Goal: Feedback & Contribution: Submit feedback/report problem

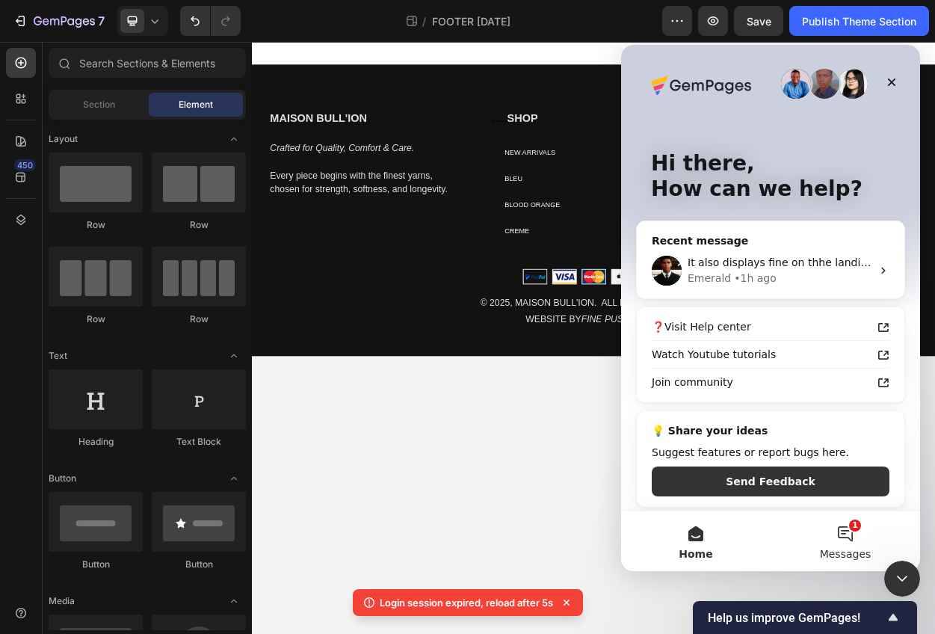
click at [840, 543] on button "1 Messages" at bounding box center [846, 541] width 150 height 60
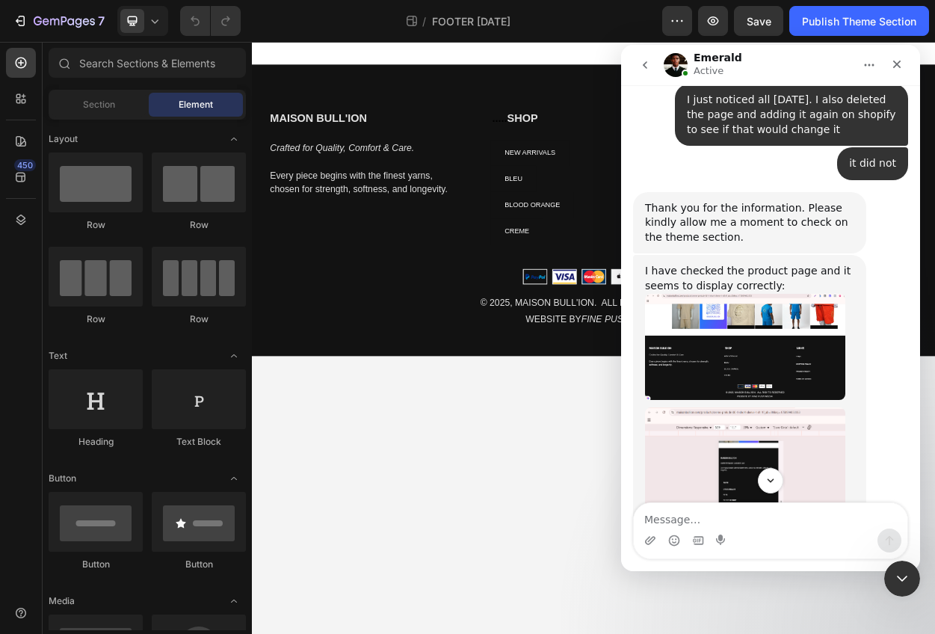
scroll to position [8851, 0]
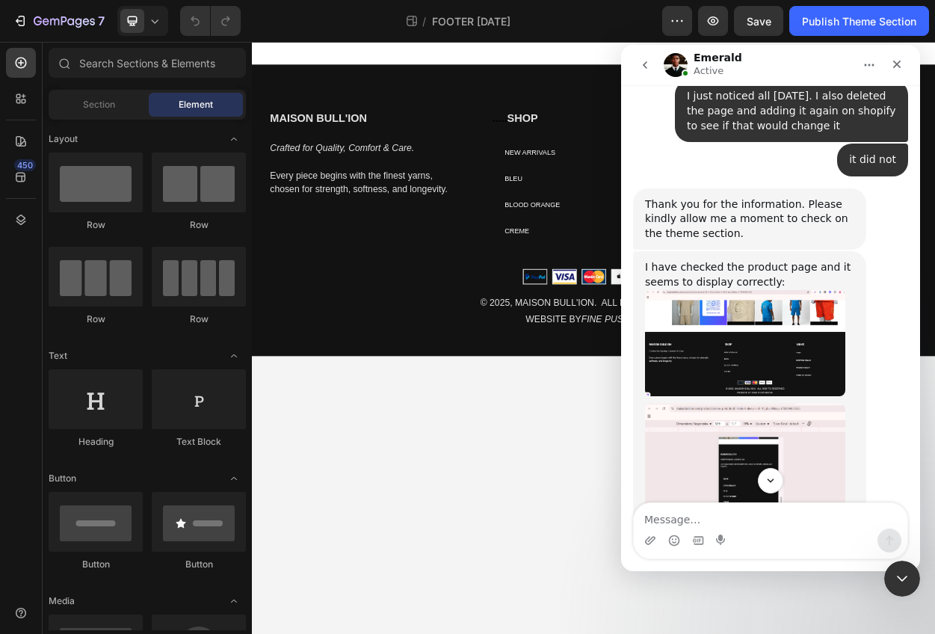
click at [762, 404] on img "Emerald says…" at bounding box center [745, 485] width 200 height 163
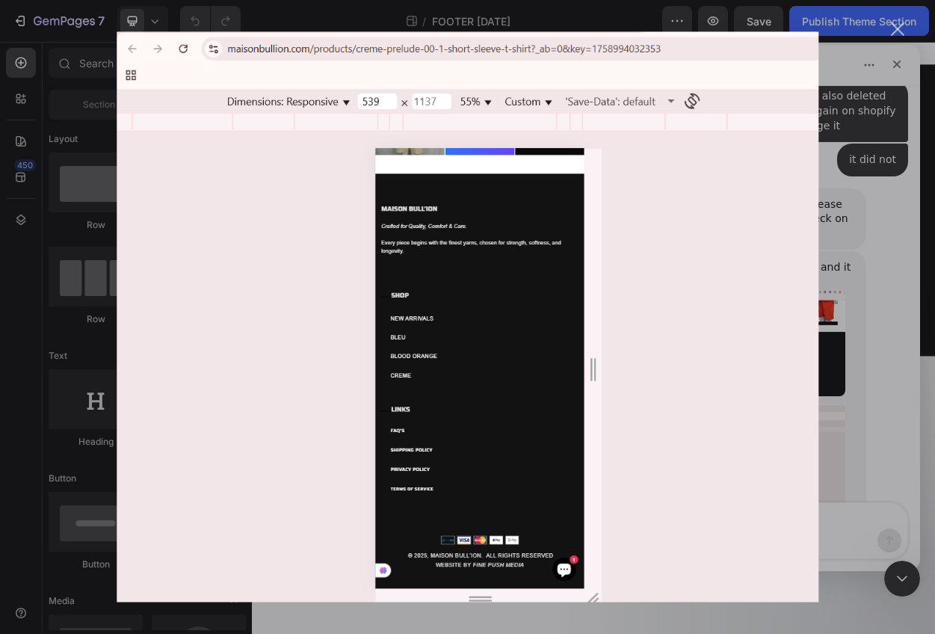
click at [887, 312] on div "Intercom messenger" at bounding box center [467, 317] width 935 height 634
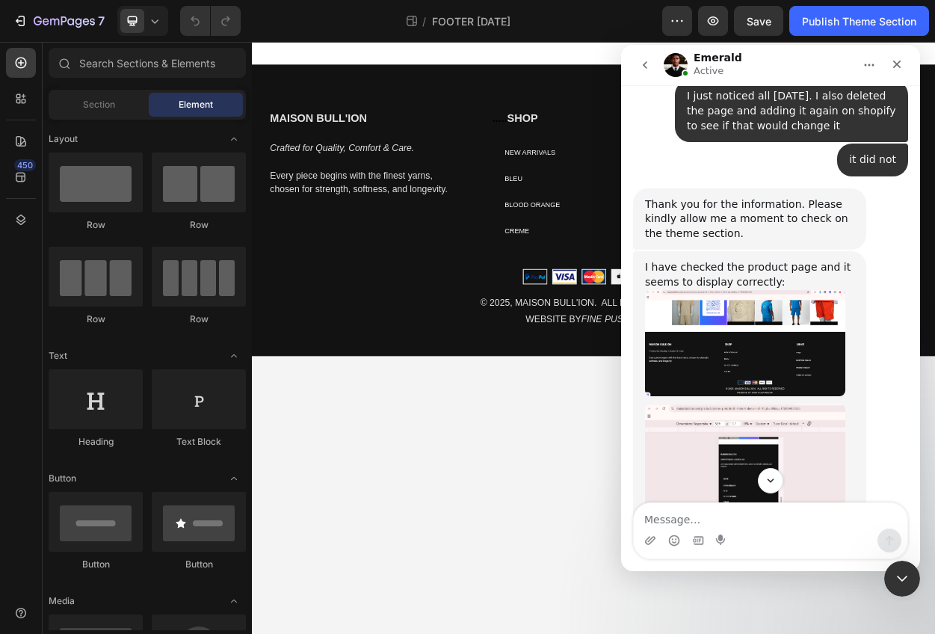
scroll to position [9197, 0]
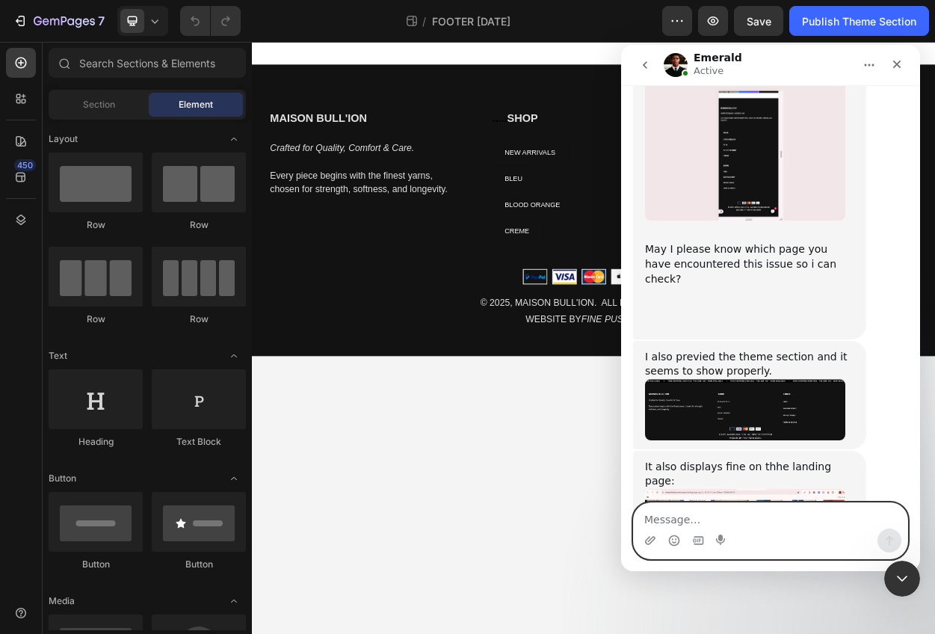
click at [710, 508] on textarea "Message…" at bounding box center [771, 515] width 274 height 25
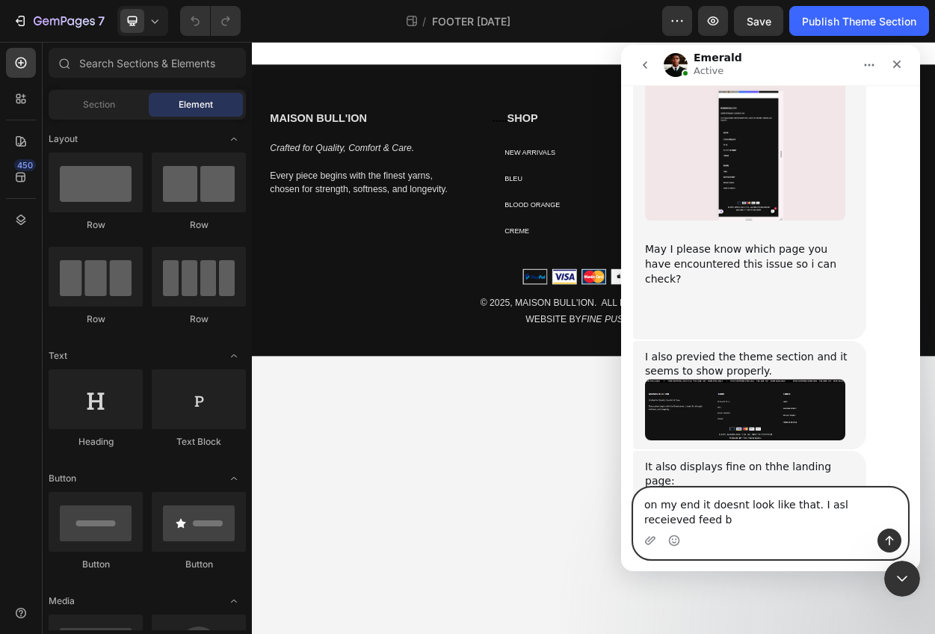
scroll to position [9212, 0]
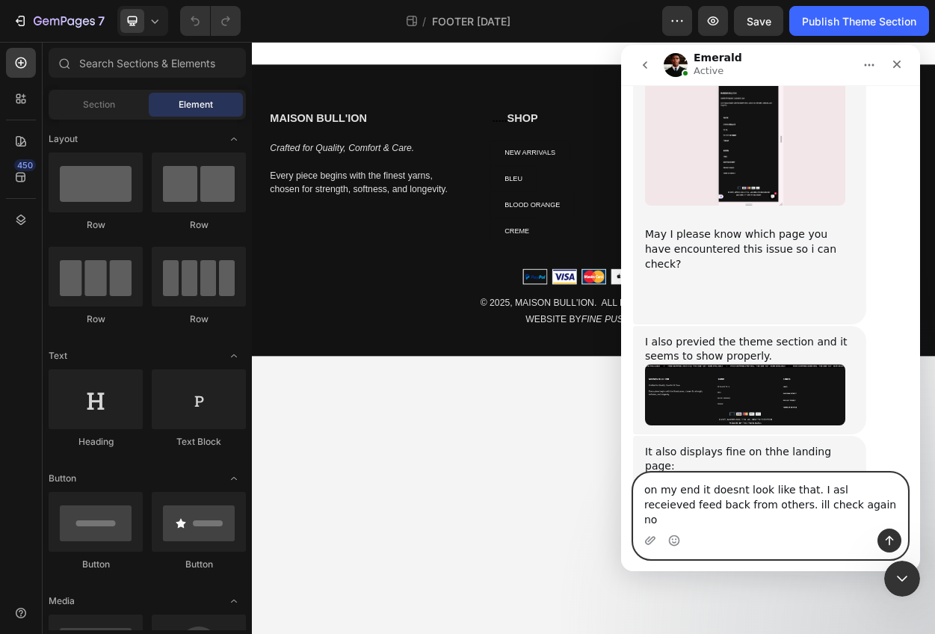
type textarea "on my end it doesnt look like that. I asl receieved feed back from others. ill …"
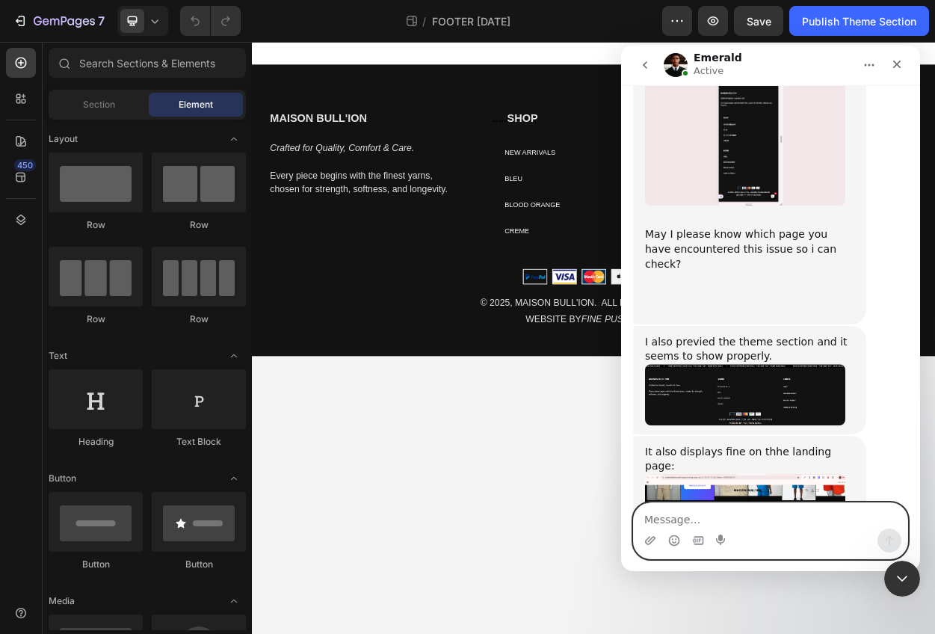
scroll to position [9271, 0]
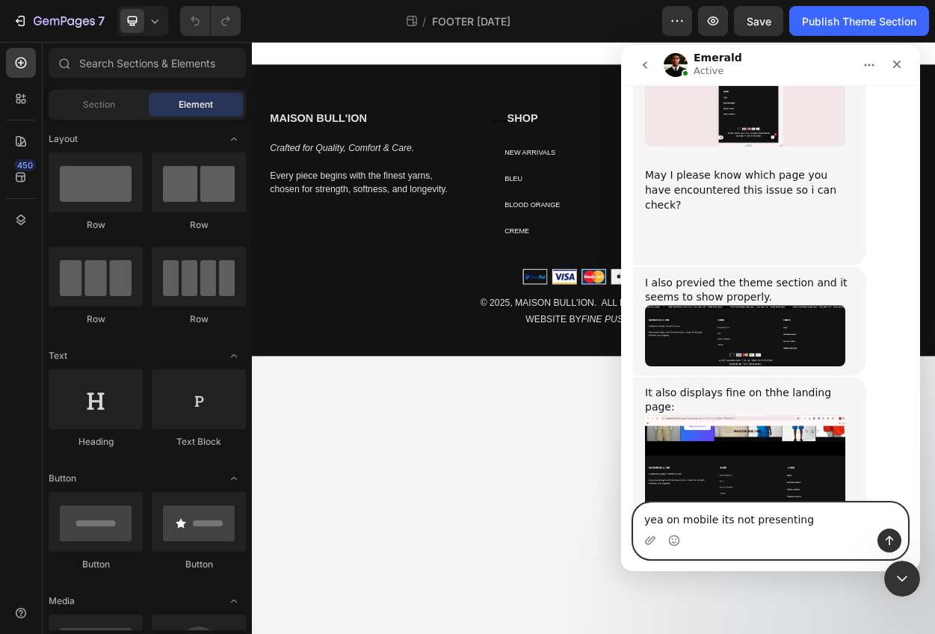
type textarea "yea on mobile its not presenting"
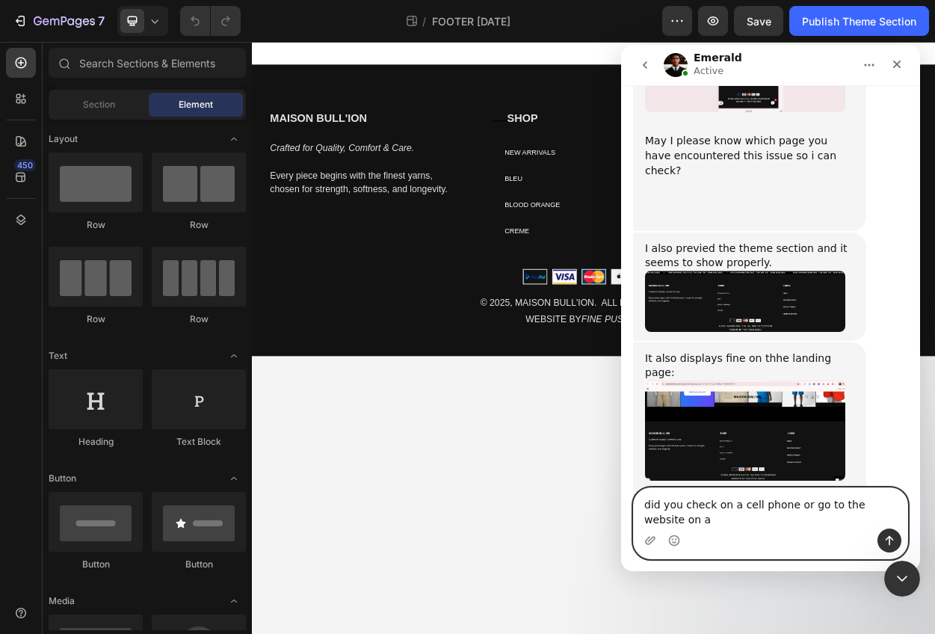
scroll to position [9320, 0]
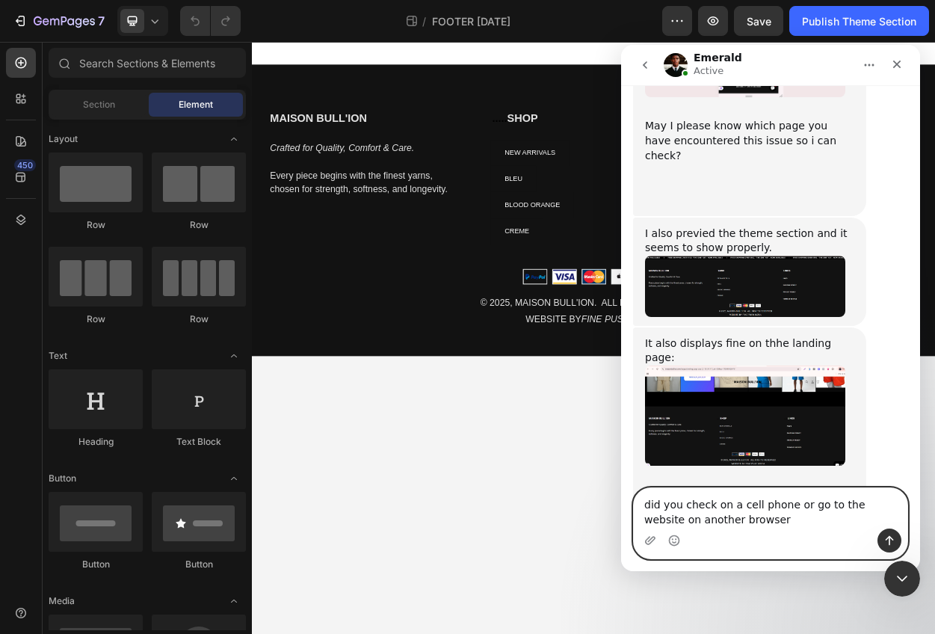
type textarea "did you check on a cell phone or go to the website on another browser?"
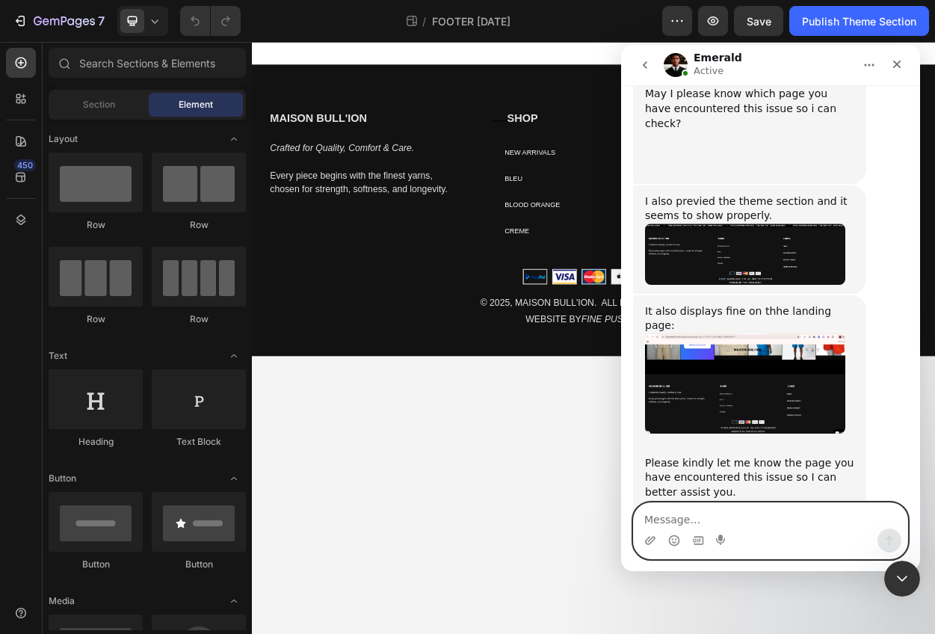
scroll to position [9354, 0]
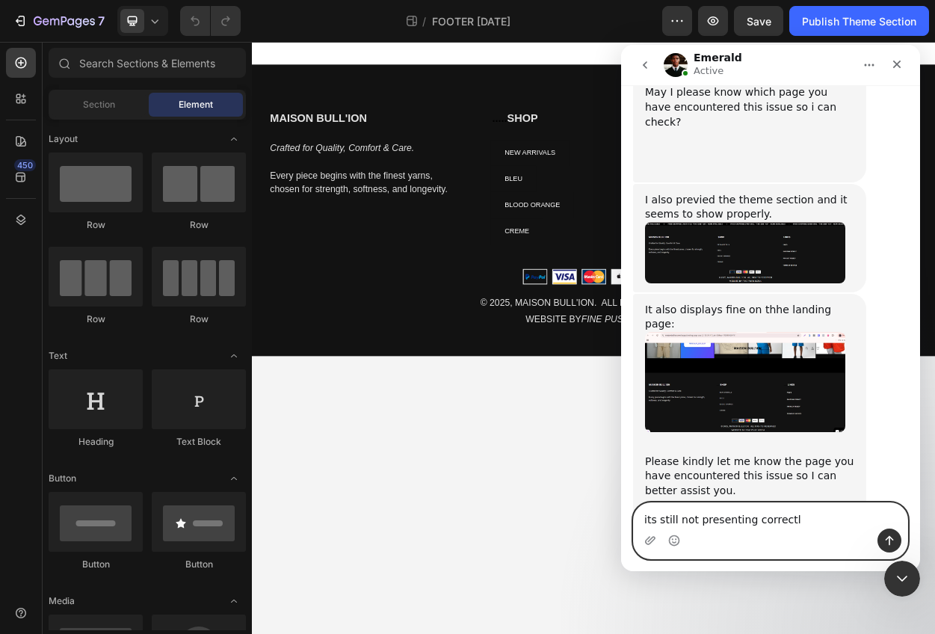
type textarea "its still not presenting correctly"
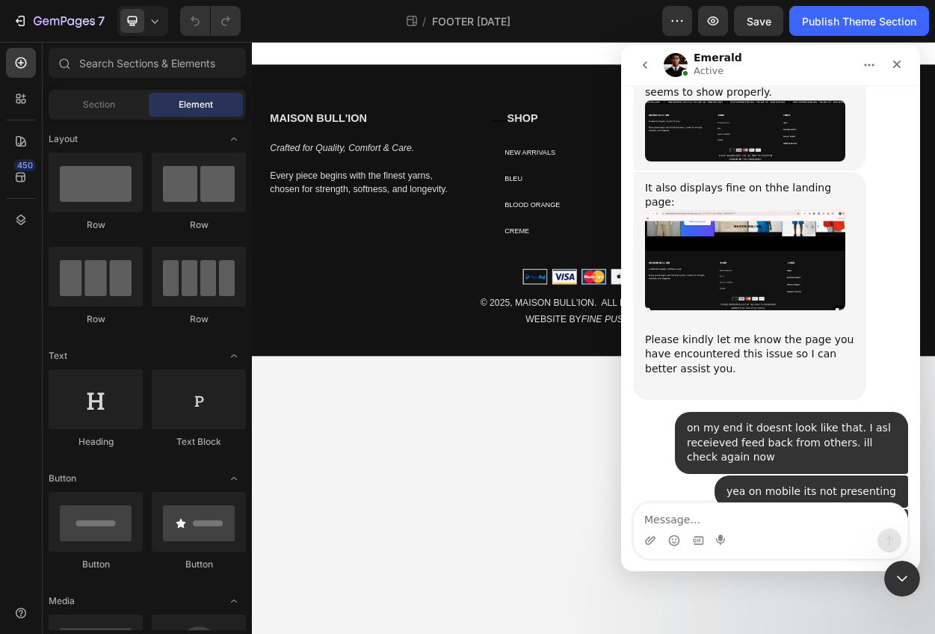
scroll to position [9476, 0]
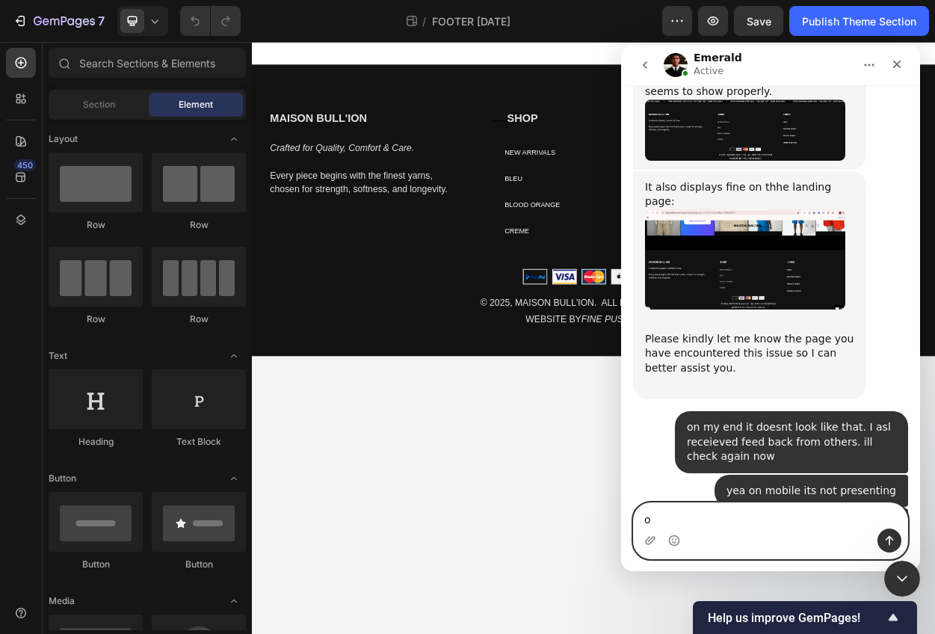
type textarea "ok"
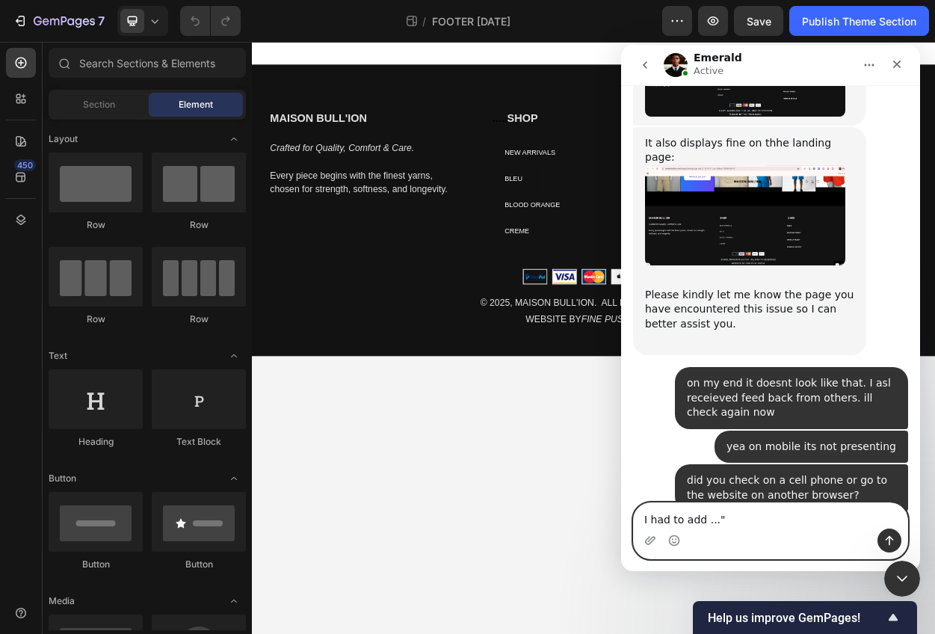
click at [706, 518] on textarea "I had to add ..."" at bounding box center [771, 515] width 274 height 25
click at [811, 529] on div "Intercom messenger" at bounding box center [771, 541] width 274 height 24
click at [754, 523] on textarea "I had to add "..."" at bounding box center [771, 515] width 274 height 25
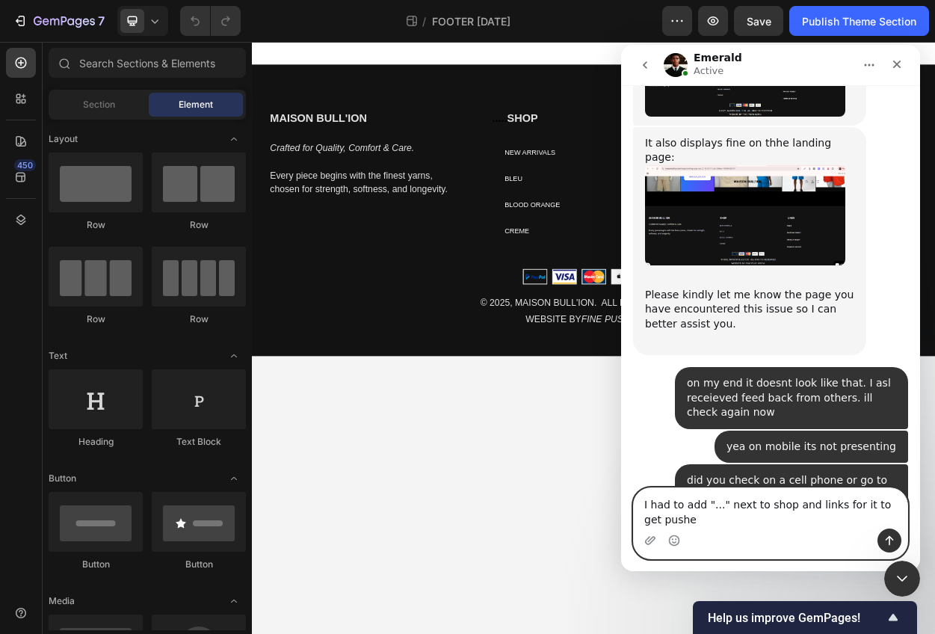
scroll to position [9535, 0]
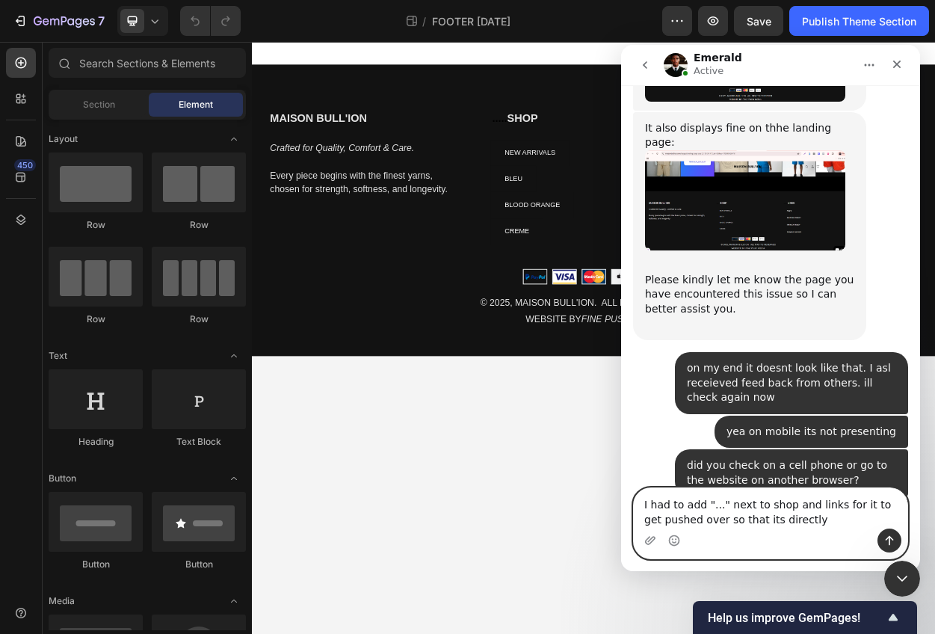
click at [752, 522] on textarea "I had to add "..." next to shop and links for it to get pushed over so that its…" at bounding box center [771, 508] width 274 height 40
click at [848, 523] on textarea "I had to add "..." next to shop and links for it to get pushed over so that its…" at bounding box center [771, 508] width 274 height 40
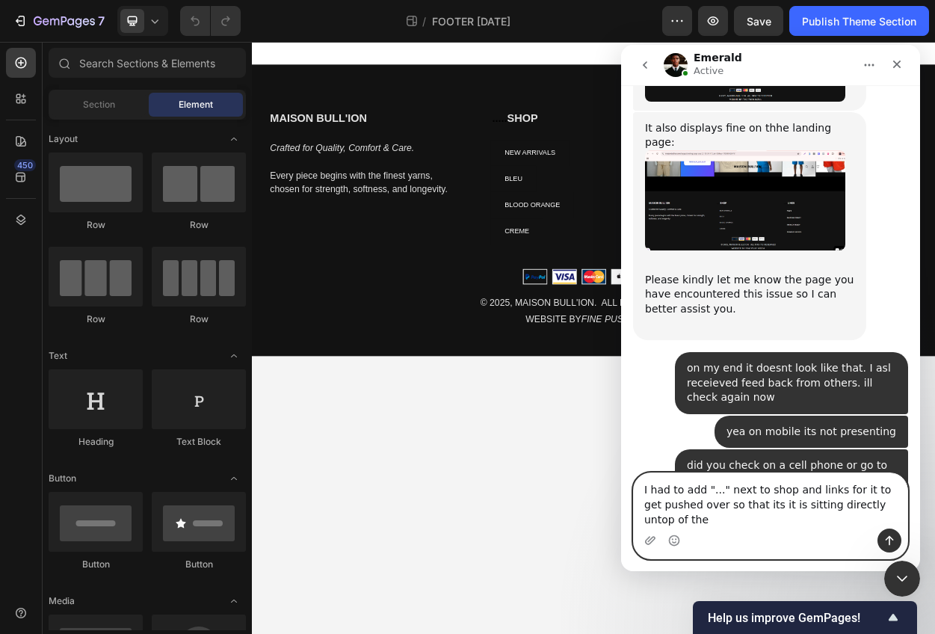
scroll to position [9550, 0]
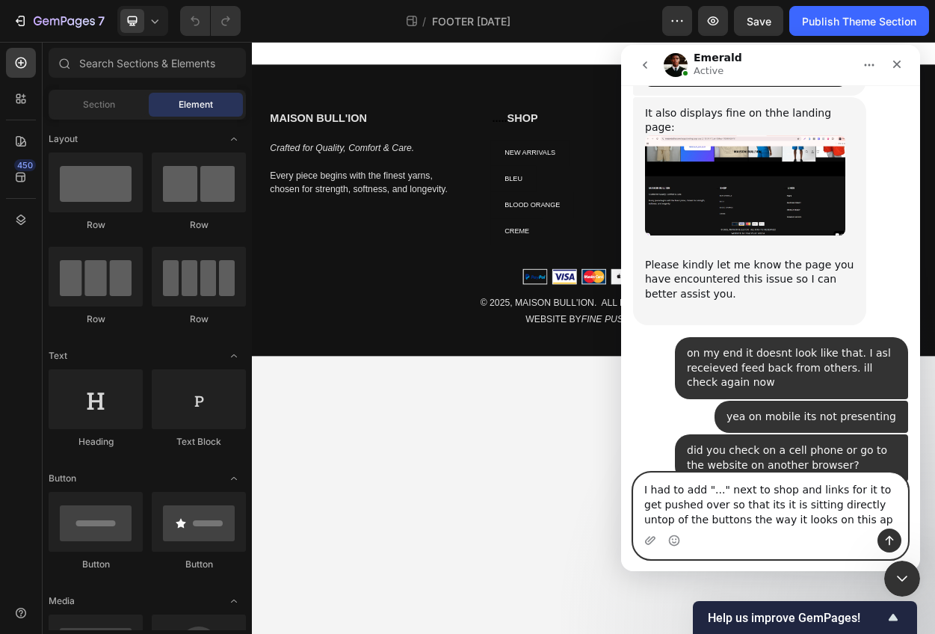
type textarea "I had to add "..." next to shop and links for it to get pushed over so that its…"
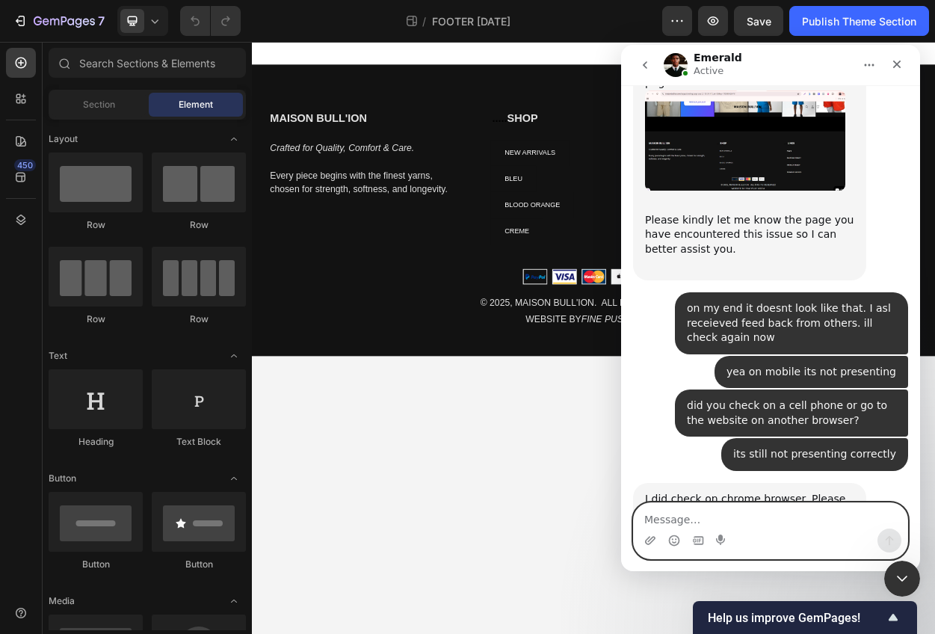
scroll to position [9599, 0]
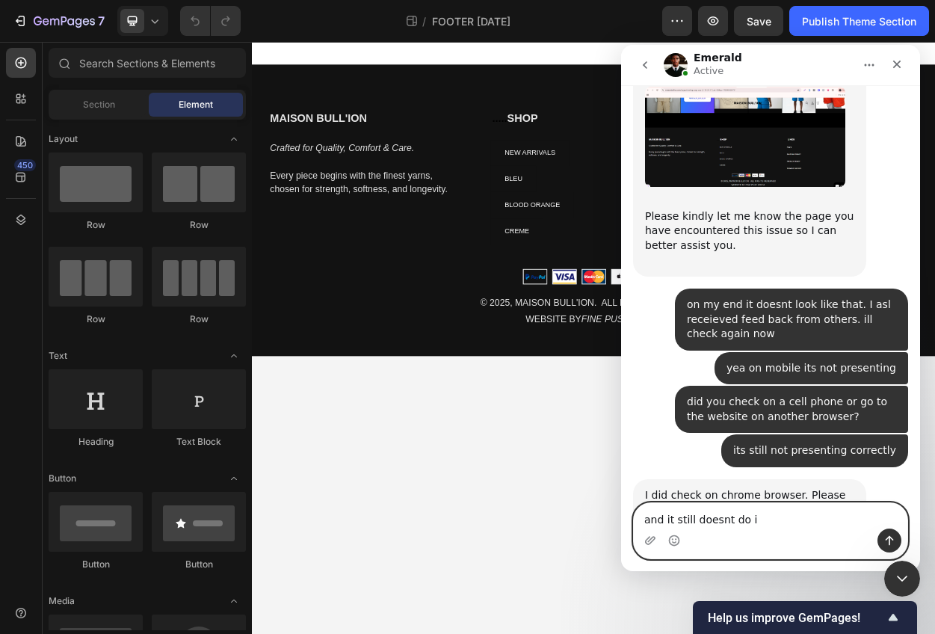
type textarea "and it still doesnt do it"
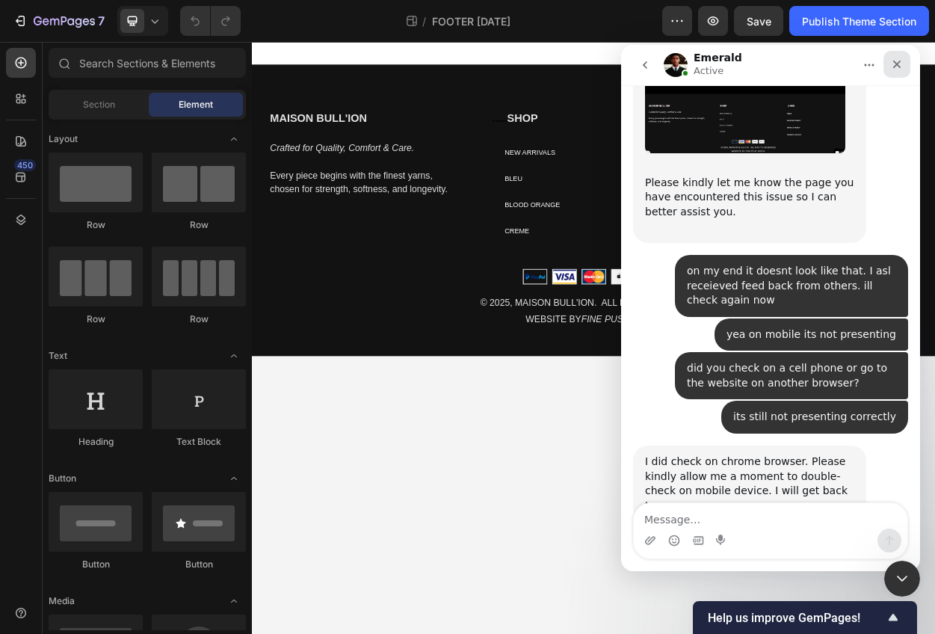
click at [899, 66] on icon "Close" at bounding box center [898, 65] width 8 height 8
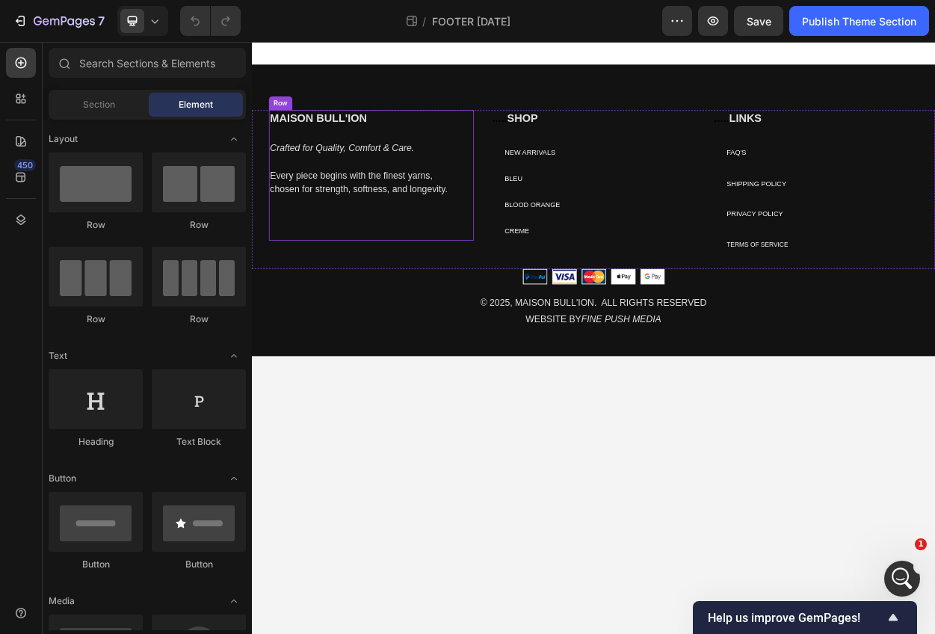
scroll to position [0, 0]
click at [414, 110] on div "MAISON BULL'ION Heading Crafted for Quality, Comfort & Care. Every piece begins…" at bounding box center [700, 263] width 897 height 383
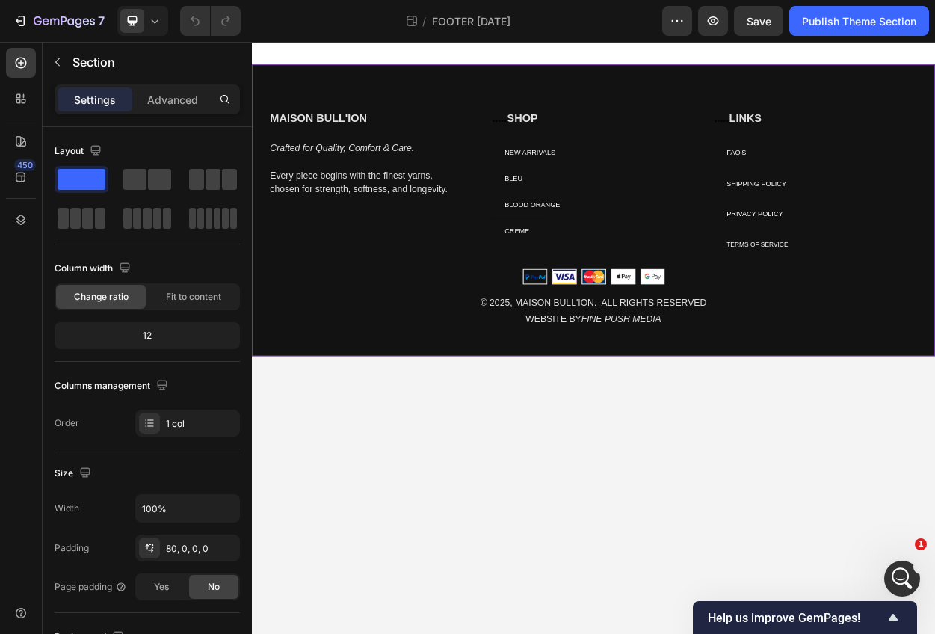
scroll to position [9633, 0]
click at [55, 63] on icon "button" at bounding box center [58, 62] width 12 height 12
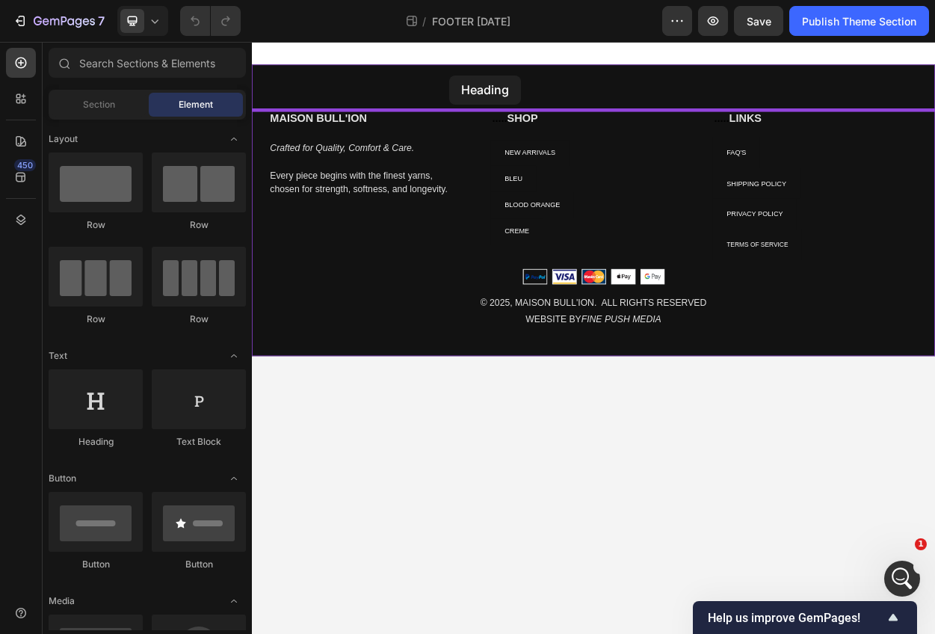
drag, startPoint x: 354, startPoint y: 437, endPoint x: 511, endPoint y: 87, distance: 383.5
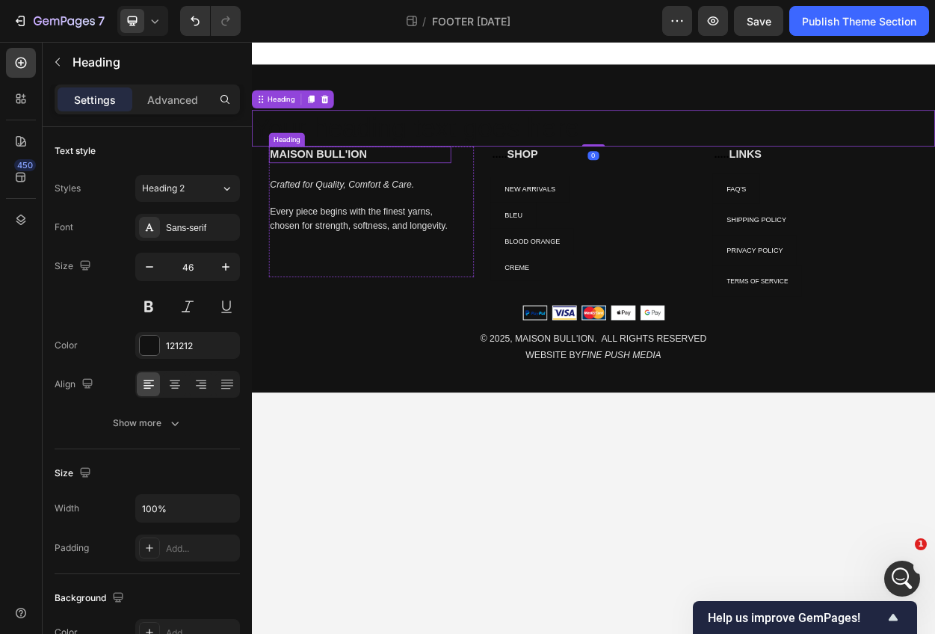
click at [377, 187] on h2 "MAISON BULL'ION" at bounding box center [393, 190] width 239 height 22
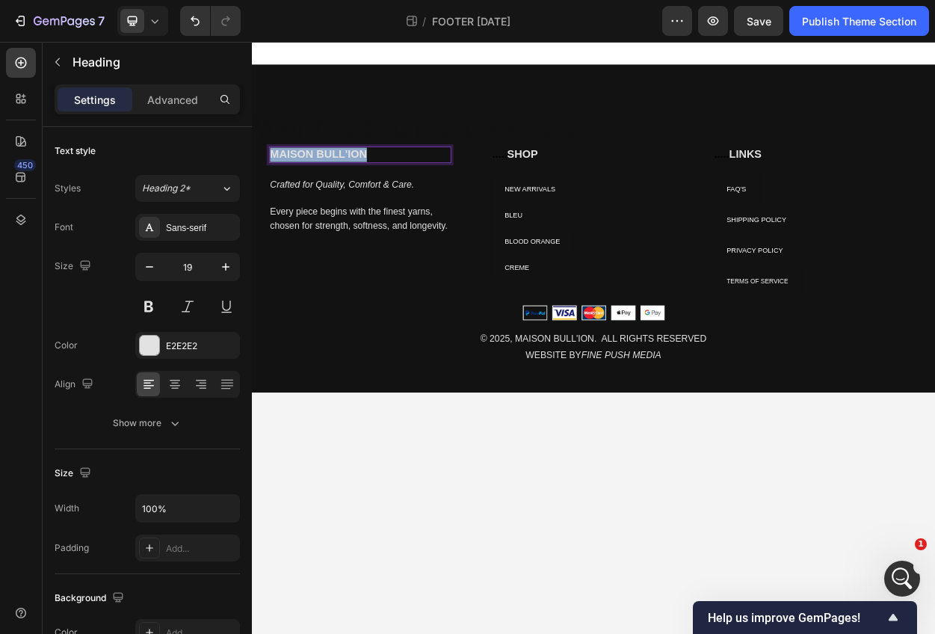
click at [377, 187] on p "MAISON BULL'ION" at bounding box center [394, 190] width 236 height 19
copy p "MAISON BULL'ION"
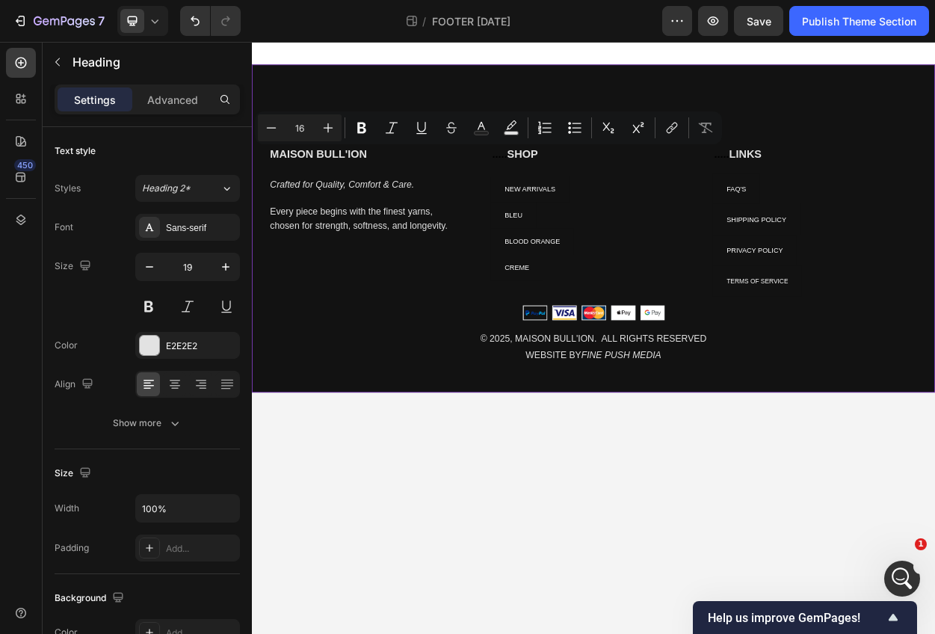
click at [458, 99] on div "Your heading text goes here Heading MAISON BULL'ION Heading Crafted for Quality…" at bounding box center [700, 287] width 897 height 431
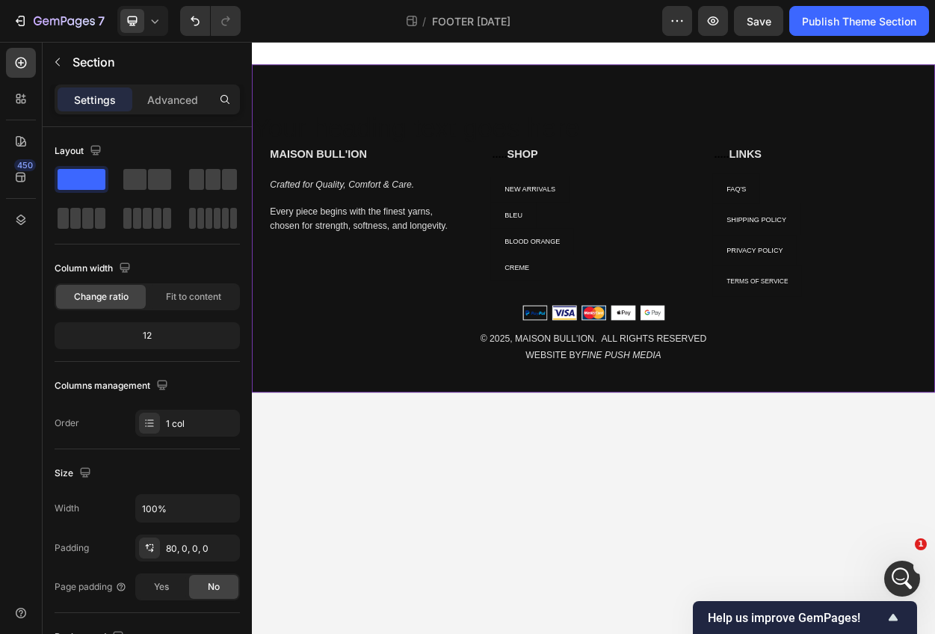
click at [458, 99] on div "Your heading text goes here Heading MAISON BULL'ION Heading Crafted for Quality…" at bounding box center [700, 287] width 897 height 431
click at [437, 110] on div "Your heading text goes here Heading MAISON BULL'ION Heading Crafted for Quality…" at bounding box center [700, 287] width 897 height 431
click at [679, 111] on div "Your heading text goes here Heading MAISON BULL'ION Heading Crafted for Quality…" at bounding box center [700, 287] width 897 height 431
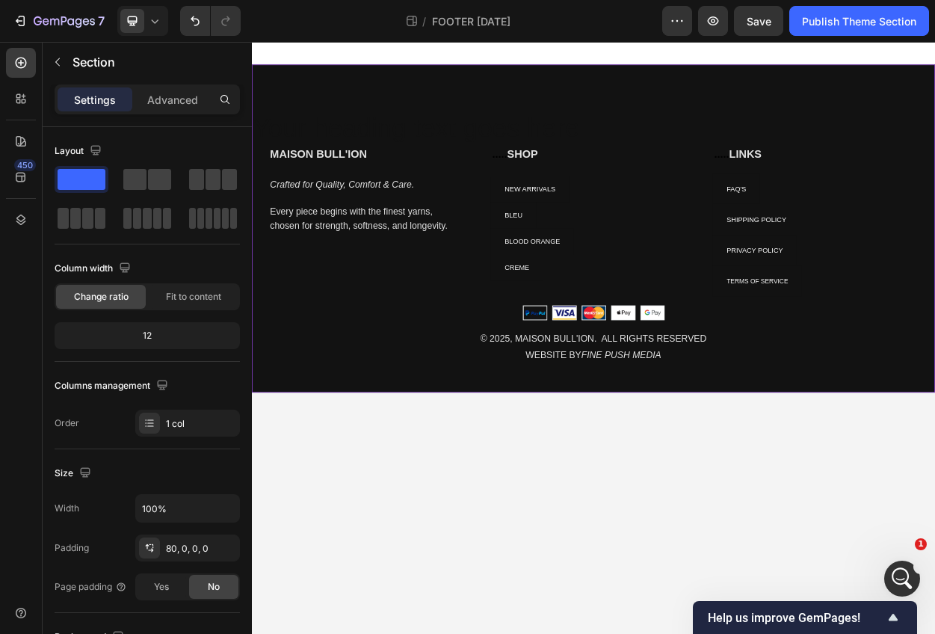
click at [672, 93] on div "Your heading text goes here Heading MAISON BULL'ION Heading Crafted for Quality…" at bounding box center [700, 287] width 897 height 431
click at [549, 87] on div "Your heading text goes here Heading MAISON BULL'ION Heading Crafted for Quality…" at bounding box center [700, 287] width 897 height 431
click at [294, 123] on div "Your heading text goes here Heading MAISON BULL'ION Heading Crafted for Quality…" at bounding box center [700, 287] width 897 height 431
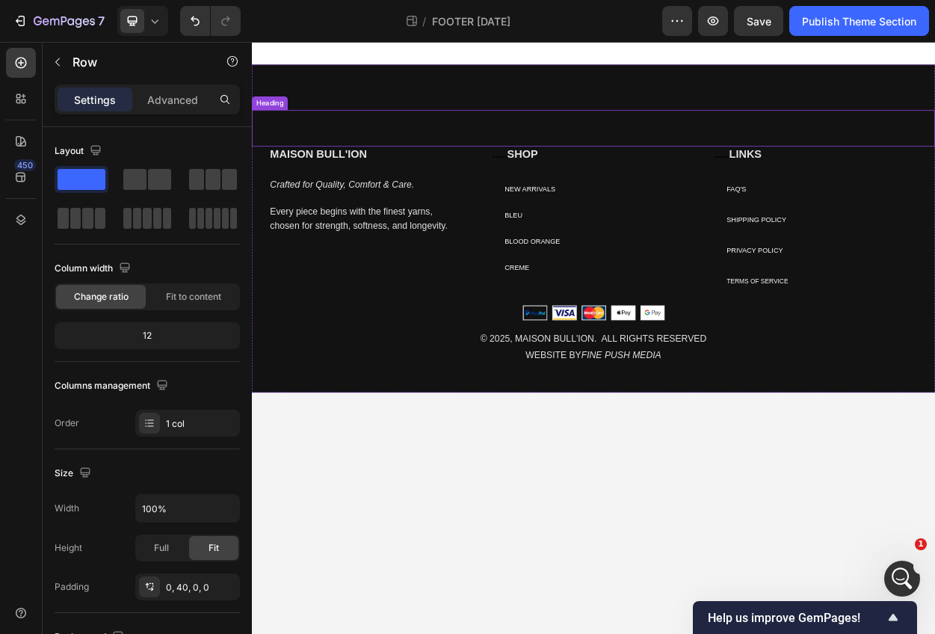
click at [294, 215] on div "MAISON BULL'ION Heading Crafted for Quality, Comfort & Care. Every piece begins…" at bounding box center [393, 264] width 239 height 171
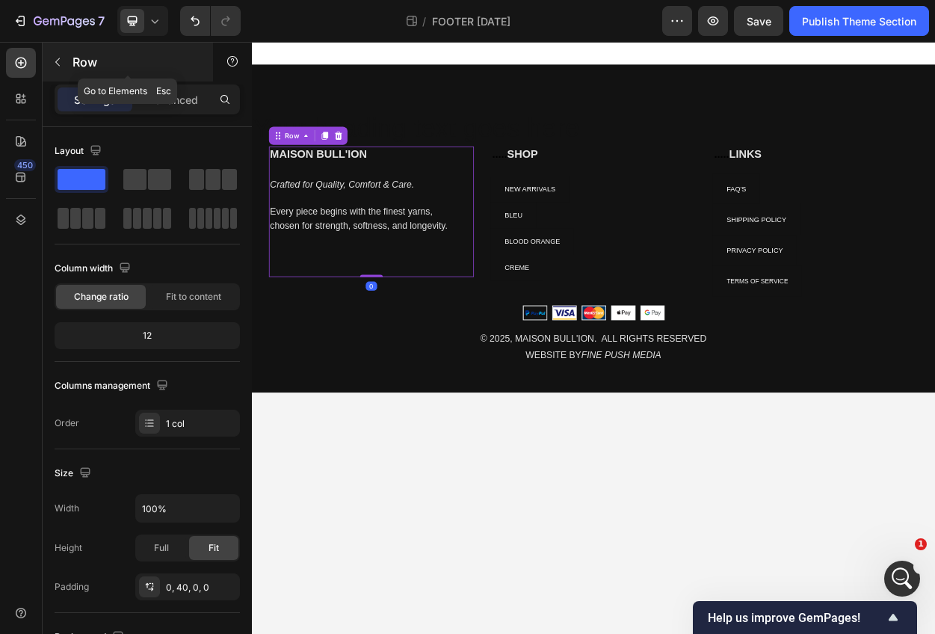
click at [57, 65] on icon "button" at bounding box center [58, 62] width 12 height 12
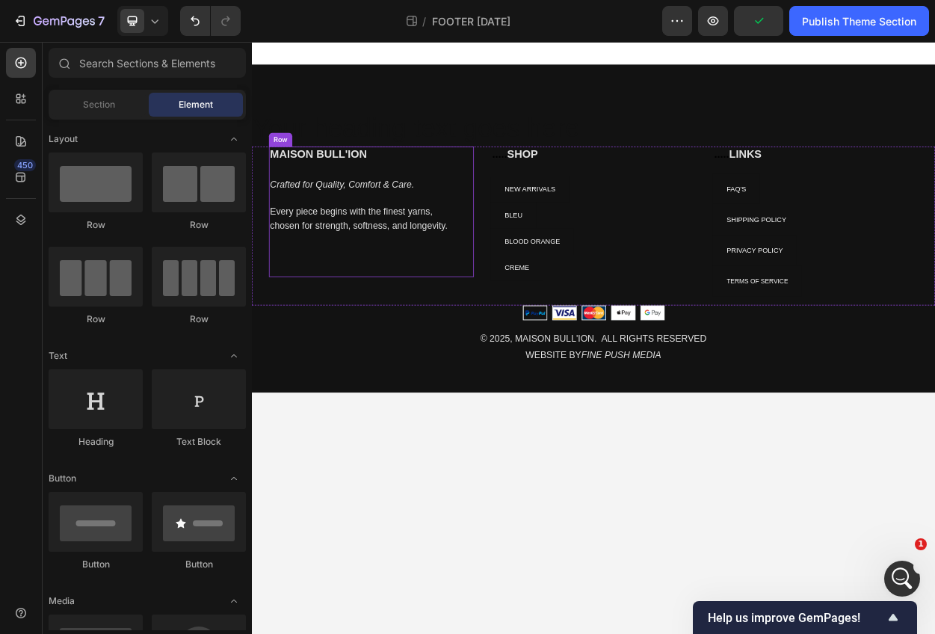
click at [446, 167] on h2 "Your heading text goes here" at bounding box center [700, 156] width 897 height 48
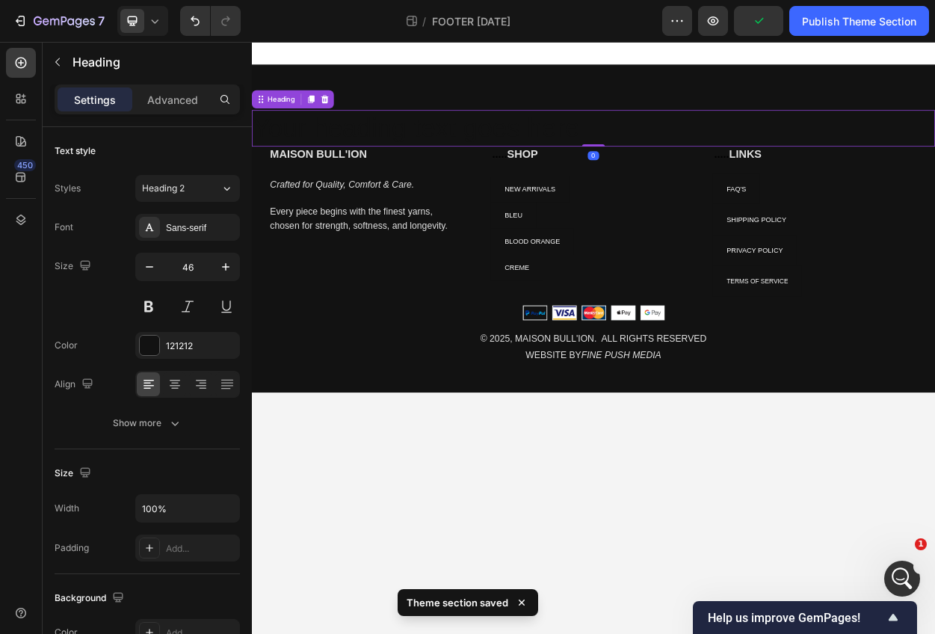
click at [434, 156] on h2 "Your heading text goes here" at bounding box center [700, 156] width 897 height 48
click at [434, 156] on p "Your heading text goes here" at bounding box center [700, 155] width 894 height 45
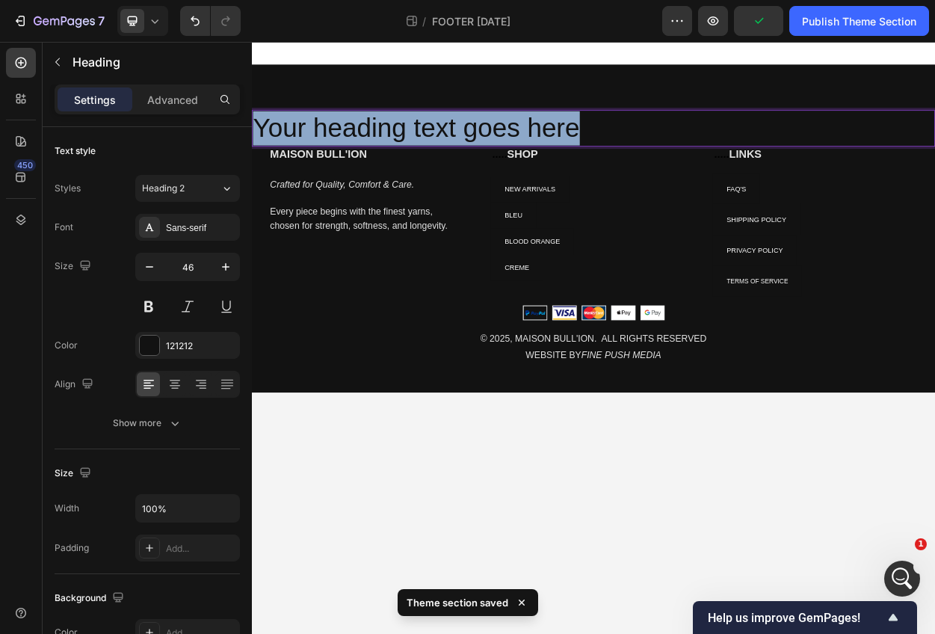
click at [434, 156] on p "Your heading text goes here" at bounding box center [700, 155] width 894 height 45
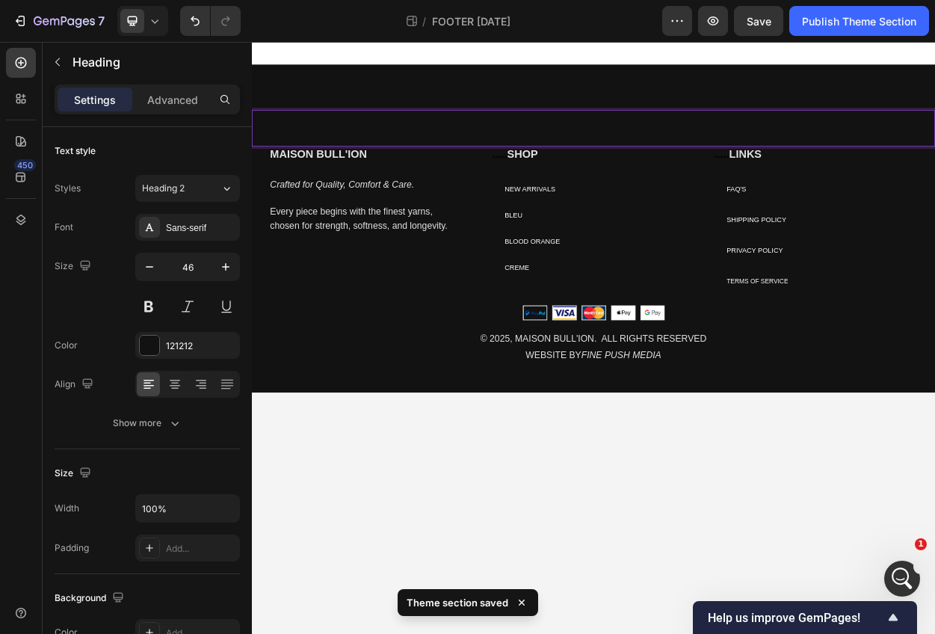
click at [434, 156] on p "MAISON BULL'ION" at bounding box center [700, 155] width 894 height 45
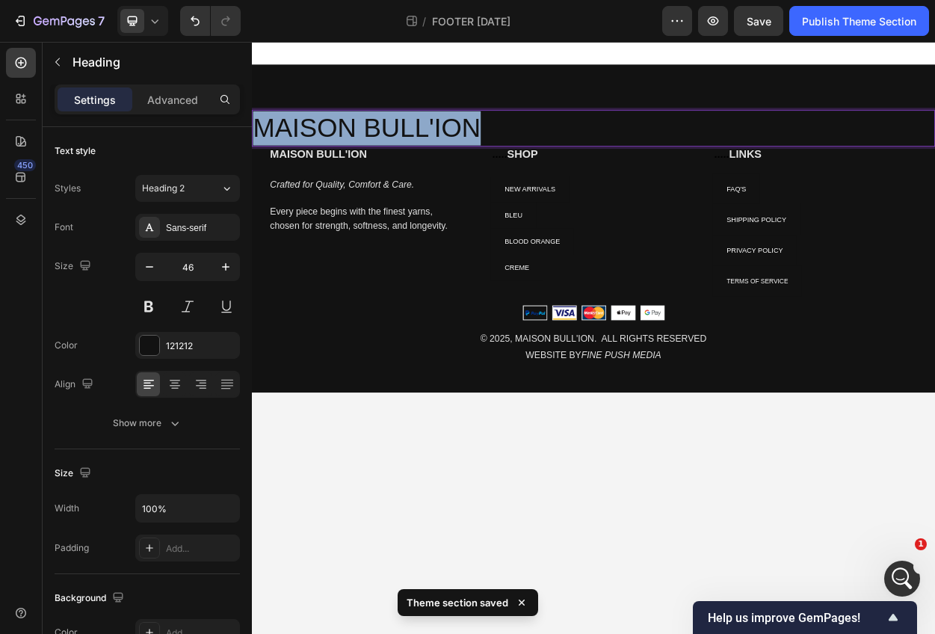
click at [434, 156] on p "MAISON BULL'ION" at bounding box center [700, 155] width 894 height 45
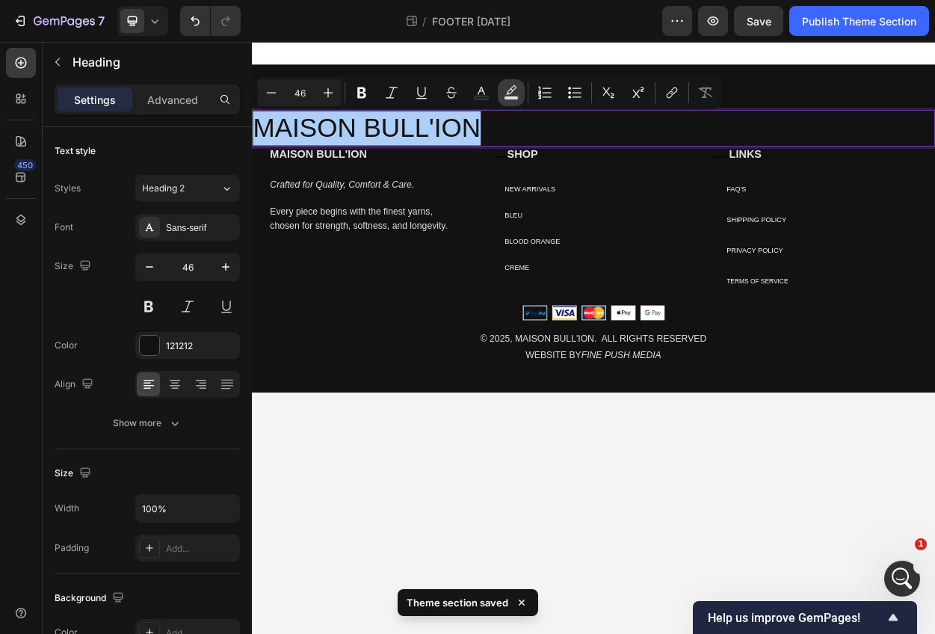
click at [511, 88] on icon "Editor contextual toolbar" at bounding box center [511, 89] width 10 height 9
type input "000000"
type input "77"
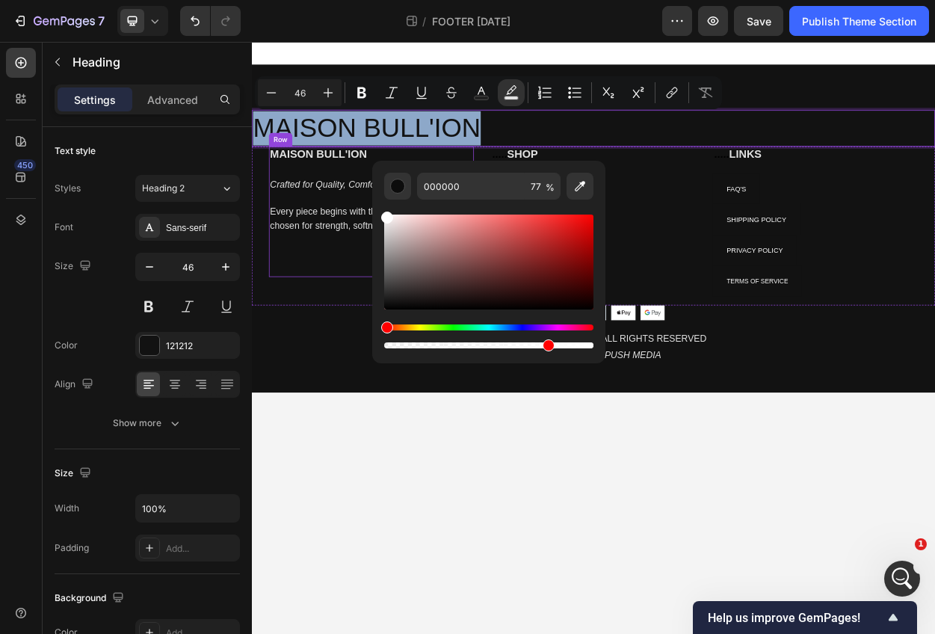
type input "FFFFFF"
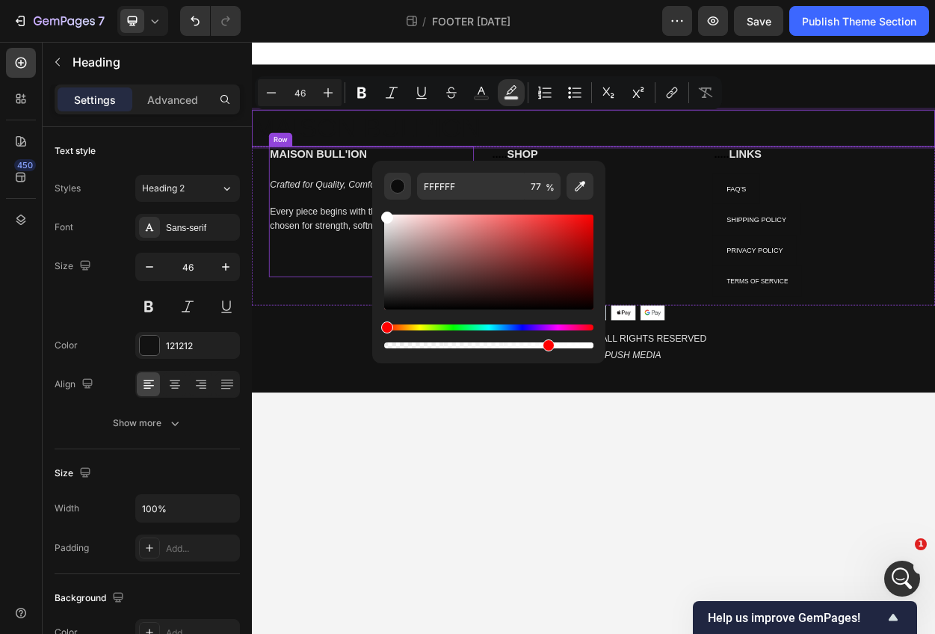
drag, startPoint x: 674, startPoint y: 327, endPoint x: 400, endPoint y: 215, distance: 296.0
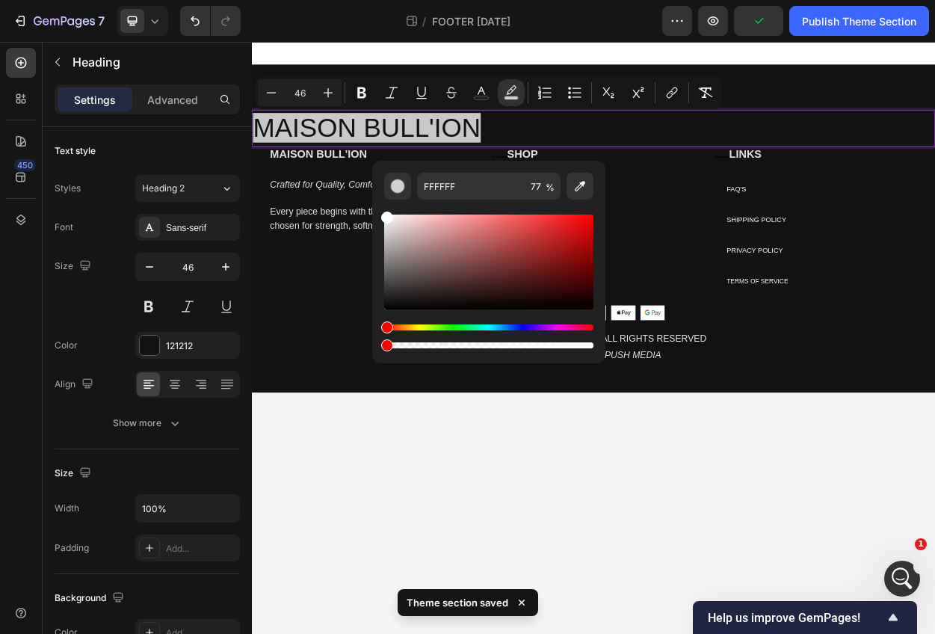
type input "0"
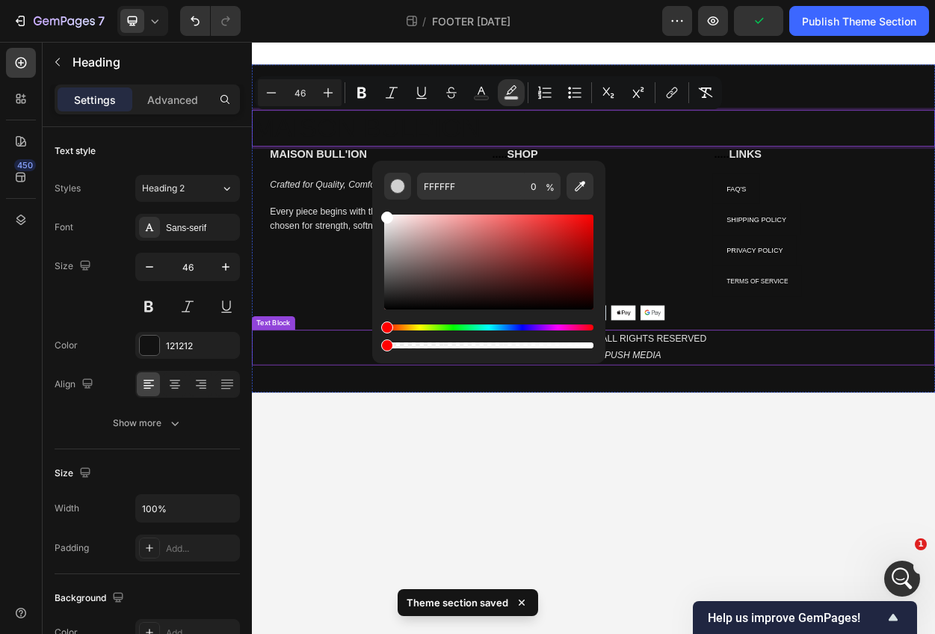
drag, startPoint x: 659, startPoint y: 384, endPoint x: 357, endPoint y: 435, distance: 305.6
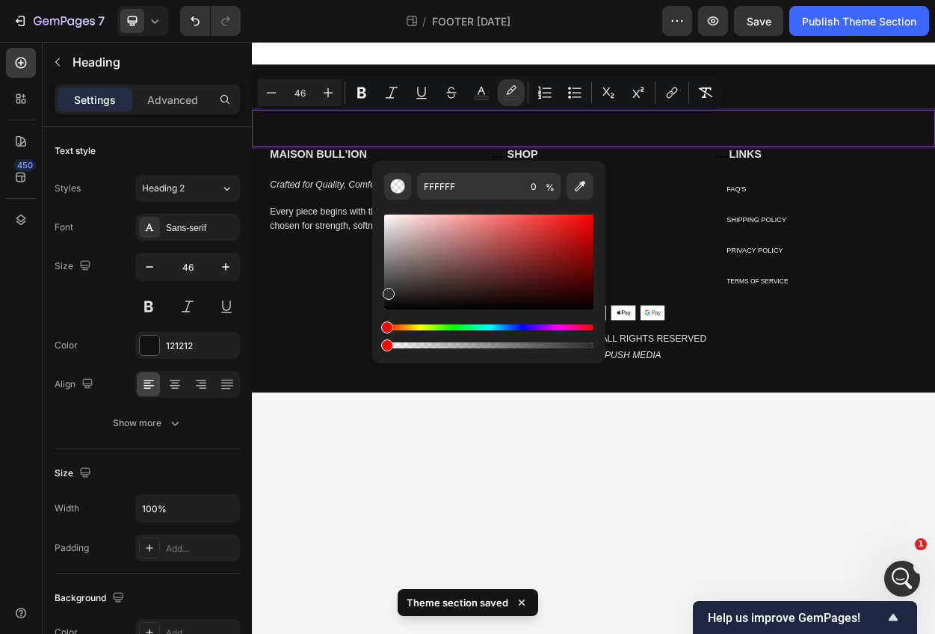
drag, startPoint x: 387, startPoint y: 217, endPoint x: 381, endPoint y: 314, distance: 97.4
click at [381, 314] on div "FFFFFF 0 %" at bounding box center [488, 256] width 233 height 191
type input "000000"
click at [473, 97] on button "Text Color" at bounding box center [481, 92] width 27 height 27
type input "121212"
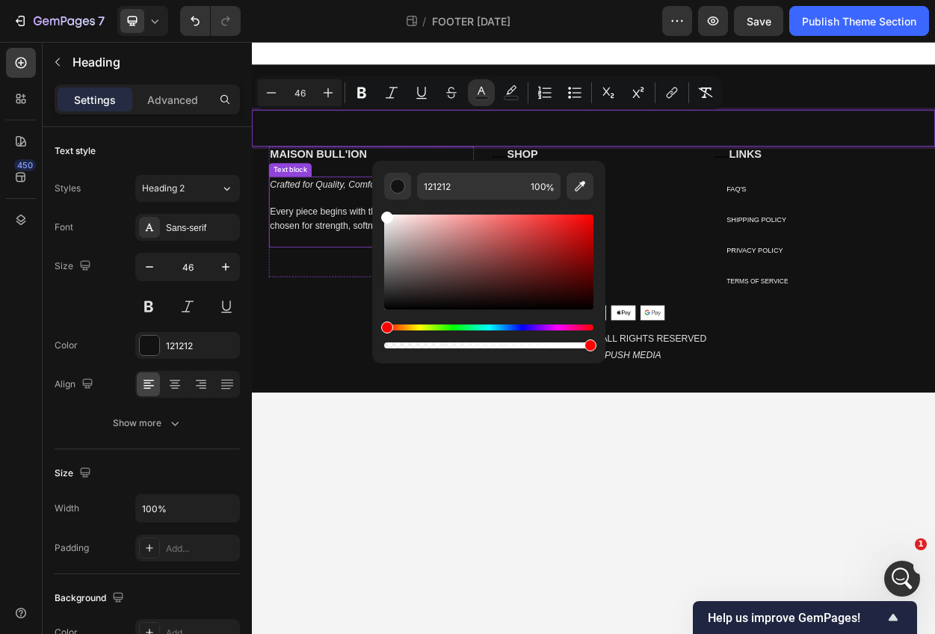
type input "FFFFFF"
drag, startPoint x: 656, startPoint y: 263, endPoint x: 390, endPoint y: 238, distance: 267.4
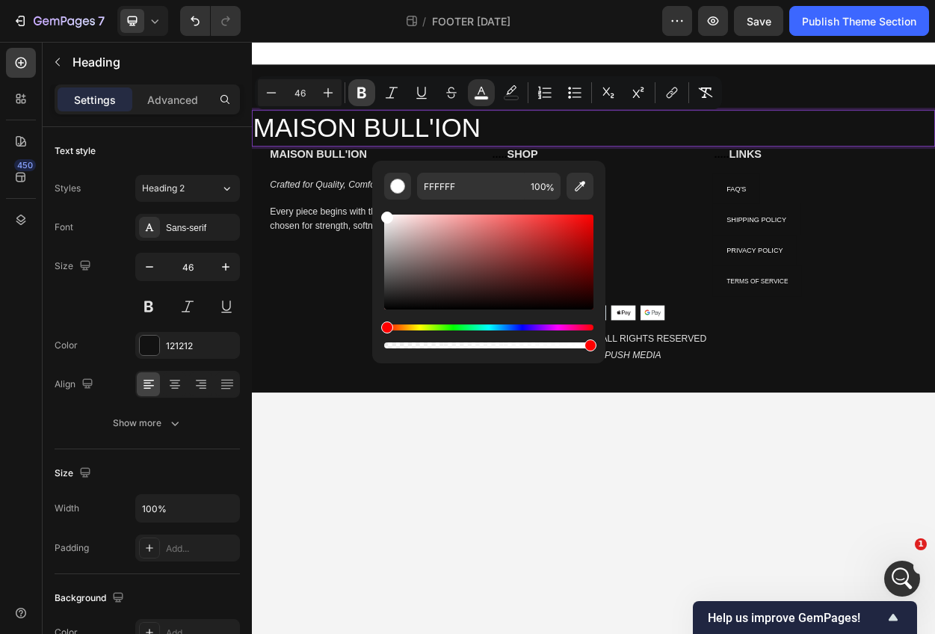
click at [357, 97] on icon "Editor contextual toolbar" at bounding box center [361, 92] width 15 height 15
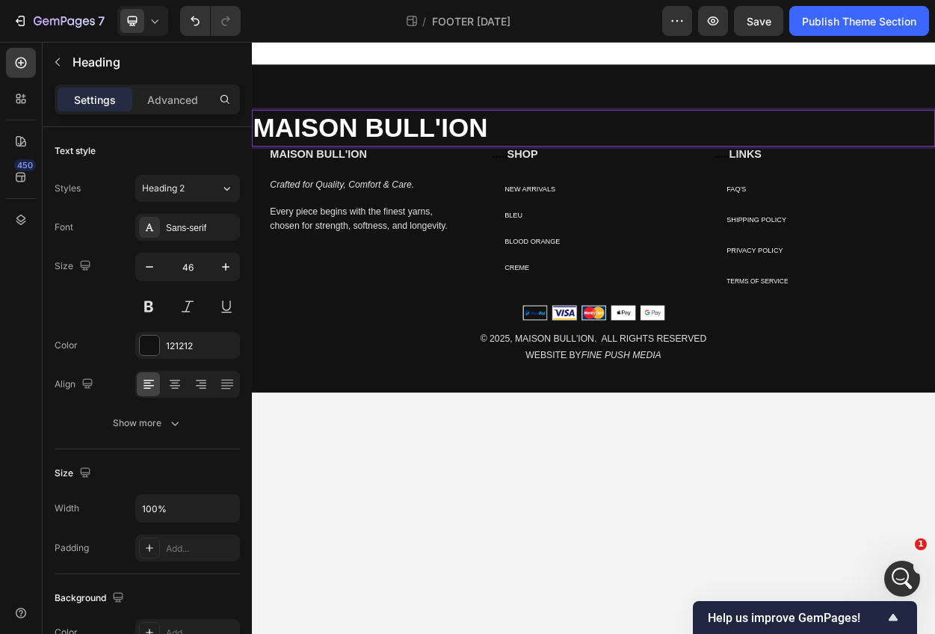
click at [381, 159] on strong "MAISON BULL'ION" at bounding box center [407, 154] width 308 height 39
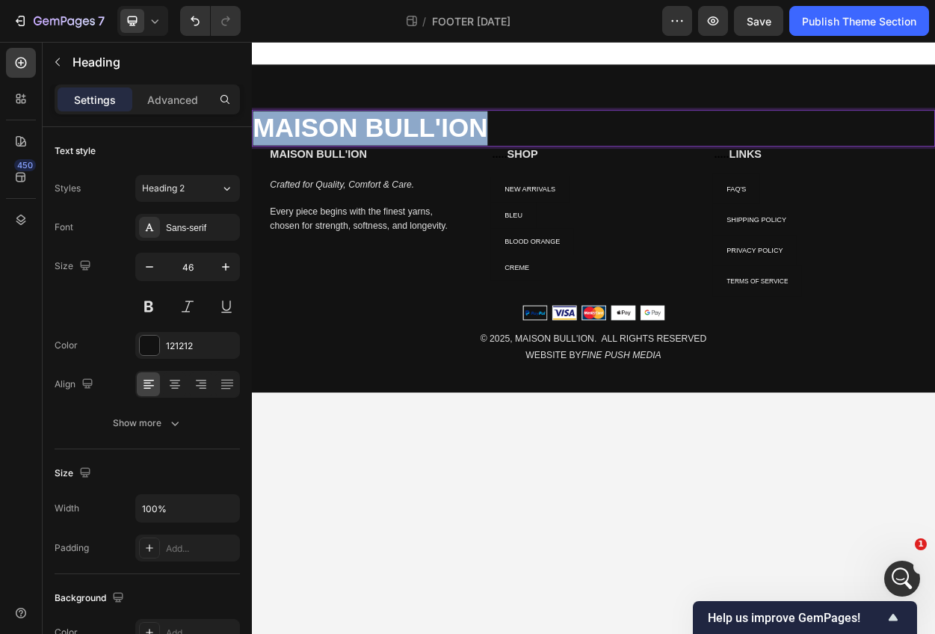
click at [381, 159] on strong "MAISON BULL'ION" at bounding box center [407, 154] width 308 height 39
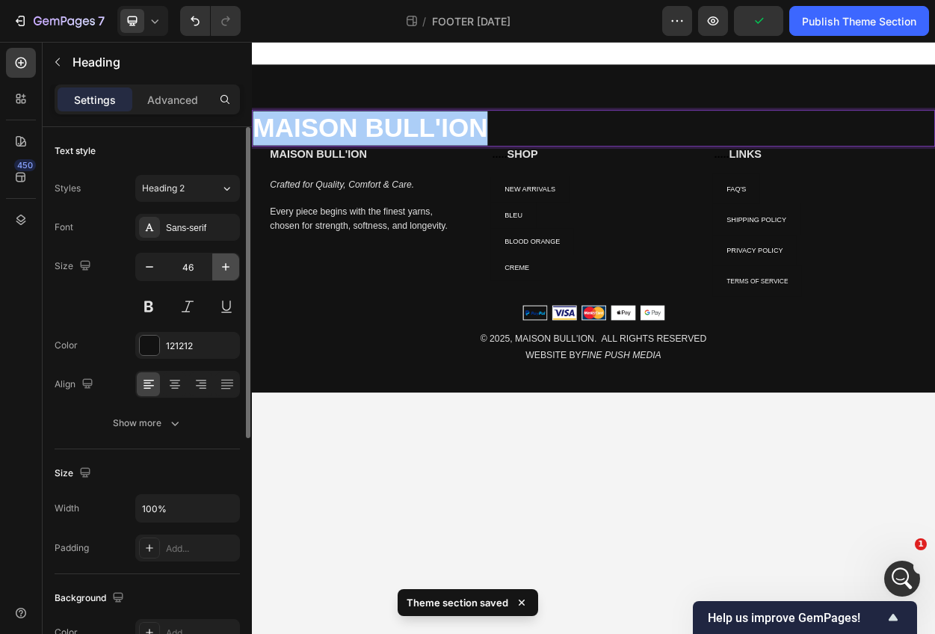
click at [221, 266] on icon "button" at bounding box center [225, 266] width 15 height 15
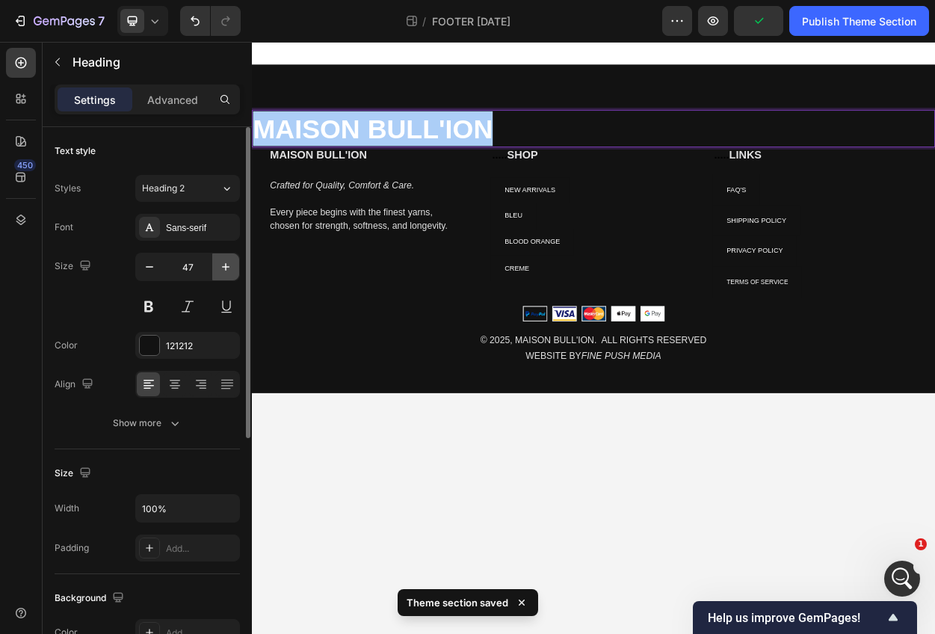
click at [221, 266] on icon "button" at bounding box center [225, 266] width 15 height 15
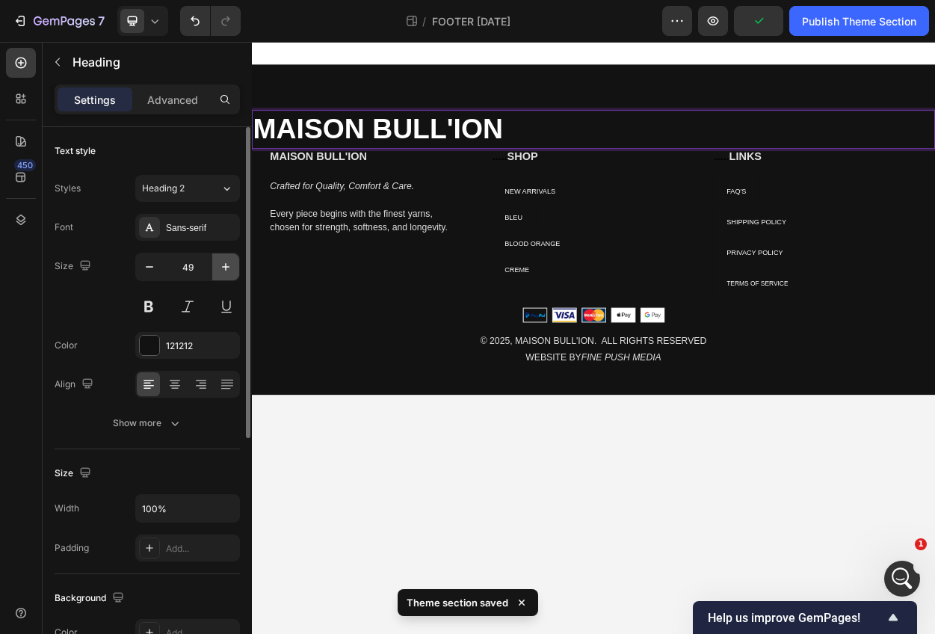
click at [221, 266] on icon "button" at bounding box center [225, 266] width 15 height 15
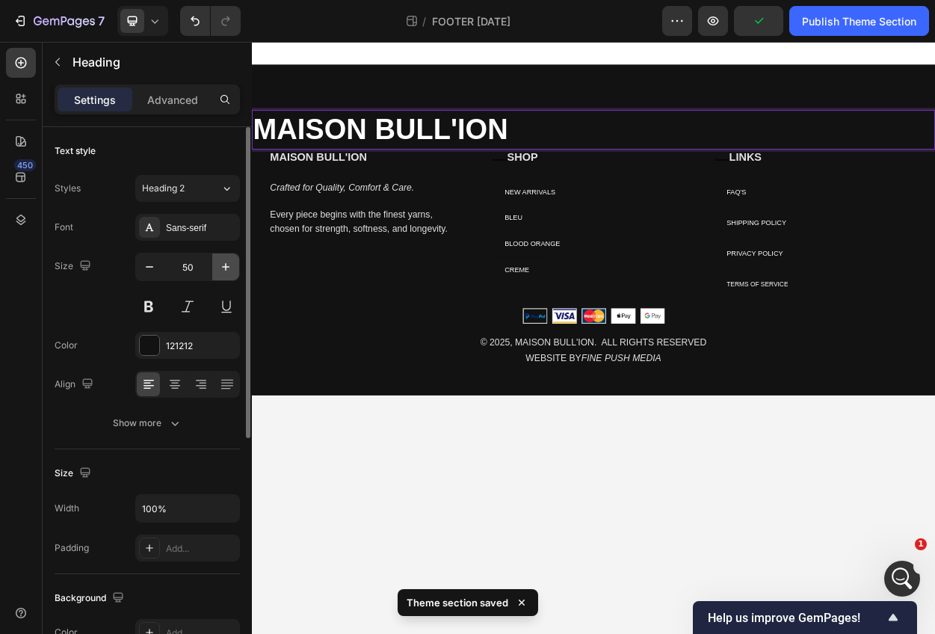
click at [221, 266] on icon "button" at bounding box center [225, 266] width 15 height 15
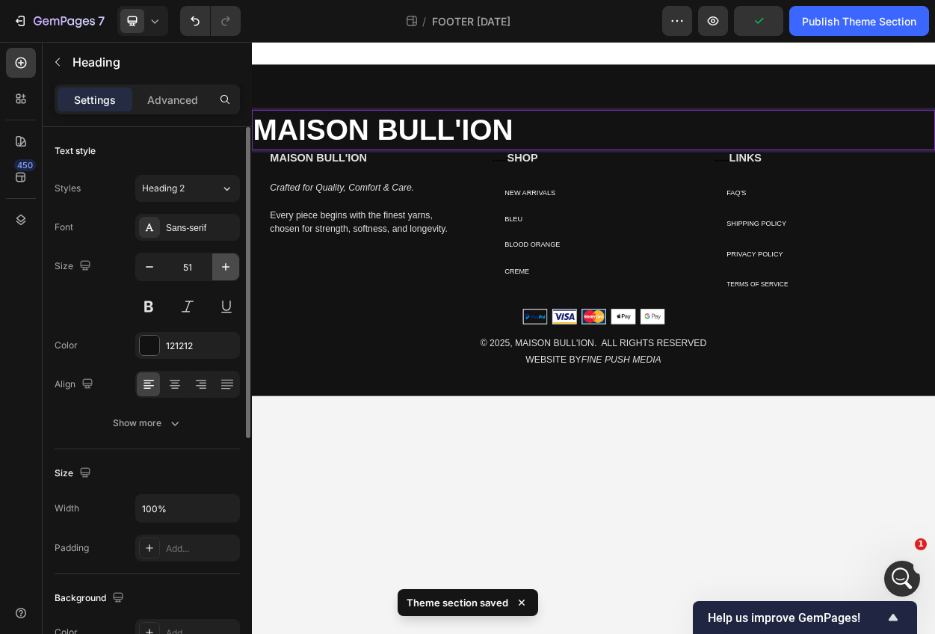
click at [221, 266] on icon "button" at bounding box center [225, 266] width 15 height 15
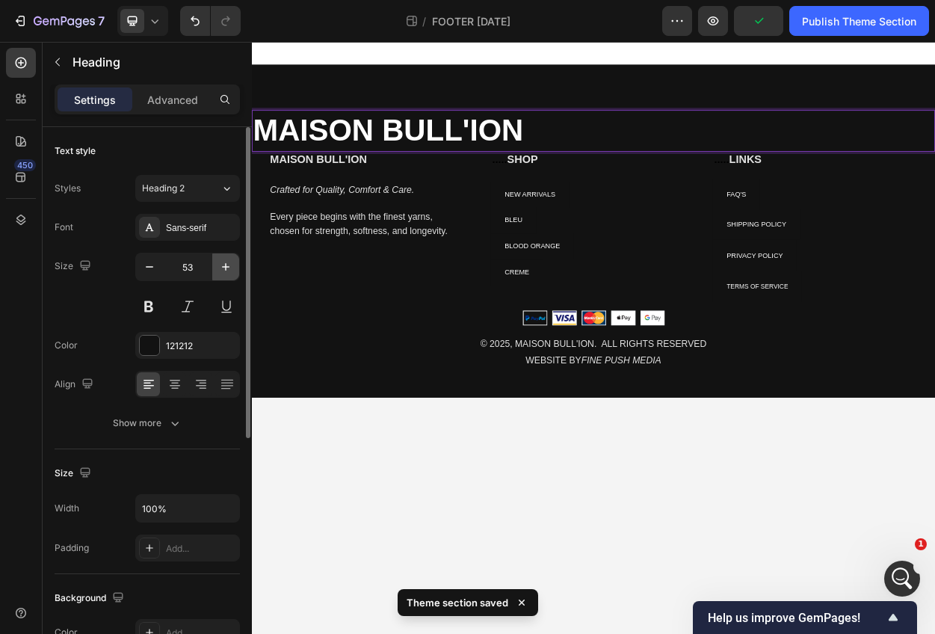
click at [221, 266] on icon "button" at bounding box center [225, 266] width 15 height 15
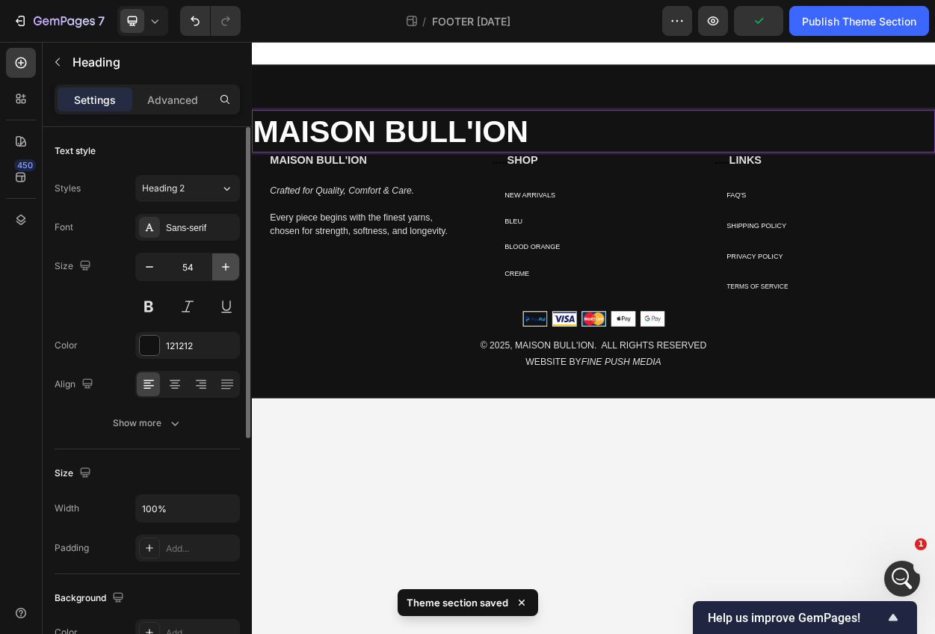
click at [221, 266] on icon "button" at bounding box center [225, 266] width 15 height 15
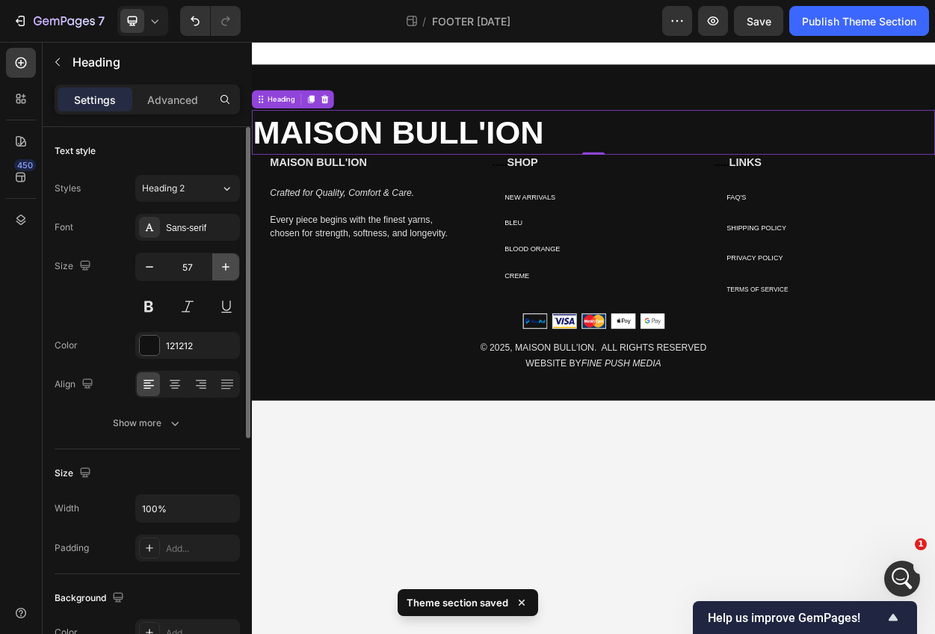
click at [221, 266] on icon "button" at bounding box center [225, 266] width 15 height 15
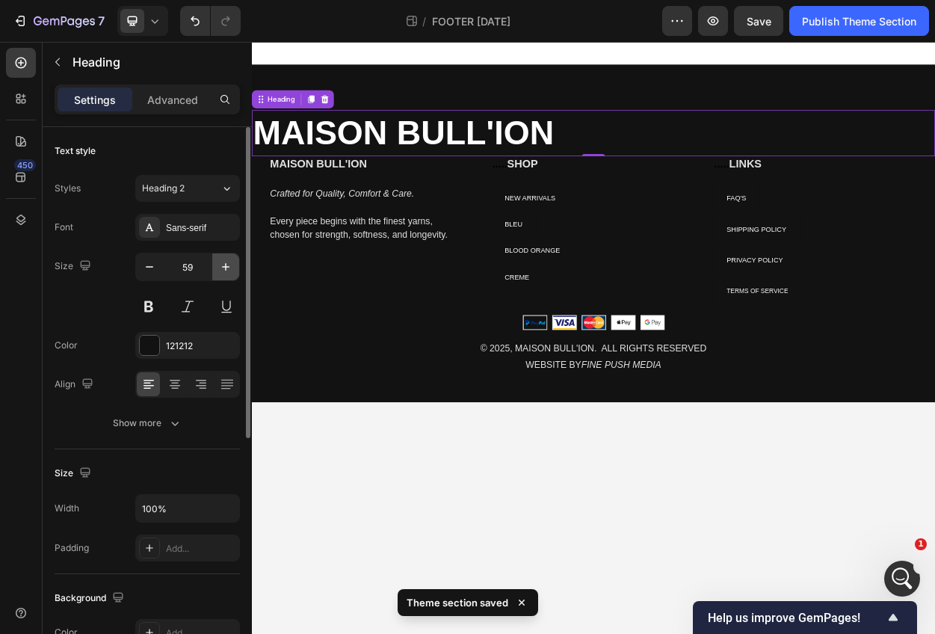
click at [221, 266] on icon "button" at bounding box center [225, 266] width 15 height 15
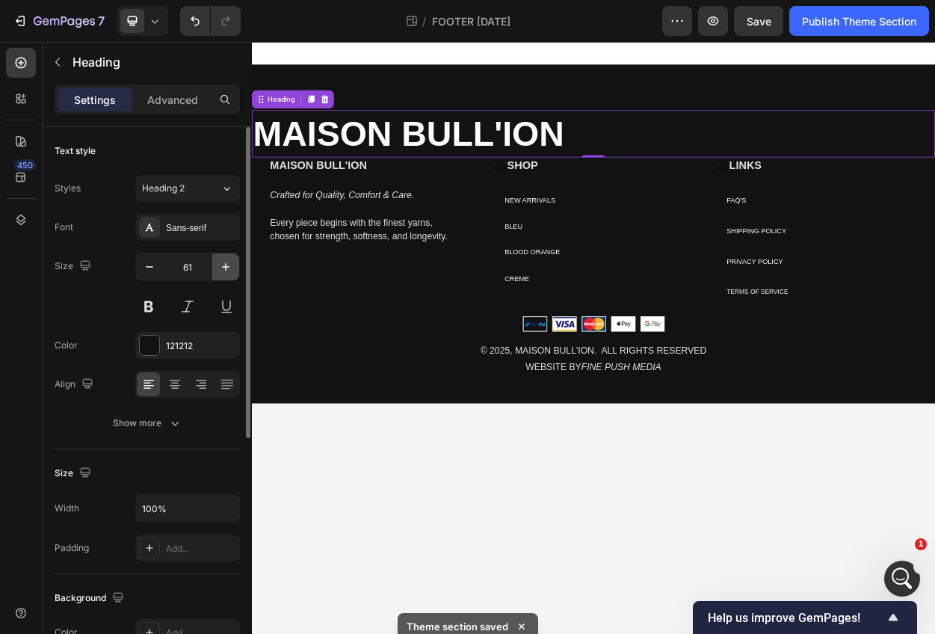
click at [221, 266] on icon "button" at bounding box center [225, 266] width 15 height 15
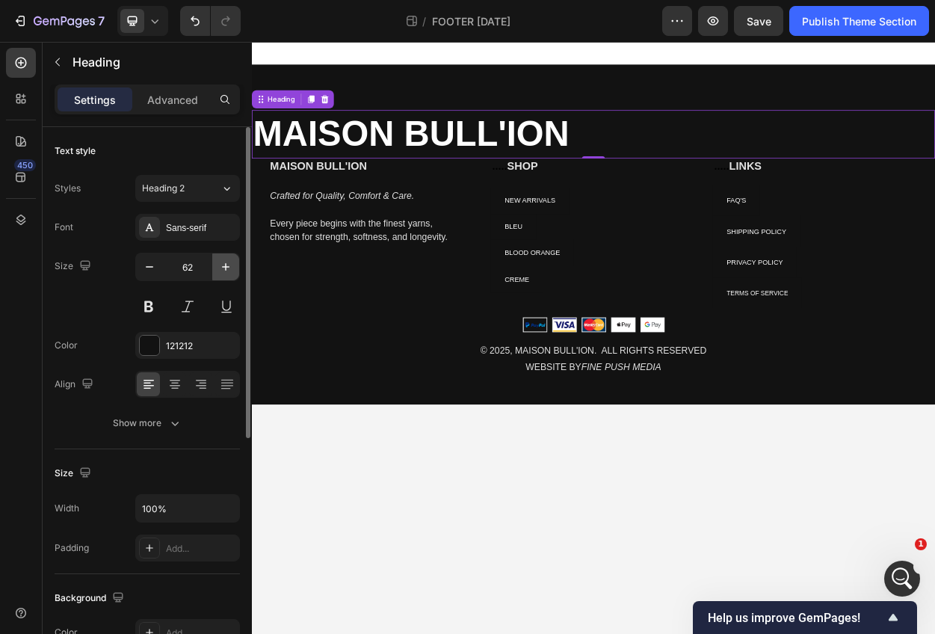
click at [221, 266] on icon "button" at bounding box center [225, 266] width 15 height 15
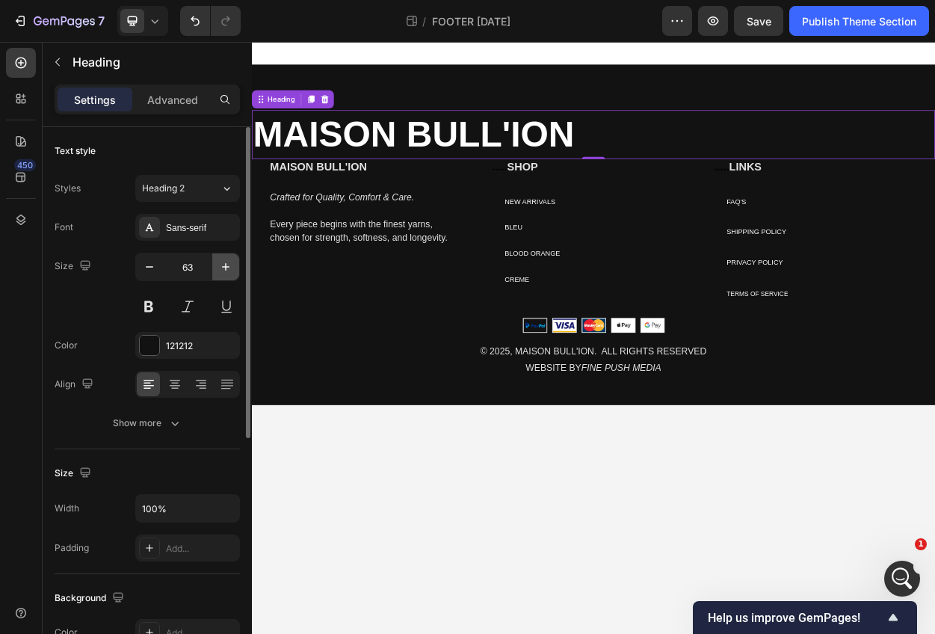
click at [221, 266] on icon "button" at bounding box center [225, 266] width 15 height 15
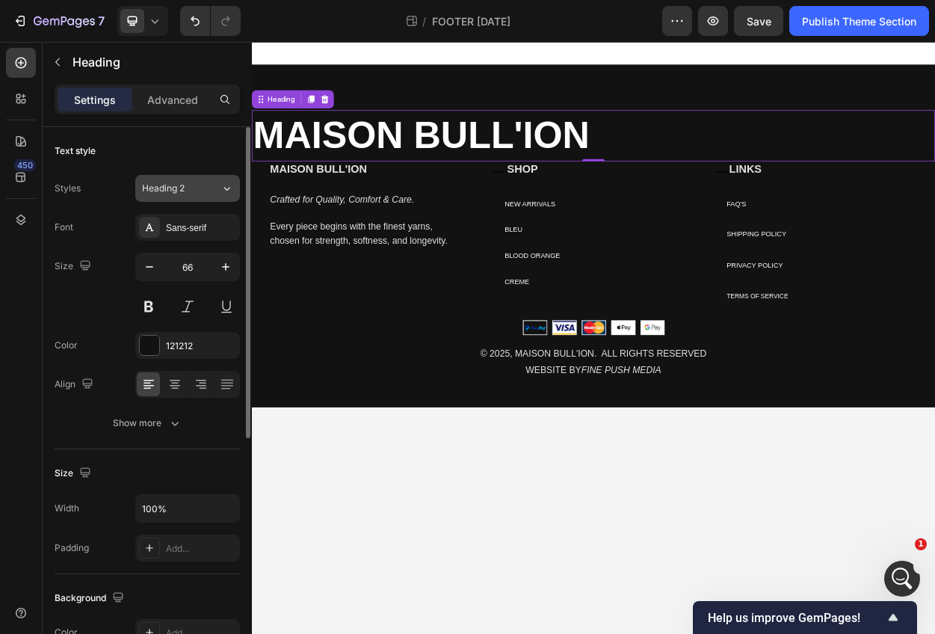
click at [207, 179] on button "Heading 2" at bounding box center [187, 188] width 105 height 27
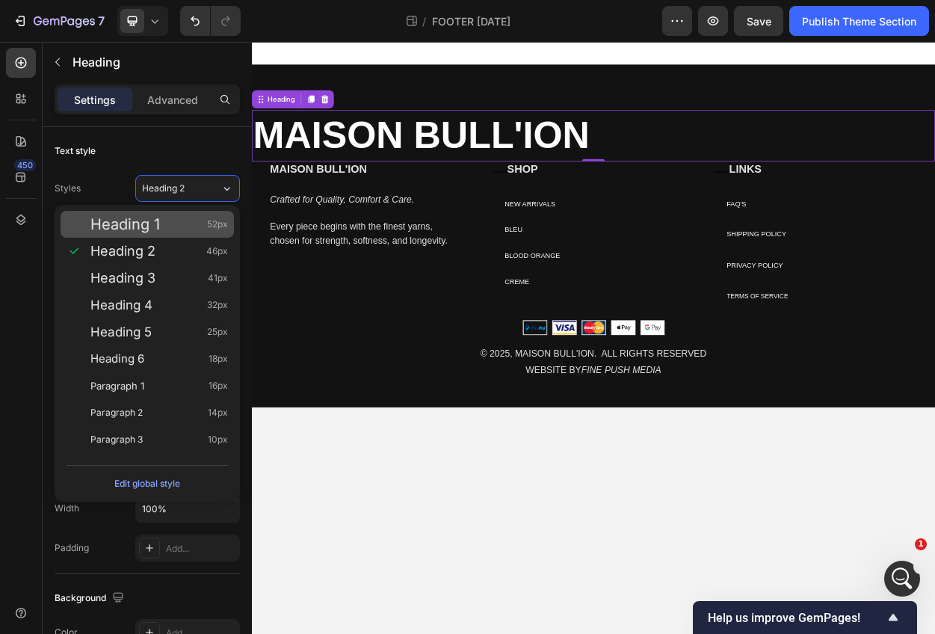
click at [207, 227] on span "52px" at bounding box center [217, 224] width 21 height 15
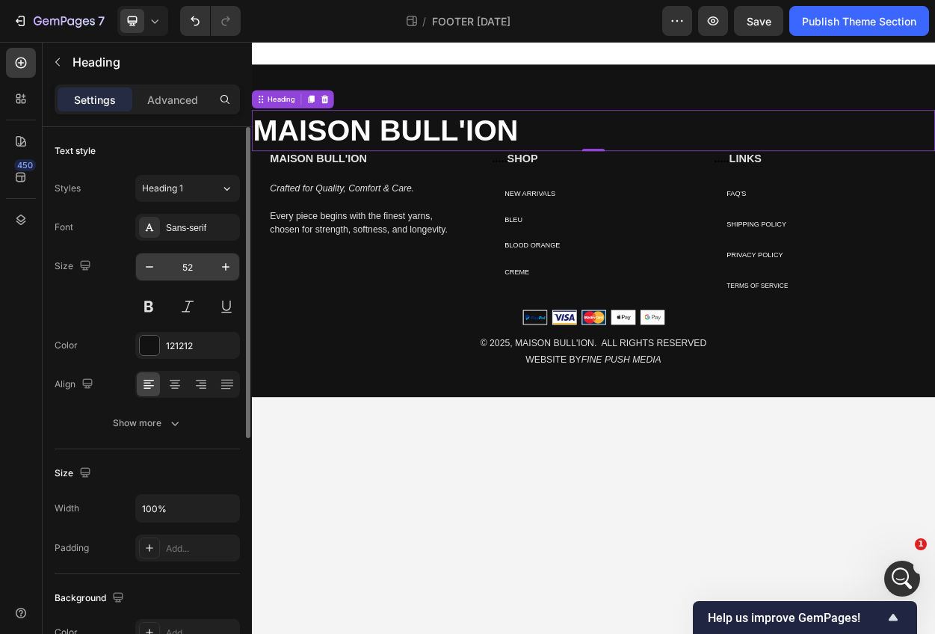
click at [194, 261] on input "52" at bounding box center [187, 266] width 49 height 27
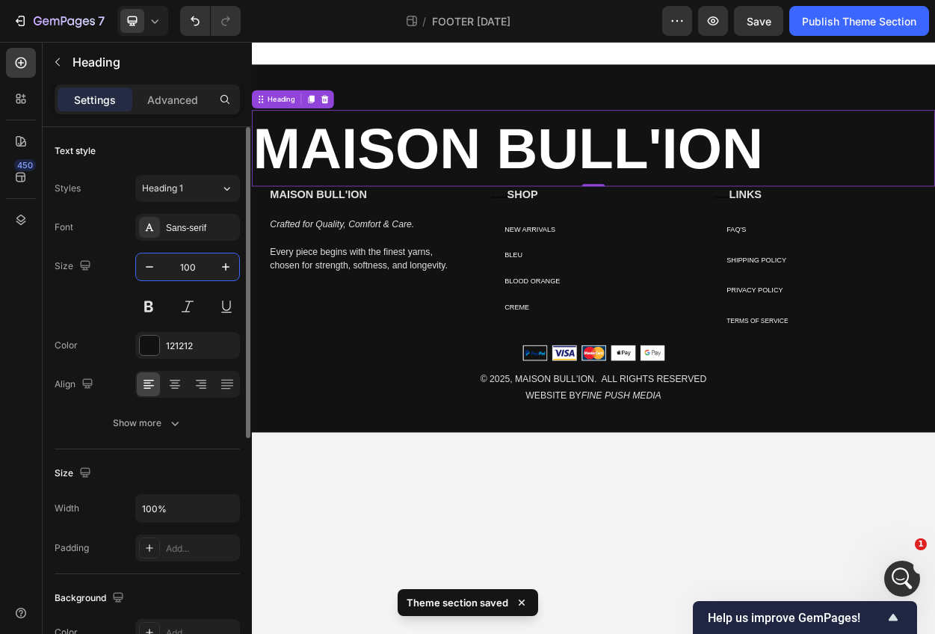
click at [191, 261] on input "100" at bounding box center [187, 266] width 49 height 27
click at [197, 271] on input "100" at bounding box center [187, 266] width 49 height 27
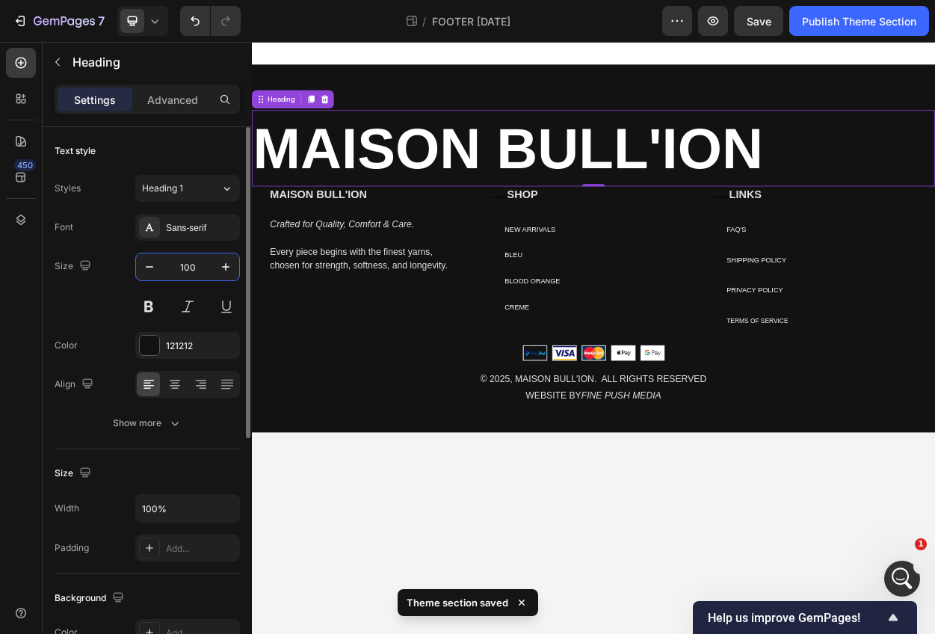
click at [197, 271] on input "100" at bounding box center [187, 266] width 49 height 27
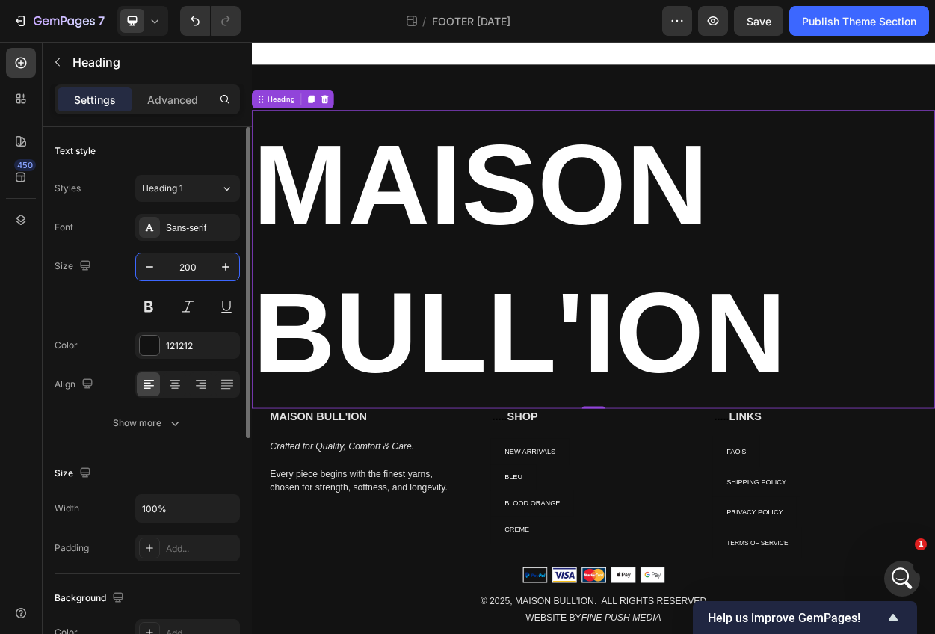
click at [195, 258] on input "200" at bounding box center [187, 266] width 49 height 27
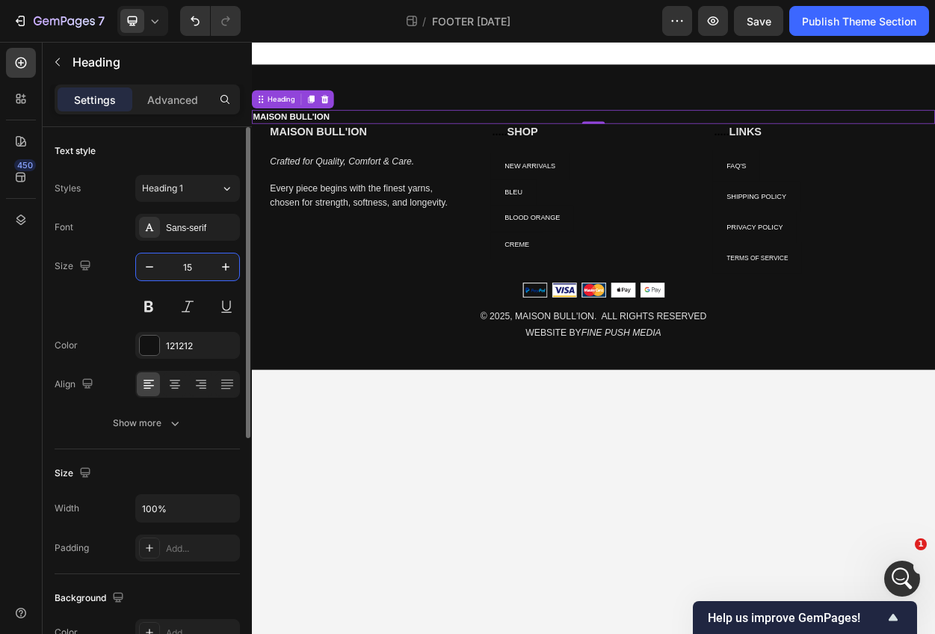
type input "1"
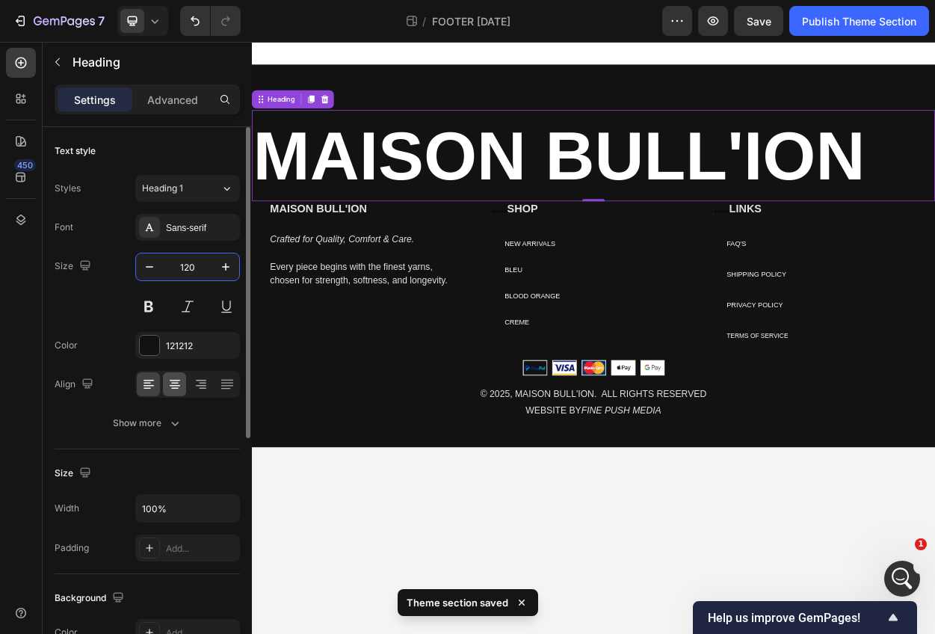
type input "120"
click at [182, 382] on icon at bounding box center [174, 384] width 15 height 15
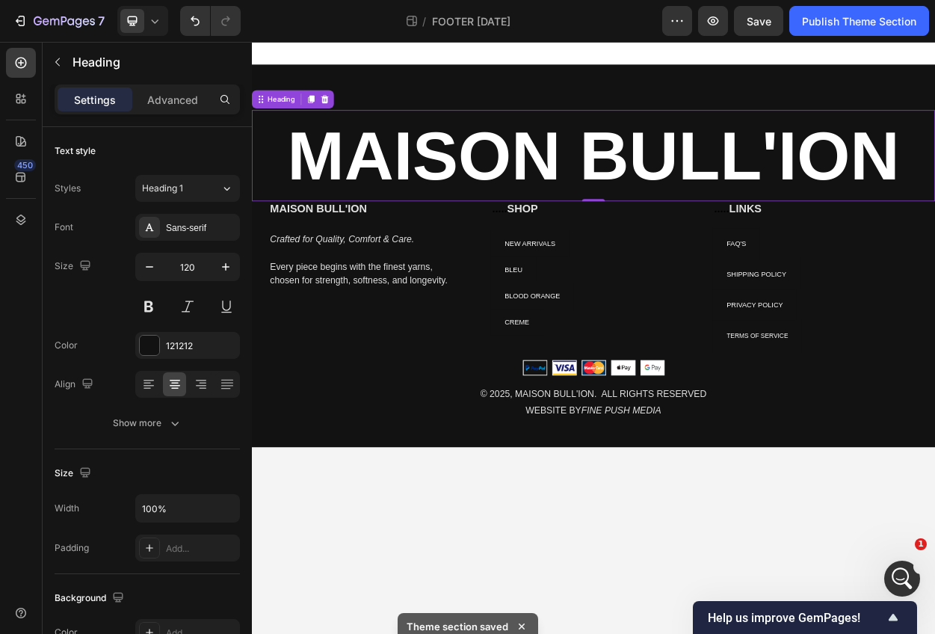
click at [598, 105] on div "⁠⁠⁠⁠⁠⁠⁠ MAISON BULL'ION Heading 0 MAISON BULL'ION Heading Crafted for Quality, …" at bounding box center [700, 323] width 897 height 502
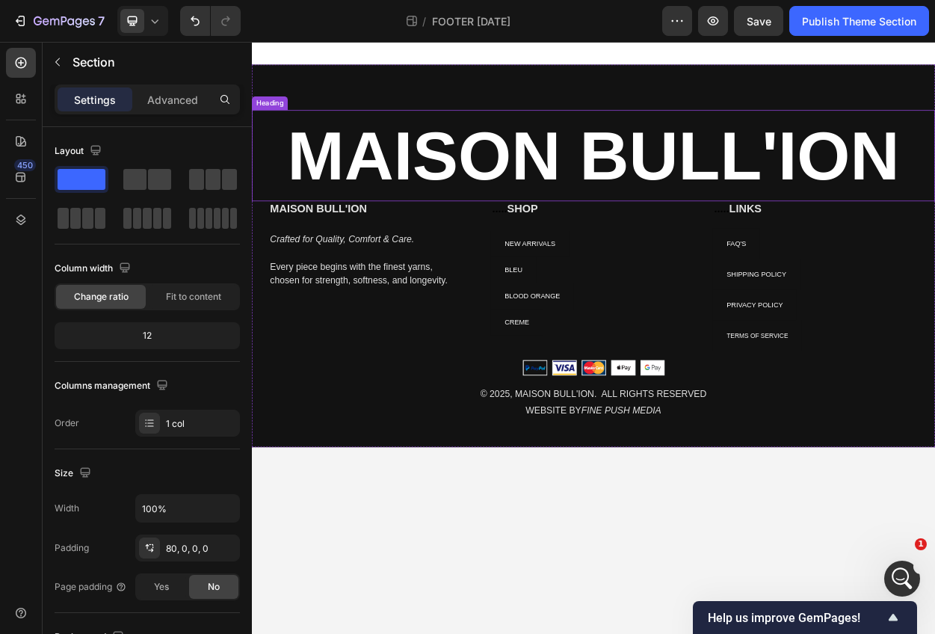
click at [647, 173] on strong "MAISON BULL'ION" at bounding box center [700, 191] width 804 height 100
click at [662, 91] on div "⁠⁠⁠⁠⁠⁠⁠ MAISON BULL'ION Heading 0 MAISON BULL'ION Heading Crafted for Quality, …" at bounding box center [700, 323] width 897 height 502
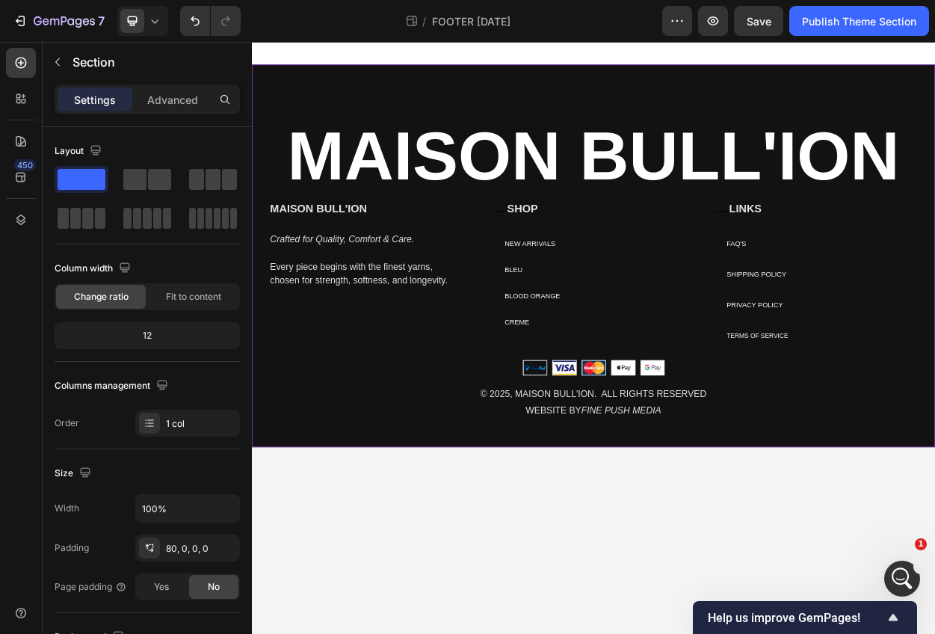
click at [599, 89] on div "⁠⁠⁠⁠⁠⁠⁠ MAISON BULL'ION Heading MAISON BULL'ION Heading Crafted for Quality, Co…" at bounding box center [700, 323] width 897 height 502
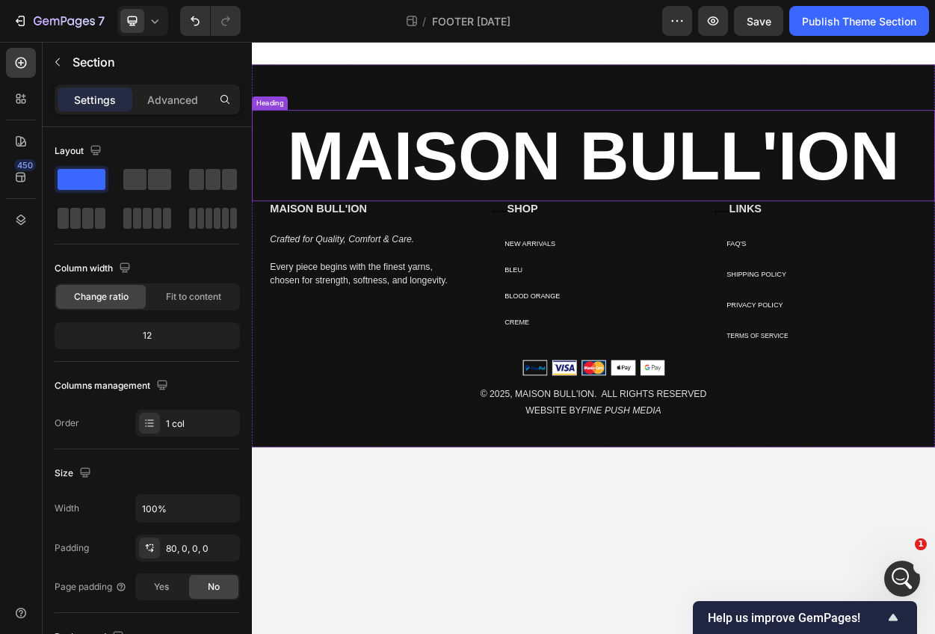
click at [547, 150] on strong "MAISON BULL'ION" at bounding box center [700, 191] width 804 height 100
click at [488, 87] on div "⁠⁠⁠⁠⁠⁠⁠ MAISON BULL'ION Heading 0 MAISON BULL'ION Heading Crafted for Quality, …" at bounding box center [700, 323] width 897 height 502
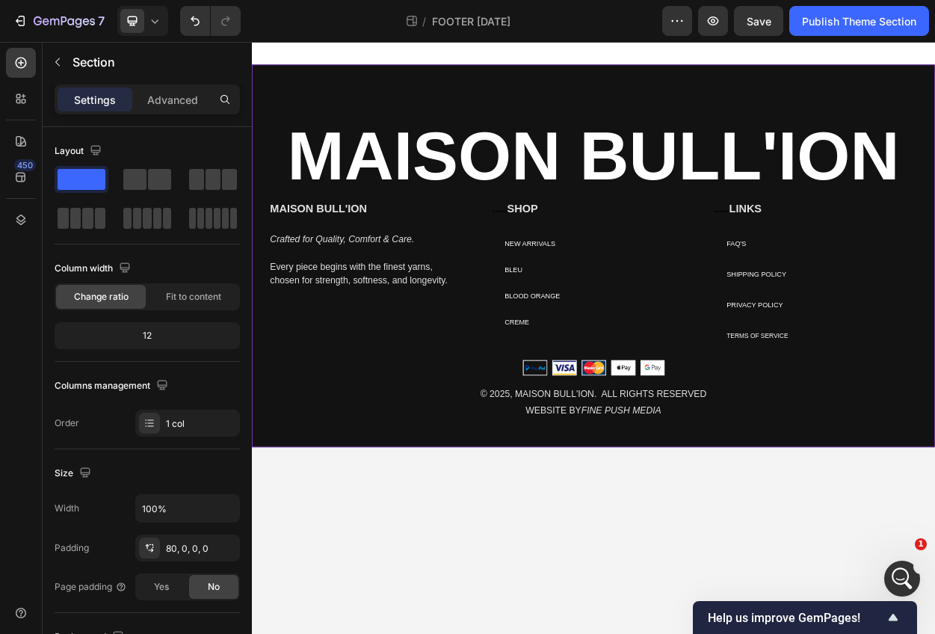
click at [488, 87] on div "⁠⁠⁠⁠⁠⁠⁠ MAISON BULL'ION Heading MAISON BULL'ION Heading Crafted for Quality, Co…" at bounding box center [700, 323] width 897 height 502
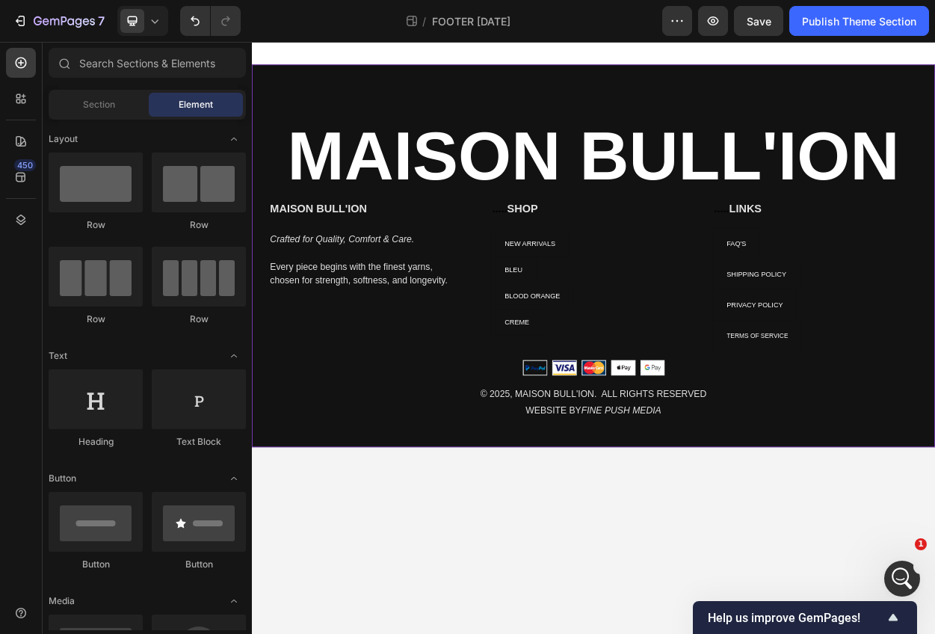
click at [573, 68] on div at bounding box center [700, 57] width 897 height 30
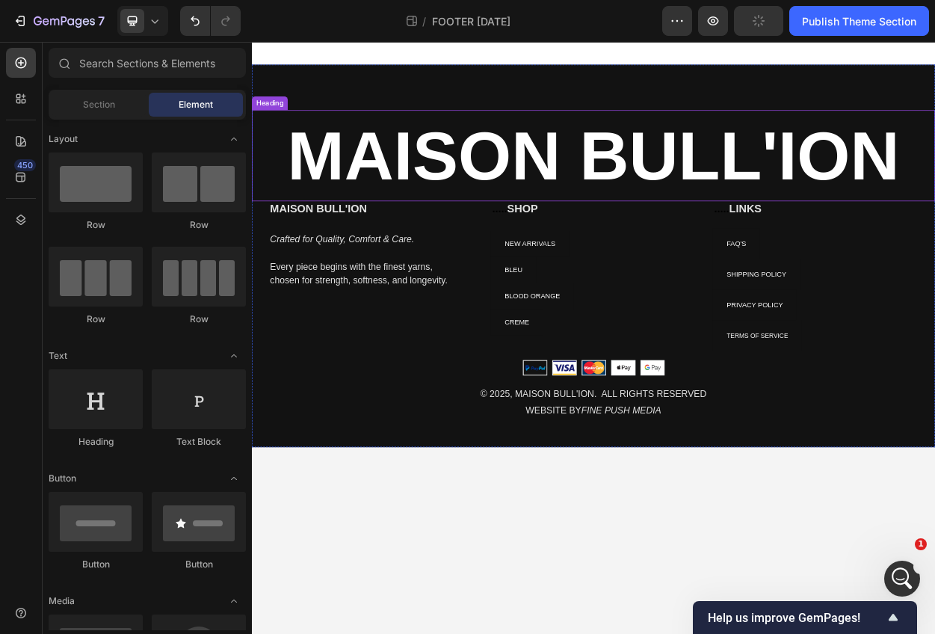
click at [665, 162] on strong "MAISON BULL'ION" at bounding box center [700, 191] width 804 height 100
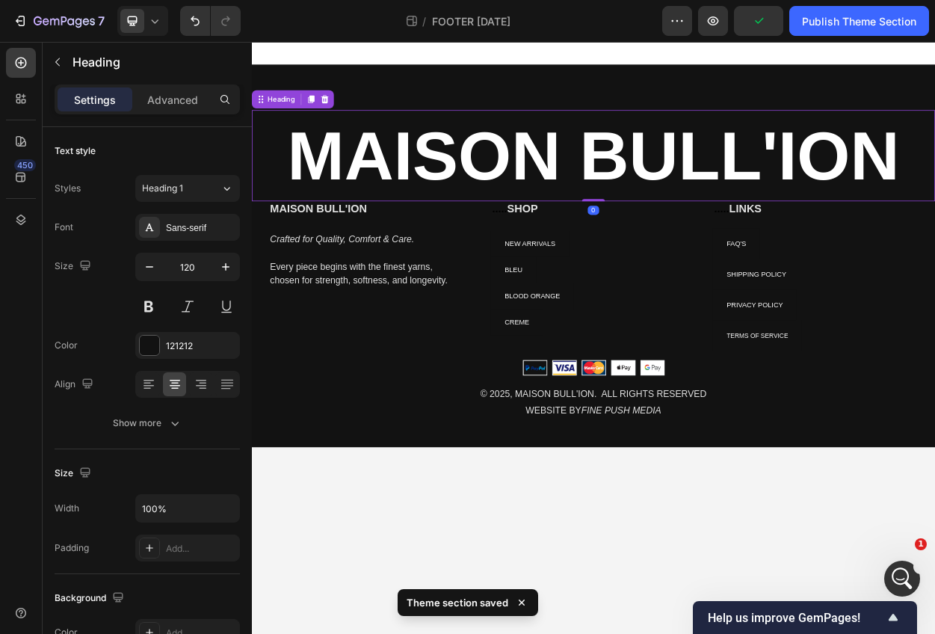
drag, startPoint x: 709, startPoint y: 249, endPoint x: 708, endPoint y: 204, distance: 44.9
click at [708, 204] on div "⁠⁠⁠⁠⁠⁠⁠ MAISON BULL'ION Heading 0" at bounding box center [700, 192] width 897 height 120
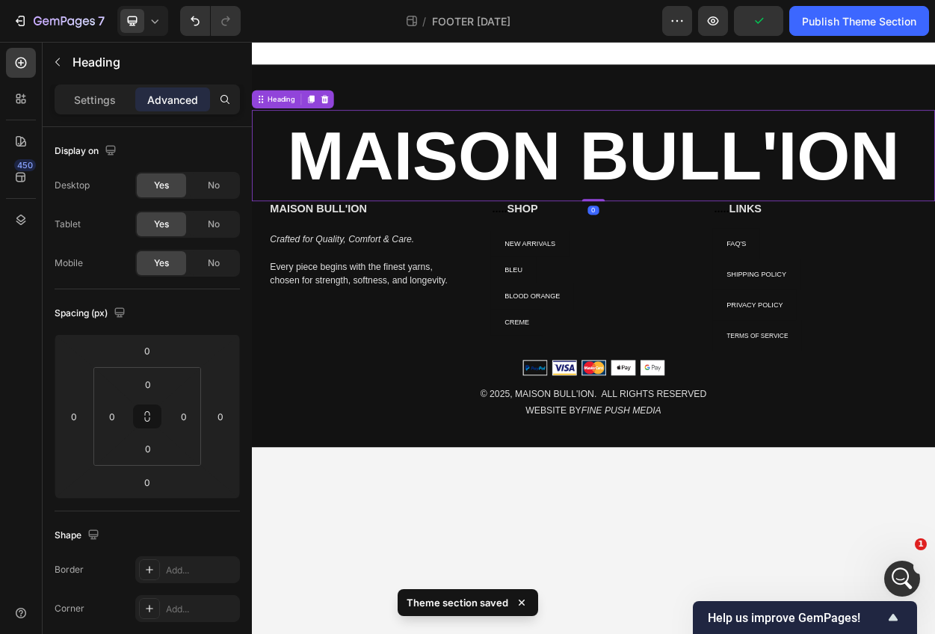
click at [649, 100] on div "⁠⁠⁠⁠⁠⁠⁠ MAISON BULL'ION Heading 0 MAISON BULL'ION Heading Crafted for Quality, …" at bounding box center [700, 323] width 897 height 502
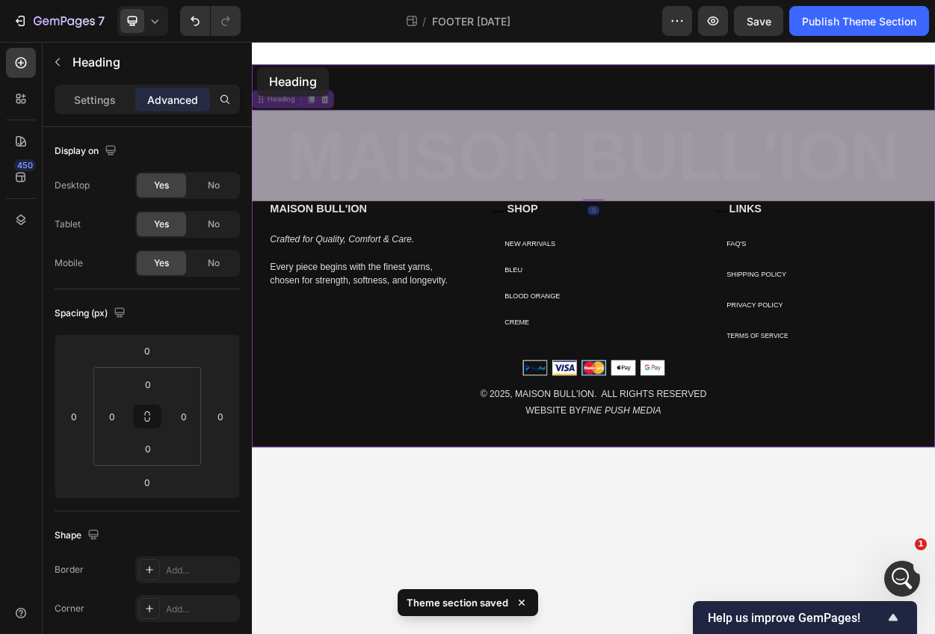
drag, startPoint x: 262, startPoint y: 120, endPoint x: 258, endPoint y: 74, distance: 46.5
click at [258, 74] on div "⁠⁠⁠⁠⁠⁠⁠ MAISON BULL'ION Heading 0 ⁠⁠⁠⁠⁠⁠⁠ MAISON BULL'ION Heading 0 MAISON BULL…" at bounding box center [700, 308] width 897 height 532
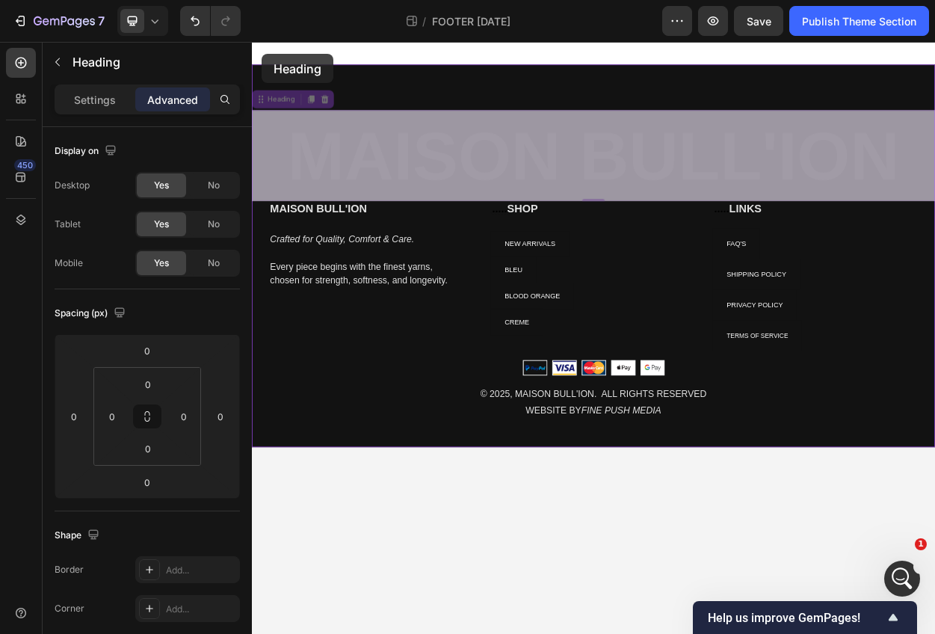
drag, startPoint x: 262, startPoint y: 120, endPoint x: 265, endPoint y: 58, distance: 62.1
click at [265, 58] on div "⁠⁠⁠⁠⁠⁠⁠ MAISON BULL'ION Heading 0 ⁠⁠⁠⁠⁠⁠⁠ MAISON BULL'ION Heading 0 MAISON BULL…" at bounding box center [700, 308] width 897 height 532
drag, startPoint x: 263, startPoint y: 118, endPoint x: 265, endPoint y: 67, distance: 51.6
click at [265, 67] on div "⁠⁠⁠⁠⁠⁠⁠ MAISON BULL'ION Heading 0 ⁠⁠⁠⁠⁠⁠⁠ MAISON BULL'ION Heading 0 MAISON BULL…" at bounding box center [700, 308] width 897 height 532
drag, startPoint x: 267, startPoint y: 117, endPoint x: 264, endPoint y: 76, distance: 41.2
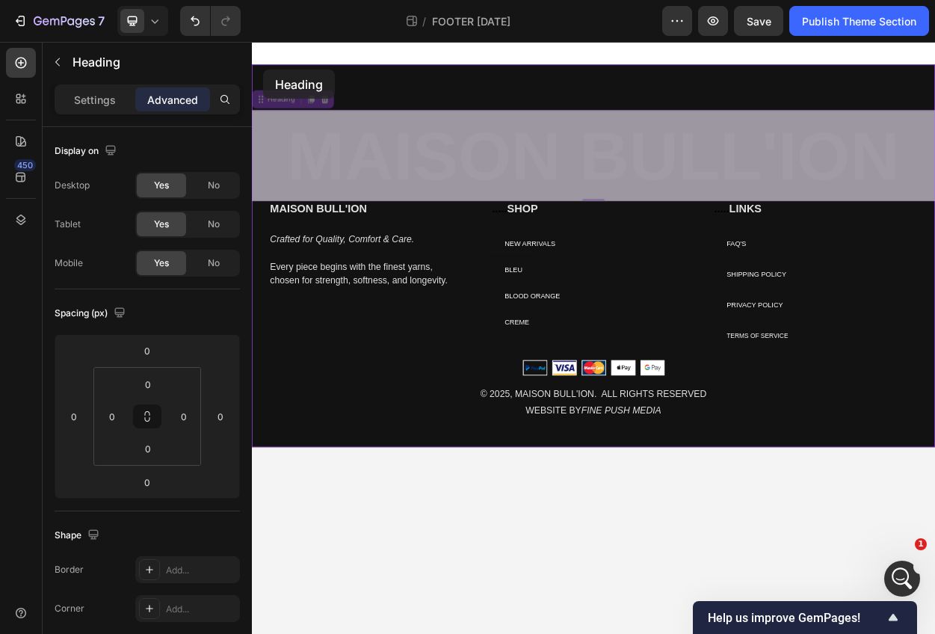
click at [264, 76] on div "⁠⁠⁠⁠⁠⁠⁠ MAISON BULL'ION Heading 0 ⁠⁠⁠⁠⁠⁠⁠ MAISON BULL'ION Heading 0 MAISON BULL…" at bounding box center [700, 308] width 897 height 532
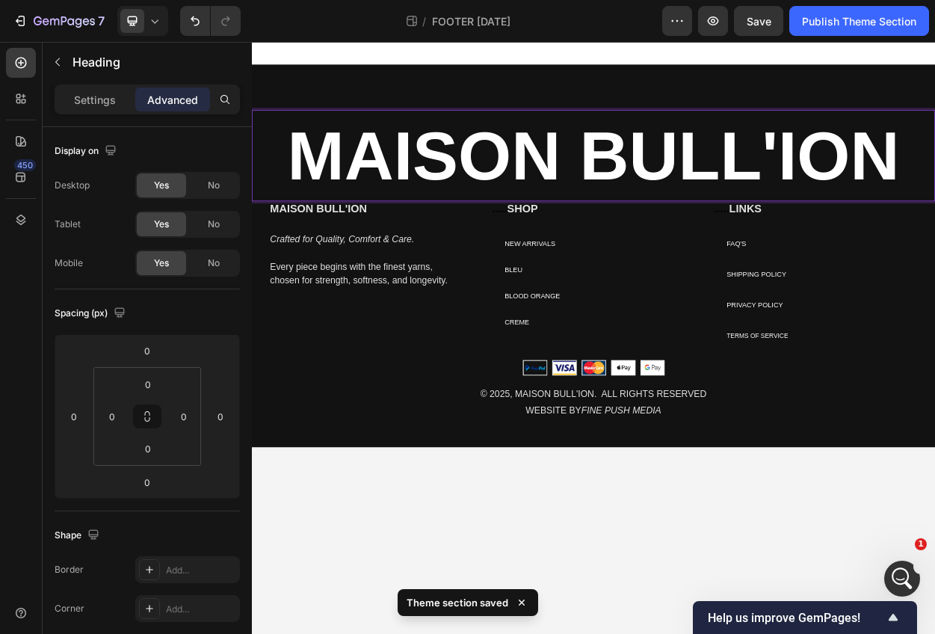
click at [280, 156] on p "MAISON BULL'ION" at bounding box center [700, 191] width 894 height 117
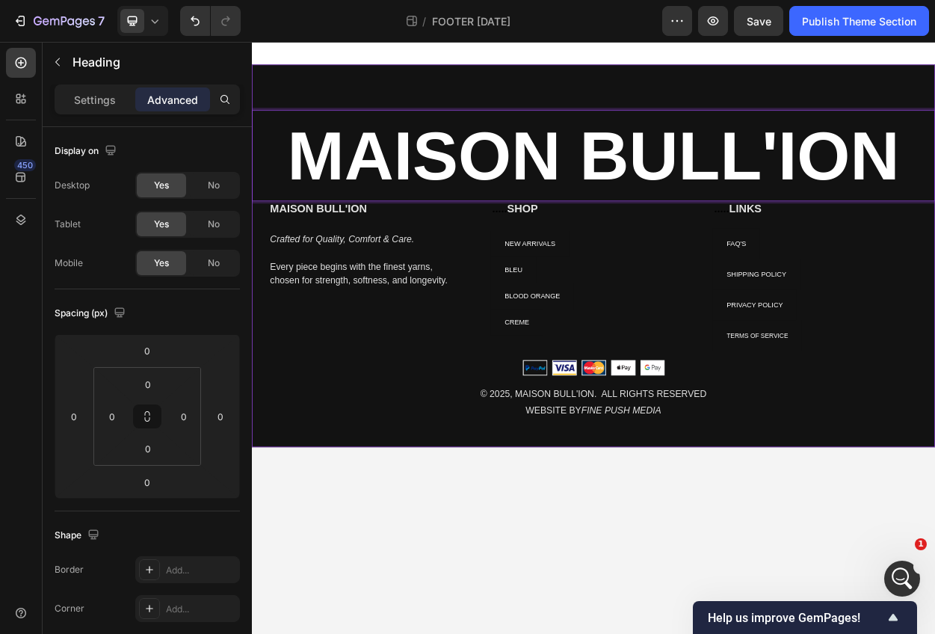
click at [268, 125] on div "MAISON BULL'ION Heading 0 MAISON BULL'ION Heading Crafted for Quality, Comfort …" at bounding box center [700, 323] width 897 height 502
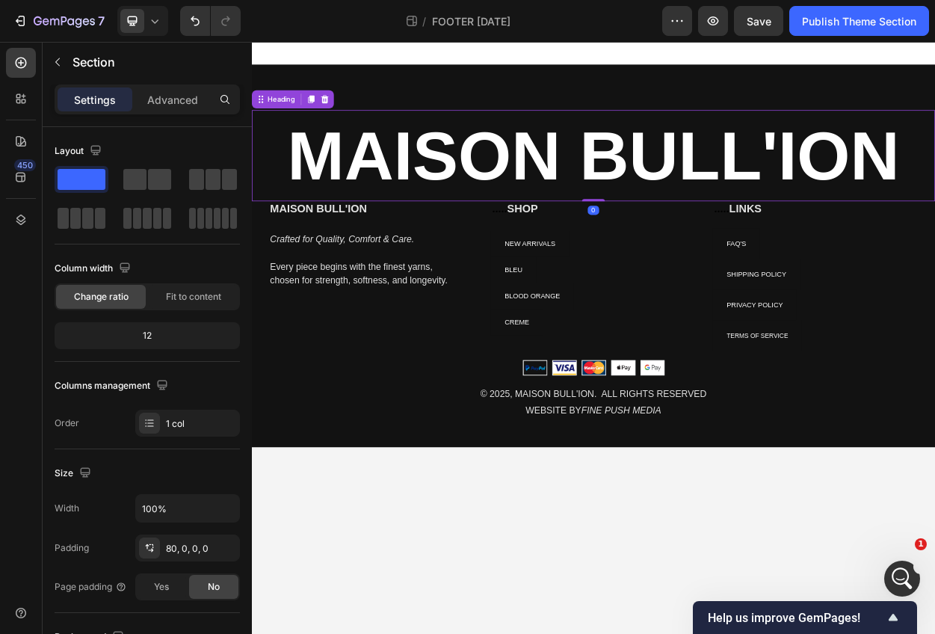
click at [265, 156] on p "⁠⁠⁠⁠⁠⁠⁠ MAISON BULL'ION" at bounding box center [700, 191] width 894 height 117
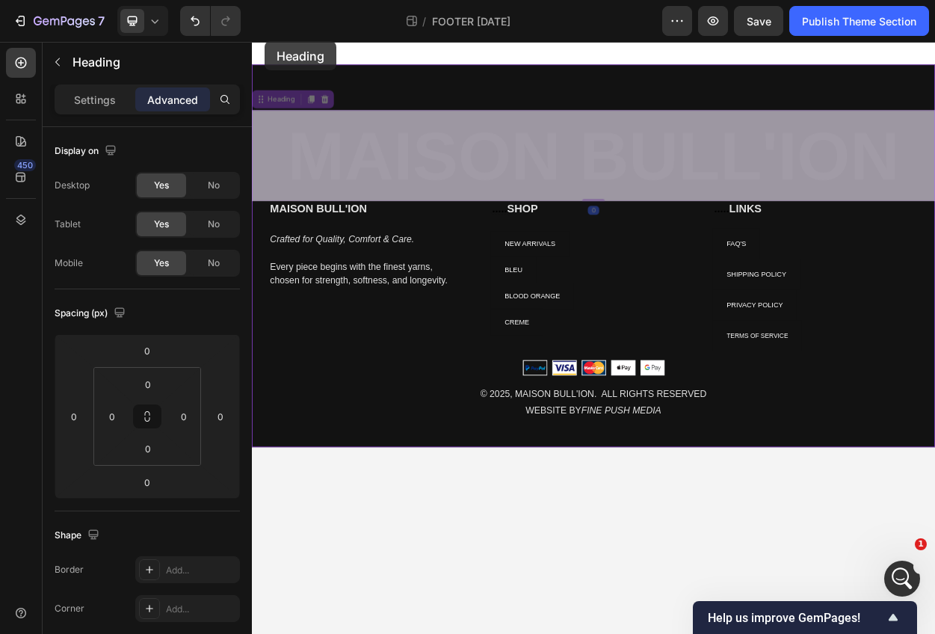
drag, startPoint x: 265, startPoint y: 118, endPoint x: 269, endPoint y: 41, distance: 77.1
click at [269, 42] on div "⁠⁠⁠⁠⁠⁠⁠ MAISON BULL'ION Heading 0 ⁠⁠⁠⁠⁠⁠⁠ MAISON BULL'ION Heading 0 MAISON BULL…" at bounding box center [700, 308] width 897 height 532
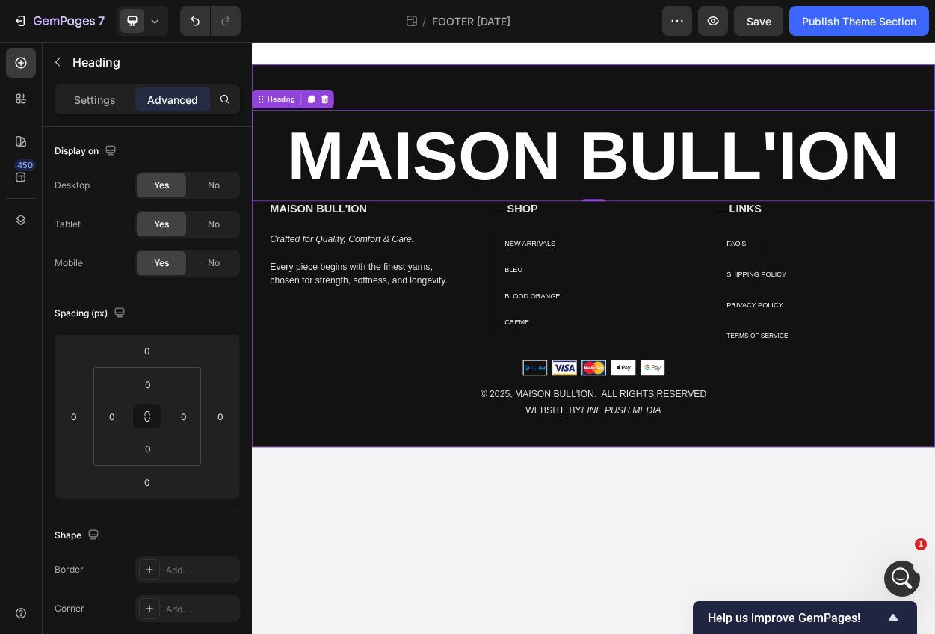
click at [478, 110] on div "⁠⁠⁠⁠⁠⁠⁠ MAISON BULL'ION Heading 0 MAISON BULL'ION Heading Crafted for Quality, …" at bounding box center [700, 323] width 897 height 502
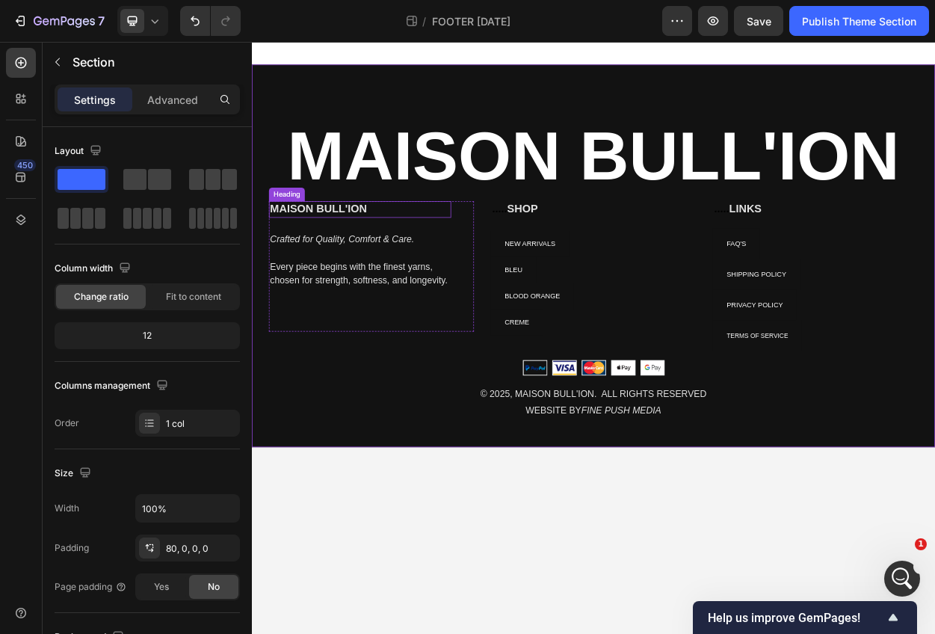
click at [377, 260] on p "MAISON BULL'ION" at bounding box center [394, 262] width 236 height 19
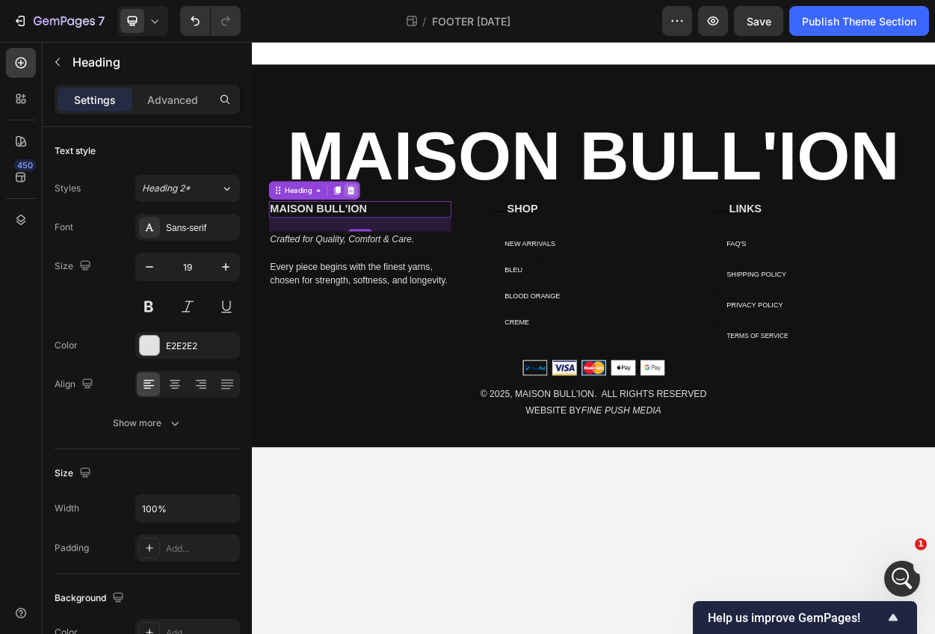
click at [386, 233] on icon at bounding box center [383, 237] width 10 height 10
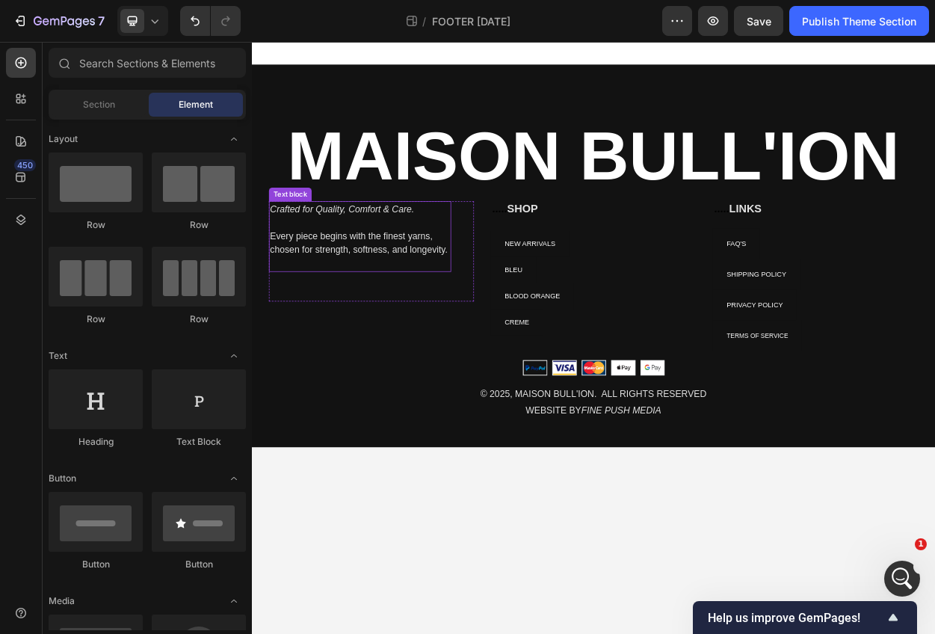
click at [383, 295] on p "Every piece begins with the finest yarns, chosen for strength, softness, and lo…" at bounding box center [394, 307] width 236 height 36
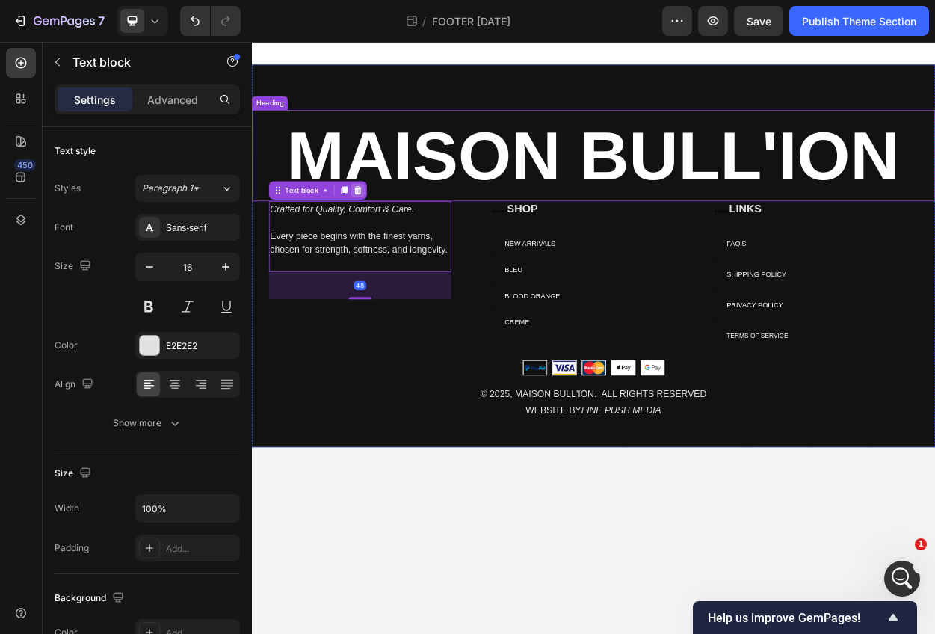
click at [397, 230] on div at bounding box center [391, 237] width 18 height 18
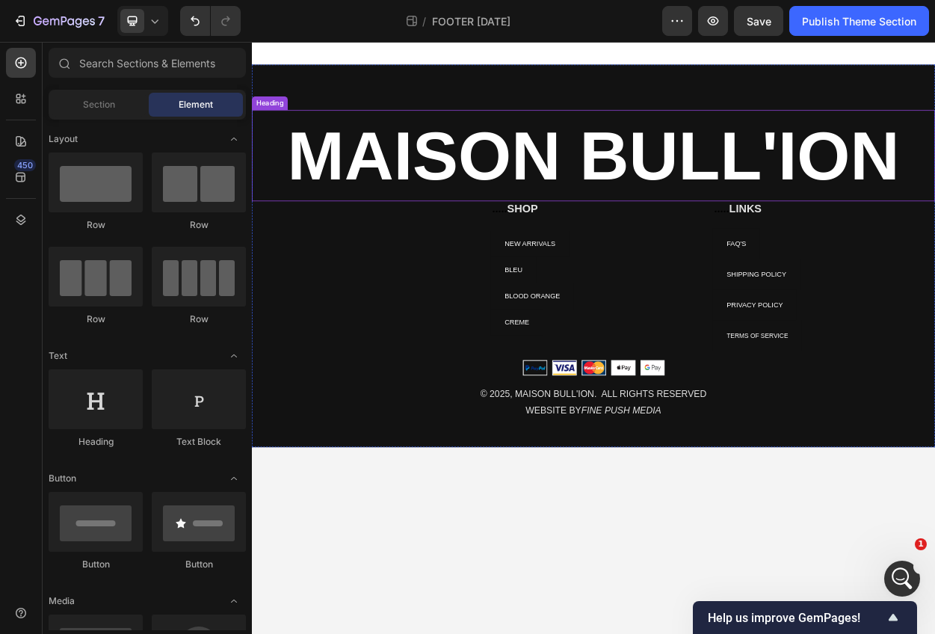
click at [618, 267] on h2 "..... SHOP" at bounding box center [627, 262] width 123 height 22
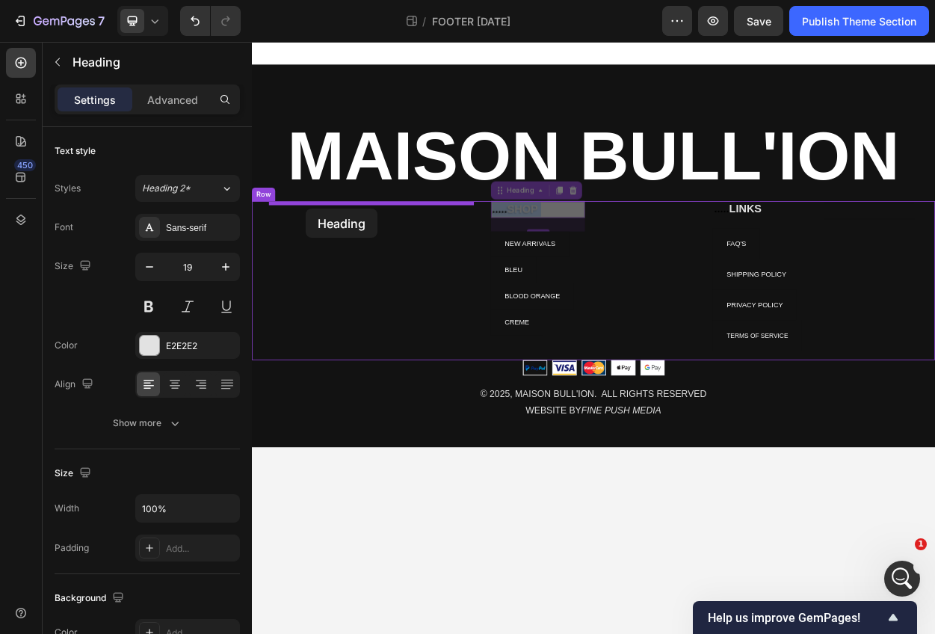
drag, startPoint x: 603, startPoint y: 262, endPoint x: 323, endPoint y: 261, distance: 280.4
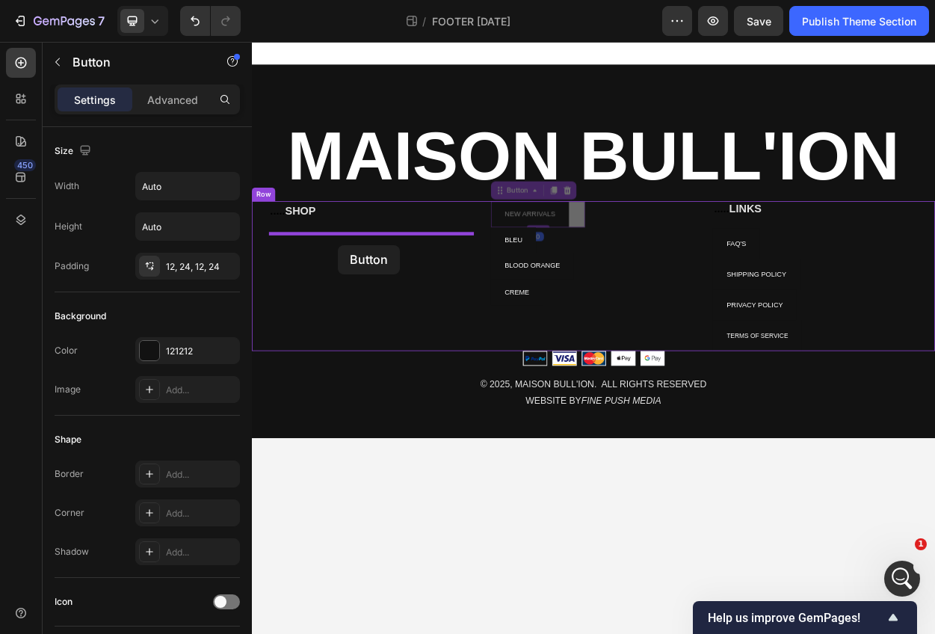
drag, startPoint x: 591, startPoint y: 276, endPoint x: 364, endPoint y: 309, distance: 228.9
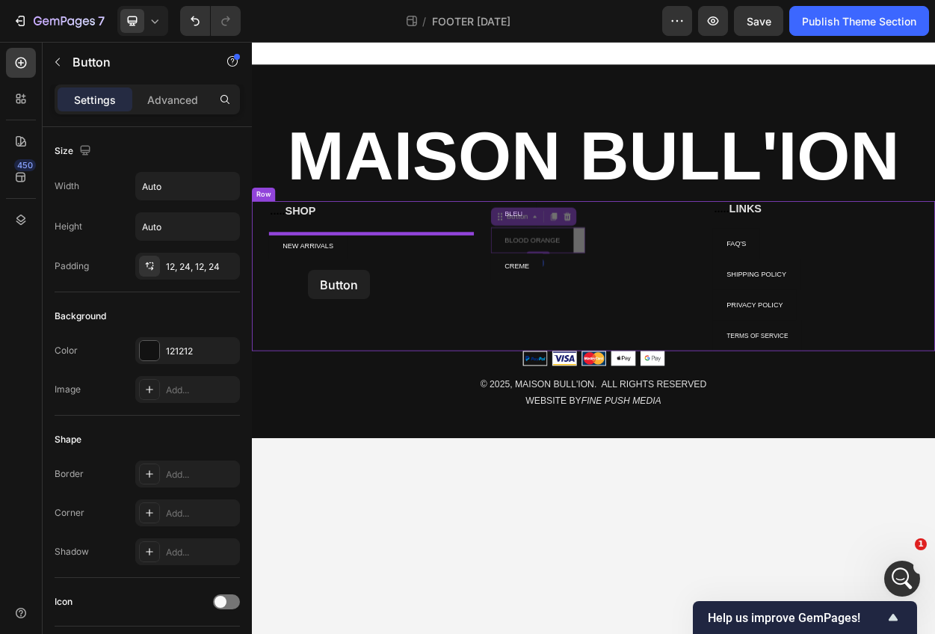
drag, startPoint x: 595, startPoint y: 269, endPoint x: 325, endPoint y: 341, distance: 279.3
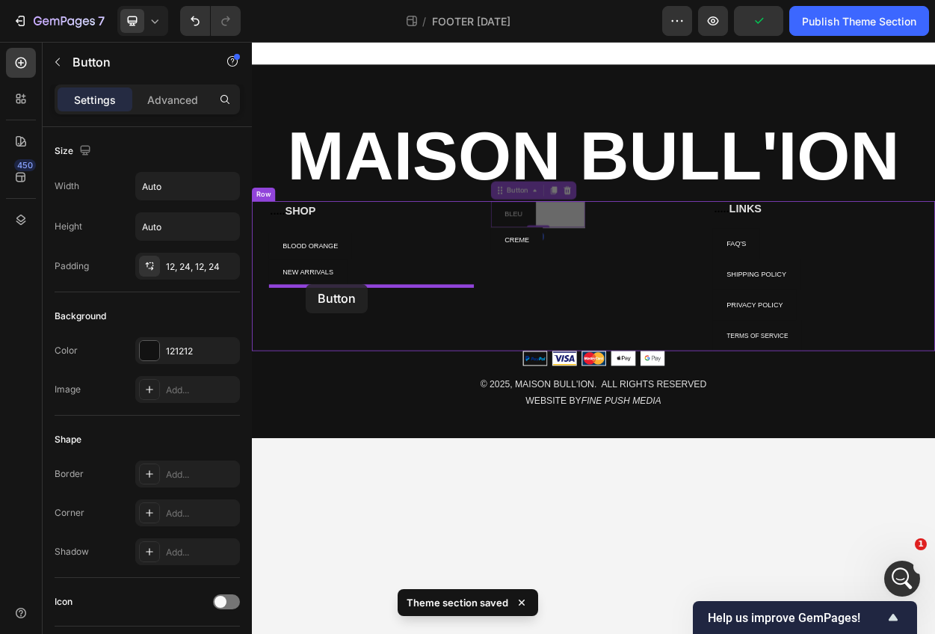
drag, startPoint x: 602, startPoint y: 260, endPoint x: 322, endPoint y: 360, distance: 296.8
drag, startPoint x: 594, startPoint y: 266, endPoint x: 305, endPoint y: 394, distance: 316.4
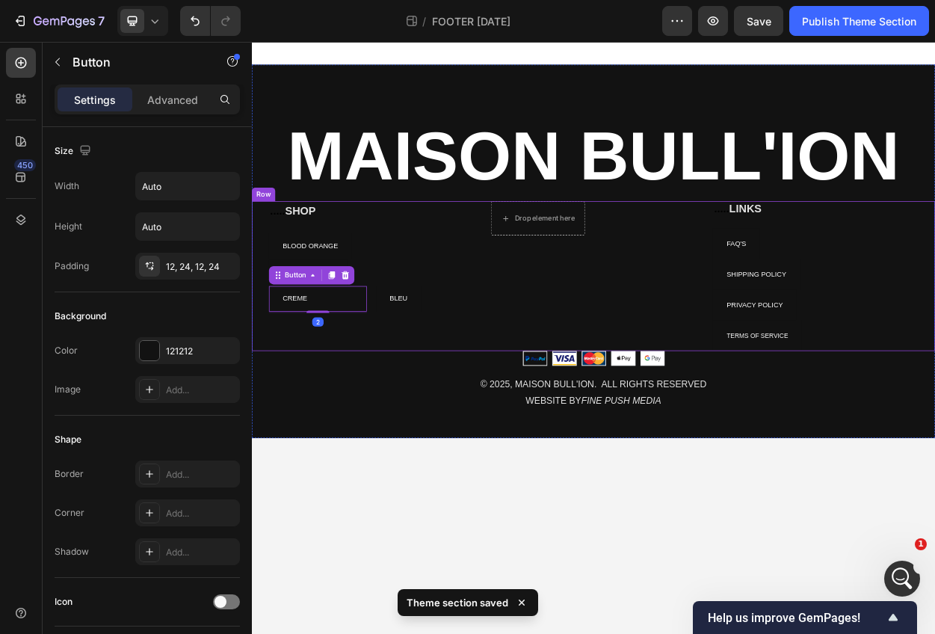
click at [437, 288] on div "Text block Row ..... SHOP Heading BLOOD ORANGE Button NEW ARRIVALS Button CREME…" at bounding box center [408, 349] width 269 height 197
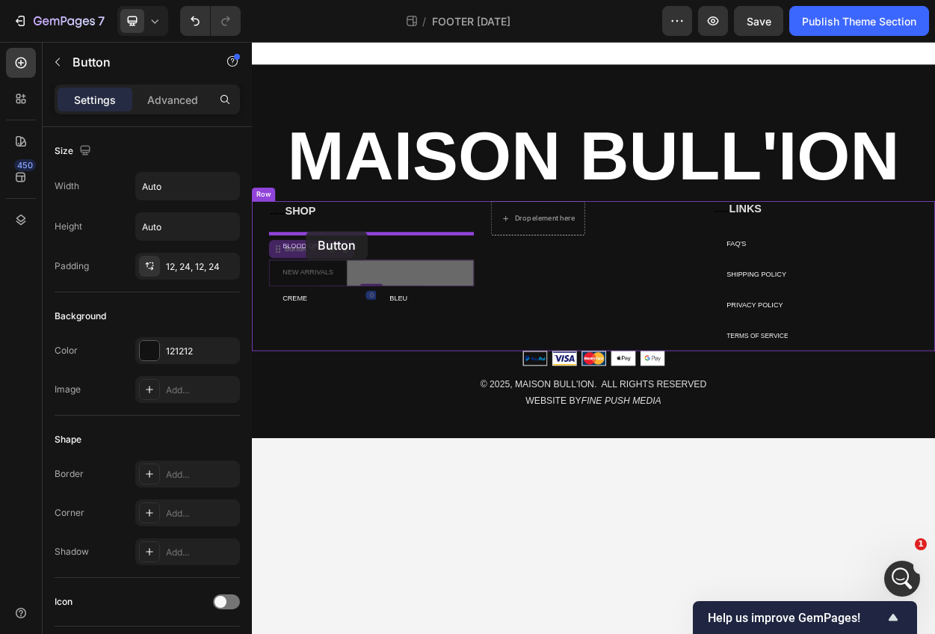
drag, startPoint x: 322, startPoint y: 336, endPoint x: 321, endPoint y: 289, distance: 47.1
click at [321, 289] on div "⁠⁠⁠⁠⁠⁠⁠ MAISON BULL'ION Heading Text block Row ..... SHOP Heading BLOOD ORANGE …" at bounding box center [700, 302] width 897 height 520
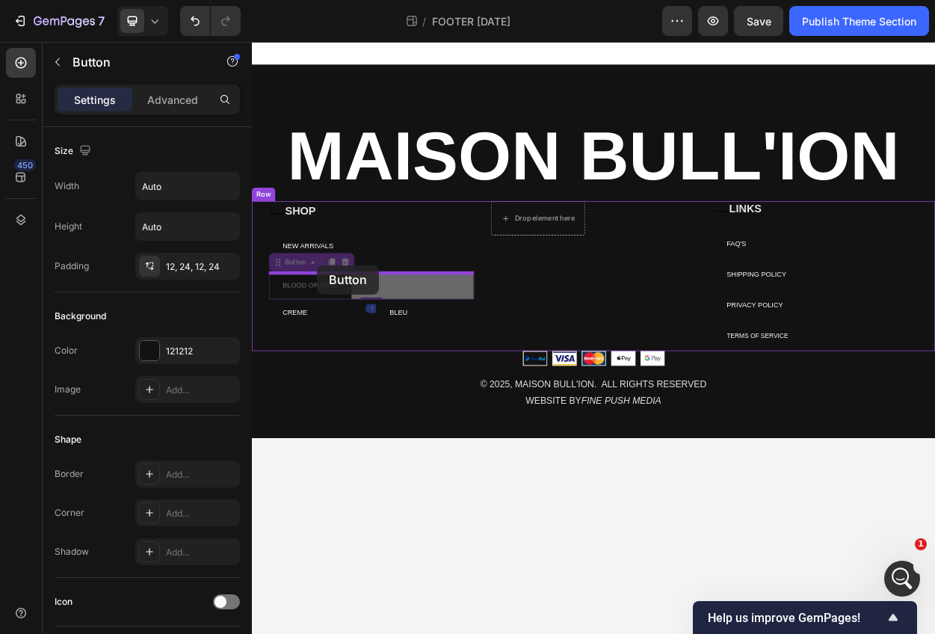
drag, startPoint x: 347, startPoint y: 357, endPoint x: 337, endPoint y: 335, distance: 24.4
click at [337, 335] on div "⁠⁠⁠⁠⁠⁠⁠ MAISON BULL'ION Heading Text block Row ..... SHOP Heading NEW ARRIVALS …" at bounding box center [700, 302] width 897 height 520
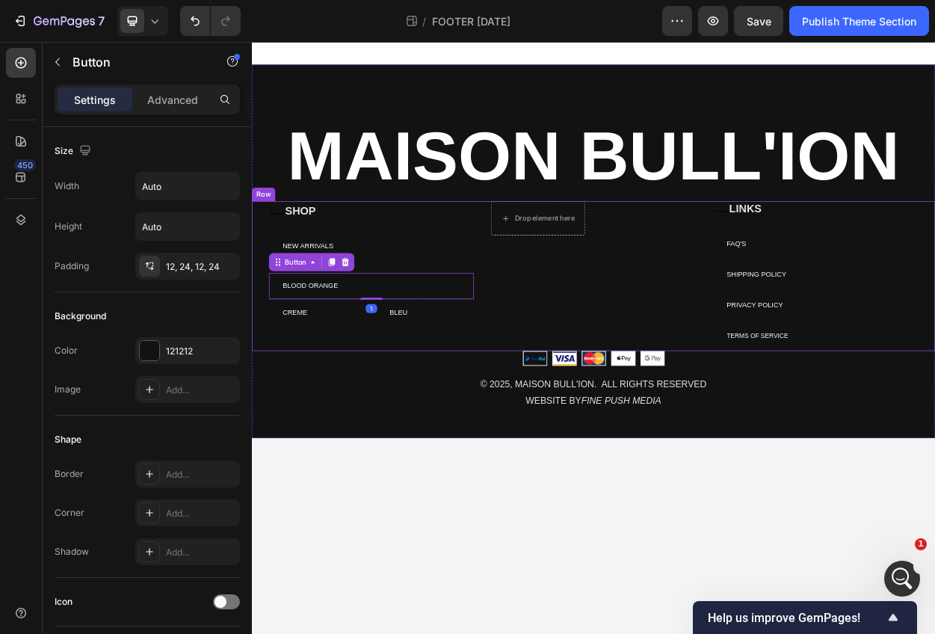
click at [502, 339] on div "NEW ARRIVALS Button" at bounding box center [408, 320] width 269 height 52
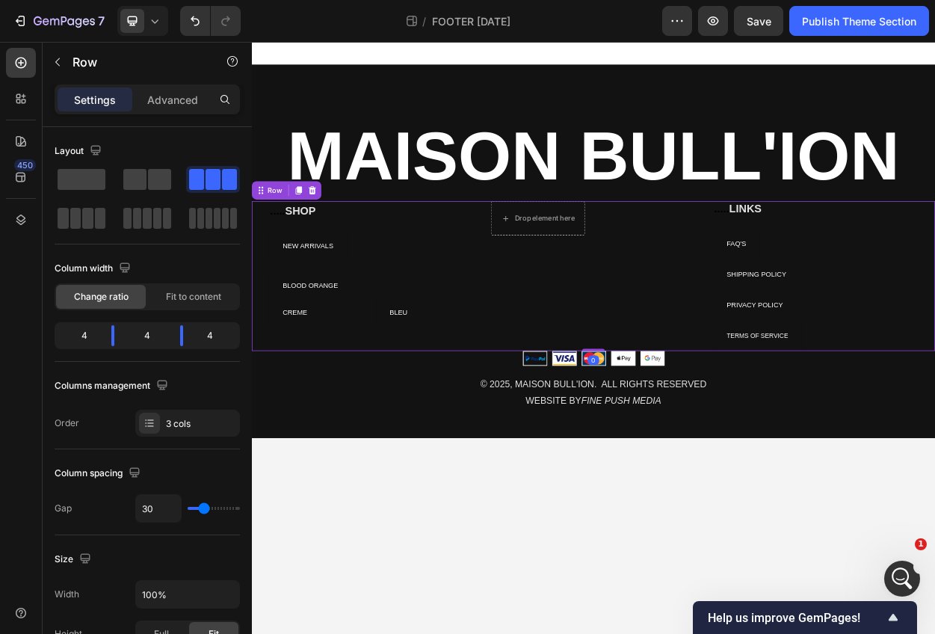
click at [345, 338] on div "NEW ARRIVALS Button" at bounding box center [408, 320] width 269 height 52
click at [317, 366] on p "BLOOD ORANGE" at bounding box center [328, 362] width 73 height 16
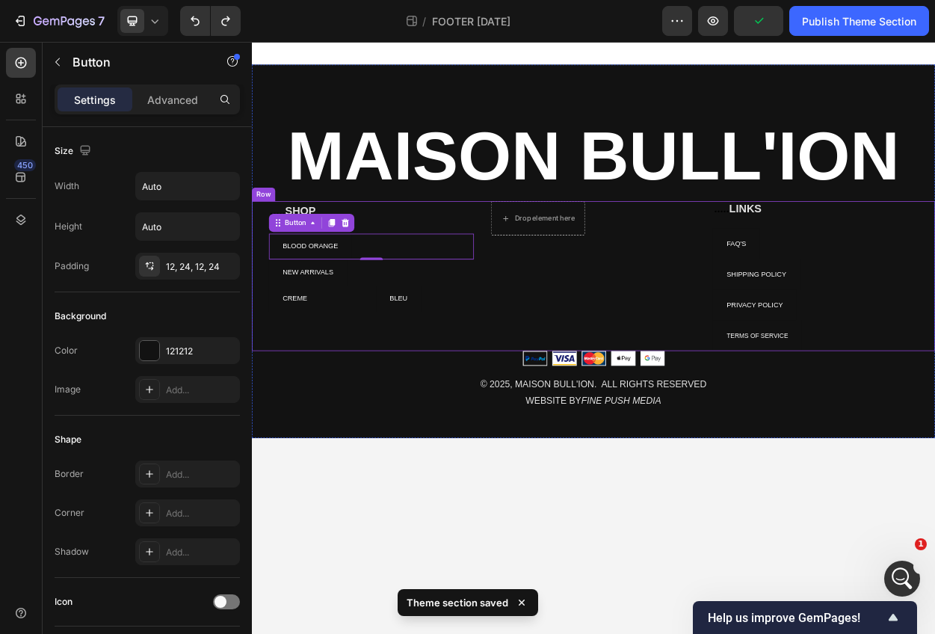
click at [640, 369] on div "Drop element here Heading Row" at bounding box center [700, 349] width 269 height 197
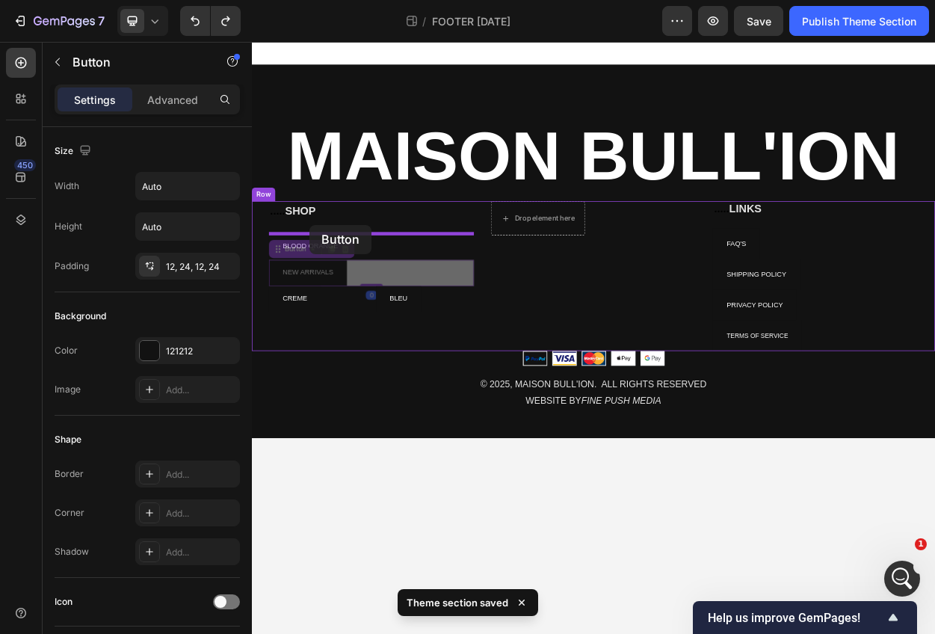
drag, startPoint x: 328, startPoint y: 342, endPoint x: 327, endPoint y: 281, distance: 60.6
click at [327, 281] on div "⁠⁠⁠⁠⁠⁠⁠ MAISON BULL'ION Heading Text block Row ..... SHOP Heading BLOOD ORANGE …" at bounding box center [700, 302] width 897 height 520
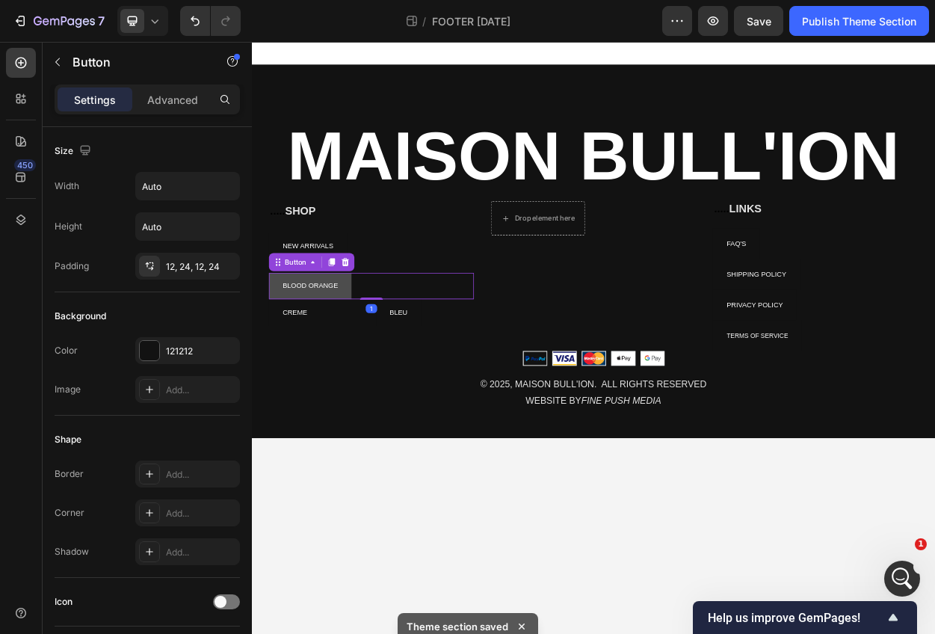
click at [342, 354] on link "BLOOD ORANGE" at bounding box center [328, 362] width 108 height 34
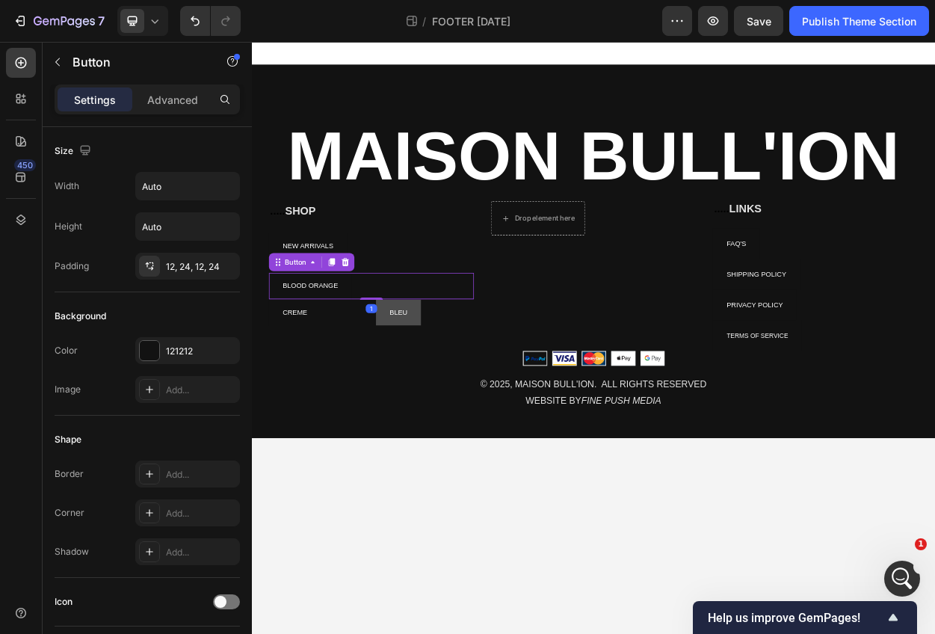
click at [443, 384] on link "BLEU" at bounding box center [444, 398] width 59 height 34
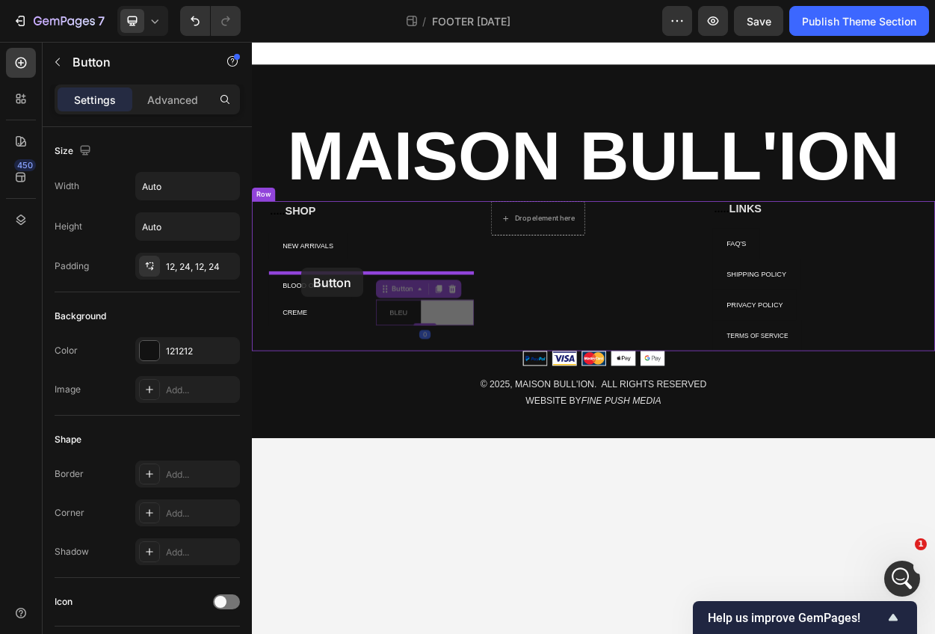
drag, startPoint x: 439, startPoint y: 387, endPoint x: 316, endPoint y: 339, distance: 131.9
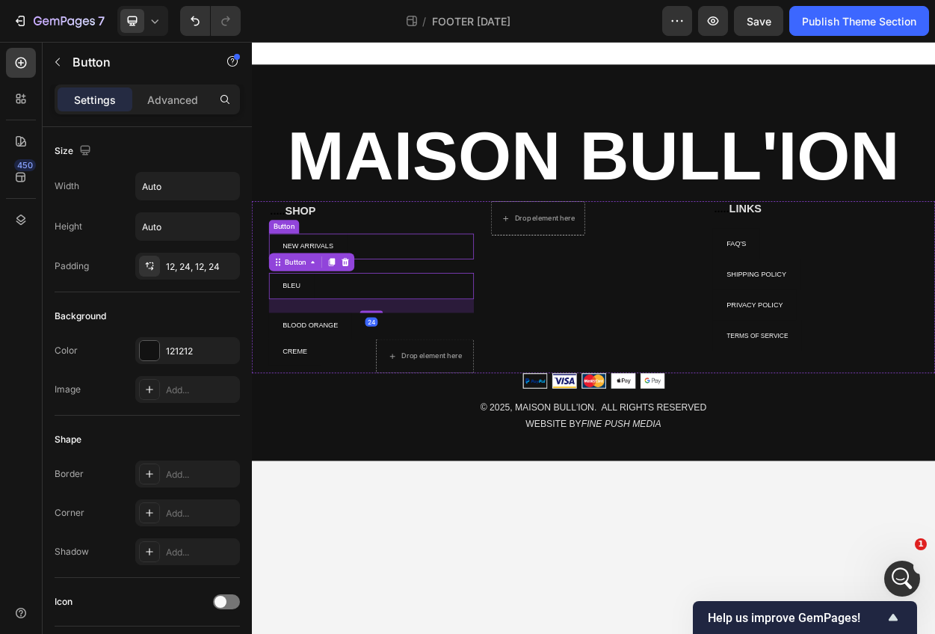
click at [490, 312] on div "NEW ARRIVALS Button" at bounding box center [408, 311] width 269 height 34
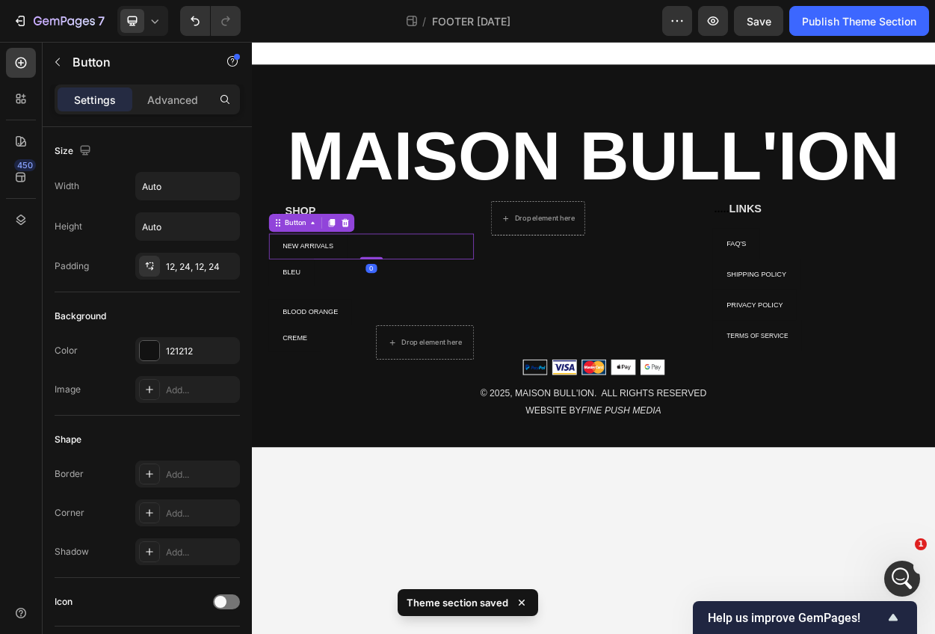
drag, startPoint x: 410, startPoint y: 342, endPoint x: 410, endPoint y: 322, distance: 20.2
click at [410, 322] on div "NEW ARRIVALS Button 0" at bounding box center [408, 311] width 269 height 34
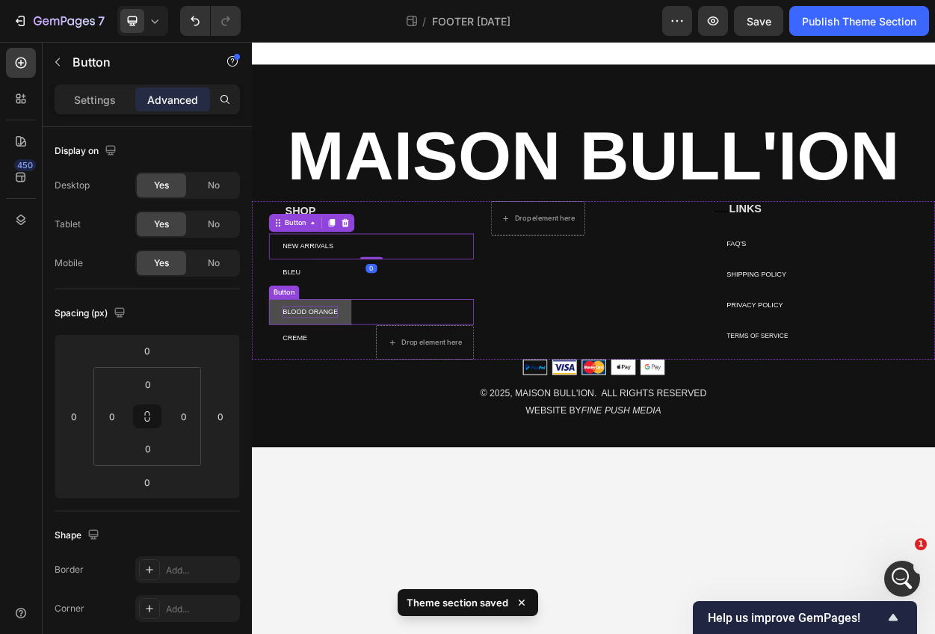
click at [342, 393] on p "BLOOD ORANGE" at bounding box center [328, 397] width 73 height 16
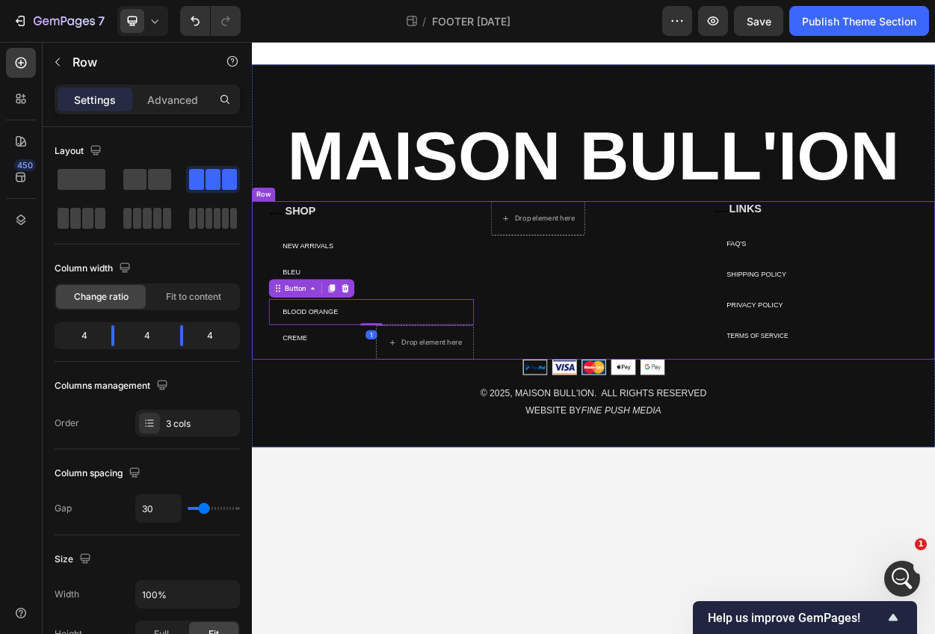
click at [407, 372] on div "BLEU Button" at bounding box center [408, 353] width 269 height 52
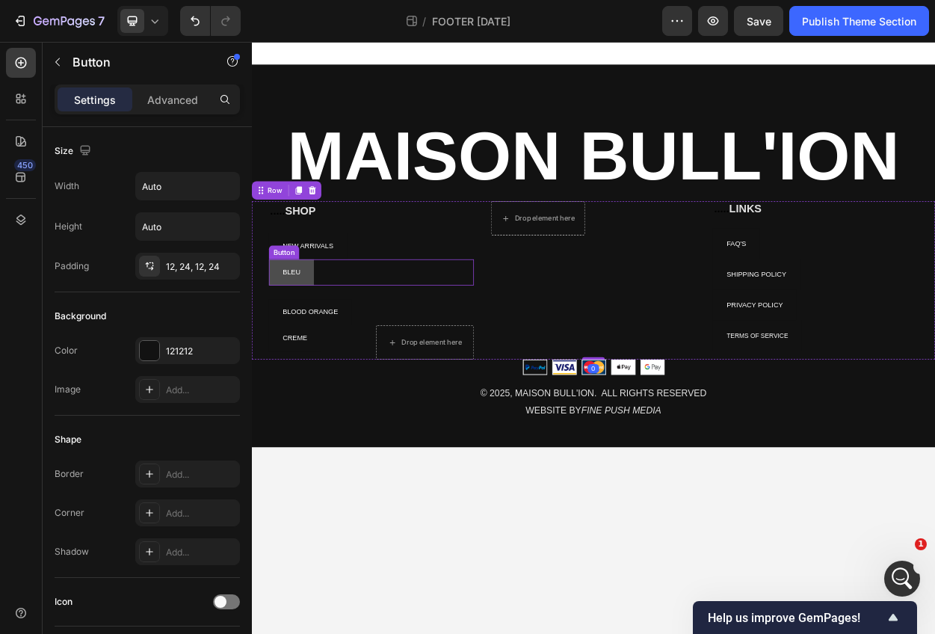
click at [324, 339] on link "BLEU" at bounding box center [303, 344] width 59 height 34
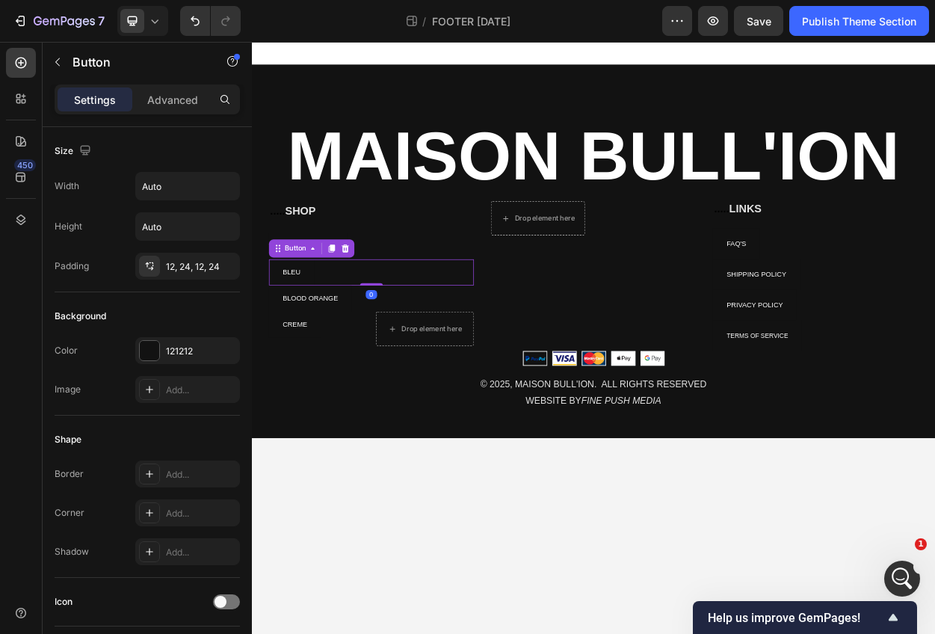
drag, startPoint x: 412, startPoint y: 378, endPoint x: 405, endPoint y: 344, distance: 35.0
click at [405, 344] on div "BLEU Button 0" at bounding box center [408, 344] width 269 height 34
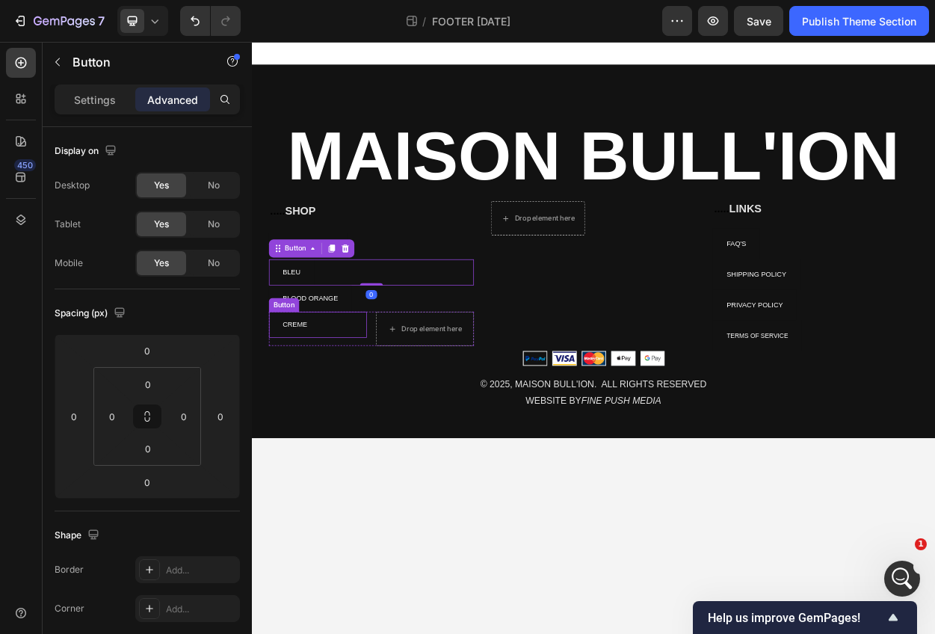
click at [360, 405] on div "CREME Button" at bounding box center [338, 413] width 129 height 34
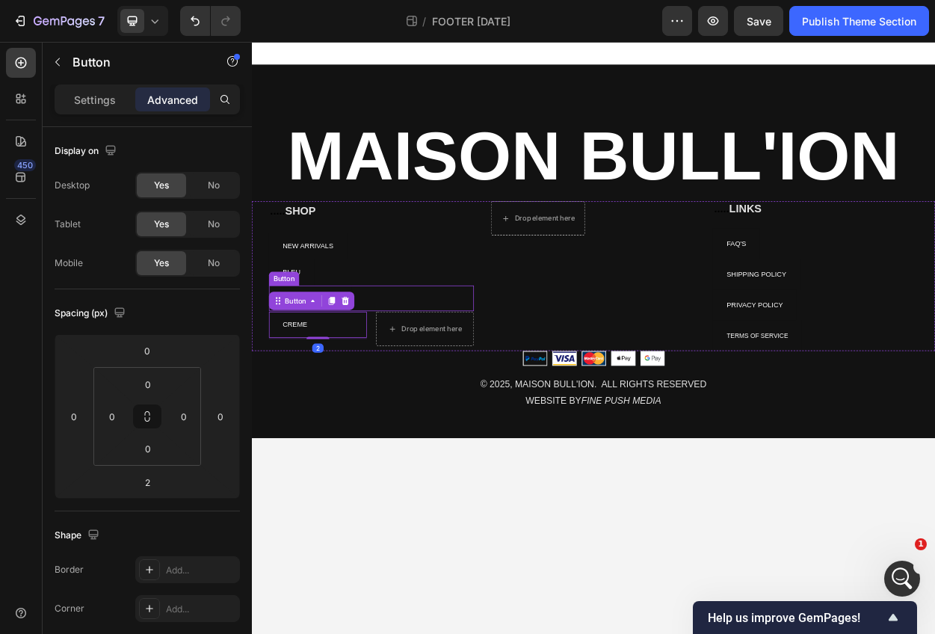
click at [443, 375] on div "BLOOD ORANGE Button" at bounding box center [408, 379] width 269 height 34
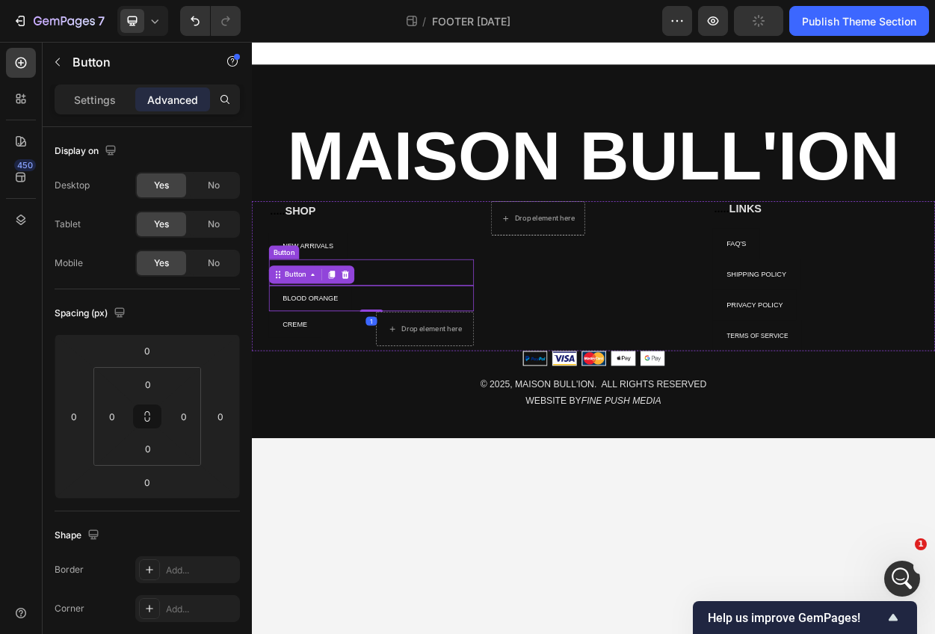
click at [421, 346] on div "BLEU Button" at bounding box center [408, 344] width 269 height 34
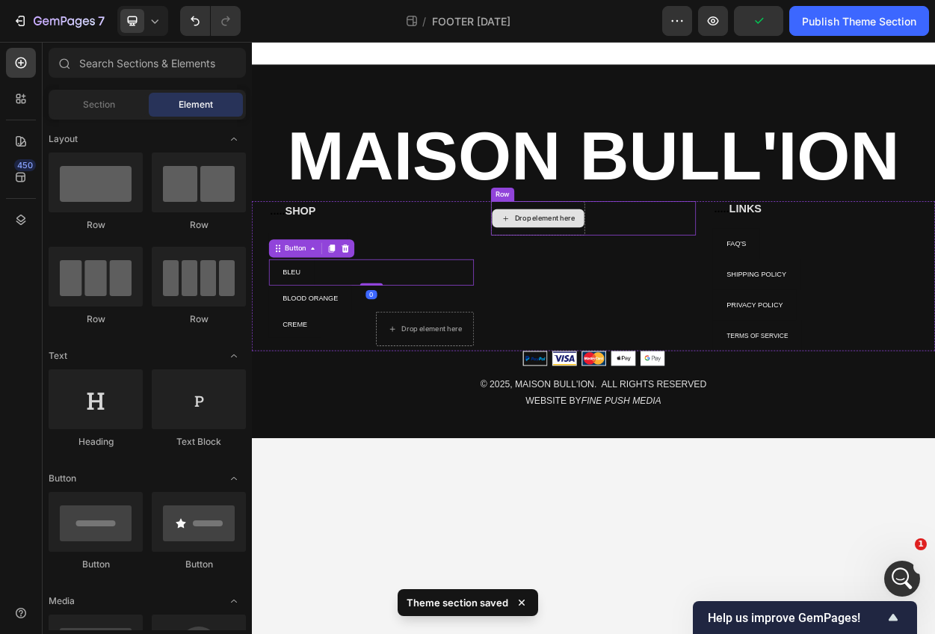
click at [614, 274] on div "Drop element here" at bounding box center [636, 274] width 79 height 12
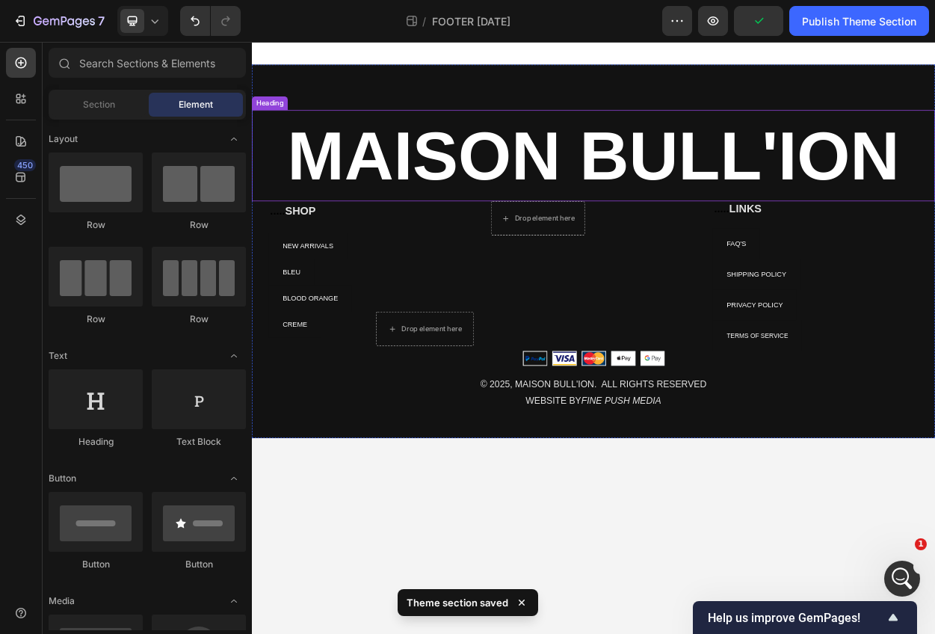
click at [680, 256] on div "Drop element here" at bounding box center [627, 273] width 123 height 45
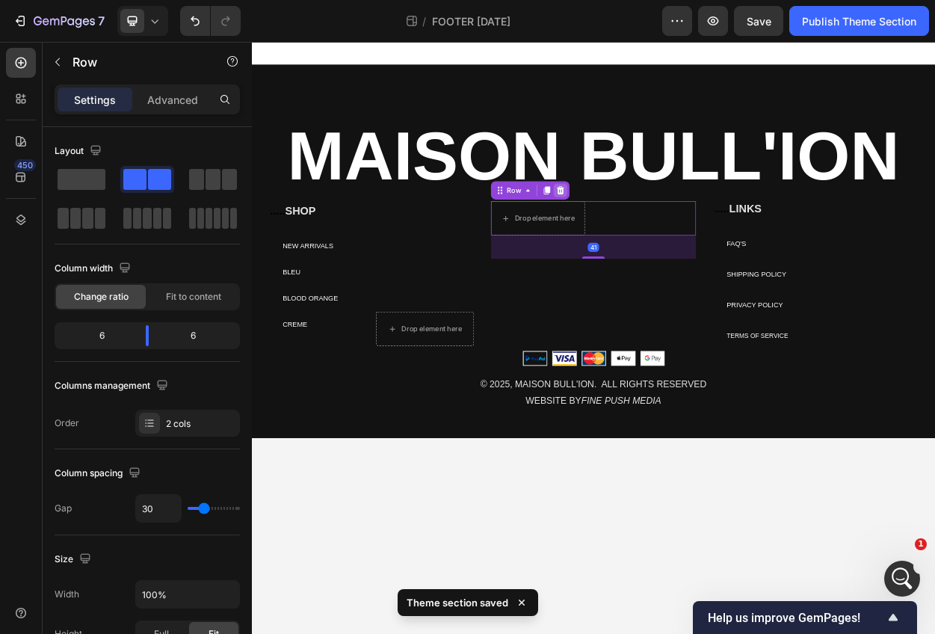
click at [651, 236] on icon at bounding box center [657, 237] width 12 height 12
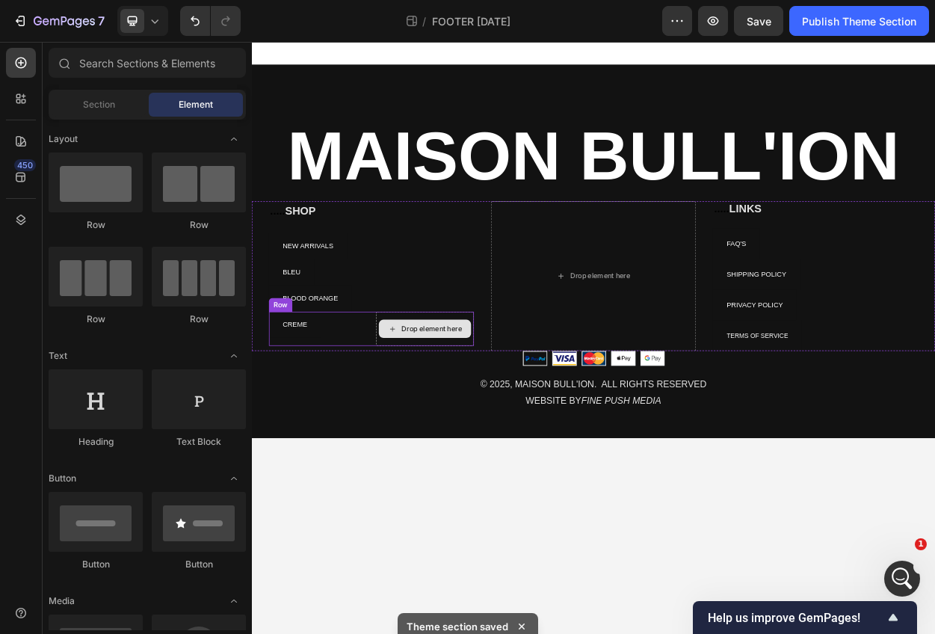
click at [488, 425] on div "Drop element here" at bounding box center [479, 419] width 121 height 24
click at [521, 404] on div "Drop element here" at bounding box center [479, 418] width 129 height 45
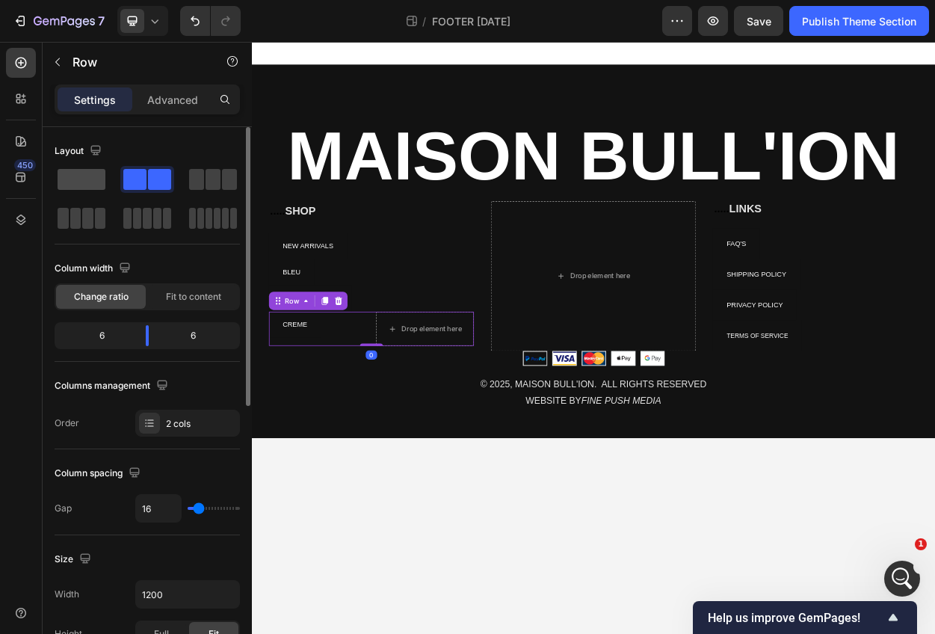
click at [68, 173] on span at bounding box center [82, 179] width 48 height 21
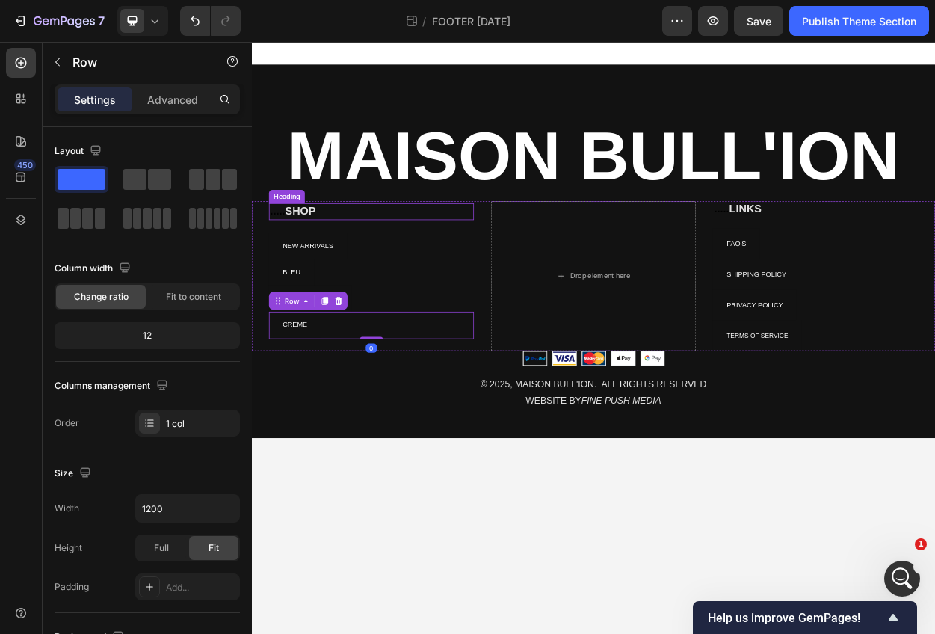
click at [457, 279] on div "Text block Row ..... SHOP Heading NEW ARRIVALS Button BLEU Button BLOOD ORANGE …" at bounding box center [408, 349] width 269 height 197
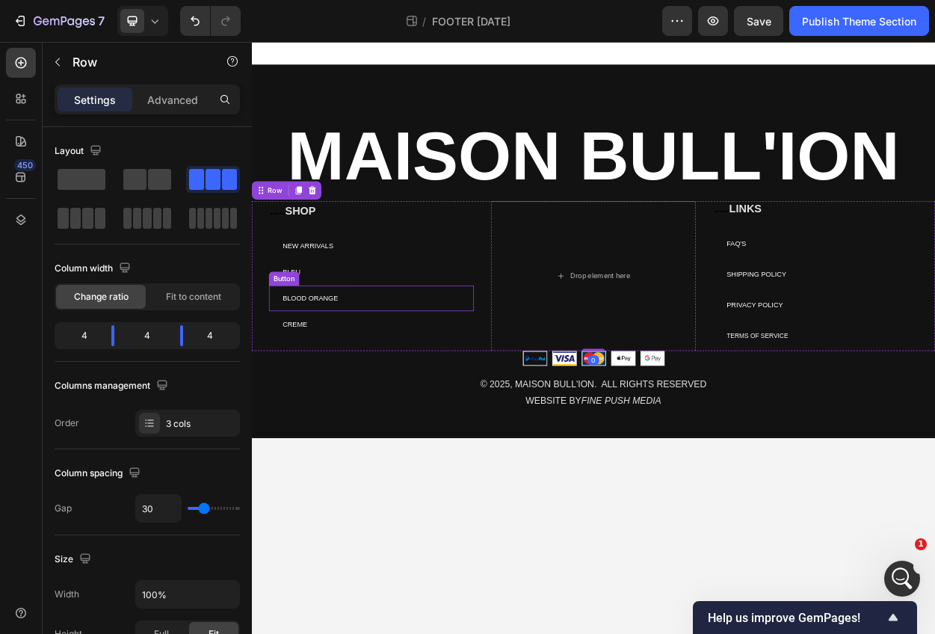
click at [401, 417] on div "CREME Button" at bounding box center [408, 413] width 269 height 34
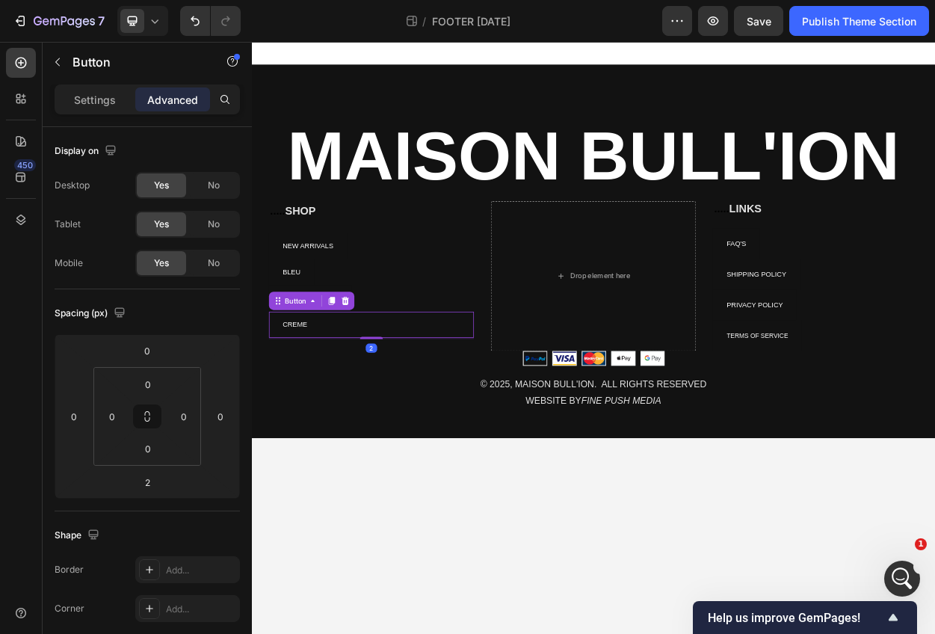
click at [401, 416] on div "CREME Button 2" at bounding box center [408, 413] width 269 height 34
click at [426, 369] on div "BLOOD ORANGE Button" at bounding box center [408, 379] width 269 height 34
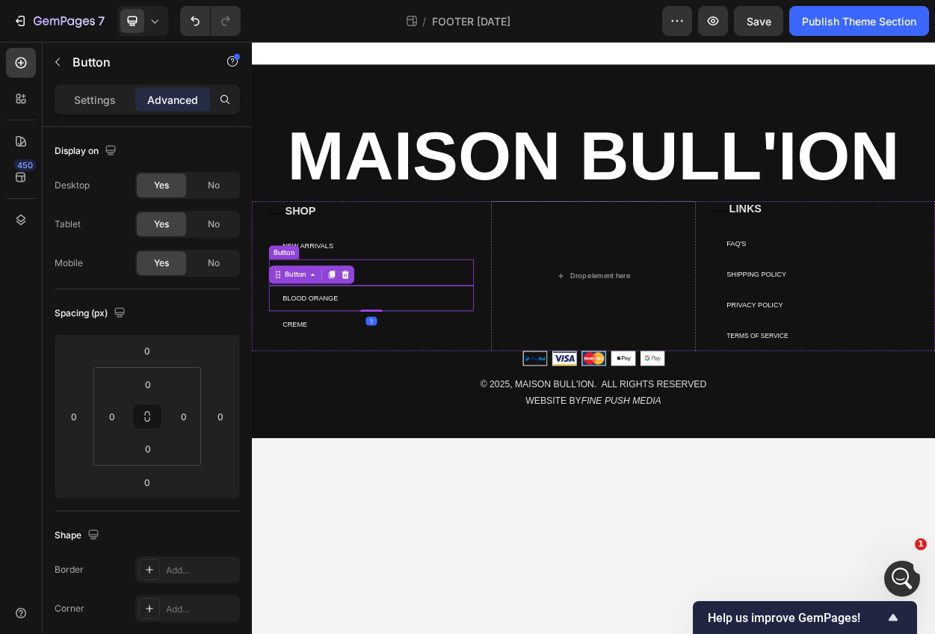
click at [423, 326] on div "NEW ARRIVALS Button" at bounding box center [408, 311] width 269 height 34
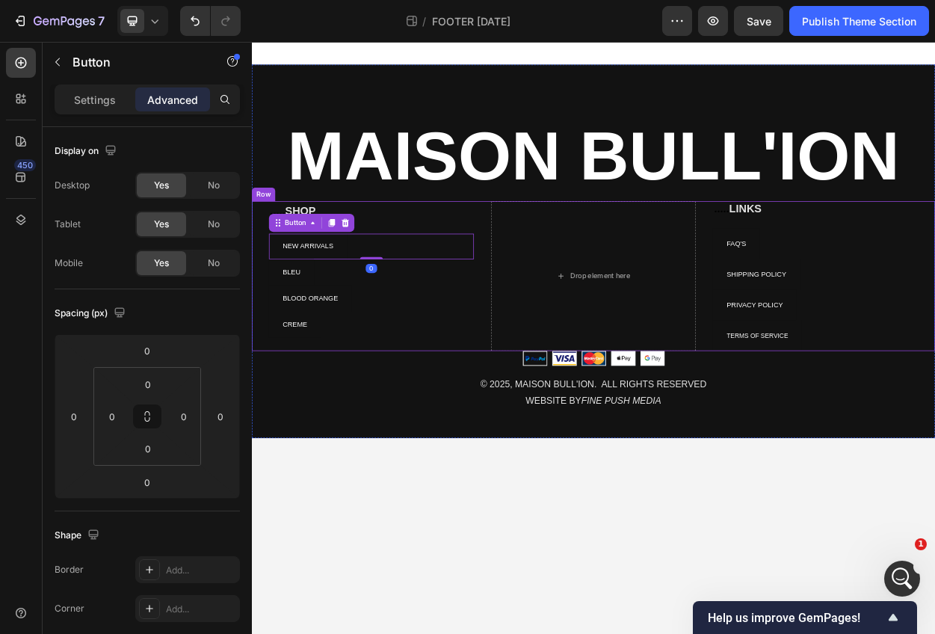
click at [430, 260] on h2 "..... SHOP" at bounding box center [408, 265] width 269 height 22
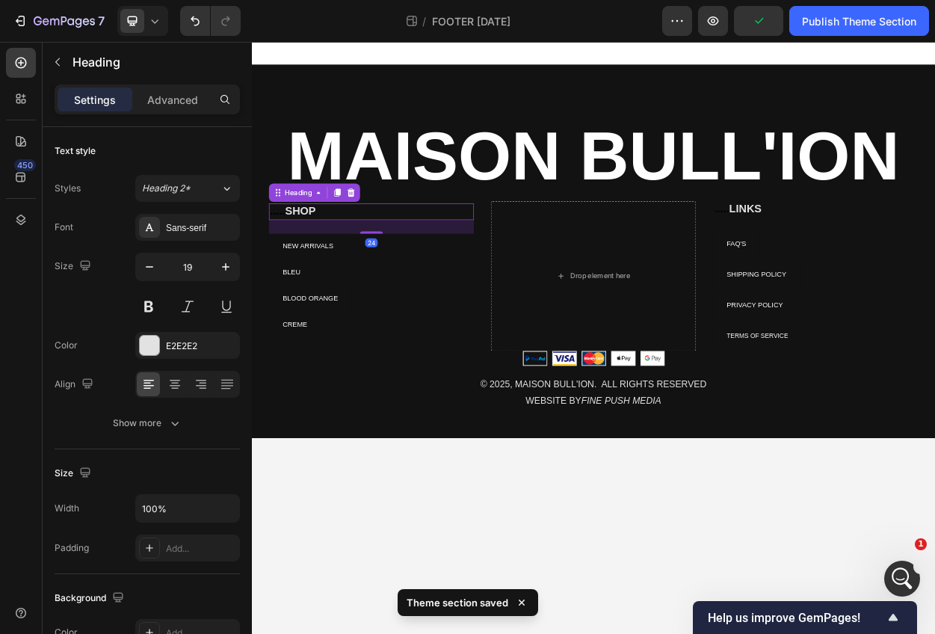
click at [685, 287] on div "Drop element here" at bounding box center [700, 349] width 269 height 197
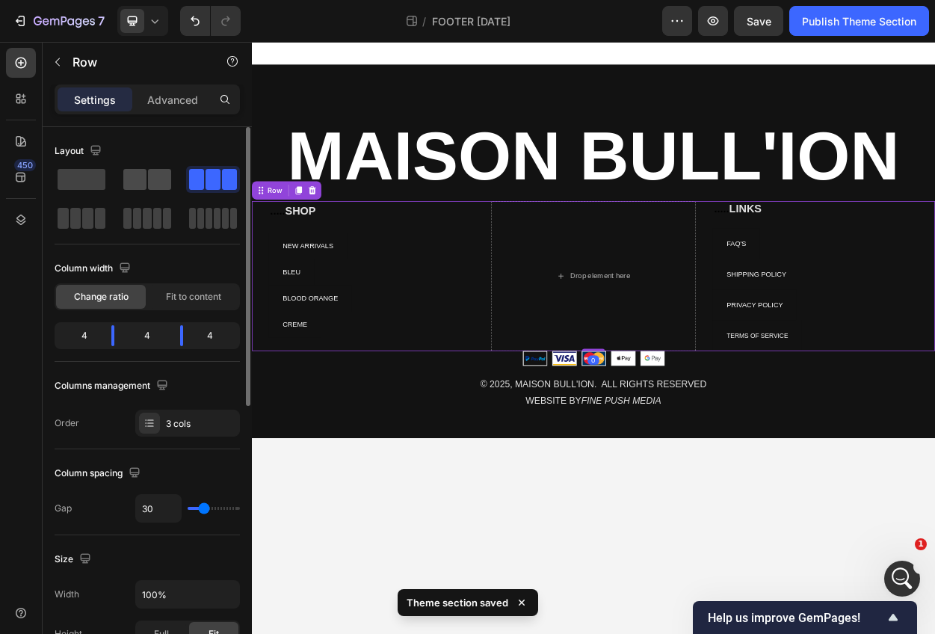
click at [150, 172] on span at bounding box center [159, 179] width 23 height 21
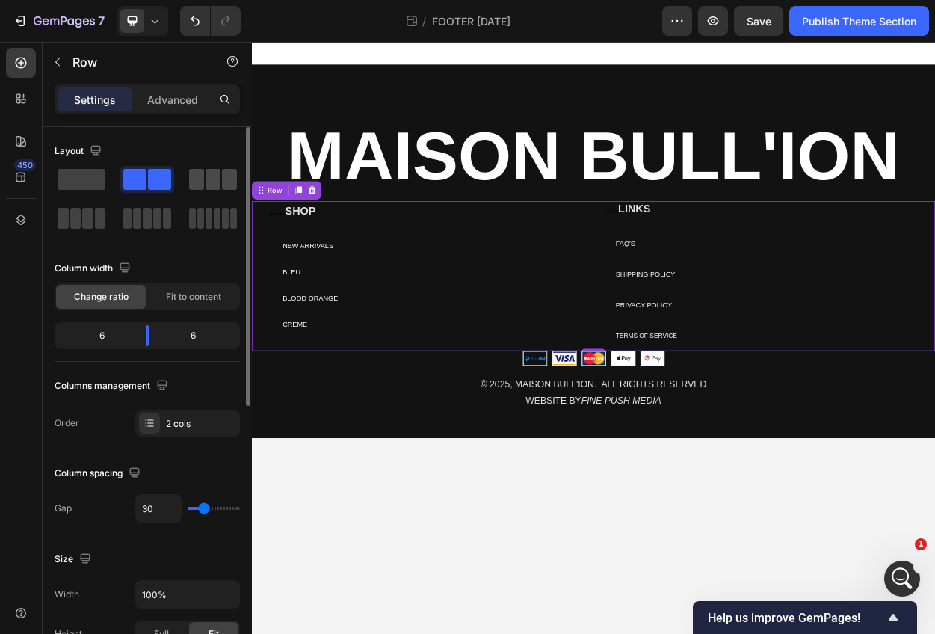
click at [206, 185] on span at bounding box center [213, 179] width 15 height 21
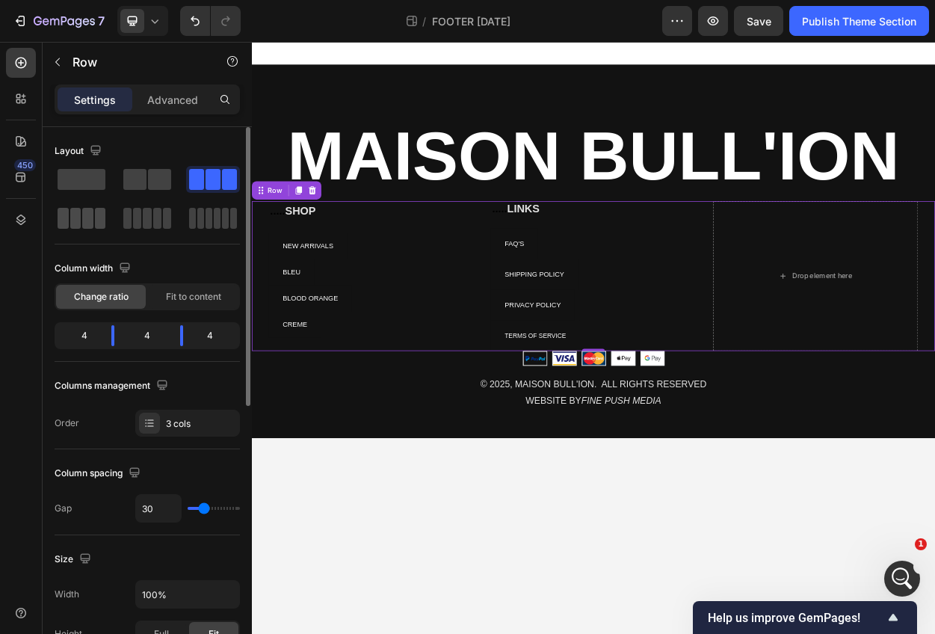
click at [91, 212] on span at bounding box center [87, 218] width 11 height 21
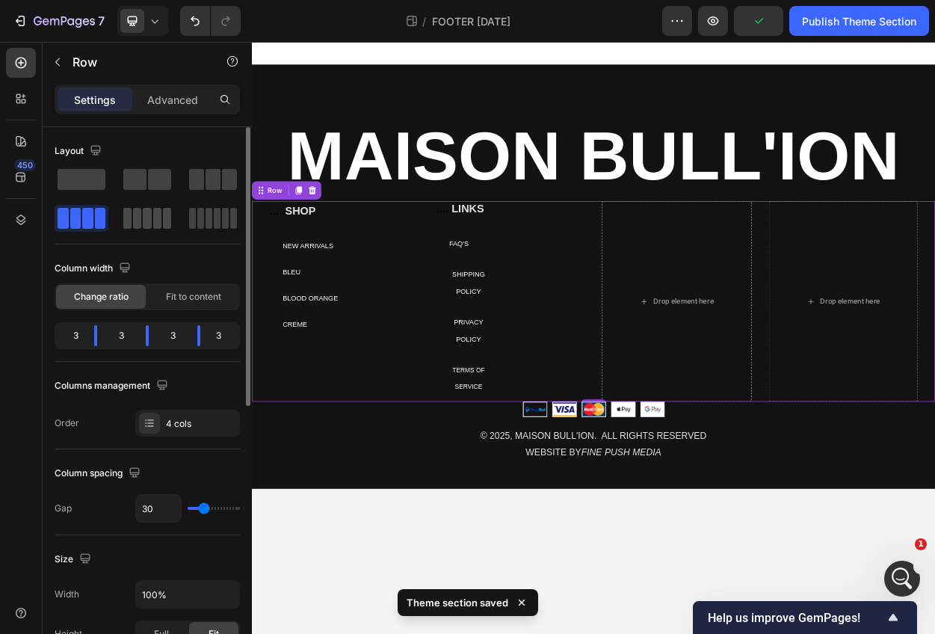
click at [147, 224] on span at bounding box center [147, 218] width 8 height 21
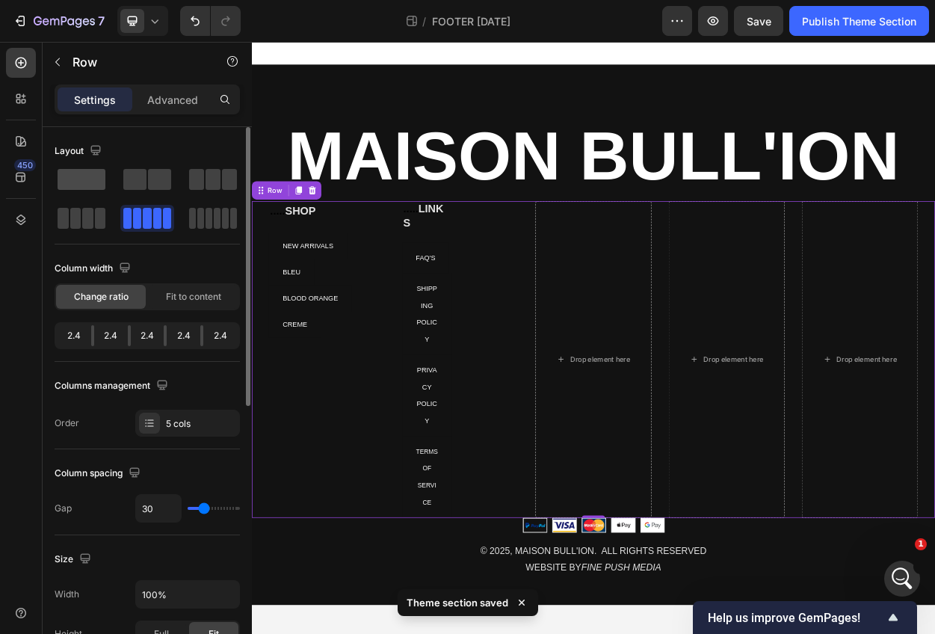
click at [79, 177] on span at bounding box center [82, 179] width 48 height 21
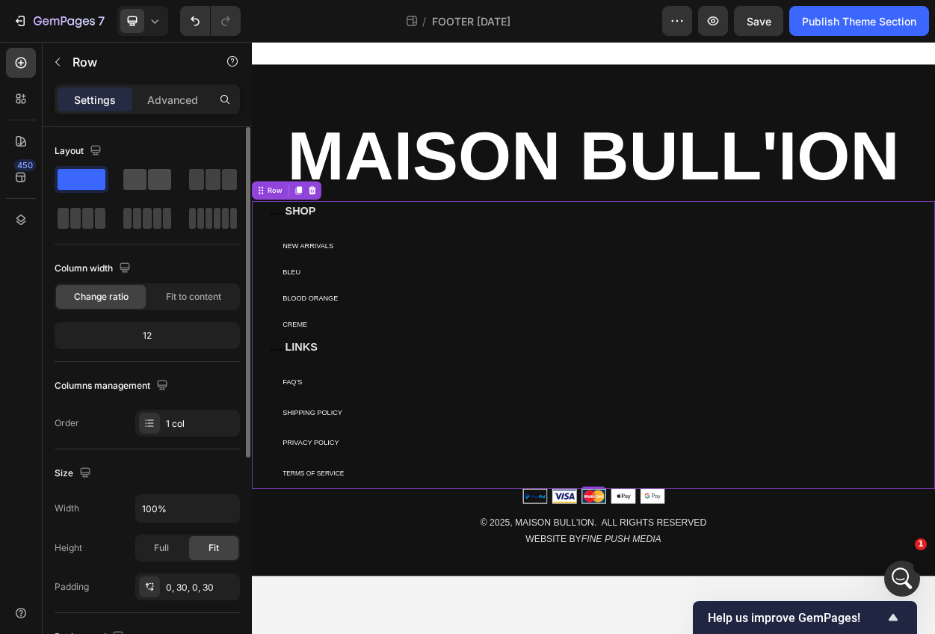
click at [135, 181] on span at bounding box center [134, 179] width 23 height 21
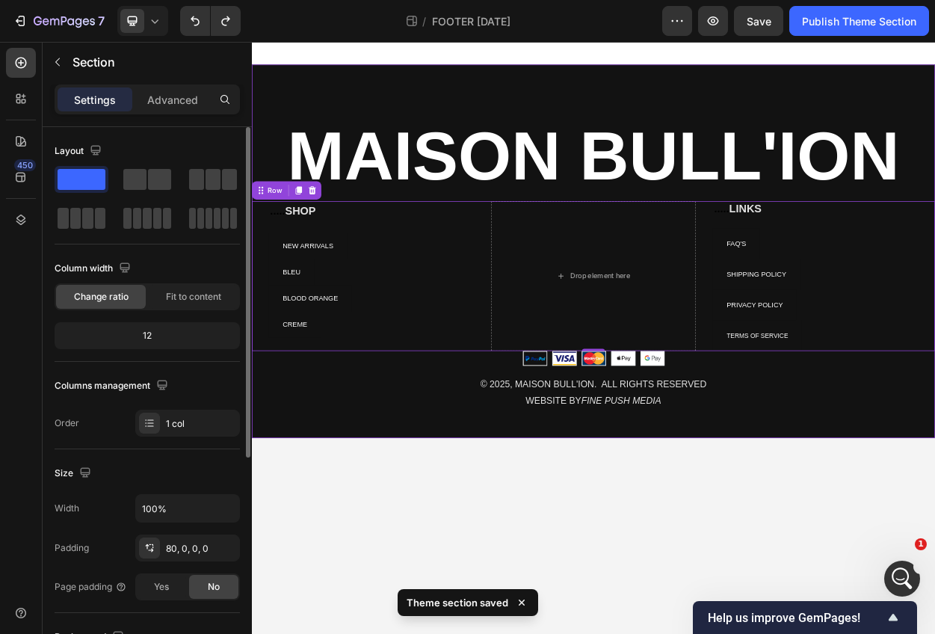
click at [700, 93] on div "⁠⁠⁠⁠⁠⁠⁠ MAISON BULL'ION Heading Text block Row ..... SHOP Heading NEW ARRIVALS …" at bounding box center [700, 317] width 897 height 490
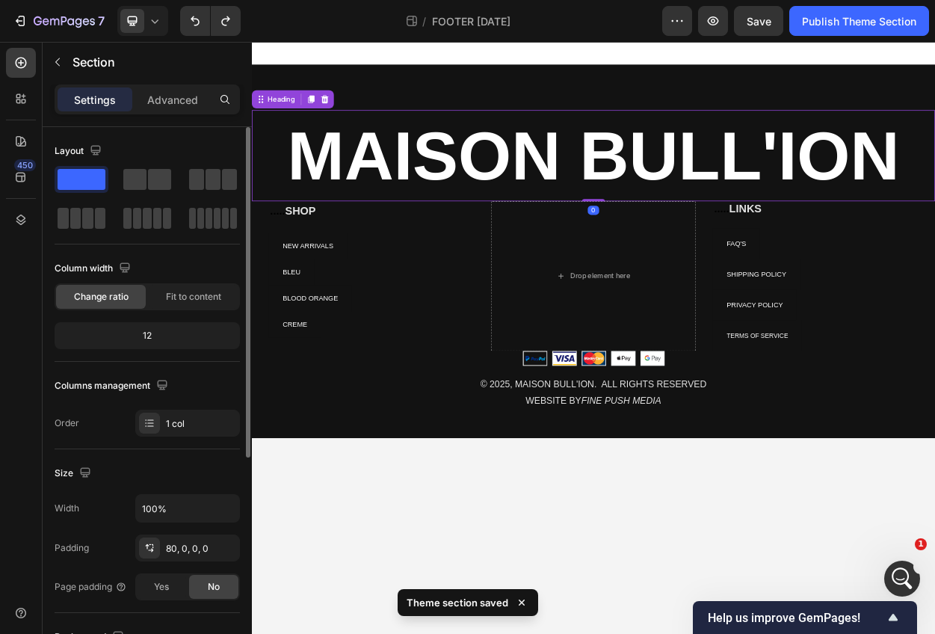
click at [678, 185] on strong "MAISON BULL'ION" at bounding box center [700, 191] width 804 height 100
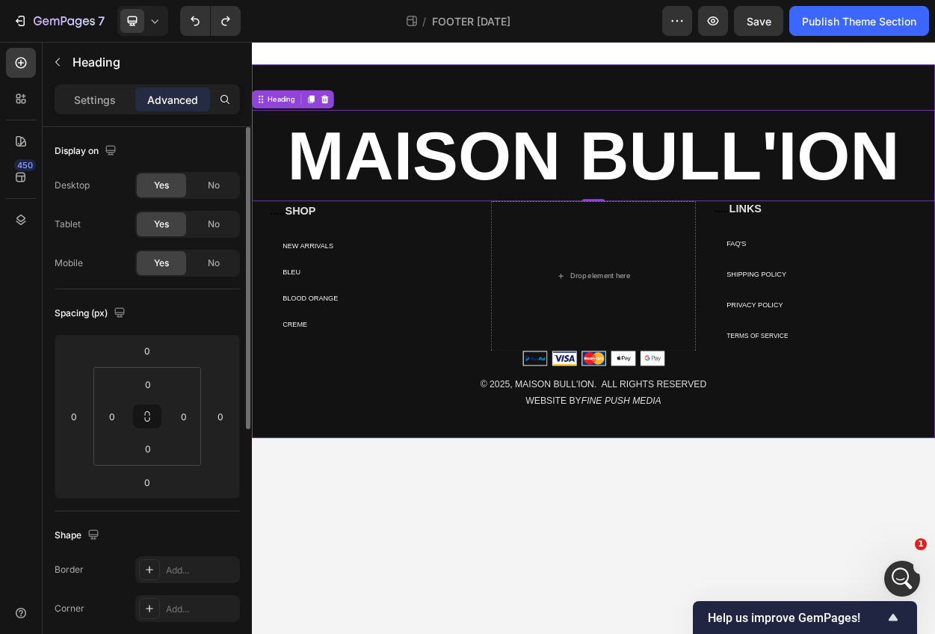
click at [680, 111] on div "⁠⁠⁠⁠⁠⁠⁠ MAISON BULL'ION Heading 0 Text block Row ..... SHOP Heading NEW ARRIVAL…" at bounding box center [700, 317] width 897 height 490
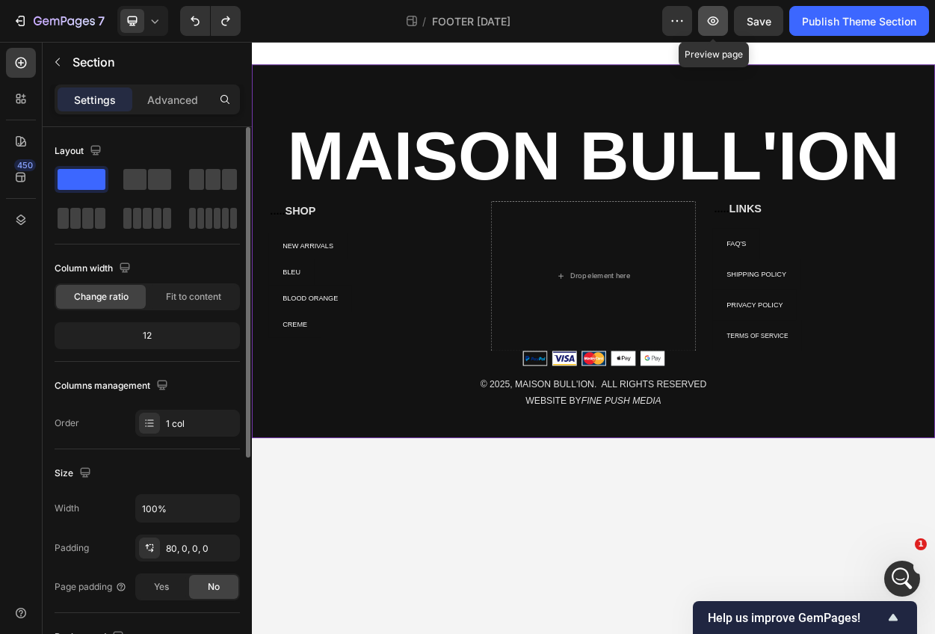
click at [701, 25] on button "button" at bounding box center [713, 21] width 30 height 30
click at [332, 261] on h2 "..... SHOP" at bounding box center [408, 265] width 269 height 22
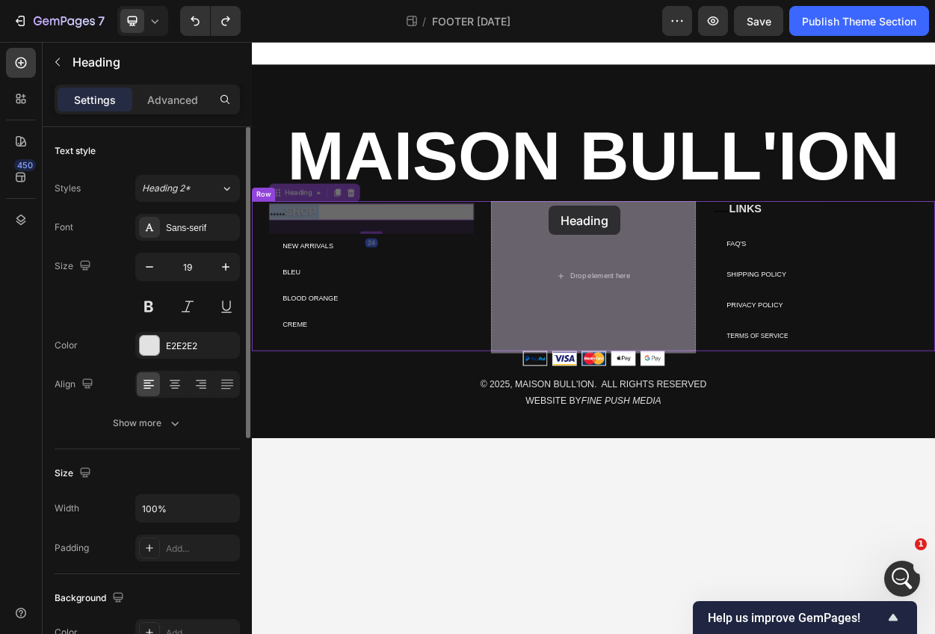
drag, startPoint x: 319, startPoint y: 263, endPoint x: 632, endPoint y: 265, distance: 313.3
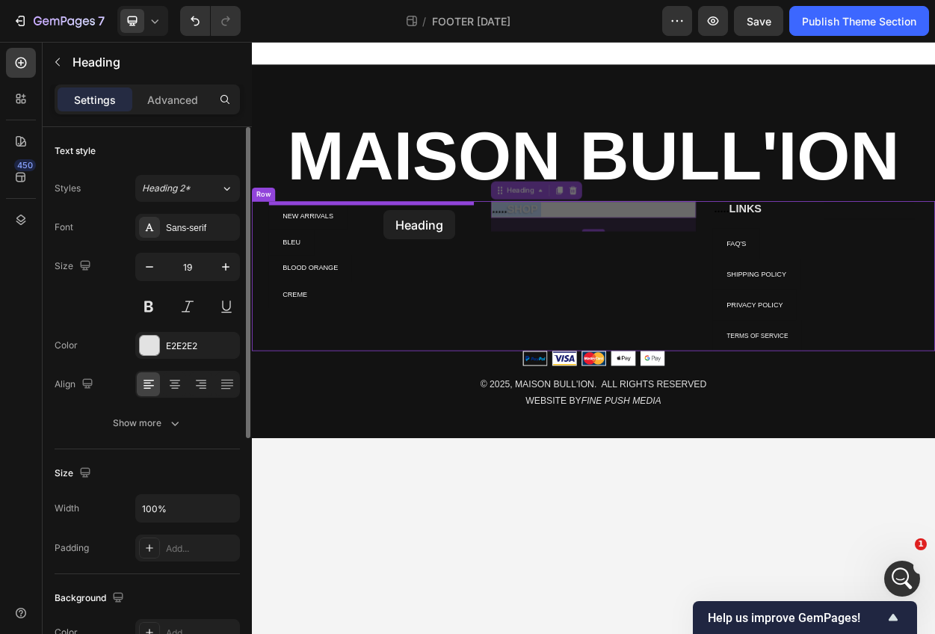
drag, startPoint x: 633, startPoint y: 263, endPoint x: 425, endPoint y: 262, distance: 208.6
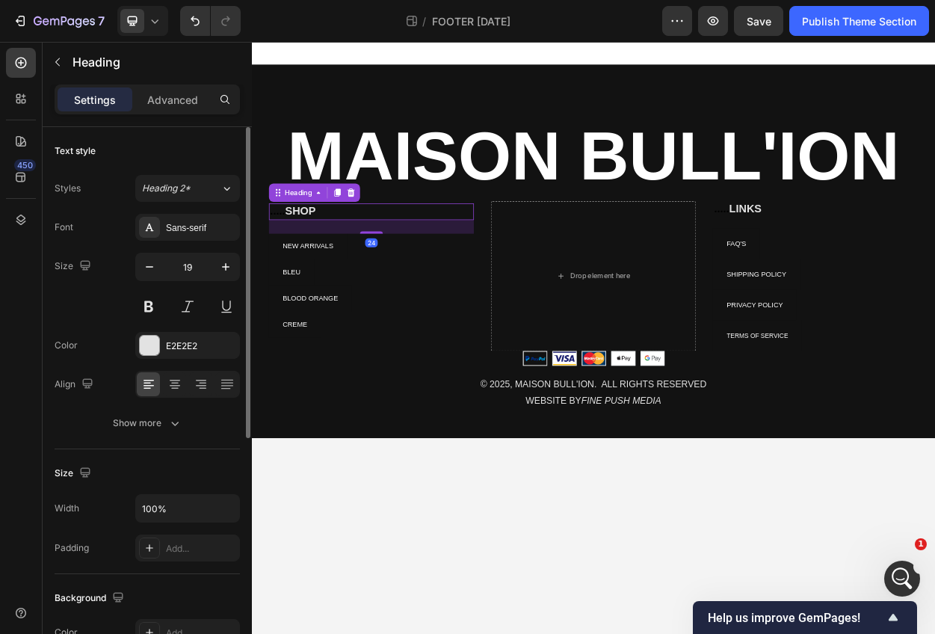
click at [532, 265] on h2 "..... SHOP" at bounding box center [408, 265] width 269 height 22
click at [289, 265] on span "....." at bounding box center [285, 264] width 19 height 16
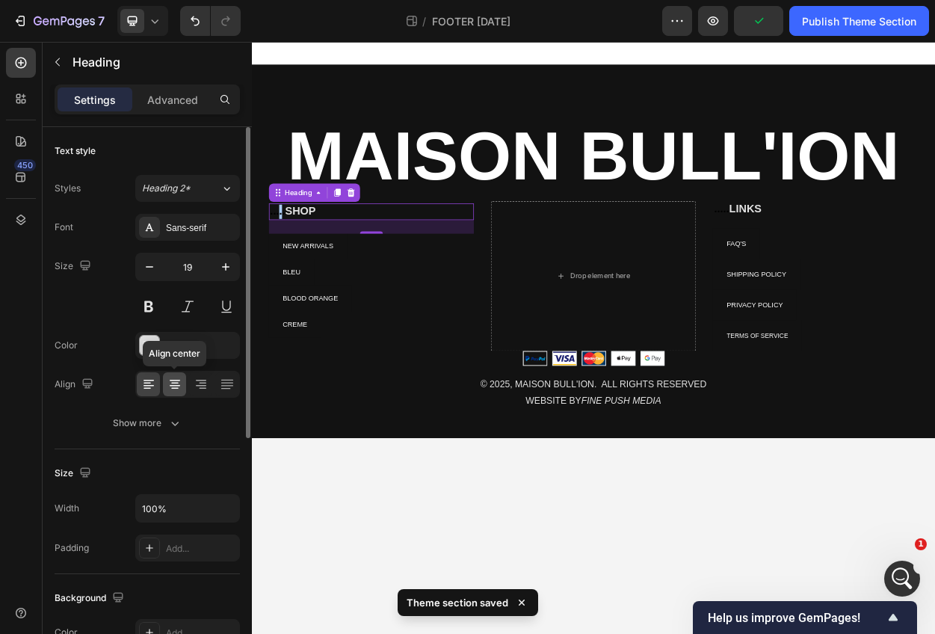
click at [173, 386] on icon at bounding box center [175, 385] width 10 height 1
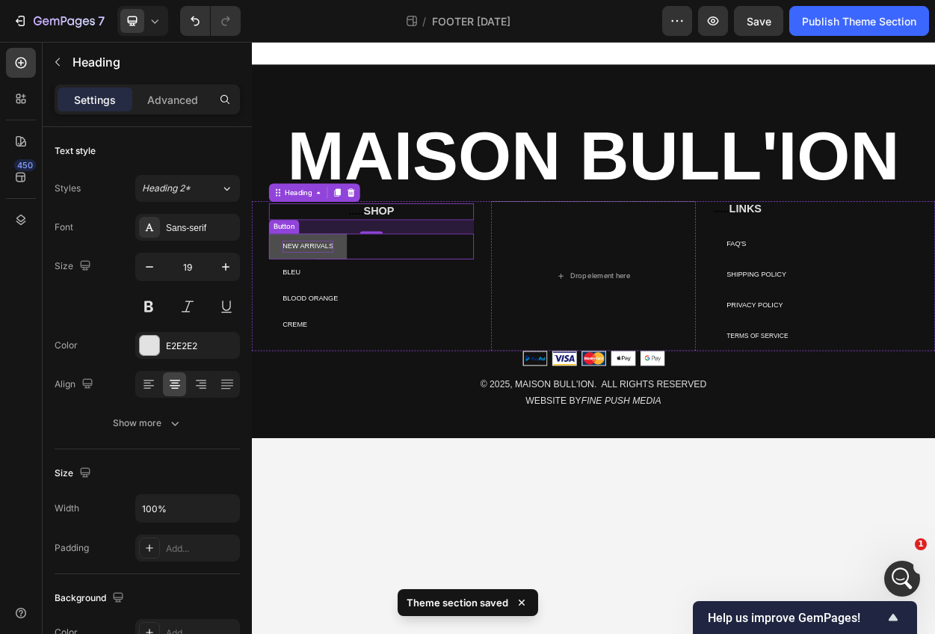
click at [316, 310] on p "NEW ARRIVALS" at bounding box center [325, 311] width 67 height 16
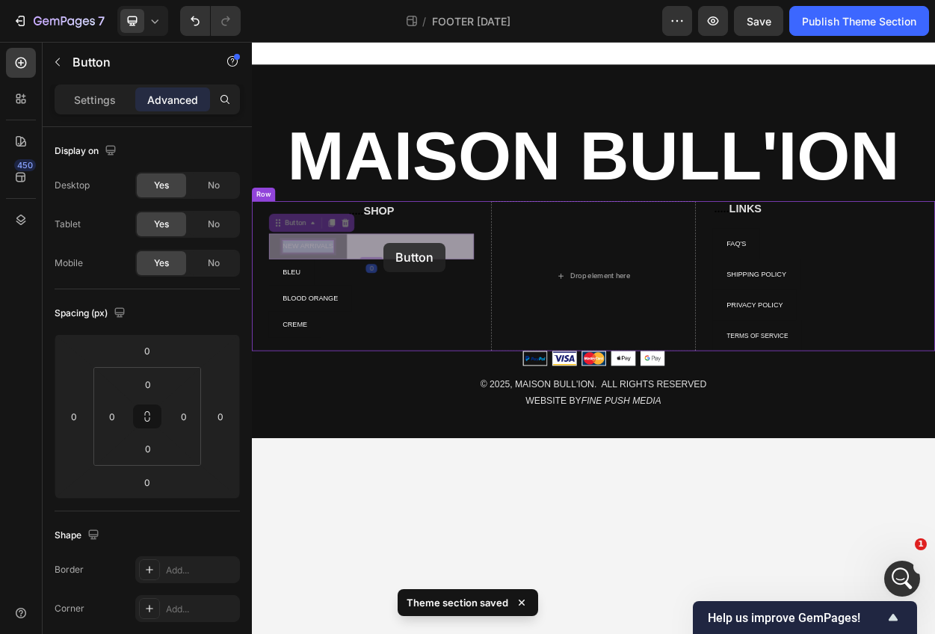
drag, startPoint x: 305, startPoint y: 307, endPoint x: 425, endPoint y: 306, distance: 119.6
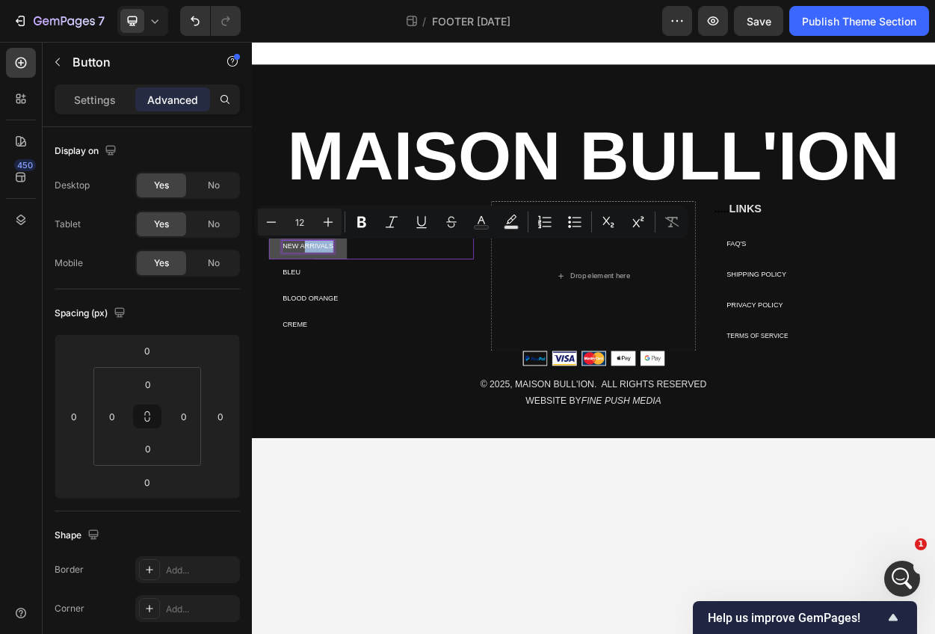
drag, startPoint x: 322, startPoint y: 313, endPoint x: 436, endPoint y: 311, distance: 114.4
click at [58, 64] on icon "button" at bounding box center [58, 62] width 12 height 12
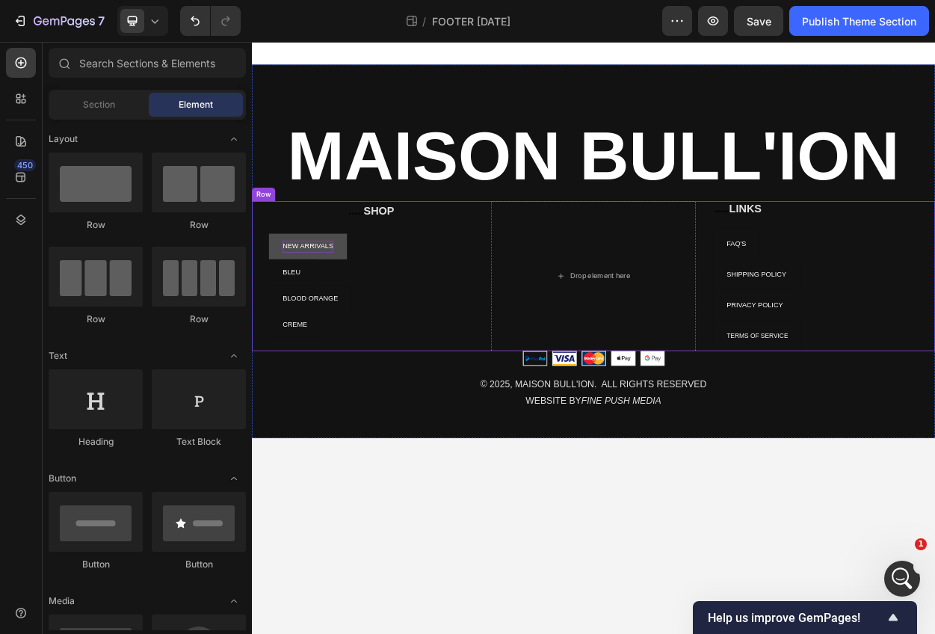
click at [499, 444] on div "Text block Row ⁠⁠⁠⁠⁠⁠⁠ ..... SHOP Heading NEW ARRIVALS Button BLEU Button BLOOD…" at bounding box center [408, 349] width 269 height 197
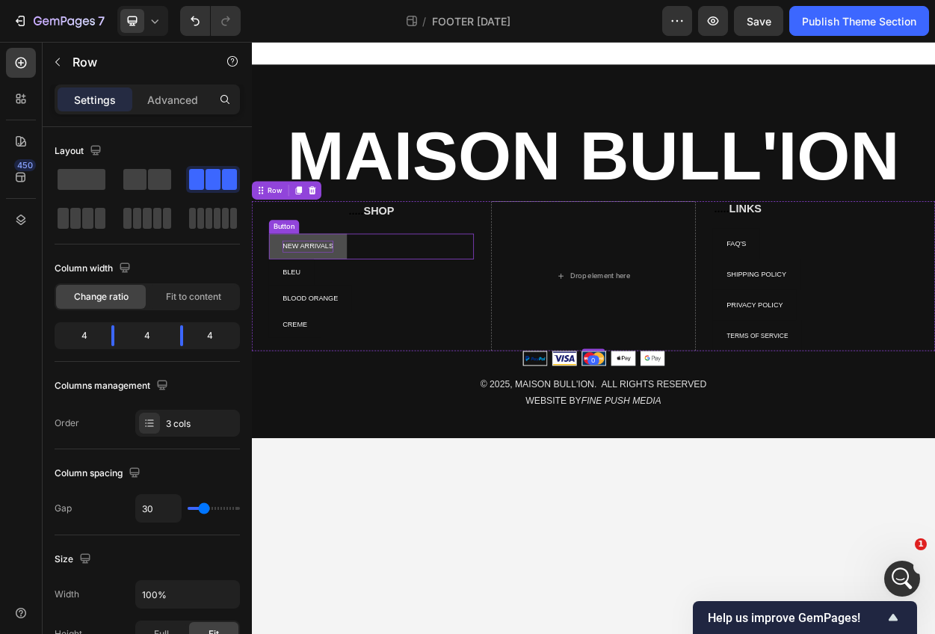
click at [331, 310] on p "NEW ARRIVALS" at bounding box center [325, 311] width 67 height 16
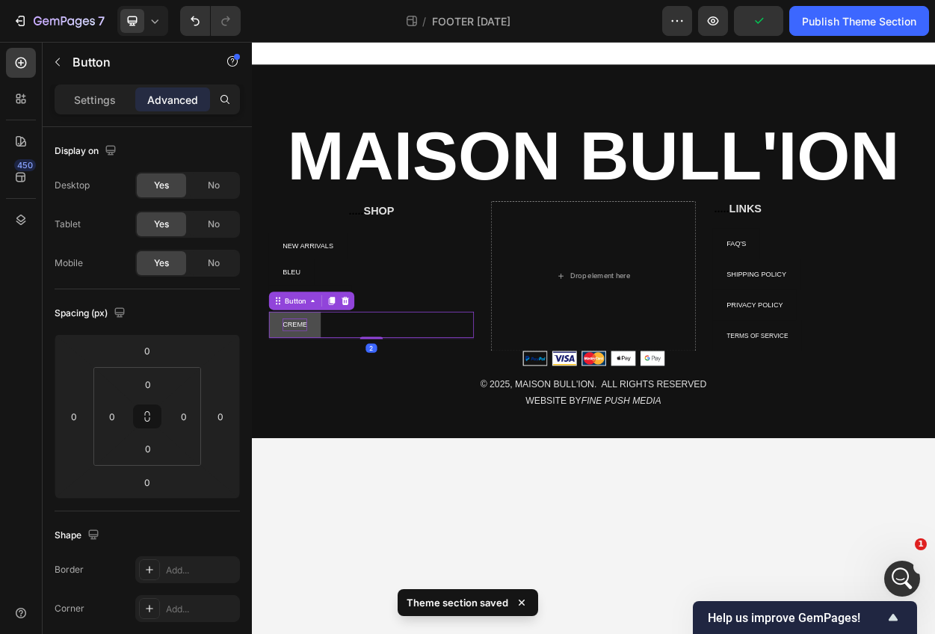
click at [323, 416] on p "CREME" at bounding box center [308, 413] width 32 height 16
click at [327, 308] on p "NEW ARRIVALS" at bounding box center [325, 311] width 67 height 16
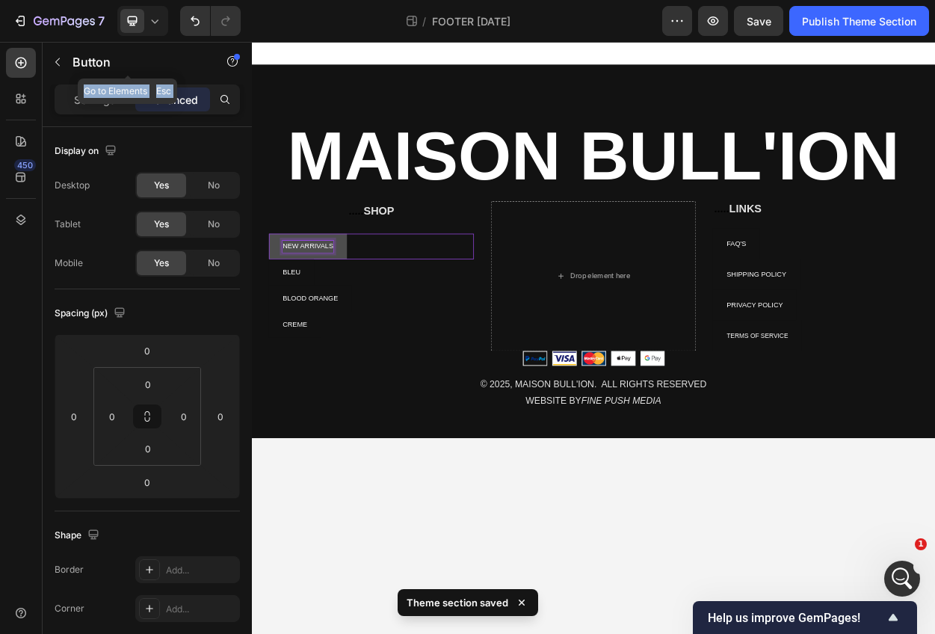
click at [84, 84] on div "Sections(18) Elements(81) Section Element Hero Section Product Detail Brands Tr…" at bounding box center [147, 338] width 209 height 592
click at [82, 111] on div "Settings Advanced" at bounding box center [147, 99] width 185 height 30
click at [82, 89] on div "Settings" at bounding box center [95, 99] width 75 height 24
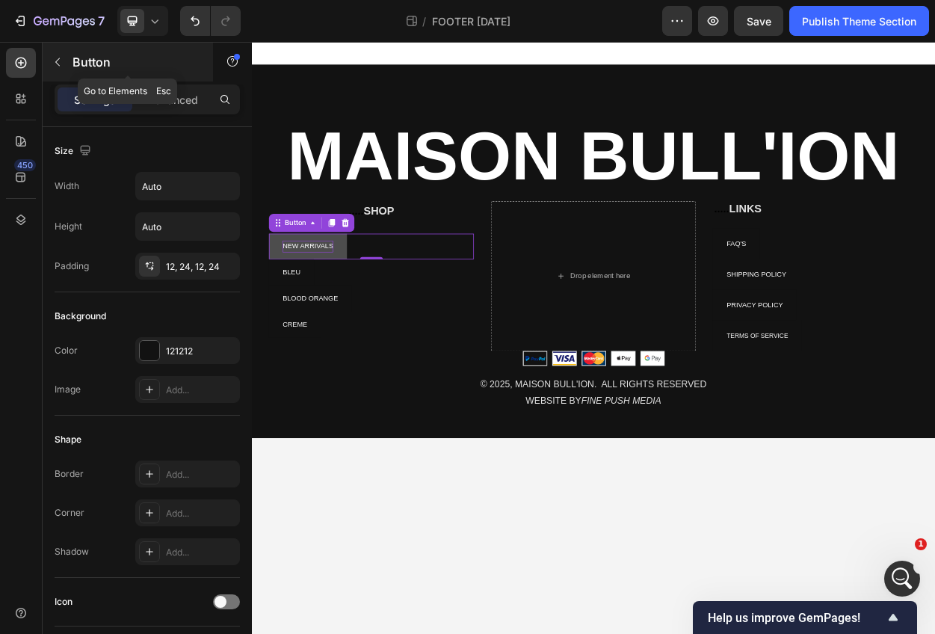
click at [58, 52] on button "button" at bounding box center [58, 62] width 24 height 24
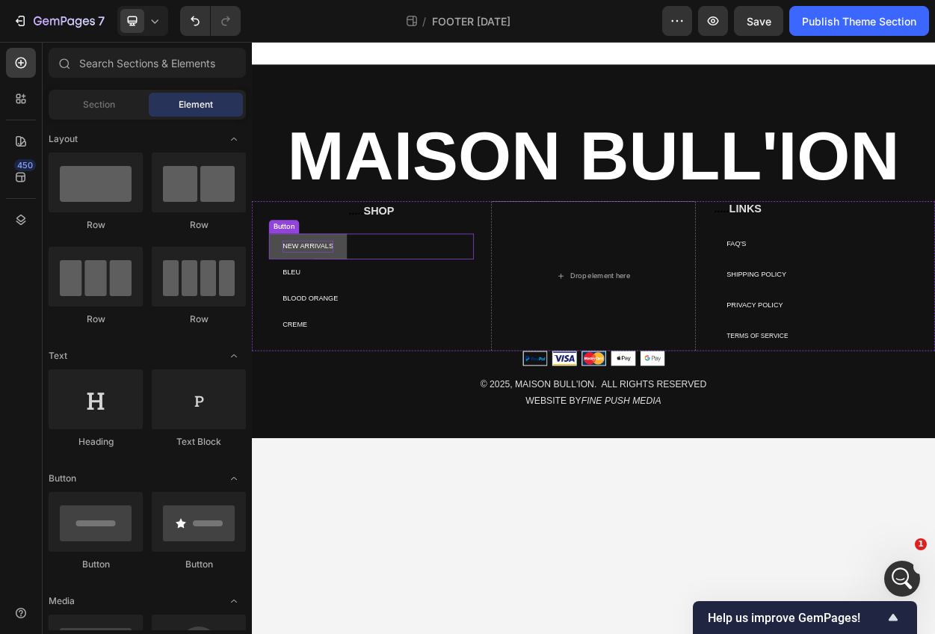
click at [367, 314] on link "NEW ARRIVALS" at bounding box center [325, 311] width 102 height 34
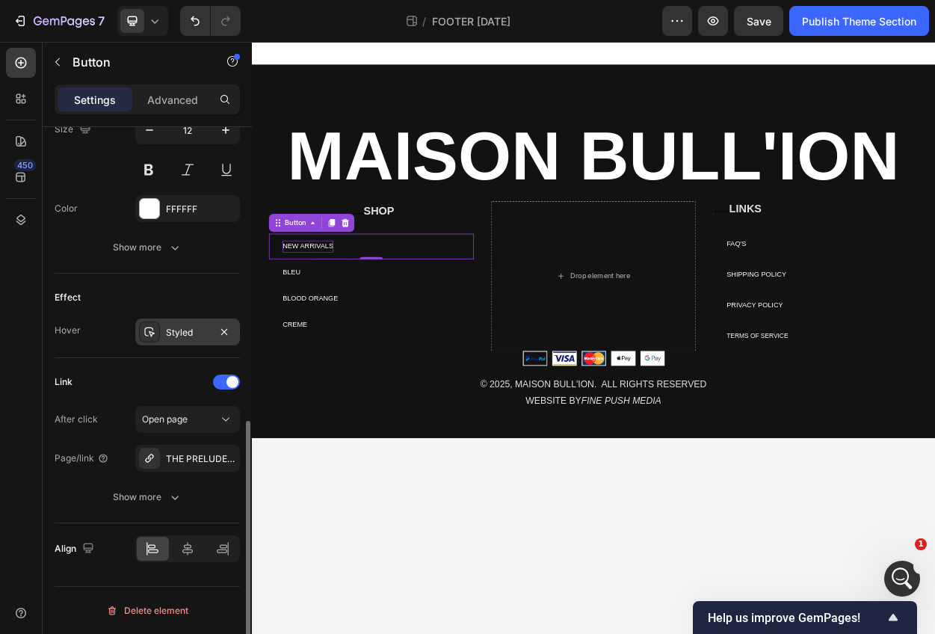
scroll to position [638, 0]
click at [184, 550] on icon at bounding box center [187, 550] width 15 height 15
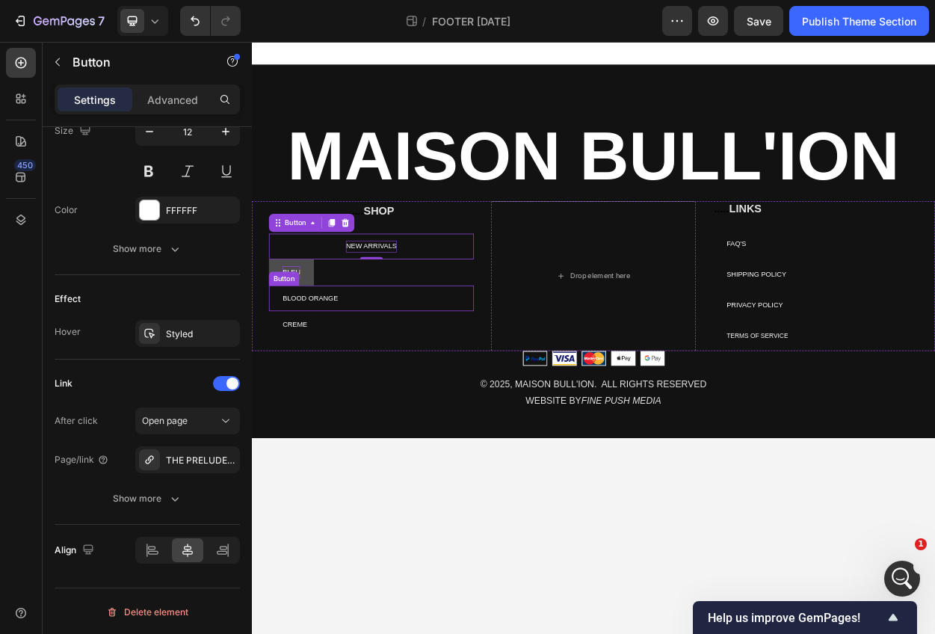
click at [313, 339] on p "BLEU" at bounding box center [303, 344] width 23 height 16
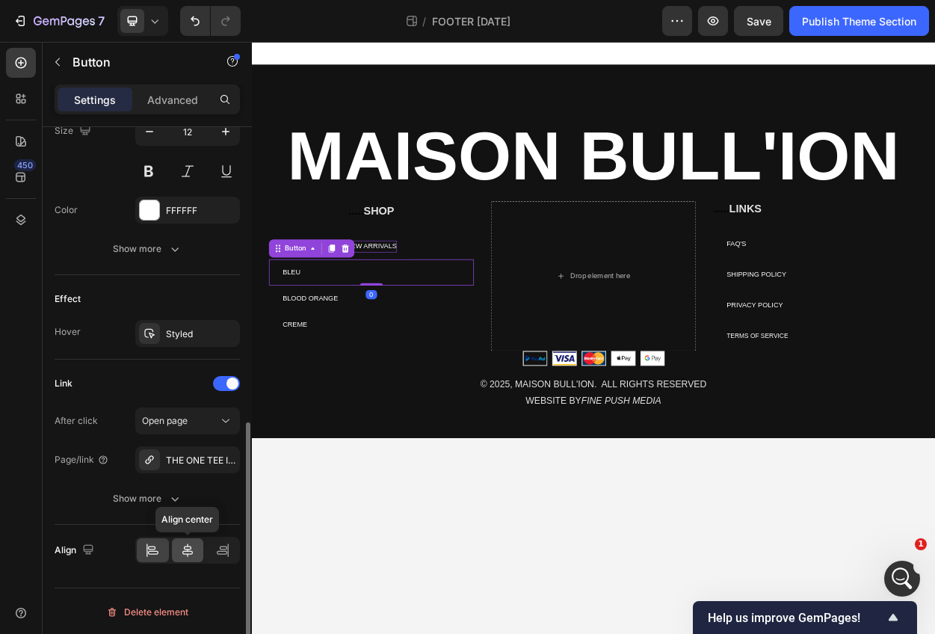
click at [184, 558] on div at bounding box center [188, 550] width 32 height 24
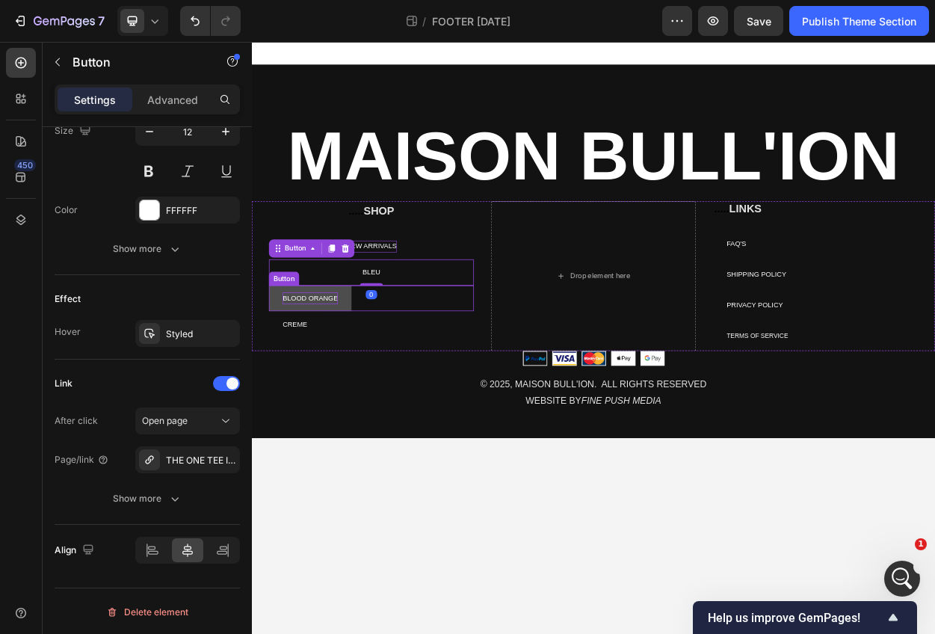
click at [350, 375] on p "BLOOD ORANGE" at bounding box center [328, 379] width 73 height 16
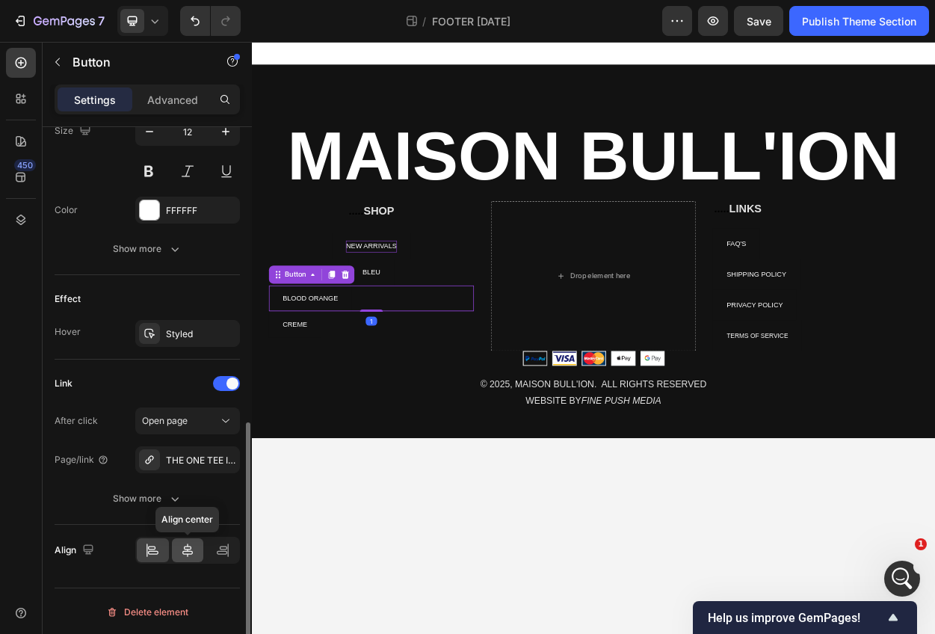
click at [191, 547] on icon at bounding box center [187, 550] width 15 height 15
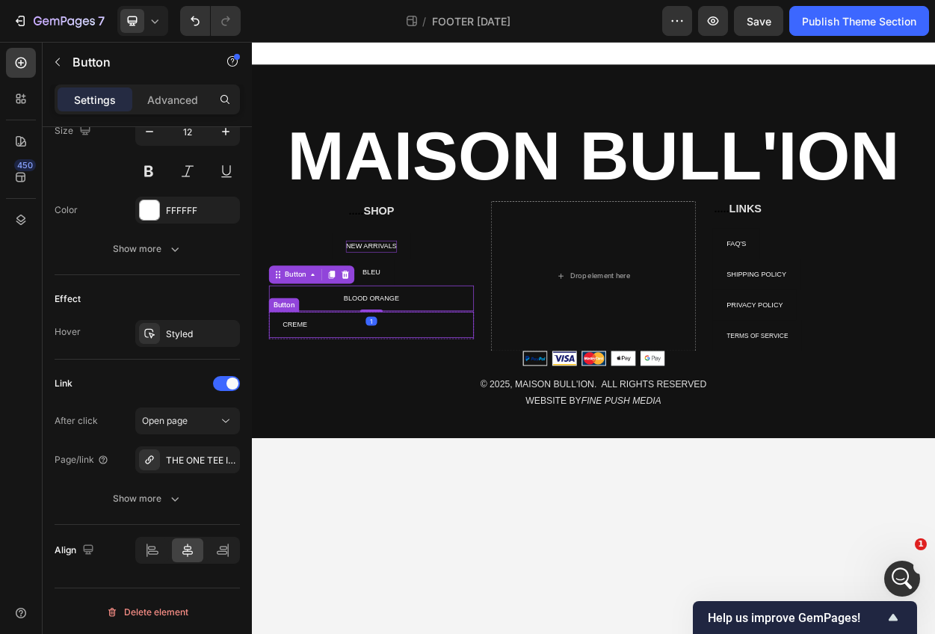
click at [367, 401] on div "CREME Button" at bounding box center [408, 413] width 269 height 34
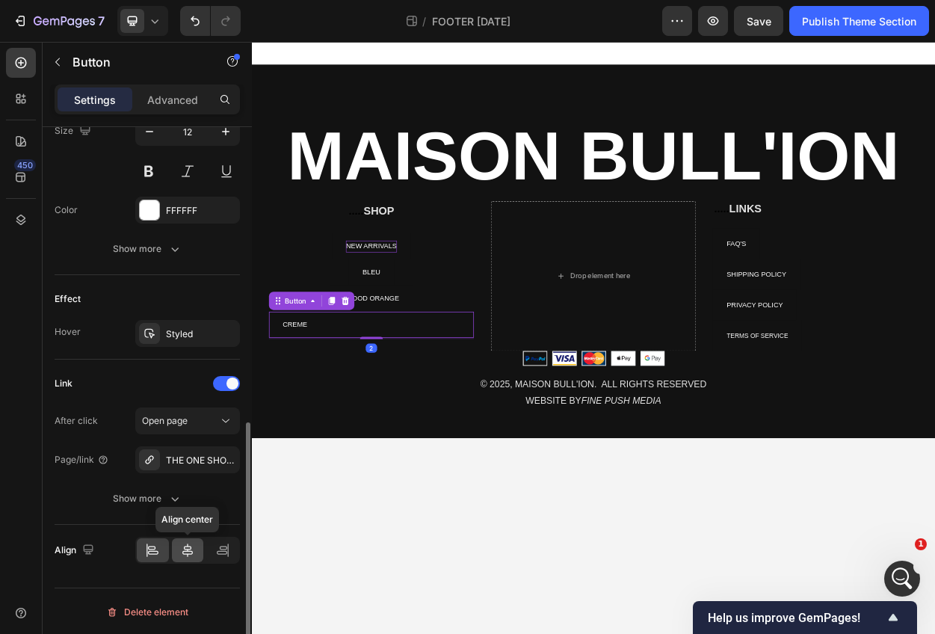
click at [182, 552] on icon at bounding box center [187, 550] width 15 height 15
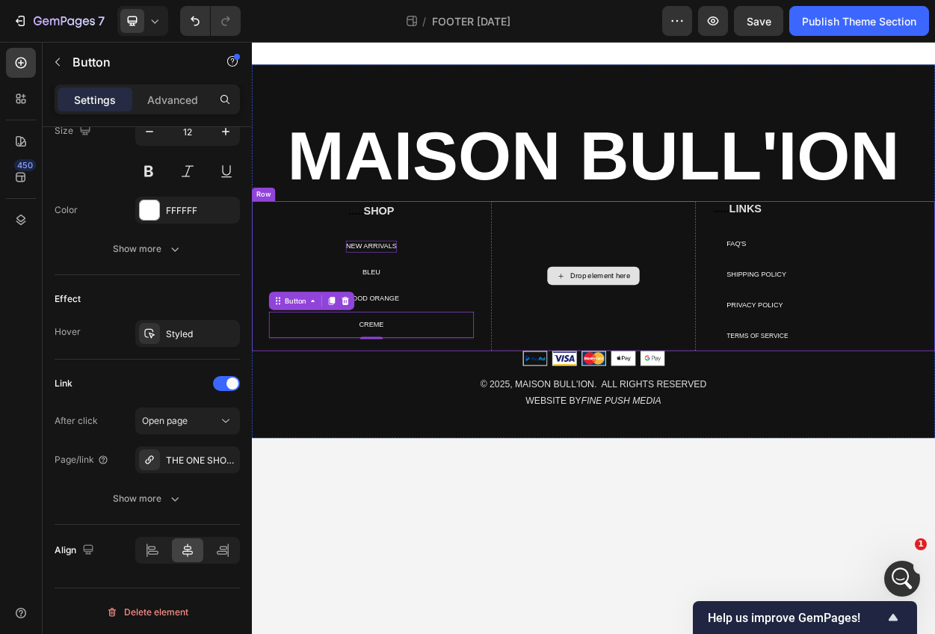
click at [781, 285] on div "Drop element here" at bounding box center [700, 349] width 269 height 197
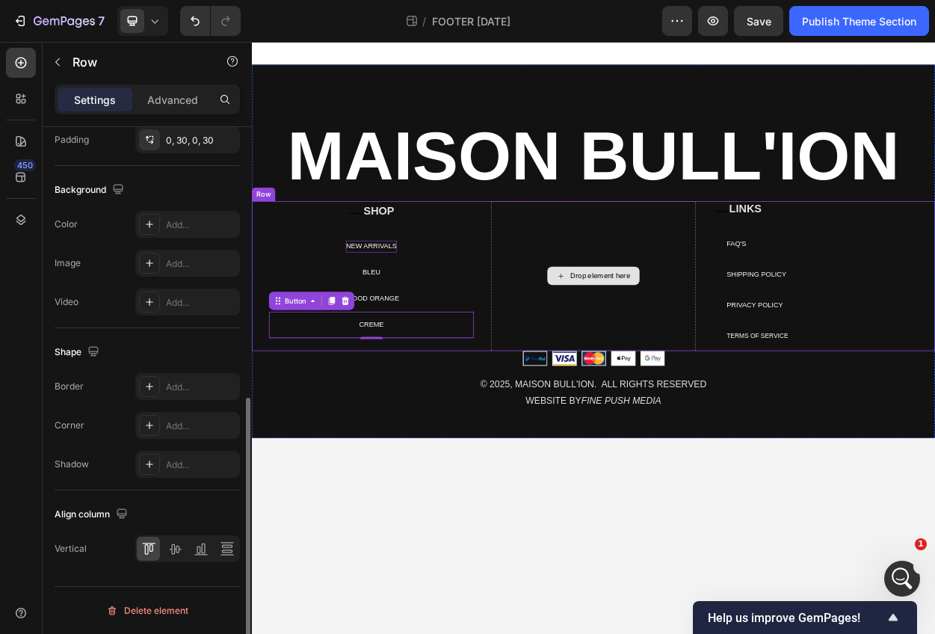
scroll to position [0, 0]
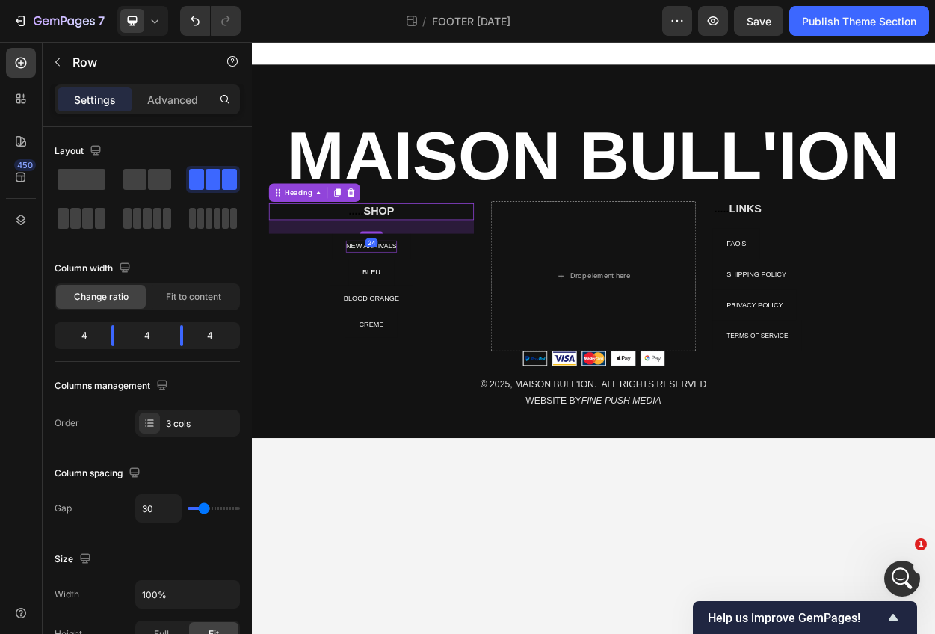
click at [434, 265] on p "⁠⁠⁠⁠⁠⁠⁠ ..... SHOP" at bounding box center [409, 265] width 266 height 19
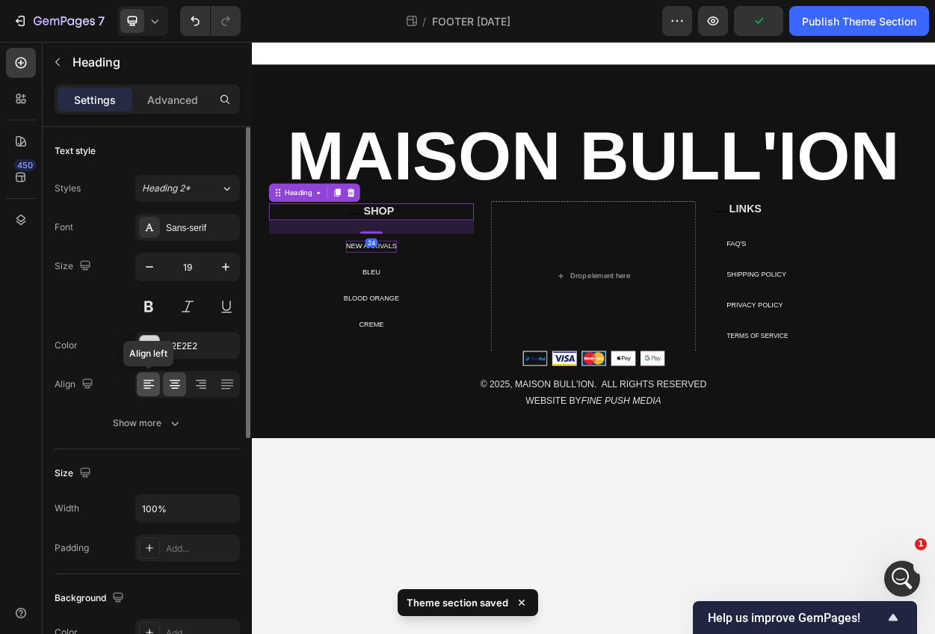
click at [149, 381] on icon at bounding box center [148, 384] width 15 height 15
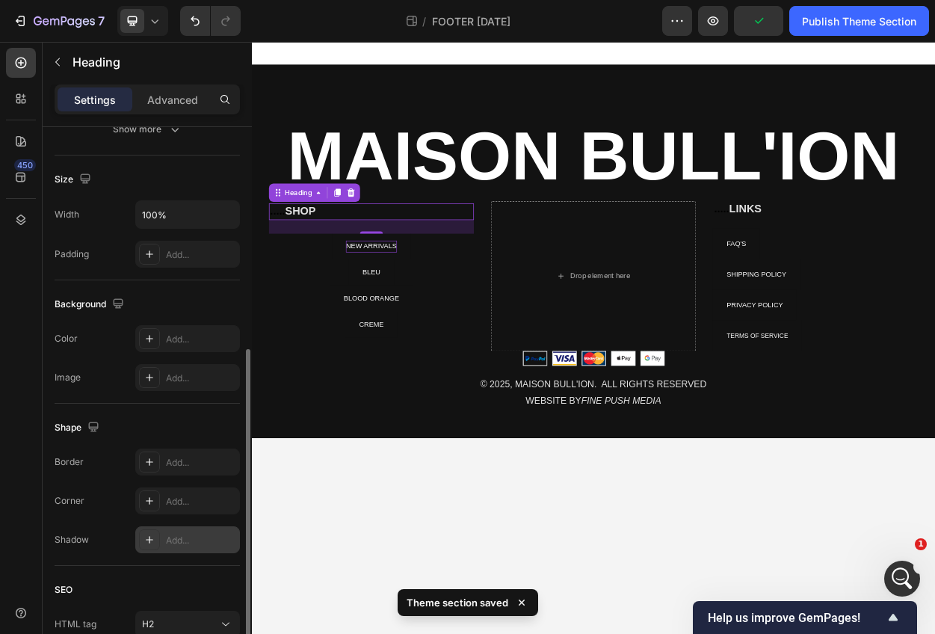
scroll to position [421, 0]
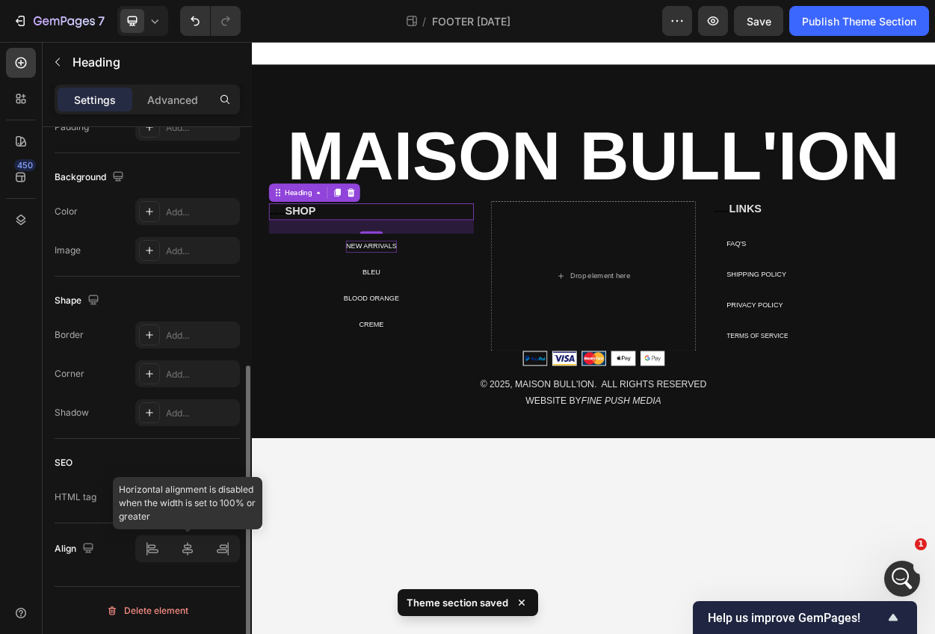
click at [182, 546] on div at bounding box center [187, 548] width 105 height 27
click at [193, 550] on div at bounding box center [187, 548] width 105 height 27
click at [178, 554] on div at bounding box center [187, 548] width 105 height 27
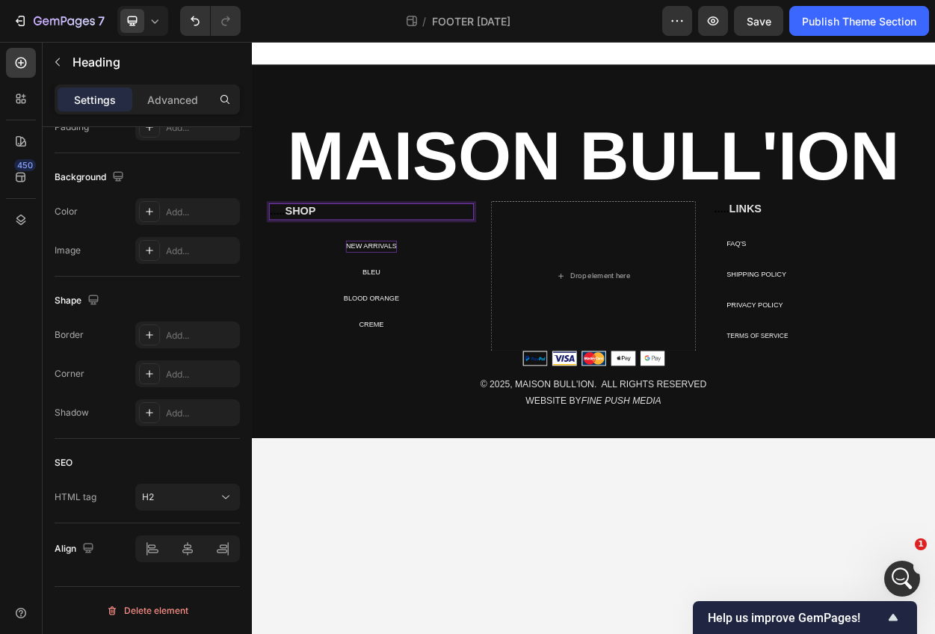
click at [314, 265] on p "..... SHOP" at bounding box center [409, 265] width 266 height 19
click at [310, 260] on p "..... SHOP" at bounding box center [409, 265] width 266 height 19
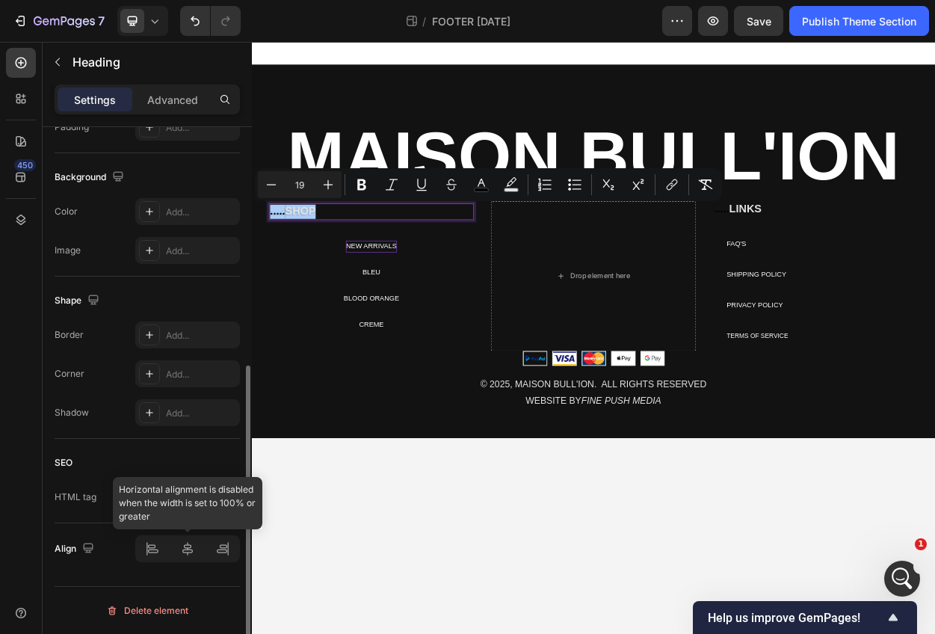
click at [186, 538] on div at bounding box center [187, 548] width 105 height 27
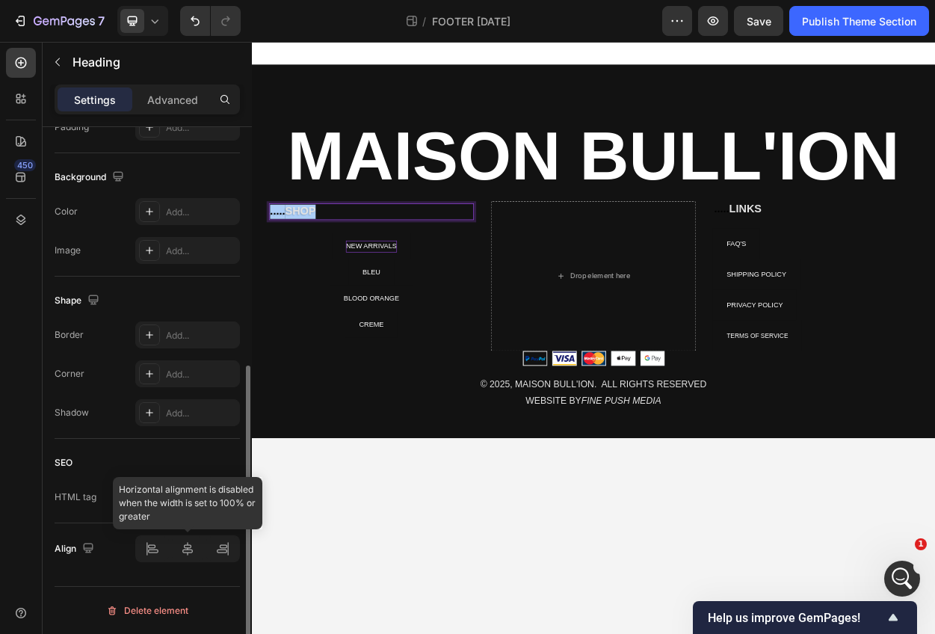
click at [186, 545] on div at bounding box center [187, 548] width 105 height 27
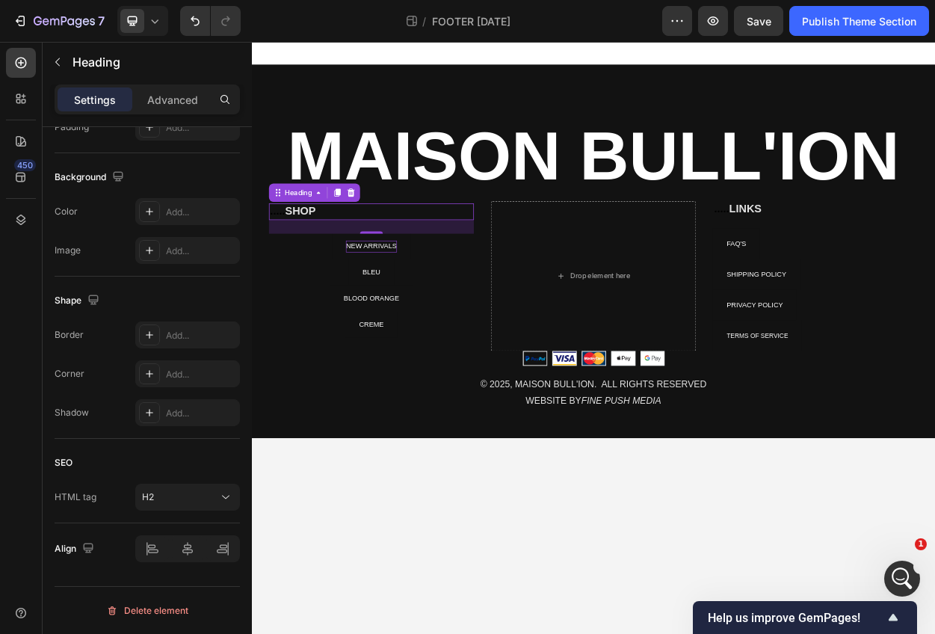
click at [306, 268] on p "..... SHOP" at bounding box center [409, 265] width 266 height 19
click at [306, 263] on p "..... SHOP" at bounding box center [409, 265] width 266 height 19
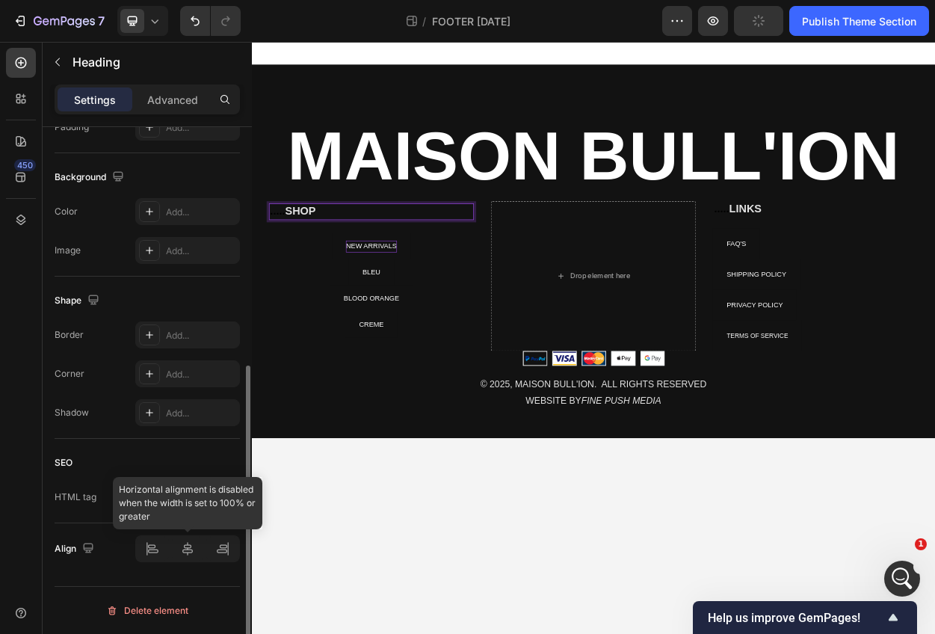
click at [184, 547] on div at bounding box center [187, 548] width 105 height 27
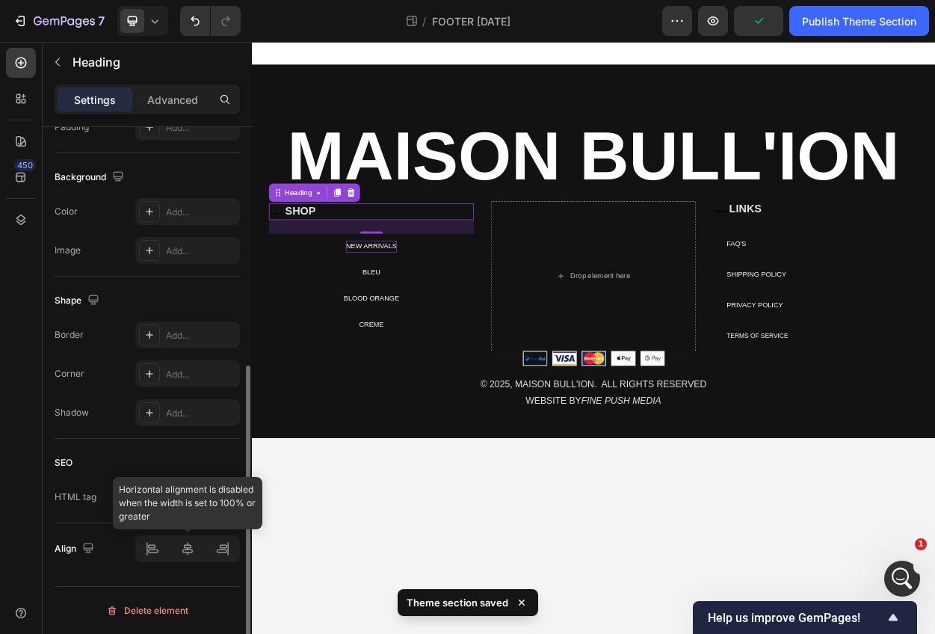
click at [142, 550] on div at bounding box center [187, 548] width 105 height 27
click at [229, 539] on div at bounding box center [187, 548] width 105 height 27
click at [228, 542] on div at bounding box center [187, 548] width 105 height 27
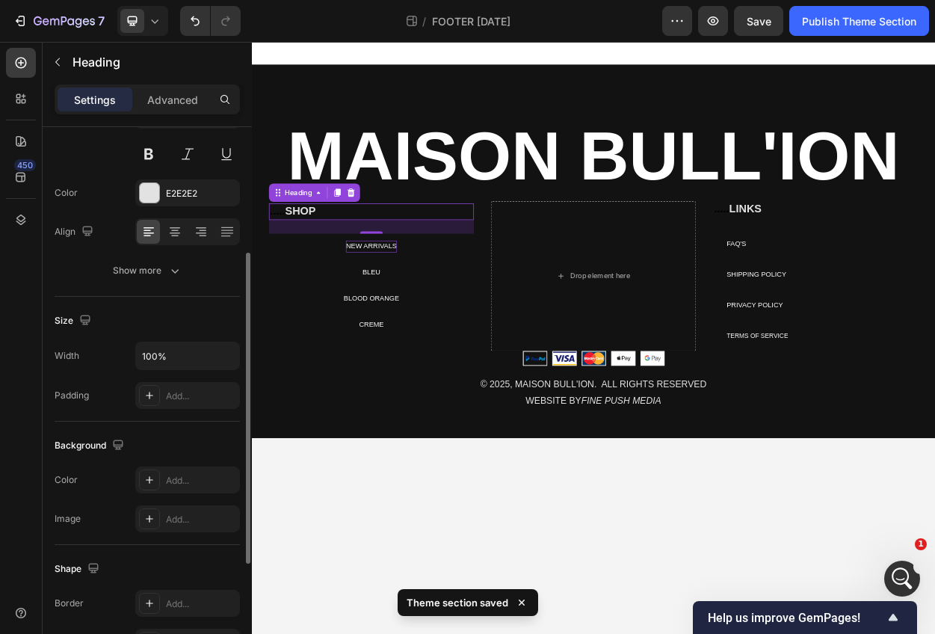
scroll to position [150, 0]
click at [174, 229] on icon at bounding box center [174, 234] width 15 height 15
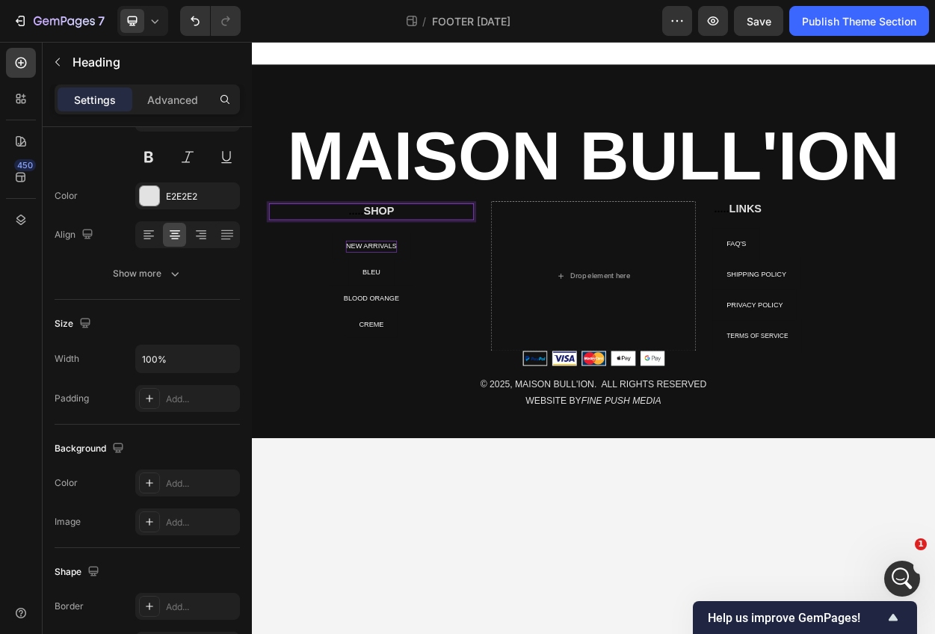
click at [401, 269] on p "..... SHOP" at bounding box center [409, 265] width 266 height 19
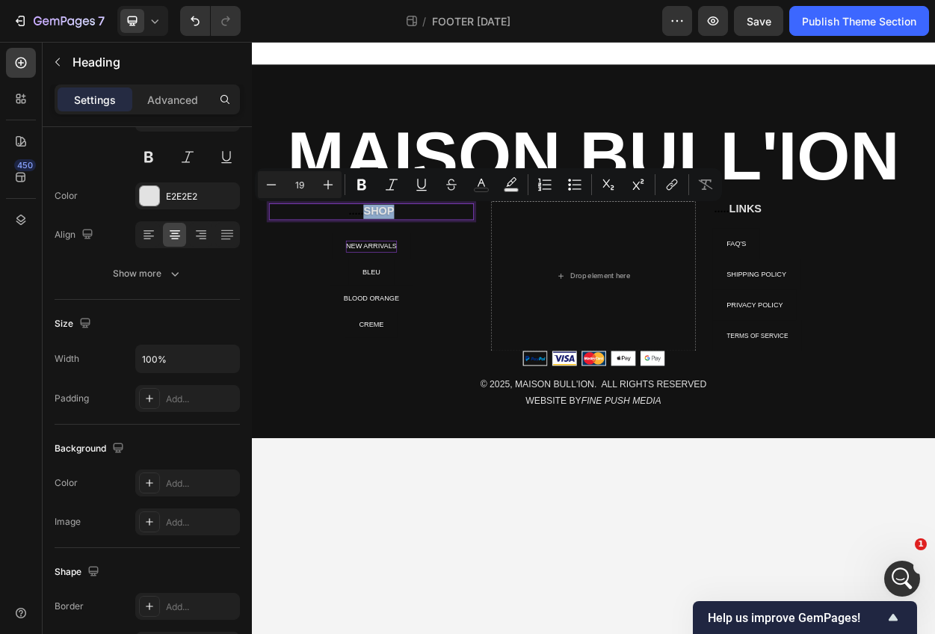
click at [401, 267] on p "..... SHOP" at bounding box center [409, 265] width 266 height 19
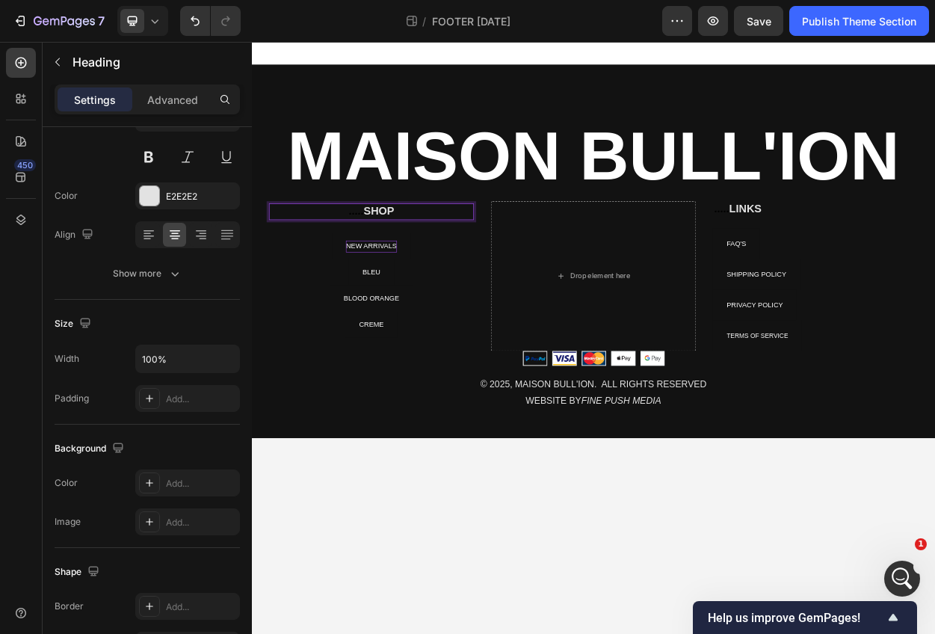
click at [396, 262] on span "....." at bounding box center [388, 264] width 19 height 16
click at [403, 265] on p "..... SHOP" at bounding box center [409, 265] width 266 height 19
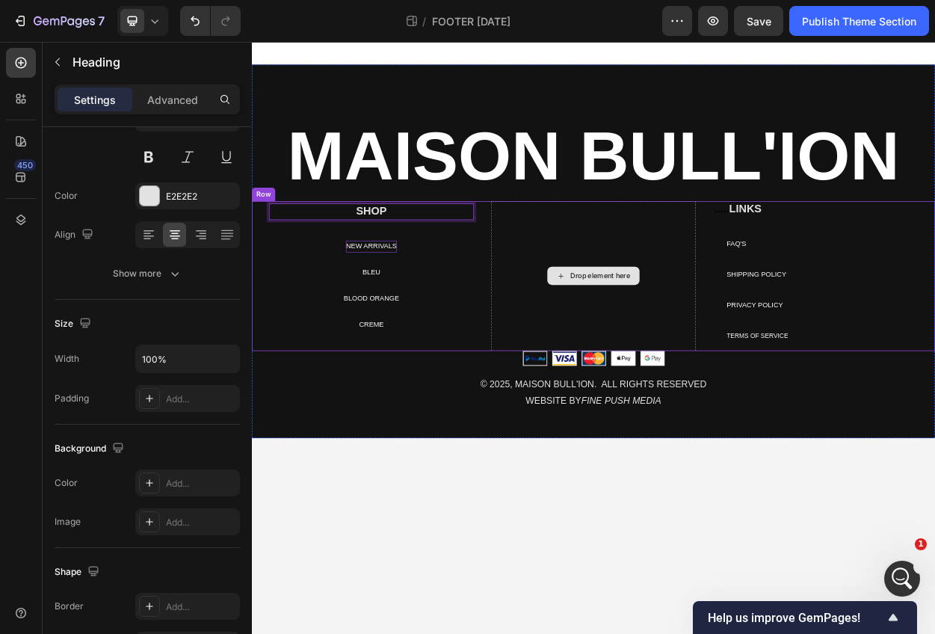
click at [762, 313] on div "Drop element here" at bounding box center [700, 349] width 269 height 197
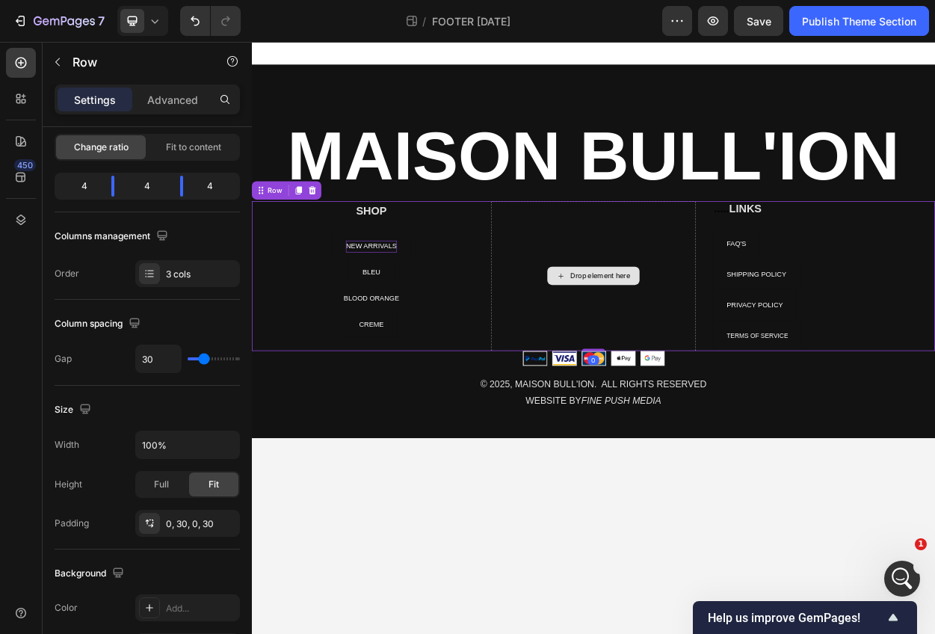
scroll to position [0, 0]
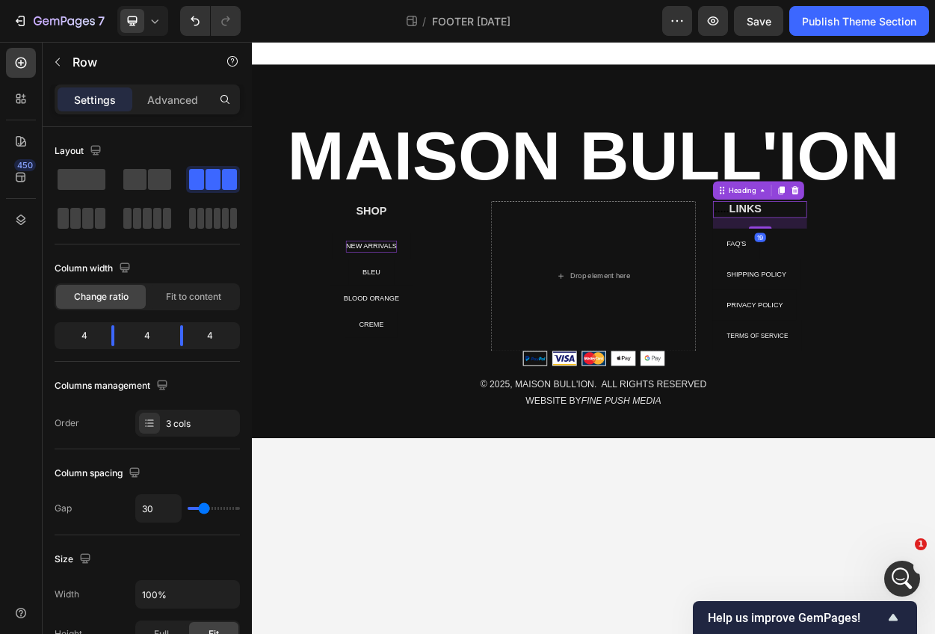
click at [888, 265] on h2 "..... LINKS" at bounding box center [919, 262] width 123 height 22
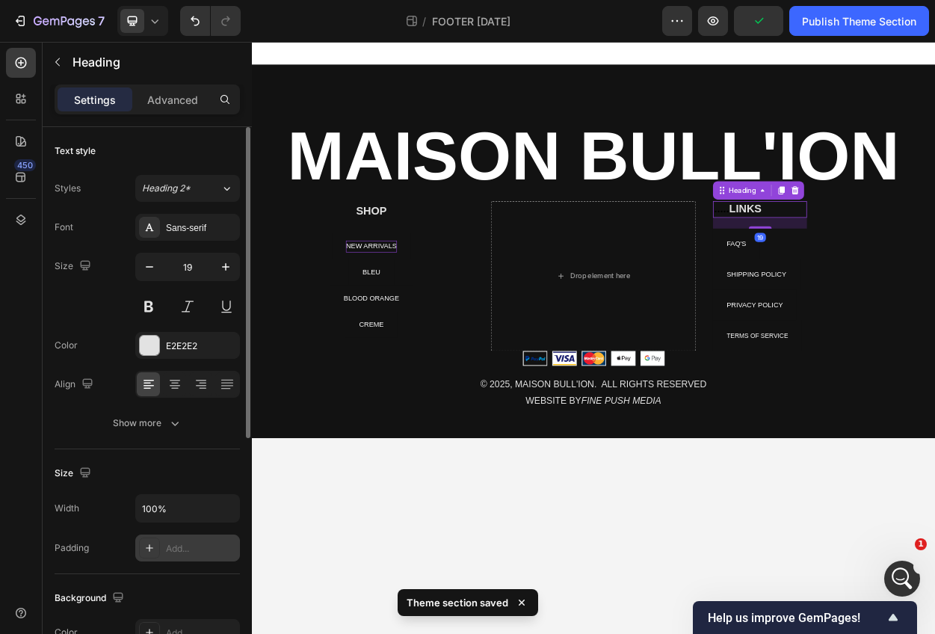
scroll to position [421, 0]
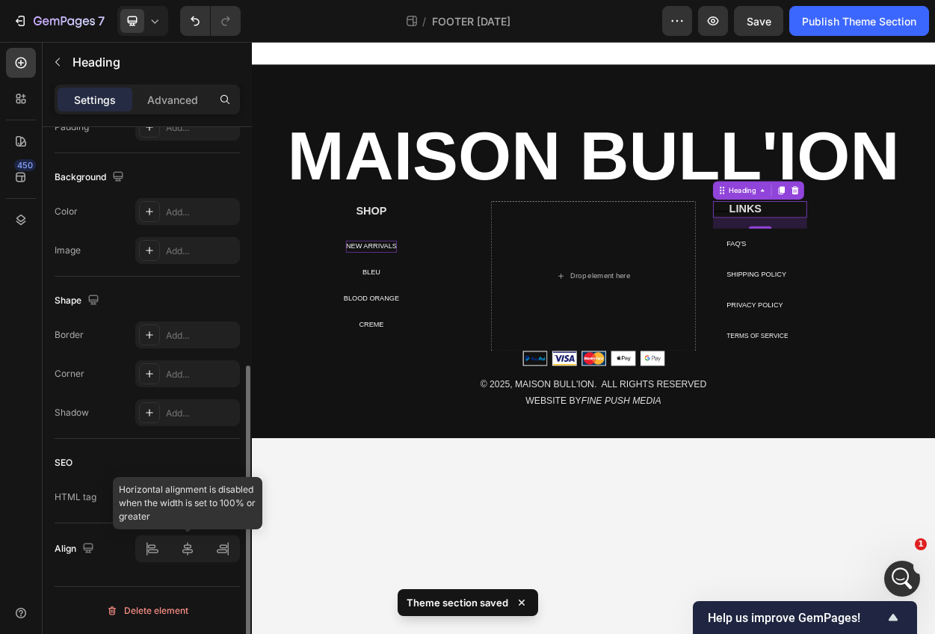
click at [189, 553] on div at bounding box center [187, 548] width 105 height 27
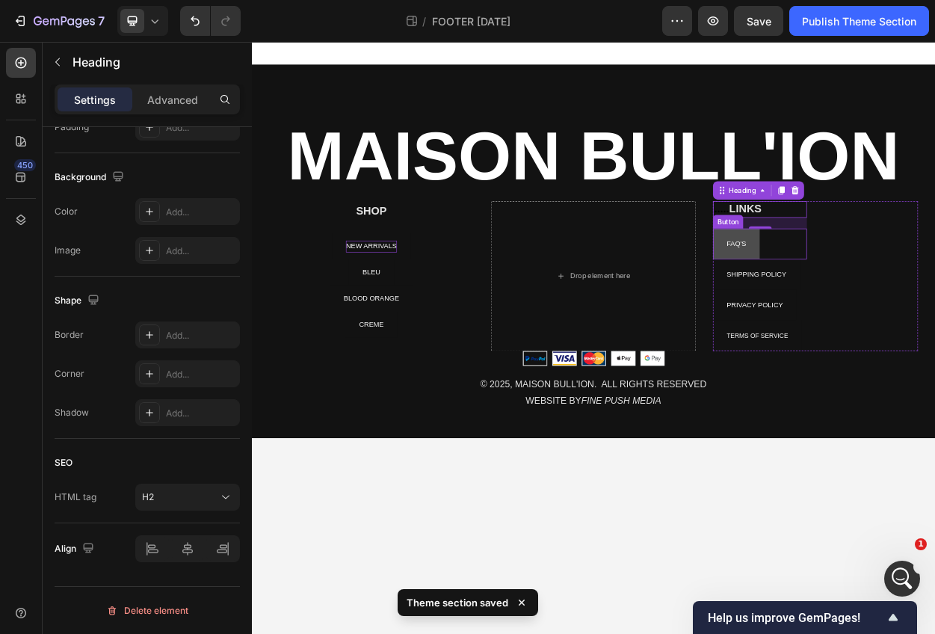
click at [903, 306] on button "FAQ'S" at bounding box center [888, 307] width 61 height 40
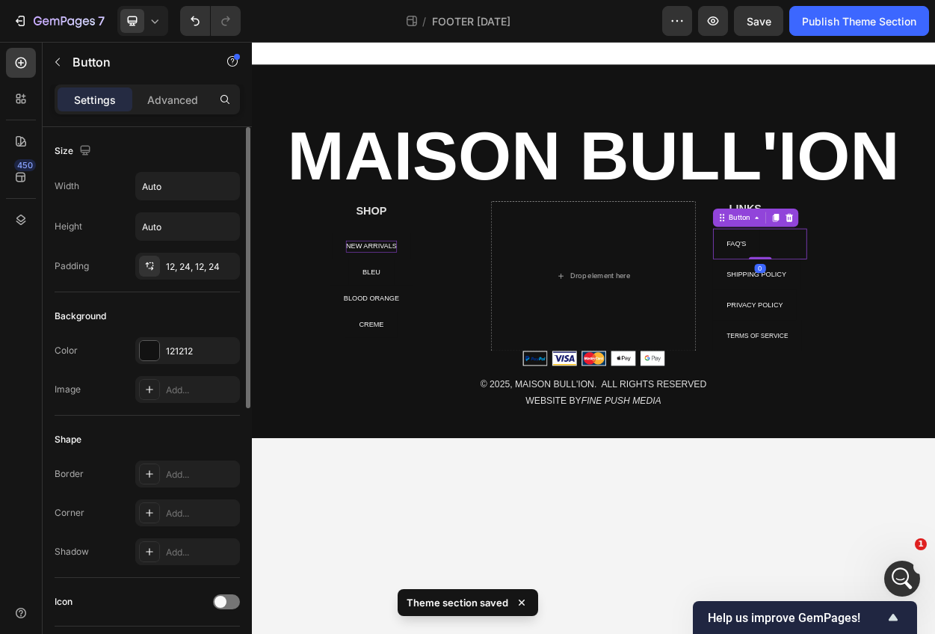
scroll to position [523, 0]
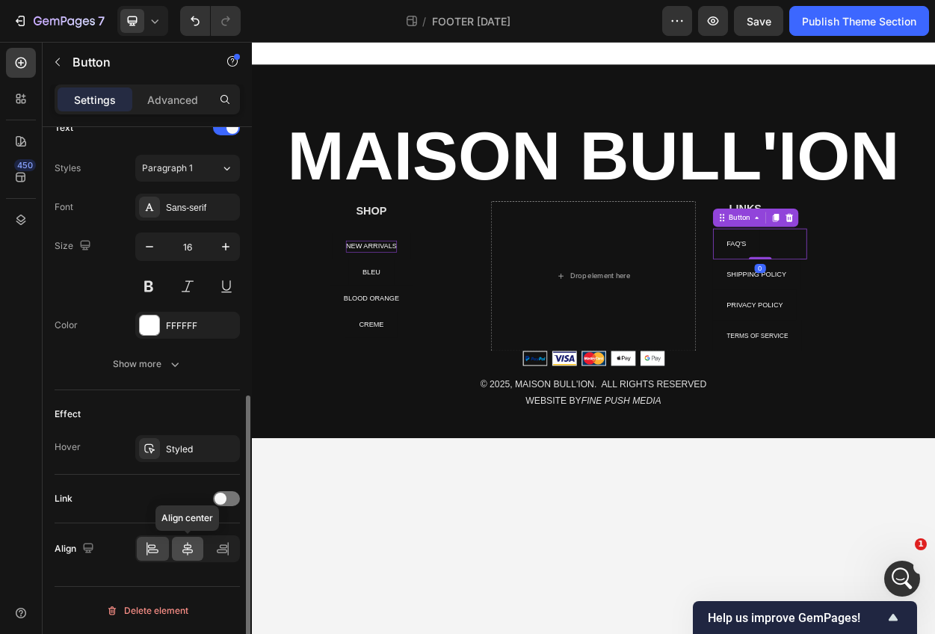
click at [186, 546] on icon at bounding box center [187, 548] width 15 height 15
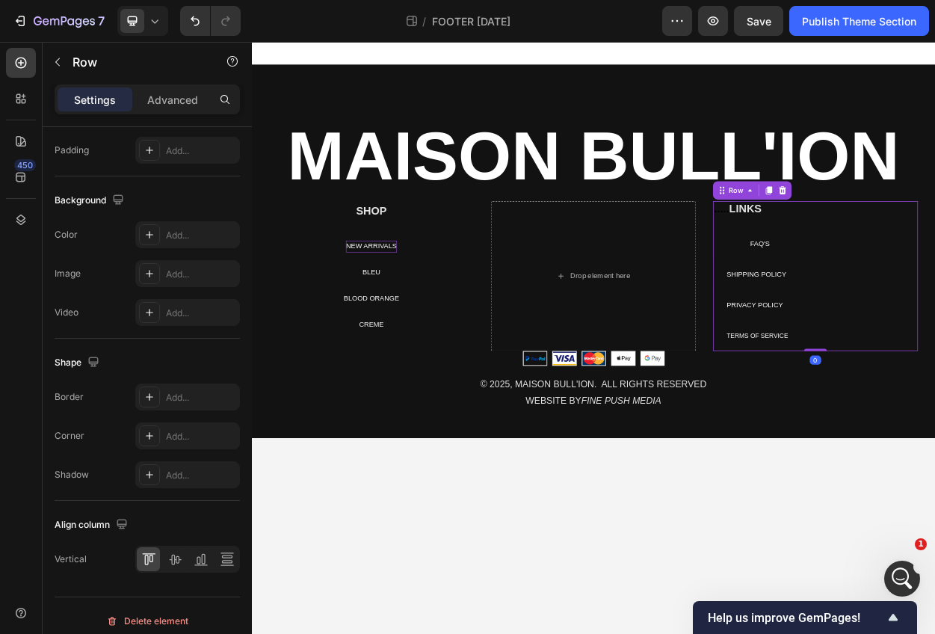
scroll to position [0, 0]
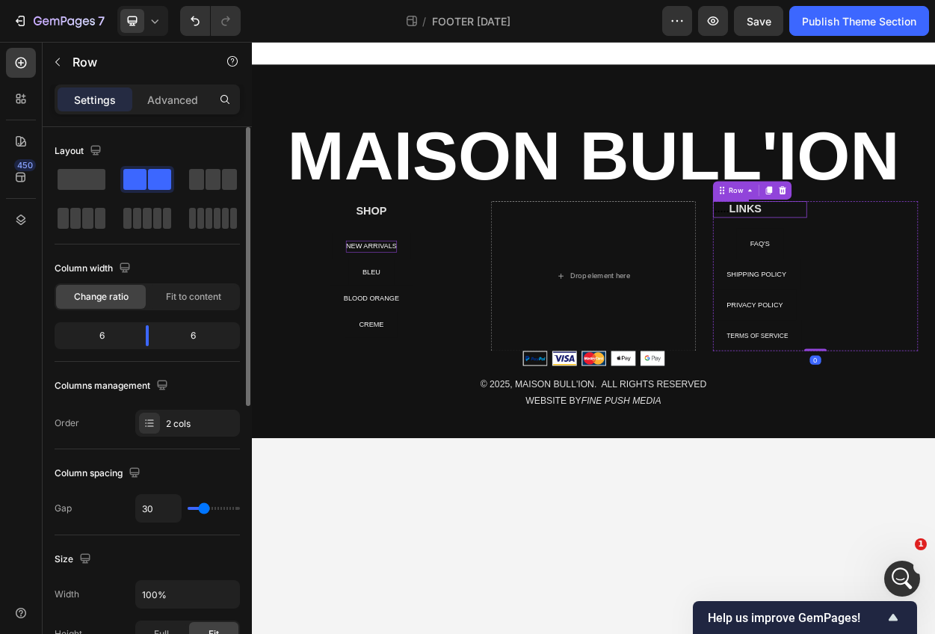
click at [903, 258] on h2 "..... LINKS" at bounding box center [919, 262] width 123 height 22
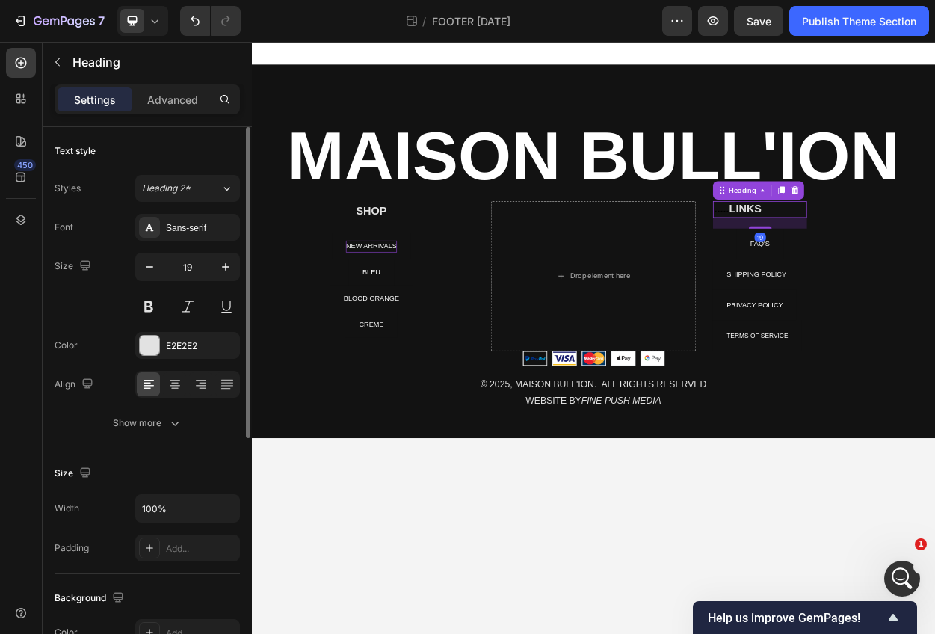
scroll to position [421, 0]
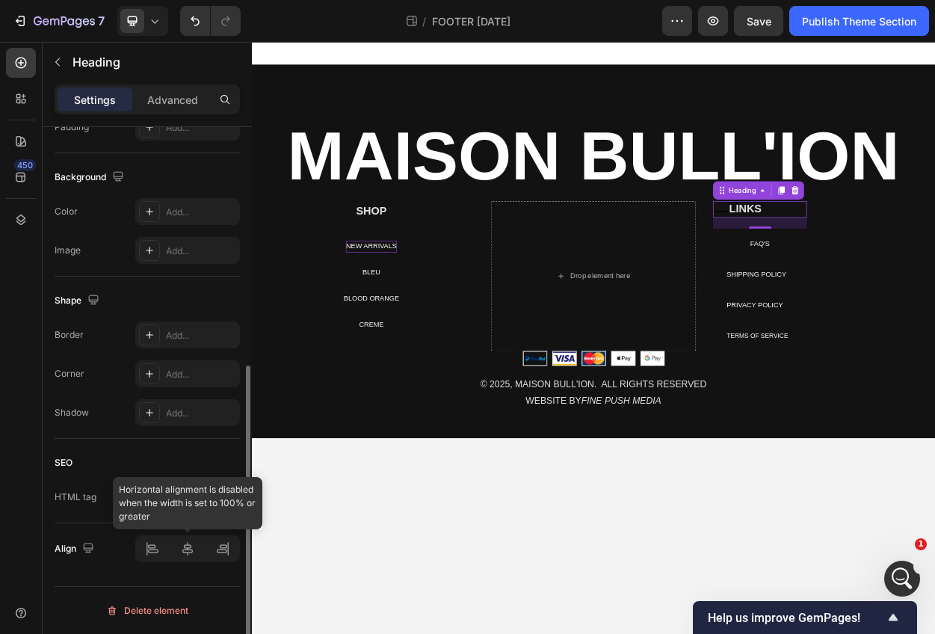
click at [189, 546] on div at bounding box center [187, 548] width 105 height 27
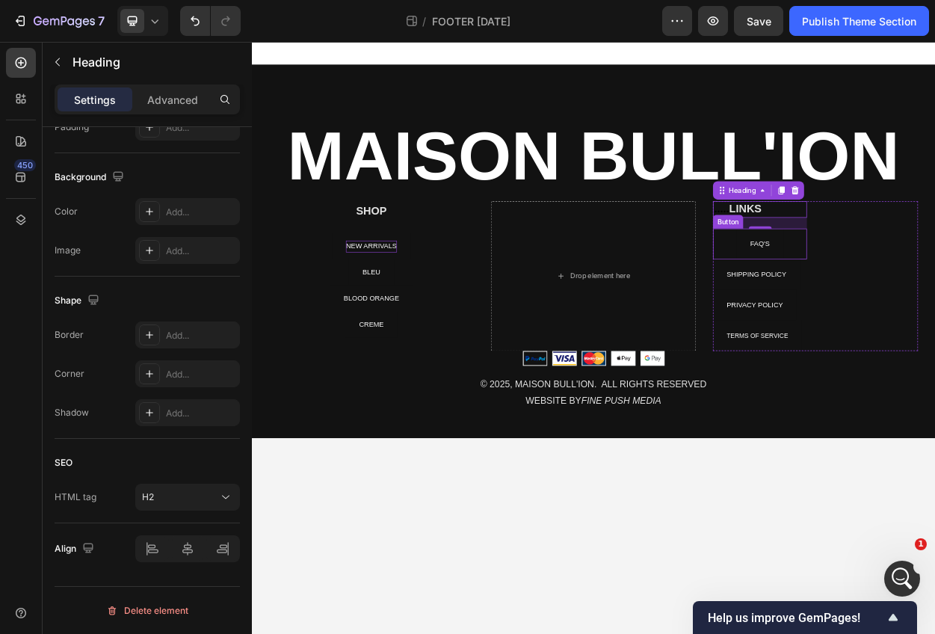
click at [935, 301] on div "FAQ'S Button" at bounding box center [919, 307] width 123 height 40
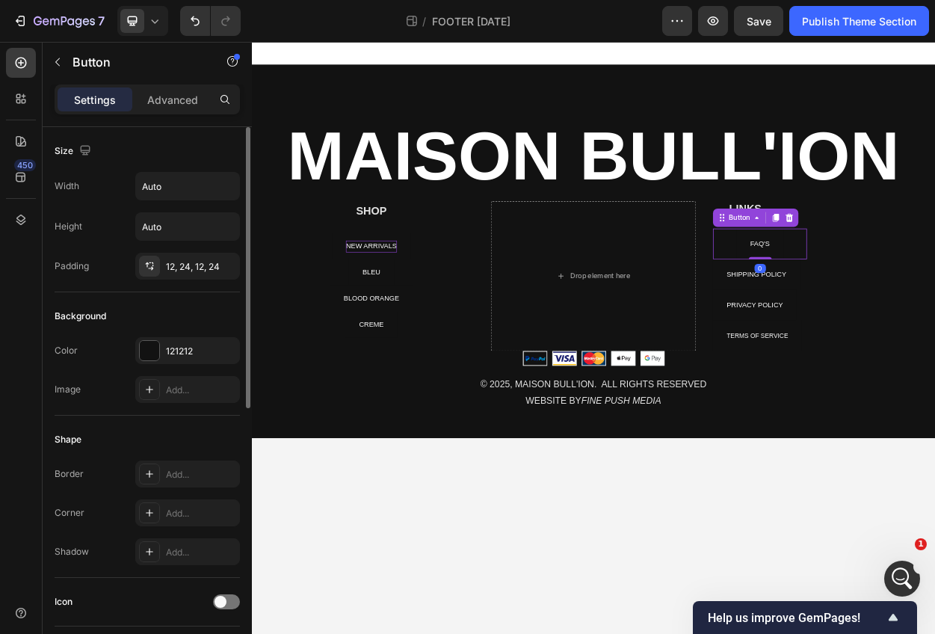
scroll to position [523, 0]
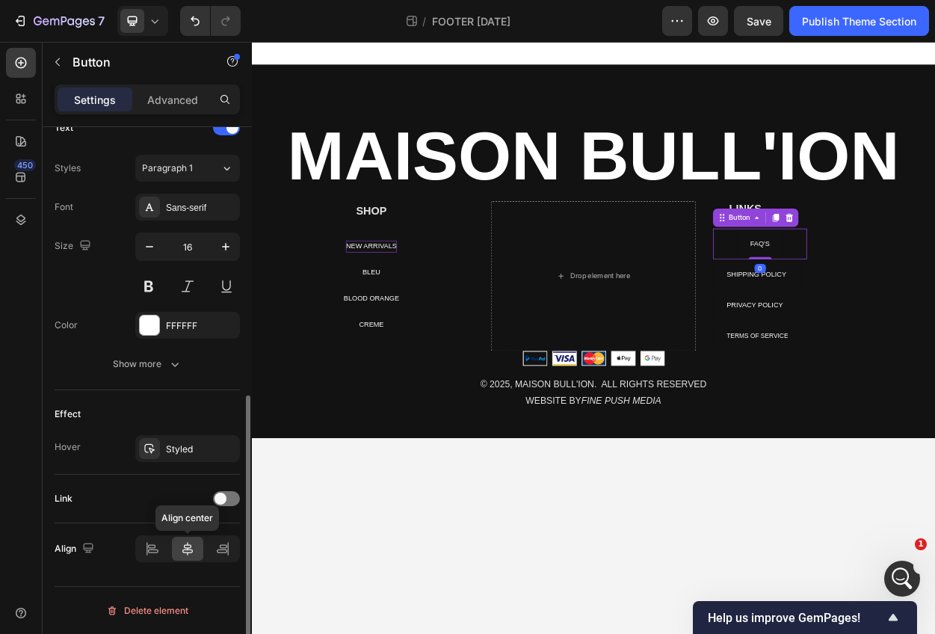
click at [185, 548] on icon at bounding box center [187, 548] width 15 height 15
click at [925, 349] on span "SHIPPING POLICY" at bounding box center [915, 347] width 79 height 10
click at [185, 556] on icon at bounding box center [187, 548] width 15 height 15
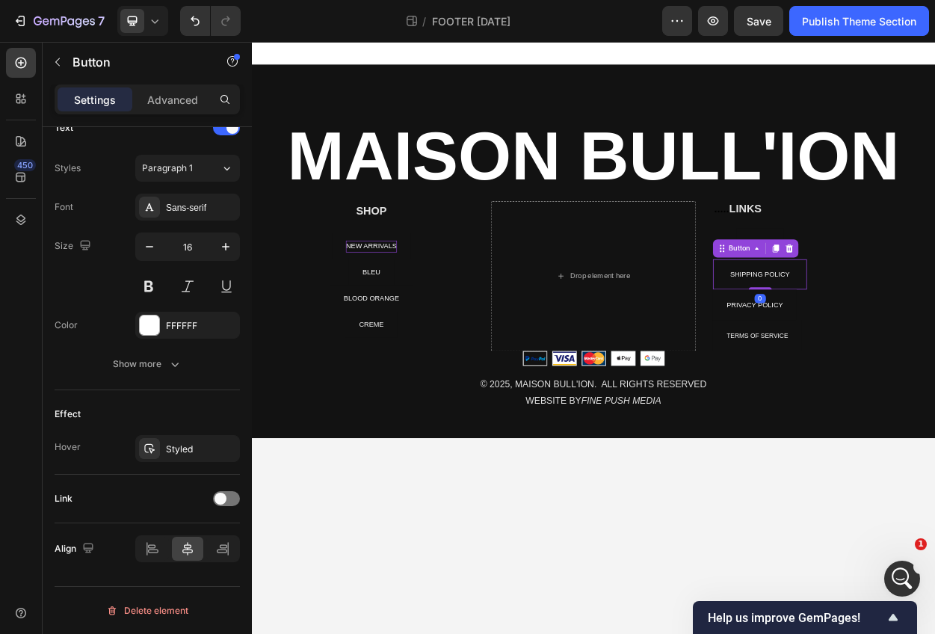
click at [914, 384] on div "0" at bounding box center [919, 379] width 15 height 12
click at [882, 390] on span "PRIVACY POLICY" at bounding box center [913, 387] width 74 height 10
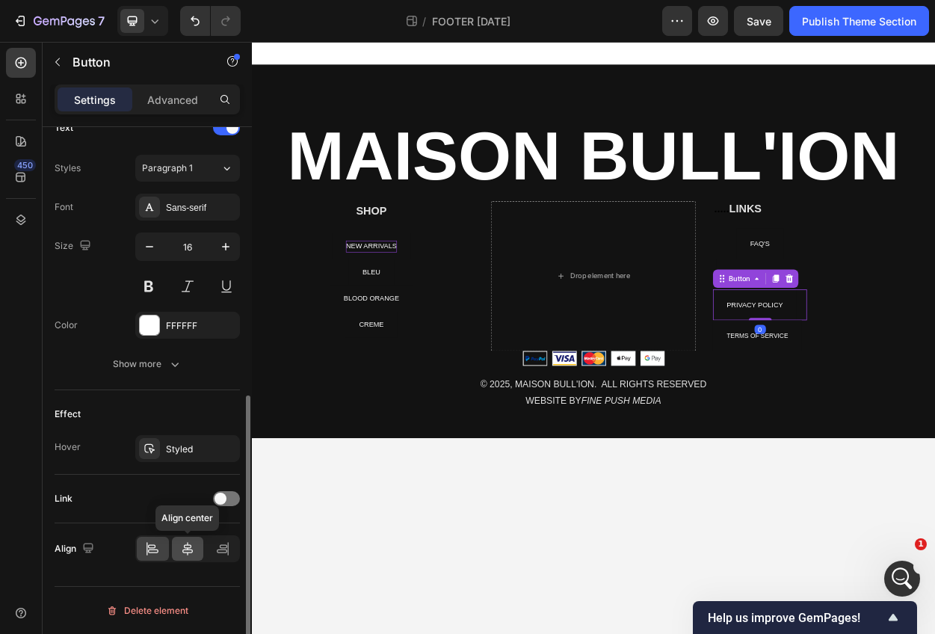
click at [187, 550] on icon at bounding box center [187, 548] width 10 height 13
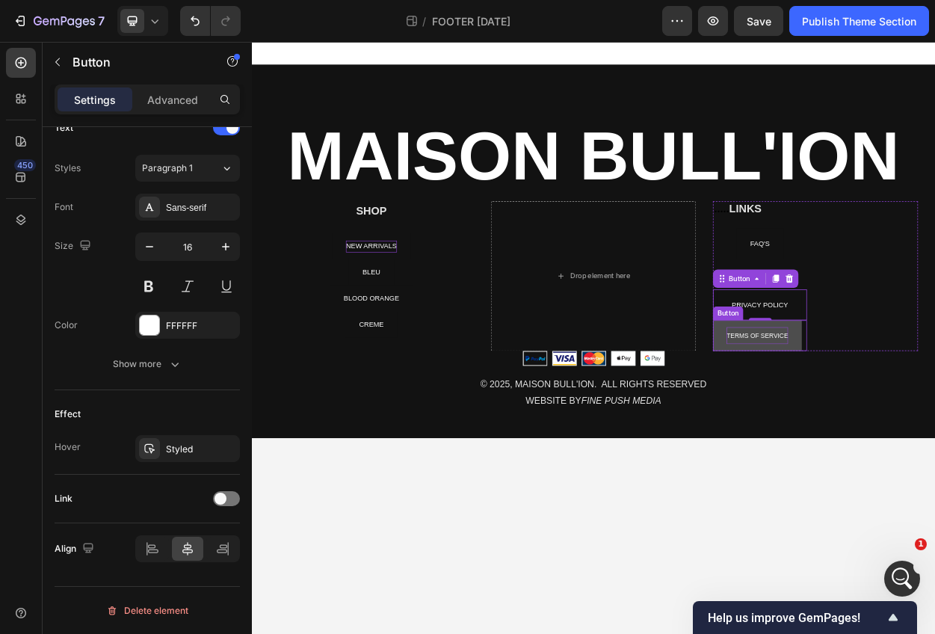
click at [934, 431] on span "TERMS OF SERVICE" at bounding box center [916, 427] width 81 height 9
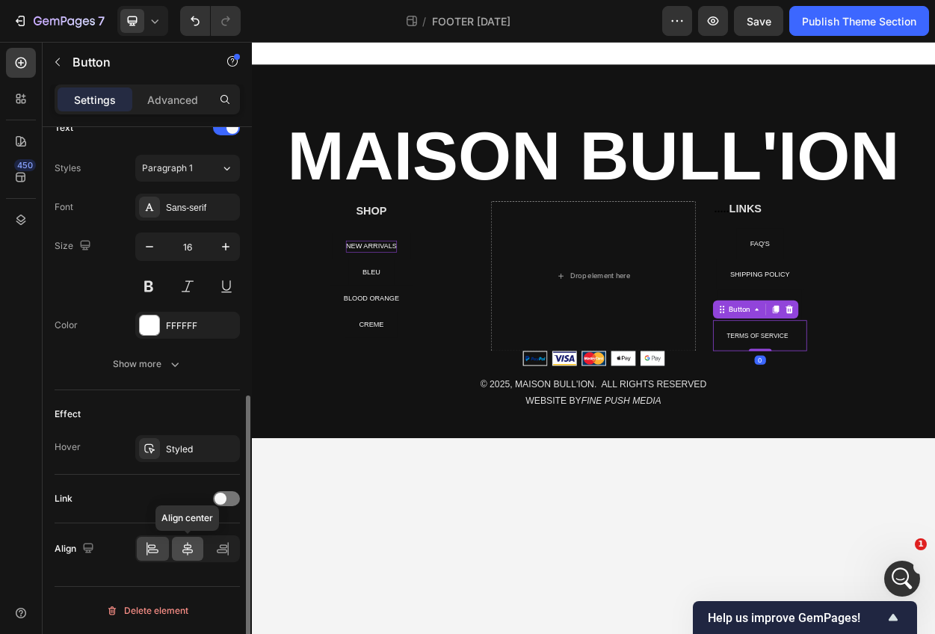
click at [188, 550] on icon at bounding box center [187, 548] width 10 height 13
click at [935, 264] on h2 "..... LINKS" at bounding box center [919, 262] width 123 height 22
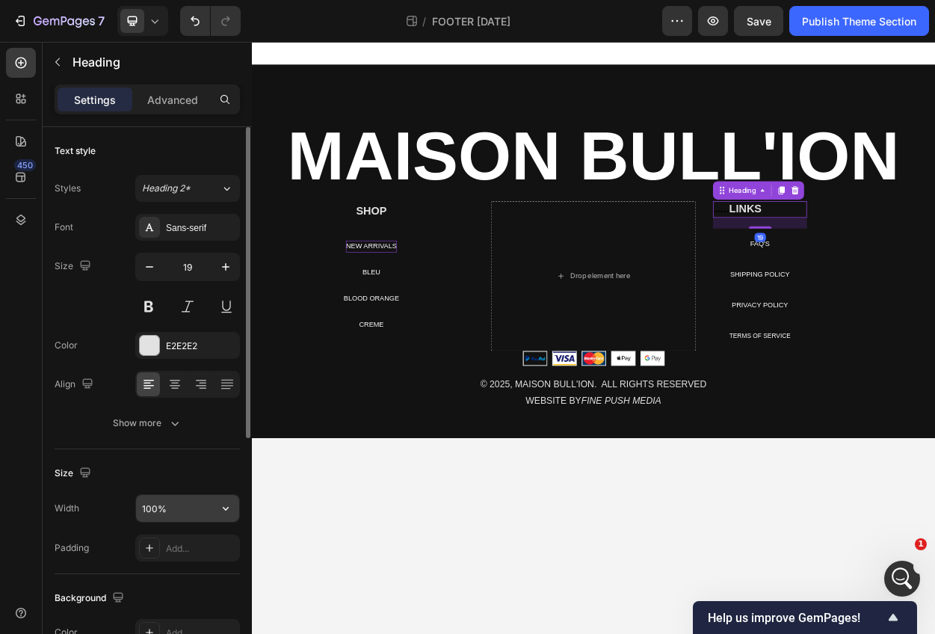
scroll to position [421, 0]
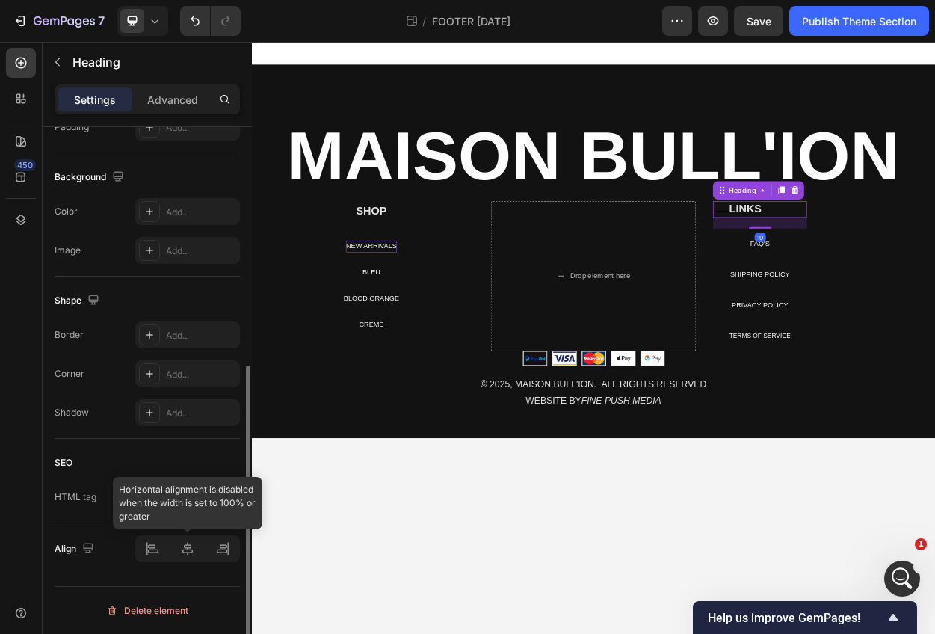
click at [182, 545] on div at bounding box center [187, 548] width 105 height 27
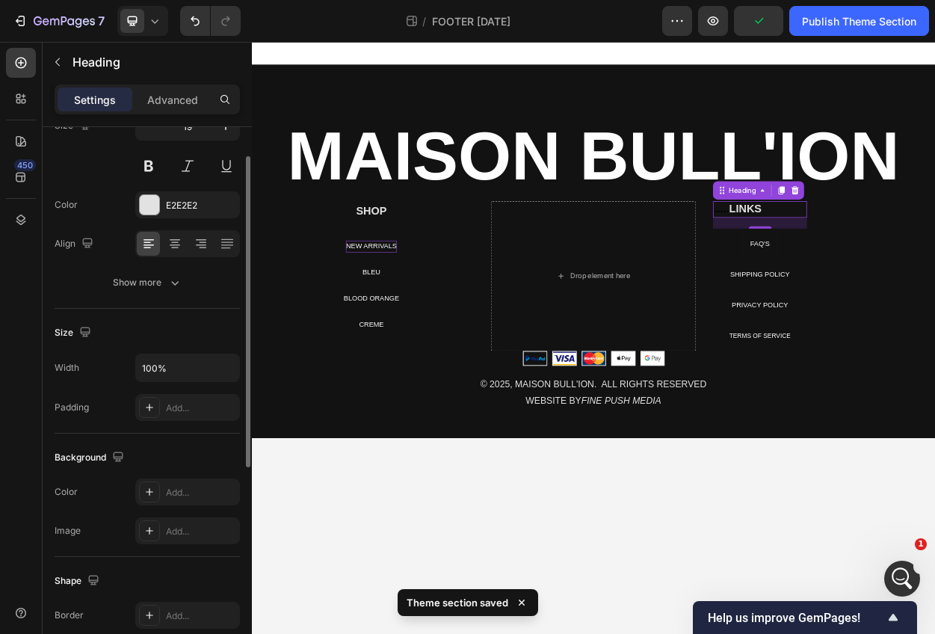
scroll to position [108, 0]
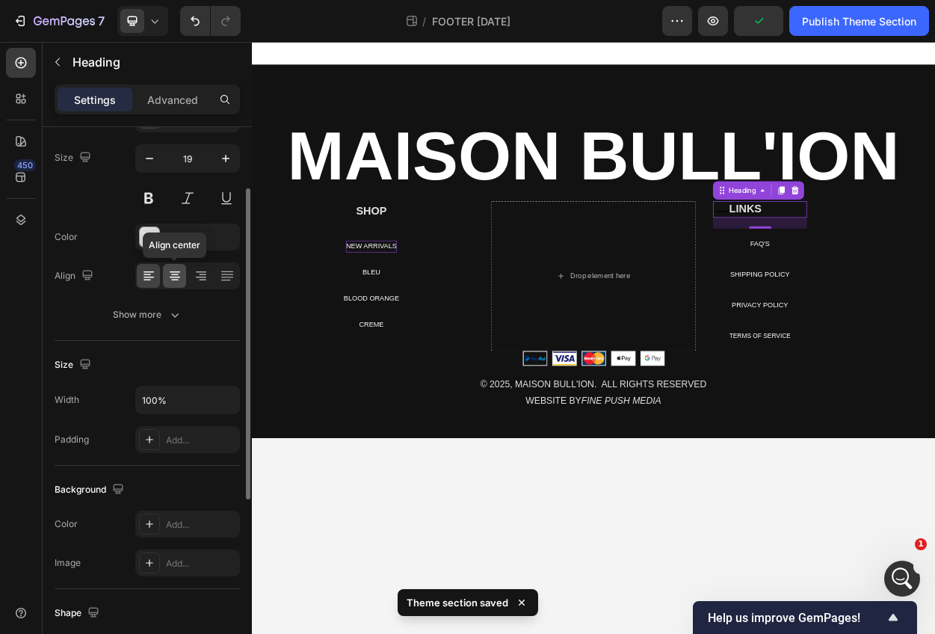
click at [170, 279] on icon at bounding box center [174, 275] width 15 height 15
click at [934, 259] on h2 "..... LINKS" at bounding box center [919, 262] width 123 height 22
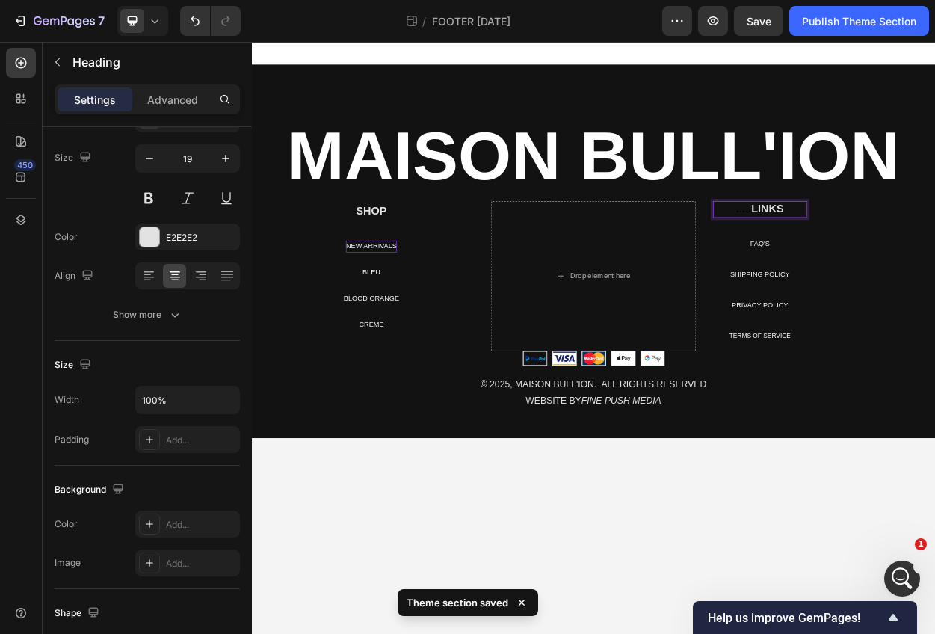
click at [906, 262] on span "....." at bounding box center [897, 261] width 19 height 16
click at [917, 263] on p "..... LINKS" at bounding box center [919, 262] width 120 height 19
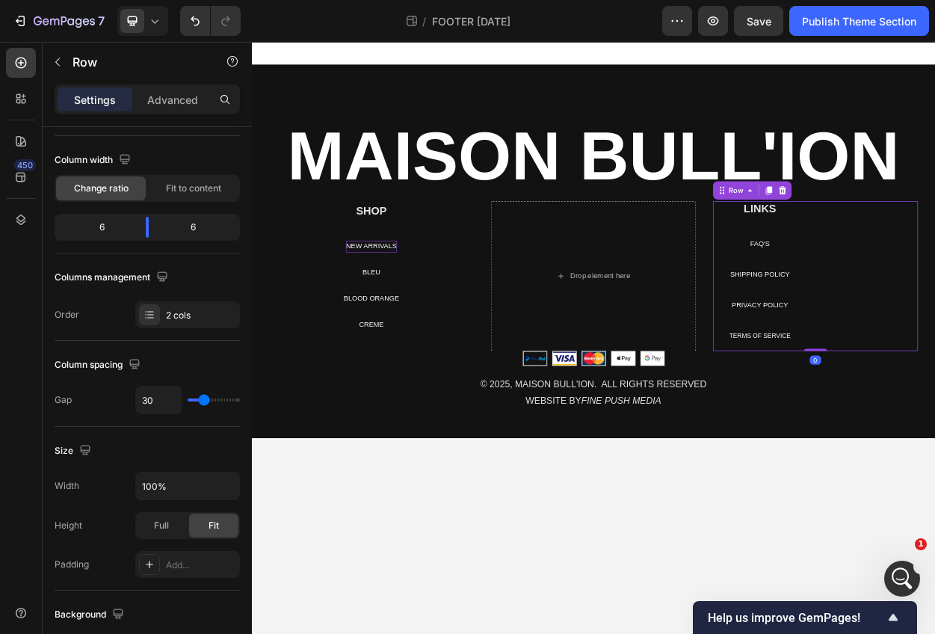
scroll to position [0, 0]
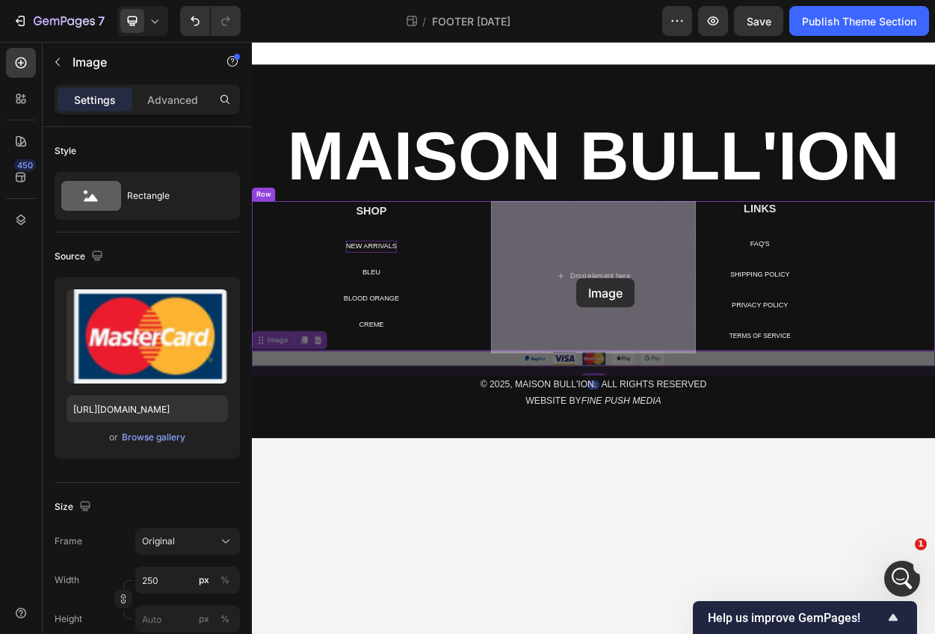
drag, startPoint x: 684, startPoint y: 458, endPoint x: 677, endPoint y: 348, distance: 110.1
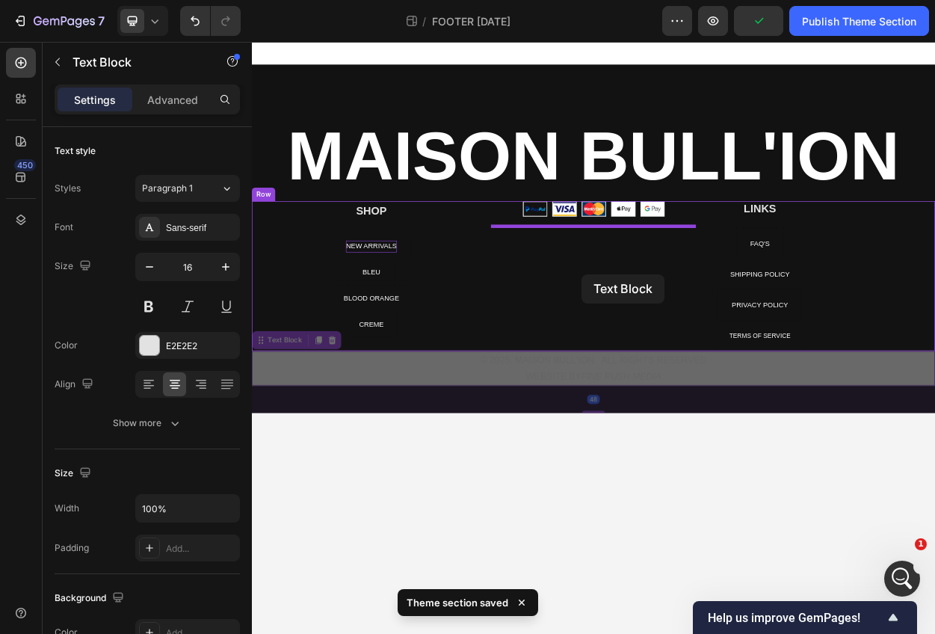
drag, startPoint x: 694, startPoint y: 473, endPoint x: 685, endPoint y: 347, distance: 126.7
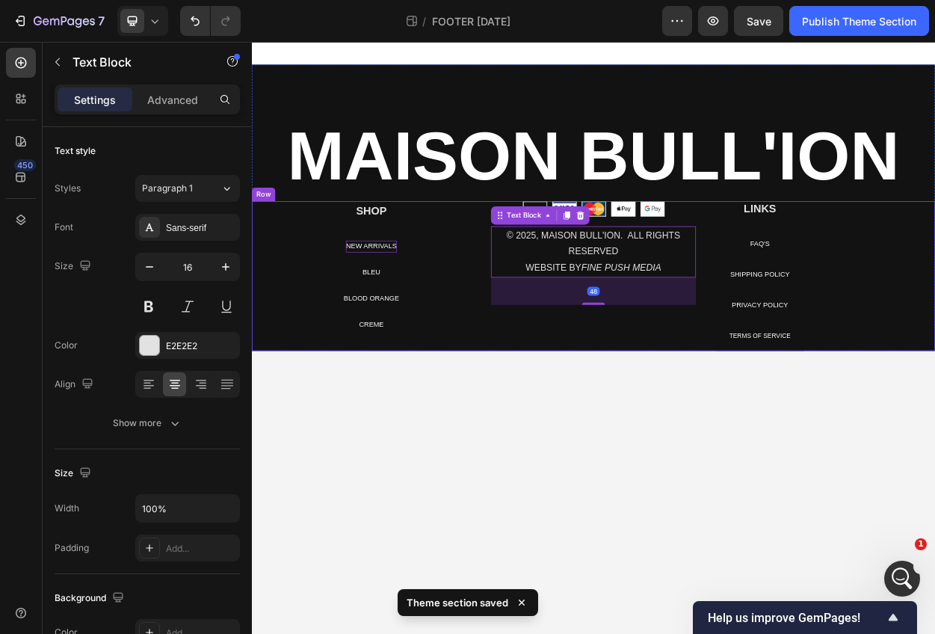
click at [667, 425] on div "Image © 2025, MAISON BULL'ION. ALL RIGHTS RESERVED WEBSITE BY FINE PUSH MEDIA T…" at bounding box center [700, 349] width 269 height 197
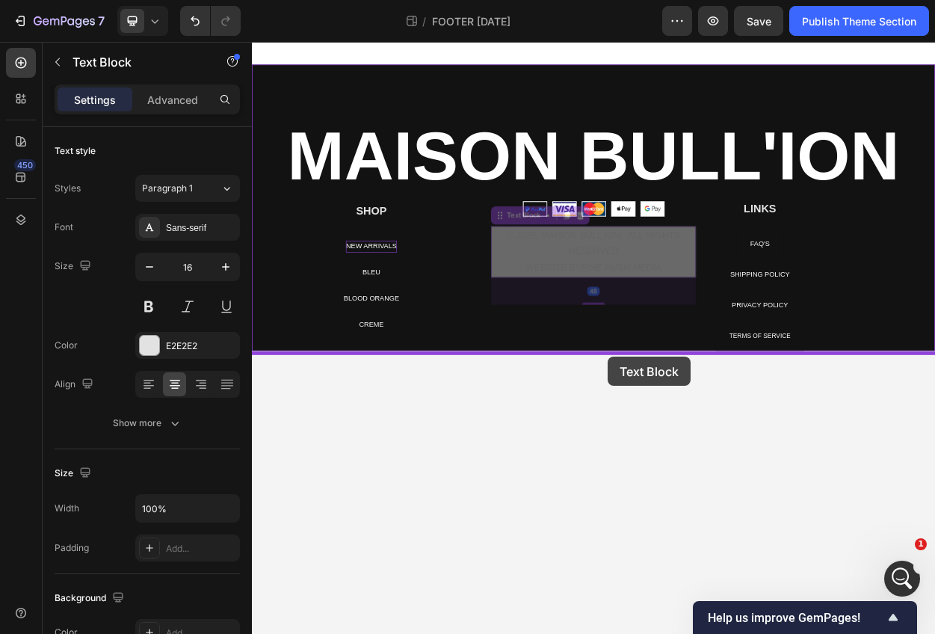
drag, startPoint x: 721, startPoint y: 307, endPoint x: 719, endPoint y: 454, distance: 146.6
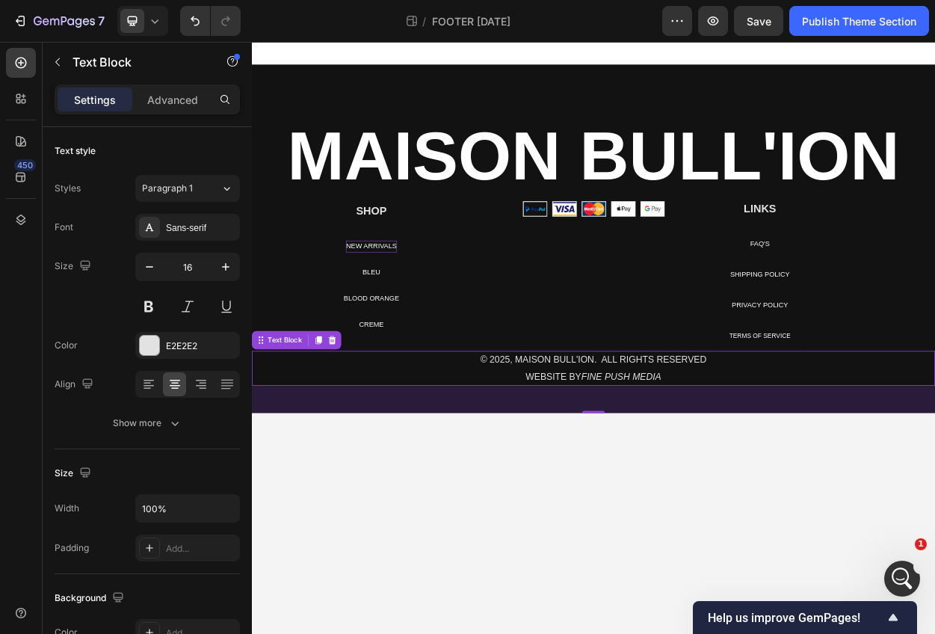
drag, startPoint x: 700, startPoint y: 528, endPoint x: 700, endPoint y: 493, distance: 34.4
click at [700, 493] on div "© 2025, MAISON BULL'ION. ALL RIGHTS RESERVED WEBSITE BY FINE PUSH MEDIA Text Bl…" at bounding box center [700, 471] width 897 height 46
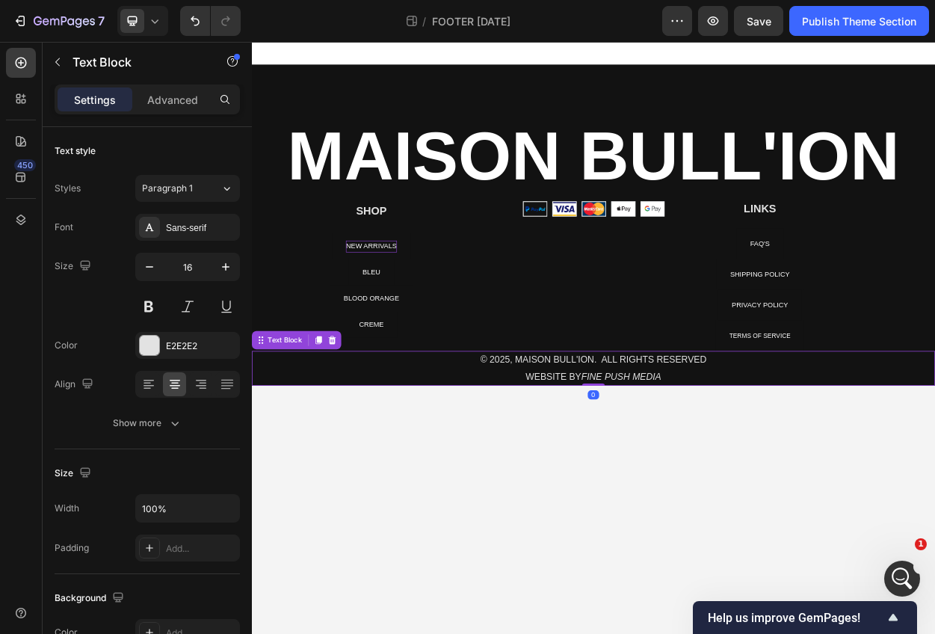
drag, startPoint x: 704, startPoint y: 532, endPoint x: 700, endPoint y: 488, distance: 45.0
click at [700, 488] on div "© 2025, MAISON BULL'ION. ALL RIGHTS RESERVED WEBSITE BY FINE PUSH MEDIA Text Bl…" at bounding box center [700, 471] width 897 height 46
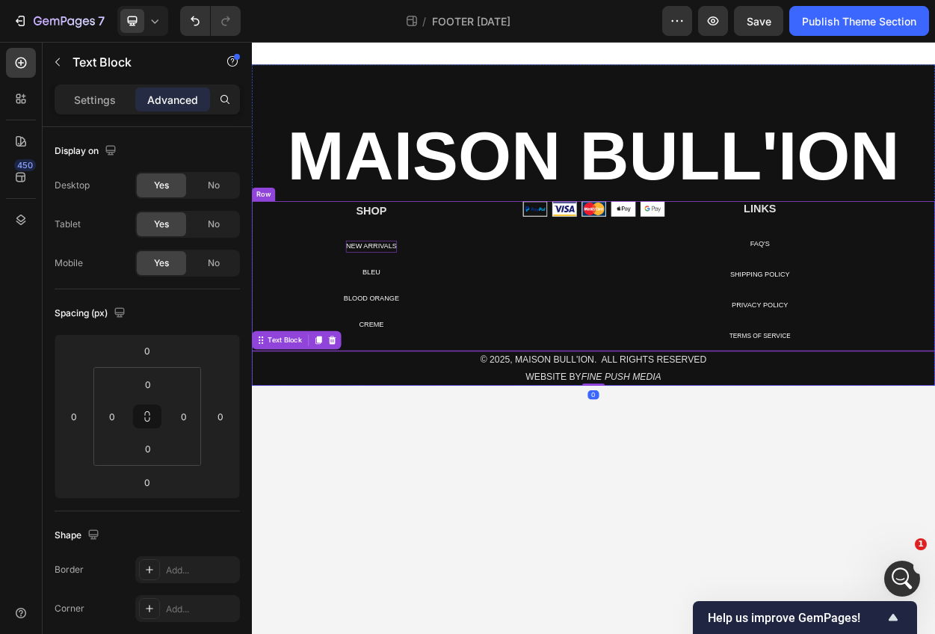
click at [676, 383] on div "Image" at bounding box center [700, 349] width 269 height 197
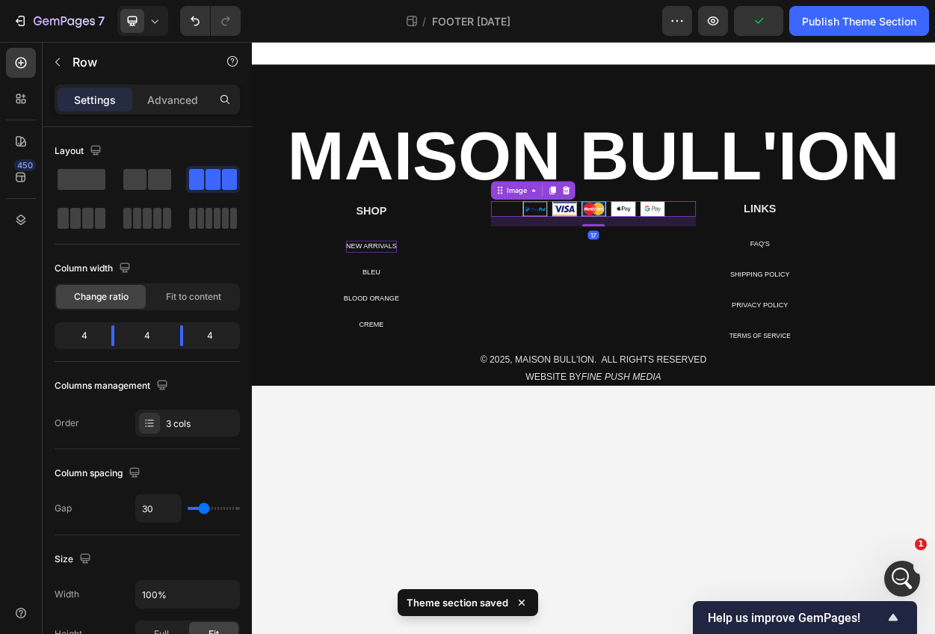
click at [689, 265] on img at bounding box center [700, 261] width 187 height 20
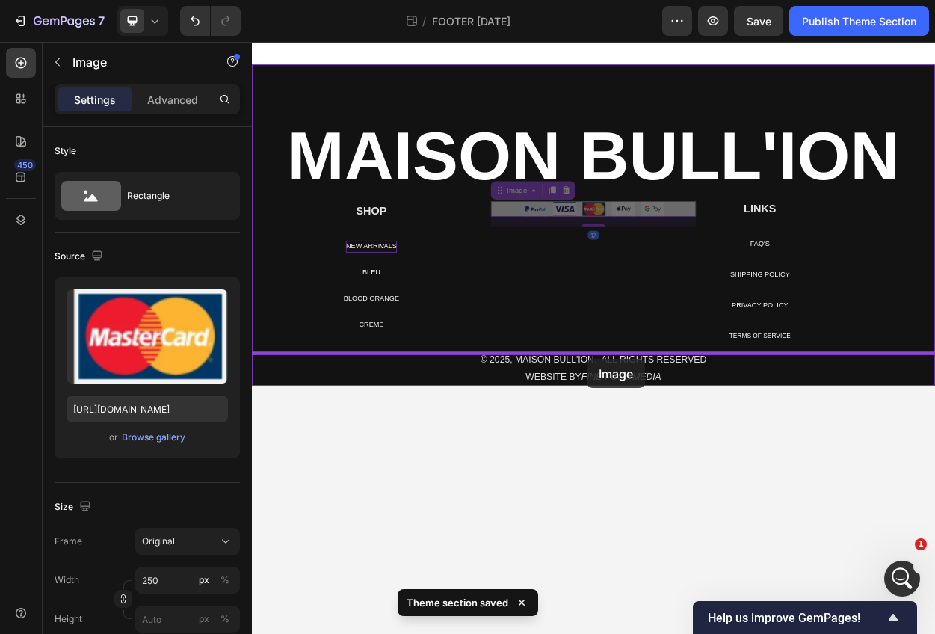
drag, startPoint x: 688, startPoint y: 262, endPoint x: 692, endPoint y: 456, distance: 194.4
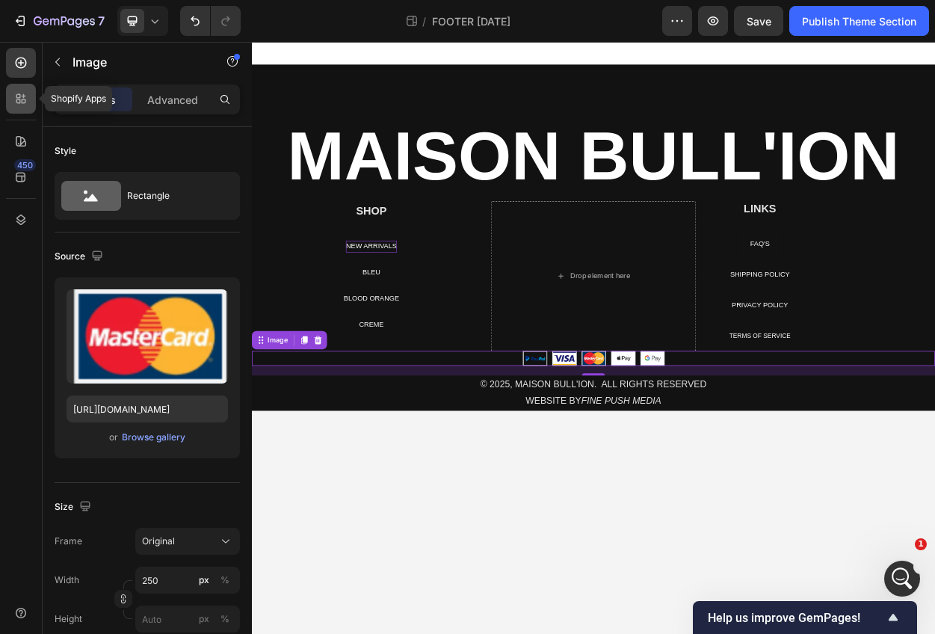
click at [22, 110] on div at bounding box center [21, 99] width 30 height 30
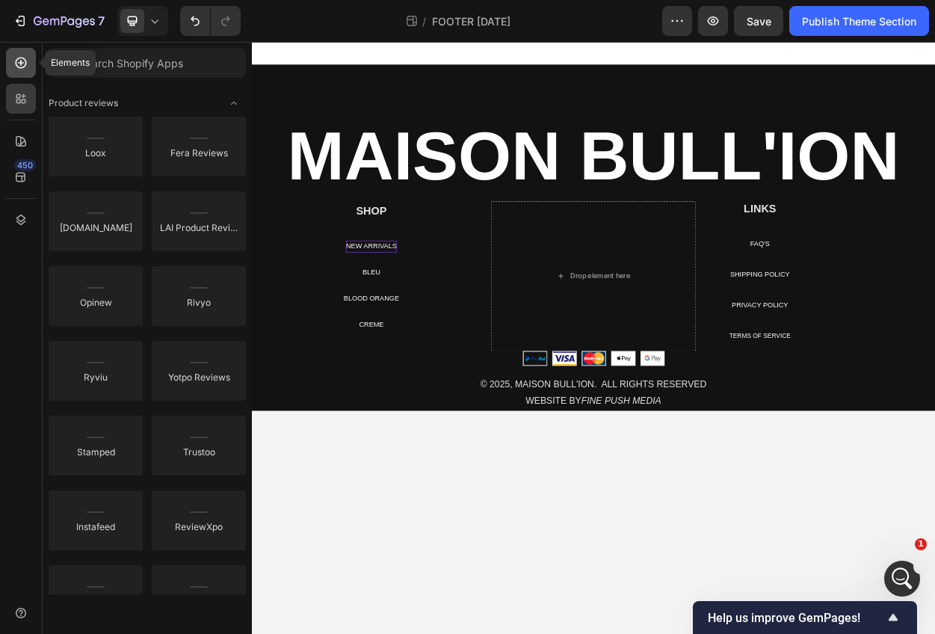
click at [28, 68] on div at bounding box center [21, 63] width 30 height 30
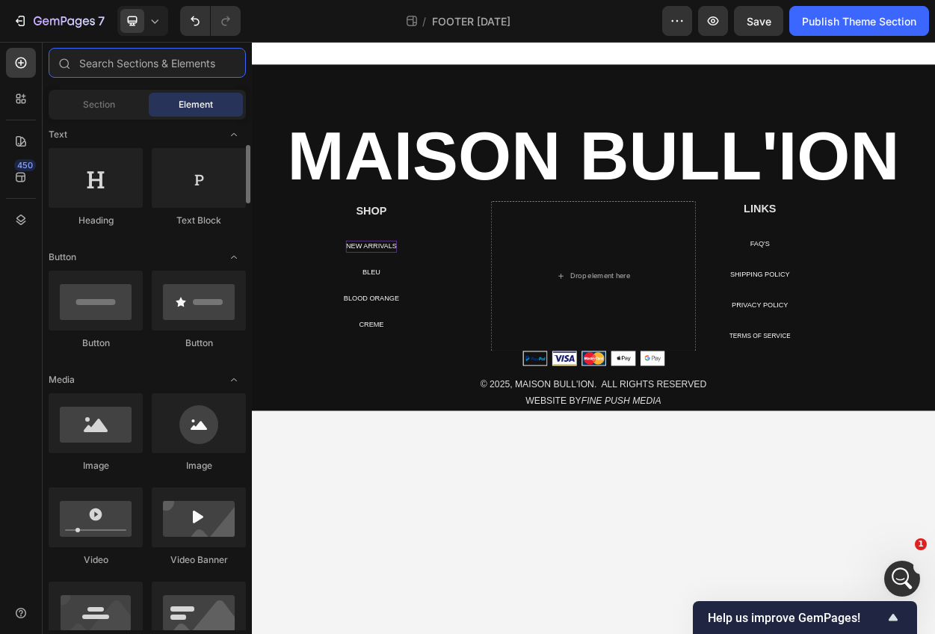
scroll to position [223, 0]
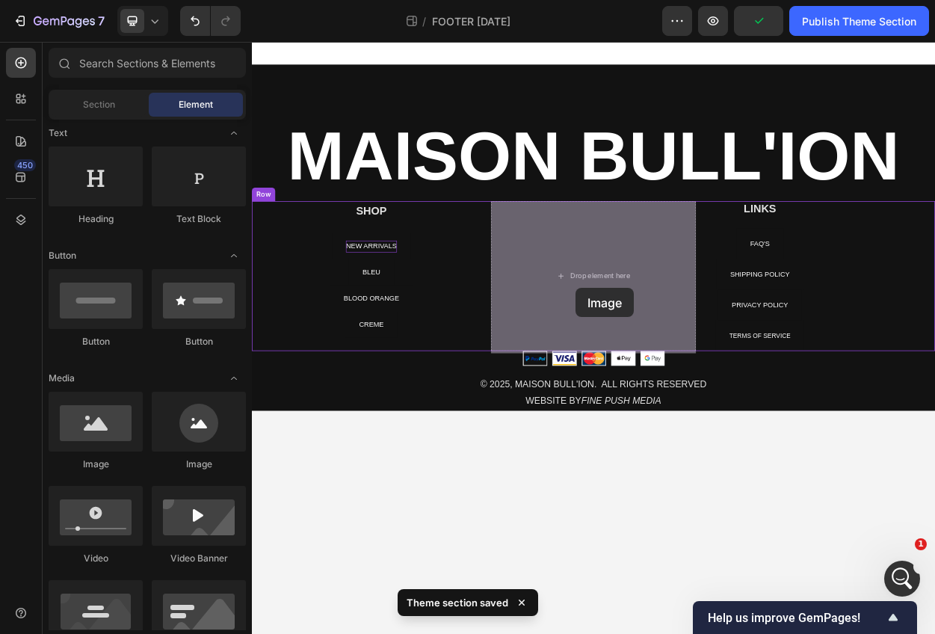
drag, startPoint x: 447, startPoint y: 473, endPoint x: 677, endPoint y: 363, distance: 254.5
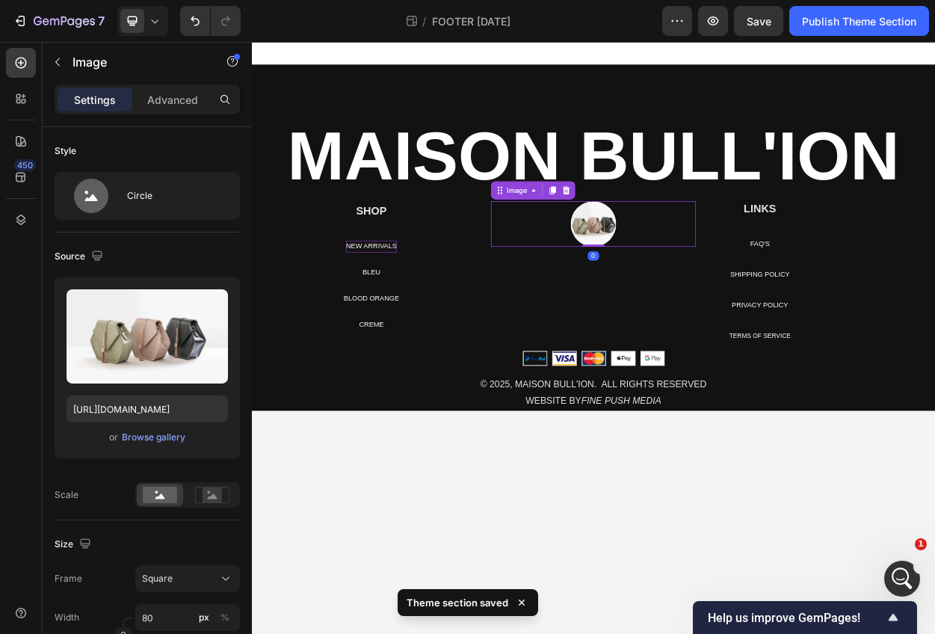
click at [702, 303] on img at bounding box center [701, 281] width 60 height 60
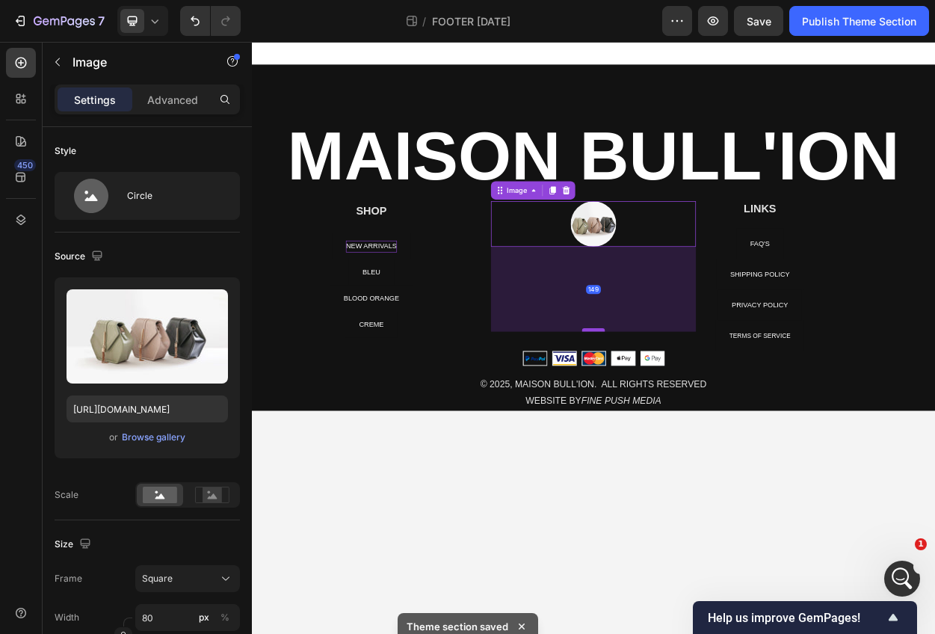
drag, startPoint x: 700, startPoint y: 310, endPoint x: 702, endPoint y: 425, distance: 115.2
click at [702, 422] on div at bounding box center [701, 420] width 30 height 4
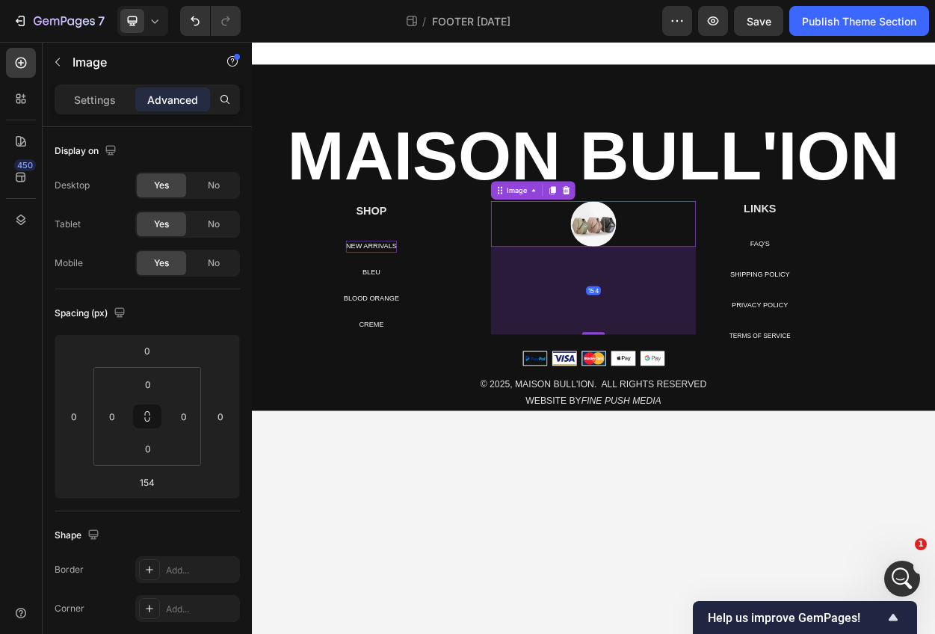
click at [701, 282] on img at bounding box center [701, 281] width 60 height 60
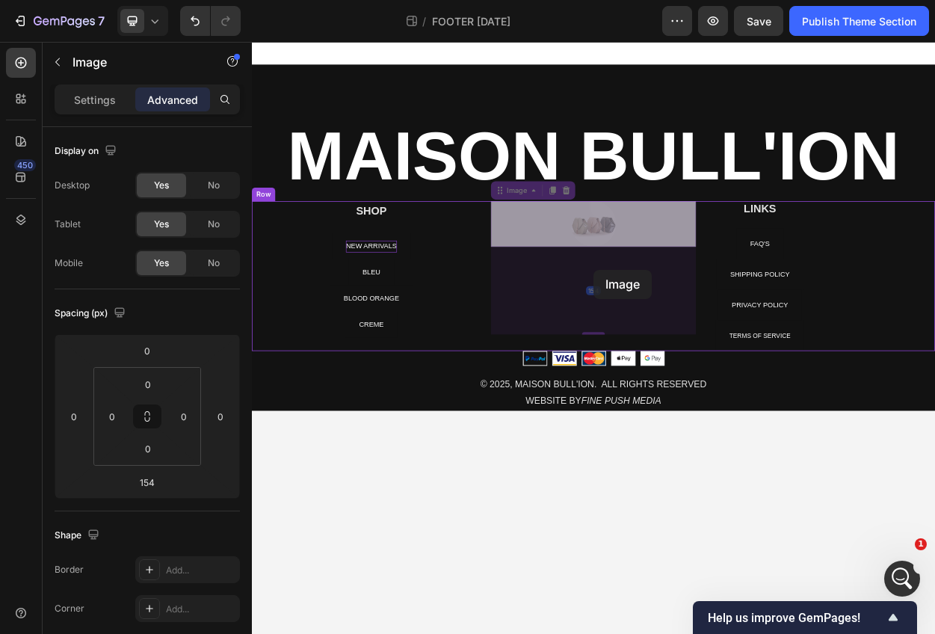
drag, startPoint x: 701, startPoint y: 288, endPoint x: 700, endPoint y: 339, distance: 51.6
click at [700, 339] on div "⁠⁠⁠⁠⁠⁠⁠ MAISON BULL'ION Heading Text block Row SHOP Heading NEW ARRIVALS Button…" at bounding box center [700, 284] width 897 height 485
drag, startPoint x: 692, startPoint y: 277, endPoint x: 692, endPoint y: 342, distance: 65.1
click at [692, 342] on div "⁠⁠⁠⁠⁠⁠⁠ MAISON BULL'ION Heading Text block Row SHOP Heading NEW ARRIVALS Button…" at bounding box center [700, 284] width 897 height 485
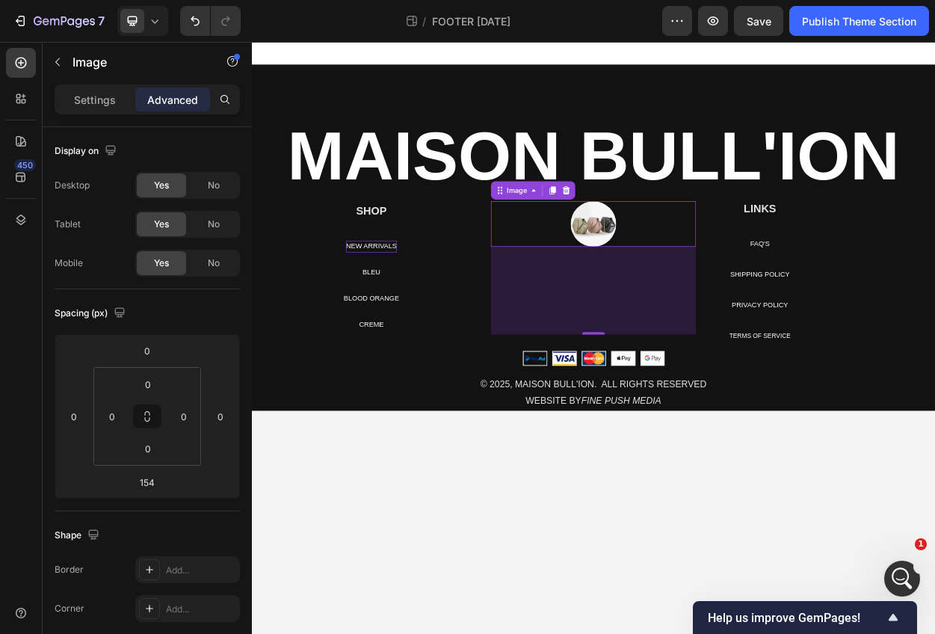
click at [692, 342] on div "154" at bounding box center [700, 368] width 269 height 115
click at [705, 252] on img at bounding box center [701, 281] width 60 height 60
click at [698, 262] on img at bounding box center [701, 281] width 60 height 60
click at [698, 308] on img at bounding box center [701, 281] width 60 height 60
click at [698, 283] on img at bounding box center [701, 281] width 60 height 60
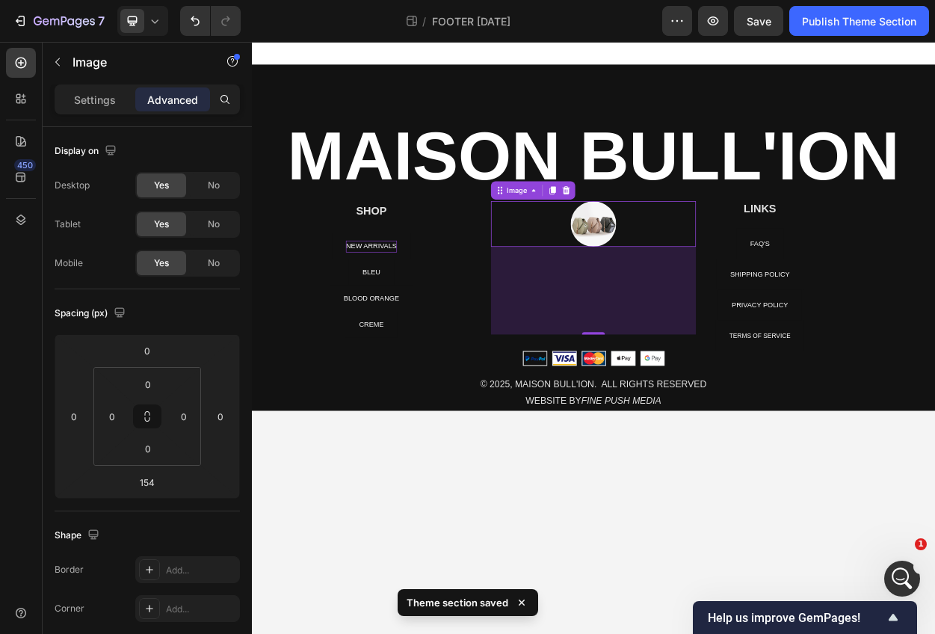
click at [699, 309] on img at bounding box center [701, 281] width 60 height 60
click at [691, 286] on img at bounding box center [701, 281] width 60 height 60
click at [662, 237] on icon at bounding box center [665, 237] width 12 height 12
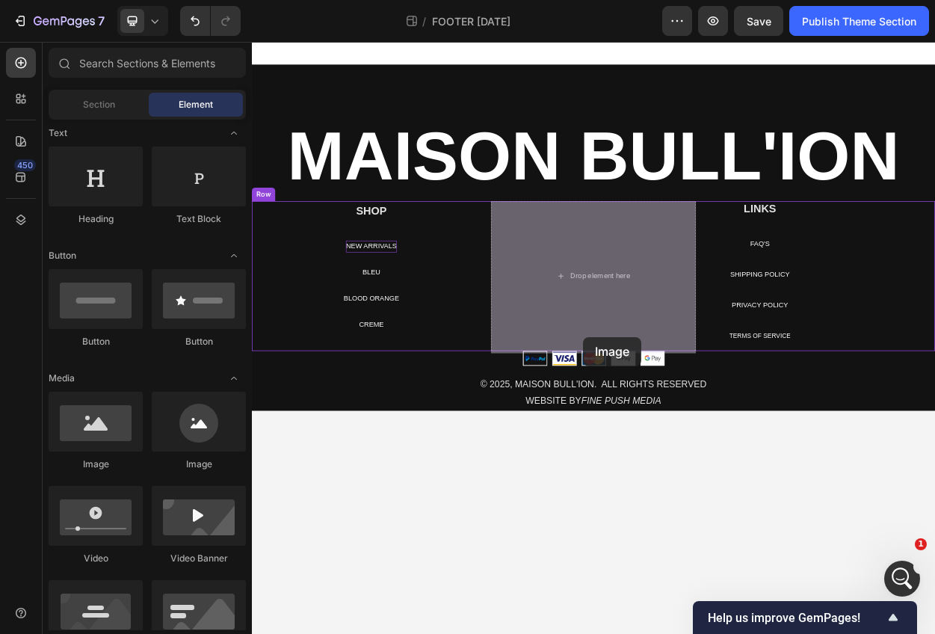
drag, startPoint x: 452, startPoint y: 467, endPoint x: 688, endPoint y: 429, distance: 239.2
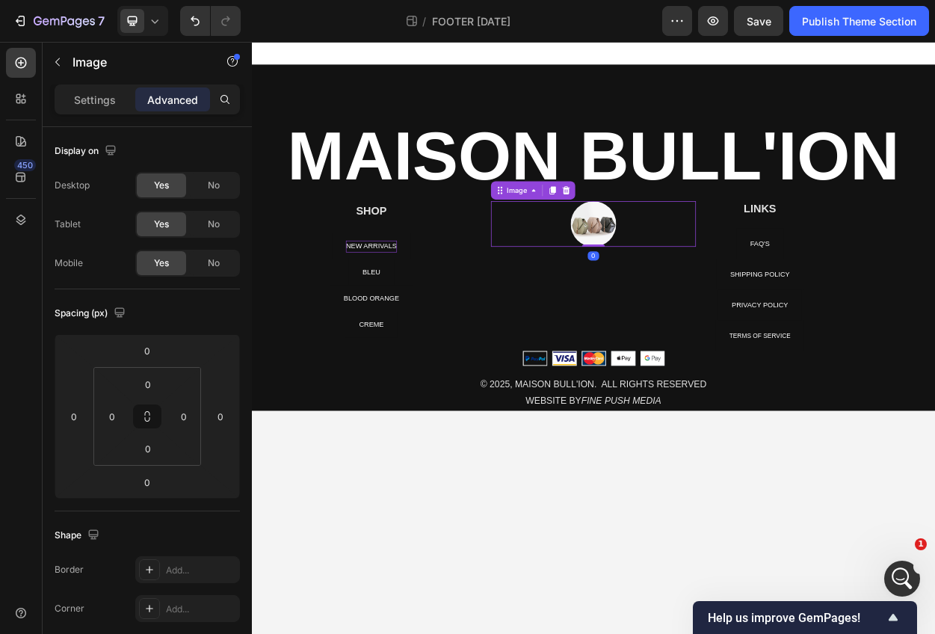
click at [693, 265] on img at bounding box center [701, 281] width 60 height 60
click at [153, 457] on input "0" at bounding box center [148, 448] width 30 height 22
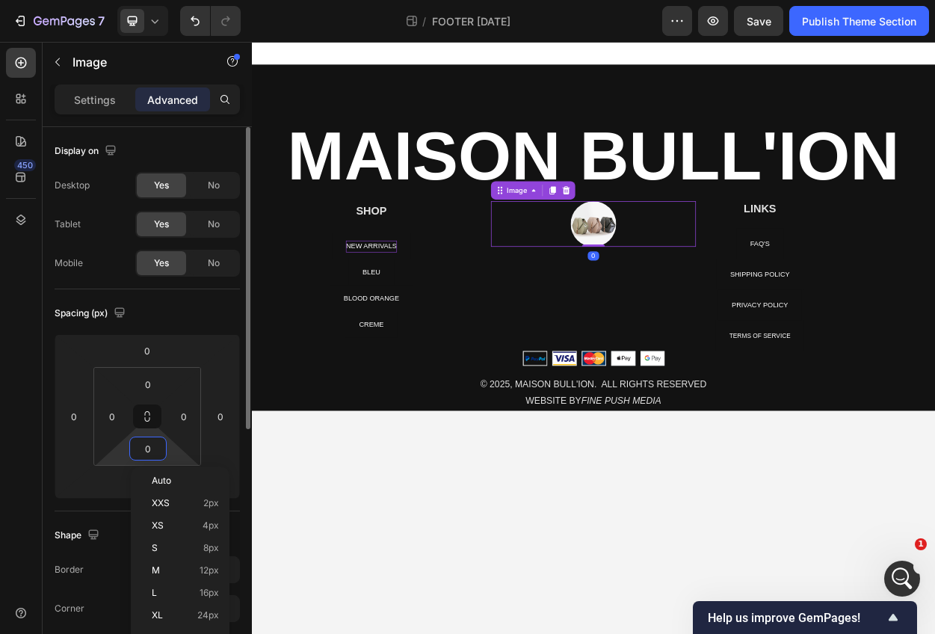
click at [153, 457] on input "0" at bounding box center [148, 448] width 30 height 22
click at [147, 342] on input "0" at bounding box center [147, 350] width 30 height 22
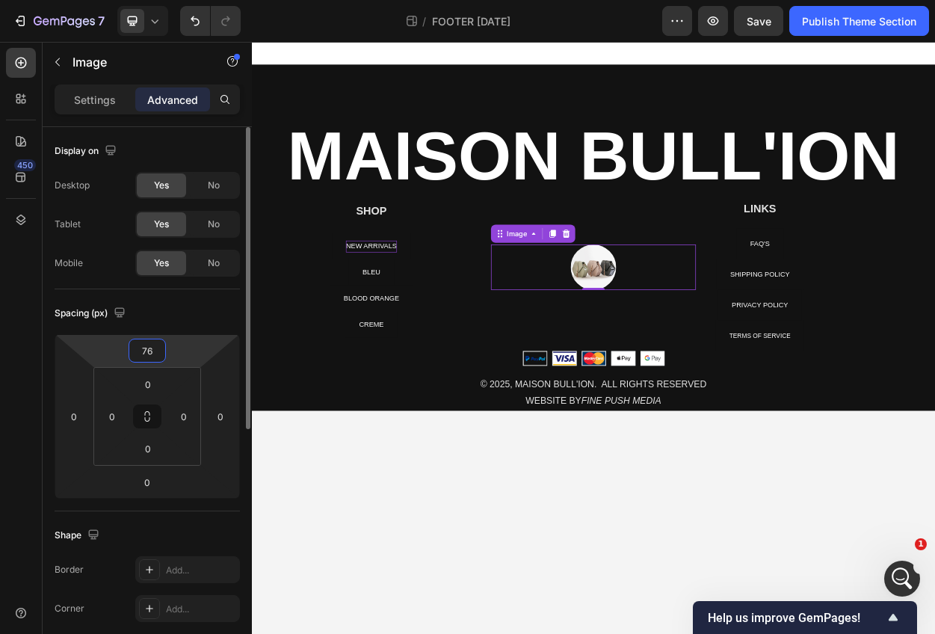
type input "75"
click at [710, 347] on img at bounding box center [701, 337] width 60 height 60
click at [98, 93] on p "Settings" at bounding box center [95, 100] width 42 height 16
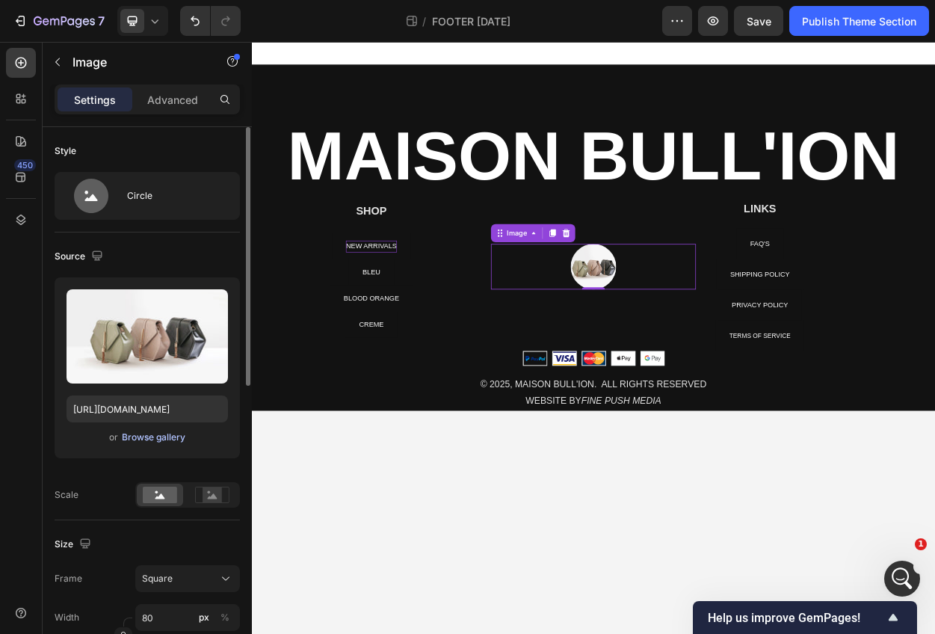
click at [132, 440] on div "Browse gallery" at bounding box center [154, 437] width 64 height 13
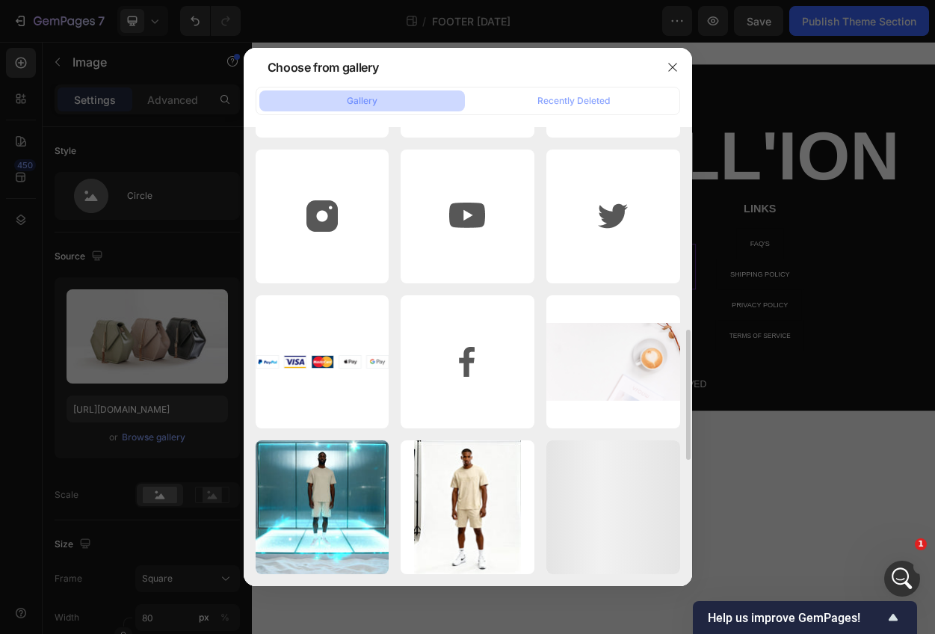
scroll to position [553, 0]
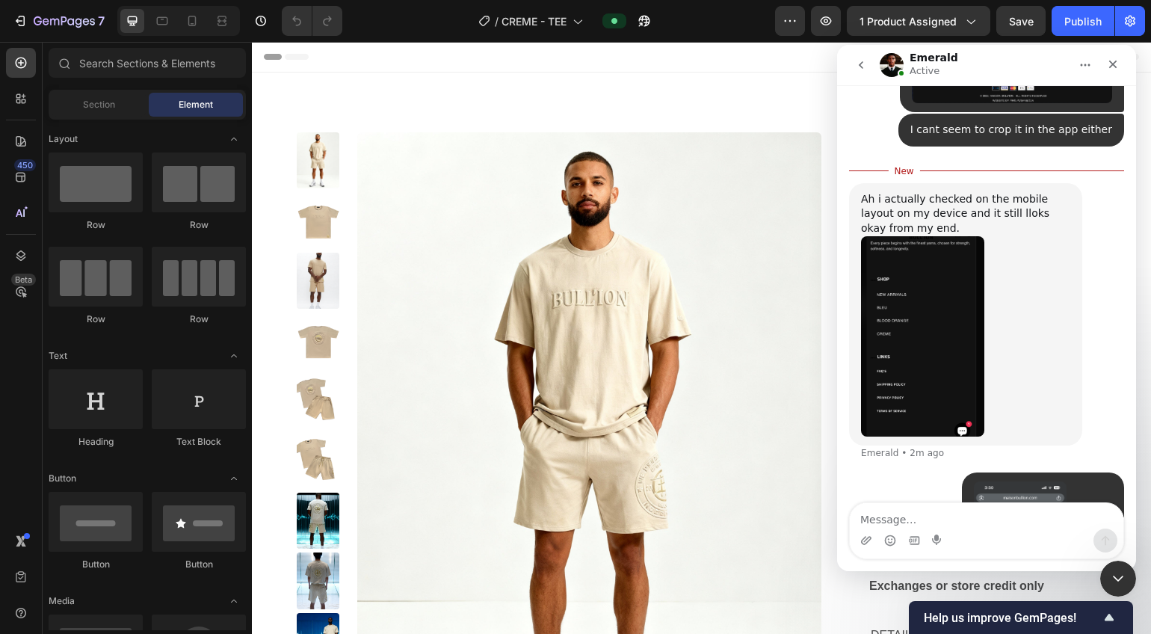
scroll to position [10492, 0]
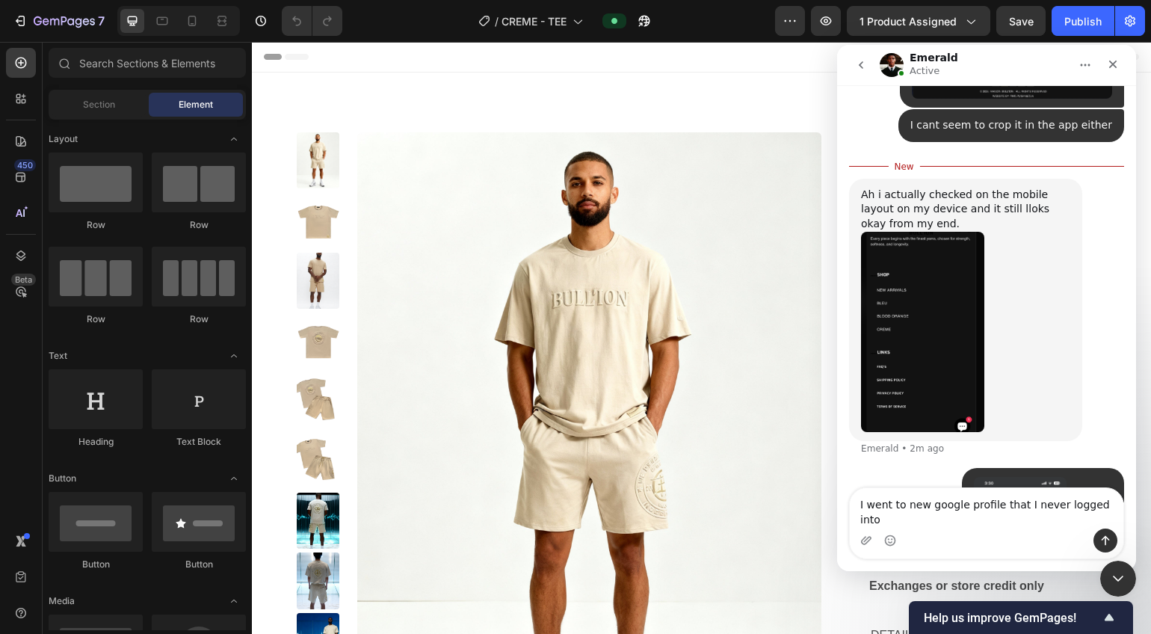
type textarea "I went to new google profile that I never logged into"
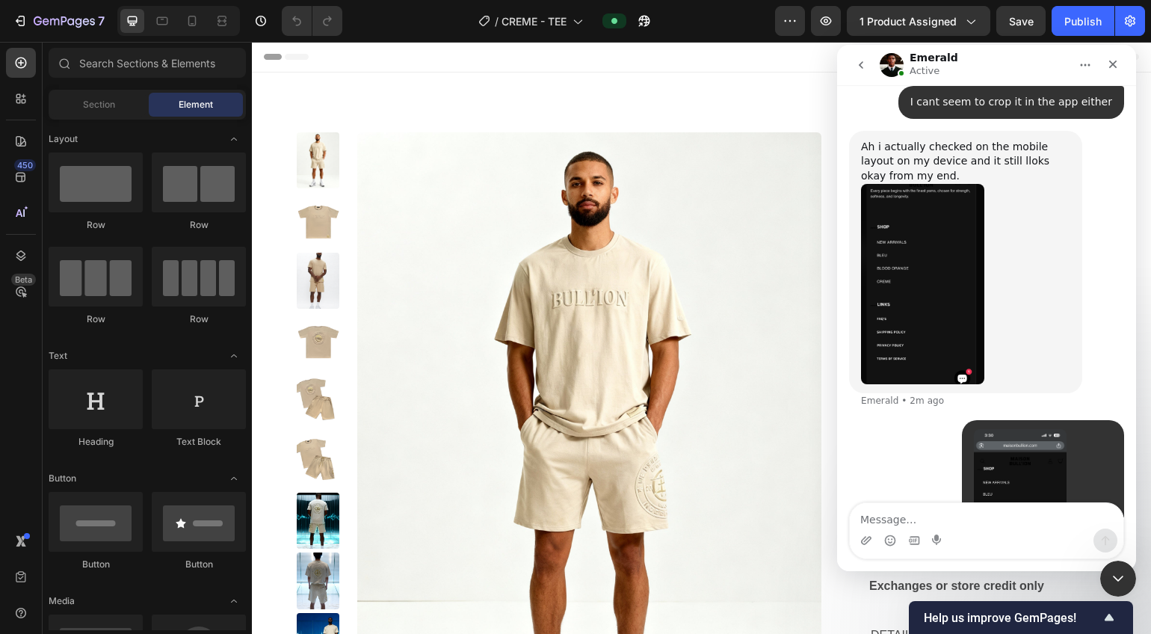
scroll to position [10516, 0]
type textarea "and I got this"
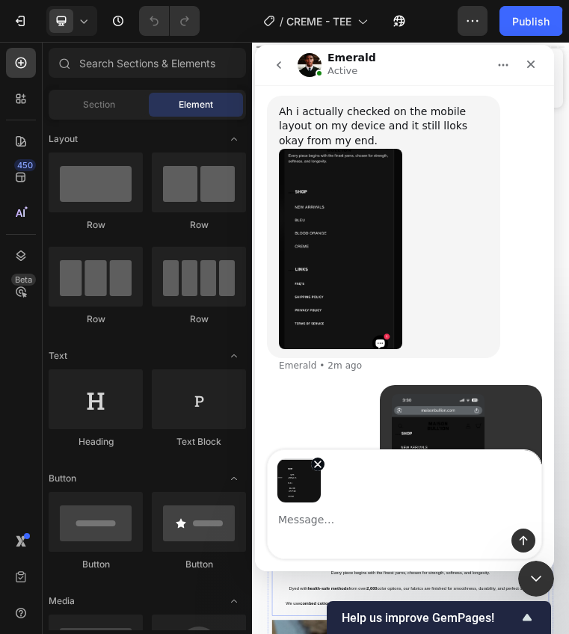
scroll to position [10603, 0]
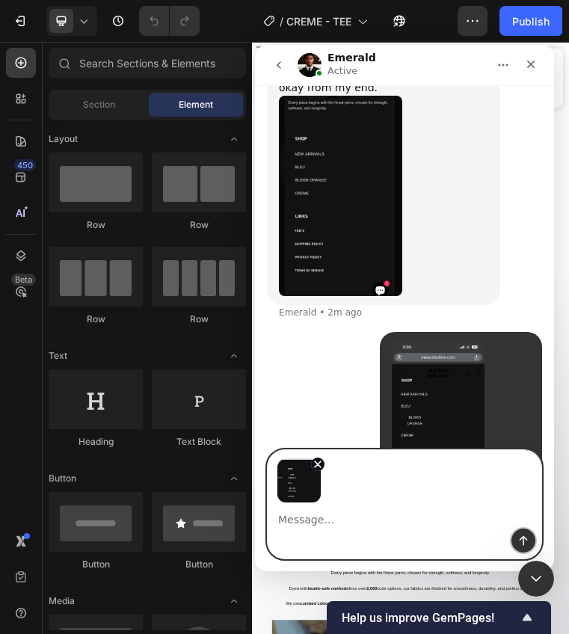
click at [526, 535] on icon "Send a message…" at bounding box center [523, 541] width 12 height 12
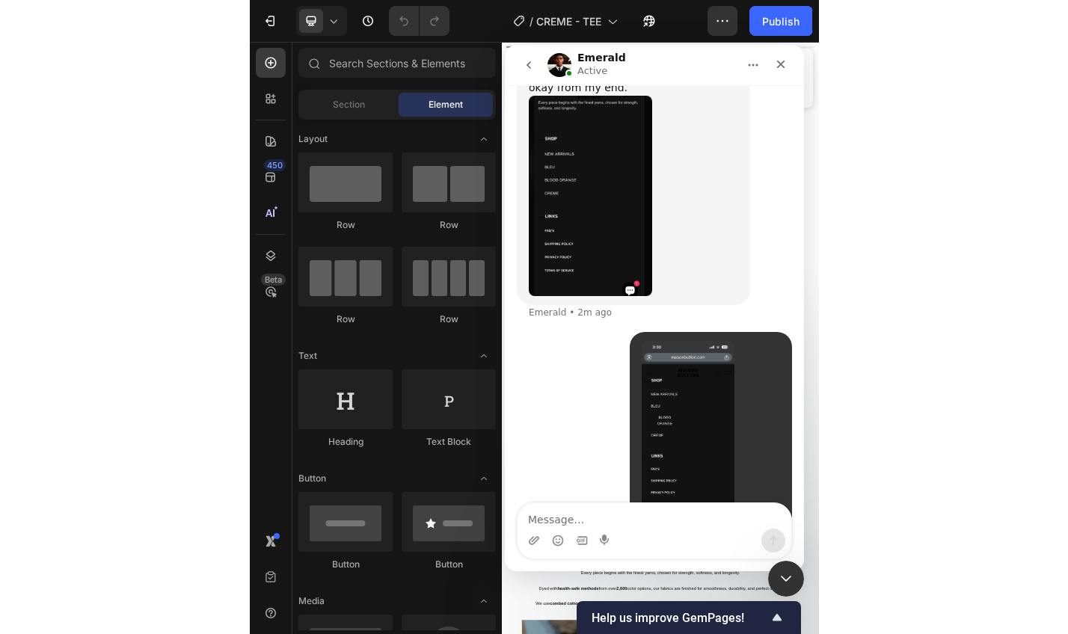
scroll to position [10659, 0]
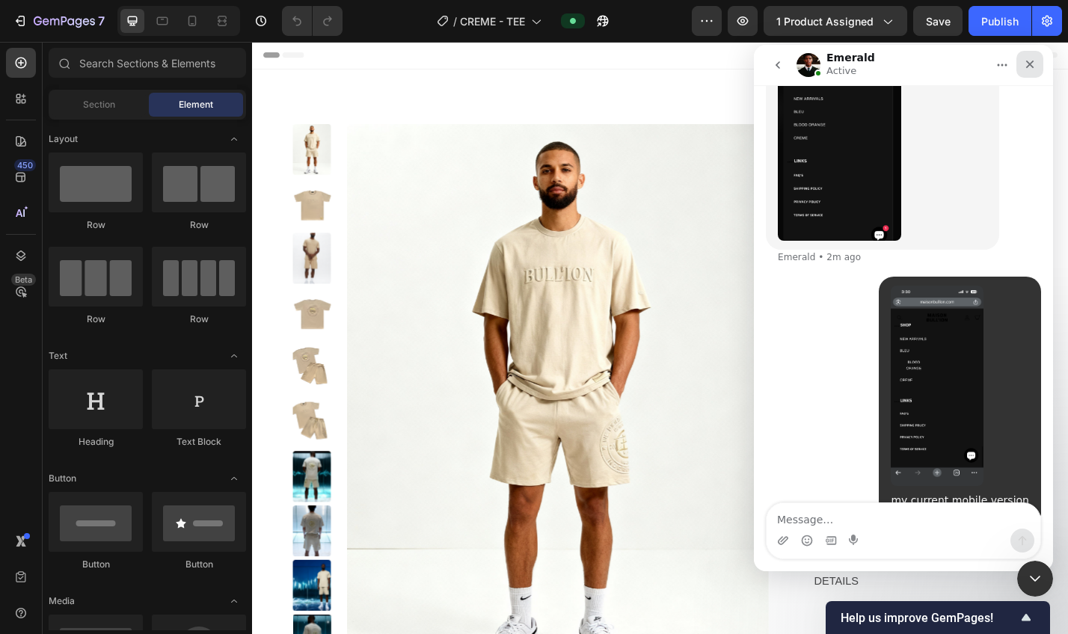
click at [935, 66] on div "Close" at bounding box center [1029, 64] width 27 height 27
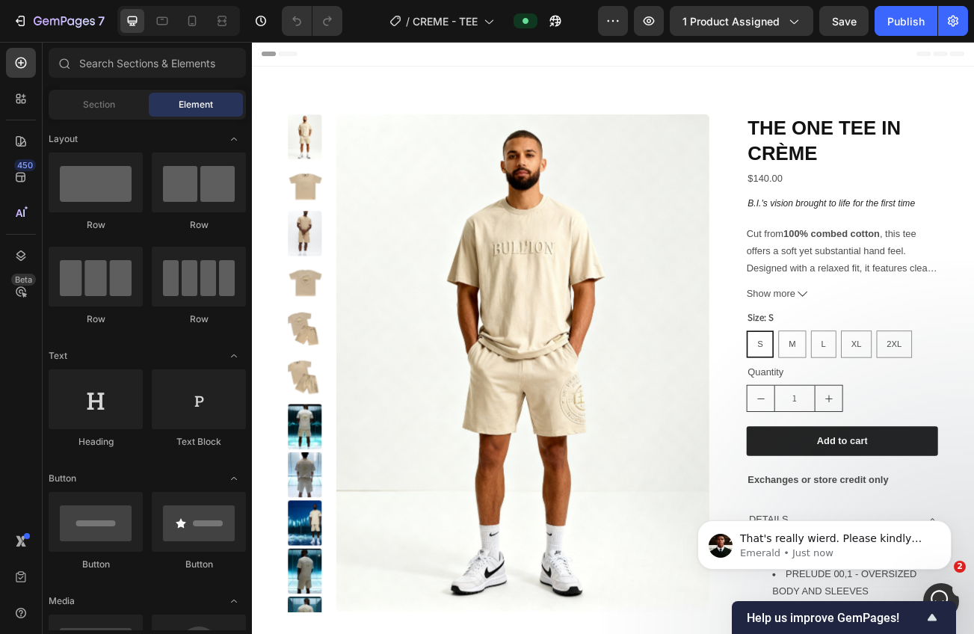
scroll to position [10857, 0]
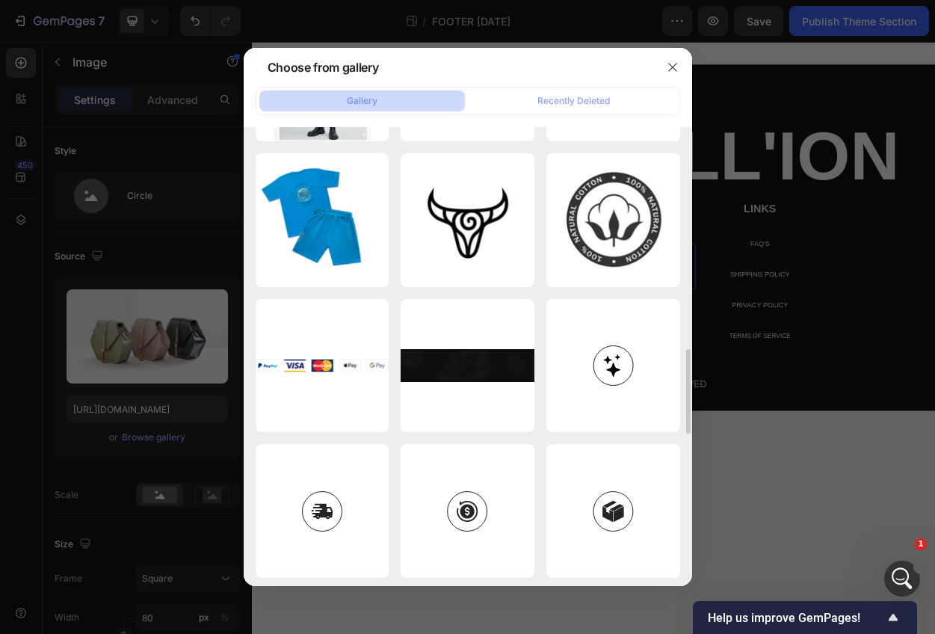
scroll to position [1276, 0]
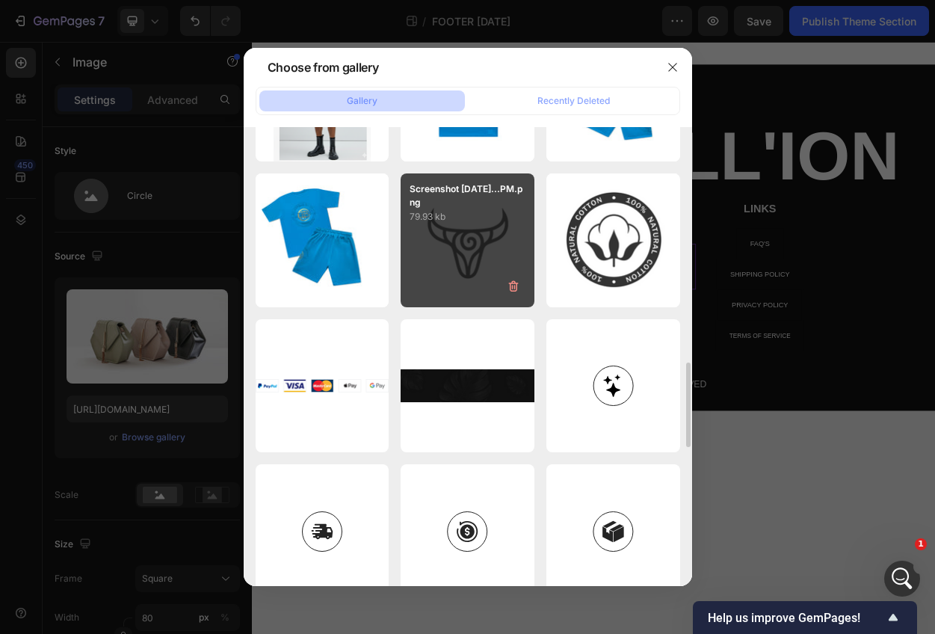
click at [464, 229] on div "Screenshot 2025-09-23...PM.png 79.93 kb" at bounding box center [468, 240] width 134 height 134
type input "https://cdn.shopify.com/s/files/1/0639/4806/2833/files/gempages_585599489646003…"
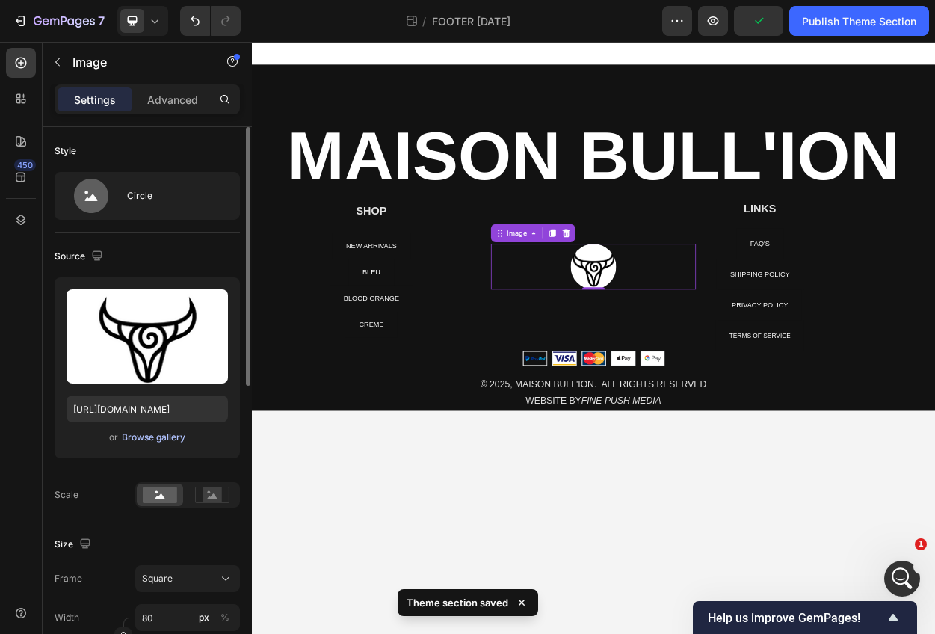
click at [152, 440] on div "Browse gallery" at bounding box center [154, 437] width 64 height 13
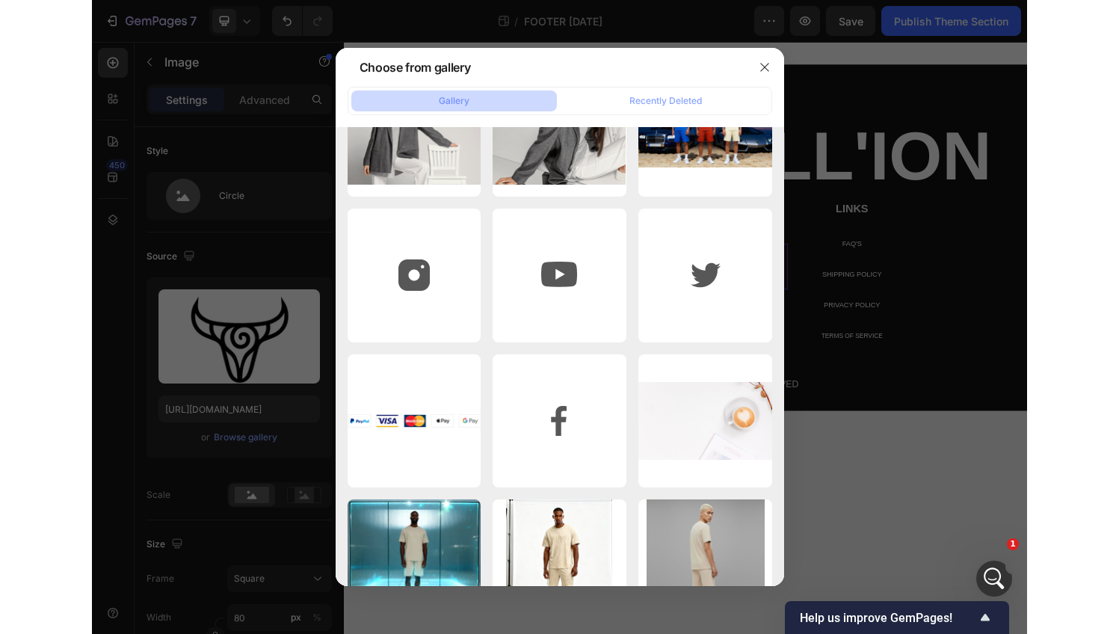
scroll to position [0, 0]
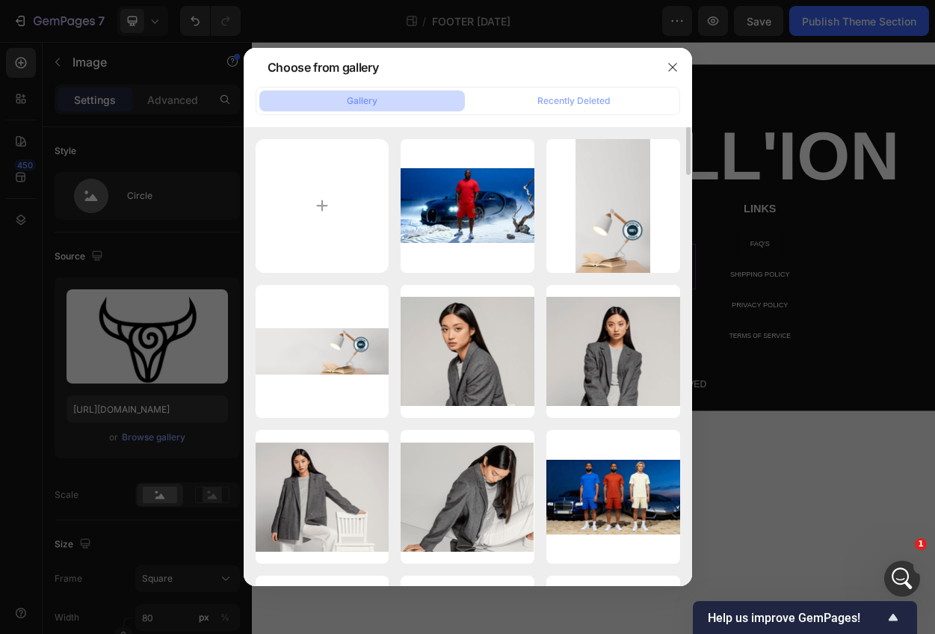
click at [761, 526] on div at bounding box center [467, 317] width 935 height 634
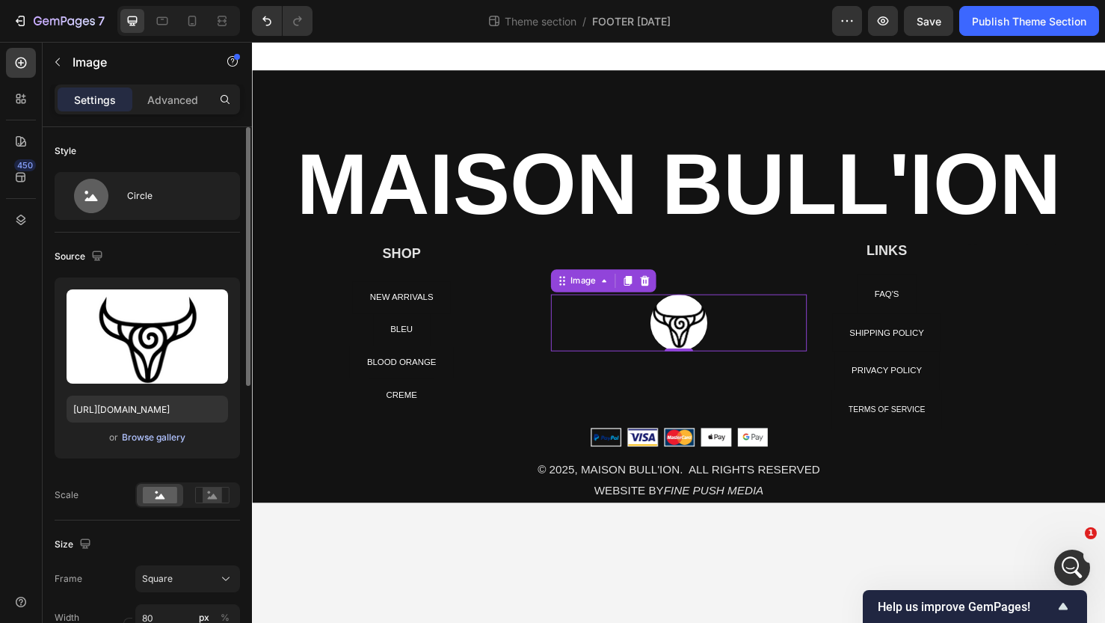
click at [164, 439] on div "Browse gallery" at bounding box center [154, 437] width 64 height 13
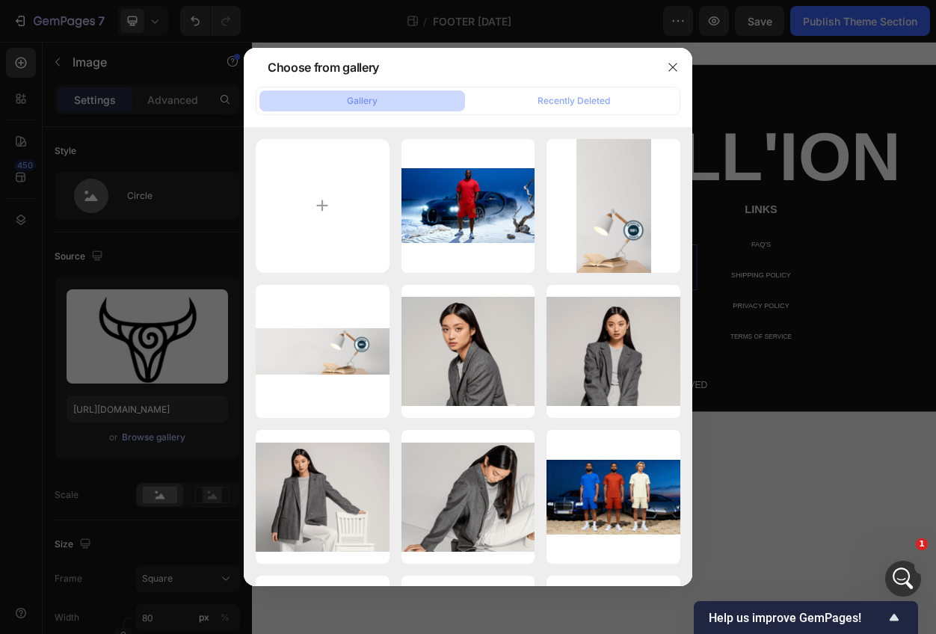
type input "C:\fakepath\Bullhorn logo.png"
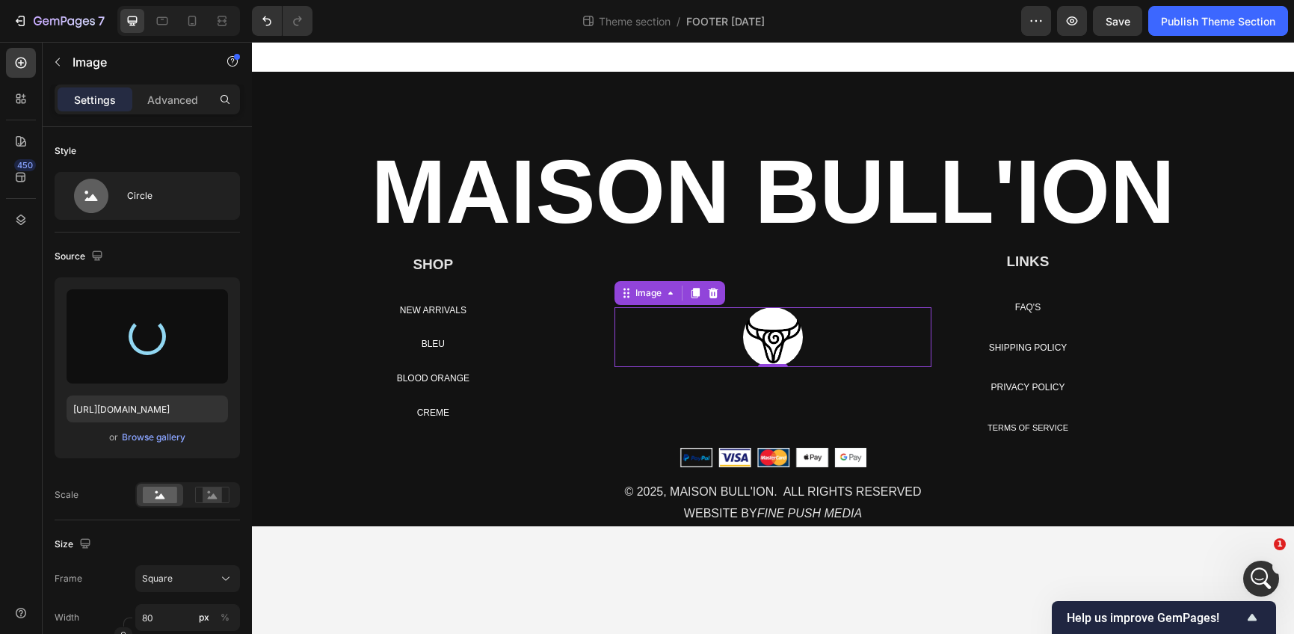
type input "[URL][DOMAIN_NAME]"
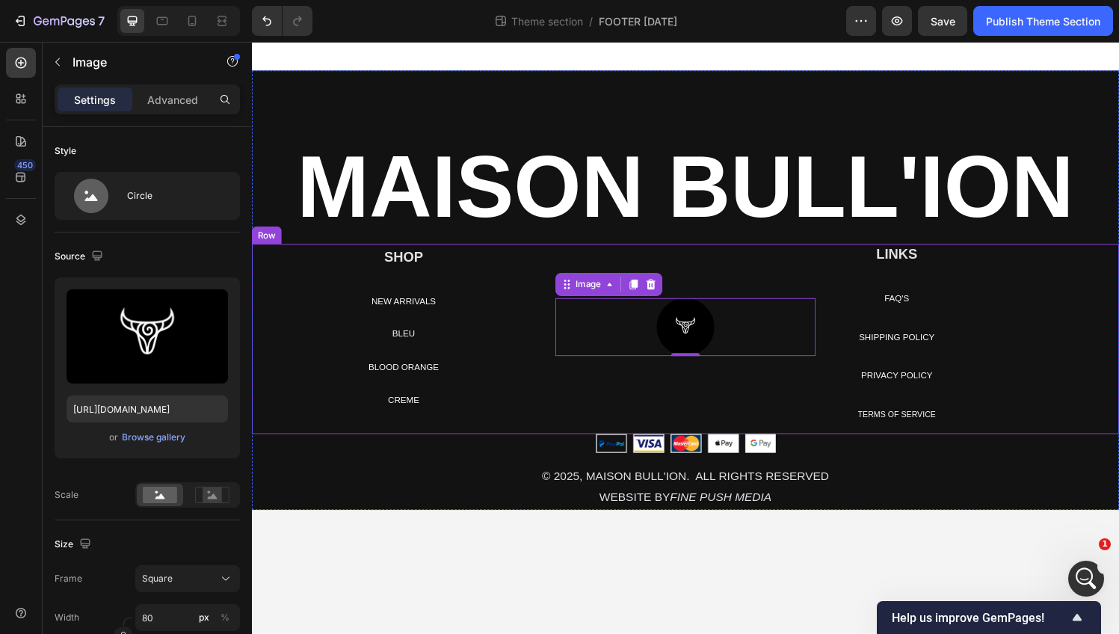
click at [706, 251] on div "Image 0" at bounding box center [700, 349] width 269 height 197
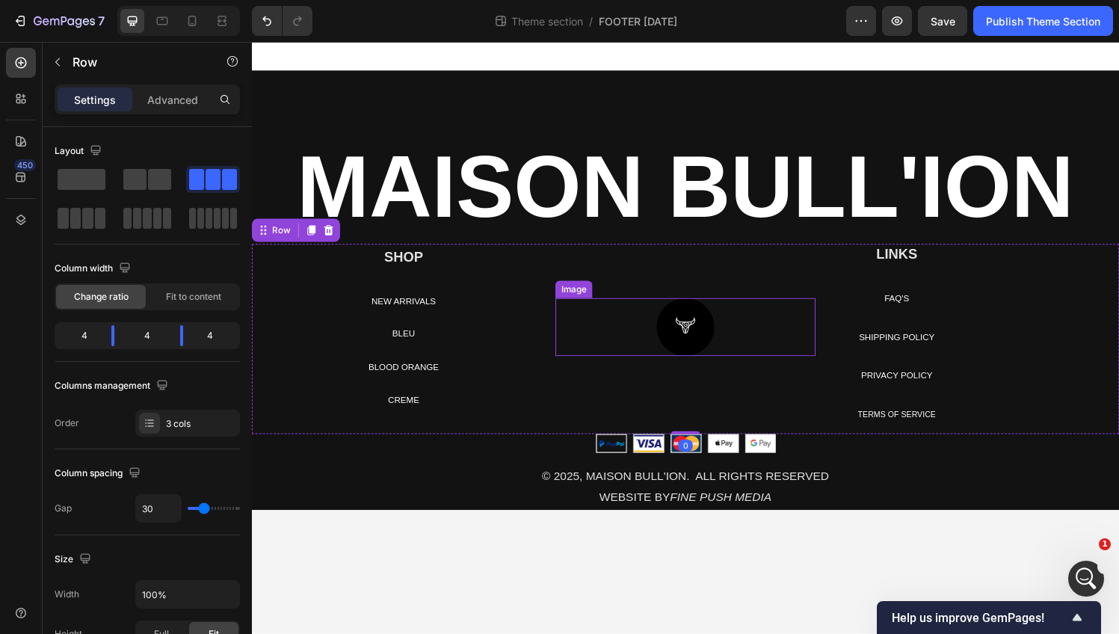
click at [704, 330] on img at bounding box center [701, 337] width 60 height 60
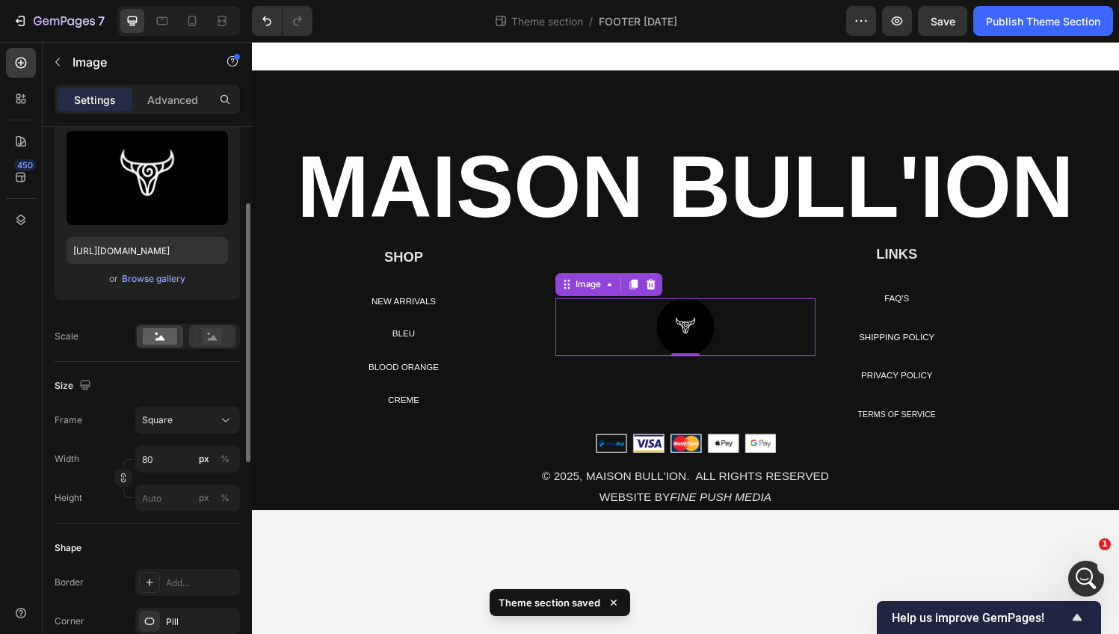
scroll to position [160, 0]
click at [185, 413] on div "Square" at bounding box center [178, 418] width 73 height 13
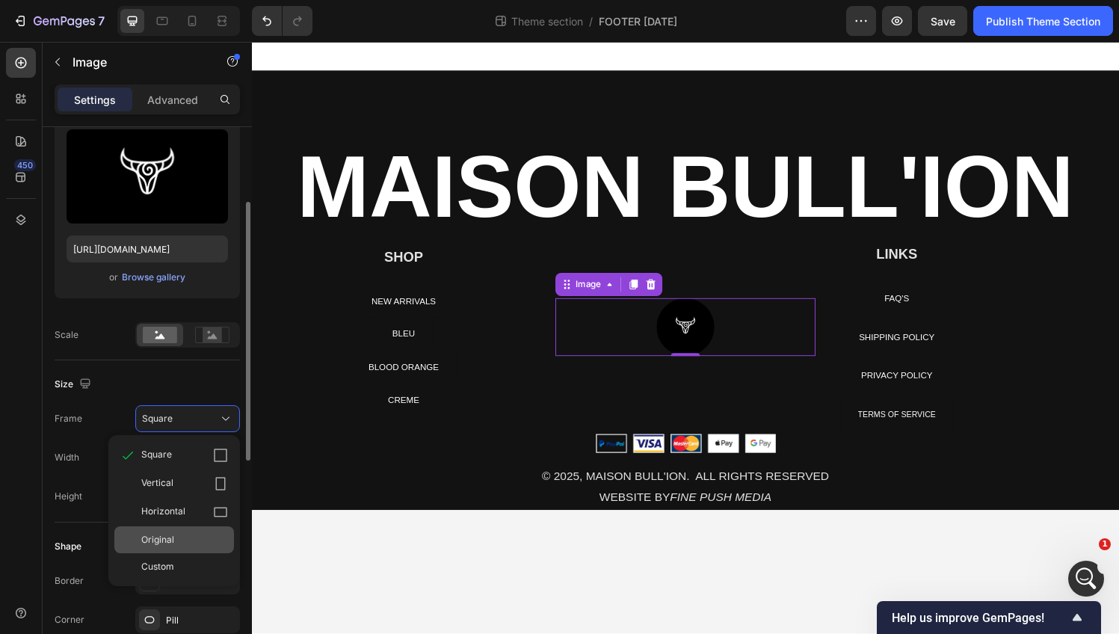
click at [180, 541] on div "Original" at bounding box center [184, 539] width 87 height 13
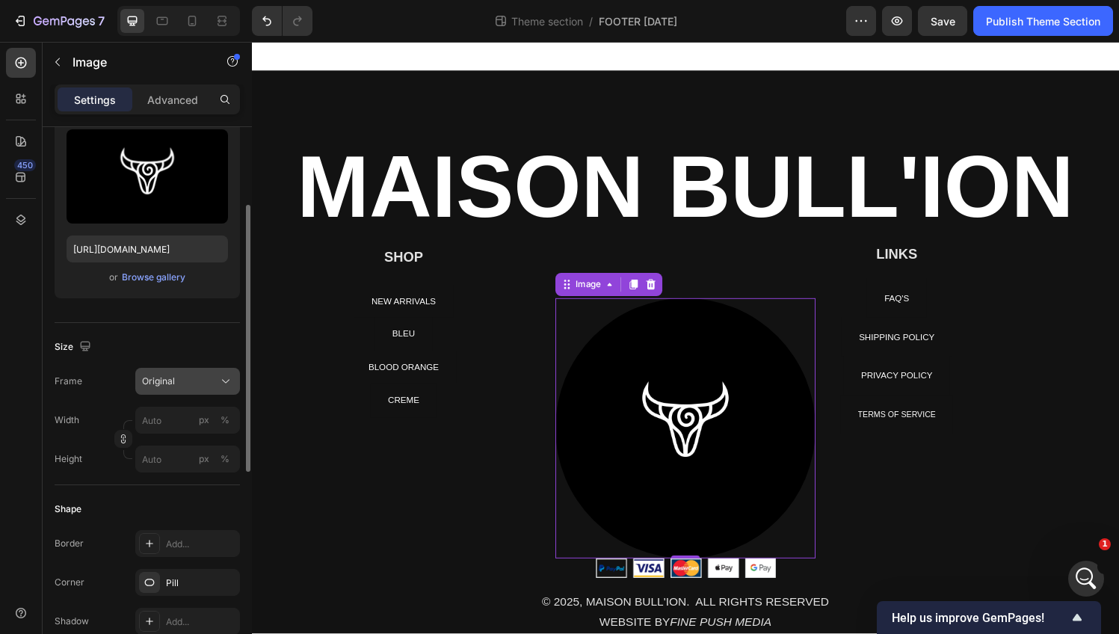
click at [173, 372] on button "Original" at bounding box center [187, 381] width 105 height 27
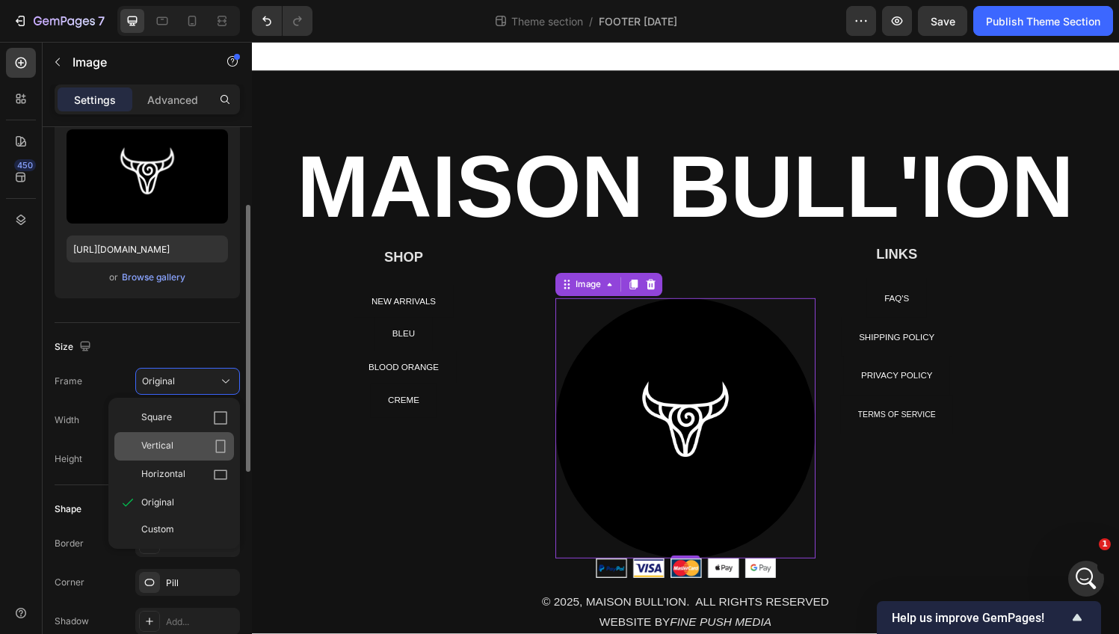
click at [180, 444] on div "Vertical" at bounding box center [184, 446] width 87 height 15
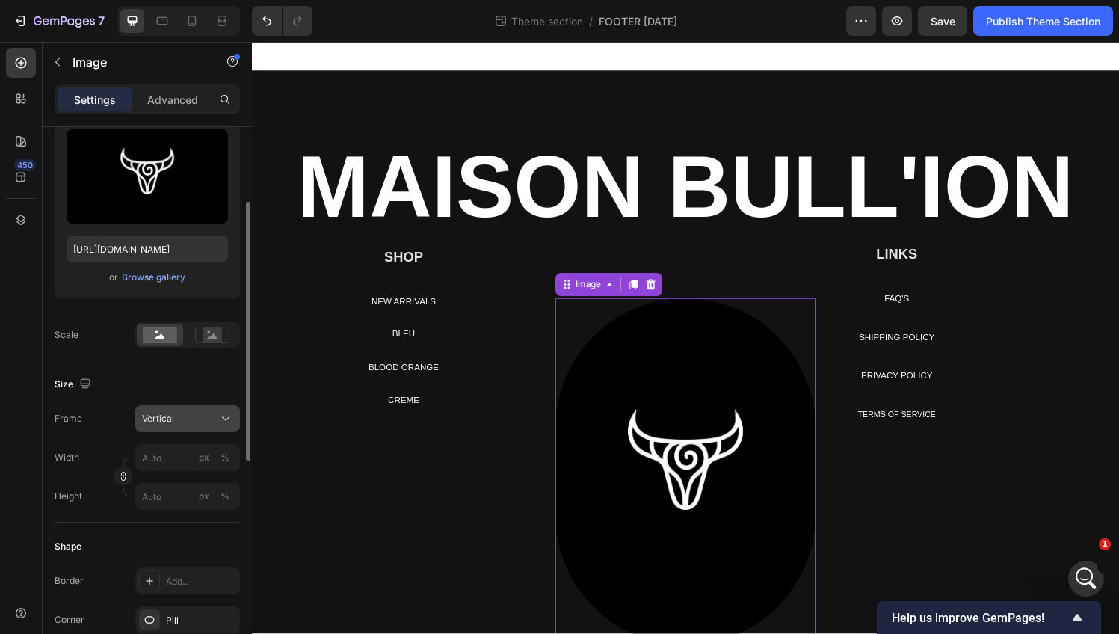
click at [166, 425] on span "Vertical" at bounding box center [158, 418] width 32 height 13
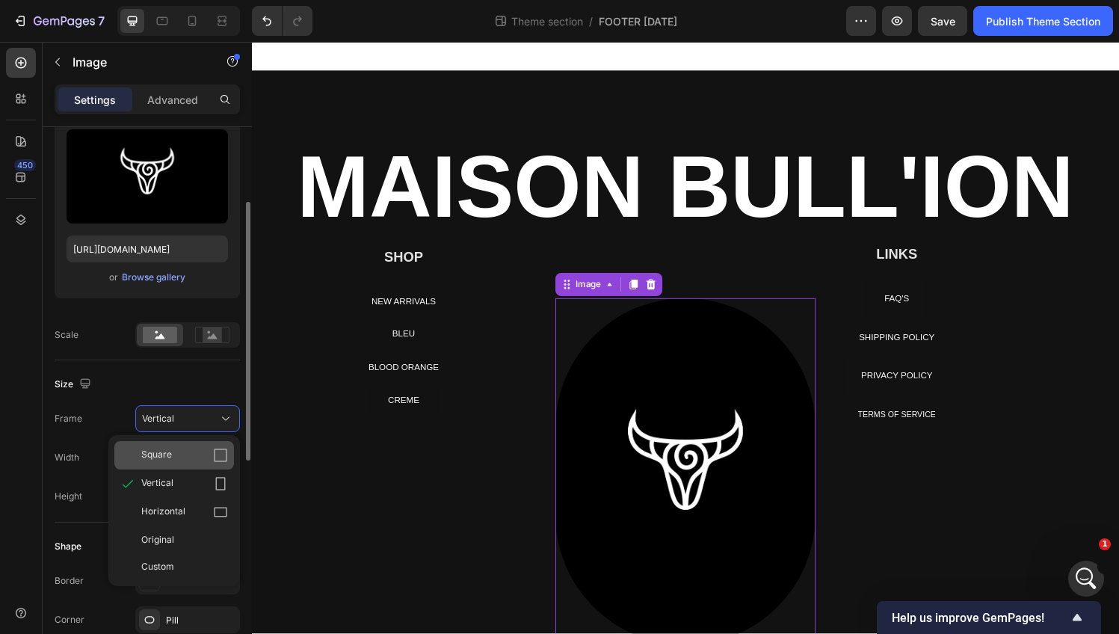
click at [173, 458] on div "Square" at bounding box center [184, 455] width 87 height 15
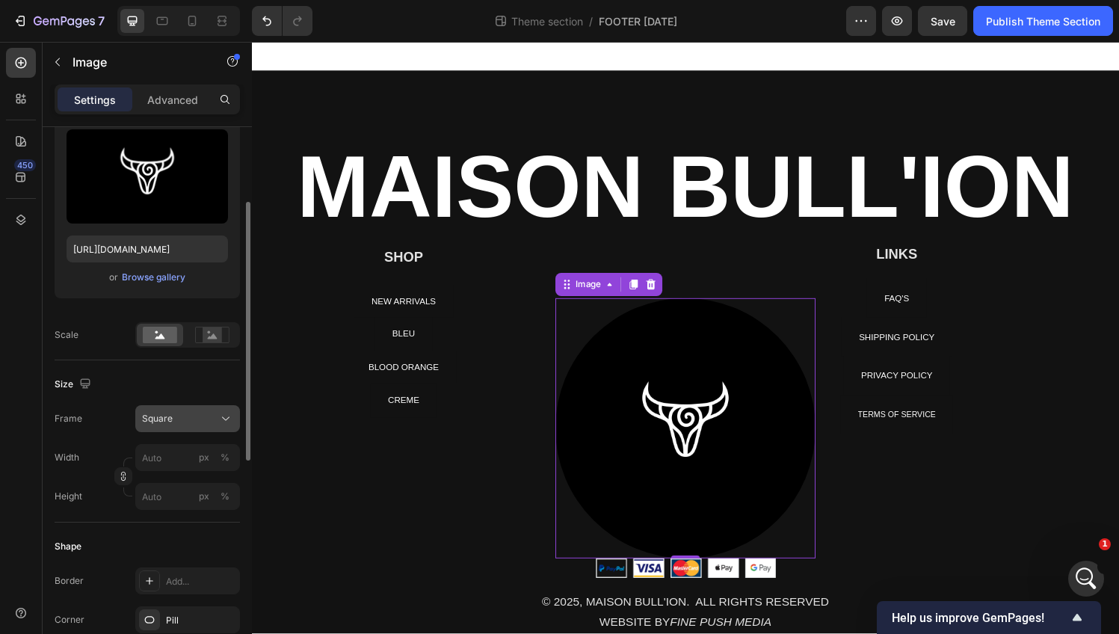
click at [182, 414] on div "Square" at bounding box center [178, 418] width 73 height 13
click at [86, 485] on div "Height px %" at bounding box center [147, 496] width 185 height 27
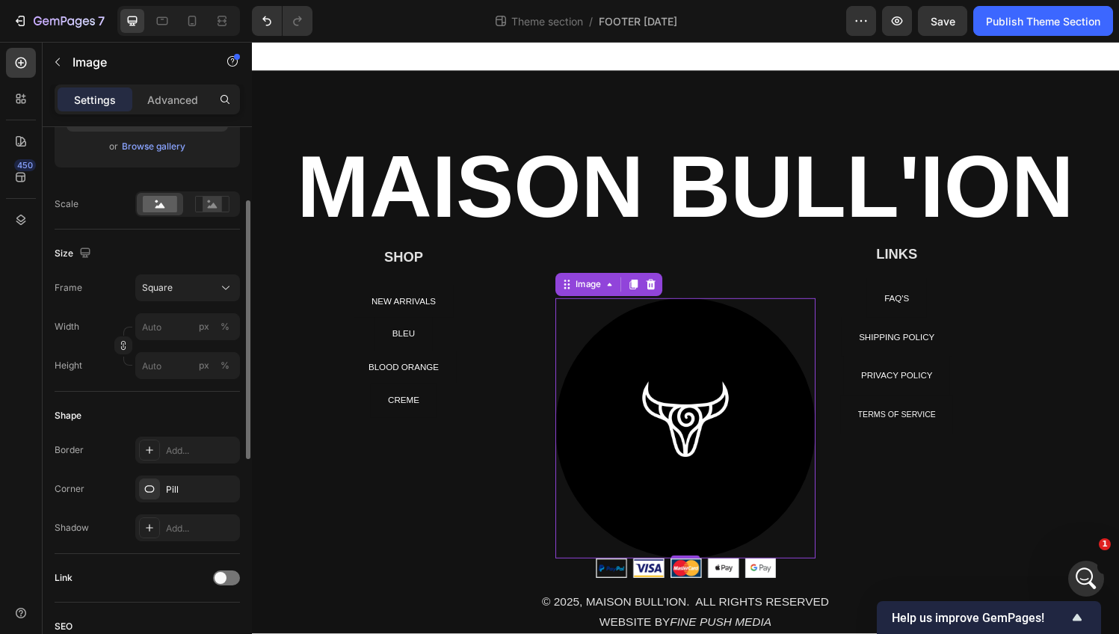
scroll to position [292, 0]
click at [180, 293] on div "Square" at bounding box center [187, 286] width 91 height 15
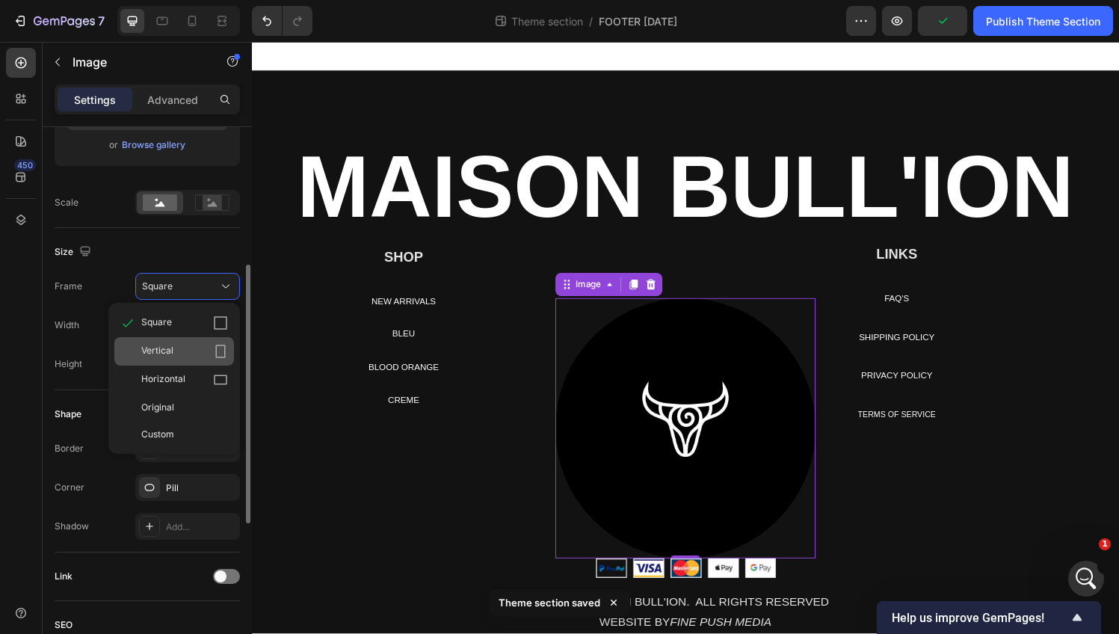
click at [197, 350] on div "Vertical" at bounding box center [184, 351] width 87 height 15
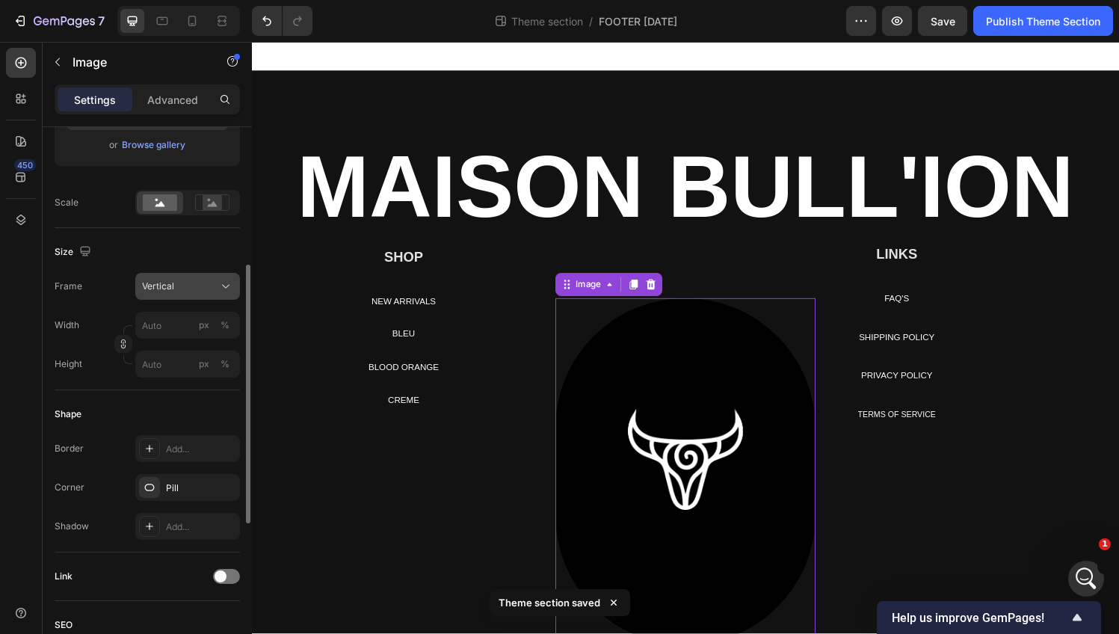
click at [182, 293] on div "Vertical" at bounding box center [187, 286] width 91 height 15
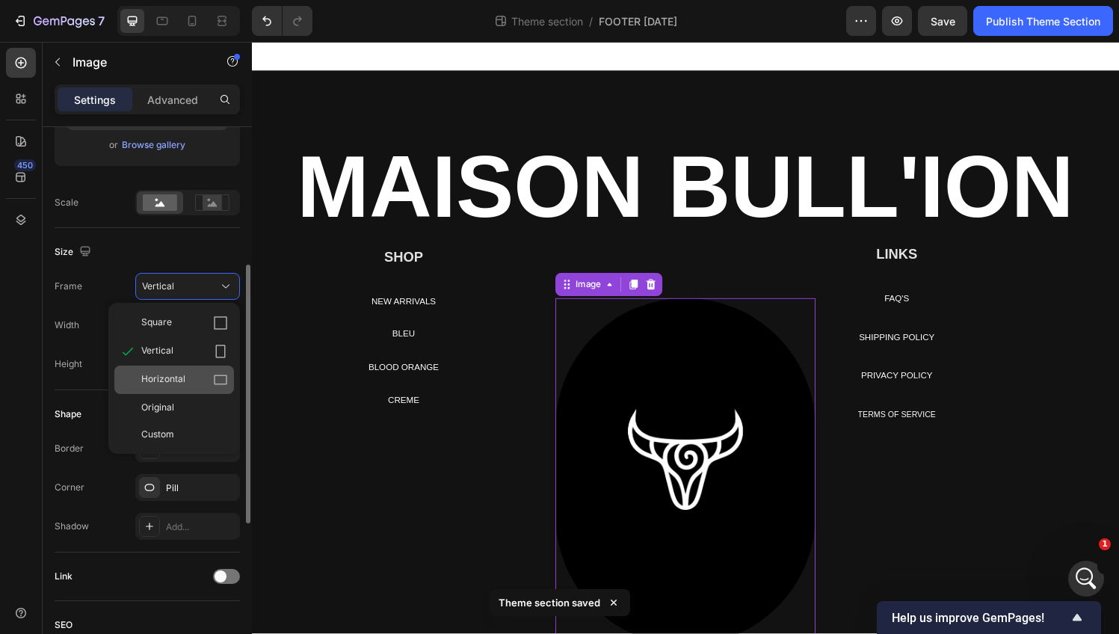
click at [182, 382] on span "Horizontal" at bounding box center [163, 379] width 44 height 15
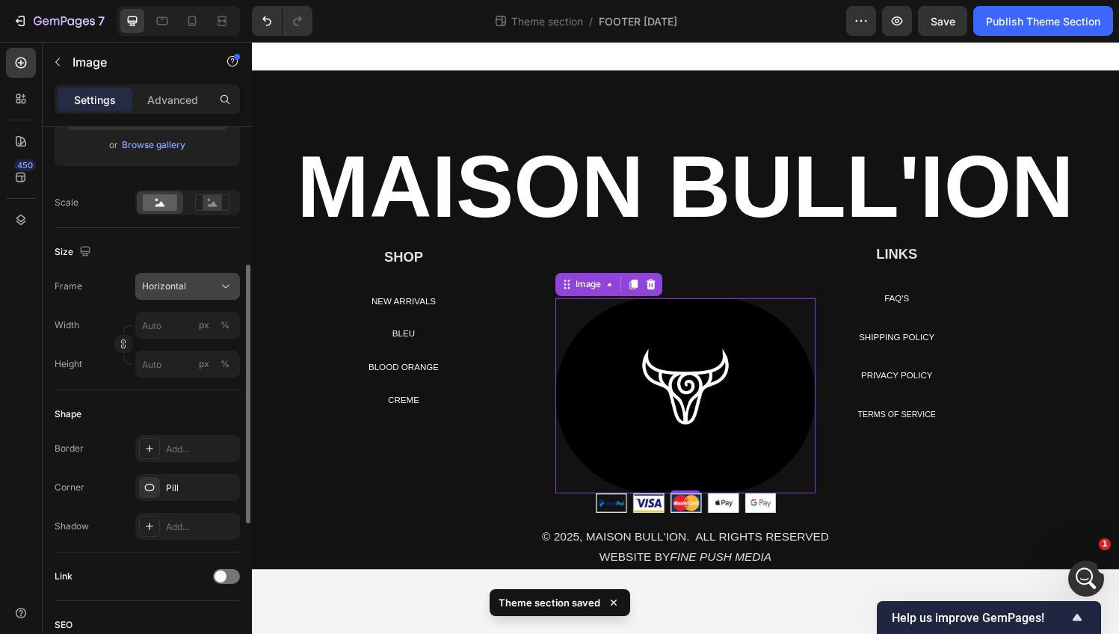
click at [182, 287] on span "Horizontal" at bounding box center [164, 286] width 44 height 13
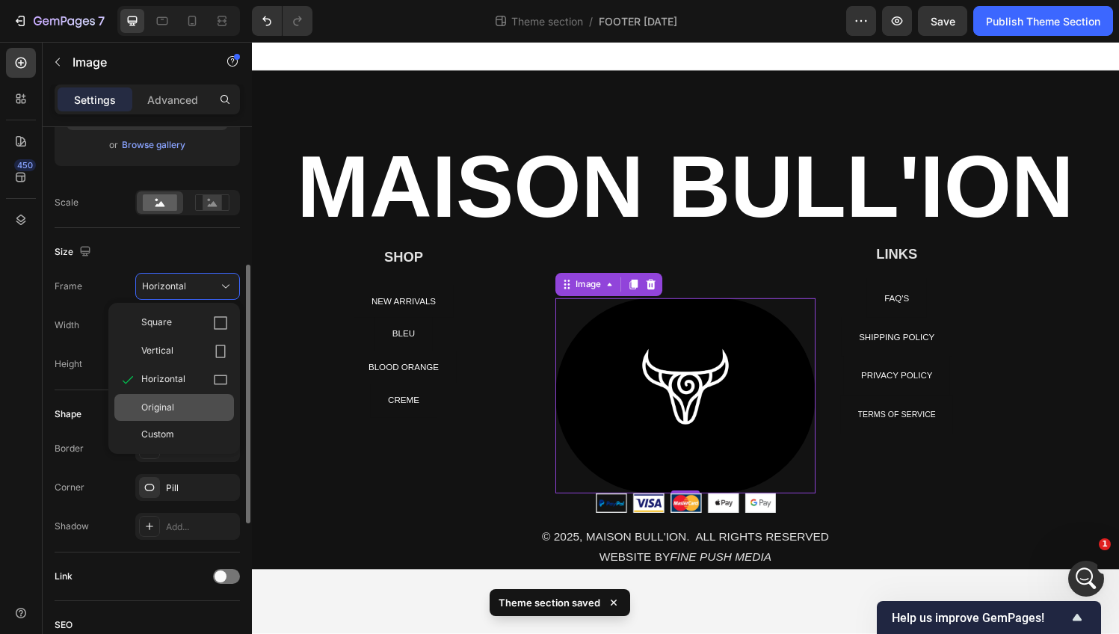
click at [183, 407] on div "Original" at bounding box center [184, 407] width 87 height 13
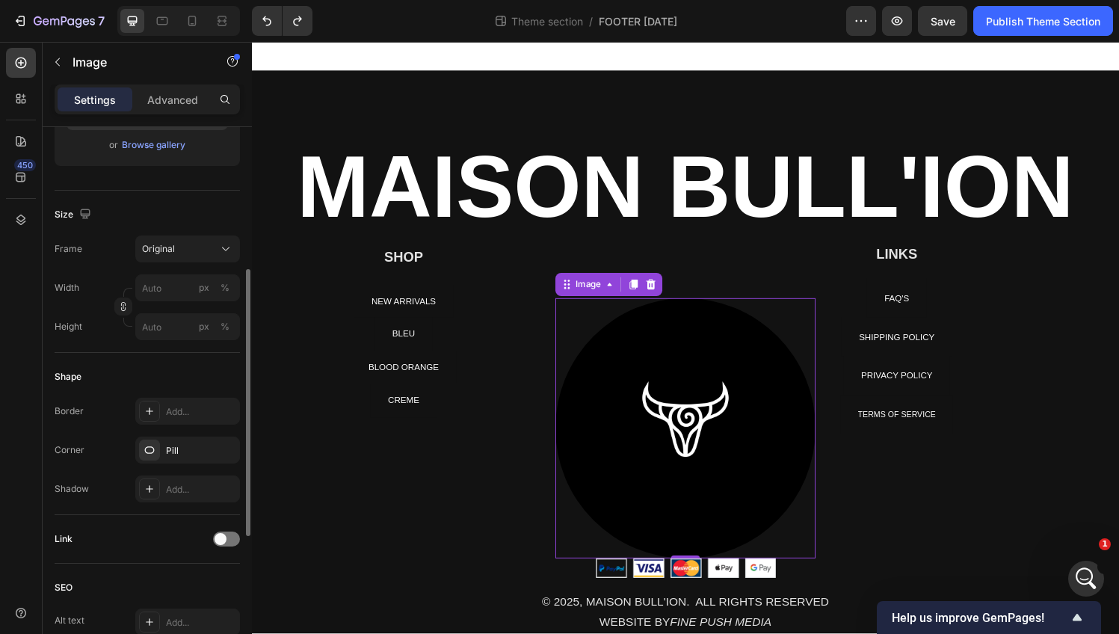
type input "80"
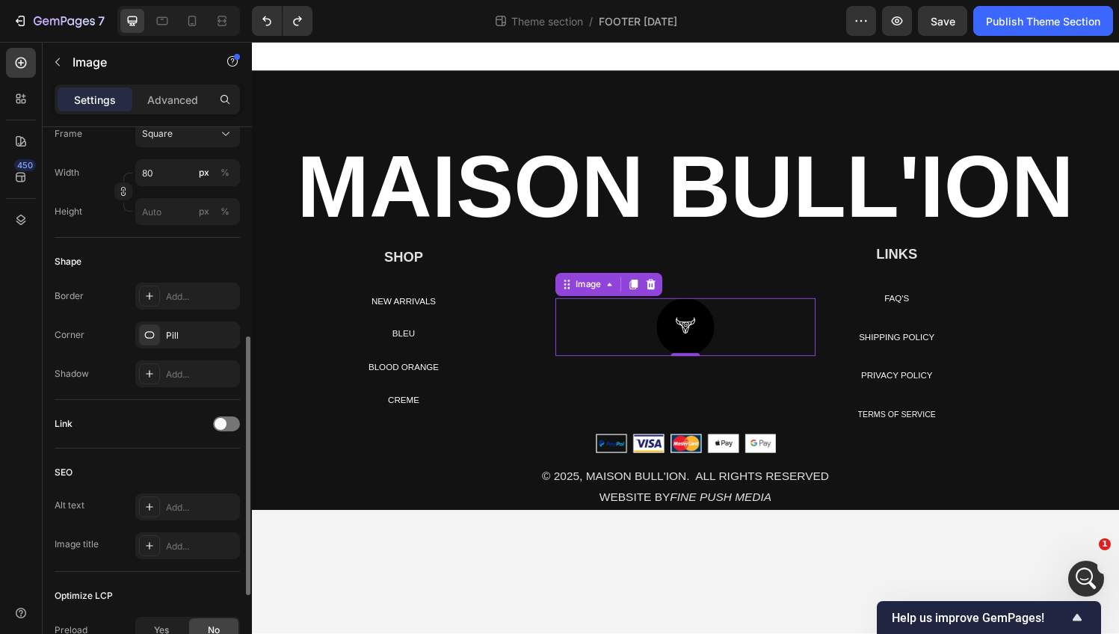
scroll to position [455, 0]
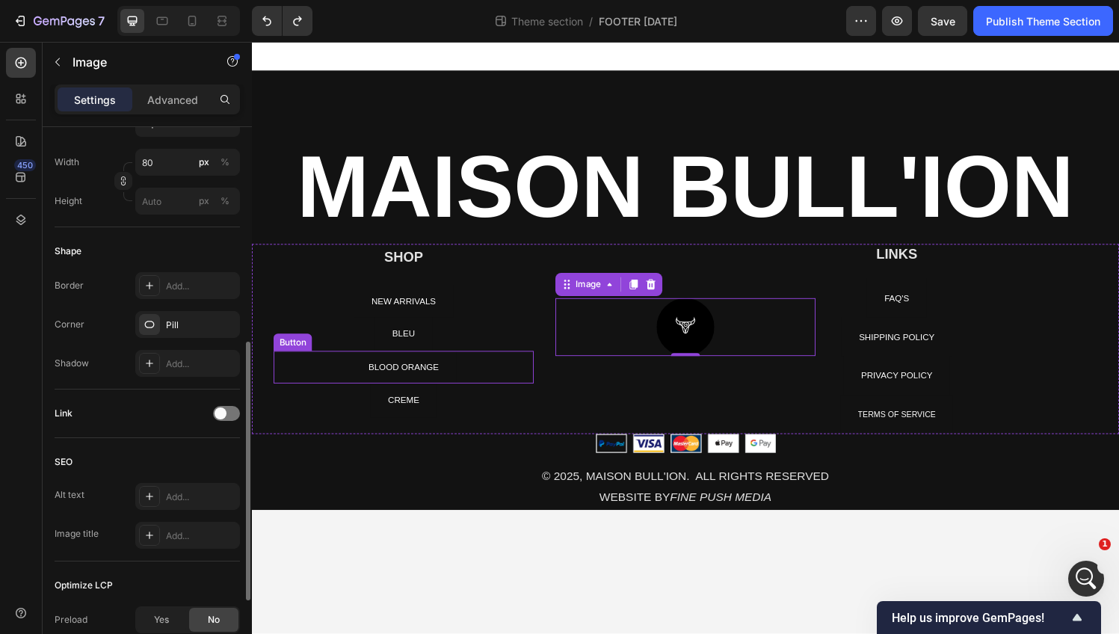
click at [488, 362] on div "BLOOD ORANGE Button" at bounding box center [408, 379] width 269 height 34
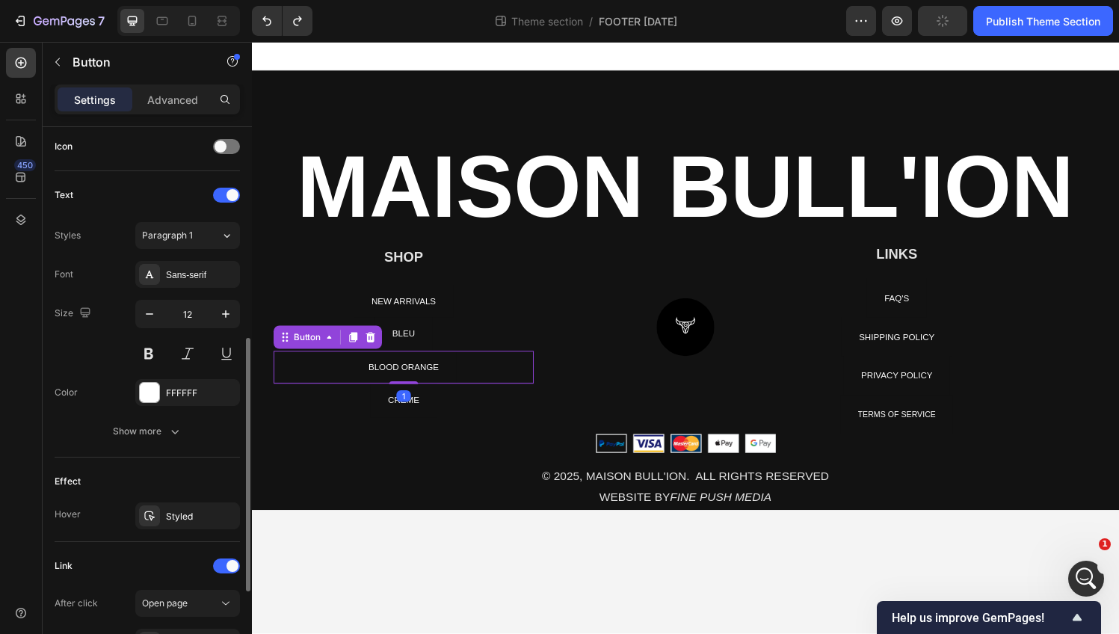
scroll to position [0, 0]
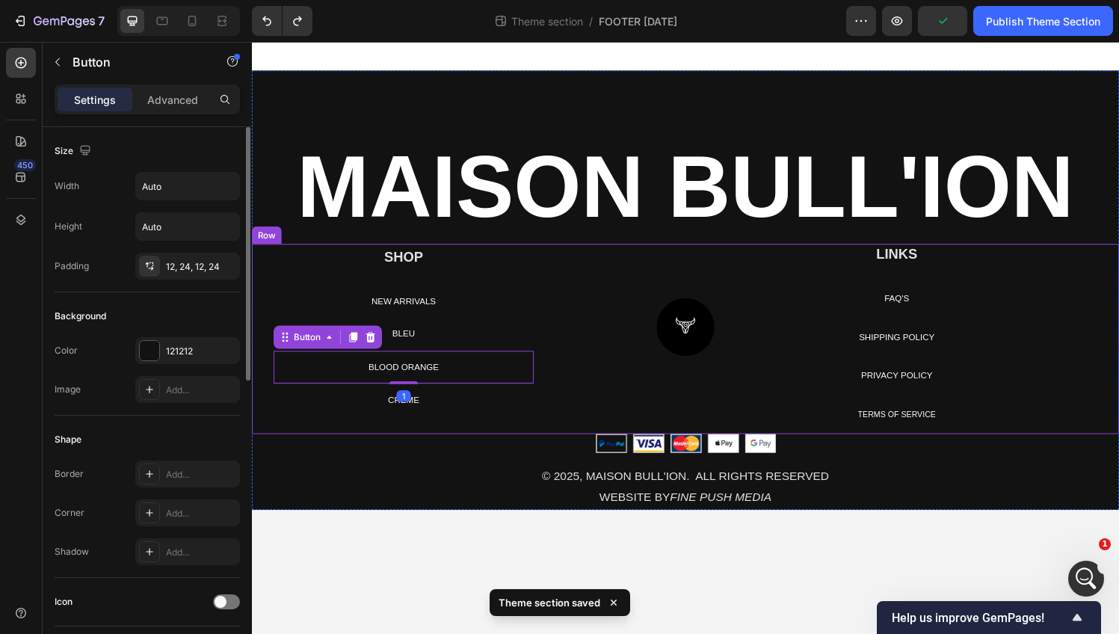
click at [708, 330] on img at bounding box center [701, 337] width 60 height 60
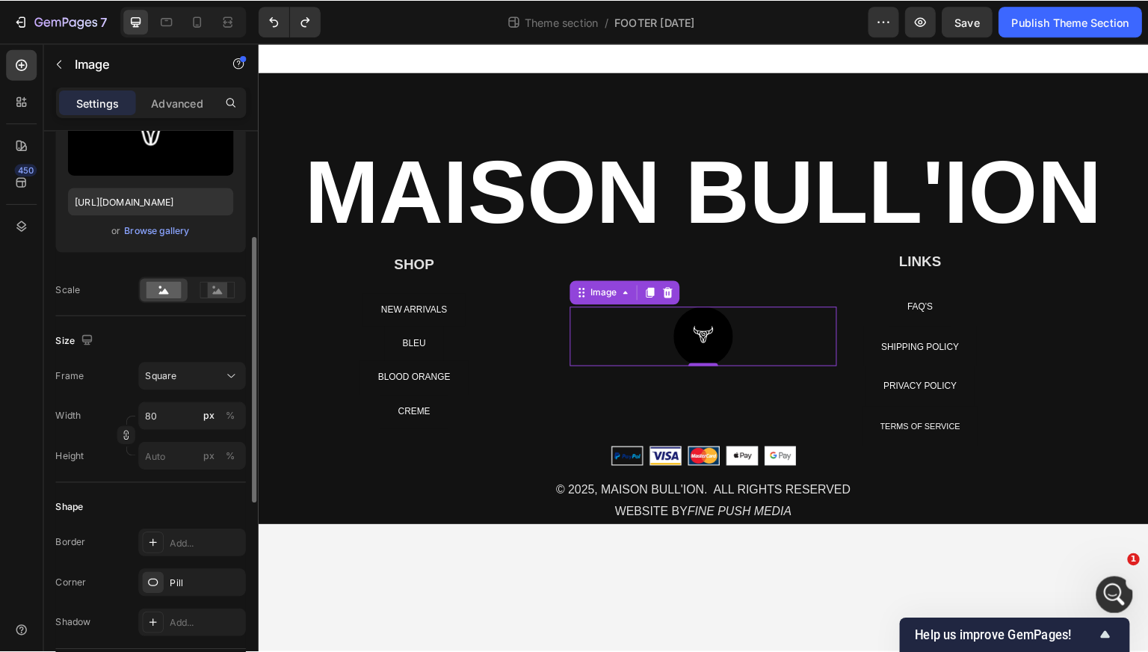
scroll to position [224, 0]
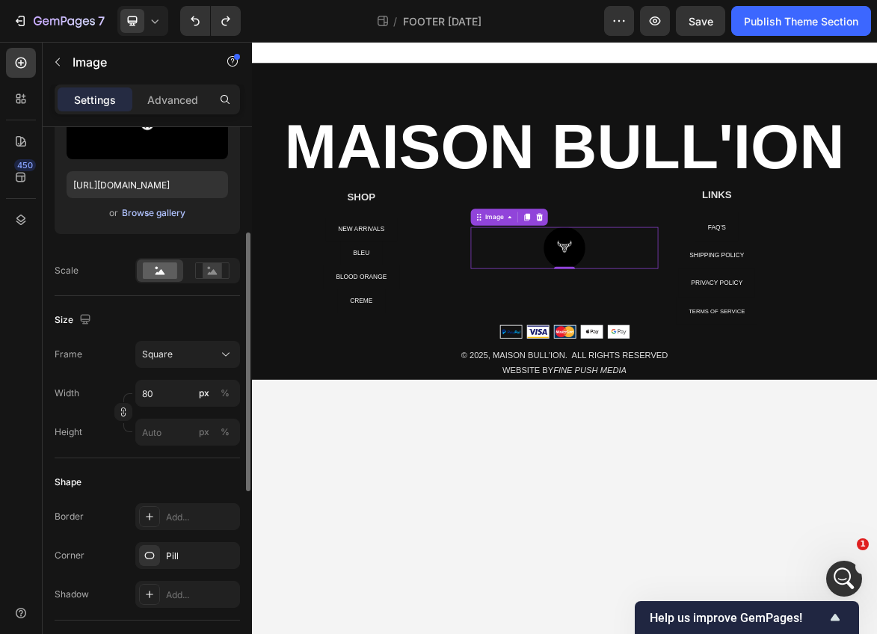
click at [144, 217] on div "Browse gallery" at bounding box center [154, 212] width 64 height 13
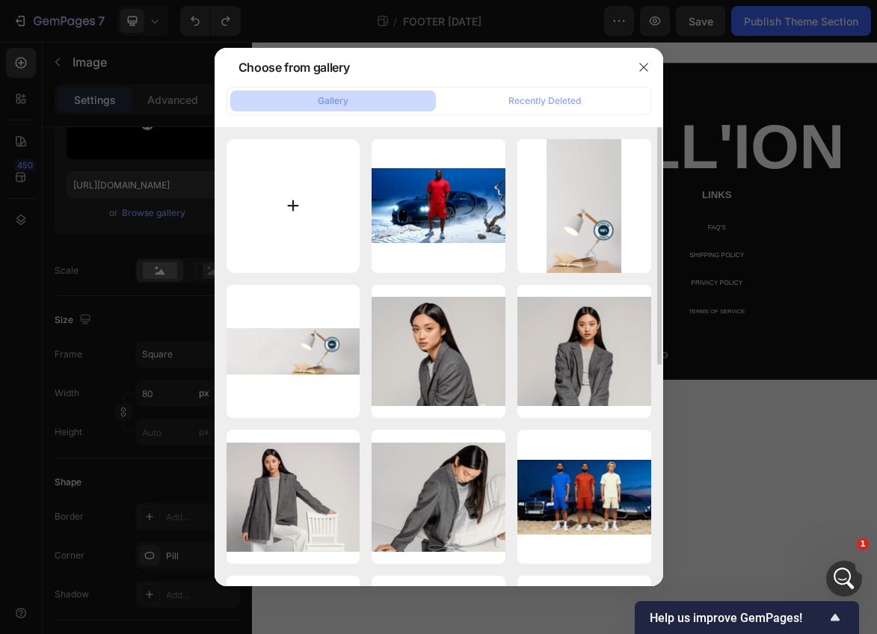
type input "C:\fakepath\Untitled design.png"
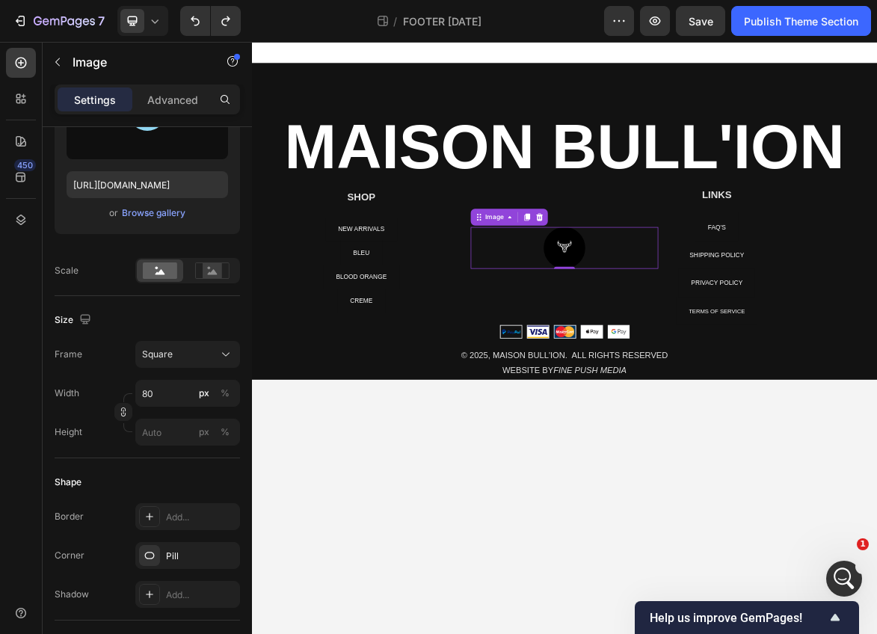
type input "https://cdn.shopify.com/s/files/1/0639/4806/2833/files/gempages_585599489646003…"
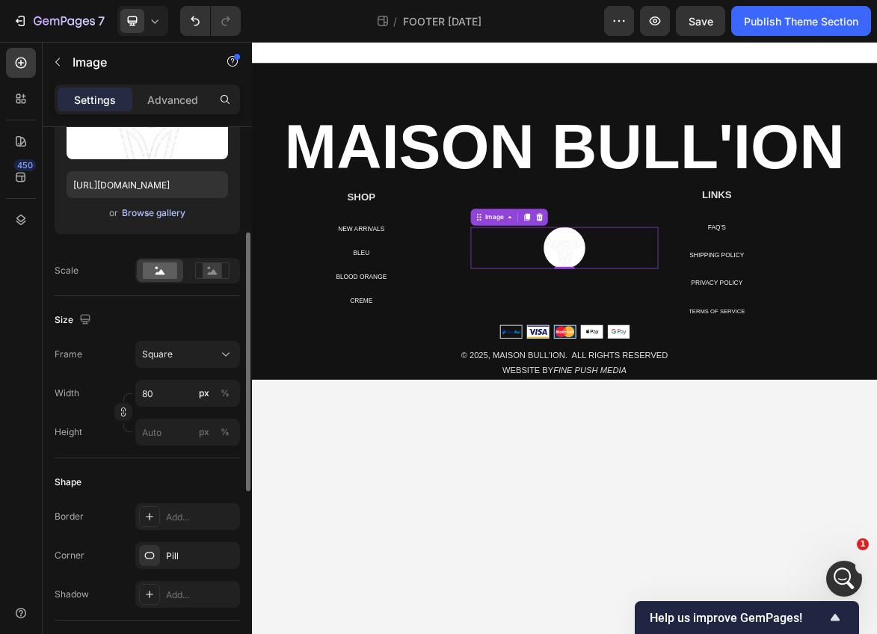
click at [156, 209] on div "Browse gallery" at bounding box center [154, 212] width 64 height 13
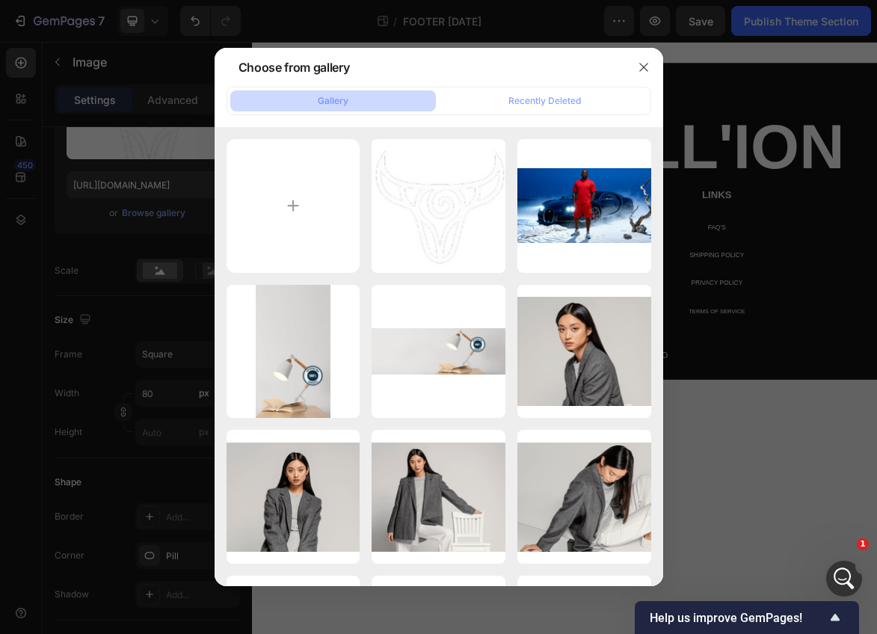
type input "C:\fakepath\try.png"
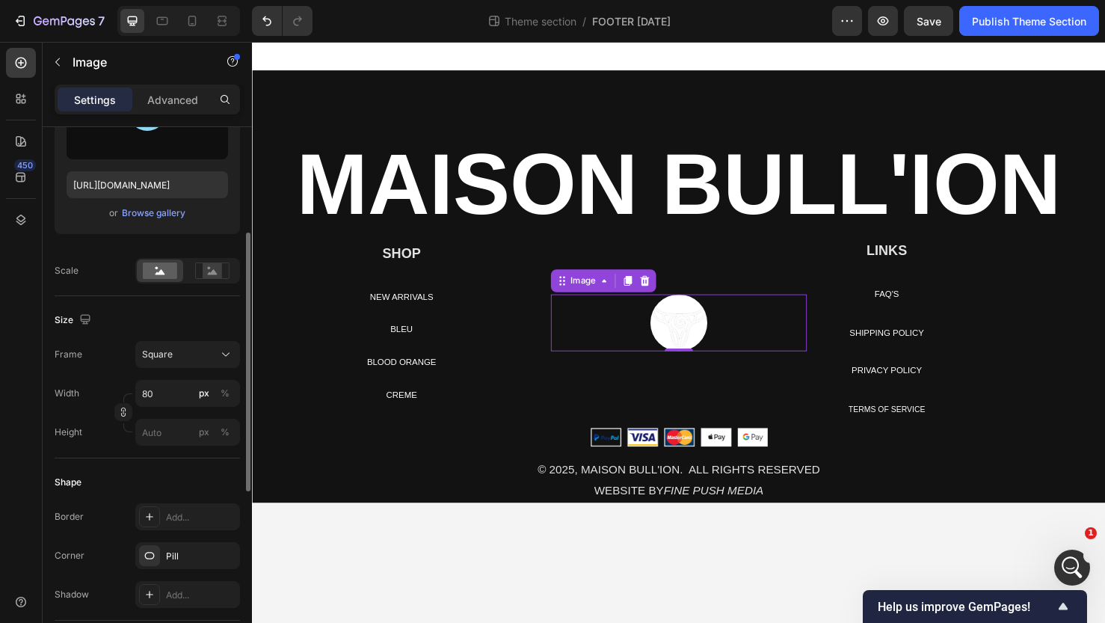
type input "https://cdn.shopify.com/s/files/1/0639/4806/2833/files/gempages_585599489646003…"
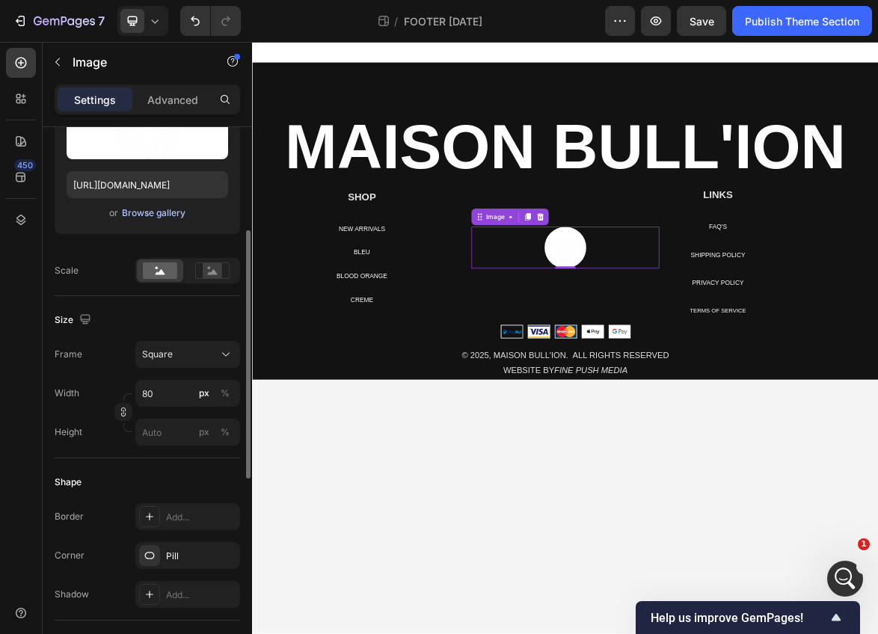
click at [140, 211] on div "Browse gallery" at bounding box center [154, 212] width 64 height 13
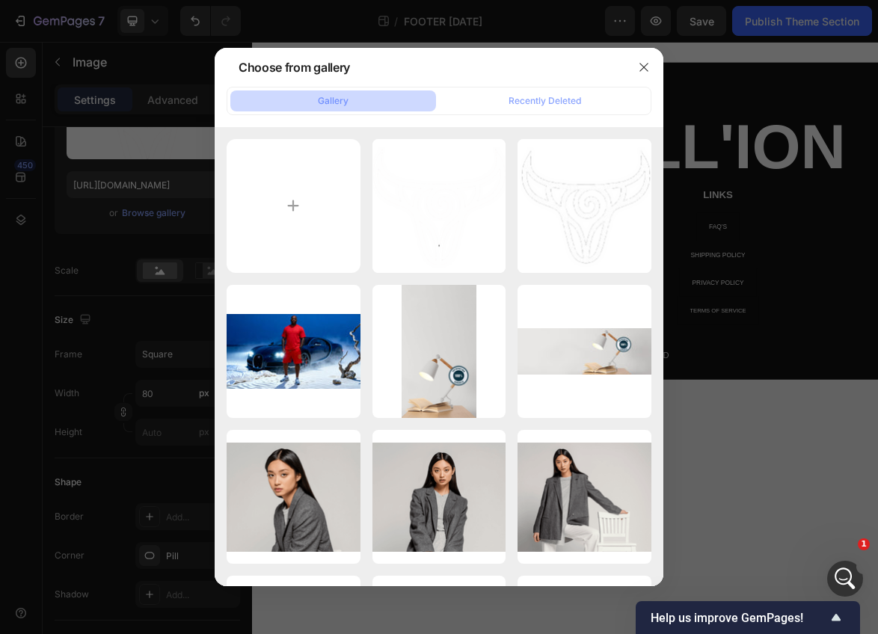
type input "C:\fakepath\Screenshot 2025-09-27 at 3.25.27 PM.png"
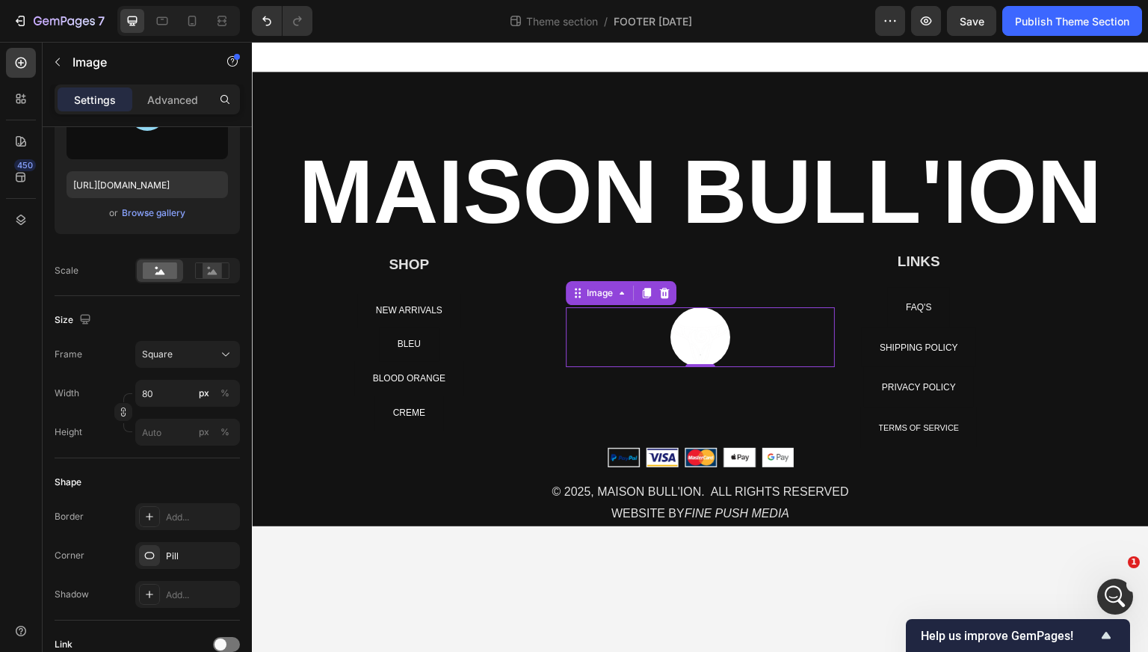
type input "https://cdn.shopify.com/s/files/1/0639/4806/2833/files/gempages_585599489646003…"
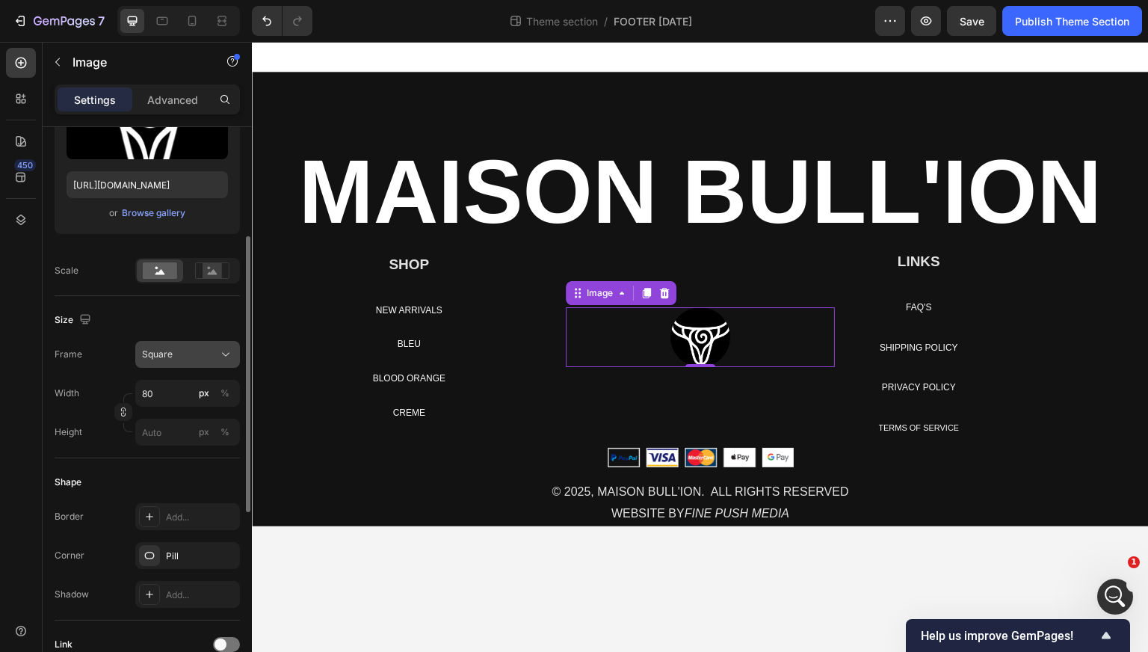
click at [172, 357] on div "Square" at bounding box center [178, 354] width 73 height 13
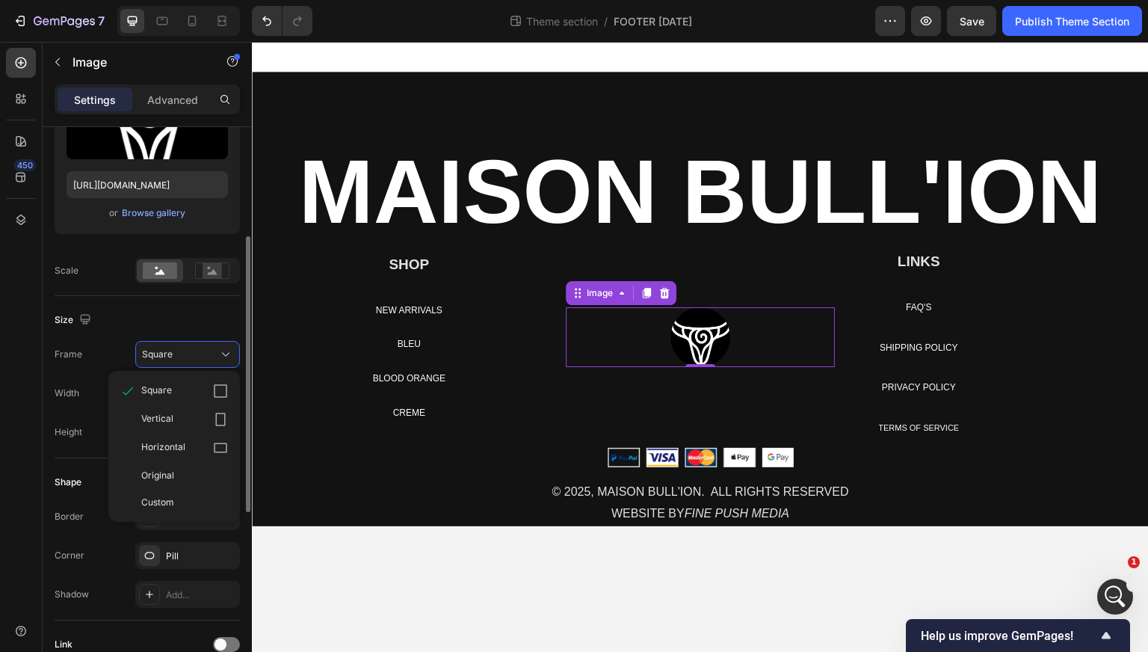
click at [128, 338] on div "Size Frame Square Square Vertical Horizontal Original Custom Width 80 px % Heig…" at bounding box center [147, 377] width 185 height 162
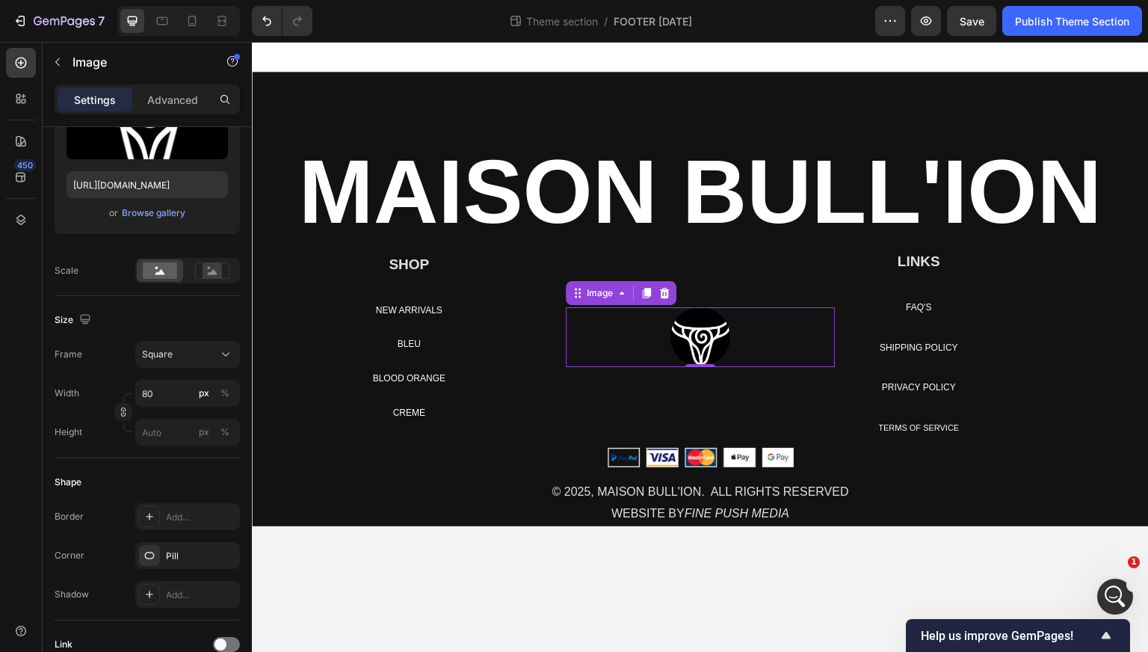
click at [695, 341] on img at bounding box center [701, 337] width 60 height 60
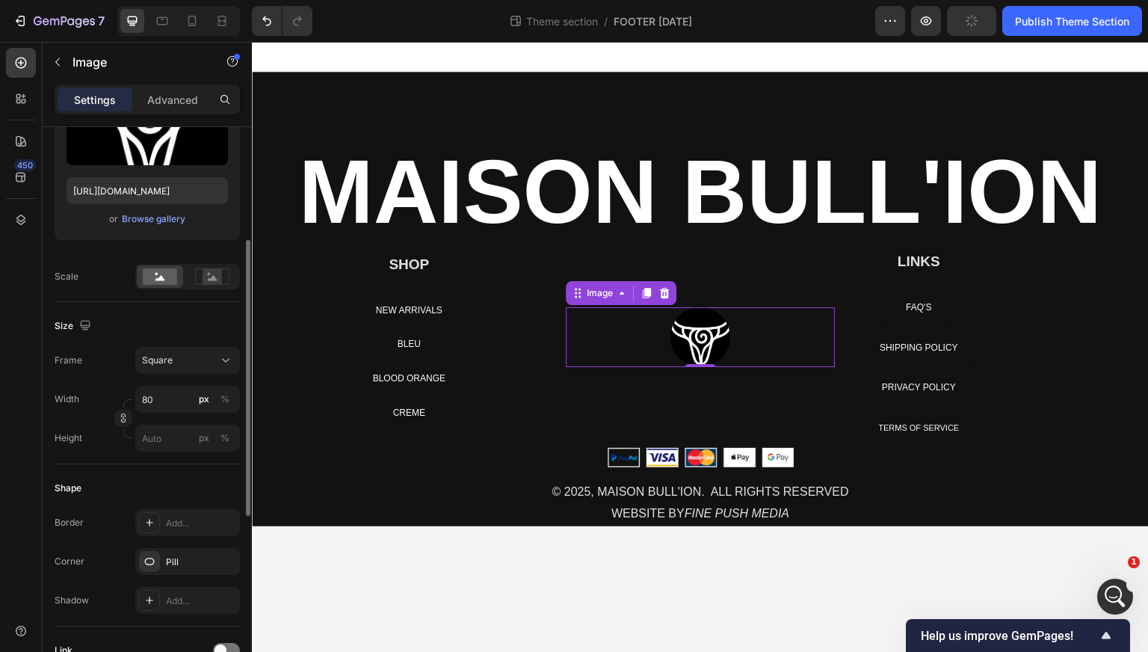
scroll to position [225, 0]
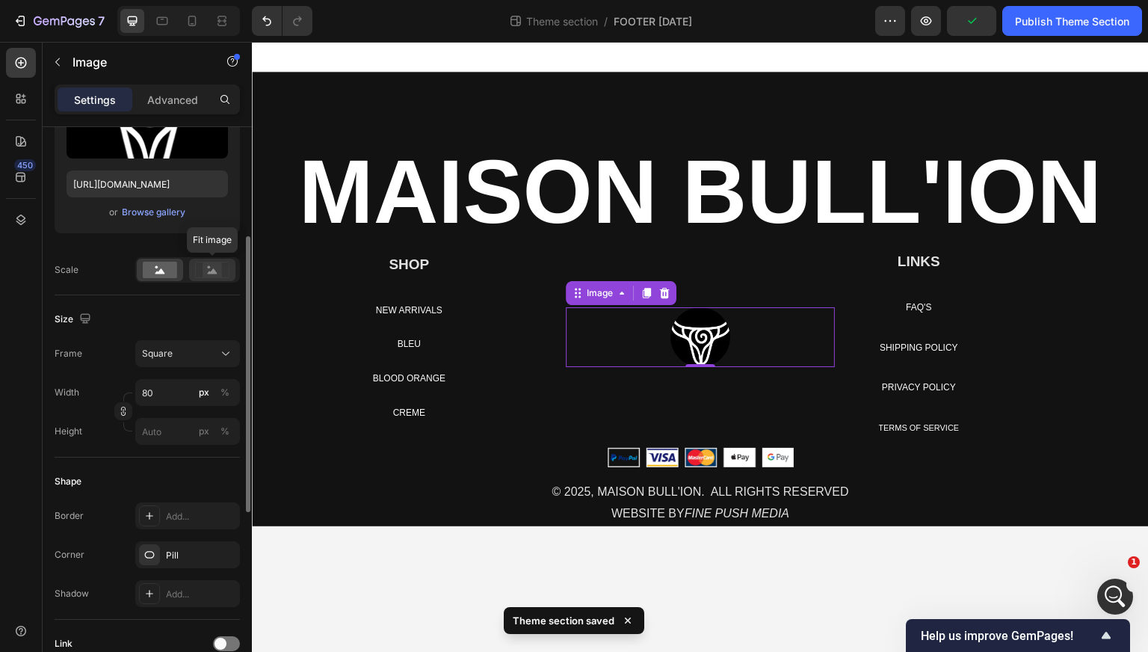
click at [220, 267] on rect at bounding box center [212, 269] width 19 height 15
click at [219, 267] on rect at bounding box center [212, 269] width 19 height 15
click at [208, 267] on circle at bounding box center [209, 267] width 3 height 3
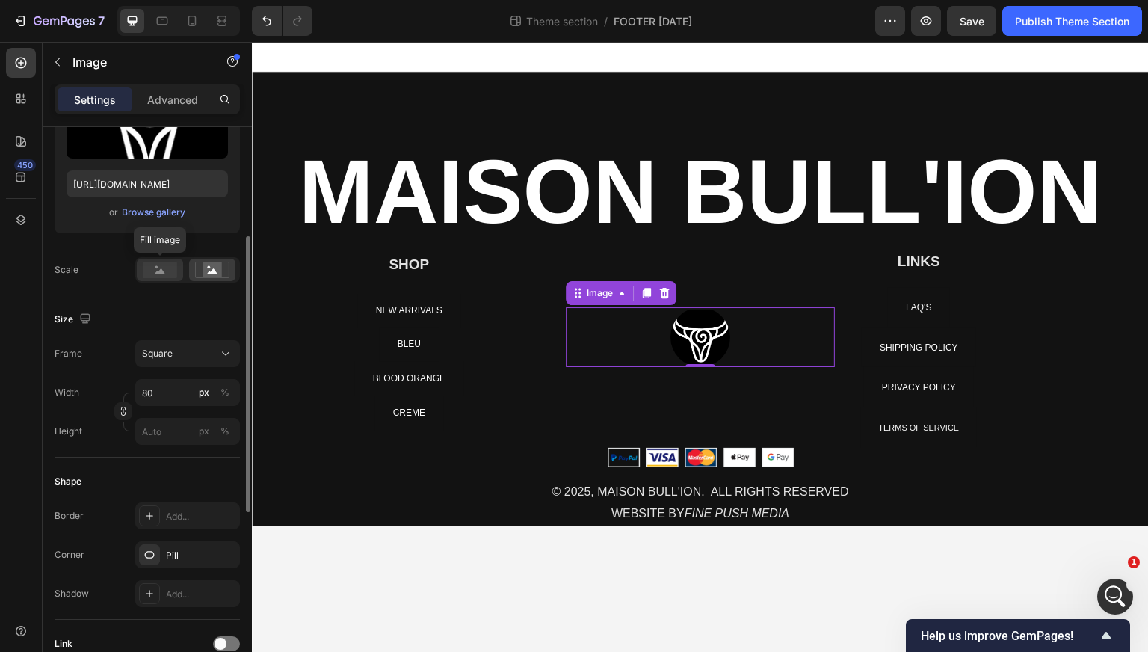
click at [164, 265] on rect at bounding box center [160, 270] width 34 height 16
click at [211, 271] on icon at bounding box center [213, 270] width 10 height 5
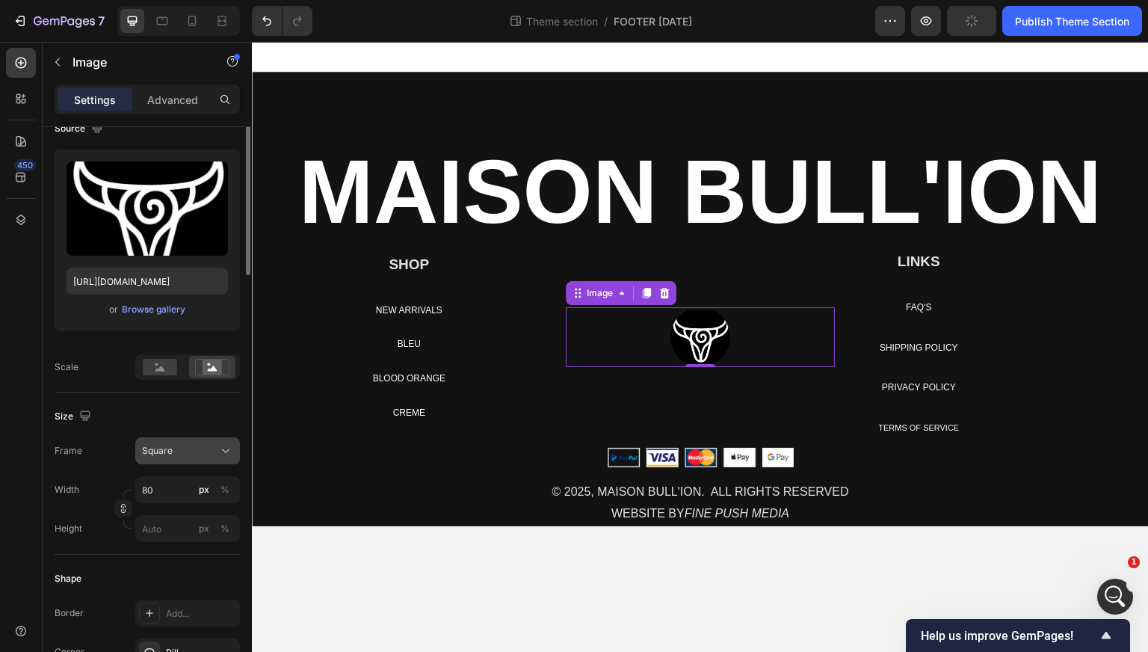
scroll to position [0, 0]
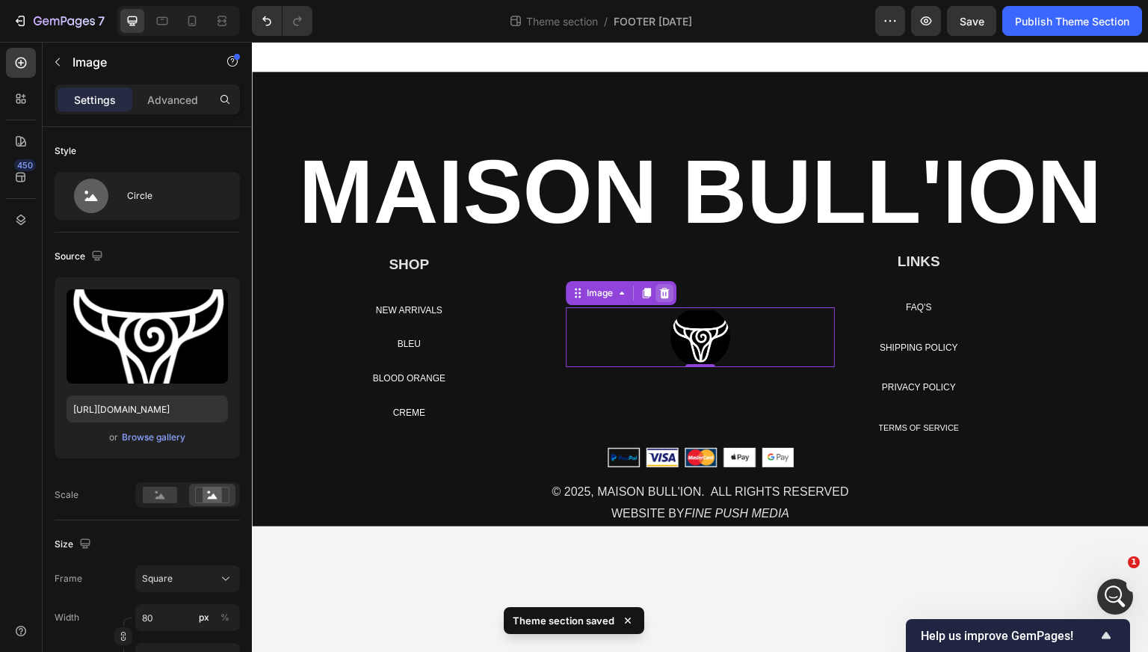
click at [668, 294] on icon at bounding box center [665, 293] width 12 height 12
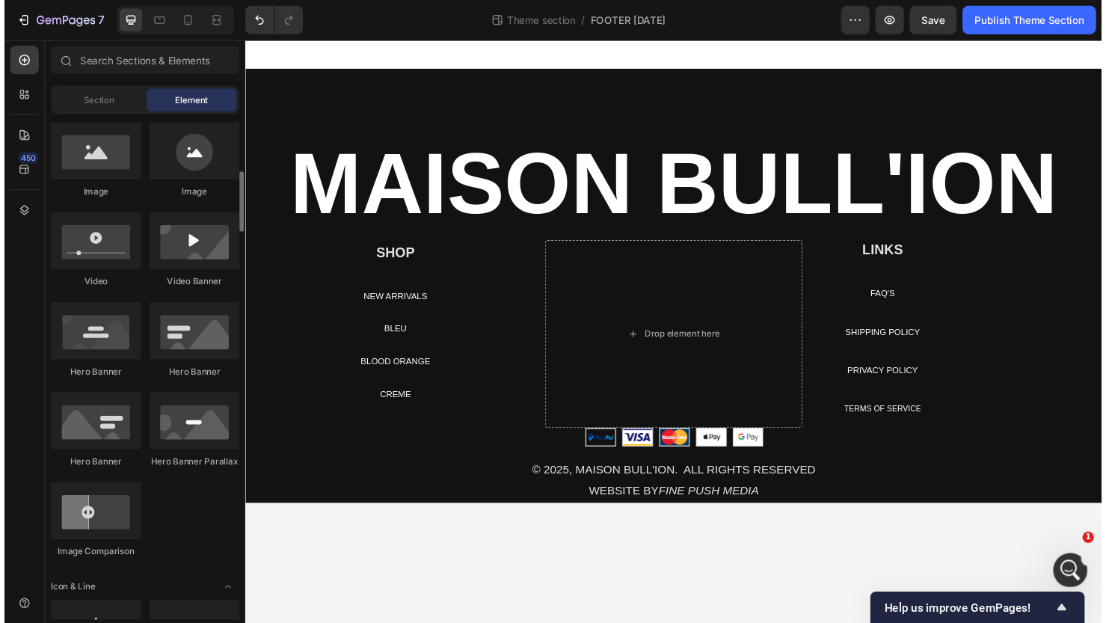
scroll to position [488, 0]
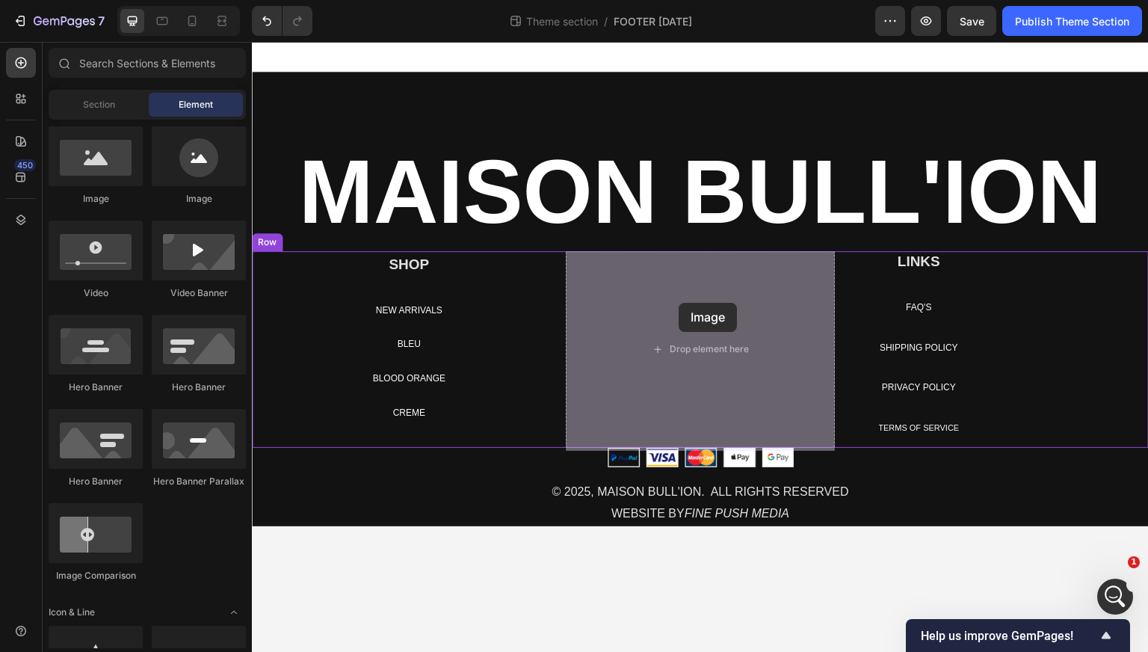
drag, startPoint x: 354, startPoint y: 207, endPoint x: 682, endPoint y: 305, distance: 341.8
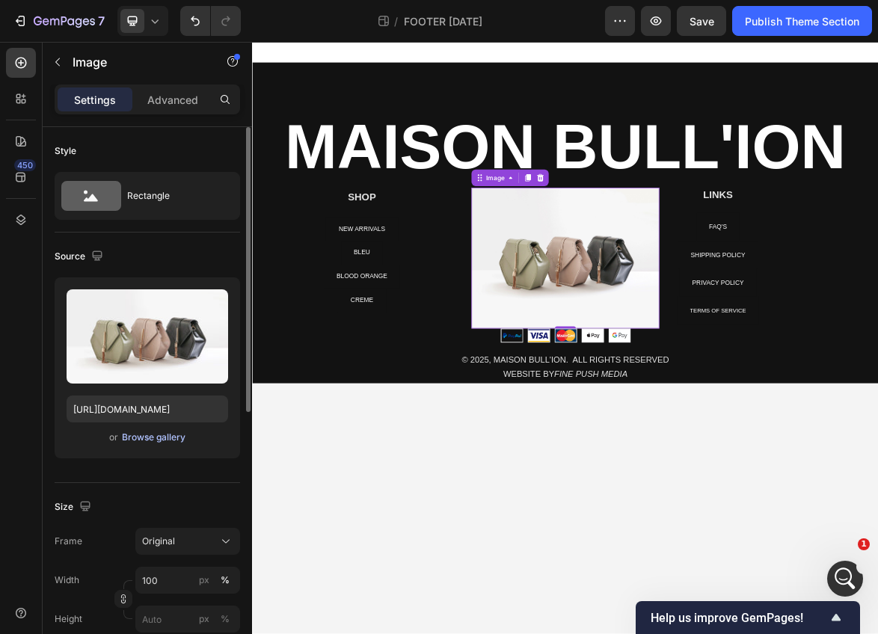
click at [155, 437] on div "Browse gallery" at bounding box center [154, 437] width 64 height 13
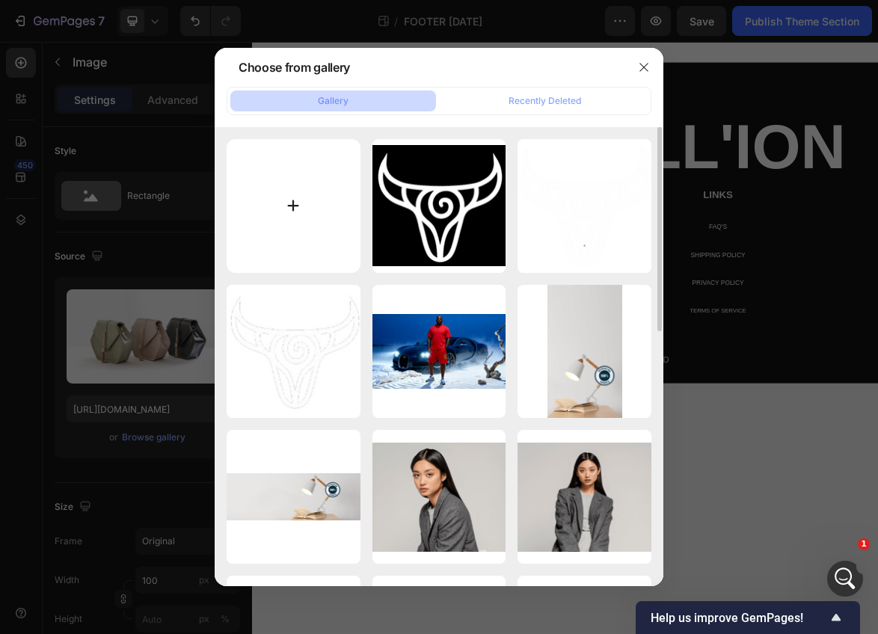
type input "C:\fakepath\Bullhorn logo.png"
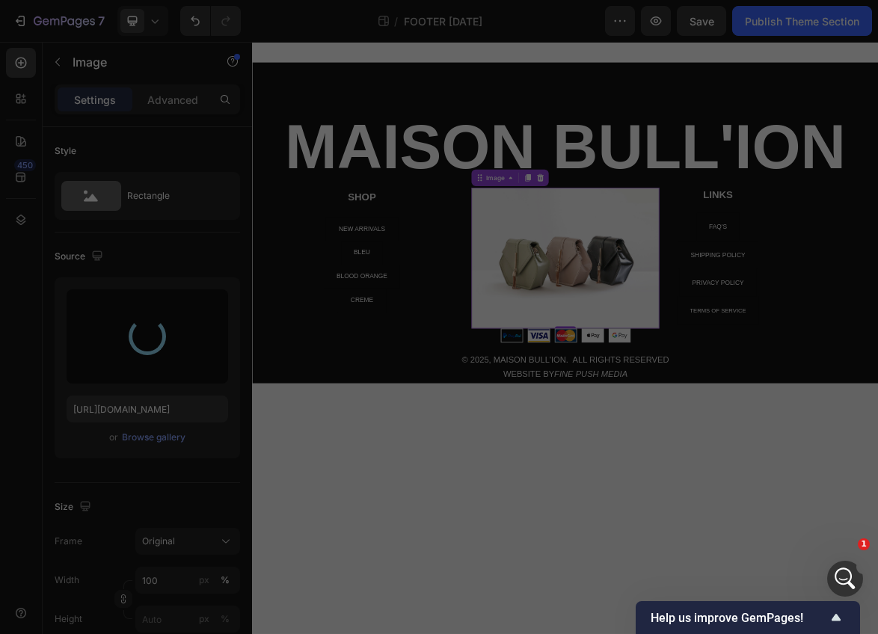
type input "https://cdn.shopify.com/s/files/1/0639/4806/2833/files/gempages_585599489646003…"
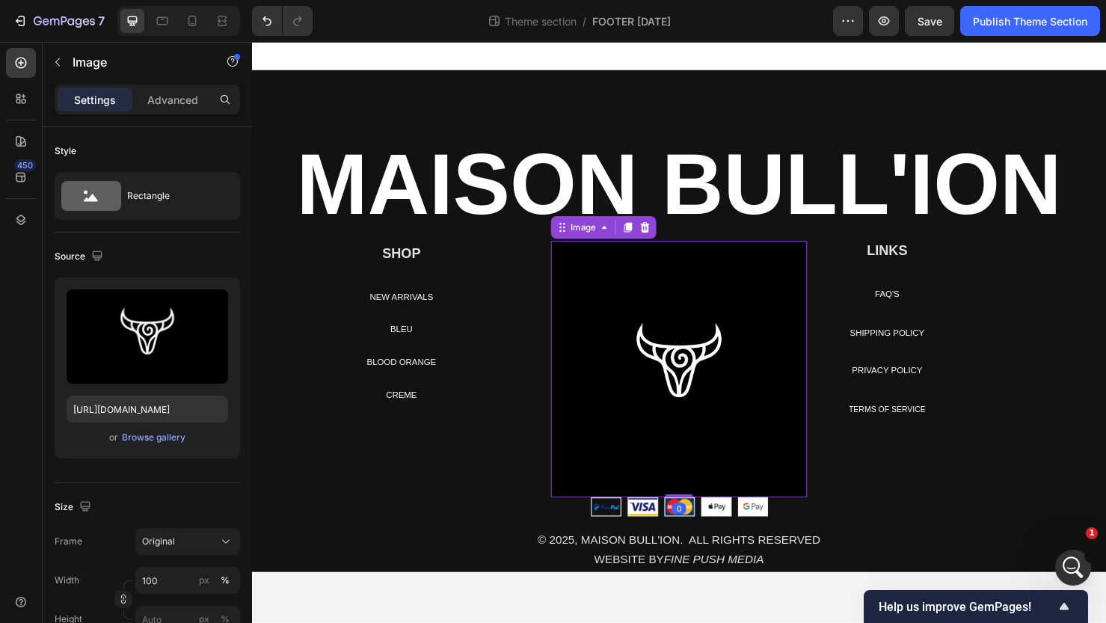
drag, startPoint x: 707, startPoint y: 517, endPoint x: 707, endPoint y: 472, distance: 45.6
click at [707, 472] on div "Image 0" at bounding box center [700, 385] width 269 height 269
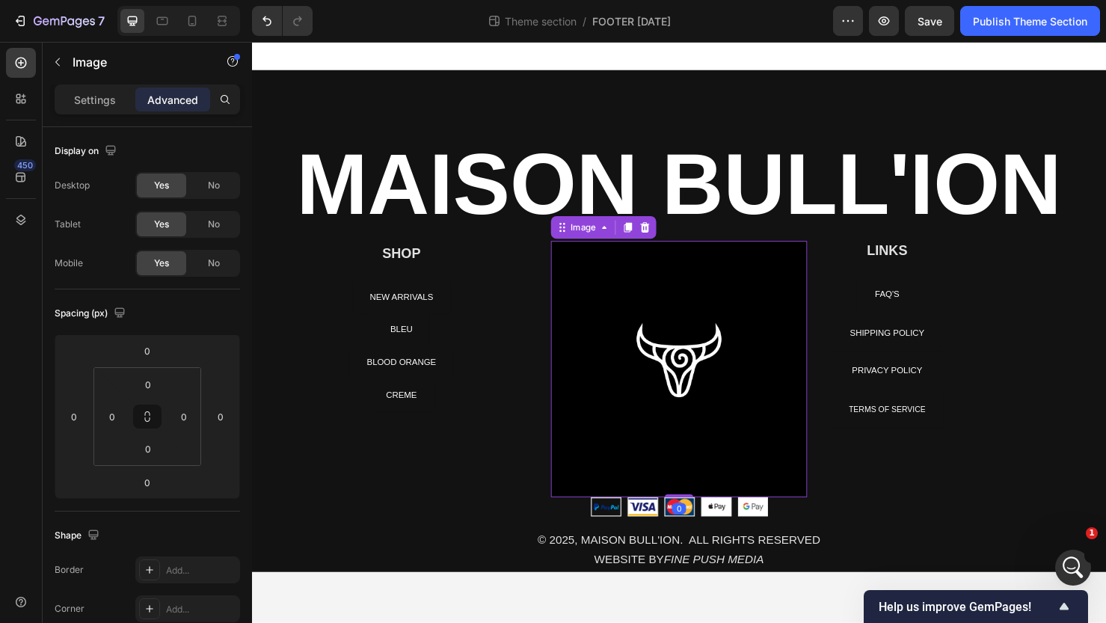
click at [667, 386] on img at bounding box center [700, 385] width 269 height 269
click at [685, 335] on img at bounding box center [700, 385] width 269 height 269
click at [64, 55] on button "button" at bounding box center [58, 62] width 24 height 24
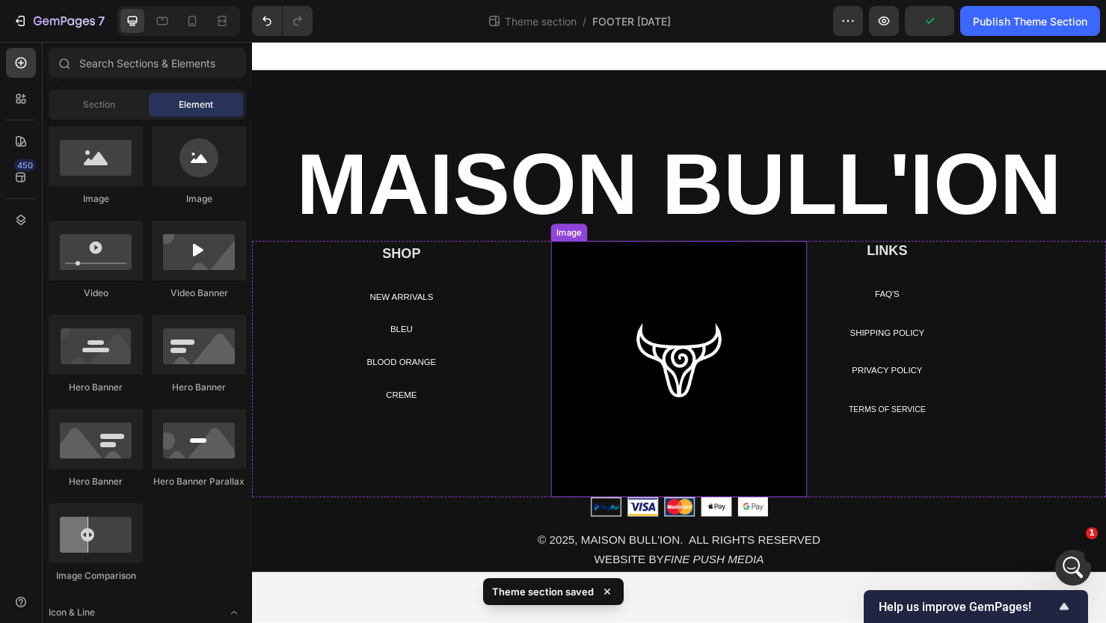
click at [689, 366] on img at bounding box center [700, 385] width 269 height 269
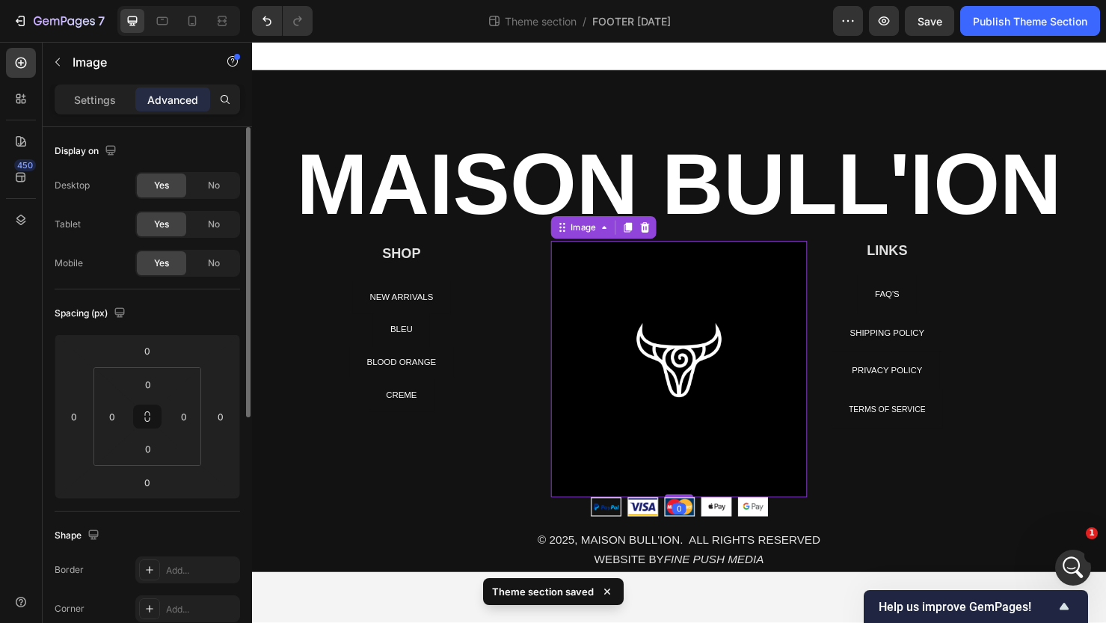
drag, startPoint x: 107, startPoint y: 91, endPoint x: 122, endPoint y: 170, distance: 80.7
click at [107, 92] on p "Settings" at bounding box center [95, 100] width 42 height 16
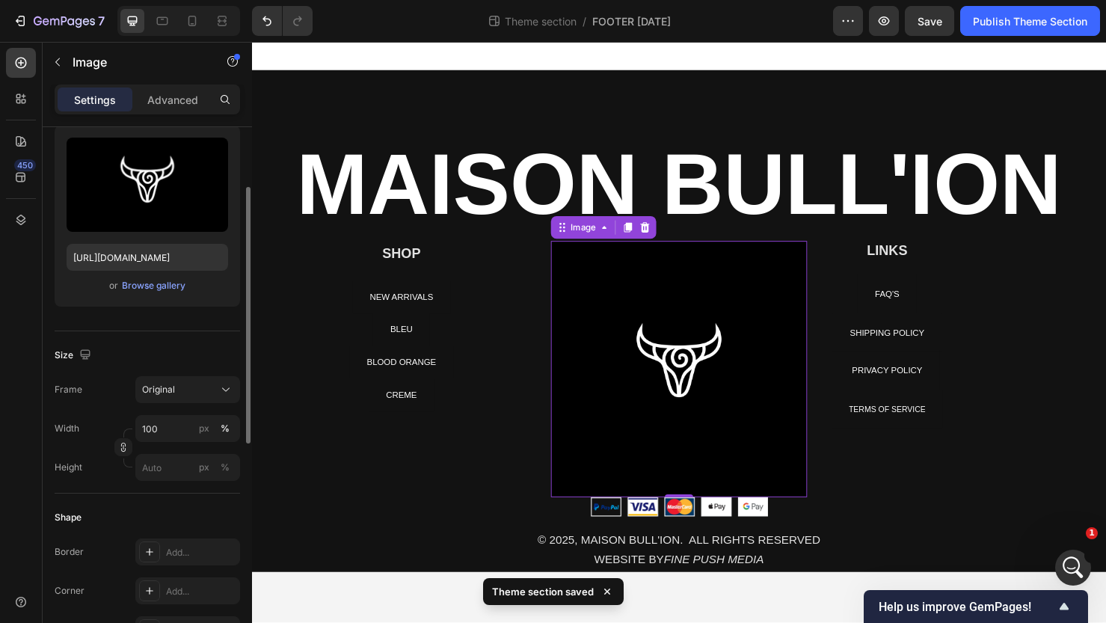
scroll to position [308, 0]
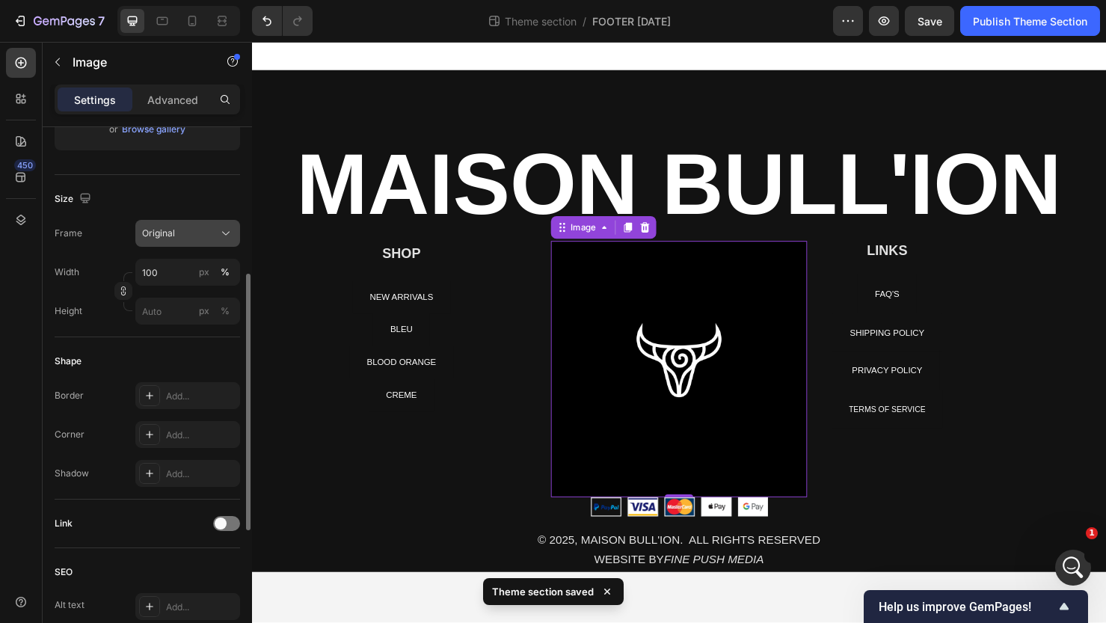
click at [184, 230] on div "Original" at bounding box center [178, 233] width 73 height 13
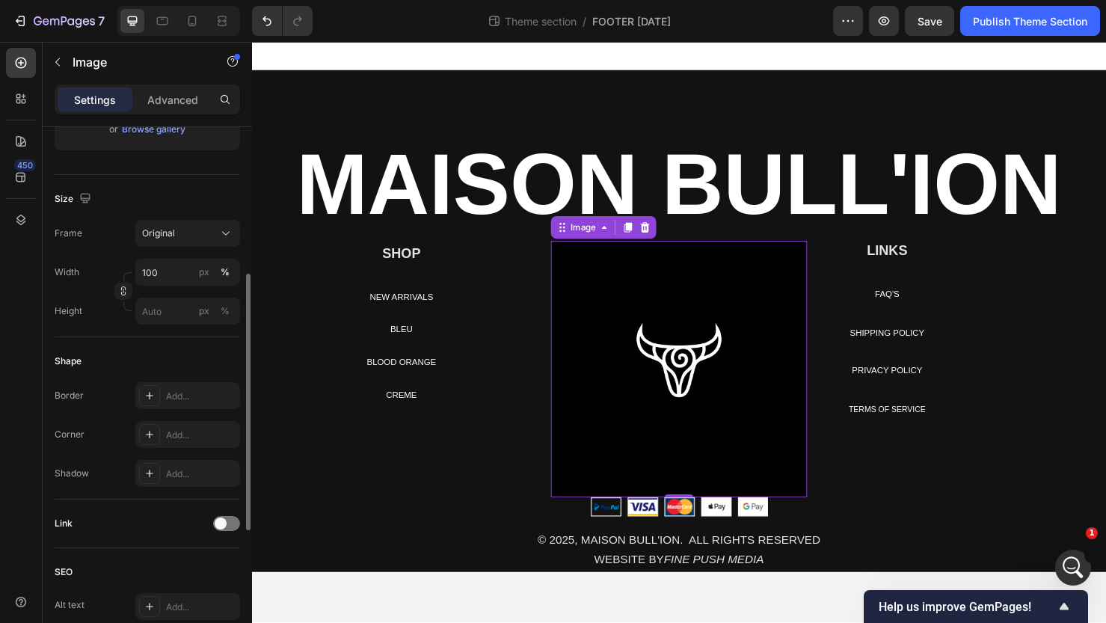
click at [104, 283] on div "Width 100 px %" at bounding box center [147, 272] width 185 height 27
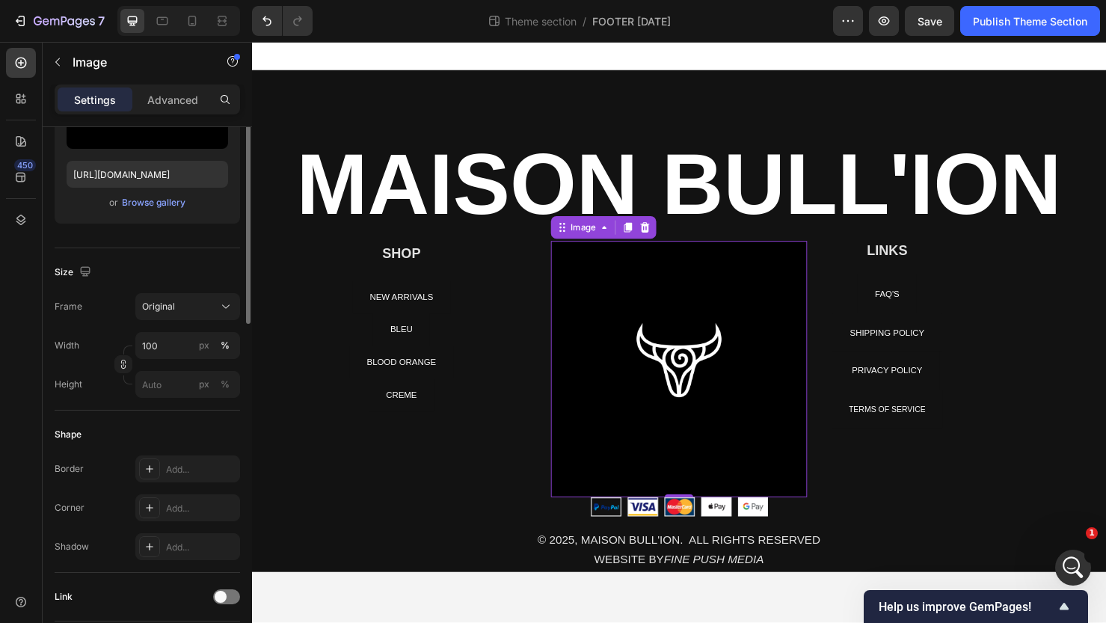
scroll to position [84, 0]
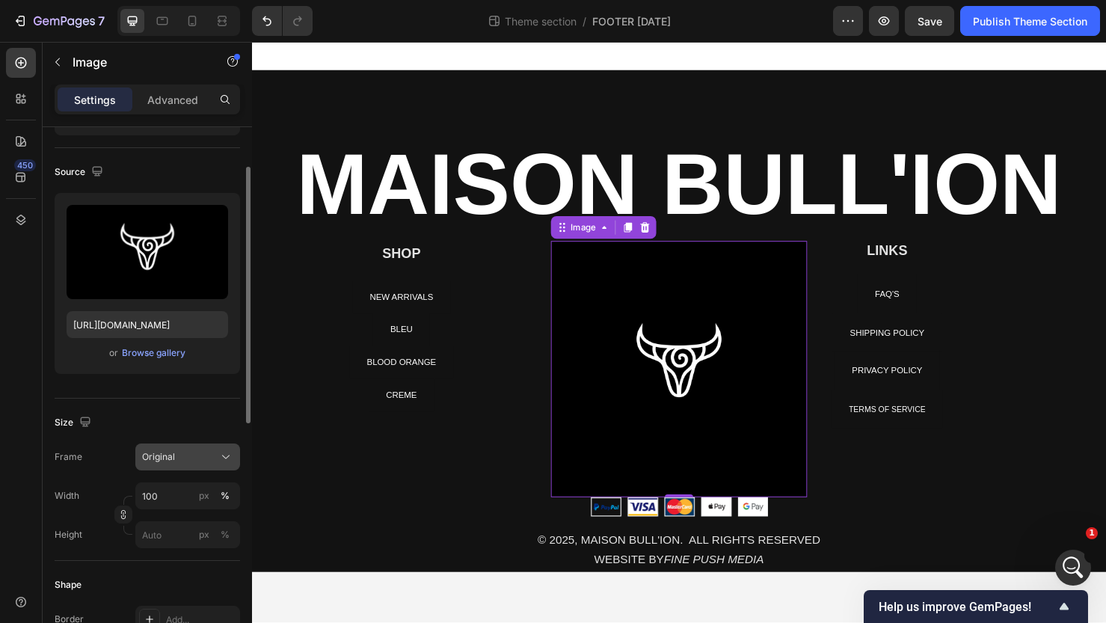
click at [151, 452] on span "Original" at bounding box center [158, 456] width 33 height 13
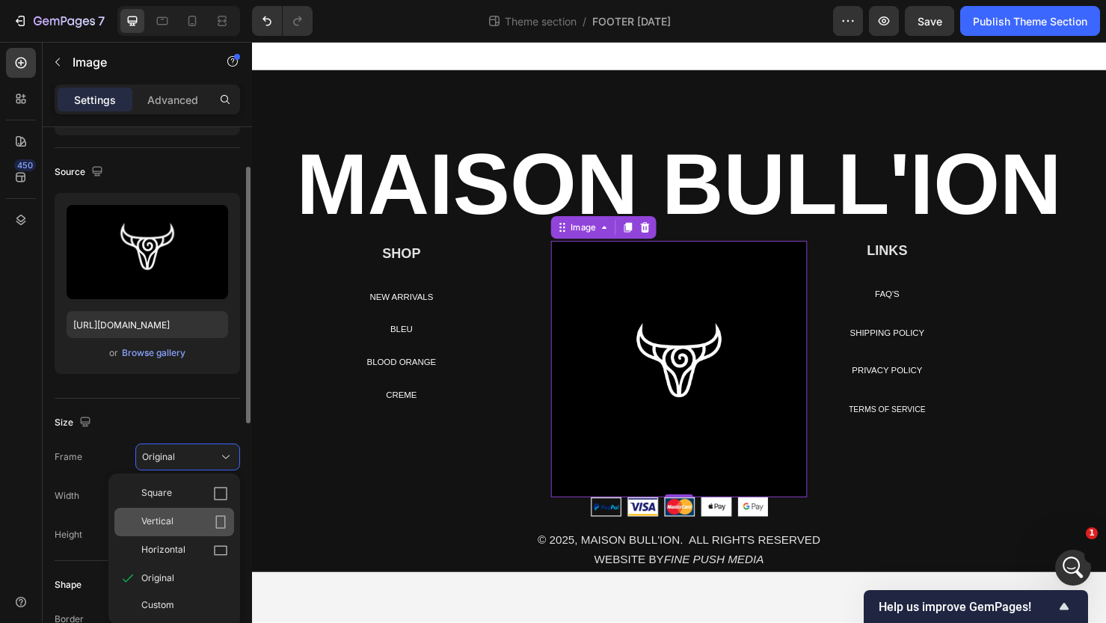
click at [159, 515] on span "Vertical" at bounding box center [157, 521] width 32 height 15
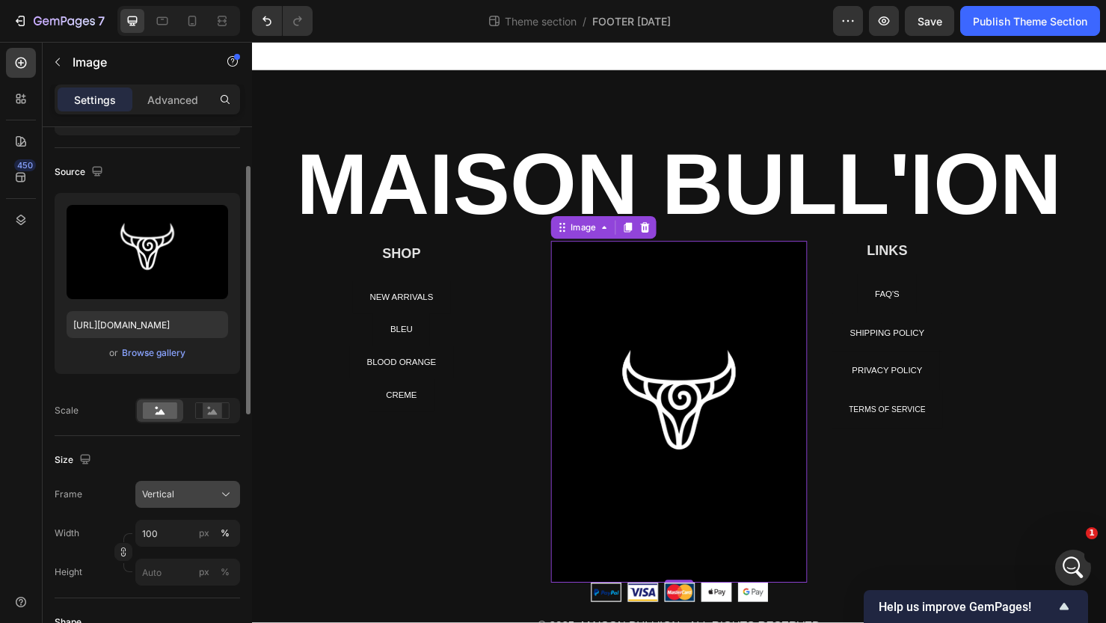
click at [162, 498] on span "Vertical" at bounding box center [158, 494] width 32 height 13
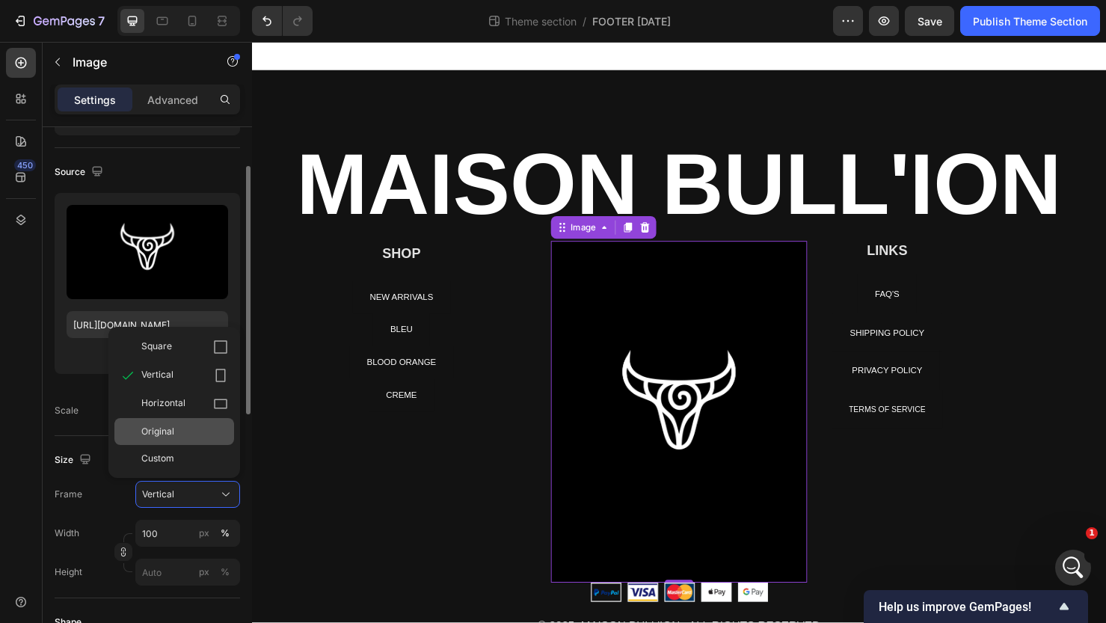
click at [182, 439] on div "Original" at bounding box center [174, 431] width 120 height 27
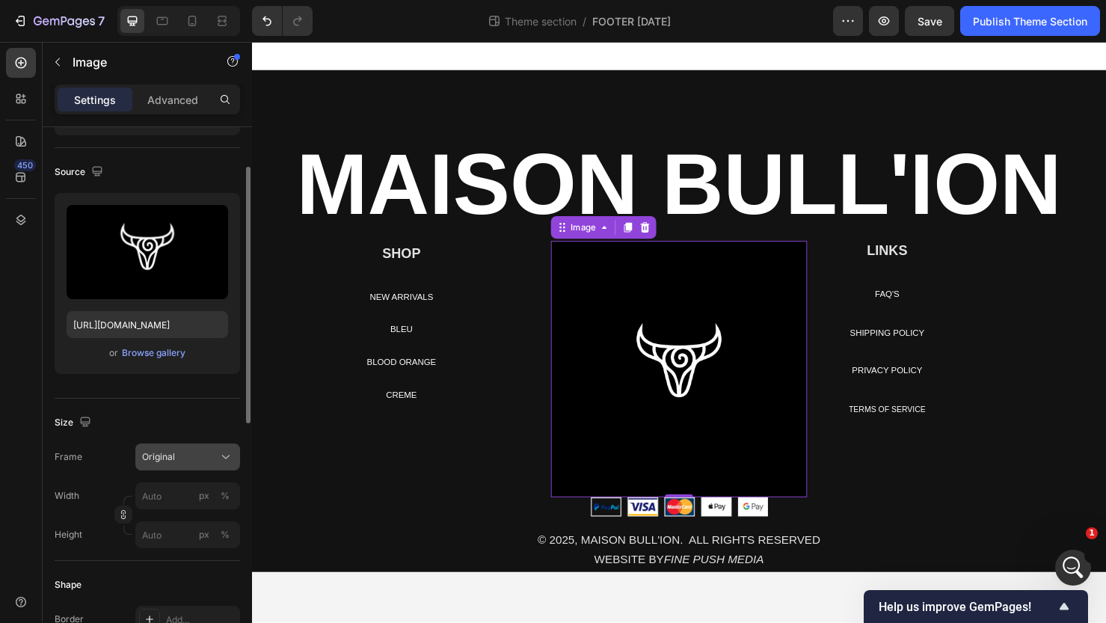
click at [172, 467] on button "Original" at bounding box center [187, 456] width 105 height 27
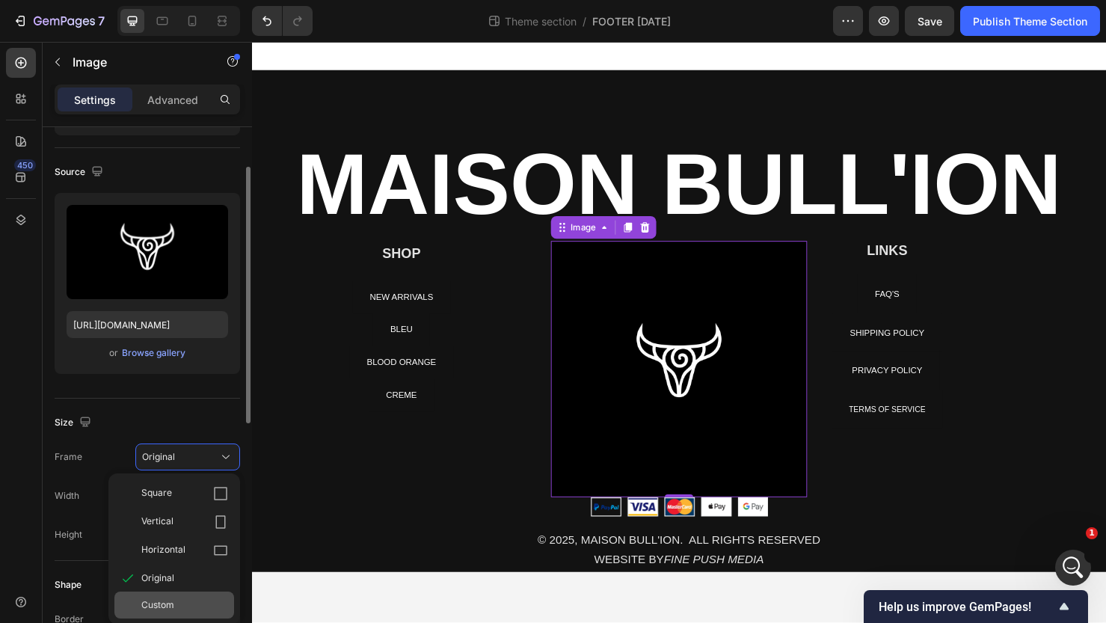
click at [159, 602] on span "Custom" at bounding box center [157, 604] width 33 height 13
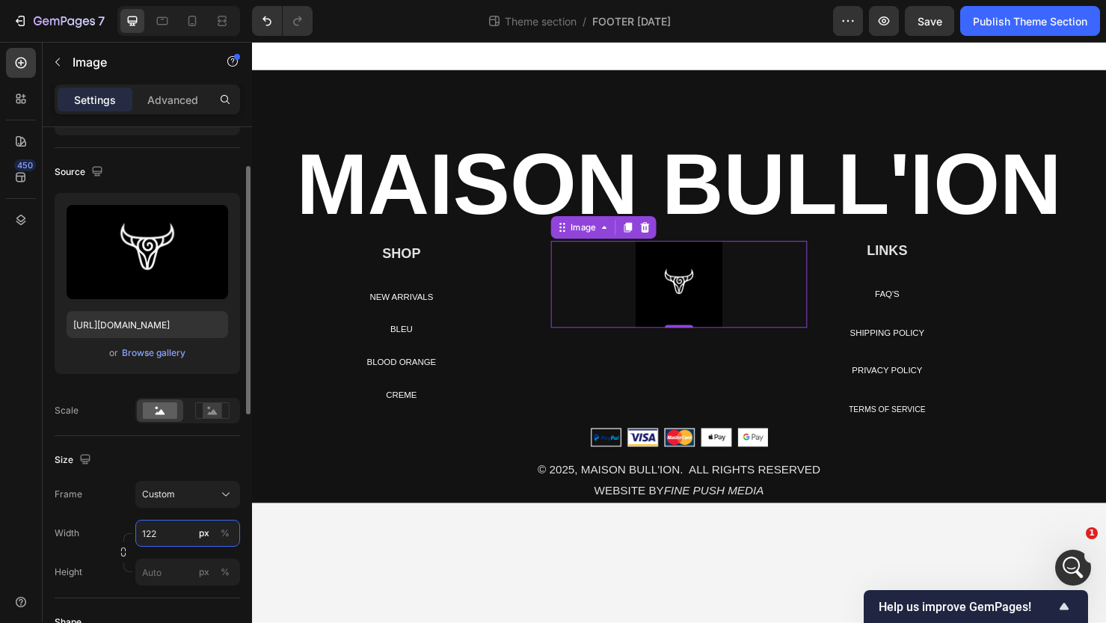
type input "121"
click at [156, 578] on input "px %" at bounding box center [187, 572] width 105 height 27
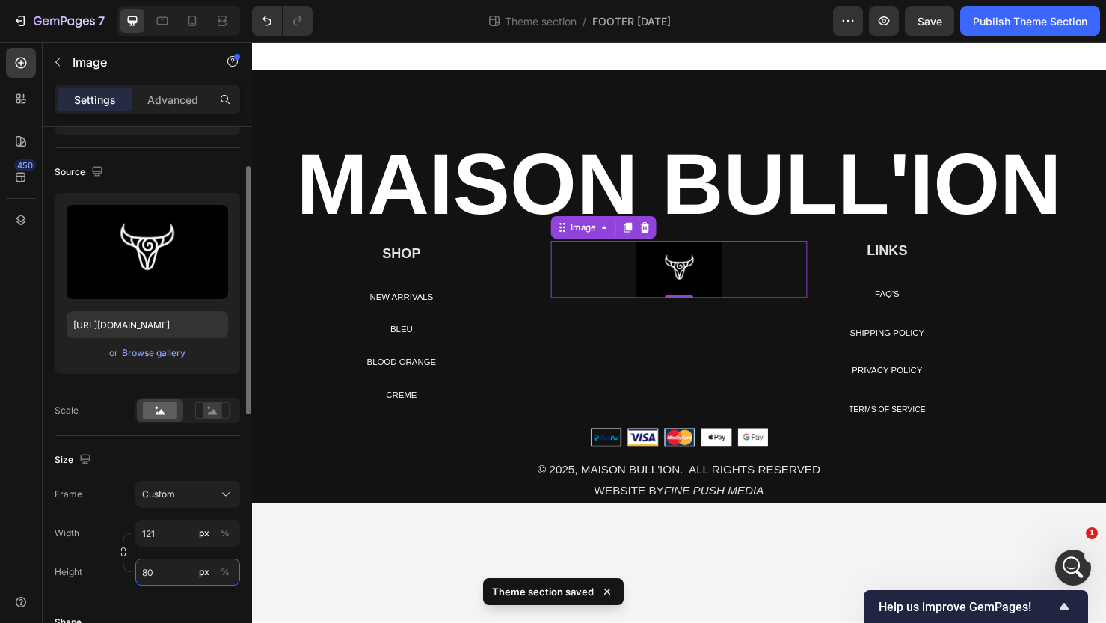
type input "81"
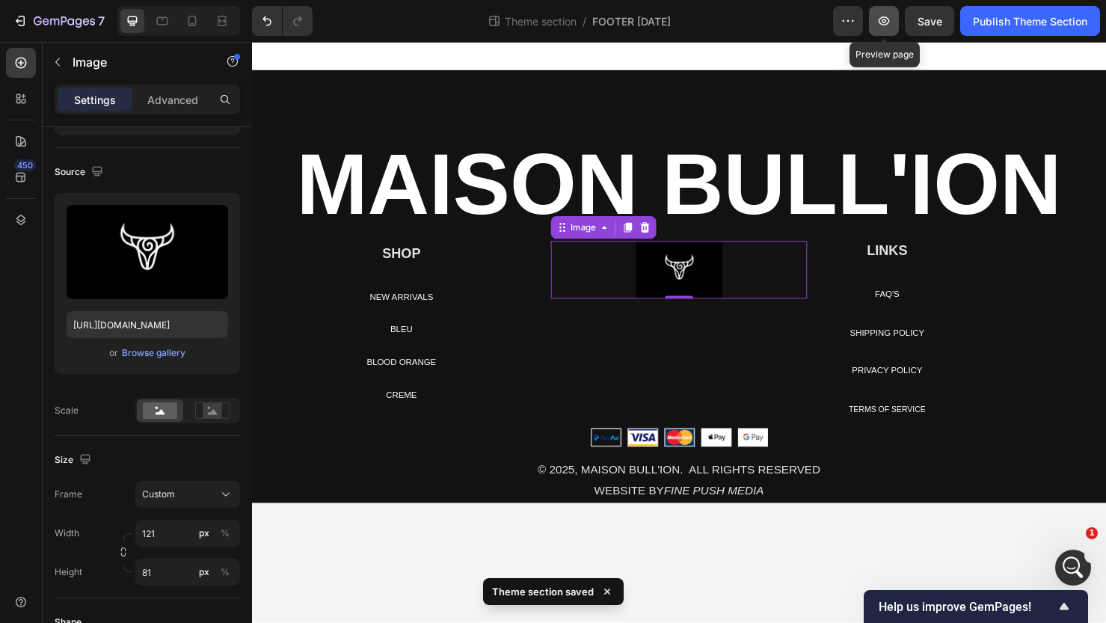
click at [885, 16] on icon "button" at bounding box center [884, 20] width 11 height 9
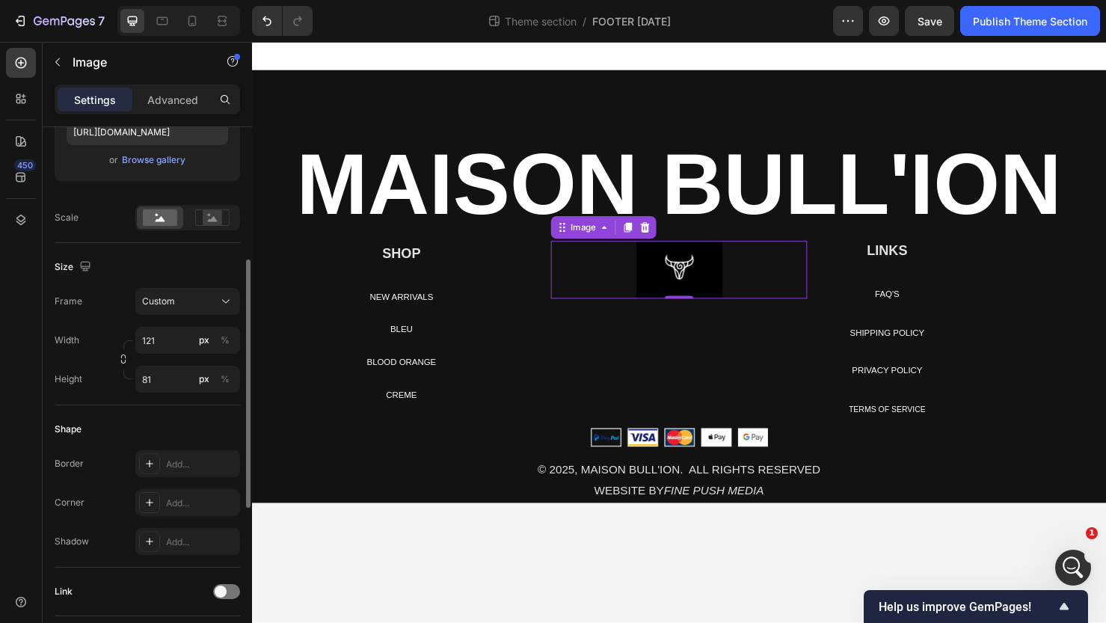
scroll to position [289, 0]
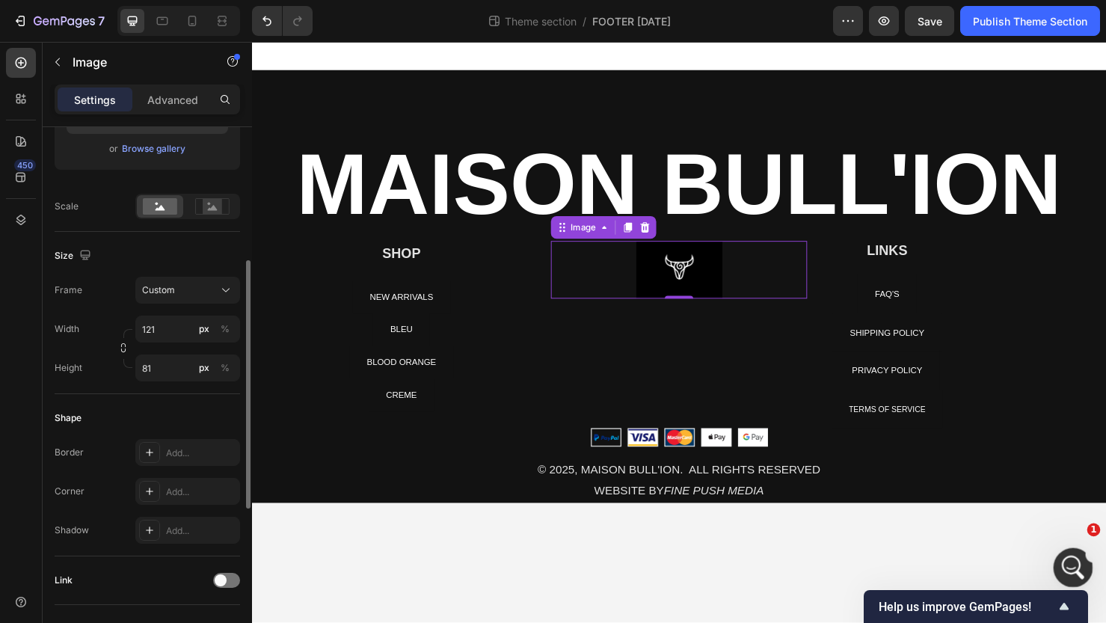
click at [935, 562] on icon "Open Intercom Messenger" at bounding box center [1071, 565] width 25 height 25
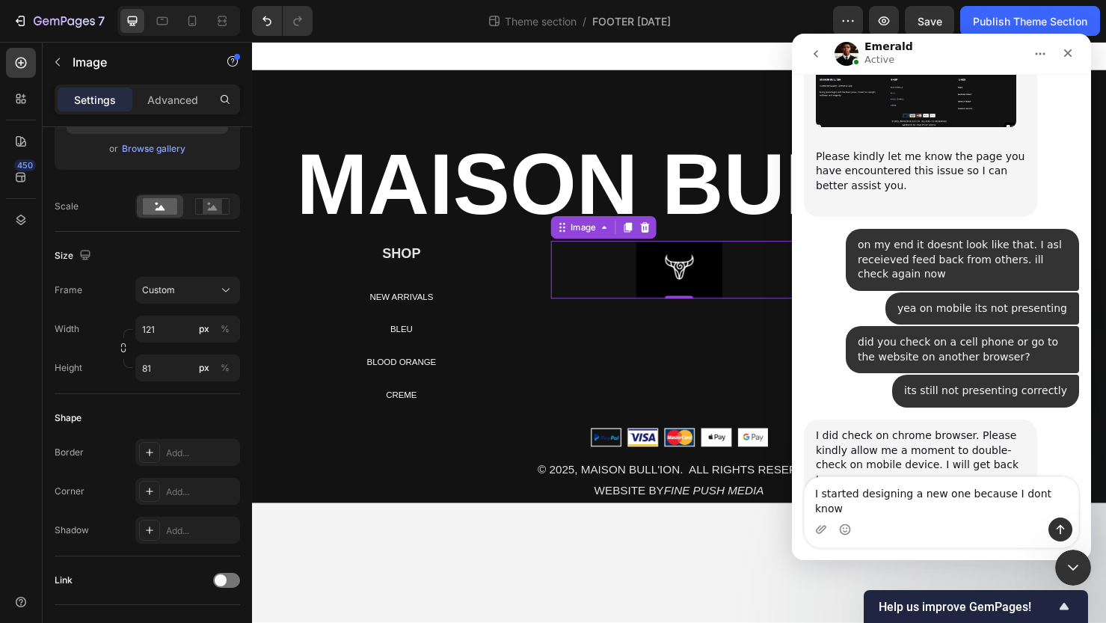
scroll to position [9633, 0]
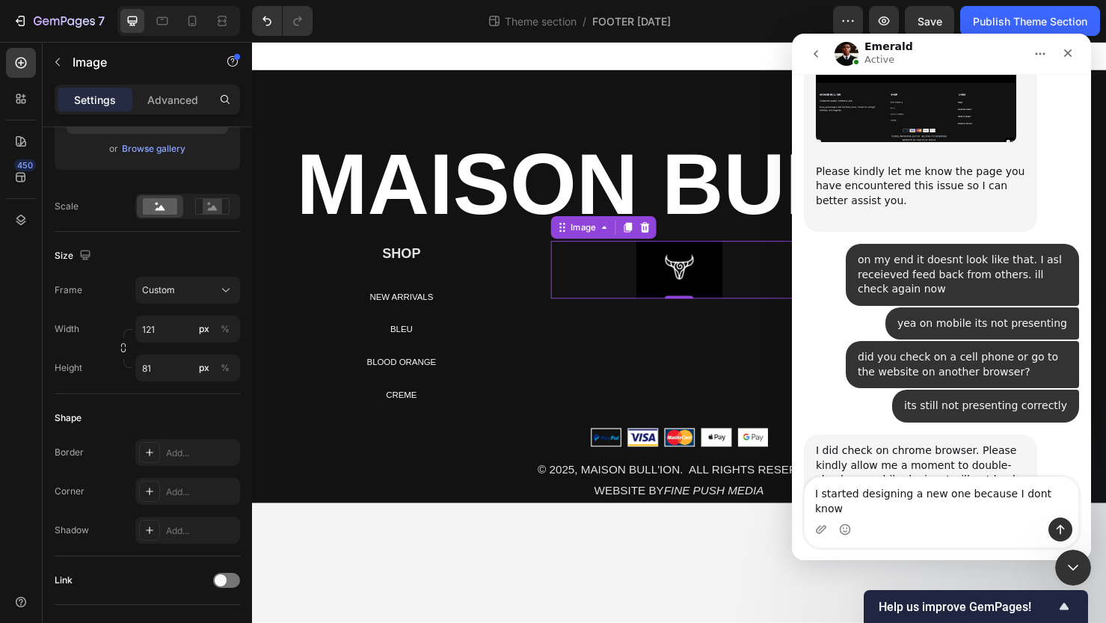
type textarea "I started designing a new one because I dont know"
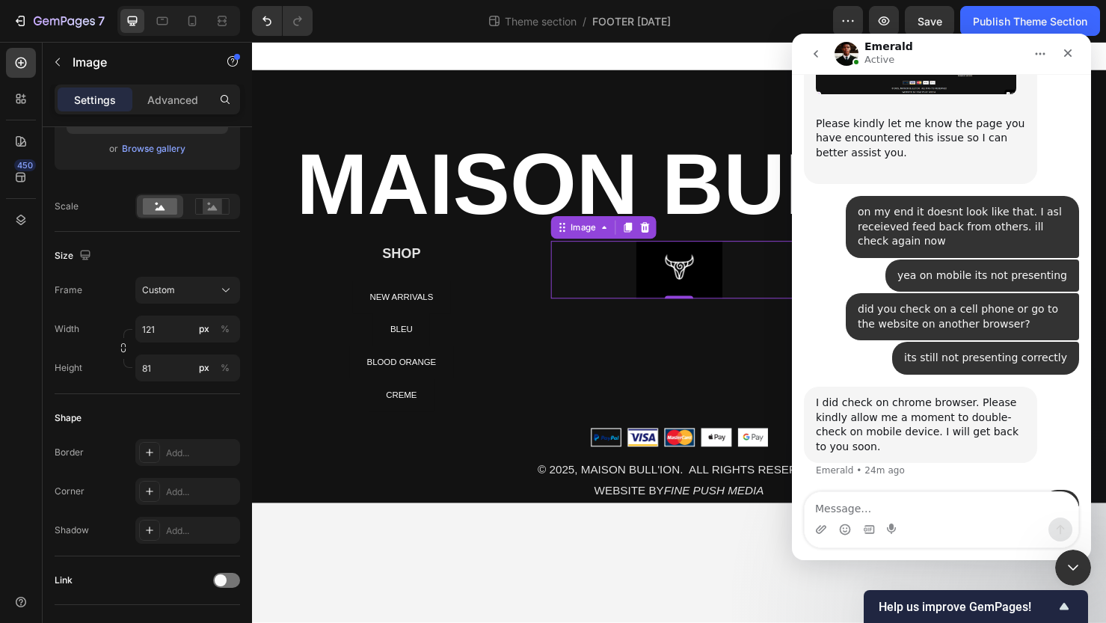
scroll to position [9681, 0]
type textarea "now im trying to make it fit differently"
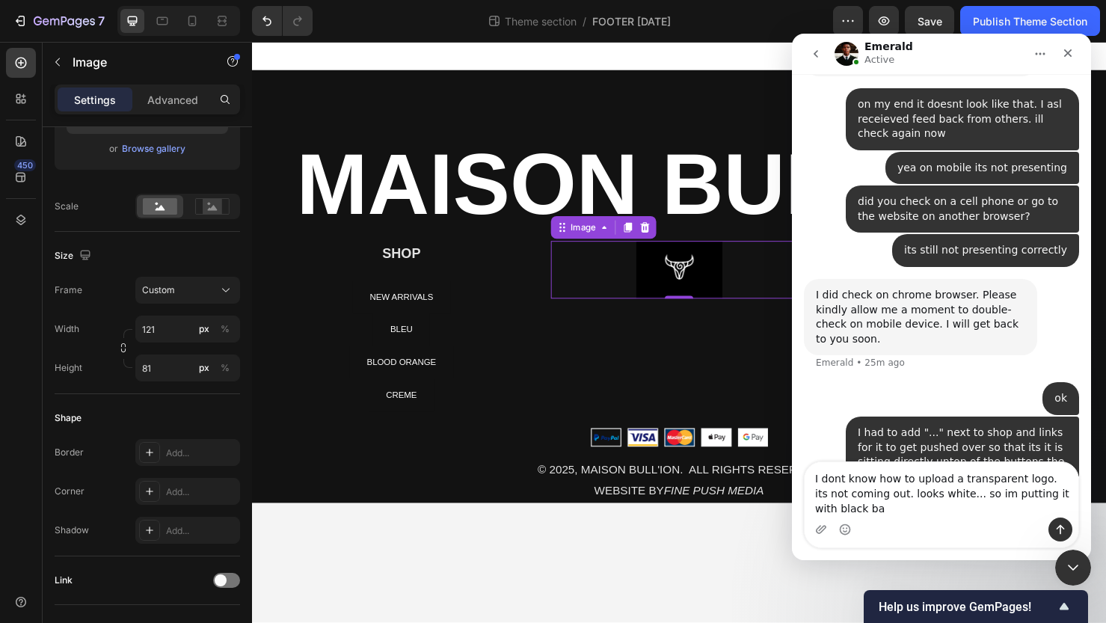
scroll to position [9803, 0]
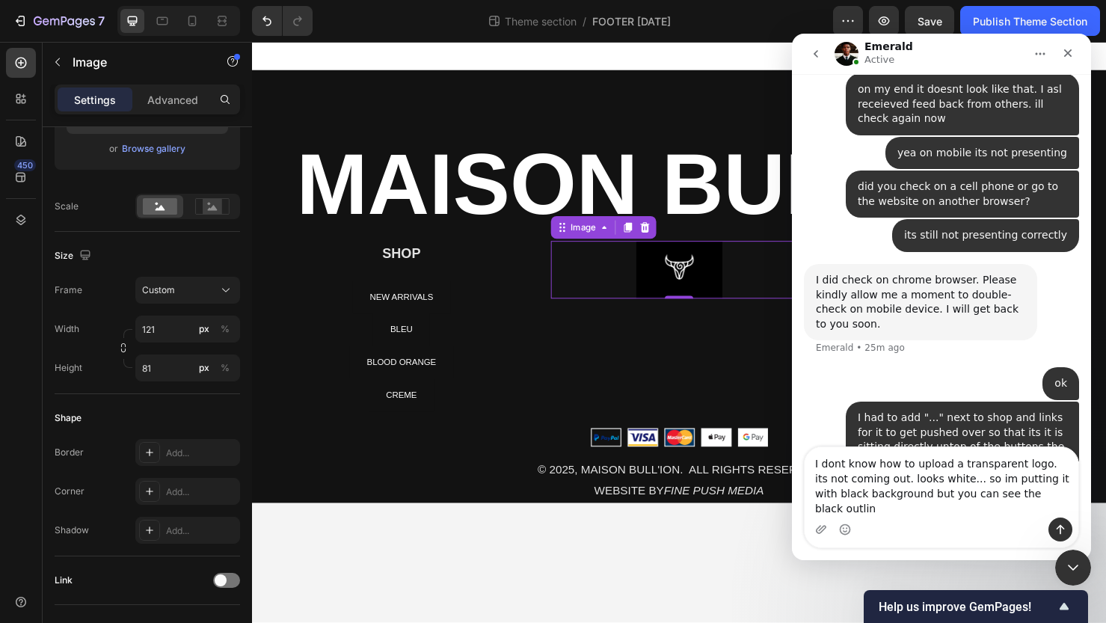
type textarea "I dont know how to upload a transparent logo. its not coming out. looks white..…"
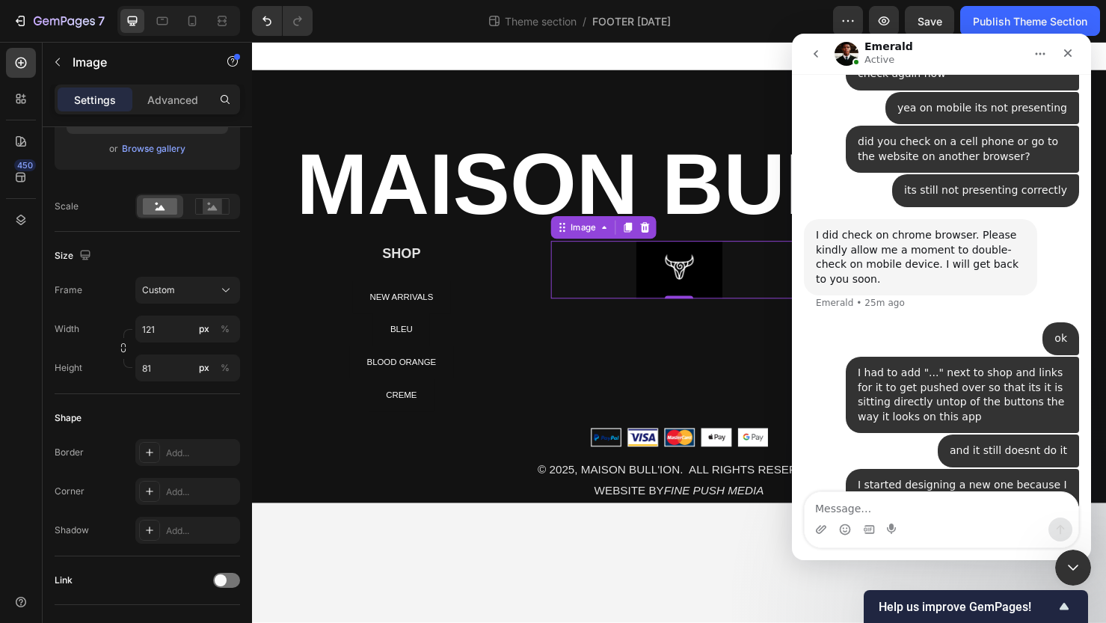
scroll to position [9851, 0]
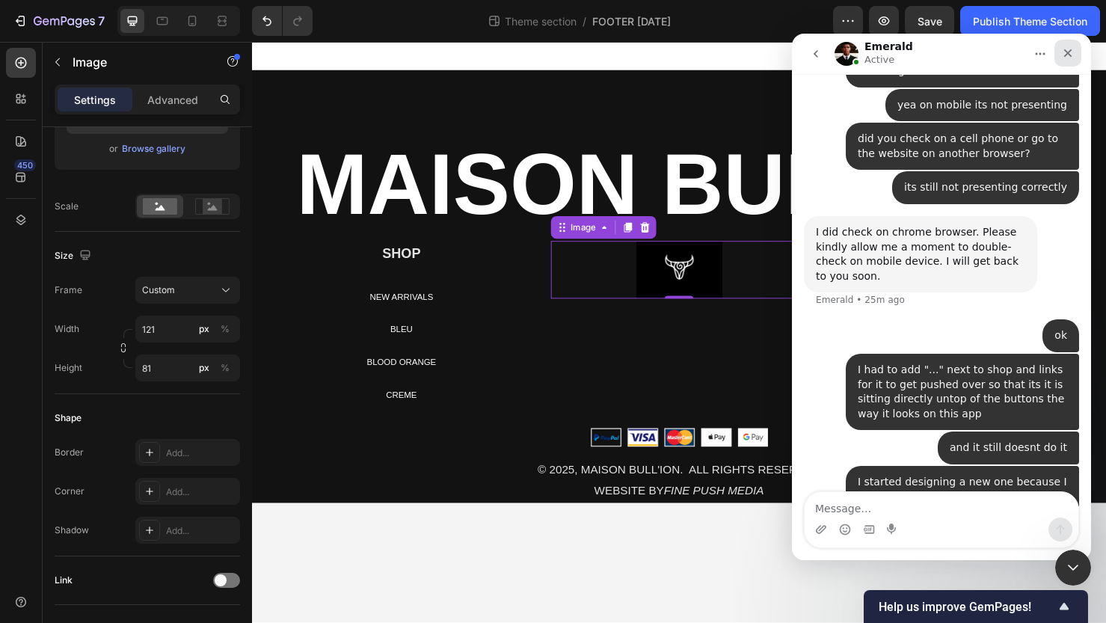
click at [935, 49] on icon "Close" at bounding box center [1068, 53] width 12 height 12
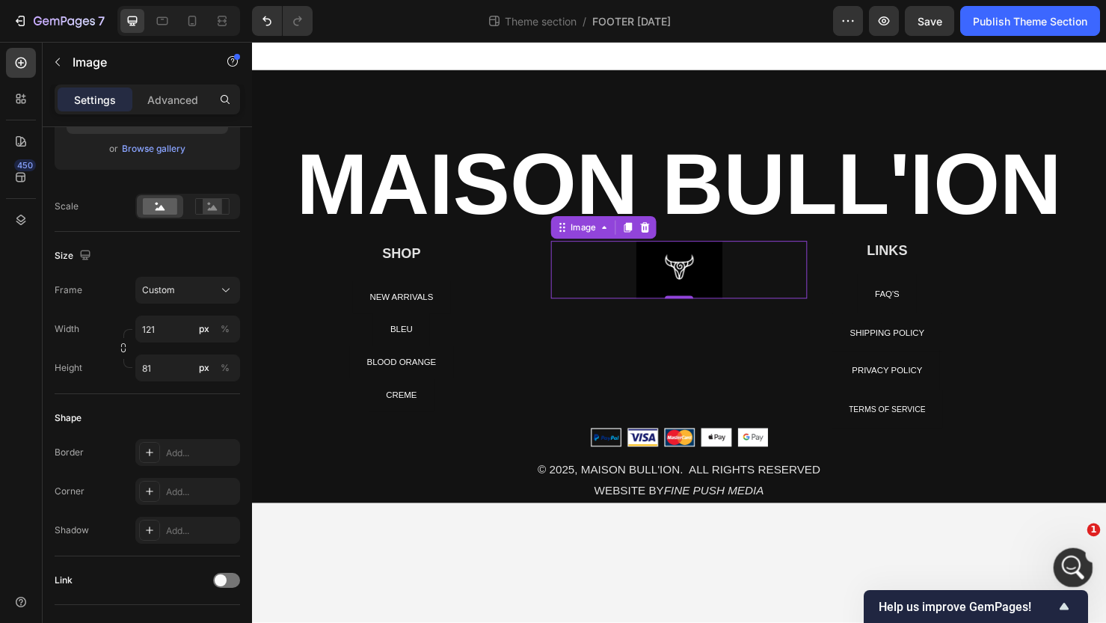
click at [935, 553] on div "Open Intercom Messenger" at bounding box center [1070, 565] width 49 height 49
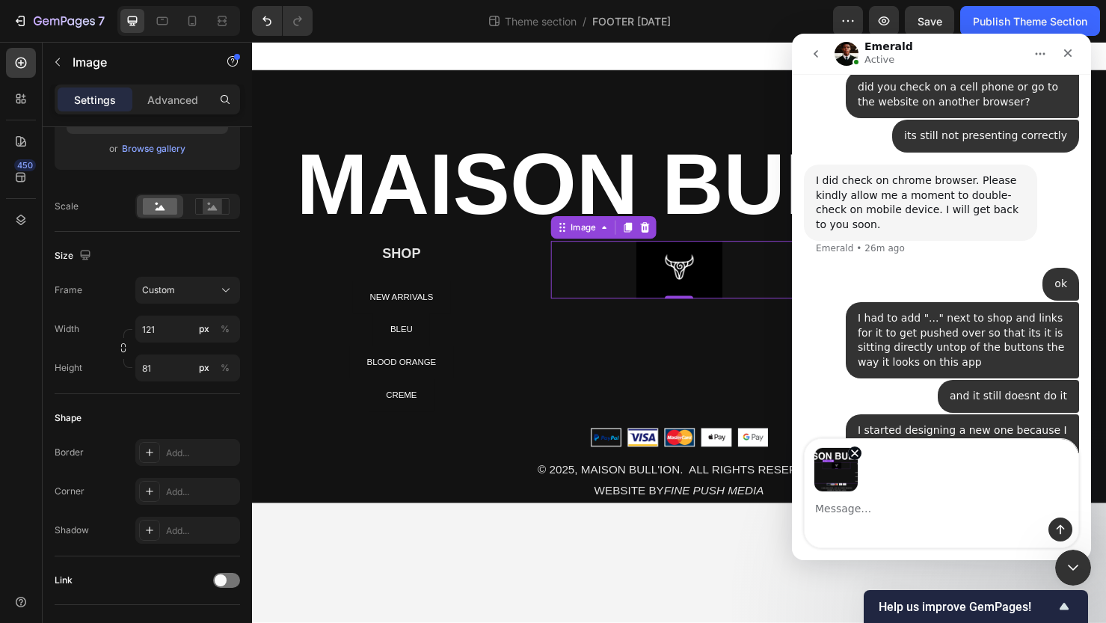
click at [935, 528] on div "Intercom messenger" at bounding box center [942, 529] width 274 height 24
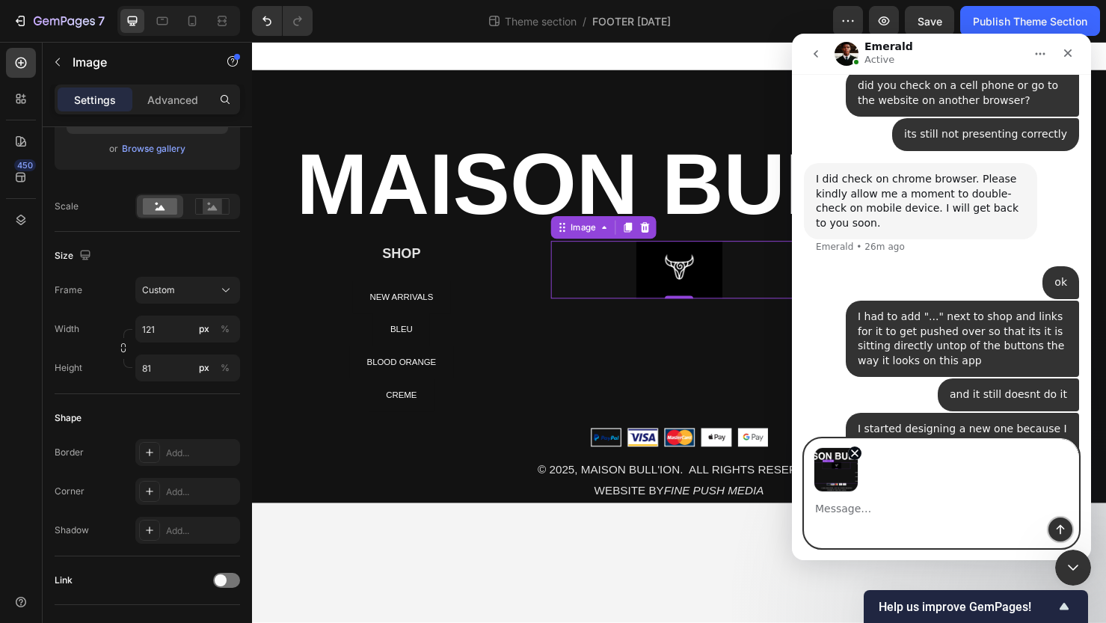
click at [935, 528] on button "Send a message…" at bounding box center [1060, 529] width 24 height 24
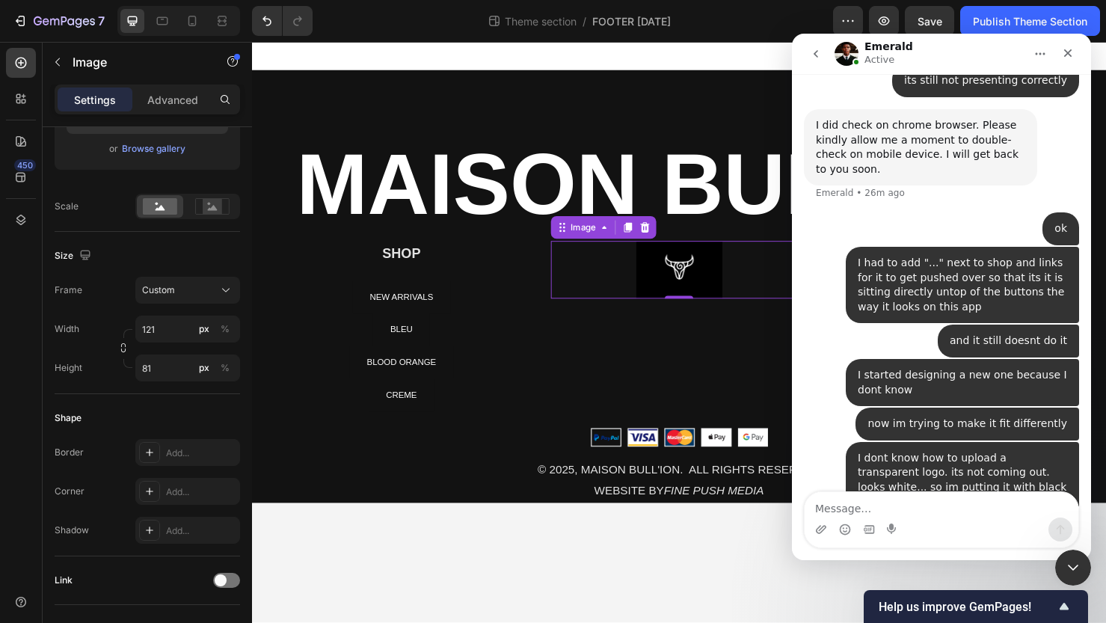
scroll to position [9964, 0]
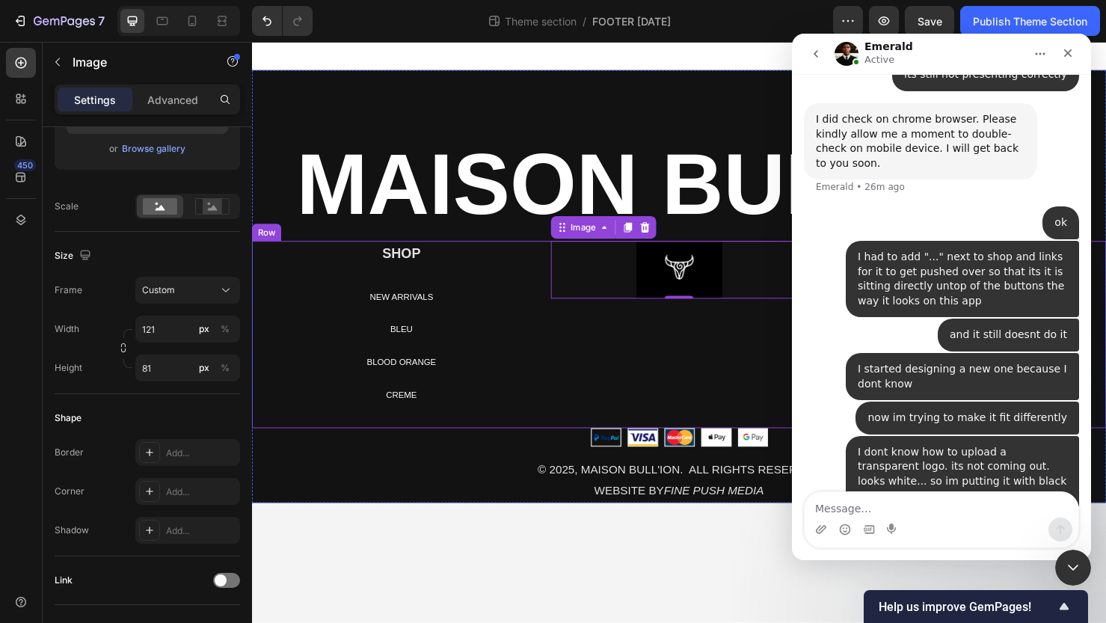
click at [562, 441] on div "Text block Row SHOP Heading NEW ARRIVALS Button BLEU Button BLOOD ORANGE Button…" at bounding box center [700, 349] width 897 height 197
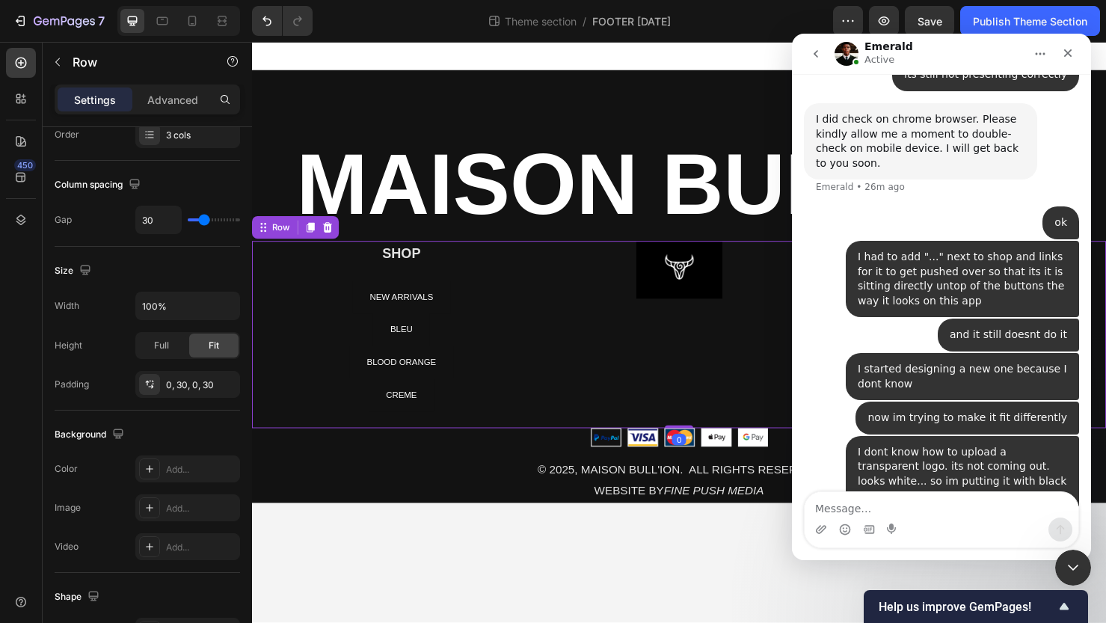
scroll to position [0, 0]
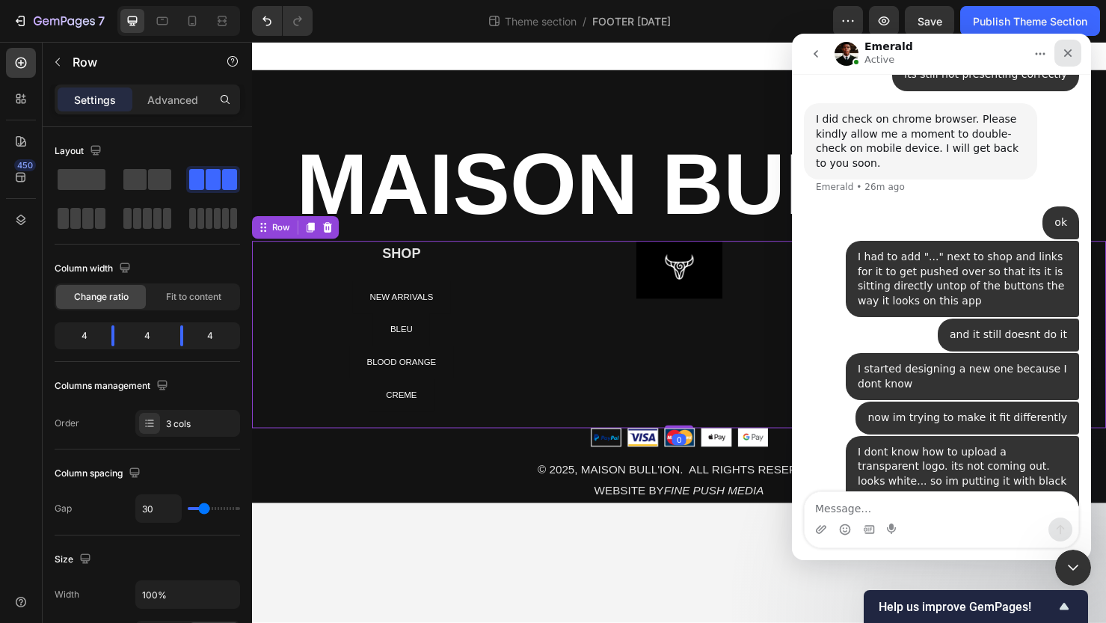
click at [935, 53] on icon "Close" at bounding box center [1068, 53] width 12 height 12
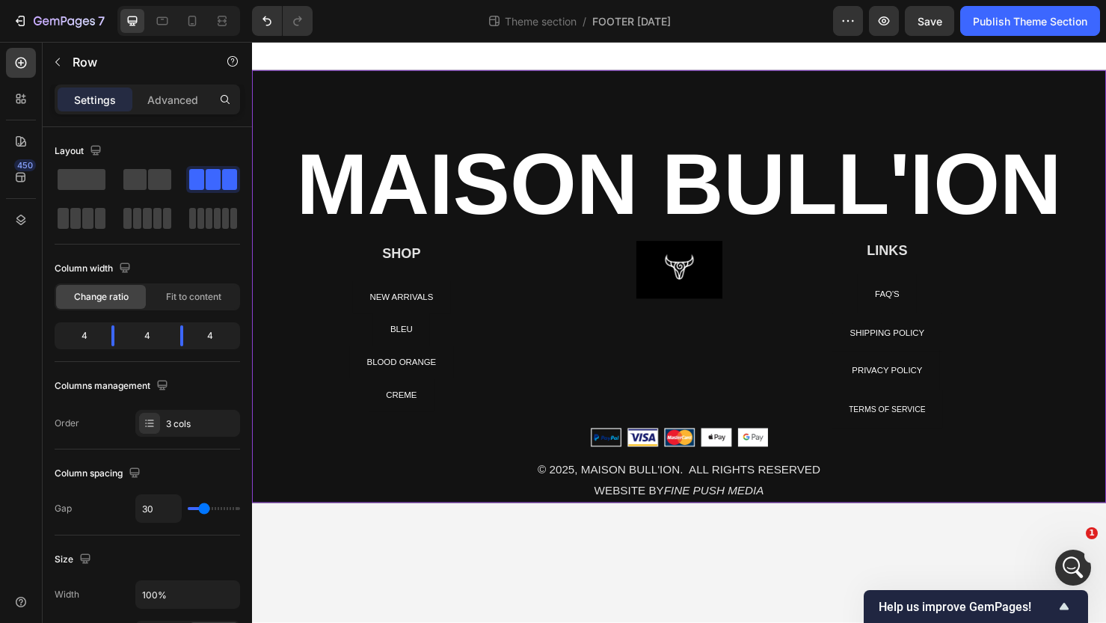
click at [816, 110] on div "⁠⁠⁠⁠⁠⁠⁠ MAISON BULL'ION Heading Text block Row SHOP Heading NEW ARRIVALS Button…" at bounding box center [700, 299] width 897 height 455
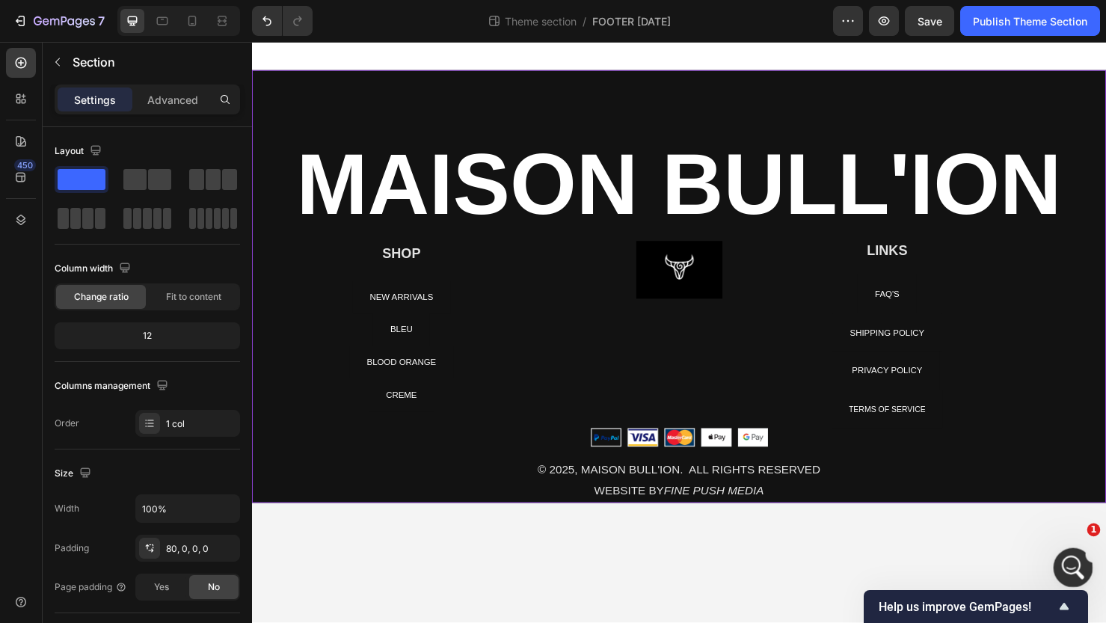
click at [935, 569] on icon "Open Intercom Messenger" at bounding box center [1071, 565] width 25 height 25
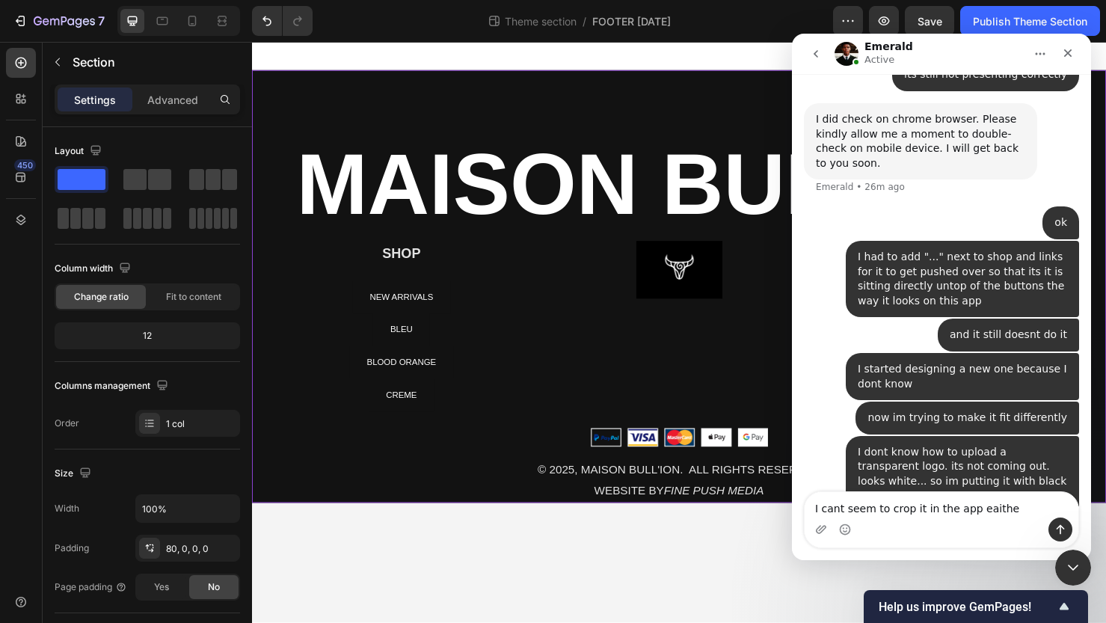
scroll to position [9964, 0]
type textarea "I cant seem to crop it in the app either"
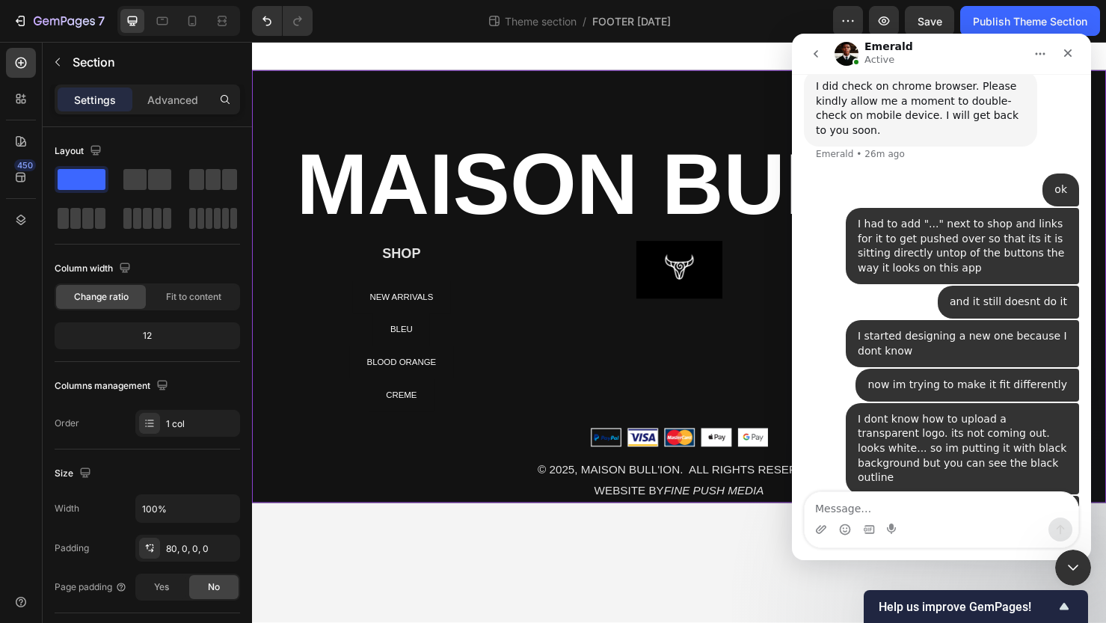
scroll to position [9998, 0]
click at [70, 262] on div "Column width" at bounding box center [94, 269] width 79 height 20
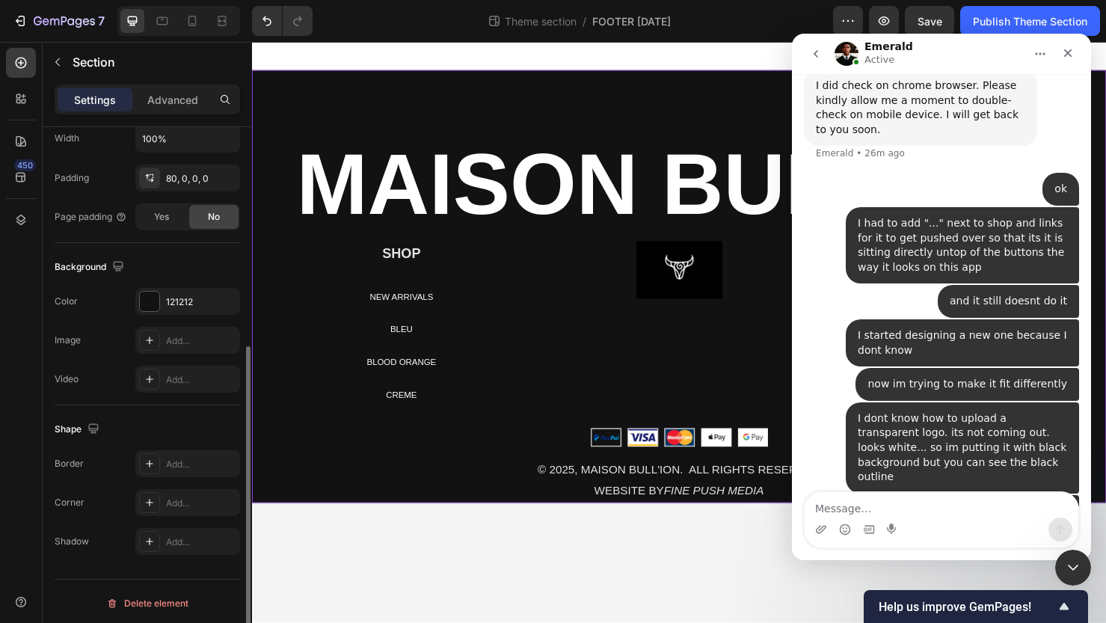
scroll to position [374, 0]
click at [153, 454] on icon at bounding box center [150, 460] width 12 height 12
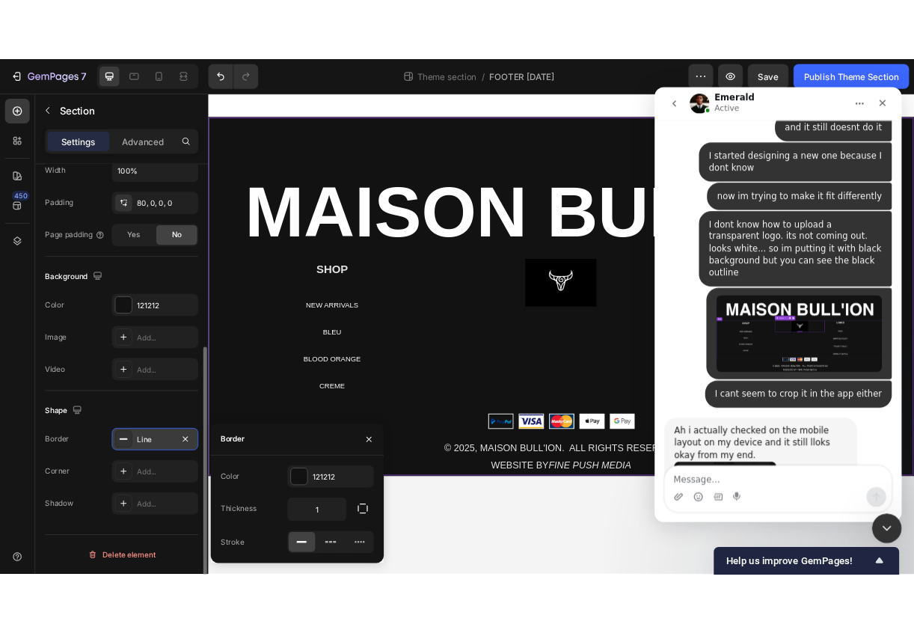
scroll to position [10214, 0]
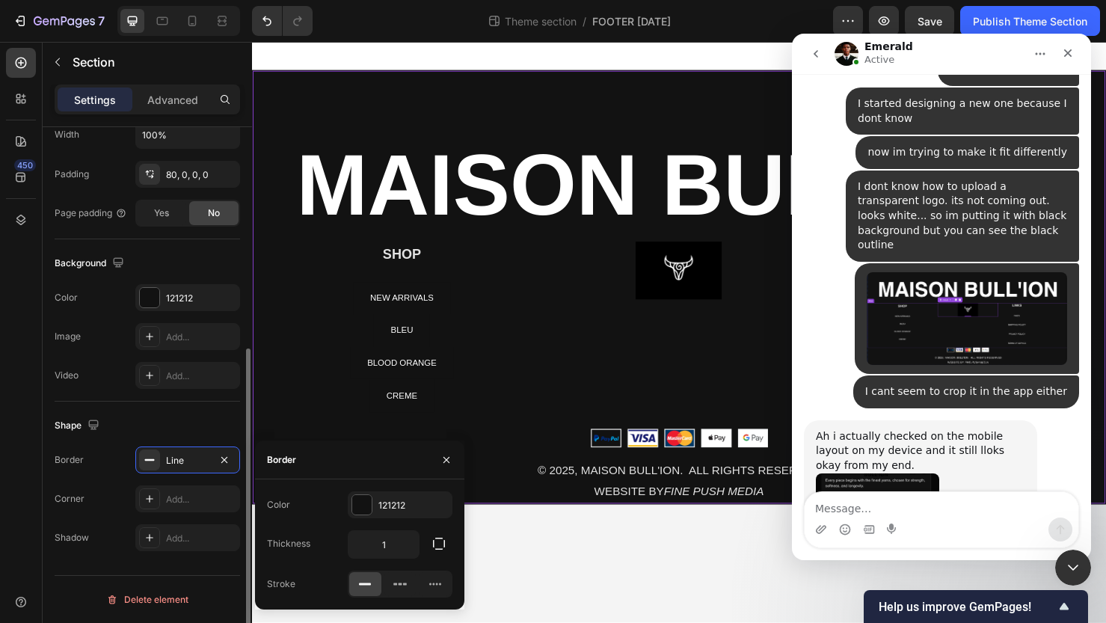
click at [126, 424] on div "Shape" at bounding box center [147, 425] width 185 height 24
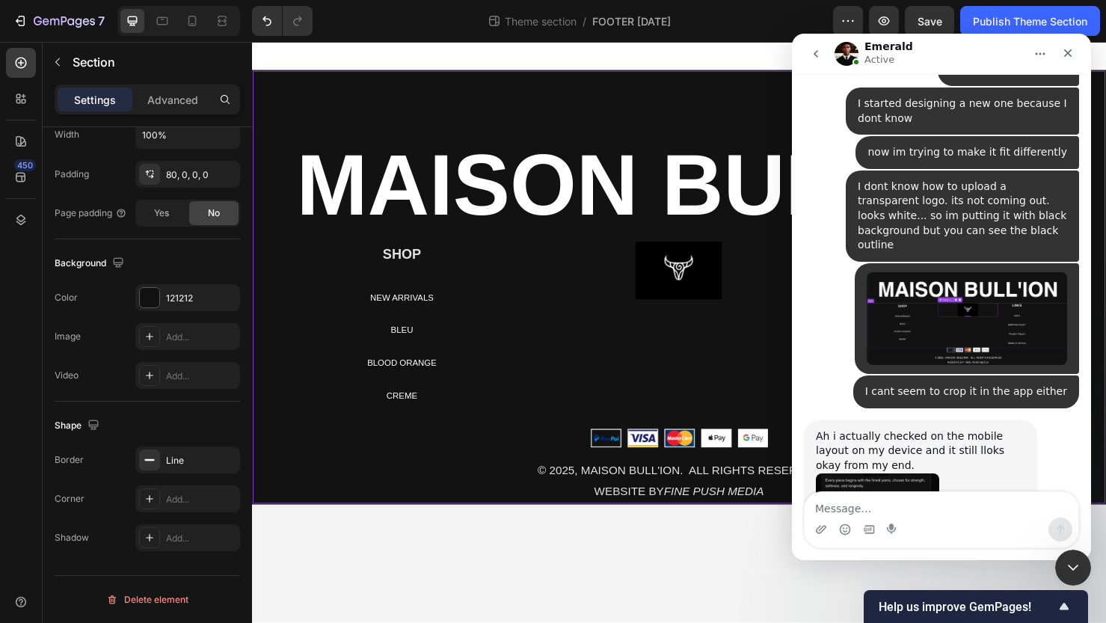
click at [935, 473] on div "Emerald says…" at bounding box center [920, 573] width 209 height 200
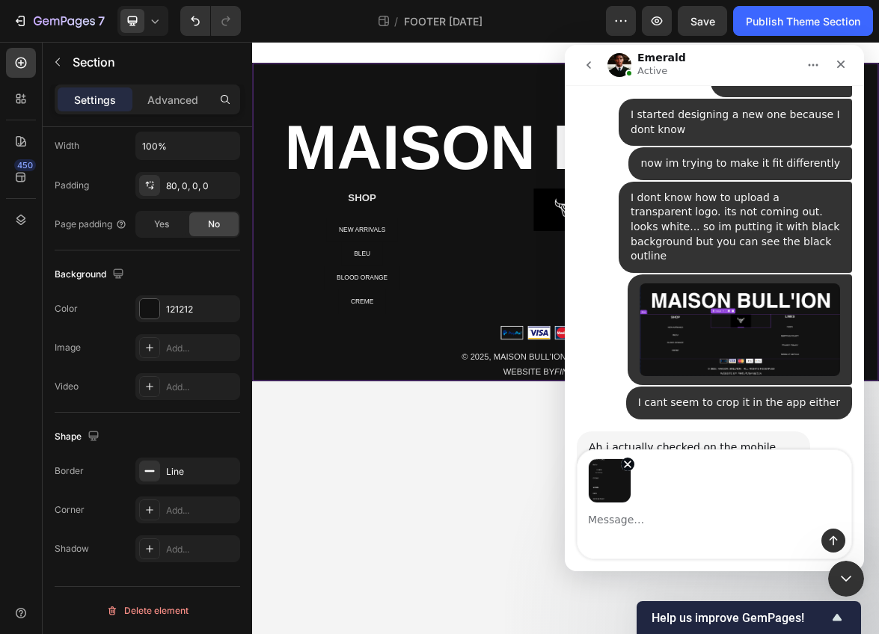
scroll to position [10267, 0]
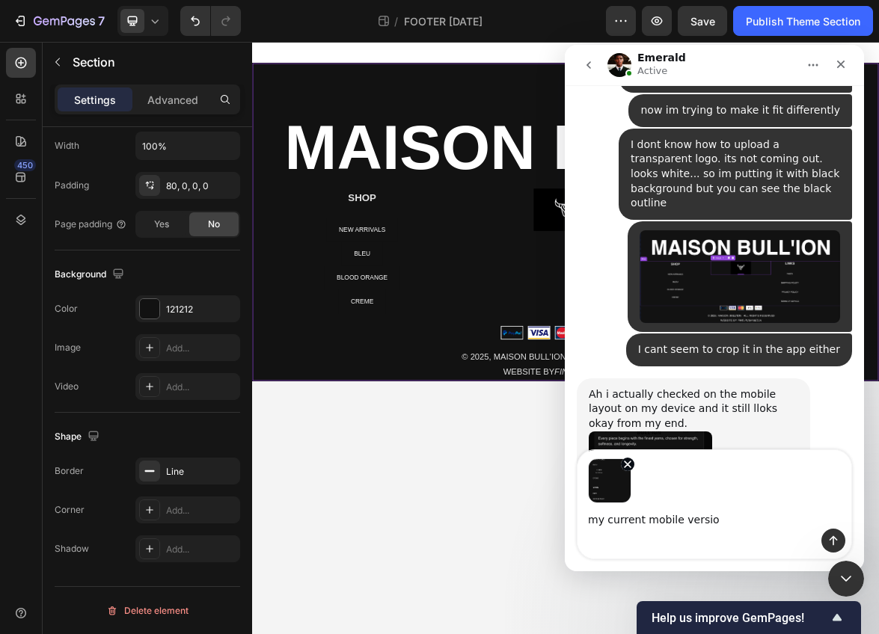
type textarea "my current mobile version"
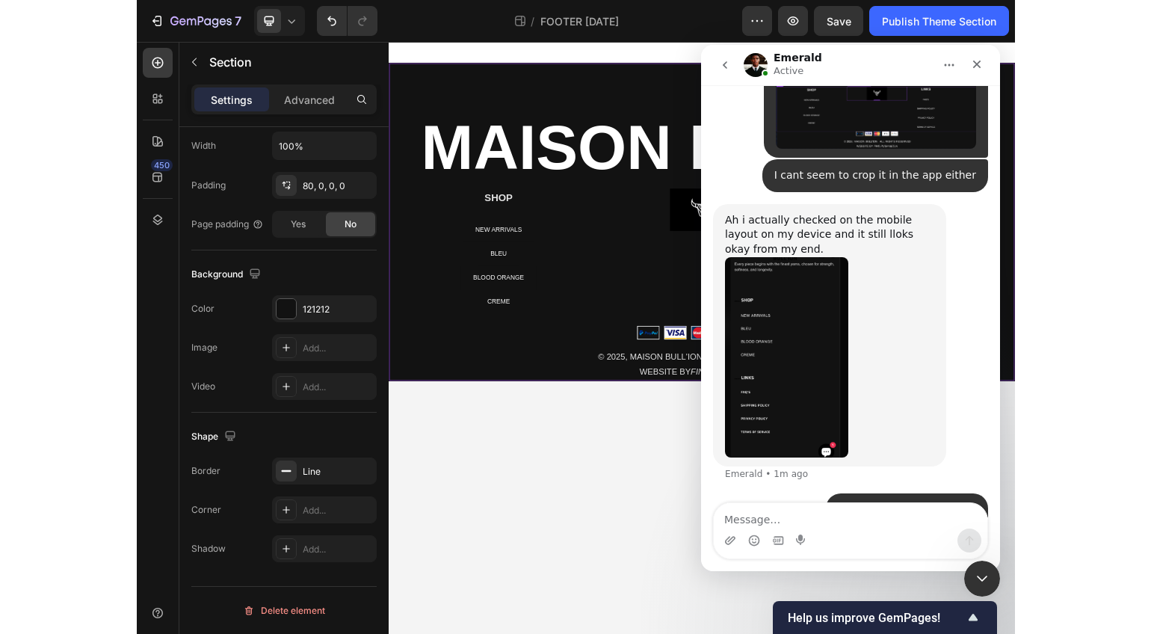
scroll to position [10467, 0]
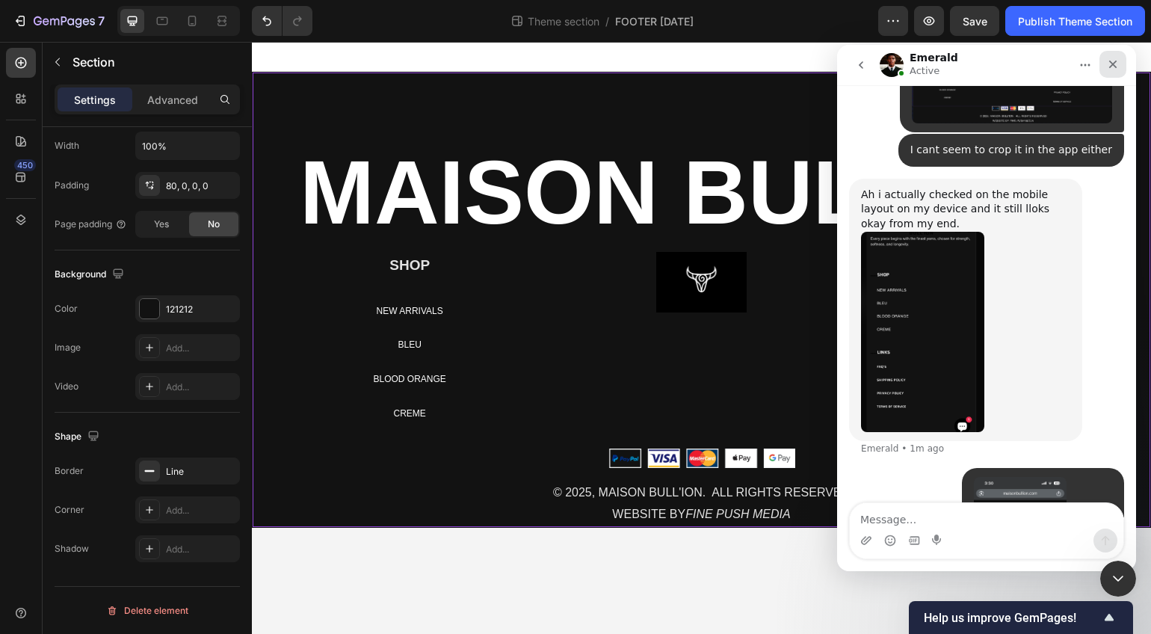
click at [935, 63] on icon "Close" at bounding box center [1114, 65] width 8 height 8
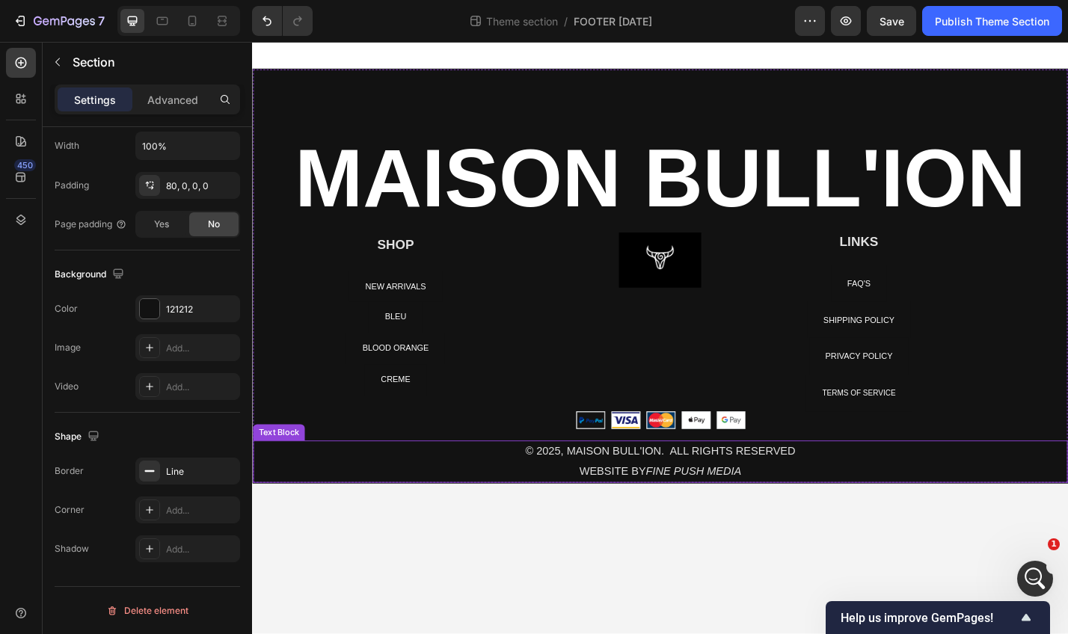
scroll to position [10550, 0]
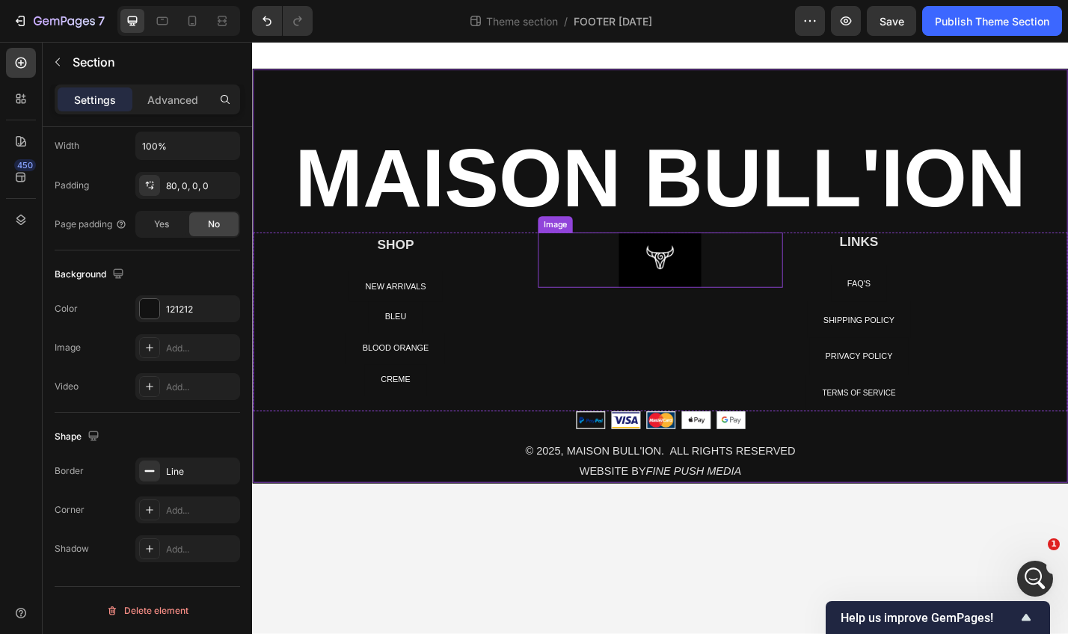
click at [712, 299] on img at bounding box center [700, 282] width 90 height 61
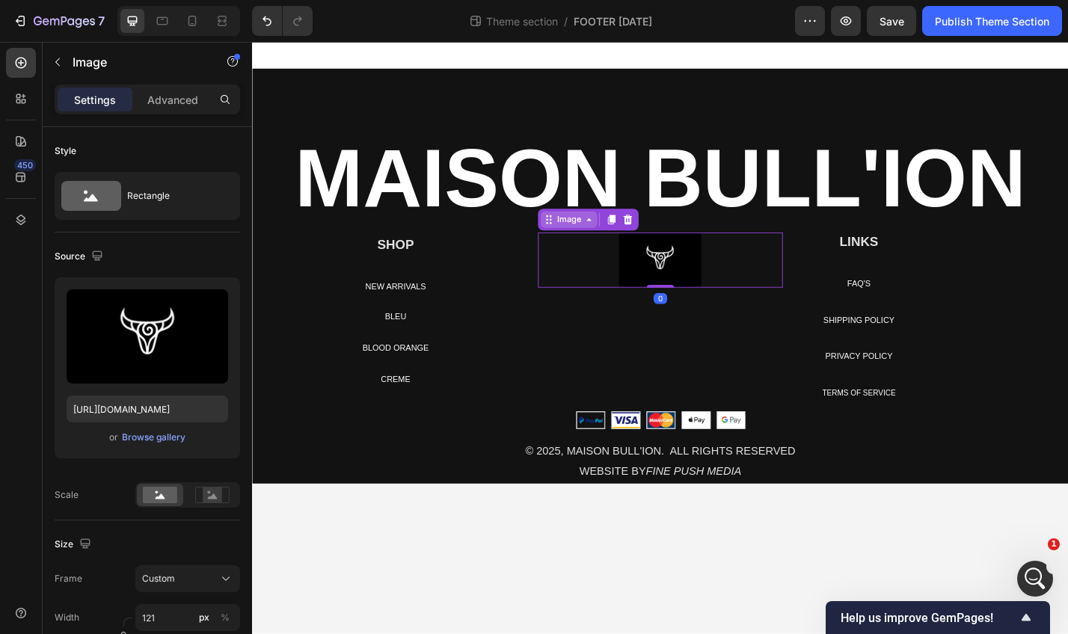
scroll to position [10716, 0]
click at [586, 236] on div "Image" at bounding box center [600, 237] width 32 height 13
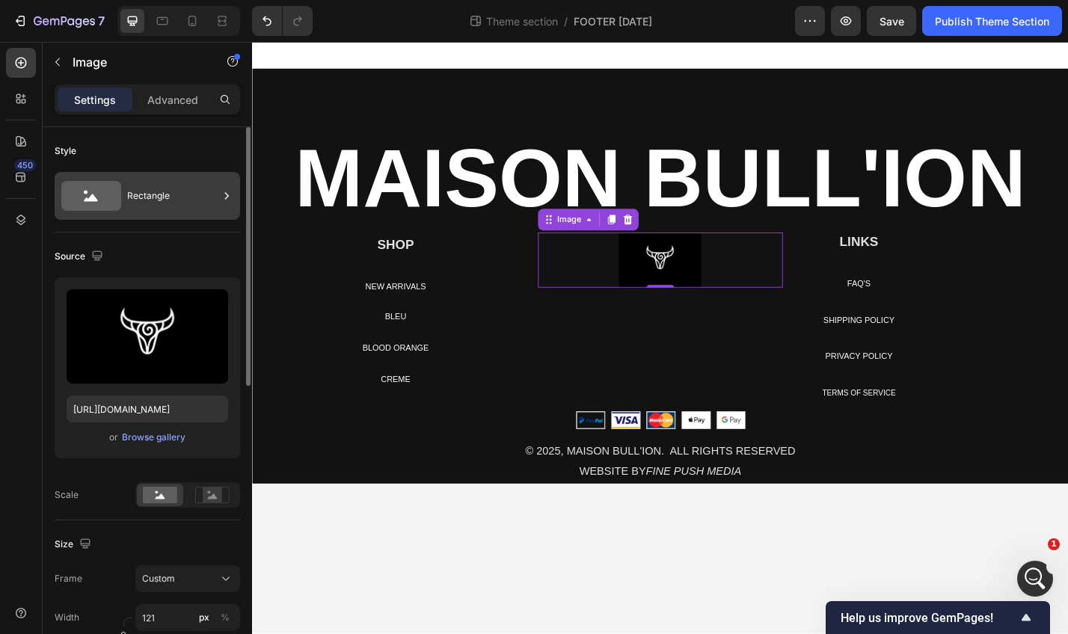
click at [167, 198] on div "Rectangle" at bounding box center [172, 196] width 91 height 34
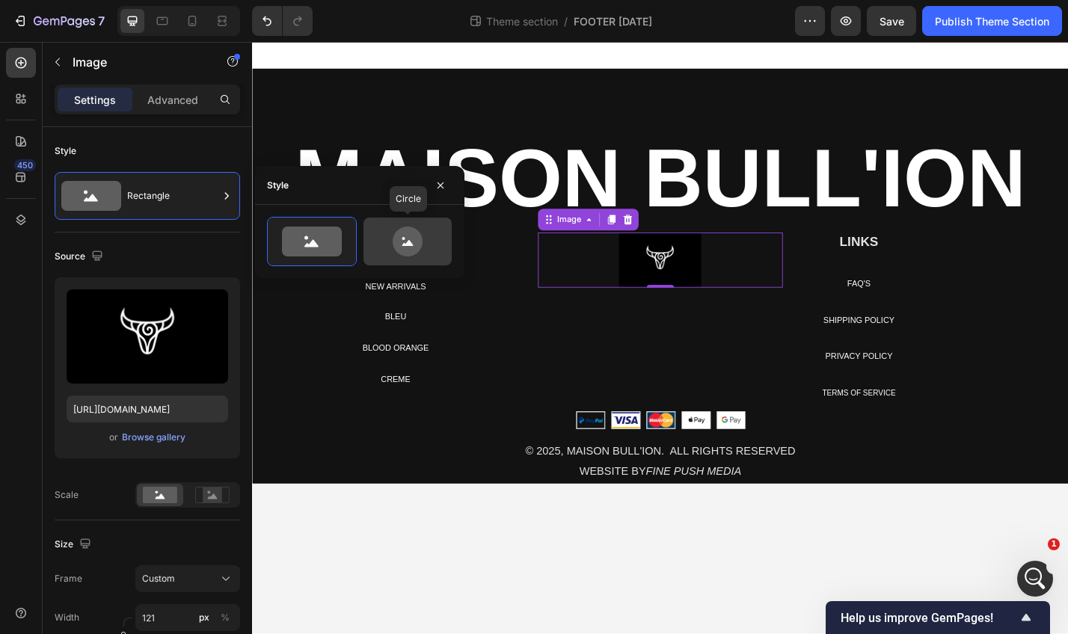
click at [416, 241] on icon at bounding box center [408, 242] width 30 height 30
type input "80"
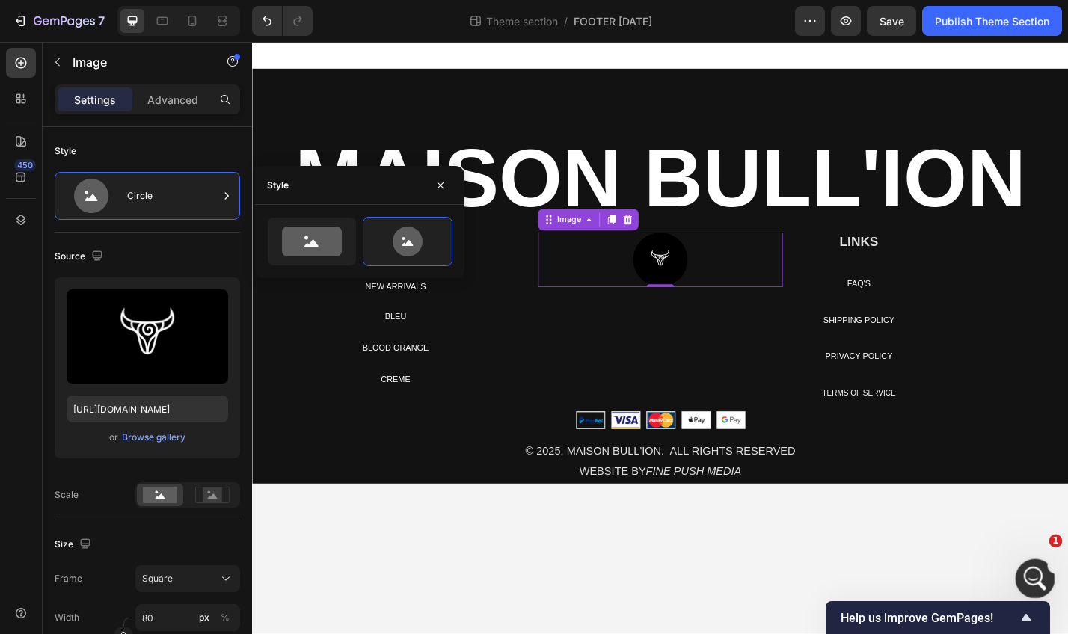
click at [935, 581] on icon "Open Intercom Messenger" at bounding box center [1033, 577] width 25 height 25
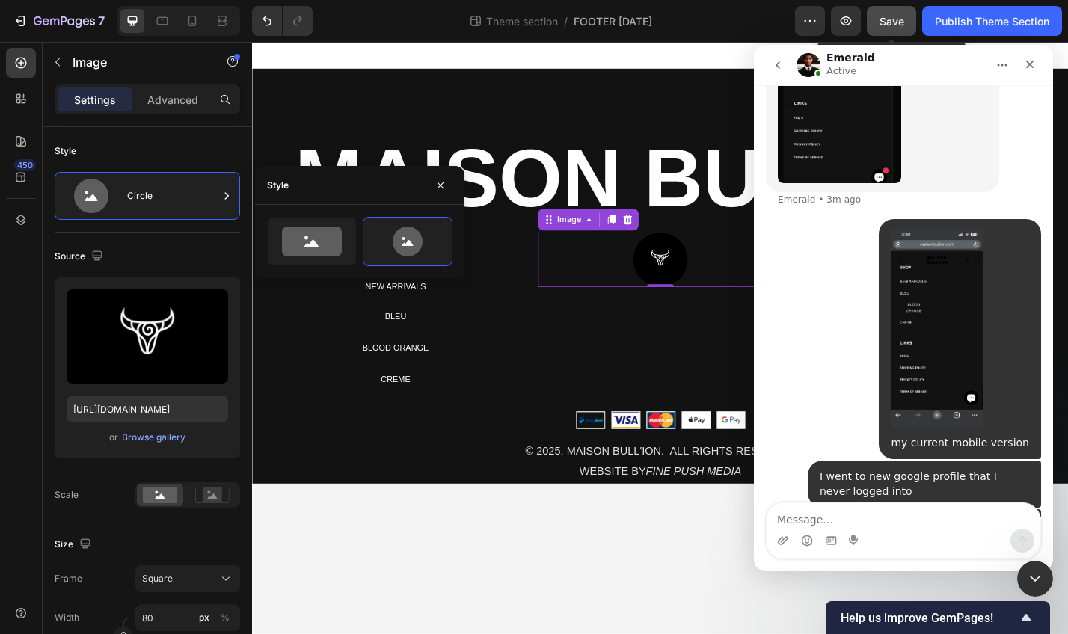
click at [879, 28] on div "Save" at bounding box center [891, 21] width 25 height 16
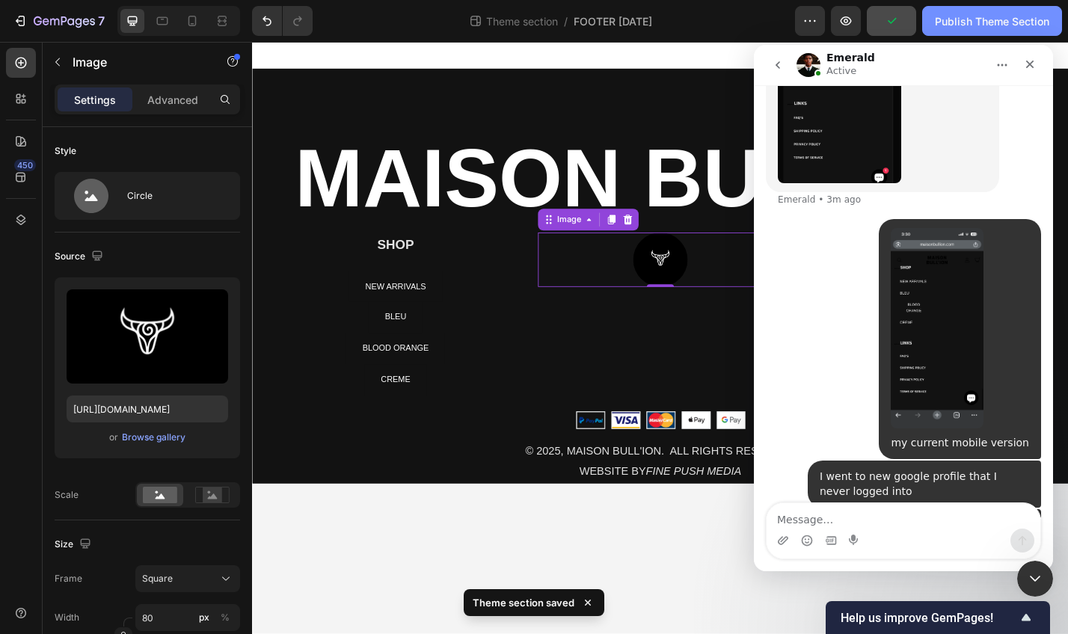
click at [935, 27] on div "Publish Theme Section" at bounding box center [992, 21] width 114 height 16
click at [935, 26] on div "Publish Theme Section" at bounding box center [992, 21] width 114 height 16
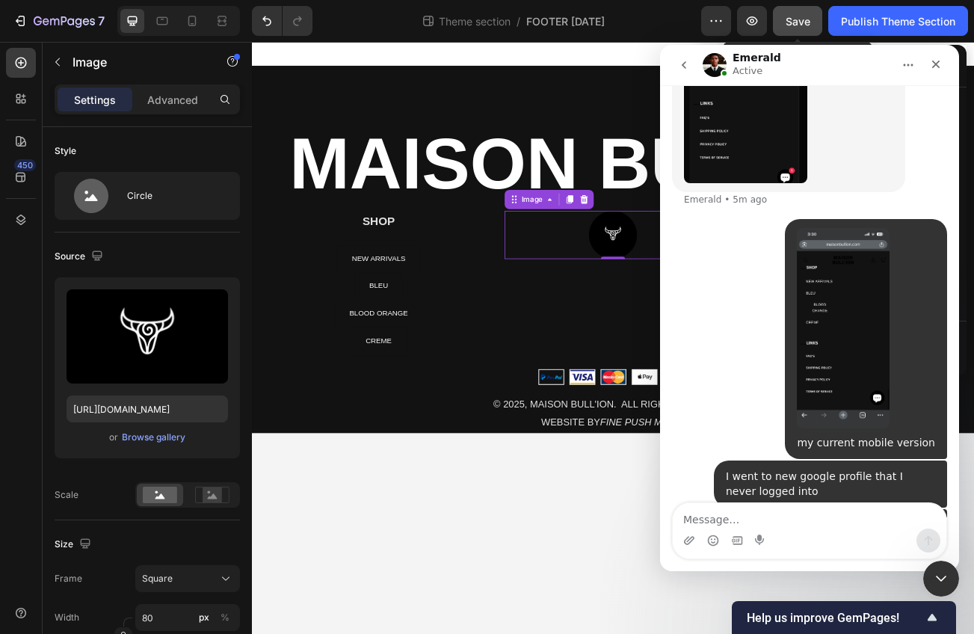
click at [791, 28] on div "Save" at bounding box center [798, 21] width 25 height 16
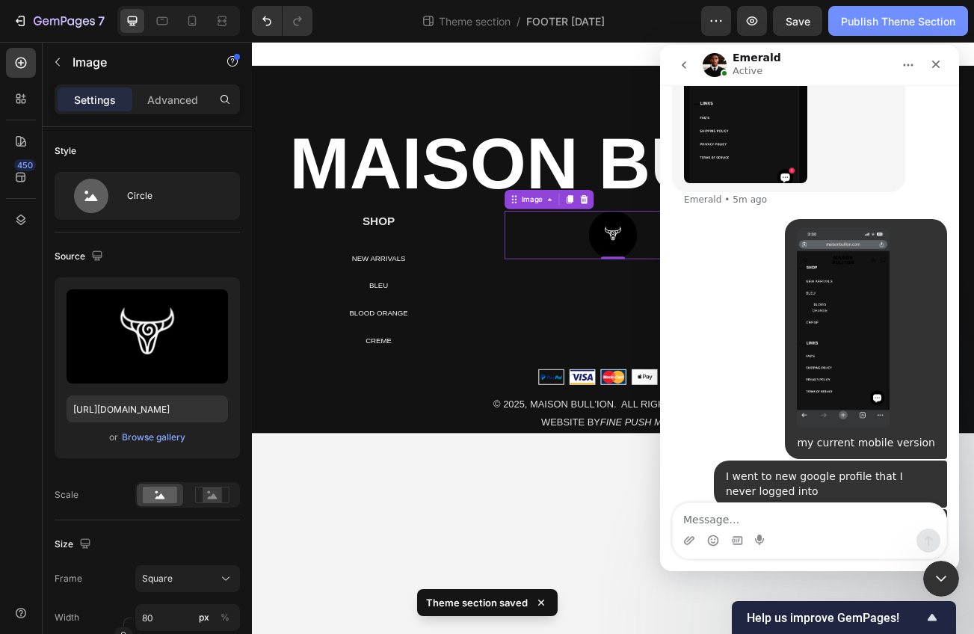
click at [891, 25] on div "Publish Theme Section" at bounding box center [898, 21] width 114 height 16
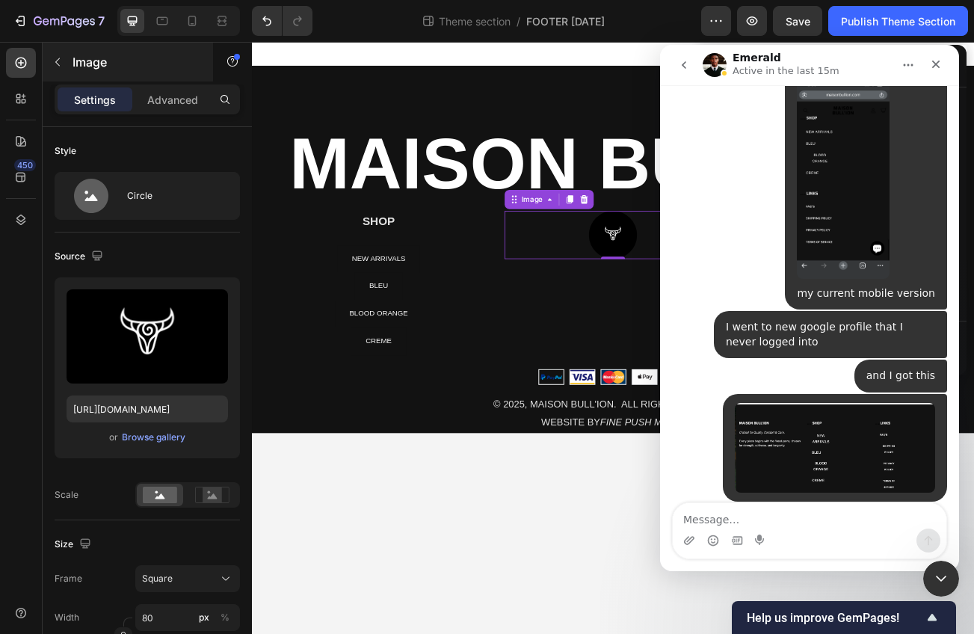
scroll to position [10857, 0]
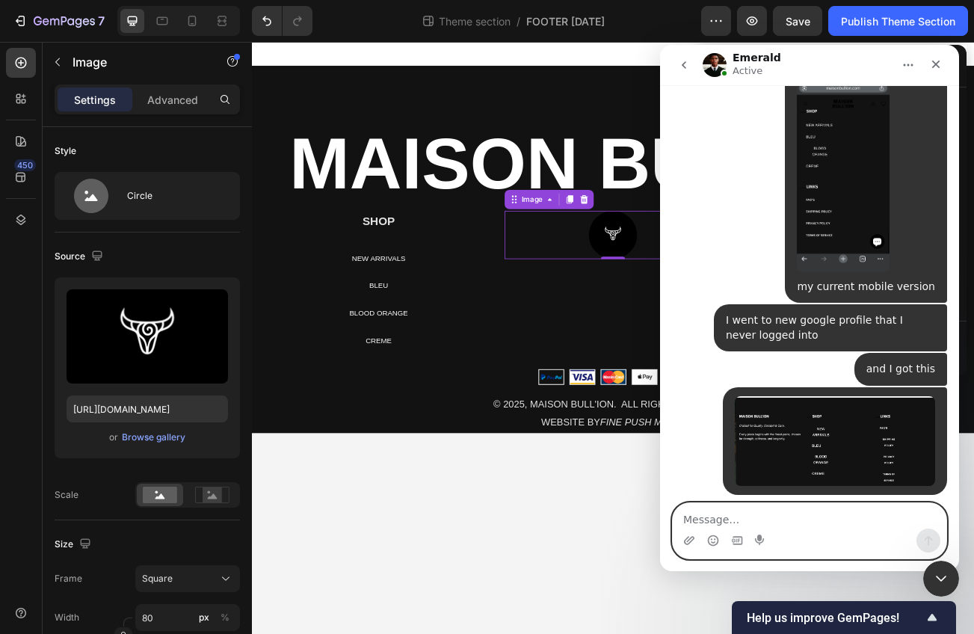
click at [732, 517] on textarea "Message…" at bounding box center [810, 515] width 274 height 25
type textarea "I just updated a new design"
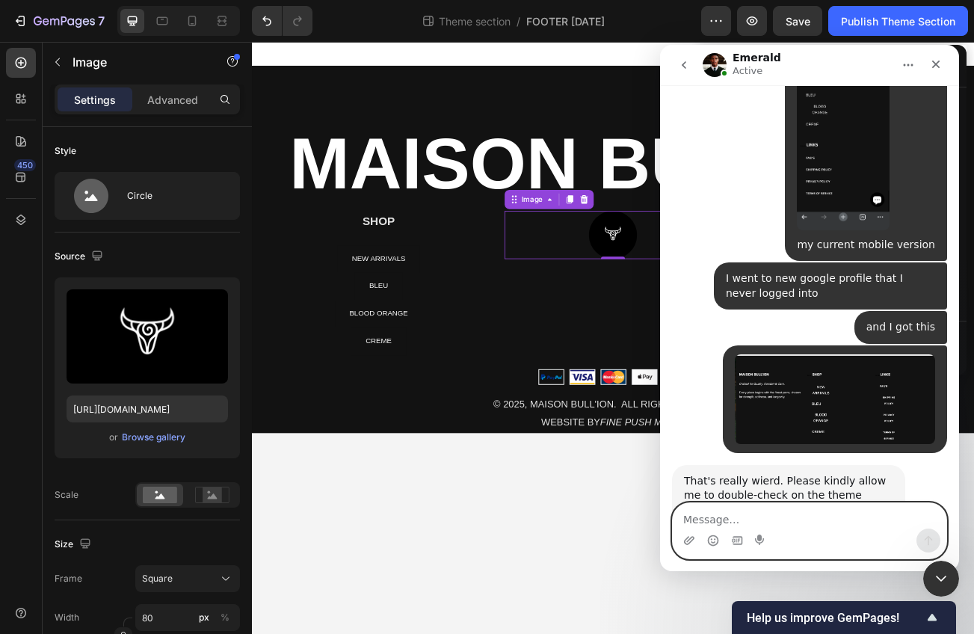
scroll to position [10902, 0]
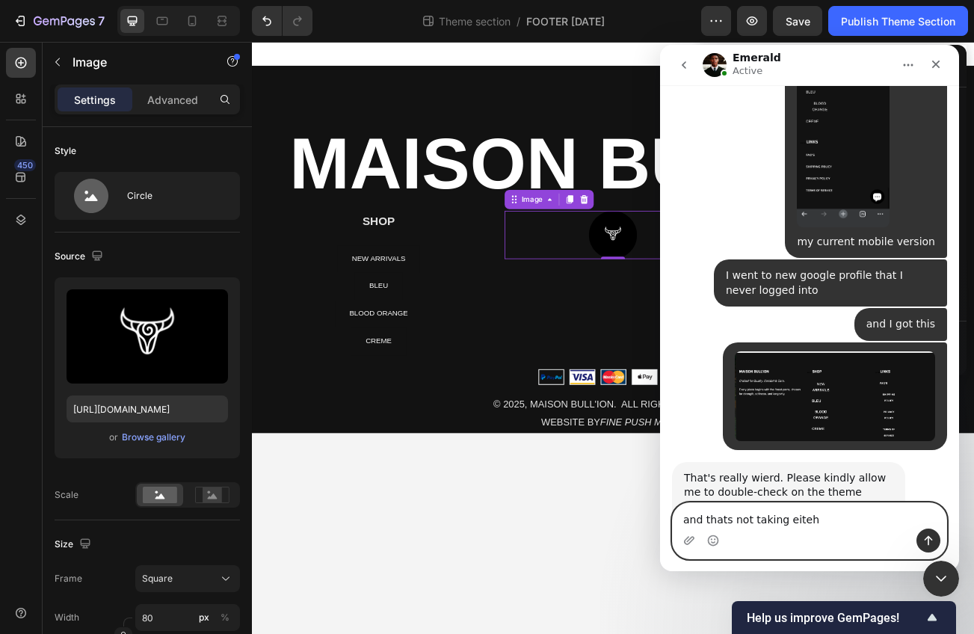
type textarea "and thats not taking eitehr"
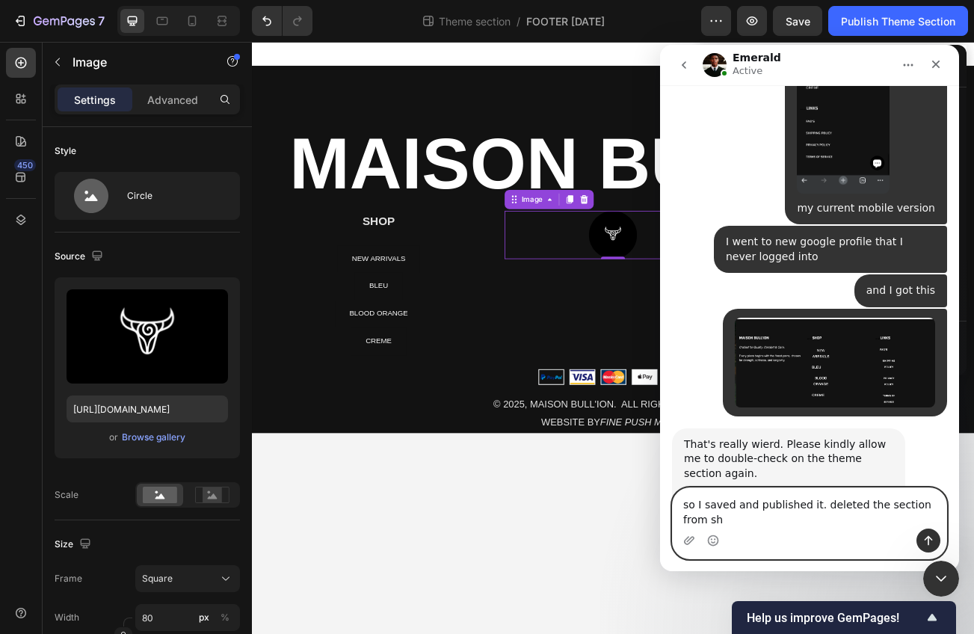
scroll to position [10951, 0]
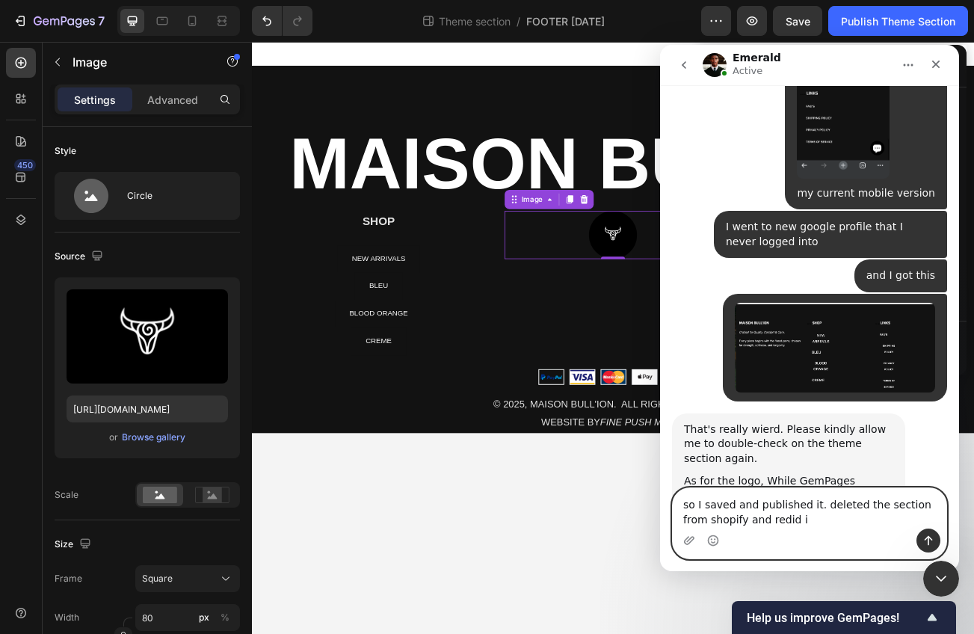
type textarea "so I saved and published it. deleted the section from shopify and redid it"
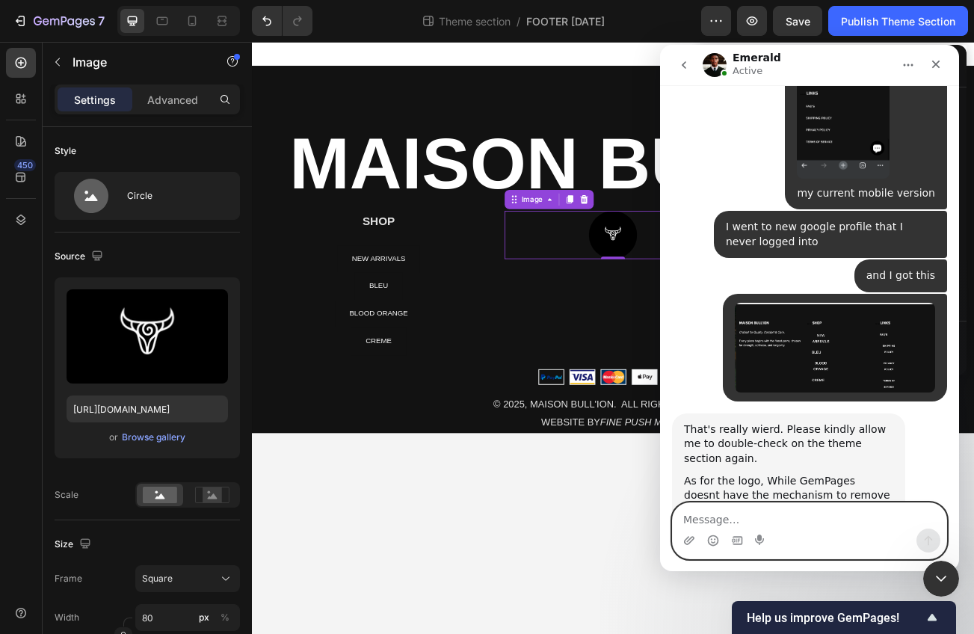
scroll to position [10985, 0]
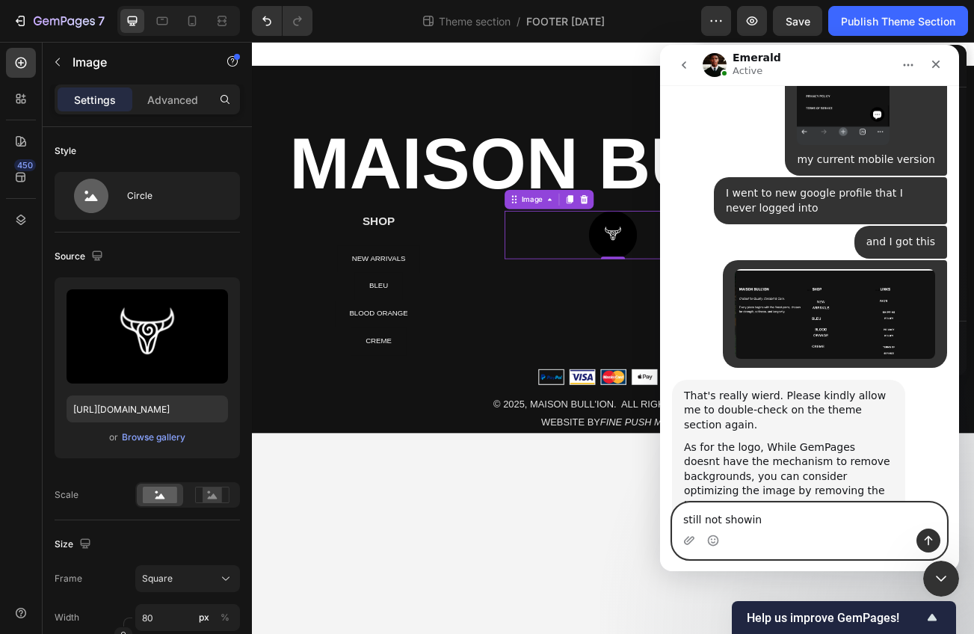
type textarea "still not showing"
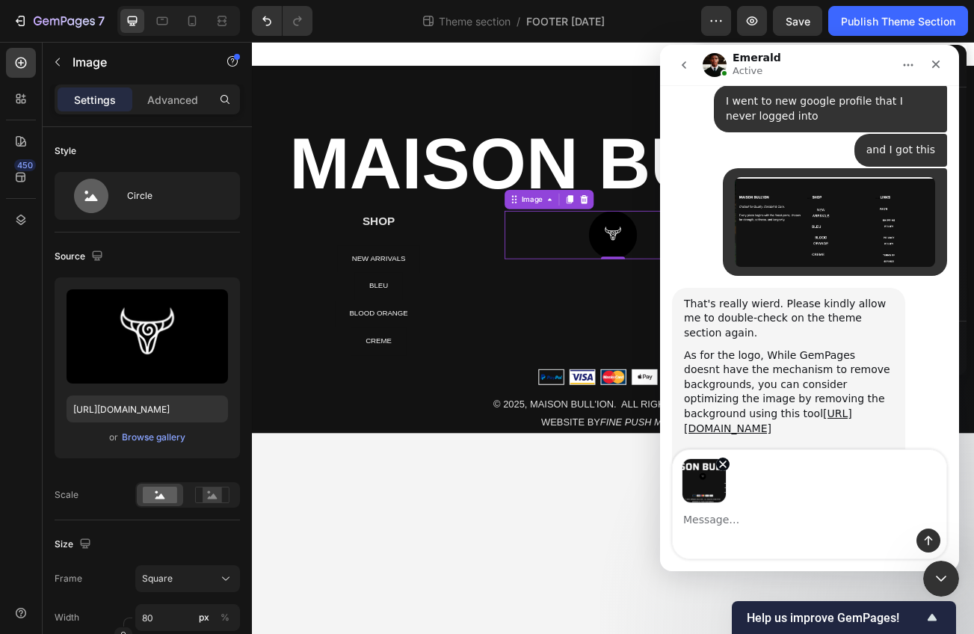
scroll to position [11130, 0]
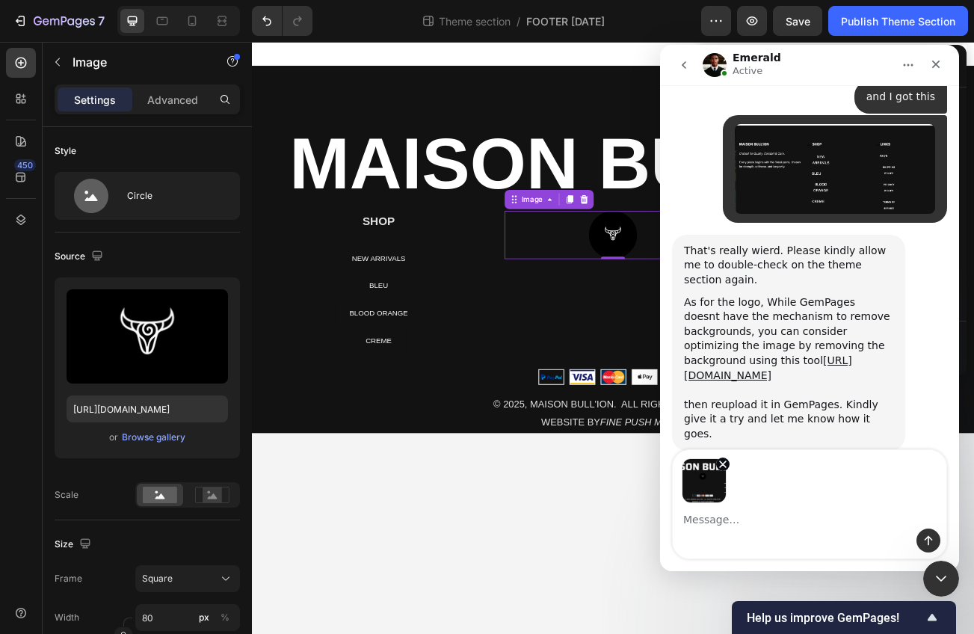
click at [803, 505] on textarea "Message…" at bounding box center [810, 515] width 274 height 25
type textarea "this is the preview alone"
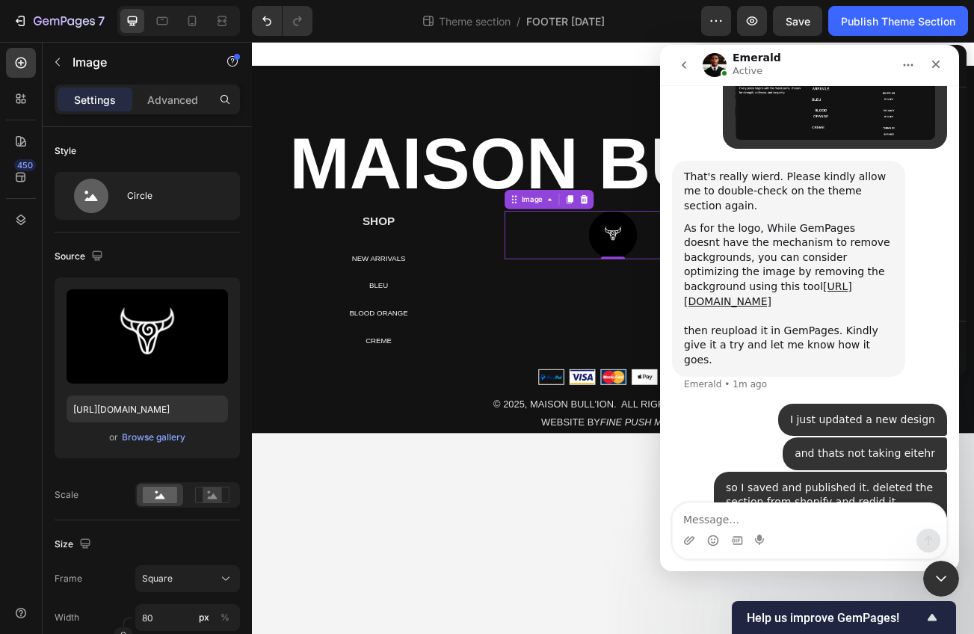
scroll to position [11204, 0]
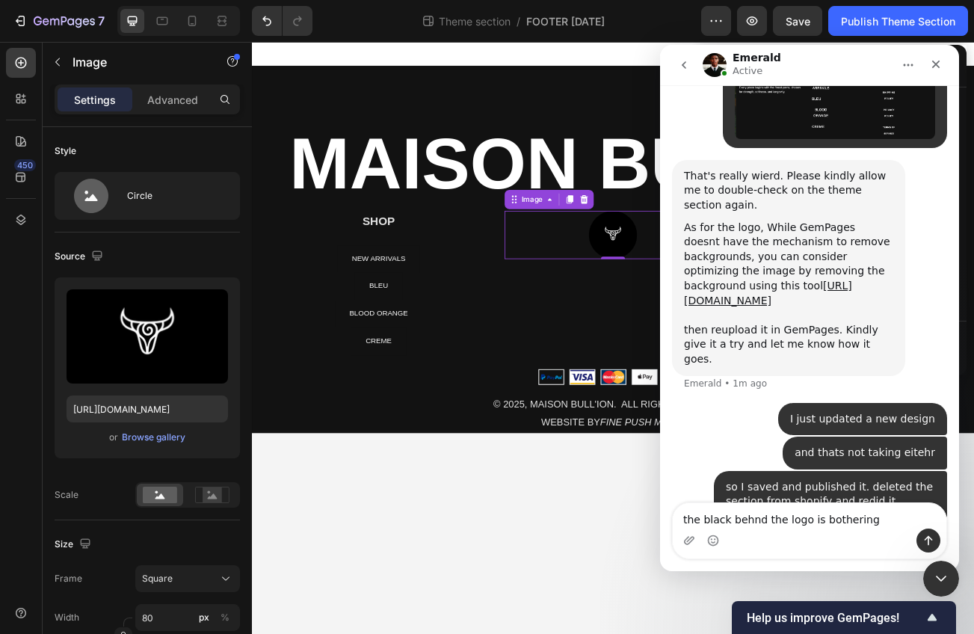
type textarea "the black behnd the logo is bothering"
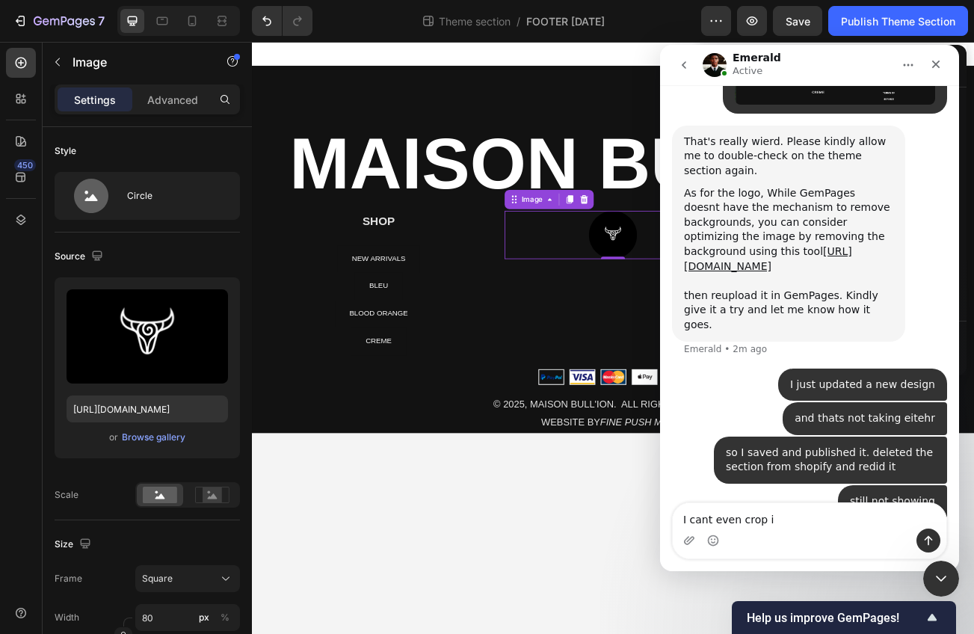
type textarea "I cant even crop it"
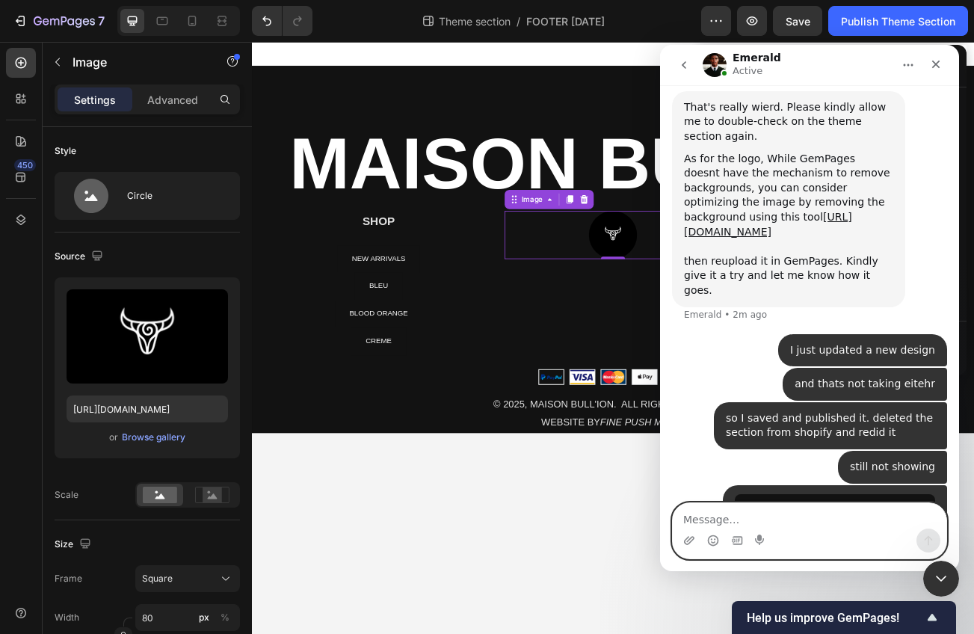
scroll to position [11216, 0]
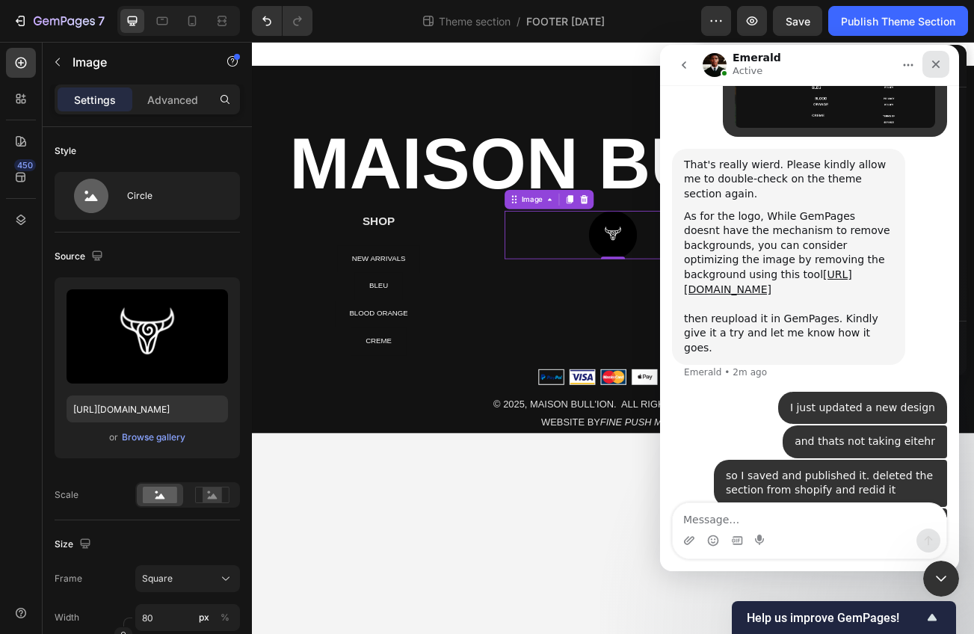
drag, startPoint x: 934, startPoint y: 65, endPoint x: 925, endPoint y: 72, distance: 11.2
click at [900, 73] on div "Intercom messenger" at bounding box center [921, 65] width 55 height 28
click at [927, 70] on div "Close" at bounding box center [936, 64] width 27 height 27
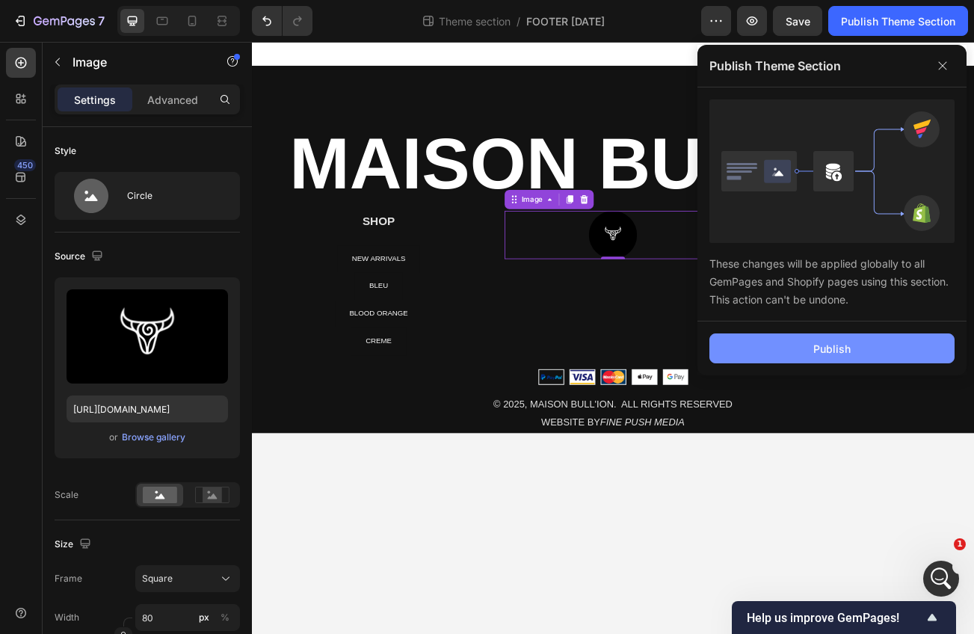
click at [789, 355] on button "Publish" at bounding box center [832, 348] width 245 height 30
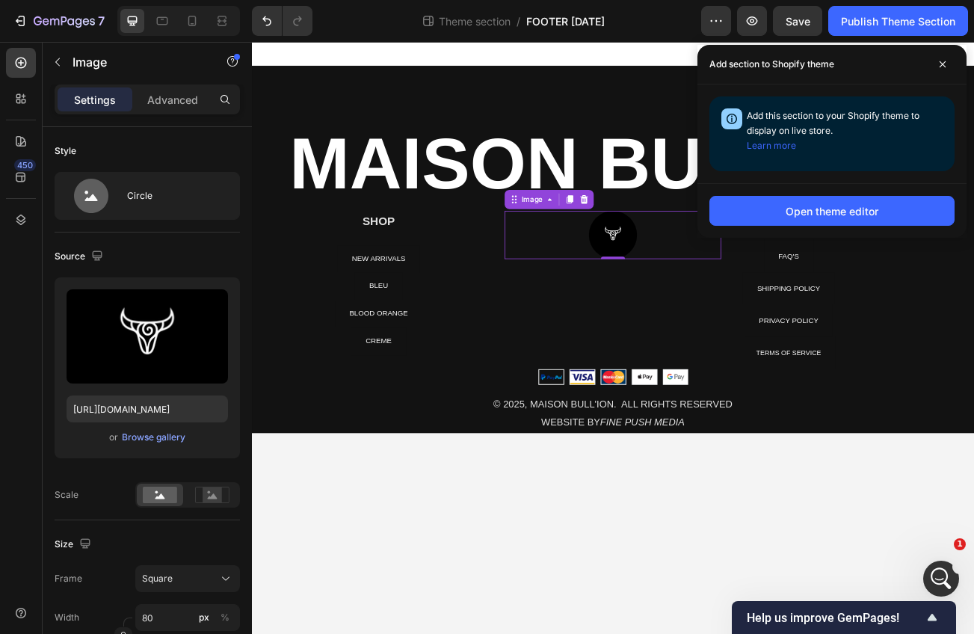
scroll to position [11273, 0]
click at [923, 584] on div "Open Intercom Messenger" at bounding box center [938, 576] width 49 height 49
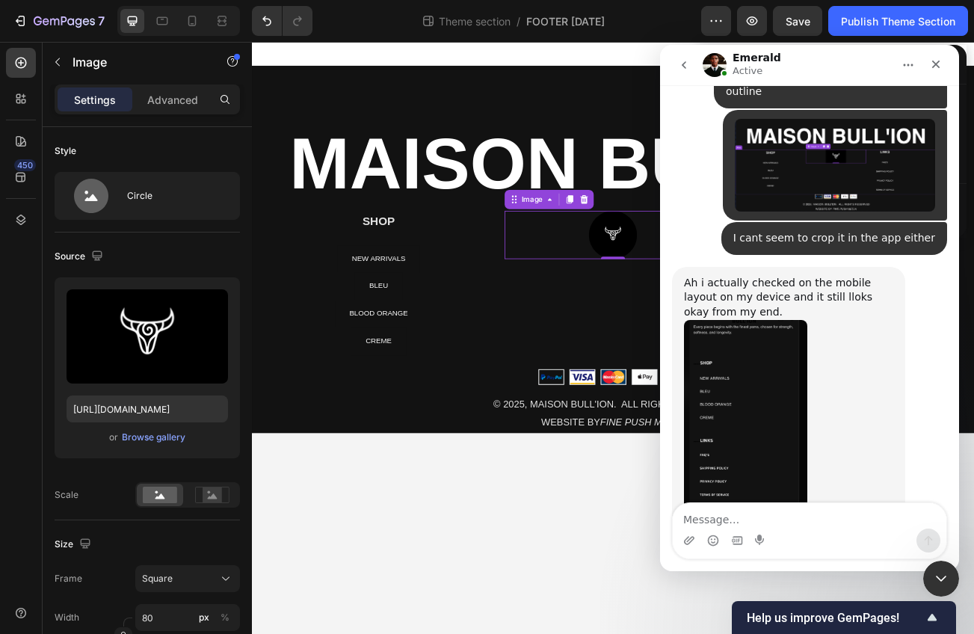
click at [815, 513] on textarea "Message…" at bounding box center [810, 515] width 274 height 25
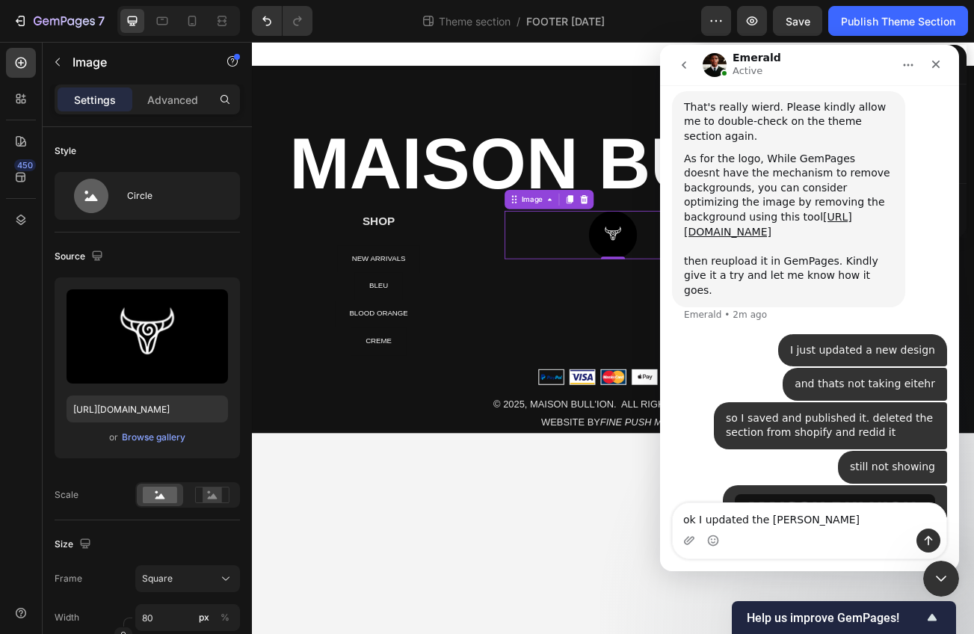
type textarea "ok I updated the change"
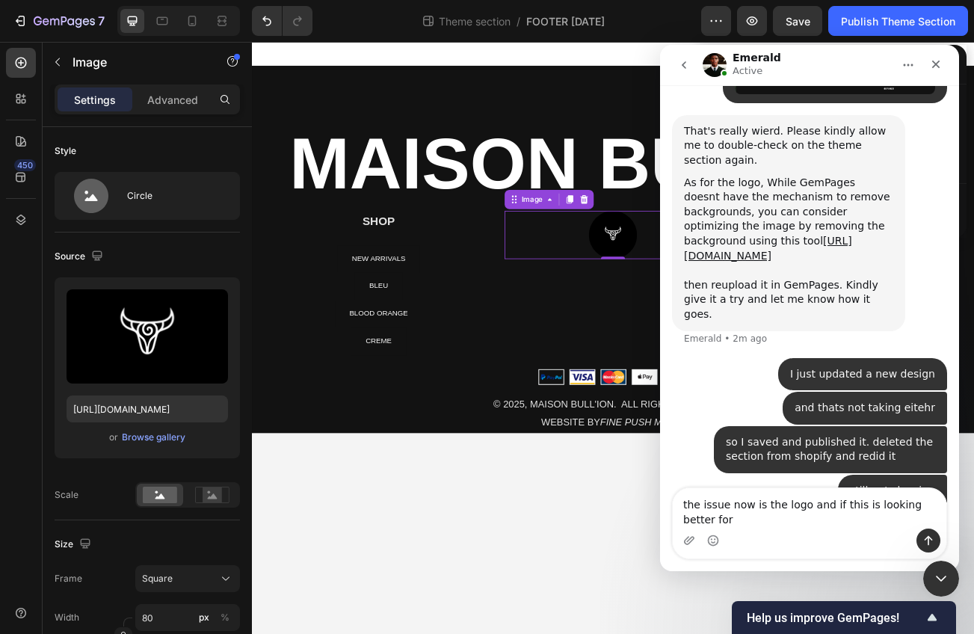
scroll to position [11264, 0]
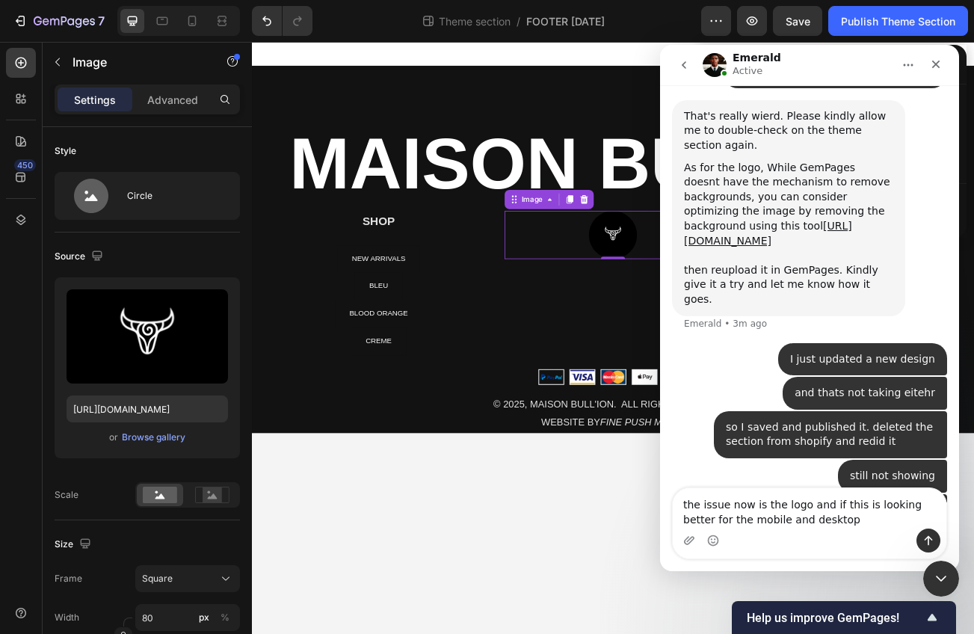
type textarea "the issue now is the logo and if this is looking better for the mobile and desk…"
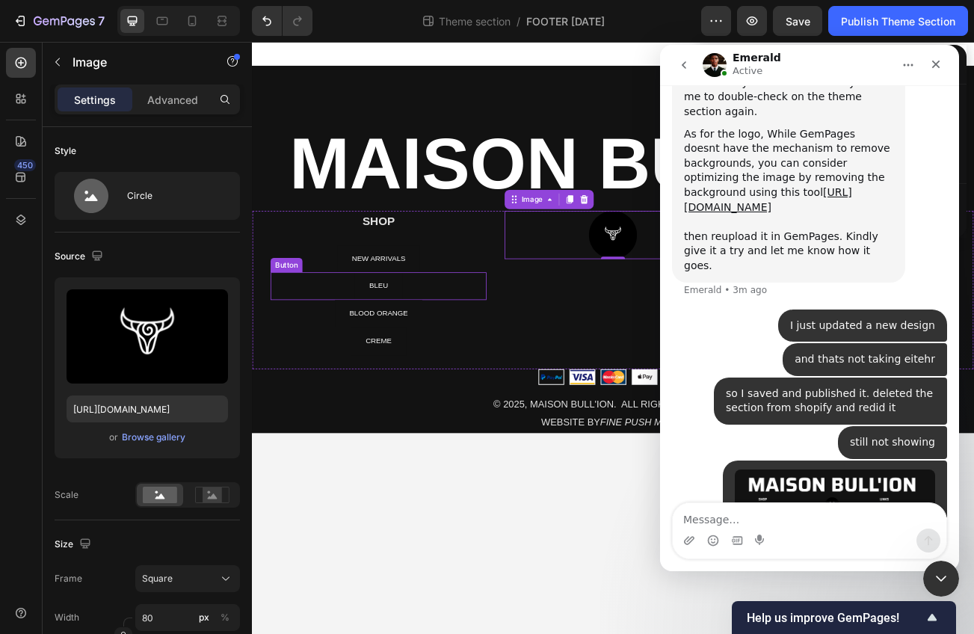
click at [378, 233] on strong "MAISON BULL'ION" at bounding box center [700, 192] width 804 height 100
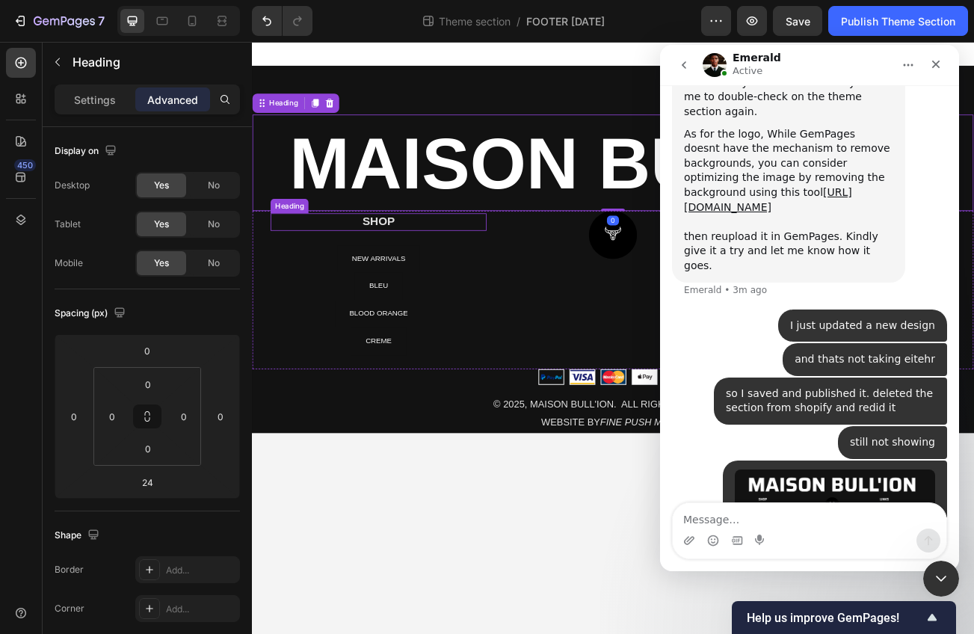
click at [395, 273] on p "SHOP" at bounding box center [409, 265] width 265 height 19
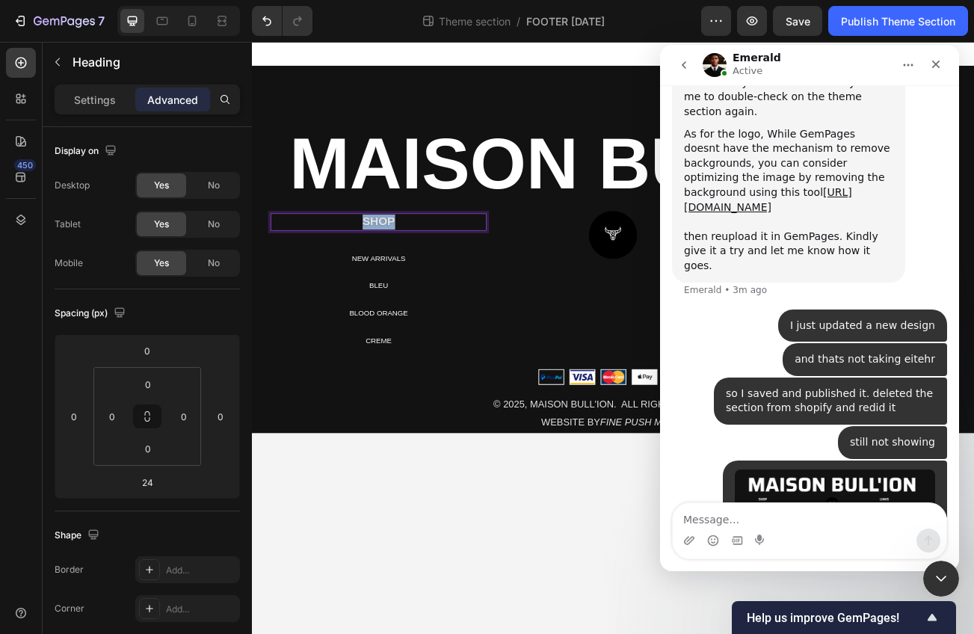
click at [380, 265] on p "SHOP" at bounding box center [409, 265] width 265 height 19
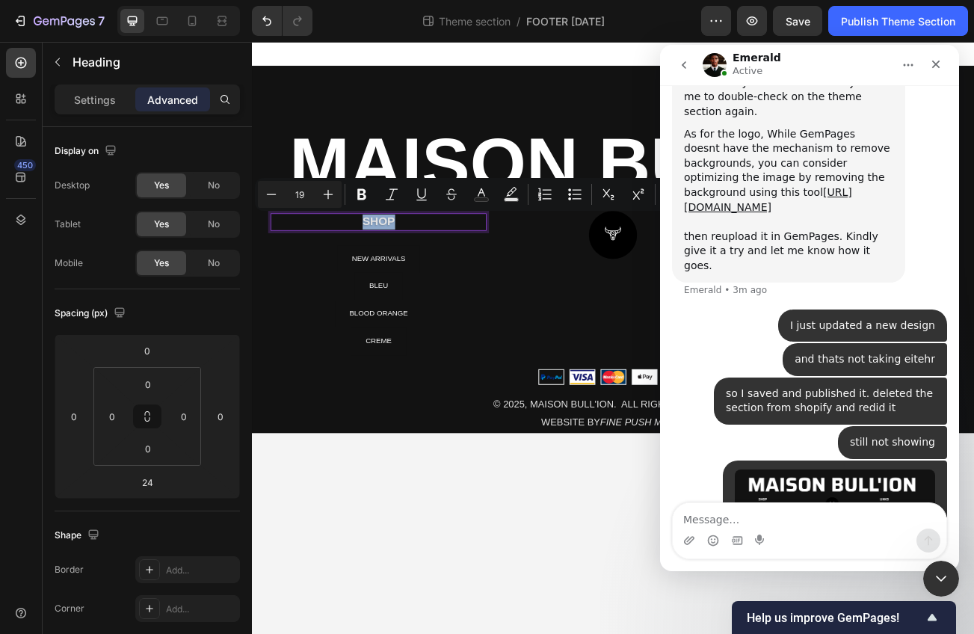
click at [390, 266] on p "SHOP" at bounding box center [409, 265] width 265 height 19
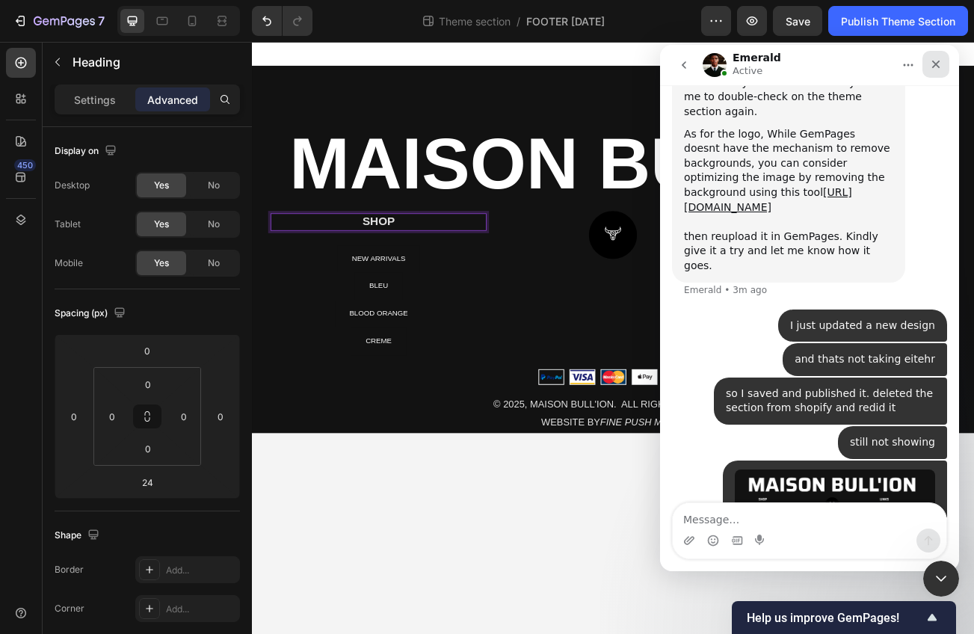
click at [935, 58] on icon "Close" at bounding box center [936, 64] width 12 height 12
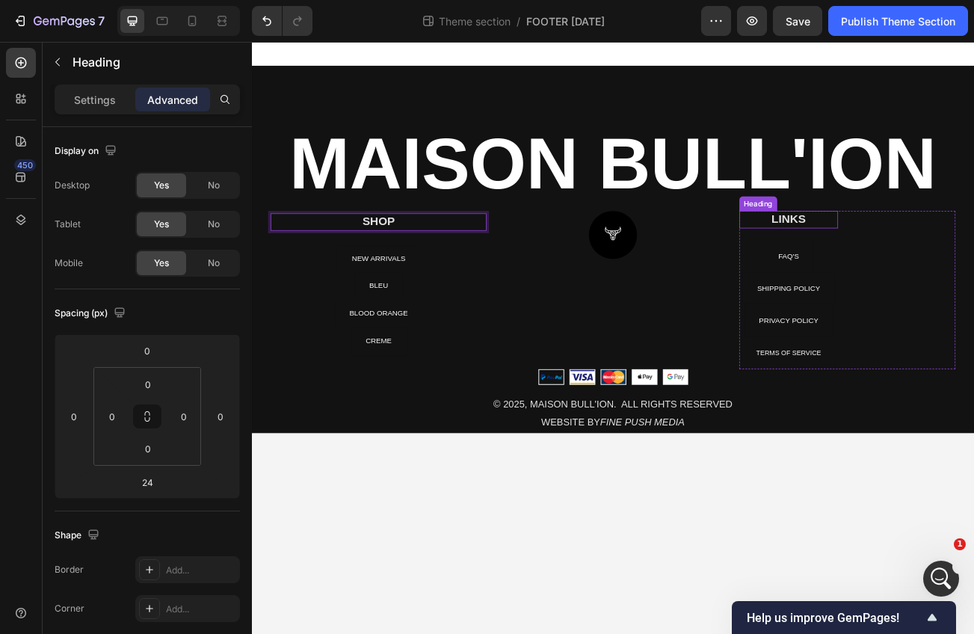
click at [895, 249] on div "Heading" at bounding box center [881, 243] width 47 height 18
click at [898, 262] on p "LINKS" at bounding box center [919, 262] width 120 height 19
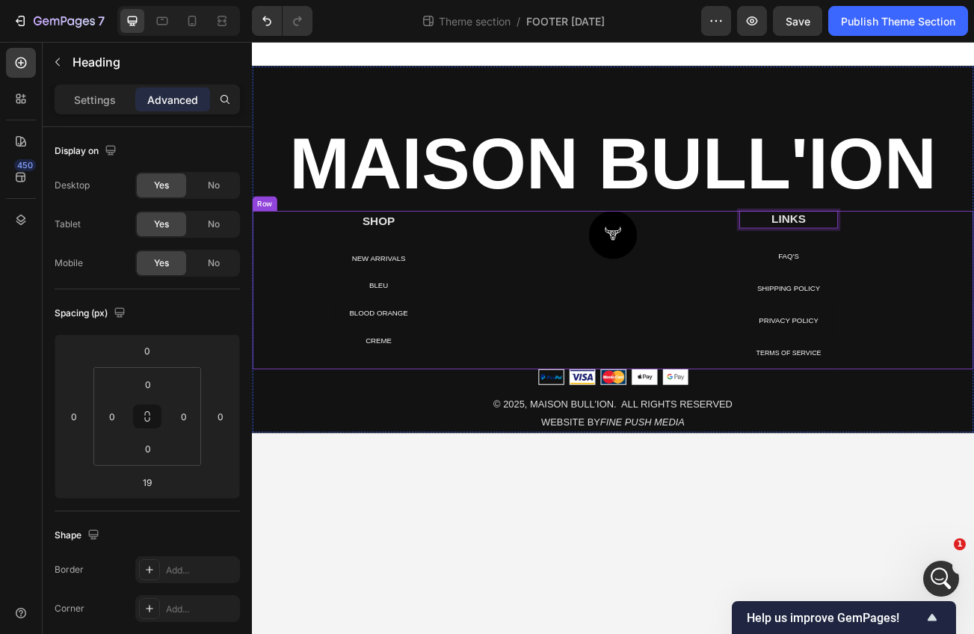
click at [840, 364] on div "Text block Row SHOP Heading NEW ARRIVALS Button BLEU Button BLOOD ORANGE Button…" at bounding box center [701, 350] width 896 height 197
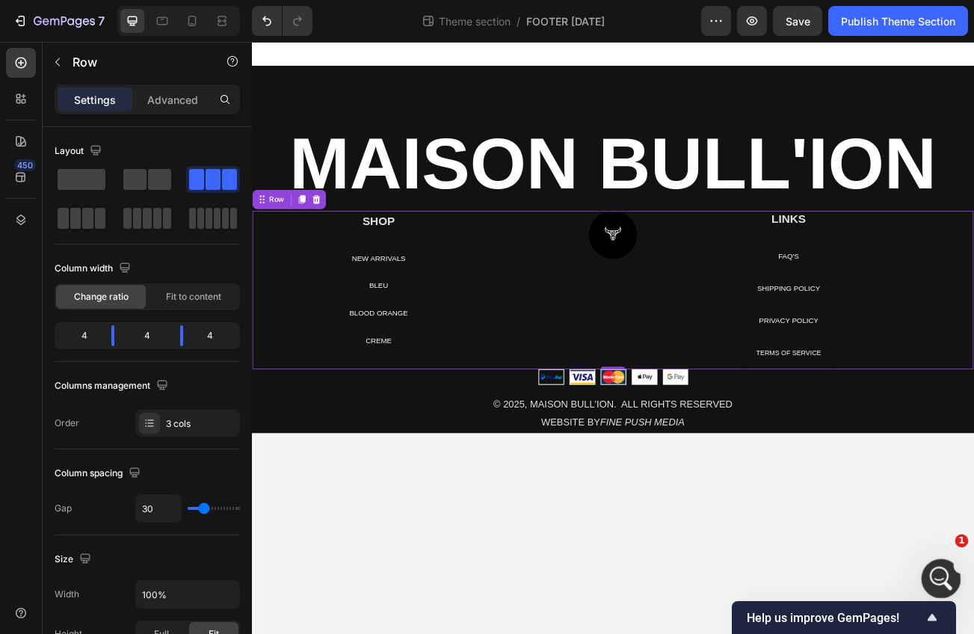
click at [935, 587] on icon "Open Intercom Messenger" at bounding box center [939, 577] width 25 height 25
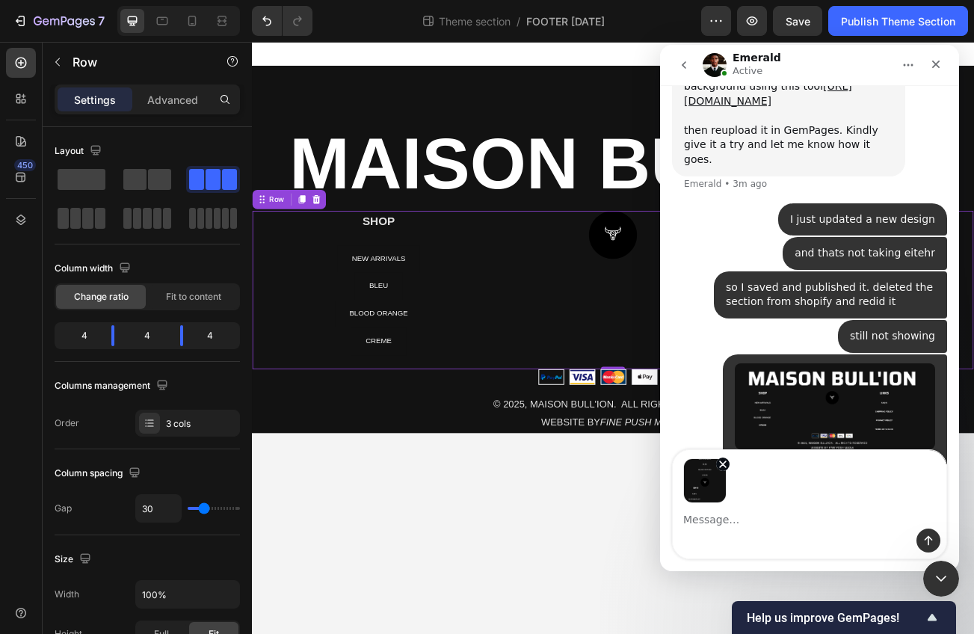
scroll to position [11408, 0]
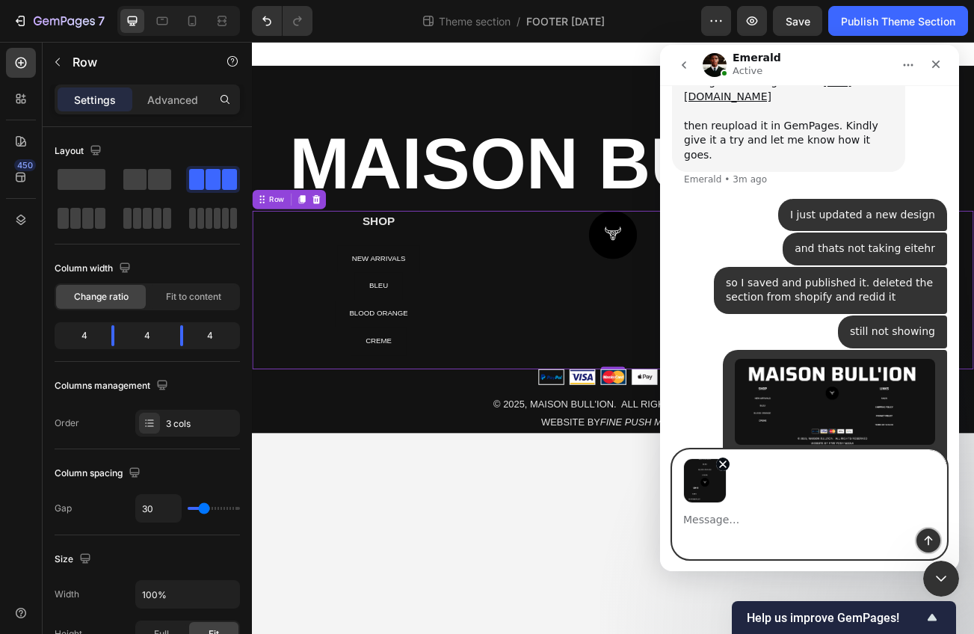
click at [921, 541] on button "Send a message…" at bounding box center [929, 541] width 24 height 24
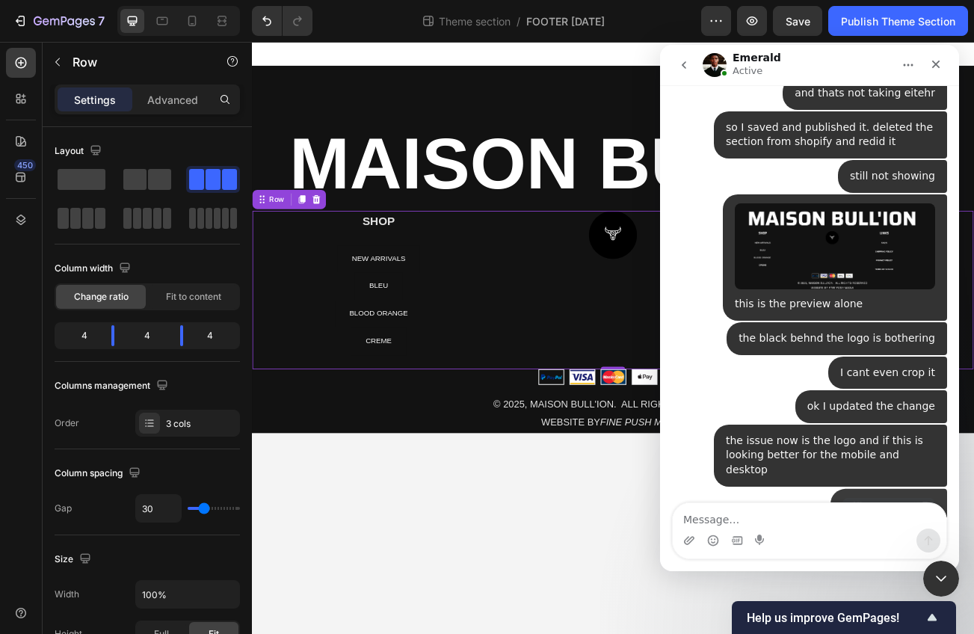
scroll to position [11575, 0]
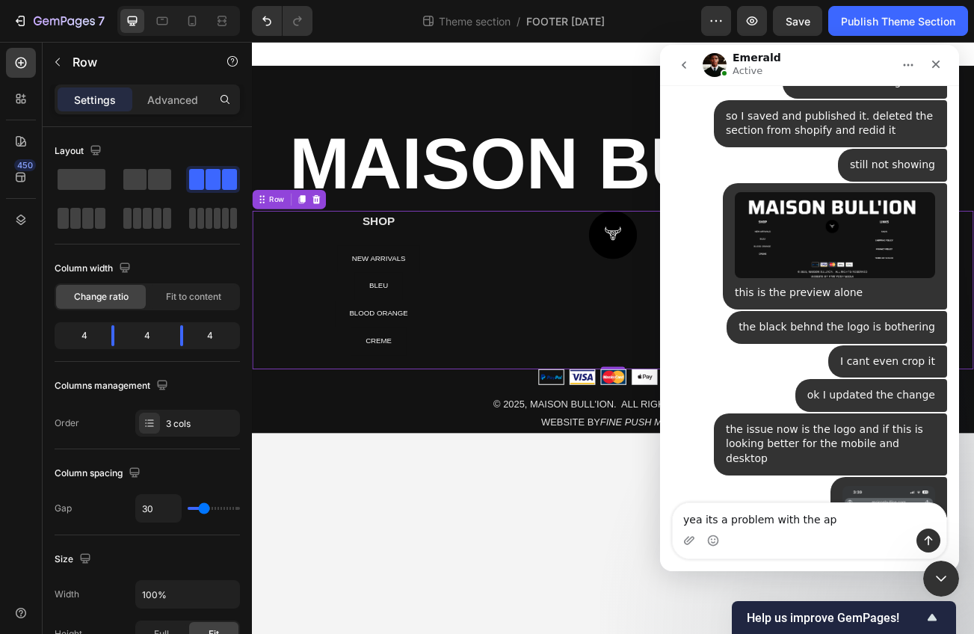
type textarea "yea its a problem with the app"
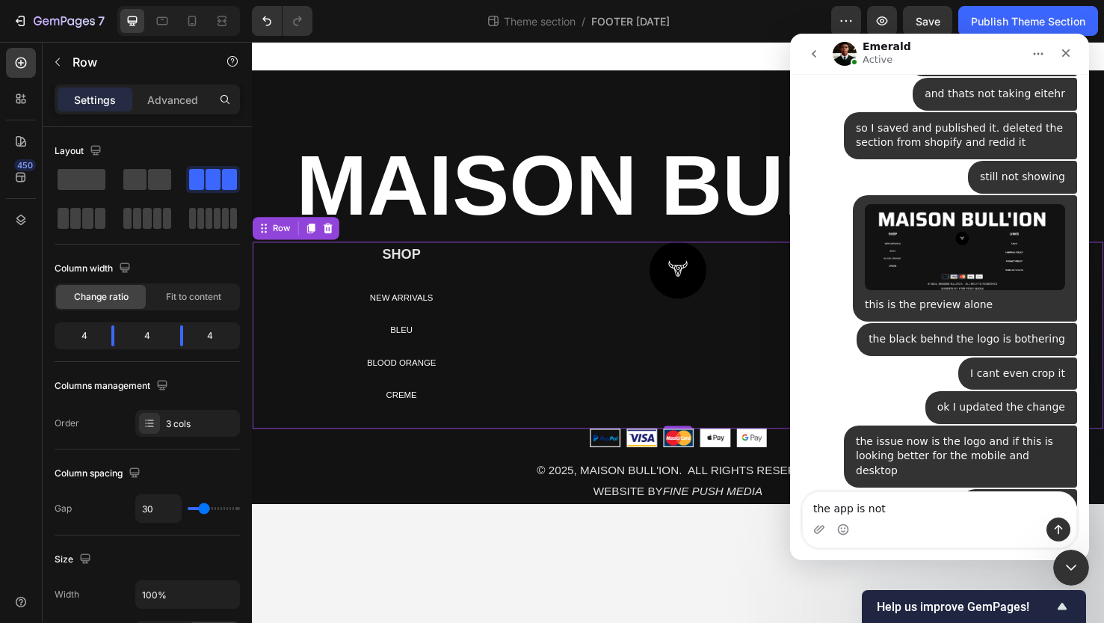
scroll to position [11610, 0]
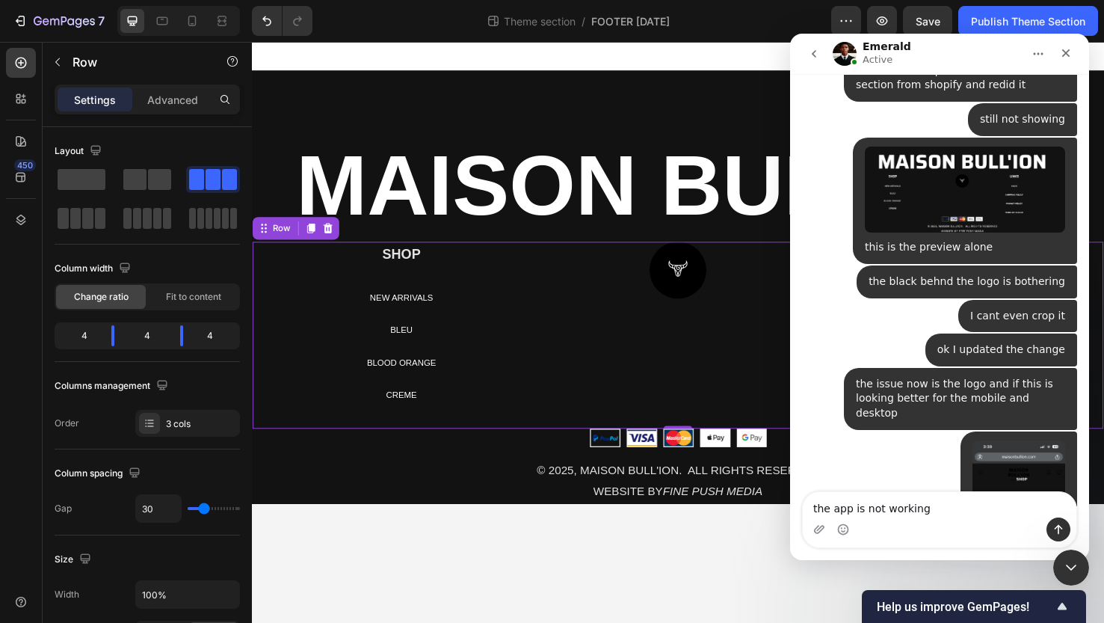
type textarea "the app is not working"
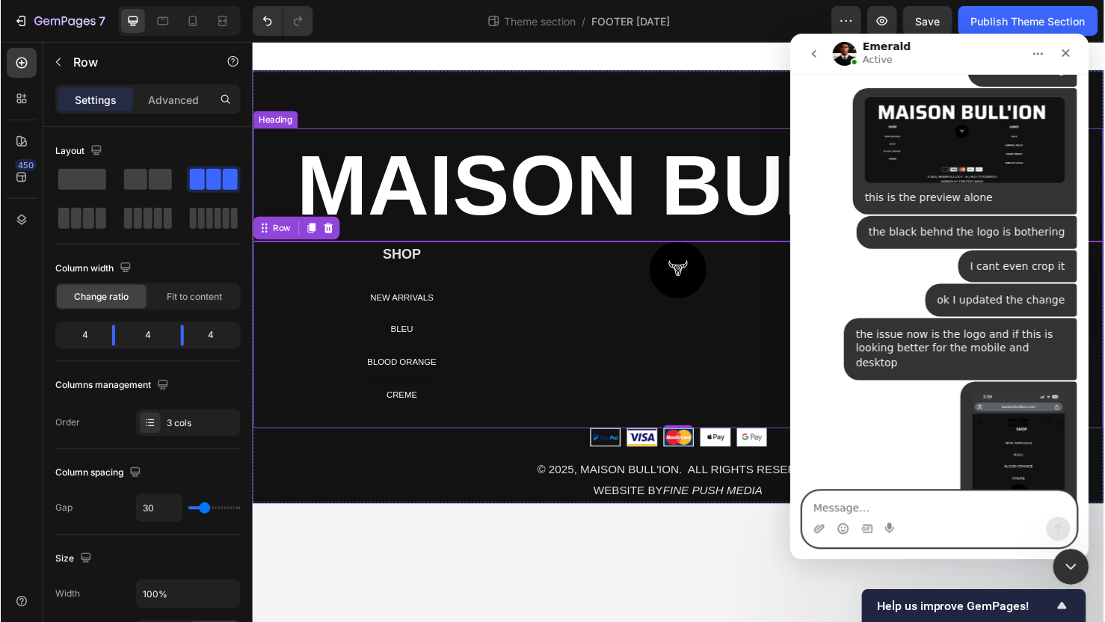
scroll to position [11646, 0]
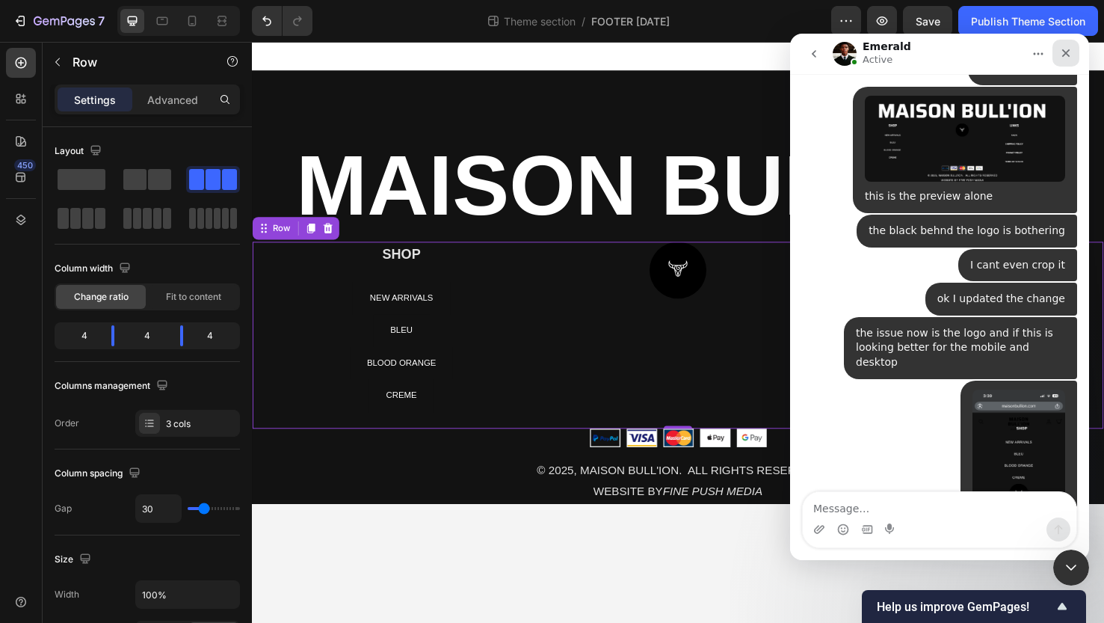
click at [935, 47] on icon "Close" at bounding box center [1066, 53] width 12 height 12
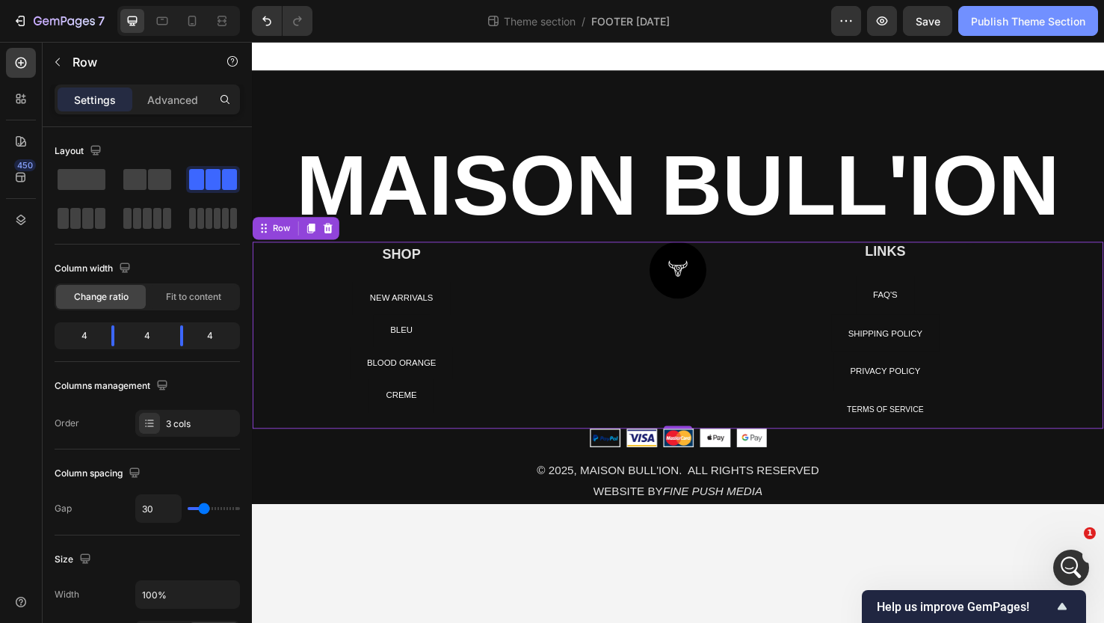
click at [935, 25] on div "Publish Theme Section" at bounding box center [1028, 21] width 114 height 16
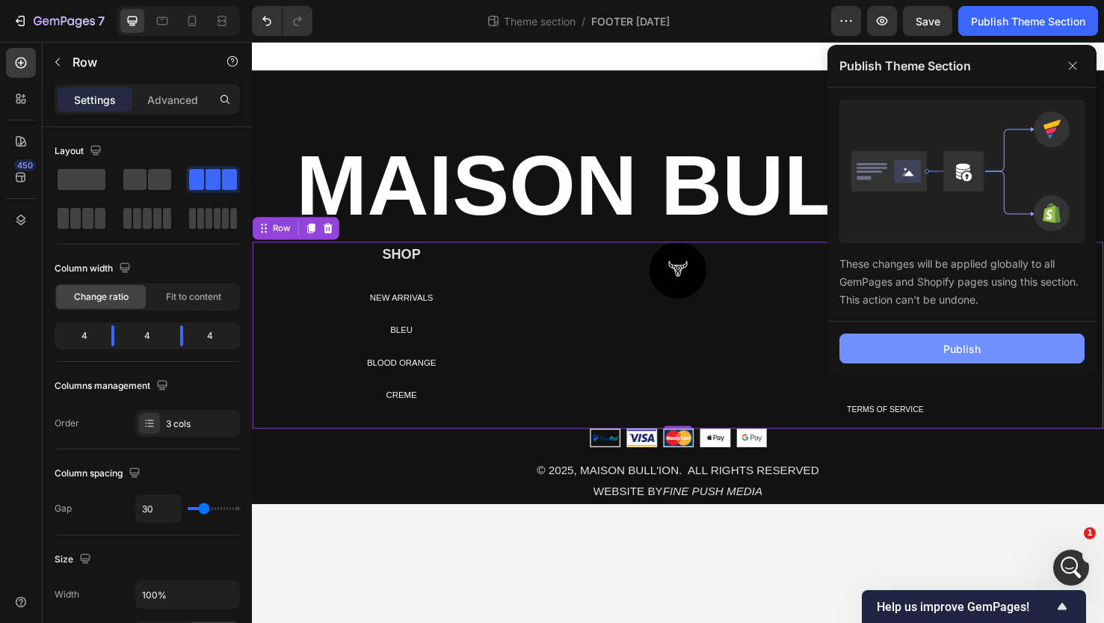
click at [917, 351] on button "Publish" at bounding box center [962, 348] width 245 height 30
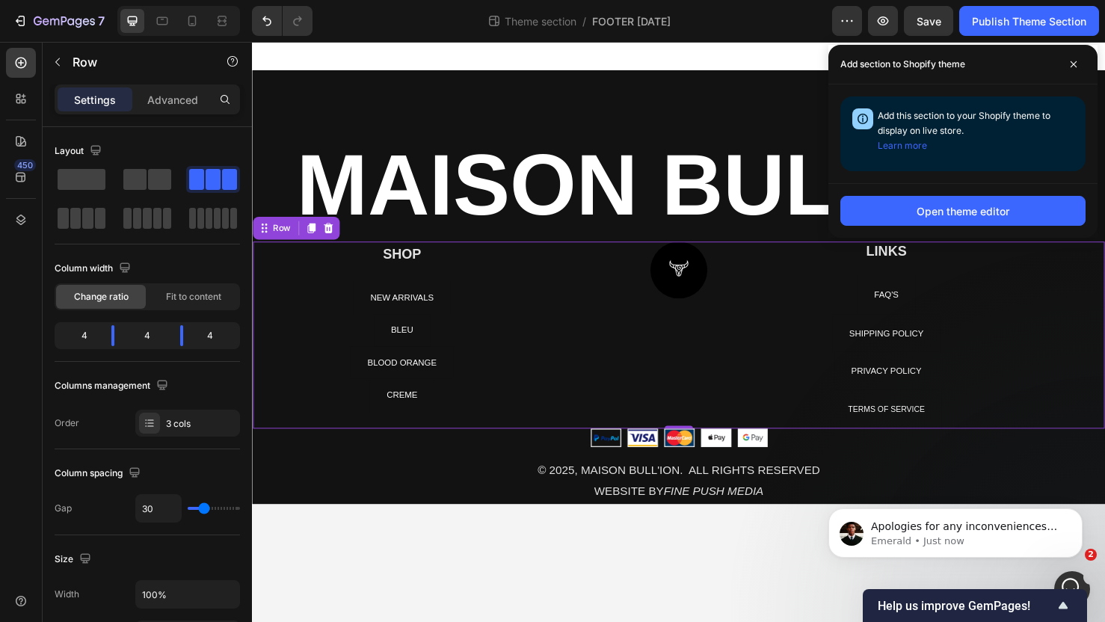
scroll to position [11709, 0]
click at [935, 56] on span at bounding box center [1074, 64] width 24 height 24
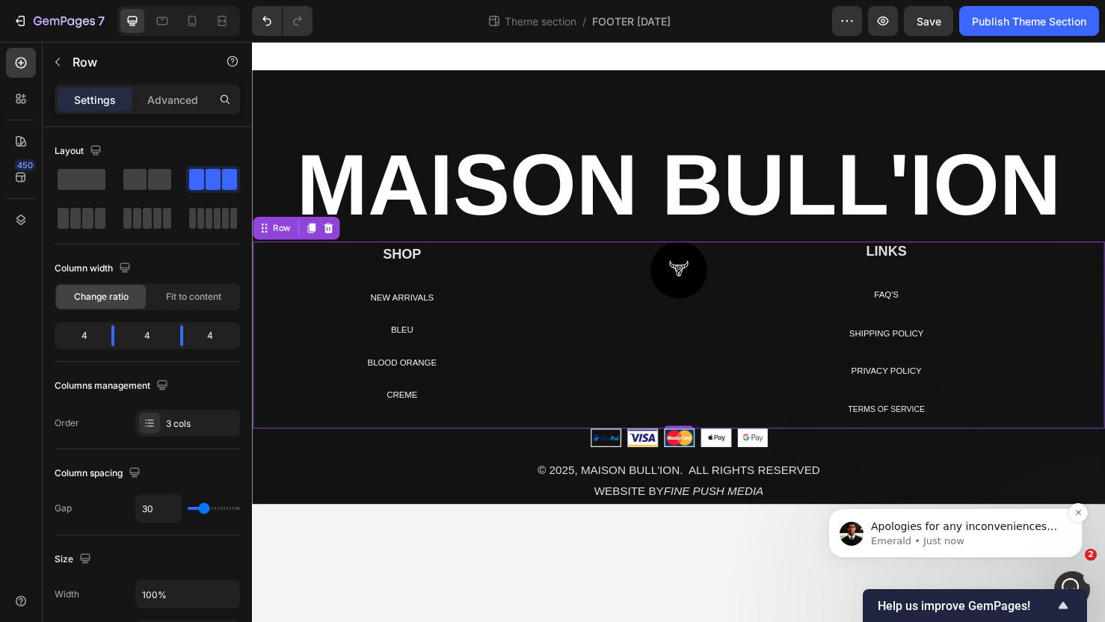
click at [935, 536] on p "Emerald • Just now" at bounding box center [967, 541] width 193 height 13
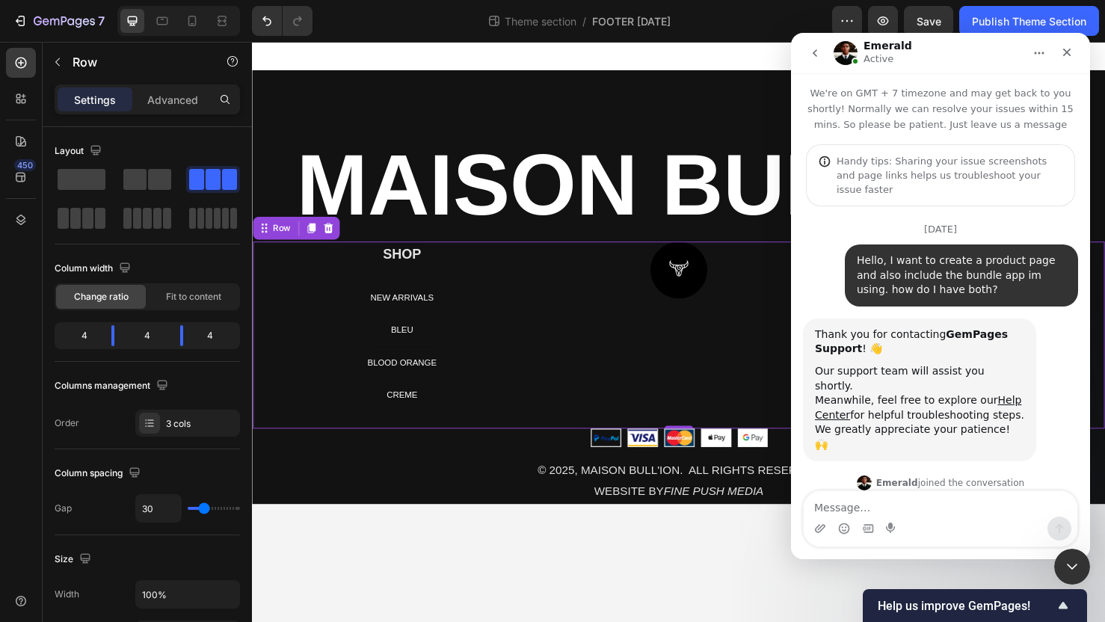
scroll to position [2, 0]
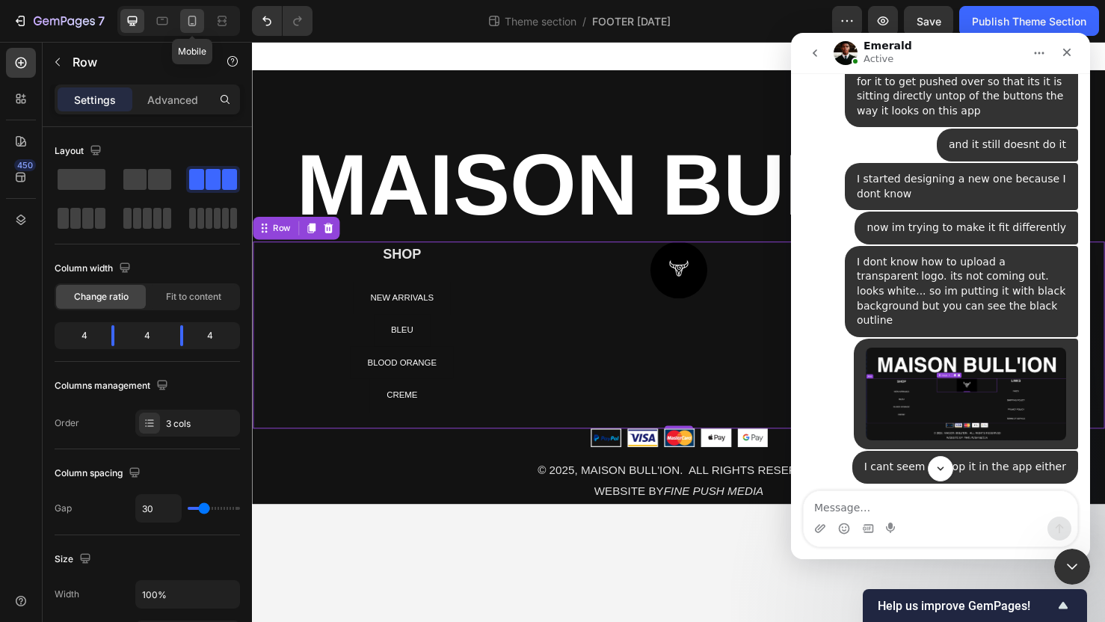
click at [188, 18] on icon at bounding box center [192, 20] width 15 height 15
type input "0"
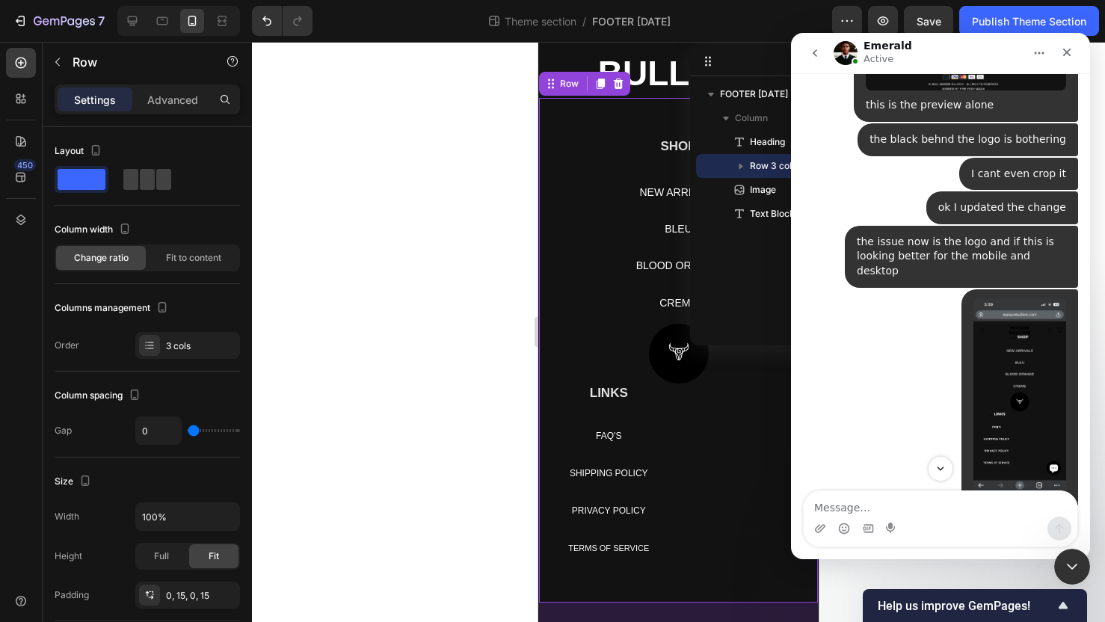
scroll to position [130, 0]
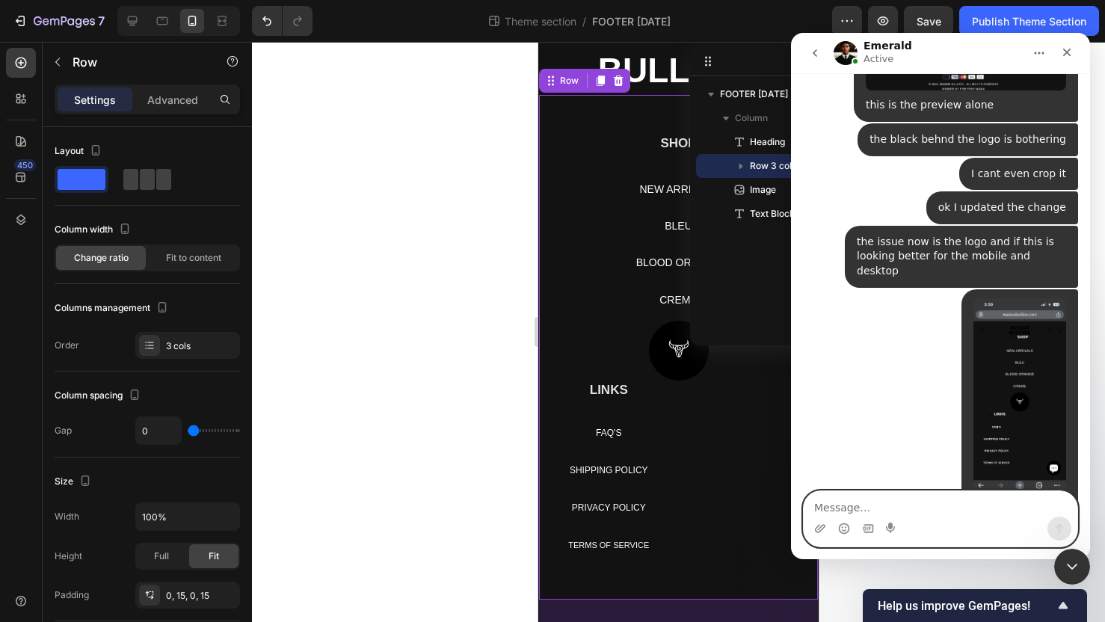
click at [928, 499] on textarea "Message…" at bounding box center [941, 503] width 274 height 25
type textarea "ok I have to adjust for mobile as well"
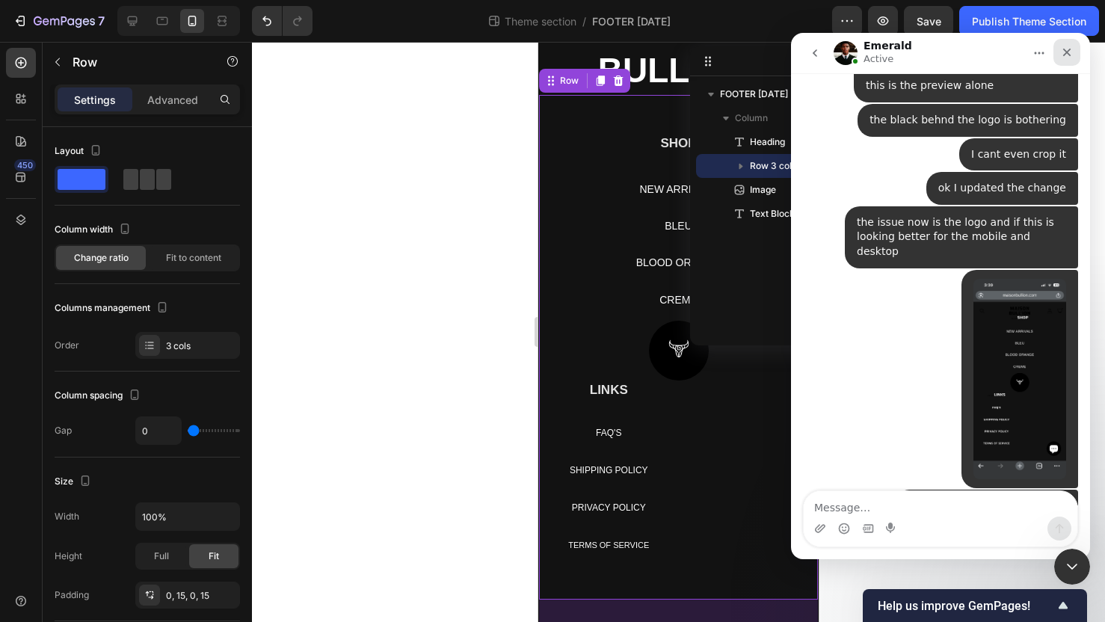
click at [935, 57] on icon "Close" at bounding box center [1067, 52] width 12 height 12
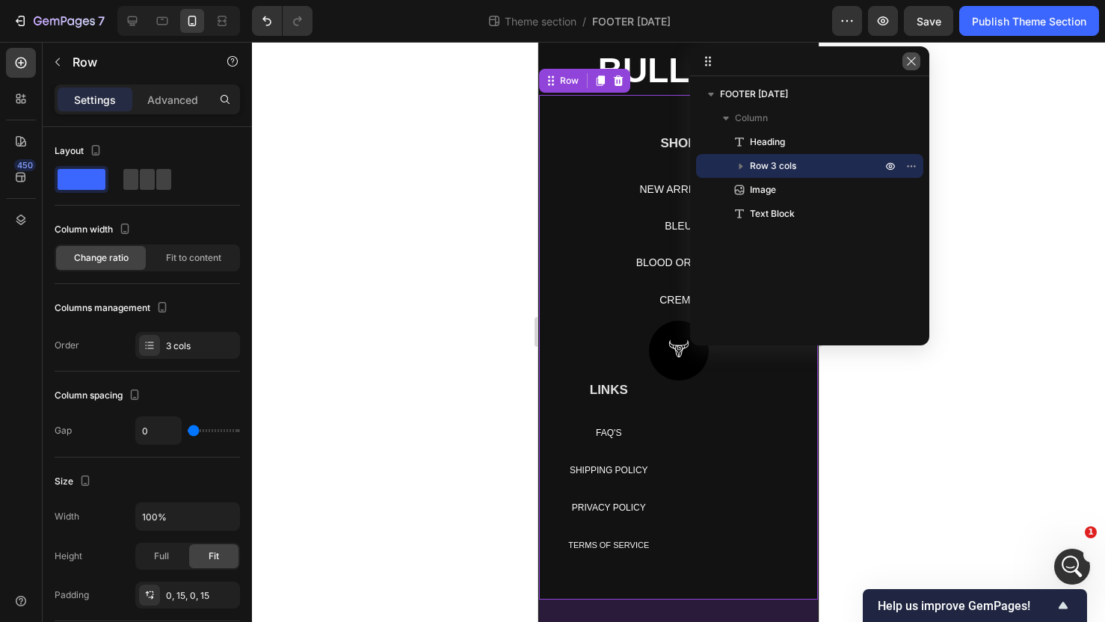
click at [913, 62] on icon "button" at bounding box center [911, 61] width 12 height 12
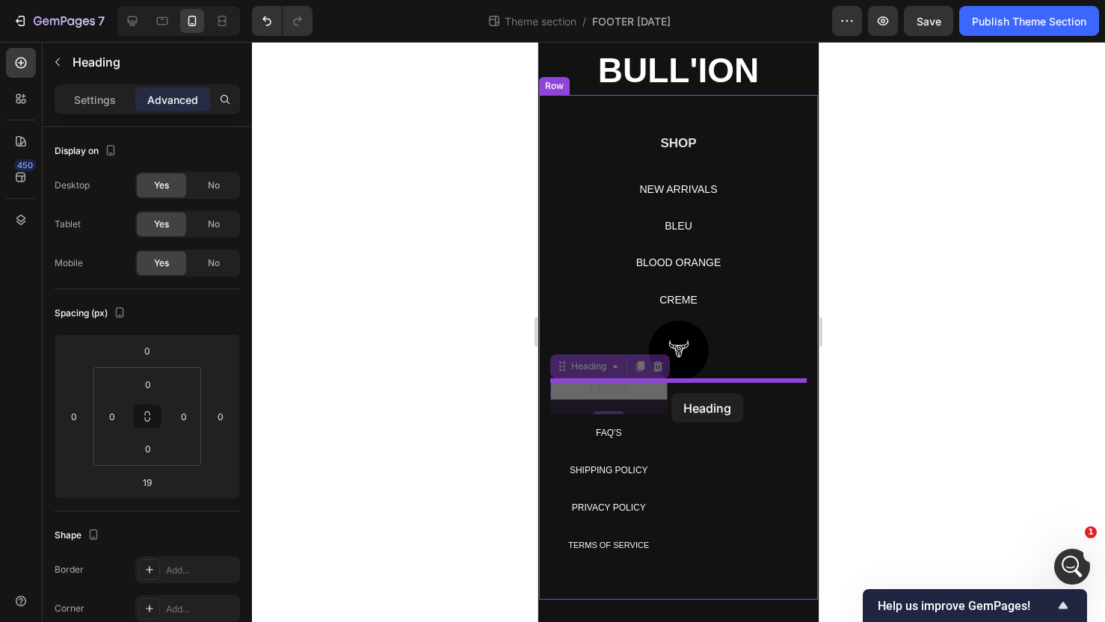
drag, startPoint x: 621, startPoint y: 393, endPoint x: 671, endPoint y: 393, distance: 50.8
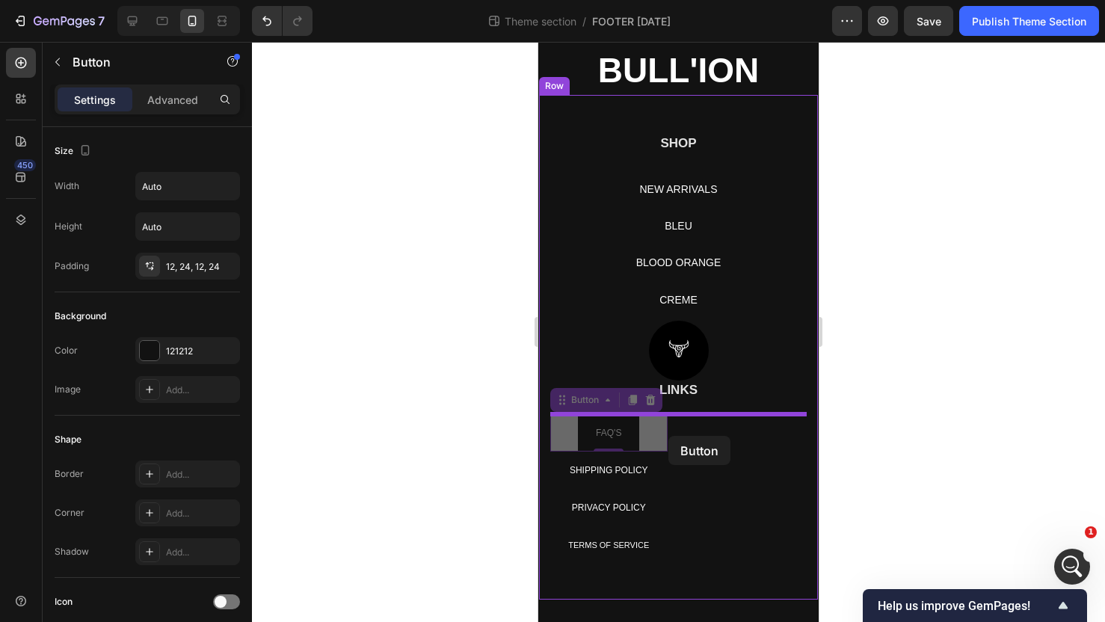
drag, startPoint x: 597, startPoint y: 435, endPoint x: 668, endPoint y: 434, distance: 71.8
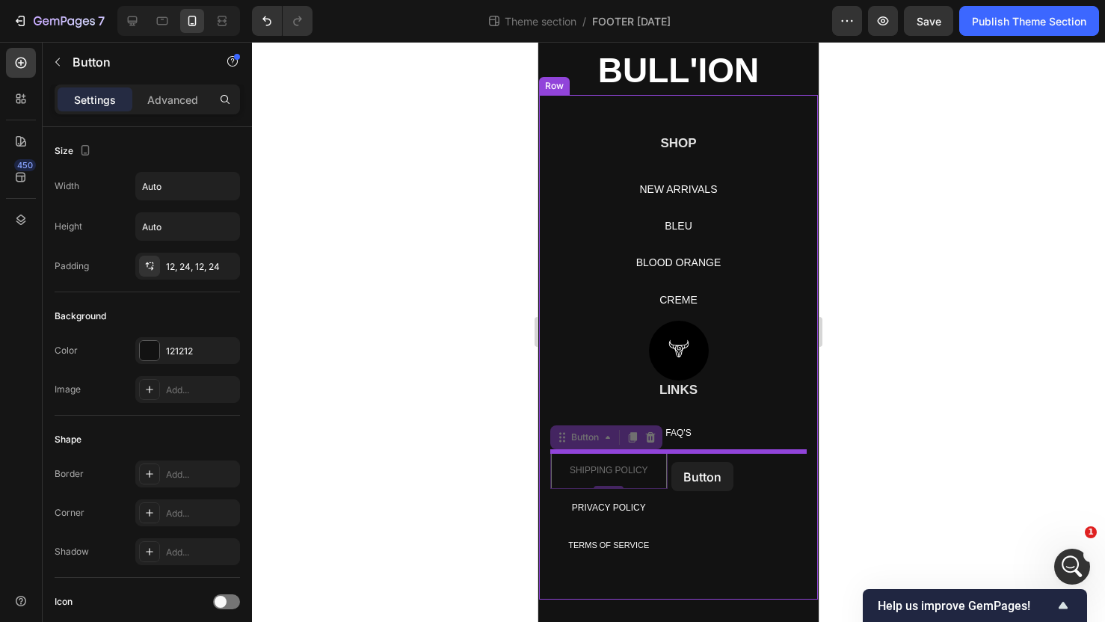
drag, startPoint x: 603, startPoint y: 464, endPoint x: 674, endPoint y: 462, distance: 71.1
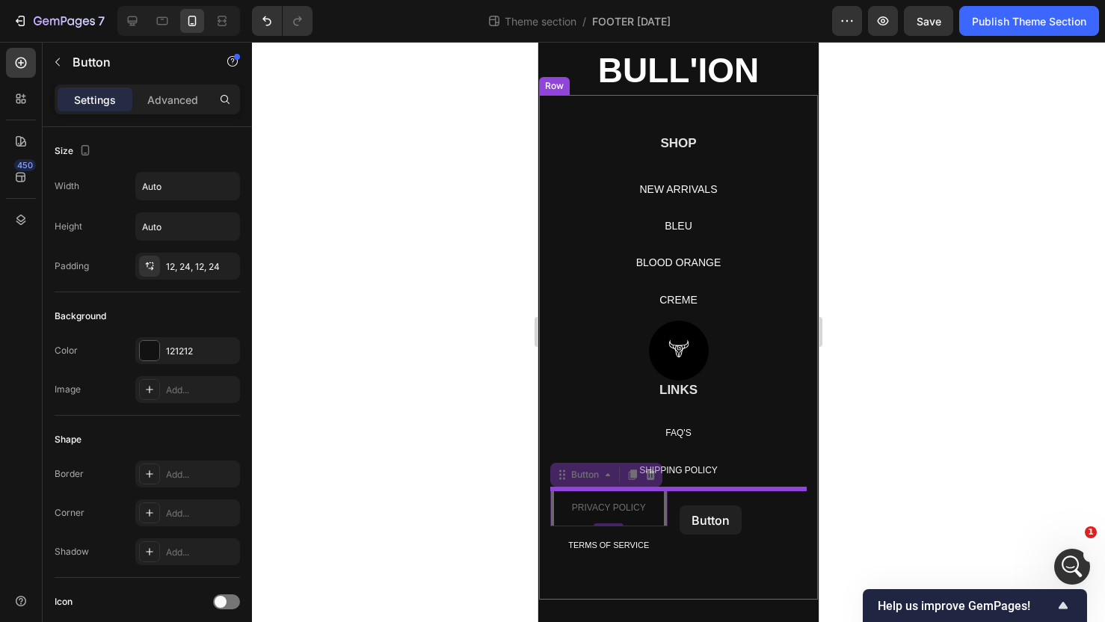
drag, startPoint x: 609, startPoint y: 507, endPoint x: 680, endPoint y: 505, distance: 71.1
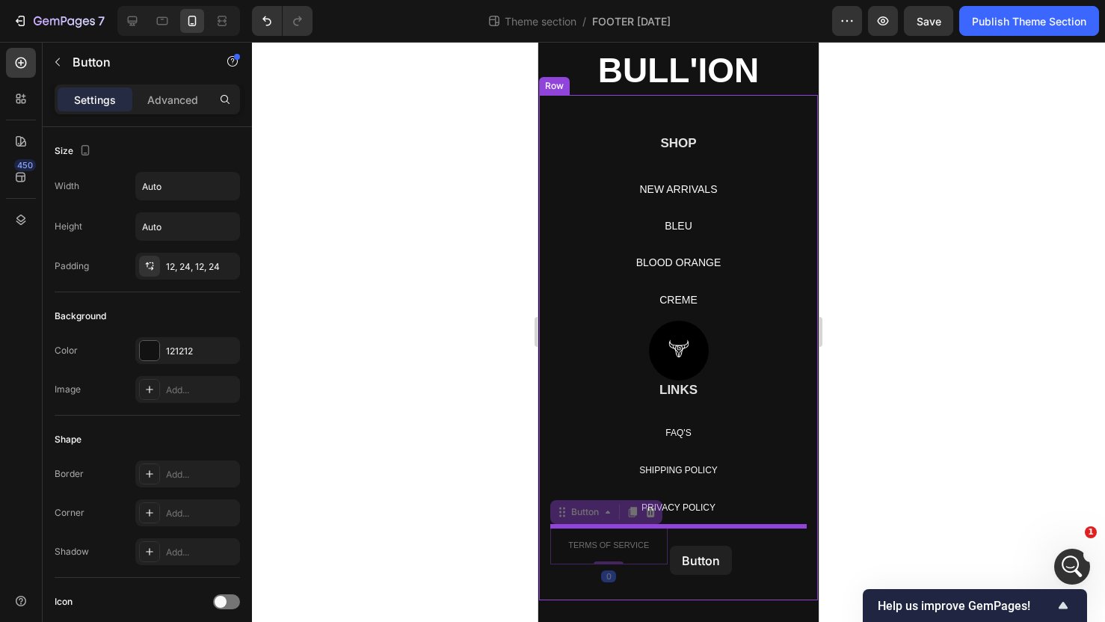
drag, startPoint x: 601, startPoint y: 547, endPoint x: 670, endPoint y: 544, distance: 68.8
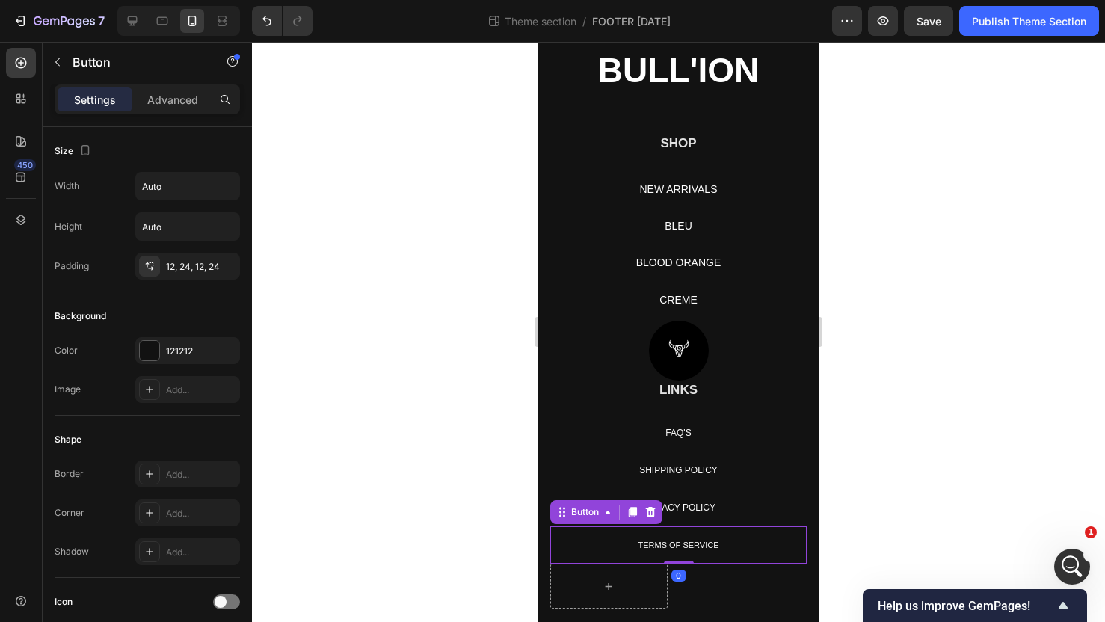
click at [621, 573] on div at bounding box center [608, 586] width 117 height 45
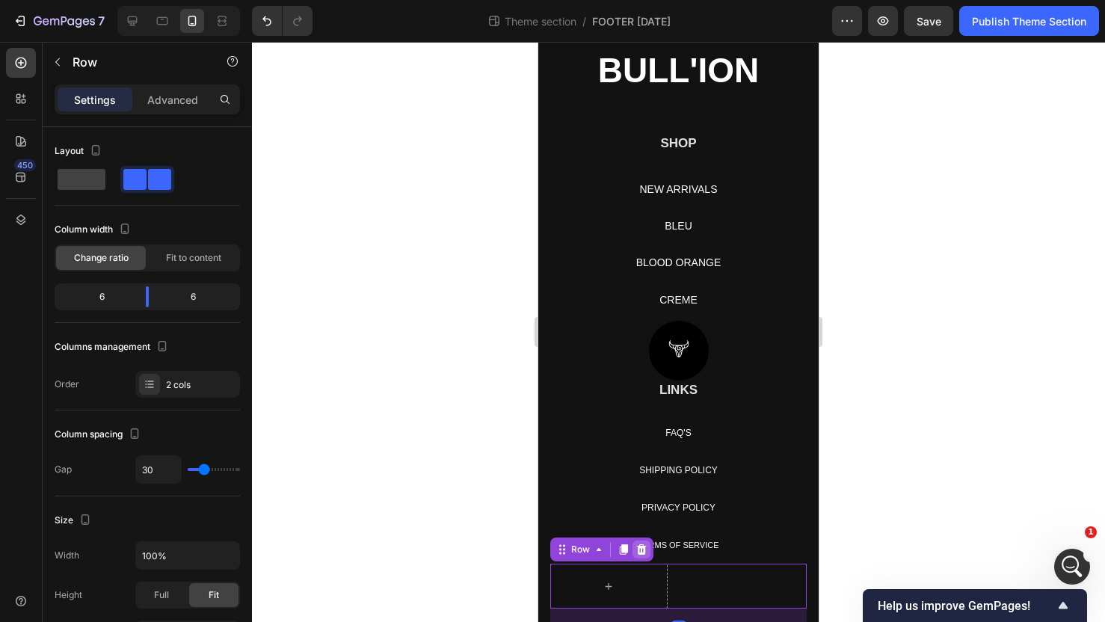
click at [639, 545] on icon at bounding box center [642, 549] width 10 height 10
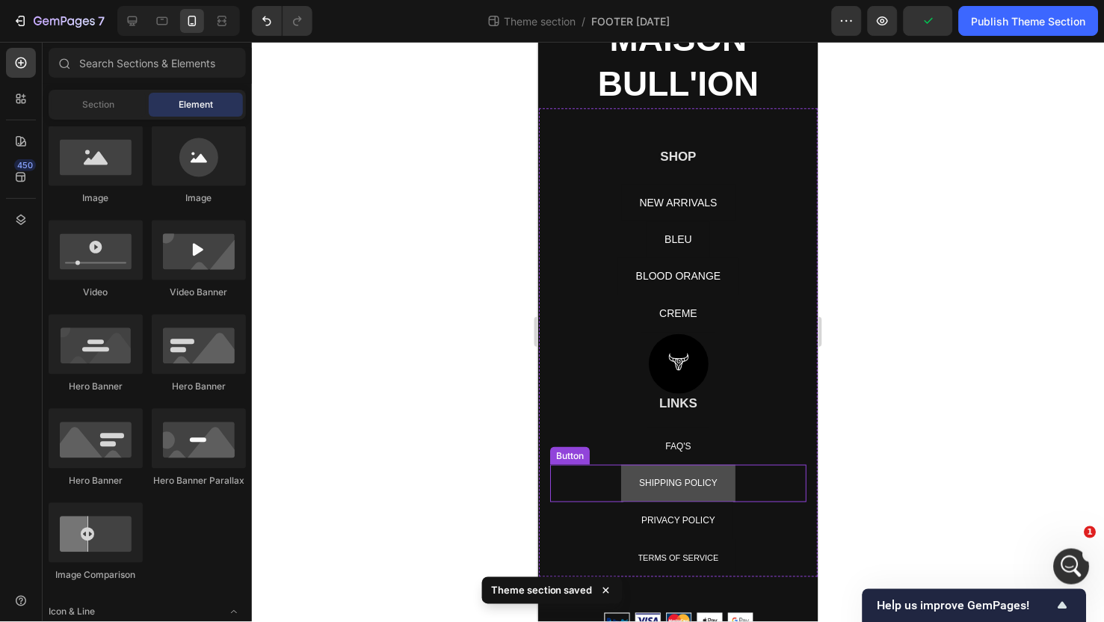
scroll to position [178, 0]
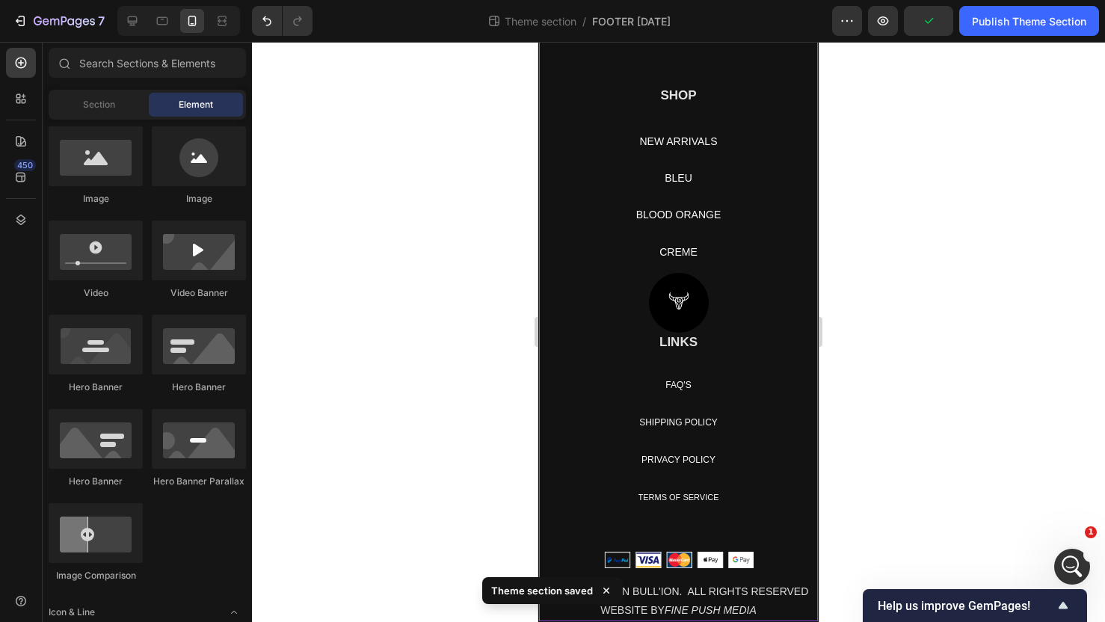
click at [676, 527] on div "⁠⁠⁠⁠⁠⁠⁠ MAISON BULL'ION Heading Text block Row SHOP Heading NEW ARRIVALS Button…" at bounding box center [678, 287] width 279 height 667
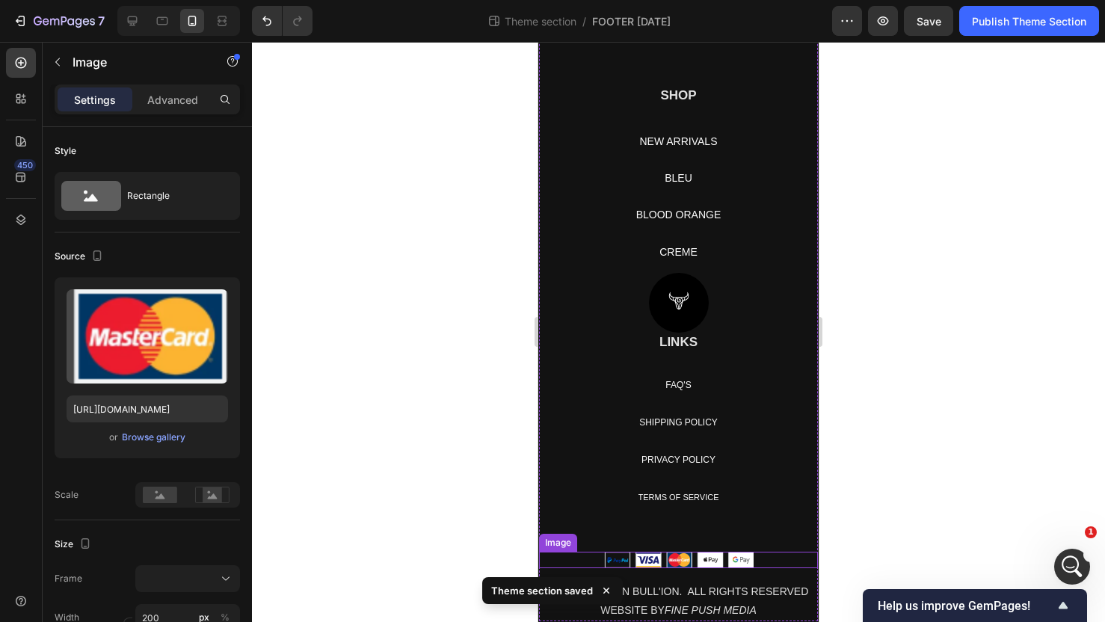
click at [672, 559] on img at bounding box center [679, 560] width 150 height 16
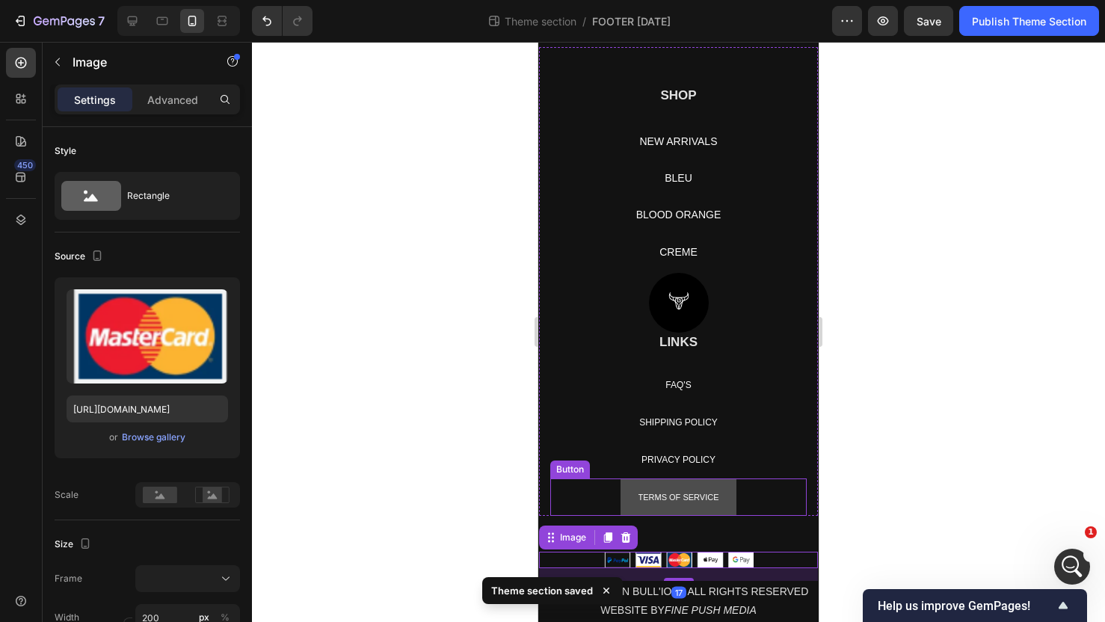
click at [672, 507] on button "TERMS OF SERVICE" at bounding box center [679, 497] width 117 height 37
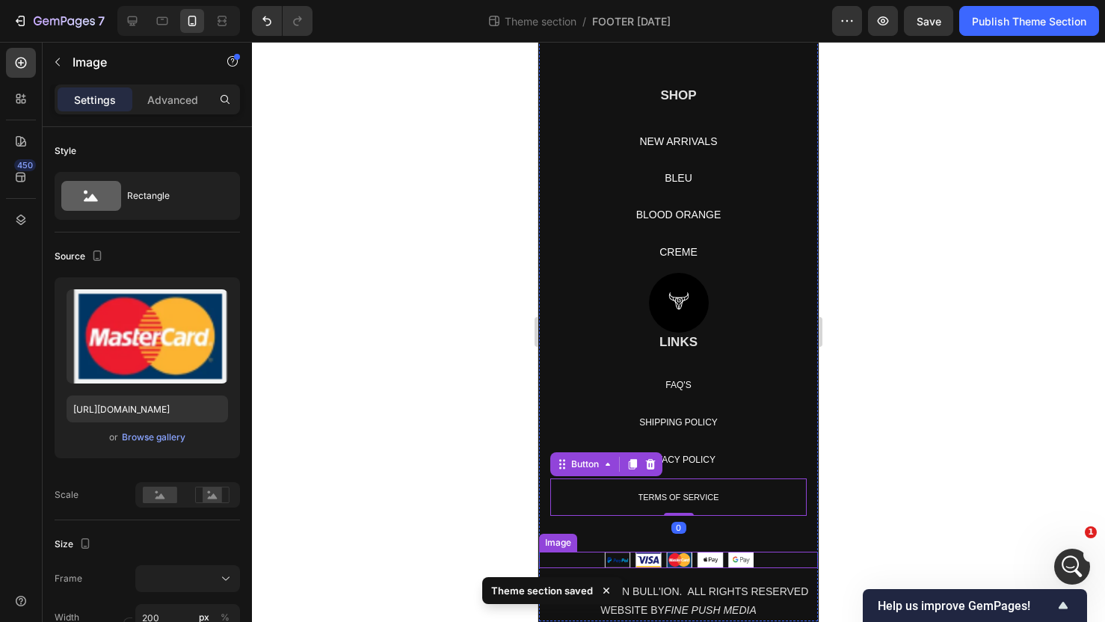
click at [668, 557] on img at bounding box center [679, 560] width 150 height 16
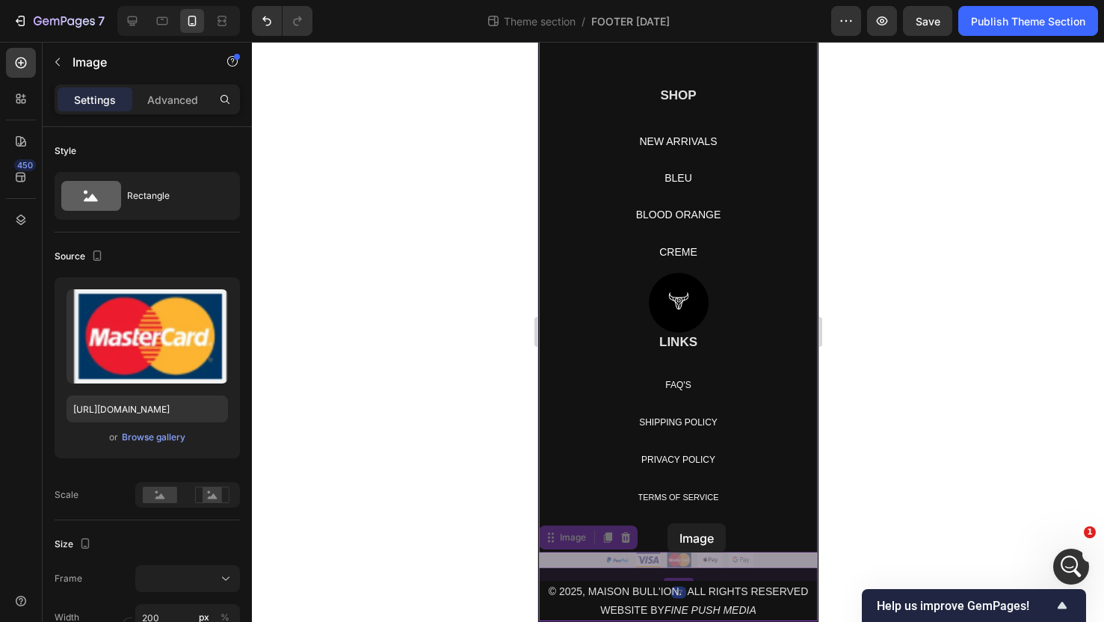
drag, startPoint x: 669, startPoint y: 558, endPoint x: 667, endPoint y: 523, distance: 34.5
click at [667, 523] on div "iPhone 13 Mini ( 375 px) iPhone 13 Mini iPhone 13 Pro iPhone 11 Pro Max iPhone …" at bounding box center [678, 243] width 280 height 758
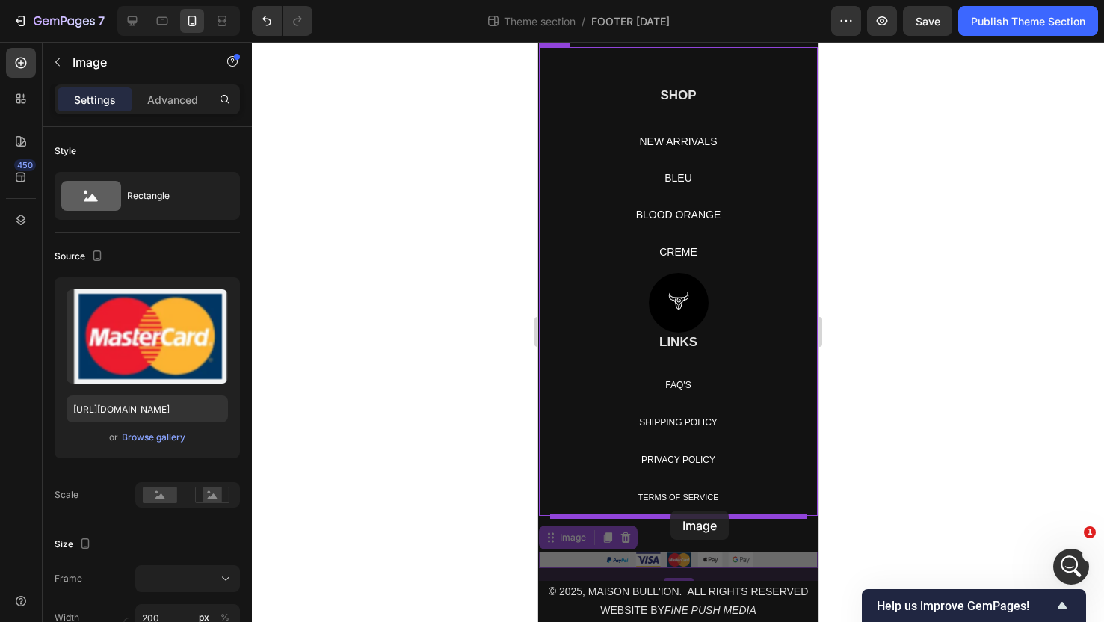
drag, startPoint x: 674, startPoint y: 558, endPoint x: 670, endPoint y: 509, distance: 48.7
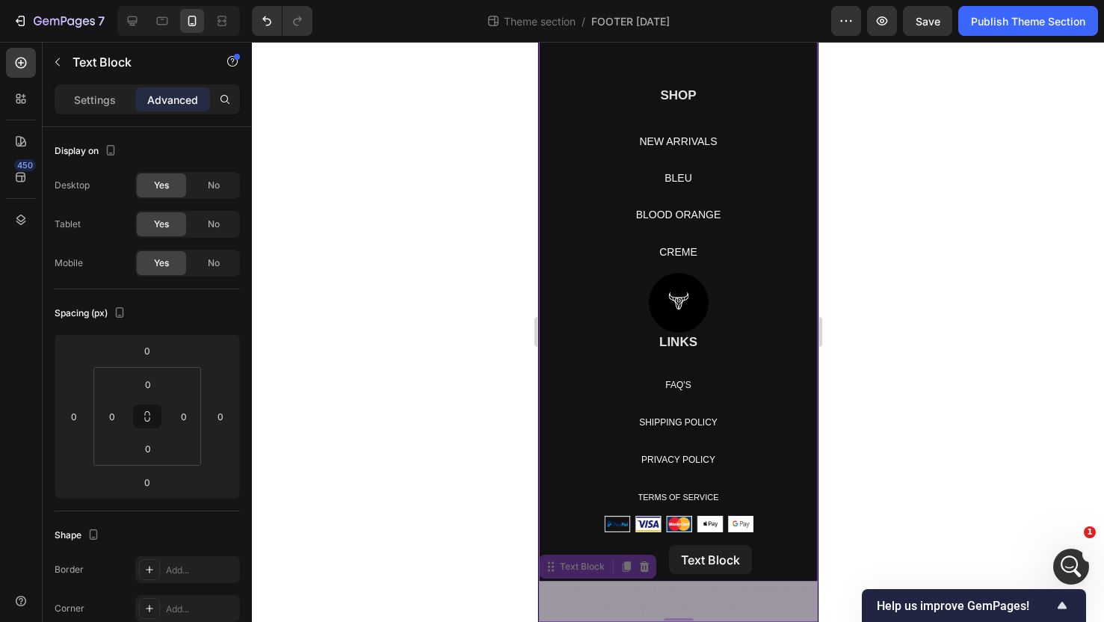
drag, startPoint x: 674, startPoint y: 601, endPoint x: 668, endPoint y: 545, distance: 56.3
click at [668, 545] on div "iPhone 13 Mini ( 375 px) iPhone 13 Mini iPhone 13 Pro iPhone 11 Pro Max iPhone …" at bounding box center [678, 243] width 280 height 758
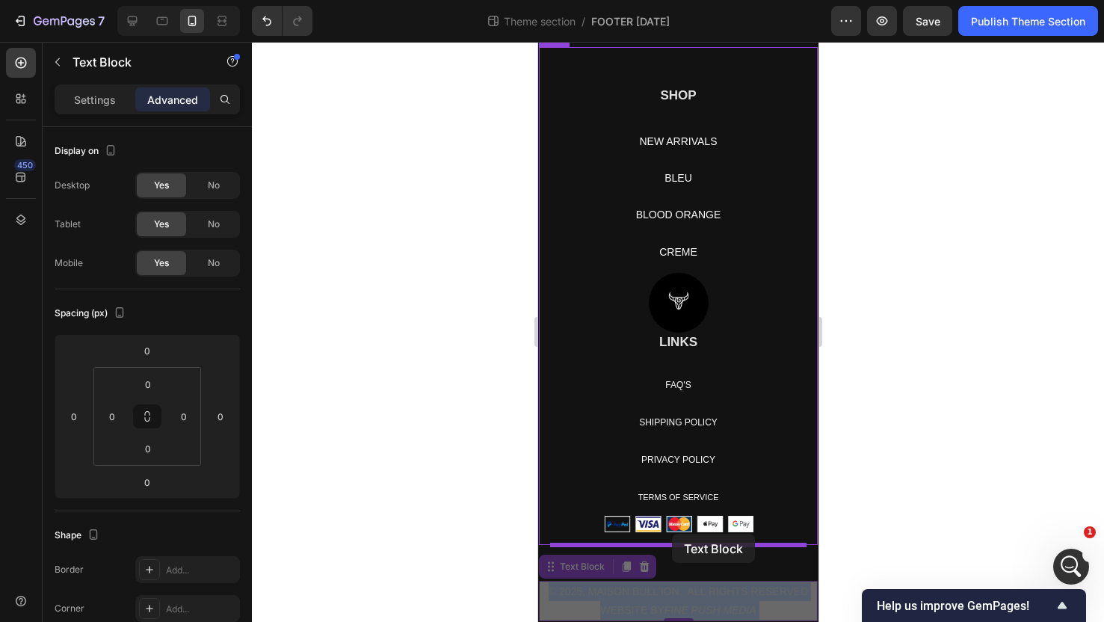
drag, startPoint x: 674, startPoint y: 597, endPoint x: 671, endPoint y: 534, distance: 63.6
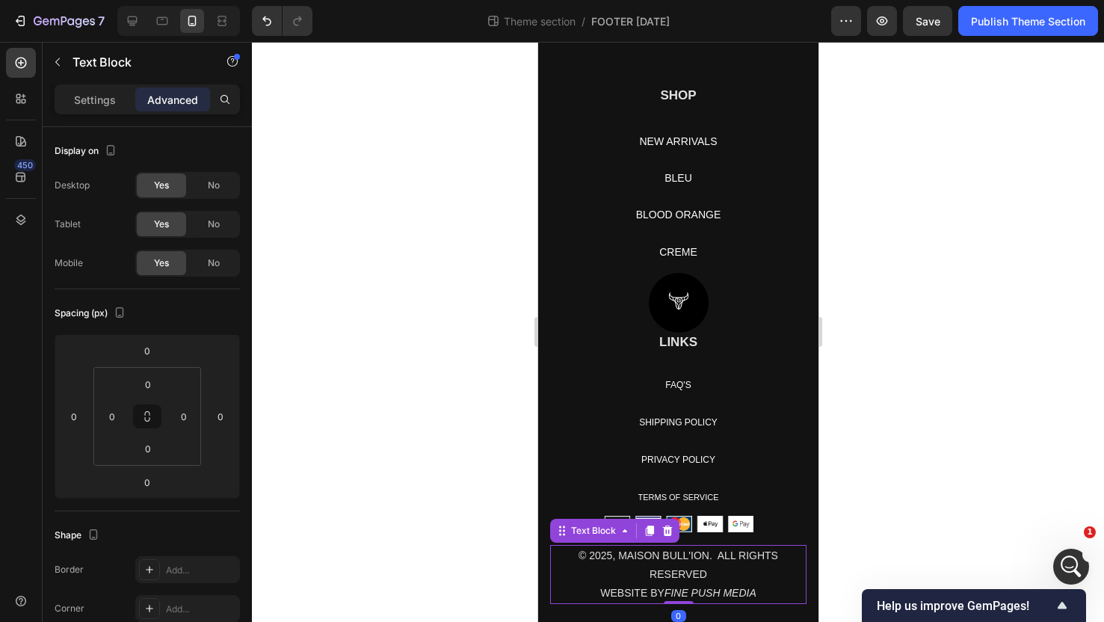
click at [722, 562] on p "© 2025, MAISON BULL'ION. ALL RIGHTS RESERVED" at bounding box center [677, 565] width 253 height 37
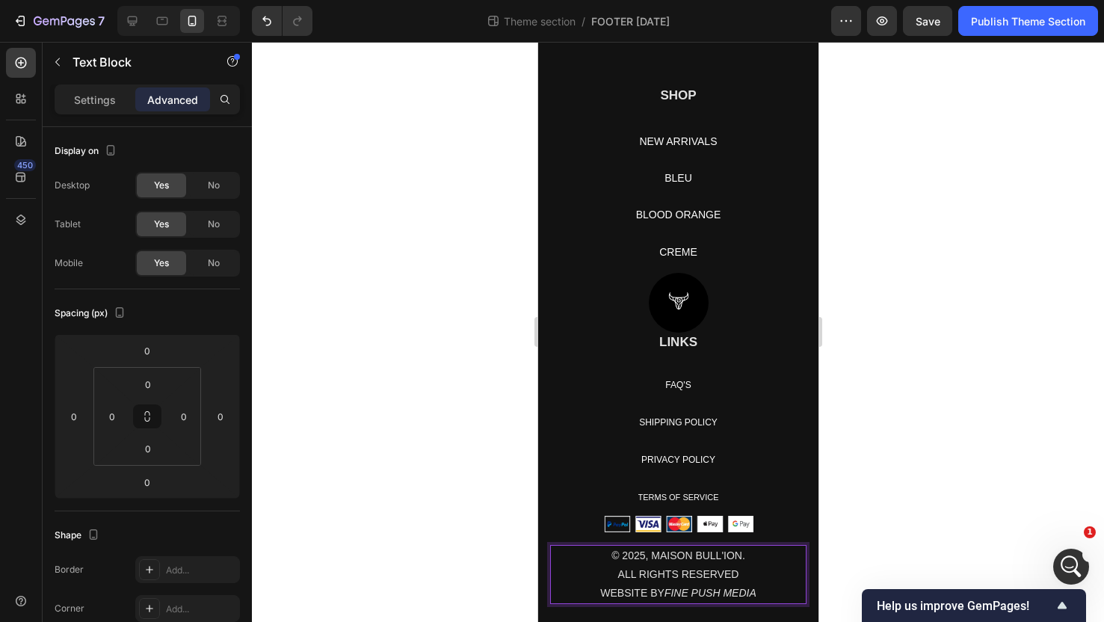
click at [740, 556] on p "© 2025, MAISON BULL'ION." at bounding box center [677, 556] width 253 height 19
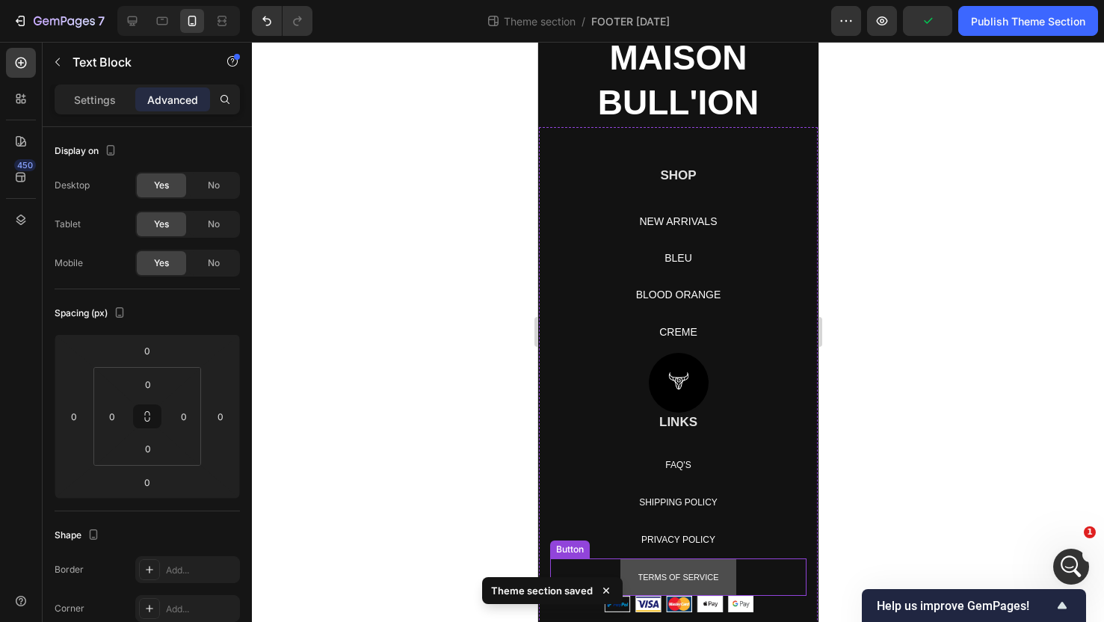
scroll to position [96, 0]
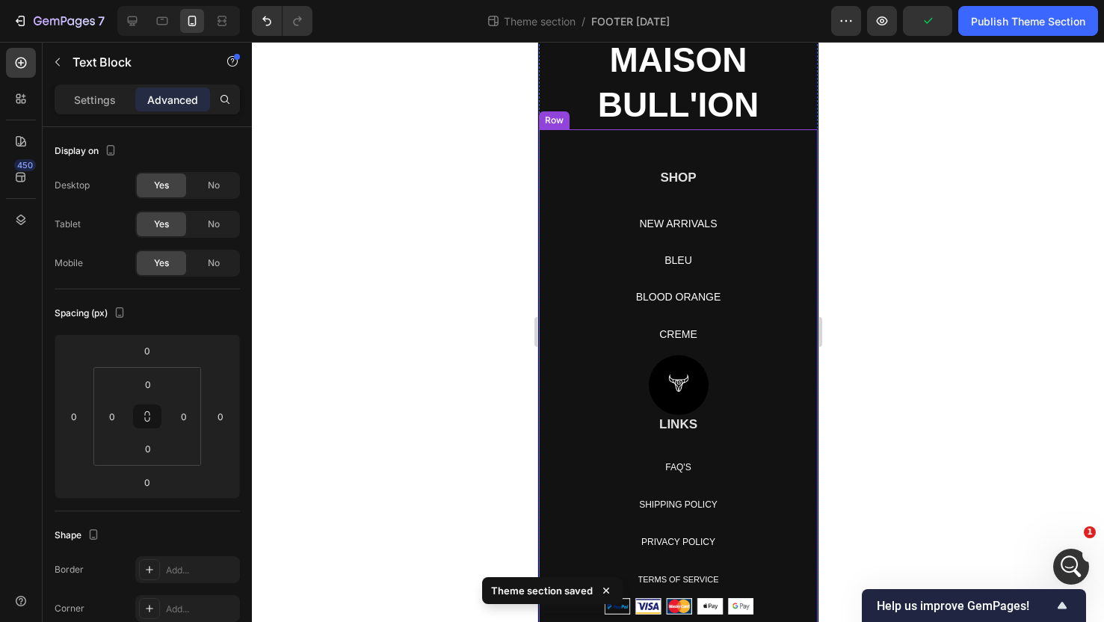
click at [664, 196] on div "Text block Row SHOP Heading NEW ARRIVALS Button BLEU Button BLOOD ORANGE Button…" at bounding box center [678, 242] width 256 height 226
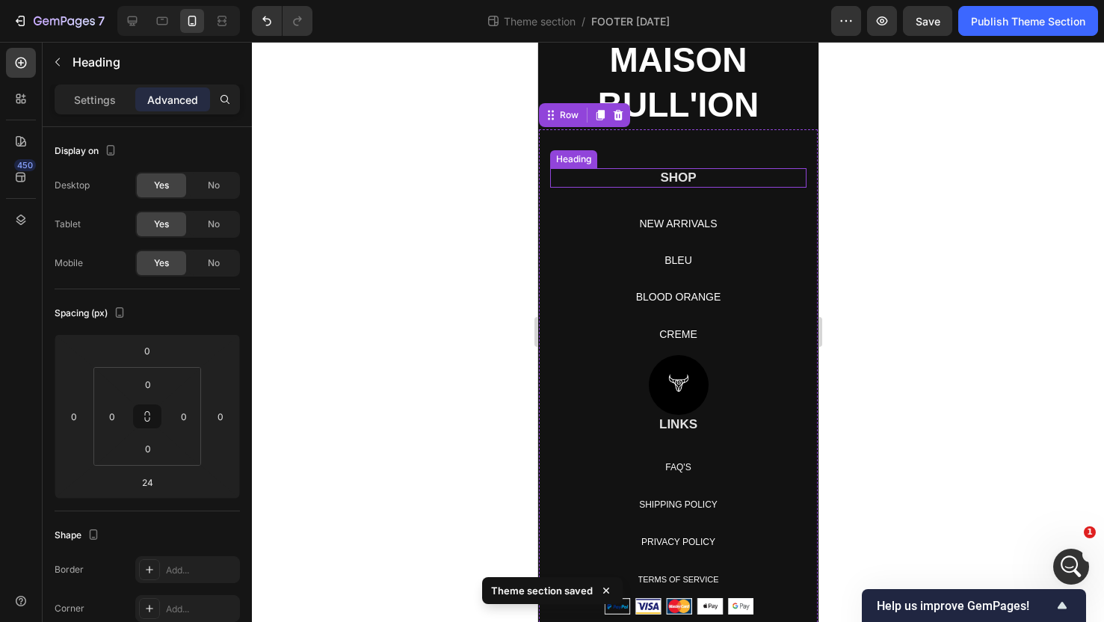
click at [665, 176] on p "SHOP" at bounding box center [677, 178] width 253 height 16
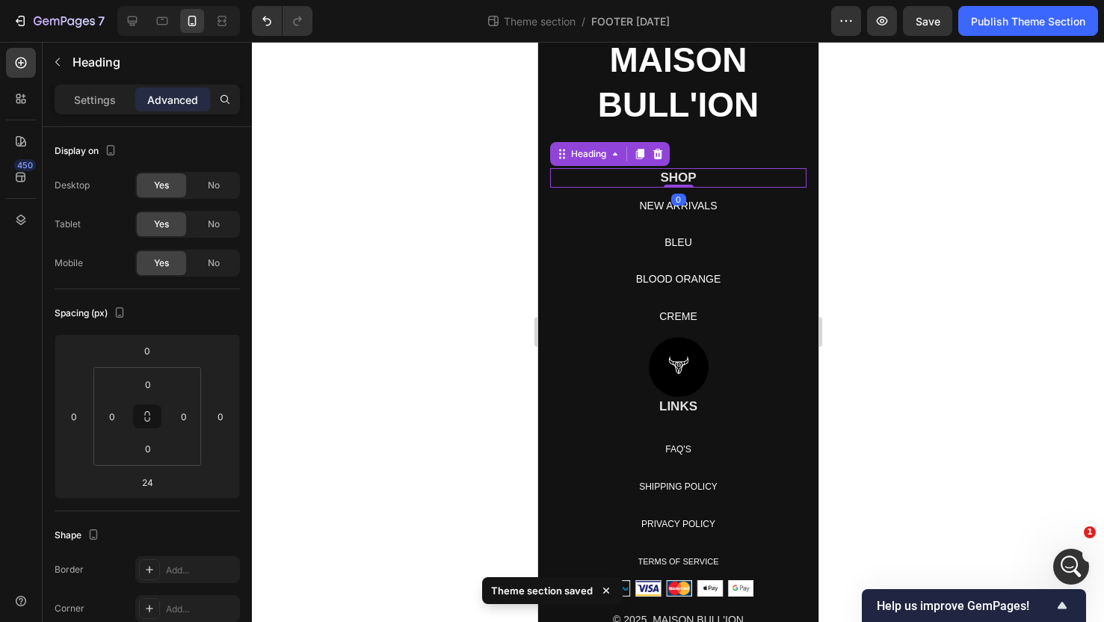
drag, startPoint x: 672, startPoint y: 203, endPoint x: 672, endPoint y: 179, distance: 23.9
click at [672, 179] on div "SHOP Heading 0" at bounding box center [678, 177] width 256 height 19
type input "0"
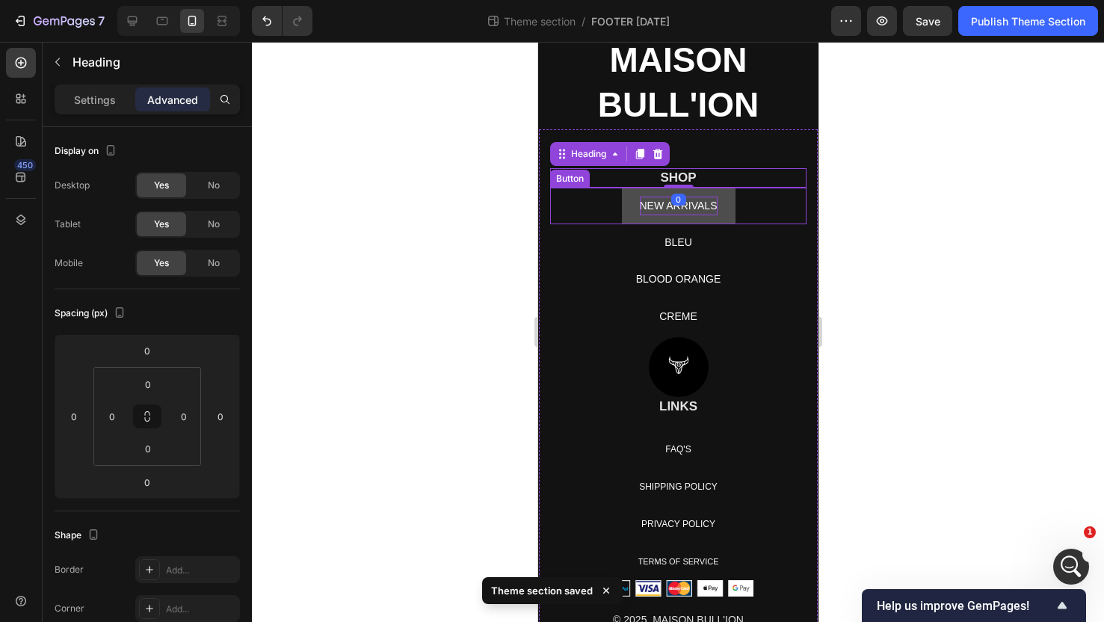
click at [667, 208] on p "NEW ARRIVALS" at bounding box center [678, 206] width 78 height 19
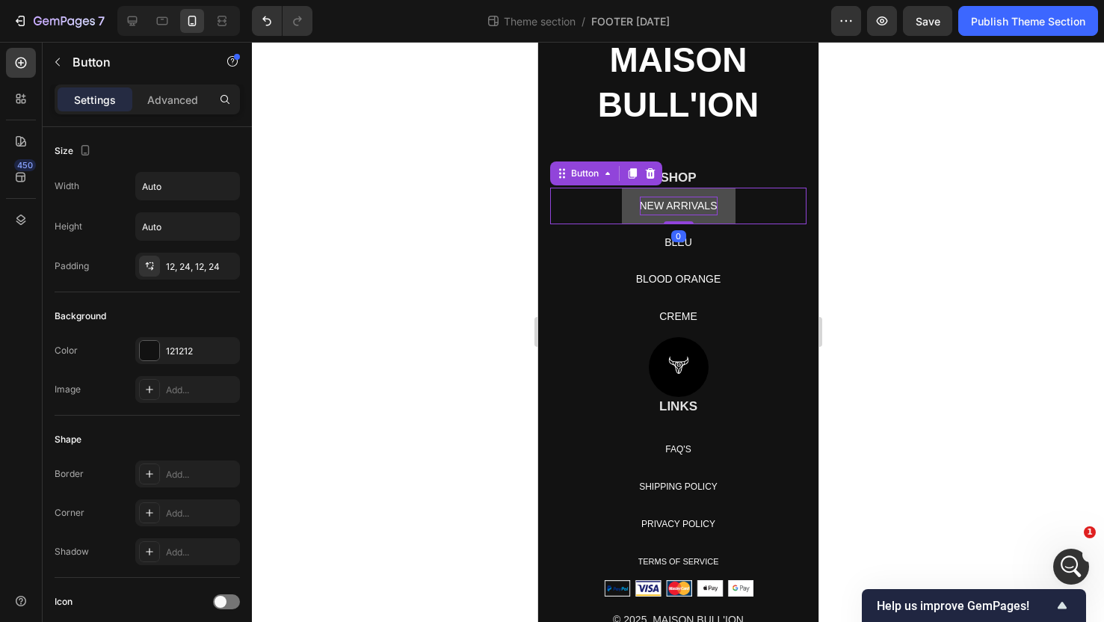
drag, startPoint x: 680, startPoint y: 219, endPoint x: 680, endPoint y: 202, distance: 17.2
click at [680, 202] on div "NEW ARRIVALS Button 0" at bounding box center [678, 206] width 256 height 37
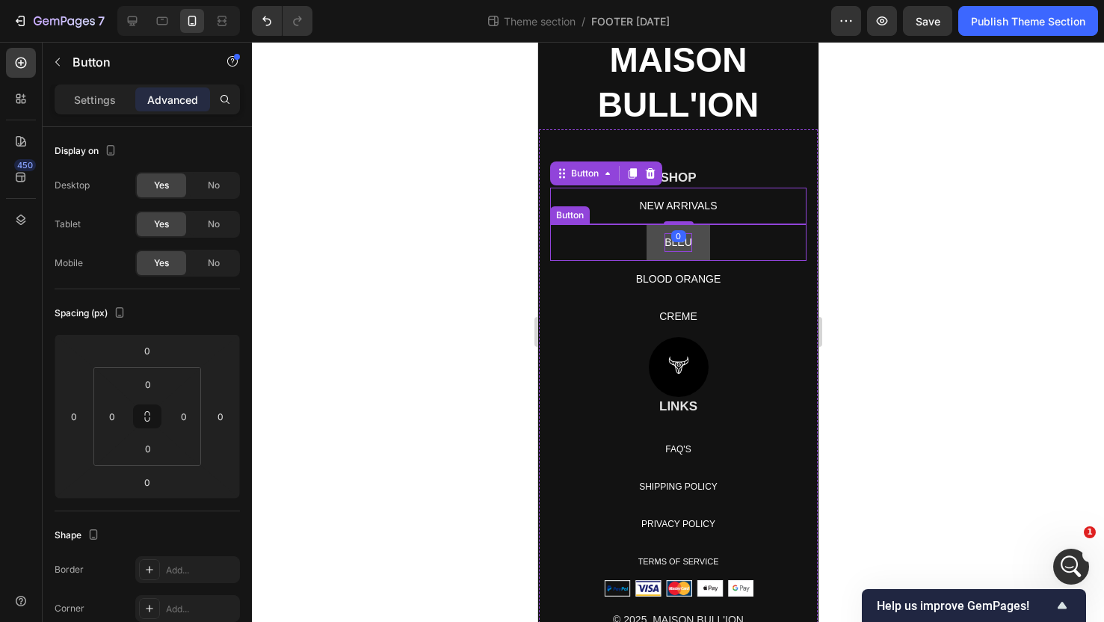
click at [677, 247] on p "BLEU" at bounding box center [678, 242] width 28 height 19
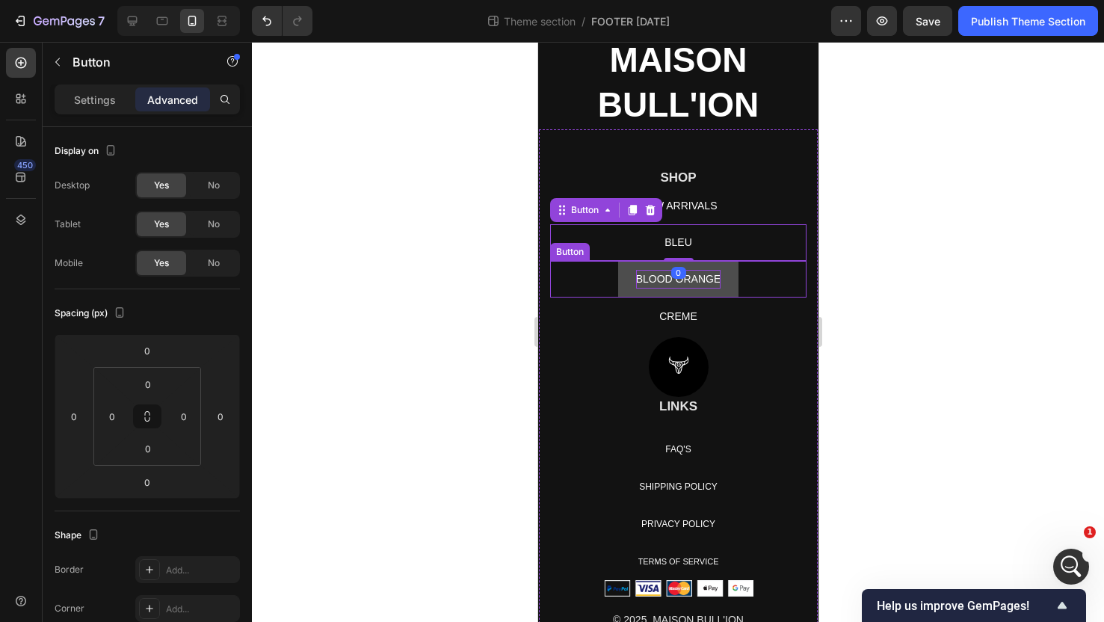
click at [671, 278] on p "BLOOD ORANGE" at bounding box center [678, 279] width 85 height 19
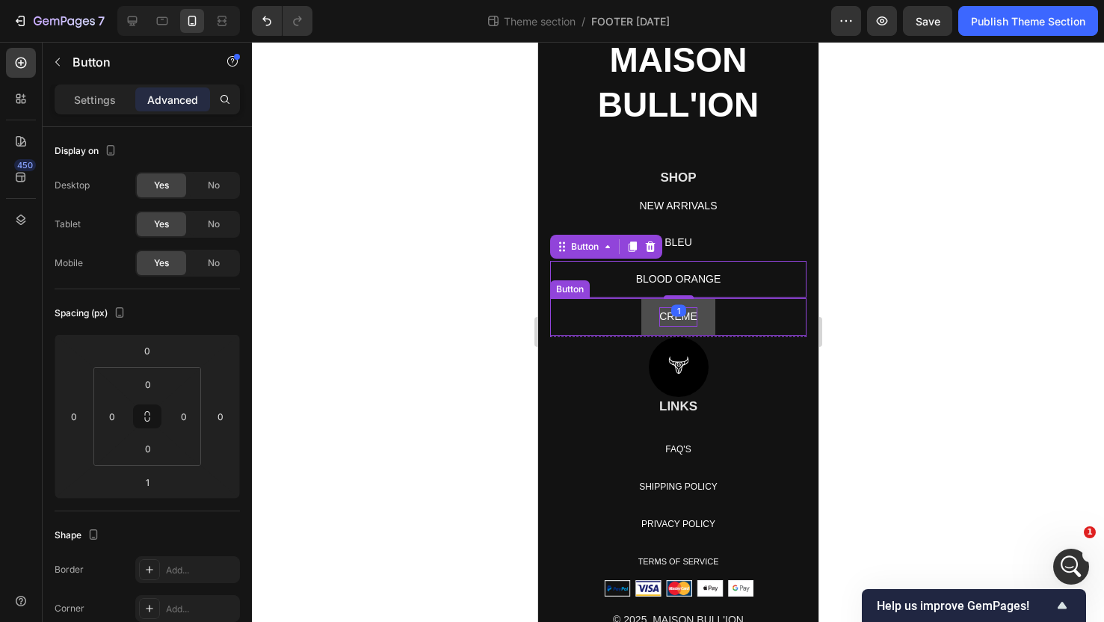
click at [671, 319] on p "CREME" at bounding box center [678, 316] width 38 height 19
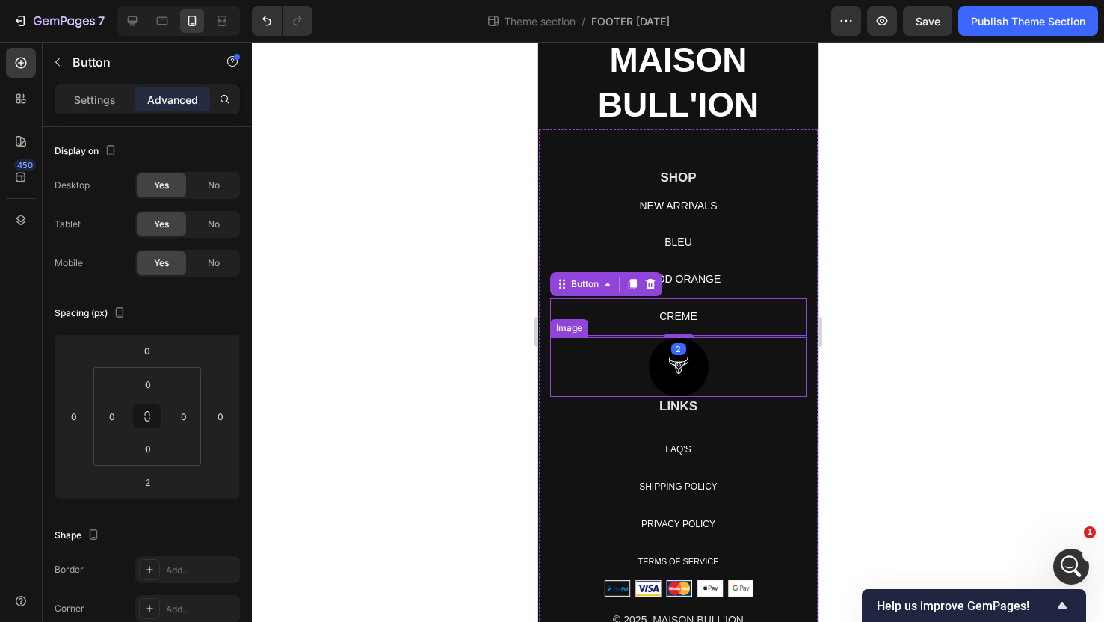
click at [670, 355] on img at bounding box center [678, 367] width 60 height 60
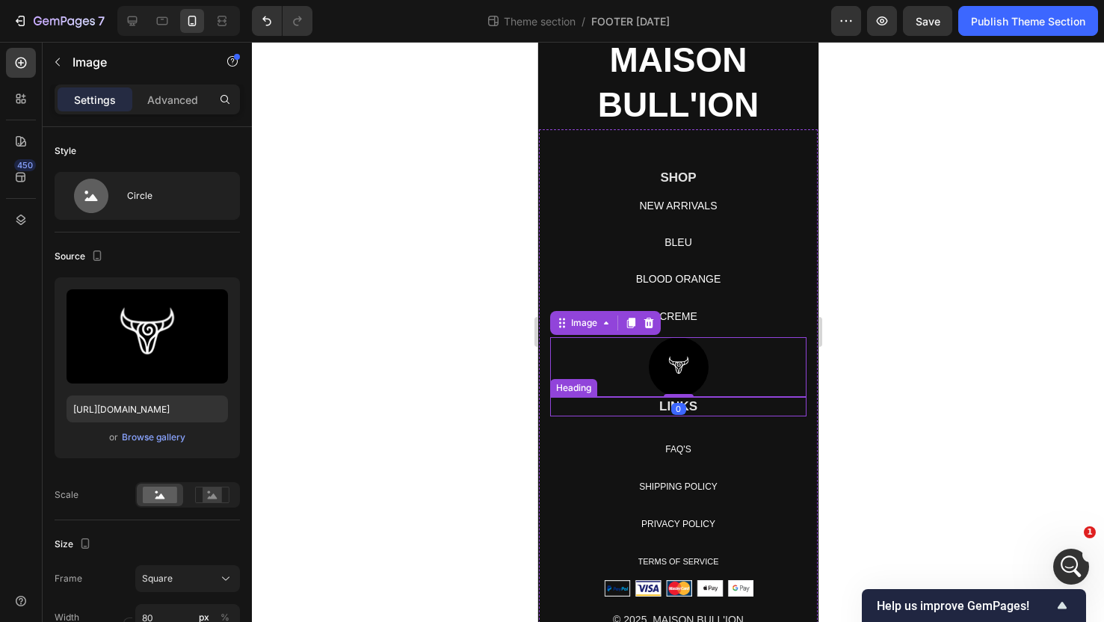
click at [692, 409] on h2 "LINKS" at bounding box center [678, 406] width 256 height 19
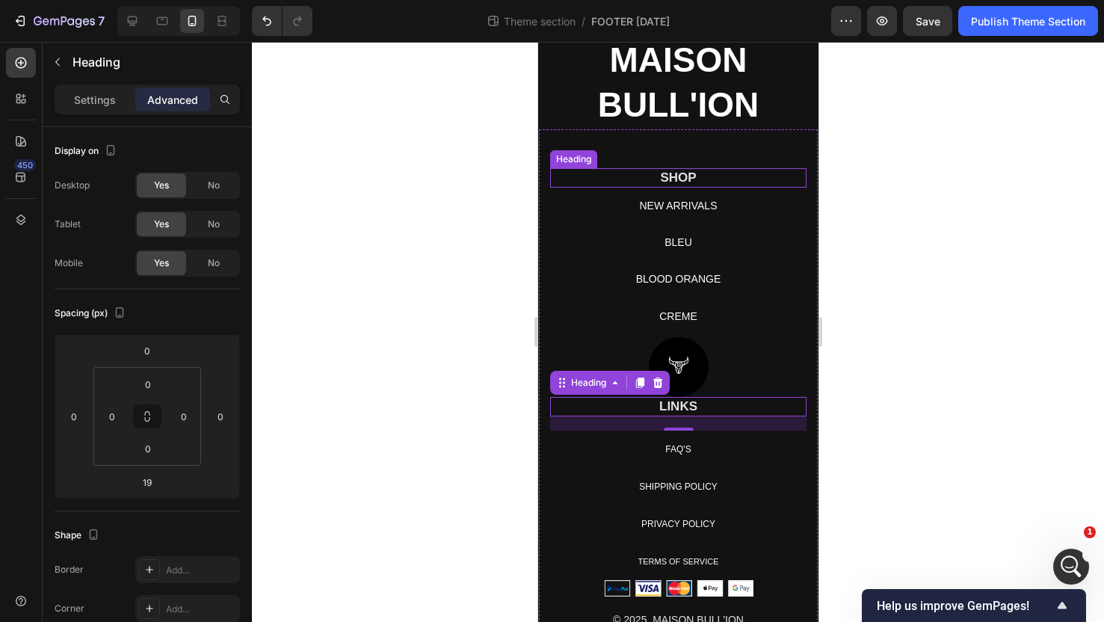
click at [667, 182] on p "SHOP" at bounding box center [677, 178] width 253 height 16
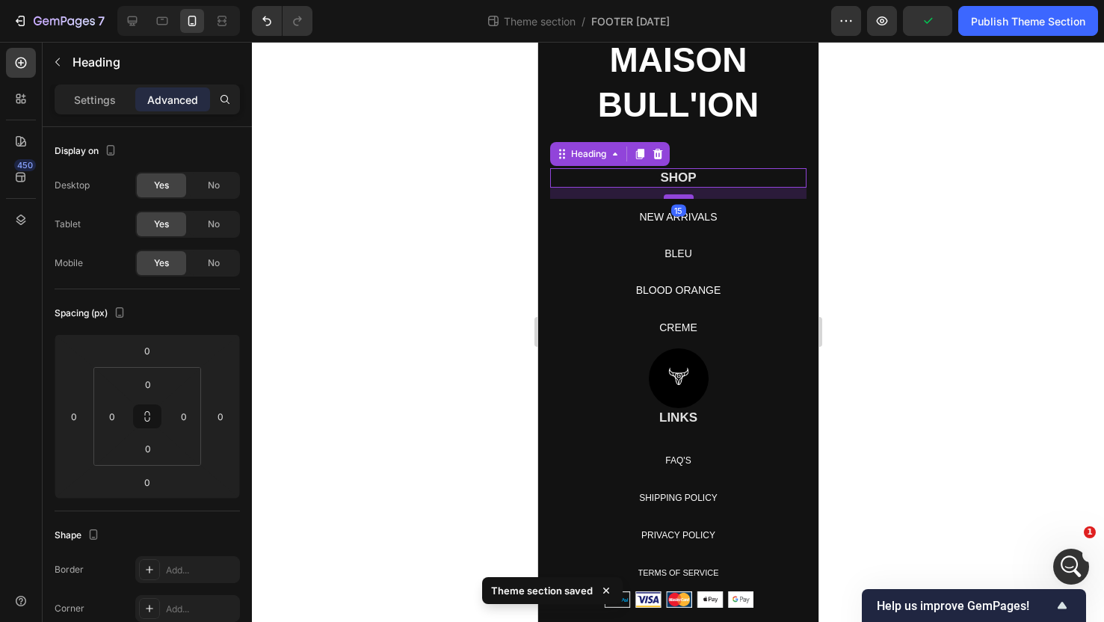
drag, startPoint x: 672, startPoint y: 183, endPoint x: 672, endPoint y: 194, distance: 11.2
click at [672, 194] on div at bounding box center [678, 196] width 30 height 4
type input "15"
click at [756, 218] on div "NEW ARRIVALS Button" at bounding box center [678, 217] width 256 height 37
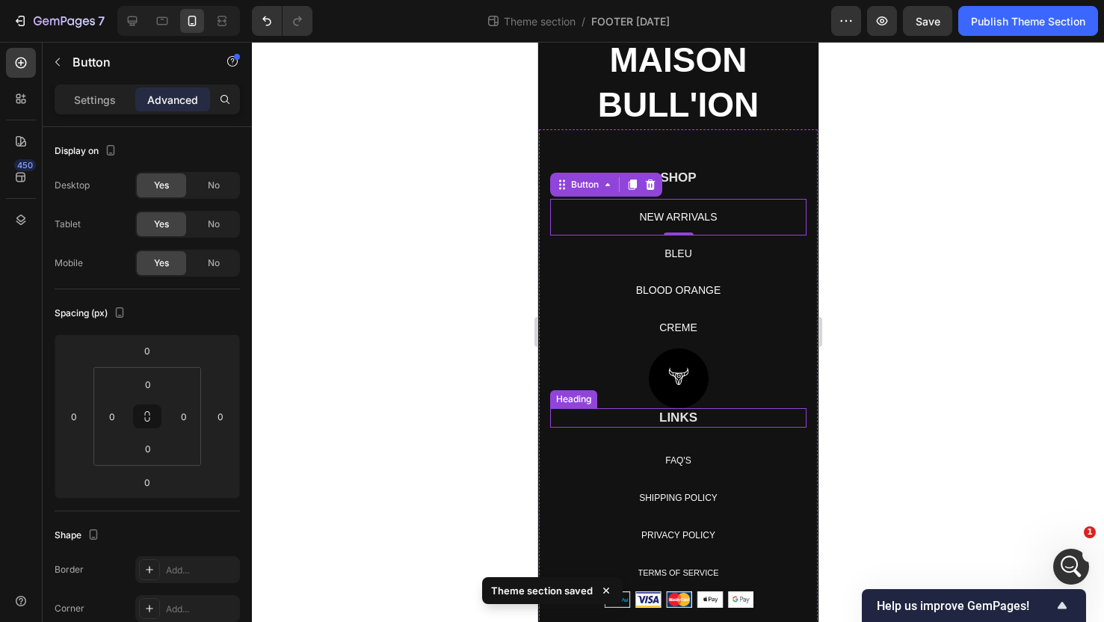
click at [679, 424] on h2 "LINKS" at bounding box center [678, 417] width 256 height 19
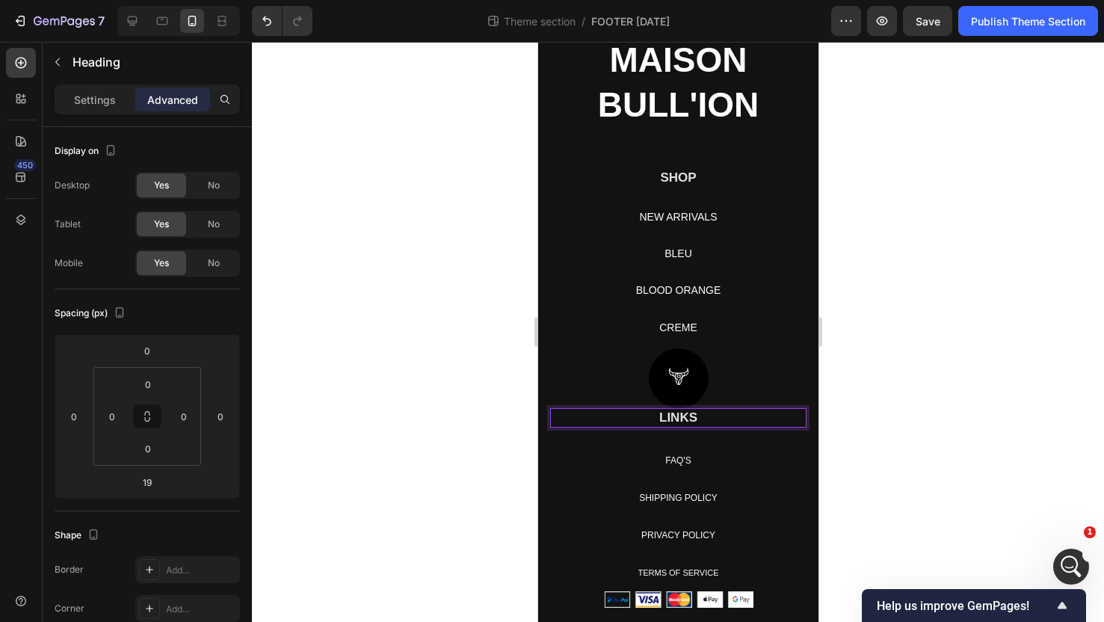
click at [677, 416] on h2 "LINKS" at bounding box center [678, 417] width 256 height 19
click at [675, 419] on p "LINKS" at bounding box center [677, 418] width 253 height 16
click at [669, 420] on p "LINKS" at bounding box center [677, 418] width 253 height 16
click at [670, 435] on div "LINKS Heading 19 FAQ'S Button SHIPPING POLICY Button PRIVACY POLICY Button TERM…" at bounding box center [678, 544] width 256 height 272
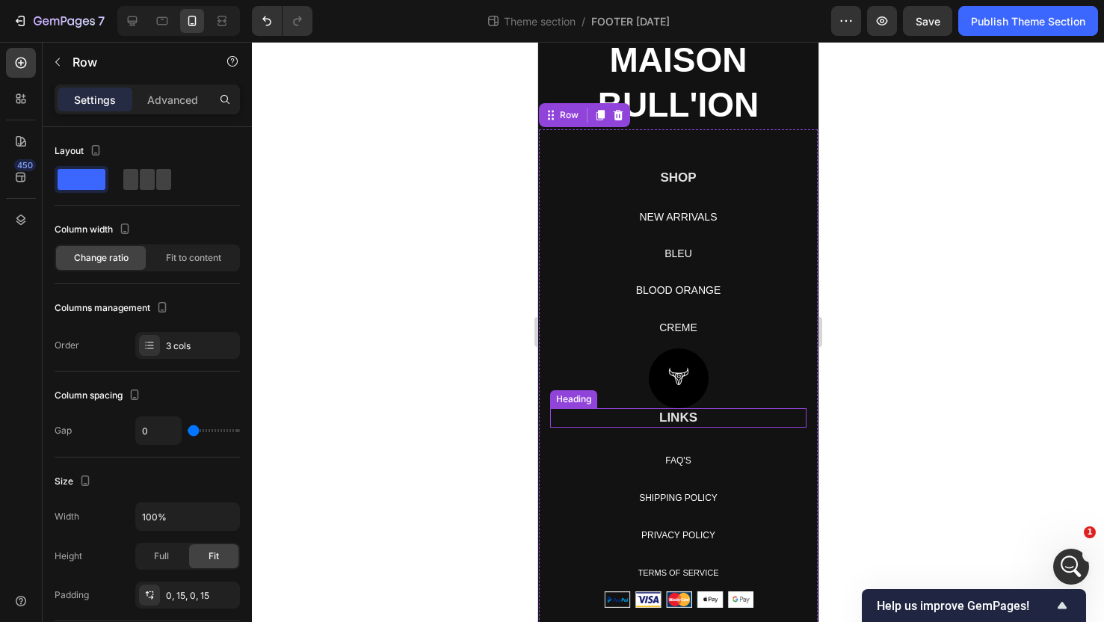
click at [670, 408] on h2 "LINKS" at bounding box center [678, 417] width 256 height 19
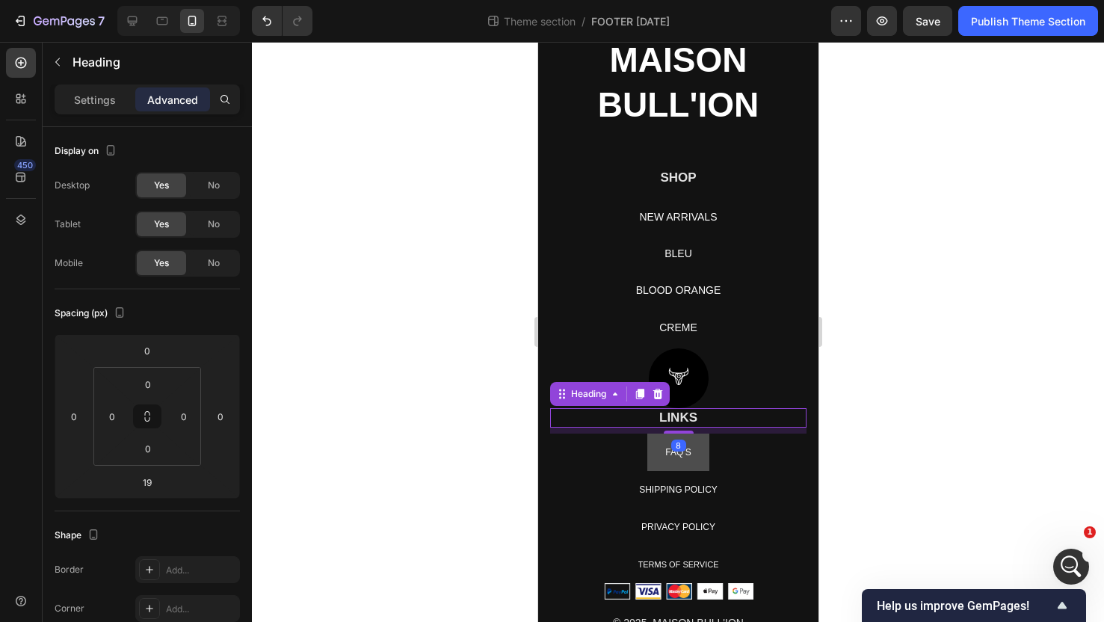
drag, startPoint x: 679, startPoint y: 441, endPoint x: 678, endPoint y: 433, distance: 8.3
click at [678, 433] on div "LINKS Heading 8 FAQ'S Button SHIPPING POLICY Button PRIVACY POLICY Button TERMS…" at bounding box center [678, 540] width 256 height 264
type input "8"
click at [677, 164] on div "Text block Row SHOP Heading NEW ARRIVALS Button BLEU Button BLOOD ORANGE Button…" at bounding box center [678, 238] width 256 height 219
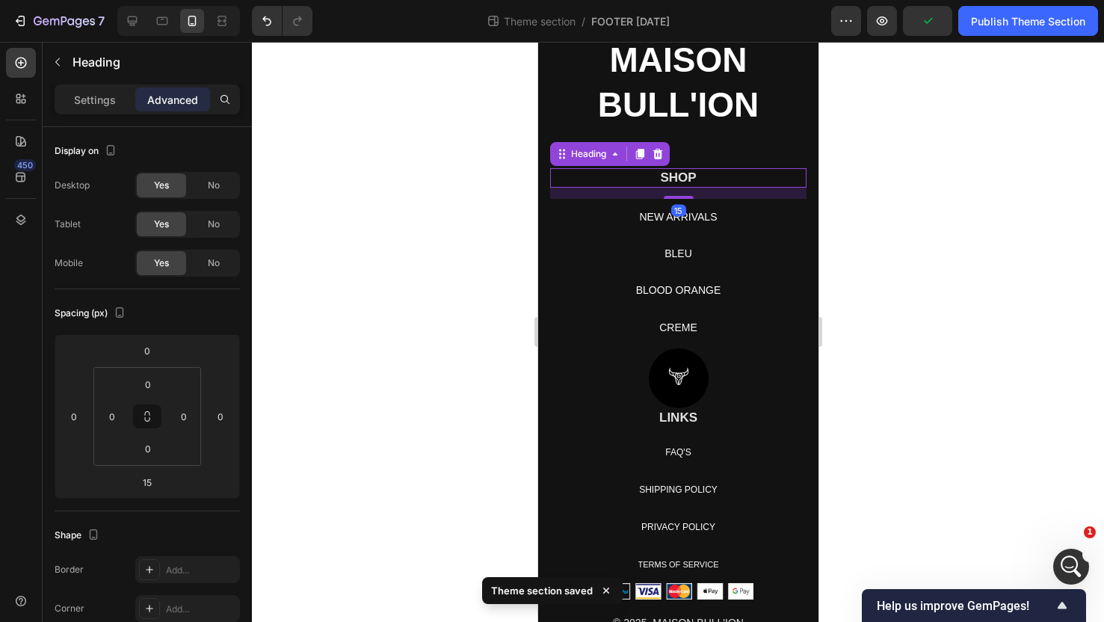
click at [677, 170] on p "SHOP" at bounding box center [677, 178] width 253 height 16
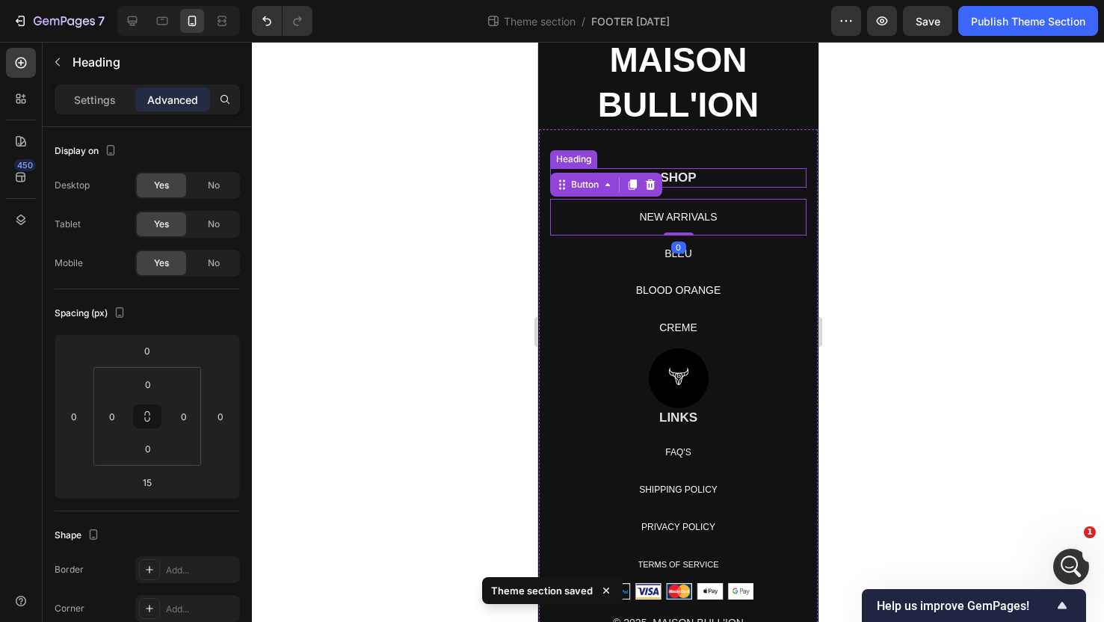
click at [674, 181] on p "SHOP" at bounding box center [677, 178] width 253 height 16
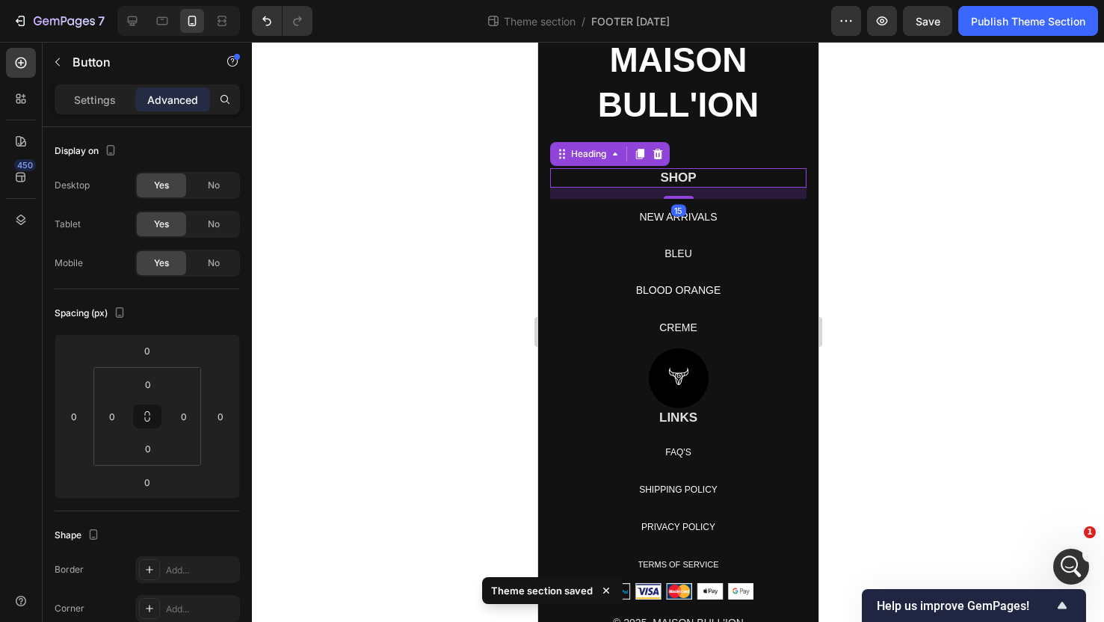
click at [674, 178] on p "SHOP" at bounding box center [677, 178] width 253 height 16
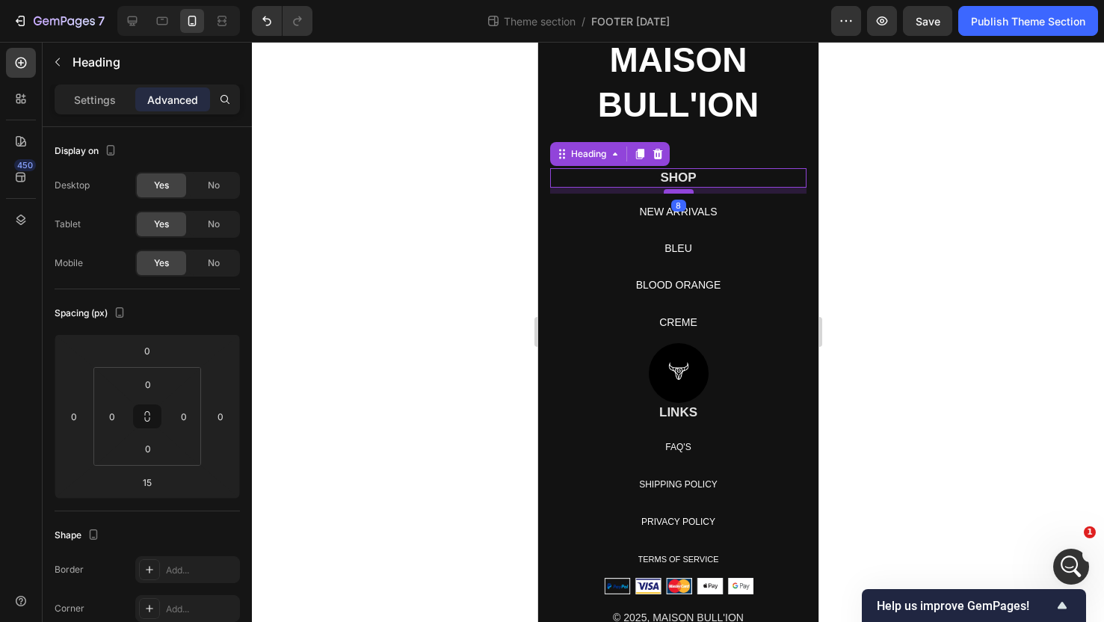
click at [674, 191] on div at bounding box center [678, 191] width 30 height 4
type input "8"
click at [681, 478] on p "SHIPPING POLICY" at bounding box center [678, 484] width 79 height 19
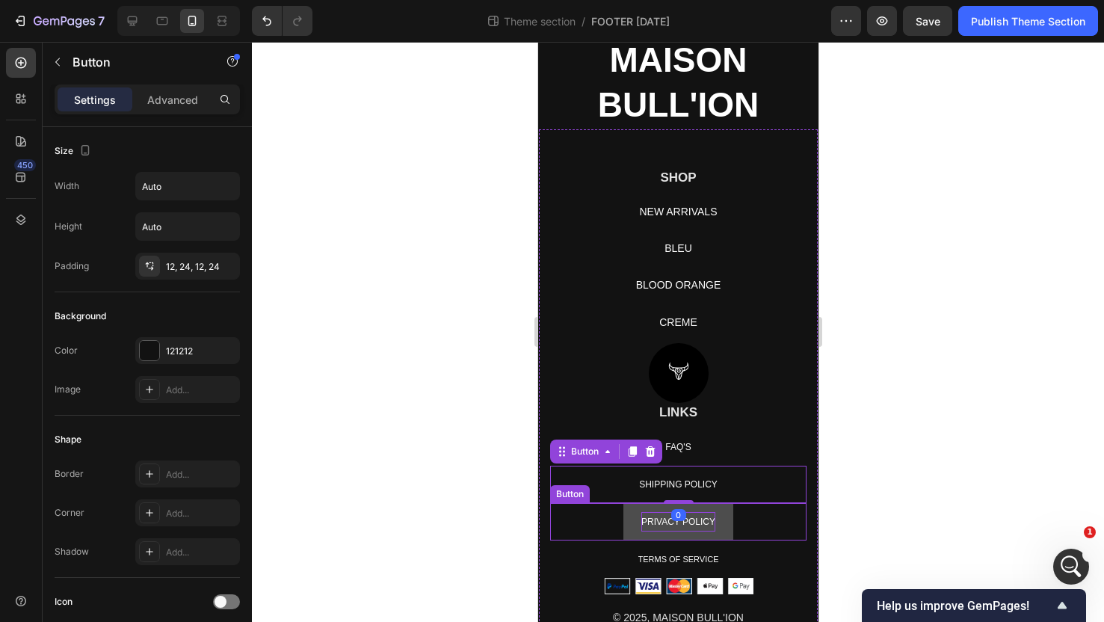
click at [689, 520] on span "PRIVACY POLICY" at bounding box center [678, 522] width 74 height 10
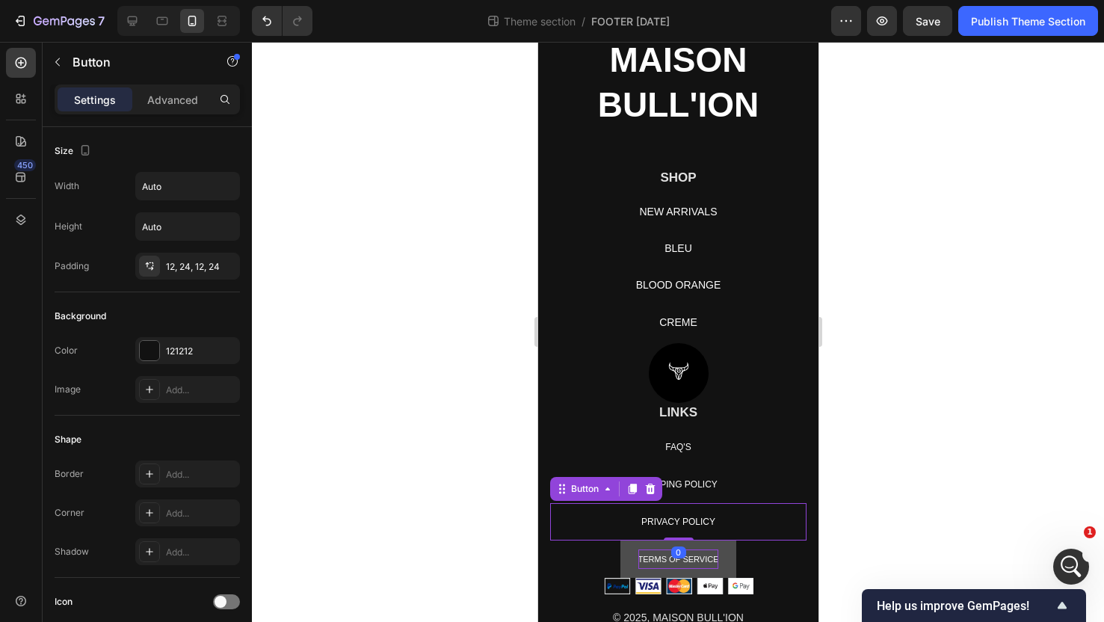
click at [684, 559] on span "TERMS OF SERVICE" at bounding box center [678, 559] width 81 height 9
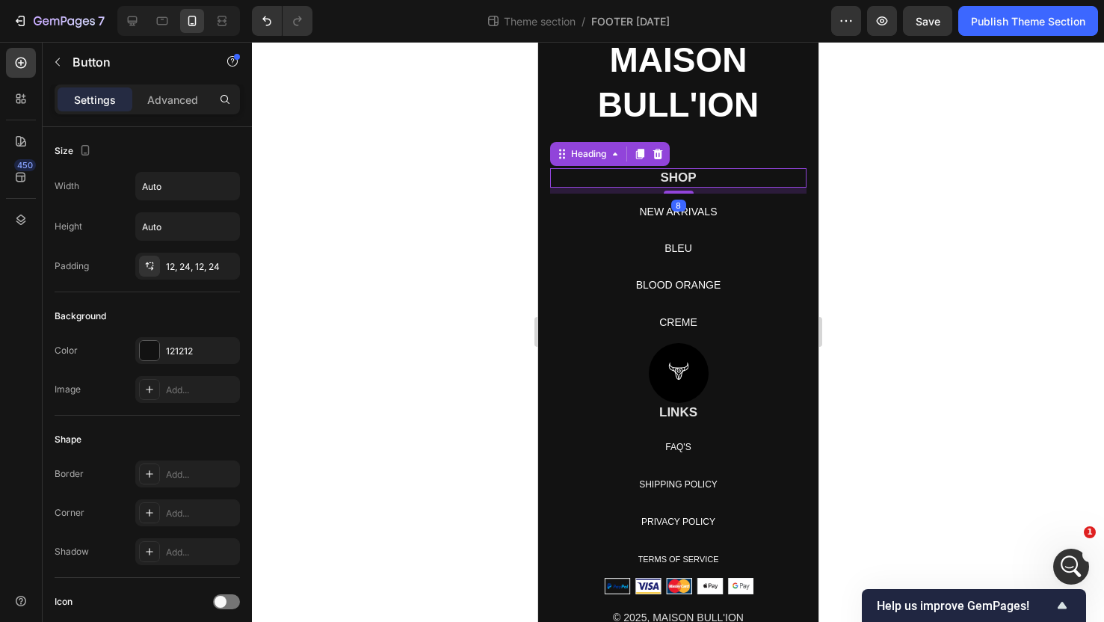
click at [681, 181] on p "SHOP" at bounding box center [677, 178] width 253 height 16
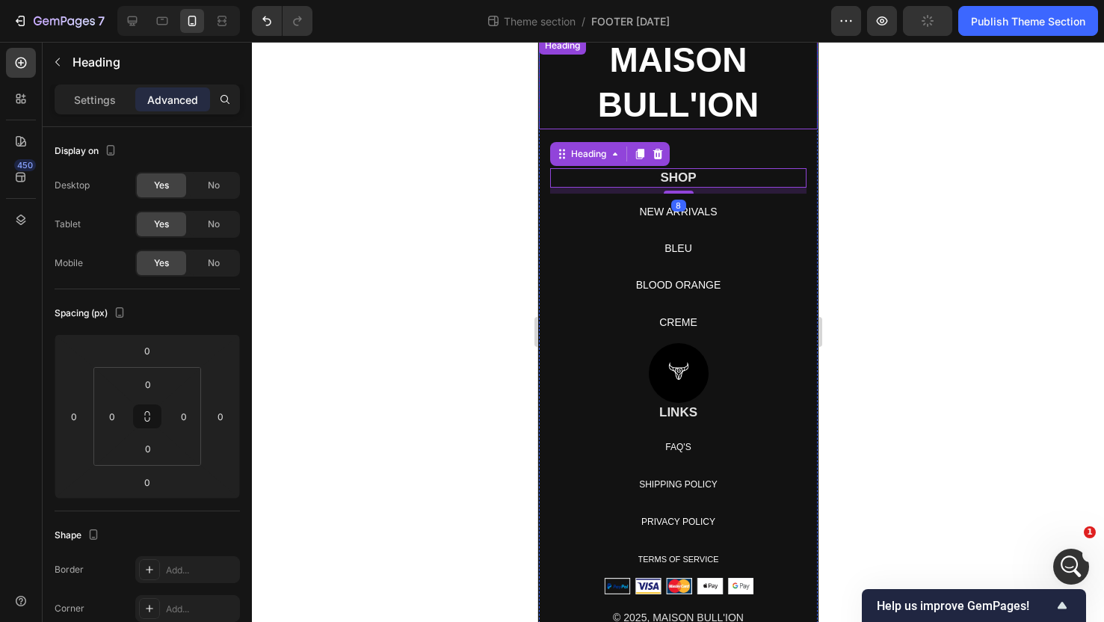
click at [680, 113] on strong "MAISON BULL'ION" at bounding box center [677, 82] width 161 height 84
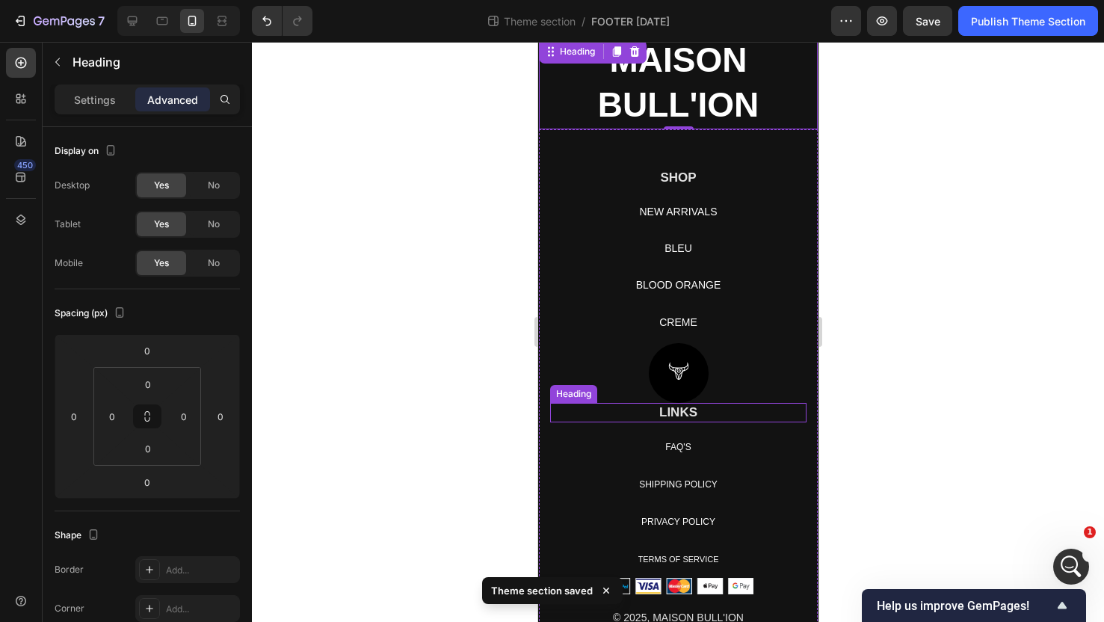
click at [683, 416] on p "LINKS" at bounding box center [677, 413] width 253 height 16
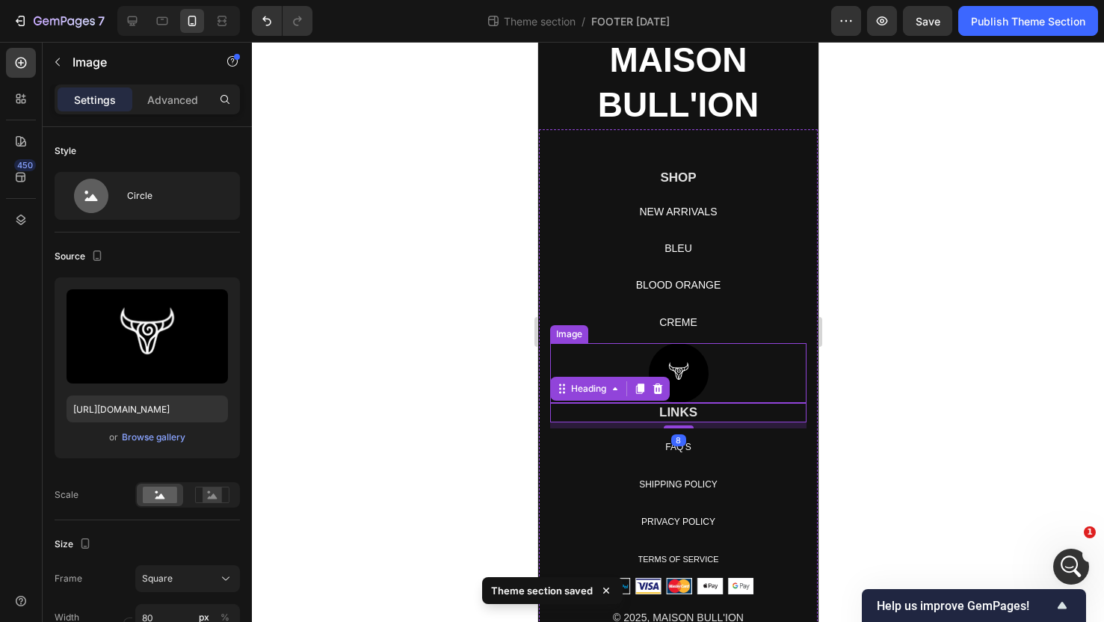
click at [677, 372] on img at bounding box center [678, 373] width 60 height 60
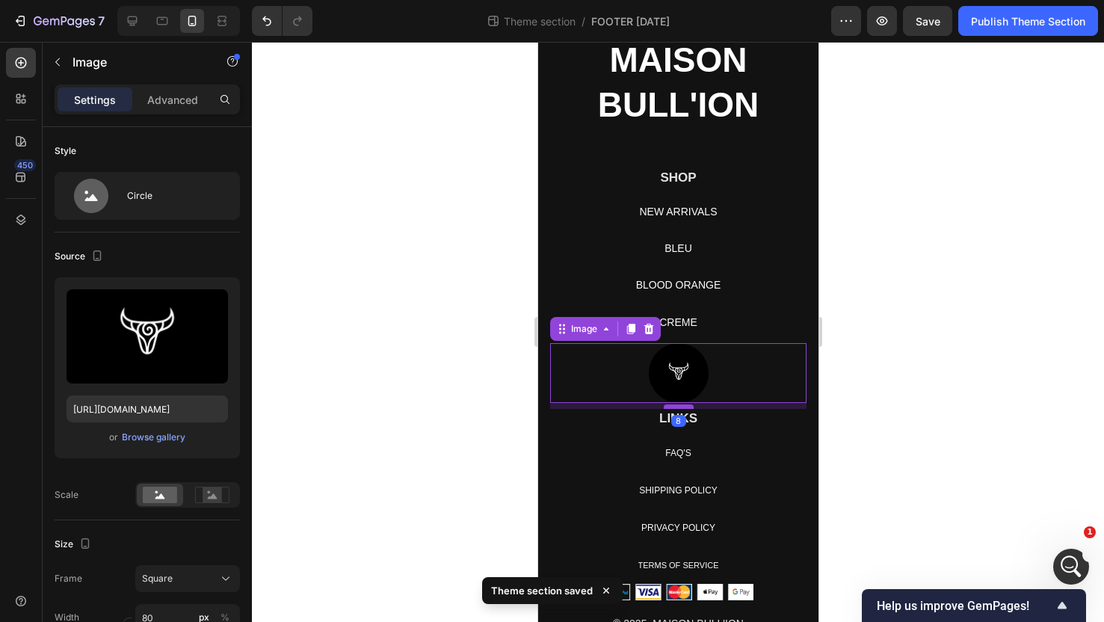
click at [679, 407] on div at bounding box center [678, 407] width 30 height 4
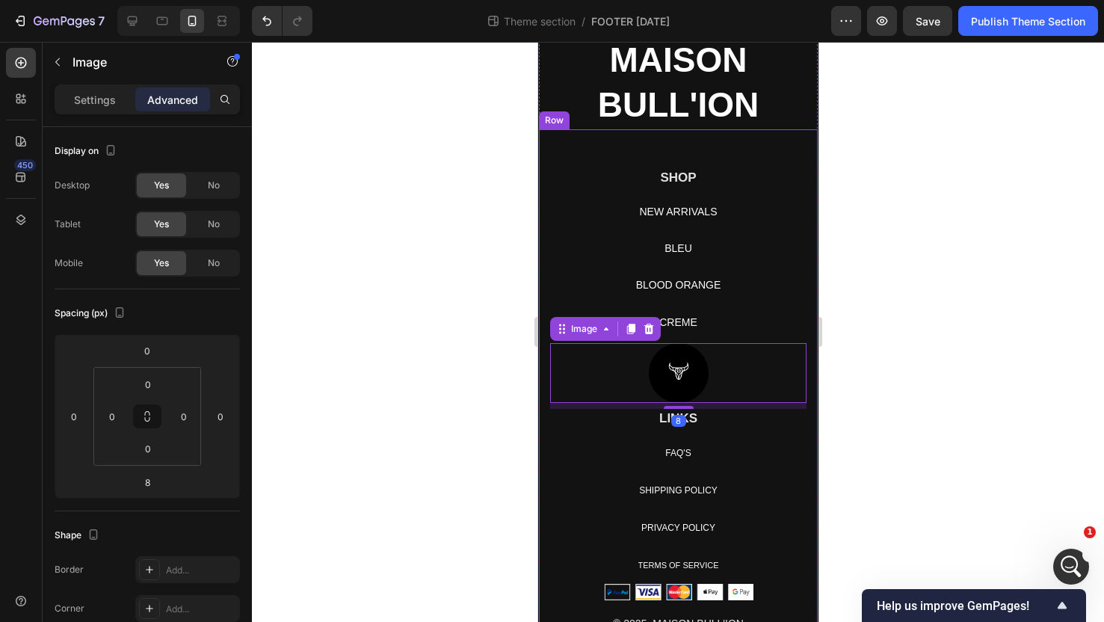
click at [858, 373] on div at bounding box center [678, 332] width 852 height 580
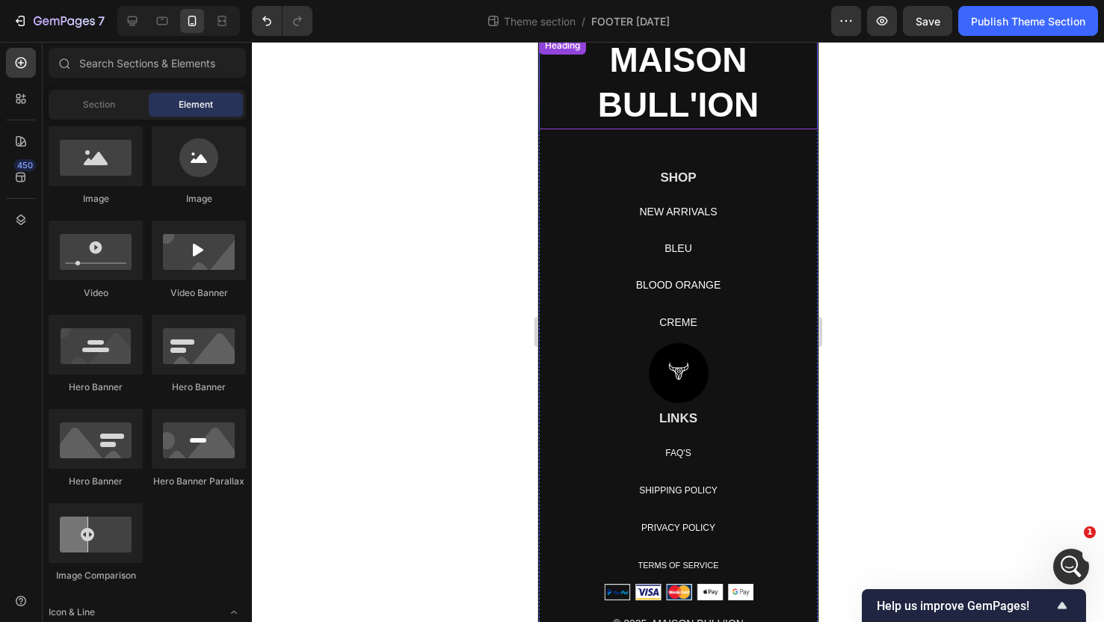
click at [692, 96] on strong "MAISON BULL'ION" at bounding box center [677, 82] width 161 height 84
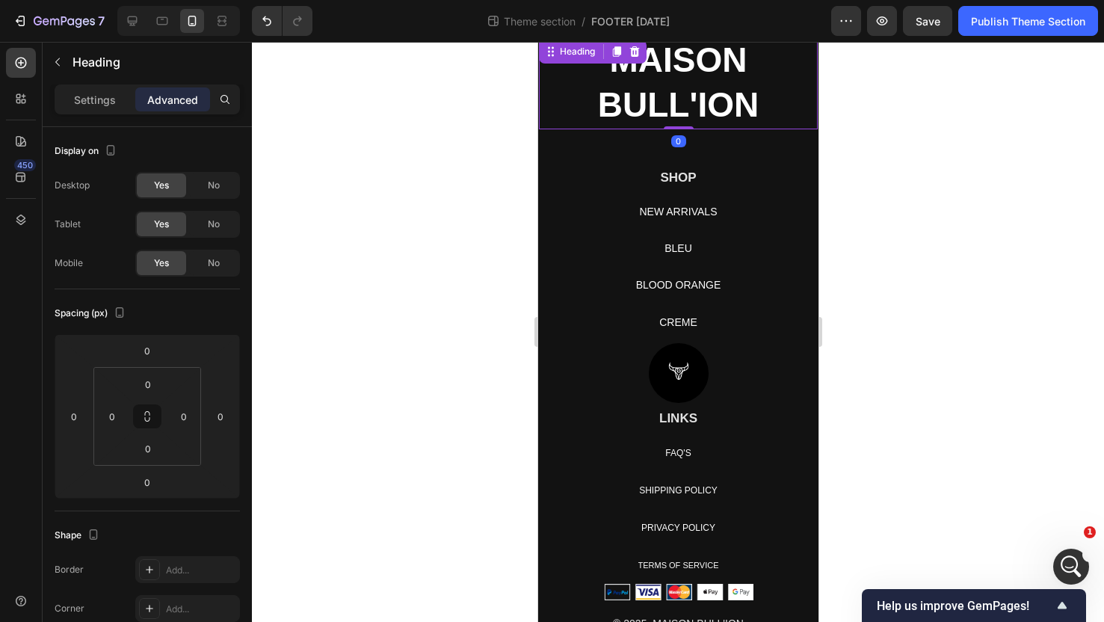
scroll to position [94, 0]
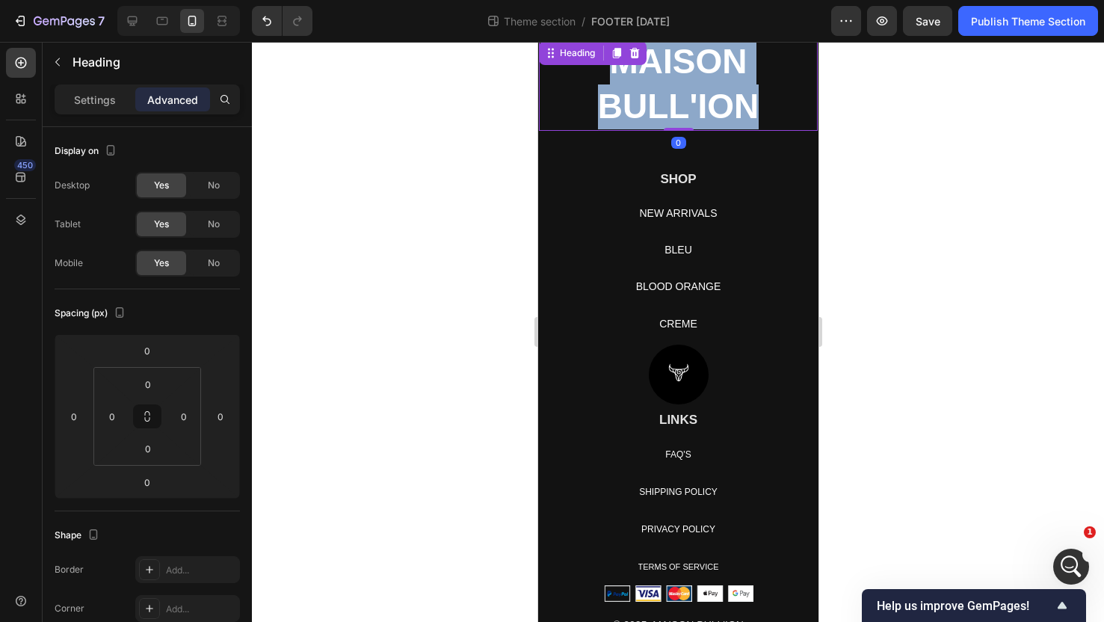
click at [692, 96] on strong "MAISON BULL'ION" at bounding box center [677, 84] width 161 height 84
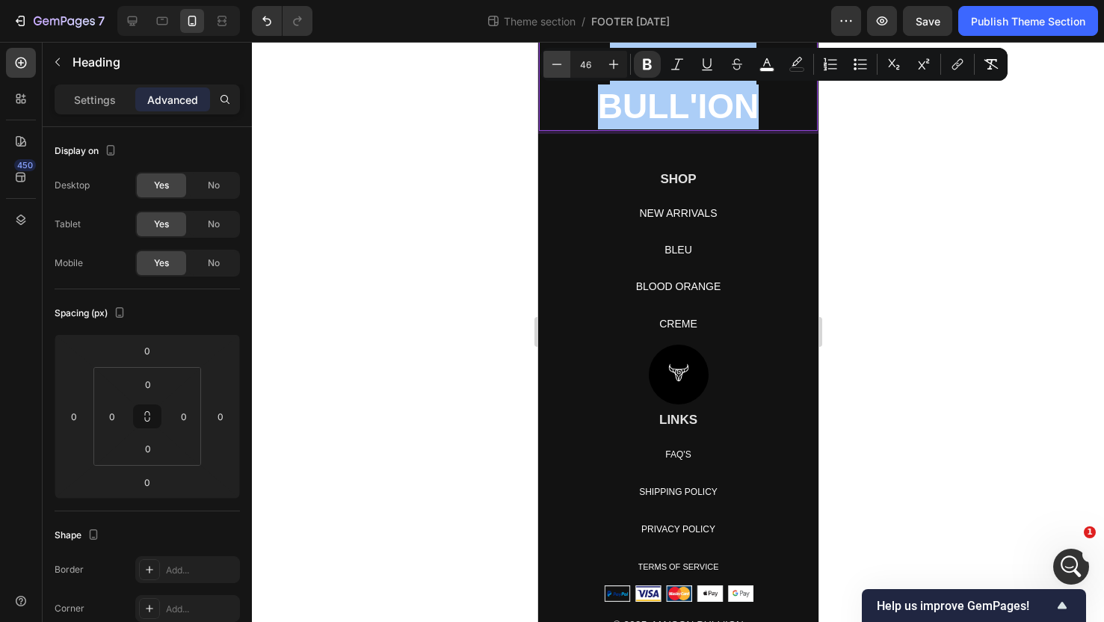
click at [560, 70] on icon "Editor contextual toolbar" at bounding box center [557, 64] width 15 height 15
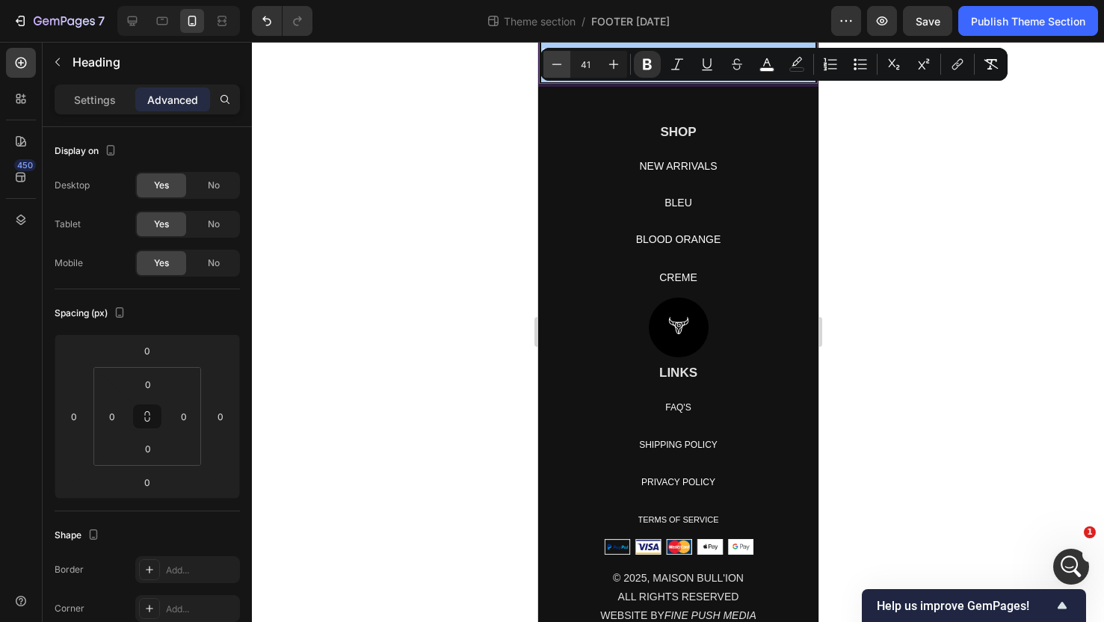
click at [560, 70] on icon "Editor contextual toolbar" at bounding box center [557, 64] width 15 height 15
type input "39"
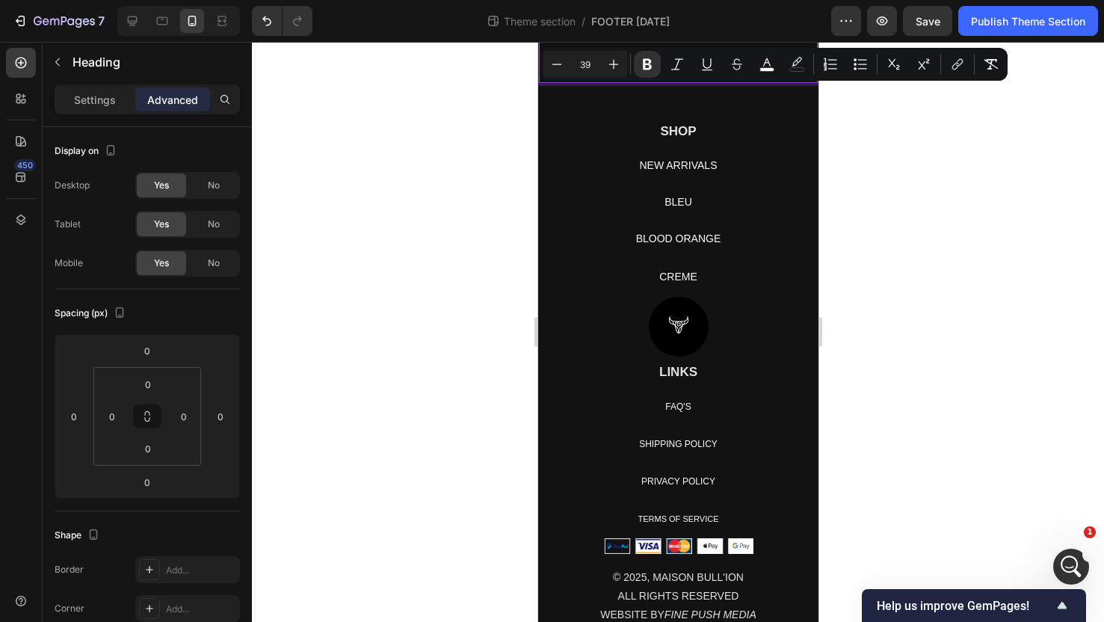
click at [935, 182] on div at bounding box center [678, 332] width 852 height 580
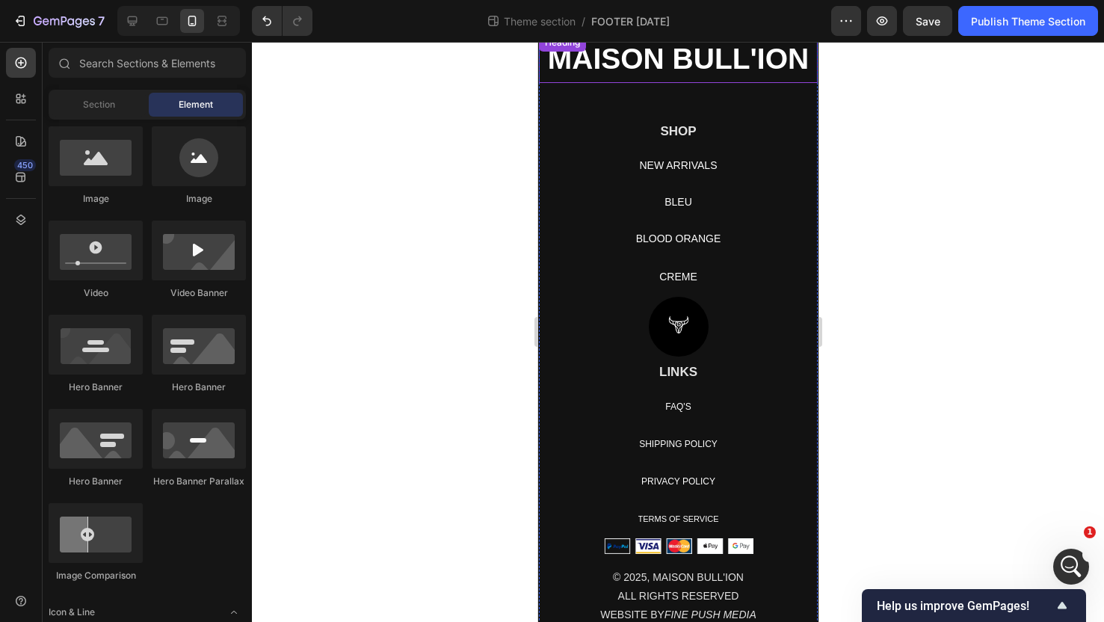
click at [697, 61] on strong "MAISON BULL'ION" at bounding box center [677, 59] width 261 height 32
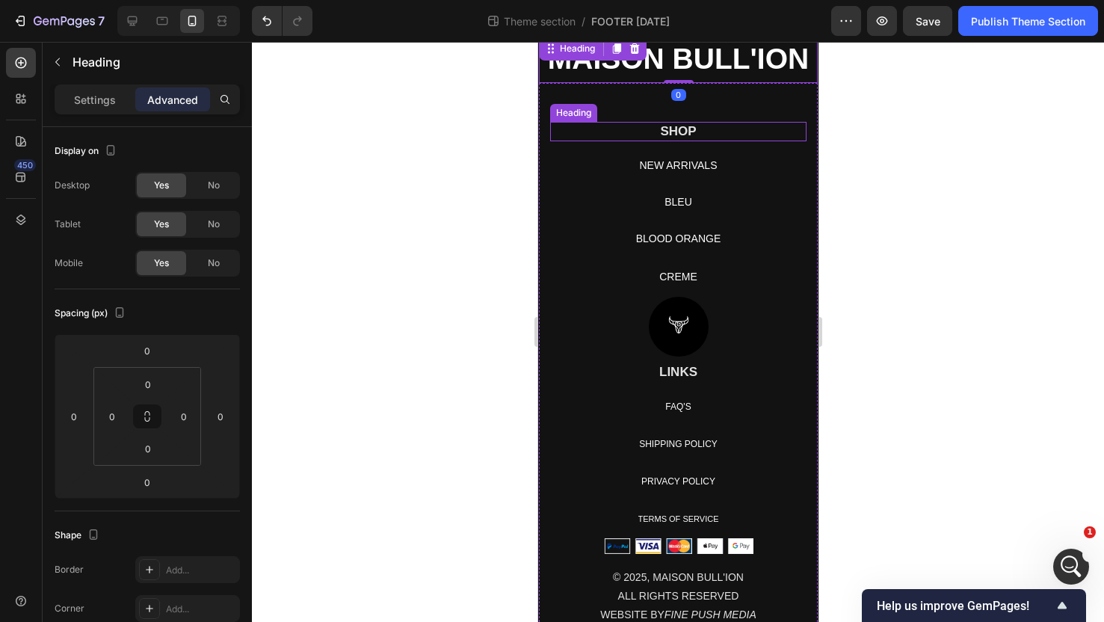
click at [686, 128] on p "SHOP" at bounding box center [677, 131] width 253 height 16
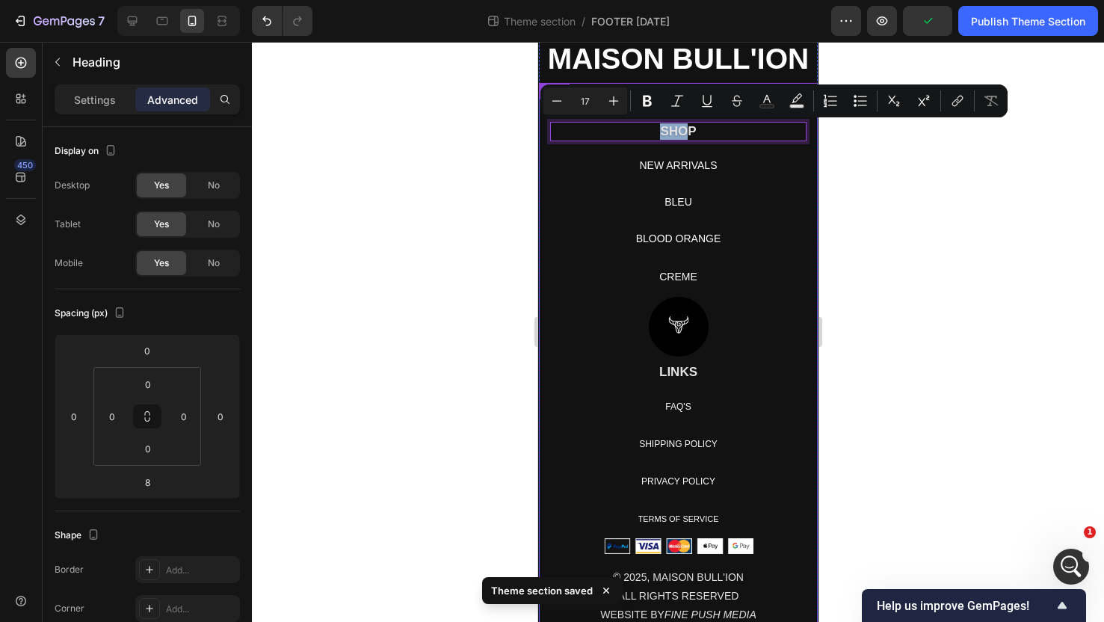
drag, startPoint x: 686, startPoint y: 130, endPoint x: 684, endPoint y: 88, distance: 41.9
click at [905, 143] on div at bounding box center [678, 332] width 852 height 580
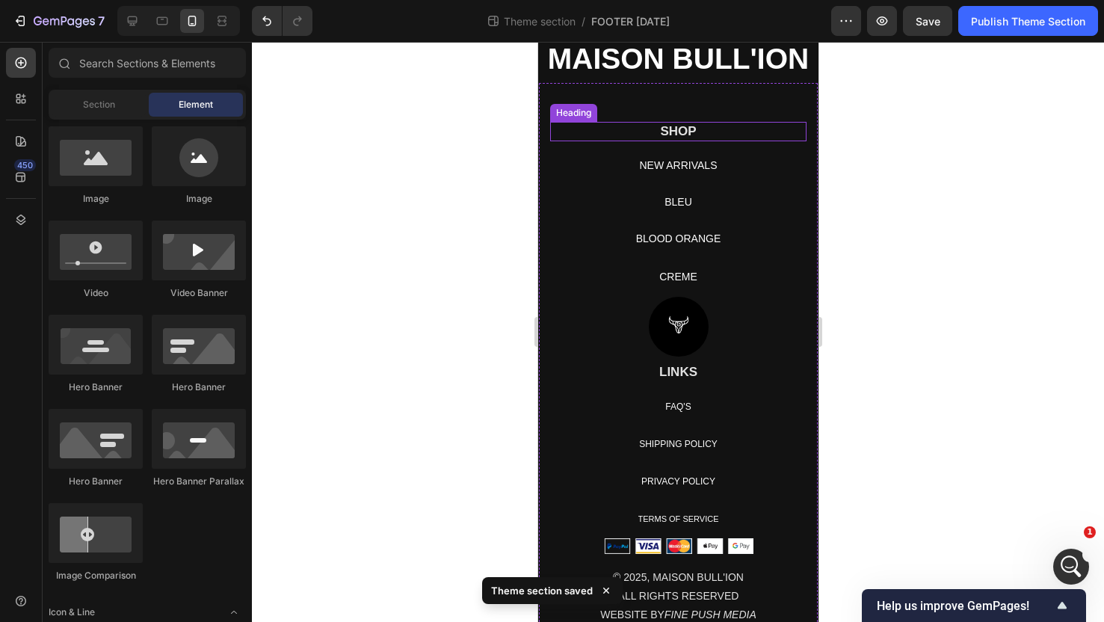
click at [576, 135] on p "SHOP" at bounding box center [677, 131] width 253 height 16
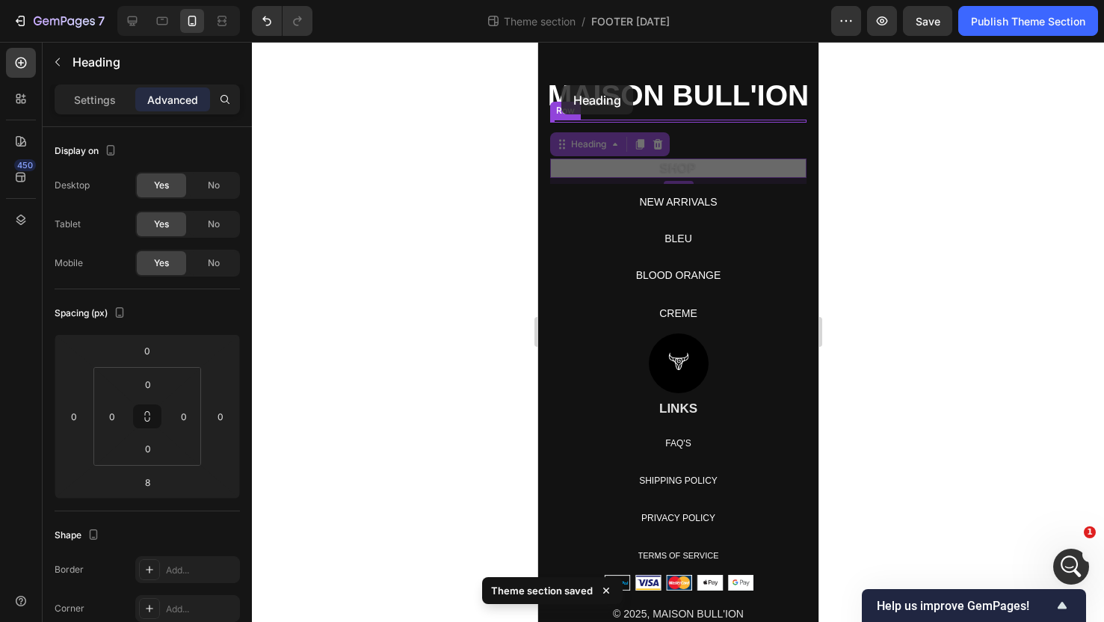
drag, startPoint x: 561, startPoint y: 109, endPoint x: 560, endPoint y: 85, distance: 23.9
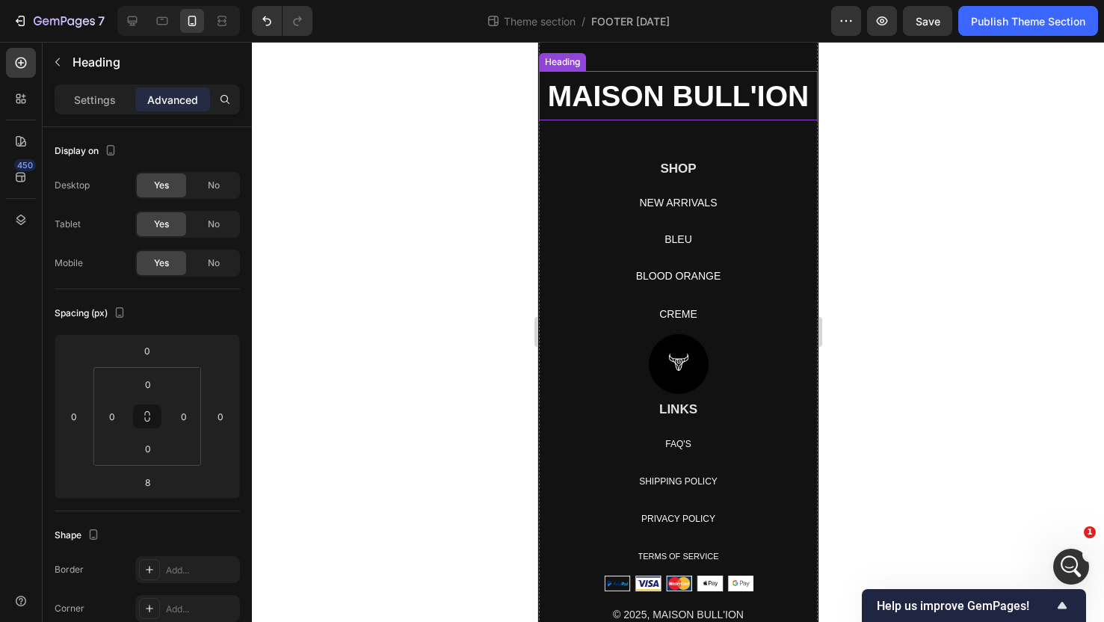
scroll to position [36, 0]
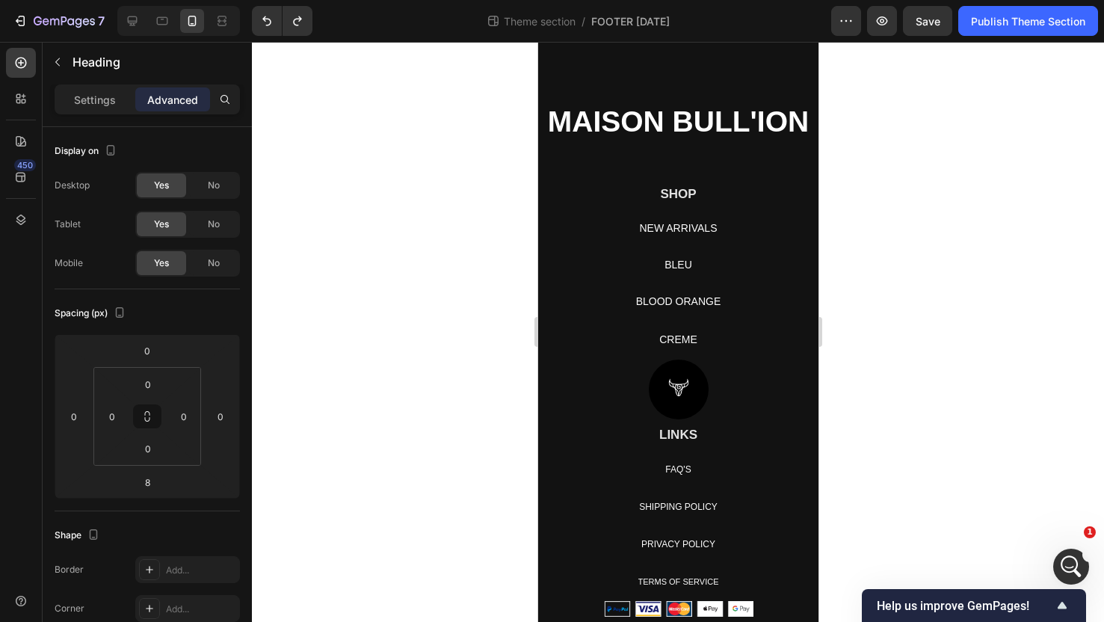
click at [677, 198] on h2 "SHOP" at bounding box center [678, 194] width 256 height 19
click at [651, 196] on p "SHOP" at bounding box center [677, 194] width 253 height 16
click at [600, 189] on p "SHOP" at bounding box center [677, 194] width 253 height 16
click at [704, 197] on p "SHOP" at bounding box center [677, 194] width 253 height 16
click at [678, 195] on p "SHOP" at bounding box center [677, 194] width 253 height 16
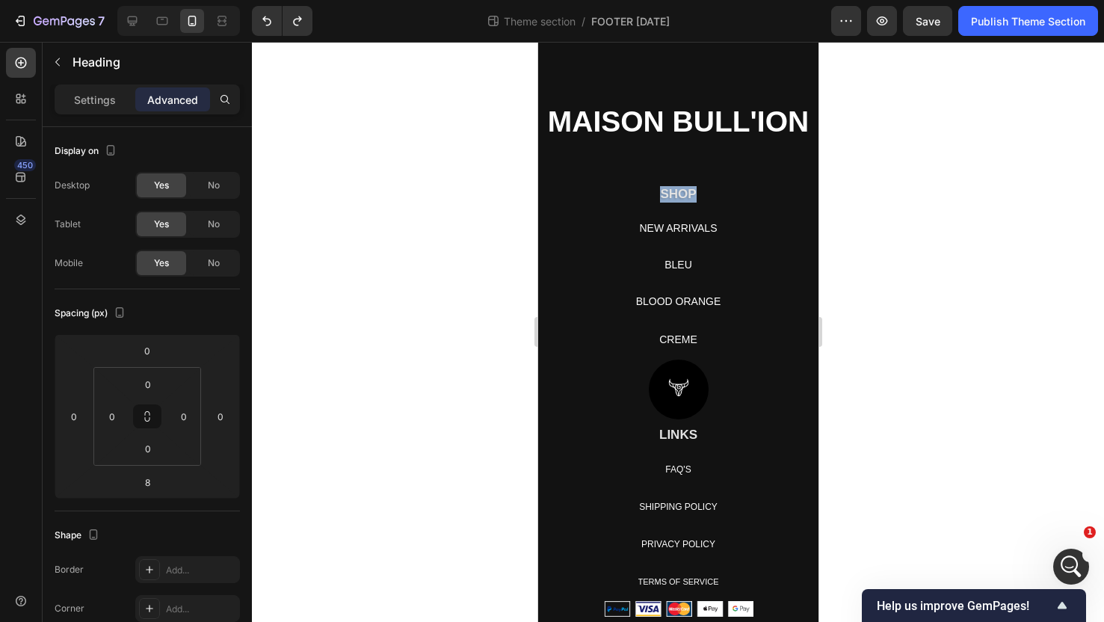
click at [678, 195] on p "SHOP" at bounding box center [677, 194] width 253 height 16
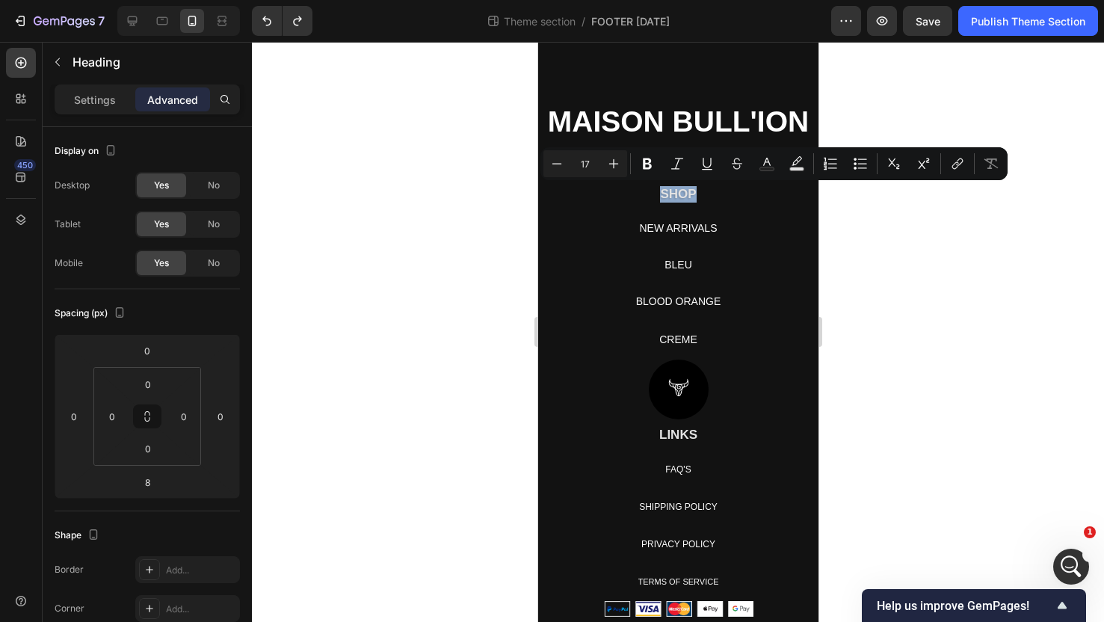
click at [637, 194] on p "SHOP" at bounding box center [677, 194] width 253 height 16
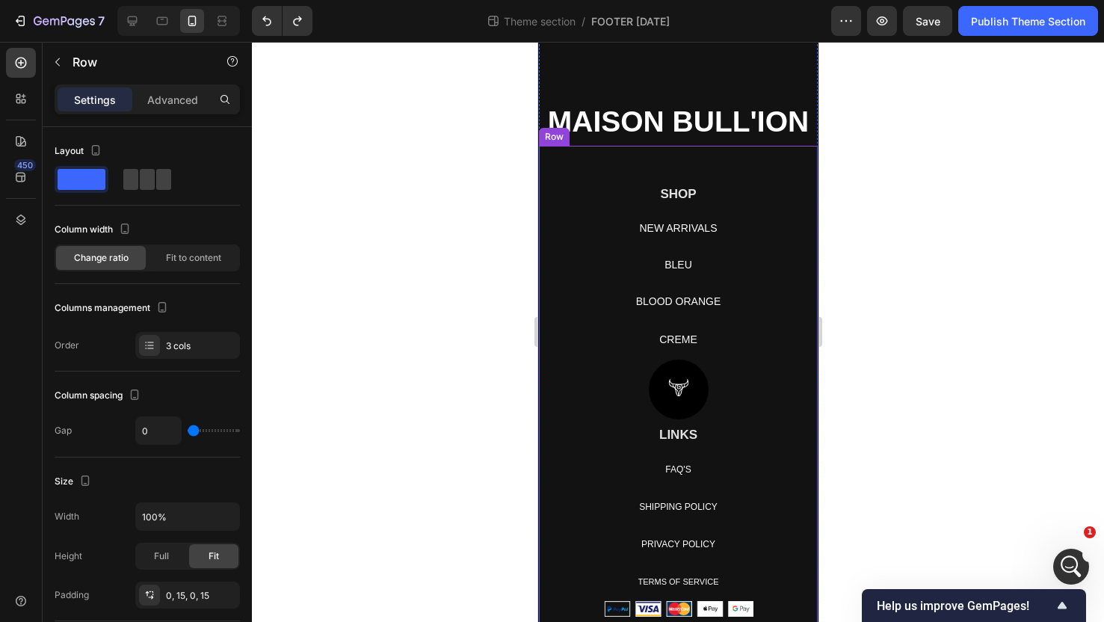
click at [621, 150] on div "Text block Row SHOP Heading NEW ARRIVALS Button BLEU Button BLOOD ORANGE Button…" at bounding box center [678, 253] width 256 height 214
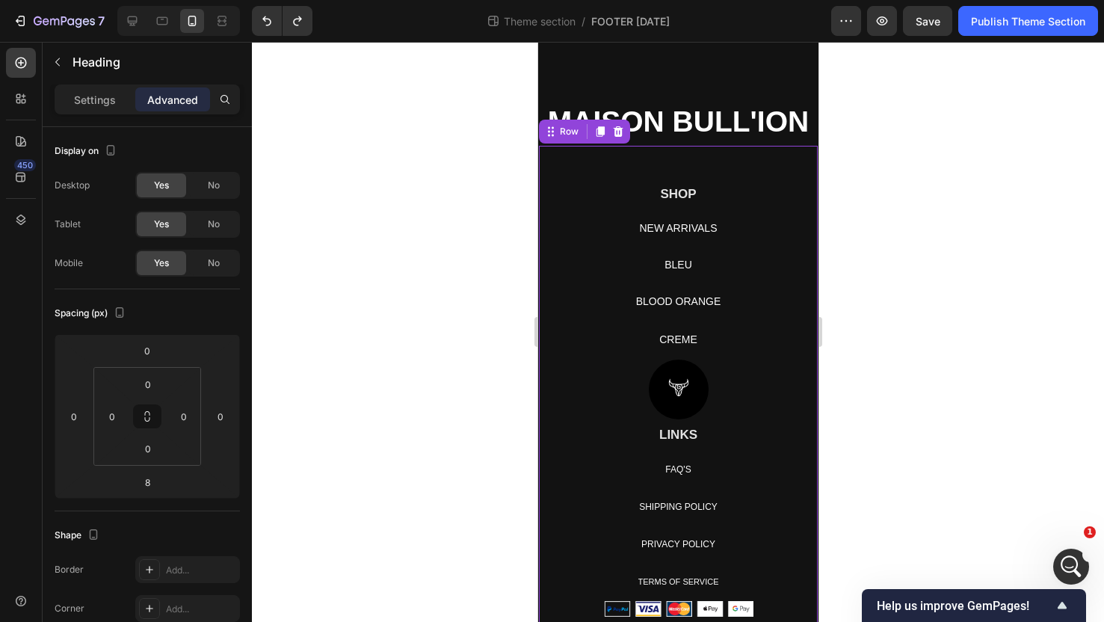
click at [635, 188] on p "SHOP" at bounding box center [677, 194] width 253 height 16
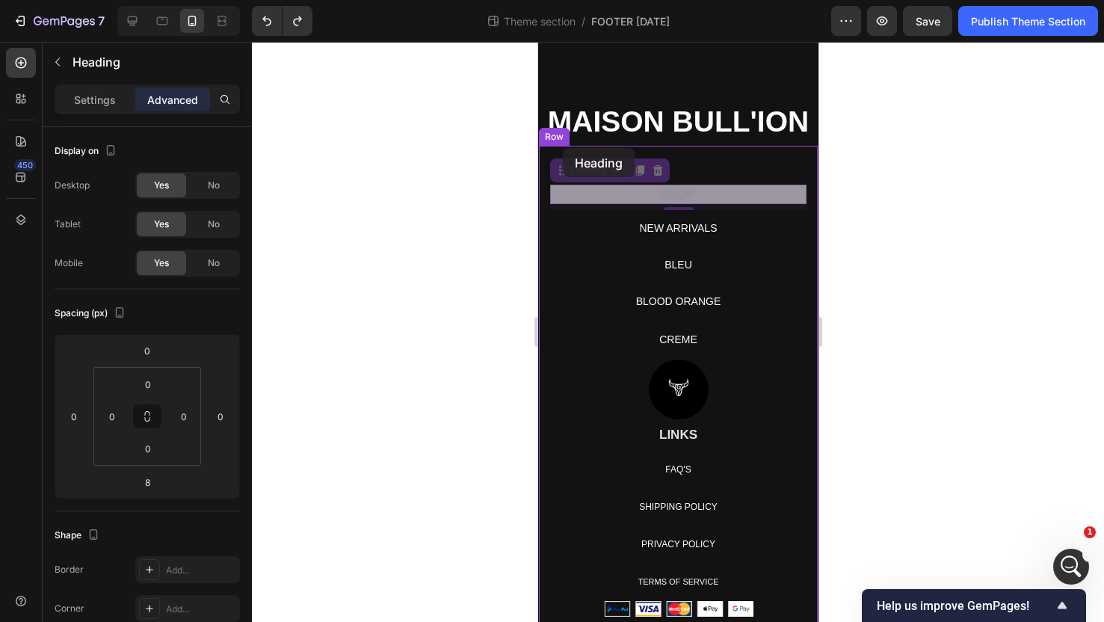
drag, startPoint x: 562, startPoint y: 170, endPoint x: 562, endPoint y: 148, distance: 21.7
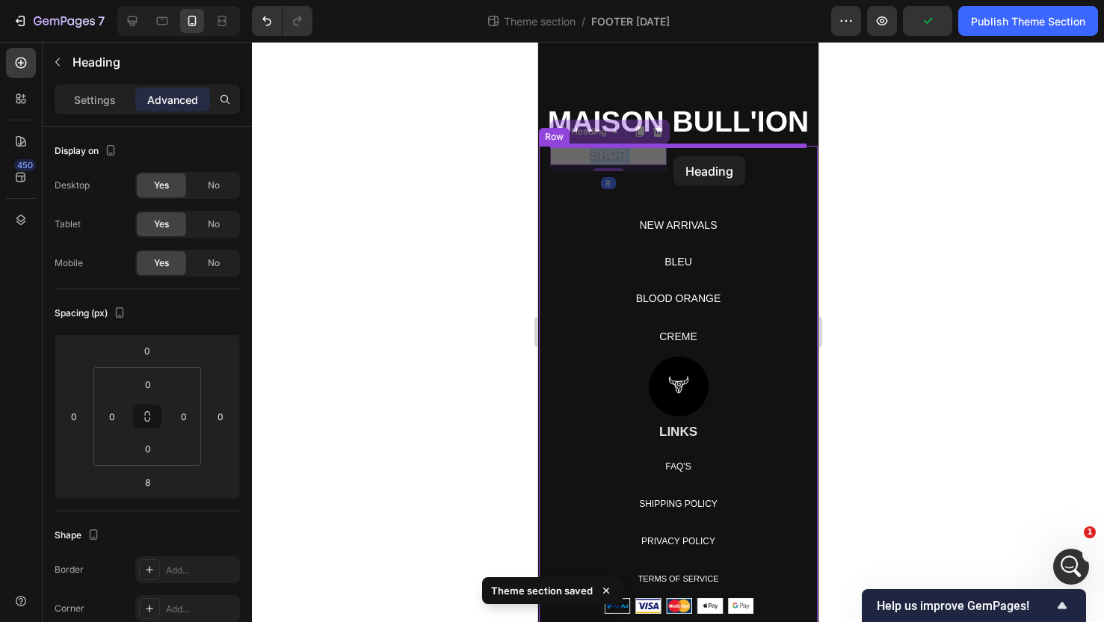
drag, startPoint x: 586, startPoint y: 155, endPoint x: 670, endPoint y: 156, distance: 83.7
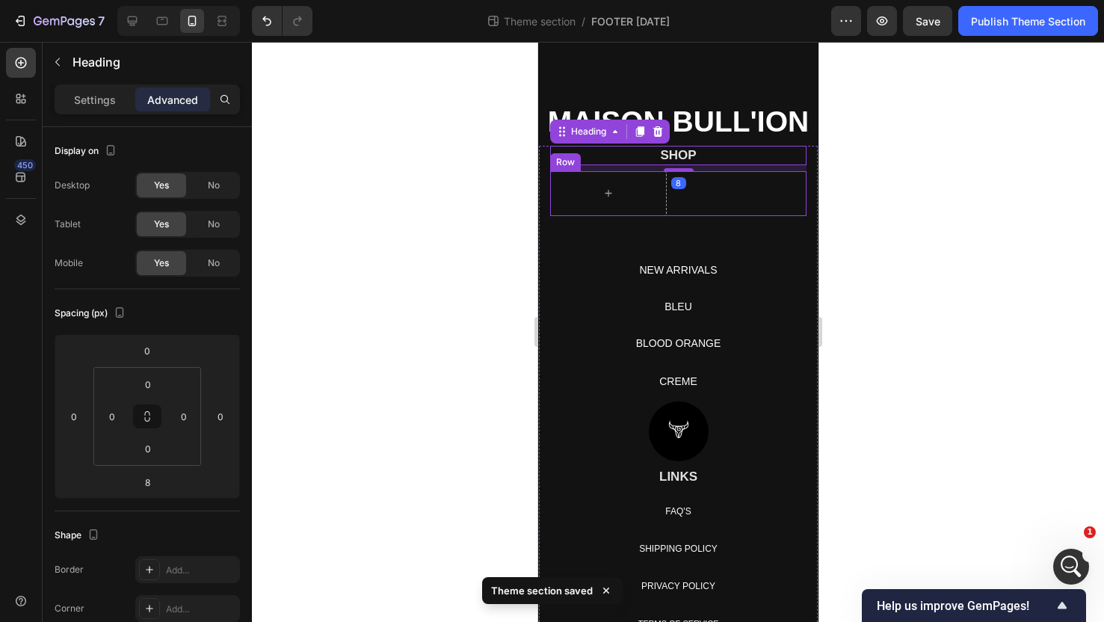
click at [742, 215] on div "Text block" at bounding box center [748, 193] width 117 height 45
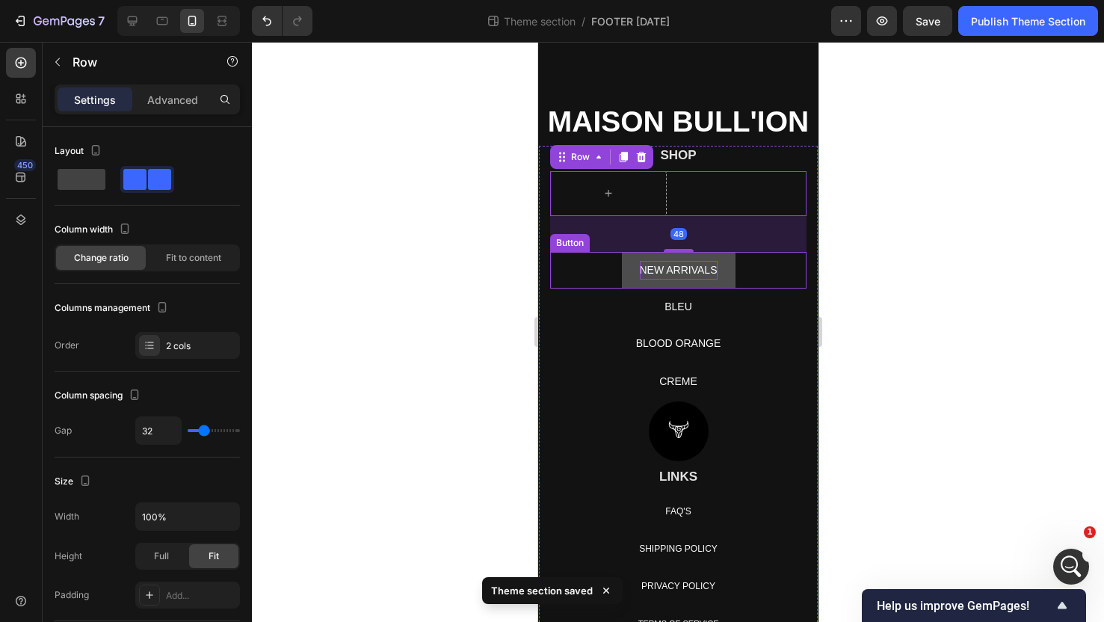
click at [666, 262] on p "NEW ARRIVALS" at bounding box center [678, 270] width 78 height 19
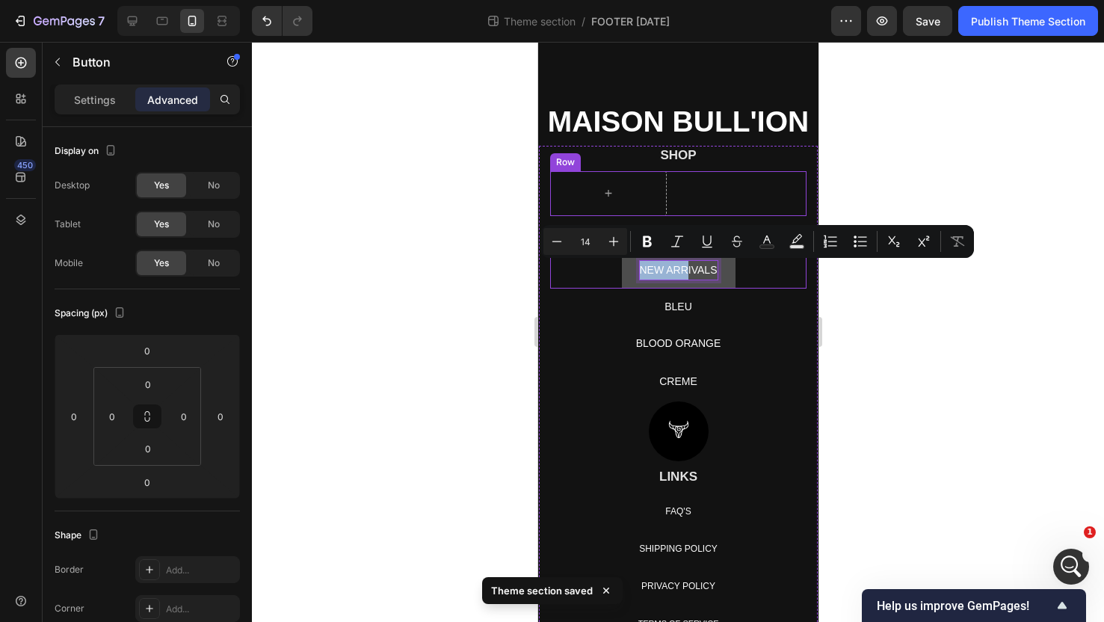
drag, startPoint x: 686, startPoint y: 263, endPoint x: 678, endPoint y: 182, distance: 81.8
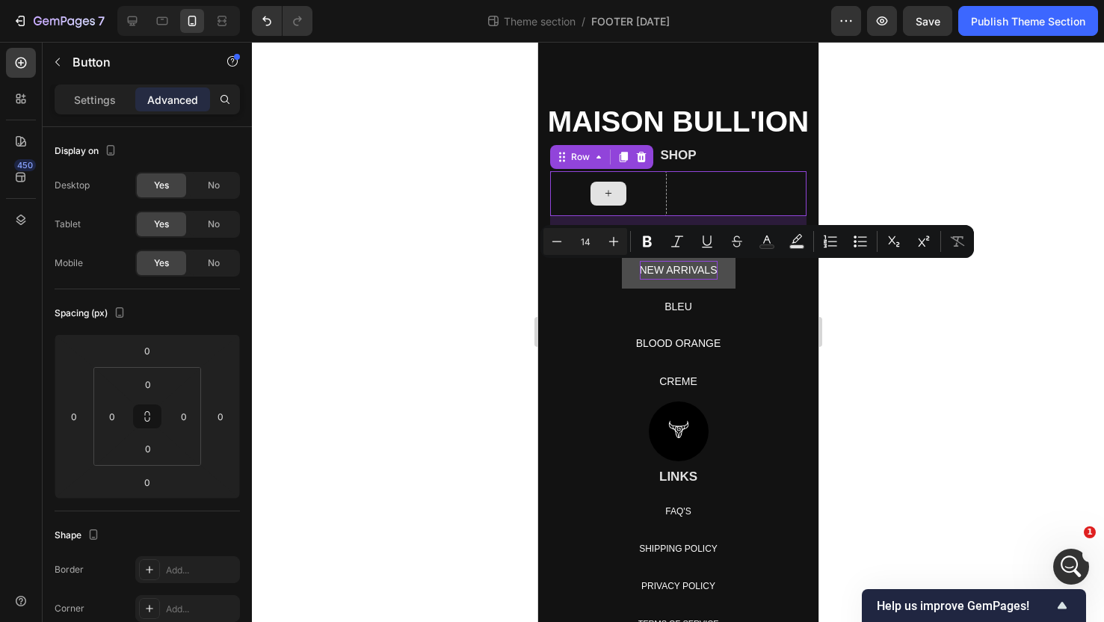
click at [579, 181] on div at bounding box center [608, 193] width 117 height 45
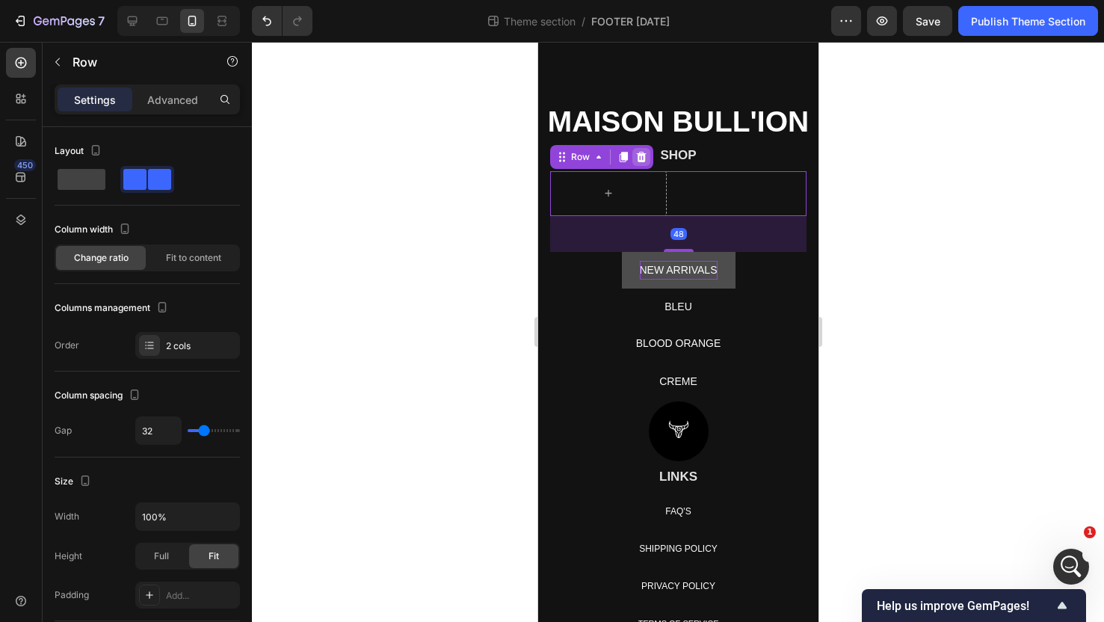
click at [644, 153] on icon at bounding box center [641, 157] width 10 height 10
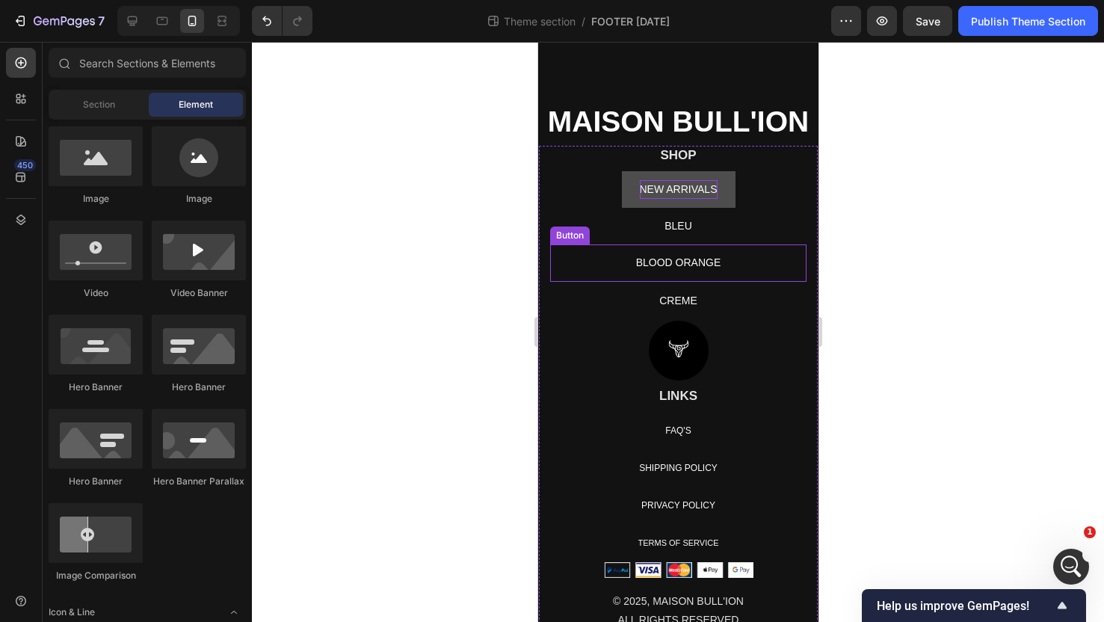
click at [904, 224] on div at bounding box center [678, 332] width 852 height 580
click at [674, 191] on p "NEW ARRIVALS" at bounding box center [678, 189] width 78 height 19
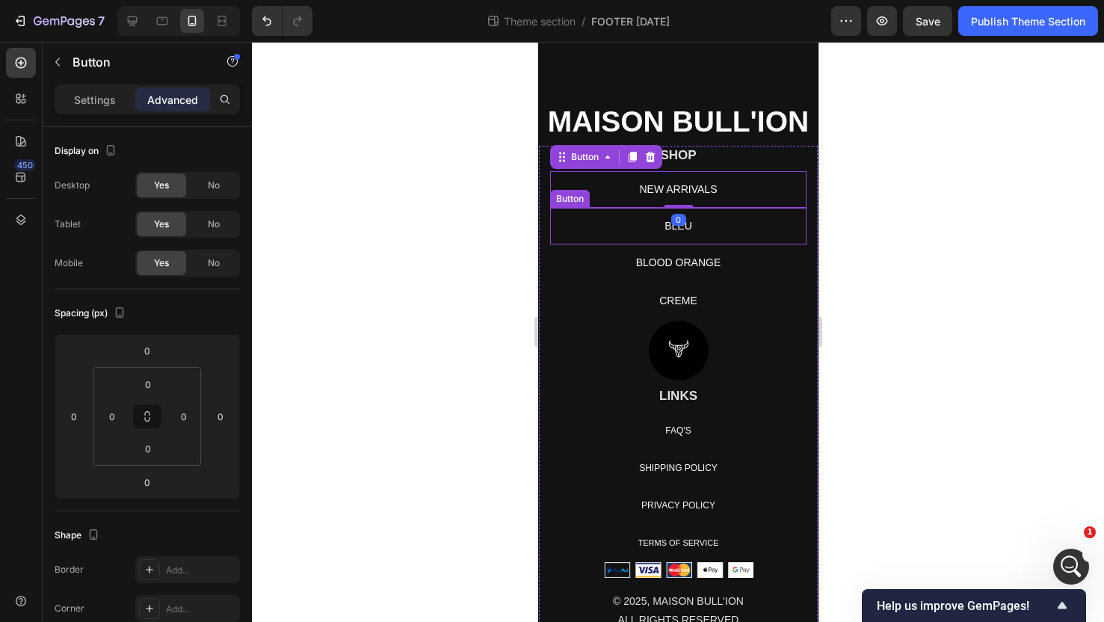
click at [794, 233] on div "BLEU Button" at bounding box center [678, 226] width 256 height 37
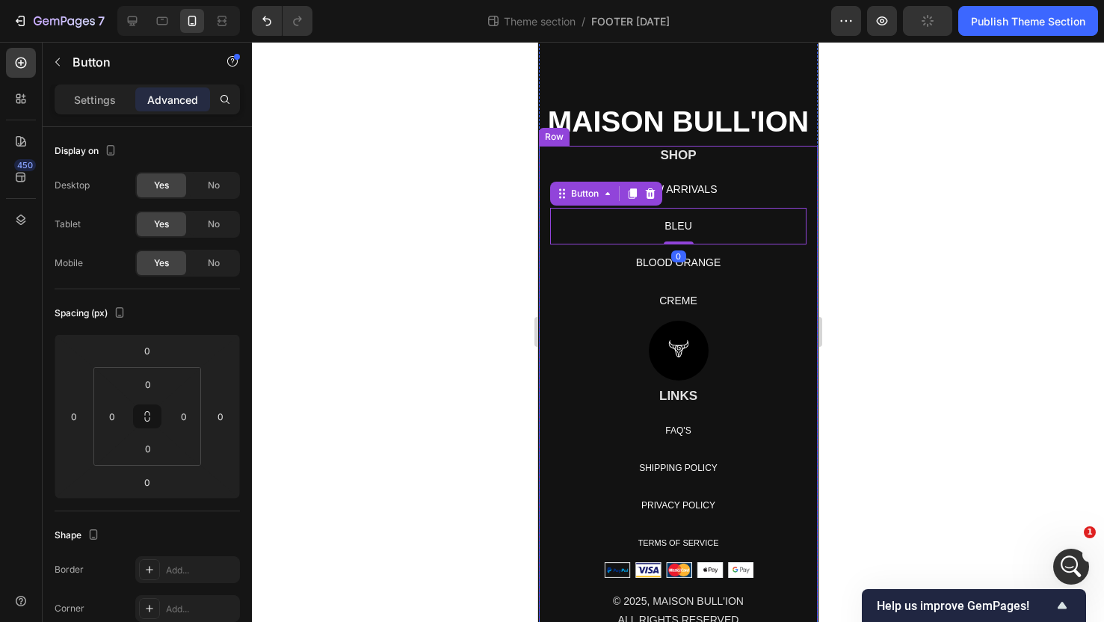
click at [689, 158] on h2 "SHOP" at bounding box center [678, 155] width 256 height 19
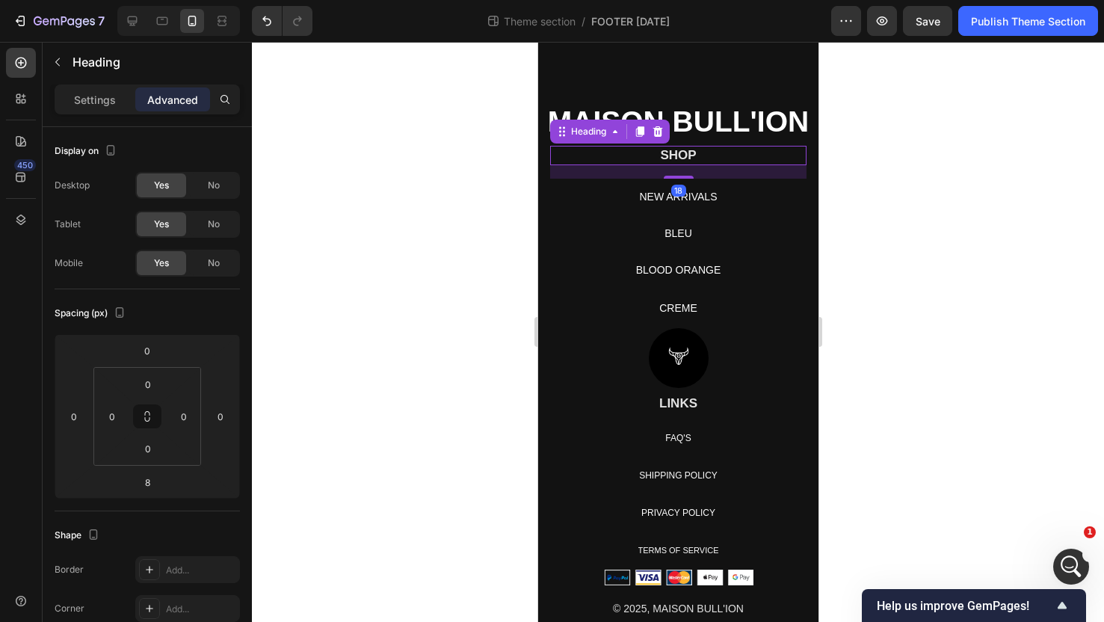
drag, startPoint x: 677, startPoint y: 170, endPoint x: 677, endPoint y: 178, distance: 7.5
click at [677, 178] on div at bounding box center [678, 177] width 30 height 3
type input "18"
click at [935, 143] on div at bounding box center [678, 332] width 852 height 580
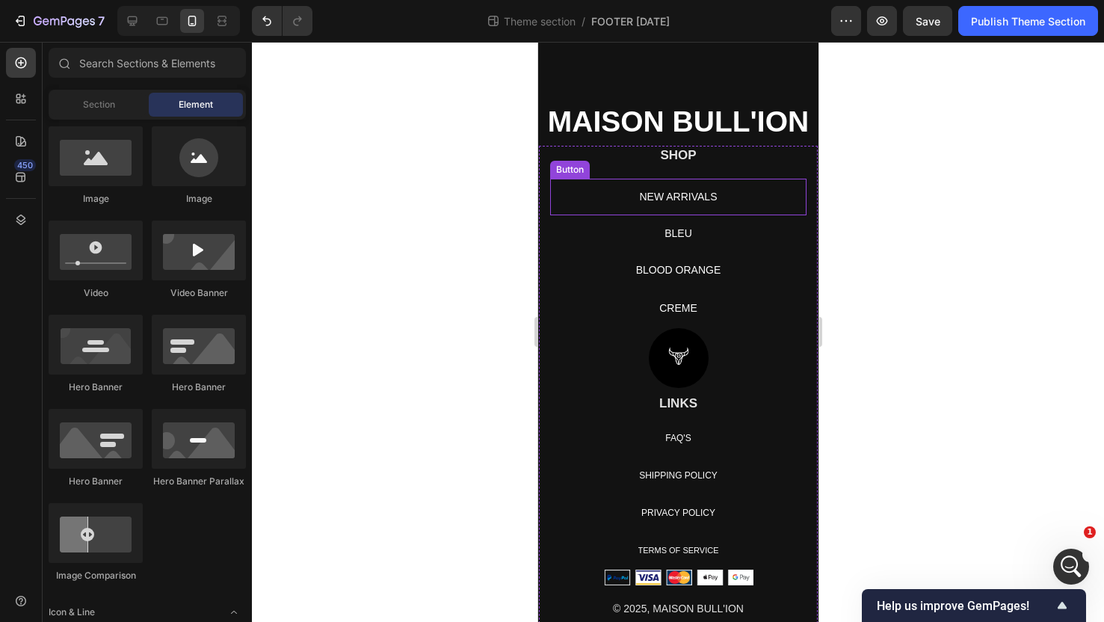
click at [675, 150] on h2 "SHOP" at bounding box center [678, 155] width 256 height 19
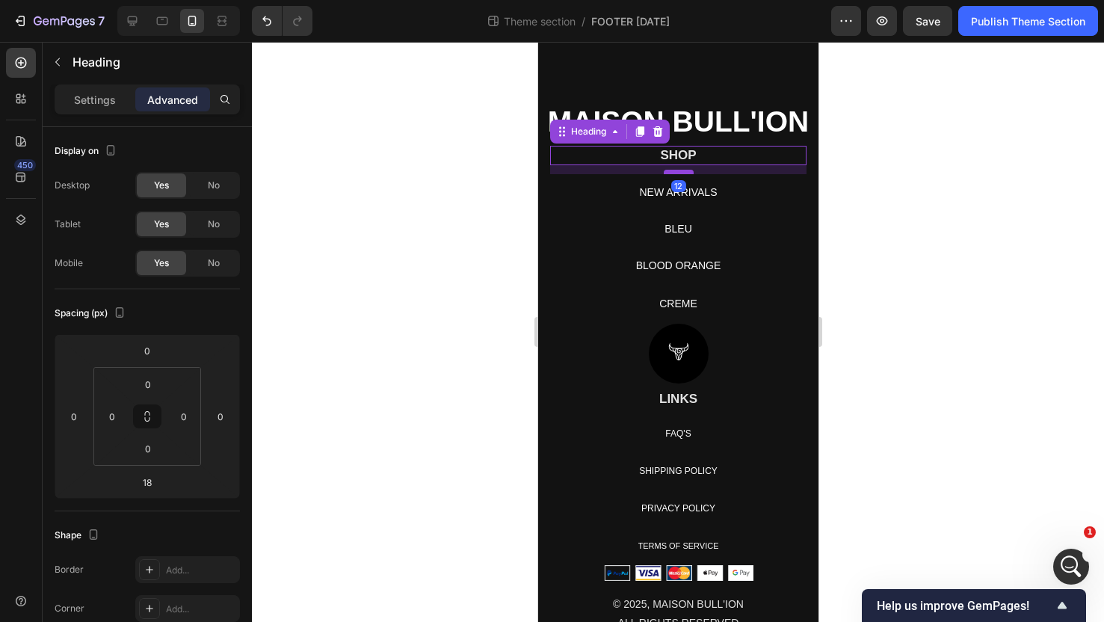
click at [672, 173] on div at bounding box center [678, 172] width 30 height 4
type input "12"
click at [917, 167] on div at bounding box center [678, 332] width 852 height 580
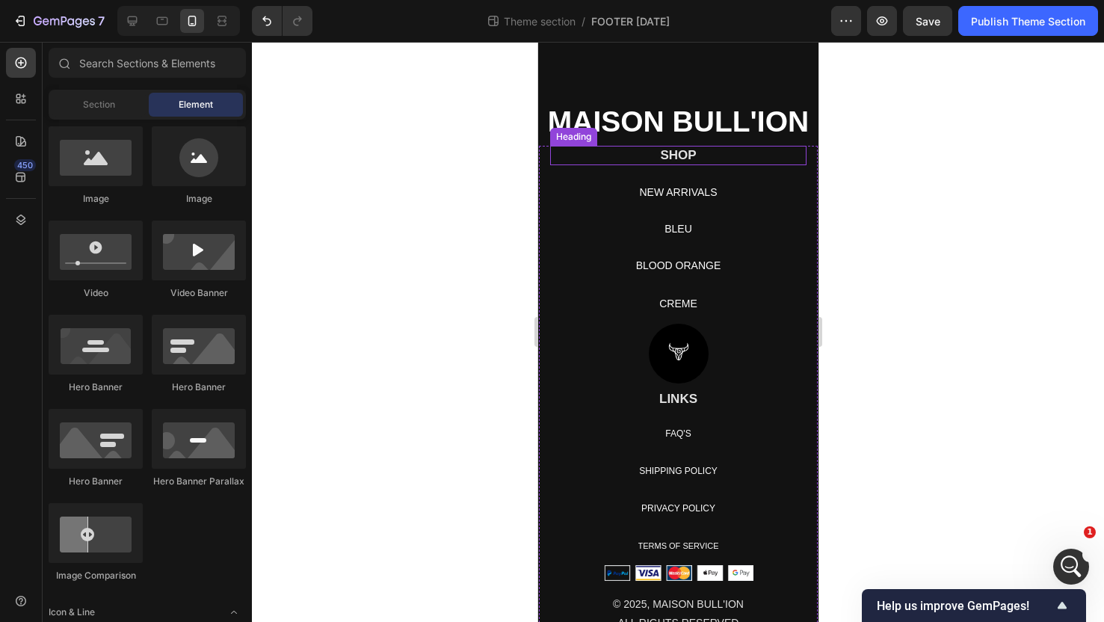
click at [674, 156] on h2 "SHOP" at bounding box center [678, 155] width 256 height 19
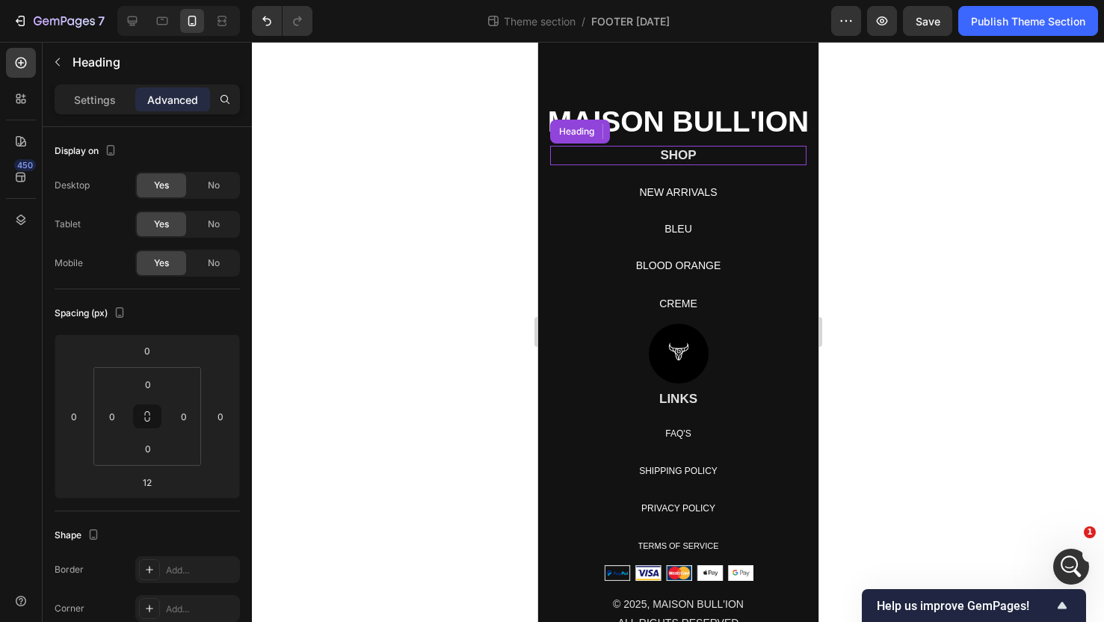
click at [674, 155] on h2 "SHOP" at bounding box center [678, 155] width 256 height 19
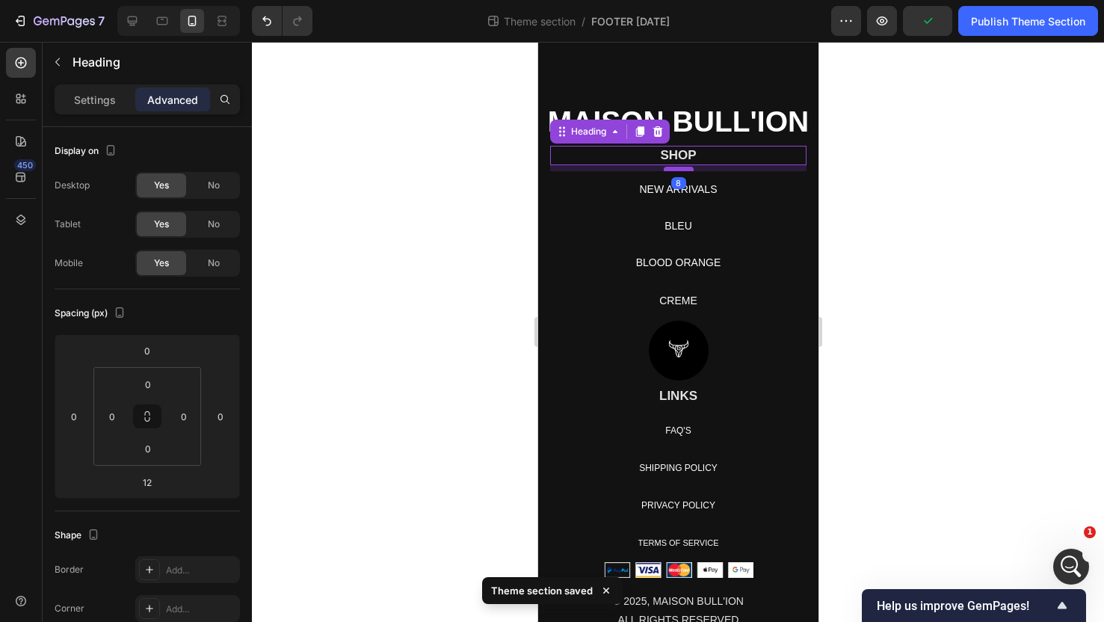
click at [673, 170] on div at bounding box center [678, 169] width 30 height 4
type input "8"
click at [913, 173] on div at bounding box center [678, 332] width 852 height 580
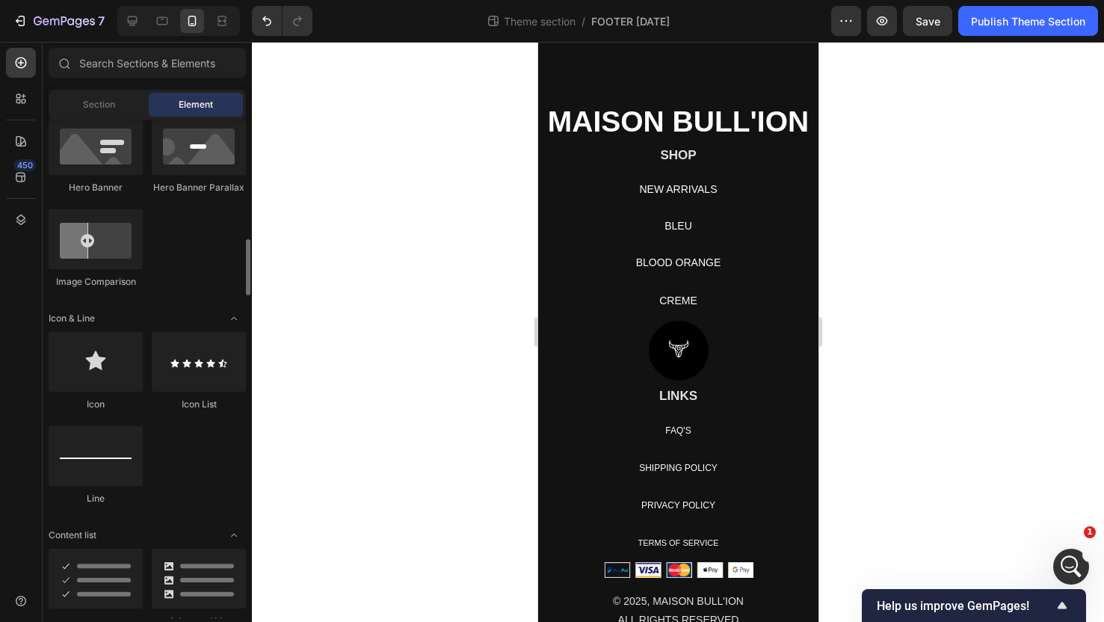
scroll to position [811, 0]
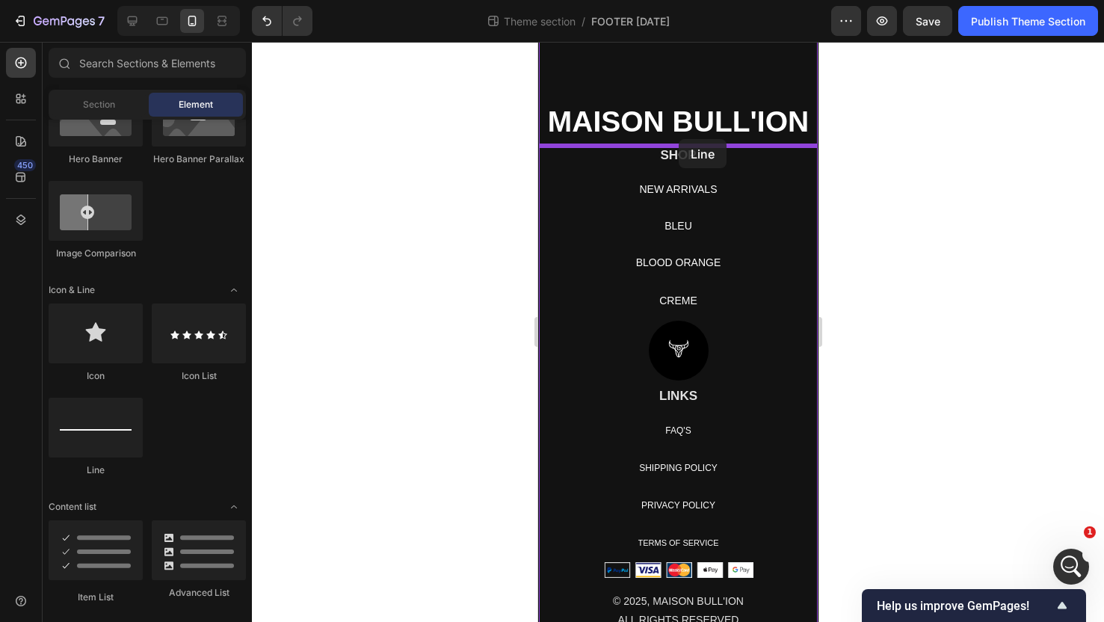
drag, startPoint x: 641, startPoint y: 468, endPoint x: 678, endPoint y: 138, distance: 332.6
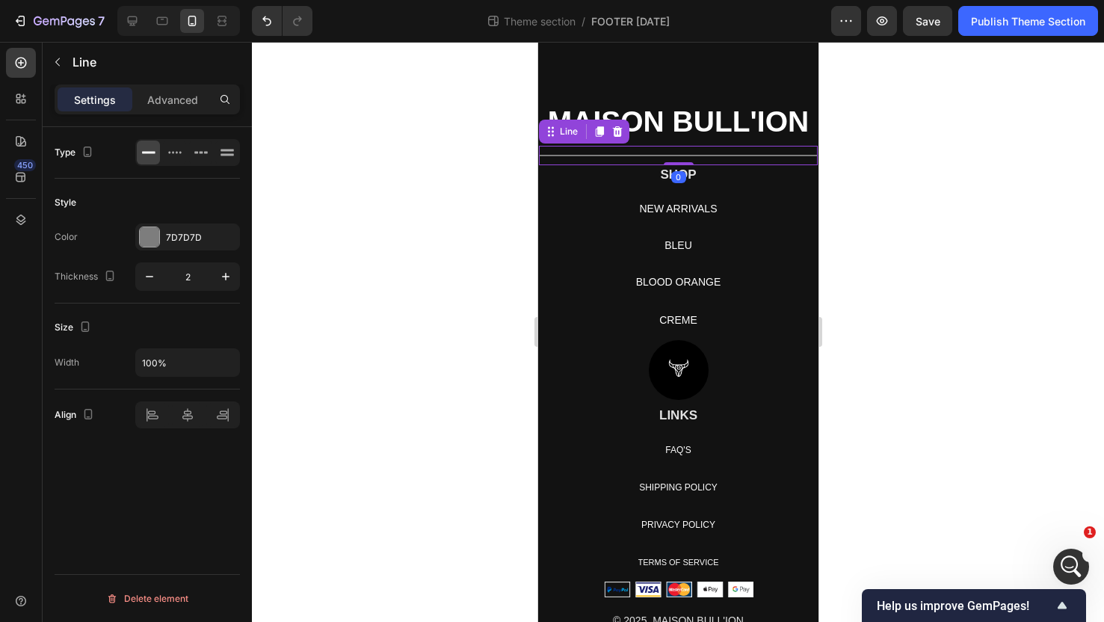
click at [935, 134] on div at bounding box center [678, 332] width 852 height 580
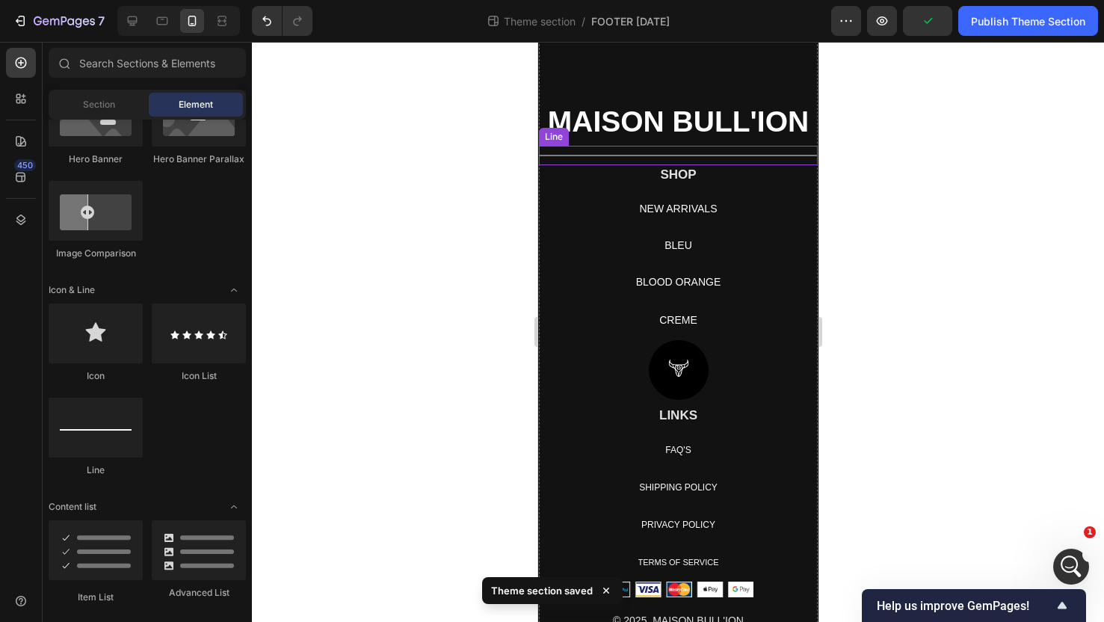
click at [799, 153] on div "Title Line" at bounding box center [677, 155] width 279 height 19
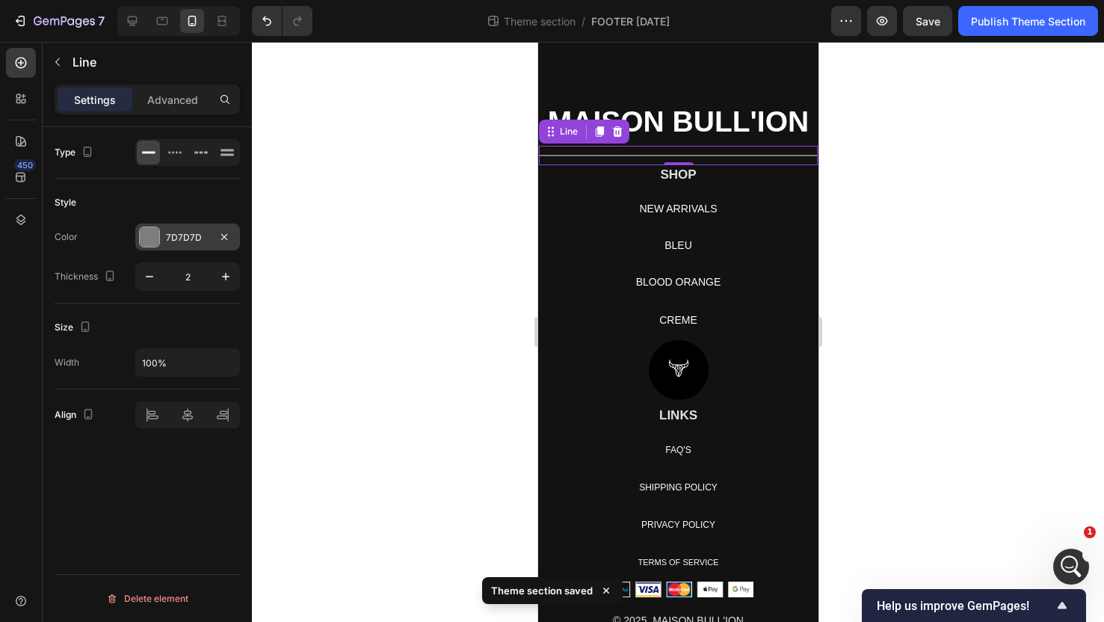
click at [144, 233] on div at bounding box center [149, 236] width 19 height 19
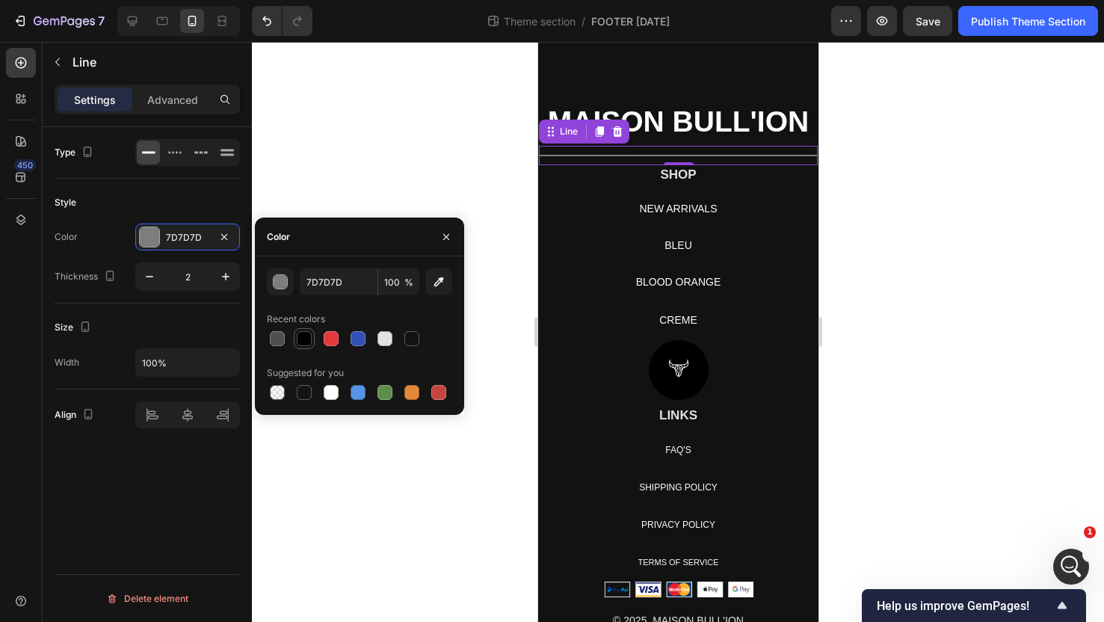
click at [307, 335] on div at bounding box center [304, 338] width 15 height 15
type input "000000"
click at [894, 204] on div at bounding box center [678, 332] width 852 height 580
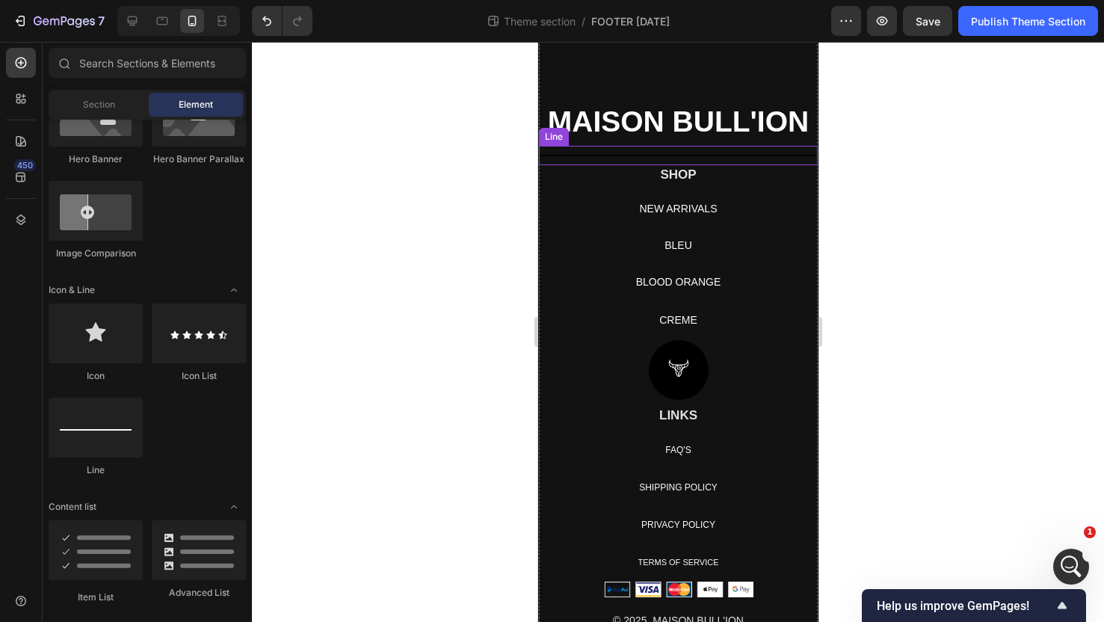
click at [793, 157] on div "Title Line" at bounding box center [677, 155] width 279 height 19
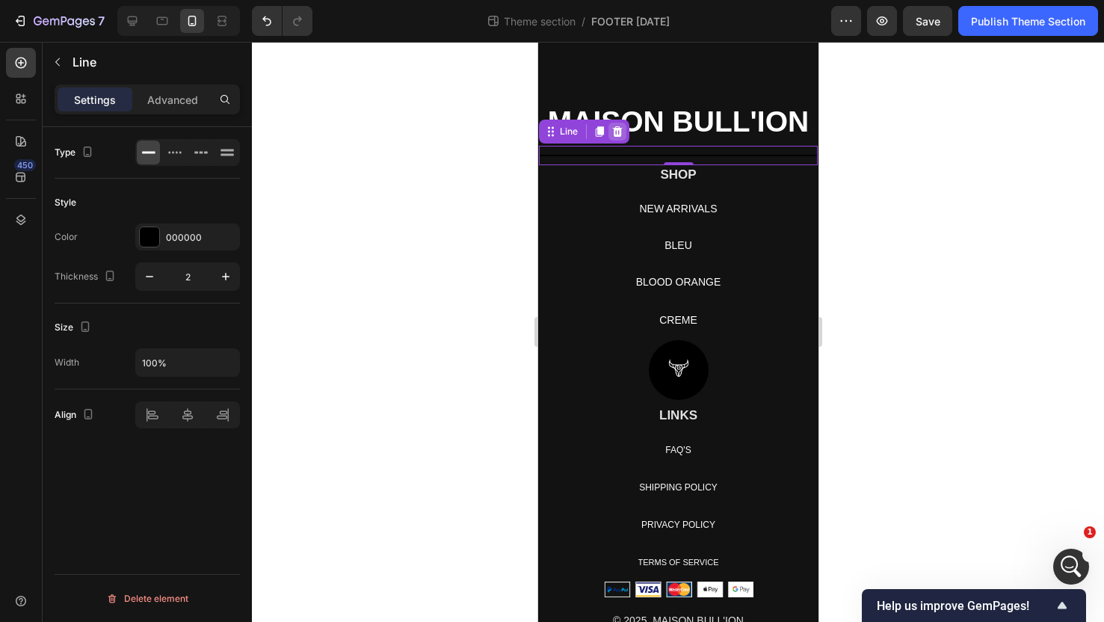
click at [612, 128] on icon at bounding box center [617, 132] width 12 height 12
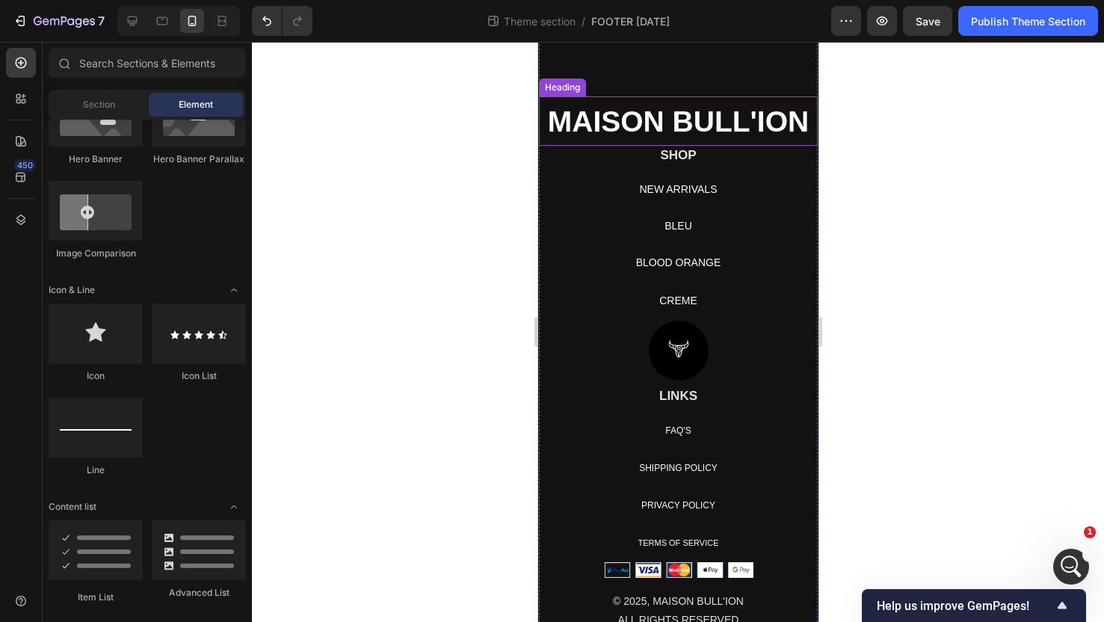
click at [700, 123] on strong "MAISON BULL'ION" at bounding box center [677, 121] width 261 height 32
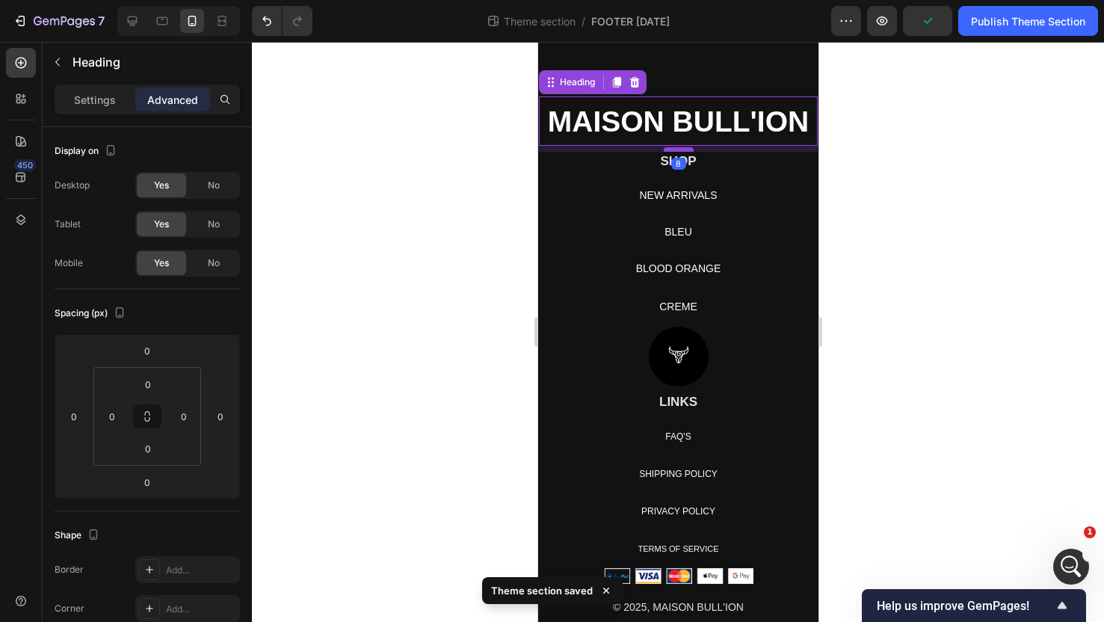
click at [683, 150] on div at bounding box center [678, 149] width 30 height 4
type input "8"
click at [925, 130] on div at bounding box center [678, 332] width 852 height 580
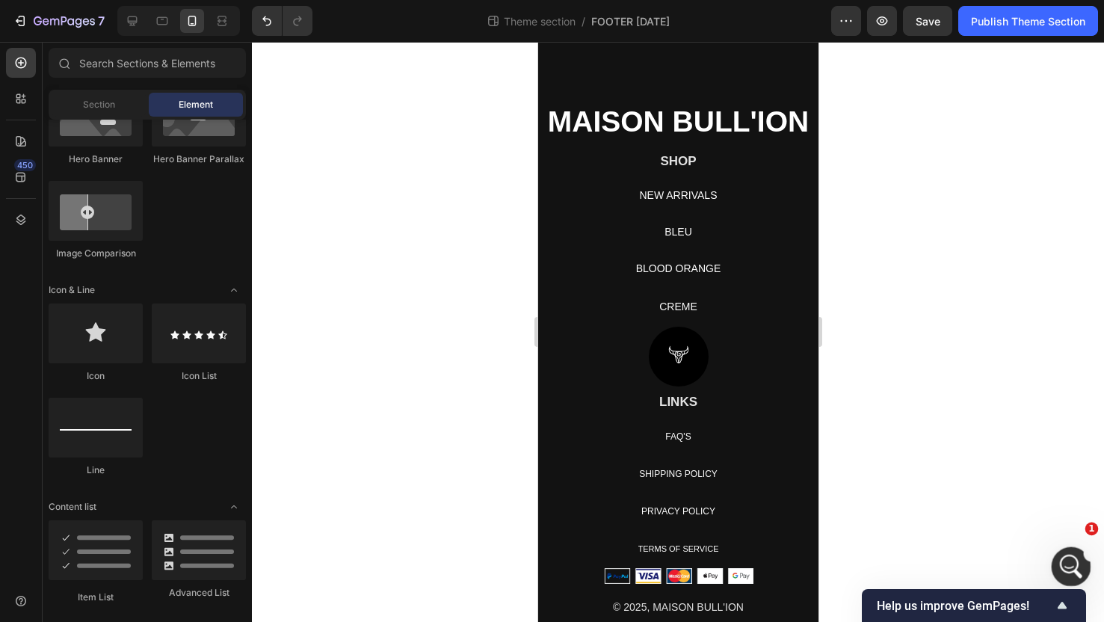
click at [935, 557] on icon "Open Intercom Messenger" at bounding box center [1069, 565] width 25 height 25
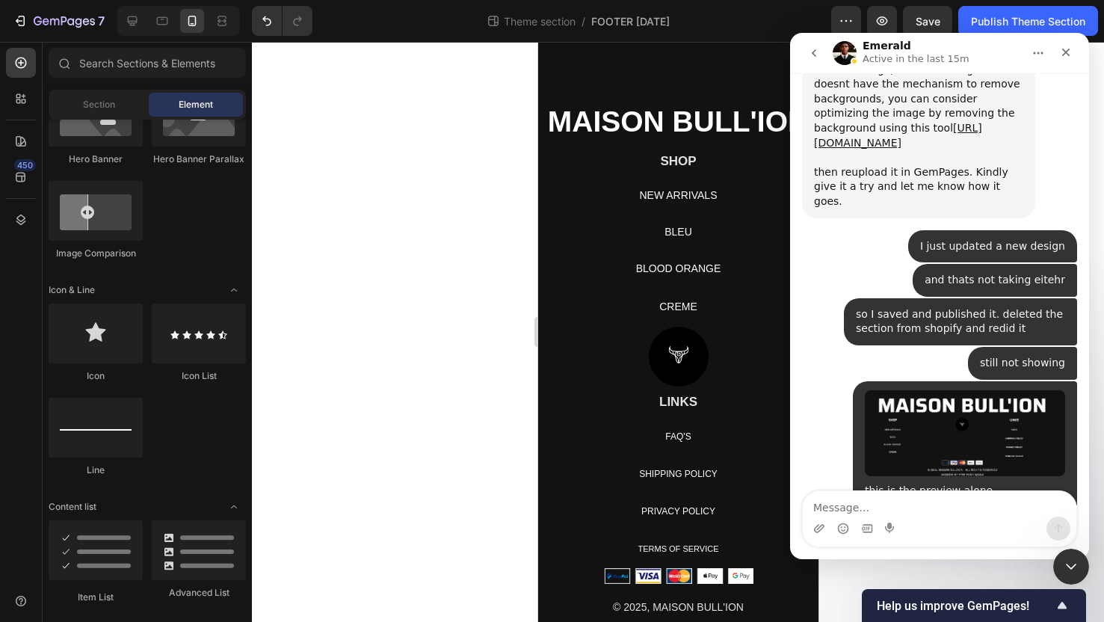
click at [935, 508] on textarea "Message…" at bounding box center [940, 503] width 274 height 25
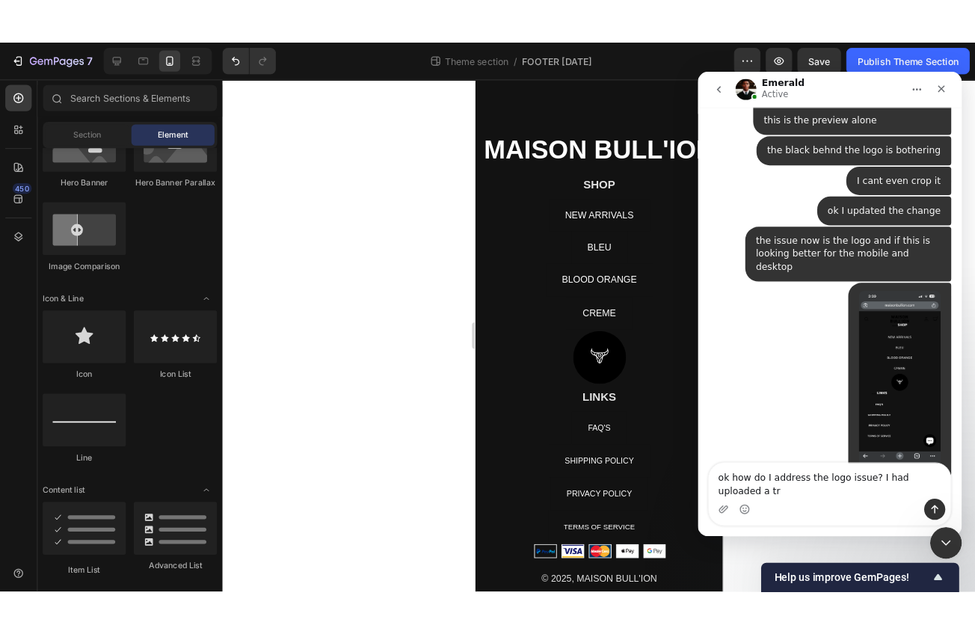
scroll to position [11768, 0]
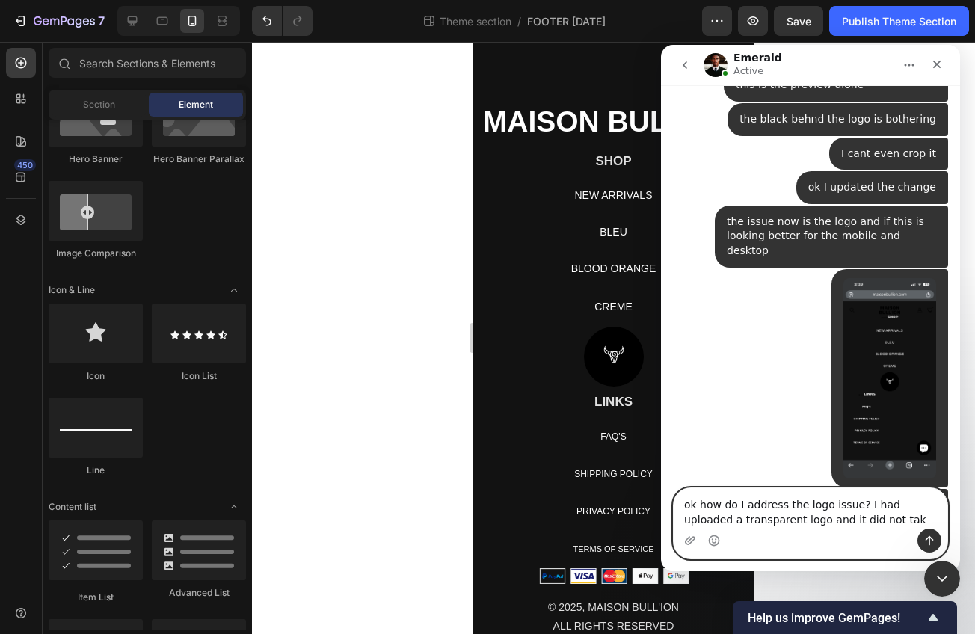
type textarea "ok how do I address the logo issue? I had uploaded a transparent logo and it di…"
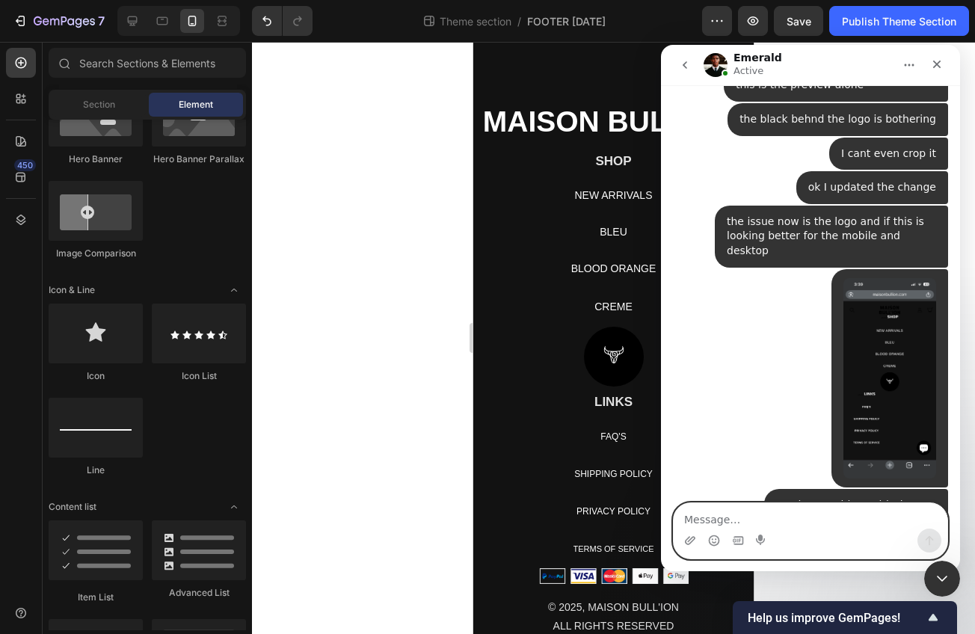
scroll to position [11817, 0]
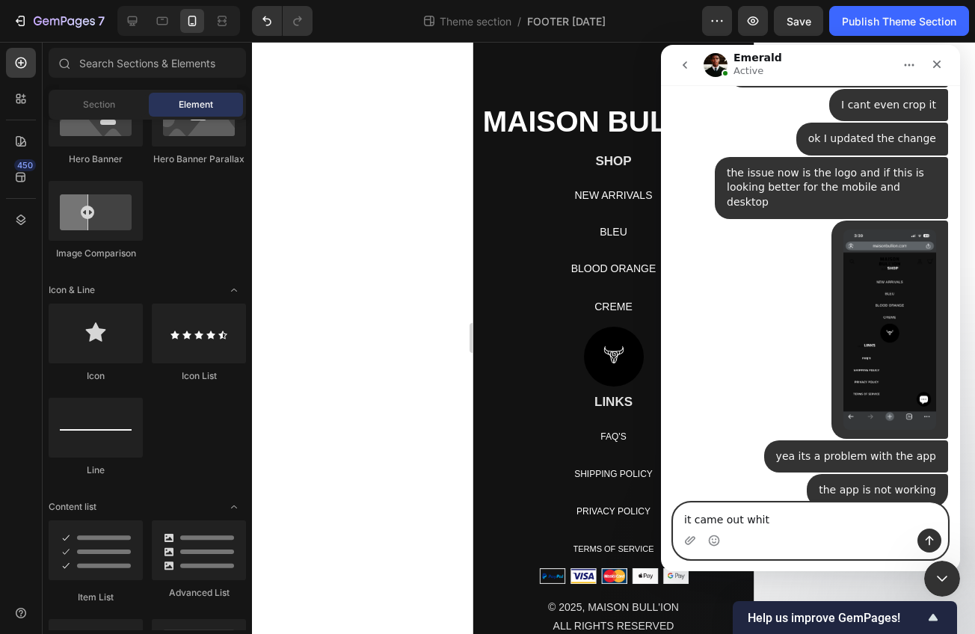
type textarea "it came out white"
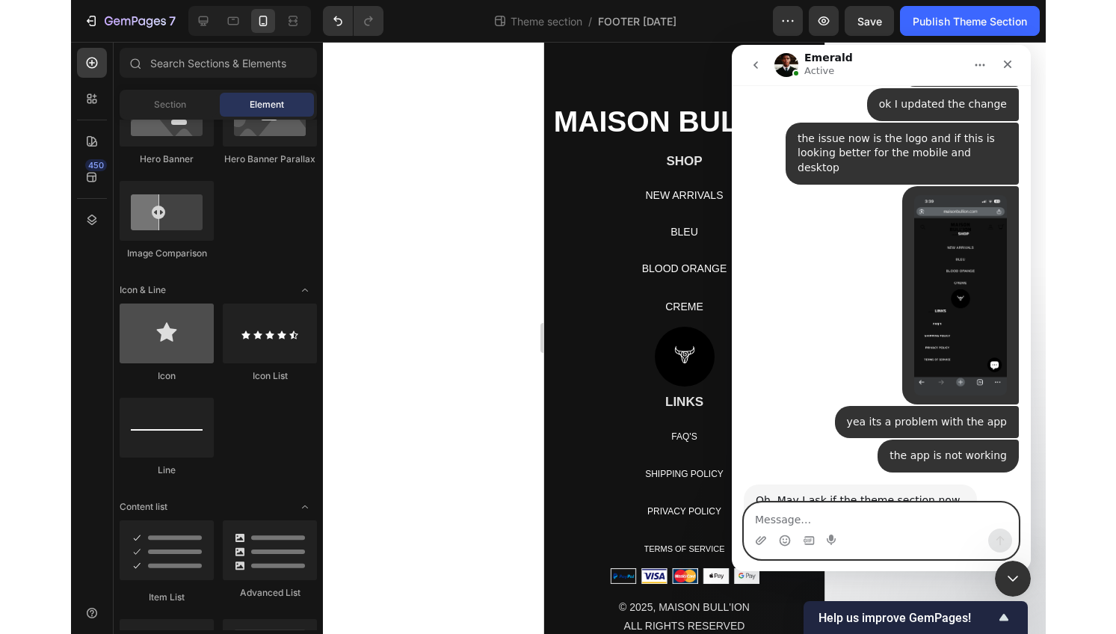
scroll to position [11910, 0]
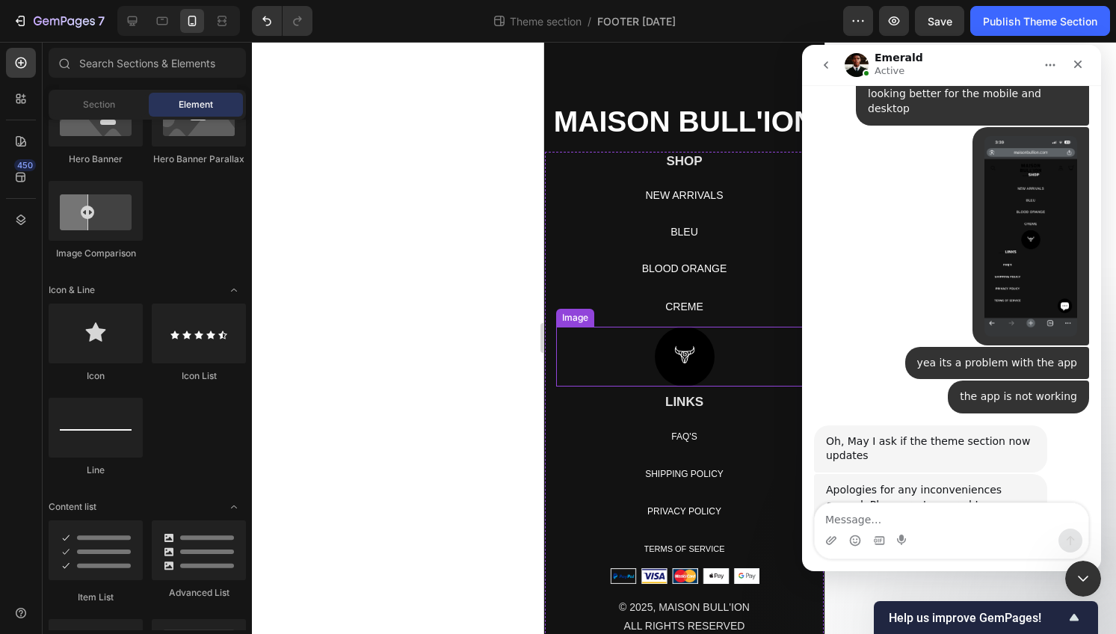
click at [661, 369] on img at bounding box center [684, 357] width 60 height 60
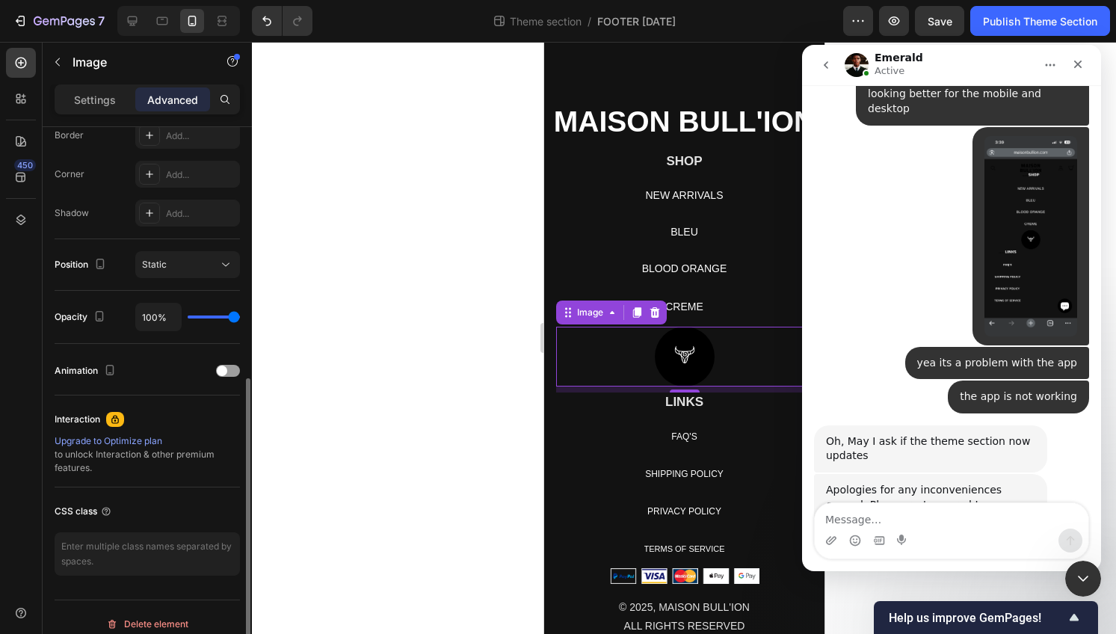
scroll to position [448, 0]
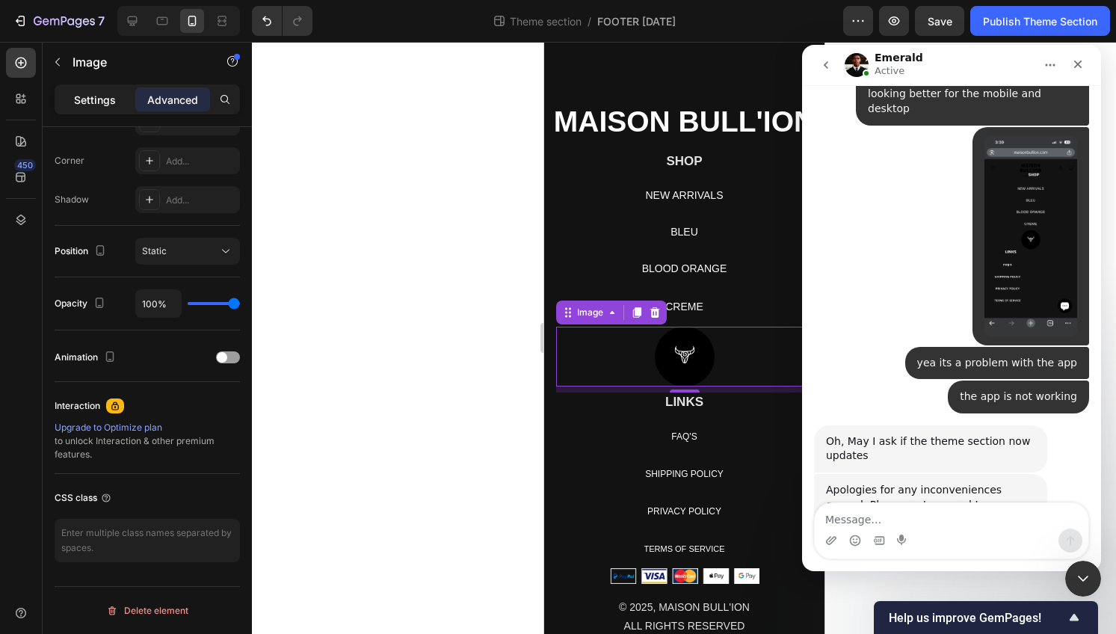
click at [94, 100] on p "Settings" at bounding box center [95, 100] width 42 height 16
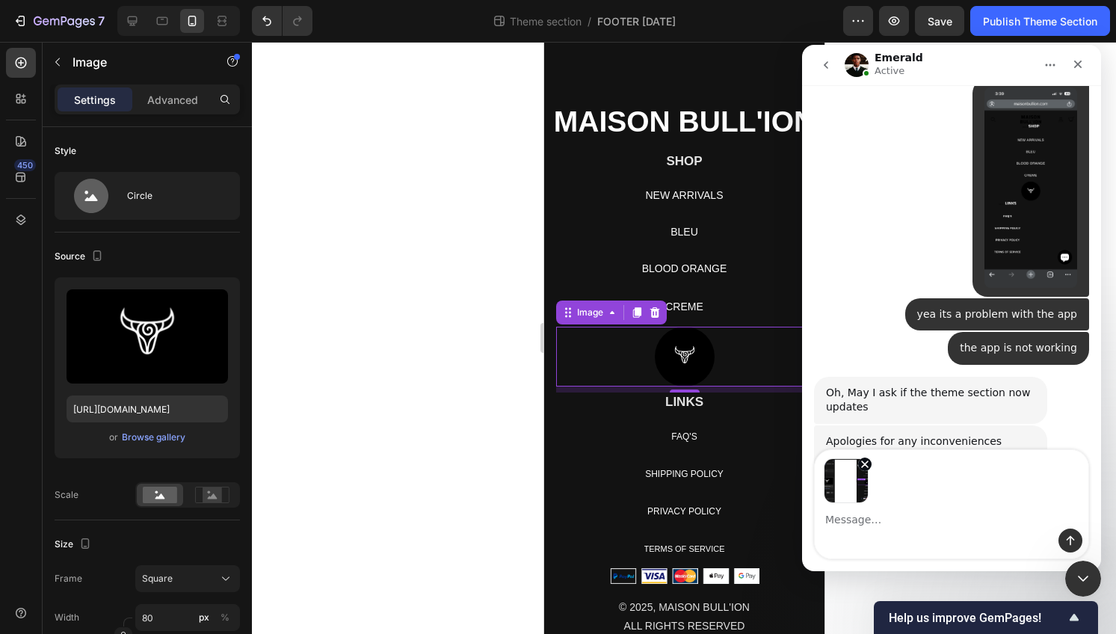
scroll to position [11963, 0]
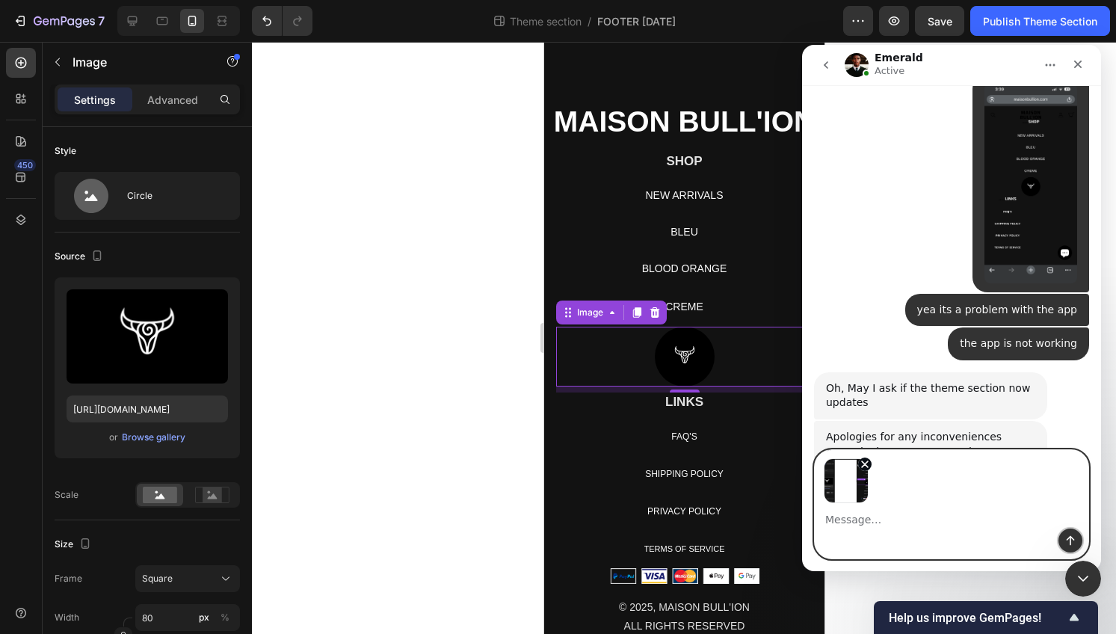
click at [935, 538] on icon "Send a message…" at bounding box center [1071, 541] width 12 height 12
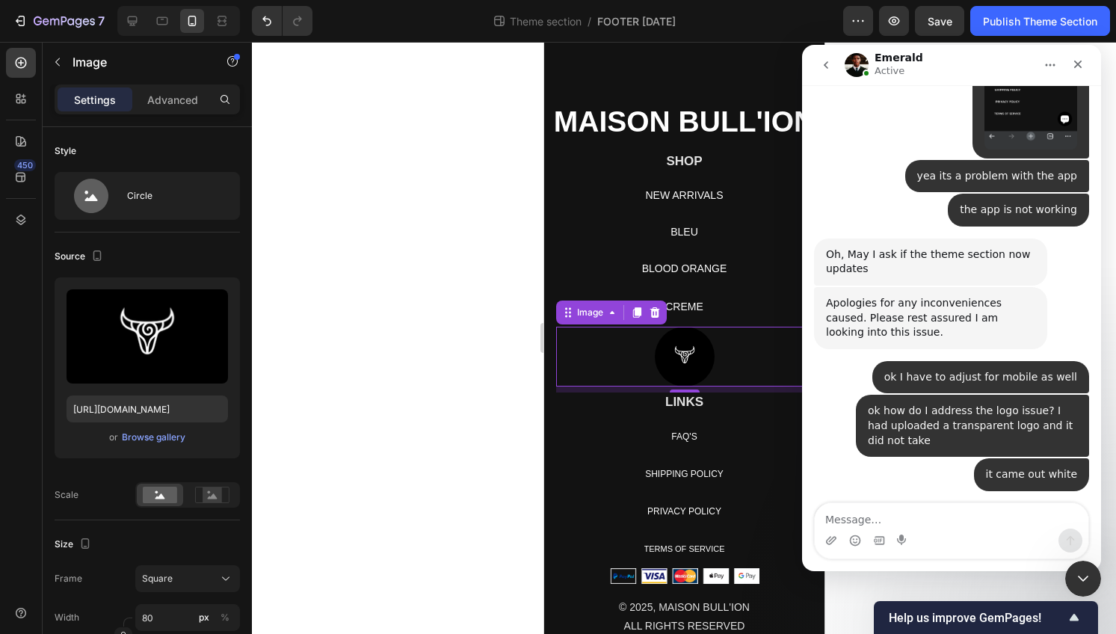
scroll to position [12104, 0]
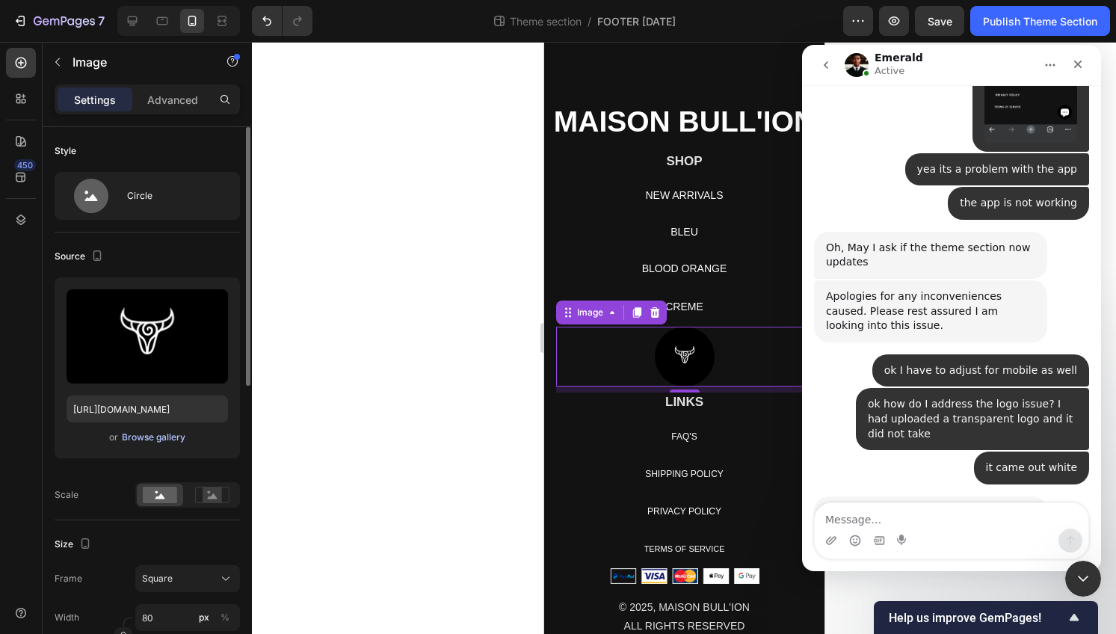
click at [138, 433] on div "Browse gallery" at bounding box center [154, 437] width 64 height 13
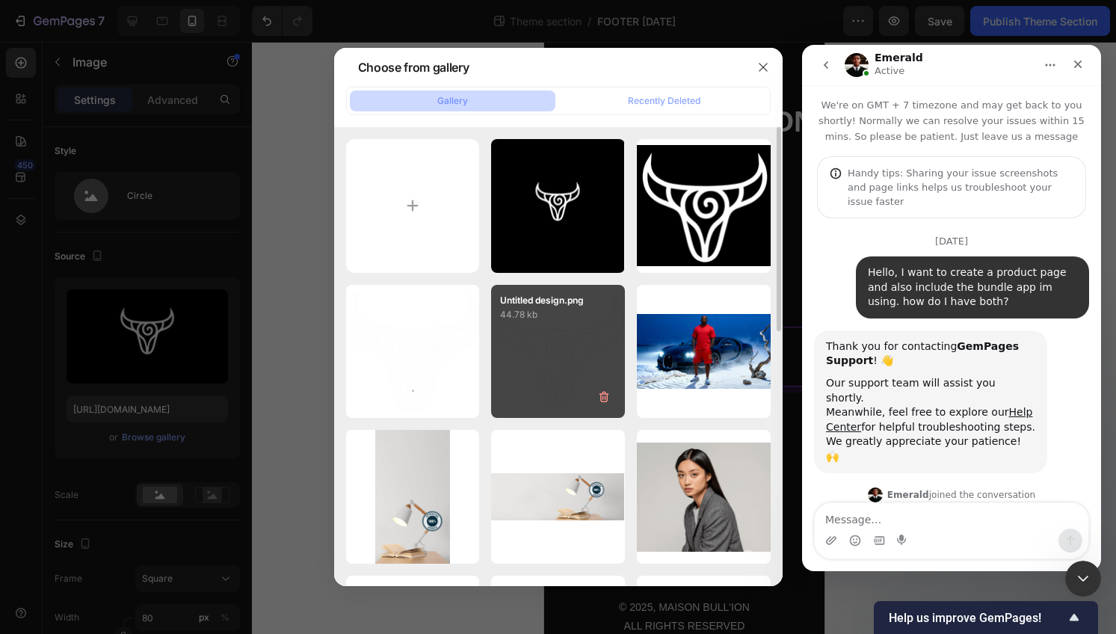
scroll to position [12104, 0]
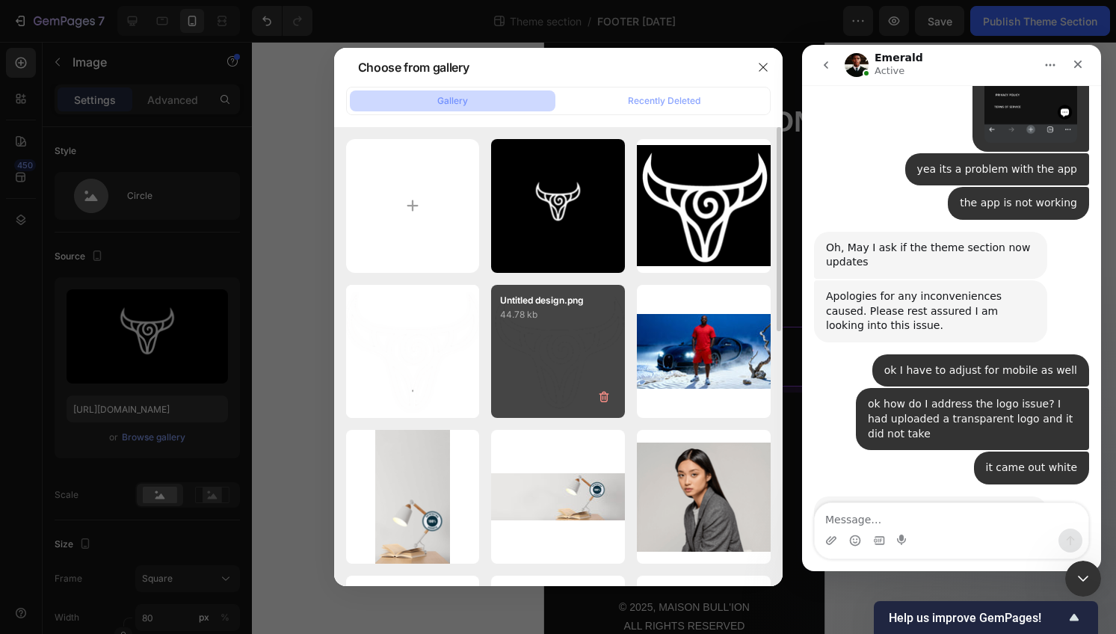
click at [526, 330] on div "Untitled design.png 44.78 kb" at bounding box center [558, 352] width 134 height 134
type input "[URL][DOMAIN_NAME]"
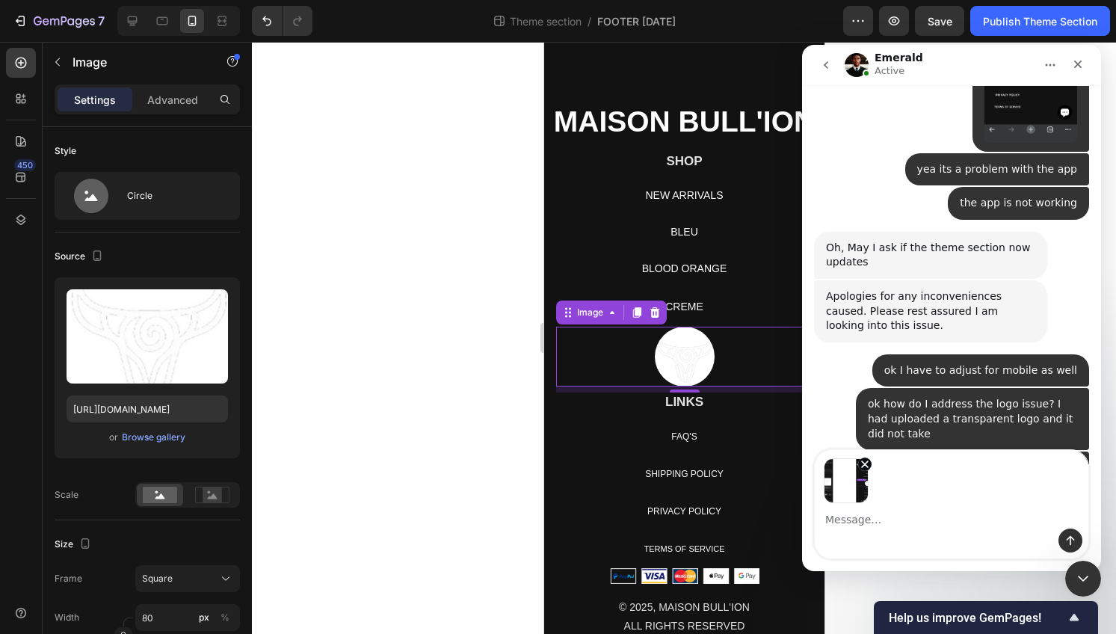
scroll to position [12157, 0]
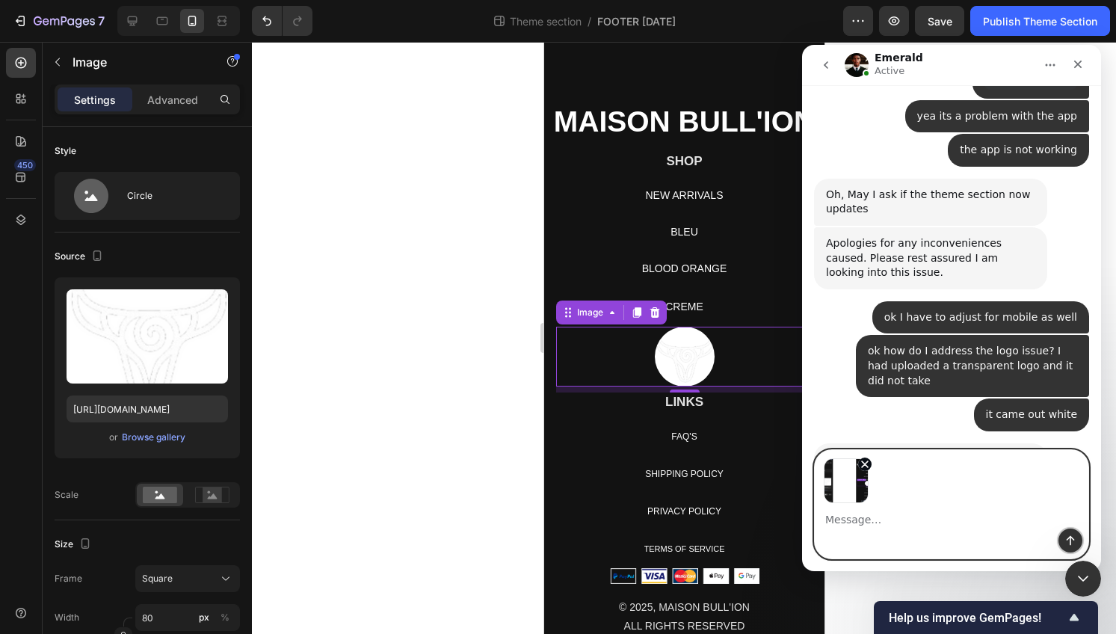
click at [1077, 540] on button "Send a message…" at bounding box center [1071, 541] width 24 height 24
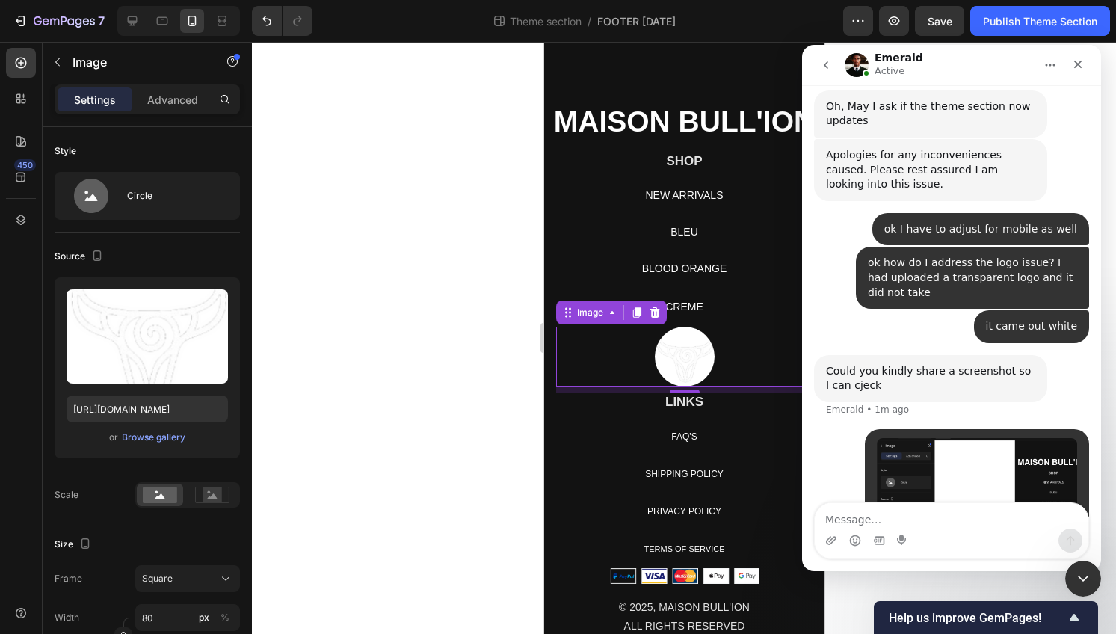
scroll to position [12274, 0]
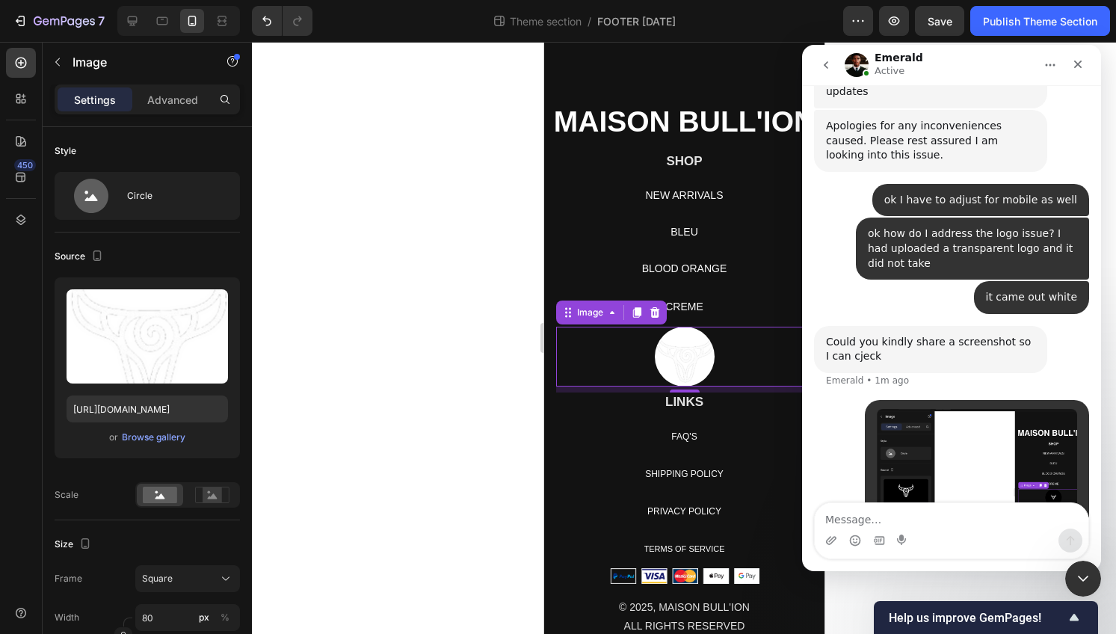
click at [979, 505] on textarea "Message…" at bounding box center [952, 515] width 274 height 25
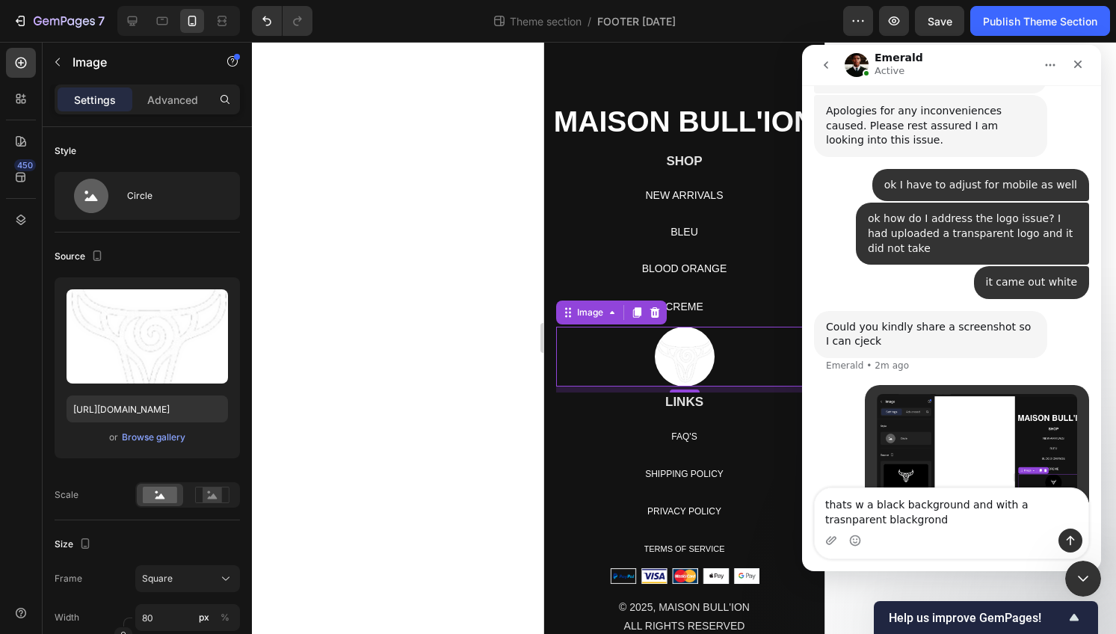
click at [1032, 508] on textarea "thats w a black background and with a trasnparent blackgrond" at bounding box center [952, 508] width 274 height 40
type textarea "thats w a black background and with a transparent blackgrond"
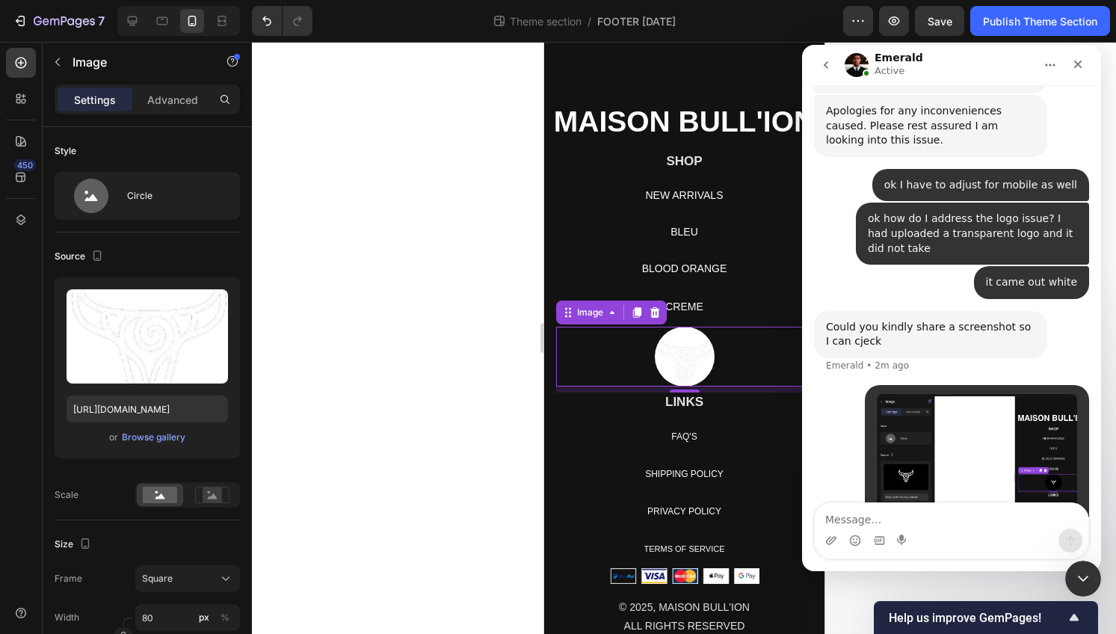
scroll to position [12323, 0]
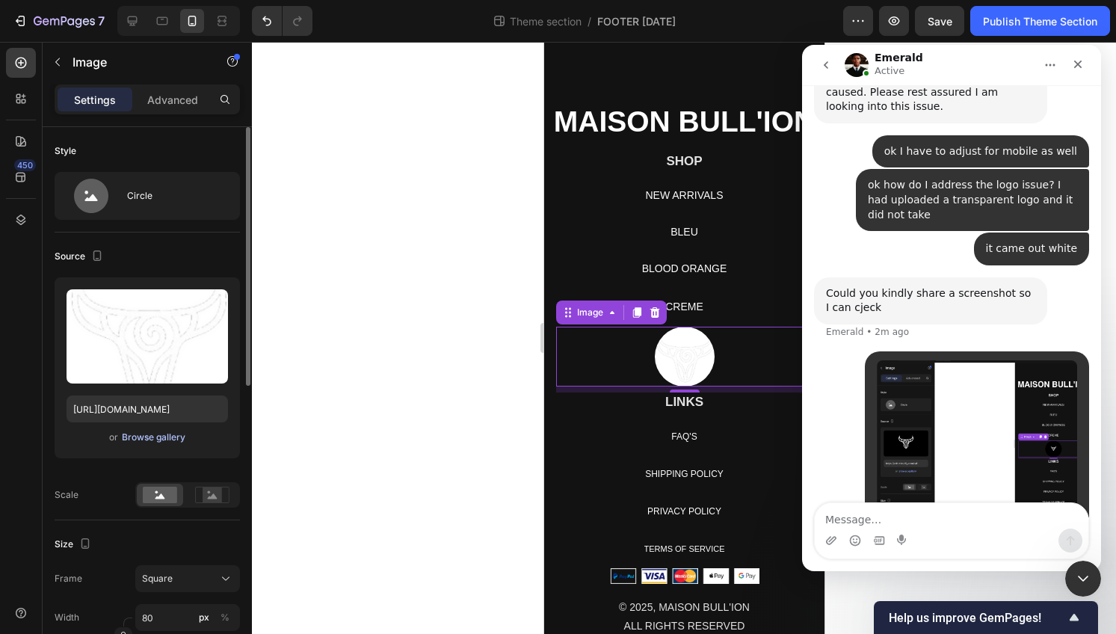
click at [147, 436] on div "Browse gallery" at bounding box center [154, 437] width 64 height 13
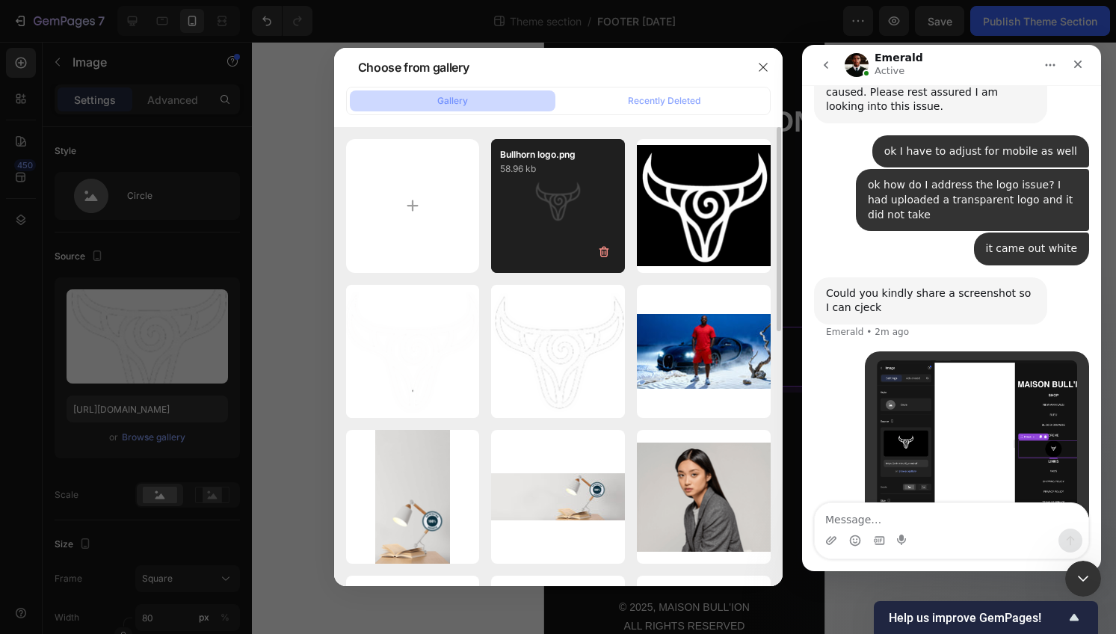
click at [539, 251] on div "Bullhorn logo.png 58.96 kb" at bounding box center [558, 206] width 134 height 134
type input "https://cdn.shopify.com/s/files/1/0639/4806/2833/files/gempages_585599489646003…"
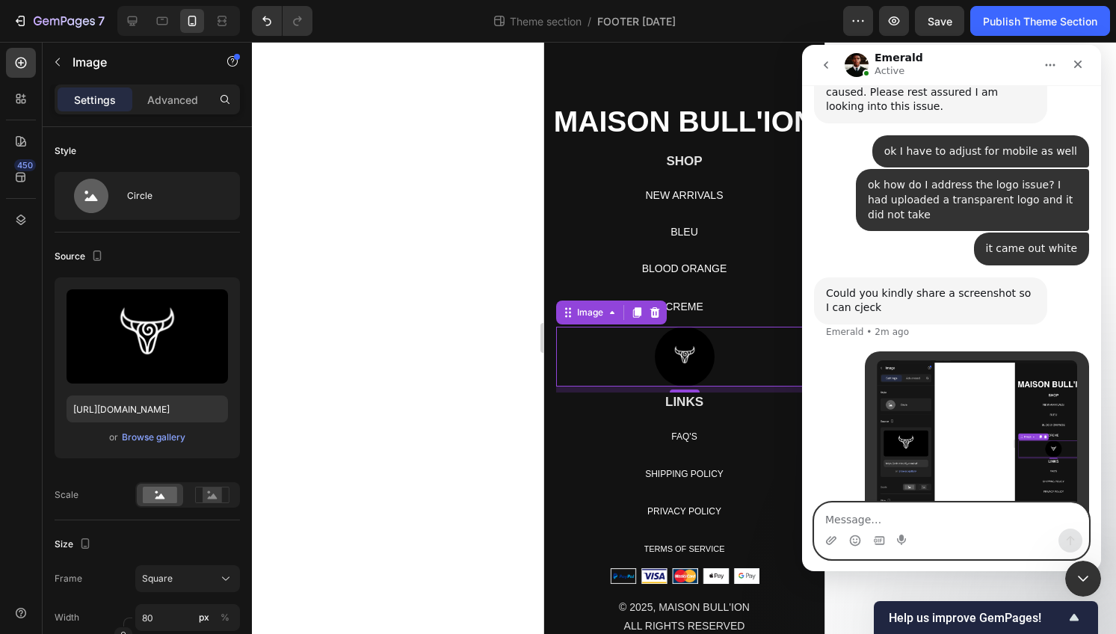
click at [908, 525] on textarea "Message…" at bounding box center [952, 515] width 274 height 25
type textarea "can I cant crop"
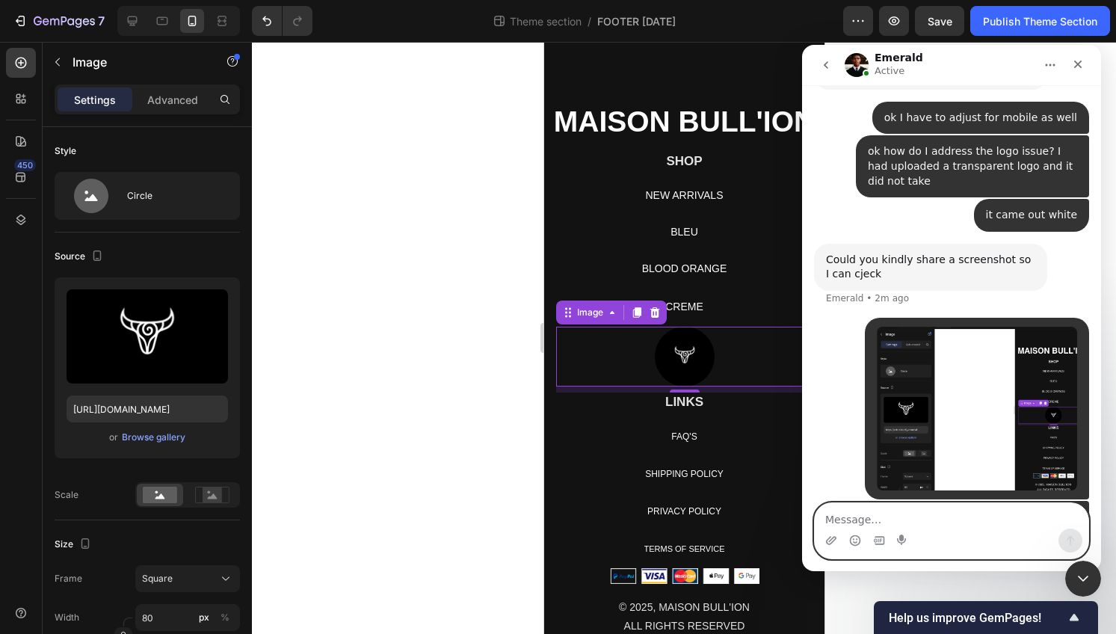
scroll to position [12357, 0]
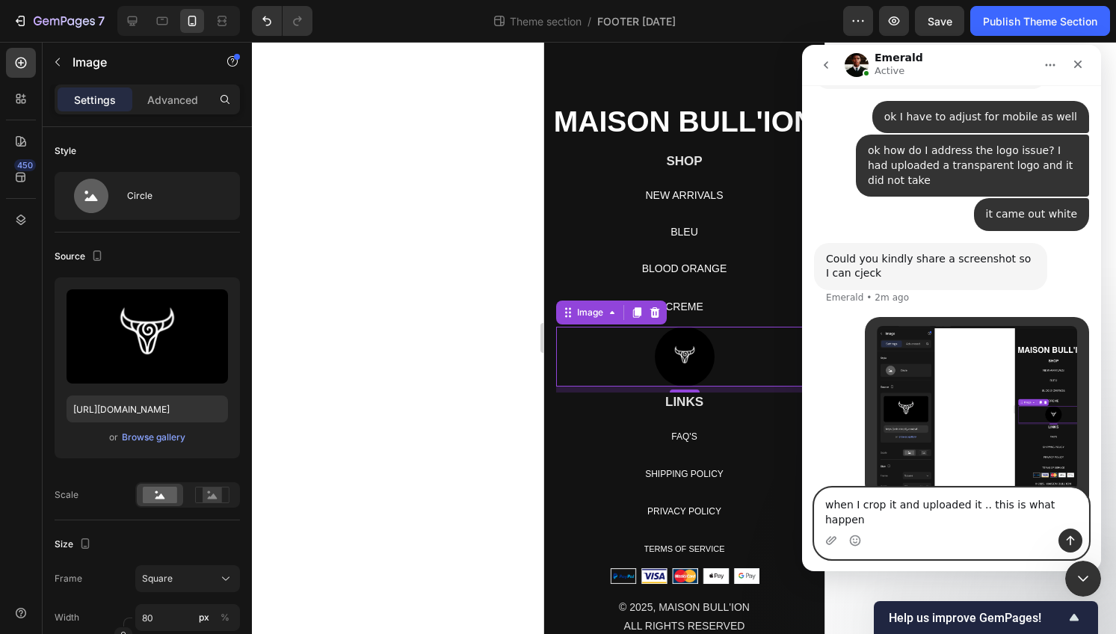
type textarea "when I crop it and uploaded it .. this is what happens"
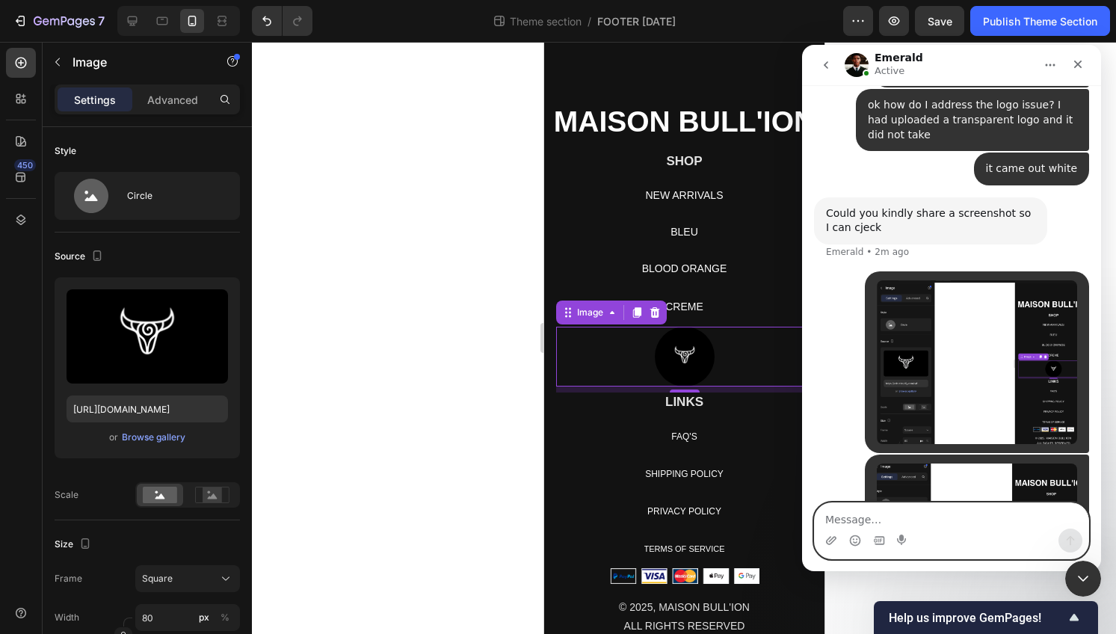
scroll to position [12406, 0]
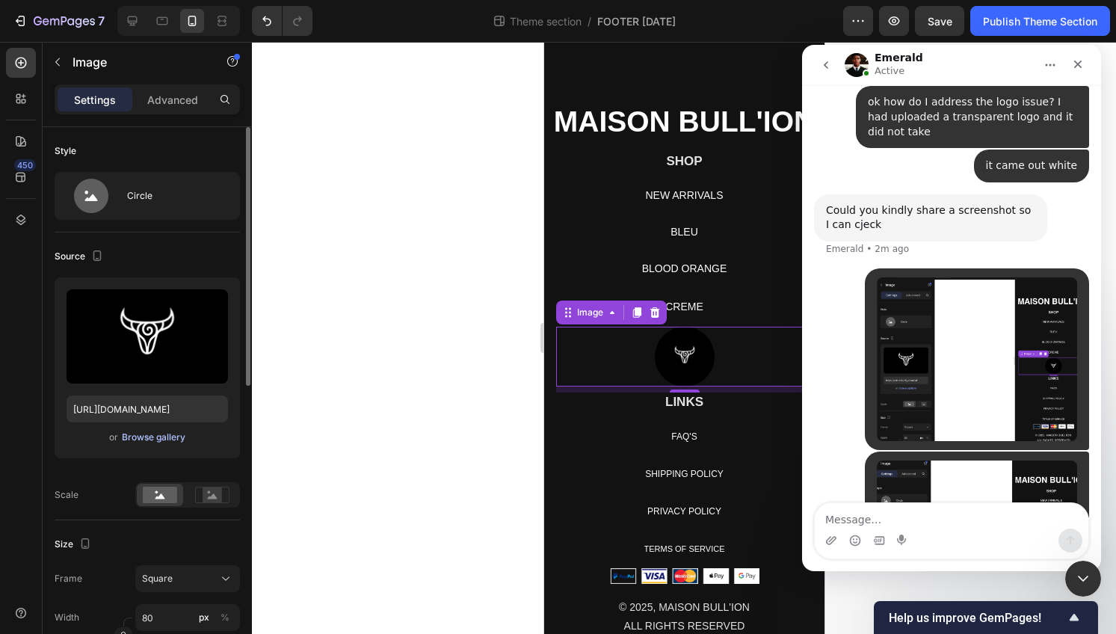
click at [153, 439] on div "Browse gallery" at bounding box center [154, 437] width 64 height 13
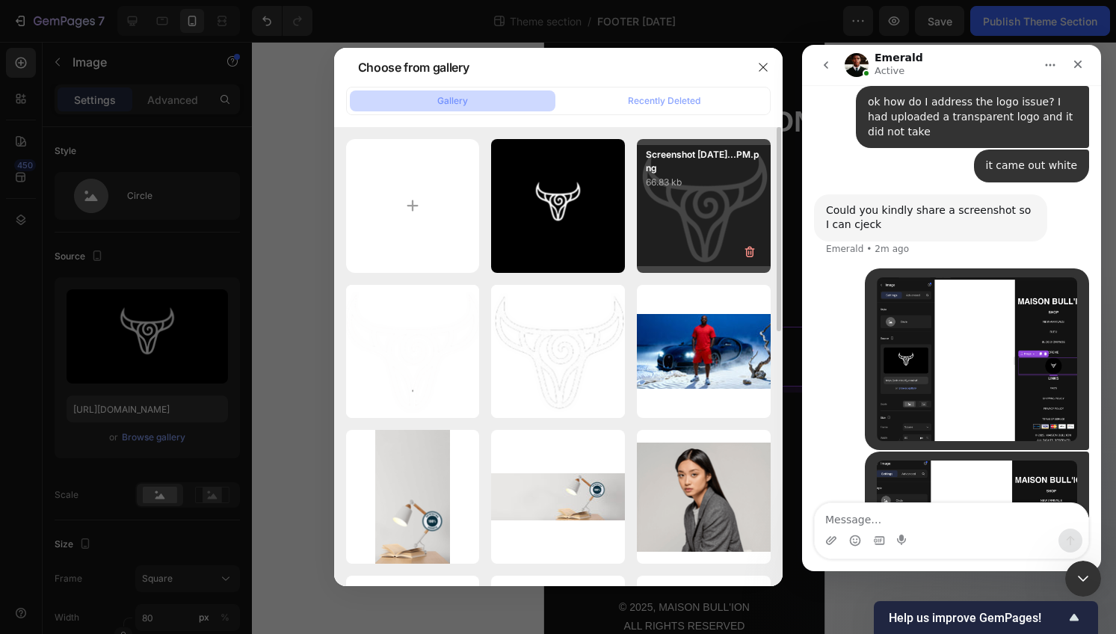
click at [668, 213] on div "Screenshot 2025-09-27...PM.png 66.83 kb" at bounding box center [704, 206] width 134 height 134
type input "https://cdn.shopify.com/s/files/1/0639/4806/2833/files/gempages_585599489646003…"
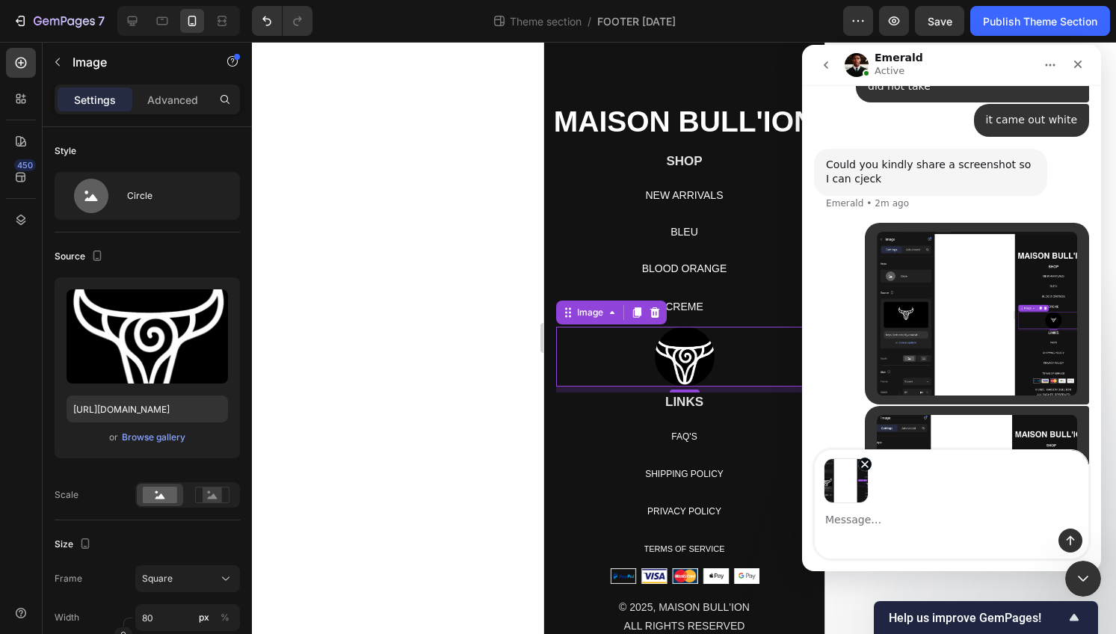
scroll to position [12459, 0]
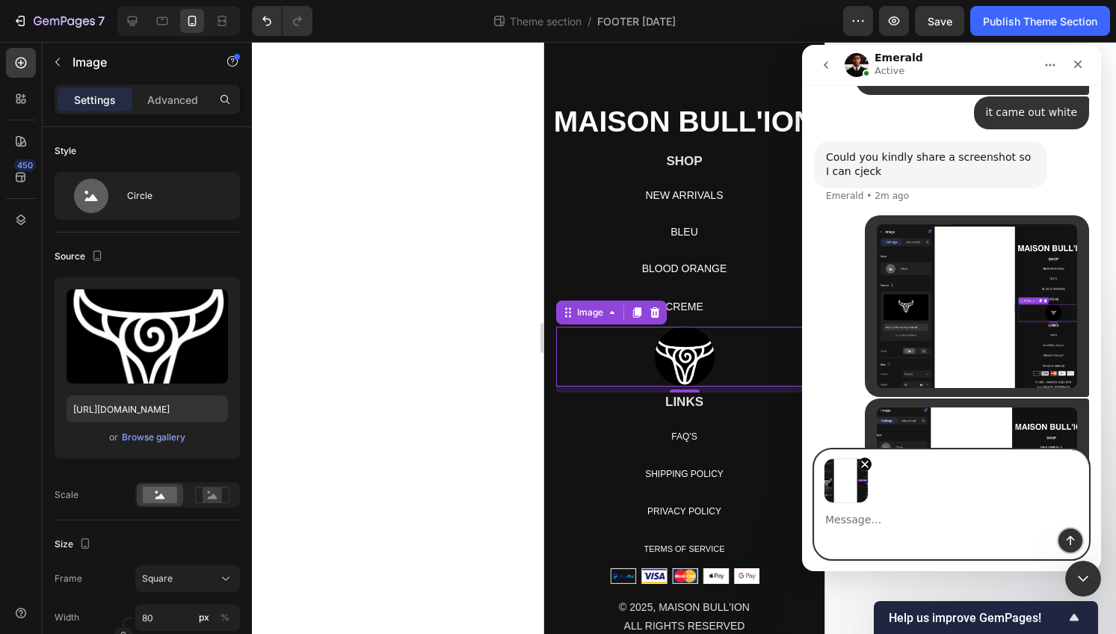
click at [1072, 541] on icon "Send a message…" at bounding box center [1071, 541] width 12 height 12
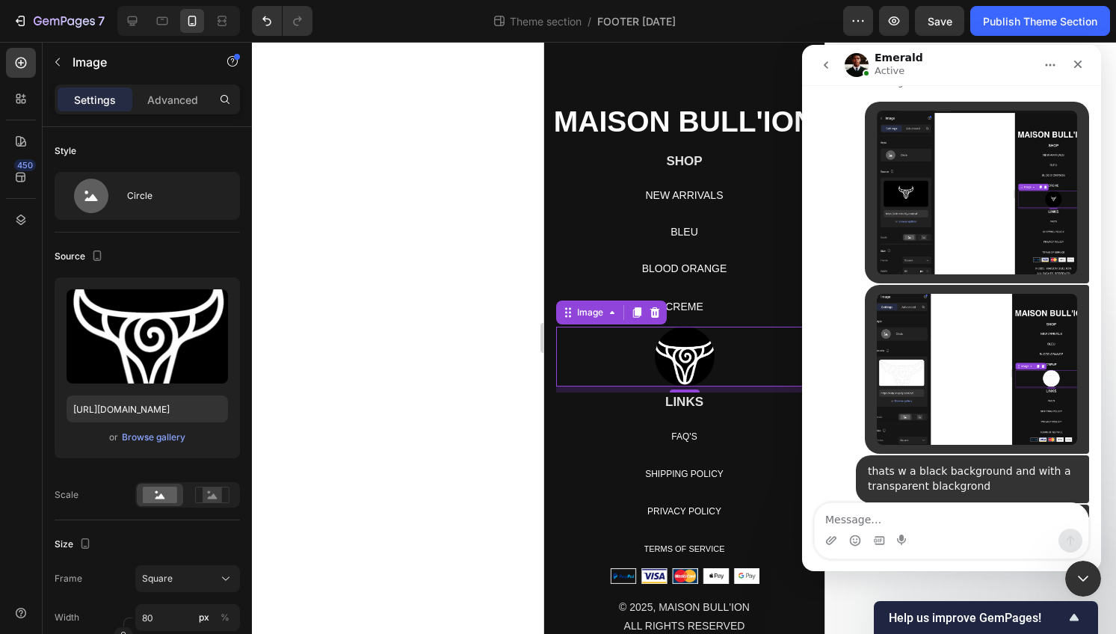
scroll to position [12575, 0]
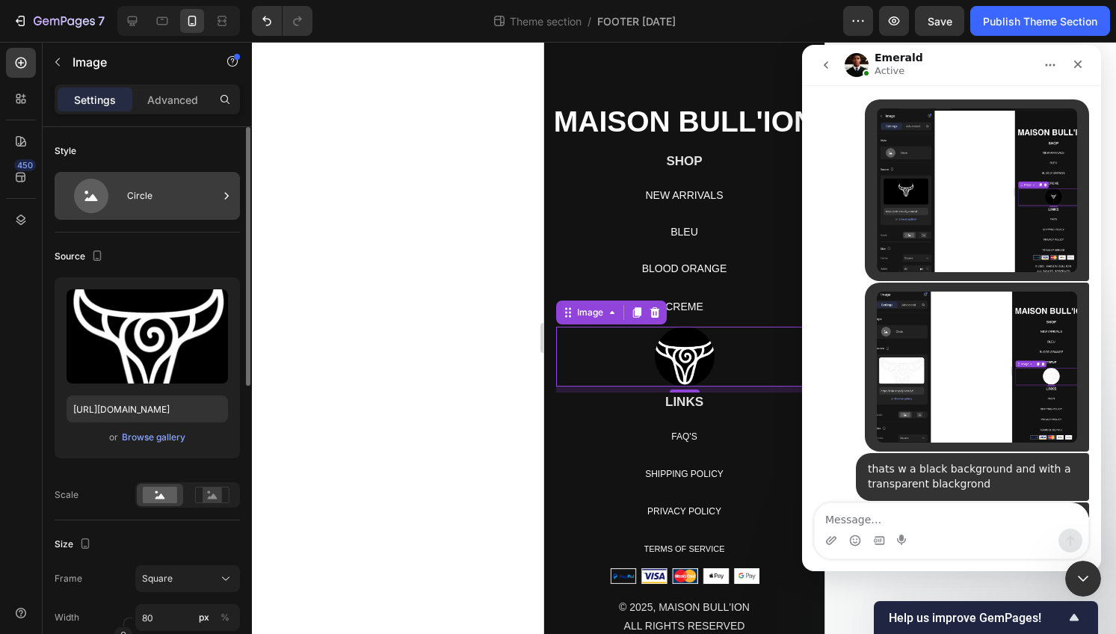
click at [138, 172] on div "Circle" at bounding box center [147, 196] width 185 height 48
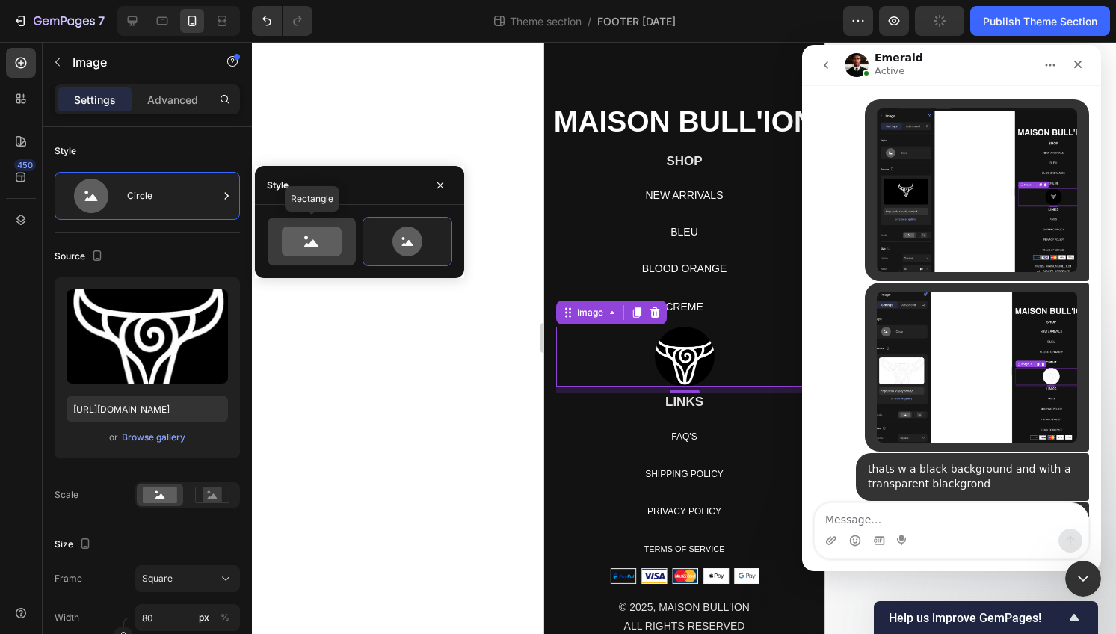
click at [289, 245] on icon at bounding box center [312, 242] width 60 height 30
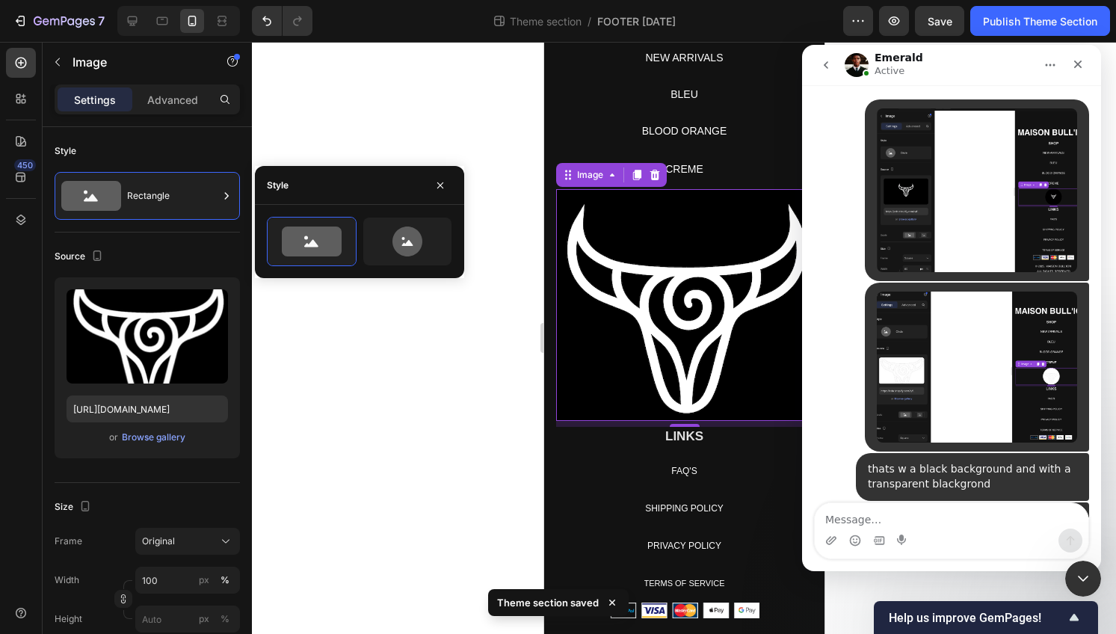
scroll to position [204, 0]
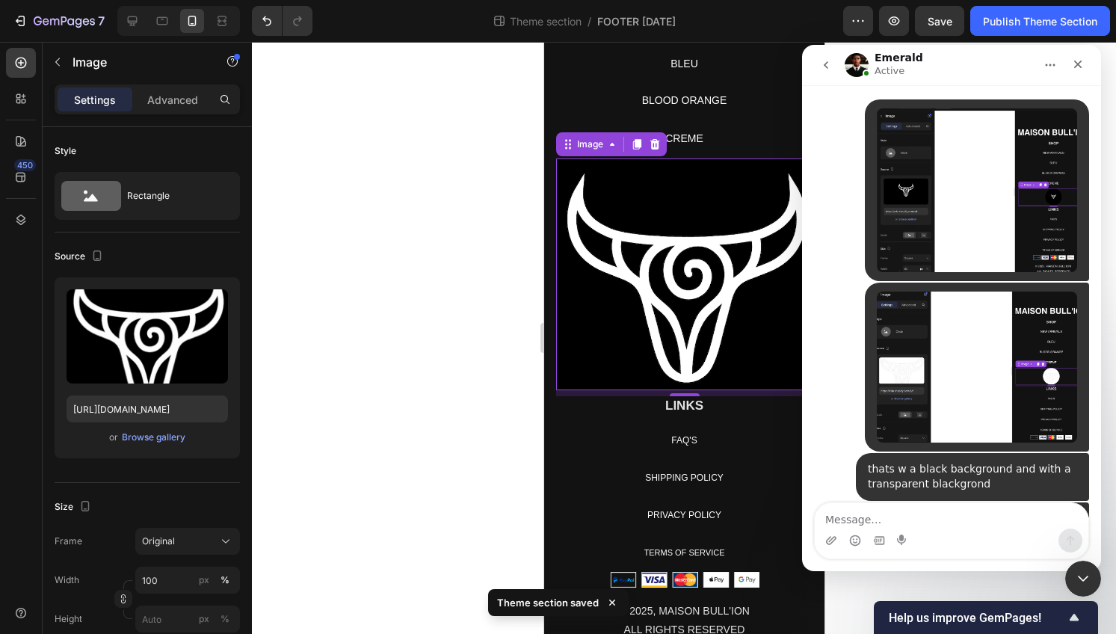
click at [631, 333] on img at bounding box center [684, 275] width 256 height 232
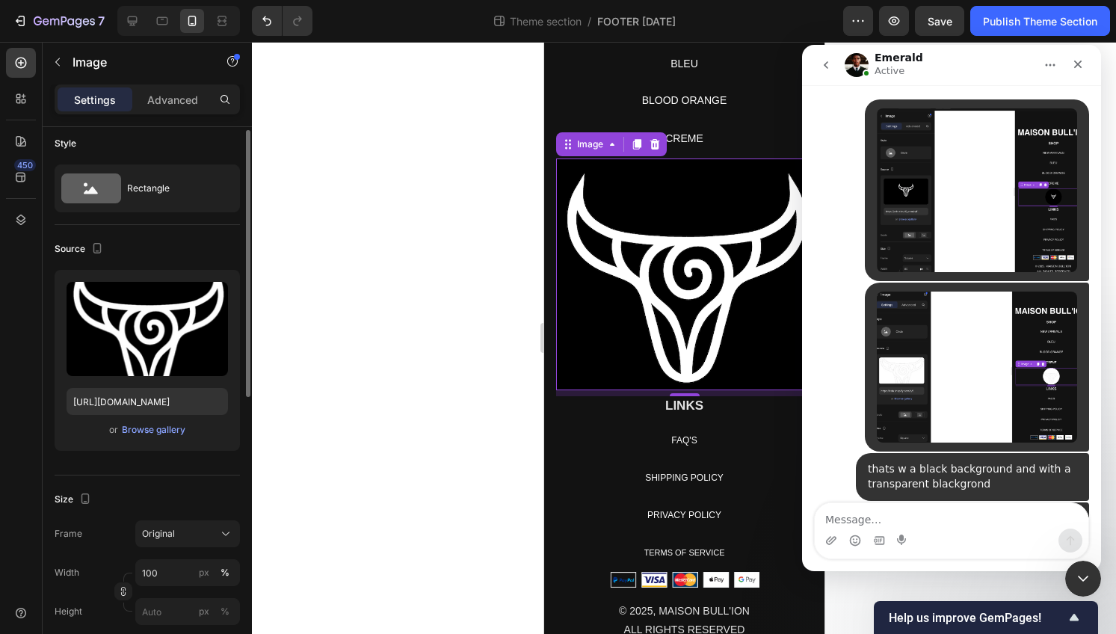
scroll to position [66, 0]
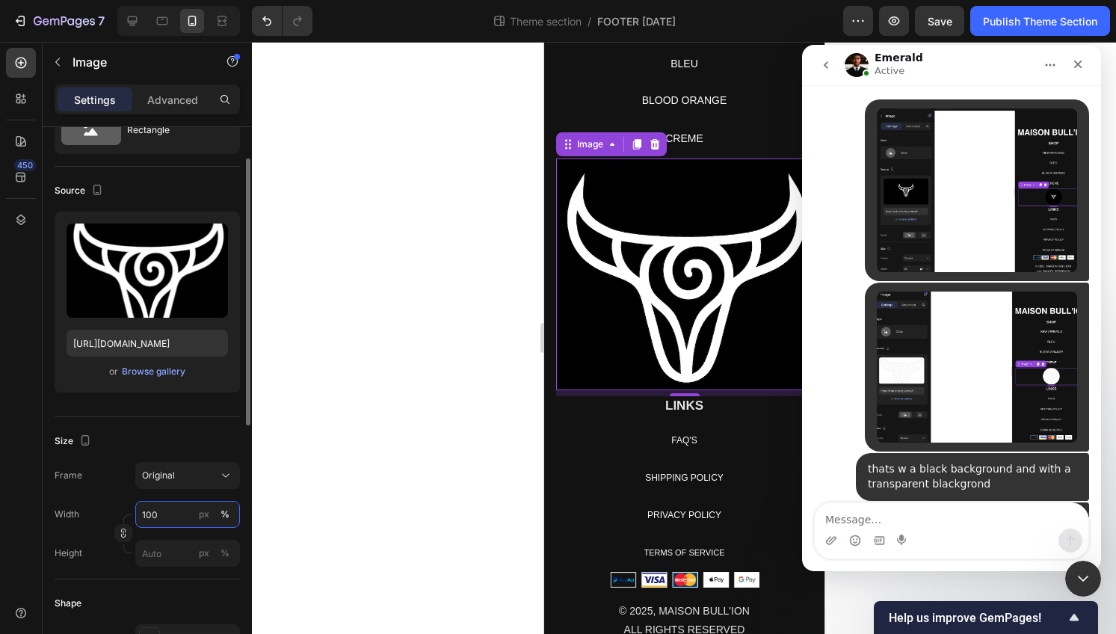
click at [163, 518] on input "100" at bounding box center [187, 514] width 105 height 27
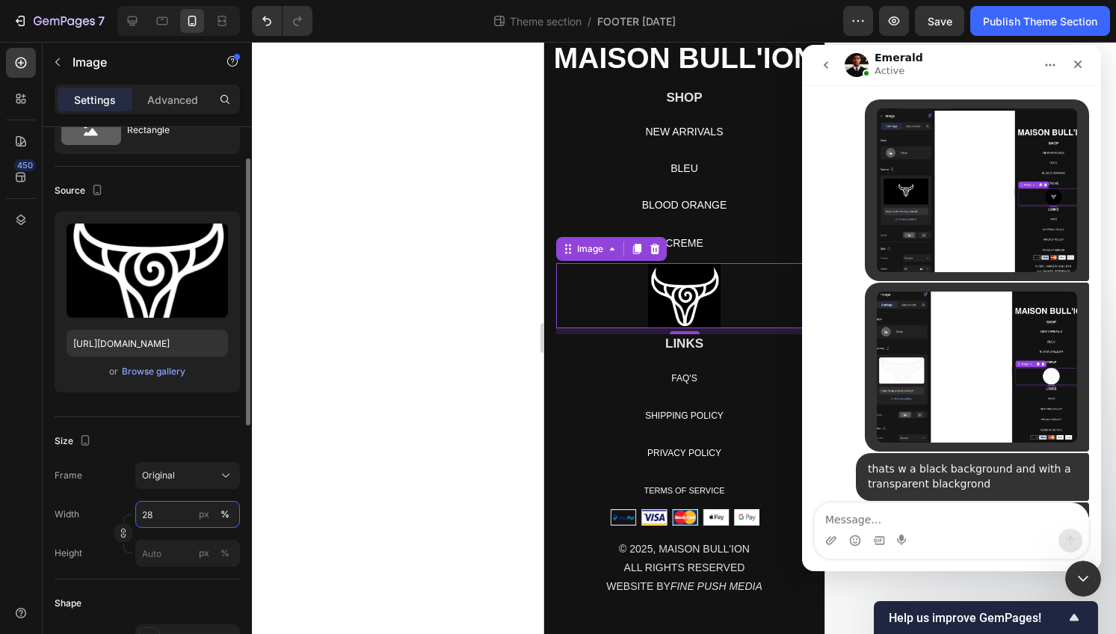
type input "27"
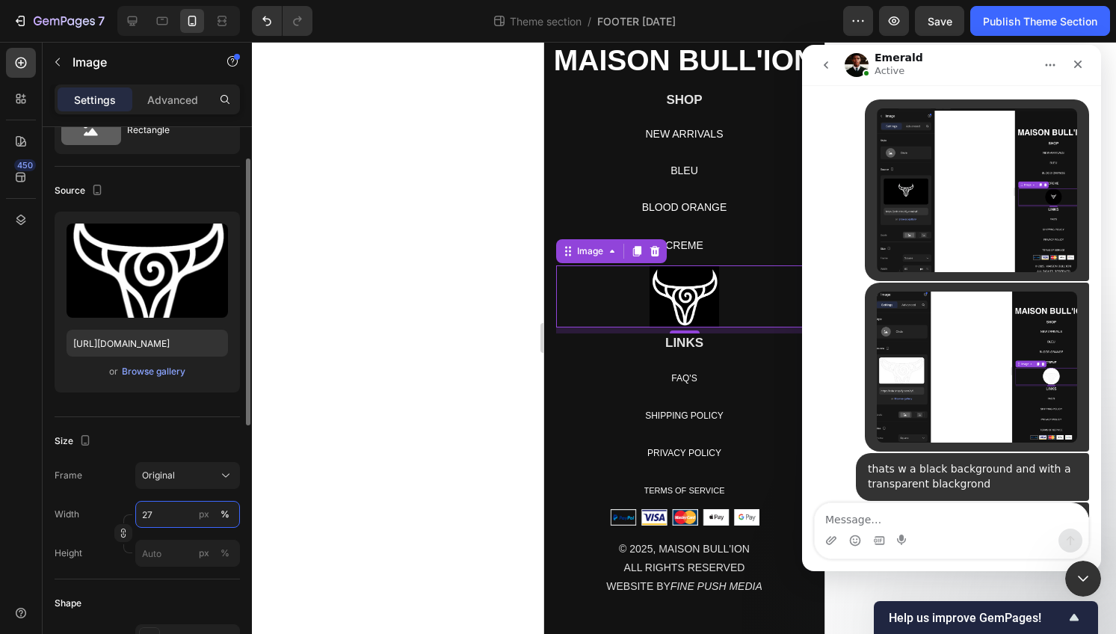
scroll to position [98, 0]
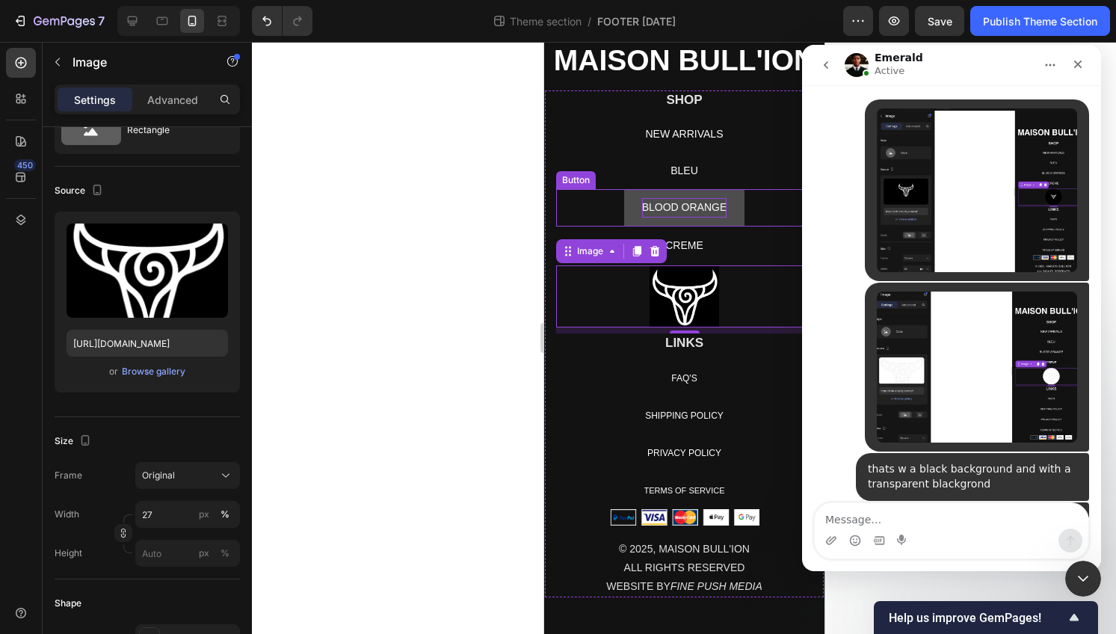
click at [651, 209] on p "BLOOD ORANGE" at bounding box center [684, 207] width 85 height 19
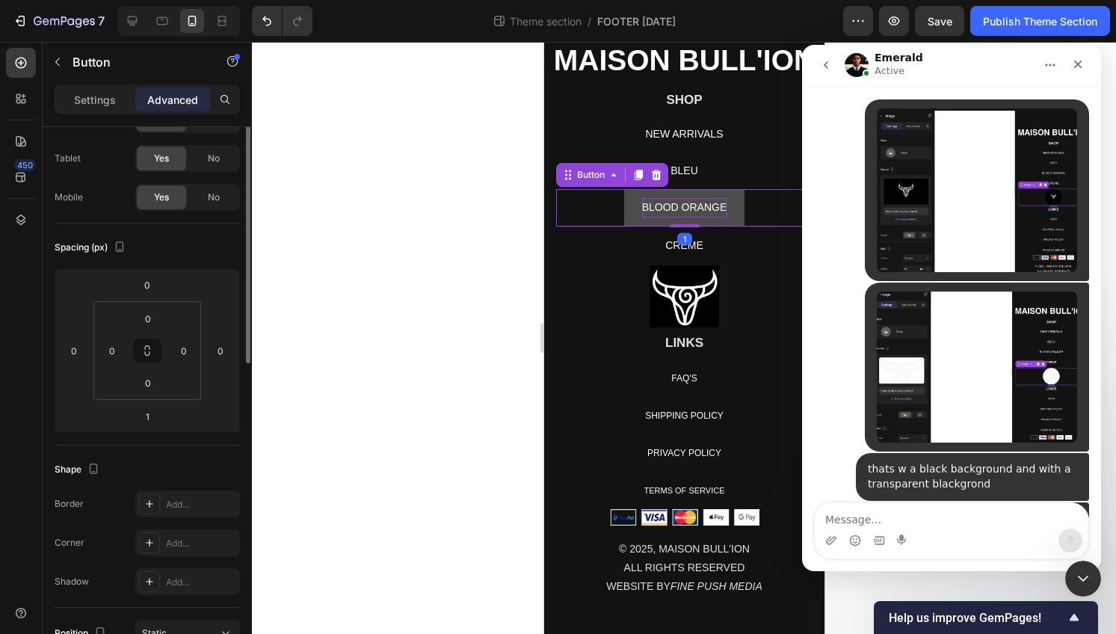
scroll to position [0, 0]
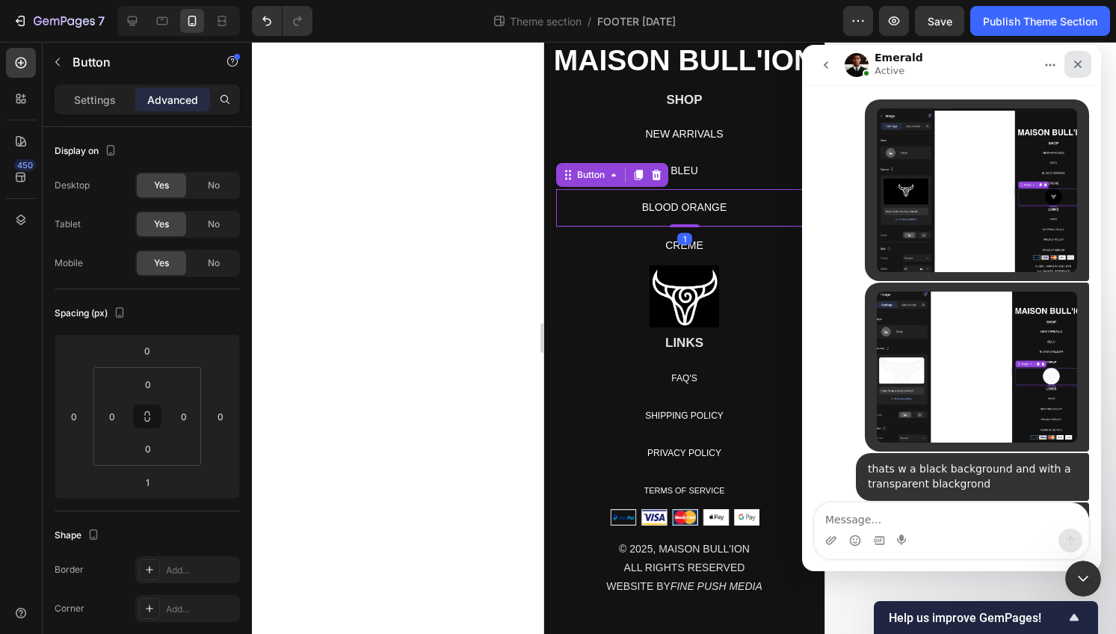
click at [1074, 61] on icon "Close" at bounding box center [1078, 65] width 8 height 8
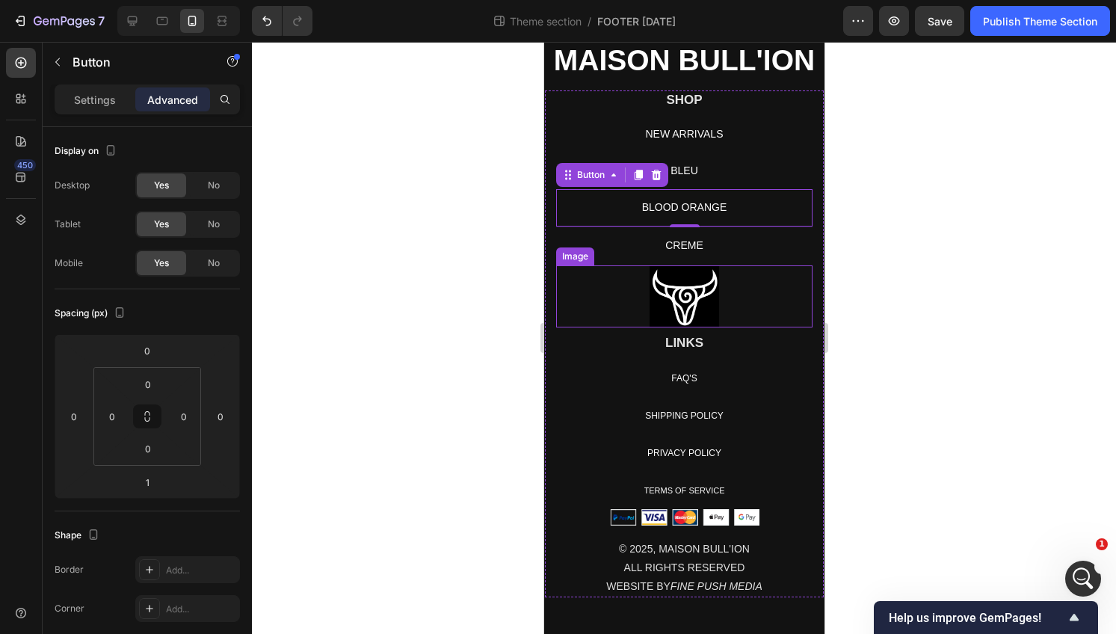
click at [677, 304] on img at bounding box center [684, 296] width 70 height 63
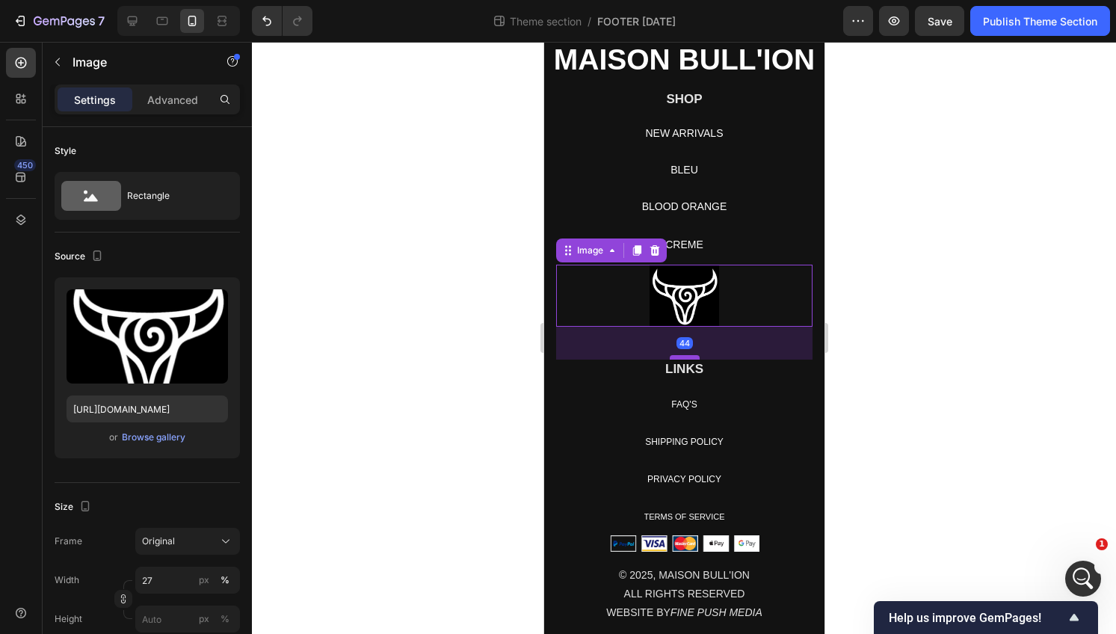
drag, startPoint x: 680, startPoint y: 332, endPoint x: 680, endPoint y: 359, distance: 26.9
click at [680, 359] on div at bounding box center [684, 357] width 30 height 4
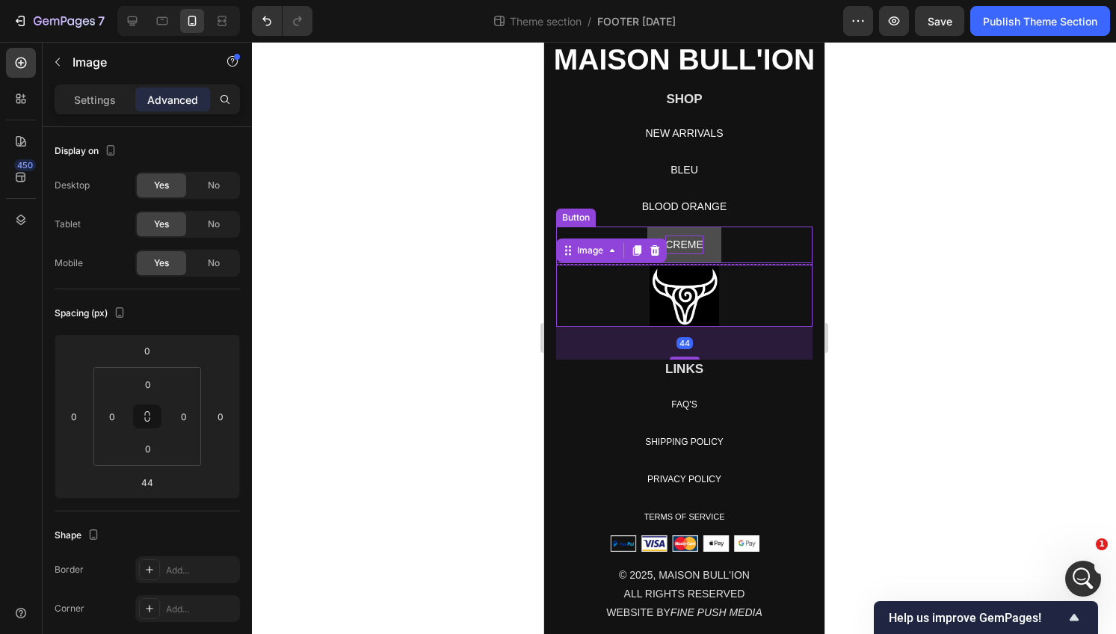
click at [683, 248] on p "CREME" at bounding box center [684, 245] width 38 height 19
click at [680, 247] on p "CREME" at bounding box center [684, 245] width 38 height 19
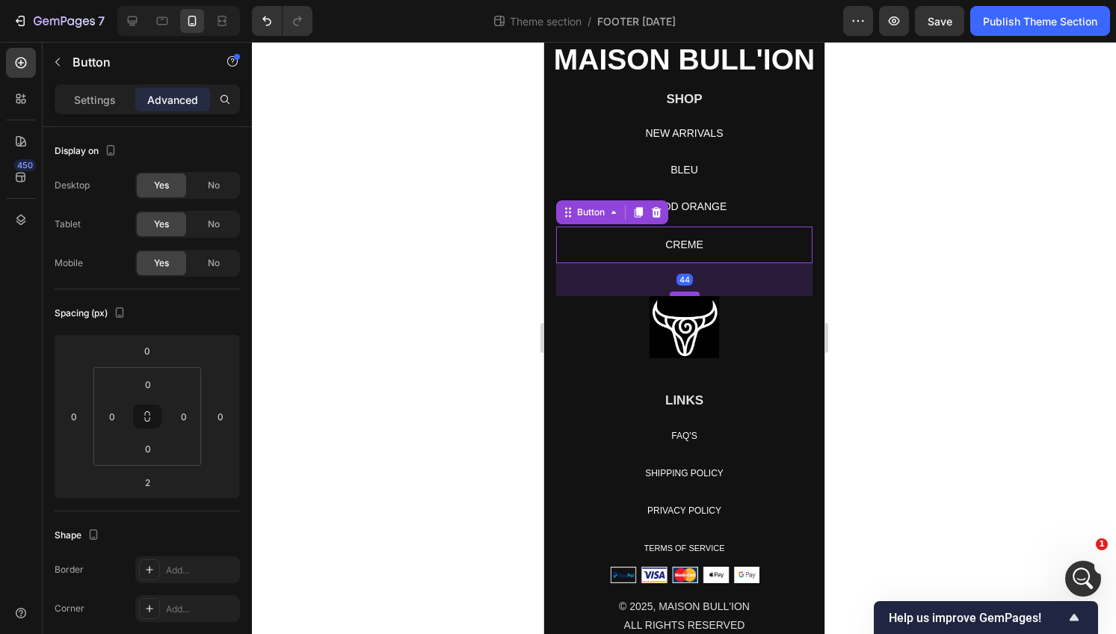
drag, startPoint x: 681, startPoint y: 262, endPoint x: 681, endPoint y: 293, distance: 31.4
click at [681, 293] on div at bounding box center [684, 294] width 30 height 4
type input "44"
click at [941, 276] on div at bounding box center [684, 338] width 864 height 592
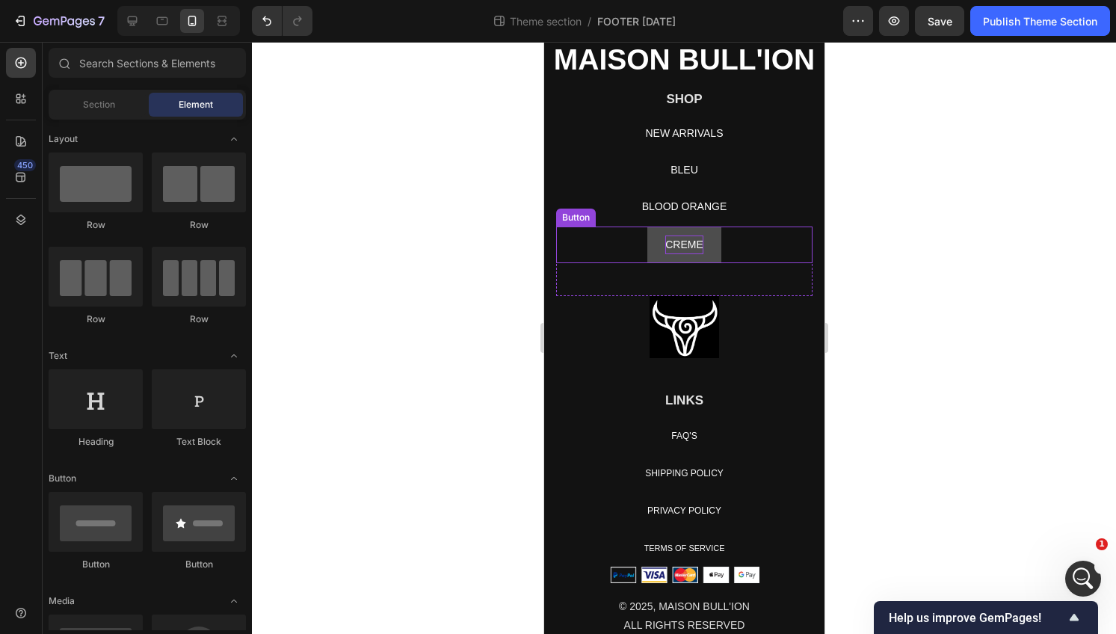
click at [677, 239] on p "CREME" at bounding box center [684, 245] width 38 height 19
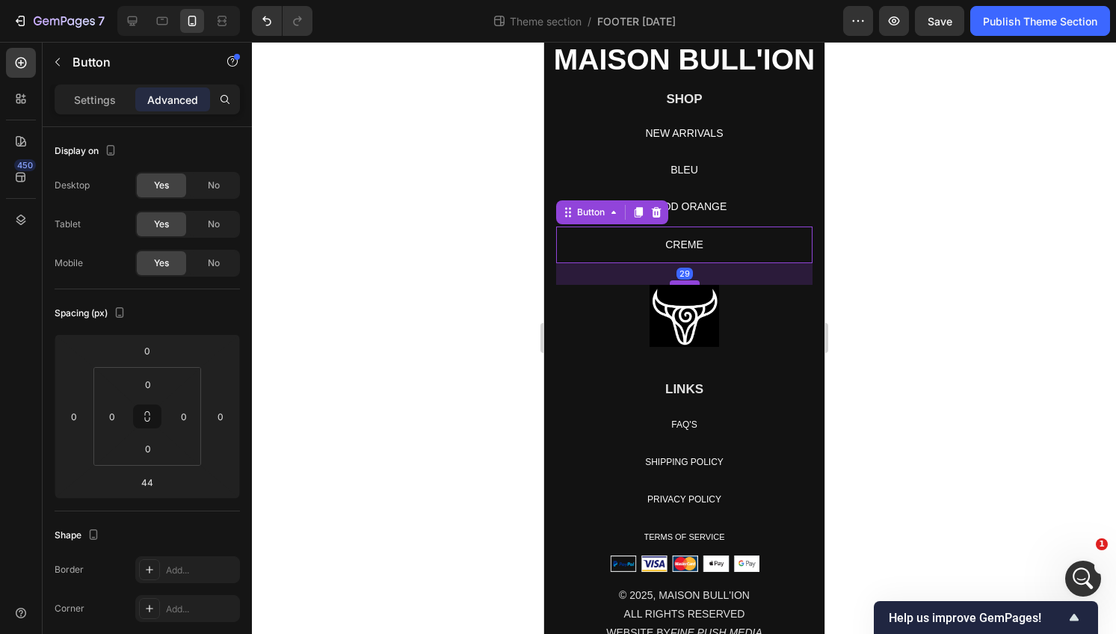
drag, startPoint x: 689, startPoint y: 295, endPoint x: 687, endPoint y: 283, distance: 11.3
click at [687, 283] on div at bounding box center [684, 282] width 30 height 4
click at [686, 285] on div at bounding box center [684, 283] width 30 height 4
click at [686, 286] on div at bounding box center [684, 283] width 30 height 4
click at [686, 284] on div at bounding box center [684, 283] width 30 height 4
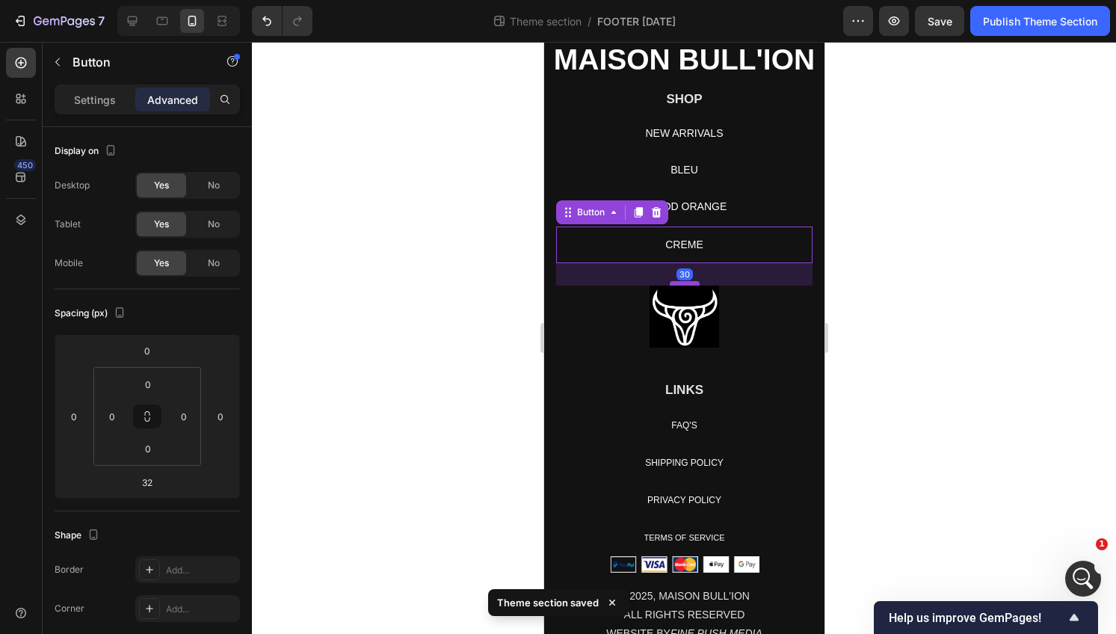
type input "30"
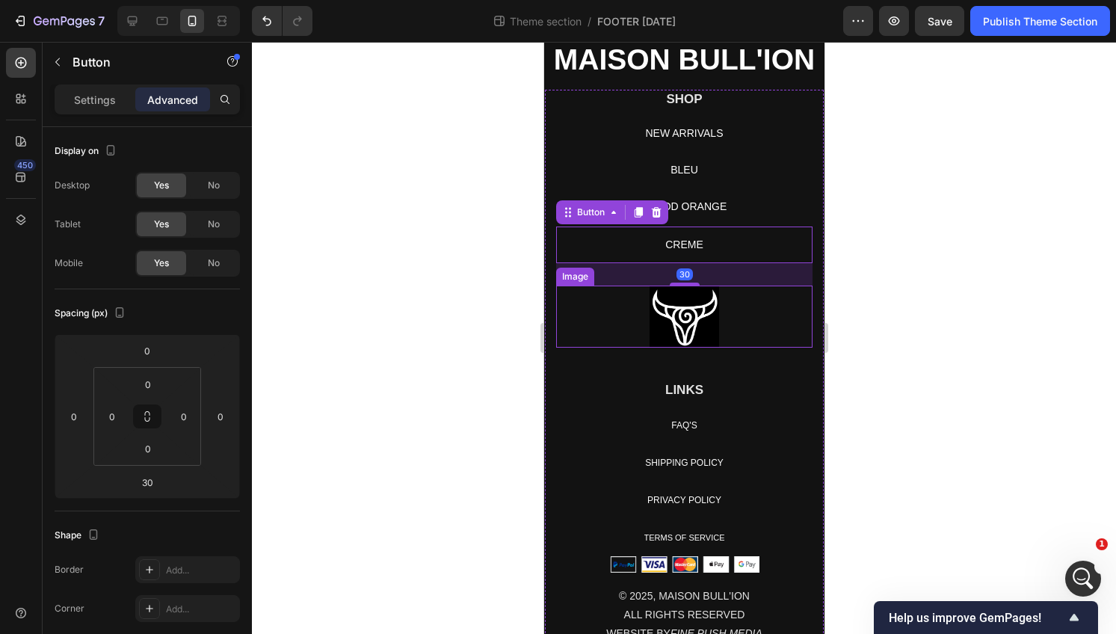
click at [686, 325] on img at bounding box center [684, 317] width 70 height 63
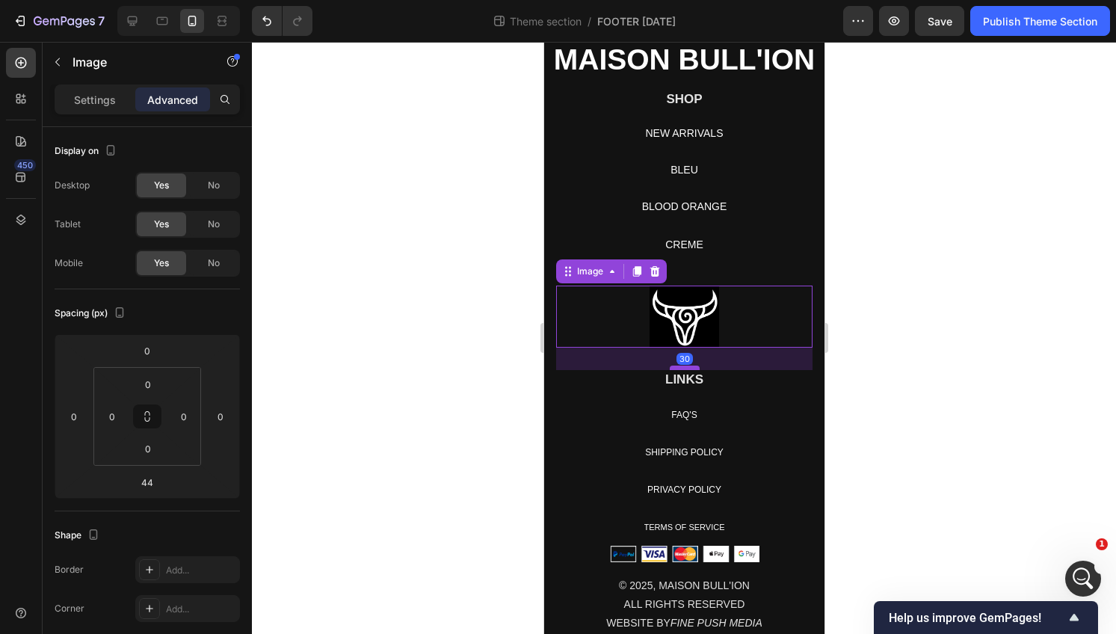
drag, startPoint x: 687, startPoint y: 380, endPoint x: 685, endPoint y: 369, distance: 10.7
click at [685, 369] on div at bounding box center [684, 368] width 30 height 4
type input "30"
click at [940, 292] on div at bounding box center [684, 338] width 864 height 592
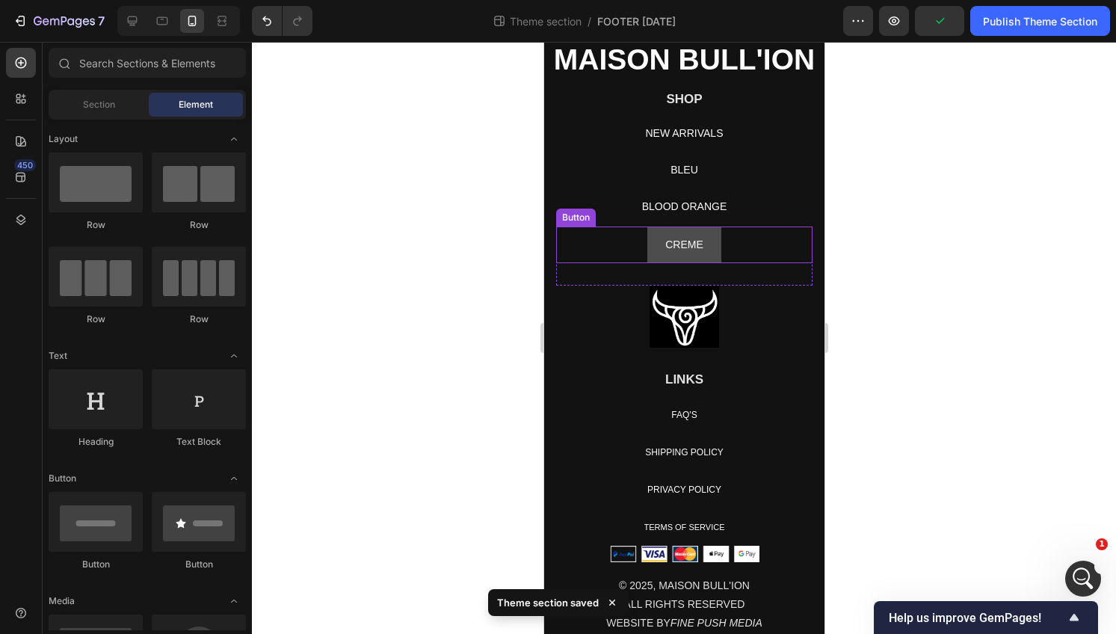
click at [710, 249] on link "CREME" at bounding box center [684, 245] width 74 height 37
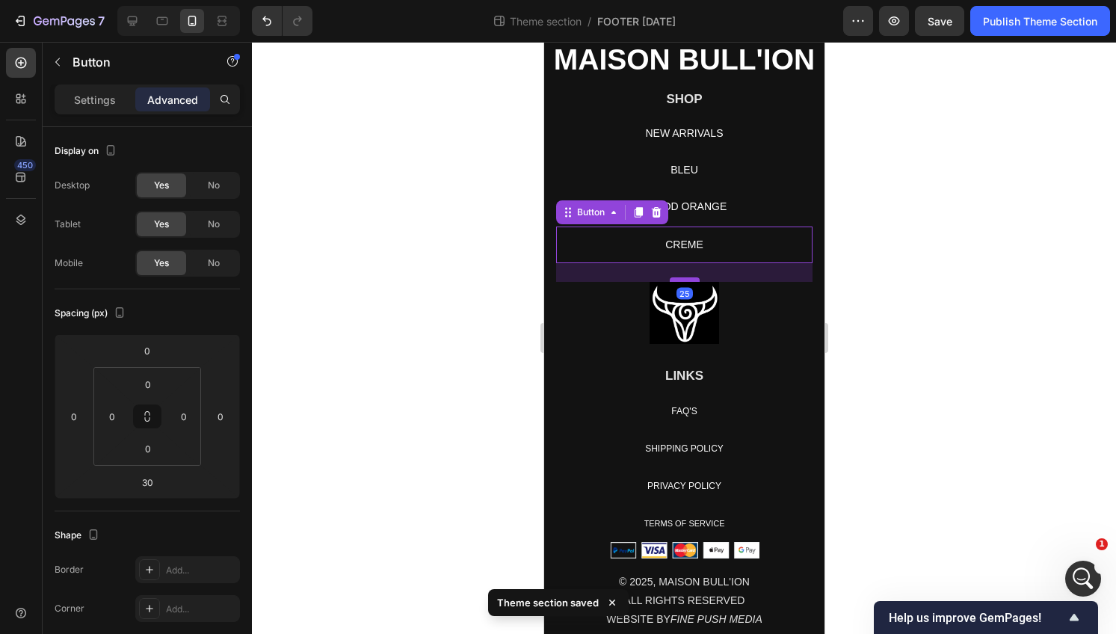
click at [689, 280] on div at bounding box center [684, 279] width 30 height 4
type input "25"
click at [686, 320] on img at bounding box center [684, 313] width 70 height 63
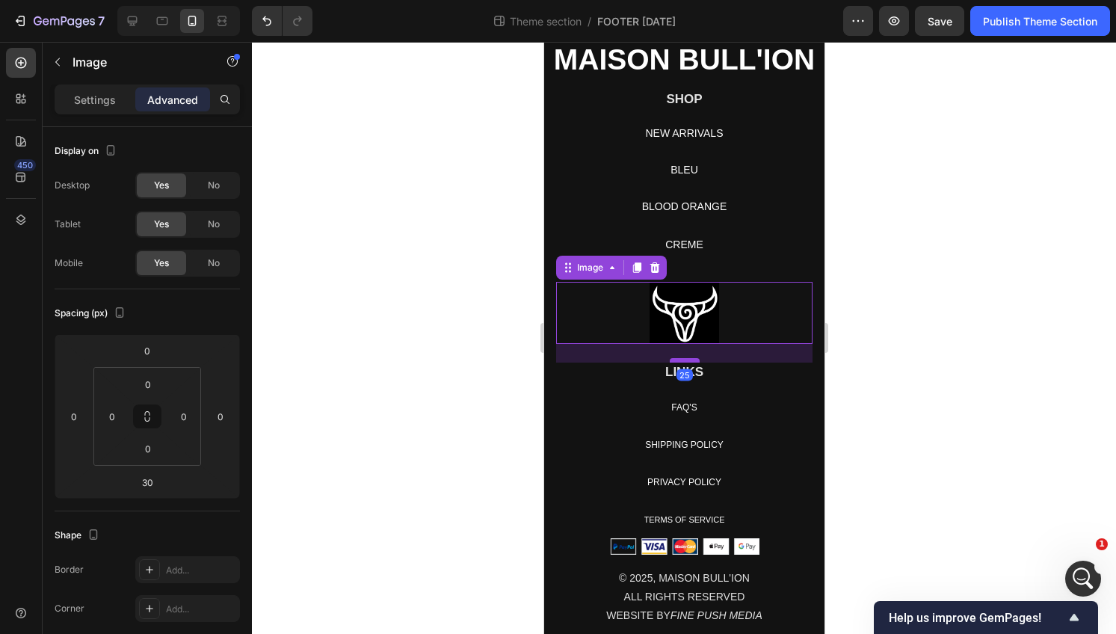
click at [686, 362] on div at bounding box center [684, 360] width 30 height 4
type input "25"
click at [935, 244] on div at bounding box center [684, 338] width 864 height 592
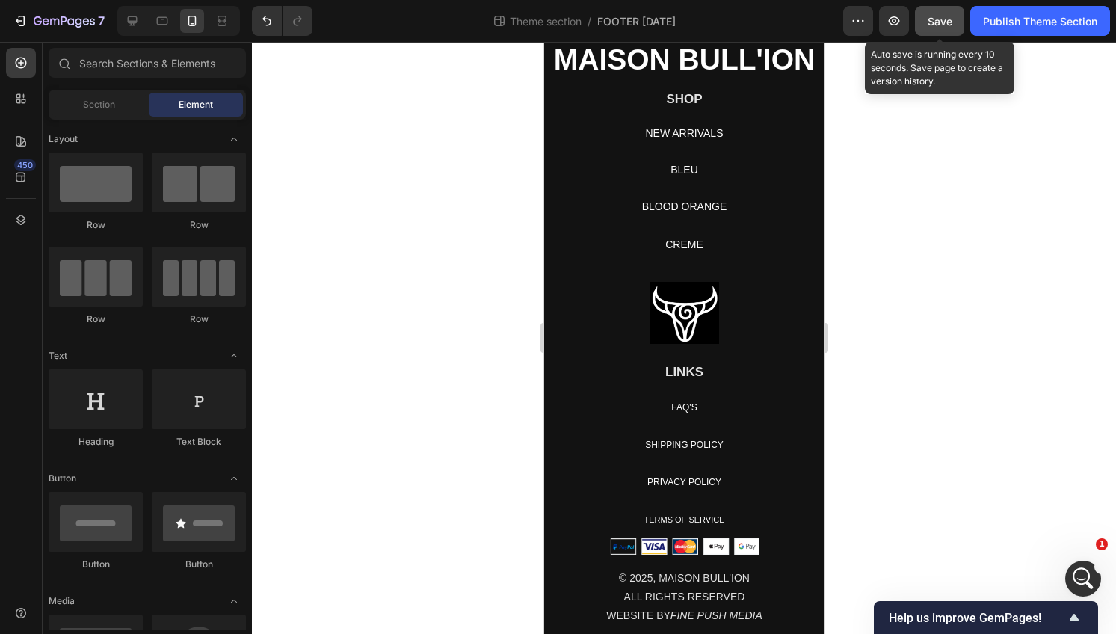
click at [950, 8] on button "Save" at bounding box center [939, 21] width 49 height 30
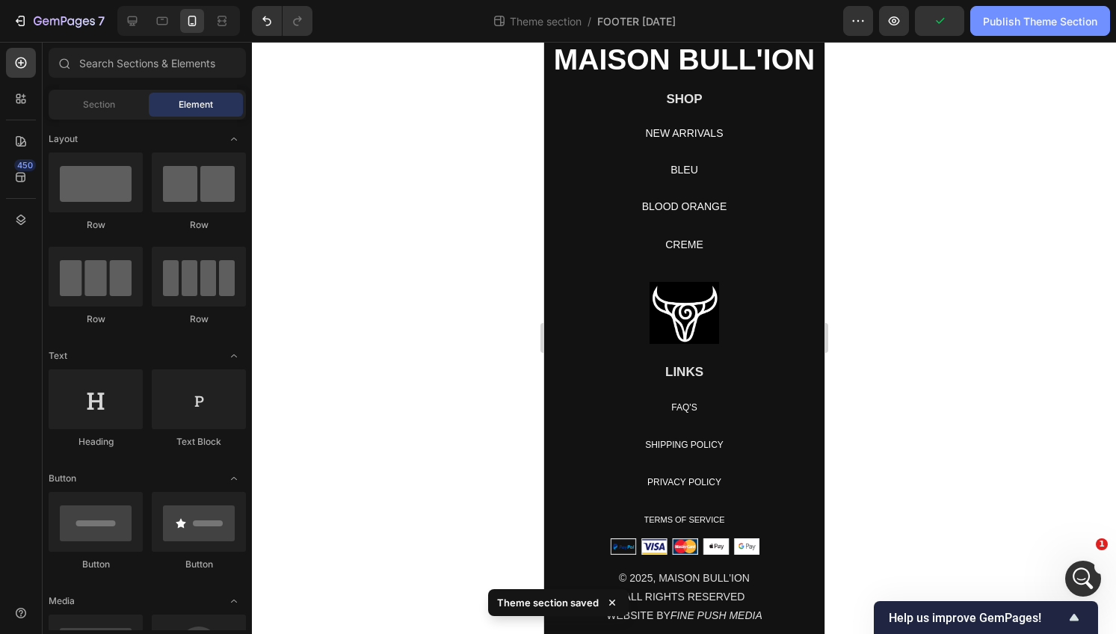
click at [1016, 31] on button "Publish Theme Section" at bounding box center [1041, 21] width 140 height 30
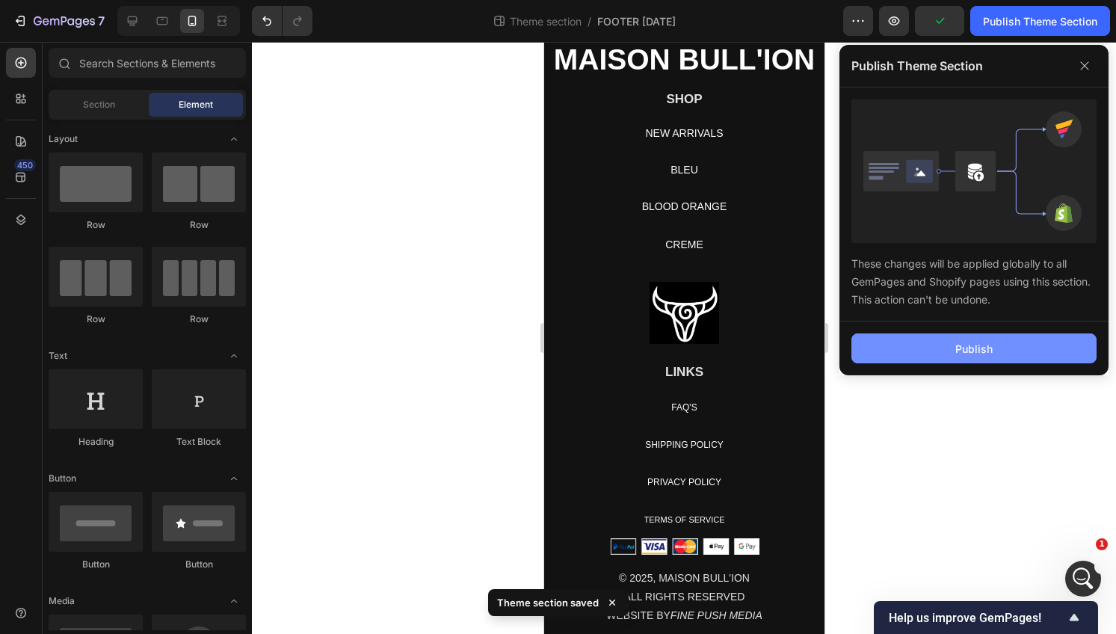
click at [945, 348] on button "Publish" at bounding box center [974, 348] width 245 height 30
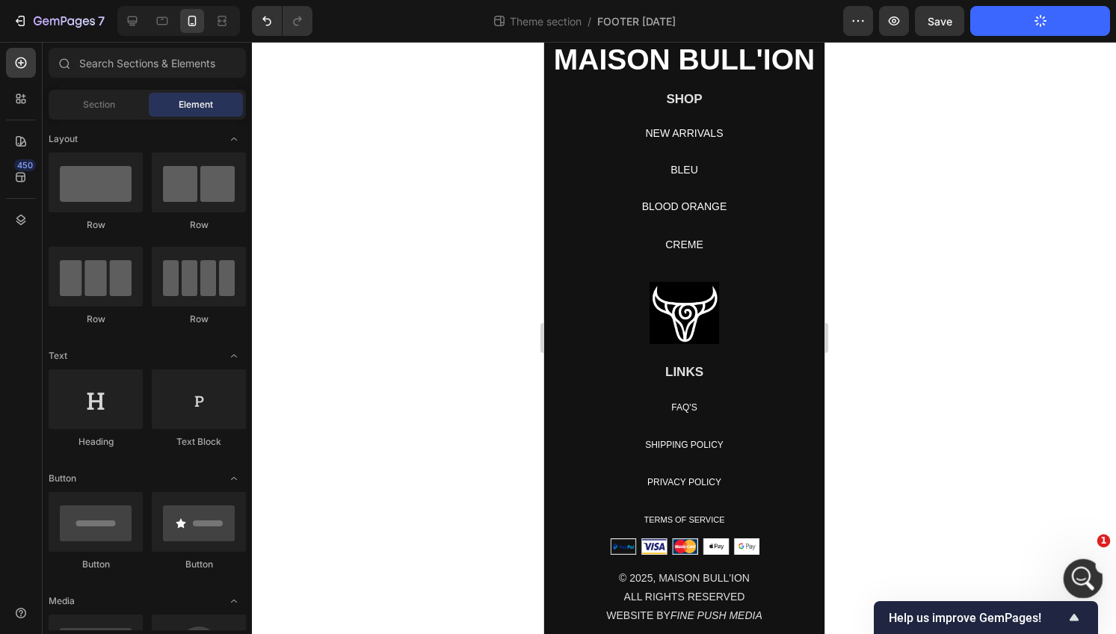
click at [1066, 573] on div "Open Intercom Messenger" at bounding box center [1081, 576] width 49 height 49
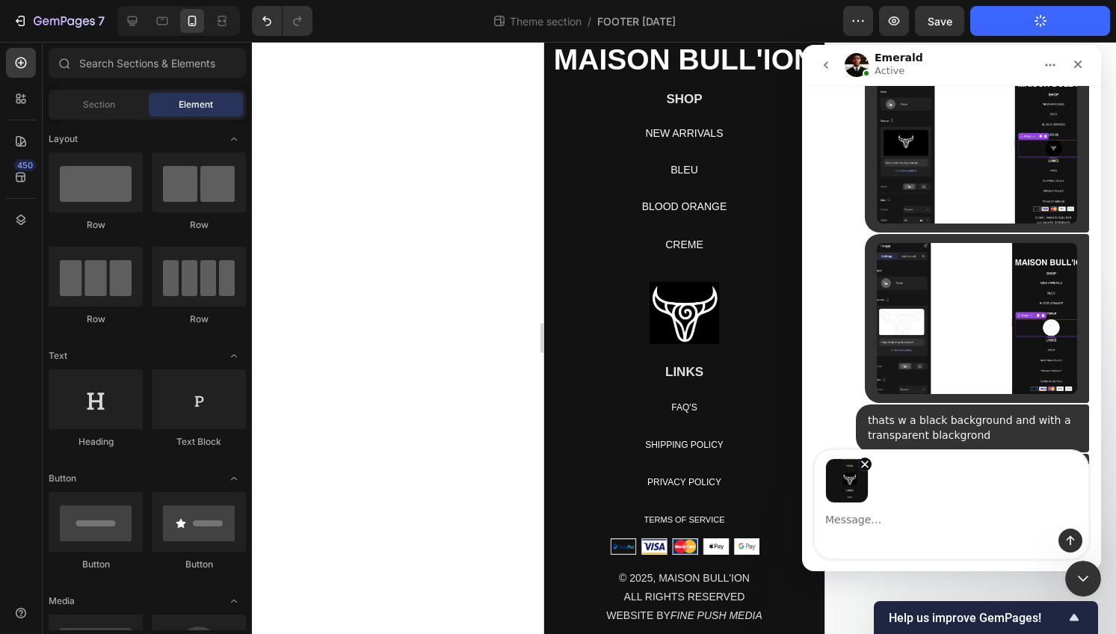
scroll to position [12628, 0]
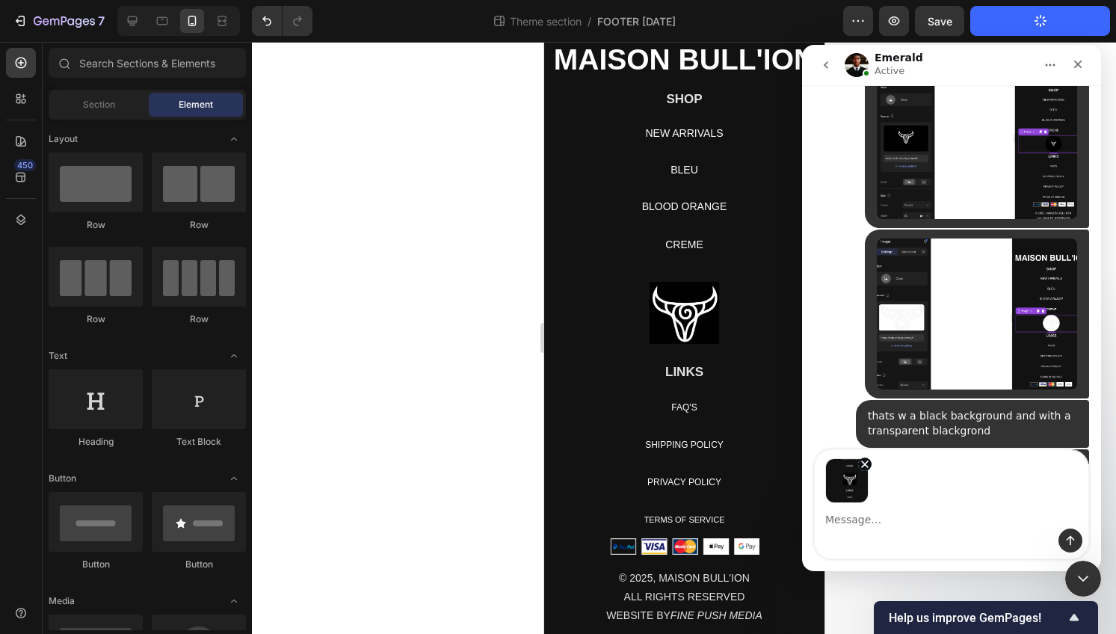
click at [941, 505] on textarea "Message…" at bounding box center [952, 515] width 274 height 25
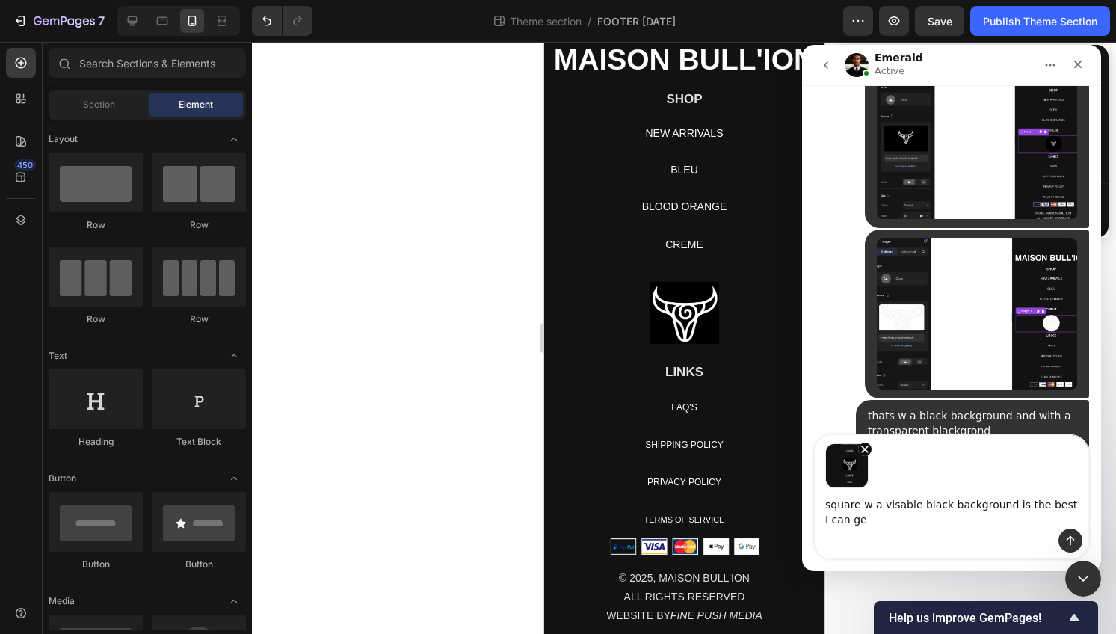
type textarea "square w a visable black background is the best I can get"
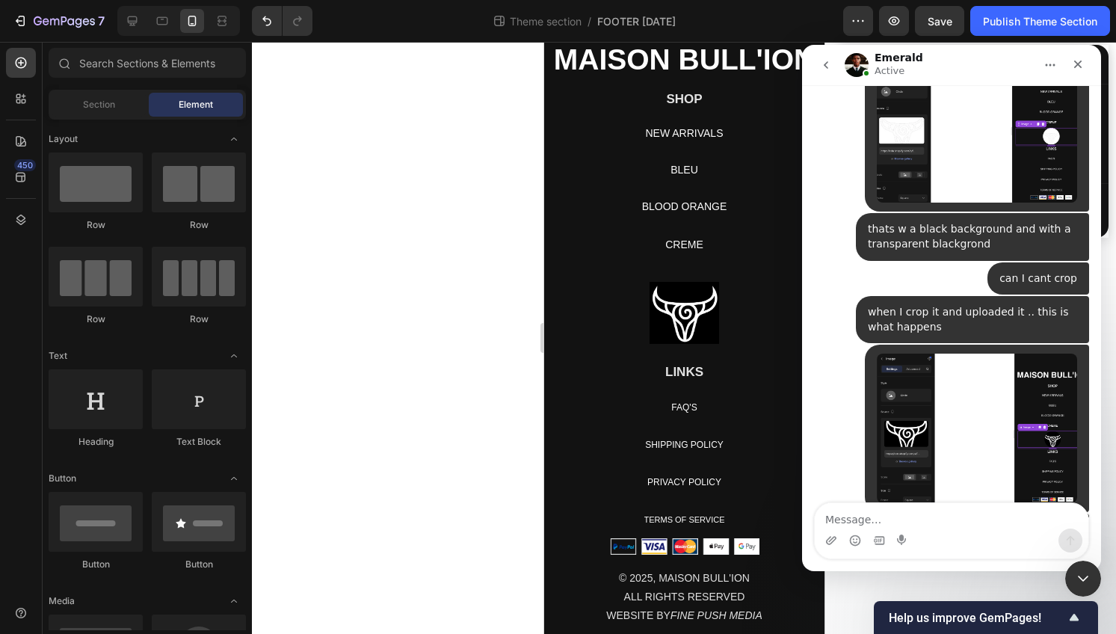
scroll to position [12831, 0]
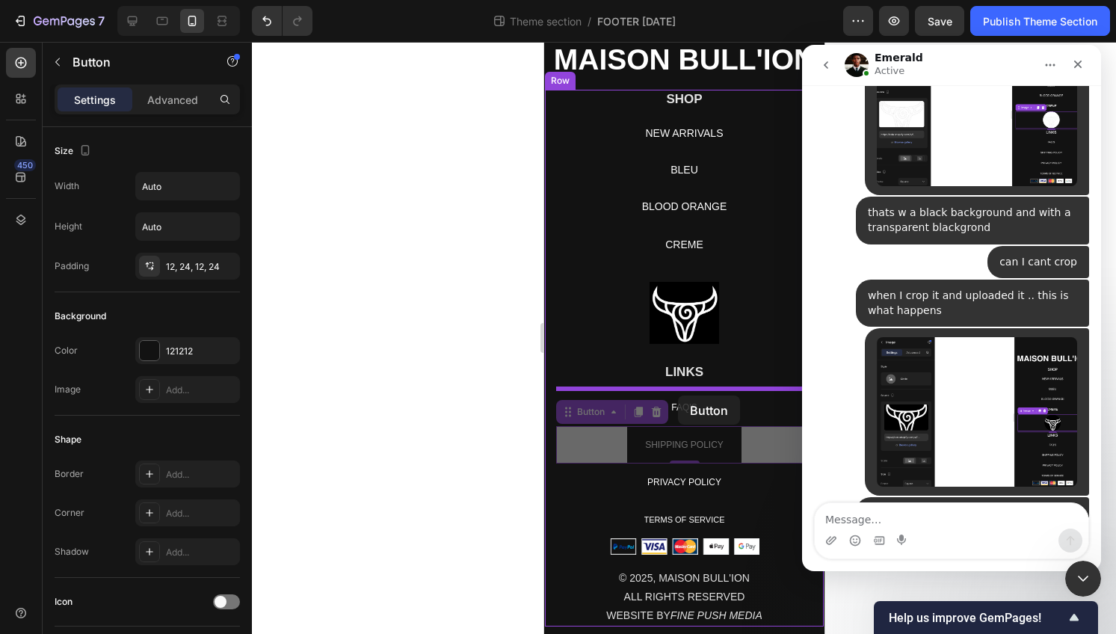
drag, startPoint x: 677, startPoint y: 441, endPoint x: 677, endPoint y: 396, distance: 45.6
click at [677, 396] on div "iPhone 13 Mini ( 375 px) iPhone 13 Mini iPhone 13 Pro iPhone 11 Pro Max iPhone …" at bounding box center [684, 303] width 280 height 719
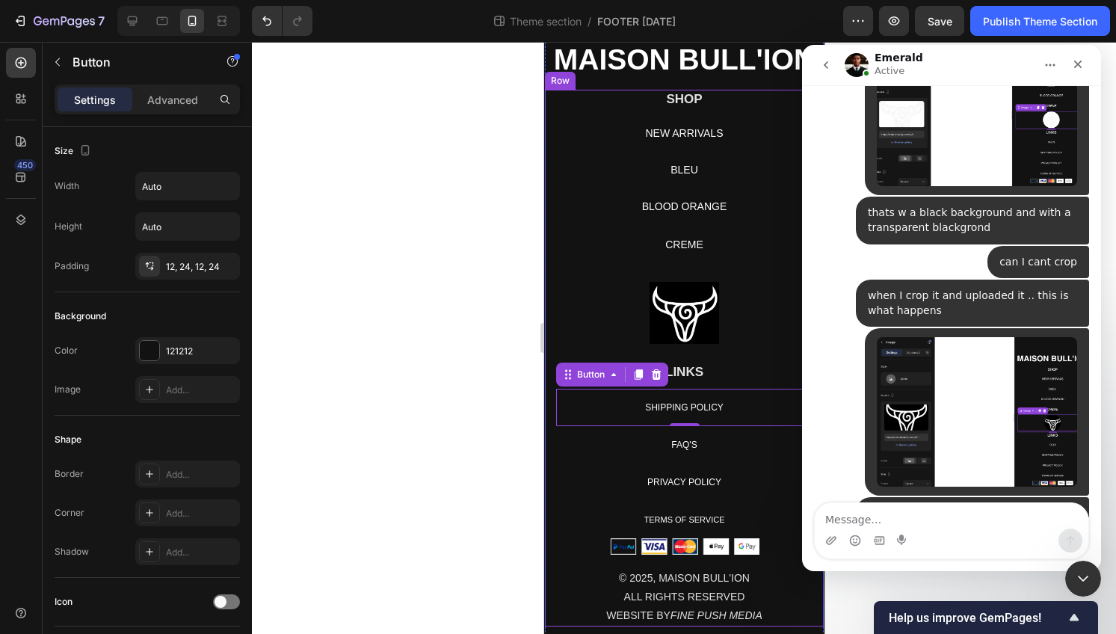
click at [479, 492] on div at bounding box center [684, 338] width 864 height 592
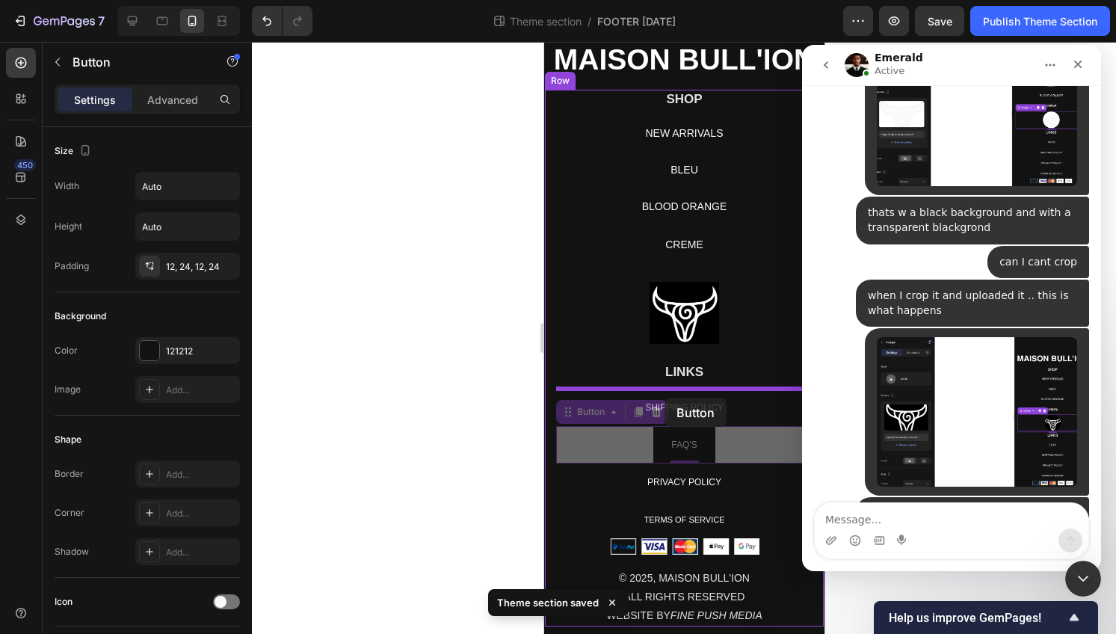
drag, startPoint x: 664, startPoint y: 445, endPoint x: 664, endPoint y: 398, distance: 47.1
click at [664, 398] on div "iPhone 13 Mini ( 375 px) iPhone 13 Mini iPhone 13 Pro iPhone 11 Pro Max iPhone …" at bounding box center [684, 303] width 280 height 719
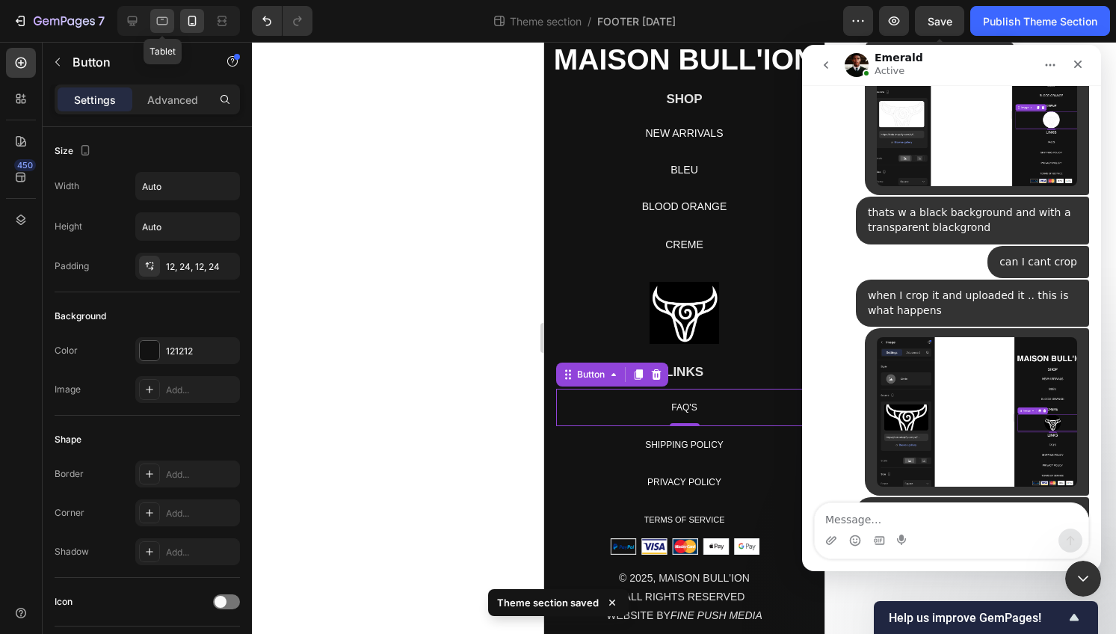
click at [159, 24] on icon at bounding box center [162, 21] width 11 height 8
type input "16"
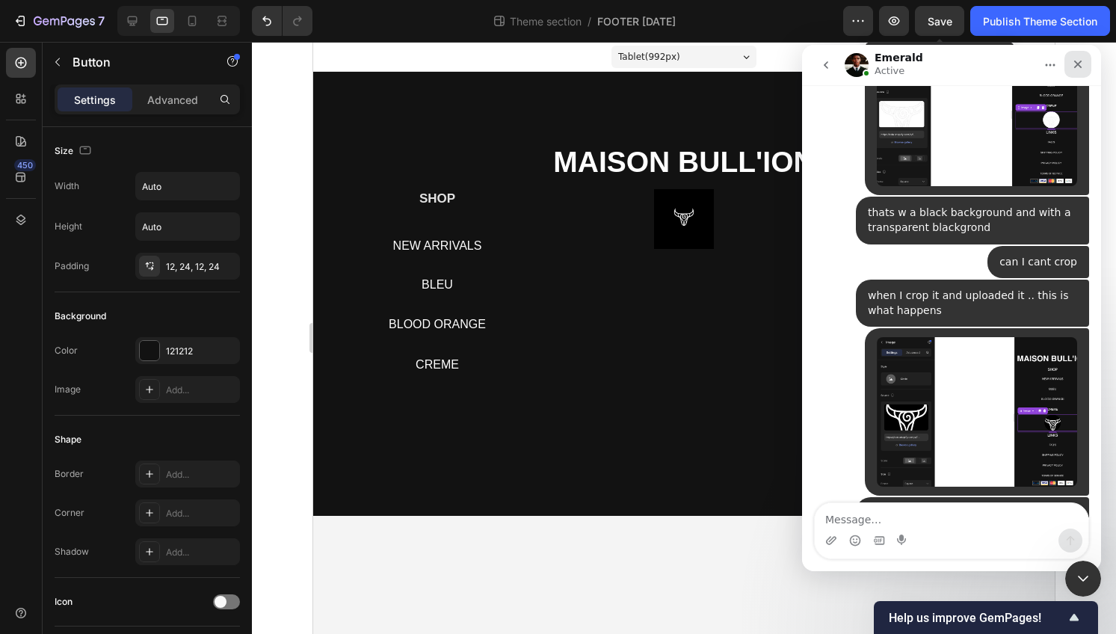
drag, startPoint x: 1074, startPoint y: 66, endPoint x: 1876, endPoint y: 111, distance: 802.8
click at [1074, 66] on icon "Close" at bounding box center [1078, 64] width 12 height 12
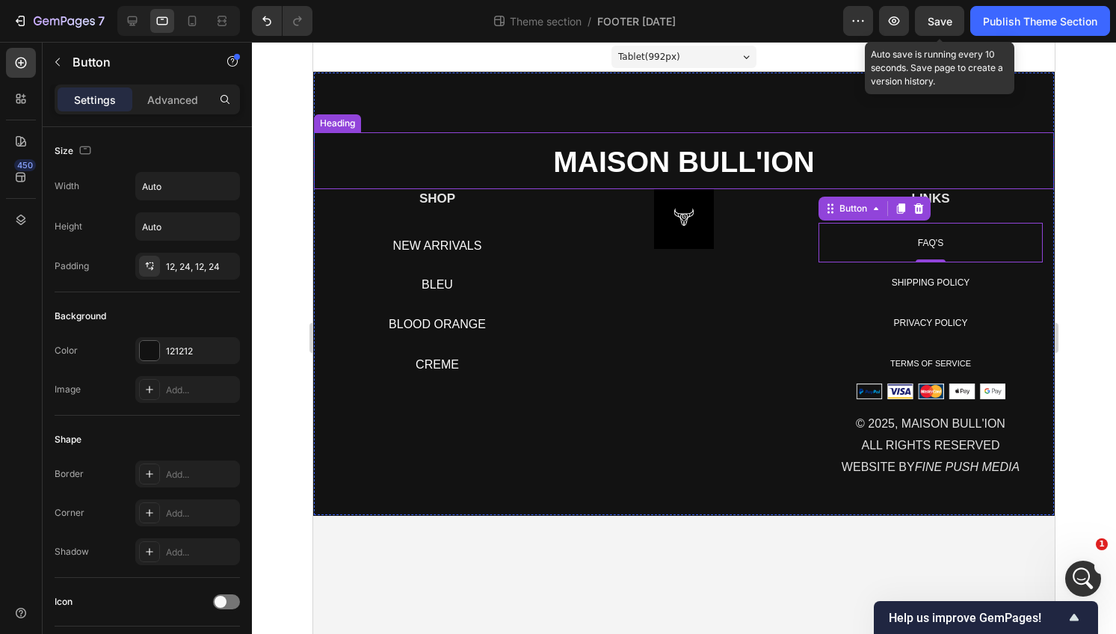
click at [724, 165] on strong "MAISON BULL'ION" at bounding box center [683, 162] width 261 height 32
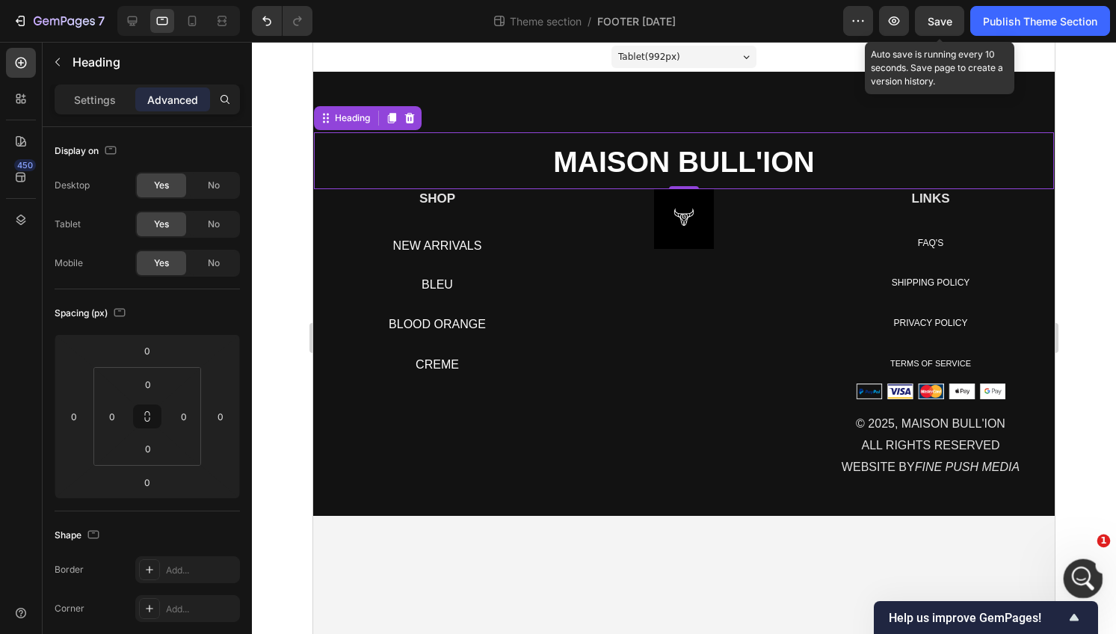
click at [1068, 565] on div "Open Intercom Messenger" at bounding box center [1081, 576] width 49 height 49
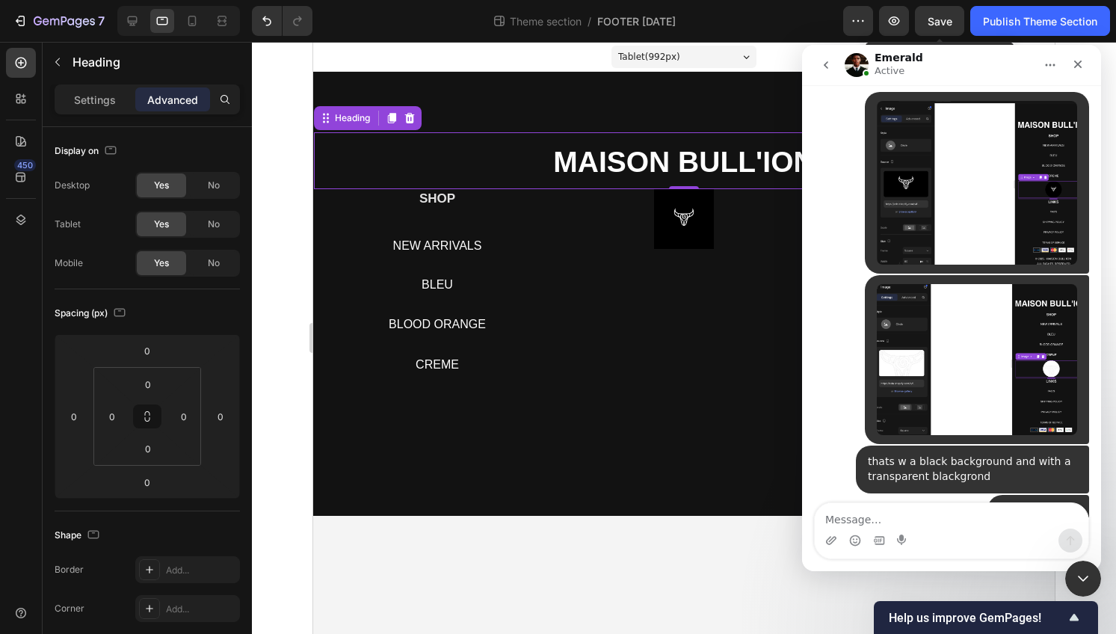
click at [917, 516] on textarea "Message…" at bounding box center [952, 515] width 274 height 25
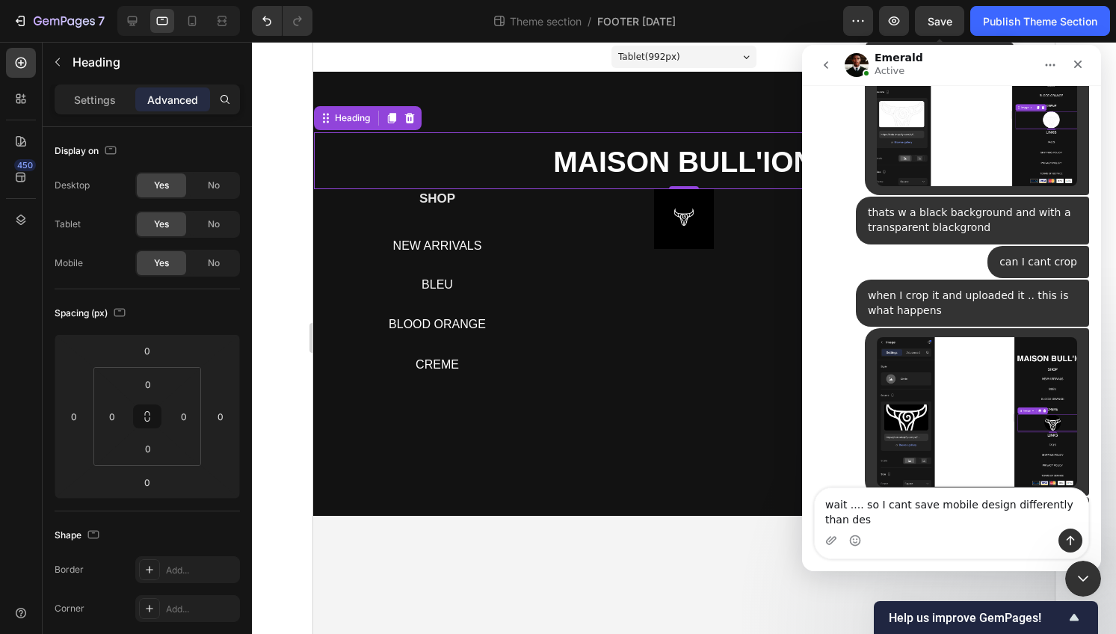
scroll to position [12846, 0]
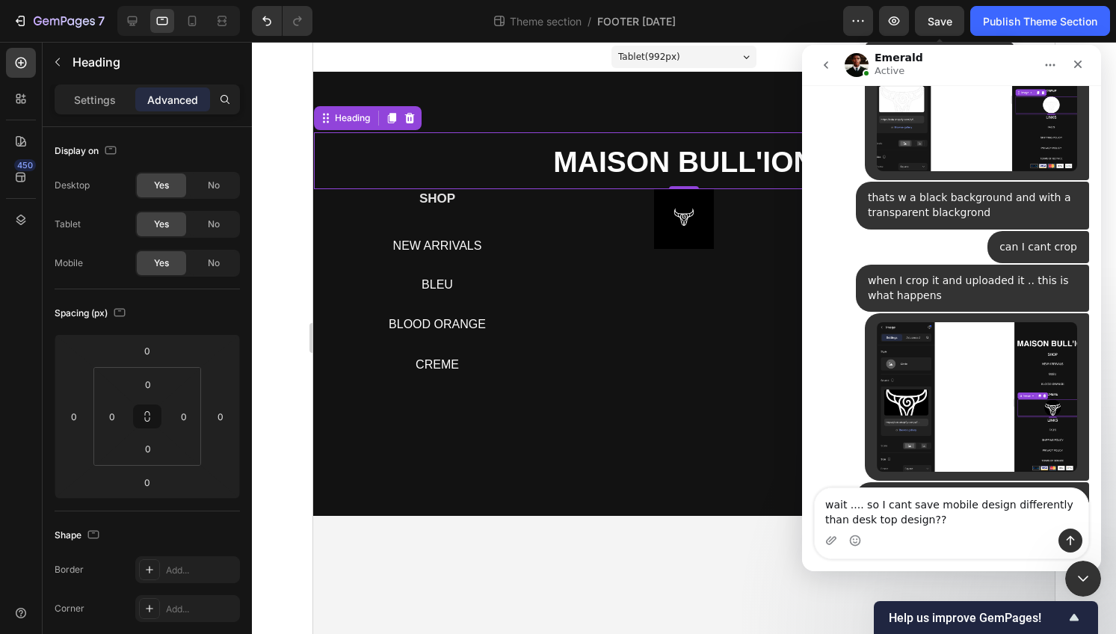
type textarea "wait .... so I cant save mobile design differently than desk top design???"
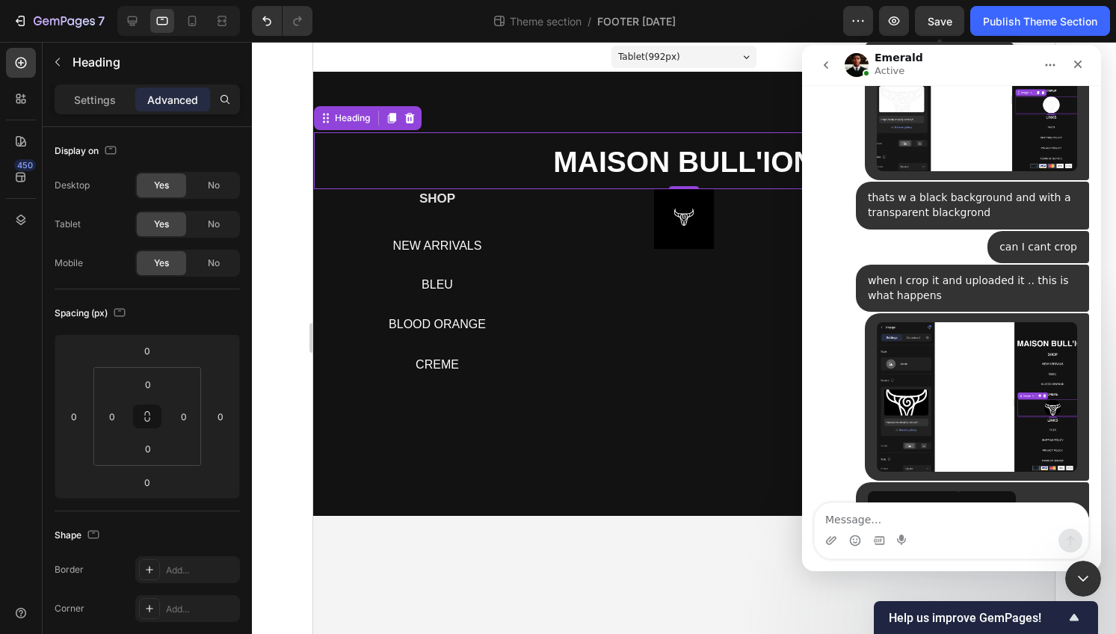
scroll to position [12880, 0]
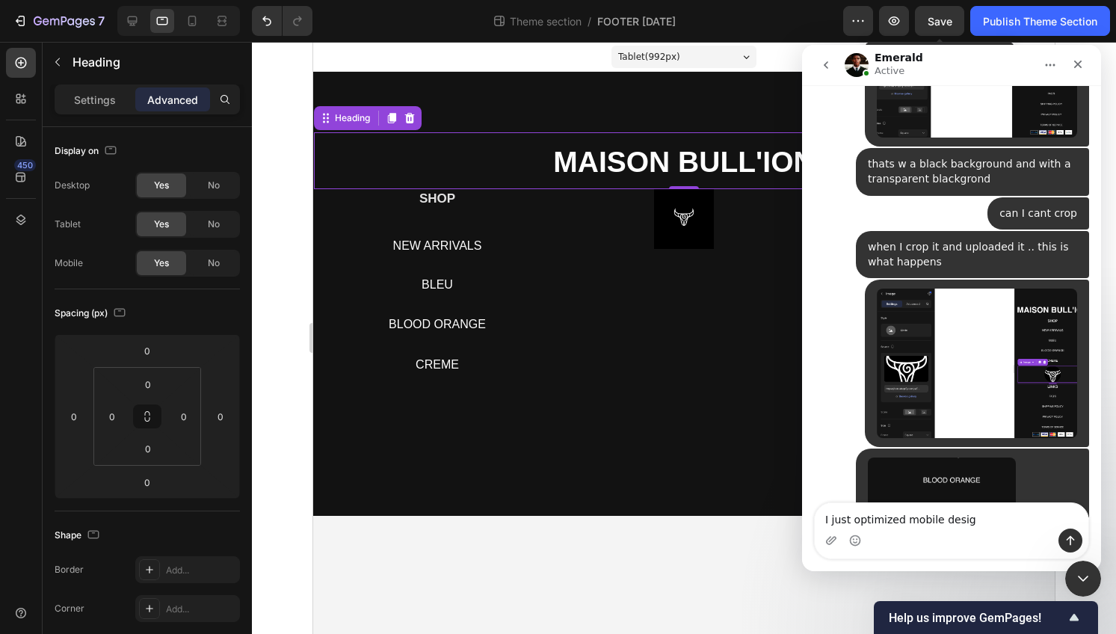
type textarea "I just optimized mobile design"
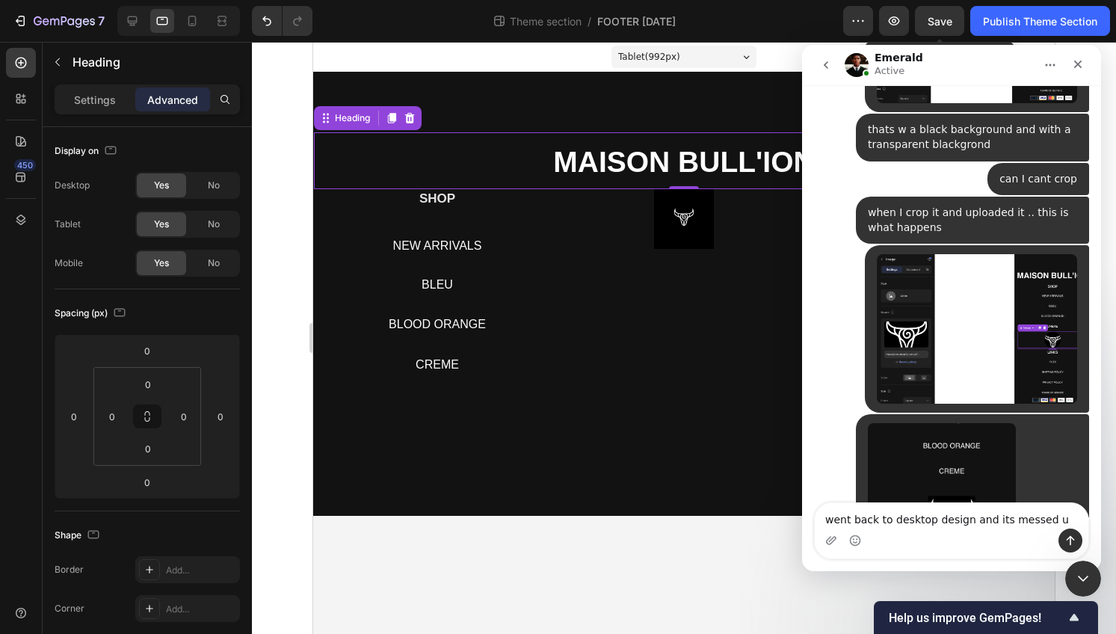
type textarea "went back to desktop design and its messed up"
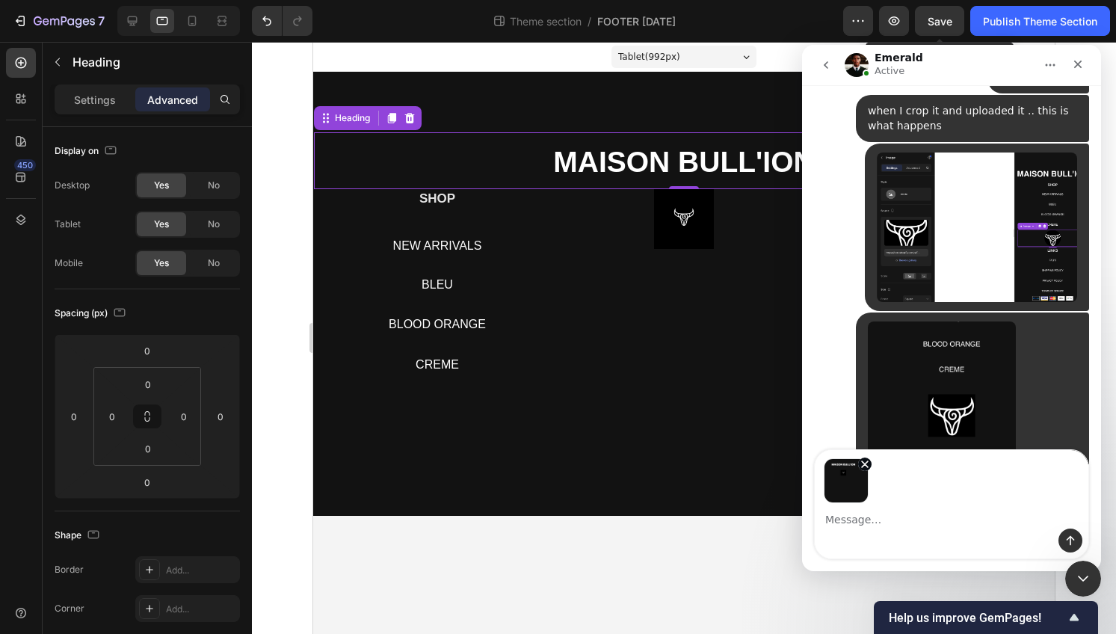
click at [938, 519] on textarea "Message…" at bounding box center [952, 515] width 274 height 25
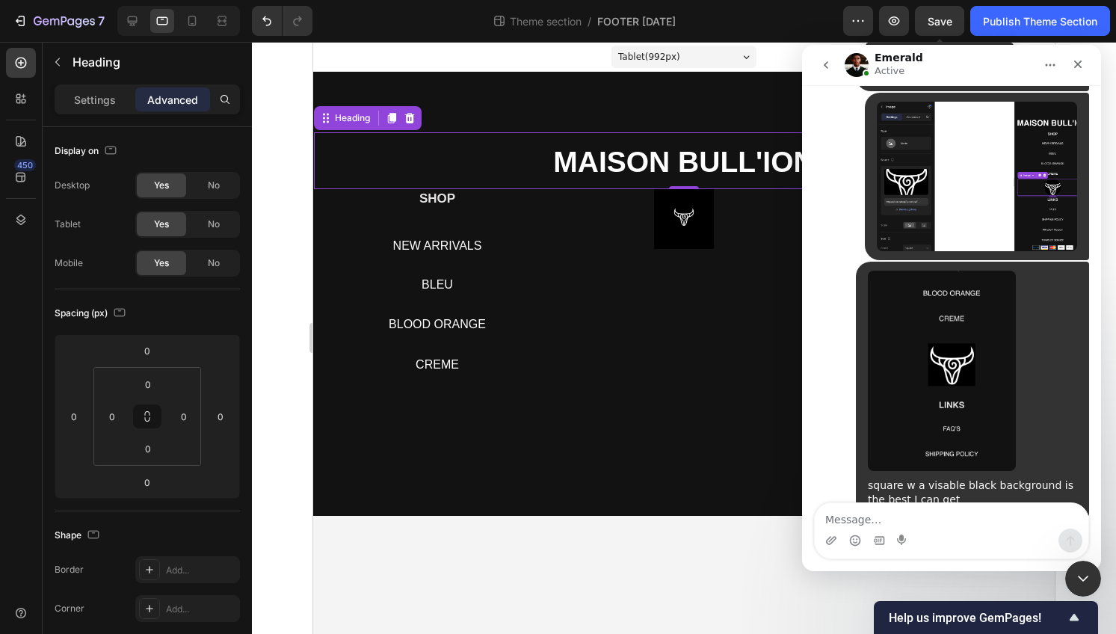
scroll to position [13077, 0]
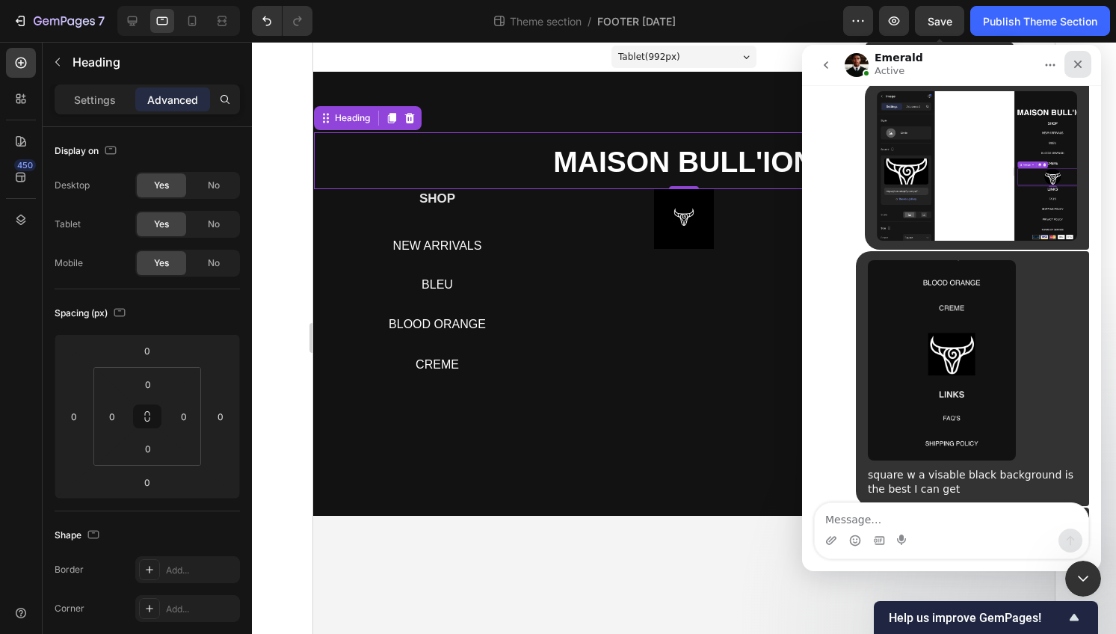
click at [1075, 61] on icon "Close" at bounding box center [1078, 64] width 12 height 12
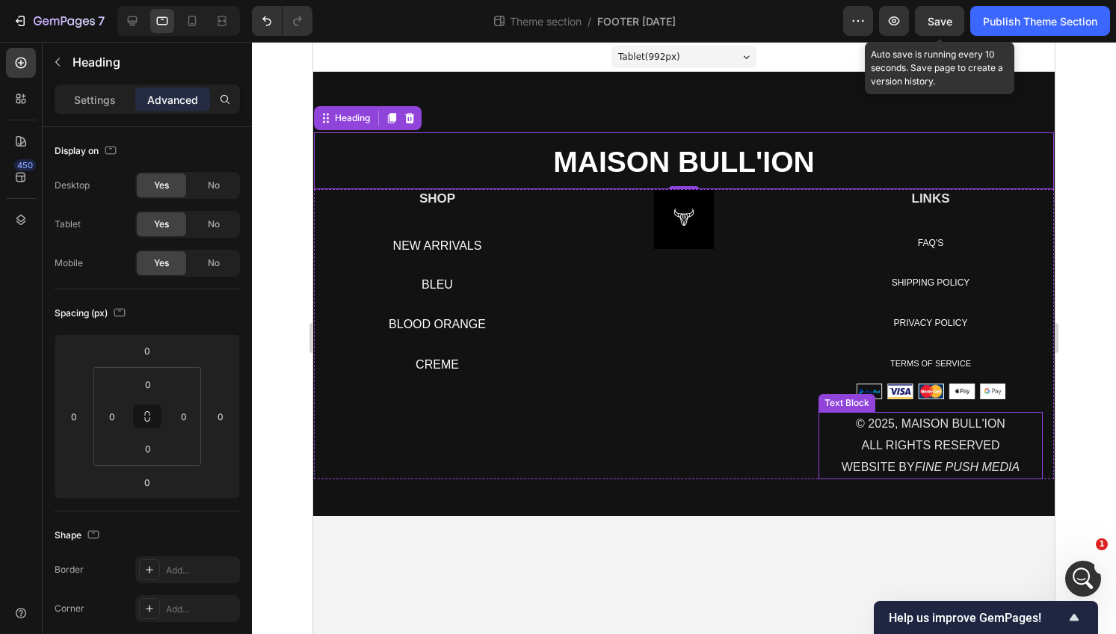
click at [875, 438] on p "ALL RIGHTS RESERVED" at bounding box center [930, 446] width 221 height 22
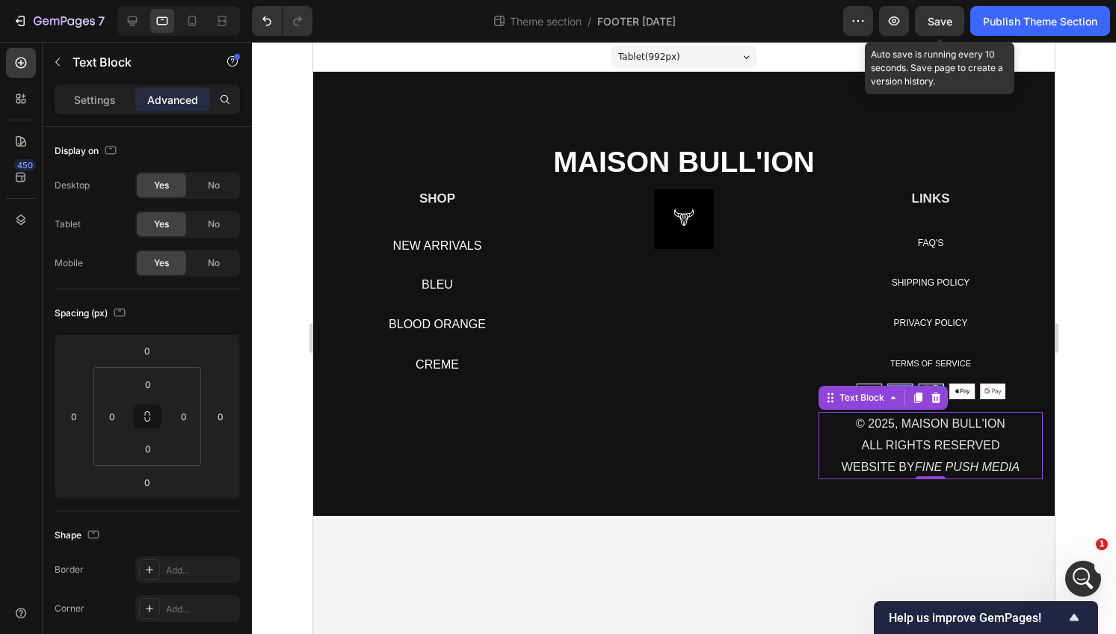
scroll to position [13135, 0]
click at [1065, 579] on div "Open Intercom Messenger" at bounding box center [1081, 576] width 49 height 49
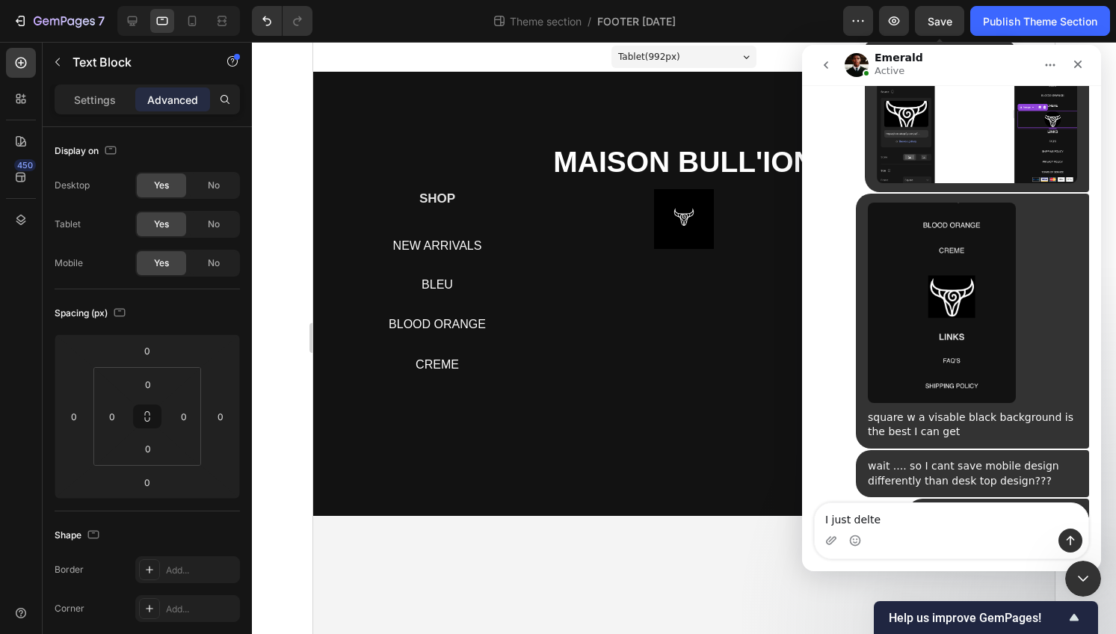
scroll to position [13077, 0]
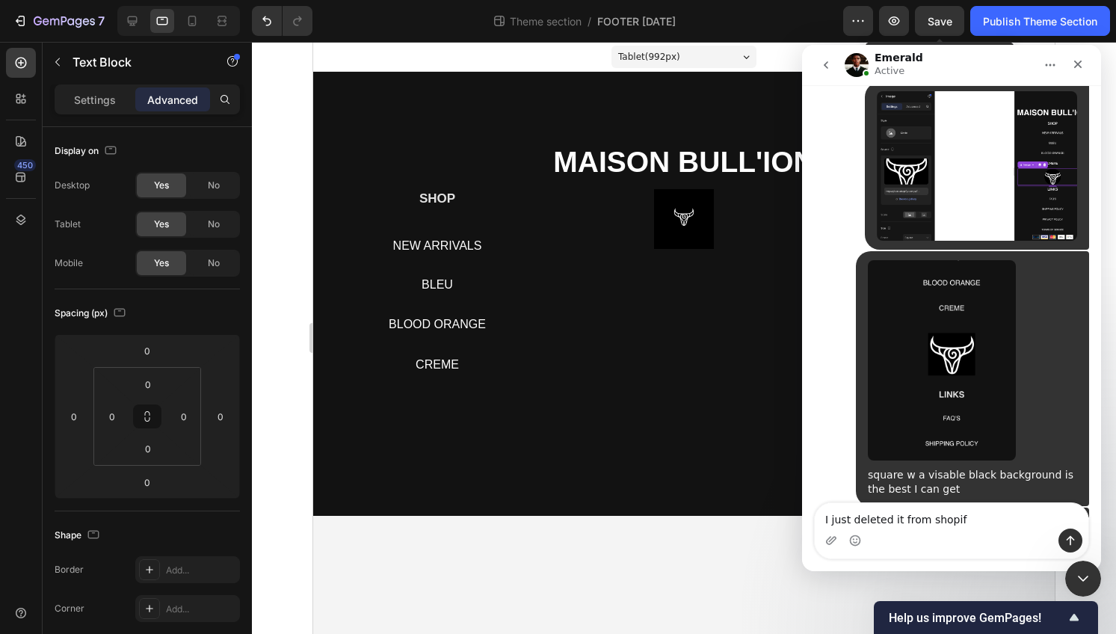
type textarea "I just deleted it from shopify"
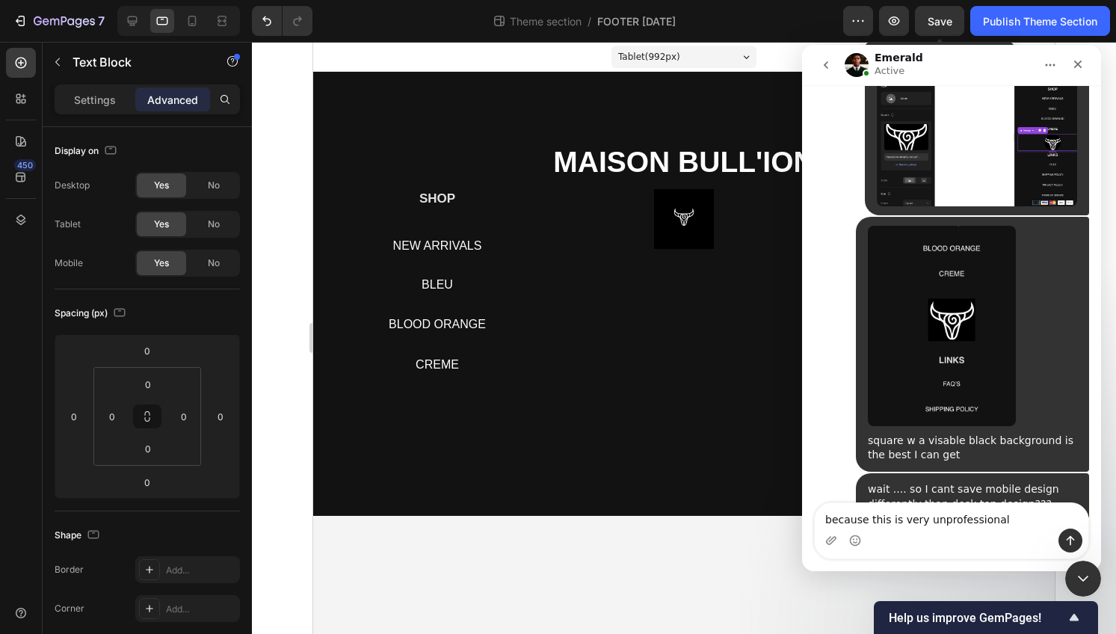
type textarea "because this is very unprofessional"
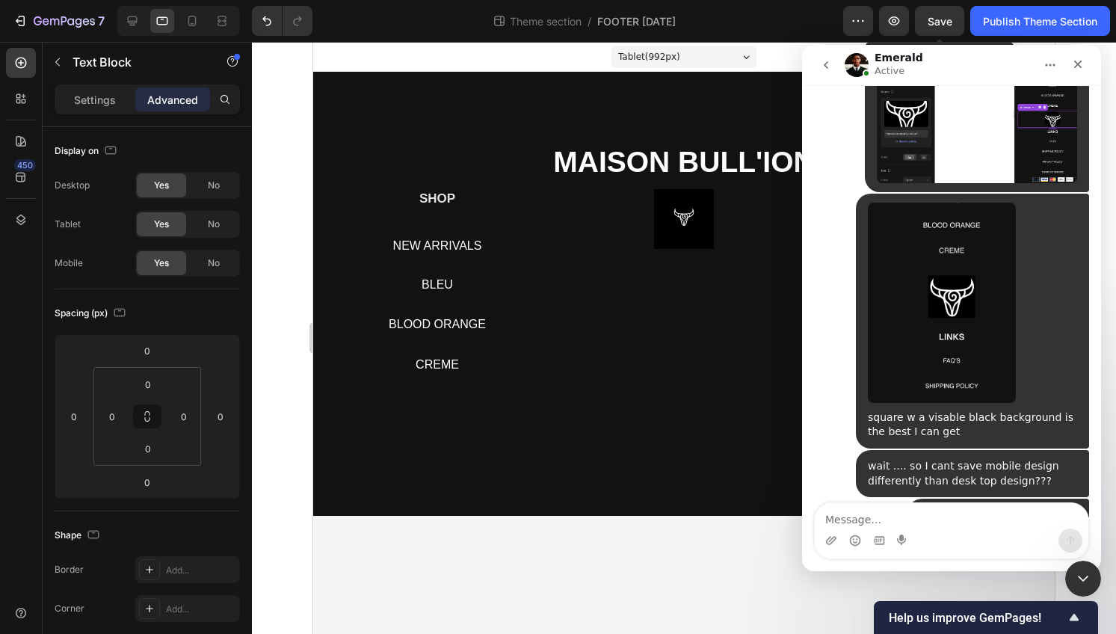
scroll to position [13146, 0]
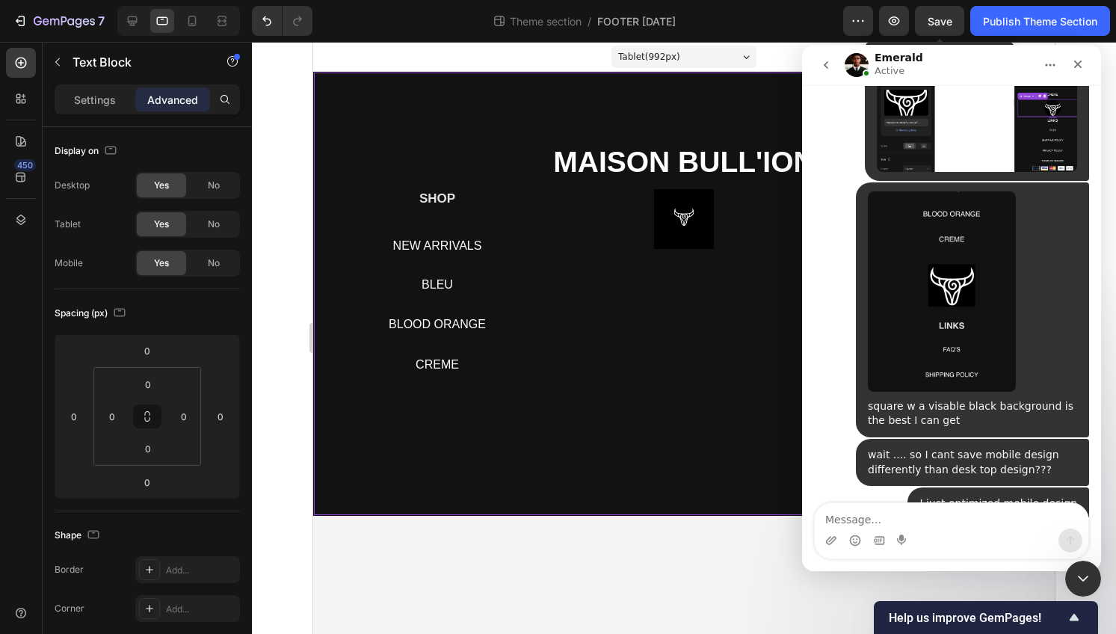
click at [626, 147] on strong "MAISON BULL'ION" at bounding box center [683, 162] width 261 height 32
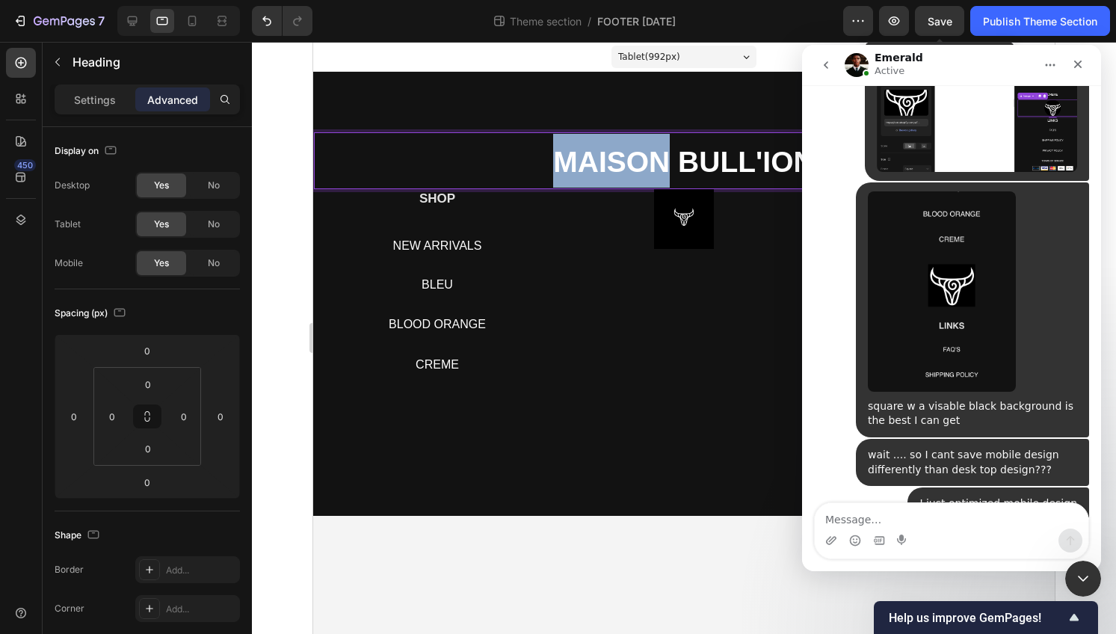
click at [615, 144] on p "MAISON BULL'ION" at bounding box center [684, 161] width 737 height 54
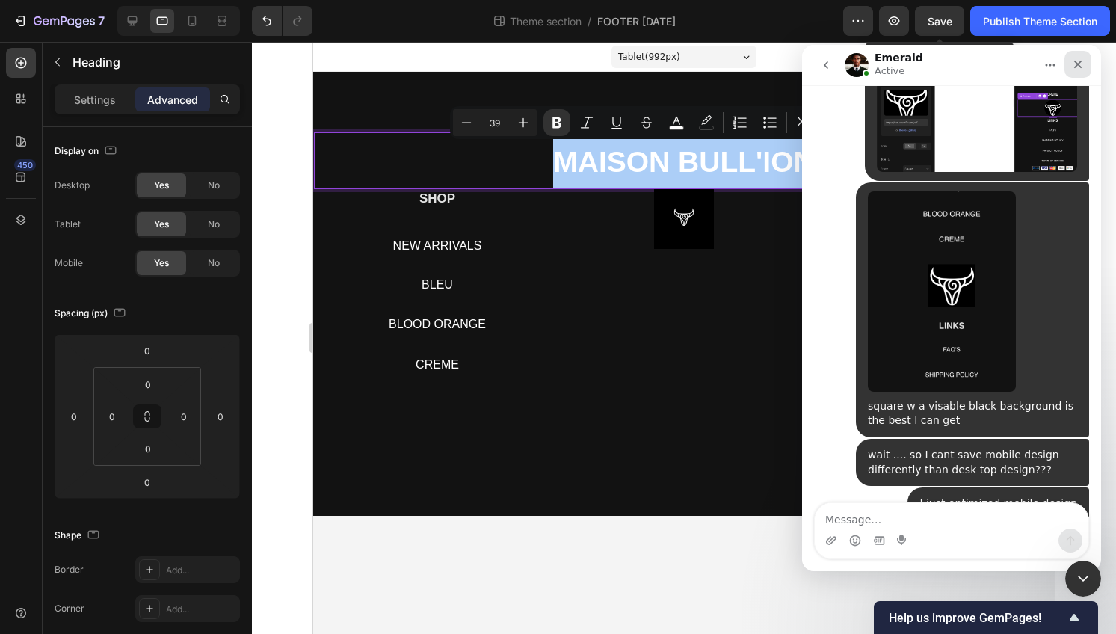
click at [1080, 65] on icon "Close" at bounding box center [1078, 64] width 12 height 12
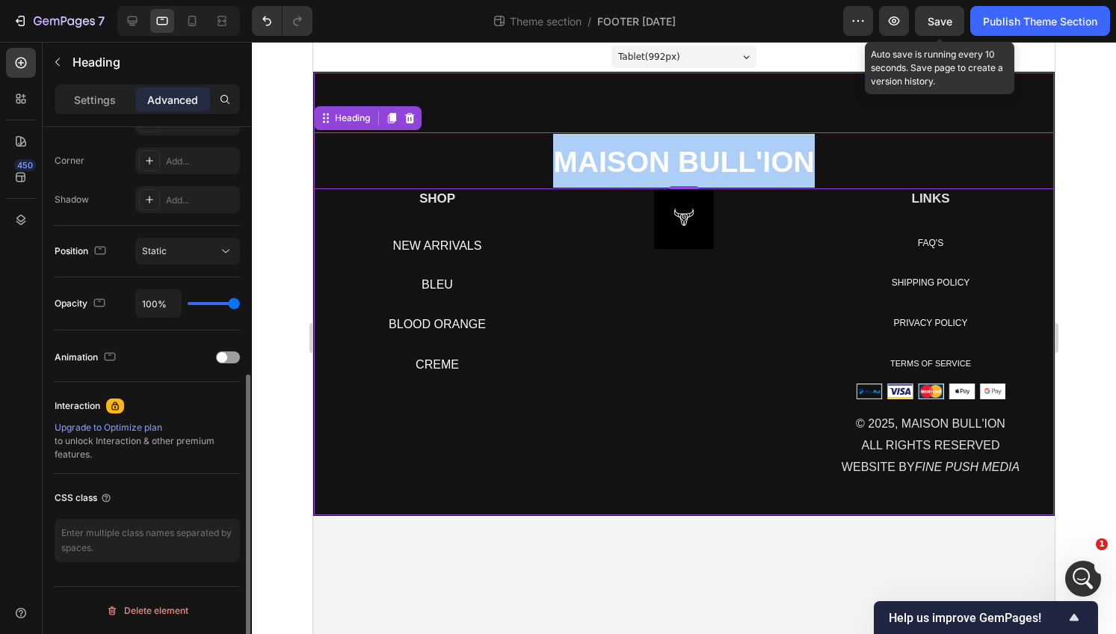
scroll to position [0, 0]
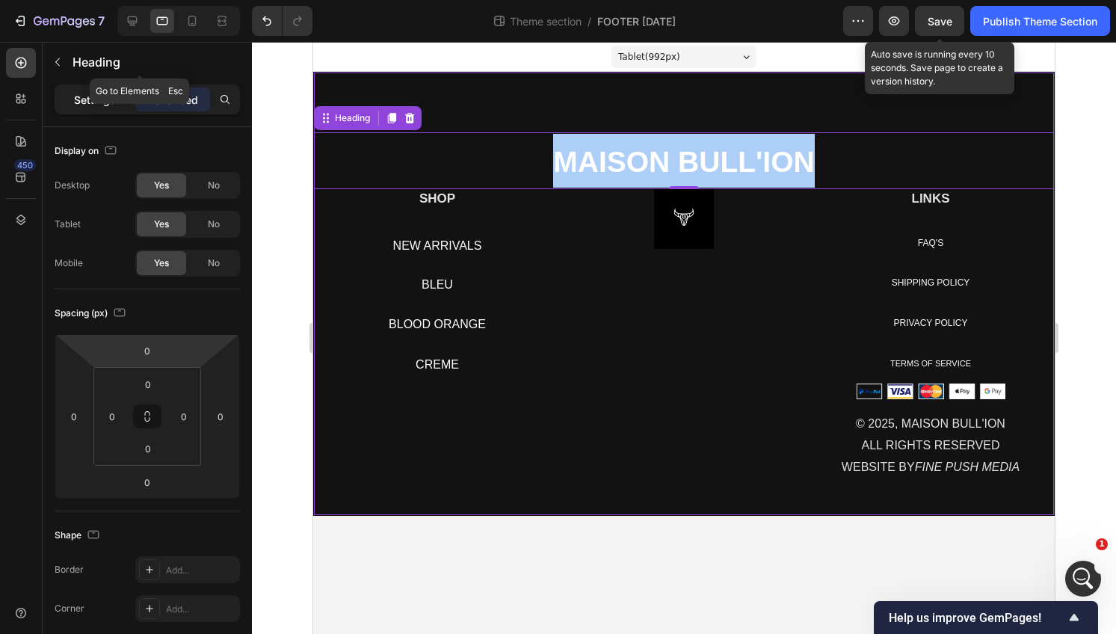
click at [86, 100] on p "Settings" at bounding box center [95, 100] width 42 height 16
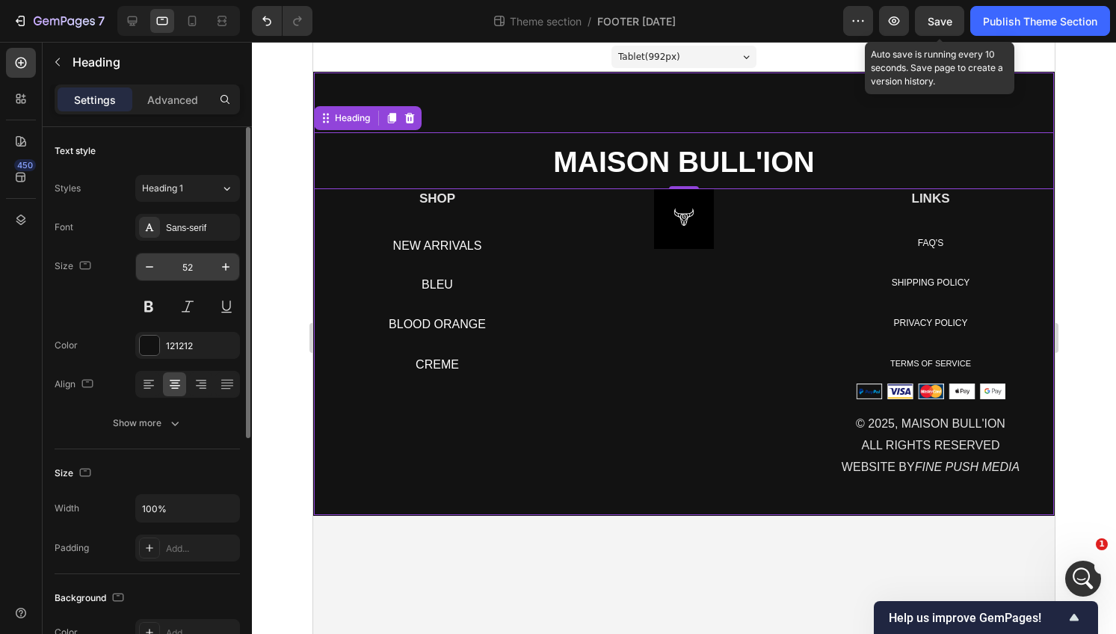
click at [192, 266] on input "52" at bounding box center [187, 266] width 49 height 27
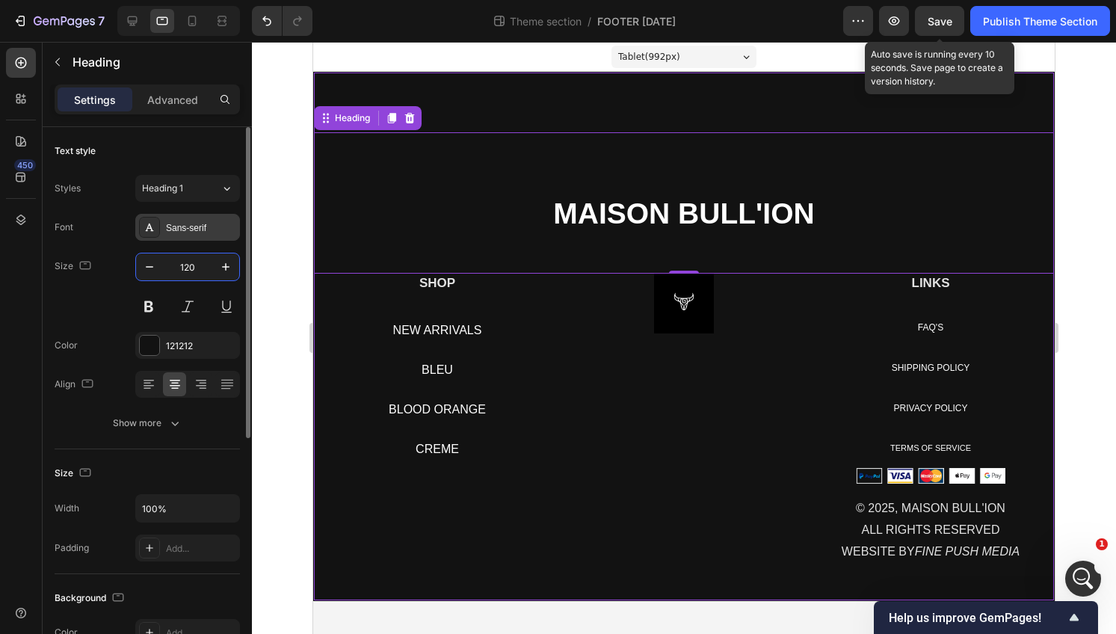
click at [175, 237] on div "Sans-serif" at bounding box center [187, 227] width 105 height 27
click at [135, 256] on div "Size 120" at bounding box center [147, 286] width 185 height 67
click at [182, 259] on input "120" at bounding box center [187, 266] width 49 height 27
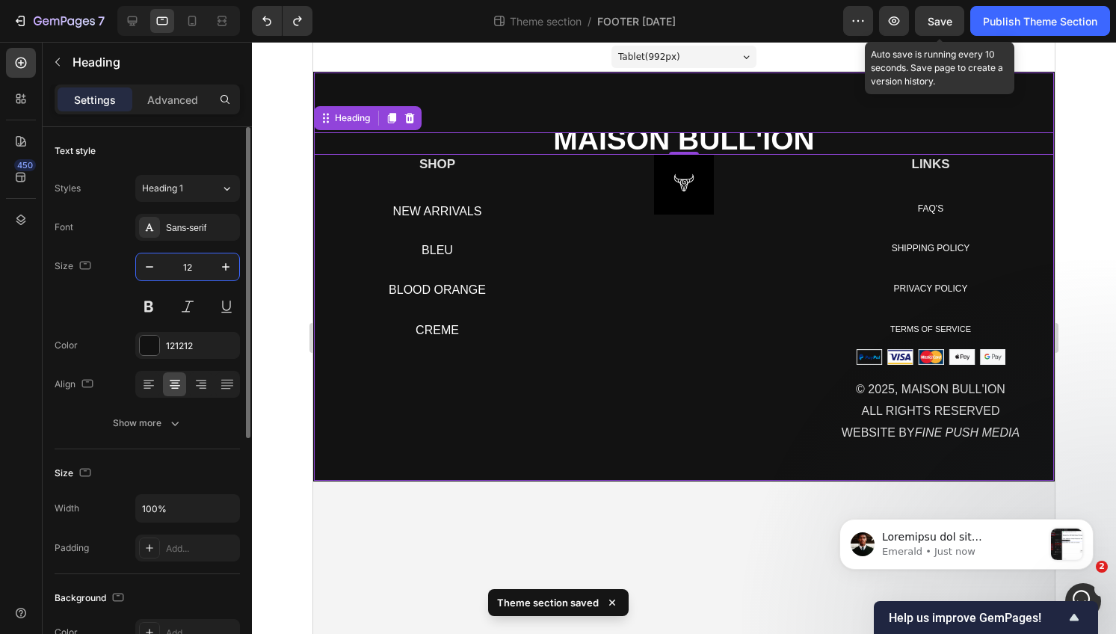
scroll to position [14175, 0]
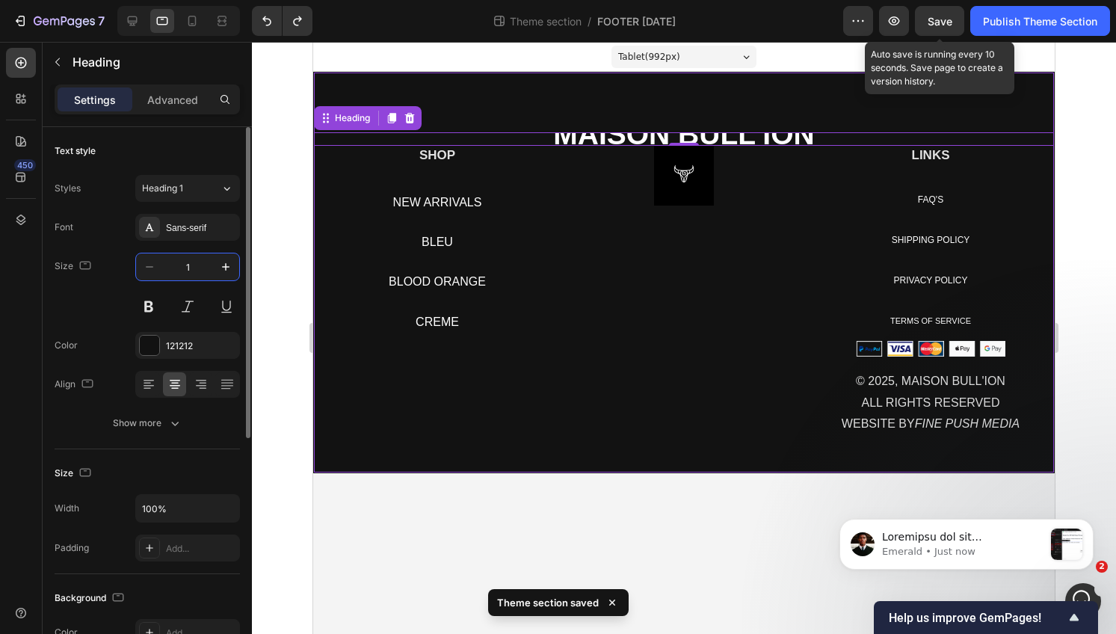
type input "52"
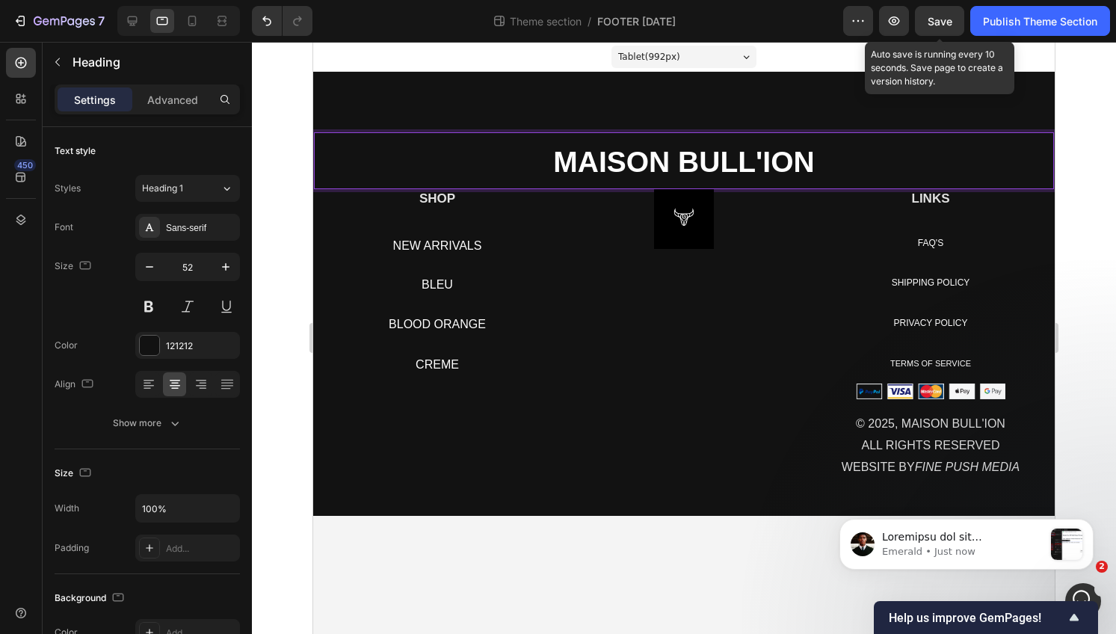
click at [658, 149] on strong "MAISON BULL'ION" at bounding box center [683, 162] width 261 height 32
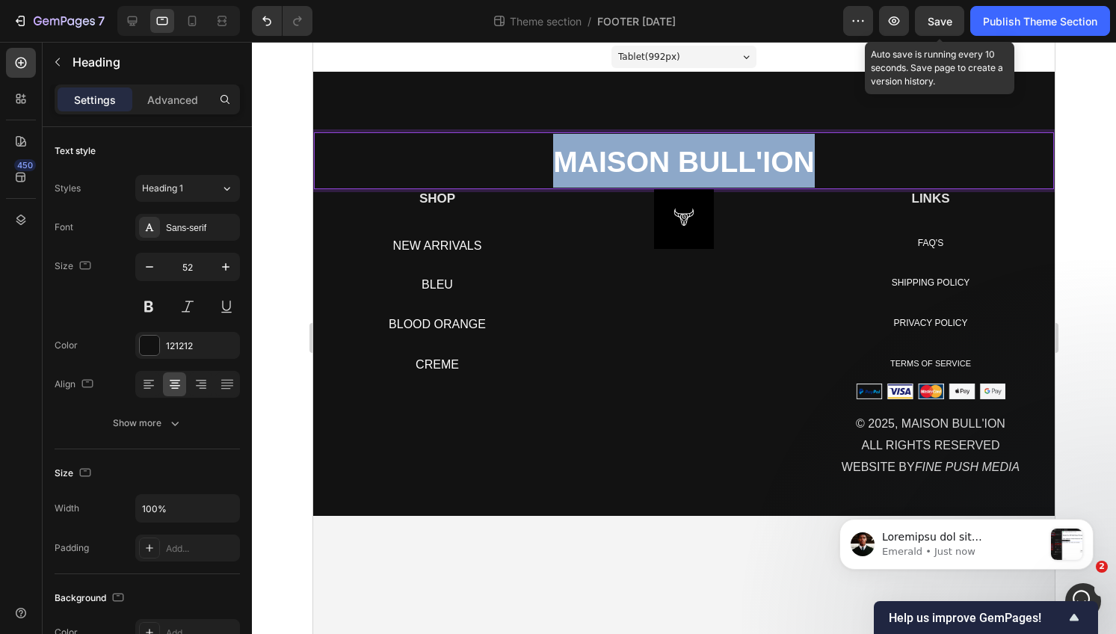
click at [658, 149] on strong "MAISON BULL'ION" at bounding box center [683, 162] width 261 height 32
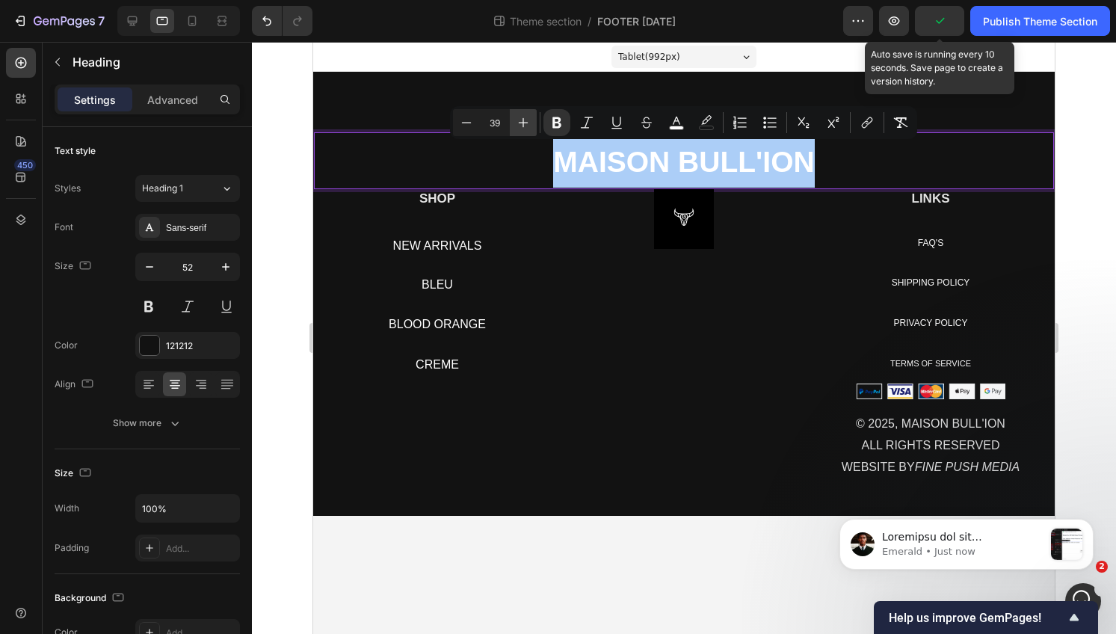
click at [524, 121] on icon "Editor contextual toolbar" at bounding box center [523, 122] width 15 height 15
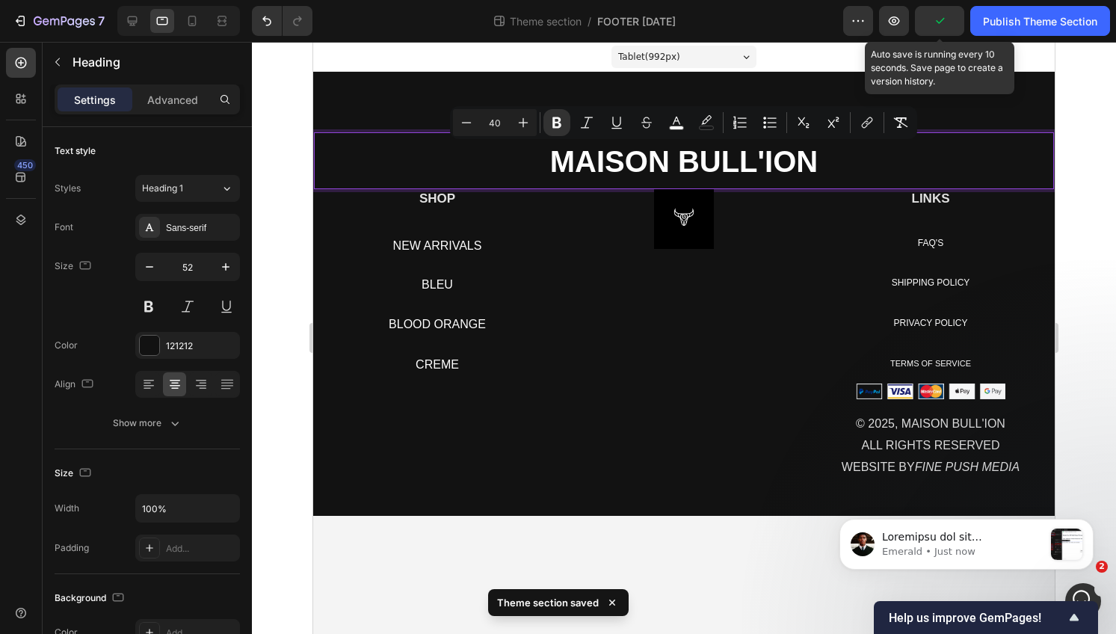
click at [501, 126] on input "40" at bounding box center [495, 123] width 30 height 18
type input "120"
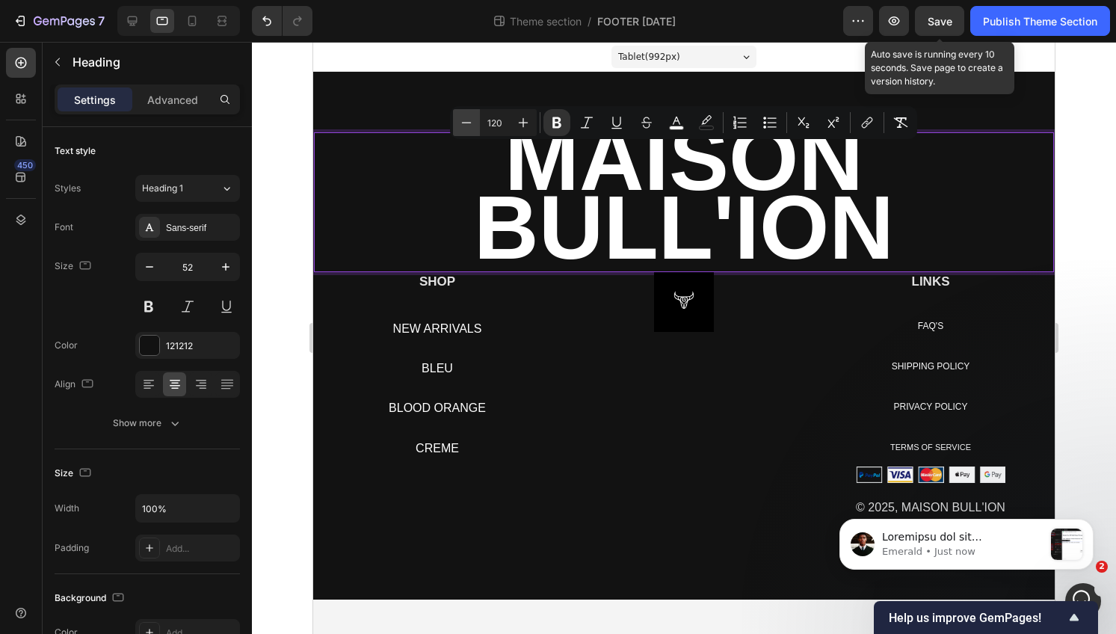
click at [467, 122] on icon "Editor contextual toolbar" at bounding box center [466, 122] width 15 height 15
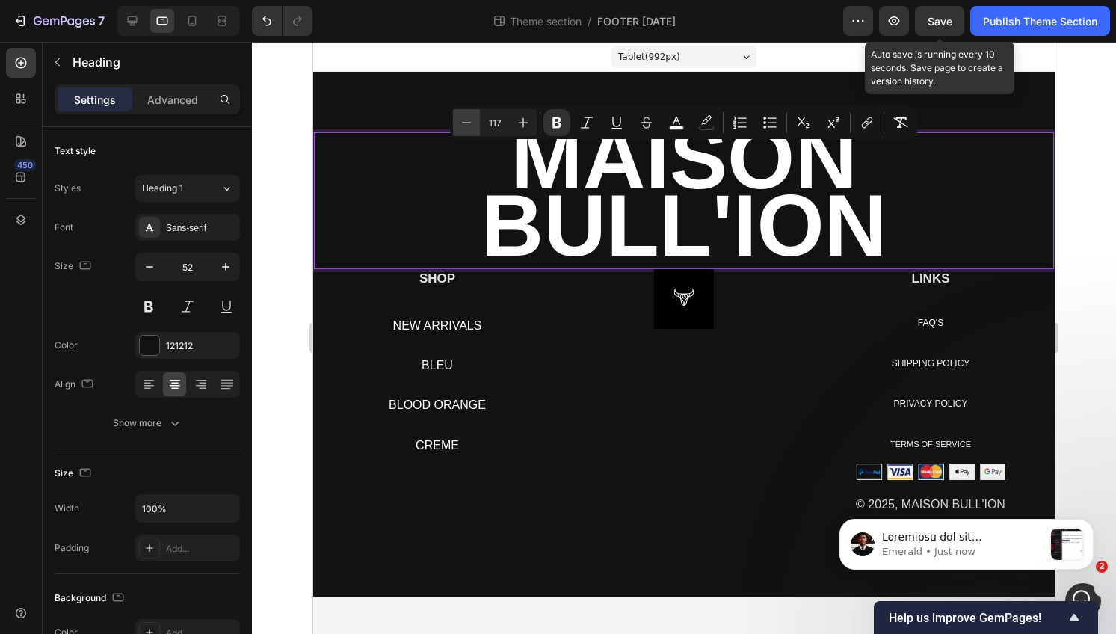
click at [467, 122] on icon "Editor contextual toolbar" at bounding box center [466, 122] width 15 height 15
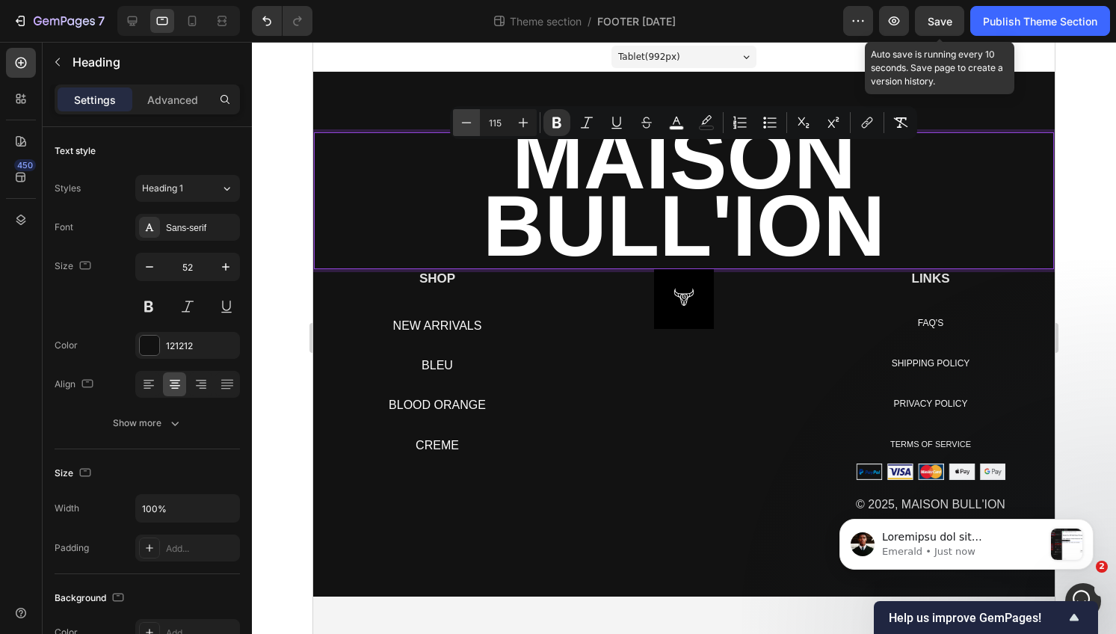
click at [467, 122] on icon "Editor contextual toolbar" at bounding box center [466, 122] width 15 height 15
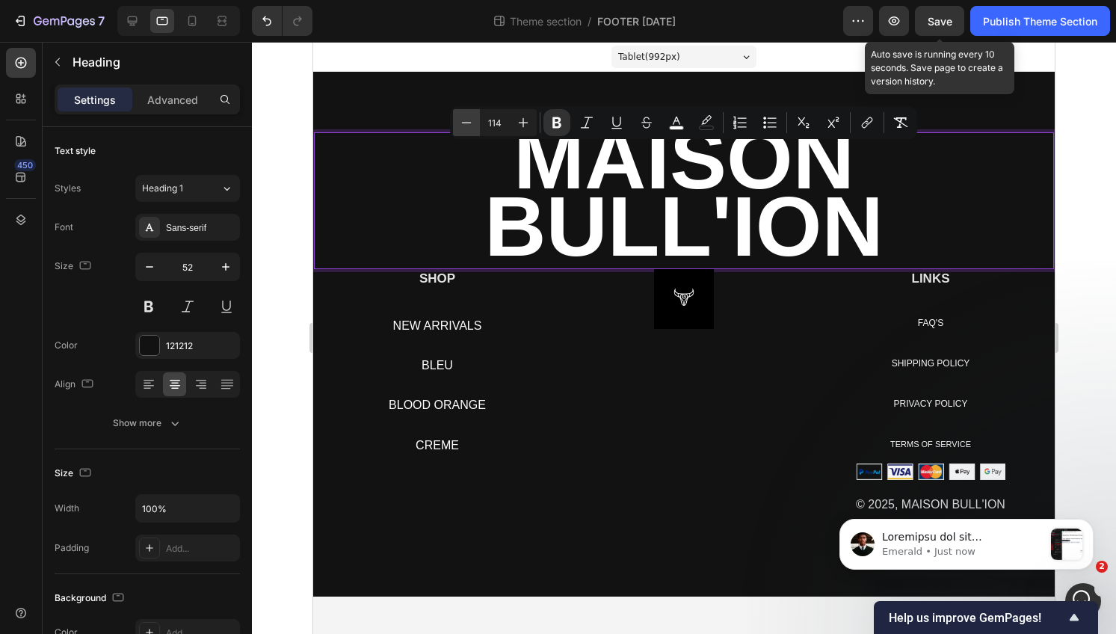
click at [467, 122] on icon "Editor contextual toolbar" at bounding box center [466, 122] width 15 height 15
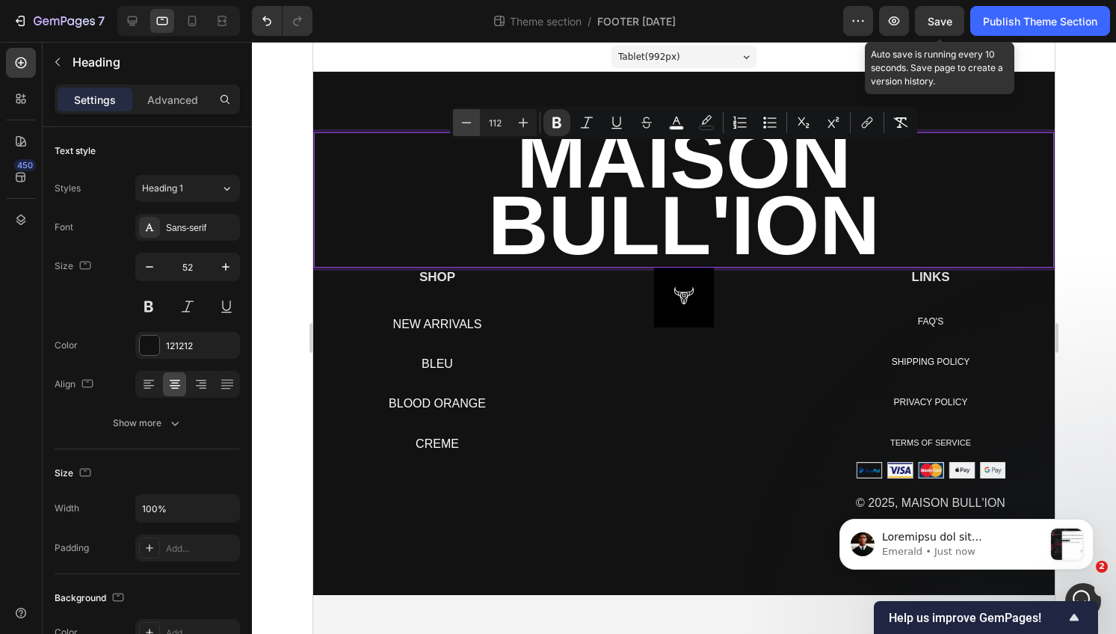
click at [467, 122] on icon "Editor contextual toolbar" at bounding box center [466, 122] width 15 height 15
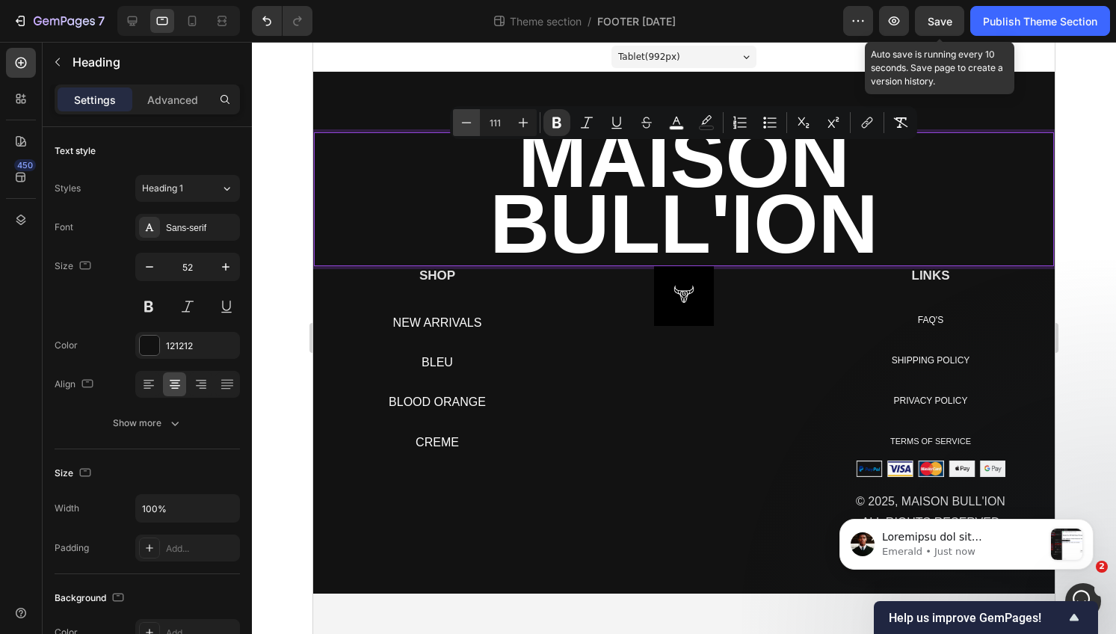
click at [467, 122] on icon "Editor contextual toolbar" at bounding box center [466, 122] width 15 height 15
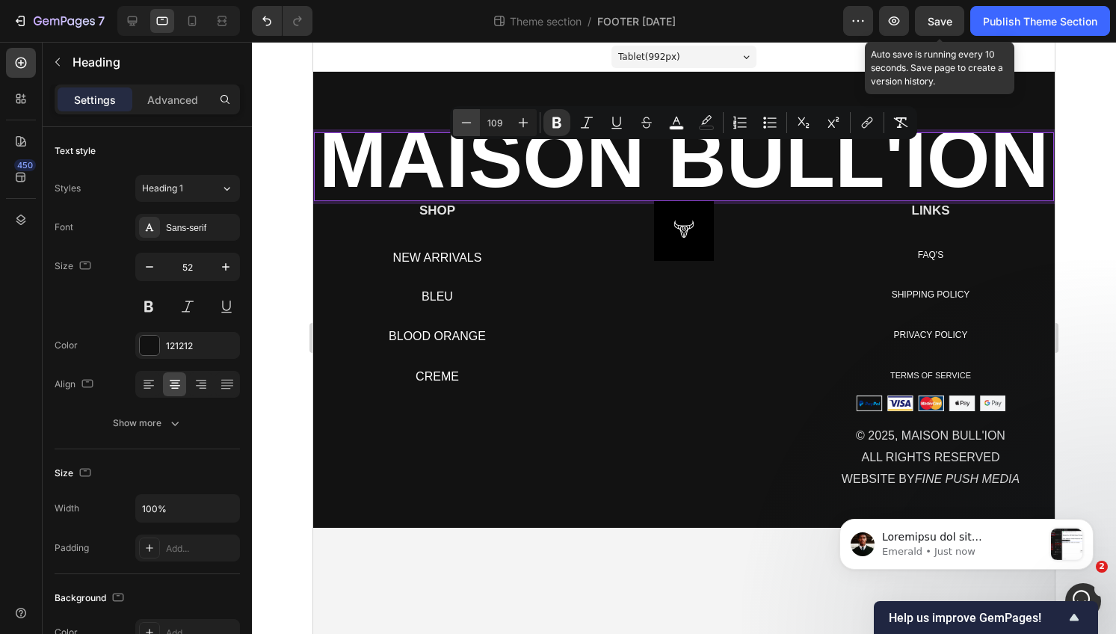
click at [467, 122] on icon "Editor contextual toolbar" at bounding box center [466, 122] width 15 height 15
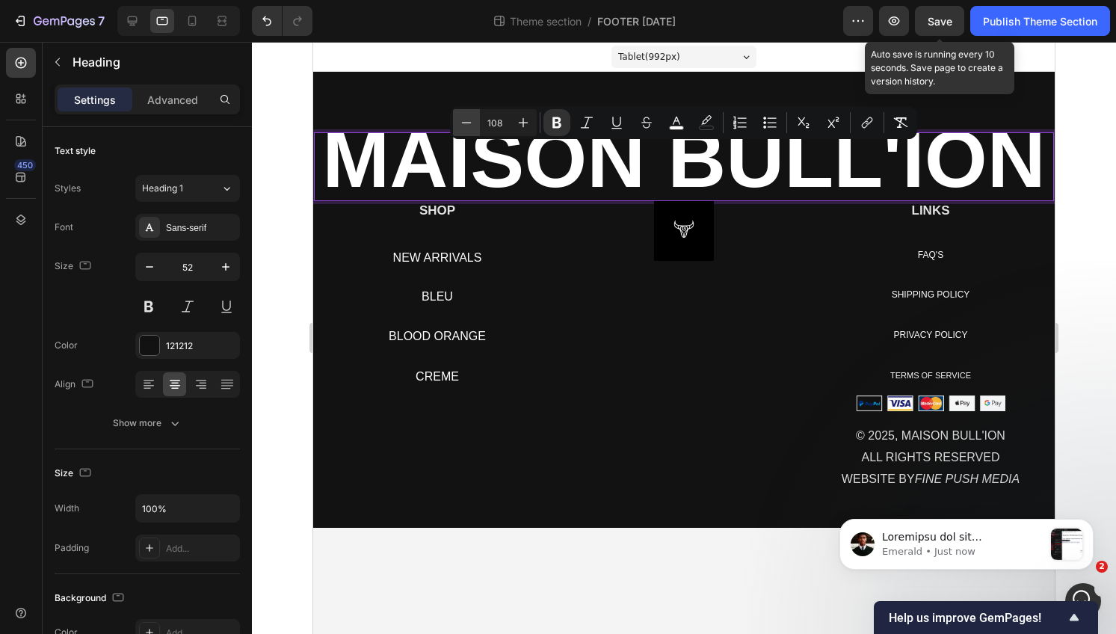
click at [467, 122] on icon "Editor contextual toolbar" at bounding box center [466, 122] width 15 height 15
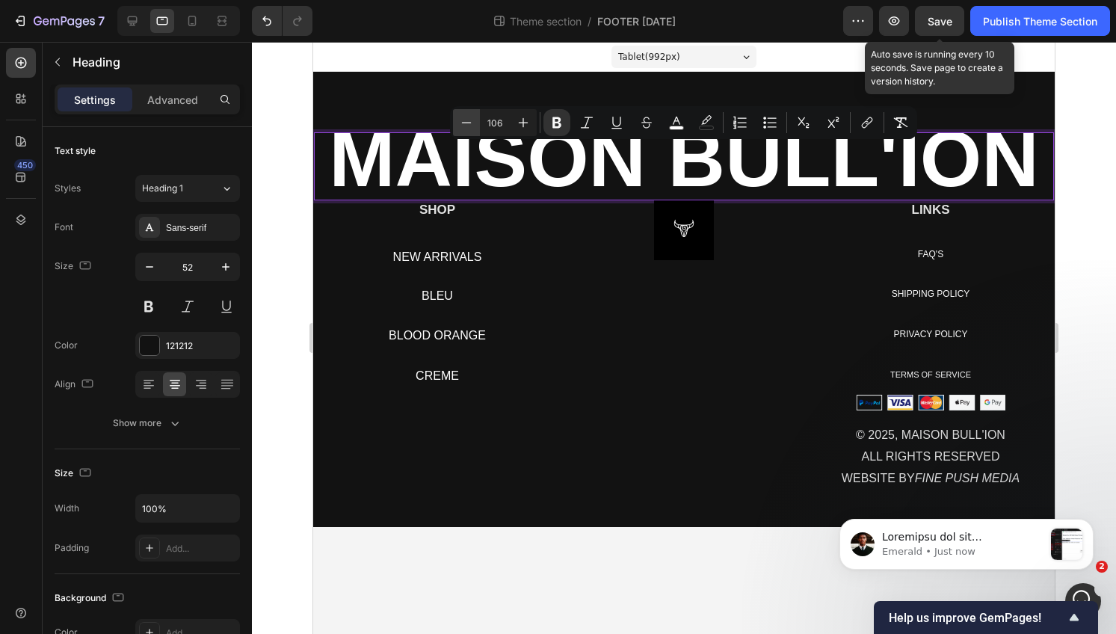
click at [467, 122] on icon "Editor contextual toolbar" at bounding box center [466, 122] width 15 height 15
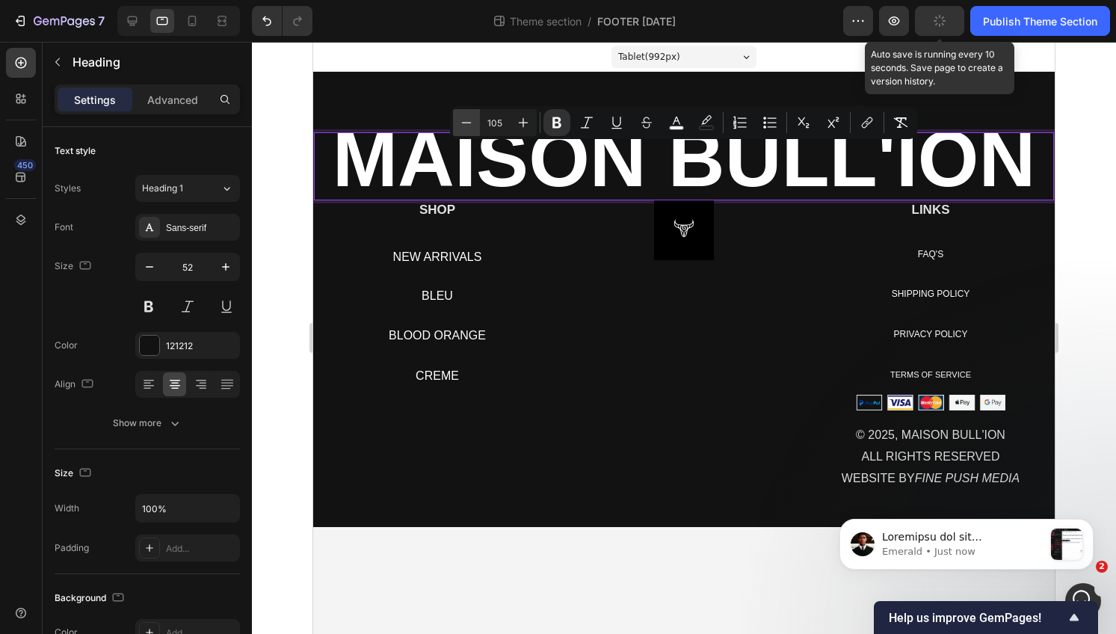
click at [467, 122] on icon "Editor contextual toolbar" at bounding box center [466, 122] width 15 height 15
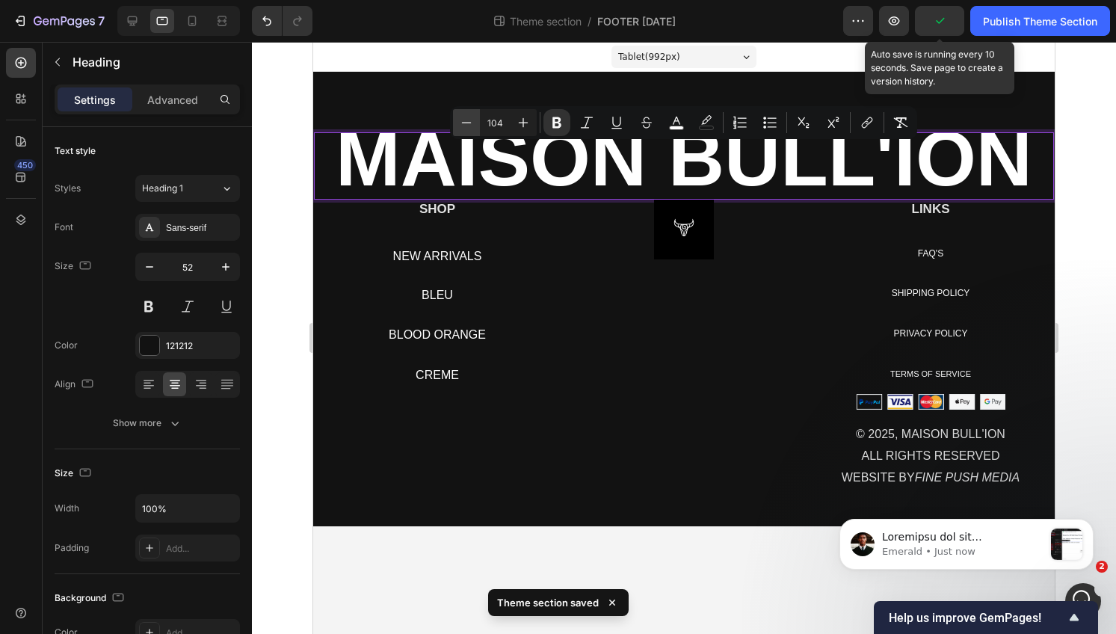
click at [467, 122] on icon "Editor contextual toolbar" at bounding box center [466, 122] width 15 height 15
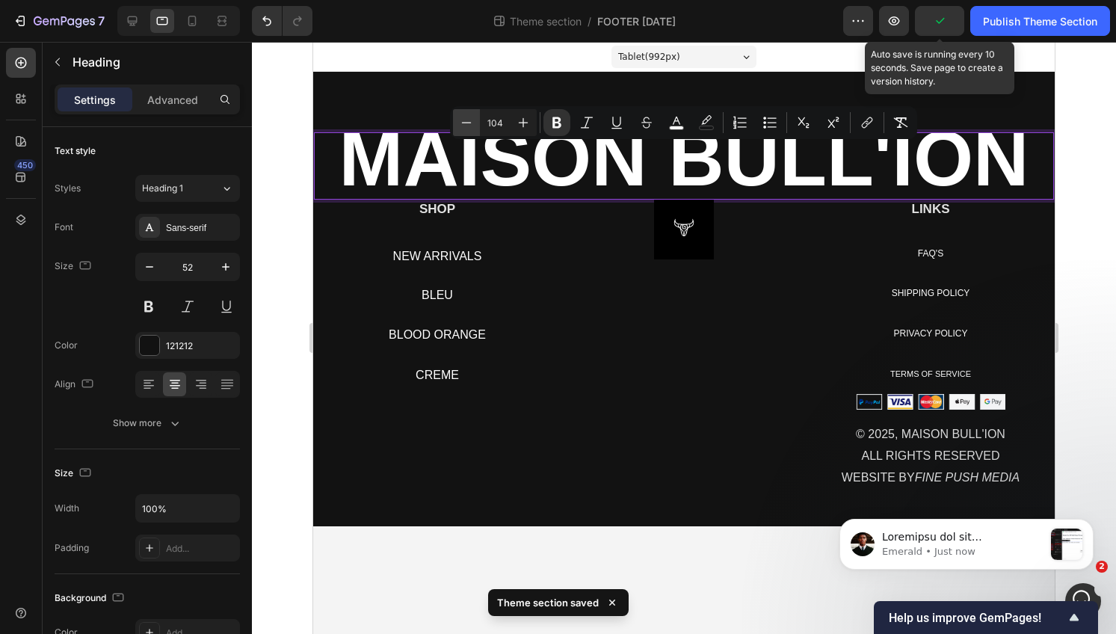
type input "103"
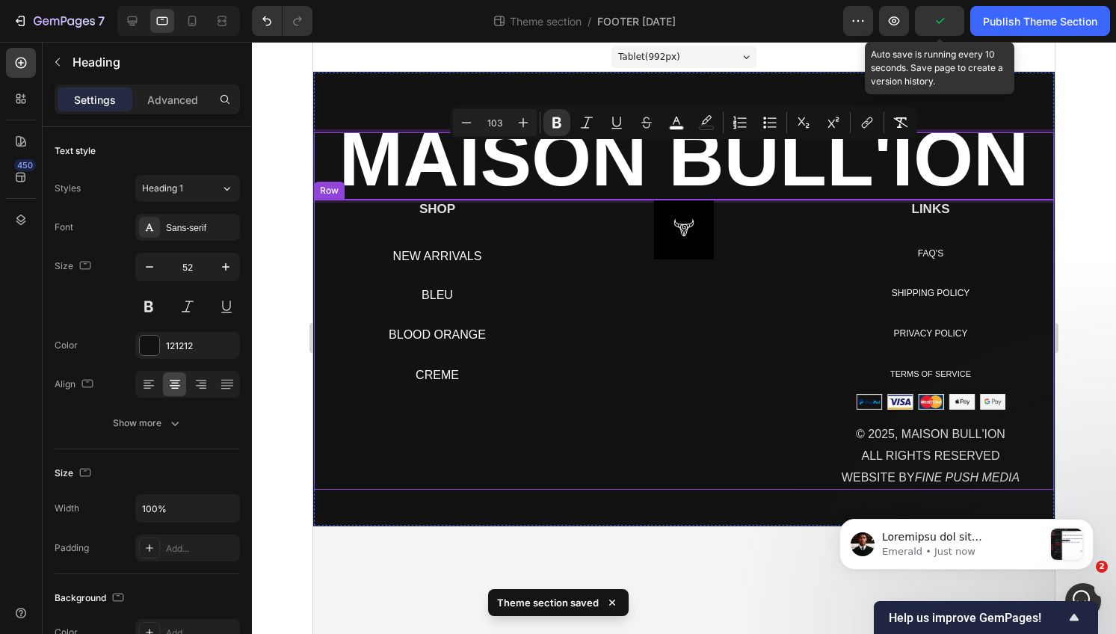
click at [687, 374] on div "Image" at bounding box center [684, 345] width 224 height 291
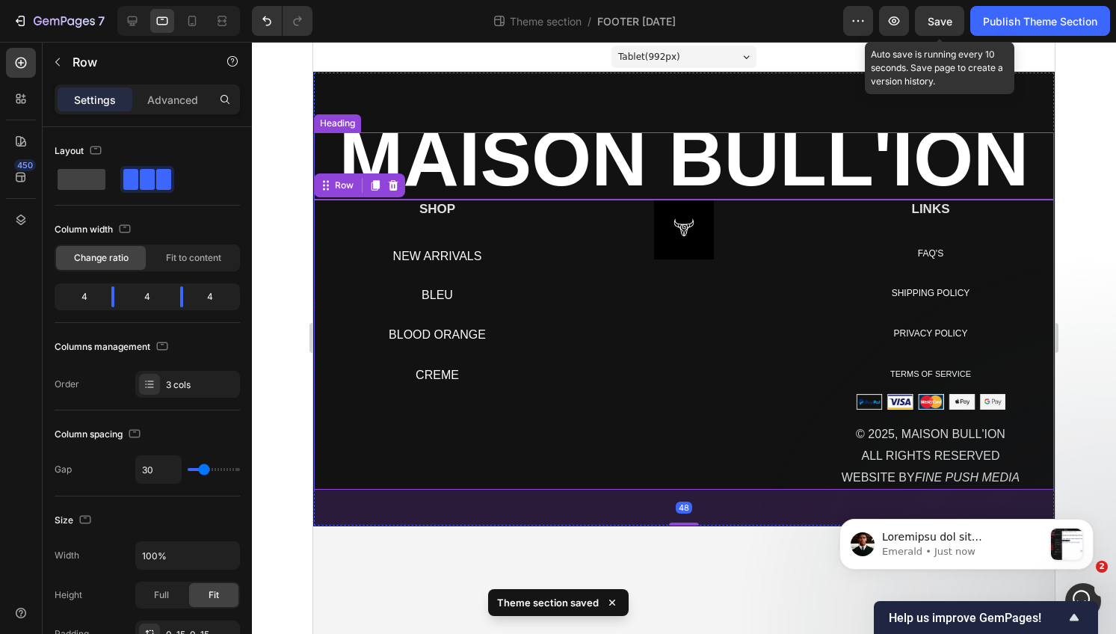
click at [713, 131] on div "⁠⁠⁠⁠⁠⁠⁠ MAISON BULL'ION Heading SHOP Heading NEW ARRIVALS Button BLEU Button BL…" at bounding box center [684, 299] width 742 height 455
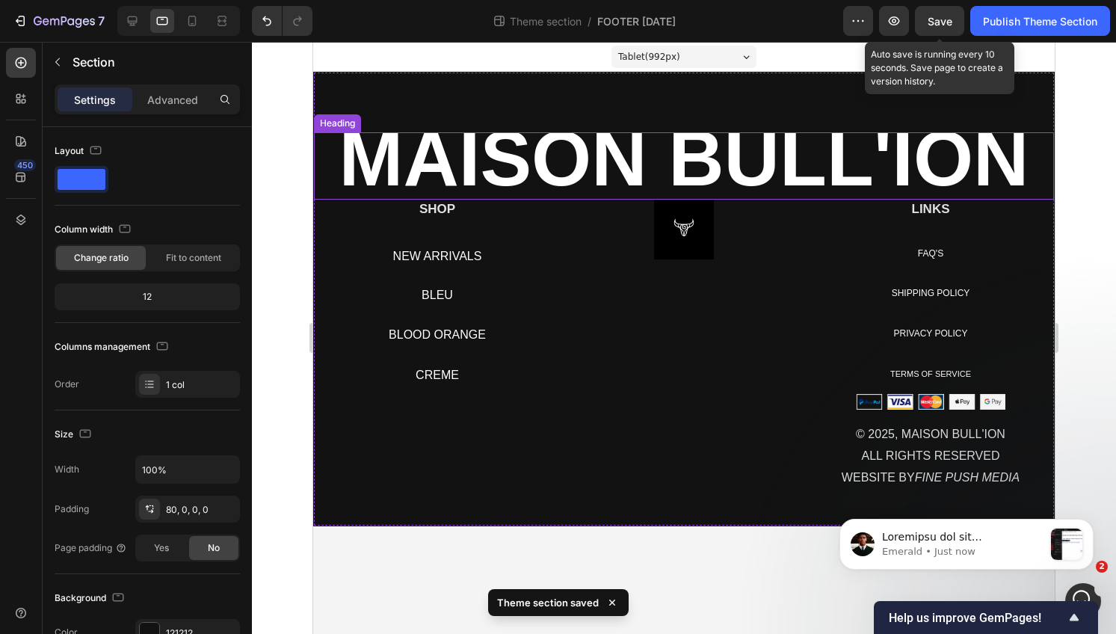
click at [692, 168] on strong "MAISON BULL'ION" at bounding box center [684, 159] width 690 height 86
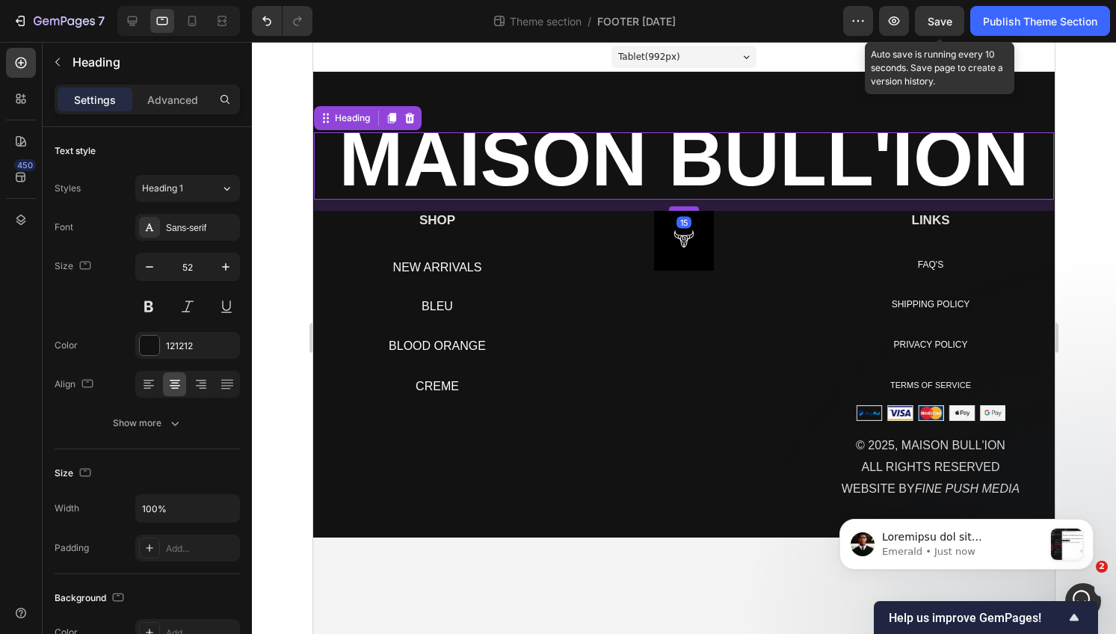
drag, startPoint x: 683, startPoint y: 198, endPoint x: 685, endPoint y: 209, distance: 11.3
click at [685, 209] on div at bounding box center [684, 208] width 30 height 4
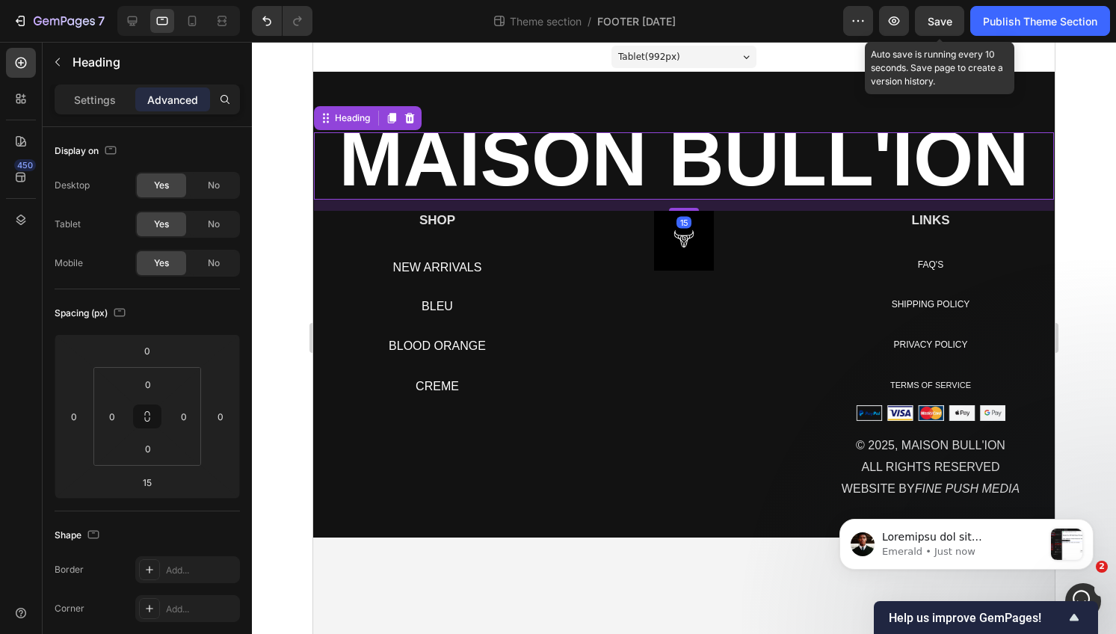
click at [613, 356] on div "Image" at bounding box center [684, 356] width 224 height 291
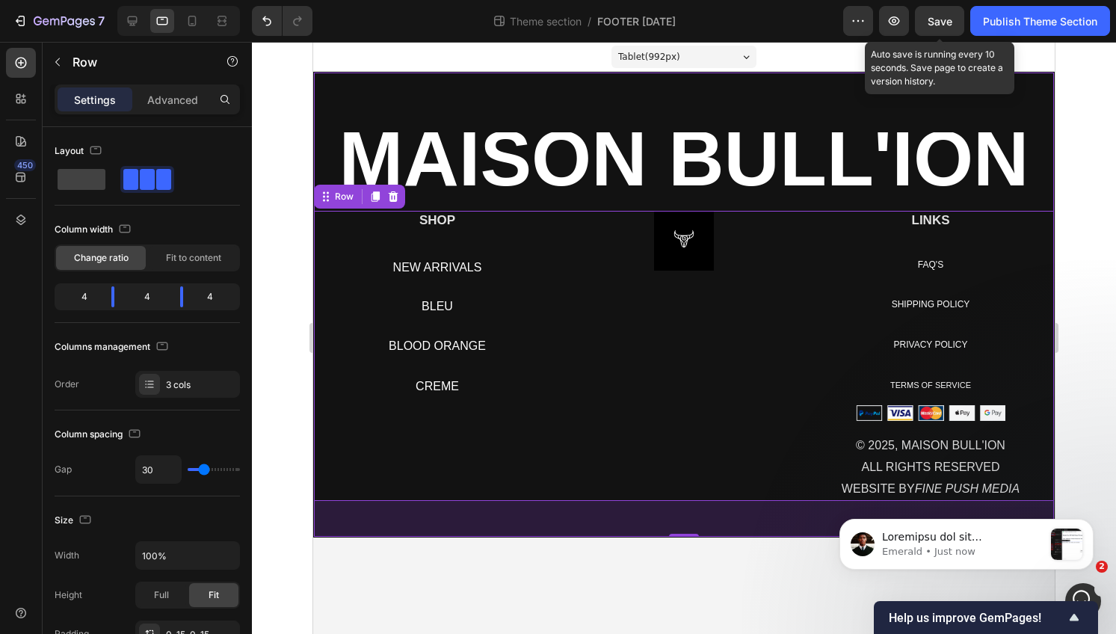
click at [691, 111] on div "⁠⁠⁠⁠⁠⁠⁠ MAISON BULL'ION Heading SHOP Heading NEW ARRIVALS Button BLEU Button BL…" at bounding box center [684, 305] width 742 height 466
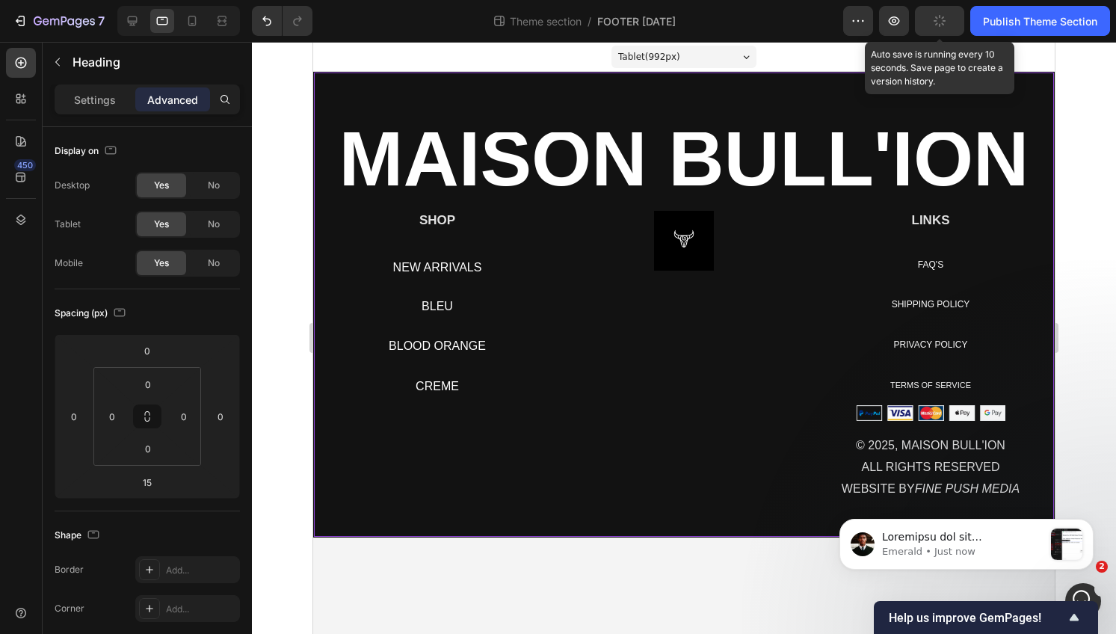
click at [761, 144] on strong "MAISON BULL'ION" at bounding box center [684, 159] width 690 height 86
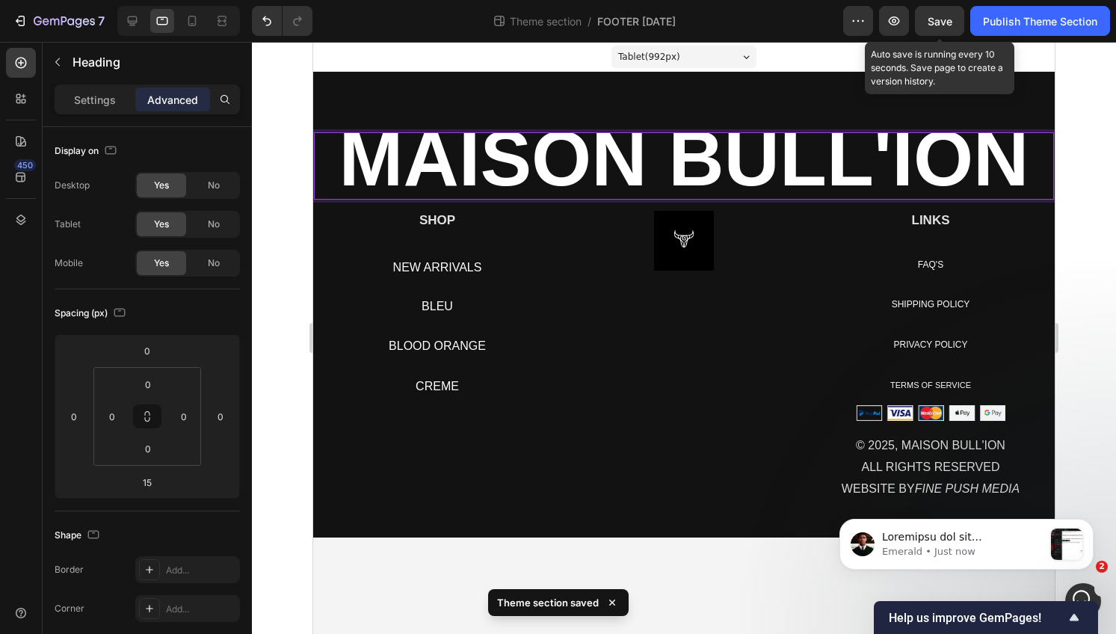
click at [674, 179] on strong "MAISON BULL'ION" at bounding box center [684, 159] width 690 height 86
click at [674, 194] on strong "MAISON BULL'ION" at bounding box center [684, 159] width 690 height 86
click at [674, 200] on div "MAISON BULL'ION Heading 15 SHOP Heading NEW ARRIVALS Button BLEU Button BLOOD O…" at bounding box center [684, 334] width 740 height 405
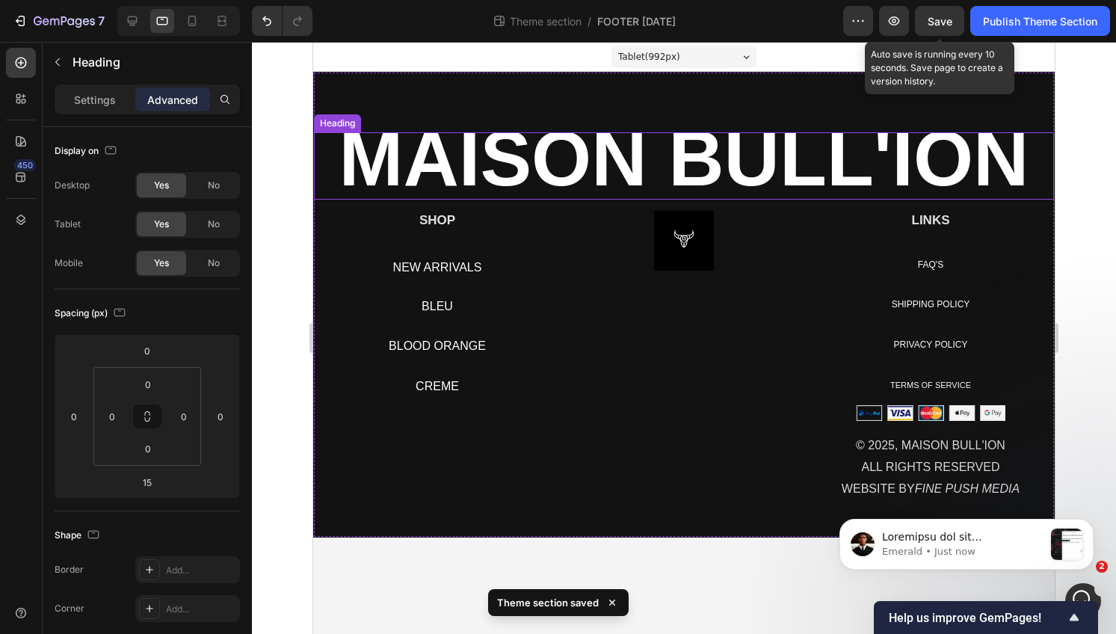
click at [675, 162] on strong "MAISON BULL'ION" at bounding box center [684, 159] width 690 height 86
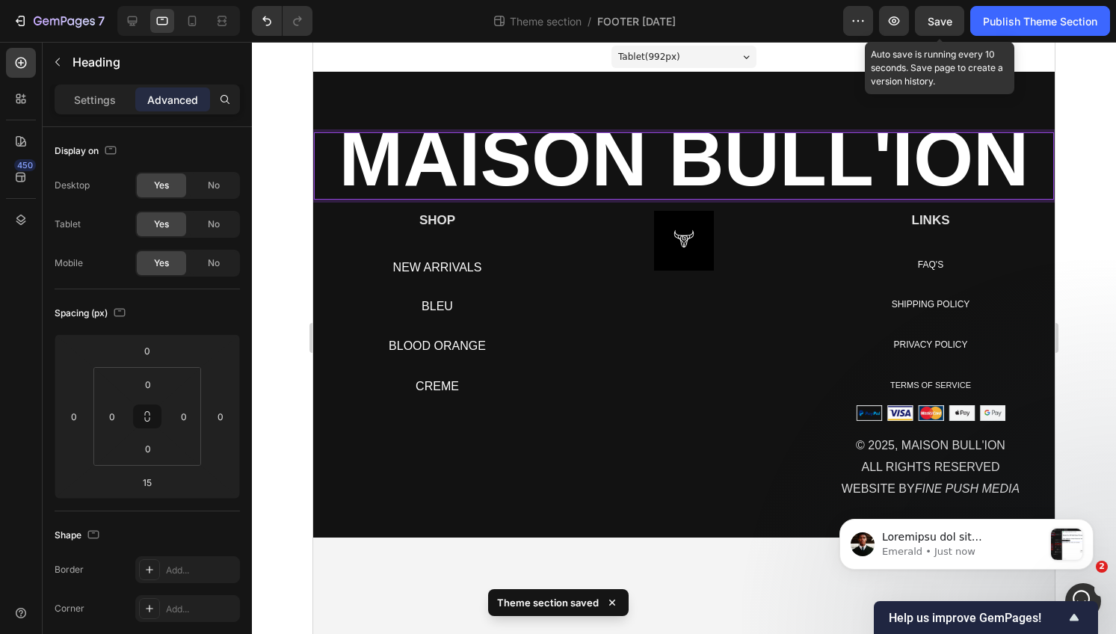
click at [675, 162] on strong "MAISON BULL'ION" at bounding box center [684, 159] width 690 height 86
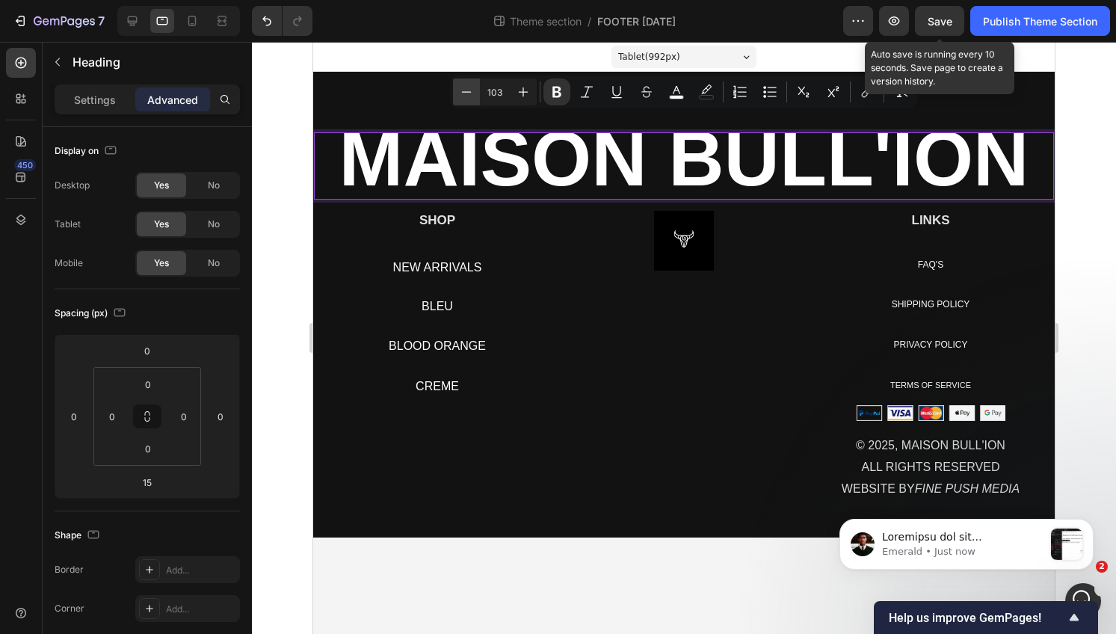
click at [460, 97] on icon "Editor contextual toolbar" at bounding box center [466, 91] width 15 height 15
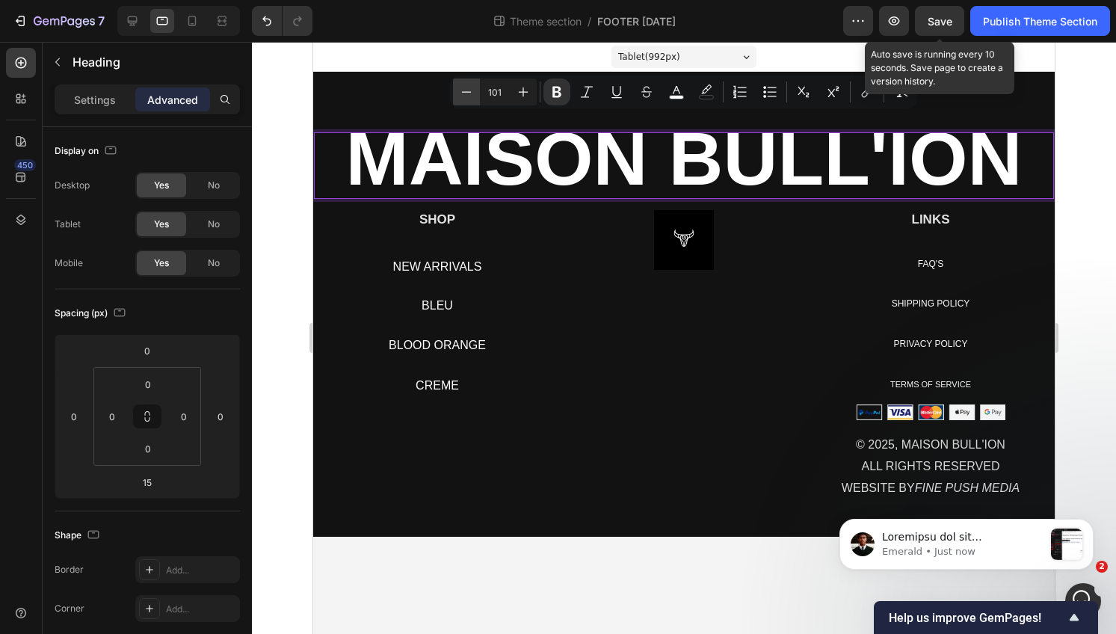
click at [460, 97] on icon "Editor contextual toolbar" at bounding box center [466, 91] width 15 height 15
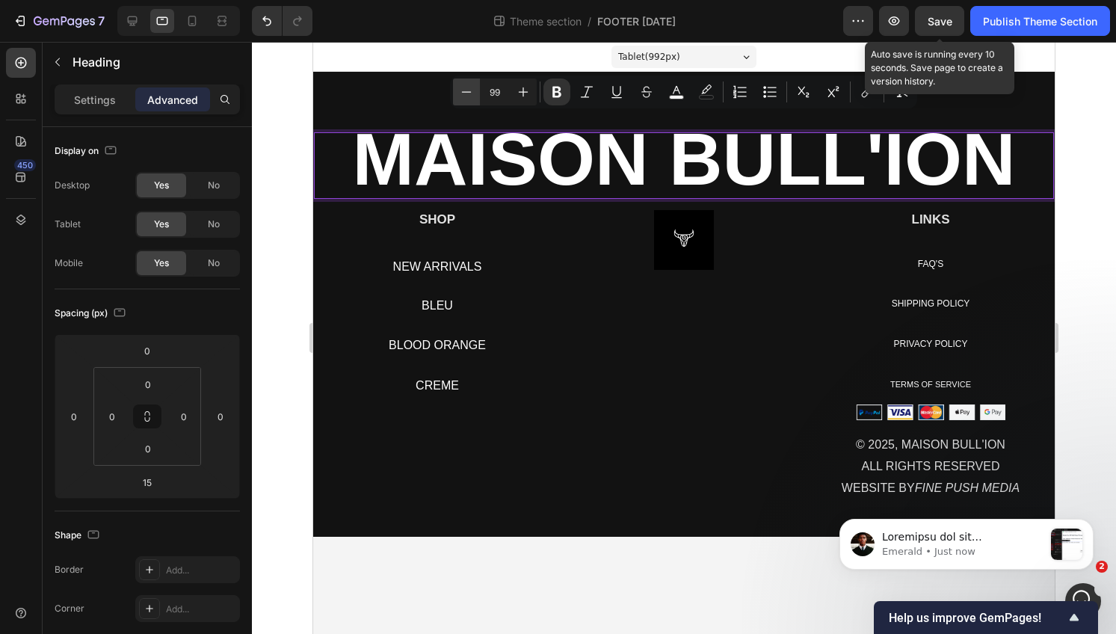
click at [460, 97] on icon "Editor contextual toolbar" at bounding box center [466, 91] width 15 height 15
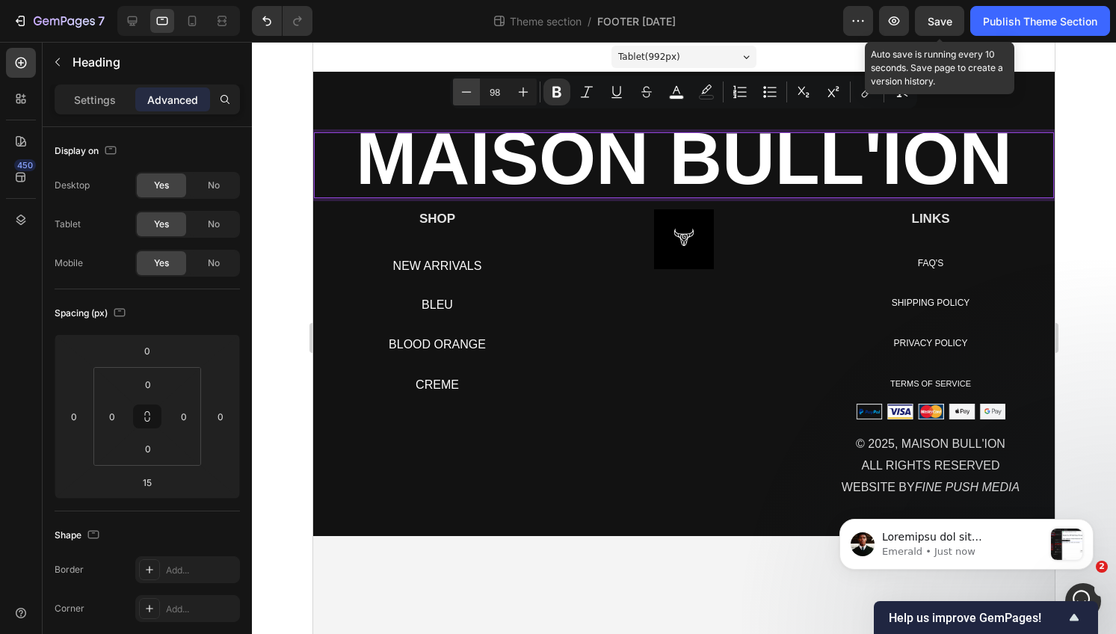
click at [460, 97] on icon "Editor contextual toolbar" at bounding box center [466, 91] width 15 height 15
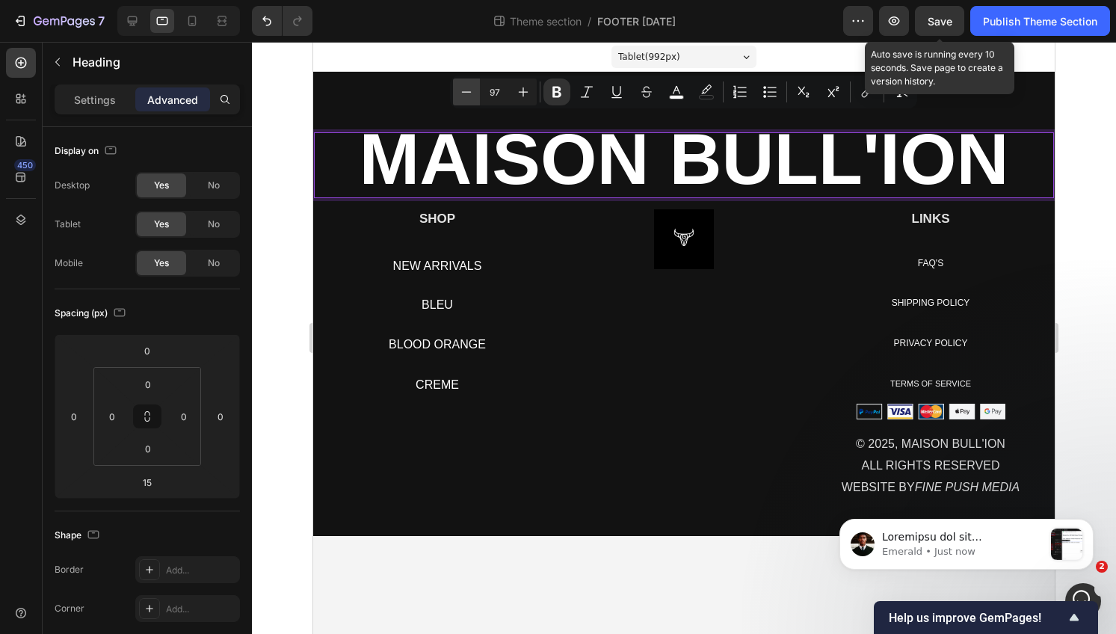
click at [460, 97] on icon "Editor contextual toolbar" at bounding box center [466, 91] width 15 height 15
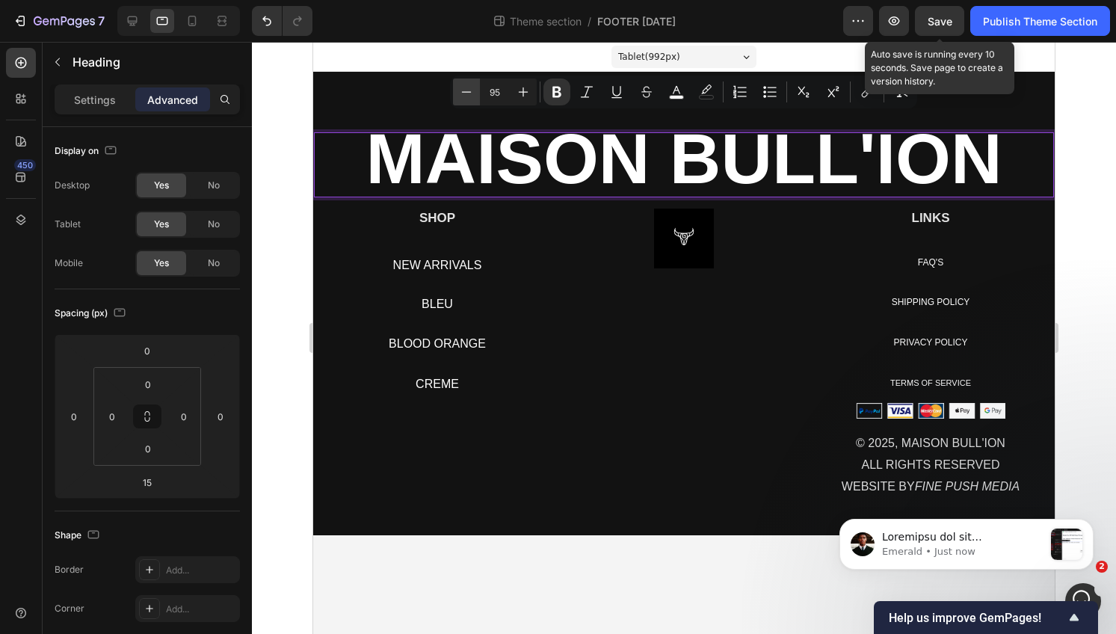
click at [460, 97] on icon "Editor contextual toolbar" at bounding box center [466, 91] width 15 height 15
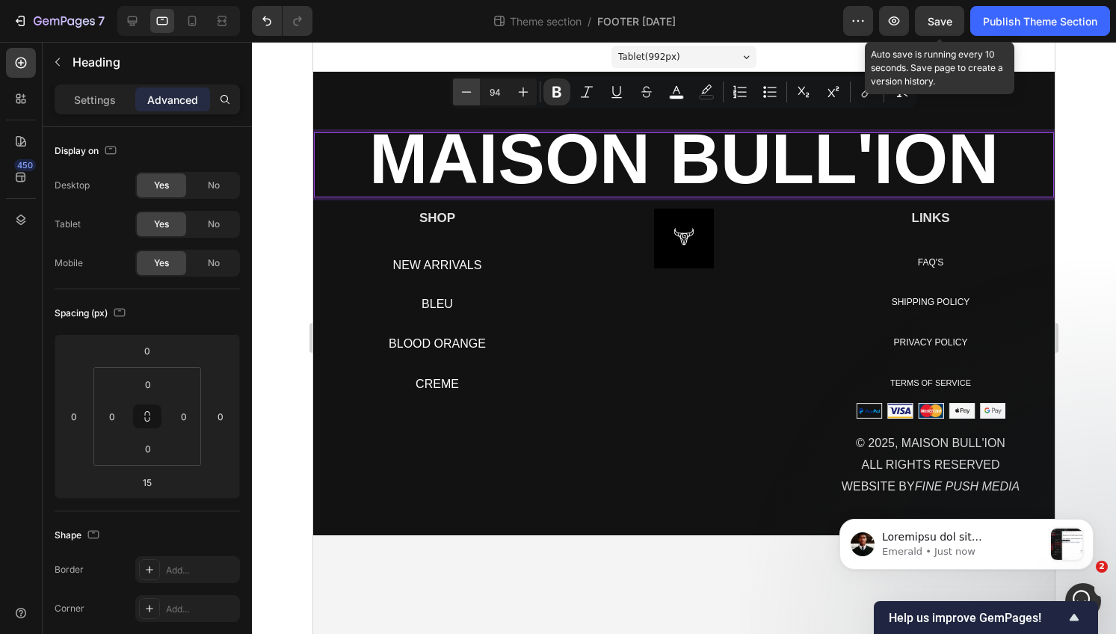
click at [460, 97] on icon "Editor contextual toolbar" at bounding box center [466, 91] width 15 height 15
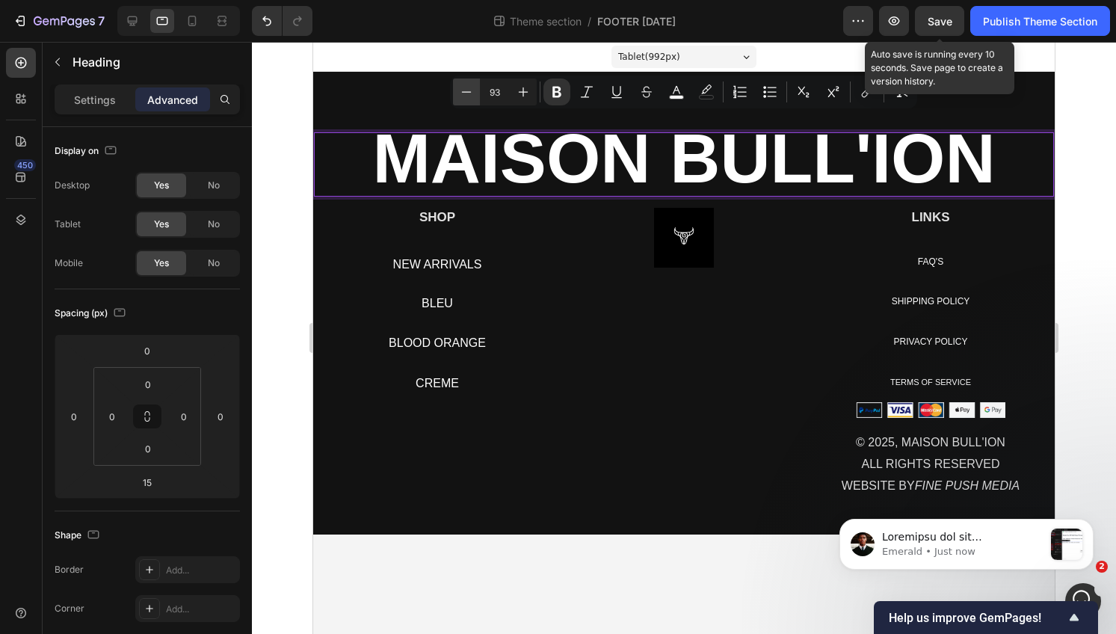
click at [460, 97] on icon "Editor contextual toolbar" at bounding box center [466, 91] width 15 height 15
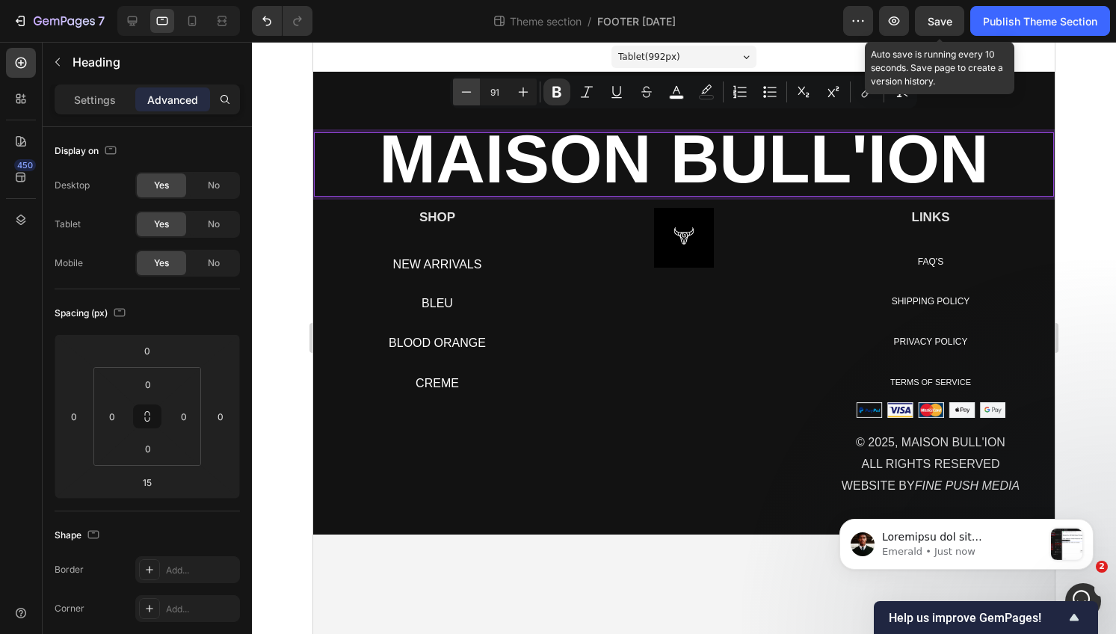
click at [460, 97] on icon "Editor contextual toolbar" at bounding box center [466, 91] width 15 height 15
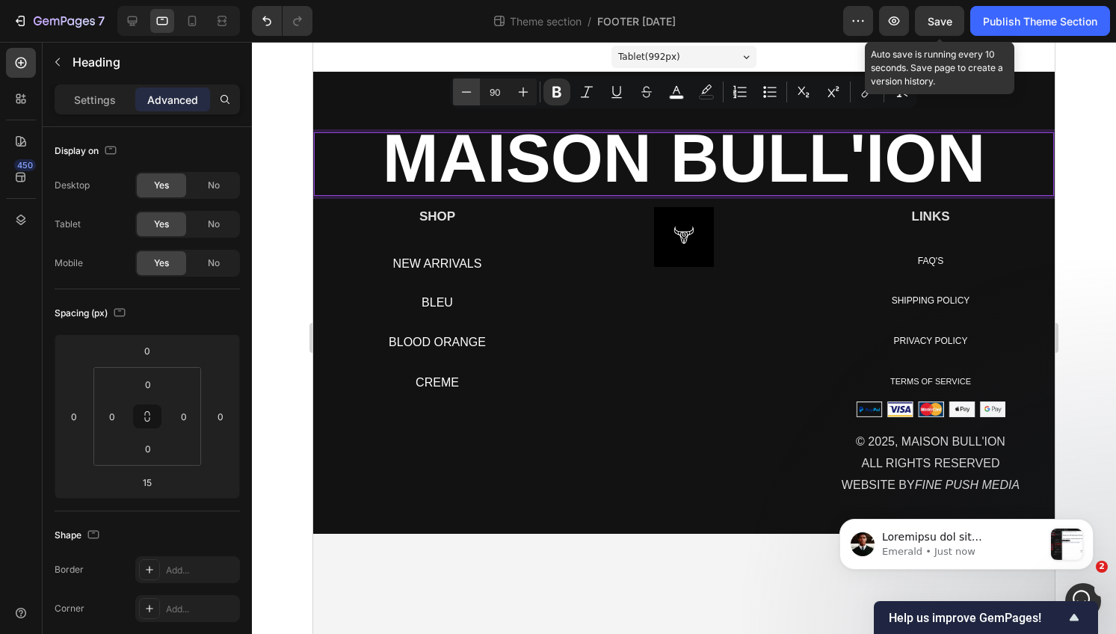
click at [460, 97] on icon "Editor contextual toolbar" at bounding box center [466, 91] width 15 height 15
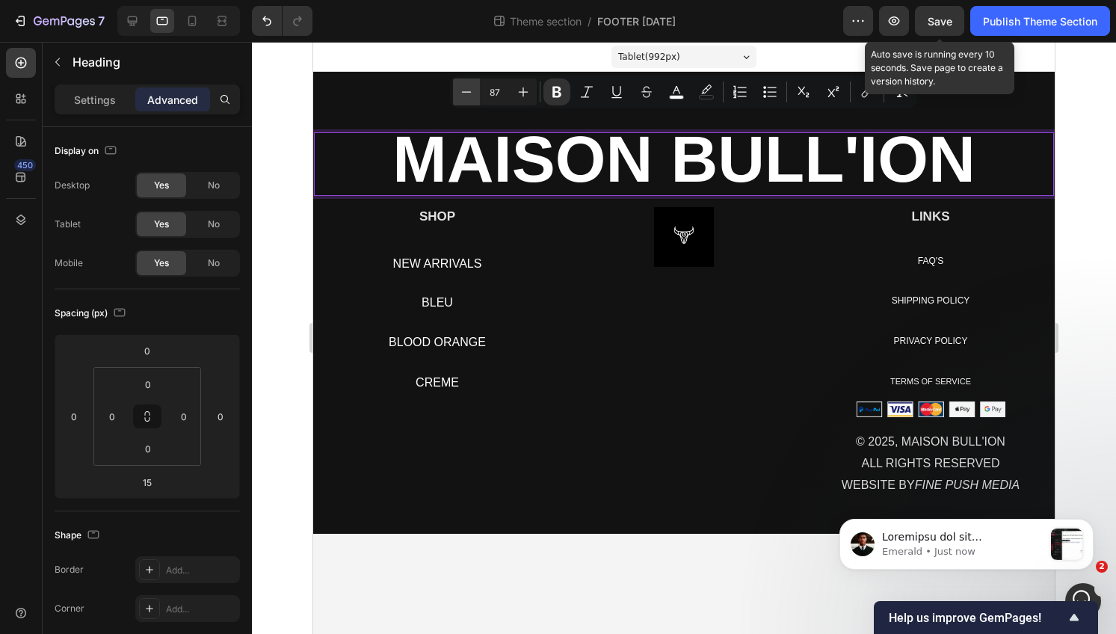
click at [460, 97] on icon "Editor contextual toolbar" at bounding box center [466, 91] width 15 height 15
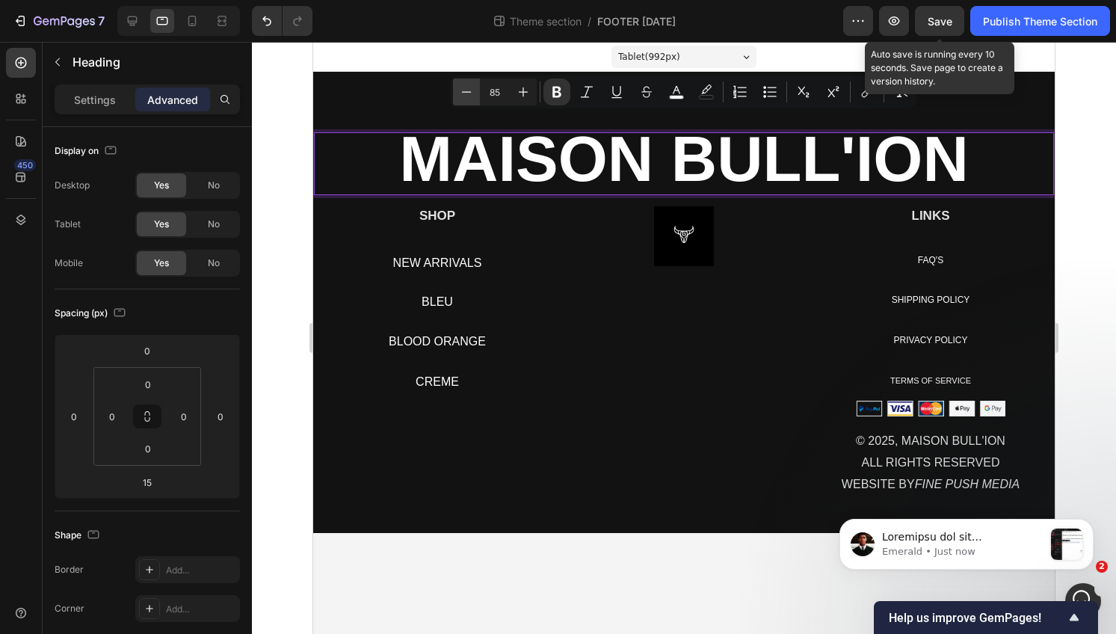
click at [460, 97] on icon "Editor contextual toolbar" at bounding box center [466, 91] width 15 height 15
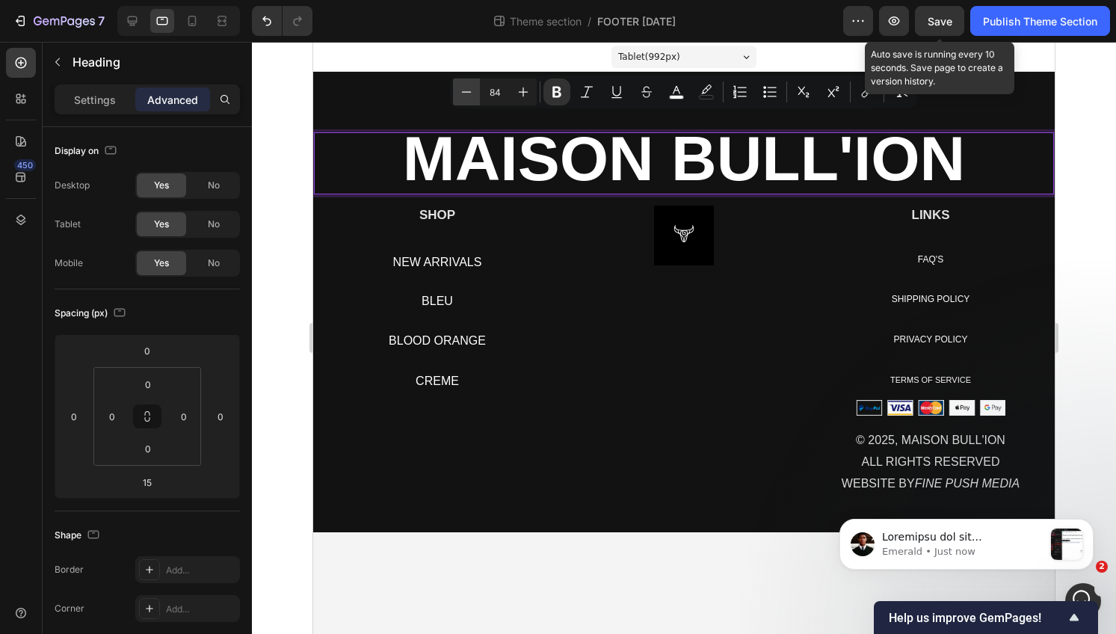
click at [460, 97] on icon "Editor contextual toolbar" at bounding box center [466, 91] width 15 height 15
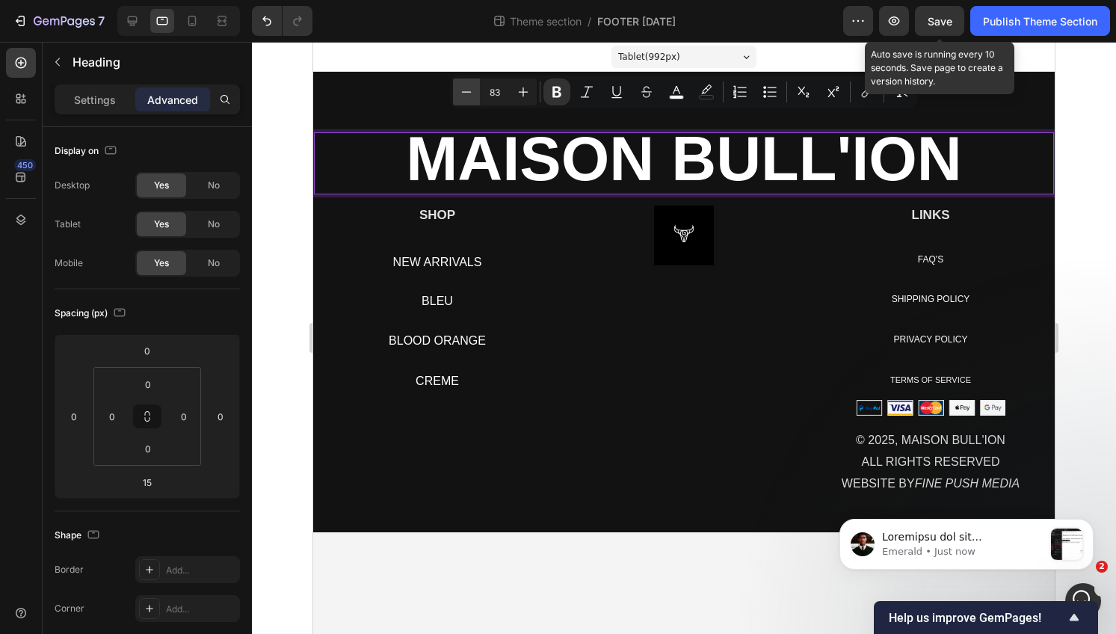
click at [460, 97] on icon "Editor contextual toolbar" at bounding box center [466, 91] width 15 height 15
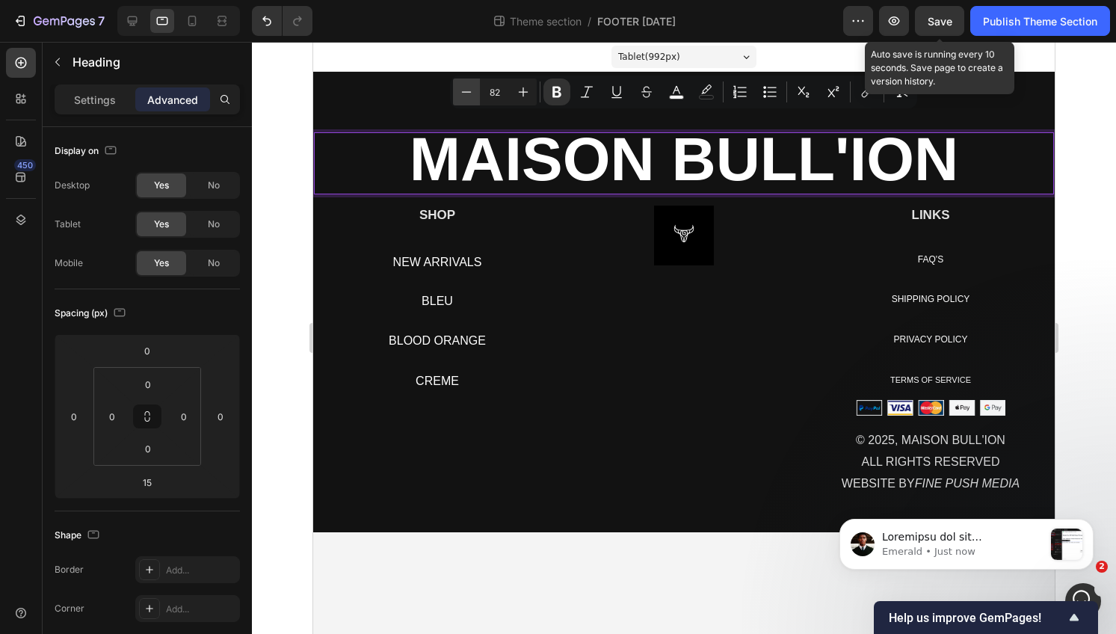
click at [460, 97] on icon "Editor contextual toolbar" at bounding box center [466, 91] width 15 height 15
type input "80"
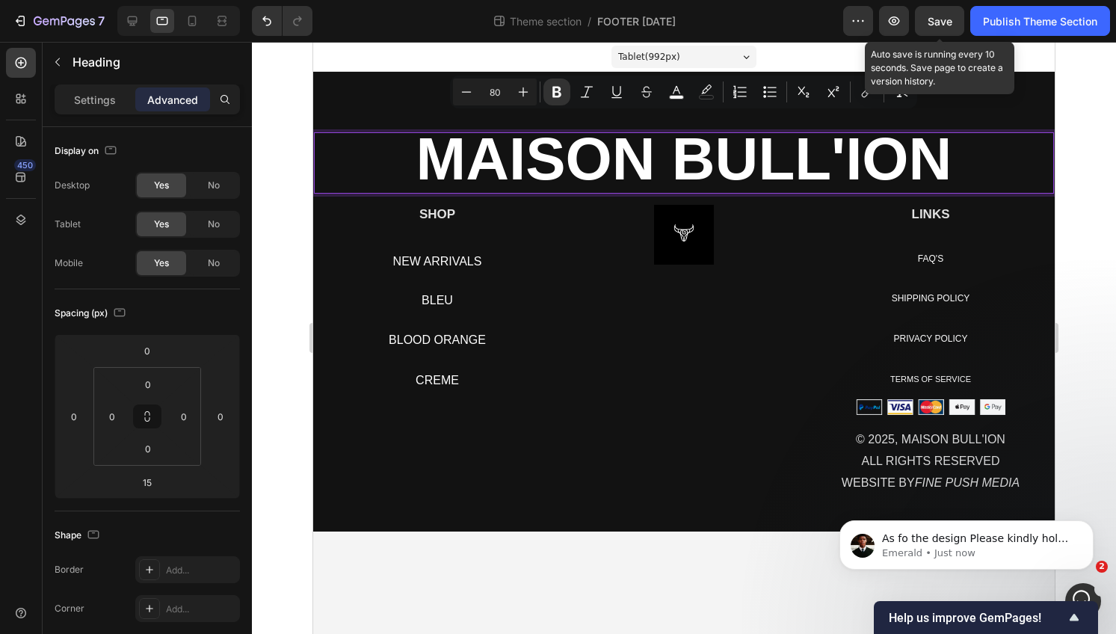
scroll to position [14181, 0]
click at [374, 108] on div "MAISON BULL'ION Heading 15 SHOP Heading NEW ARRIVALS Button BLEU Button BLOOD O…" at bounding box center [684, 302] width 742 height 460
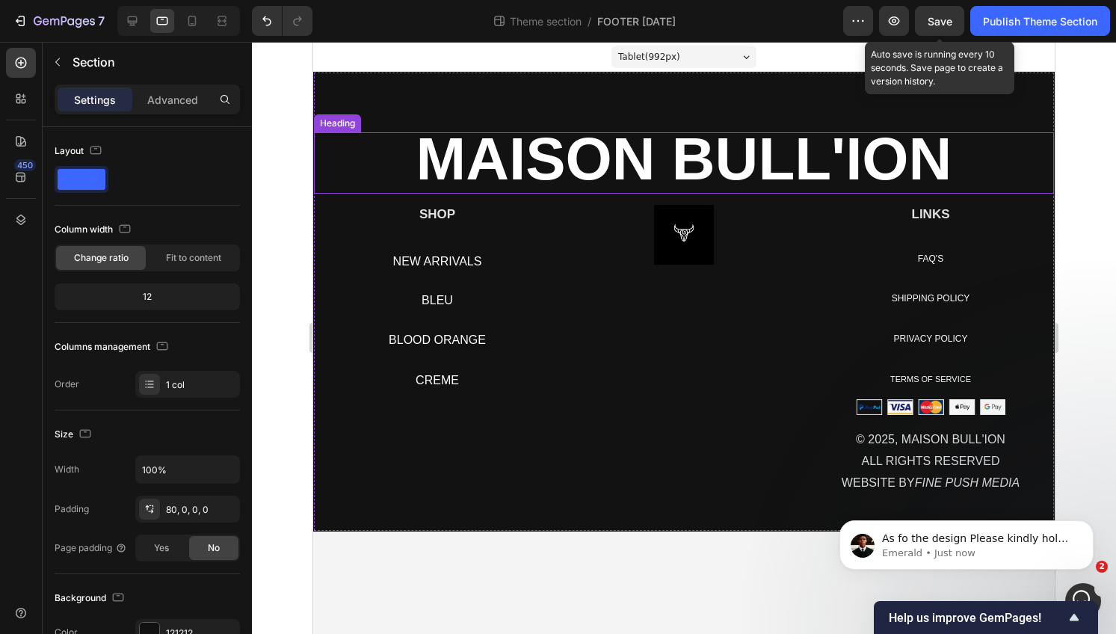
click at [751, 151] on strong "MAISON BULL'ION" at bounding box center [684, 159] width 536 height 67
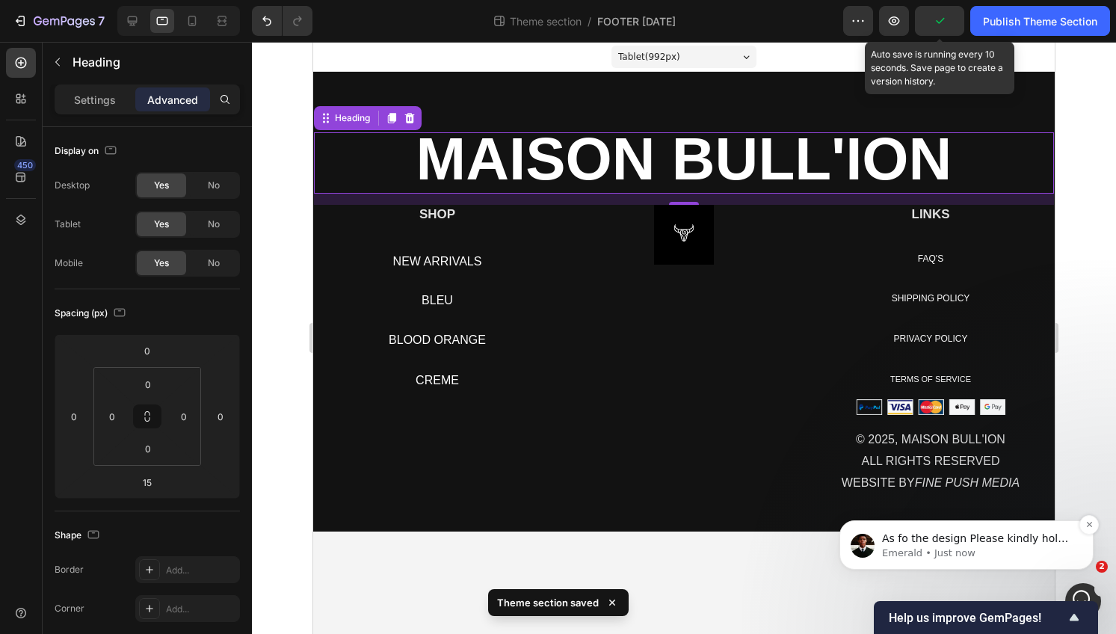
click at [968, 554] on p "Emerald • Just now" at bounding box center [978, 553] width 193 height 13
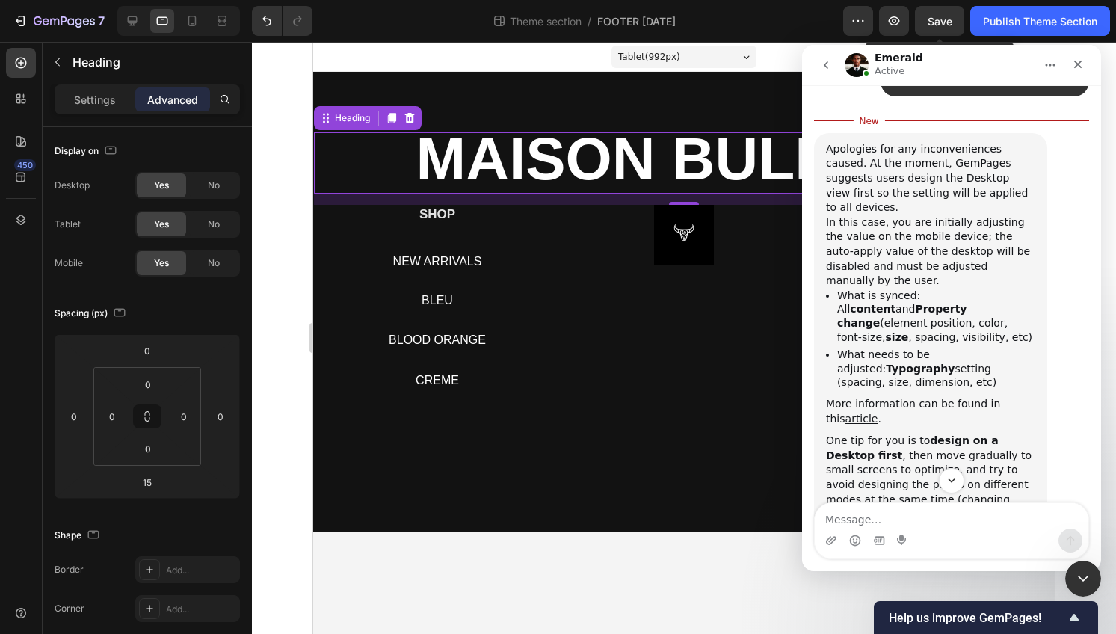
scroll to position [13974, 0]
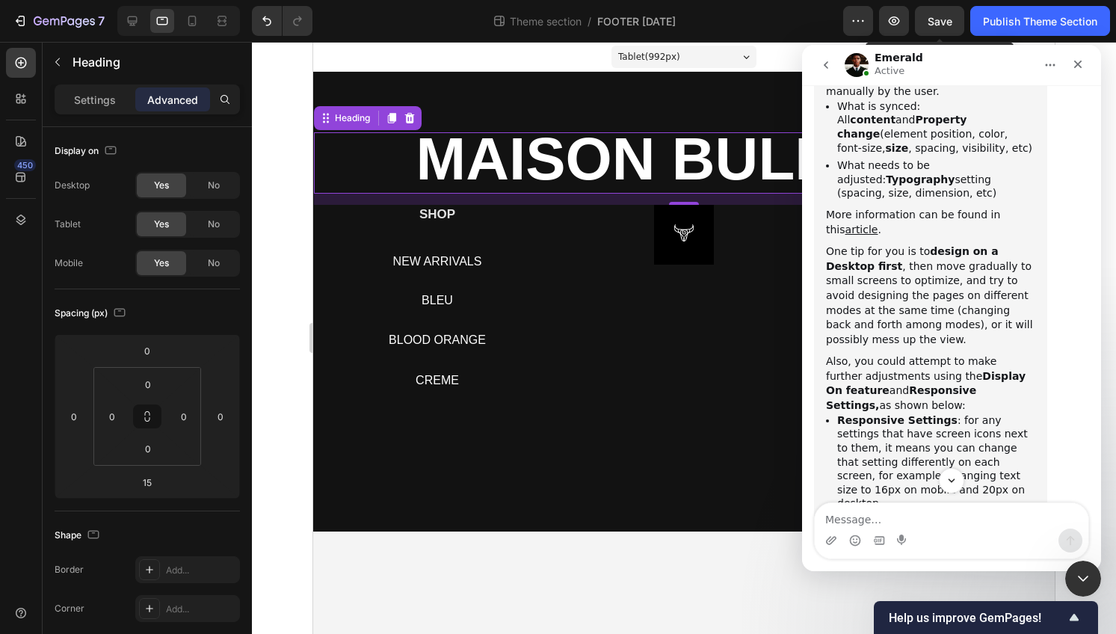
click at [917, 523] on textarea "Message…" at bounding box center [952, 515] width 274 height 25
type textarea "I created this on desktop first"
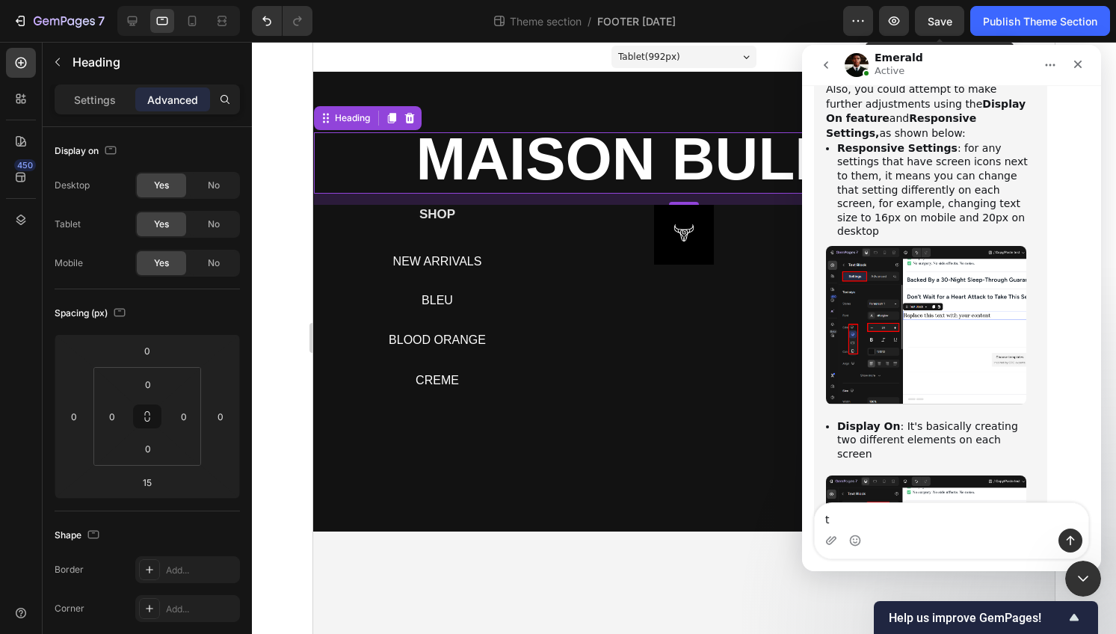
scroll to position [14225, 0]
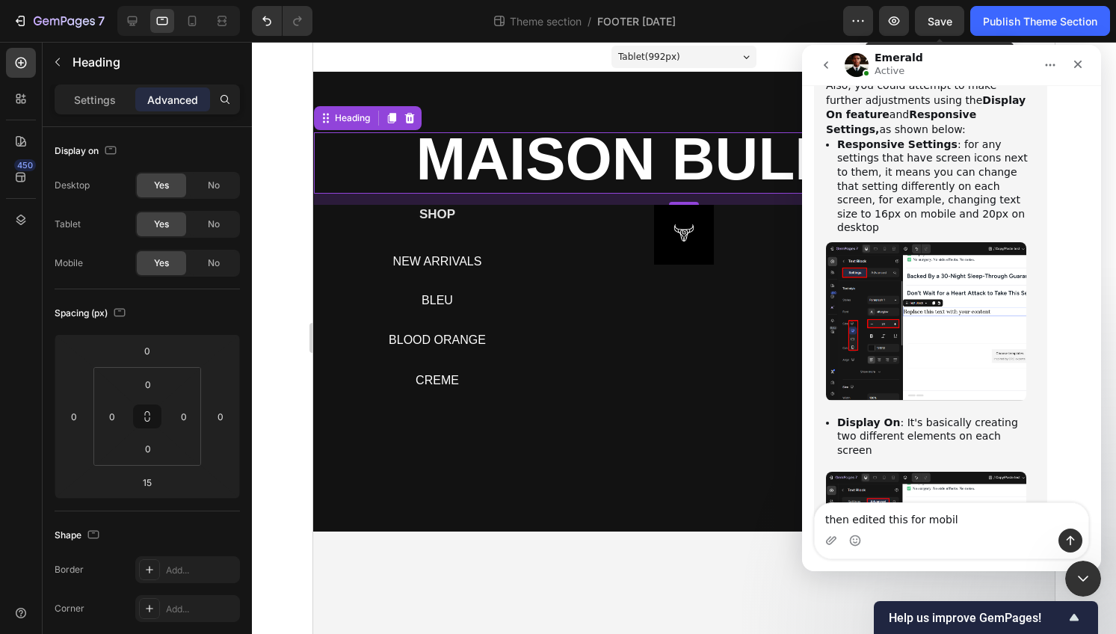
type textarea "then edited this for mobile"
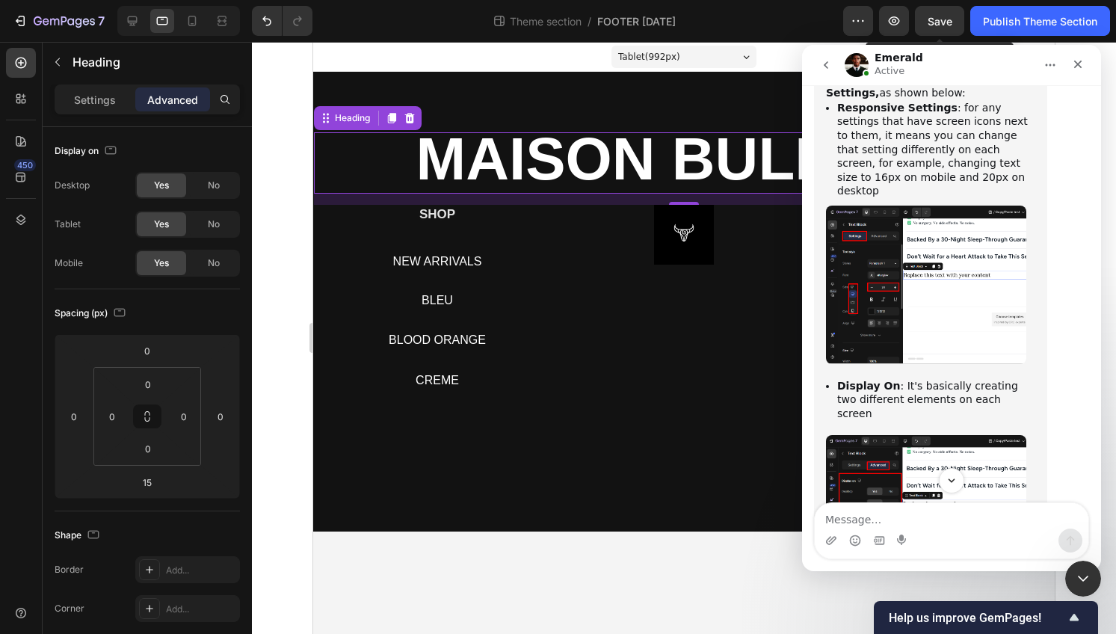
scroll to position [14317, 0]
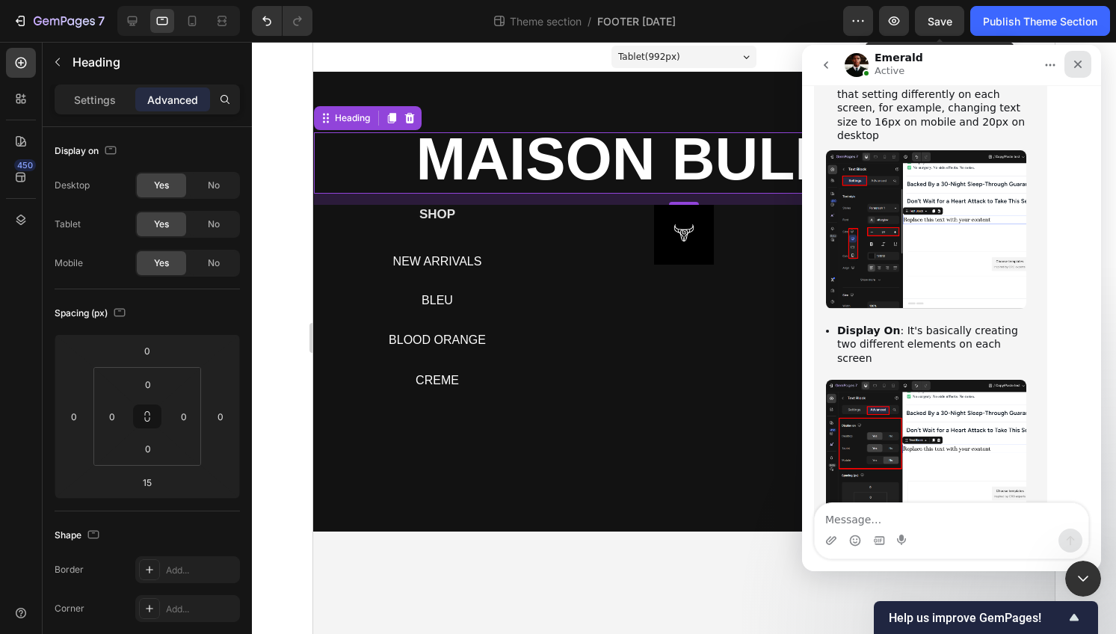
click at [1079, 70] on icon "Close" at bounding box center [1078, 64] width 12 height 12
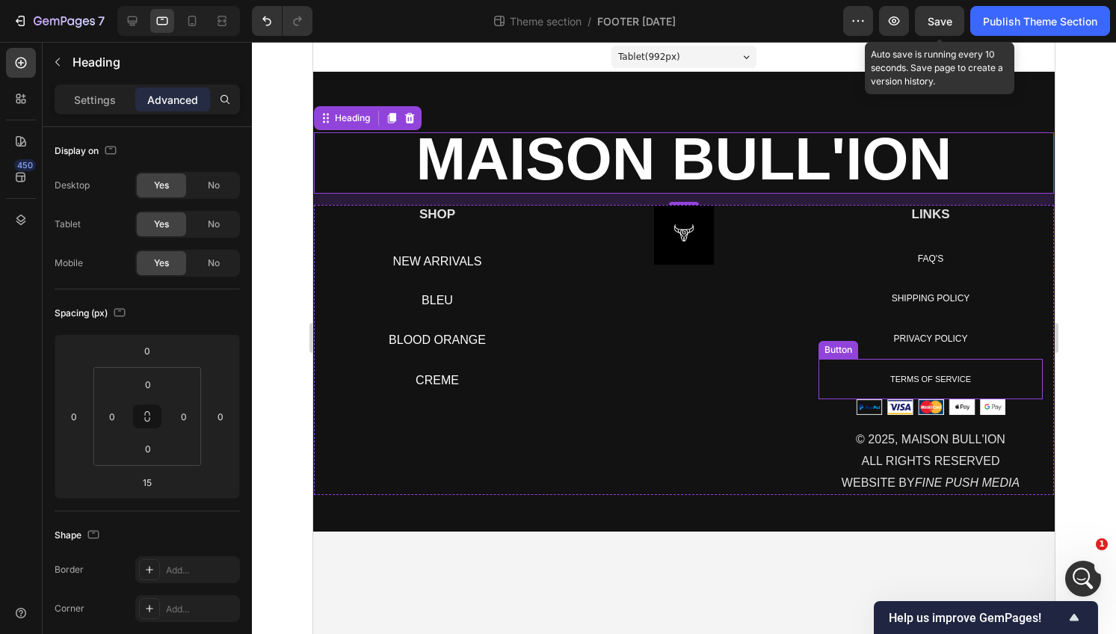
click at [873, 402] on img at bounding box center [931, 407] width 150 height 16
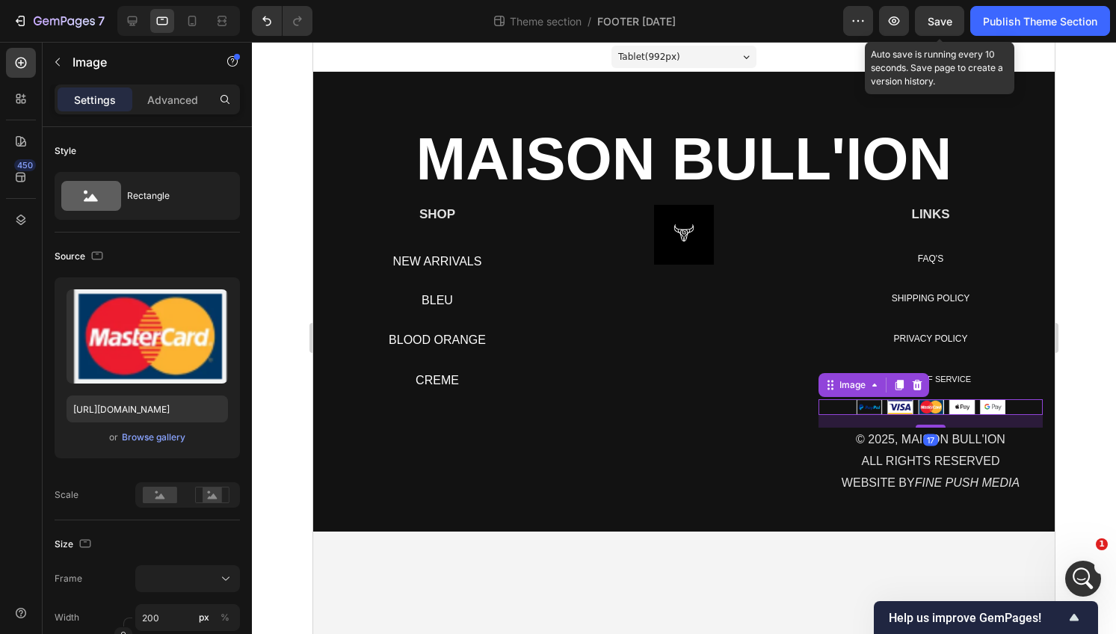
click at [871, 408] on img at bounding box center [931, 407] width 150 height 16
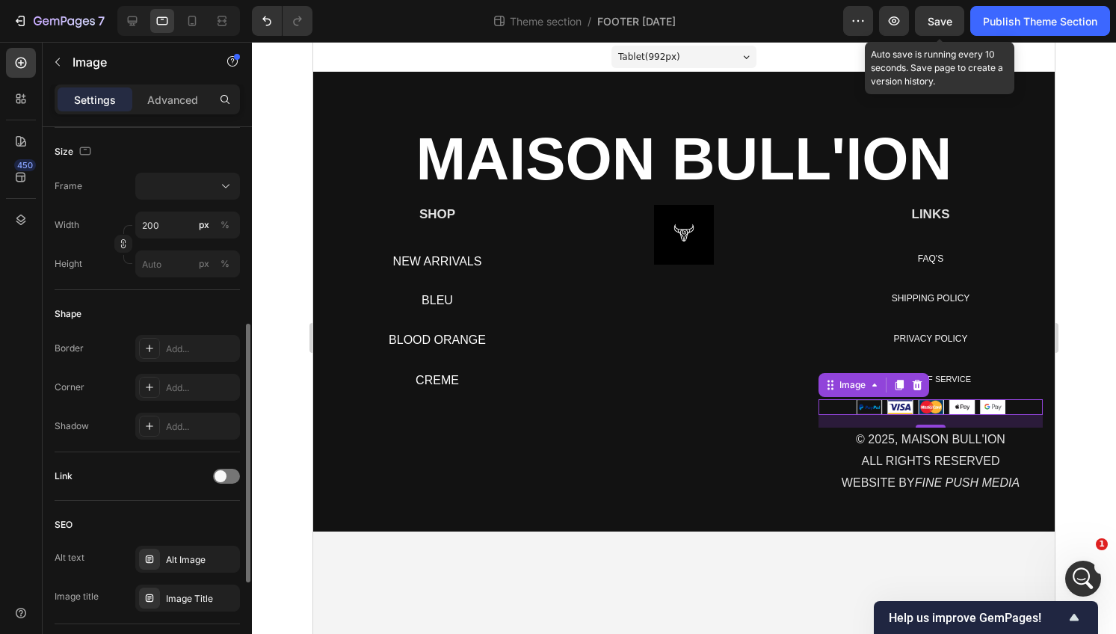
scroll to position [617, 0]
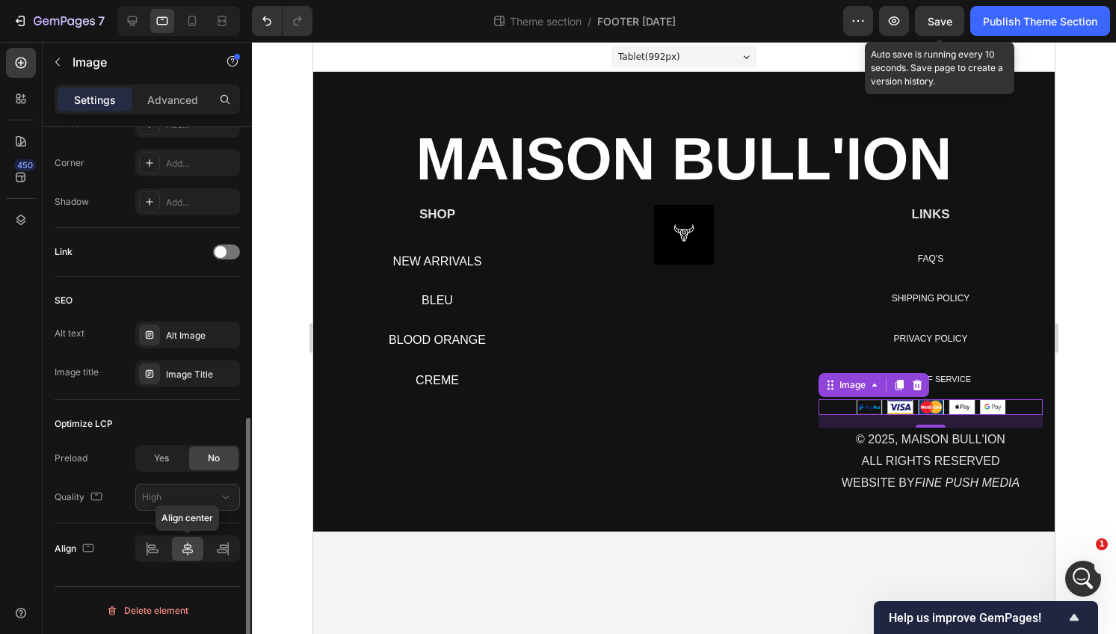
click at [187, 545] on icon at bounding box center [187, 548] width 15 height 15
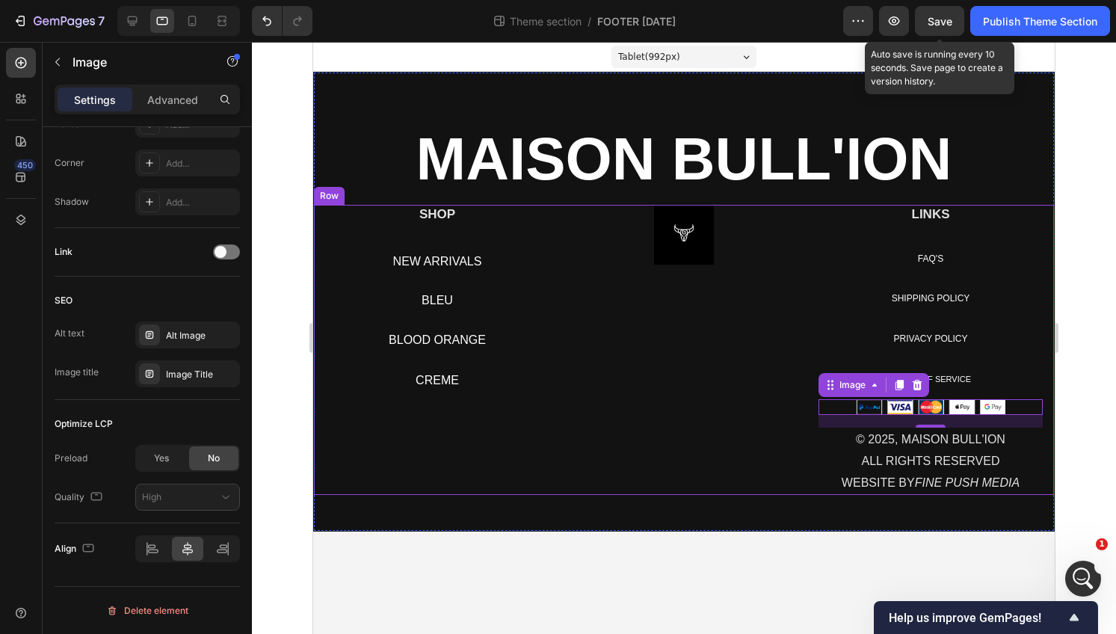
click at [710, 420] on div "Image" at bounding box center [684, 350] width 224 height 291
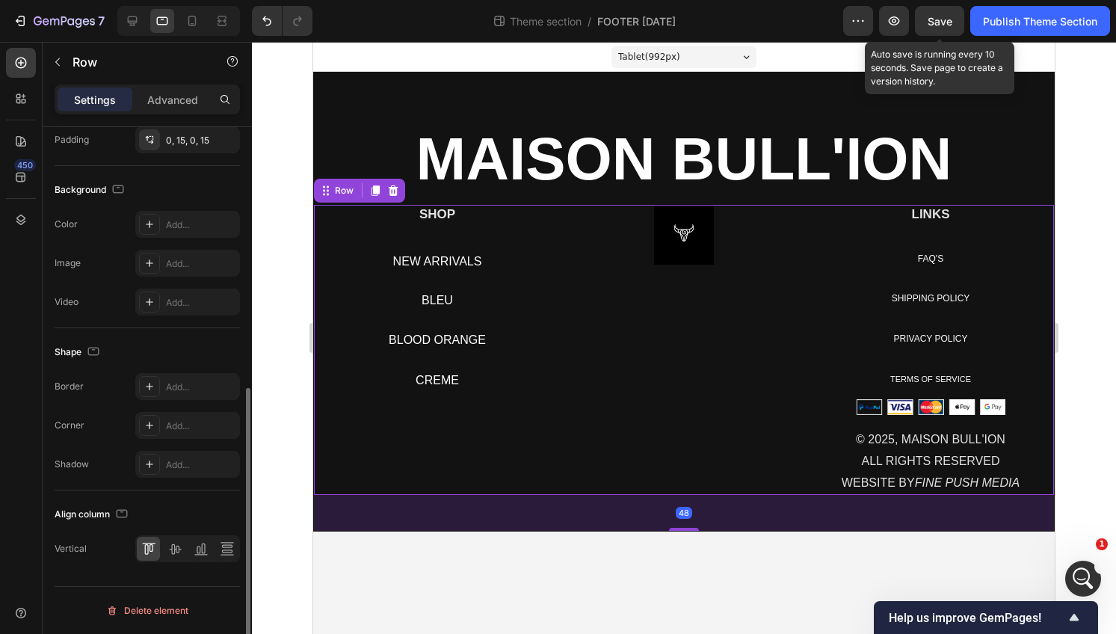
scroll to position [0, 0]
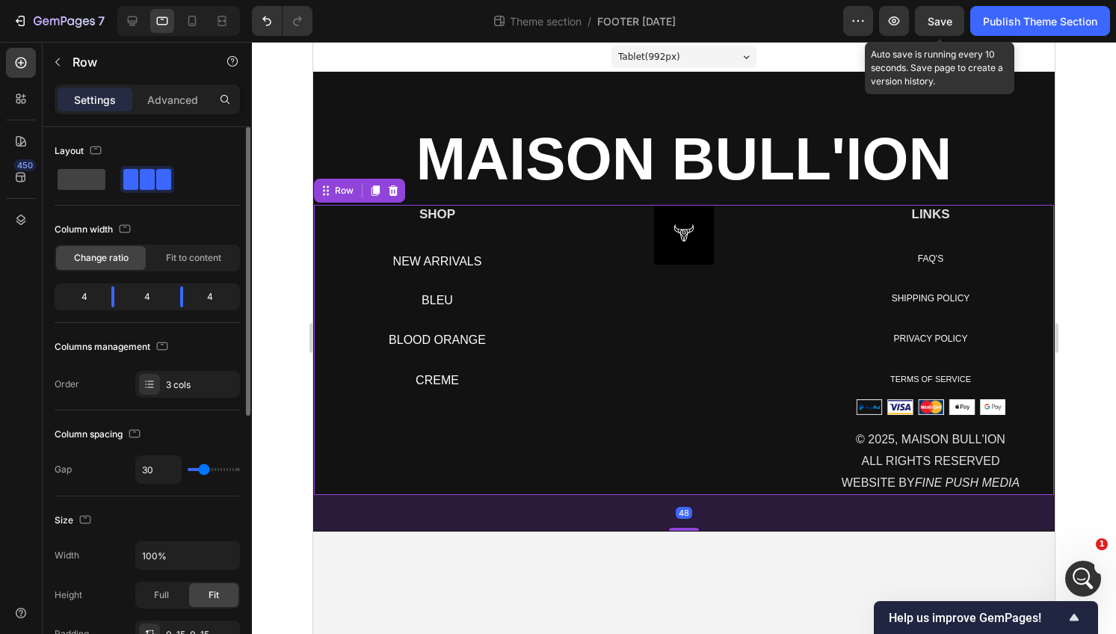
click at [715, 410] on div "Image" at bounding box center [684, 350] width 224 height 291
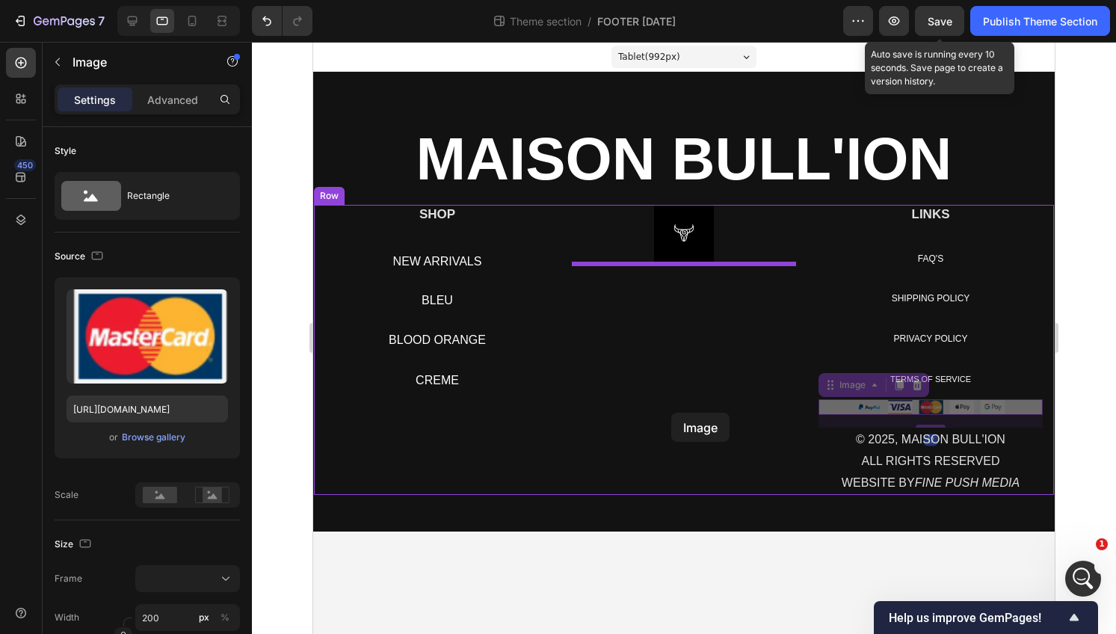
drag, startPoint x: 908, startPoint y: 407, endPoint x: 672, endPoint y: 413, distance: 235.6
drag, startPoint x: 950, startPoint y: 407, endPoint x: 647, endPoint y: 444, distance: 305.8
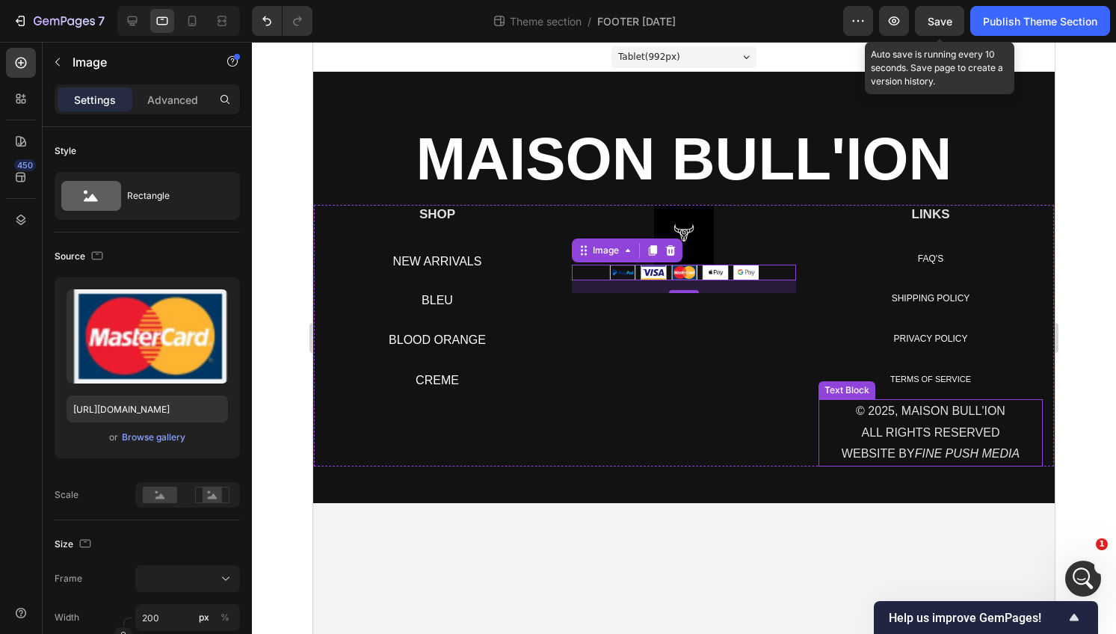
click at [923, 434] on p "ALL RIGHTS RESERVED" at bounding box center [930, 433] width 221 height 22
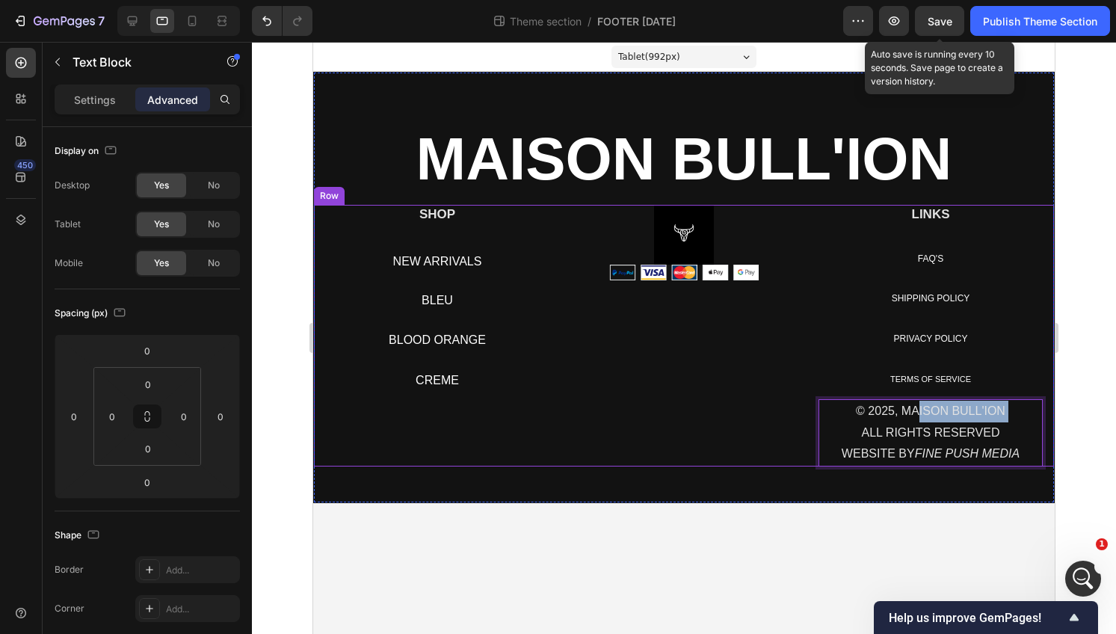
drag, startPoint x: 914, startPoint y: 422, endPoint x: 615, endPoint y: 425, distance: 299.1
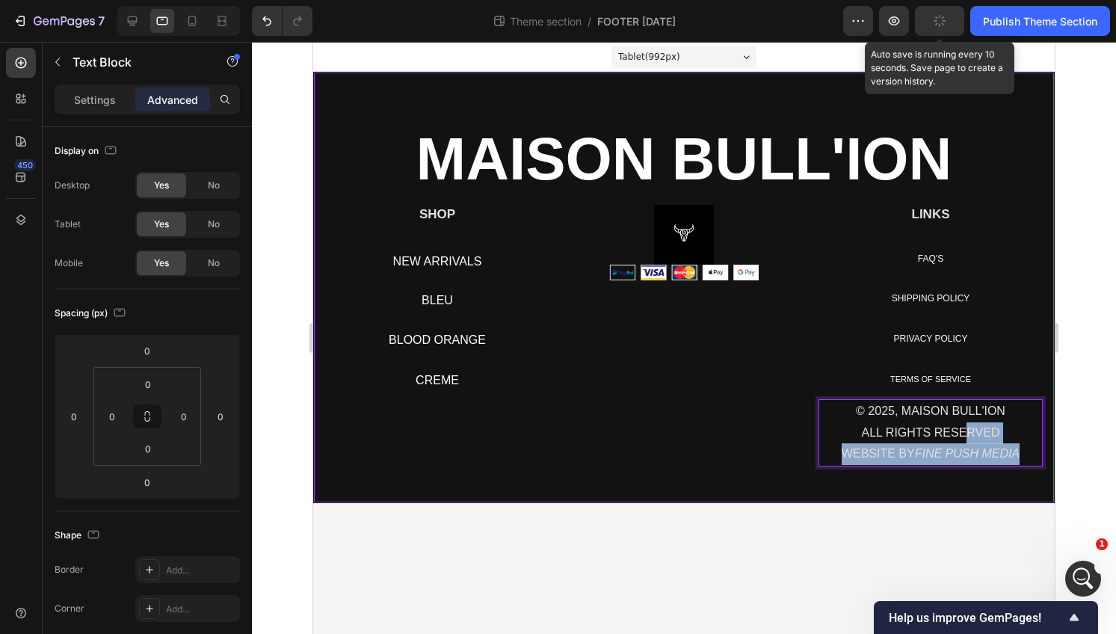
drag, startPoint x: 966, startPoint y: 434, endPoint x: 859, endPoint y: 476, distance: 114.8
click at [859, 476] on div "⁠⁠⁠⁠⁠⁠⁠ MAISON BULL'ION Heading SHOP Heading NEW ARRIVALS Button BLEU Button BL…" at bounding box center [684, 317] width 740 height 370
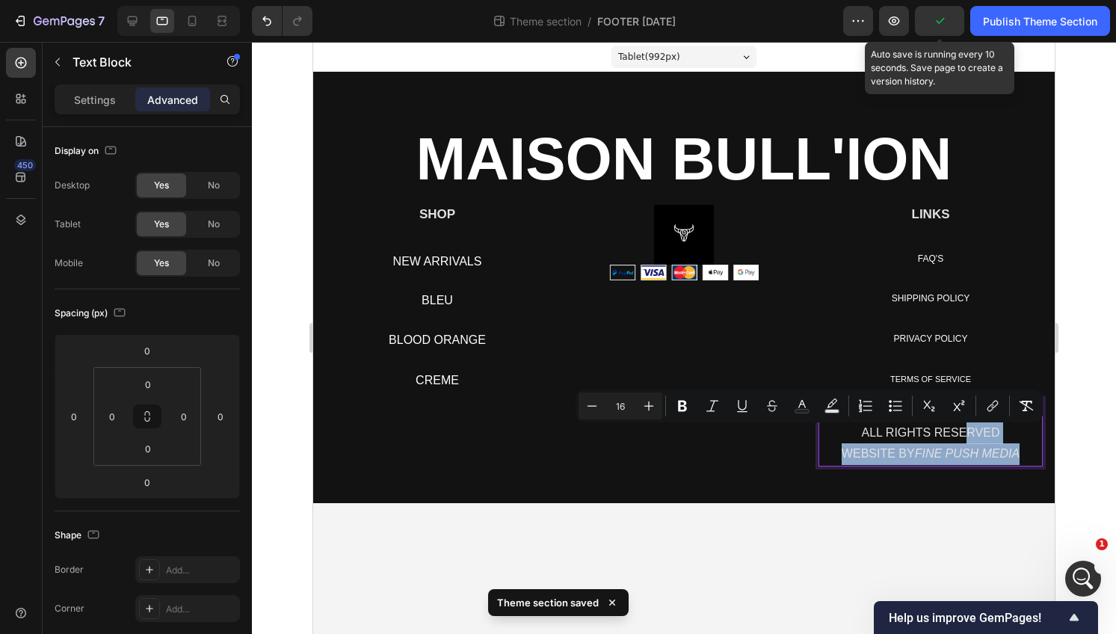
click at [865, 442] on p "ALL RIGHTS RESERVED" at bounding box center [930, 433] width 221 height 22
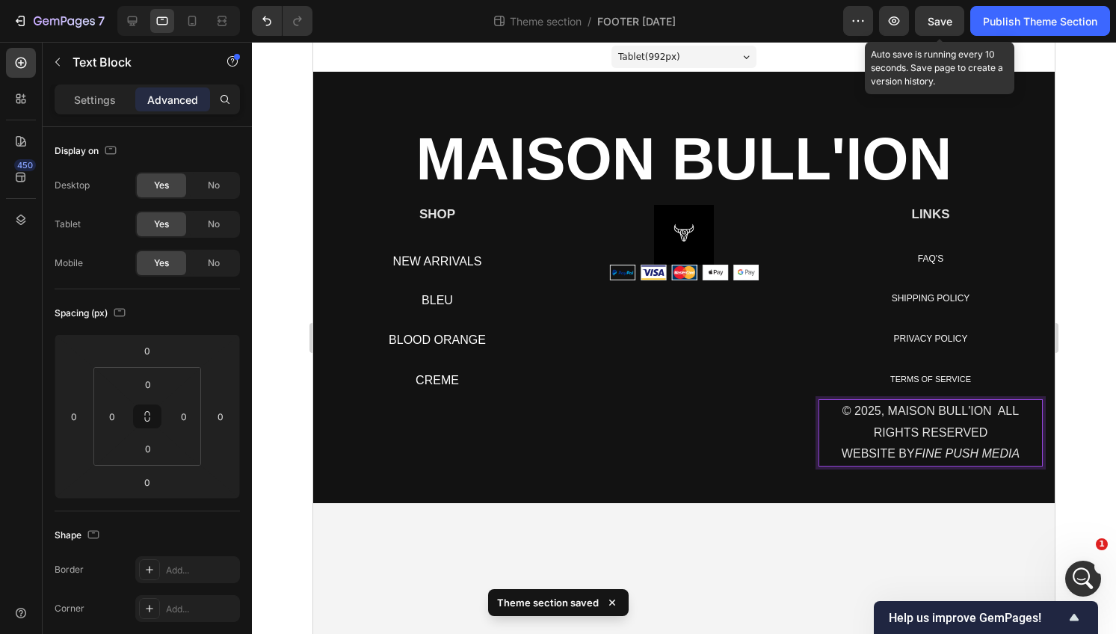
click at [839, 459] on p "WEBSITE BY FINE PUSH MEDIA" at bounding box center [930, 454] width 221 height 22
click at [831, 415] on p "© 2025, MAISON BULL'ION ALL RIGHTS RESERVED" at bounding box center [930, 422] width 221 height 43
click at [825, 433] on p "© 2025, MAISON BULL'ION ALL RIGHTS RESERVED" at bounding box center [930, 422] width 221 height 43
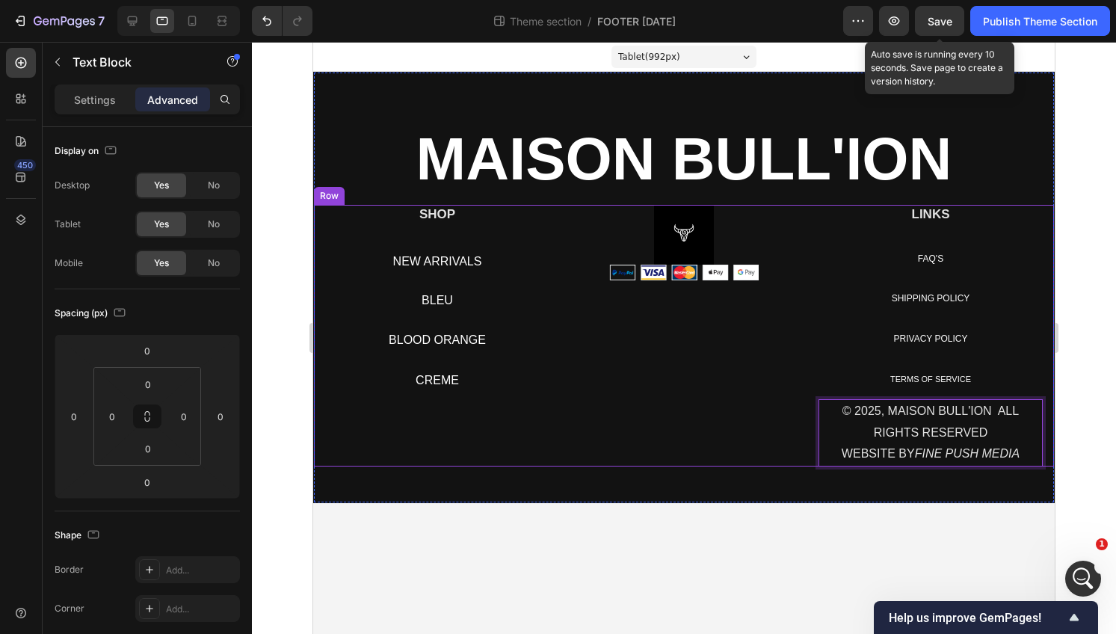
click at [817, 433] on div "SHOP Heading NEW ARRIVALS Button BLEU Button BLOOD ORANGE Button CREME Button R…" at bounding box center [684, 336] width 740 height 262
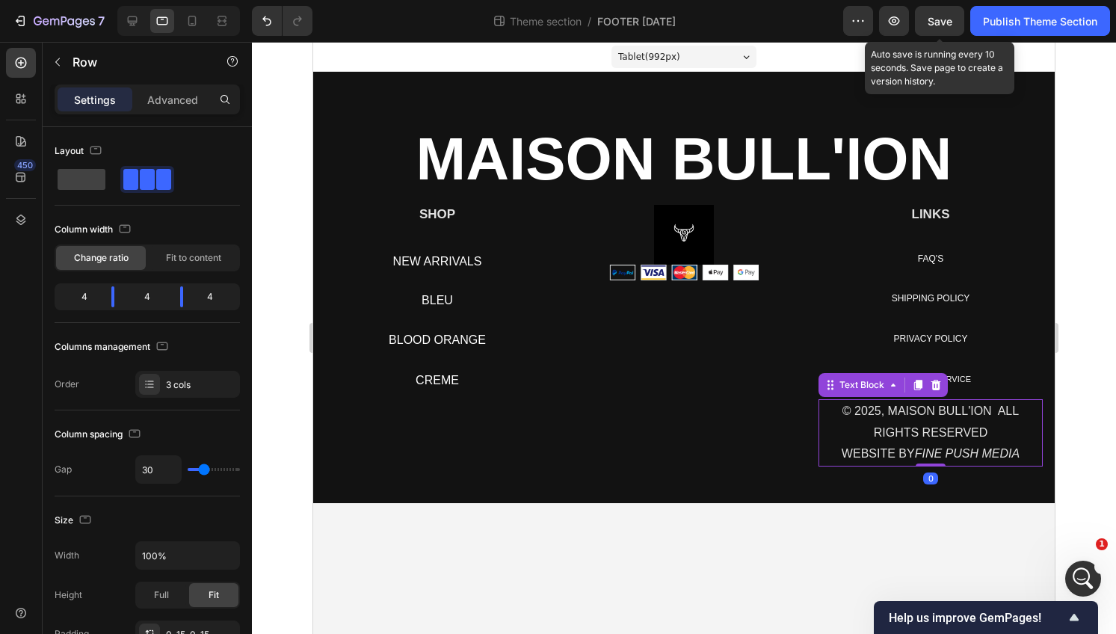
click at [931, 429] on p "© 2025, MAISON BULL'ION ALL RIGHTS RESERVED" at bounding box center [930, 422] width 221 height 43
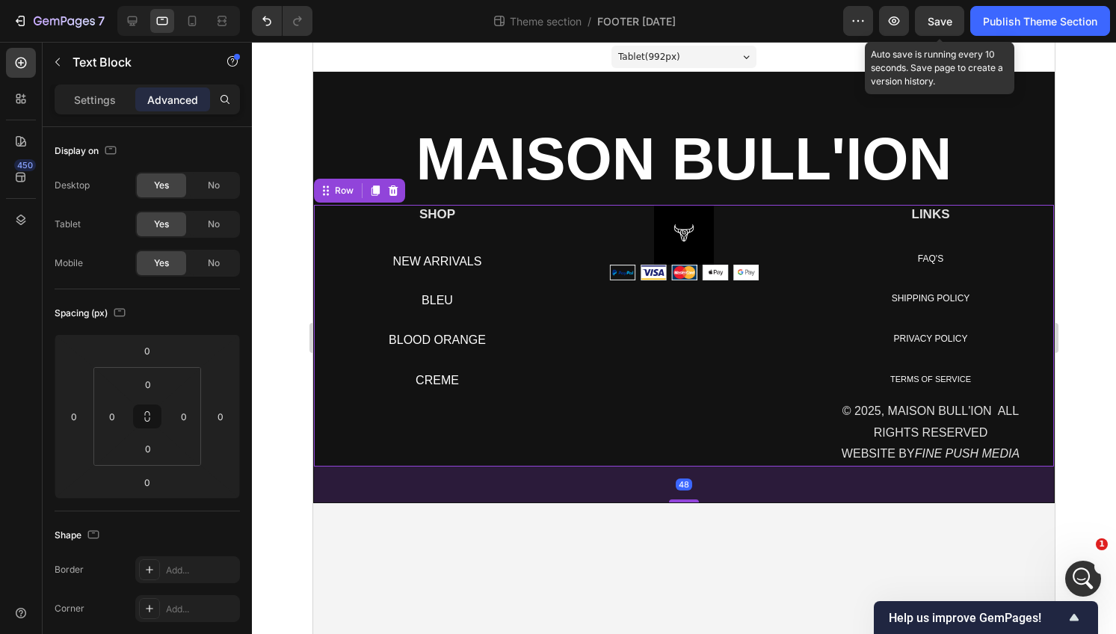
click at [623, 424] on div "Image Image" at bounding box center [684, 336] width 224 height 262
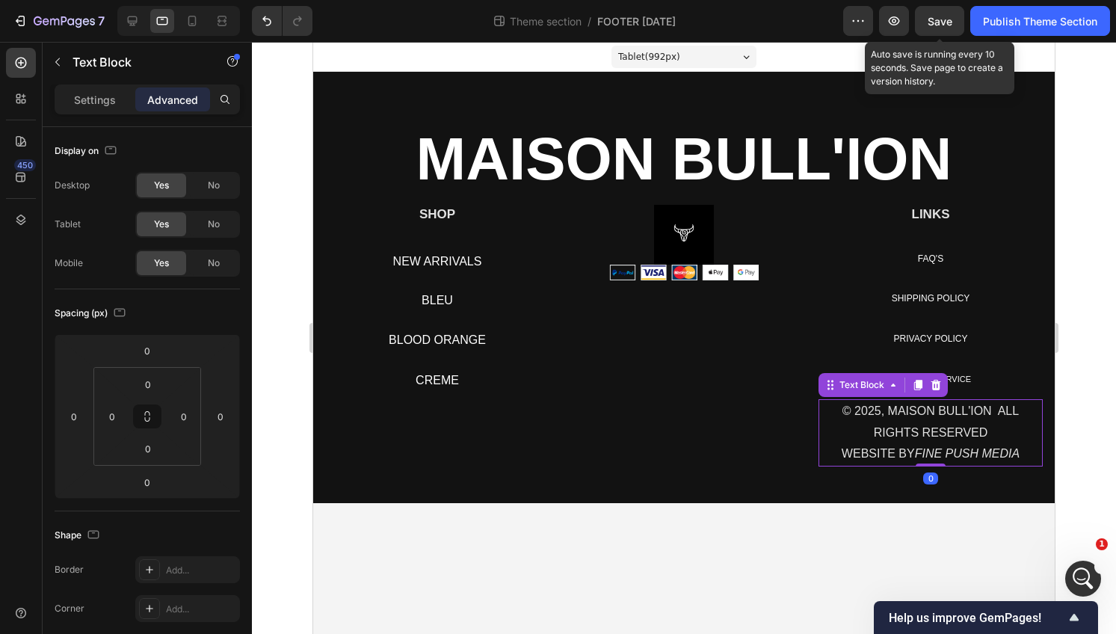
click at [855, 433] on p "© 2025, MAISON BULL'ION ALL RIGHTS RESERVED" at bounding box center [930, 422] width 221 height 43
click at [105, 98] on p "Settings" at bounding box center [95, 100] width 42 height 16
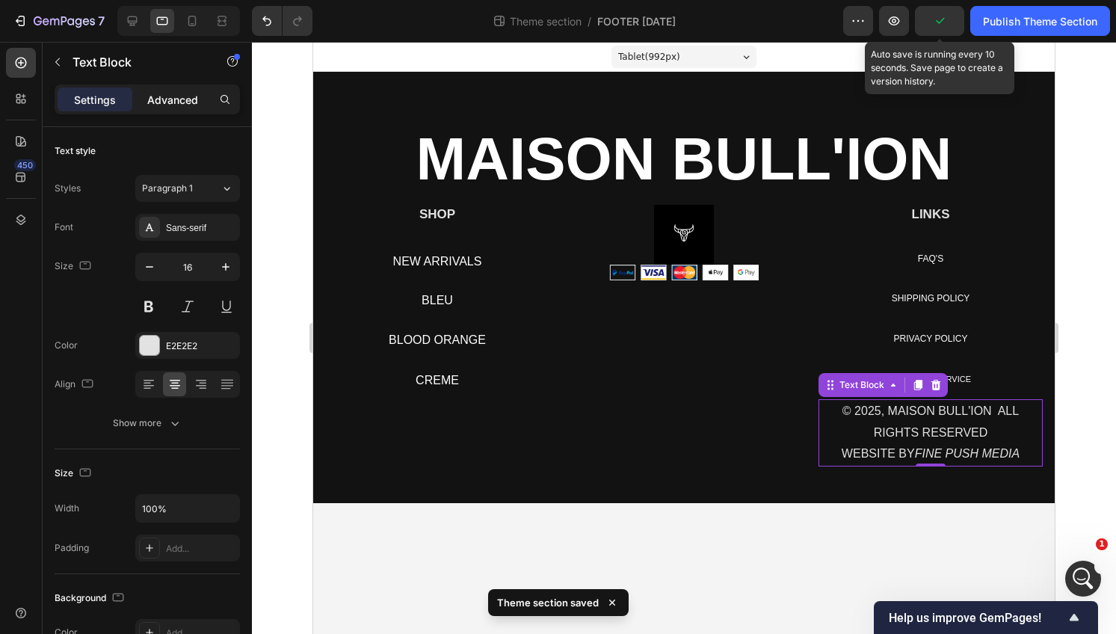
click at [173, 100] on p "Advanced" at bounding box center [172, 100] width 51 height 16
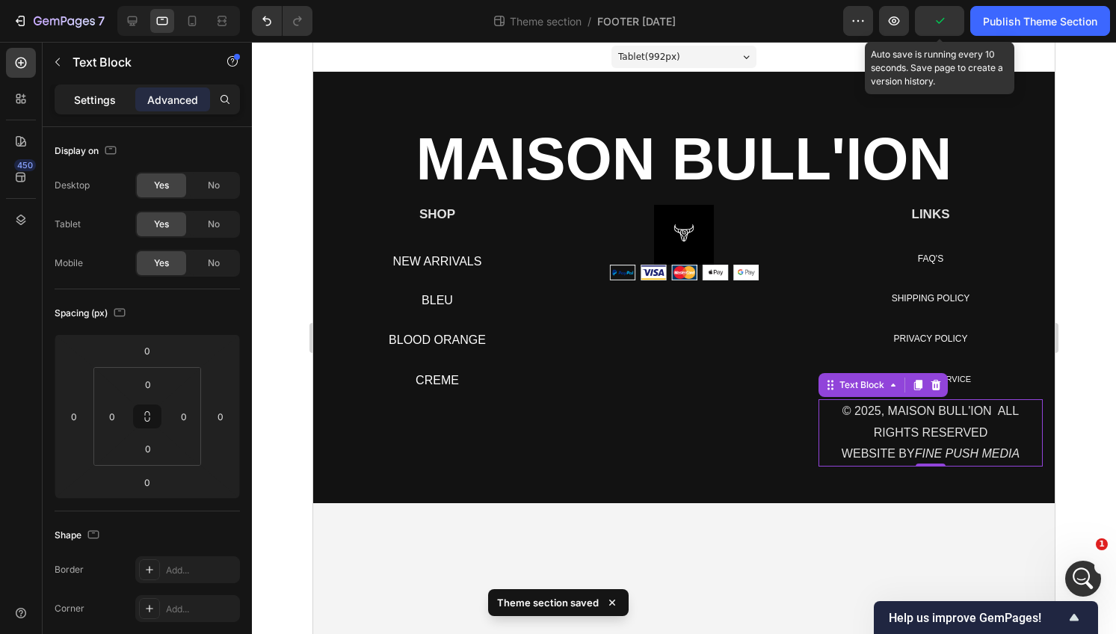
click at [103, 105] on p "Settings" at bounding box center [95, 100] width 42 height 16
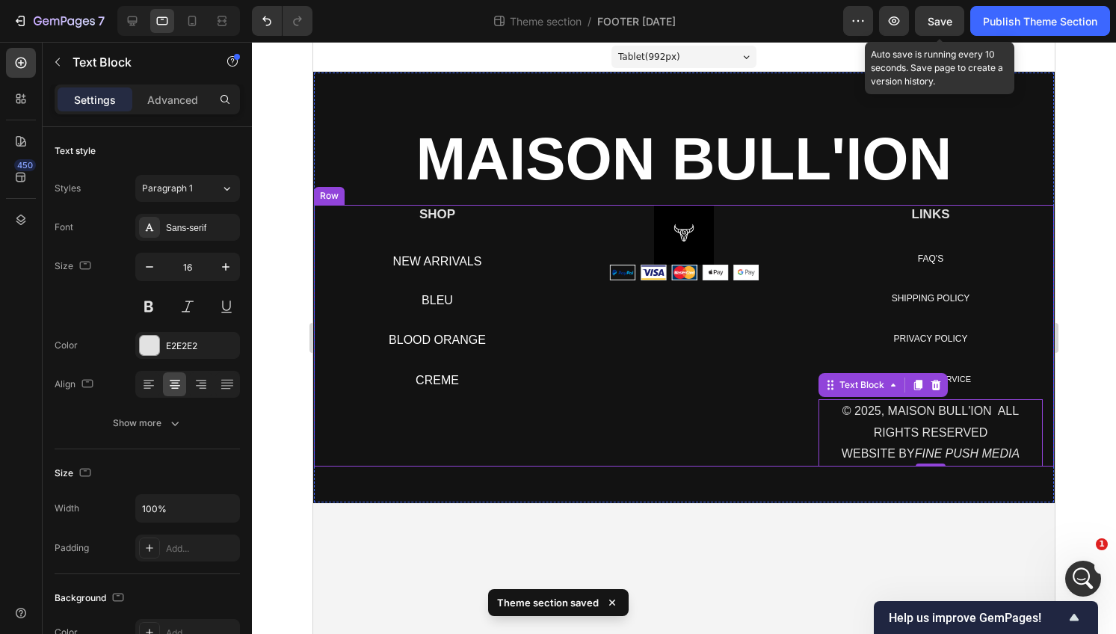
click at [733, 449] on div "Image Image" at bounding box center [684, 336] width 224 height 262
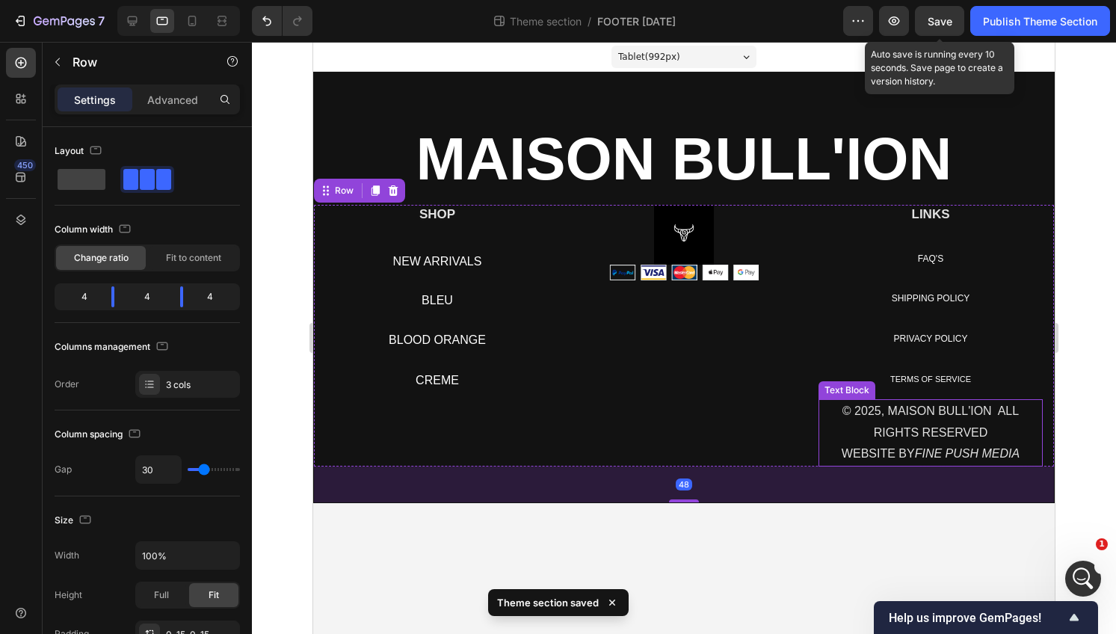
click at [914, 442] on p "© 2025, MAISON BULL'ION ALL RIGHTS RESERVED" at bounding box center [930, 422] width 221 height 43
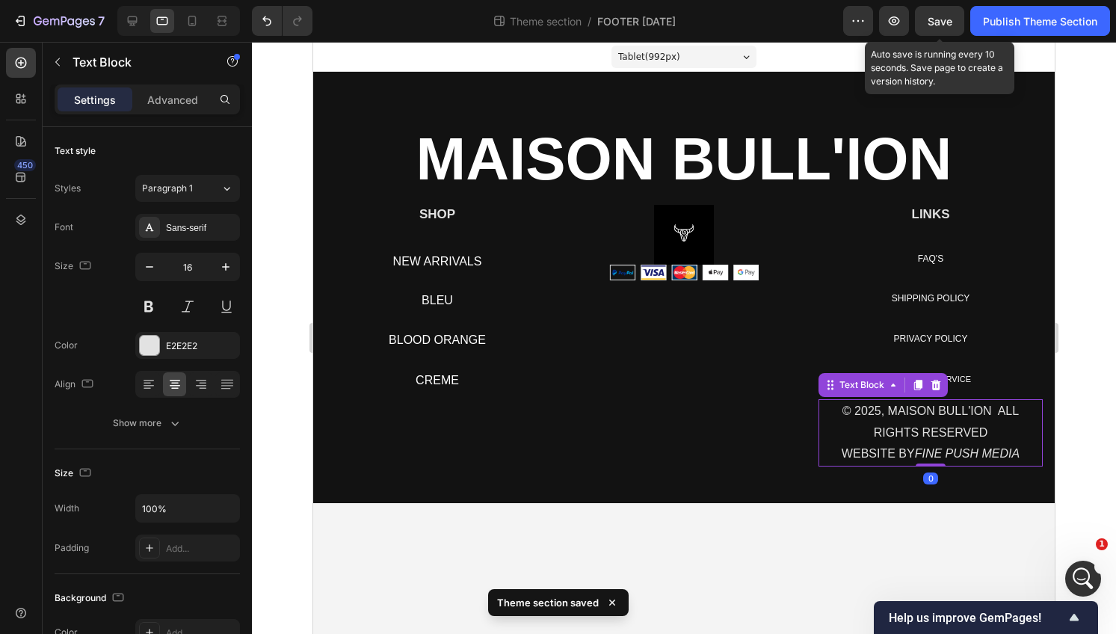
scroll to position [14259, 0]
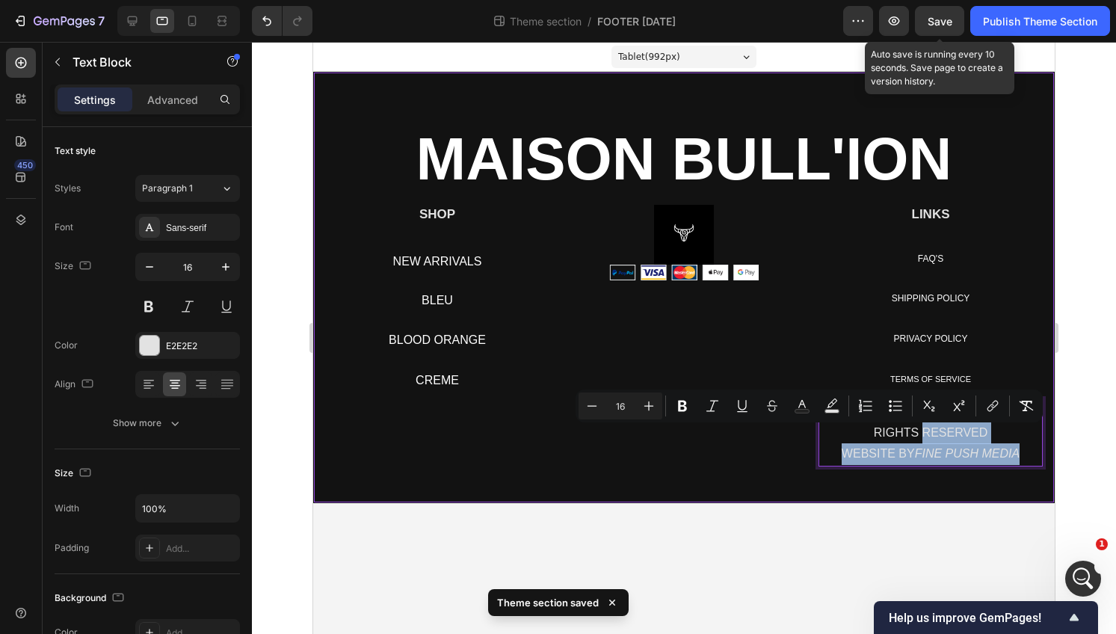
drag, startPoint x: 920, startPoint y: 435, endPoint x: 744, endPoint y: 483, distance: 182.1
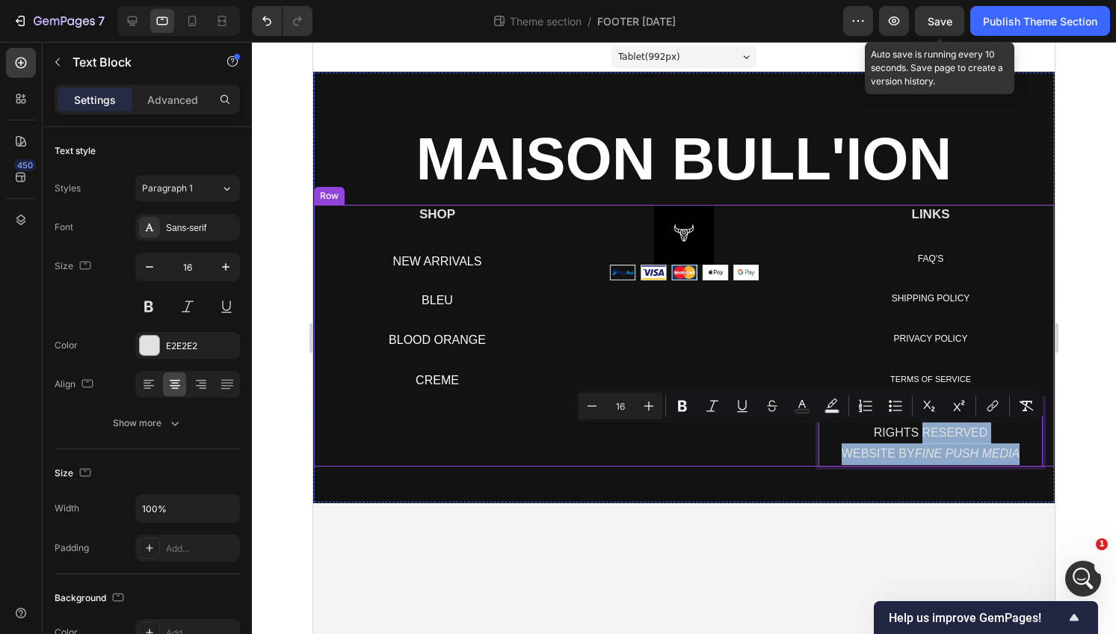
click at [819, 327] on div "PRIVACY POLICY Button" at bounding box center [931, 339] width 224 height 40
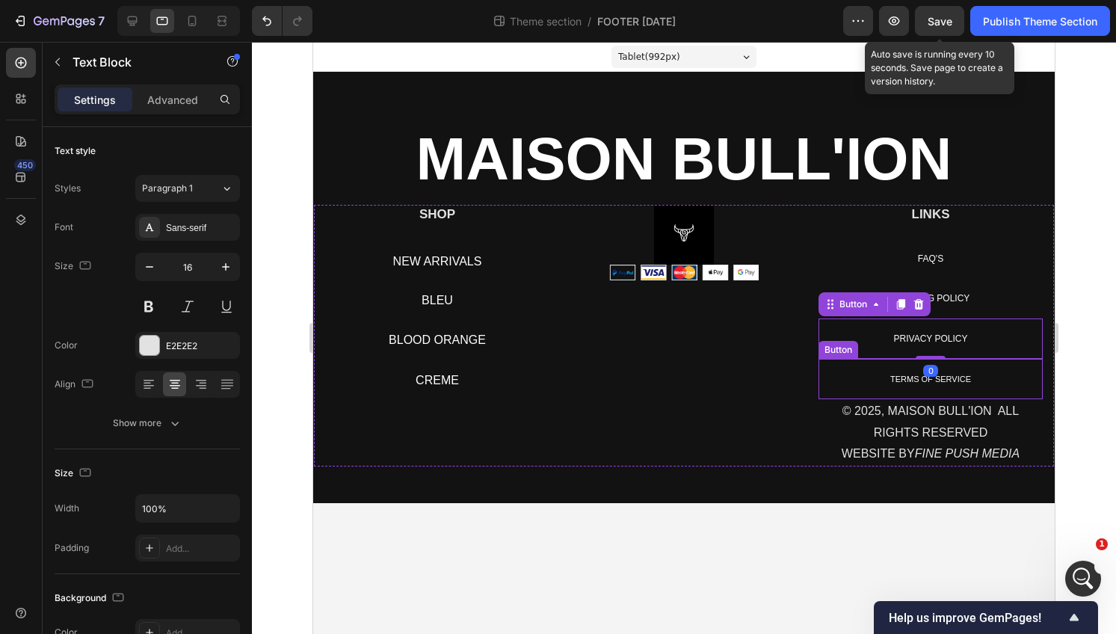
click at [860, 444] on p "© 2025, MAISON BULL'ION ALL RIGHTS RESERVED" at bounding box center [930, 422] width 221 height 43
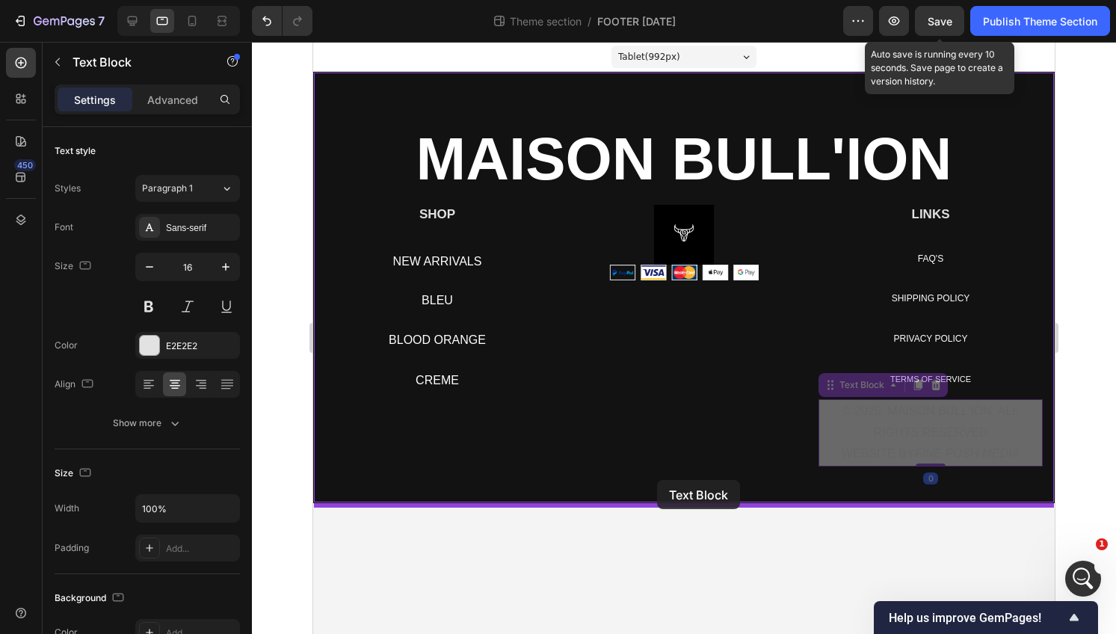
drag, startPoint x: 833, startPoint y: 387, endPoint x: 656, endPoint y: 479, distance: 199.0
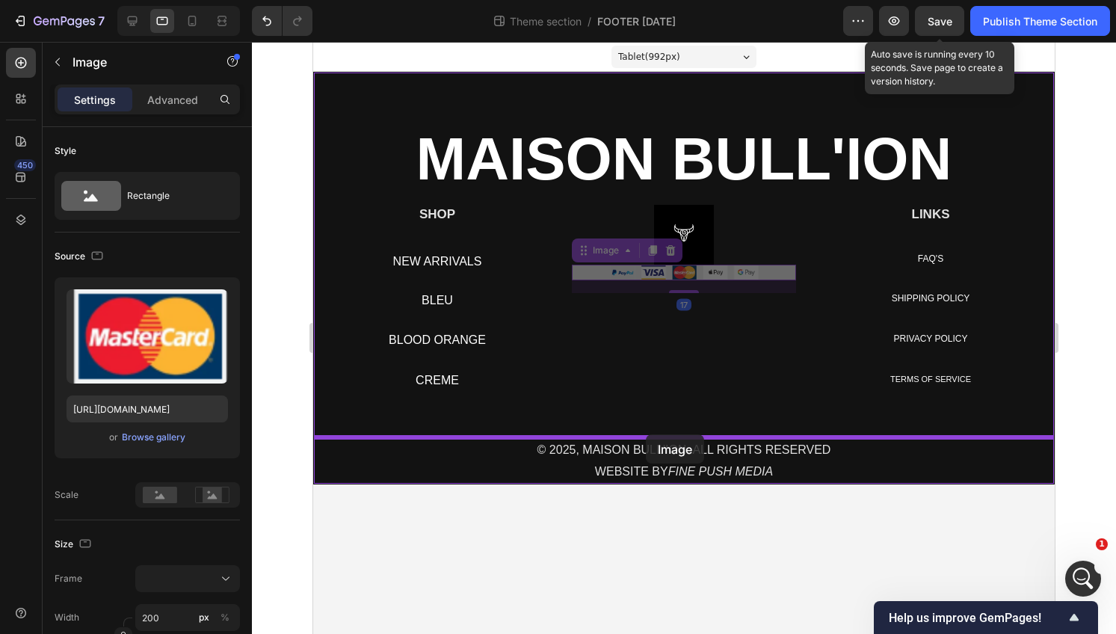
drag, startPoint x: 673, startPoint y: 272, endPoint x: 646, endPoint y: 434, distance: 164.5
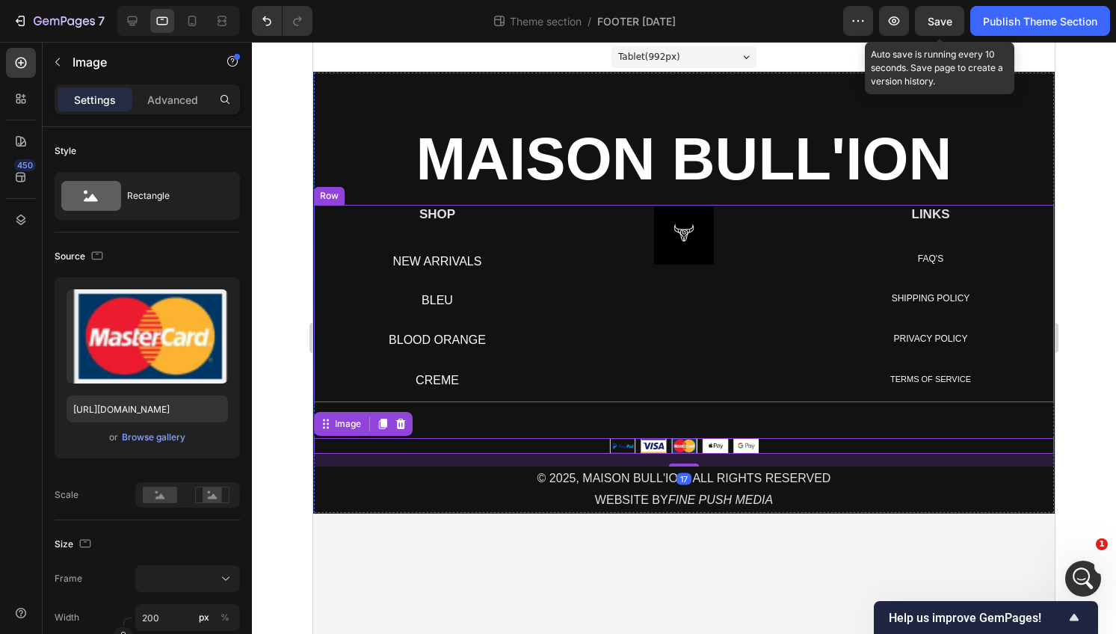
click at [658, 377] on div "Image" at bounding box center [684, 303] width 224 height 197
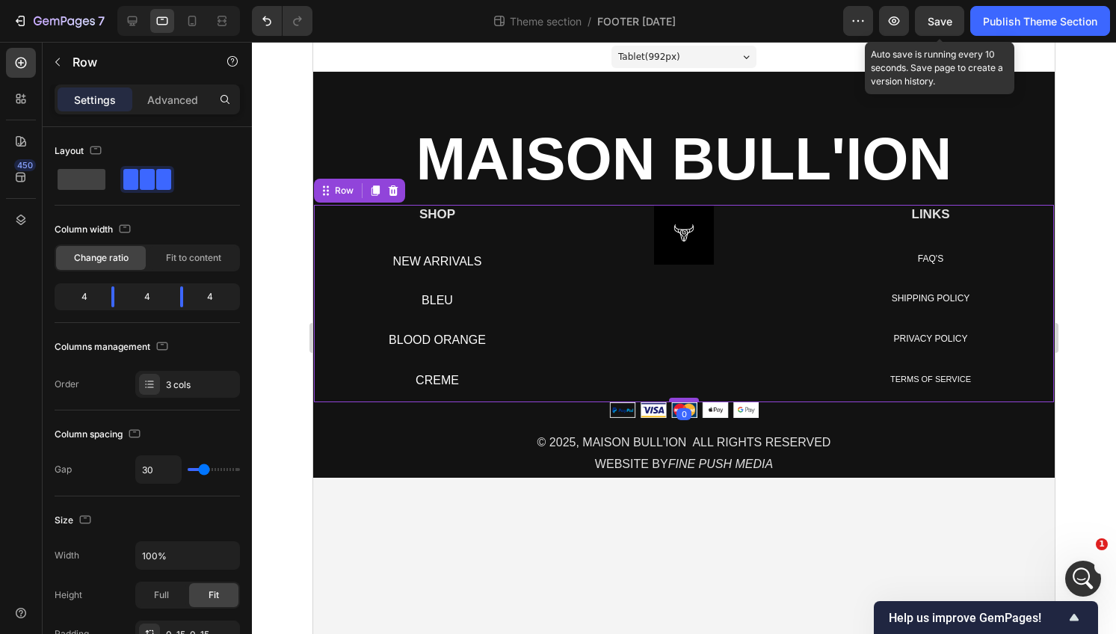
drag, startPoint x: 686, startPoint y: 436, endPoint x: 683, endPoint y: 399, distance: 36.8
click at [683, 399] on div at bounding box center [684, 400] width 30 height 4
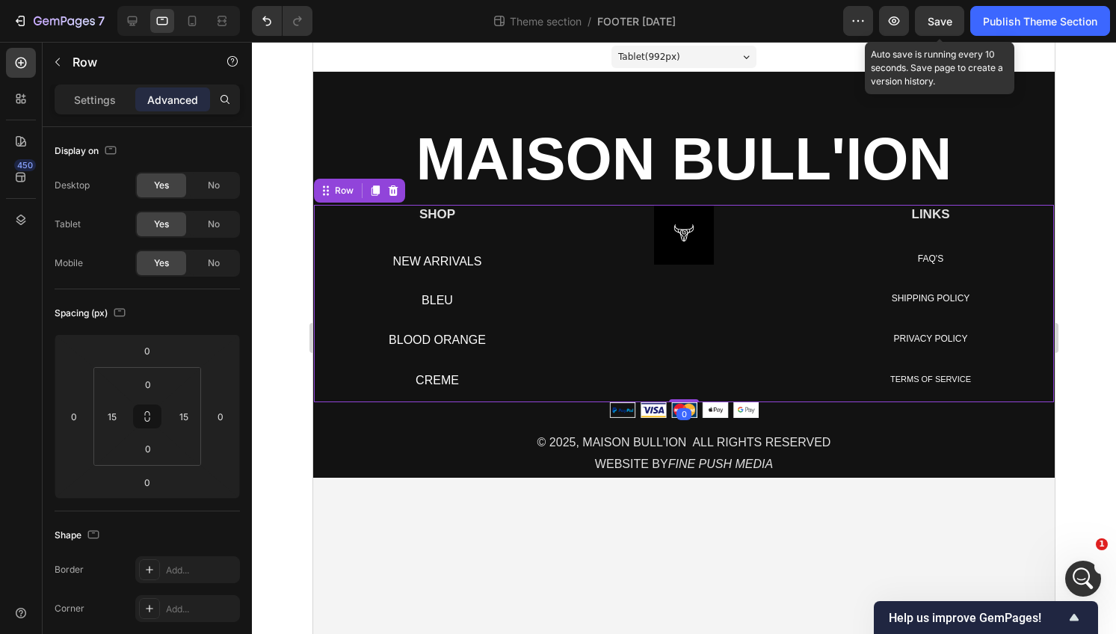
click at [800, 339] on div "SHOP Heading NEW ARRIVALS Button BLEU Button BLOOD ORANGE Button CREME Button R…" at bounding box center [684, 303] width 740 height 197
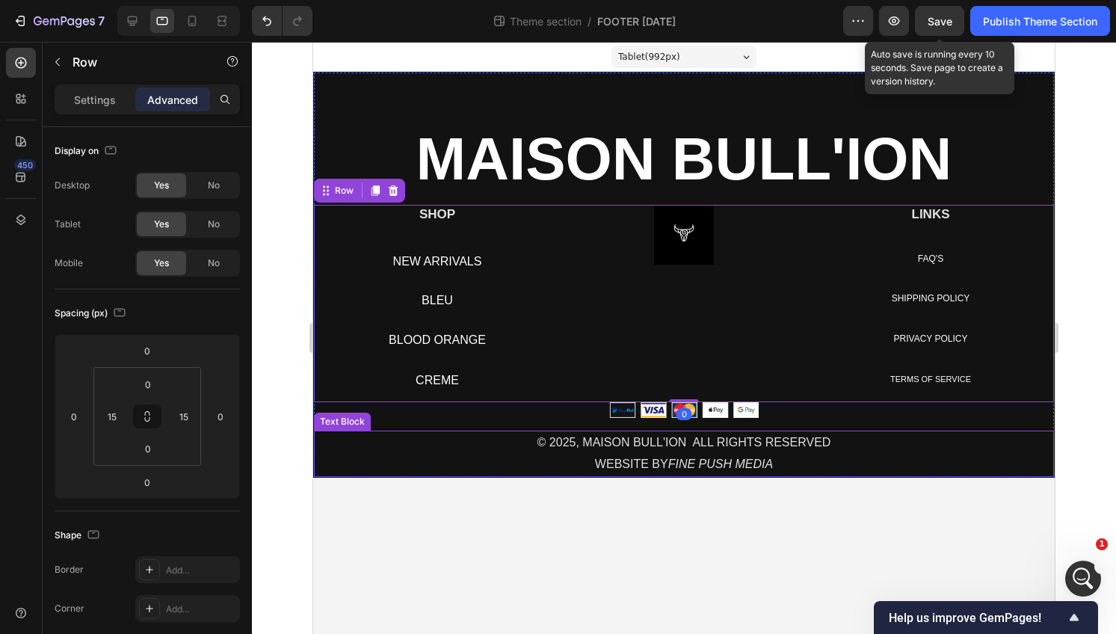
click at [710, 431] on div "© 2025, MAISON BULL'ION ALL RIGHTS RESERVED WEBSITE BY FINE PUSH MEDIA" at bounding box center [684, 454] width 740 height 46
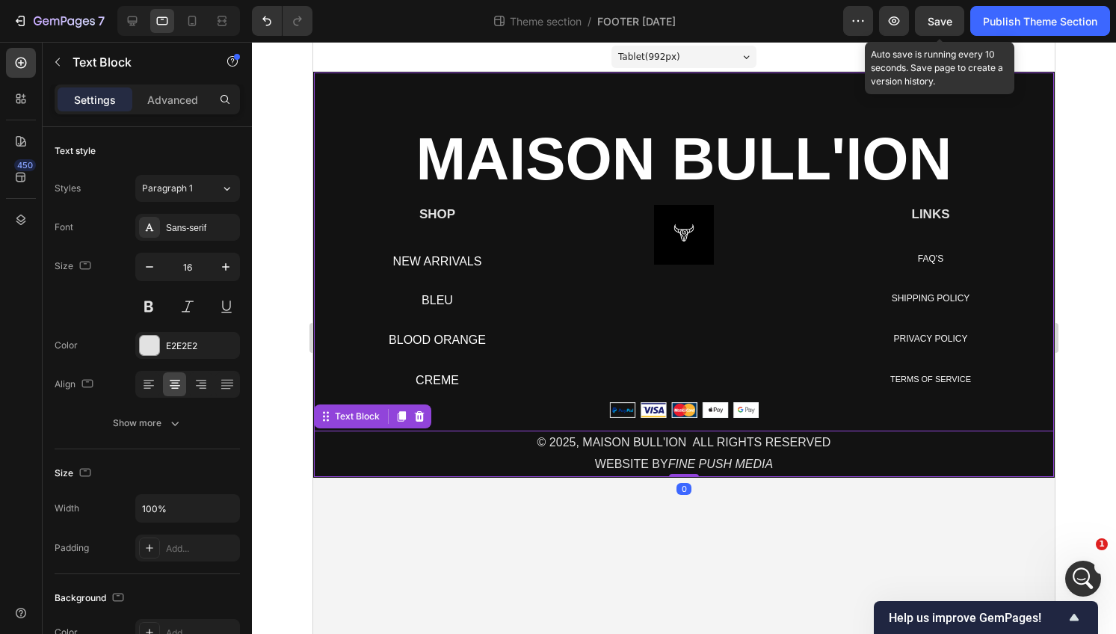
click at [710, 416] on img at bounding box center [684, 410] width 150 height 16
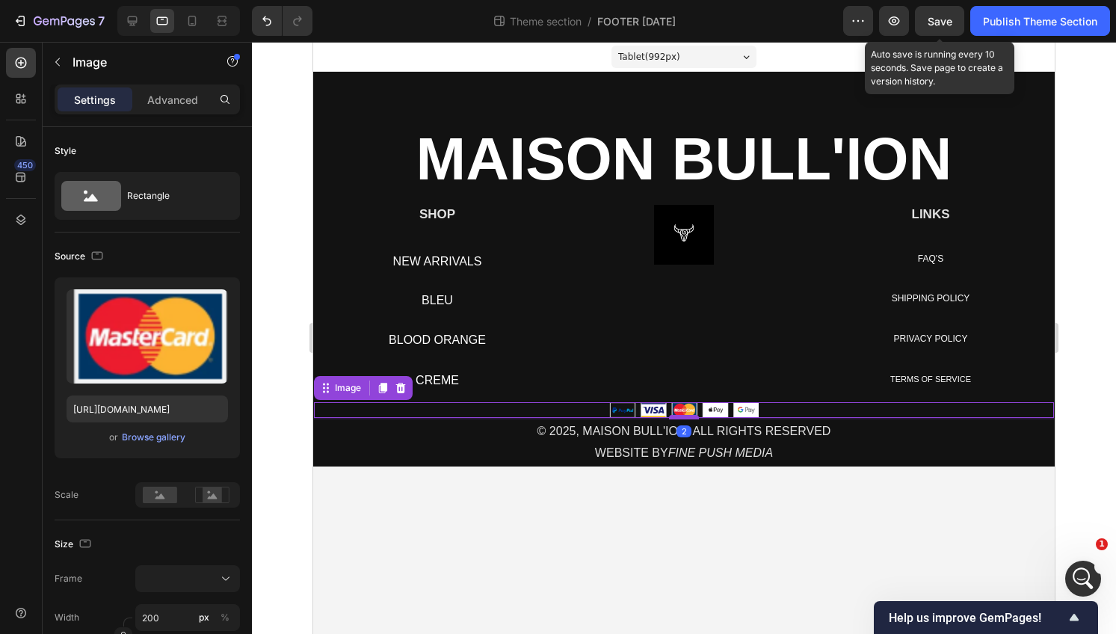
drag, startPoint x: 686, startPoint y: 428, endPoint x: 686, endPoint y: 417, distance: 11.2
click at [686, 417] on div at bounding box center [684, 417] width 30 height 4
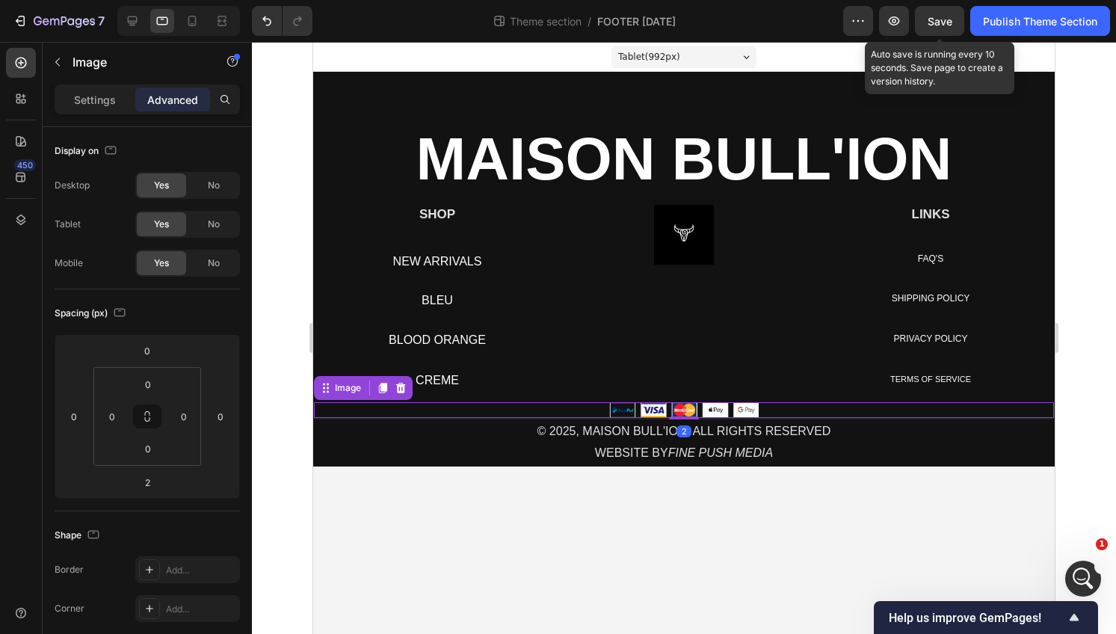
click at [737, 338] on div "Image" at bounding box center [684, 303] width 224 height 197
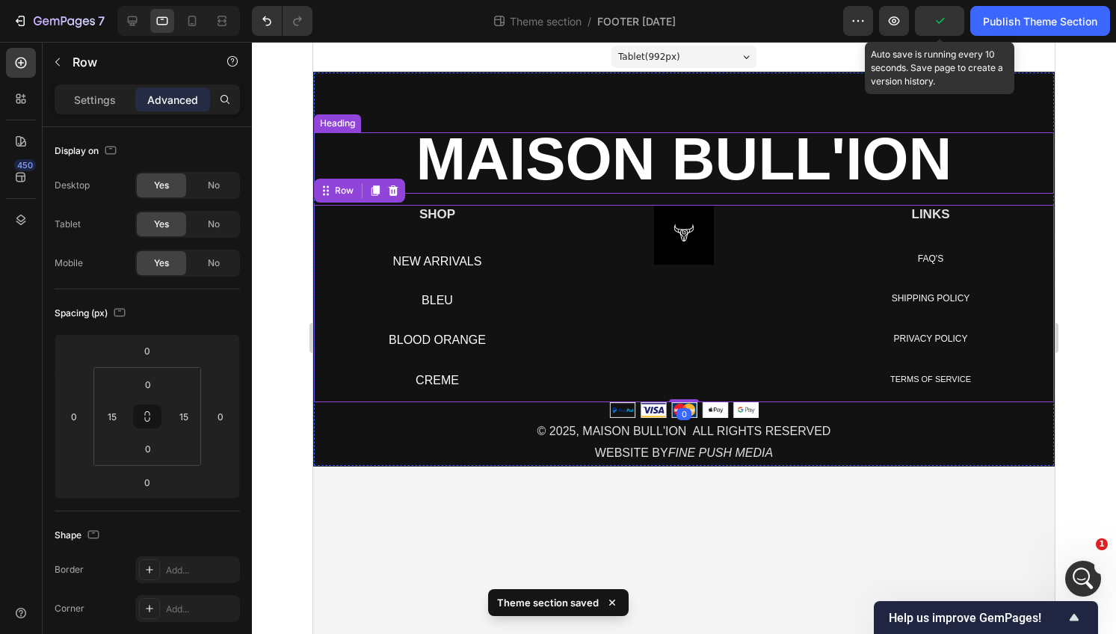
click at [781, 132] on strong "MAISON BULL'ION" at bounding box center [684, 159] width 536 height 67
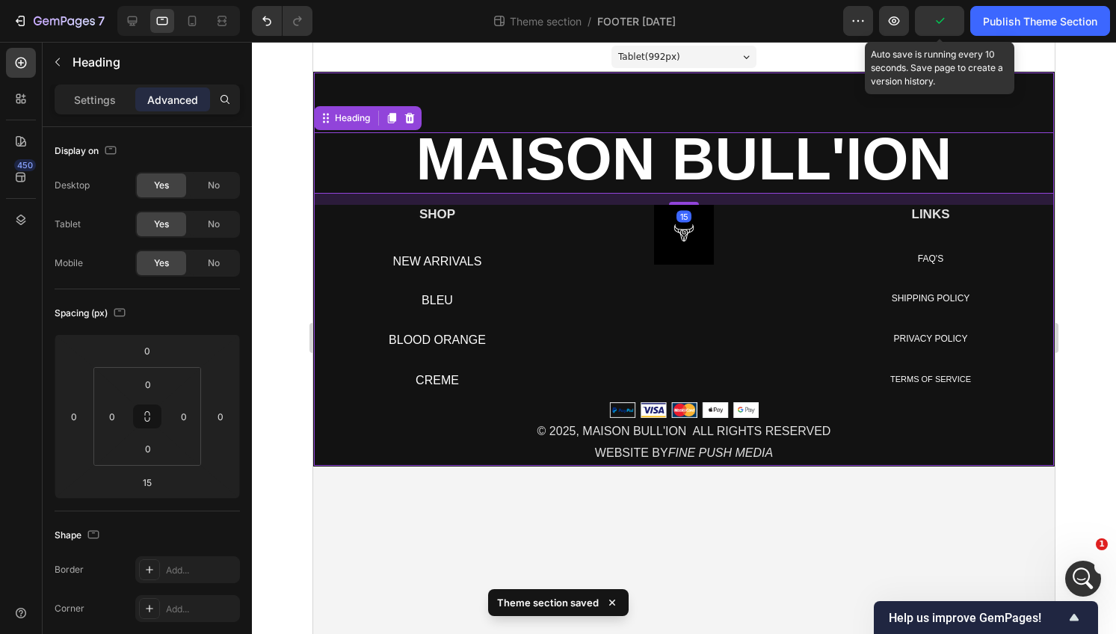
click at [772, 89] on div "⁠⁠⁠⁠⁠⁠⁠ MAISON BULL'ION Heading 15 SHOP Heading NEW ARRIVALS Button BLEU Button…" at bounding box center [684, 269] width 742 height 395
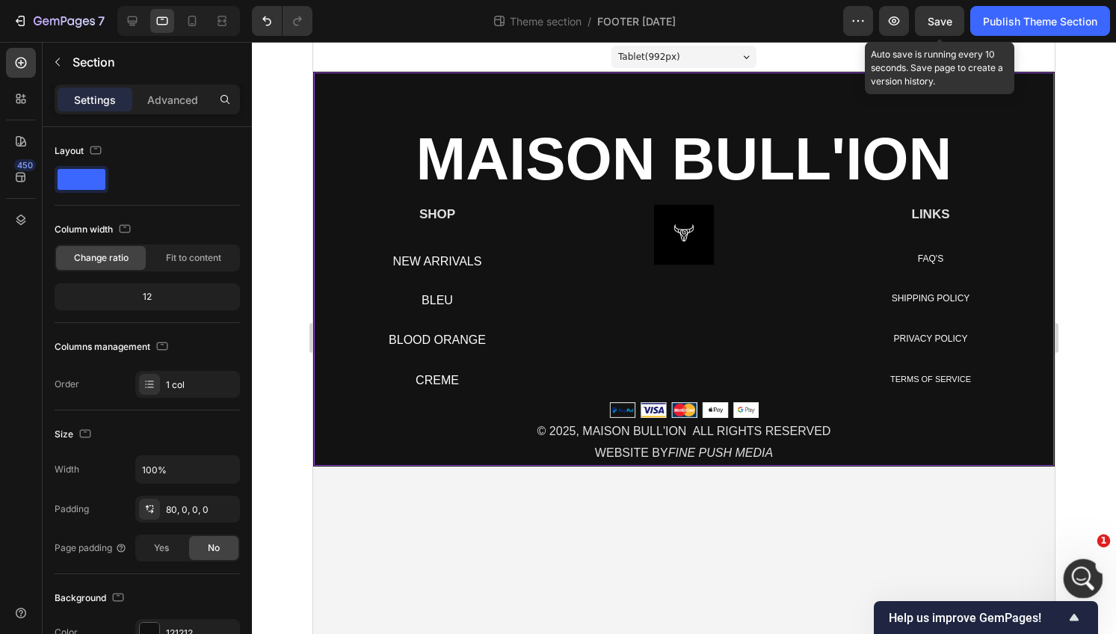
click at [1080, 574] on icon "Open Intercom Messenger" at bounding box center [1081, 577] width 25 height 25
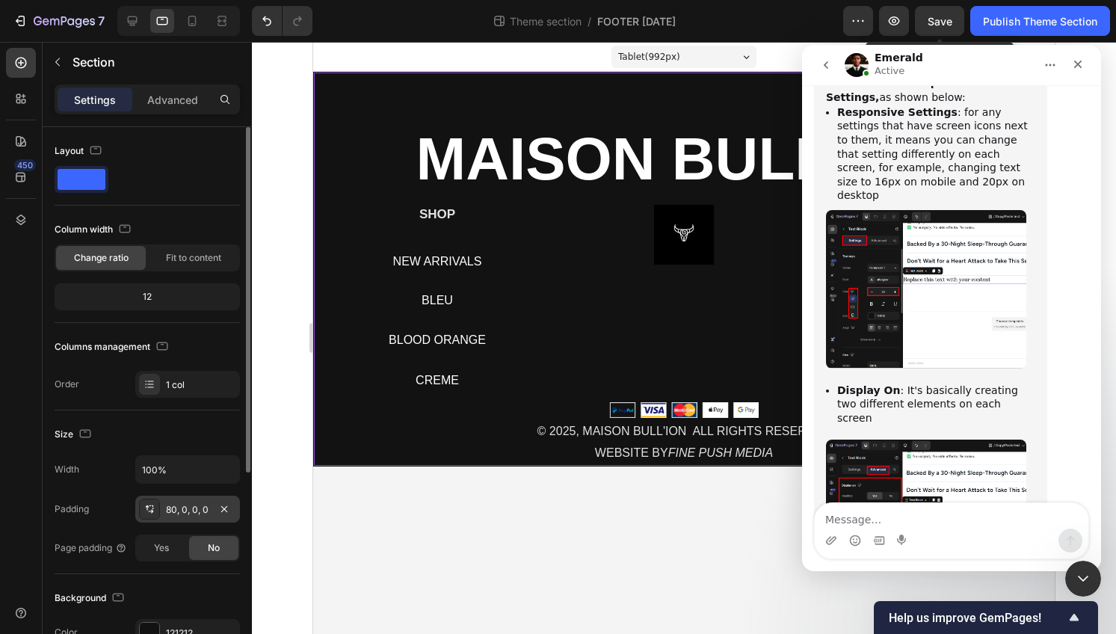
scroll to position [324, 0]
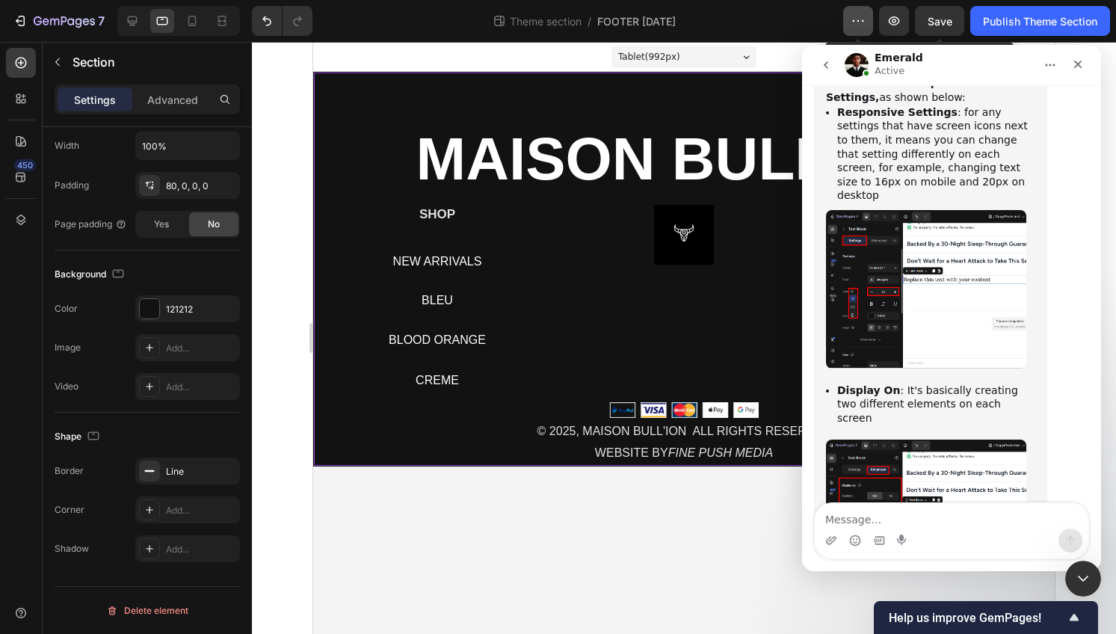
click at [845, 23] on button "button" at bounding box center [858, 21] width 30 height 30
click at [861, 18] on icon "button" at bounding box center [858, 20] width 15 height 15
click at [1075, 64] on icon "Close" at bounding box center [1078, 64] width 12 height 12
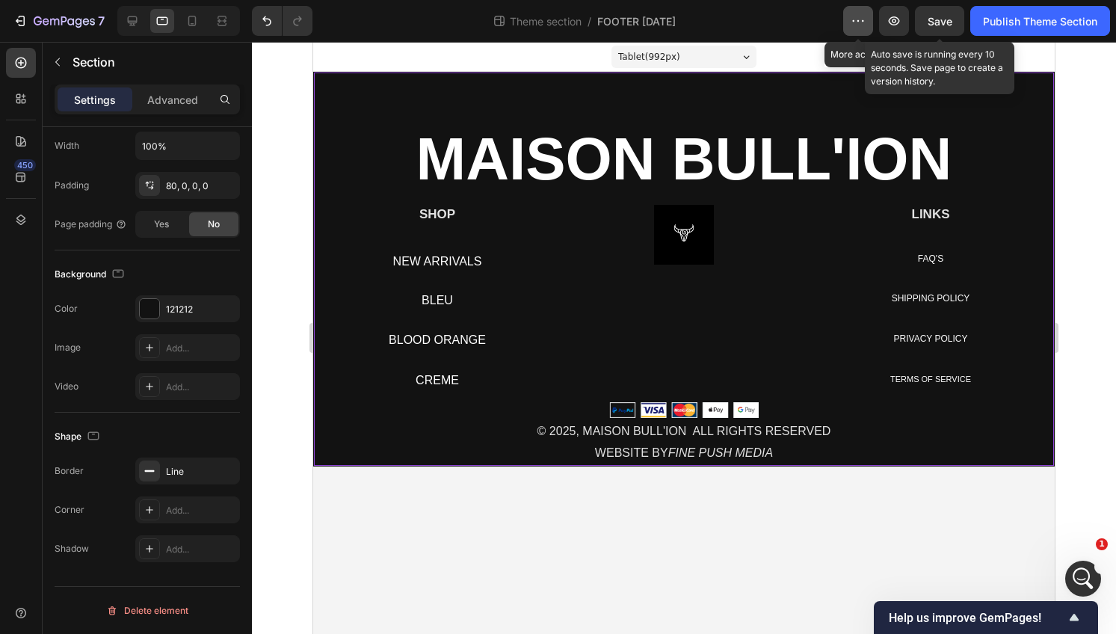
click at [862, 34] on button "button" at bounding box center [858, 21] width 30 height 30
click at [860, 28] on icon "button" at bounding box center [858, 20] width 15 height 15
click at [180, 22] on div at bounding box center [192, 21] width 24 height 24
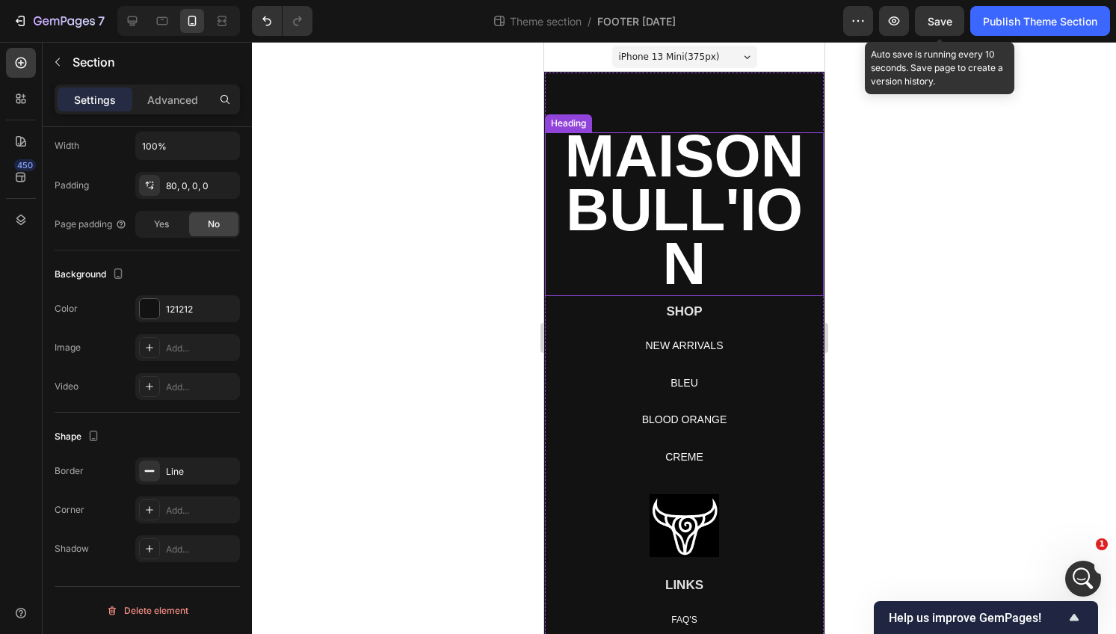
click at [713, 176] on strong "MAISON BULL'ION" at bounding box center [684, 210] width 239 height 174
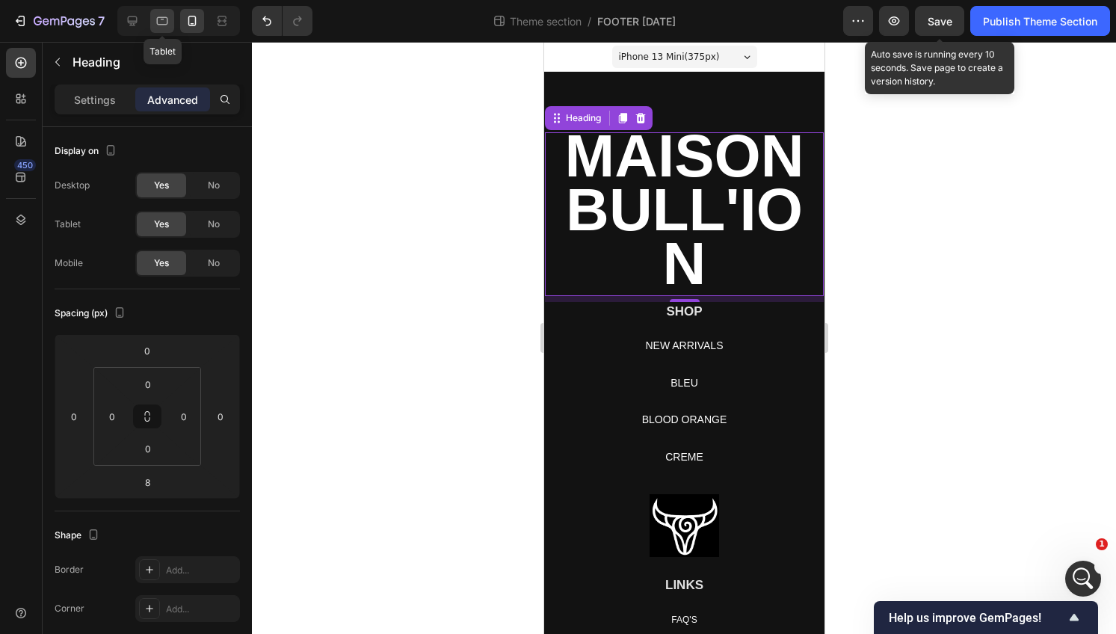
click at [155, 22] on icon at bounding box center [162, 20] width 15 height 15
type input "15"
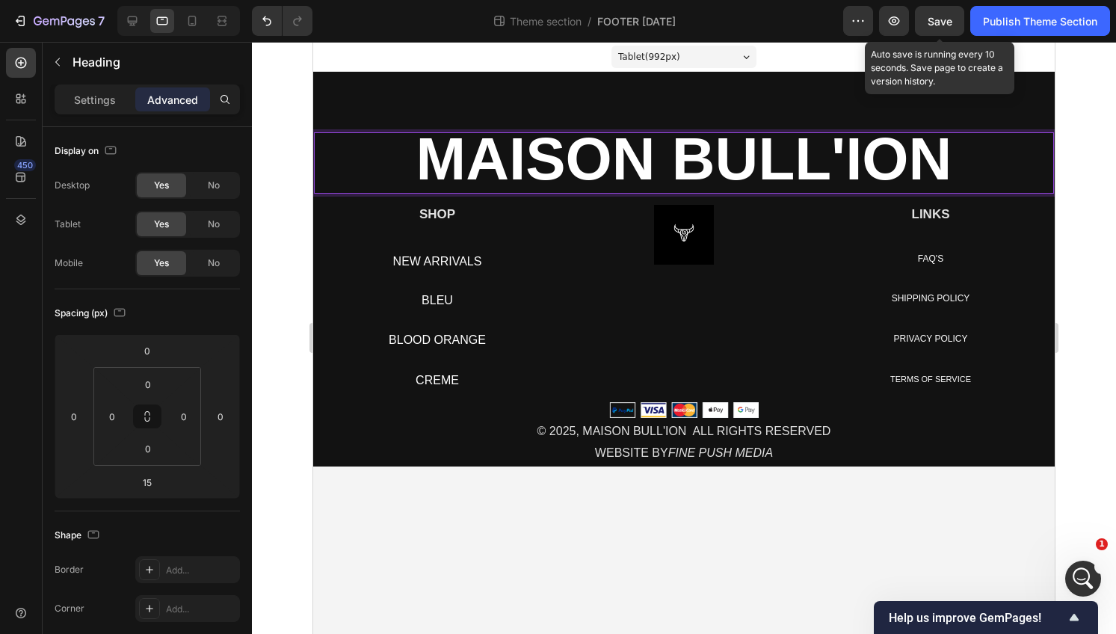
click at [573, 158] on strong "MAISON BULL'ION" at bounding box center [684, 159] width 536 height 67
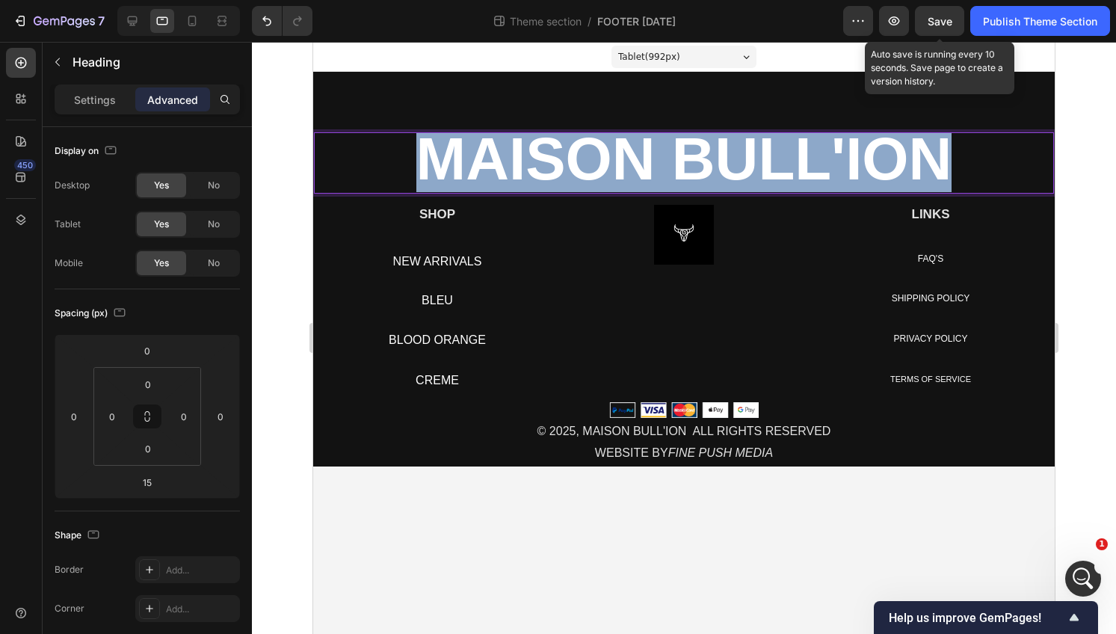
click at [573, 158] on strong "MAISON BULL'ION" at bounding box center [684, 159] width 536 height 67
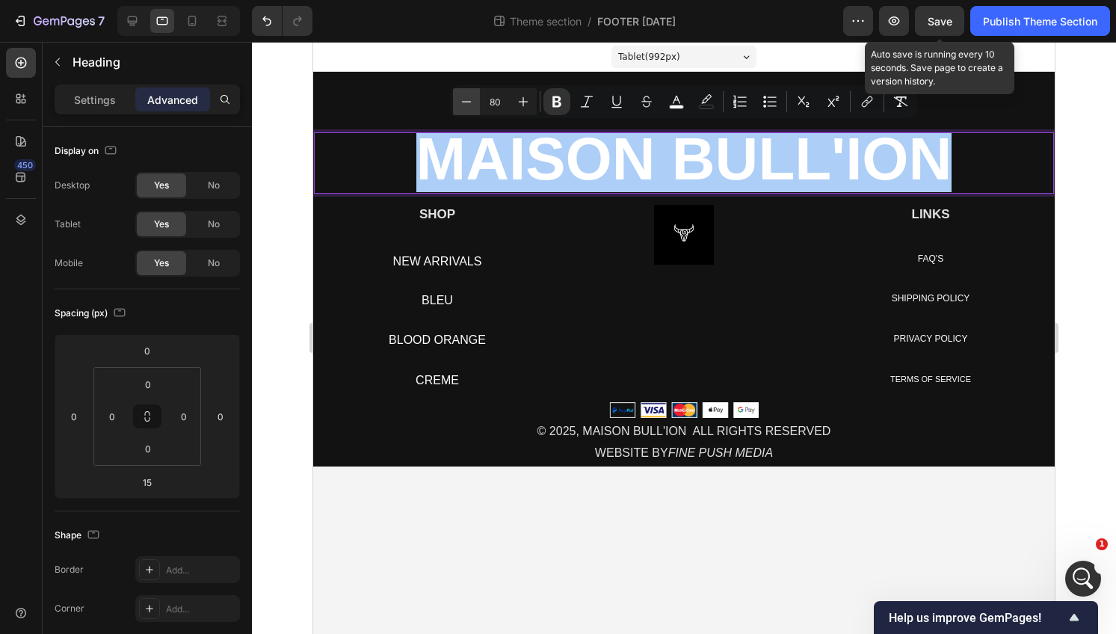
click at [473, 99] on icon "Editor contextual toolbar" at bounding box center [466, 101] width 15 height 15
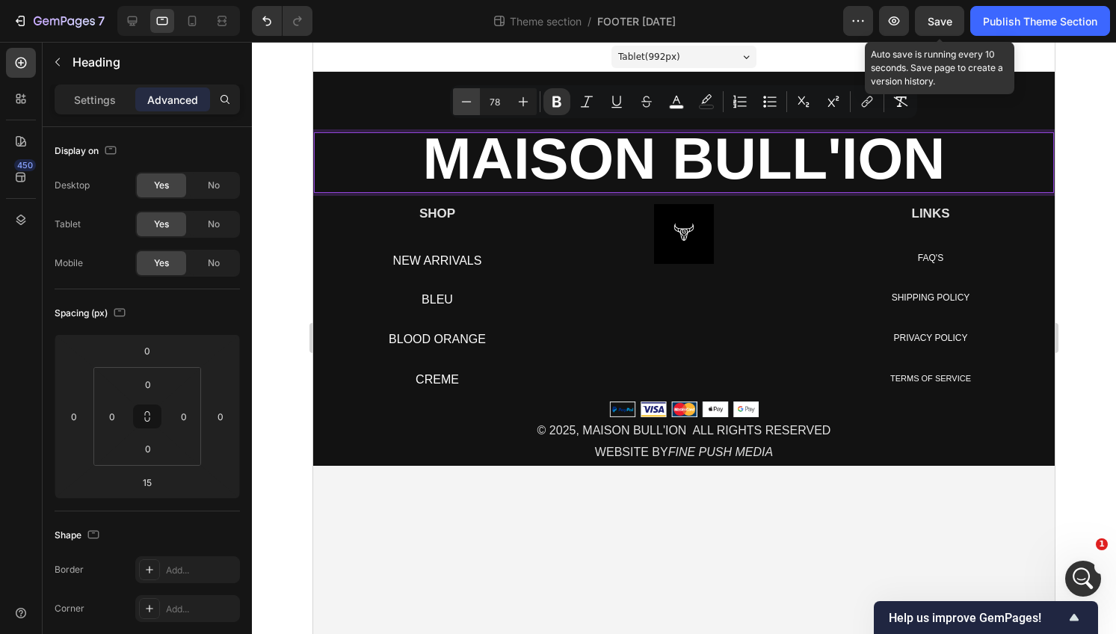
click at [473, 99] on icon "Editor contextual toolbar" at bounding box center [466, 101] width 15 height 15
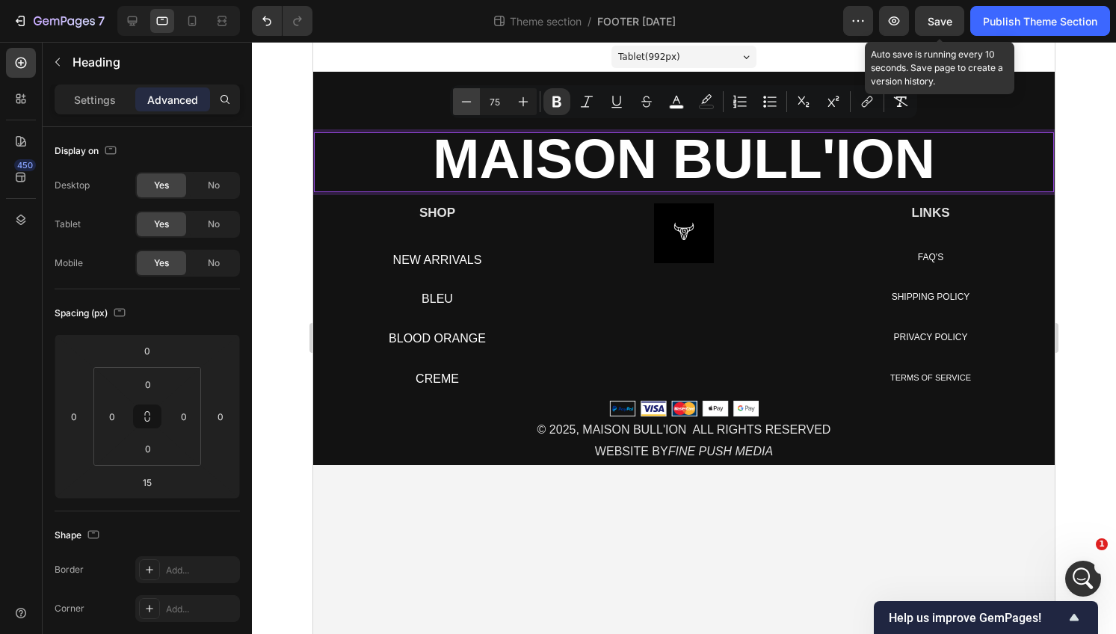
click at [473, 99] on icon "Editor contextual toolbar" at bounding box center [466, 101] width 15 height 15
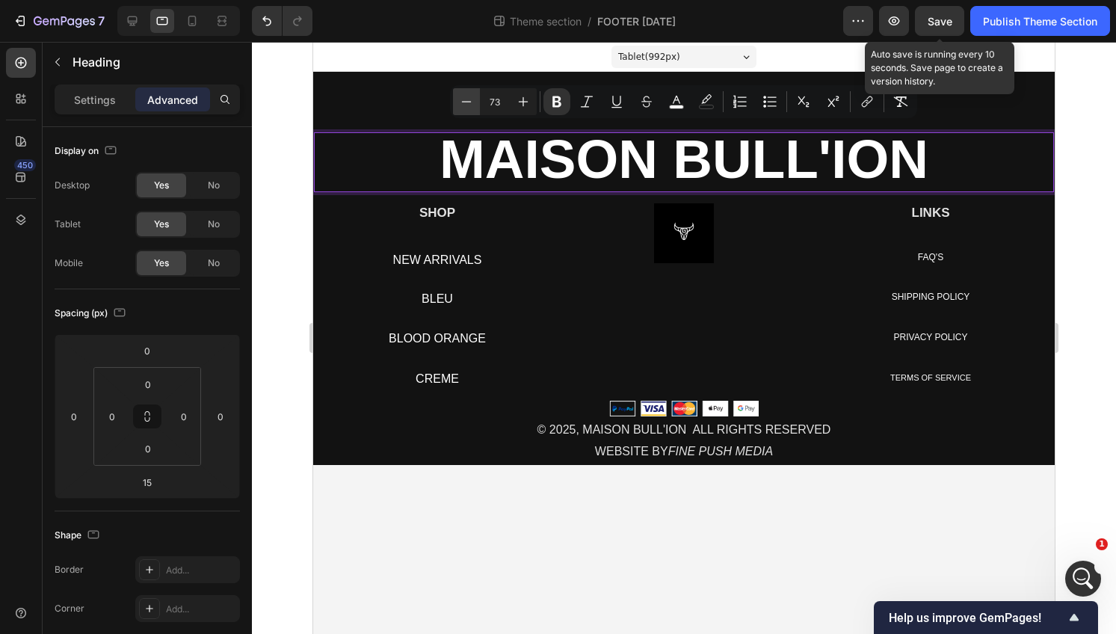
click at [473, 99] on icon "Editor contextual toolbar" at bounding box center [466, 101] width 15 height 15
type input "72"
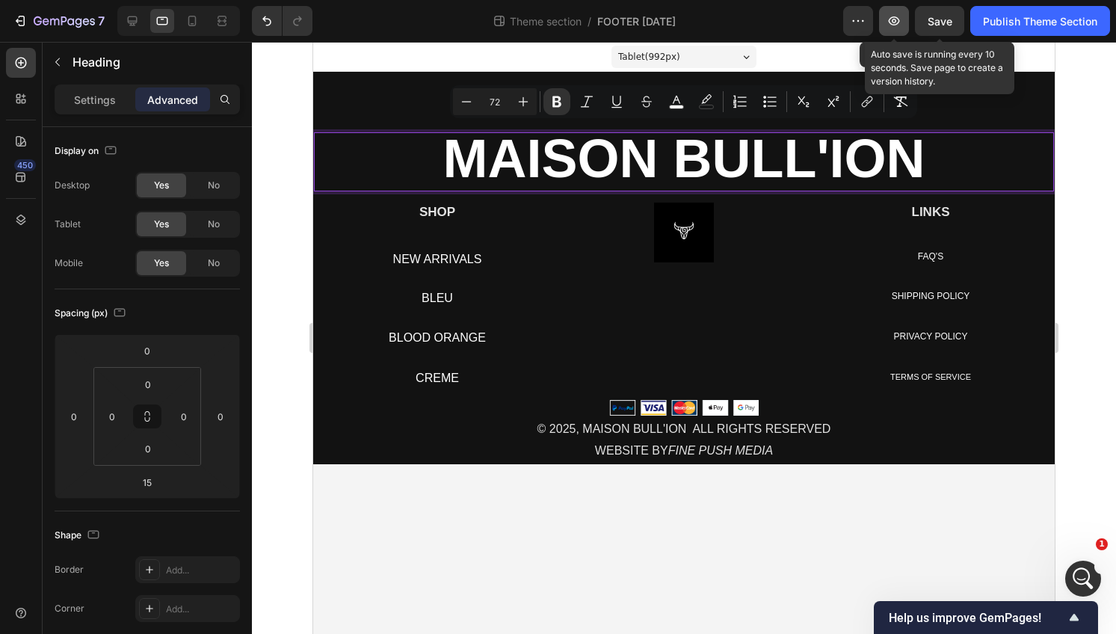
click at [894, 14] on icon "button" at bounding box center [894, 20] width 15 height 15
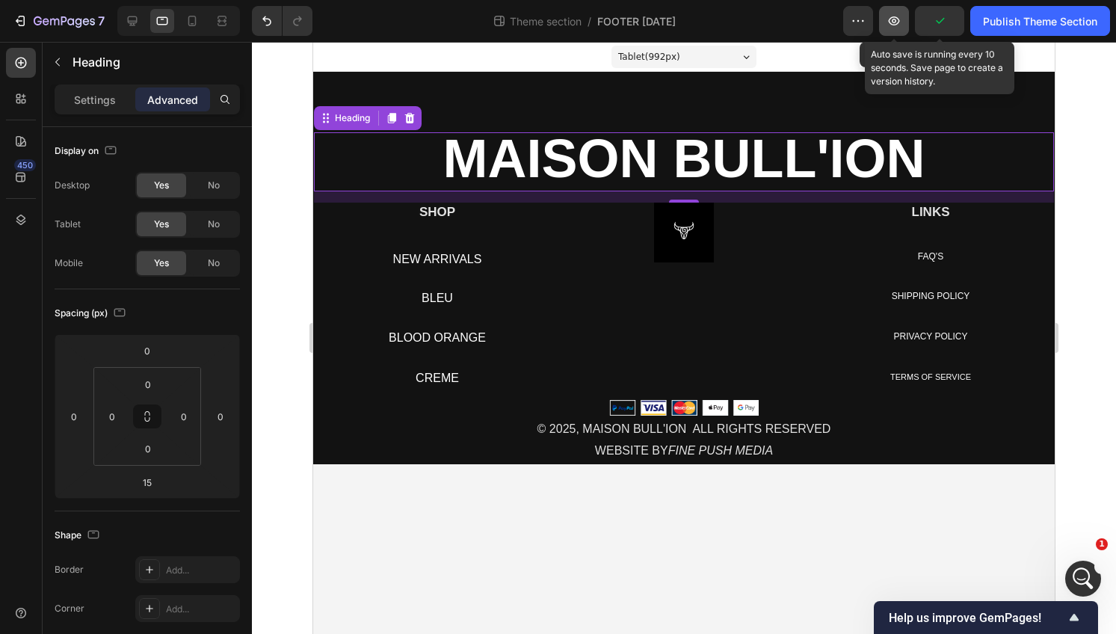
scroll to position [14317, 0]
click at [191, 19] on icon at bounding box center [192, 20] width 15 height 15
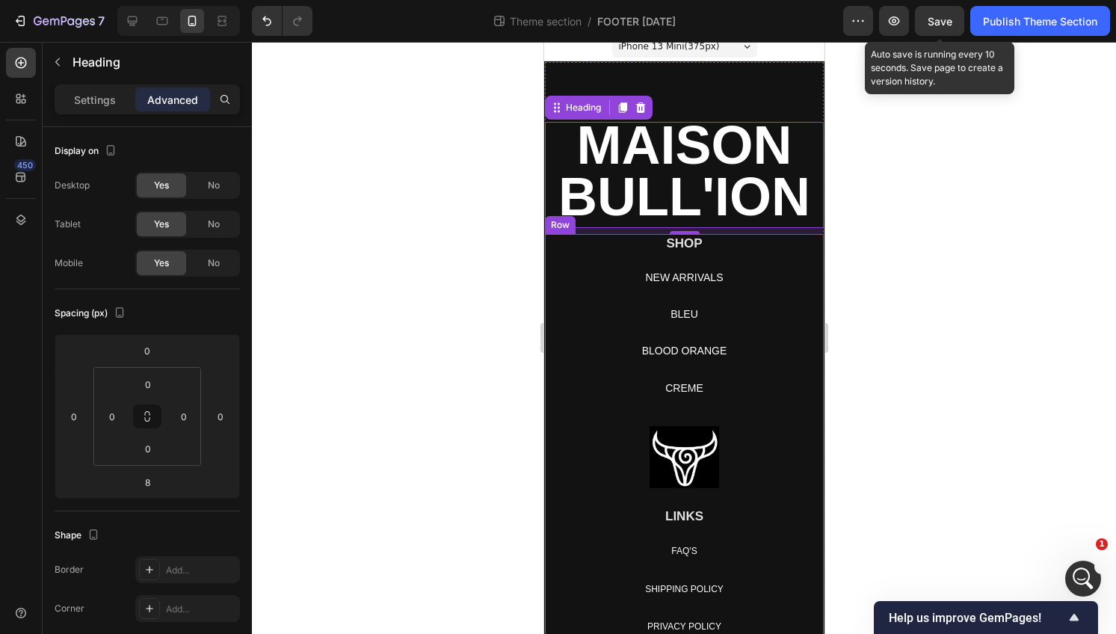
scroll to position [118, 0]
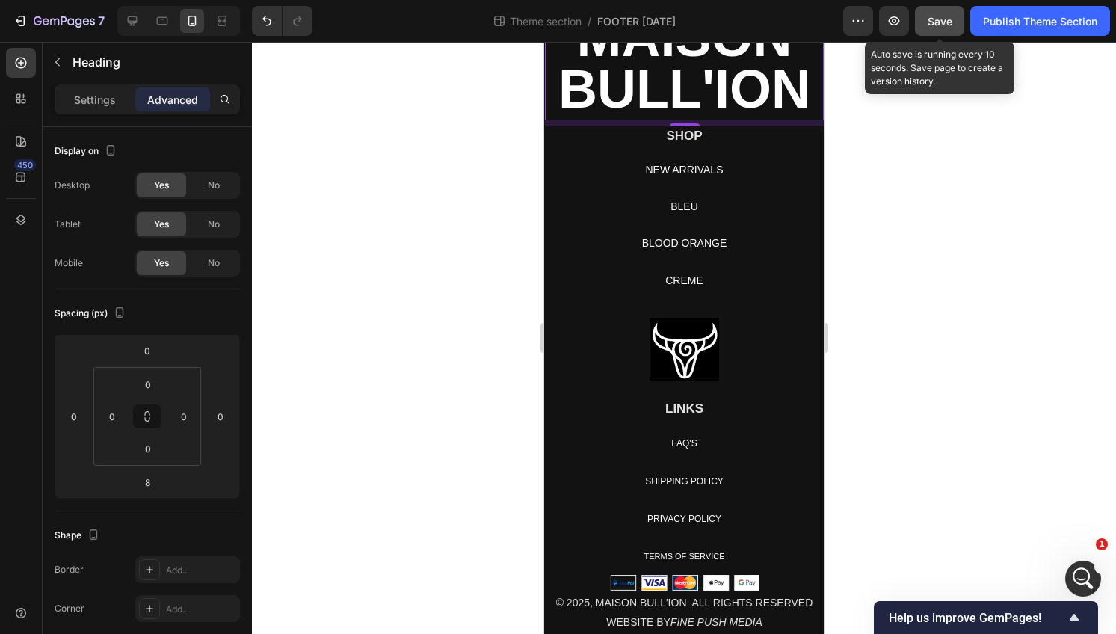
click at [935, 25] on span "Save" at bounding box center [940, 21] width 25 height 13
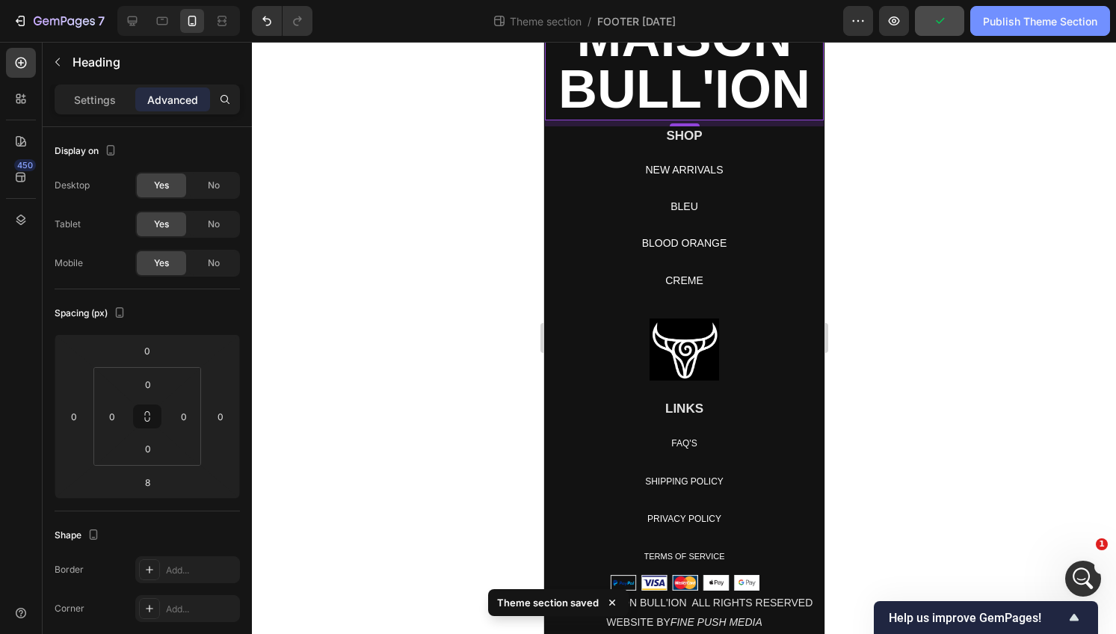
click at [1044, 23] on div "Publish Theme Section" at bounding box center [1040, 21] width 114 height 16
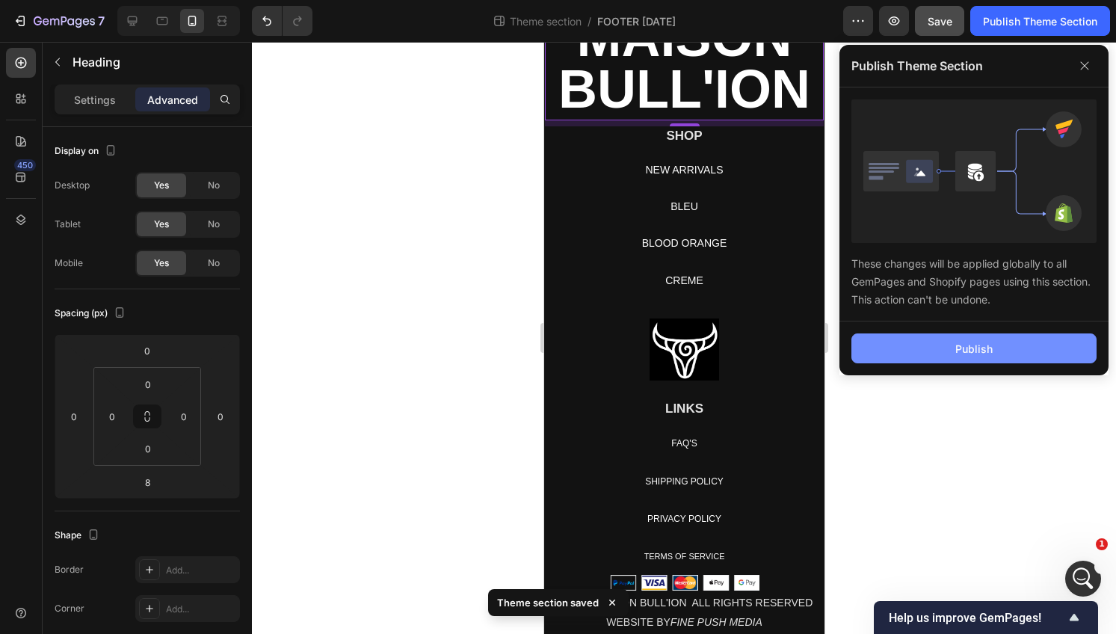
click at [960, 353] on div "Publish" at bounding box center [974, 349] width 37 height 16
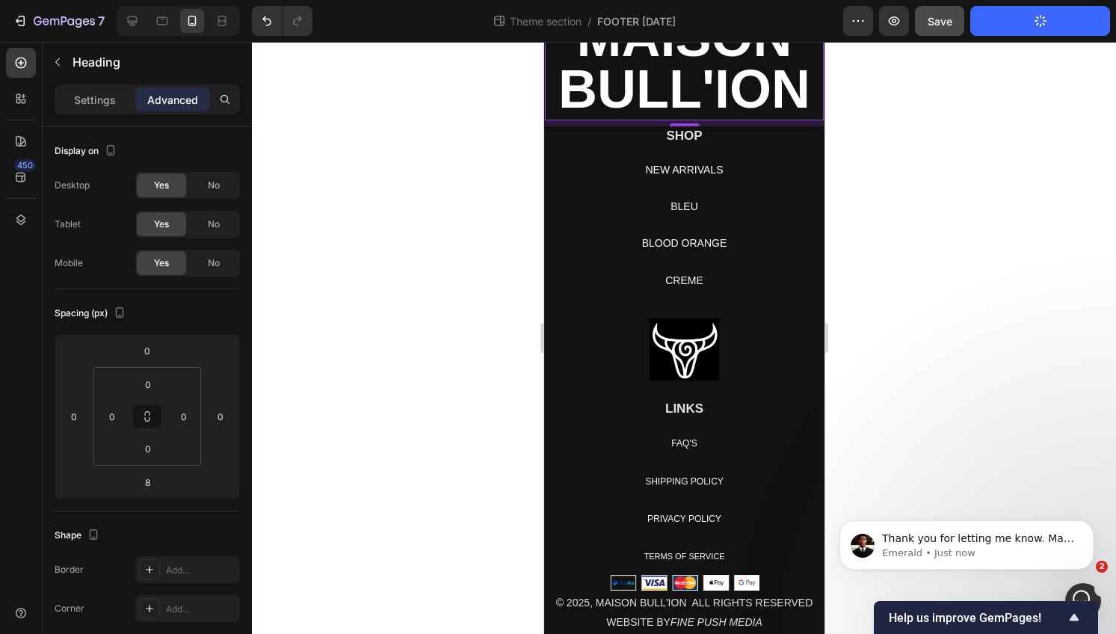
scroll to position [14334, 0]
click at [885, 20] on button "button" at bounding box center [894, 21] width 30 height 30
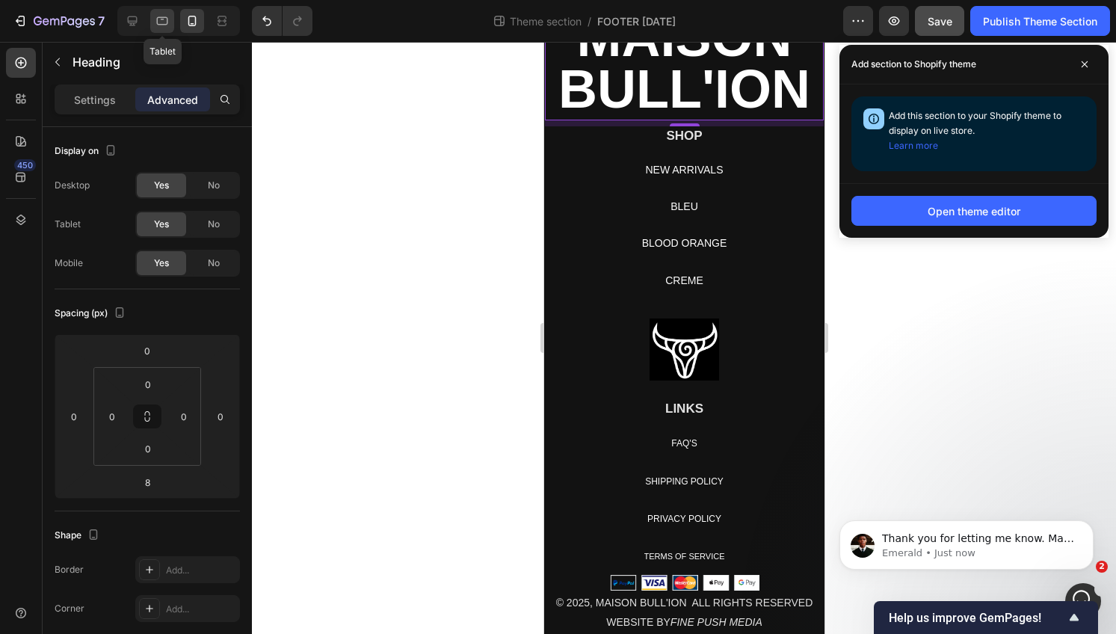
click at [159, 28] on div at bounding box center [162, 21] width 24 height 24
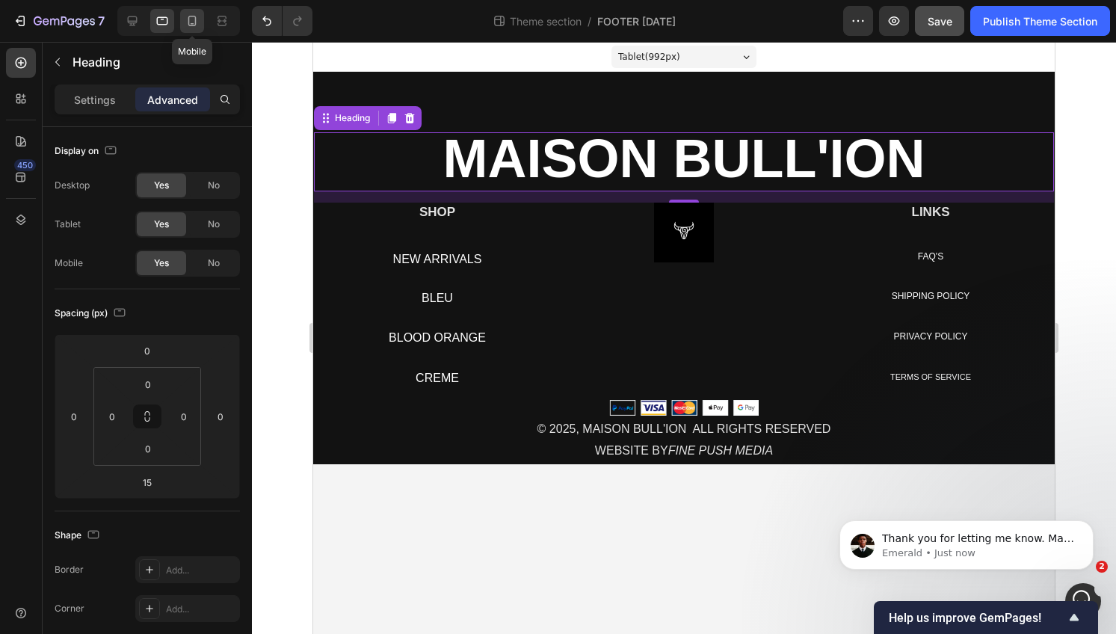
click at [185, 23] on icon at bounding box center [192, 20] width 15 height 15
type input "8"
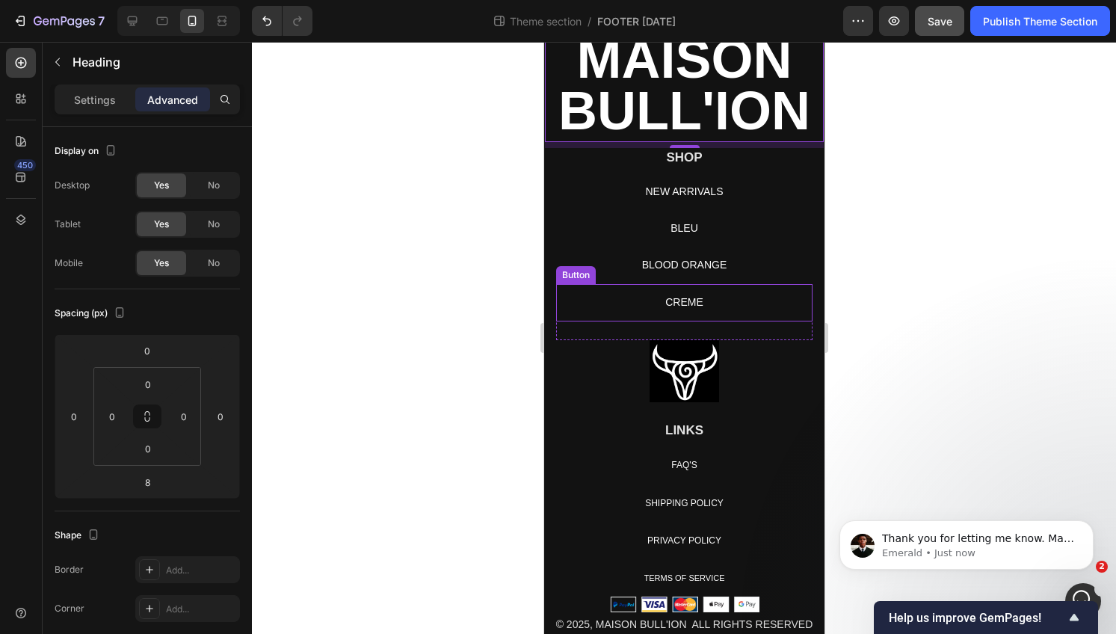
scroll to position [118, 0]
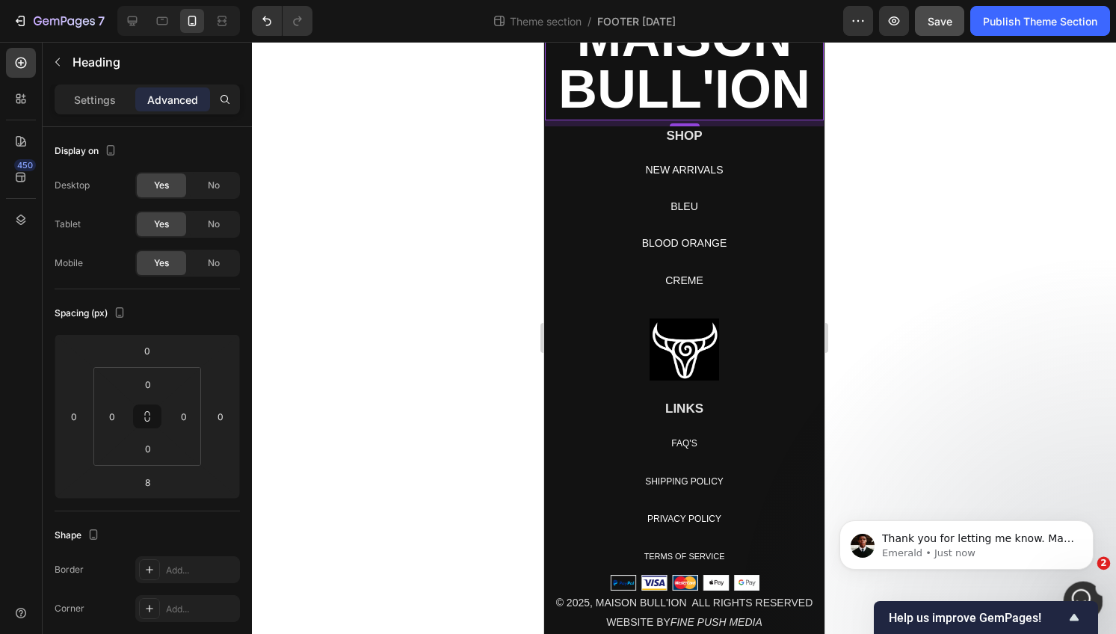
click at [1080, 585] on div "Open Intercom Messenger" at bounding box center [1081, 598] width 49 height 49
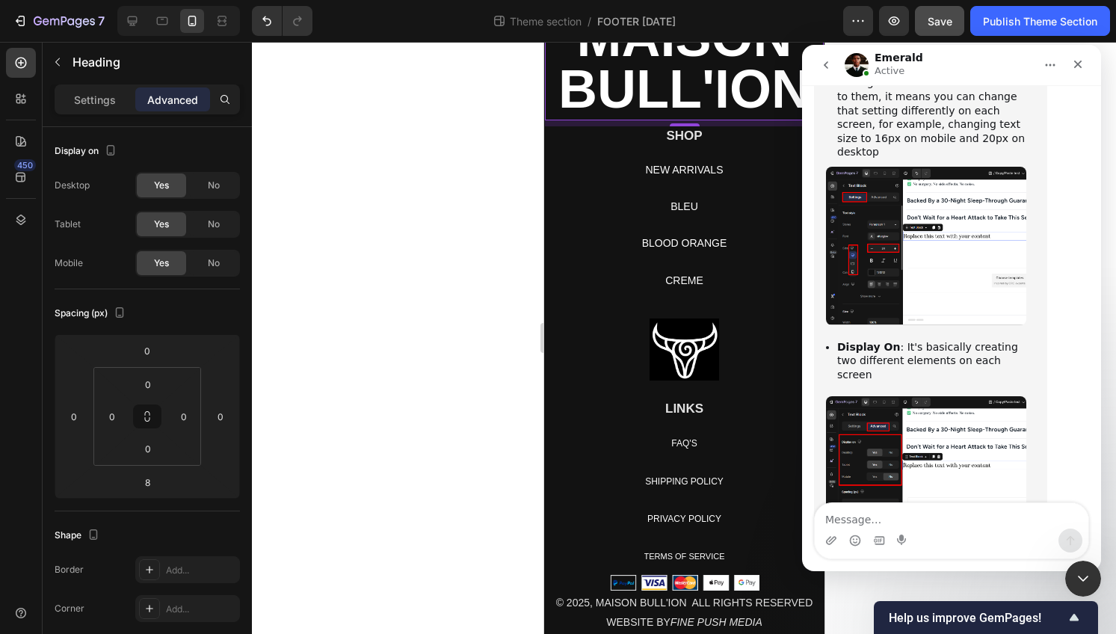
scroll to position [14334, 0]
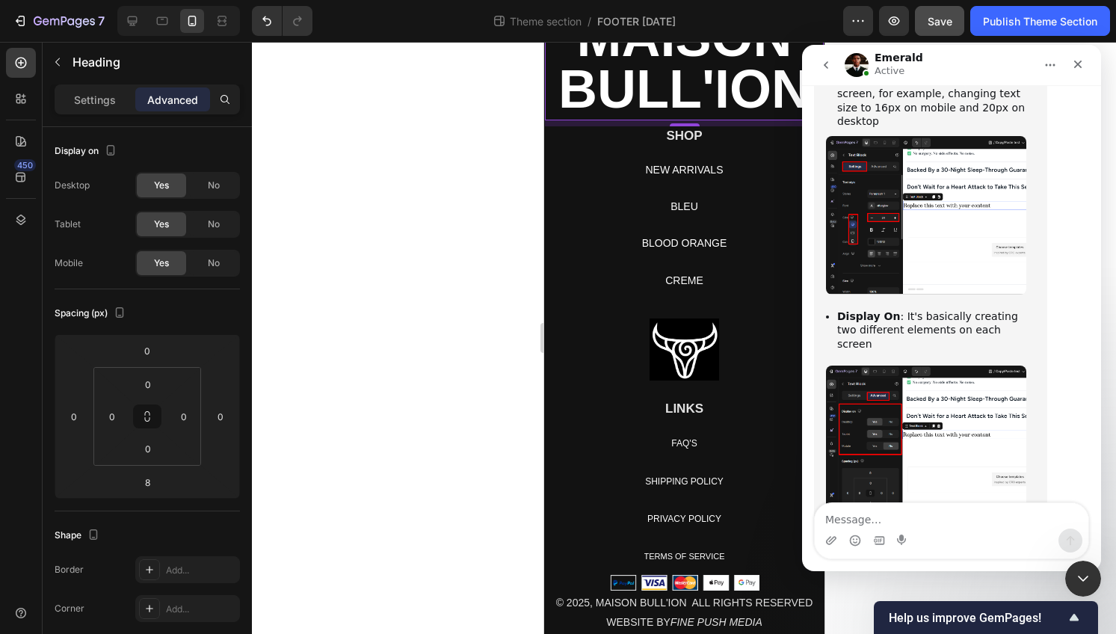
click at [1005, 508] on textarea "Message…" at bounding box center [952, 515] width 274 height 25
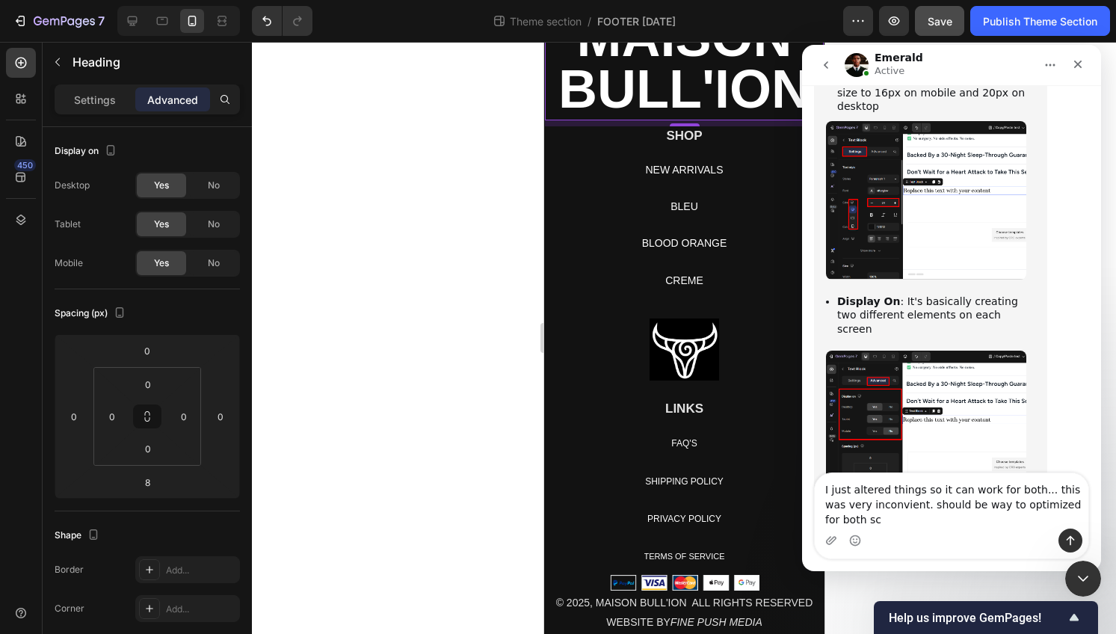
scroll to position [14363, 0]
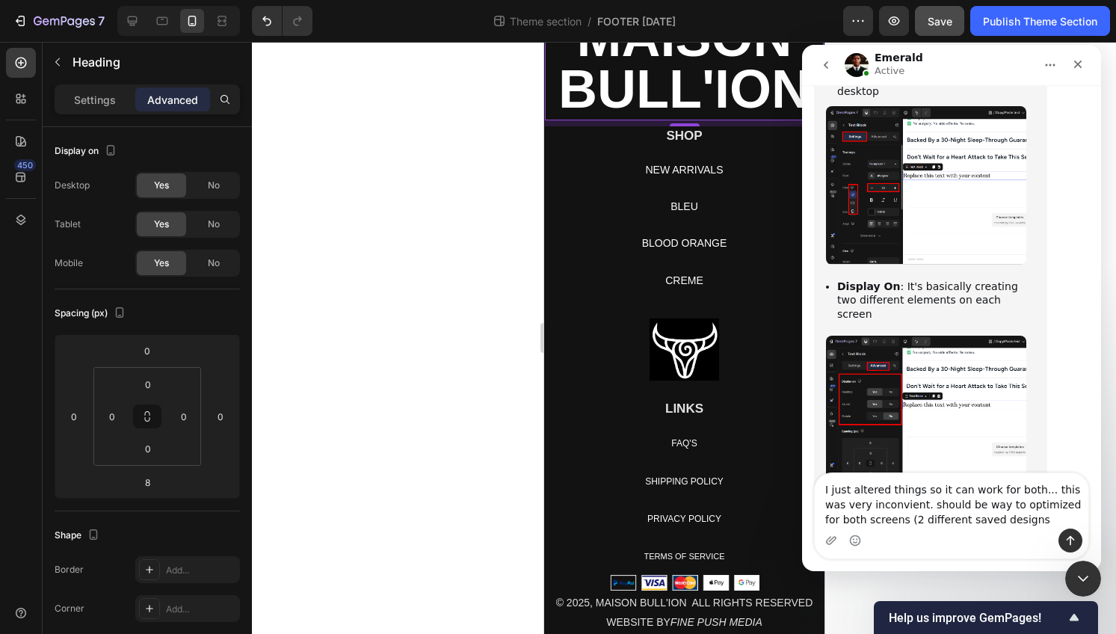
type textarea "I just altered things so it can work for both... this was very inconvient. shou…"
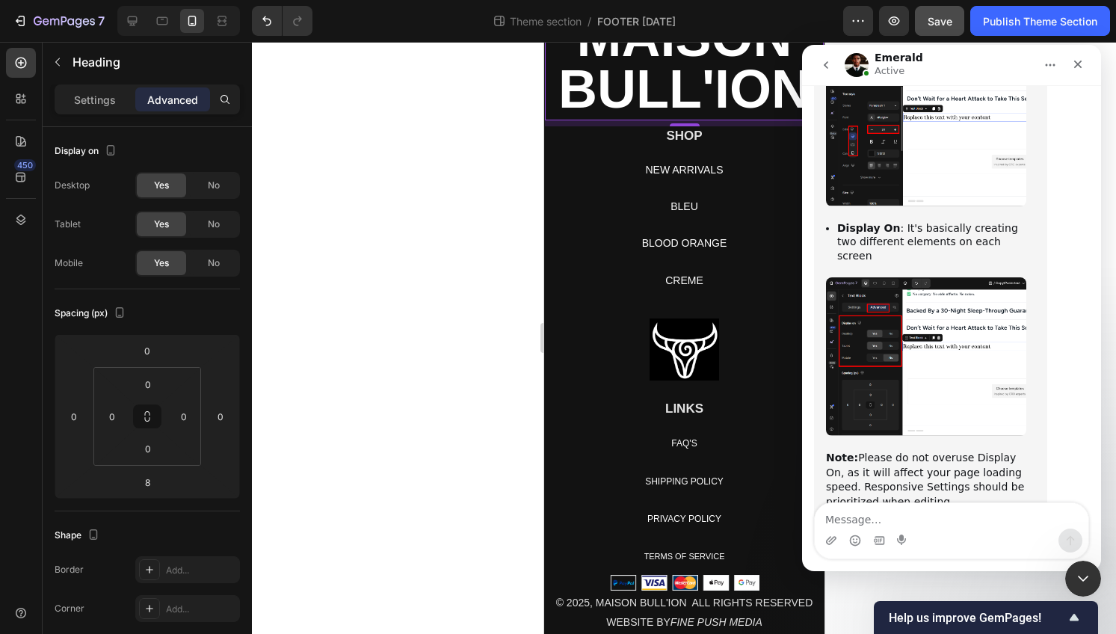
scroll to position [14422, 0]
type textarea "for 29$ a month"
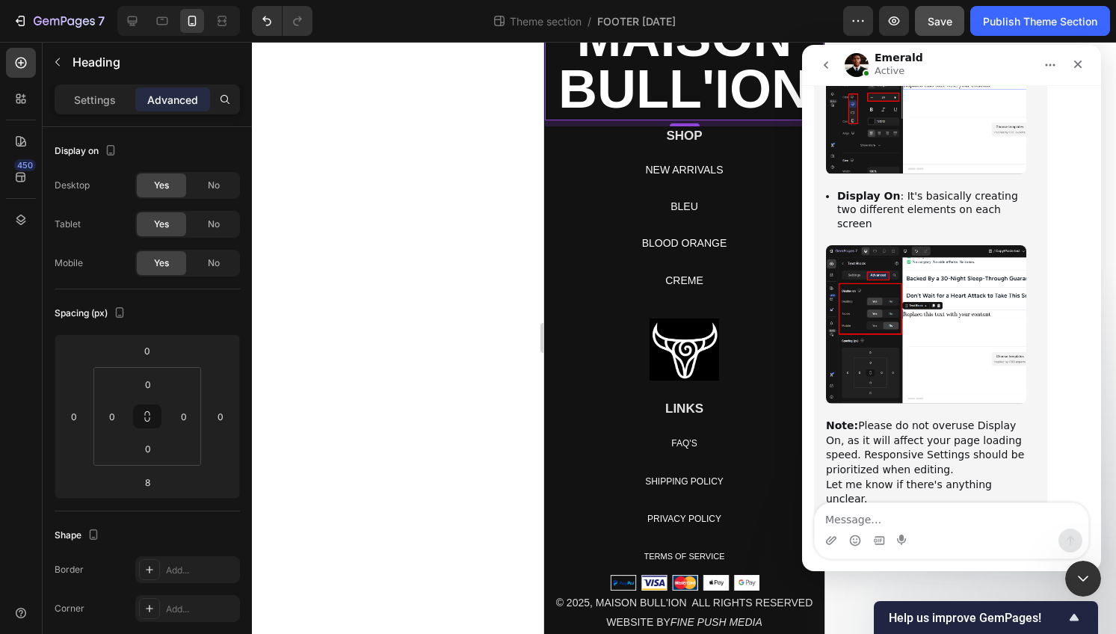
scroll to position [14456, 0]
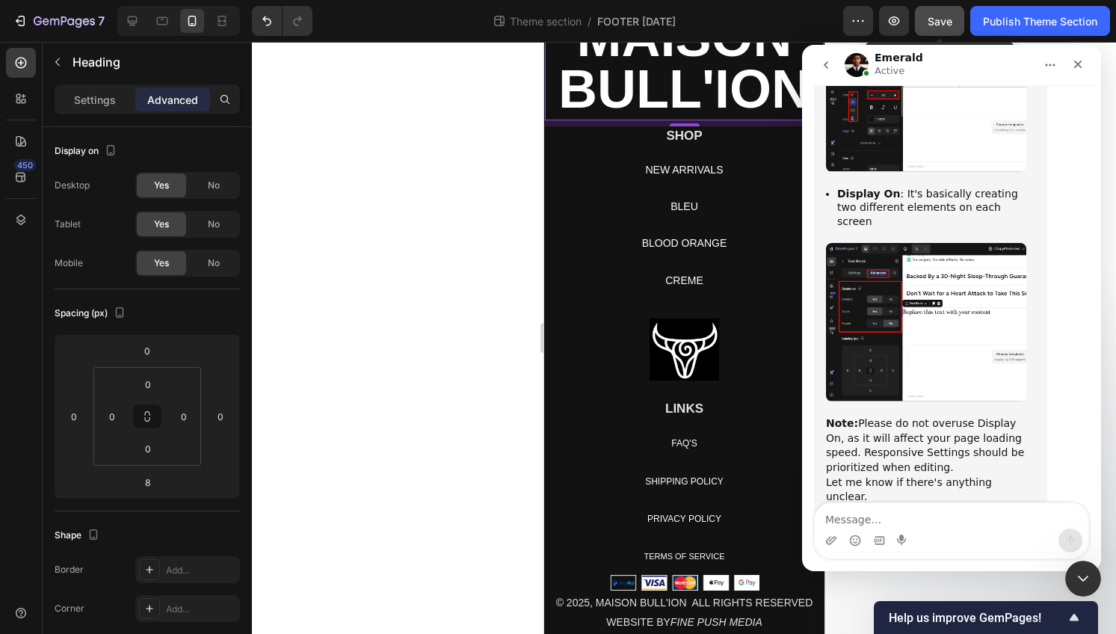
click at [938, 27] on div "Save" at bounding box center [940, 21] width 25 height 16
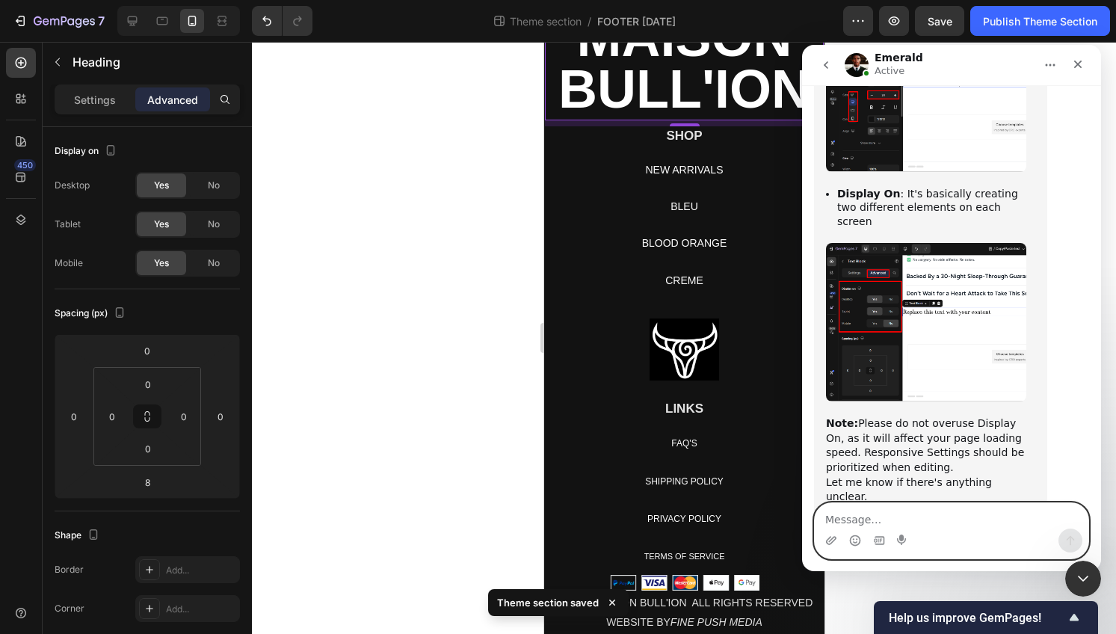
click at [843, 523] on textarea "Message…" at bounding box center [952, 515] width 274 height 25
type textarea "n"
type textarea "this feature is expected"
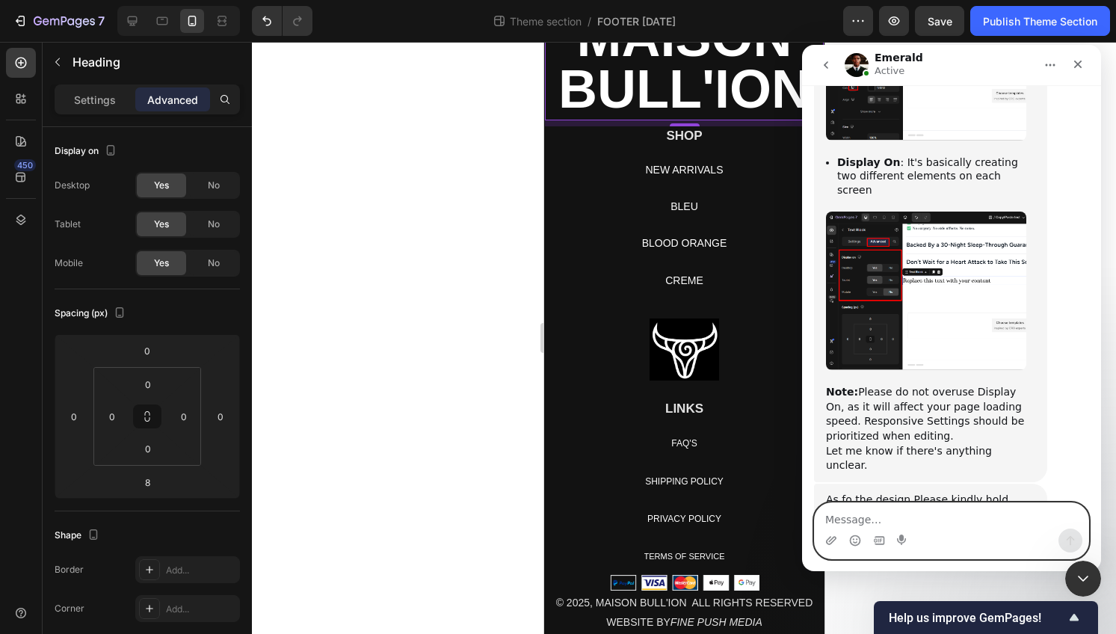
scroll to position [14490, 0]
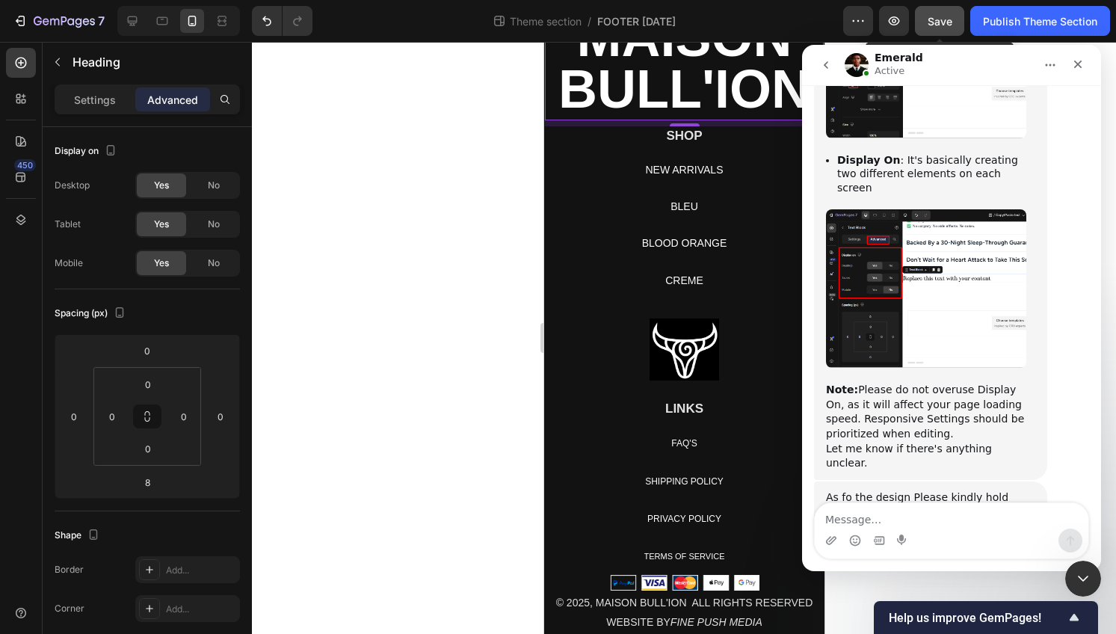
click at [928, 18] on span "Save" at bounding box center [940, 21] width 25 height 13
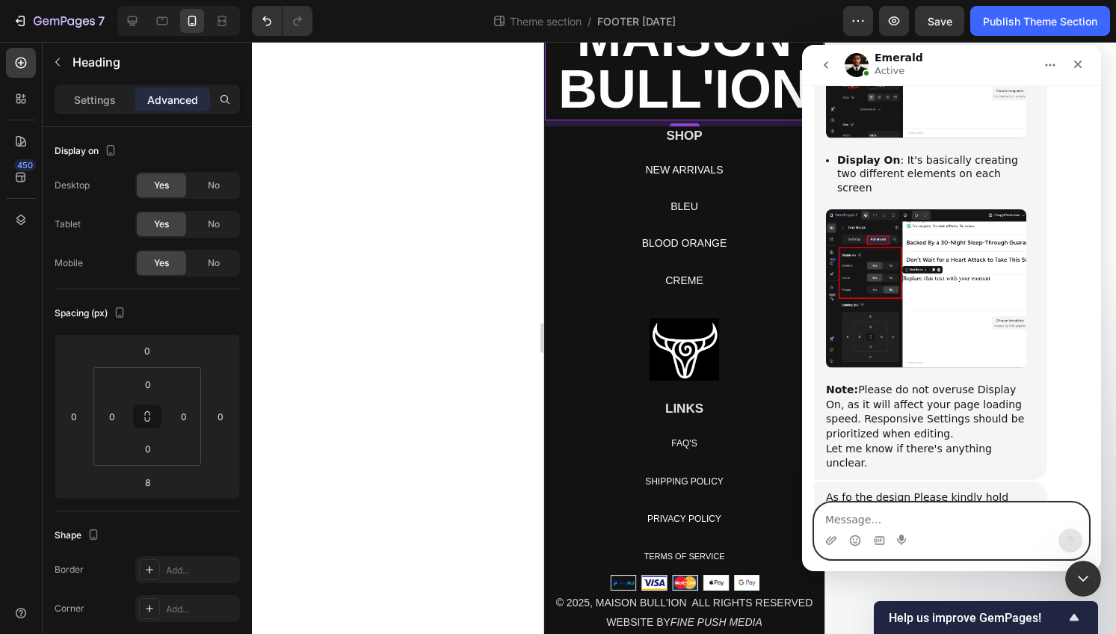
click at [919, 521] on textarea "Message…" at bounding box center [952, 515] width 274 height 25
type textarea "now for the removal of the background of the logo"
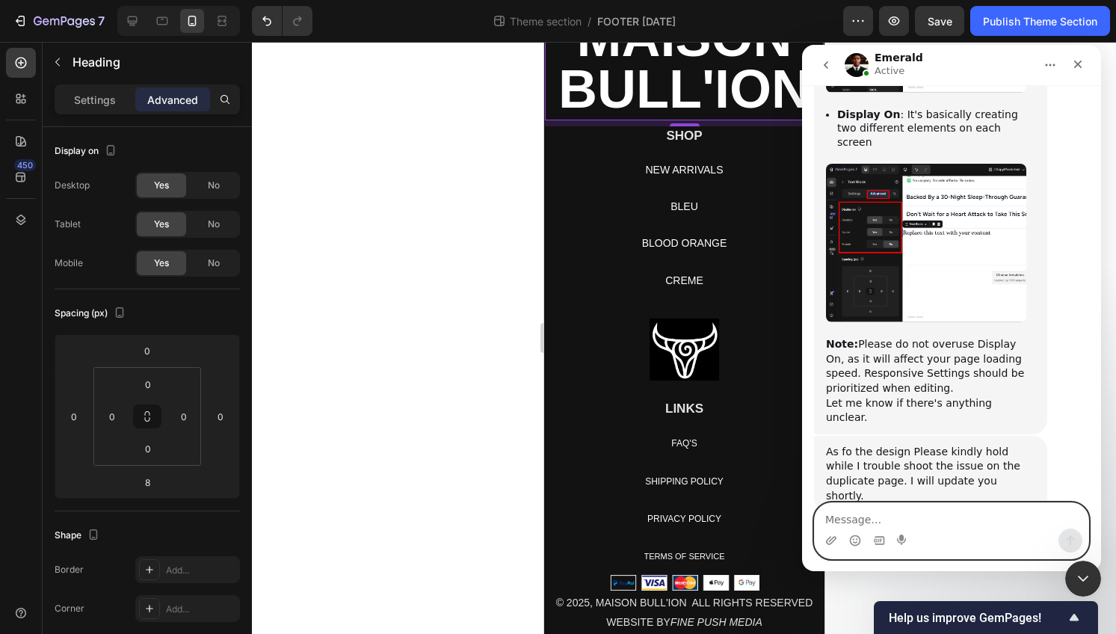
scroll to position [14538, 0]
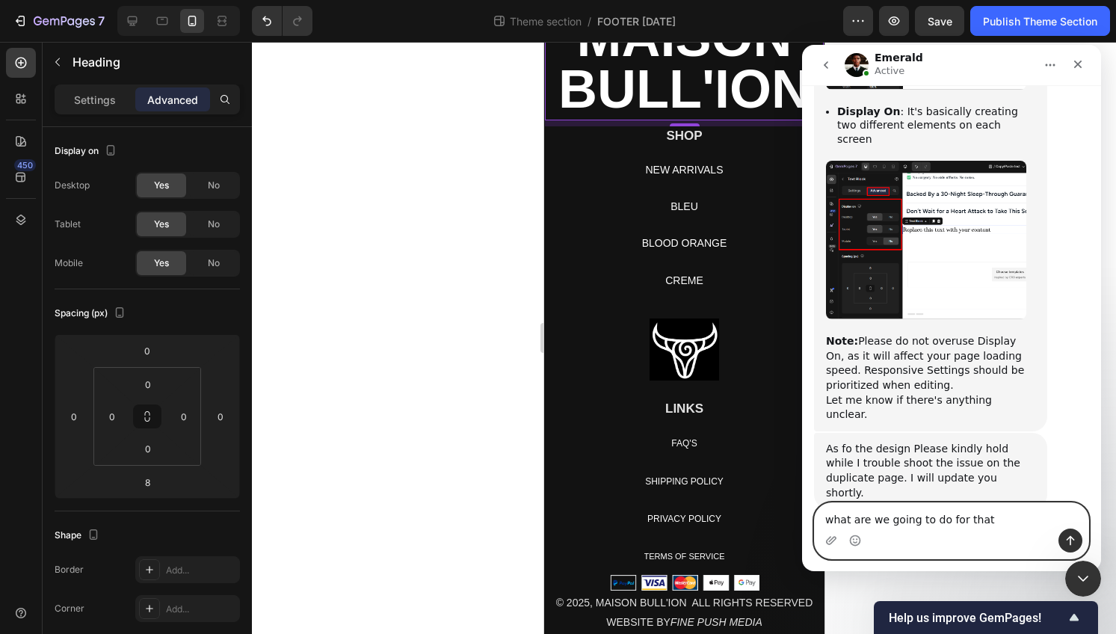
type textarea "what are we going to do for that?"
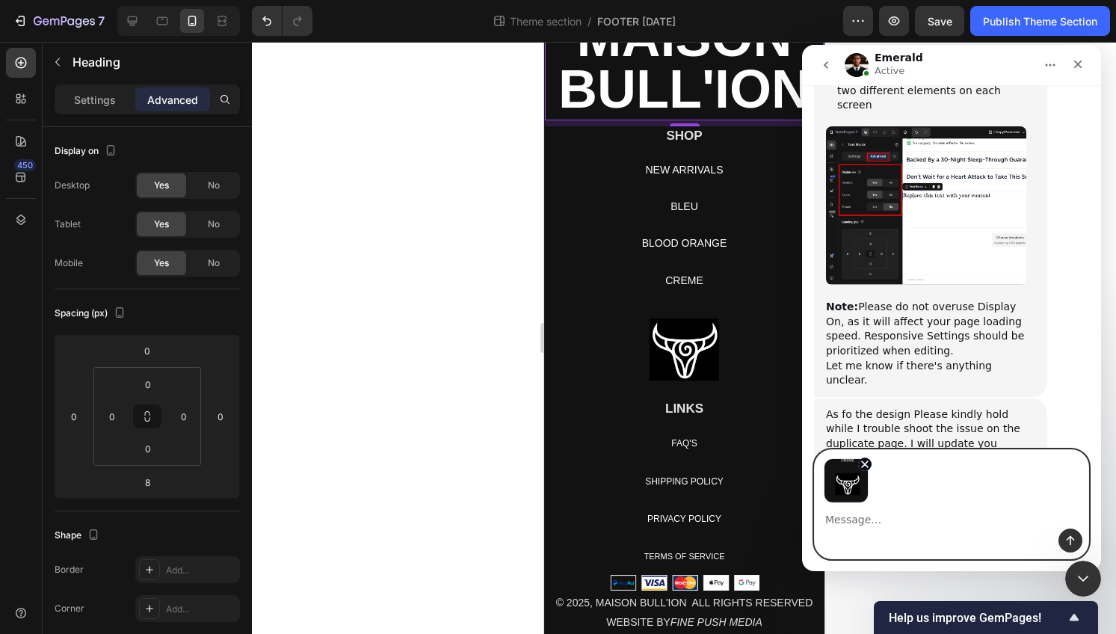
scroll to position [14626, 0]
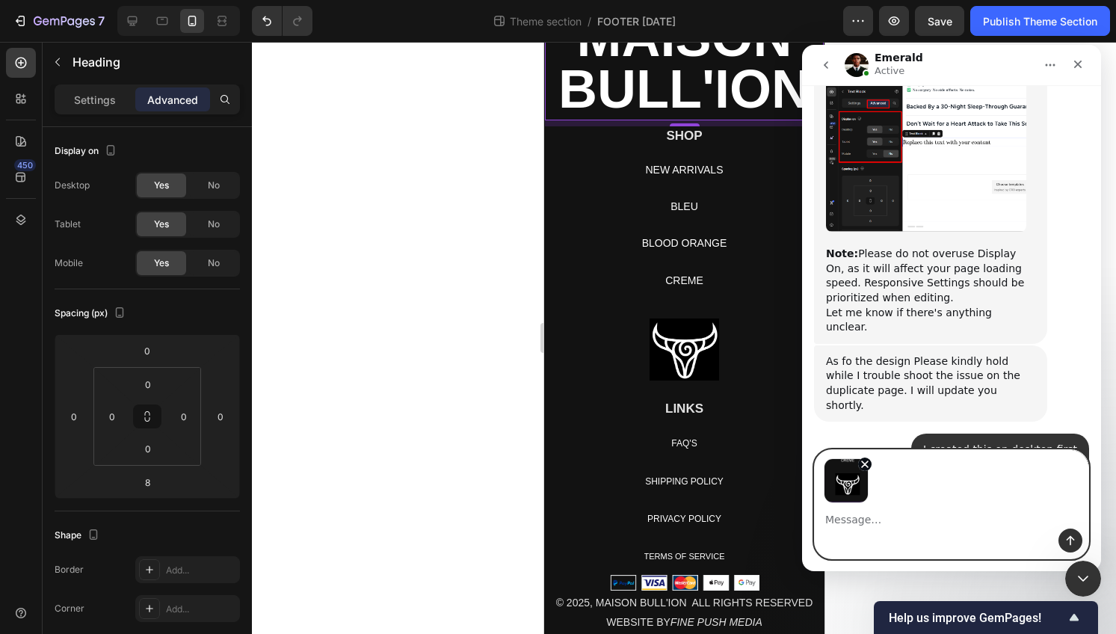
click at [1024, 523] on textarea "Message…" at bounding box center [952, 515] width 274 height 25
type textarea "there is a visable black box around it"
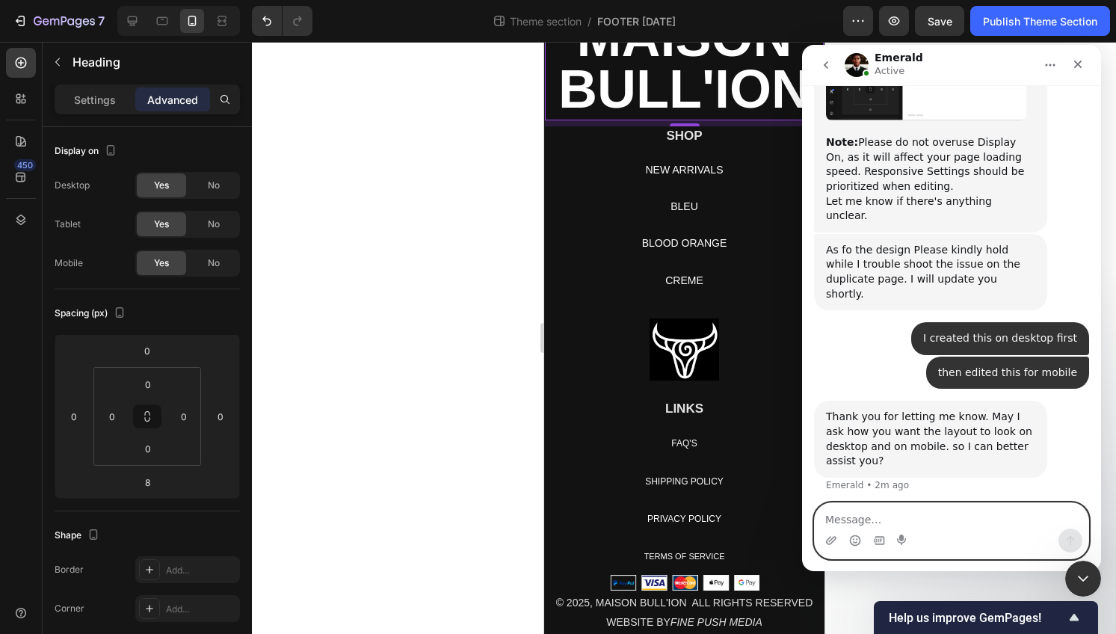
scroll to position [14739, 0]
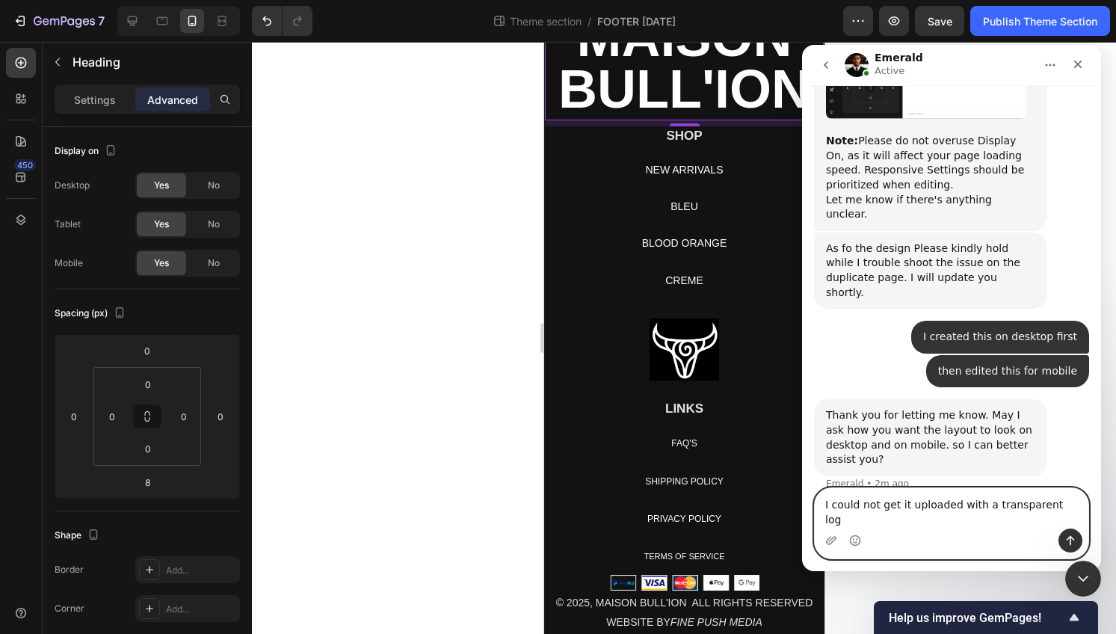
type textarea "I could not get it uploaded with a transparent logo"
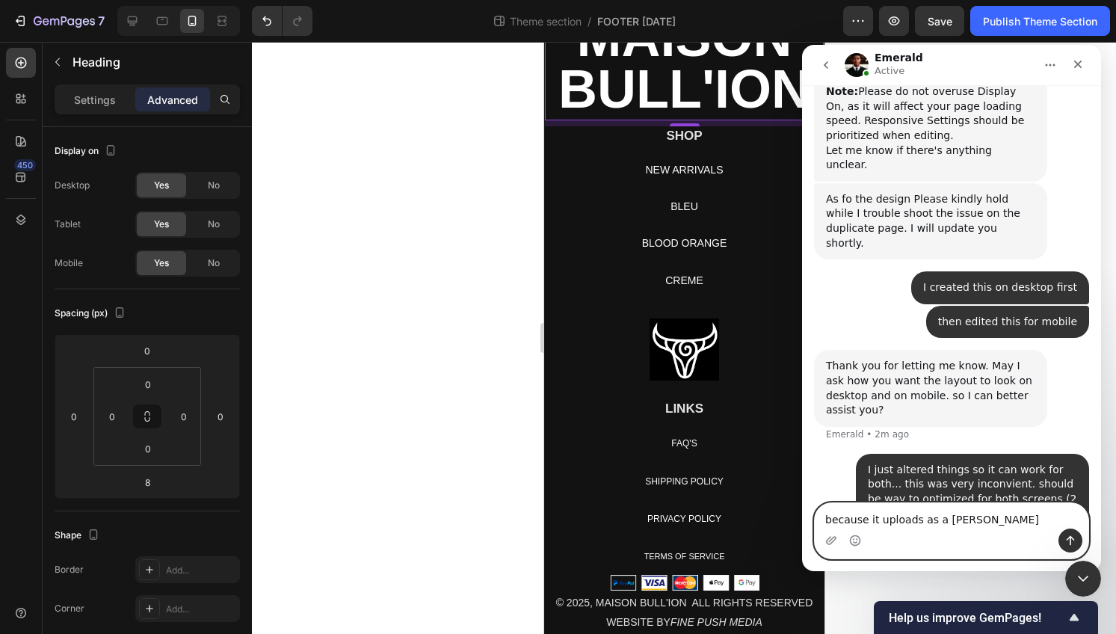
type textarea "because it uploads as a white box"
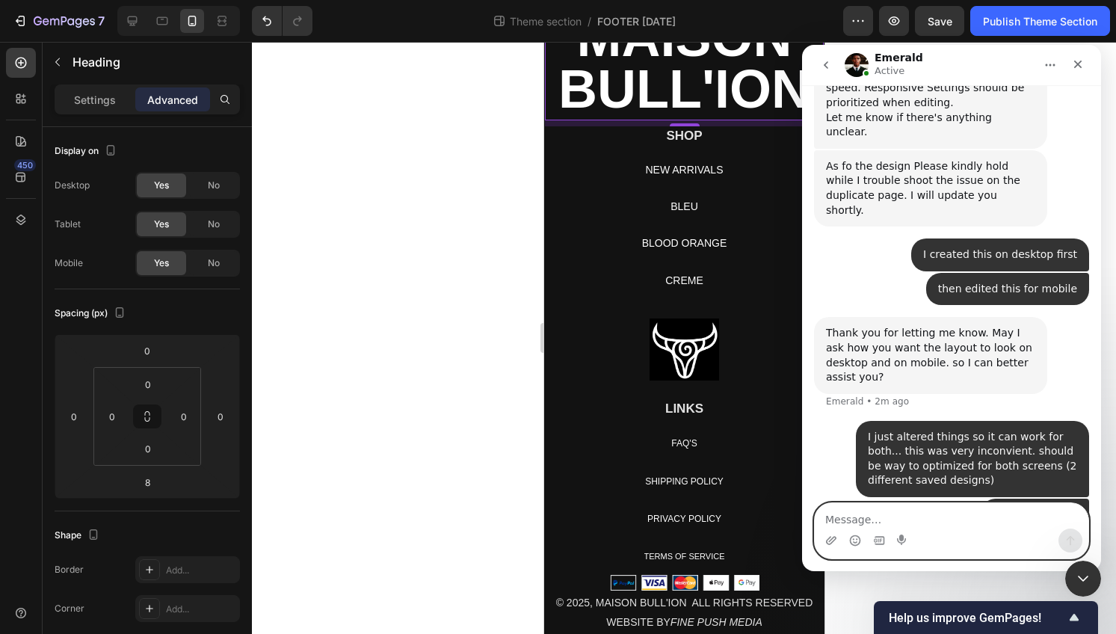
scroll to position [14822, 0]
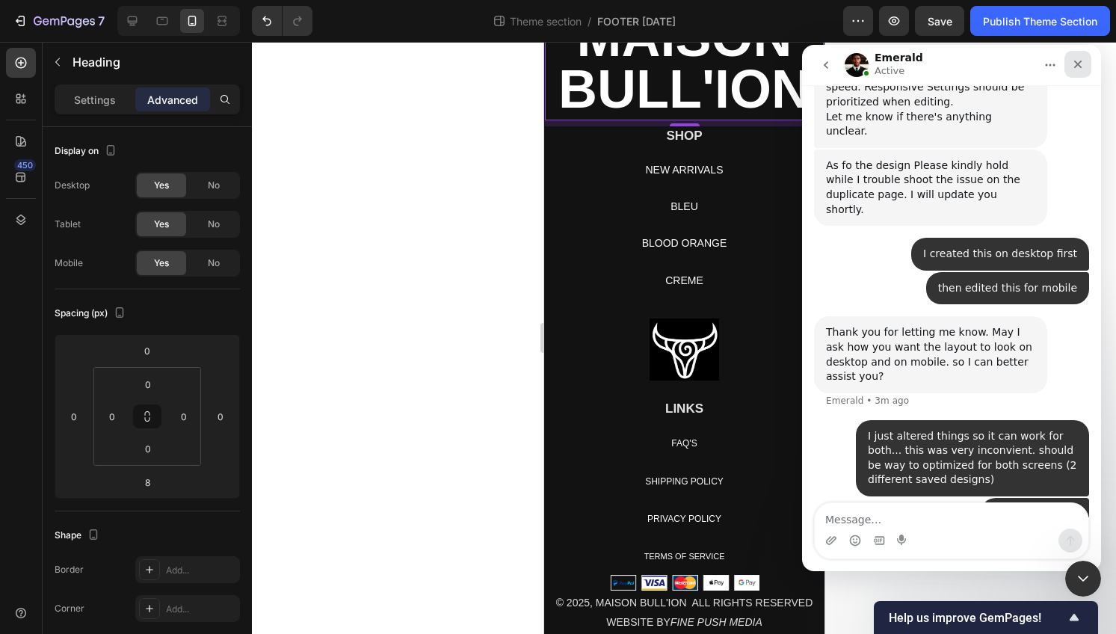
click at [1085, 64] on div "Close" at bounding box center [1078, 64] width 27 height 27
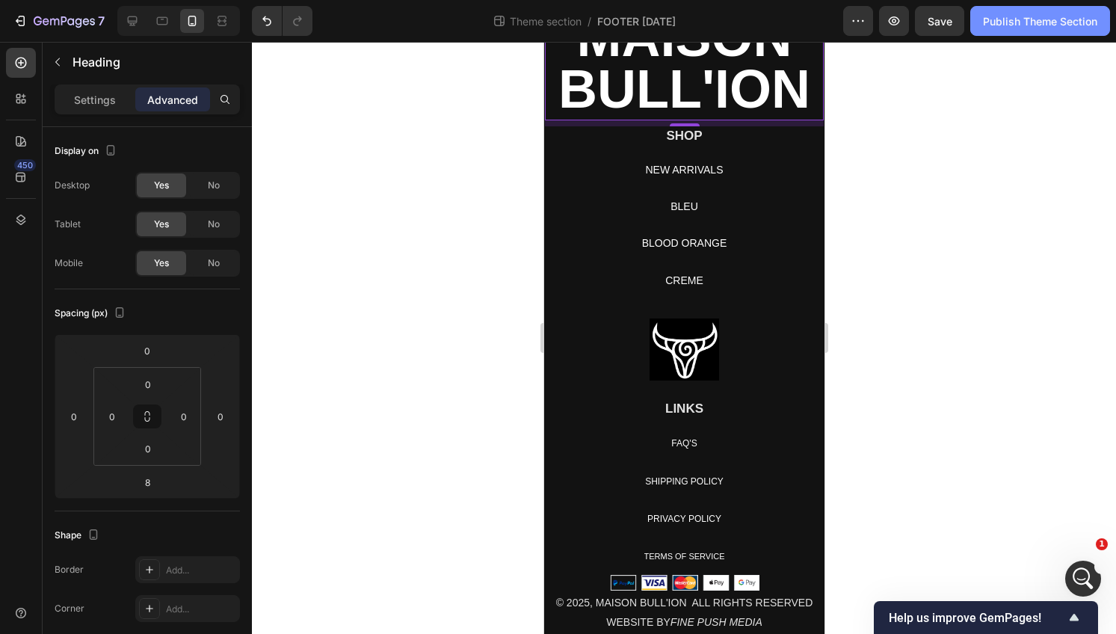
click at [1052, 28] on div "Publish Theme Section" at bounding box center [1040, 21] width 114 height 16
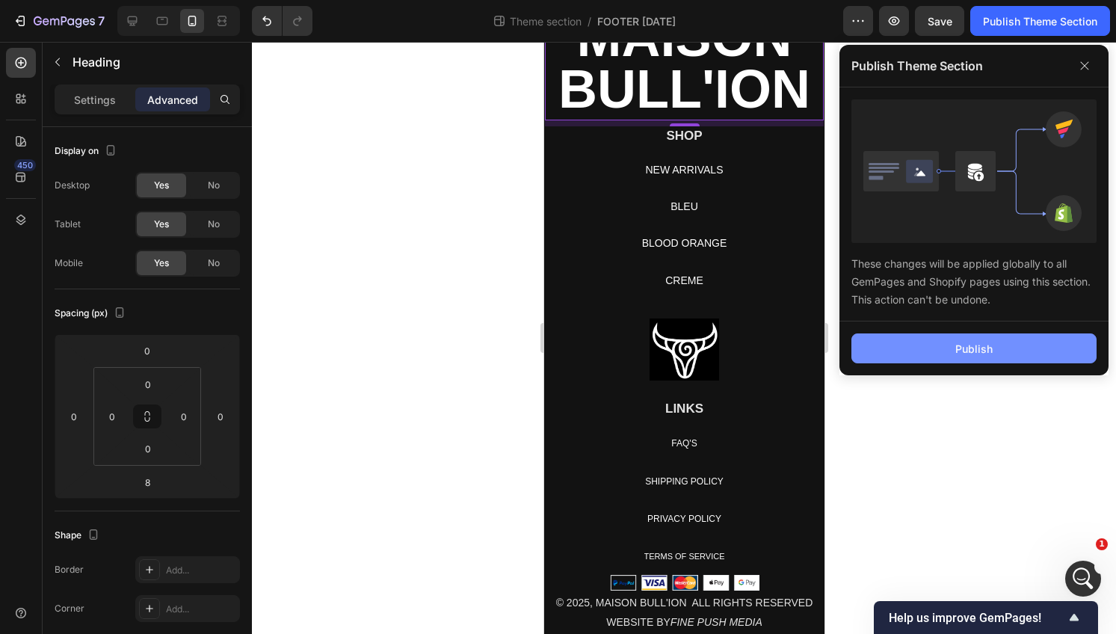
click at [920, 350] on button "Publish" at bounding box center [974, 348] width 245 height 30
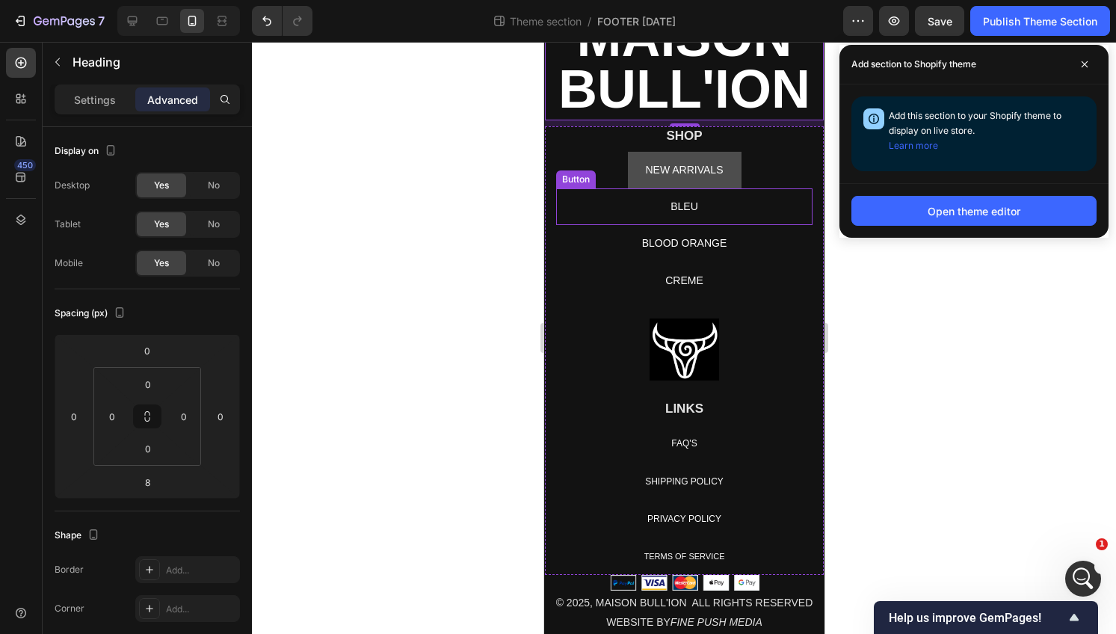
click at [683, 182] on link "NEW ARRIVALS" at bounding box center [684, 170] width 114 height 37
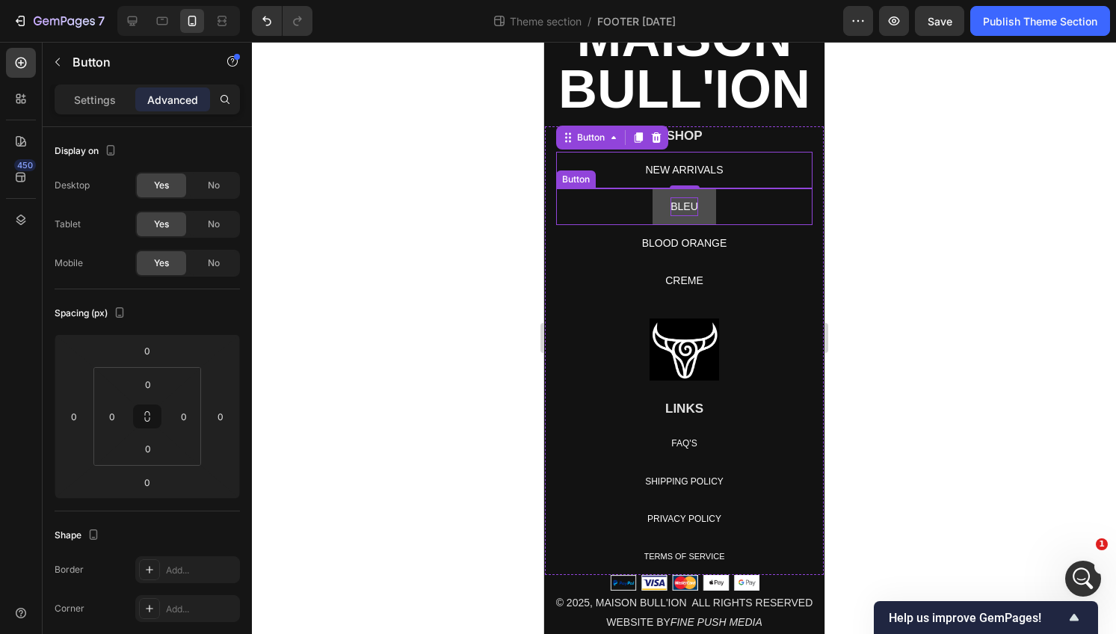
click at [691, 205] on p "BLEU" at bounding box center [684, 206] width 28 height 19
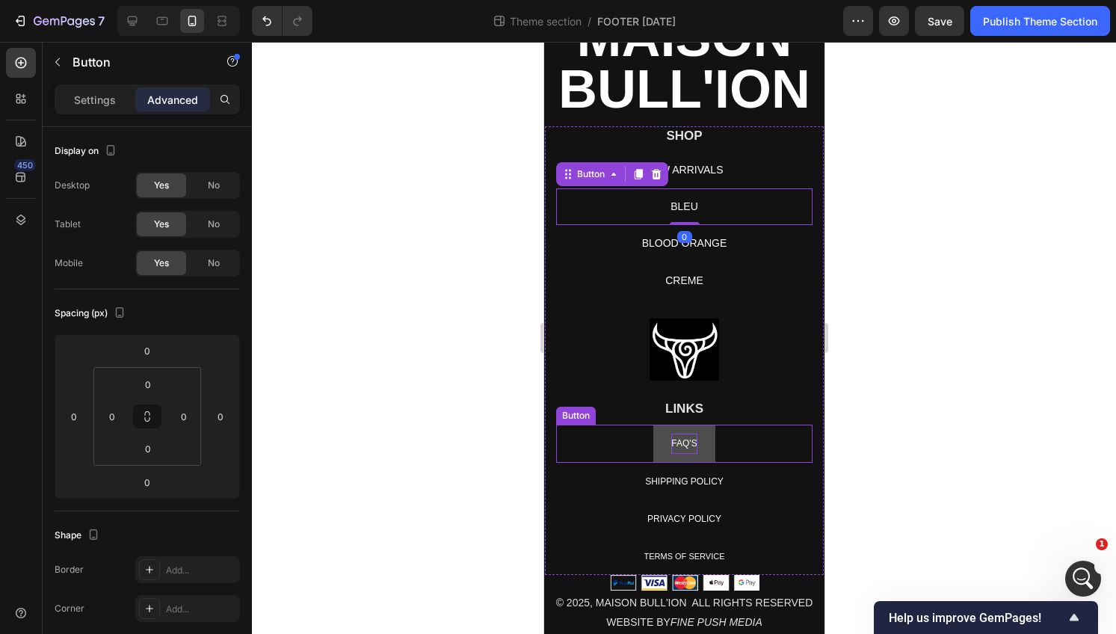
click at [683, 449] on p "FAQ'S" at bounding box center [683, 443] width 25 height 19
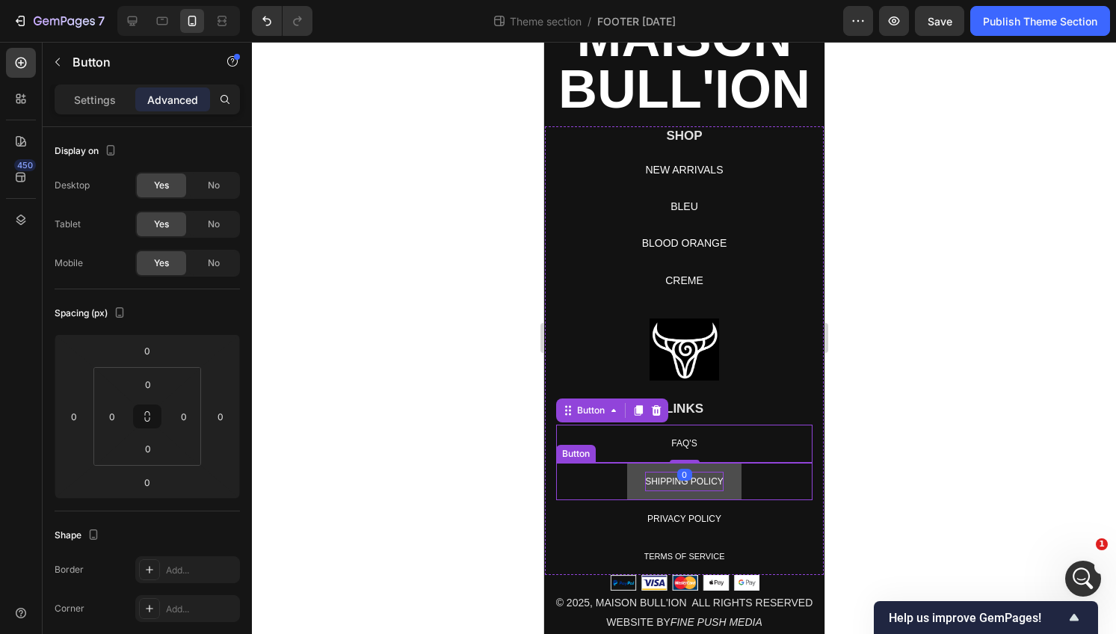
click at [698, 474] on p "SHIPPING POLICY" at bounding box center [684, 481] width 79 height 19
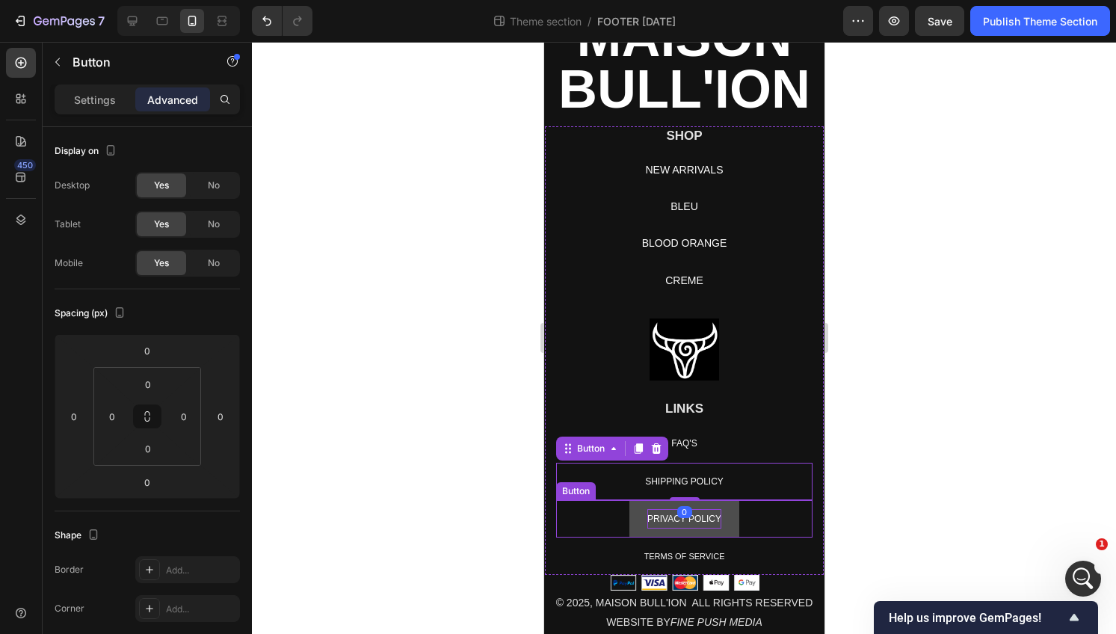
click at [686, 522] on span "PRIVACY POLICY" at bounding box center [684, 519] width 74 height 10
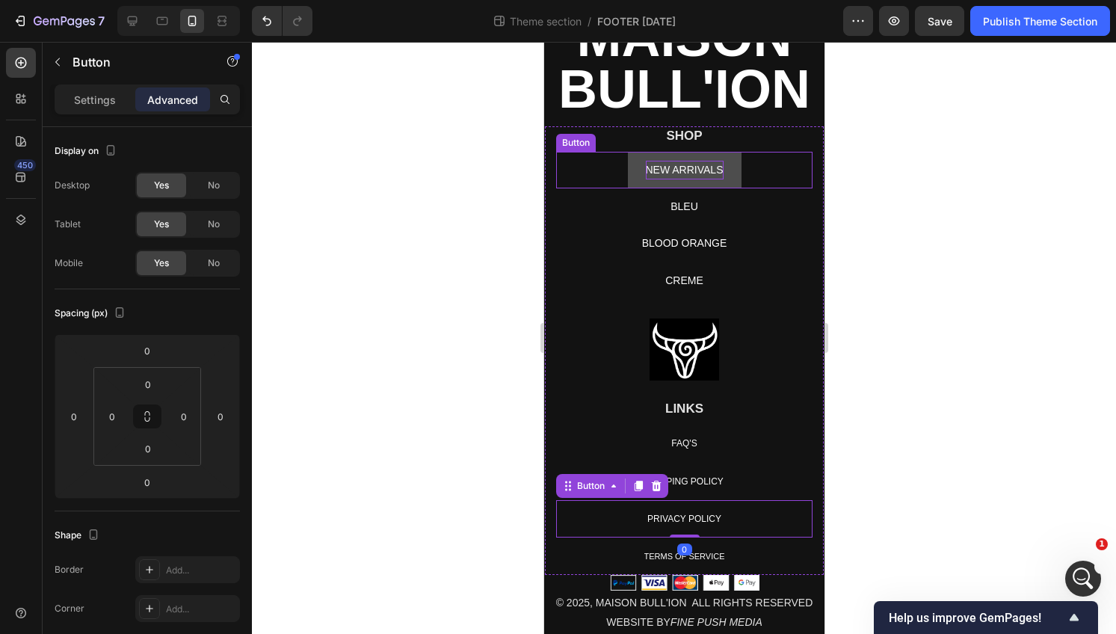
click at [689, 179] on p "NEW ARRIVALS" at bounding box center [684, 170] width 78 height 19
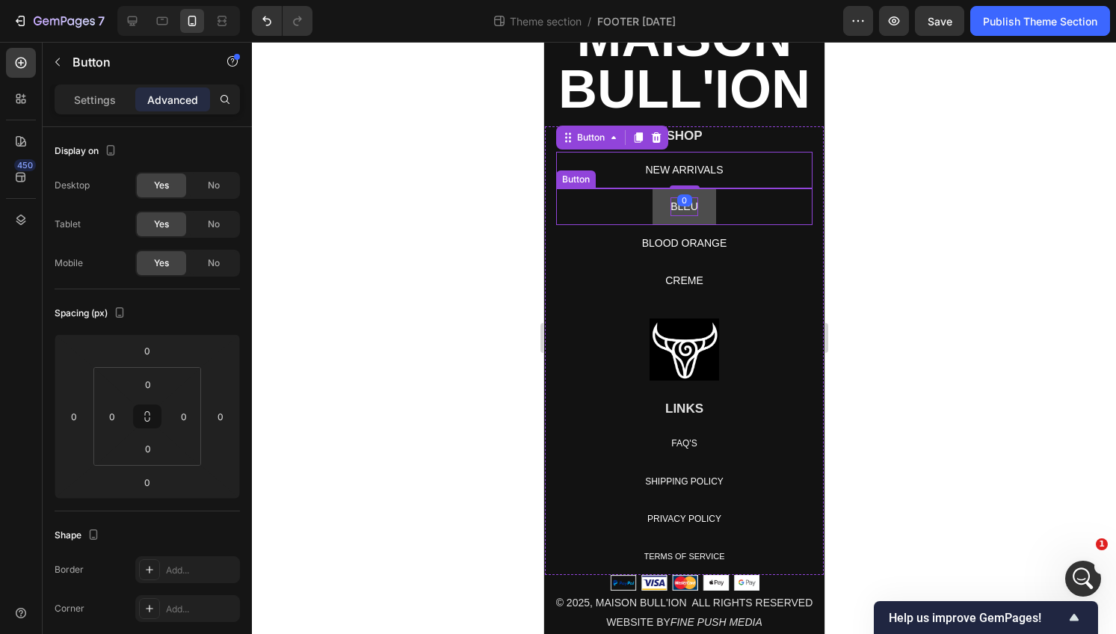
click at [689, 209] on p "BLEU" at bounding box center [684, 206] width 28 height 19
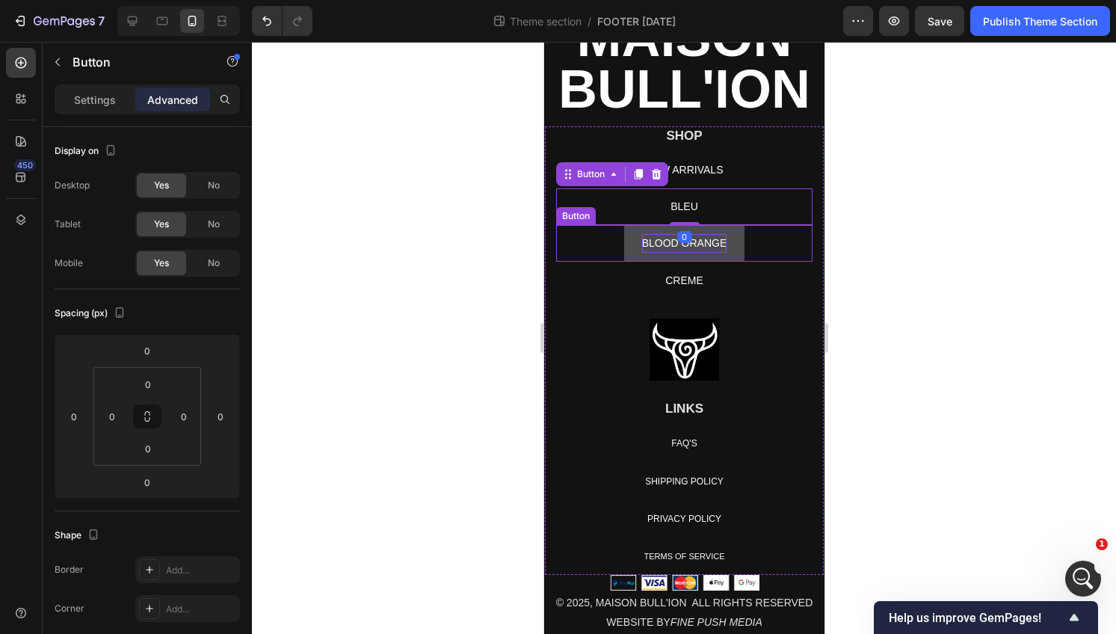
click at [688, 246] on p "BLOOD ORANGE" at bounding box center [684, 243] width 85 height 19
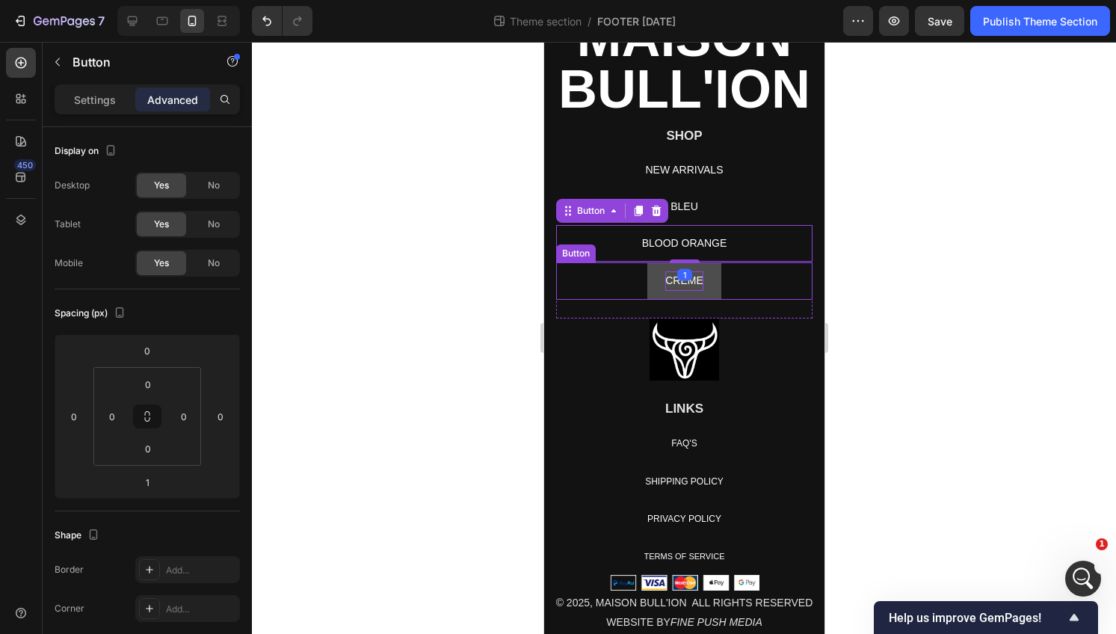
click at [685, 286] on p "CREME" at bounding box center [684, 280] width 38 height 19
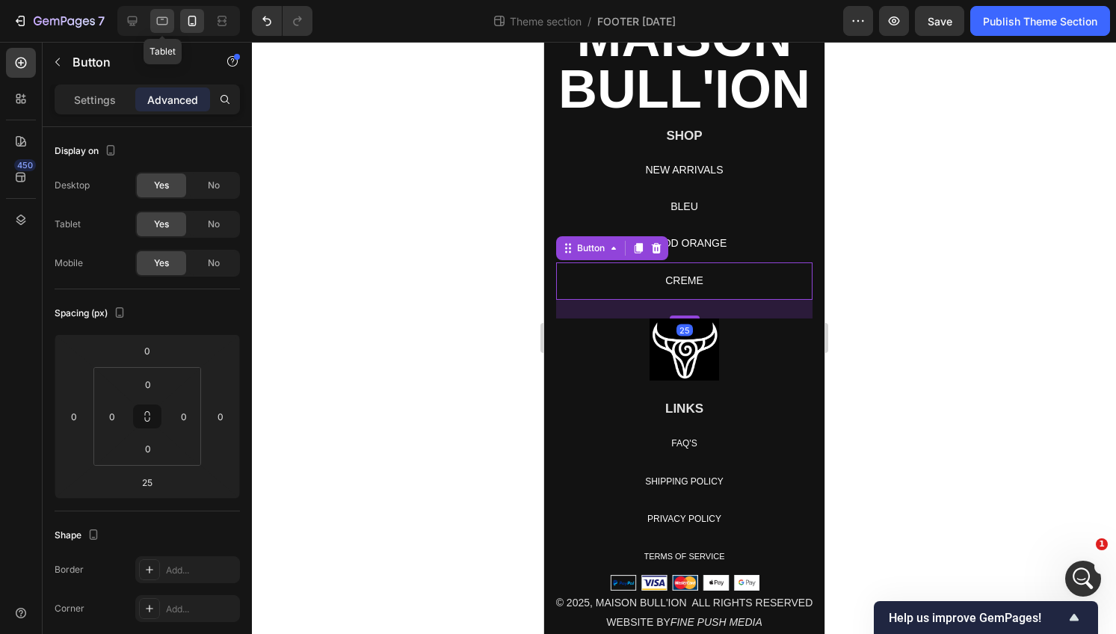
click at [167, 11] on div at bounding box center [162, 21] width 24 height 24
type input "2"
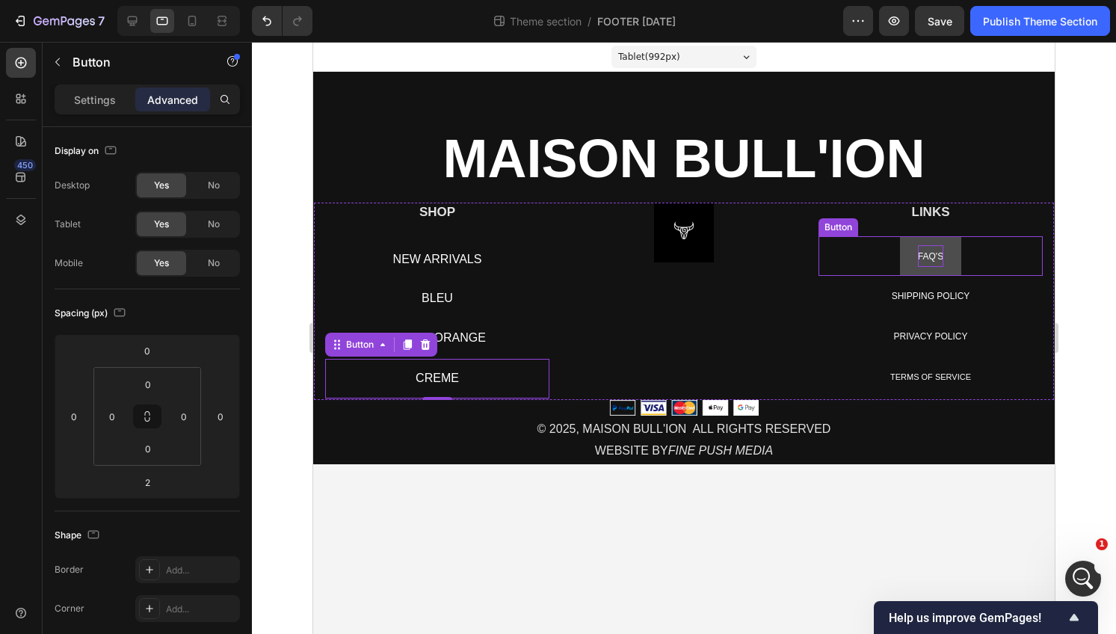
click at [938, 259] on span "FAQ'S" at bounding box center [930, 256] width 25 height 10
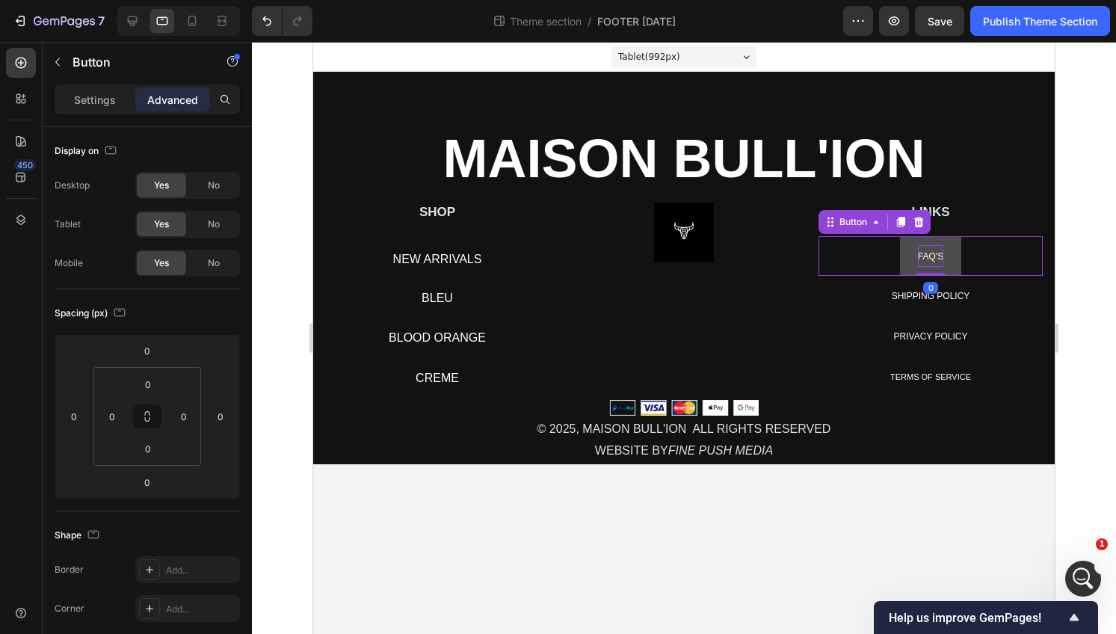
click at [927, 256] on span "FAQ'S" at bounding box center [930, 256] width 25 height 10
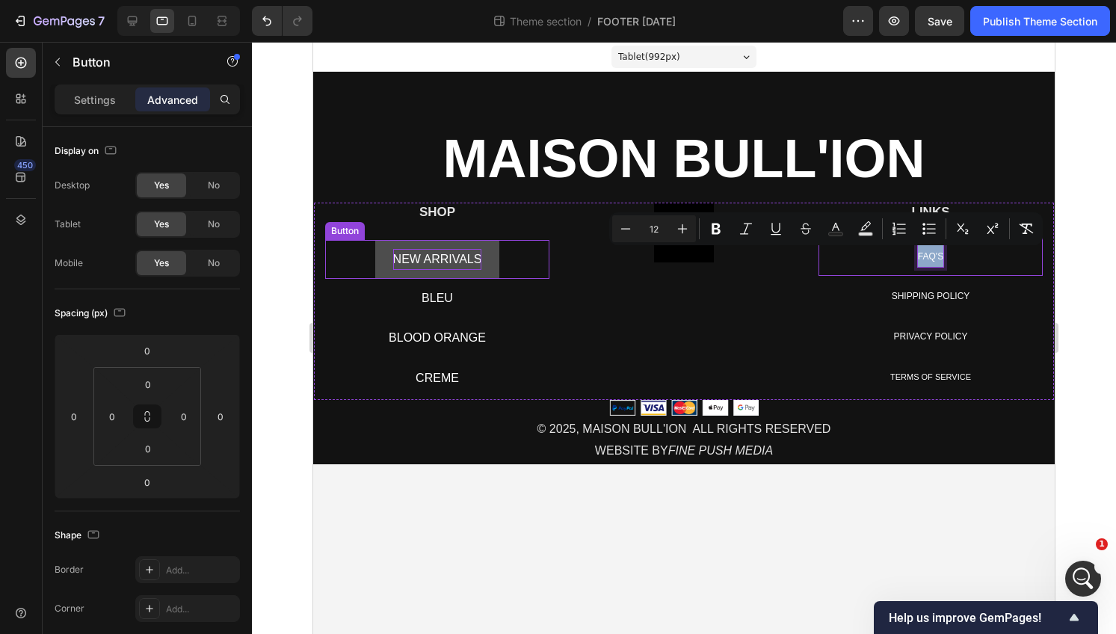
click at [458, 257] on p "NEW ARRIVALS" at bounding box center [437, 260] width 89 height 22
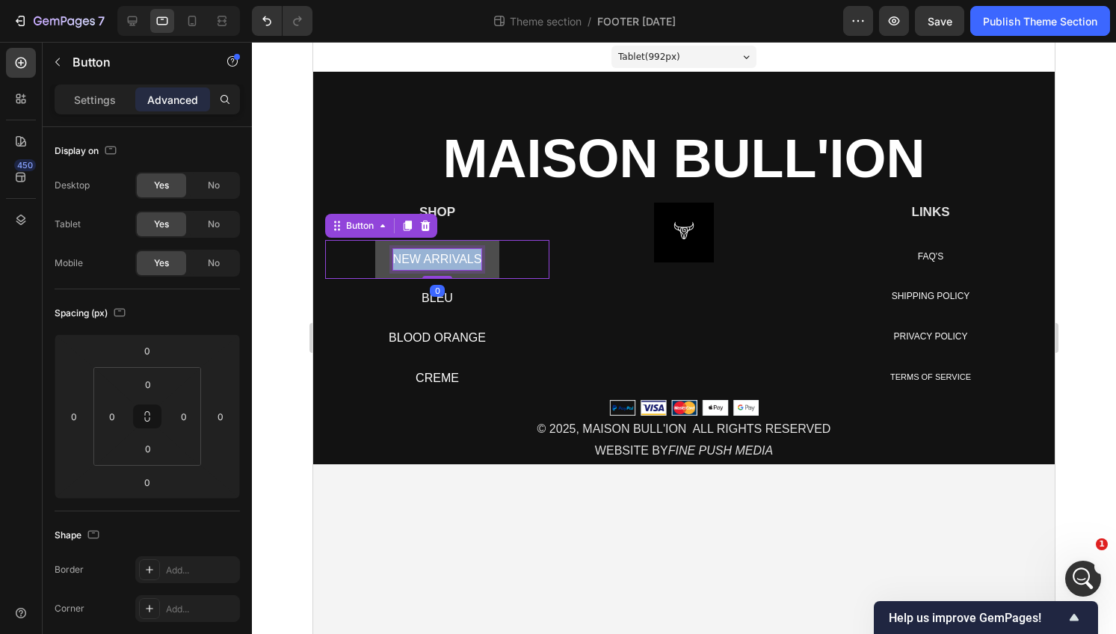
click at [458, 257] on p "NEW ARRIVALS" at bounding box center [437, 260] width 89 height 22
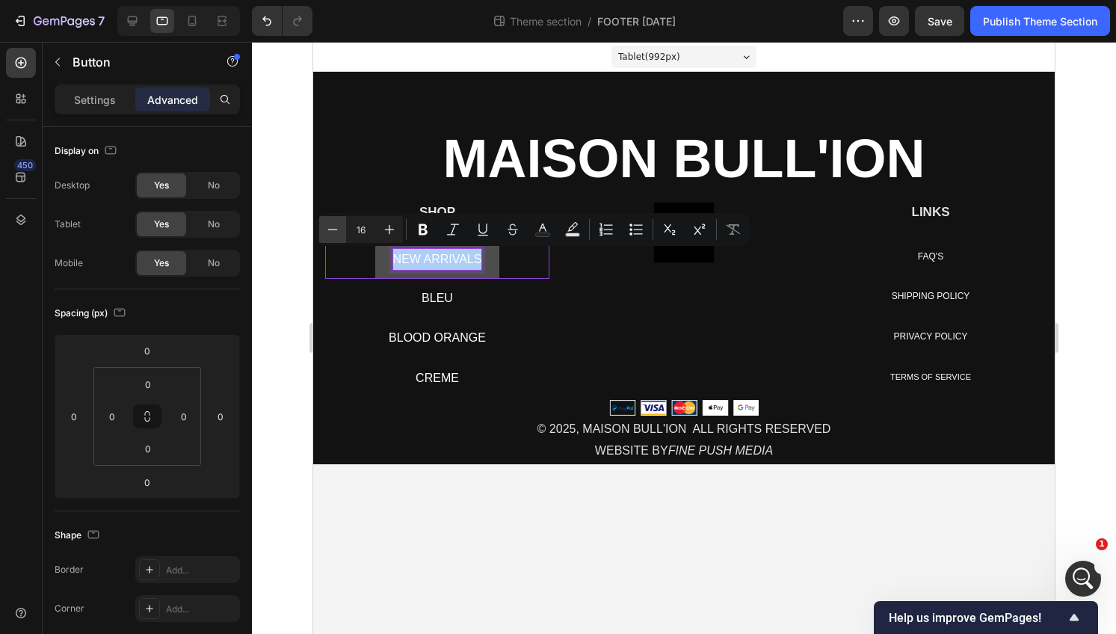
click at [339, 227] on icon "Editor contextual toolbar" at bounding box center [332, 229] width 15 height 15
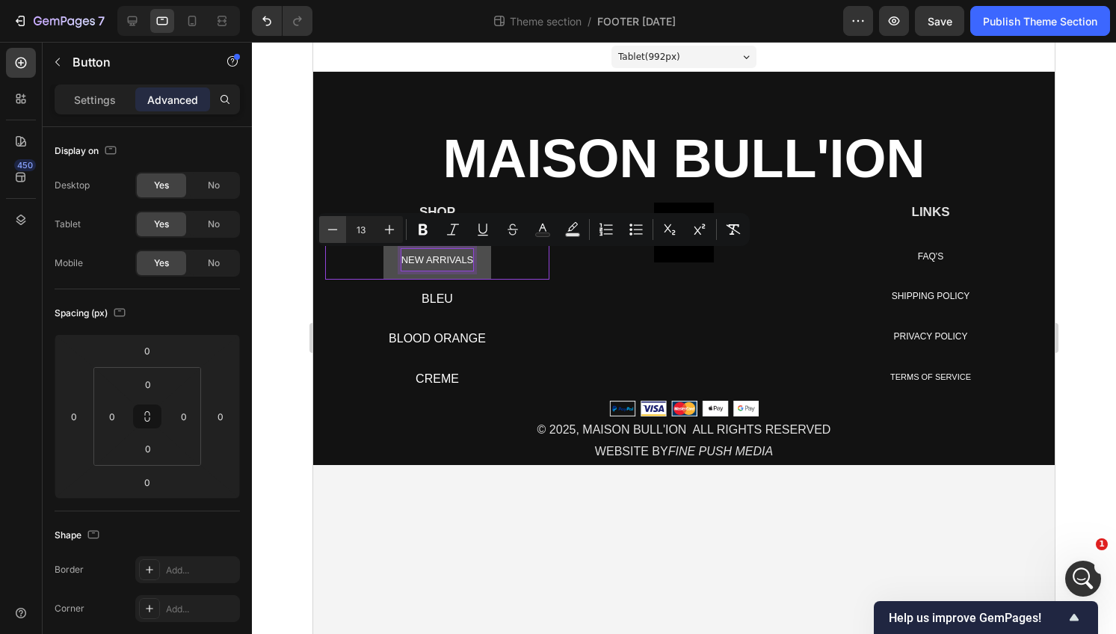
click at [339, 227] on icon "Editor contextual toolbar" at bounding box center [332, 229] width 15 height 15
type input "12"
click at [431, 298] on p "BLEU" at bounding box center [437, 300] width 31 height 22
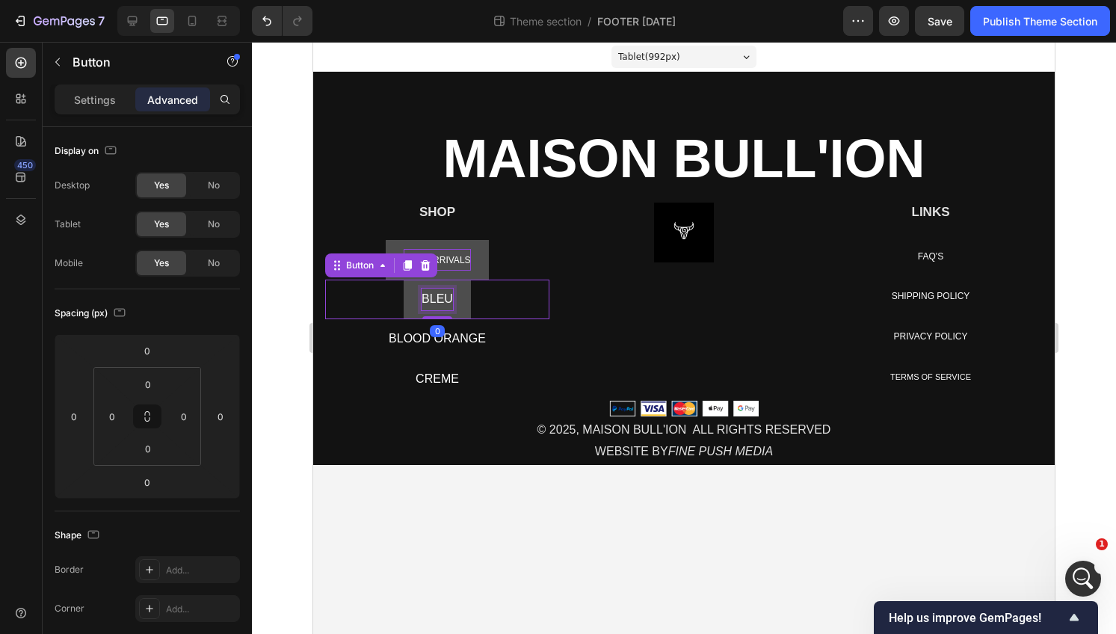
click at [431, 298] on p "BLEU" at bounding box center [437, 300] width 31 height 22
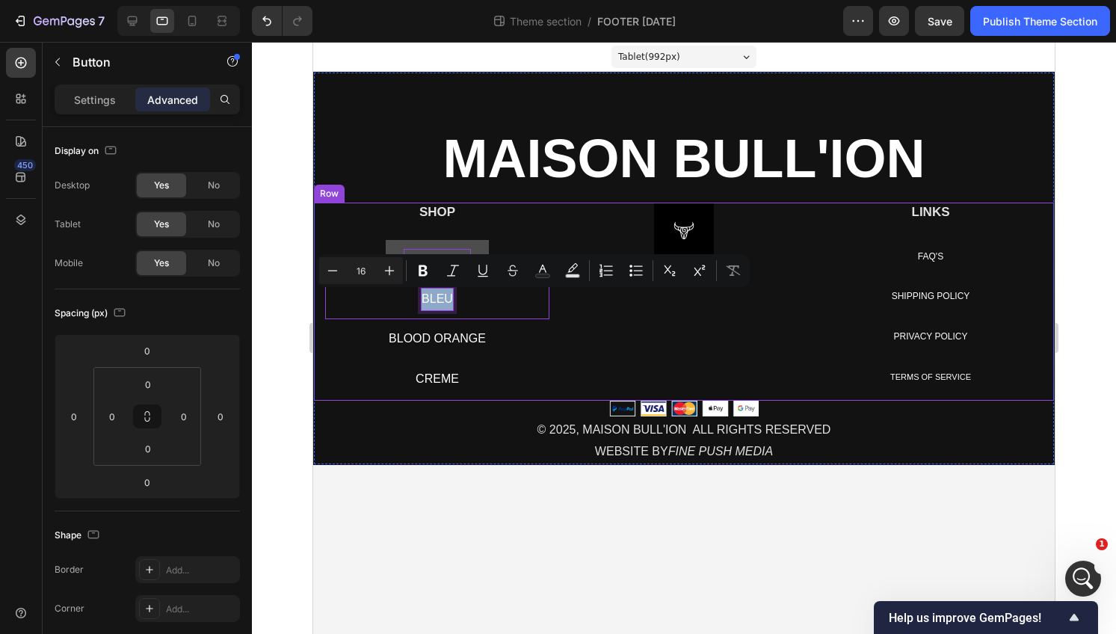
click at [455, 223] on div "SHOP Heading NEW ARRIVALS Button BLEU Button 0 BLOOD ORANGE Button CREME Button…" at bounding box center [437, 302] width 224 height 198
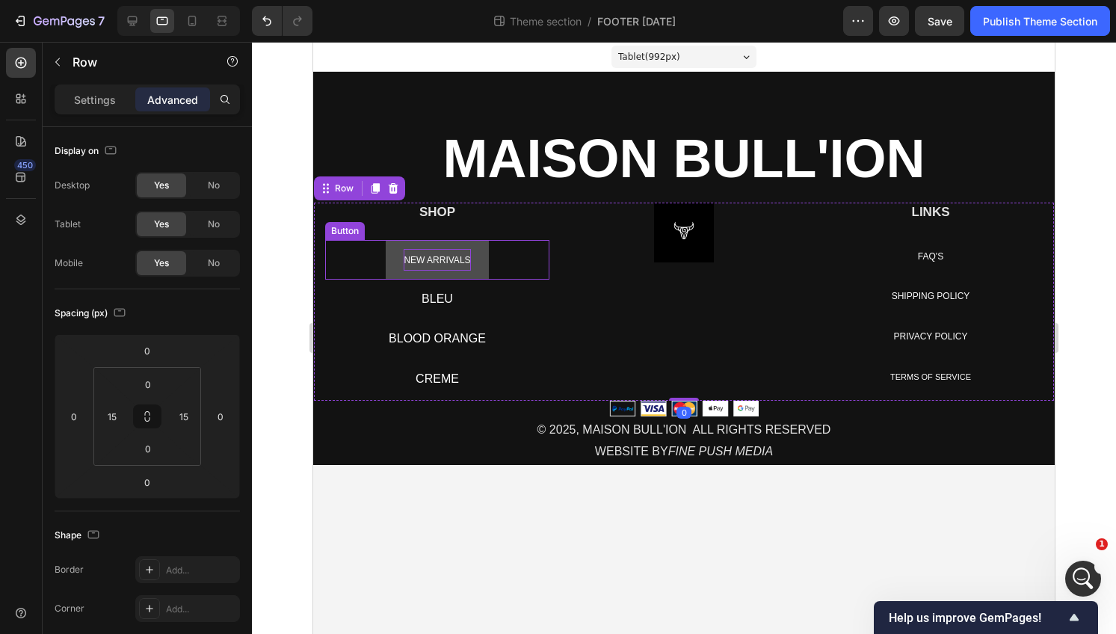
click at [436, 255] on span "NEW ARRIVALS" at bounding box center [437, 260] width 67 height 10
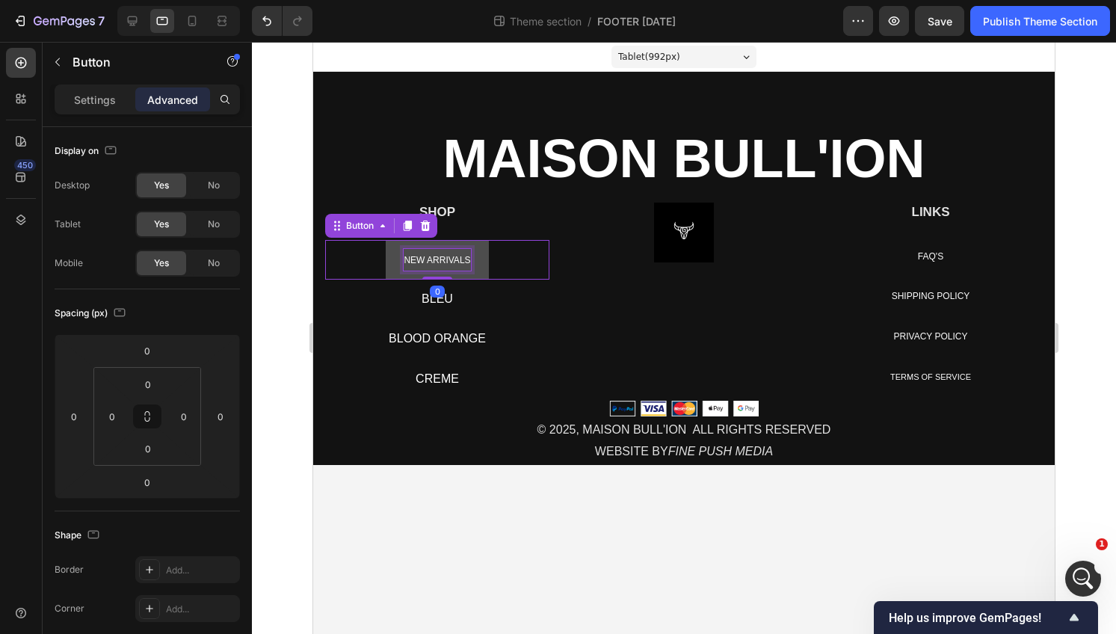
click at [436, 255] on span "NEW ARRIVALS" at bounding box center [437, 260] width 67 height 10
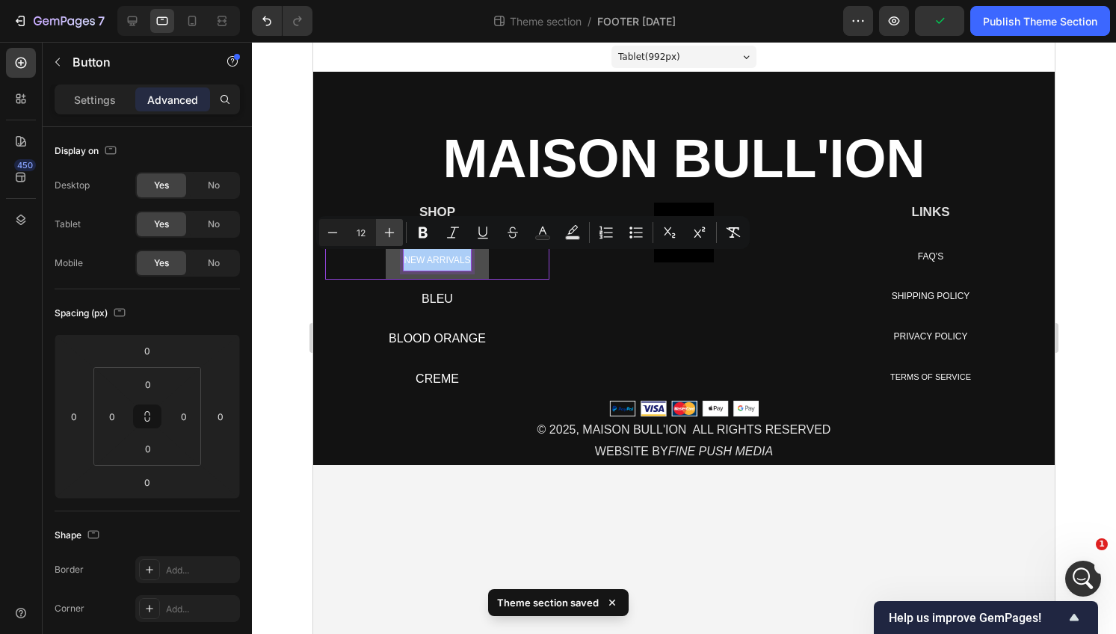
click at [387, 231] on icon "Editor contextual toolbar" at bounding box center [389, 232] width 15 height 15
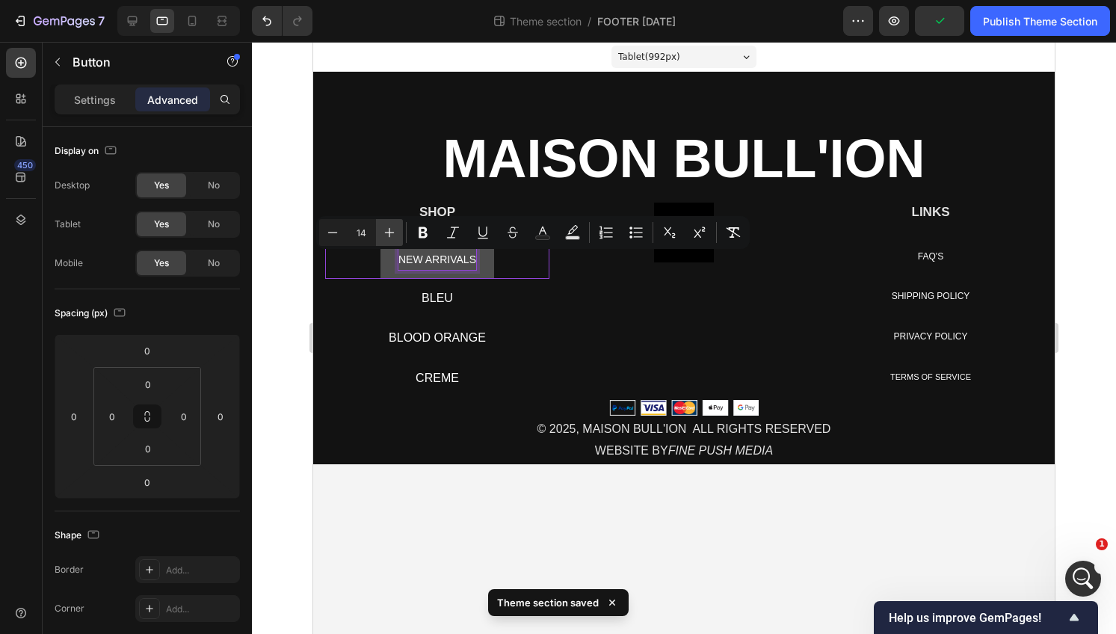
click at [387, 231] on icon "Editor contextual toolbar" at bounding box center [389, 232] width 15 height 15
type input "15"
click at [387, 191] on div "⁠⁠⁠⁠⁠⁠⁠ MAISON BULL'ION Heading SHOP Heading NEW ARRIVALS Button 0 BLEU Button …" at bounding box center [684, 297] width 740 height 331
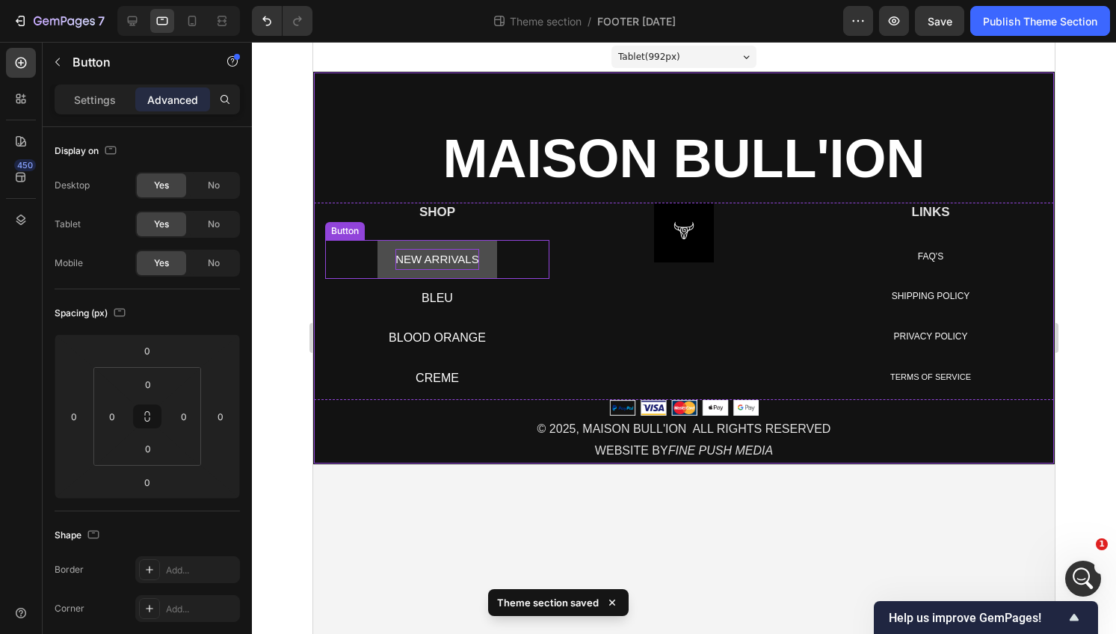
click at [422, 264] on span "NEW ARRIVALS" at bounding box center [437, 259] width 83 height 13
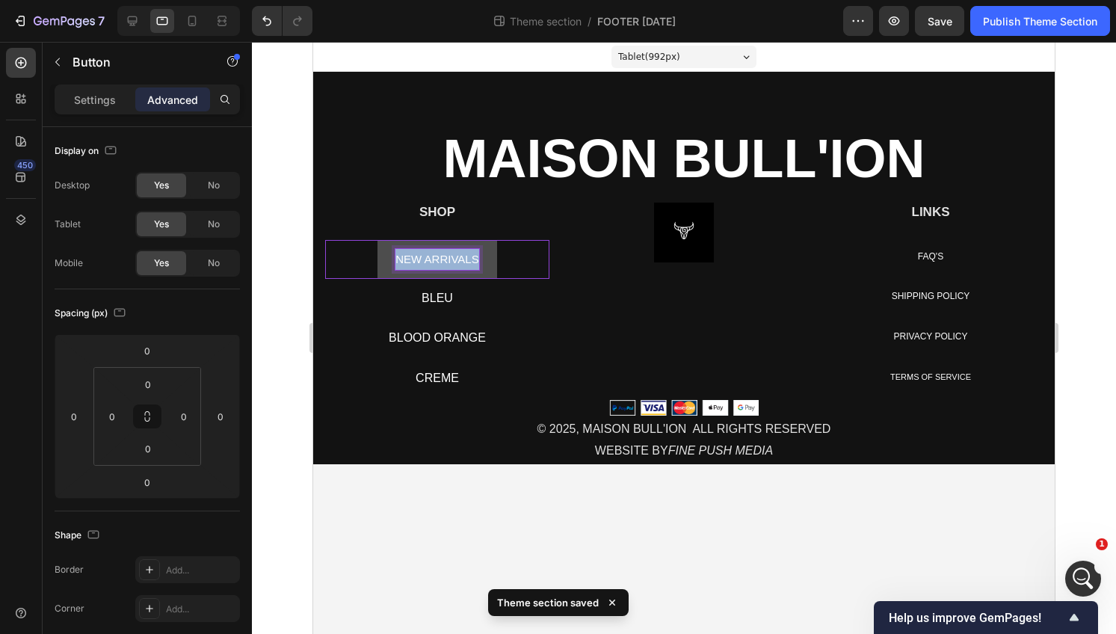
click at [422, 264] on span "NEW ARRIVALS" at bounding box center [437, 259] width 83 height 13
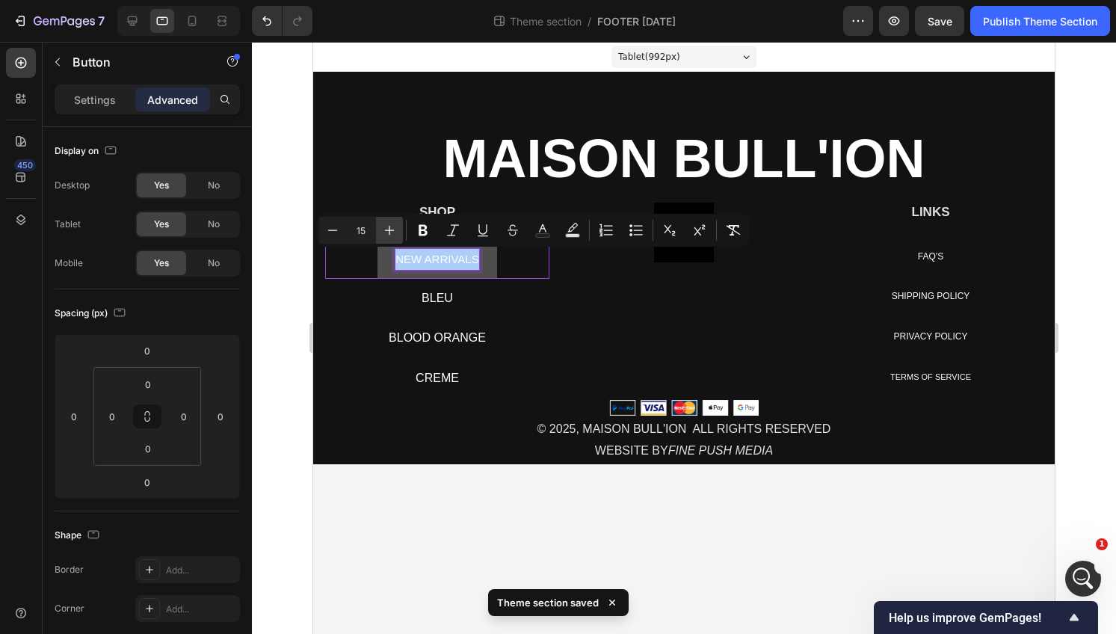
click at [389, 227] on icon "Editor contextual toolbar" at bounding box center [389, 230] width 15 height 15
type input "16"
click at [377, 181] on p "⁠⁠⁠⁠⁠⁠⁠ MAISON BULL'ION" at bounding box center [684, 162] width 737 height 56
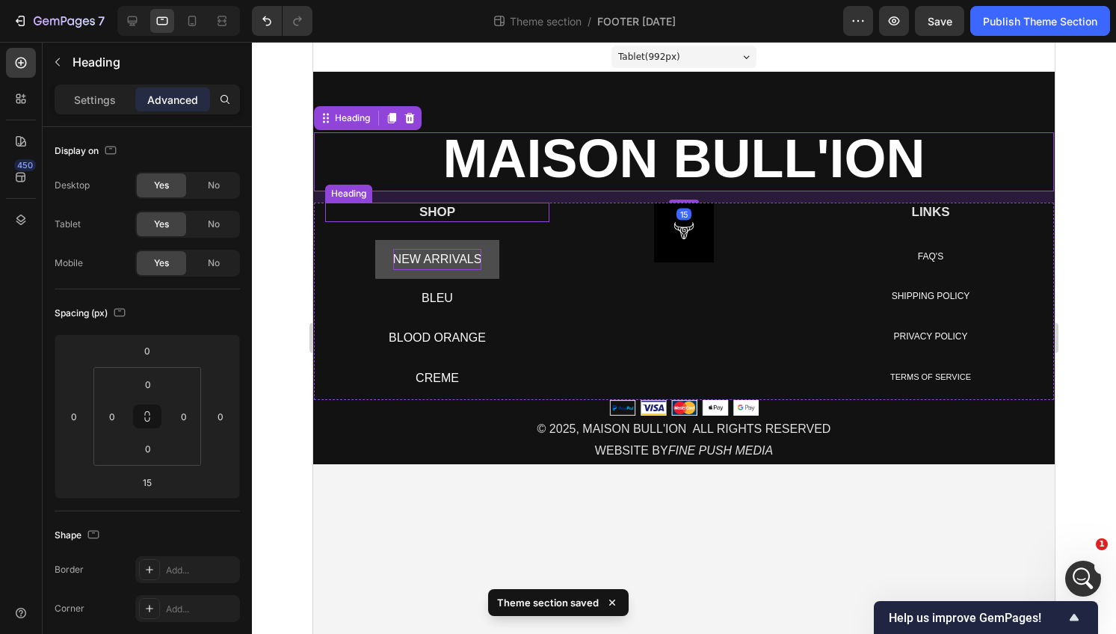
click at [426, 212] on h2 "SHOP" at bounding box center [437, 212] width 224 height 19
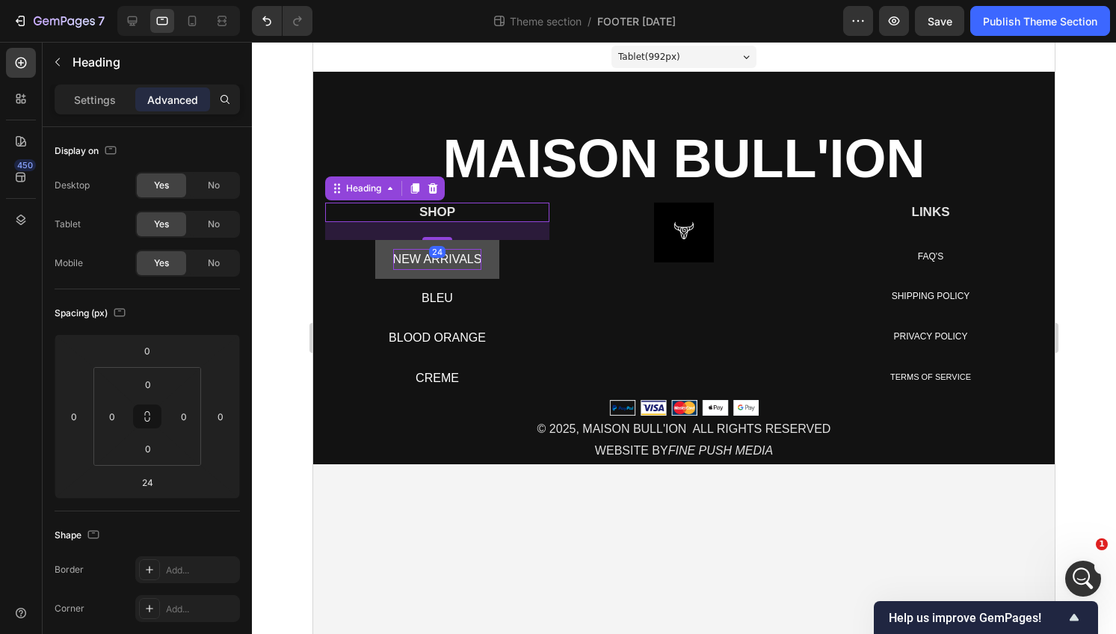
click at [426, 212] on h2 "SHOP" at bounding box center [437, 212] width 224 height 19
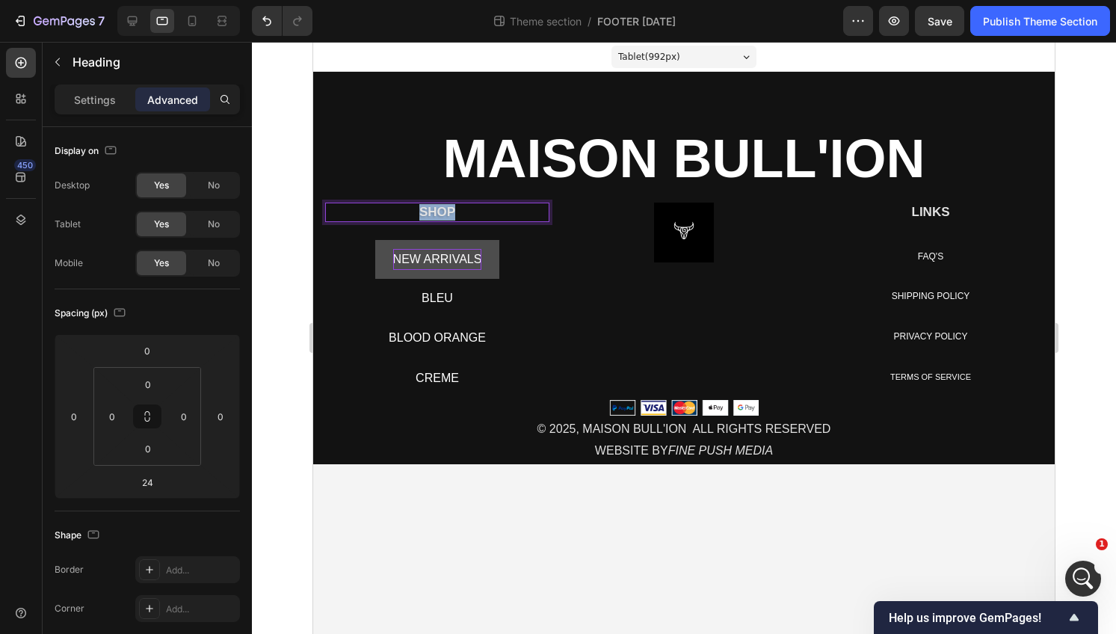
click at [426, 212] on p "SHOP" at bounding box center [437, 212] width 221 height 16
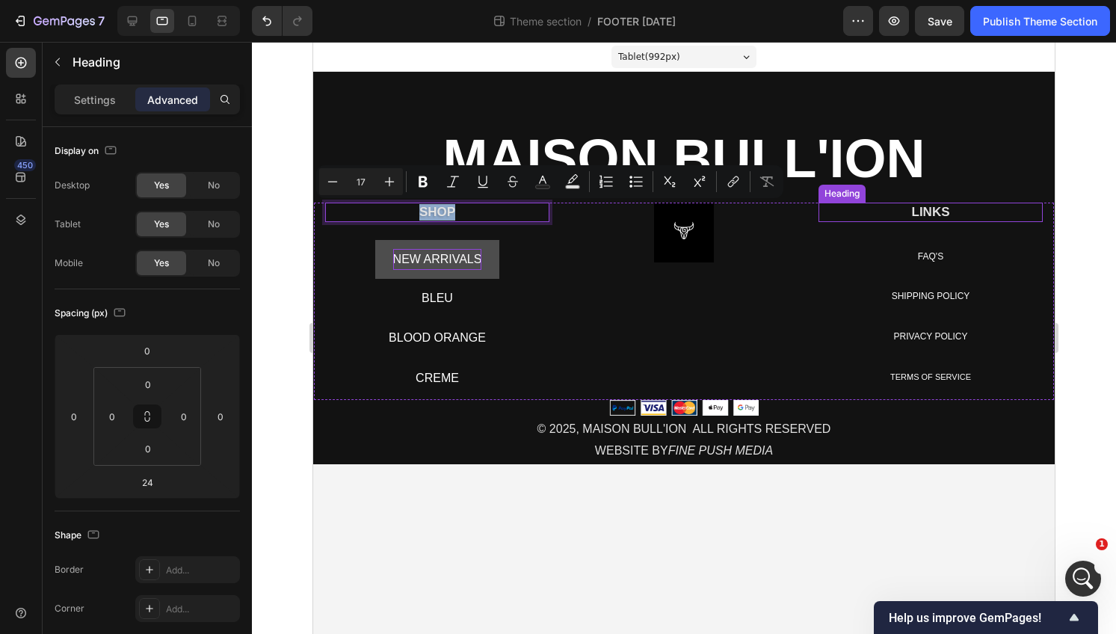
click at [935, 218] on p "LINKS" at bounding box center [930, 212] width 221 height 16
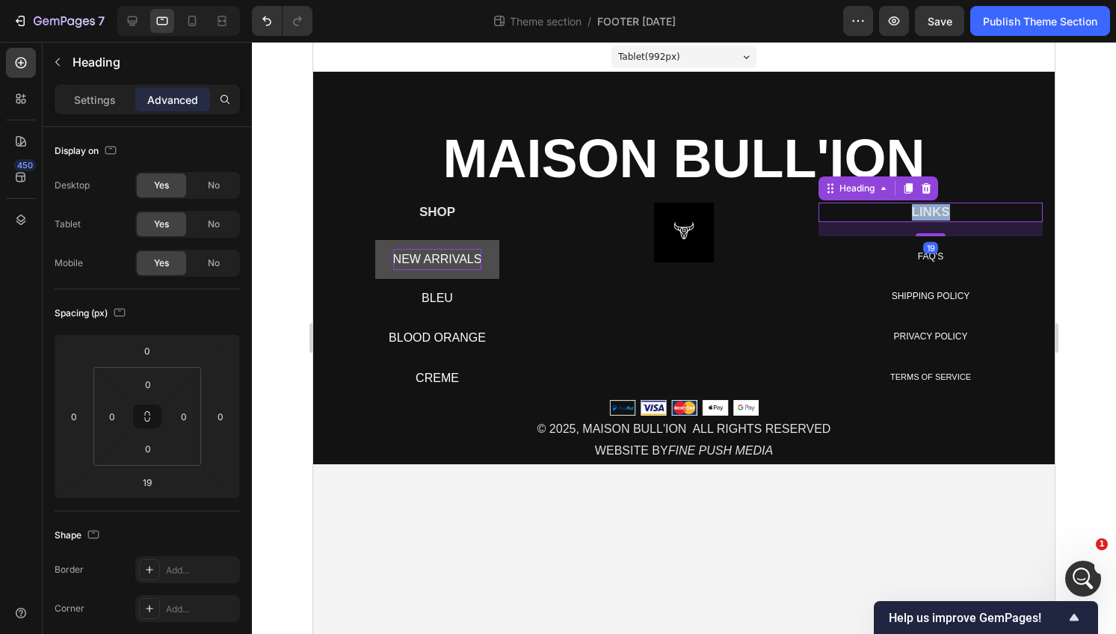
click at [935, 218] on p "LINKS" at bounding box center [930, 212] width 221 height 16
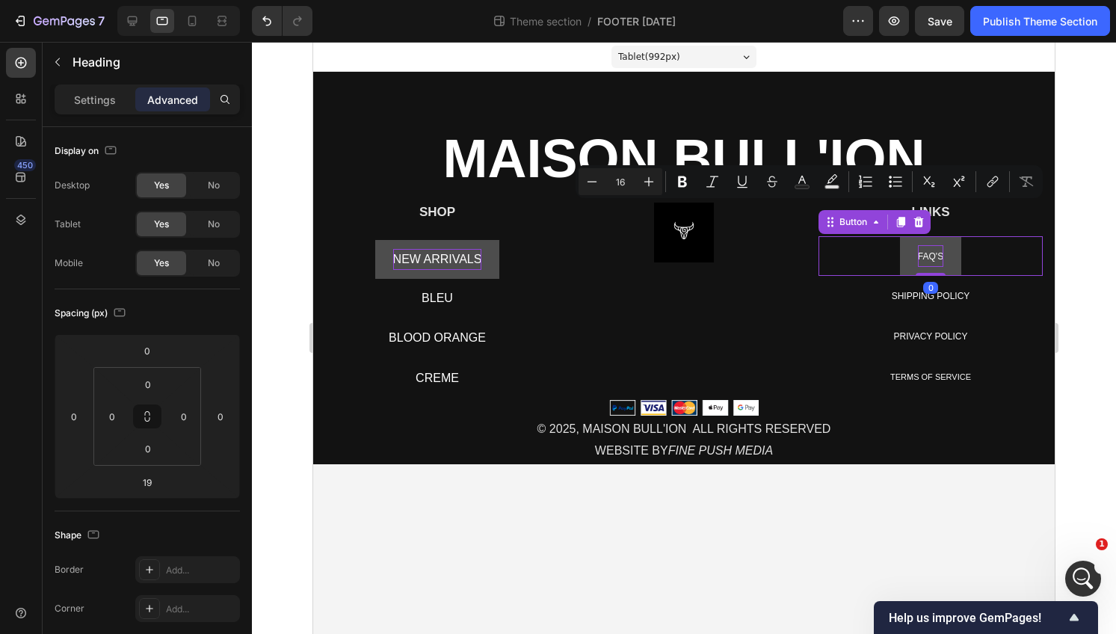
click at [931, 251] on p "FAQ'S" at bounding box center [930, 256] width 25 height 22
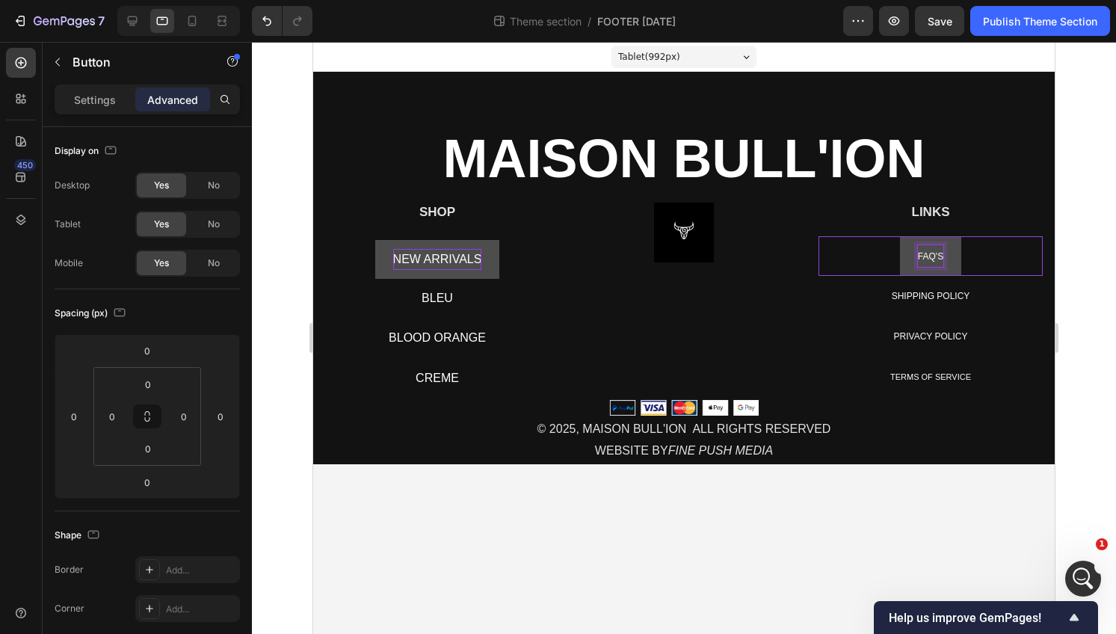
click at [931, 251] on span "FAQ'S" at bounding box center [930, 256] width 25 height 10
click at [684, 232] on icon "Editor contextual toolbar" at bounding box center [682, 228] width 15 height 15
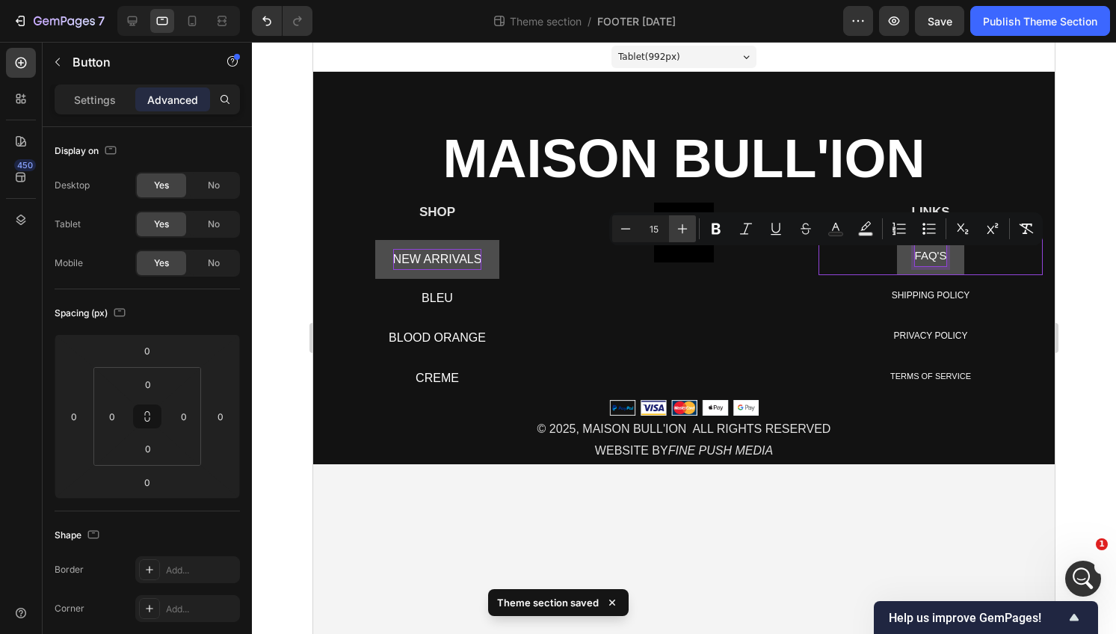
click at [684, 232] on icon "Editor contextual toolbar" at bounding box center [682, 228] width 15 height 15
type input "16"
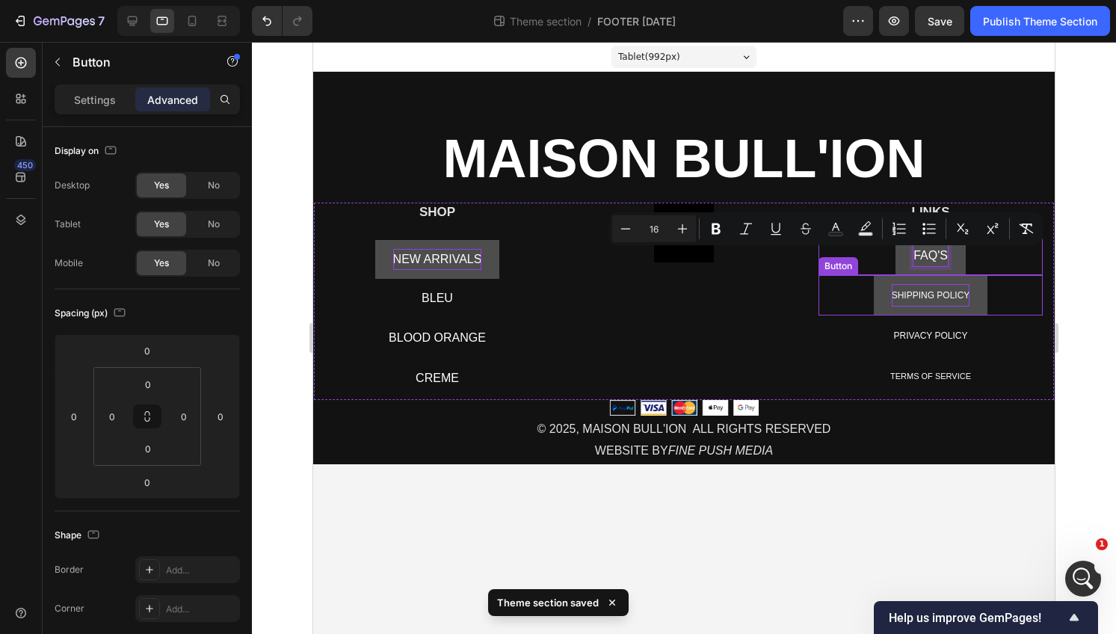
click at [913, 292] on span "SHIPPING POLICY" at bounding box center [931, 295] width 79 height 10
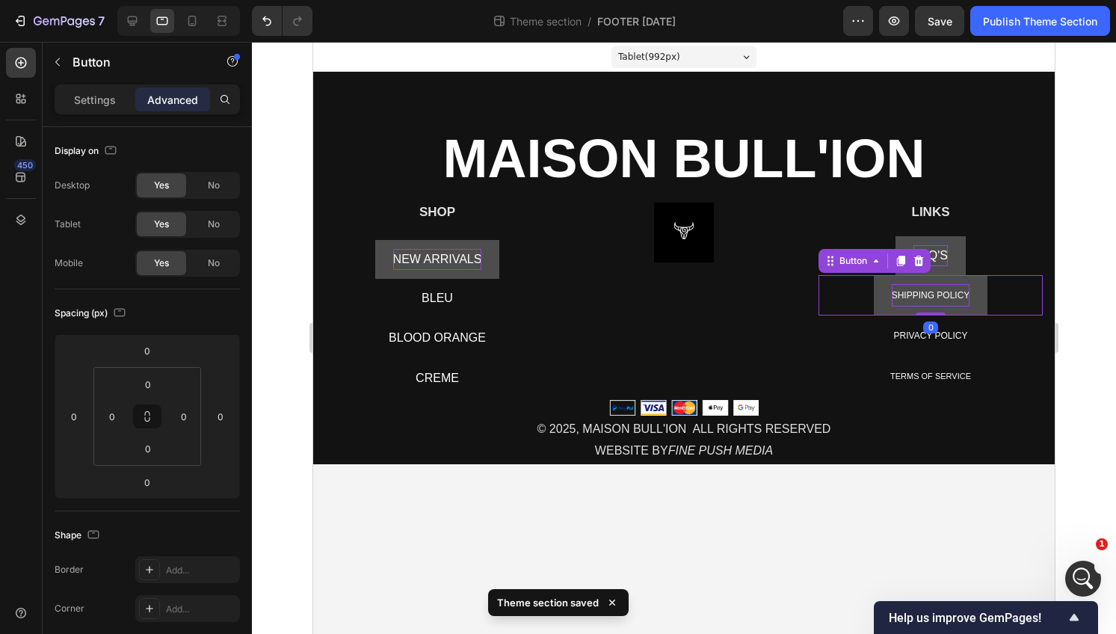
click at [913, 292] on span "SHIPPING POLICY" at bounding box center [931, 295] width 79 height 10
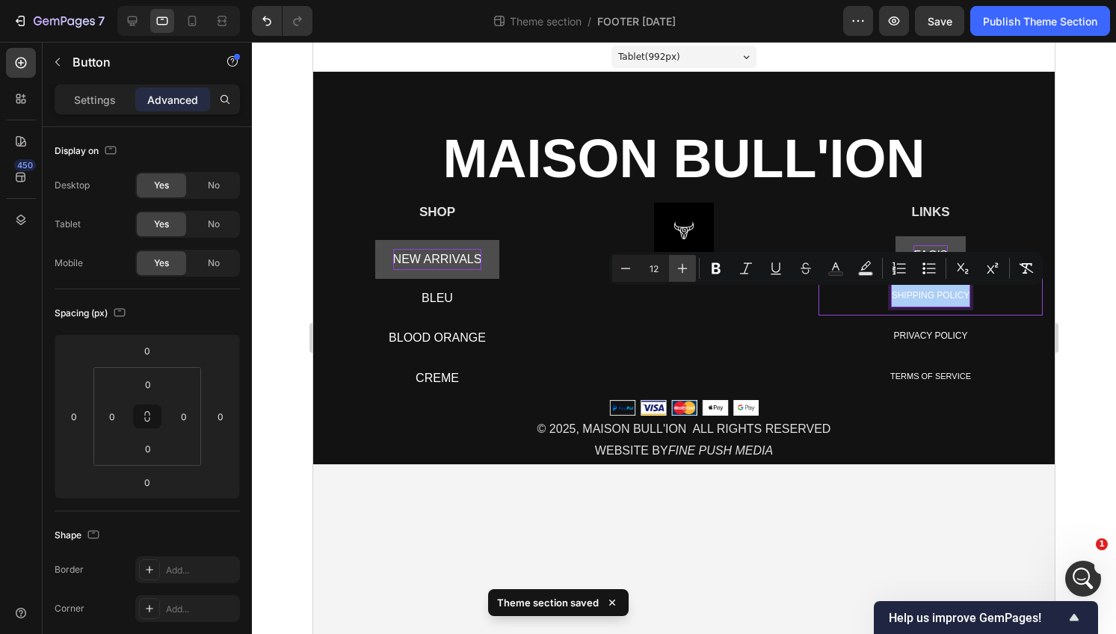
click at [681, 268] on icon "Editor contextual toolbar" at bounding box center [683, 269] width 10 height 10
type input "16"
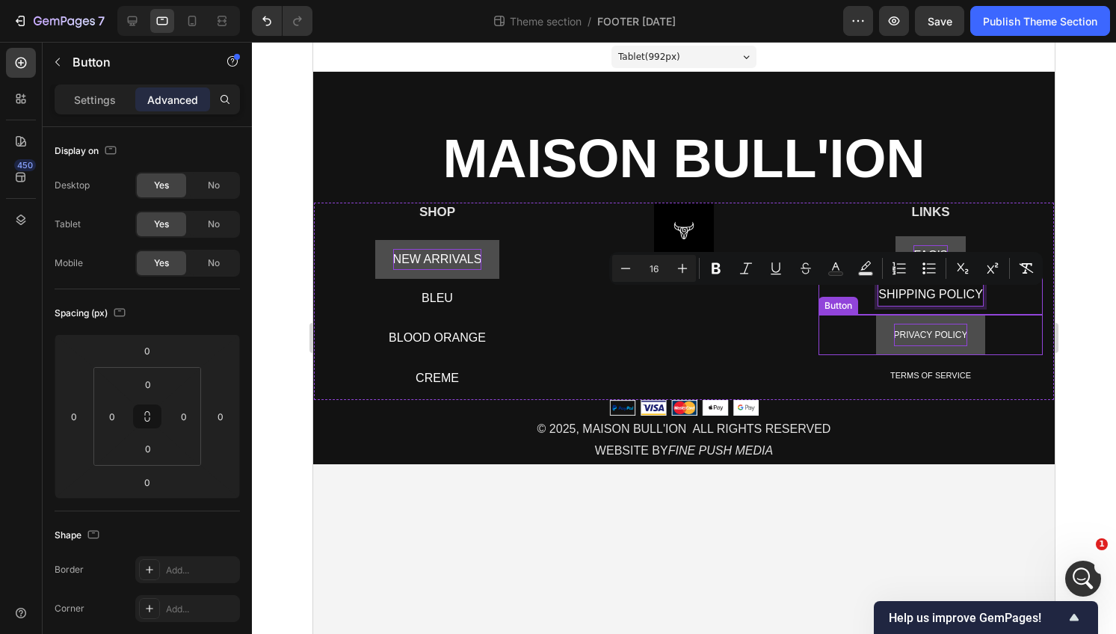
click at [942, 339] on span "PRIVACY POLICY" at bounding box center [931, 335] width 74 height 10
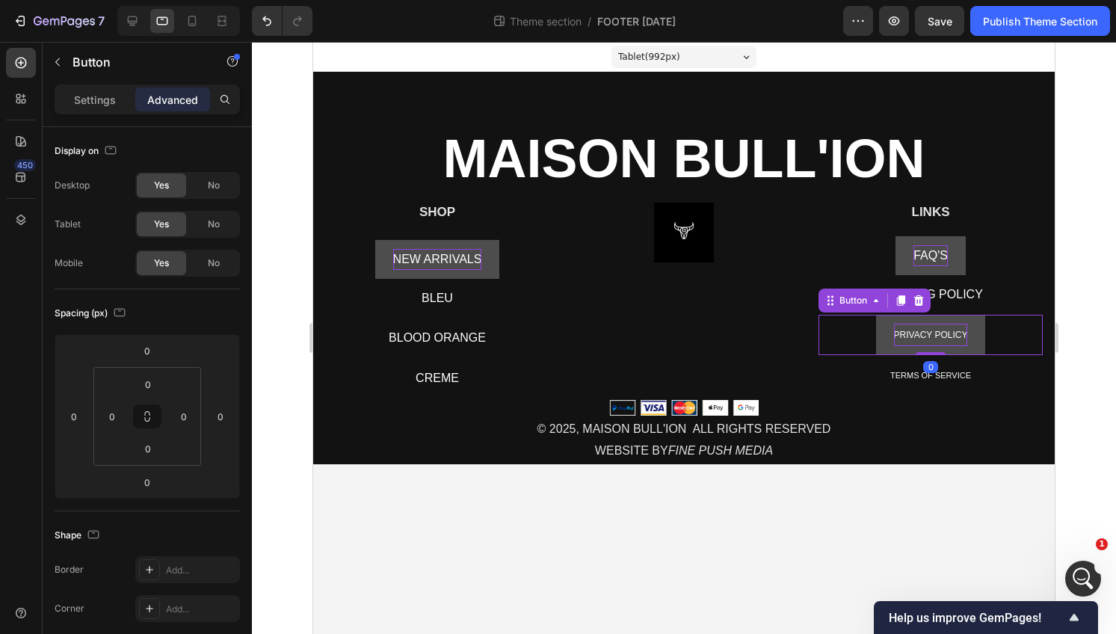
click at [942, 339] on span "PRIVACY POLICY" at bounding box center [931, 335] width 74 height 10
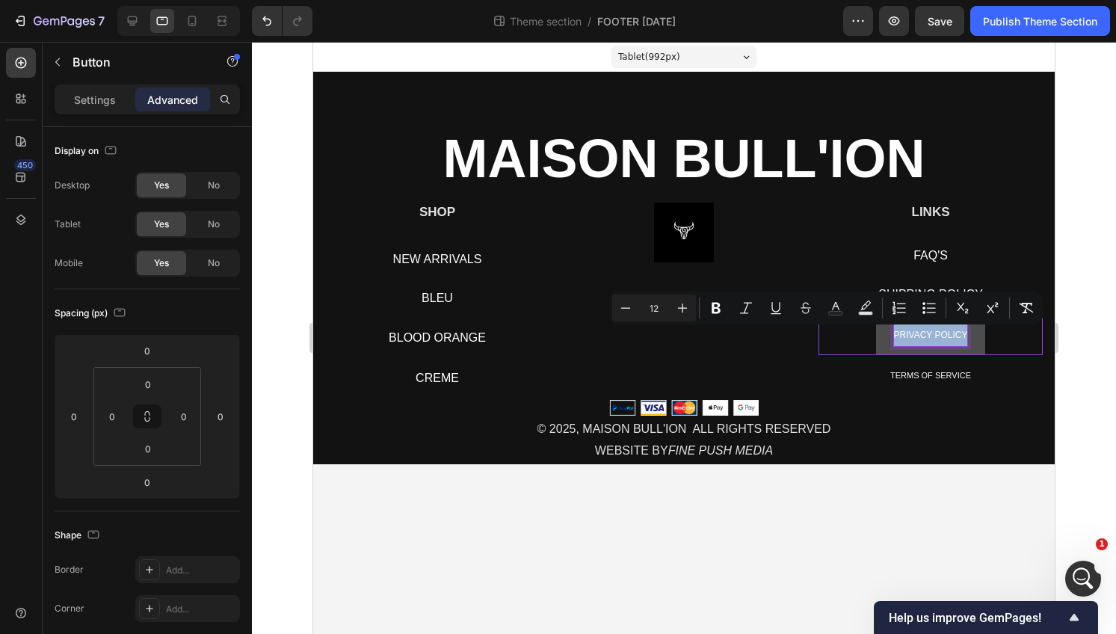
scroll to position [14822, 0]
click at [680, 304] on icon "Editor contextual toolbar" at bounding box center [682, 308] width 15 height 15
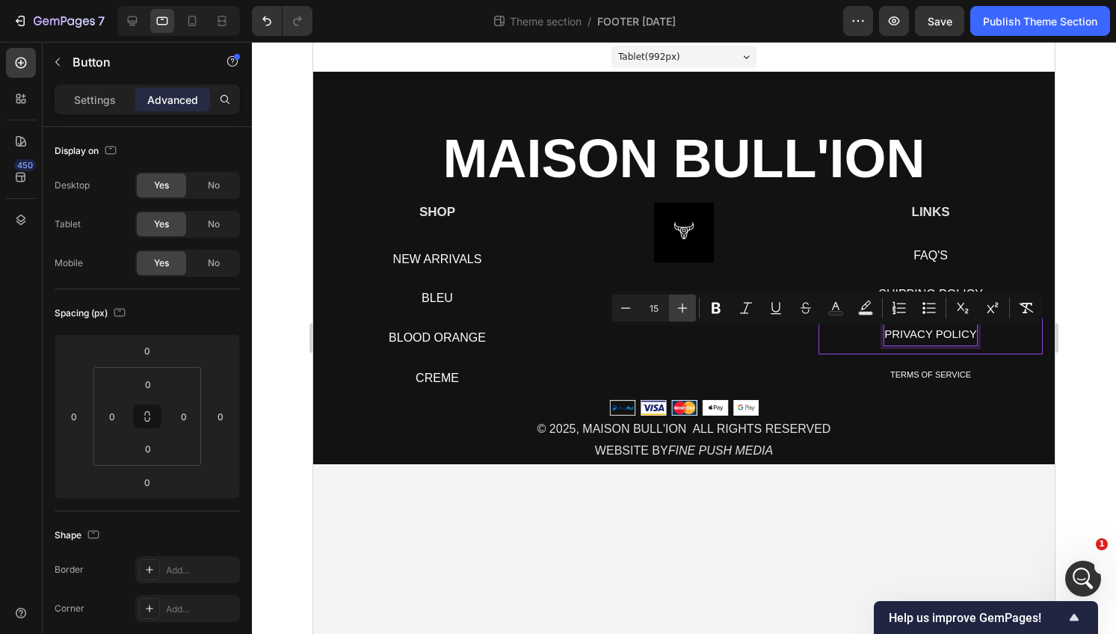
type input "16"
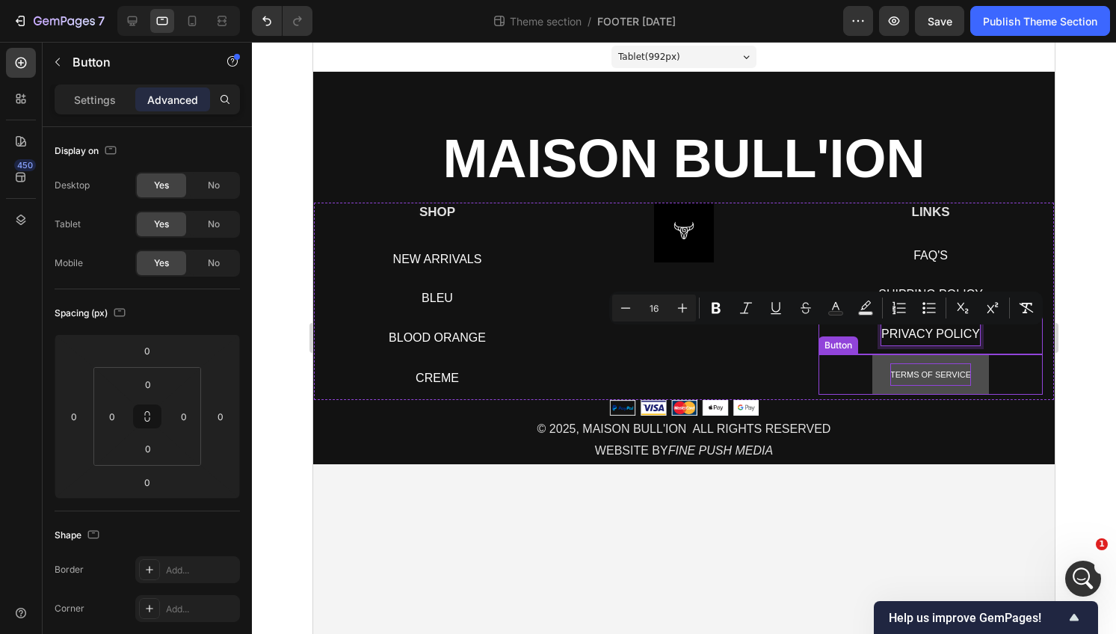
click at [950, 366] on p "TERMS OF SERVICE" at bounding box center [931, 374] width 81 height 22
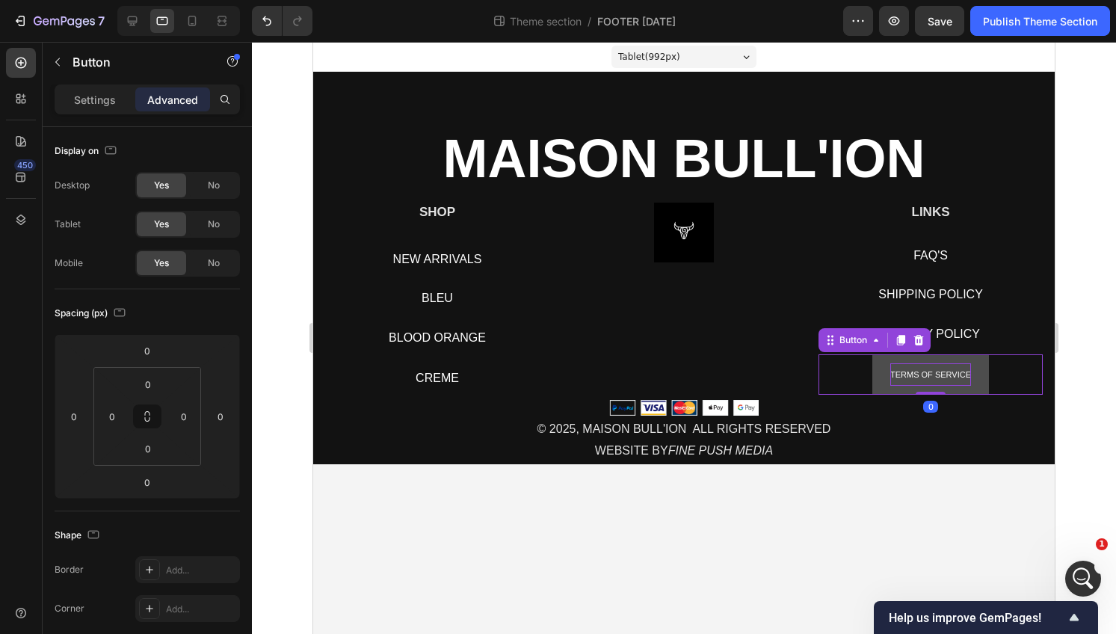
click at [950, 366] on p "TERMS OF SERVICE" at bounding box center [931, 374] width 81 height 22
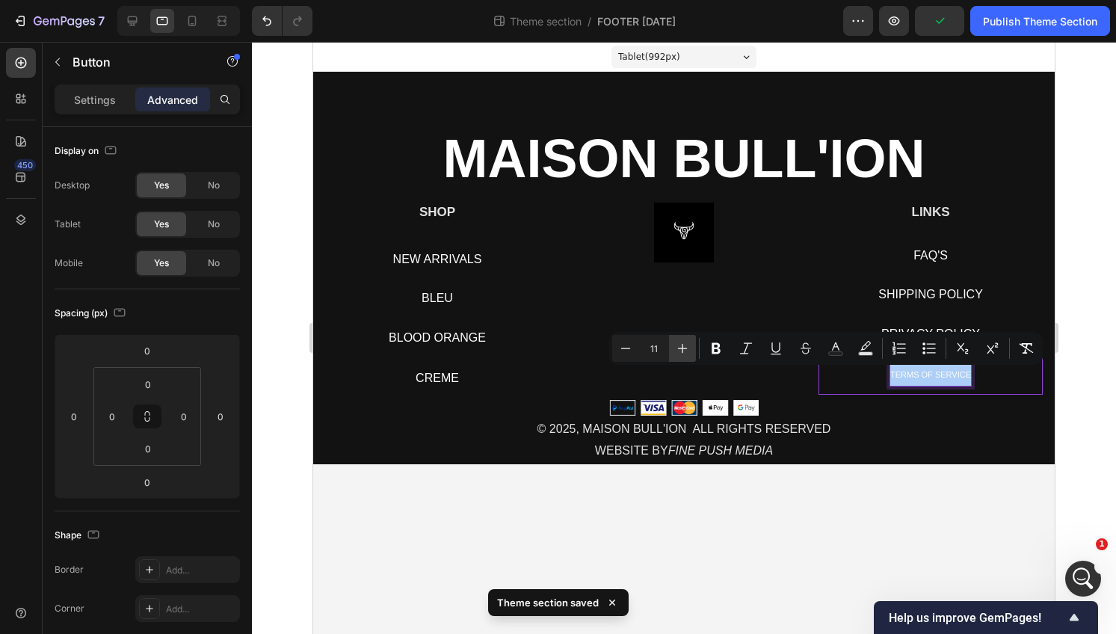
click at [683, 349] on icon "Editor contextual toolbar" at bounding box center [683, 349] width 10 height 10
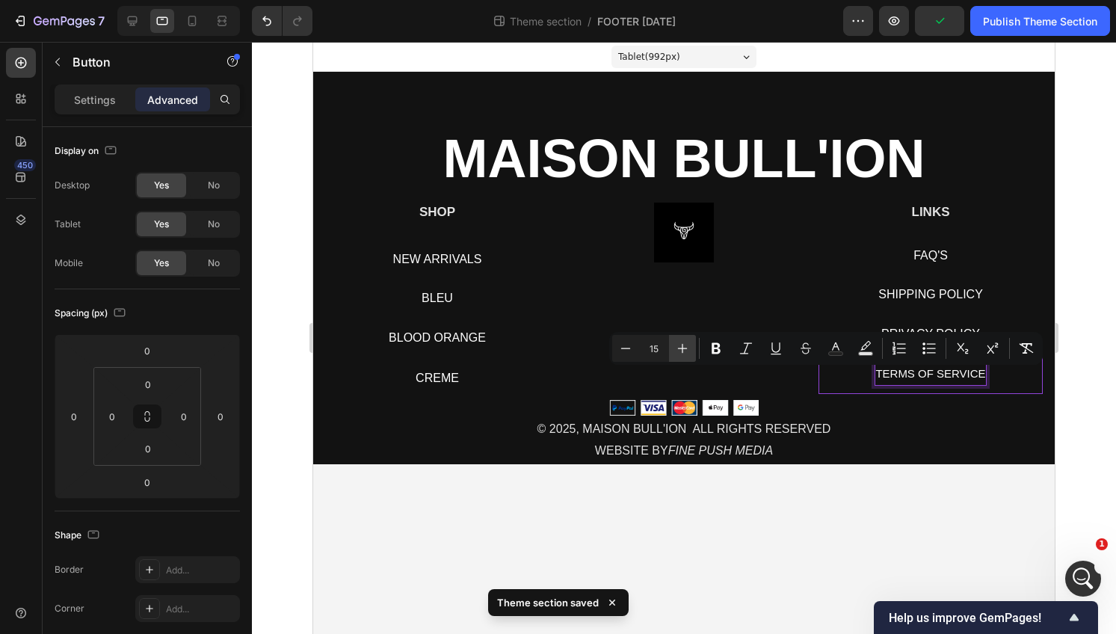
type input "16"
click at [877, 203] on h2 "LINKS" at bounding box center [931, 212] width 224 height 19
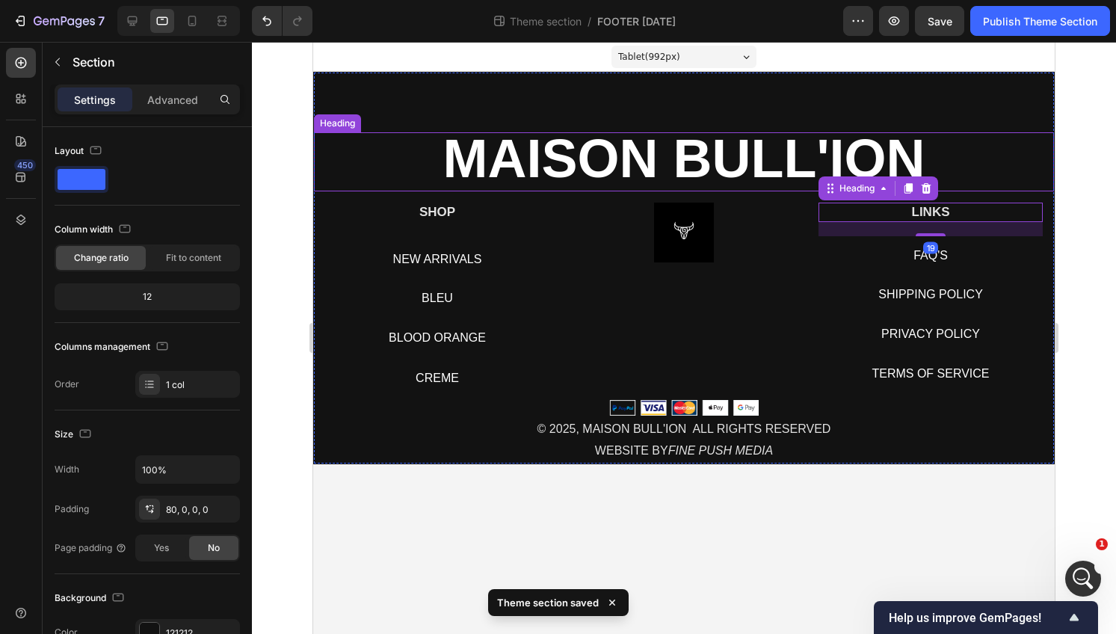
click at [994, 124] on div "⁠⁠⁠⁠⁠⁠⁠ MAISON BULL'ION Heading SHOP Heading NEW ARRIVALS Button BLEU Button BL…" at bounding box center [684, 268] width 742 height 393
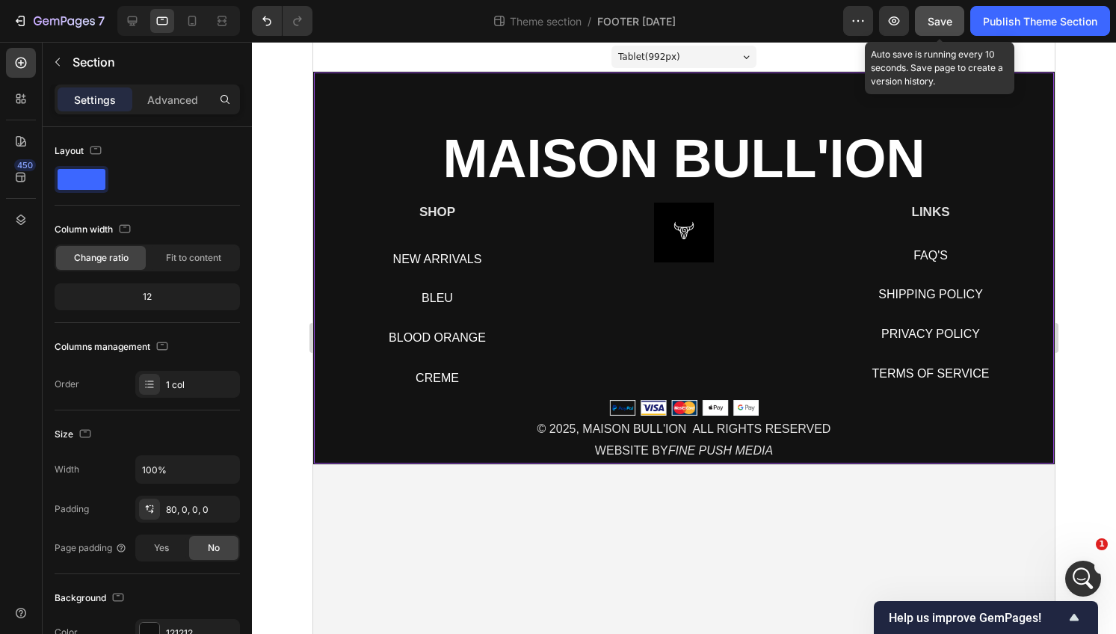
click at [941, 25] on span "Save" at bounding box center [940, 21] width 25 height 13
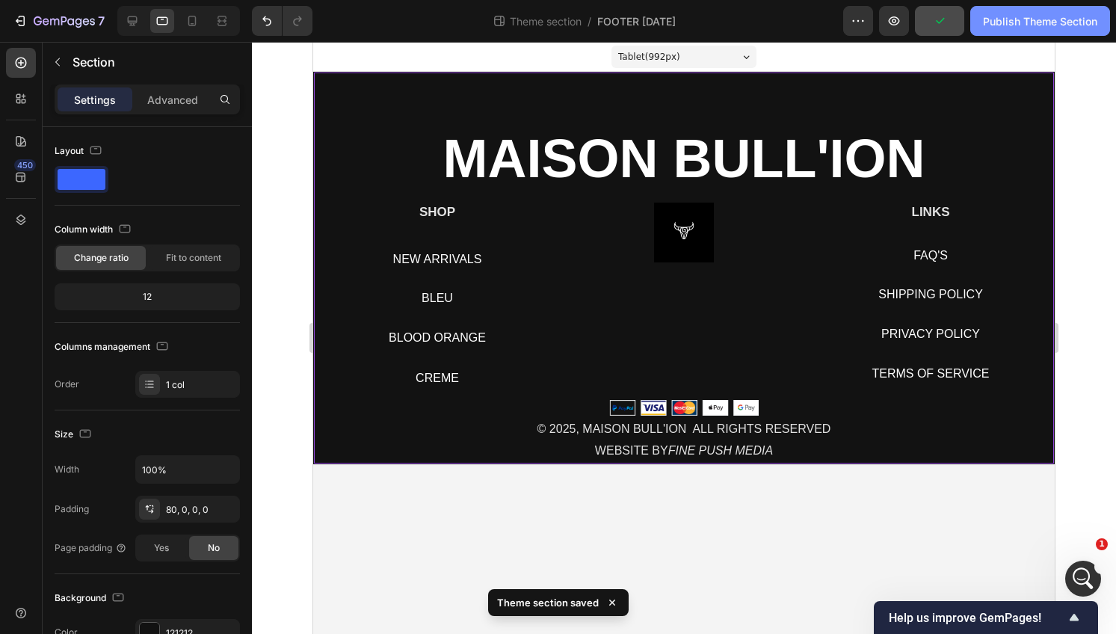
click at [1024, 25] on div "Publish Theme Section" at bounding box center [1040, 21] width 114 height 16
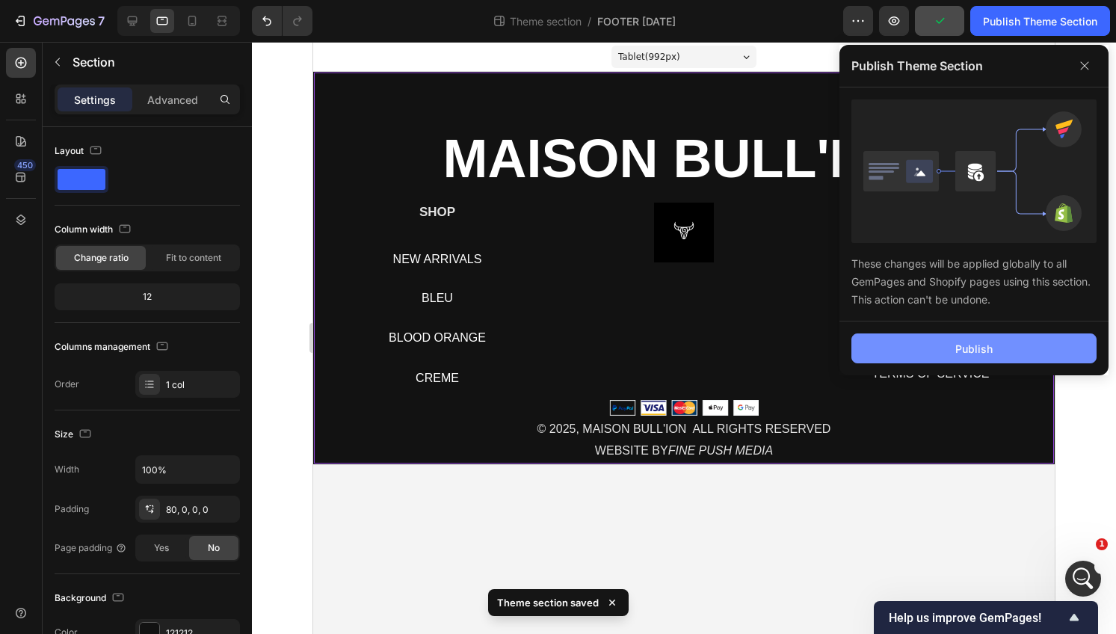
click at [990, 343] on div "Publish" at bounding box center [974, 349] width 37 height 16
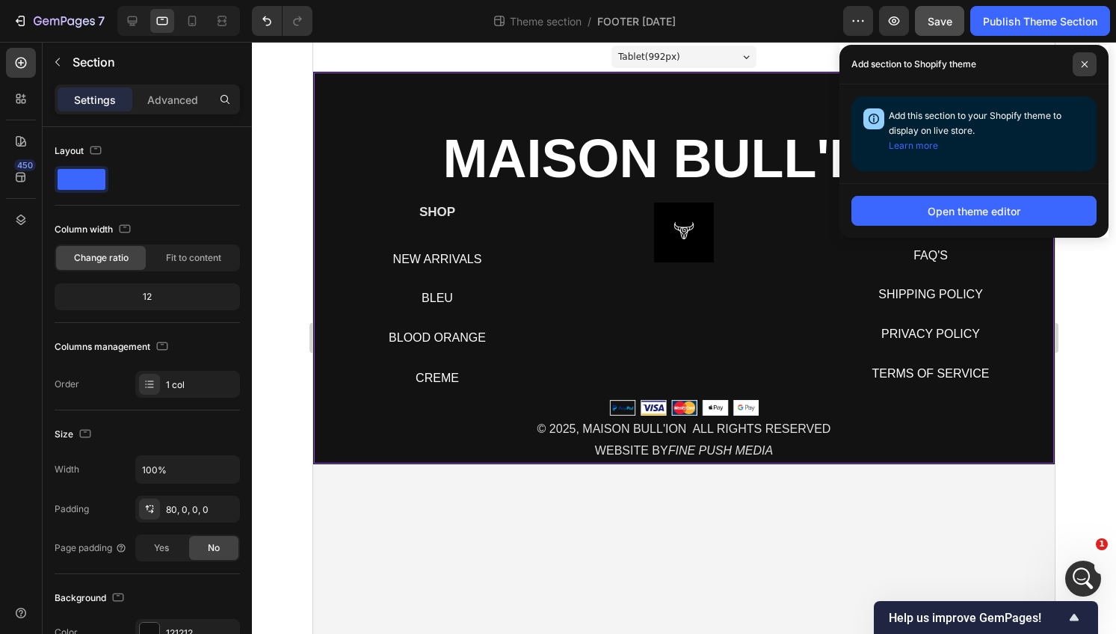
click at [1086, 56] on span at bounding box center [1085, 64] width 24 height 24
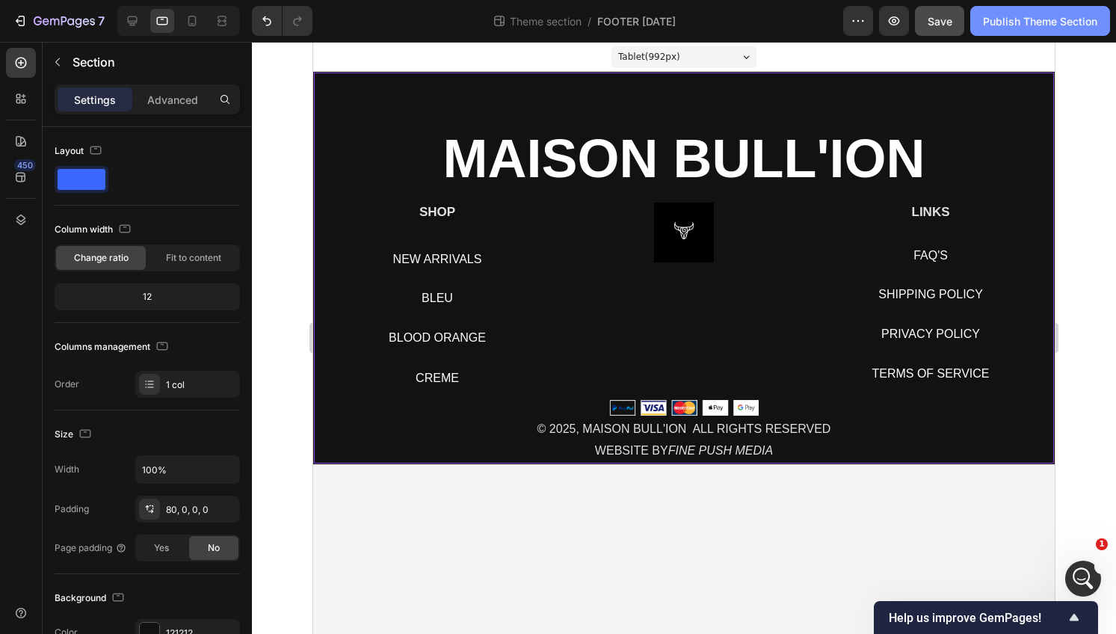
click at [1018, 24] on div "Publish Theme Section" at bounding box center [1040, 21] width 114 height 16
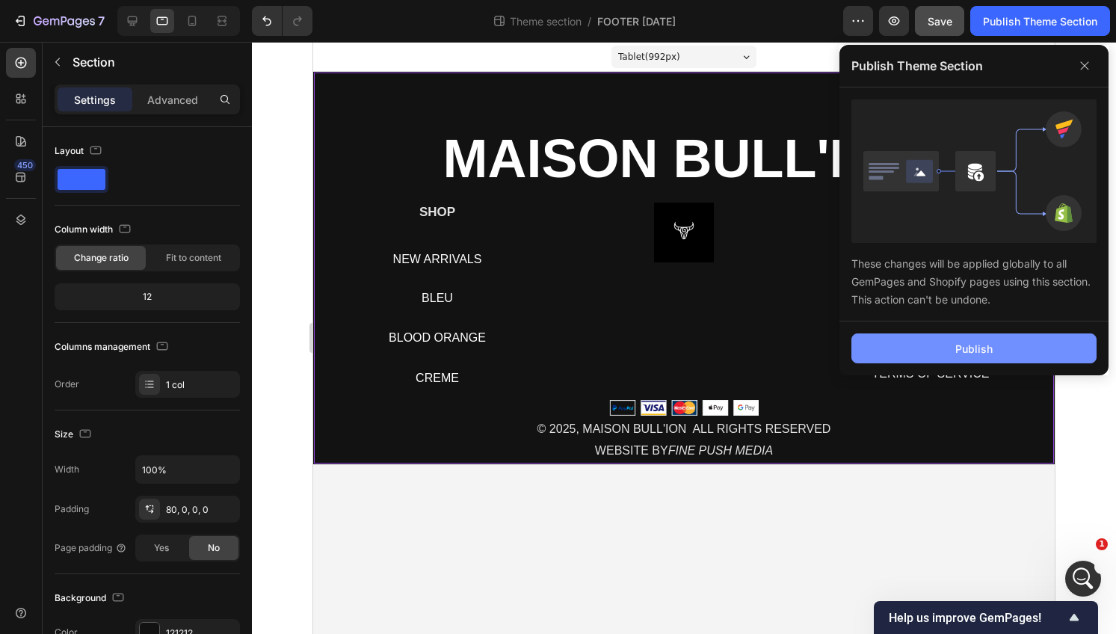
click at [988, 354] on div "Publish" at bounding box center [974, 349] width 37 height 16
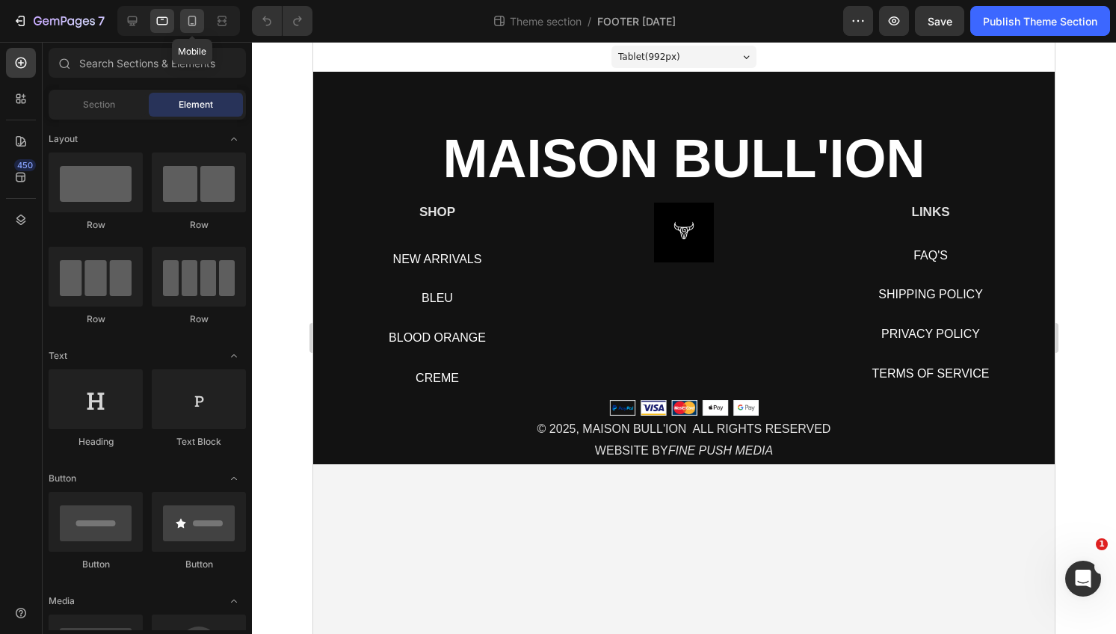
click at [195, 21] on icon at bounding box center [192, 21] width 8 height 10
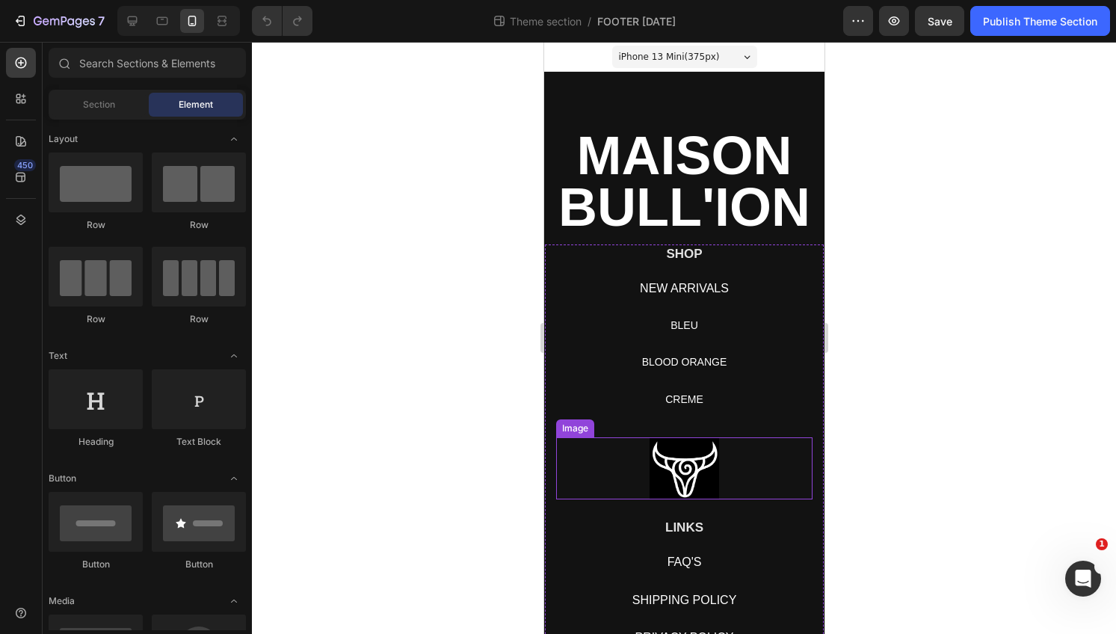
scroll to position [117, 0]
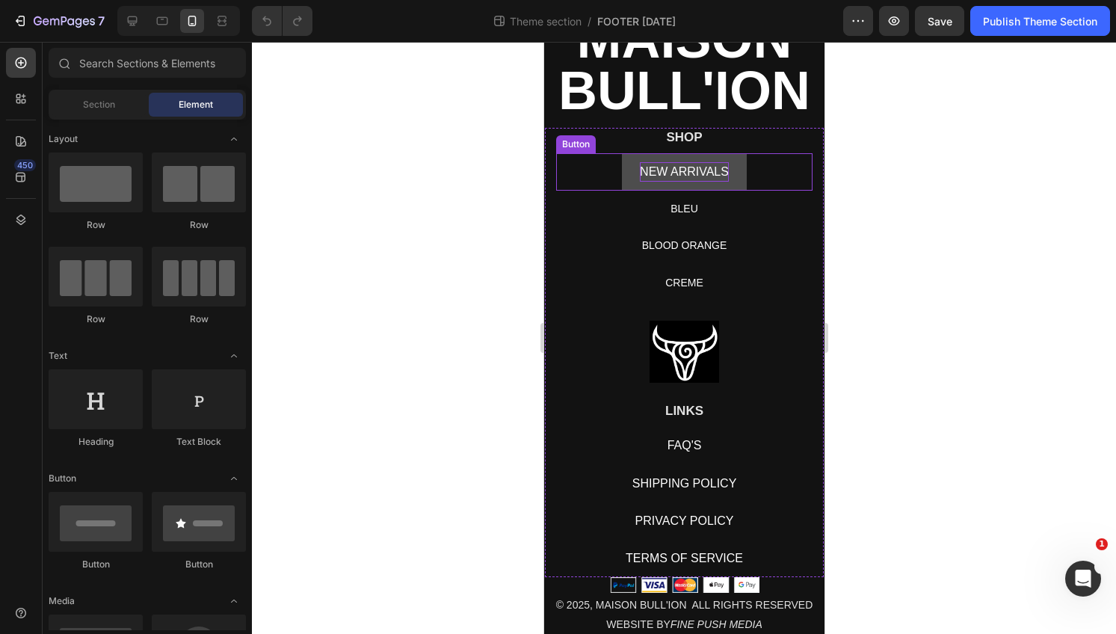
click at [674, 176] on span "NEW ARRIVALS" at bounding box center [683, 171] width 89 height 13
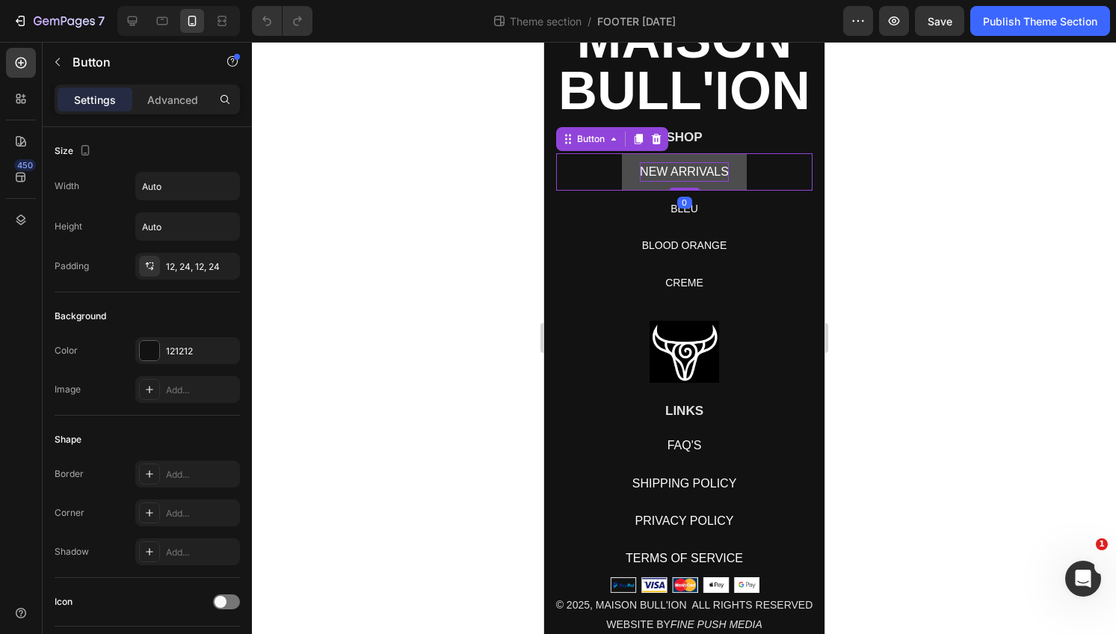
click at [671, 171] on span "NEW ARRIVALS" at bounding box center [683, 171] width 89 height 13
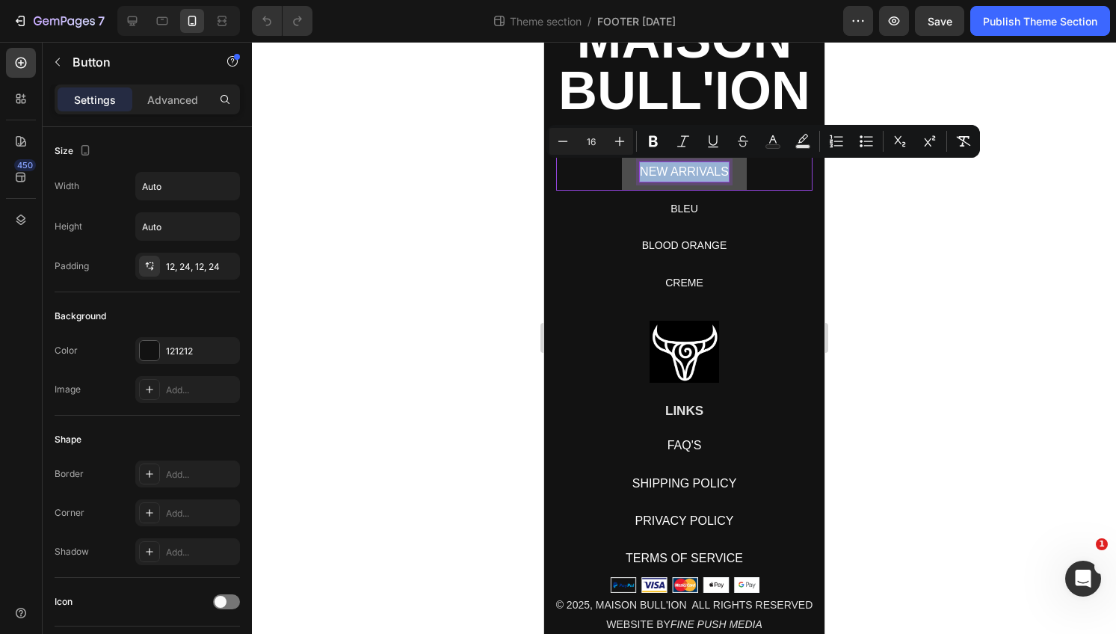
click at [671, 171] on span "NEW ARRIVALS" at bounding box center [683, 171] width 89 height 13
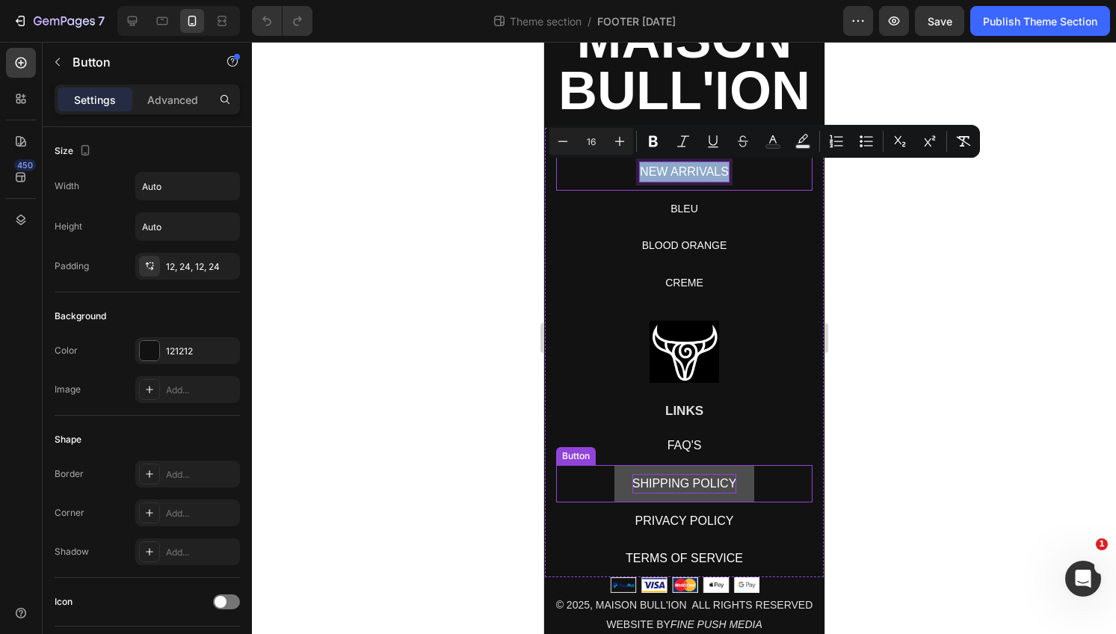
click at [692, 477] on span "SHIPPING POLICY" at bounding box center [684, 483] width 105 height 13
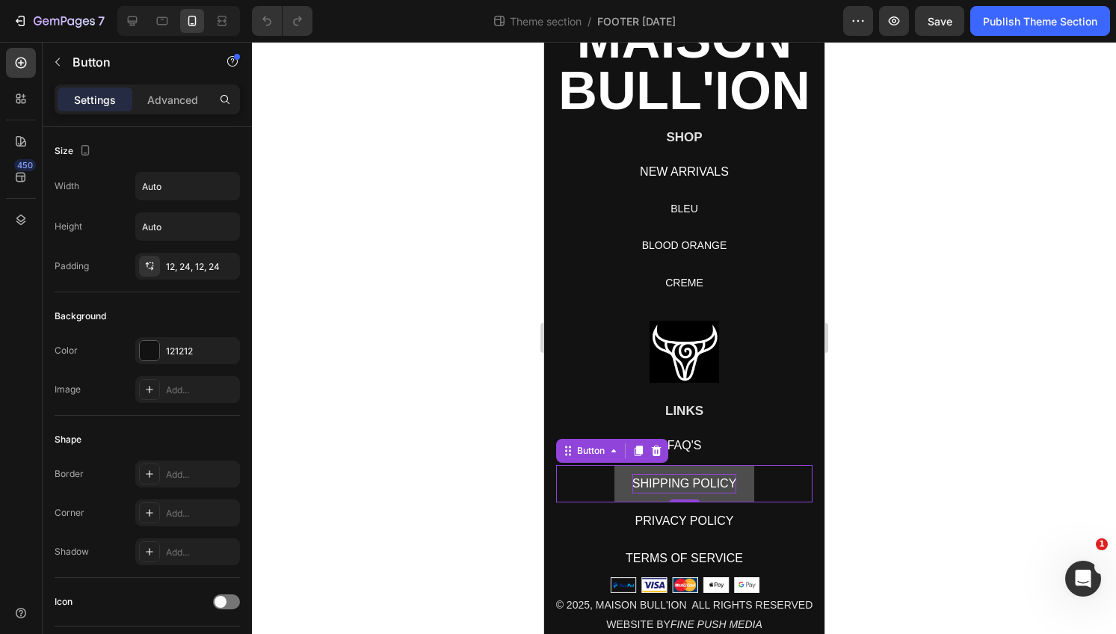
click at [692, 477] on span "SHIPPING POLICY" at bounding box center [684, 483] width 105 height 13
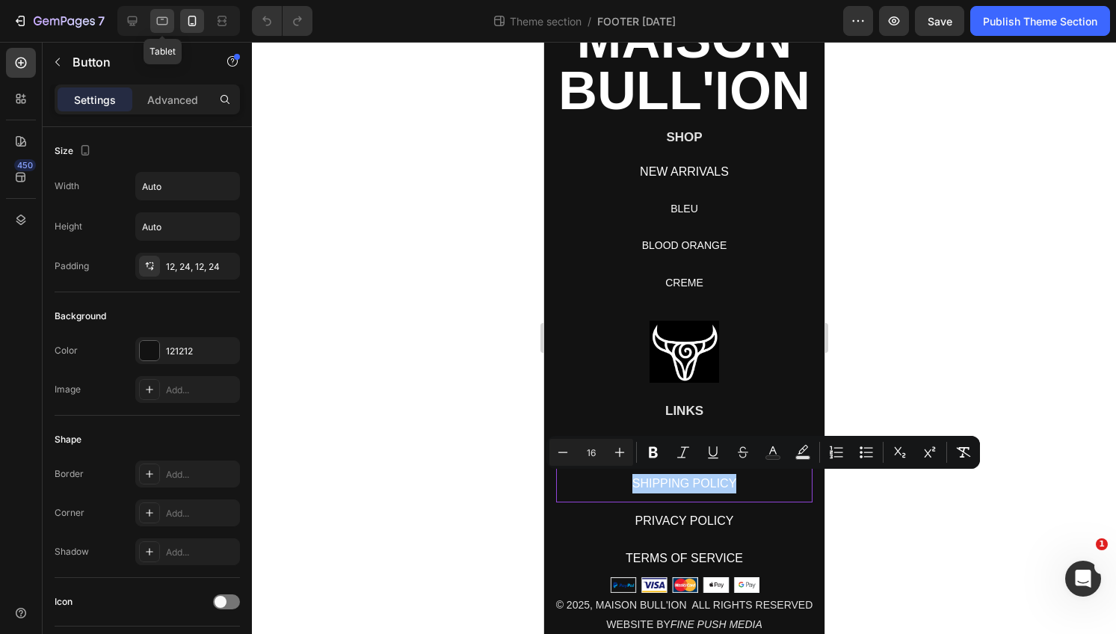
click at [155, 22] on icon at bounding box center [162, 20] width 15 height 15
type input "16"
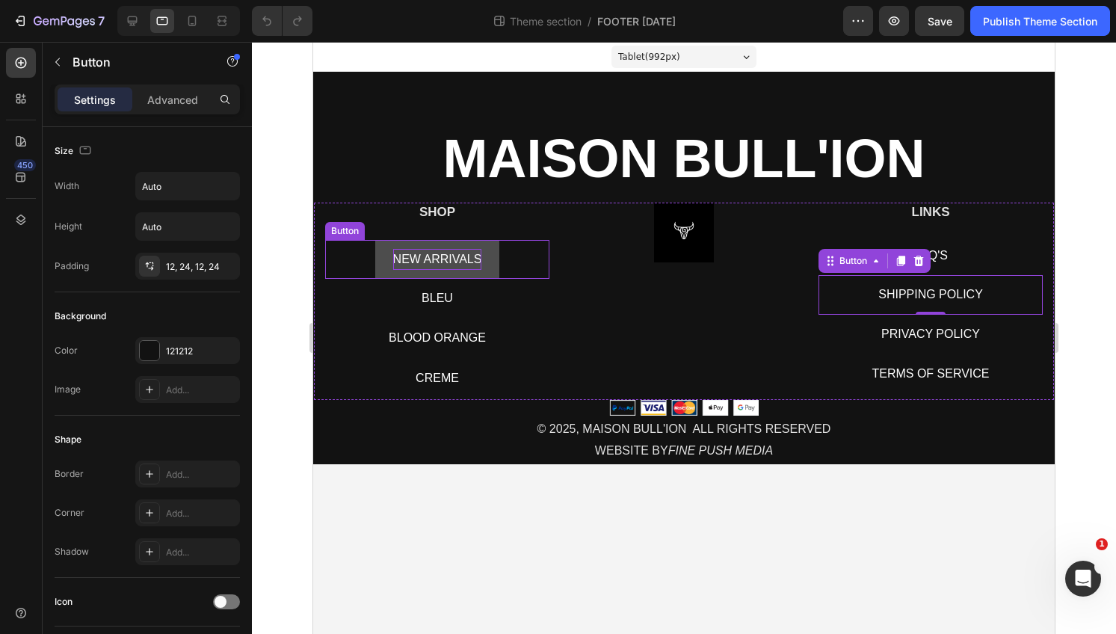
click at [470, 262] on span "NEW ARRIVALS" at bounding box center [437, 259] width 89 height 13
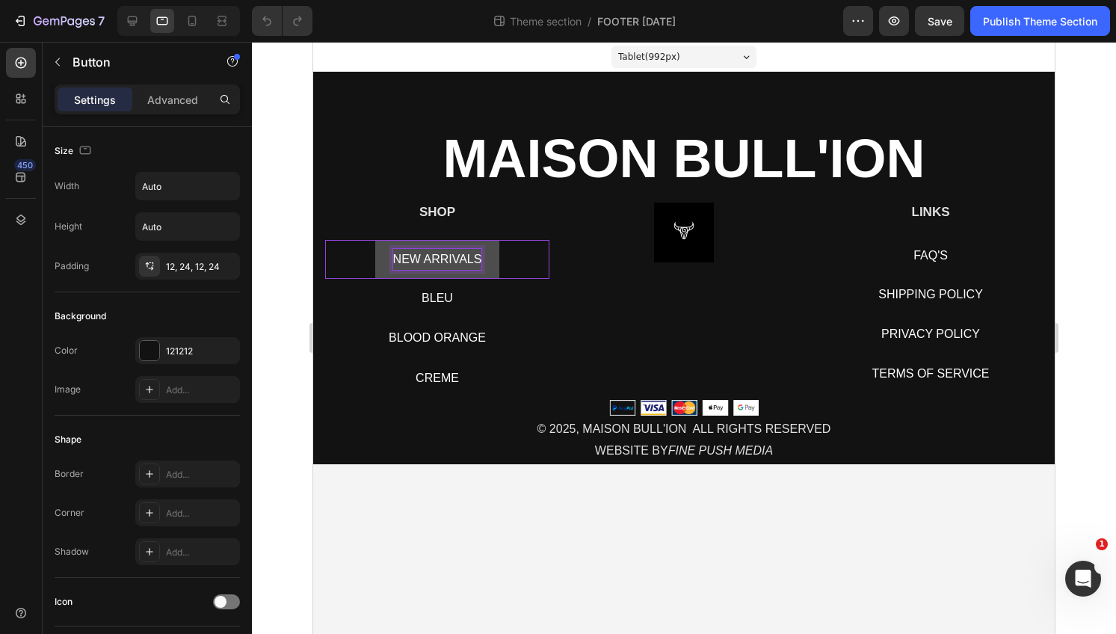
click at [445, 253] on span "NEW ARRIVALS" at bounding box center [437, 259] width 89 height 13
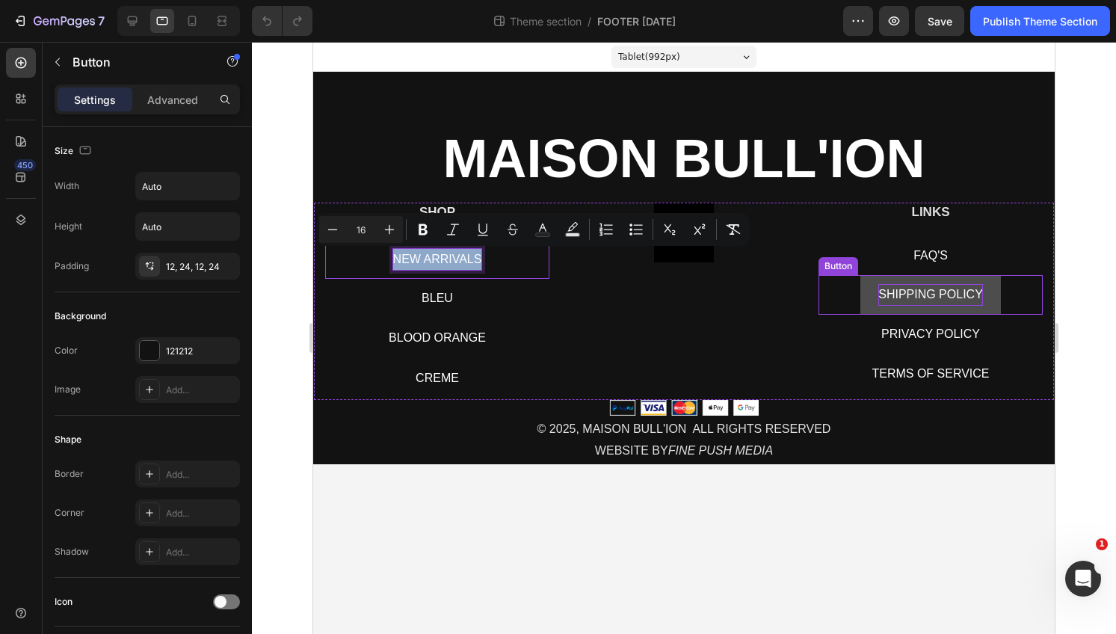
click at [905, 300] on span "SHIPPING POLICY" at bounding box center [931, 294] width 105 height 13
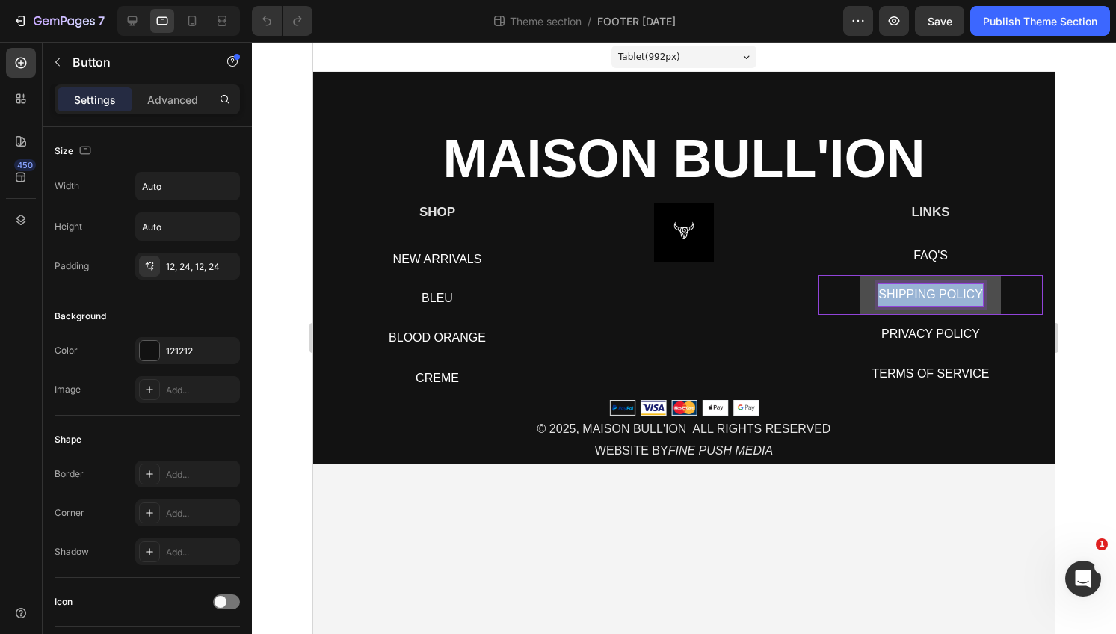
click at [905, 300] on span "SHIPPING POLICY" at bounding box center [931, 294] width 105 height 13
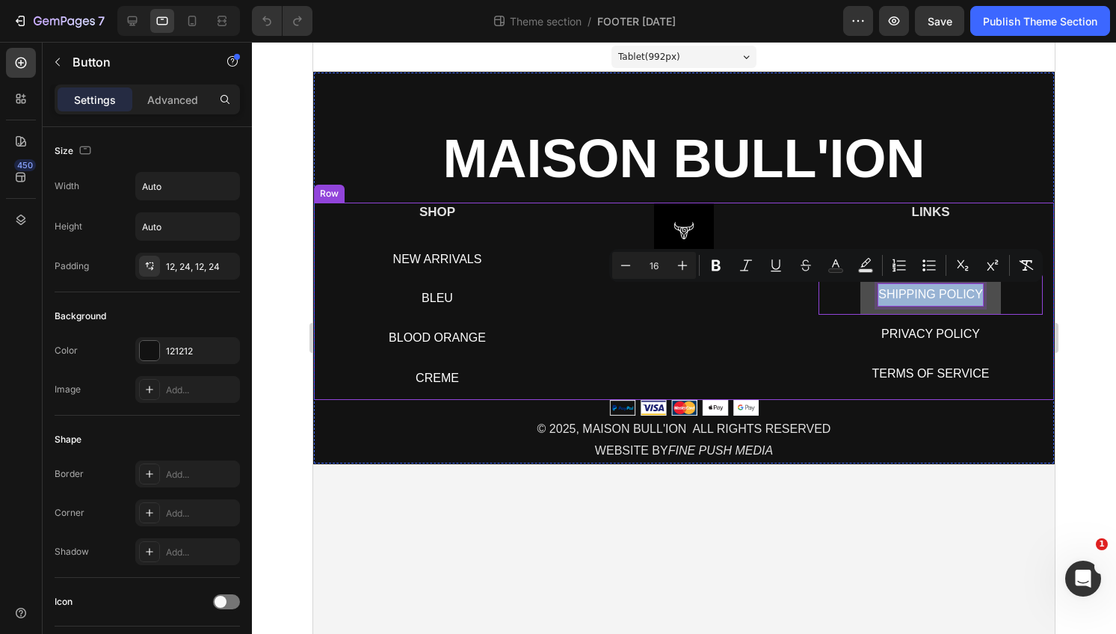
click at [704, 311] on div "Image" at bounding box center [684, 301] width 224 height 197
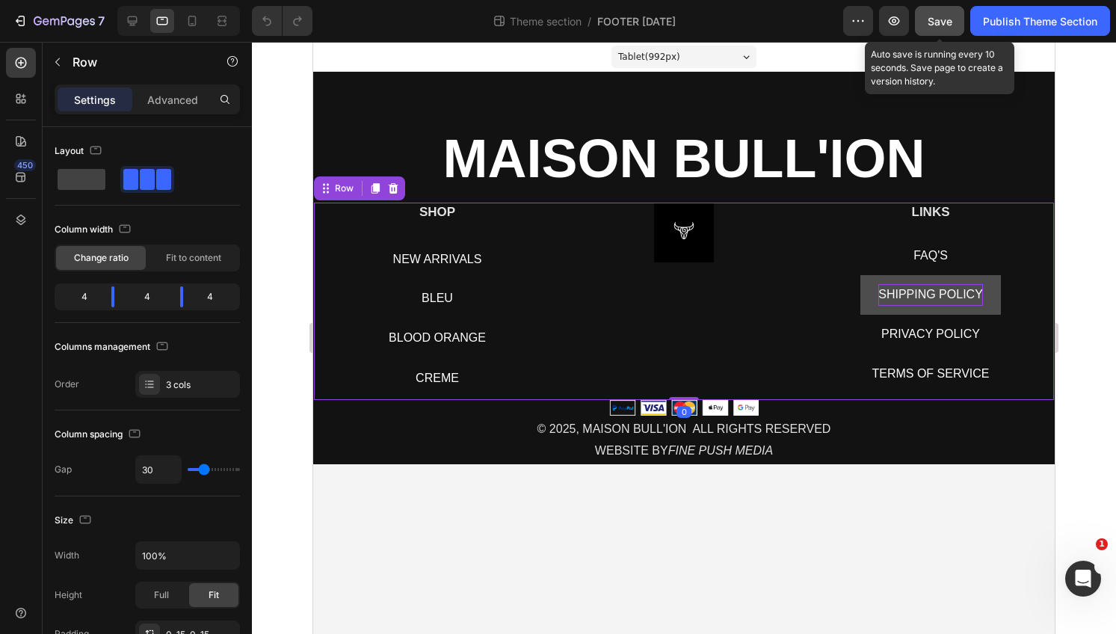
click at [921, 25] on button "Save" at bounding box center [939, 21] width 49 height 30
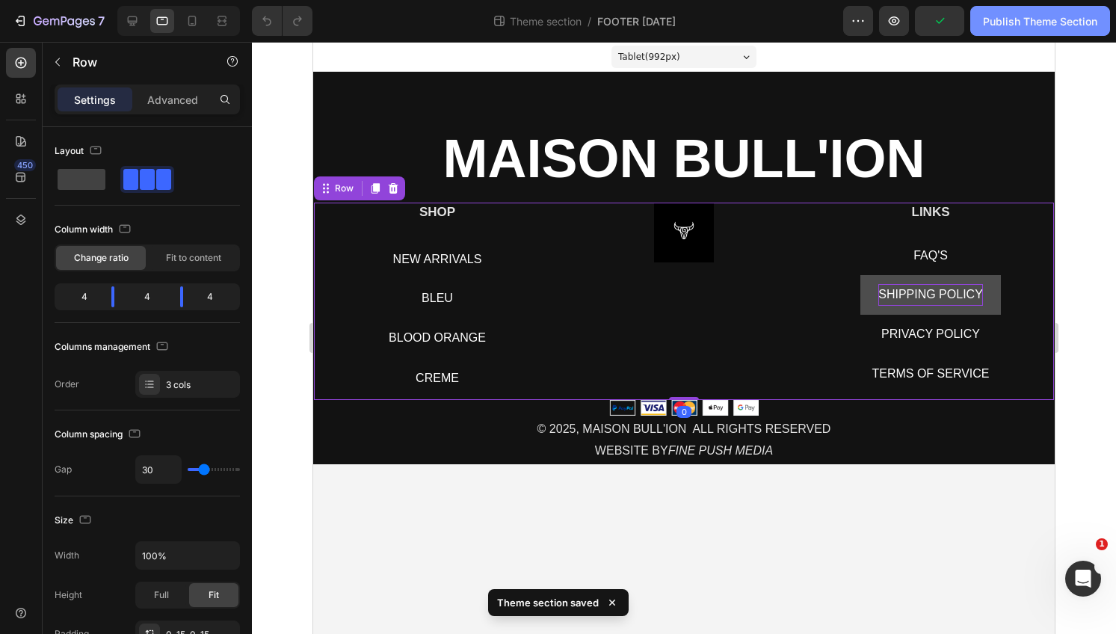
click at [1042, 17] on div "Publish Theme Section" at bounding box center [1040, 21] width 114 height 16
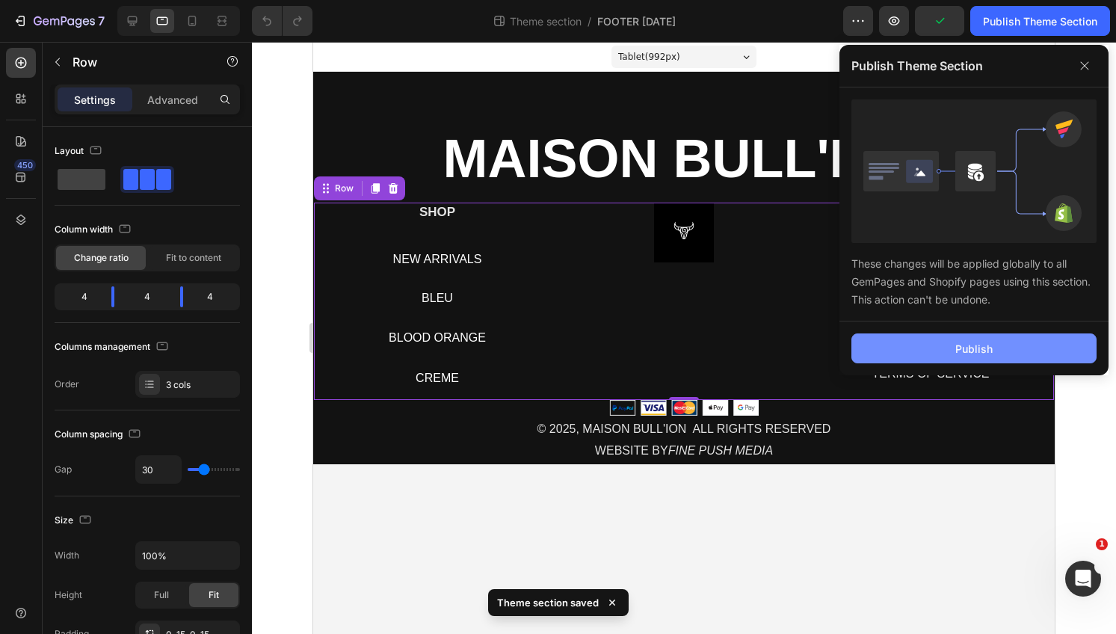
click at [908, 345] on button "Publish" at bounding box center [974, 348] width 245 height 30
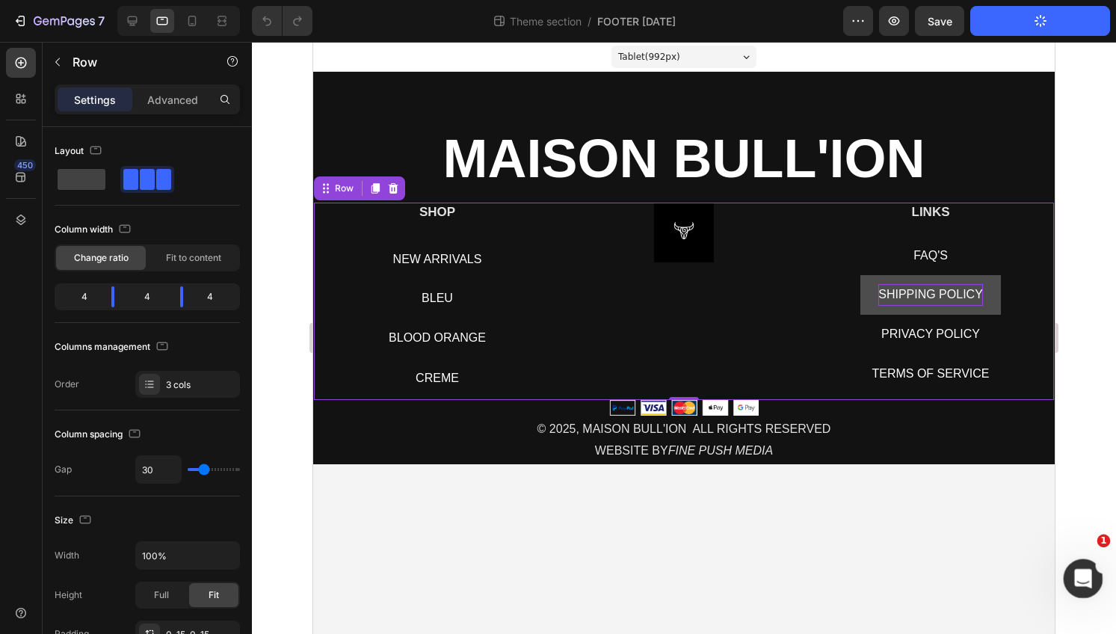
click at [1077, 589] on div "Open Intercom Messenger" at bounding box center [1081, 576] width 49 height 49
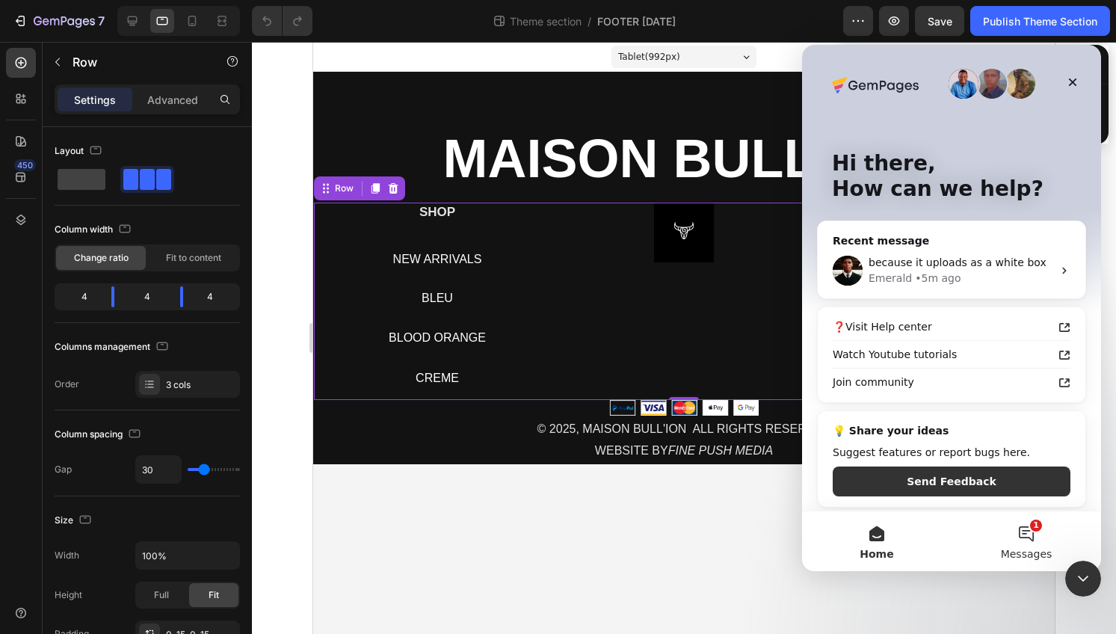
click at [1018, 537] on button "1 Messages" at bounding box center [1027, 541] width 150 height 60
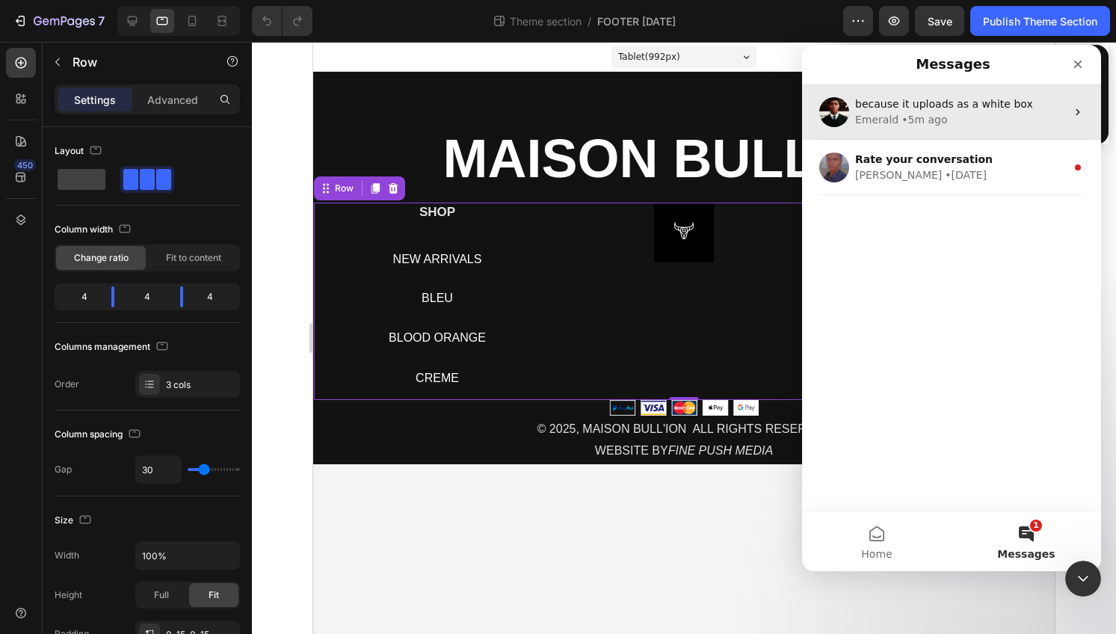
click at [933, 123] on div "• 5m ago" at bounding box center [925, 120] width 46 height 16
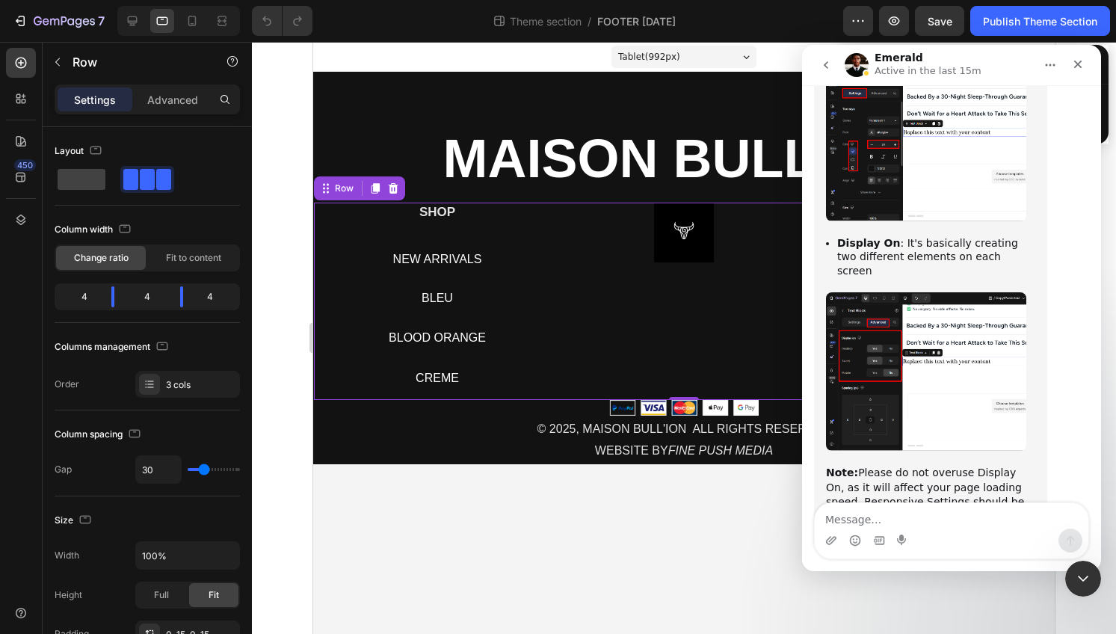
click at [867, 512] on textarea "Message…" at bounding box center [952, 515] width 274 height 25
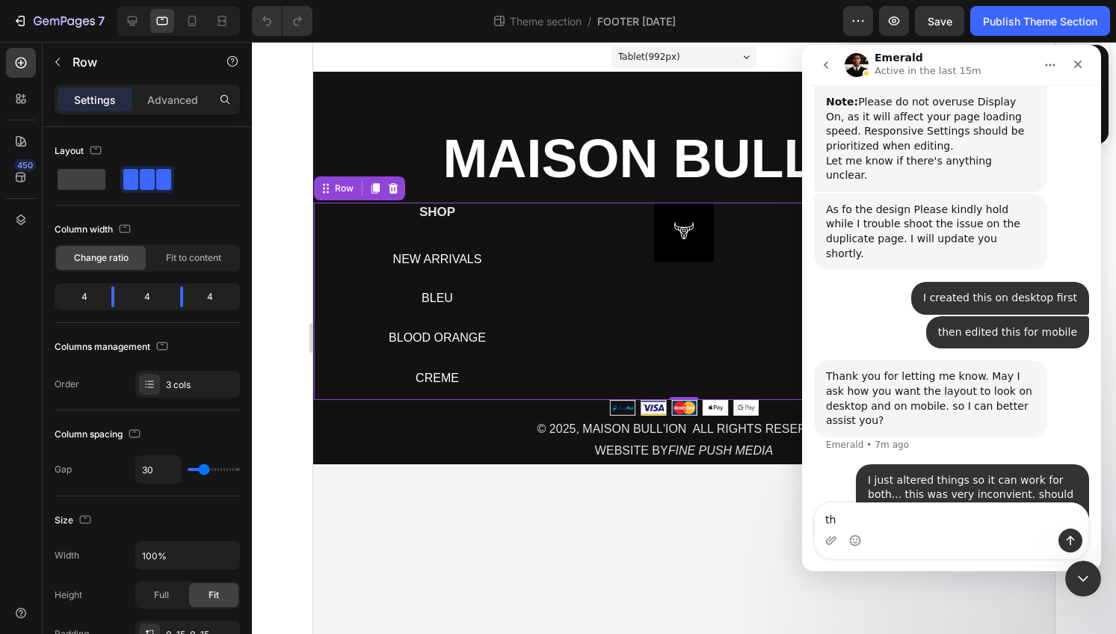
scroll to position [14822, 0]
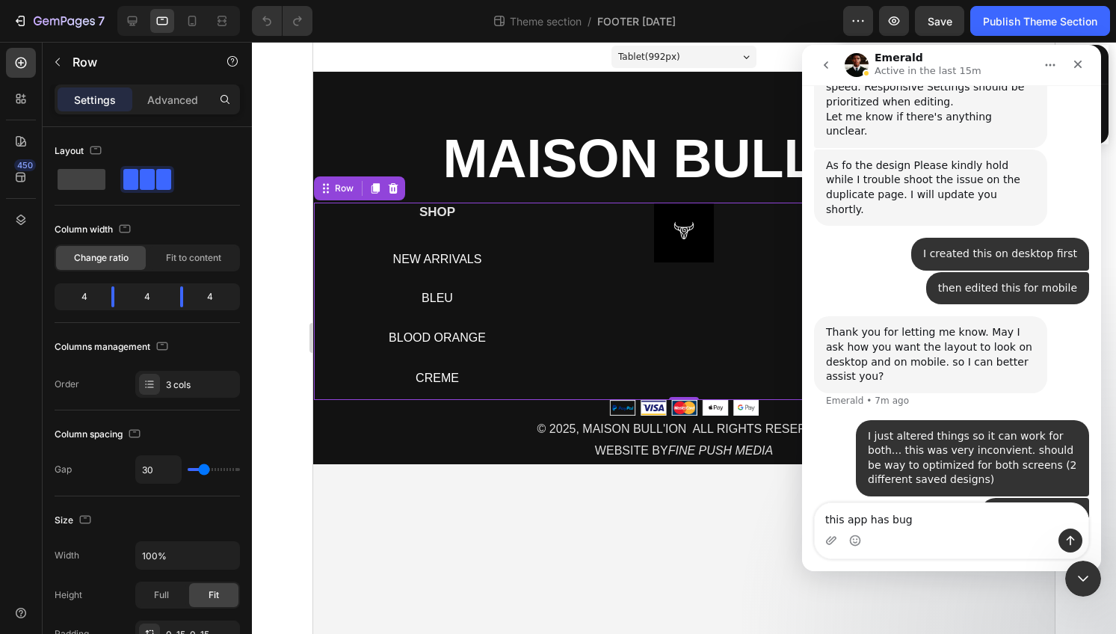
type textarea "this app has bugs"
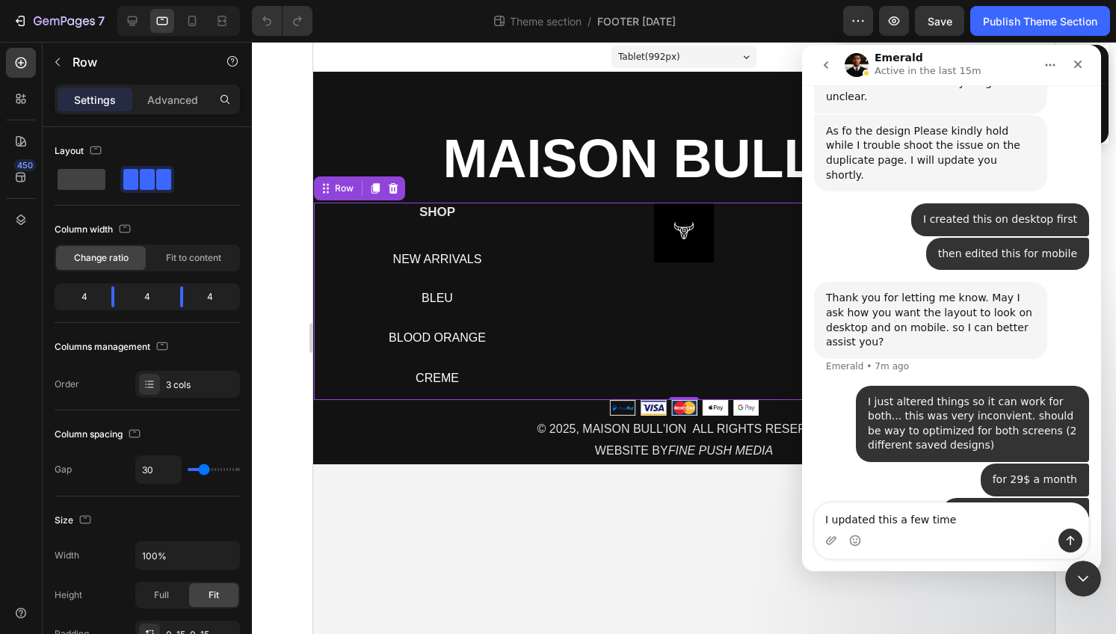
type textarea "I updated this a few times"
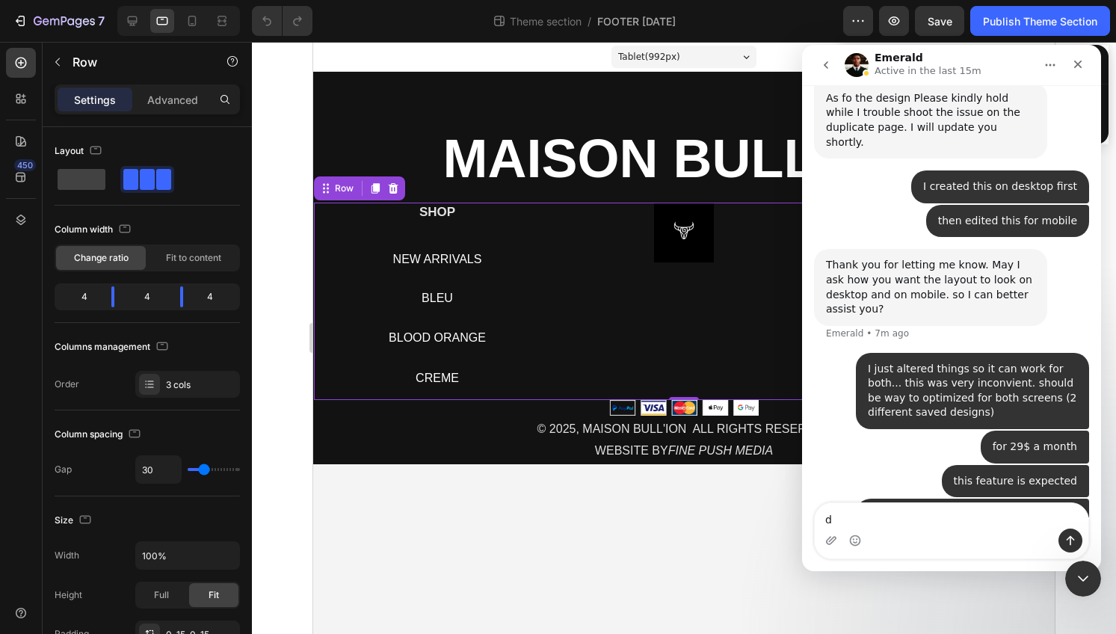
scroll to position [14890, 0]
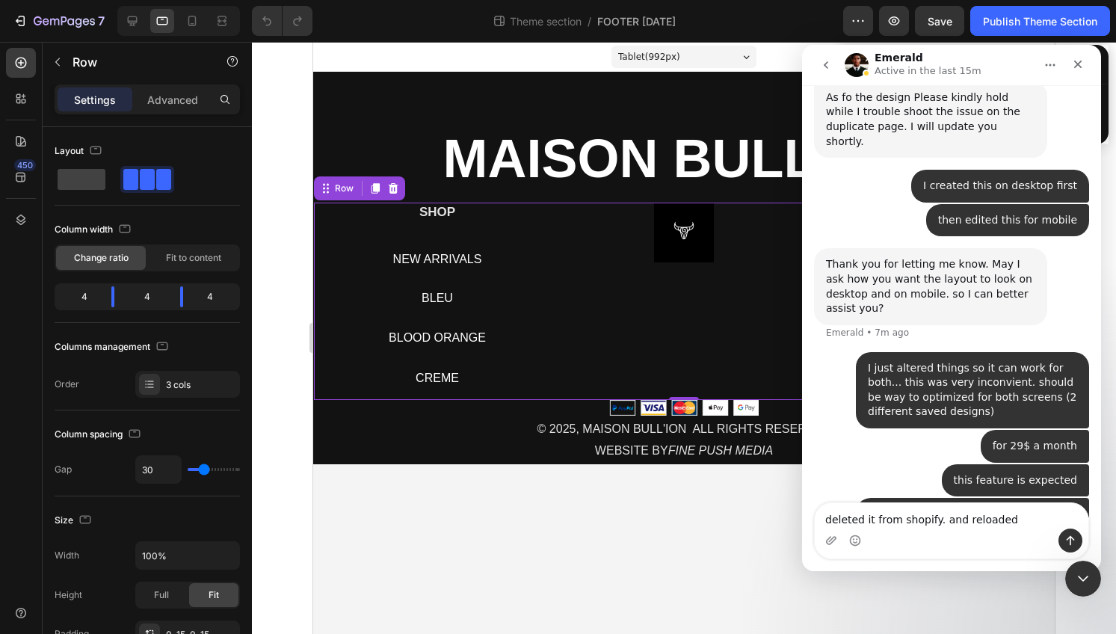
click at [971, 520] on textarea "deleted it from shopify. and reloaded" at bounding box center [952, 515] width 274 height 25
type textarea "deleted it from shopify. and reuploaded"
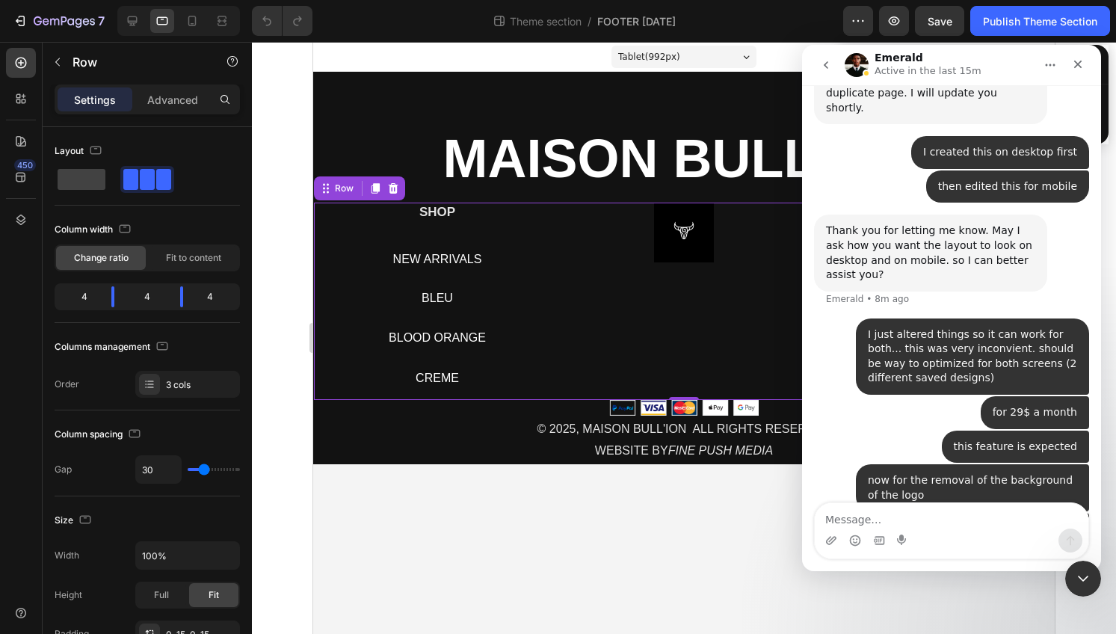
scroll to position [14924, 0]
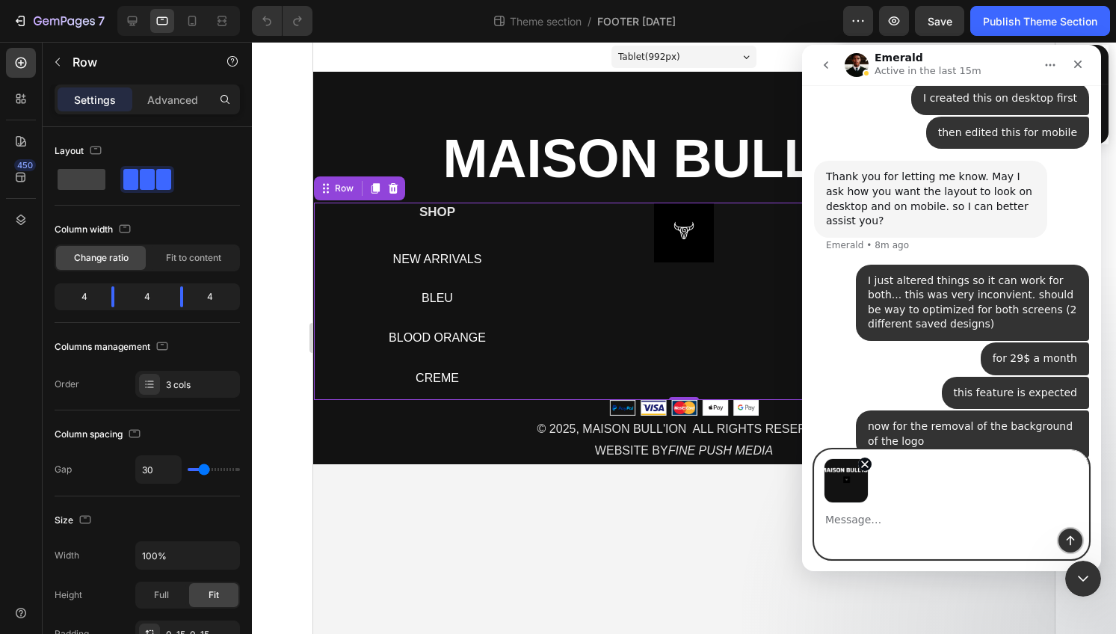
click at [1074, 544] on icon "Send a message…" at bounding box center [1071, 541] width 12 height 12
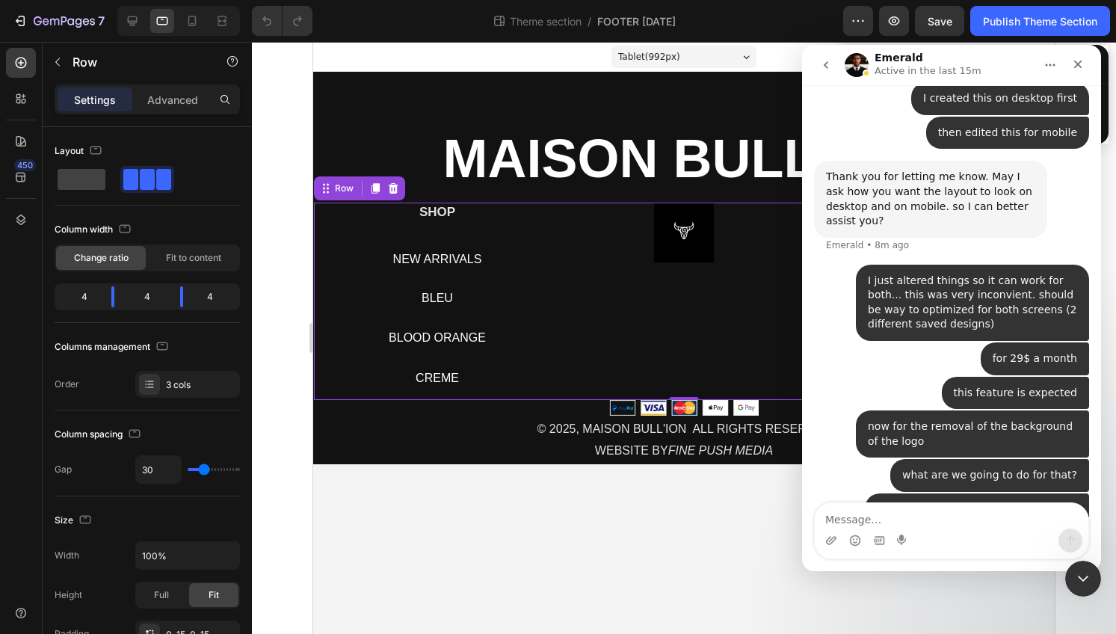
scroll to position [15022, 0]
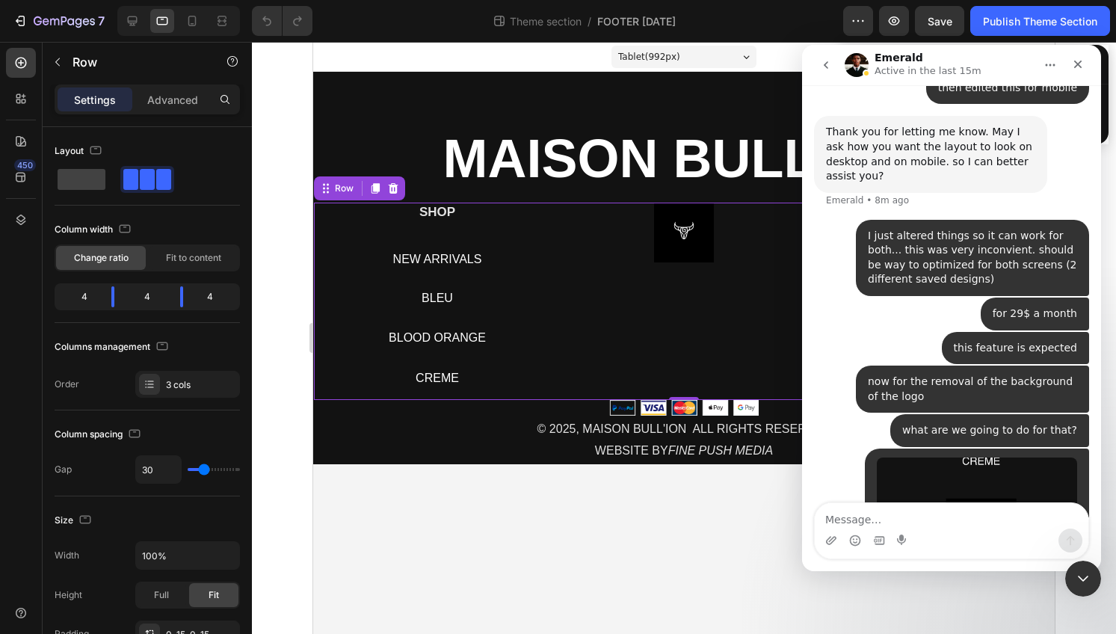
click at [964, 507] on textarea "Message…" at bounding box center [952, 515] width 274 height 25
type textarea "look at the buttons"
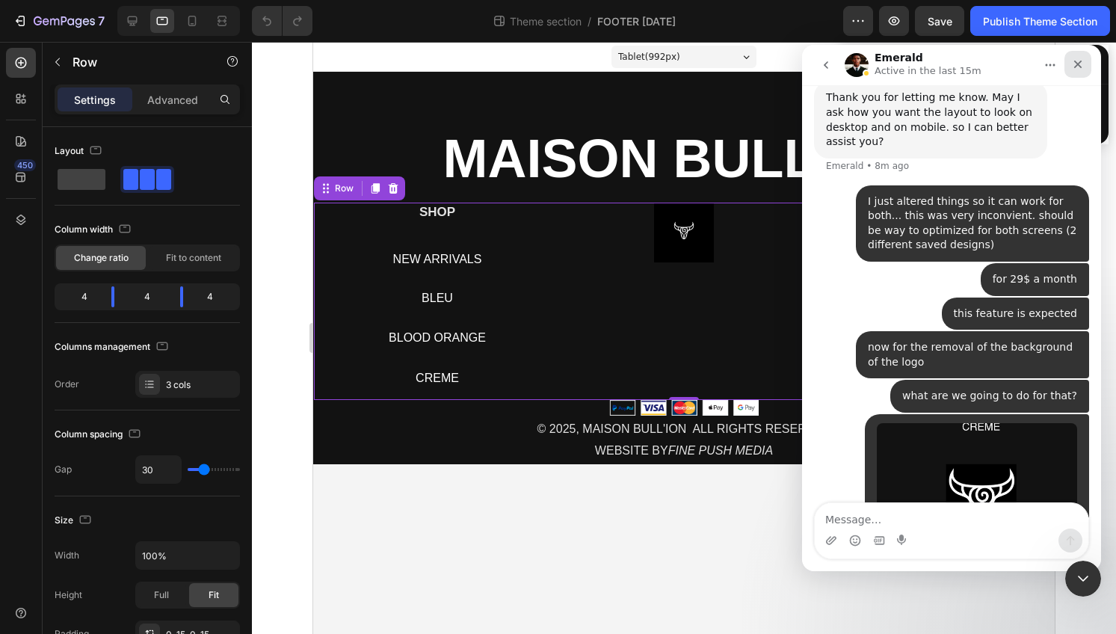
click at [1078, 65] on icon "Close" at bounding box center [1078, 65] width 8 height 8
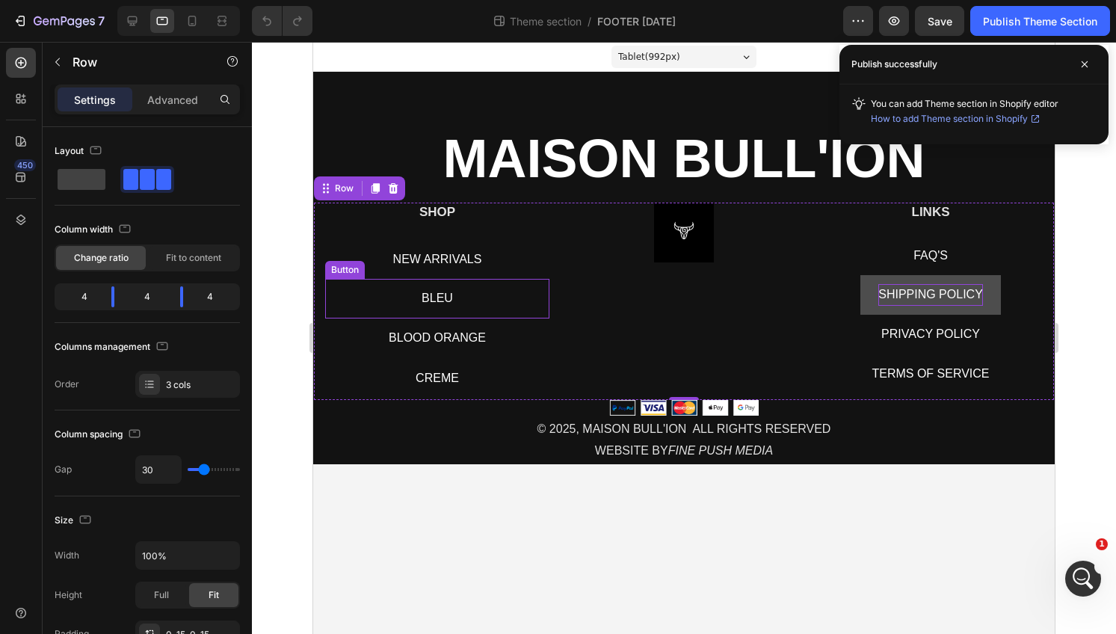
scroll to position [0, 0]
click at [419, 262] on span "NEW ARRIVALS" at bounding box center [437, 259] width 89 height 13
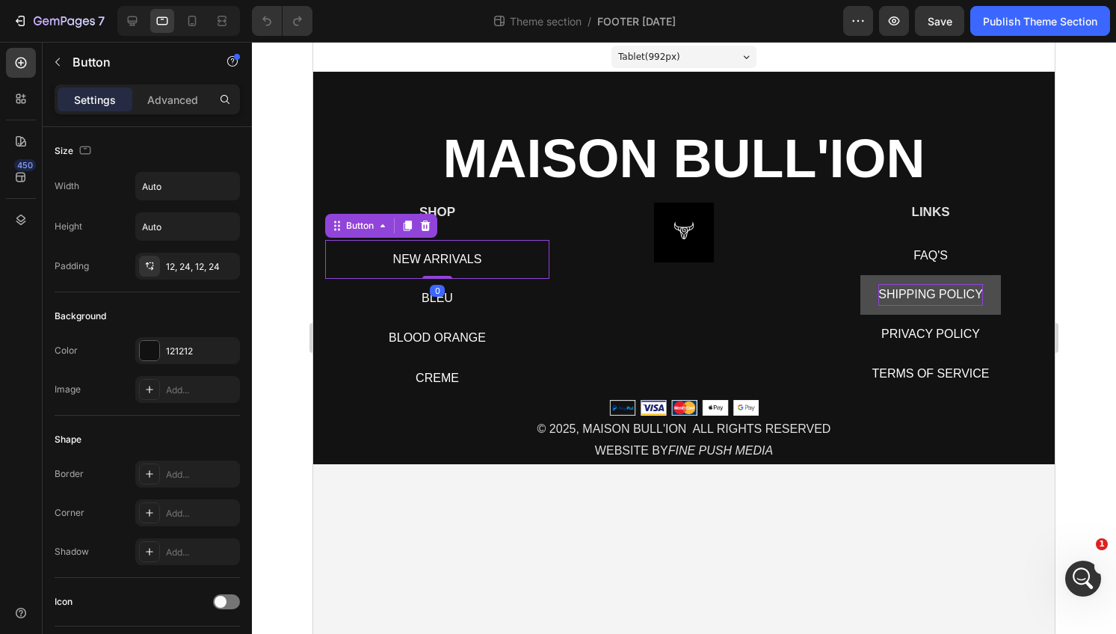
scroll to position [15057, 0]
click at [451, 218] on h2 "SHOP" at bounding box center [437, 212] width 224 height 19
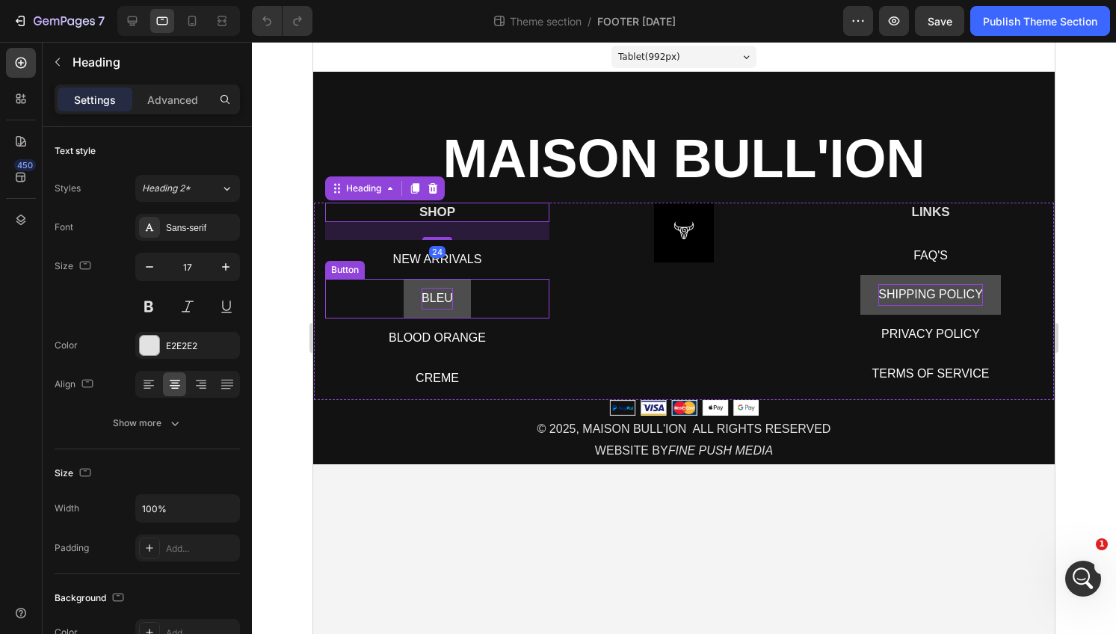
click at [451, 304] on p "BLEU" at bounding box center [437, 299] width 31 height 22
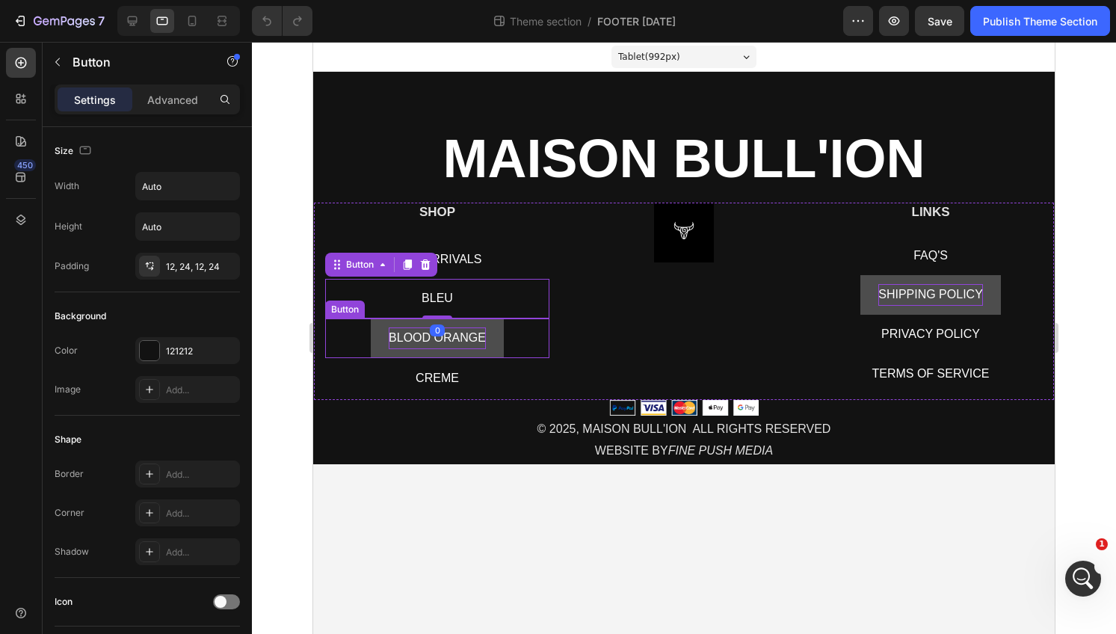
click at [458, 339] on p "BLOOD ORANGE" at bounding box center [437, 338] width 97 height 22
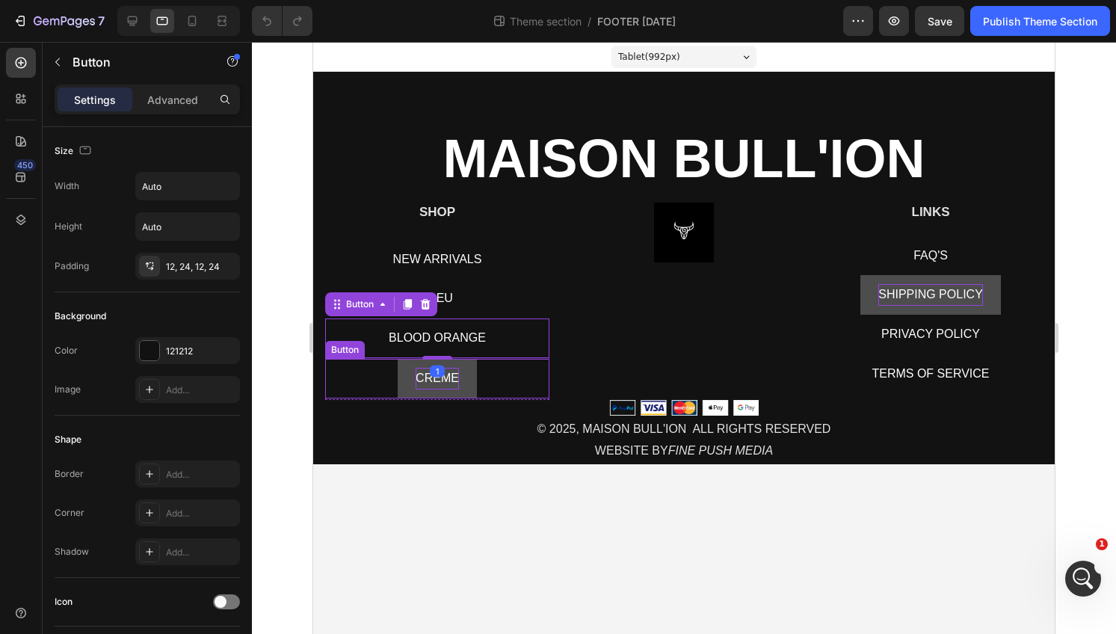
click at [444, 378] on p "CREME" at bounding box center [437, 379] width 43 height 22
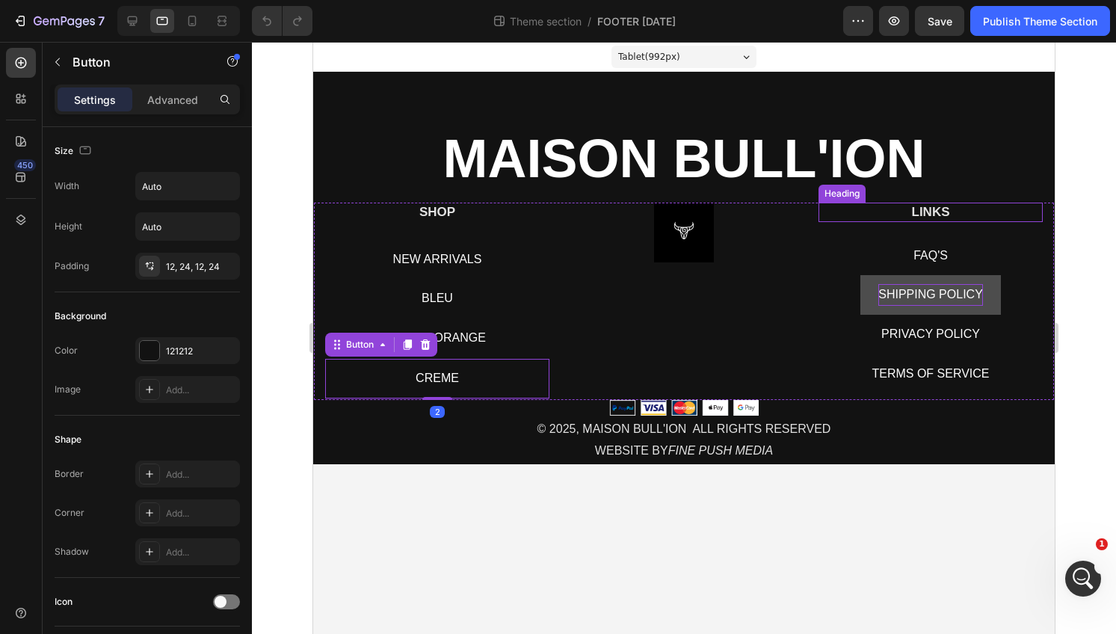
click at [924, 206] on h2 "LINKS" at bounding box center [931, 212] width 224 height 19
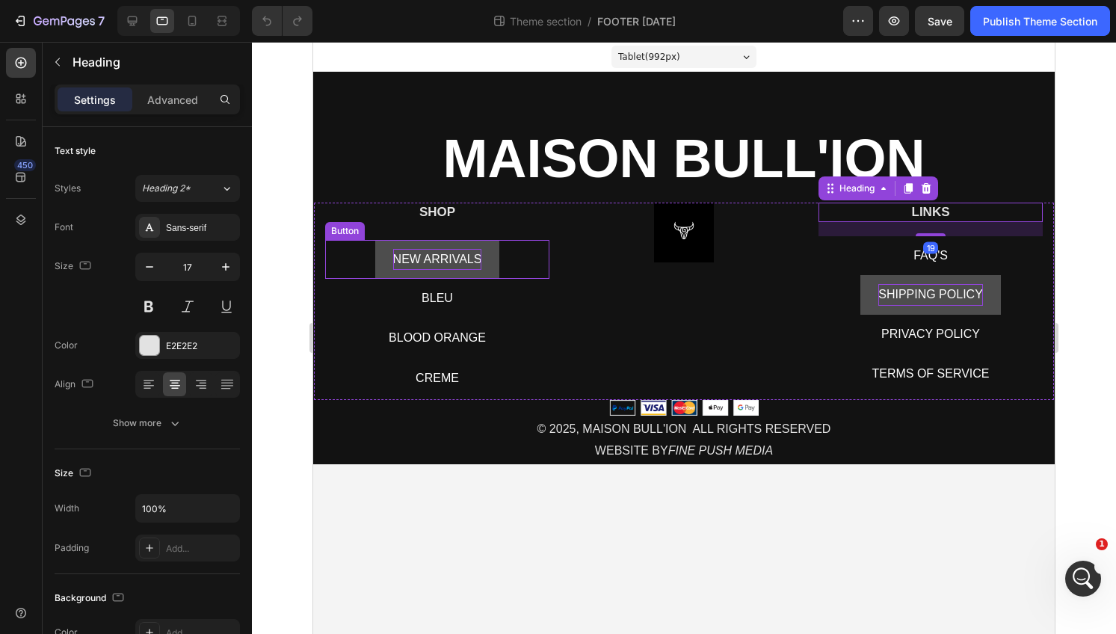
click at [473, 256] on span "NEW ARRIVALS" at bounding box center [437, 259] width 89 height 13
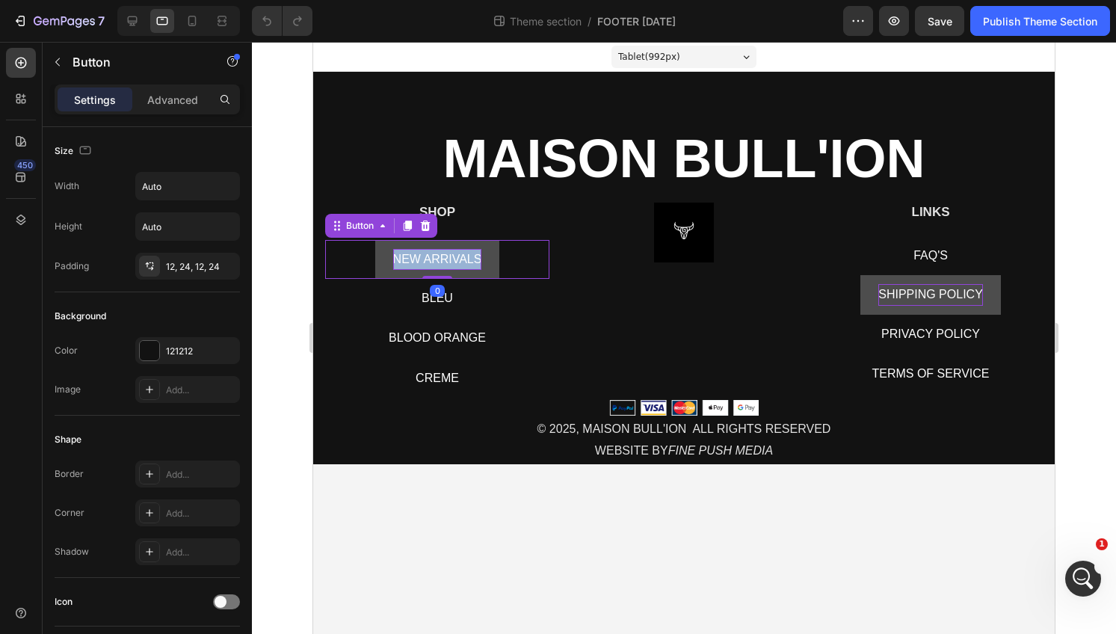
click at [473, 256] on span "NEW ARRIVALS" at bounding box center [437, 259] width 89 height 13
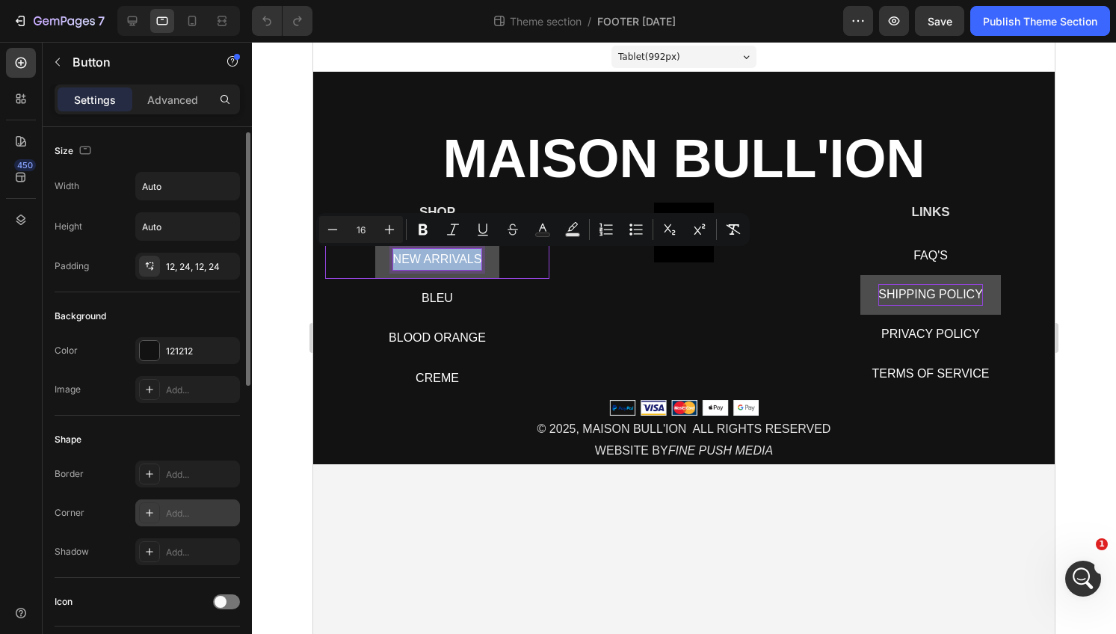
scroll to position [639, 0]
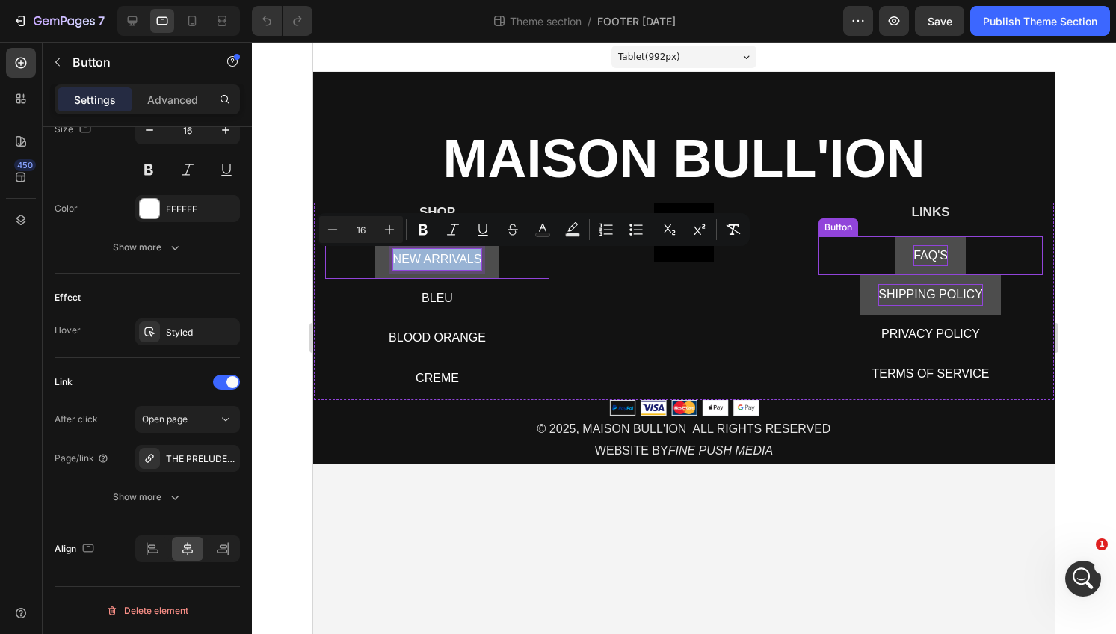
click at [928, 253] on span "FAQ'S" at bounding box center [931, 255] width 34 height 13
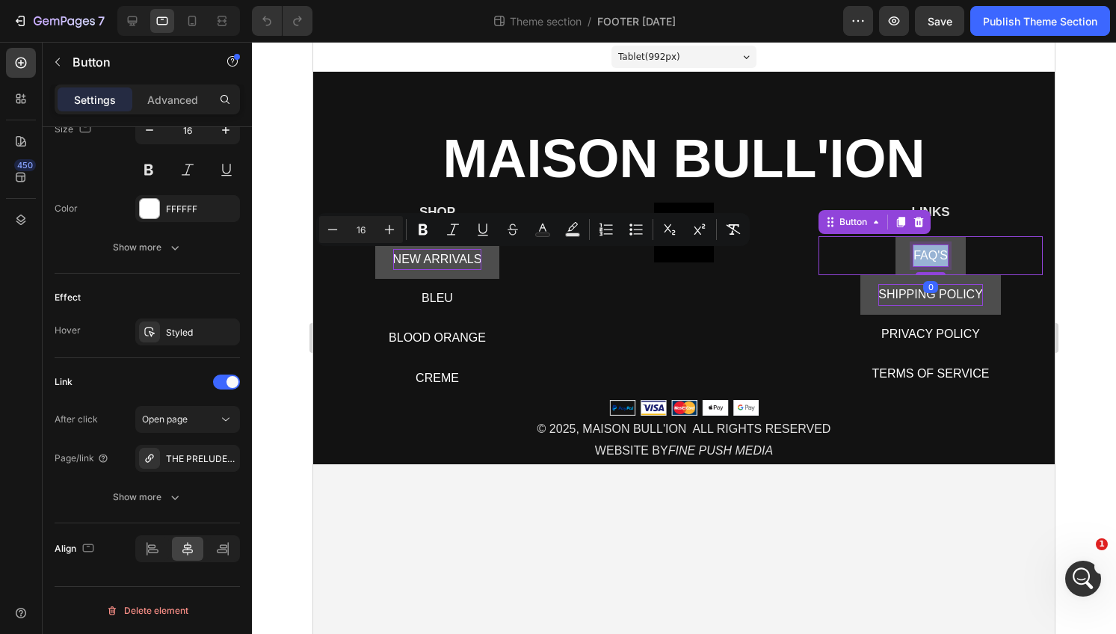
click at [928, 253] on span "FAQ'S" at bounding box center [931, 255] width 34 height 13
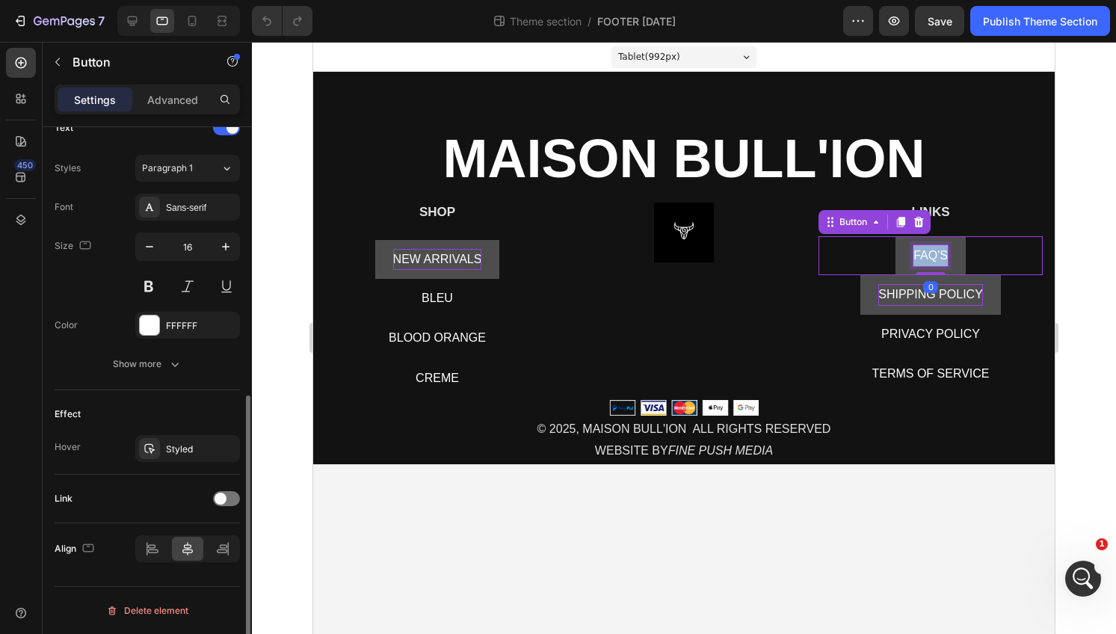
scroll to position [523, 0]
click at [928, 253] on span "FAQ'S" at bounding box center [931, 255] width 34 height 13
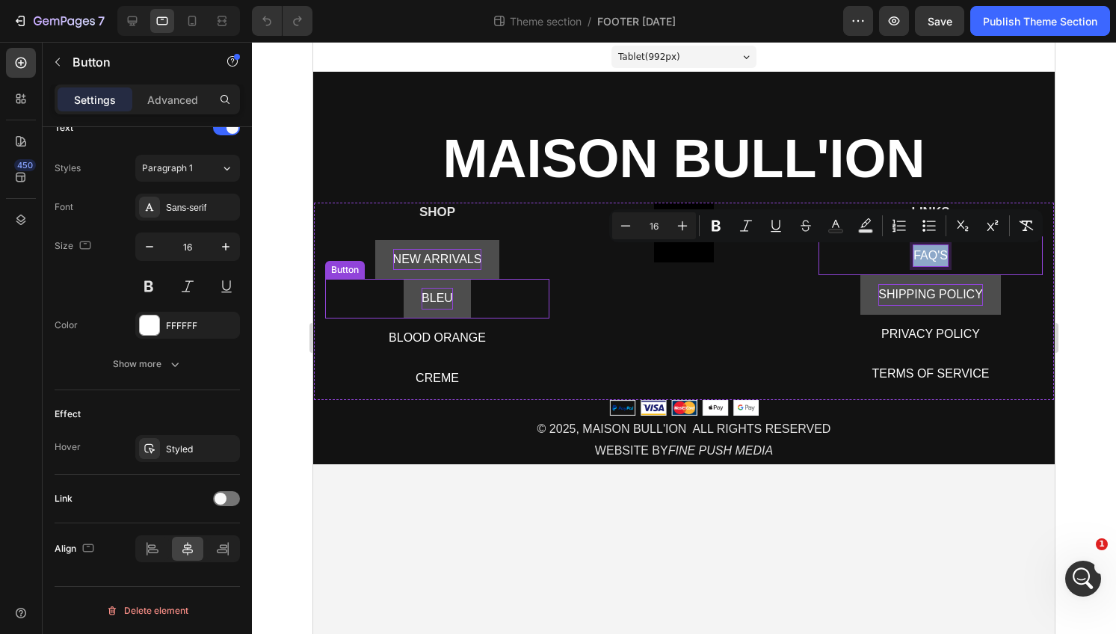
click at [436, 295] on p "BLEU" at bounding box center [437, 299] width 31 height 22
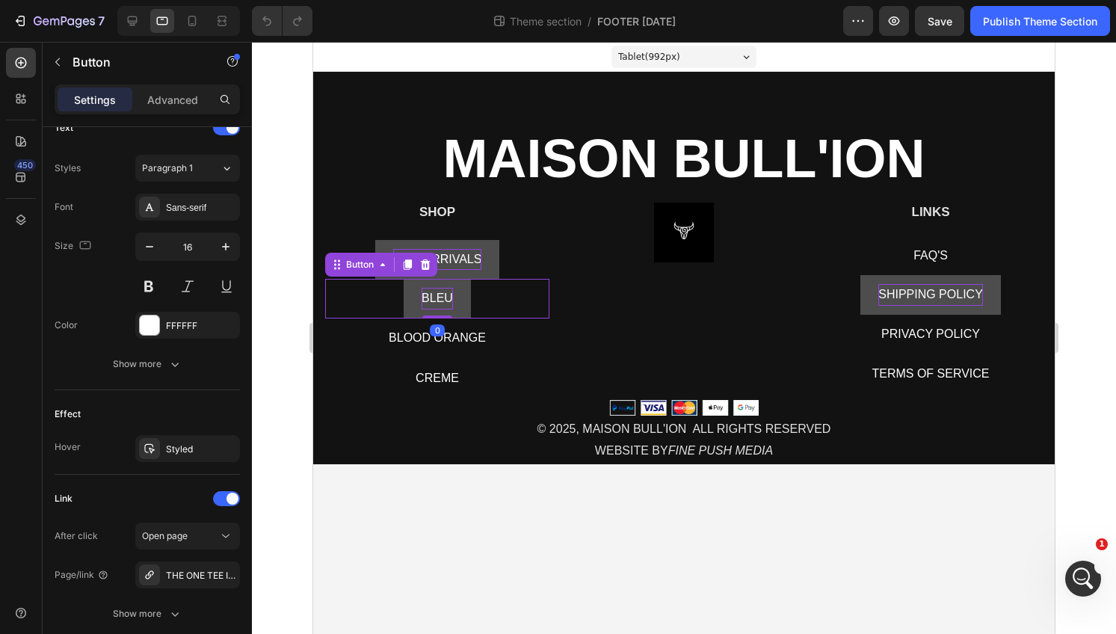
click at [436, 295] on p "BLEU" at bounding box center [437, 299] width 31 height 22
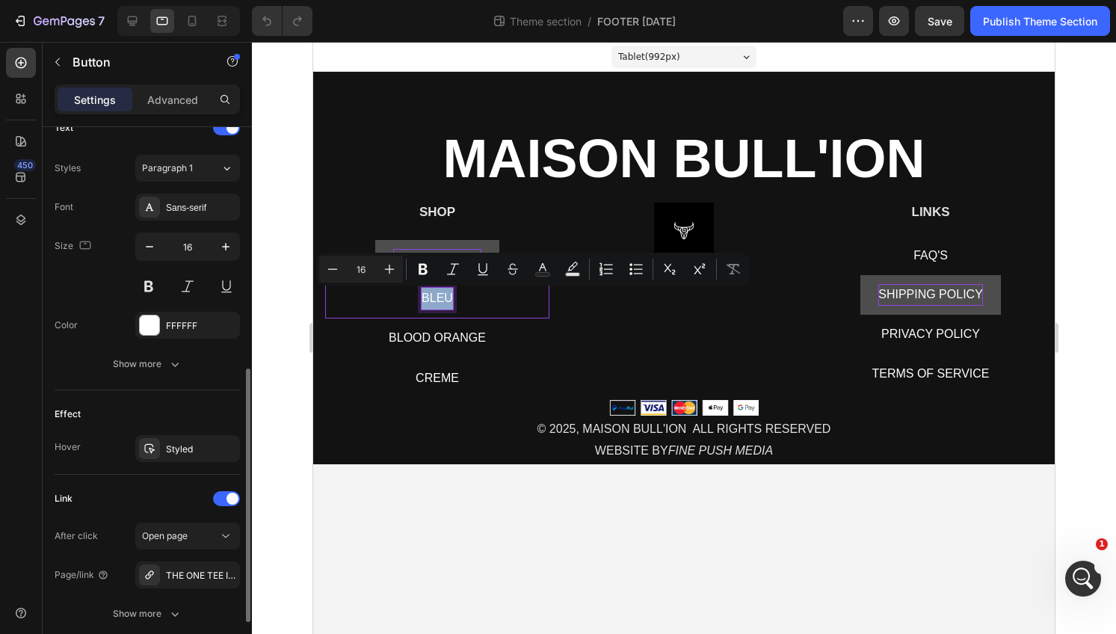
scroll to position [639, 0]
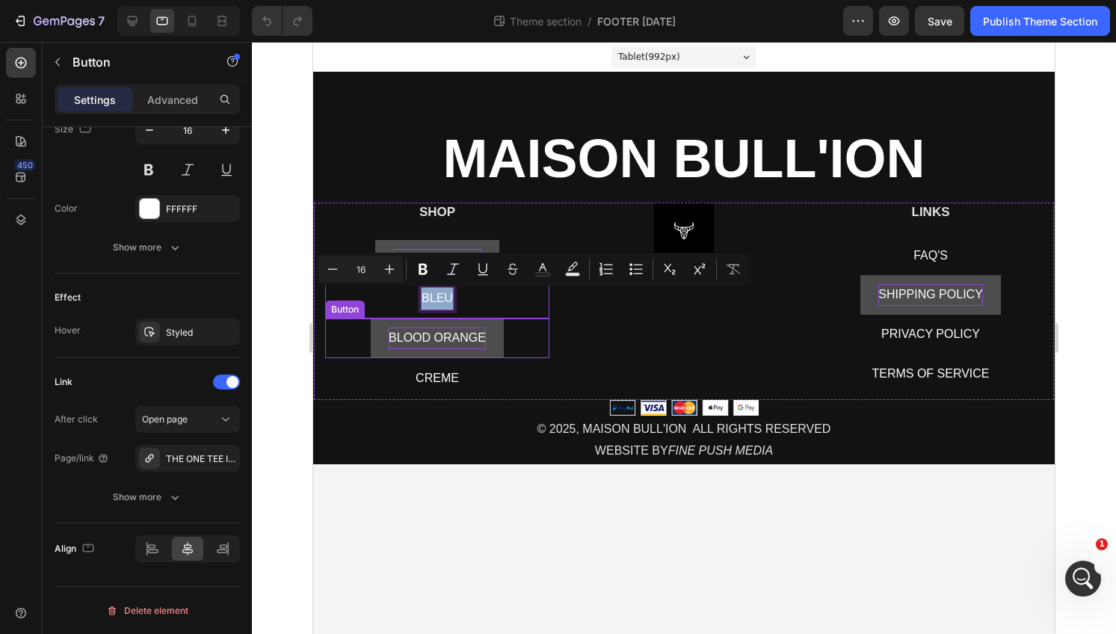
click at [402, 332] on p "BLOOD ORANGE" at bounding box center [437, 338] width 97 height 22
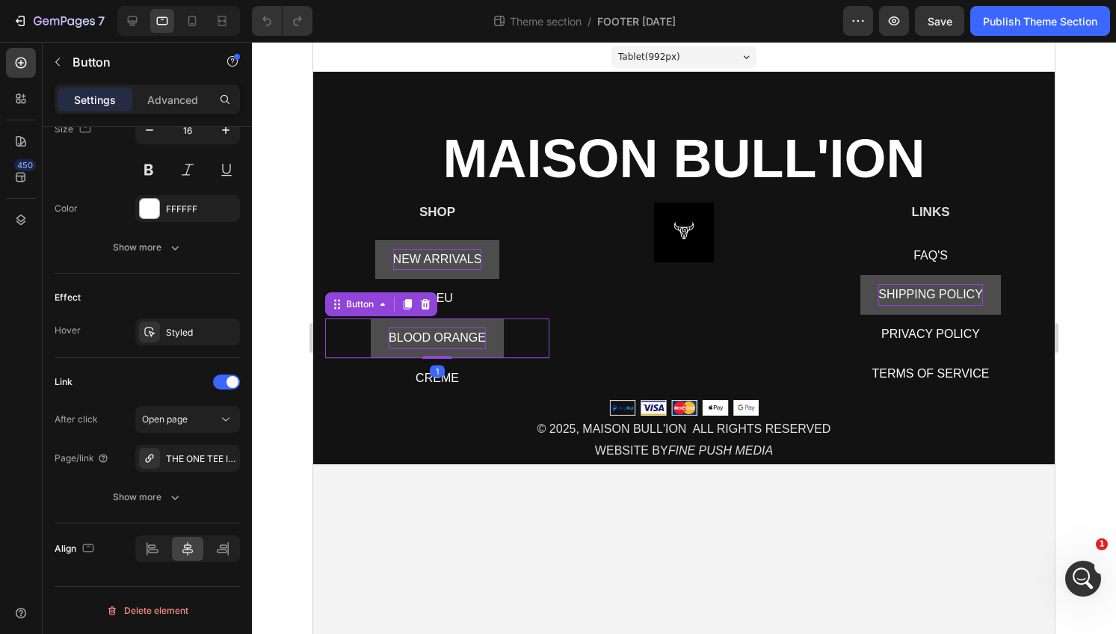
click at [402, 332] on p "BLOOD ORANGE" at bounding box center [437, 338] width 97 height 22
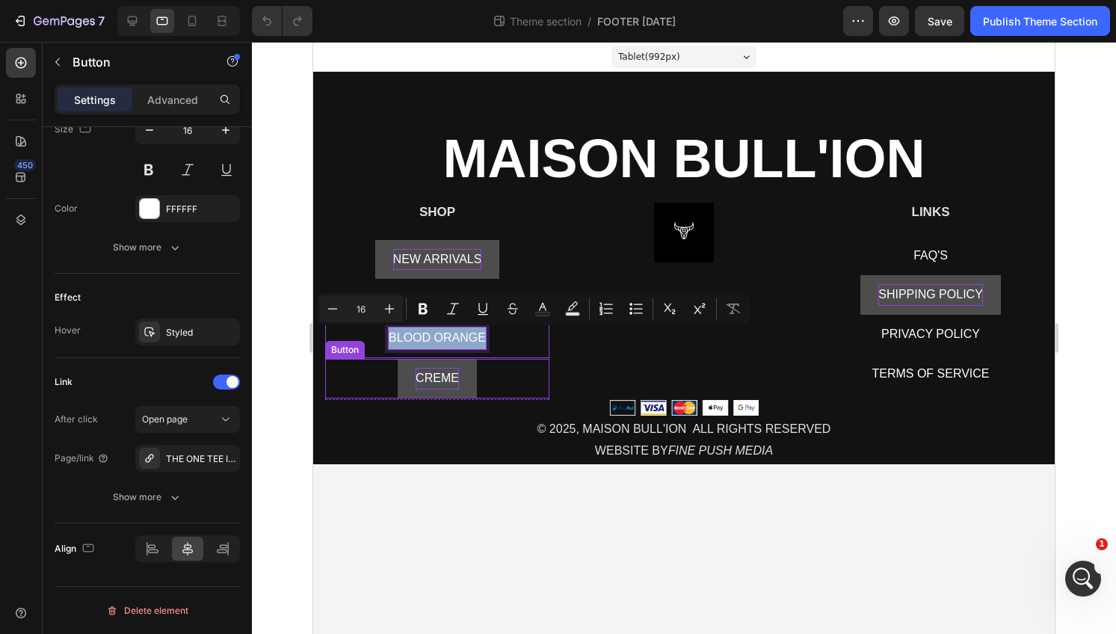
click at [434, 375] on p "CREME" at bounding box center [437, 379] width 43 height 22
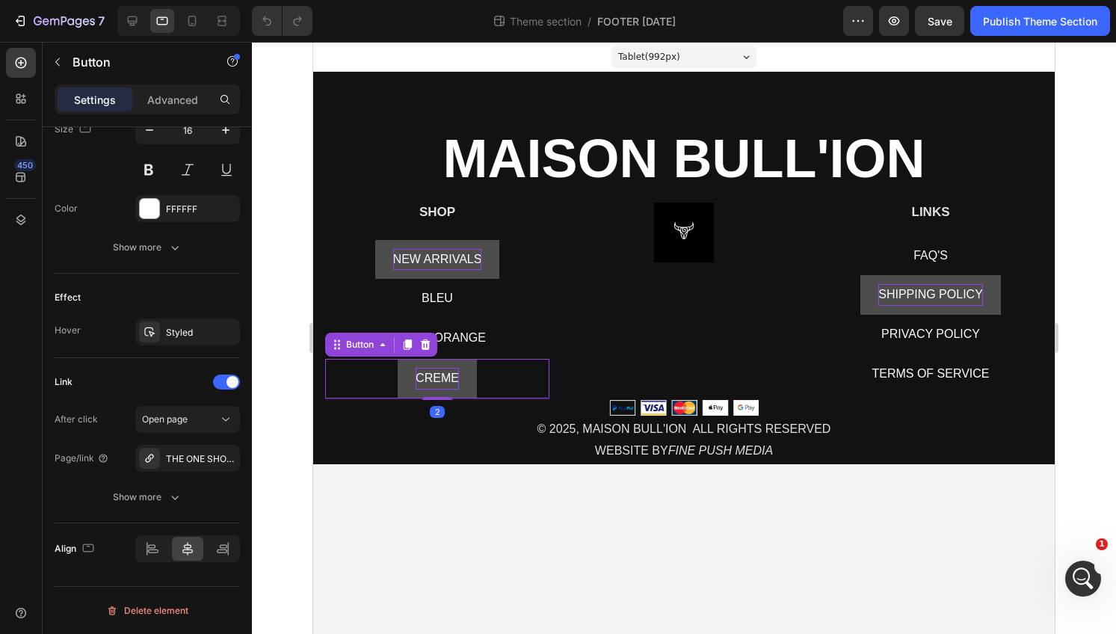
click at [434, 375] on p "CREME" at bounding box center [437, 379] width 43 height 22
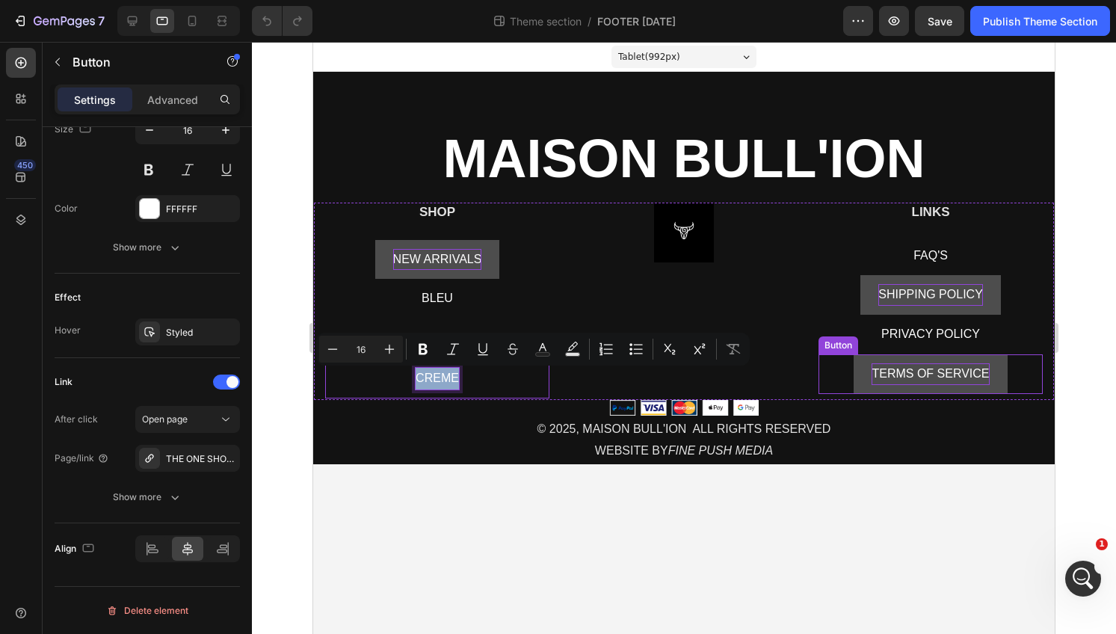
click at [967, 372] on span "TERMS OF SERVICE" at bounding box center [930, 373] width 117 height 13
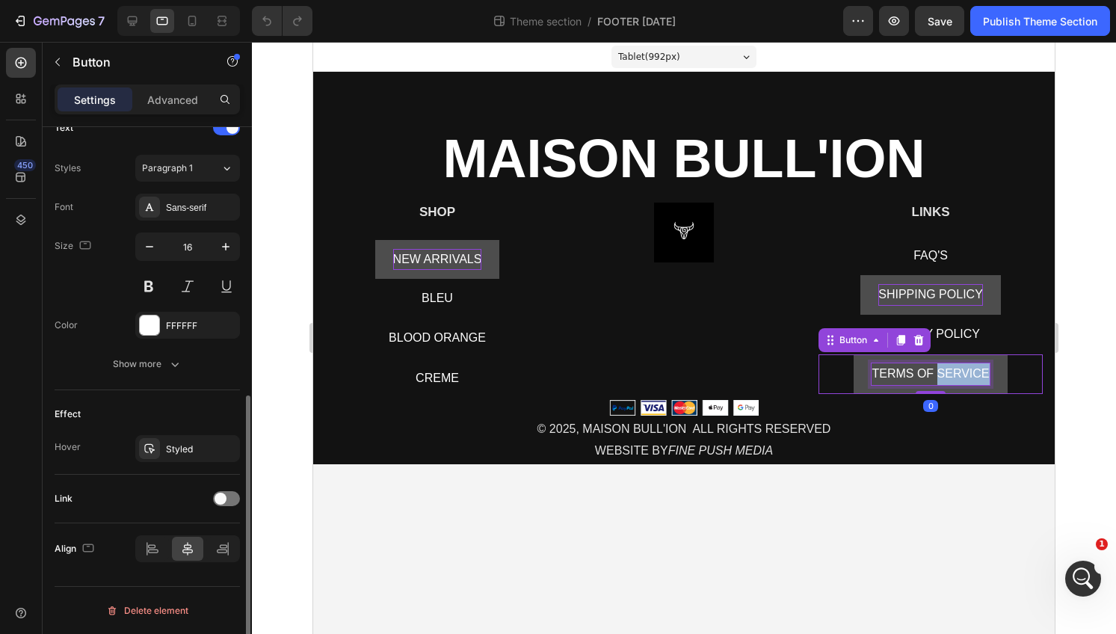
click at [967, 372] on span "TERMS OF SERVICE" at bounding box center [930, 373] width 117 height 13
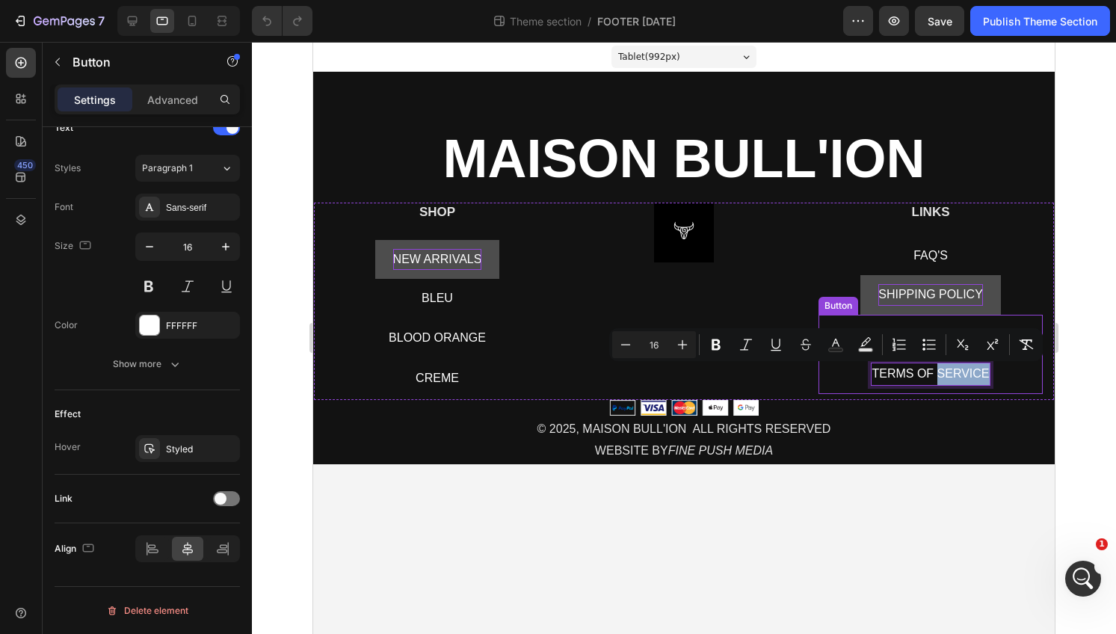
click at [926, 280] on button "SHIPPING POLICY" at bounding box center [931, 295] width 141 height 40
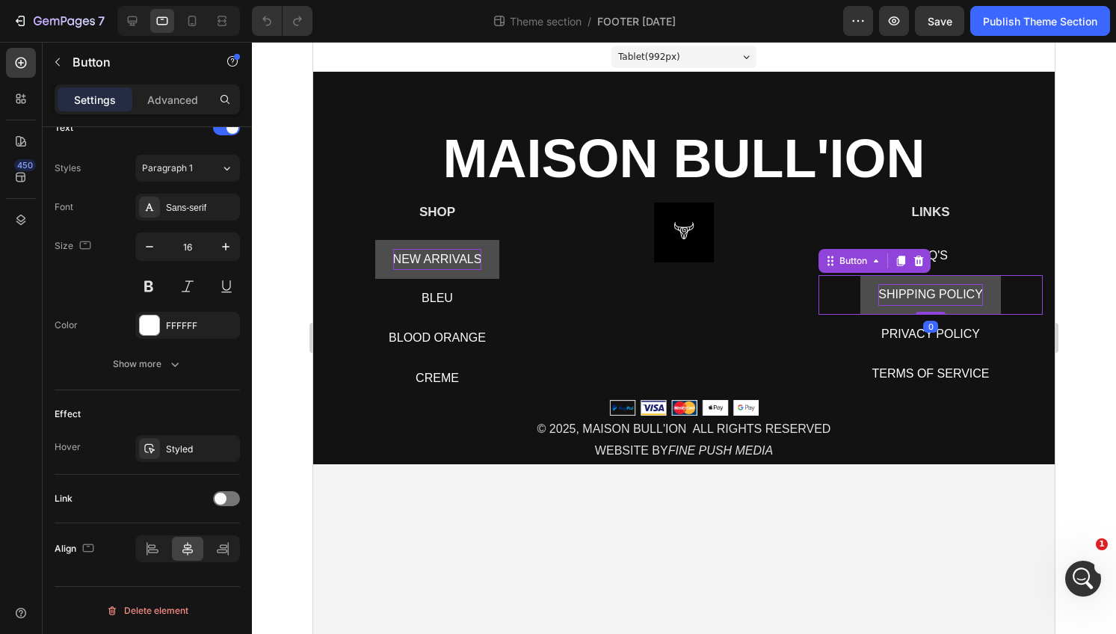
click at [926, 280] on button "SHIPPING POLICY" at bounding box center [931, 295] width 141 height 40
click at [926, 283] on button "SHIPPING POLICY" at bounding box center [931, 295] width 141 height 40
click at [927, 288] on span "SHIPPING POLICY" at bounding box center [931, 294] width 105 height 13
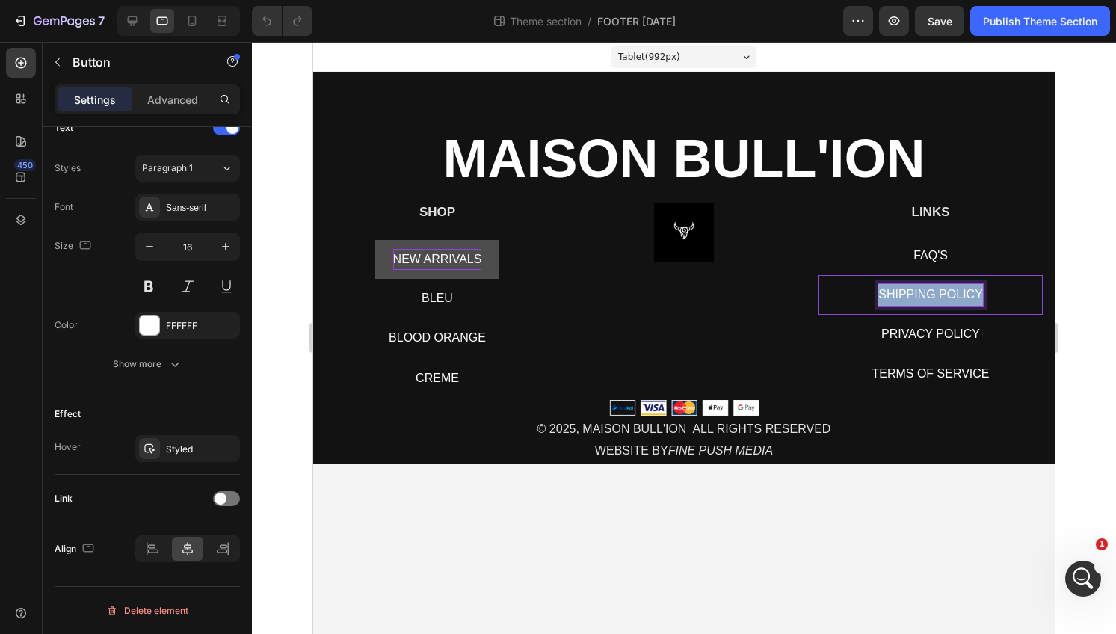
click at [927, 288] on span "SHIPPING POLICY" at bounding box center [931, 294] width 105 height 13
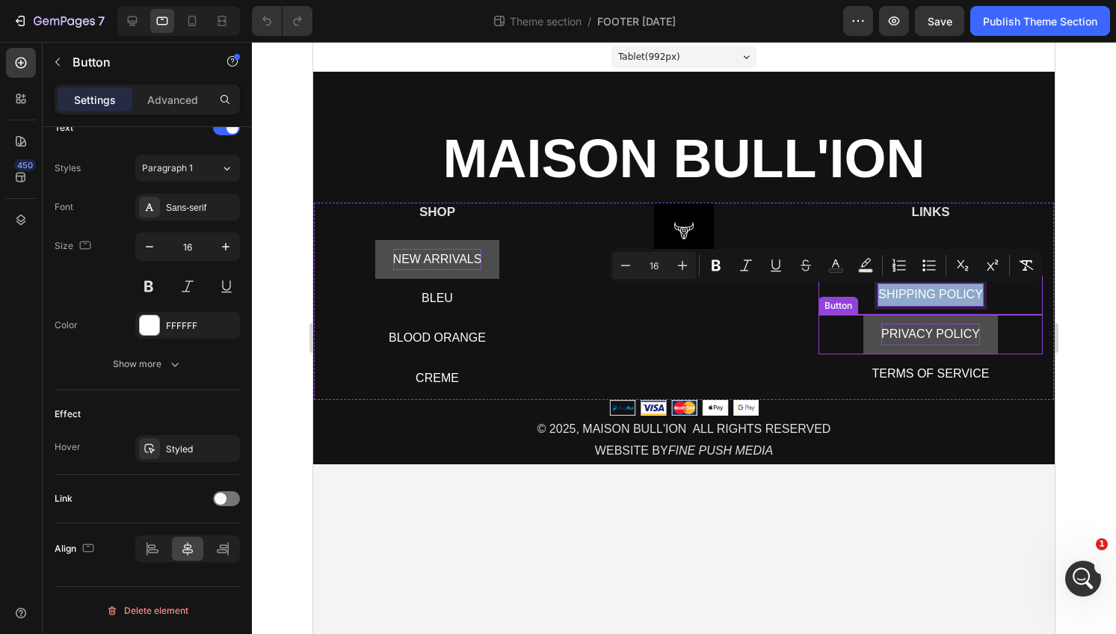
click at [920, 331] on span "PRIVACY POLICY" at bounding box center [931, 333] width 99 height 13
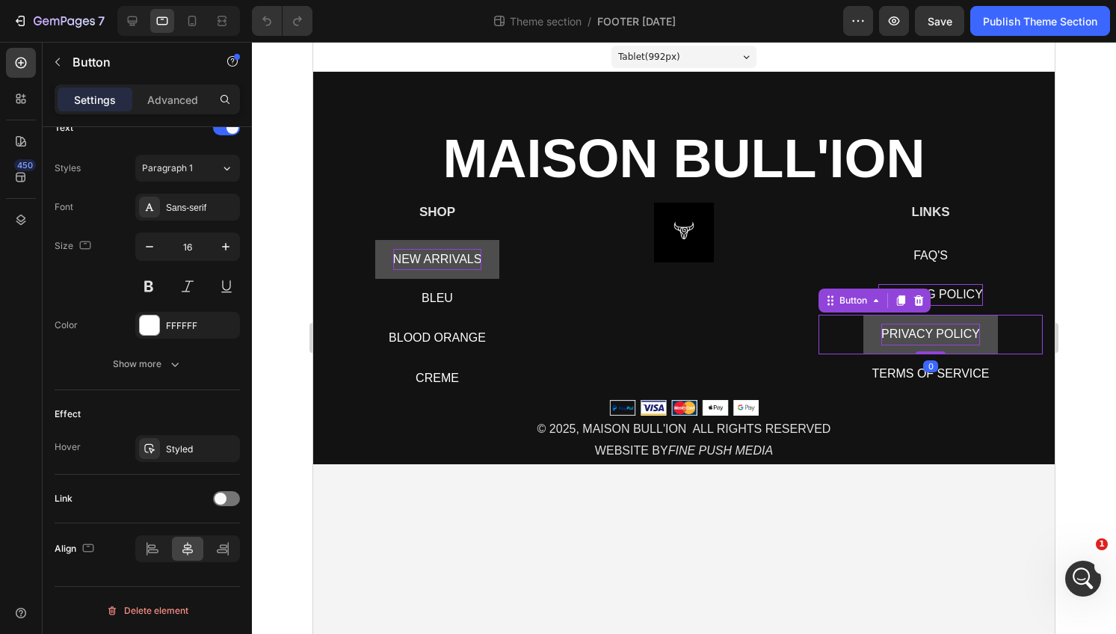
click at [920, 331] on span "PRIVACY POLICY" at bounding box center [931, 333] width 99 height 13
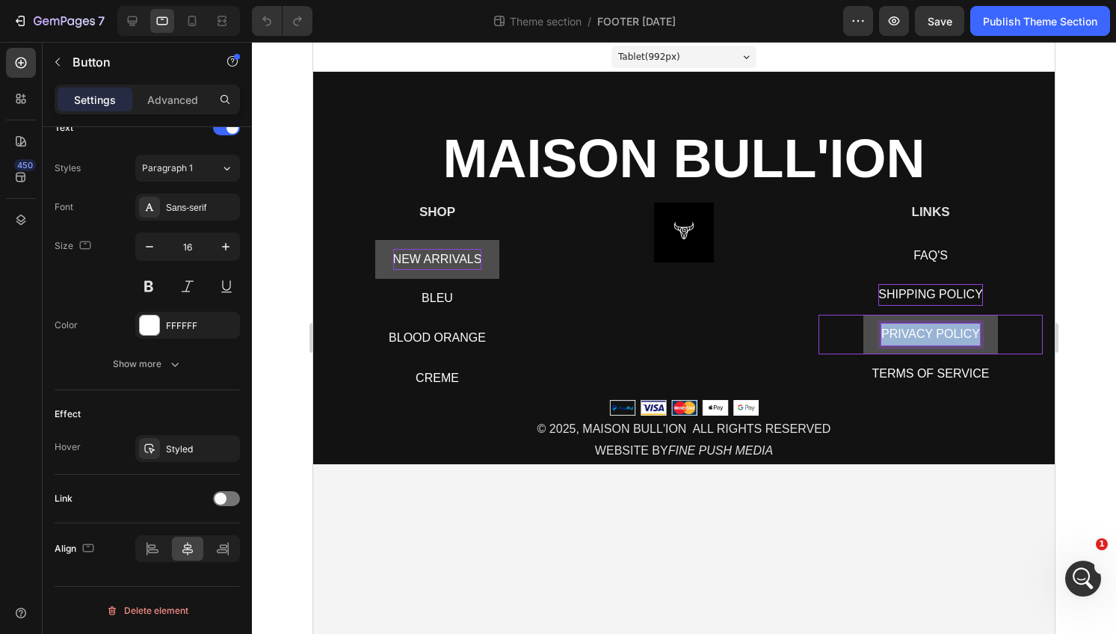
click at [920, 331] on span "PRIVACY POLICY" at bounding box center [931, 333] width 99 height 13
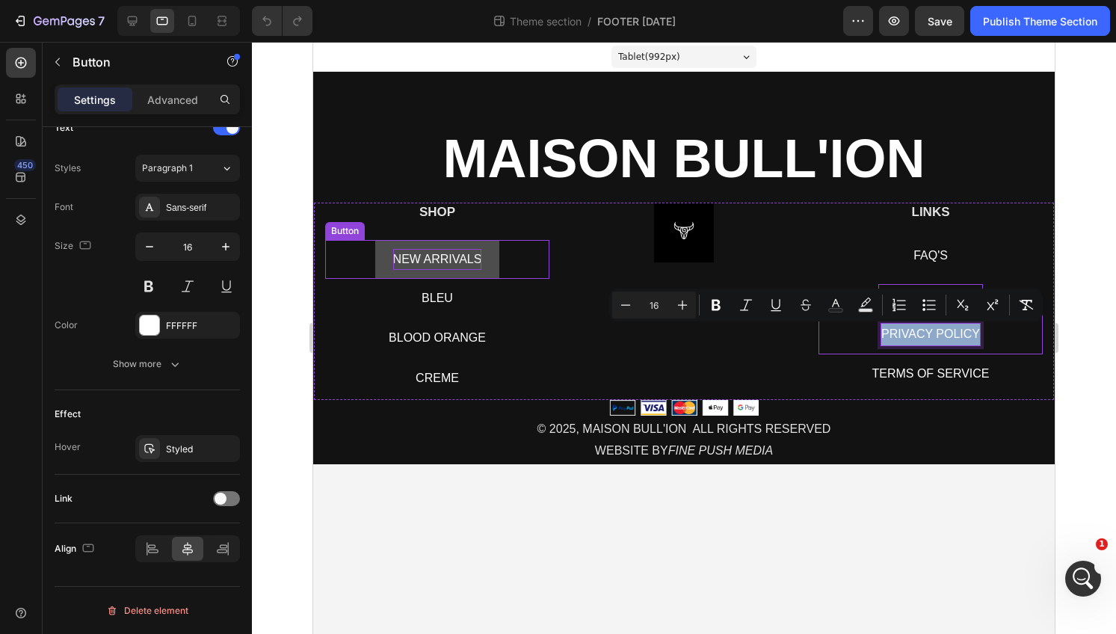
click at [440, 256] on span "NEW ARRIVALS" at bounding box center [437, 259] width 89 height 13
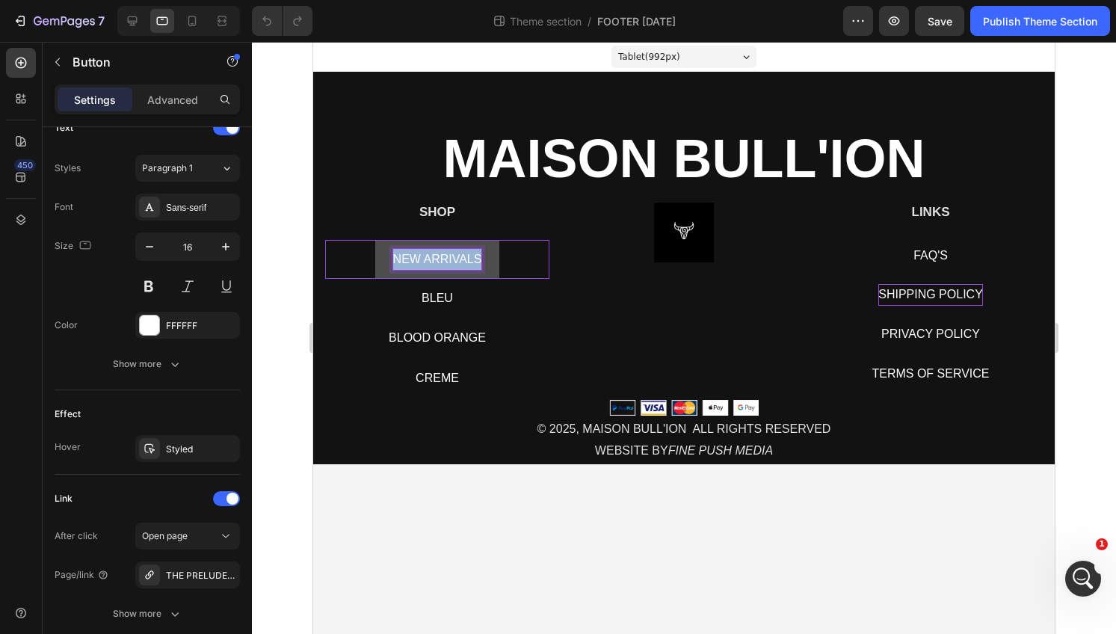
click at [440, 256] on span "NEW ARRIVALS" at bounding box center [437, 259] width 89 height 13
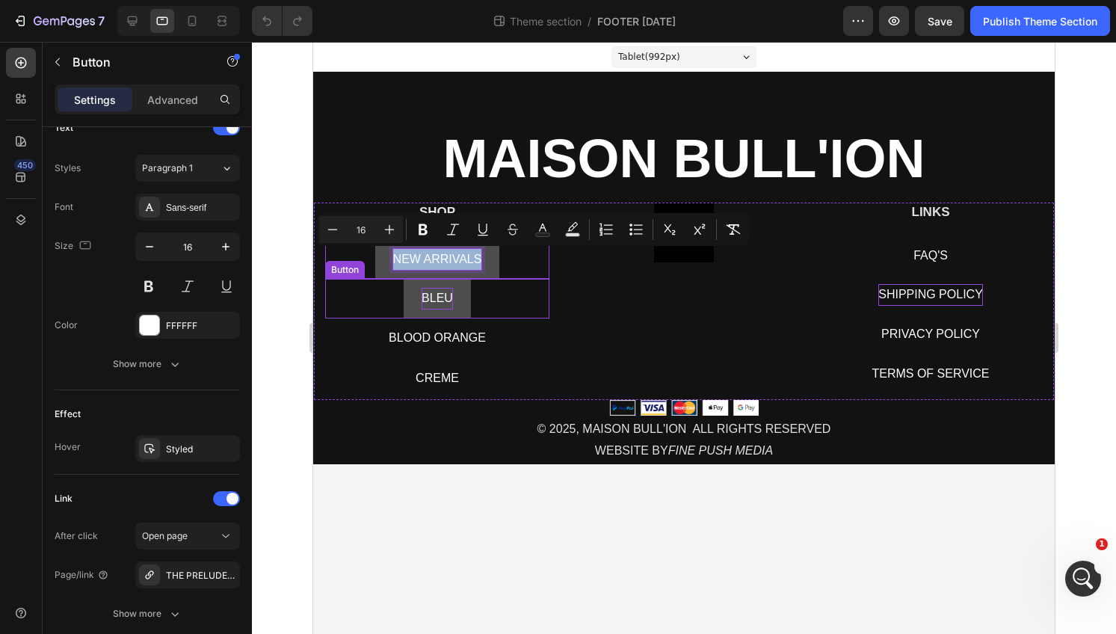
click at [436, 298] on p "BLEU" at bounding box center [437, 299] width 31 height 22
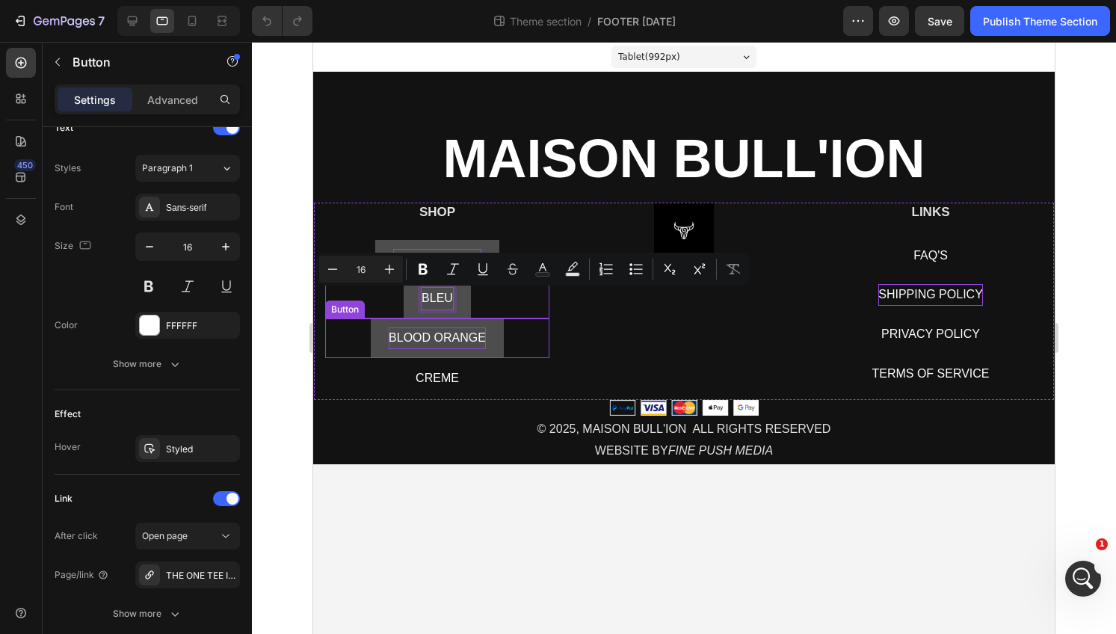
click at [434, 340] on p "BLOOD ORANGE" at bounding box center [437, 338] width 97 height 22
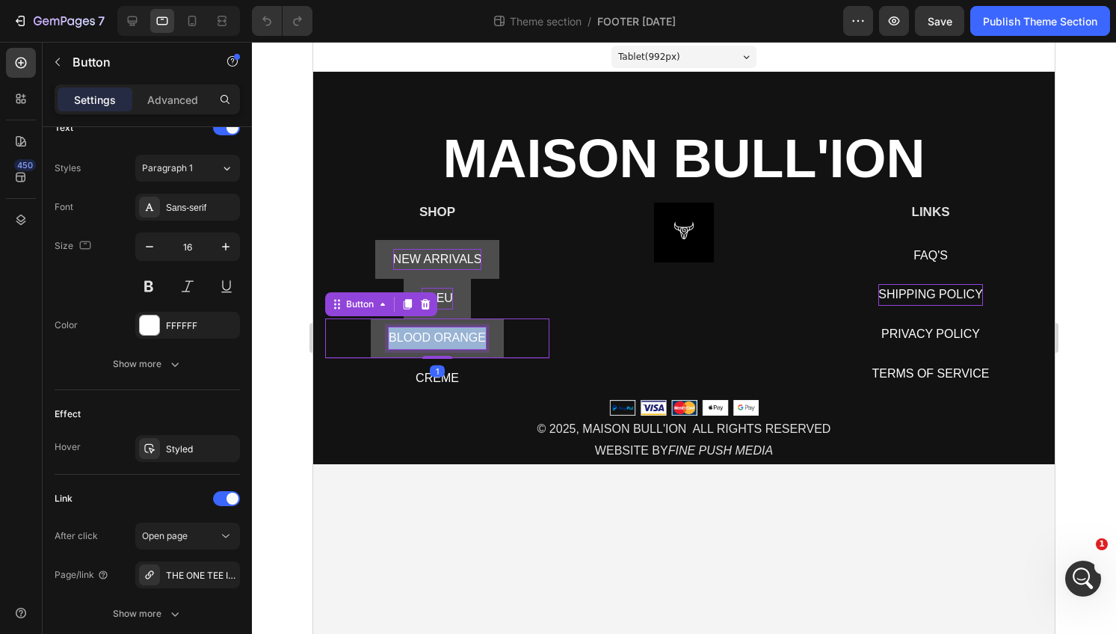
click at [434, 340] on p "BLOOD ORANGE" at bounding box center [437, 338] width 97 height 22
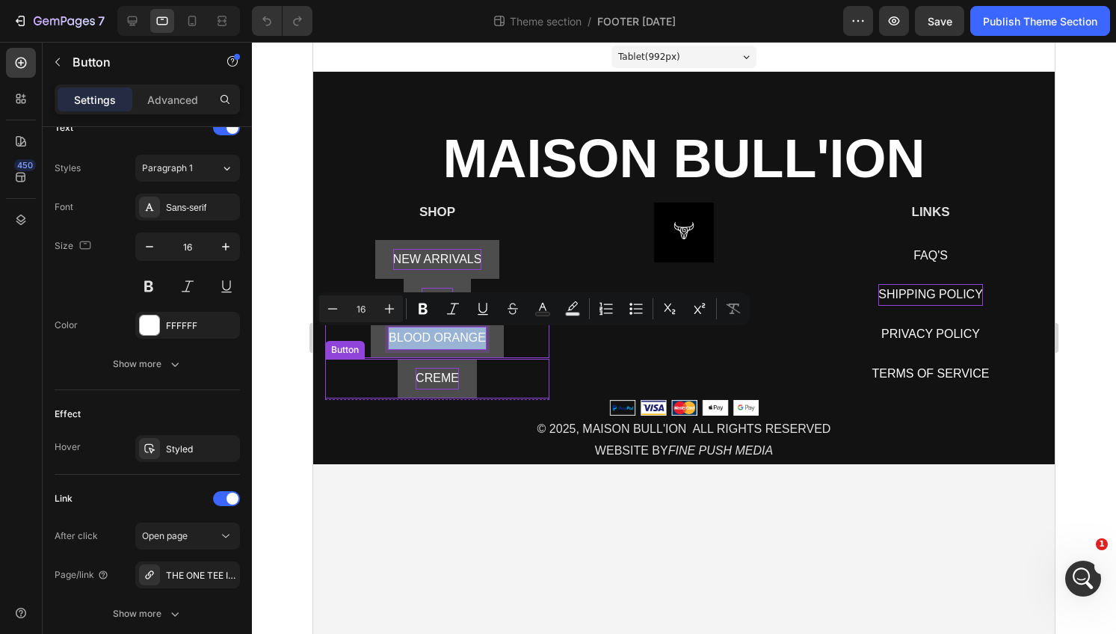
click at [431, 379] on p "CREME" at bounding box center [437, 379] width 43 height 22
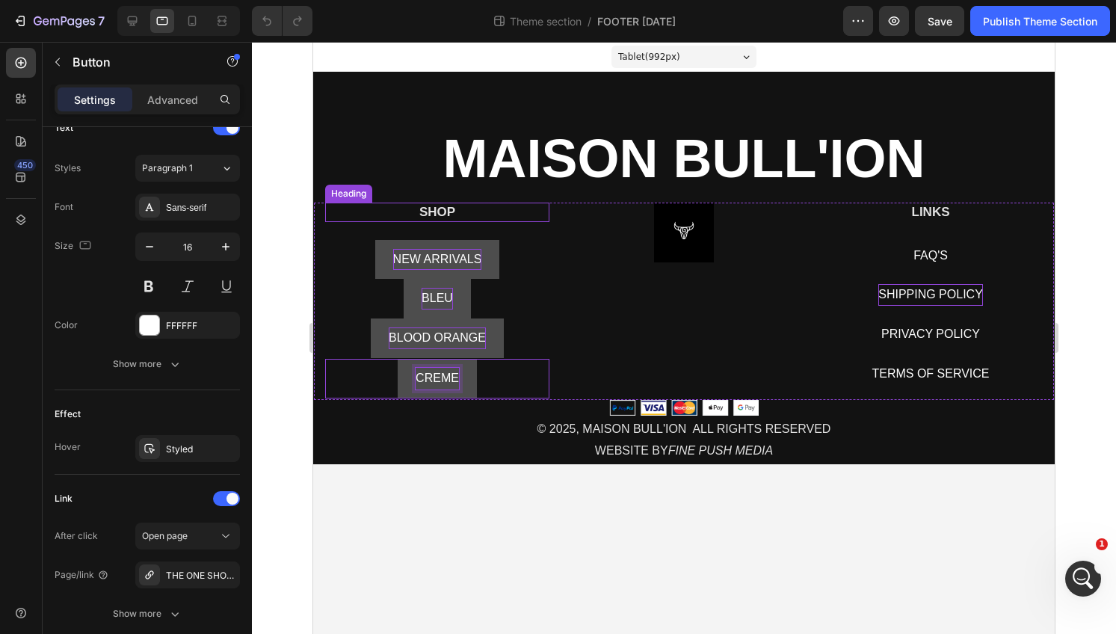
click at [437, 203] on h2 "SHOP" at bounding box center [437, 212] width 224 height 19
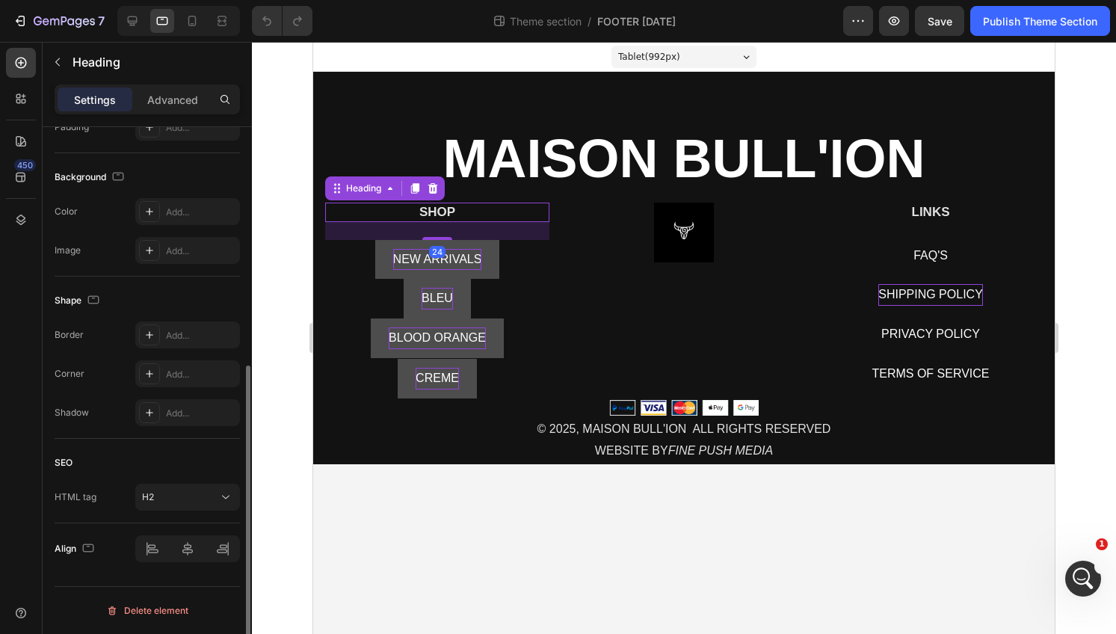
scroll to position [0, 0]
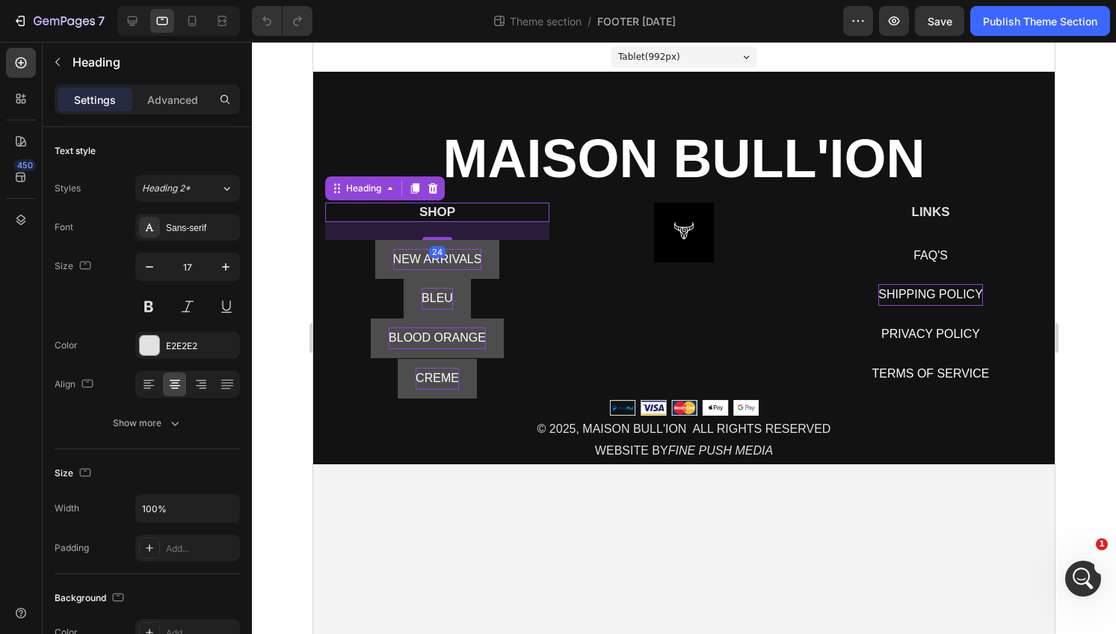
click at [437, 203] on h2 "SHOP" at bounding box center [437, 212] width 224 height 19
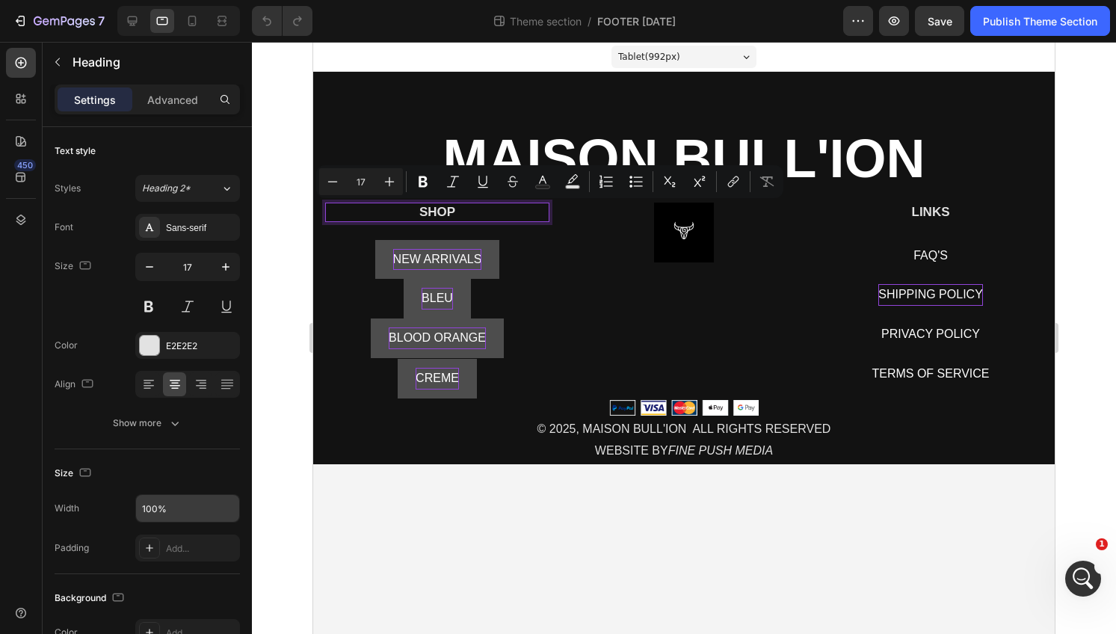
scroll to position [421, 0]
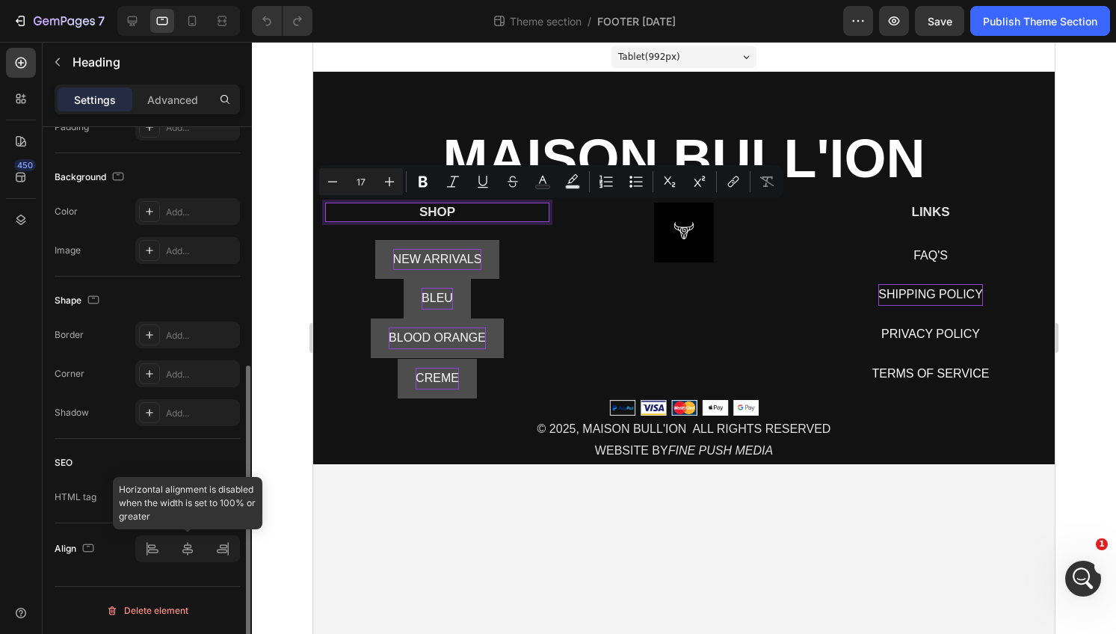
click at [189, 556] on div at bounding box center [187, 548] width 105 height 27
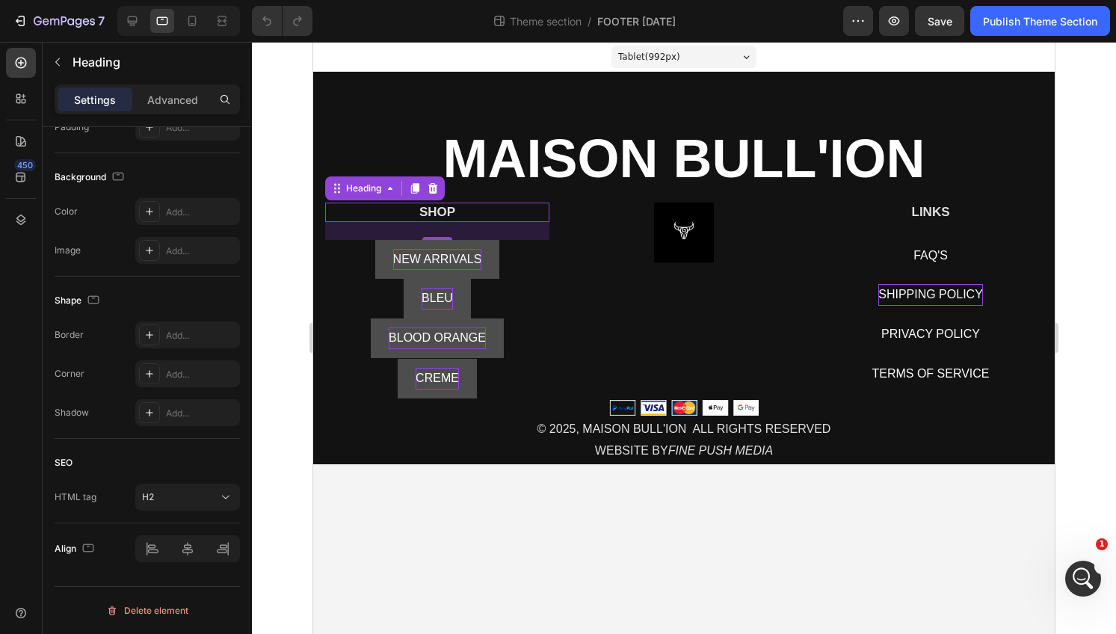
click at [457, 207] on p "SHOP" at bounding box center [437, 212] width 221 height 16
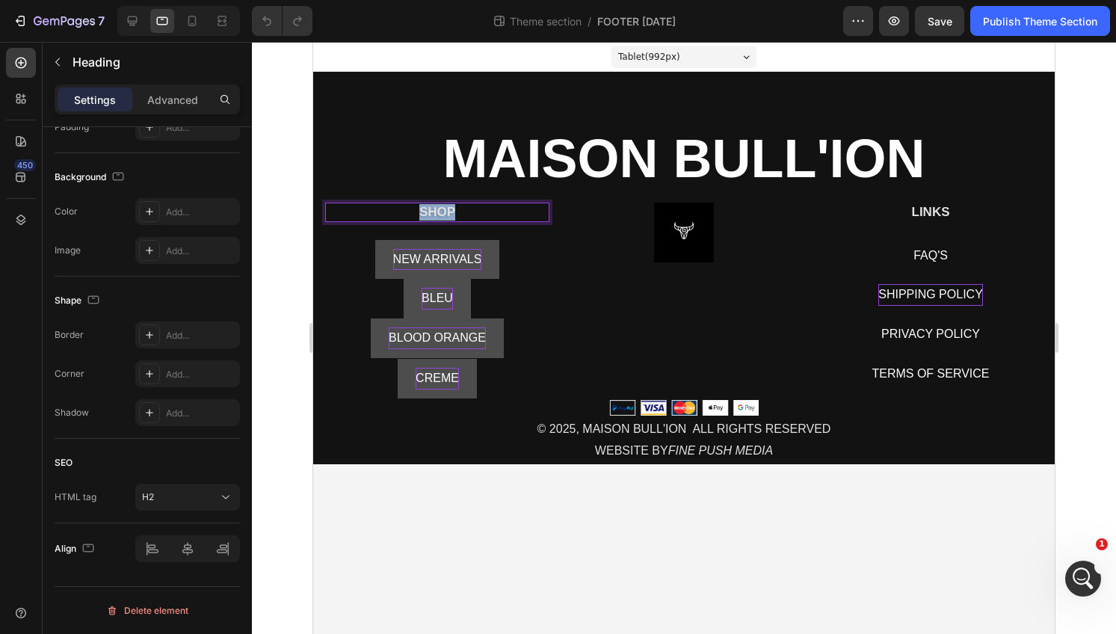
click at [457, 207] on p "SHOP" at bounding box center [437, 212] width 221 height 16
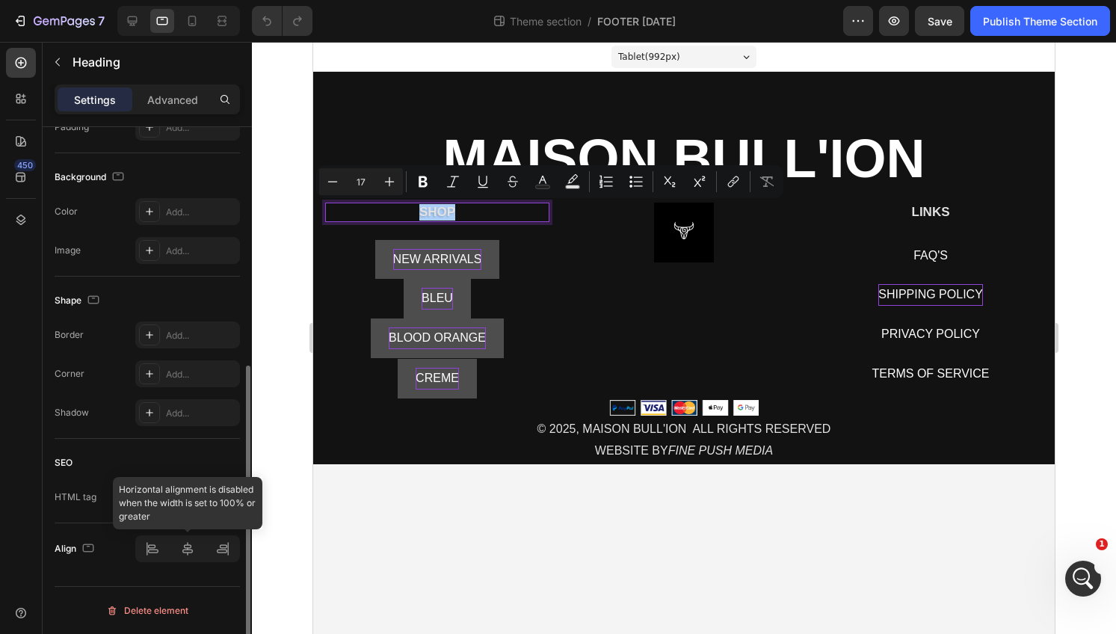
click at [188, 542] on div at bounding box center [187, 548] width 105 height 27
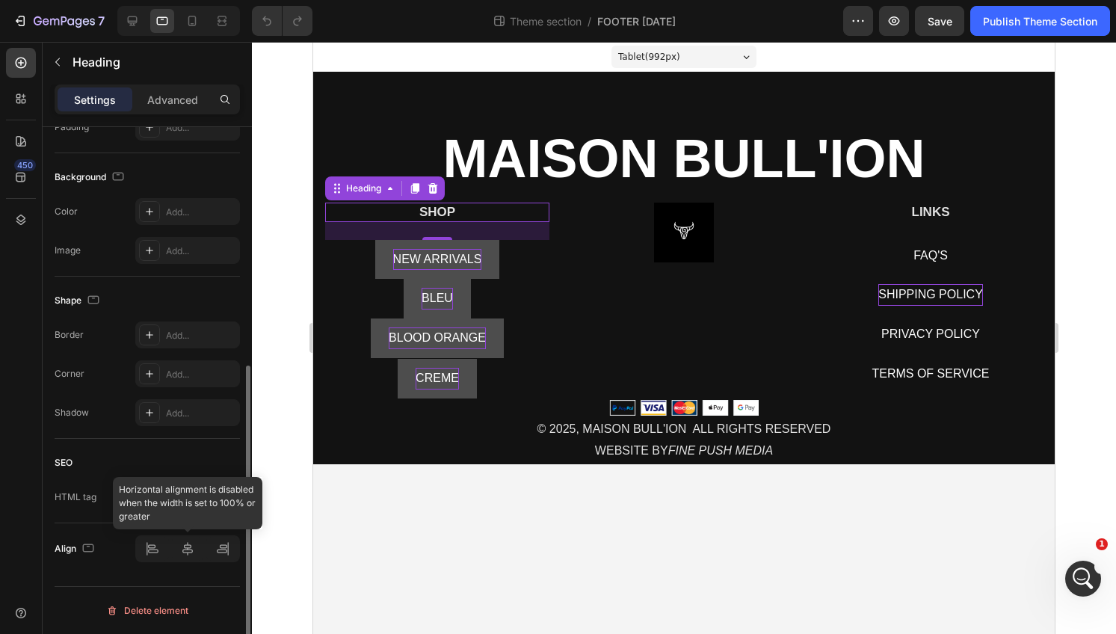
click at [188, 547] on div at bounding box center [187, 548] width 105 height 27
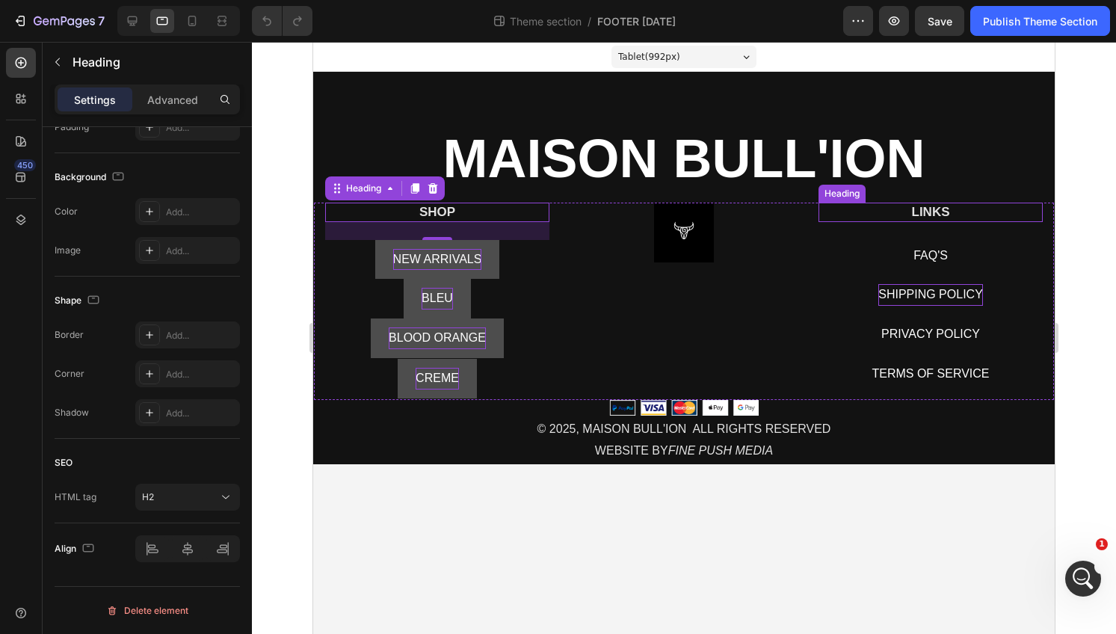
click at [826, 211] on h2 "LINKS" at bounding box center [931, 212] width 224 height 19
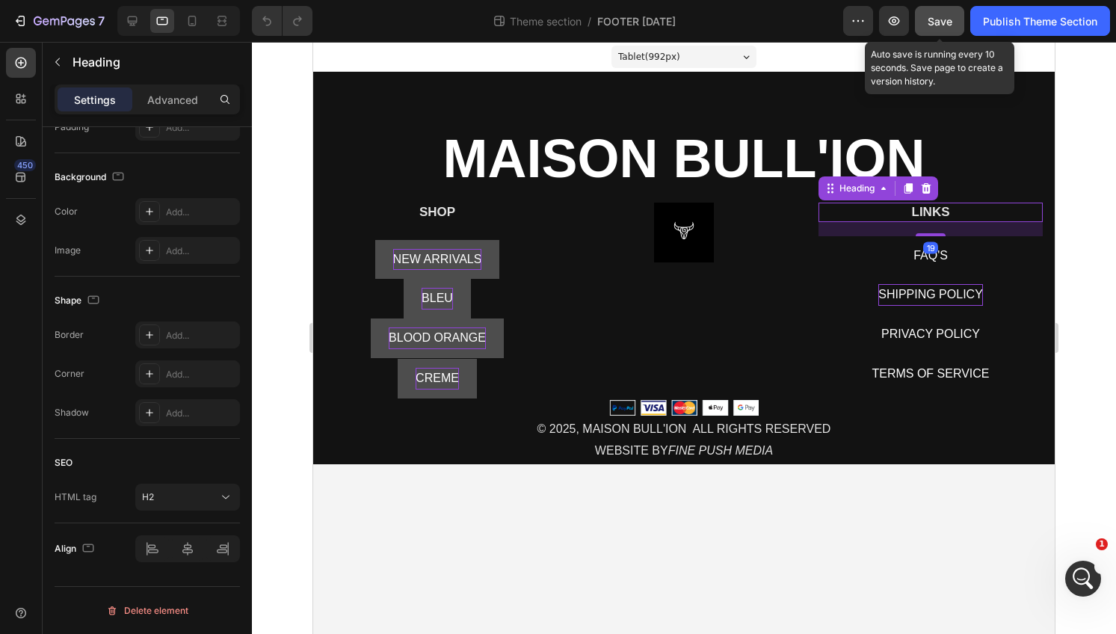
click at [957, 7] on button "Save" at bounding box center [939, 21] width 49 height 30
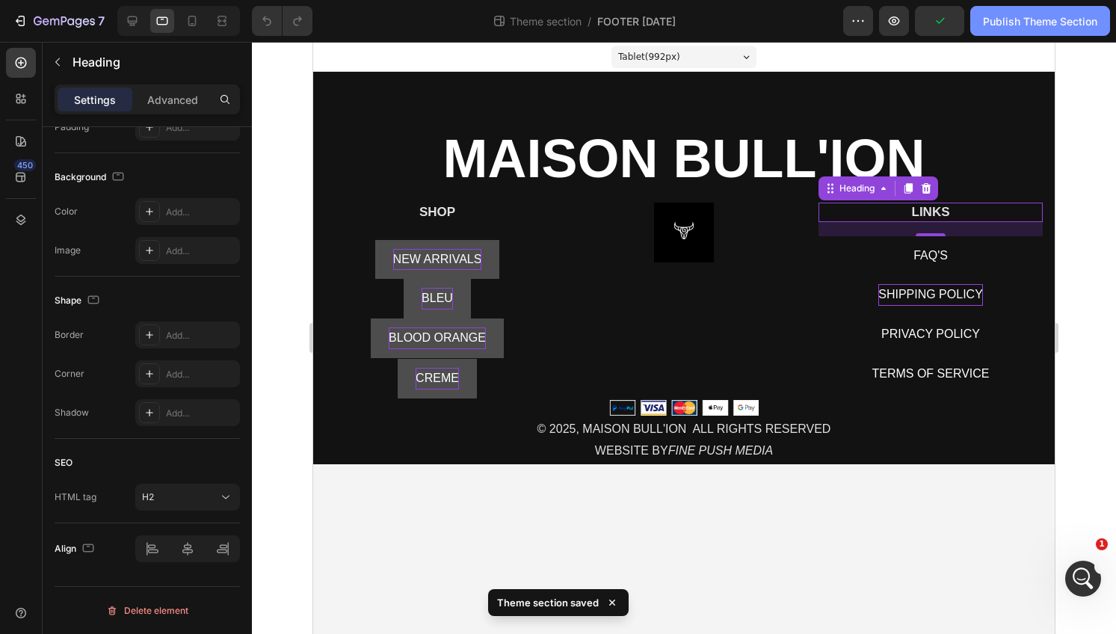
click at [1036, 27] on div "Publish Theme Section" at bounding box center [1040, 21] width 114 height 16
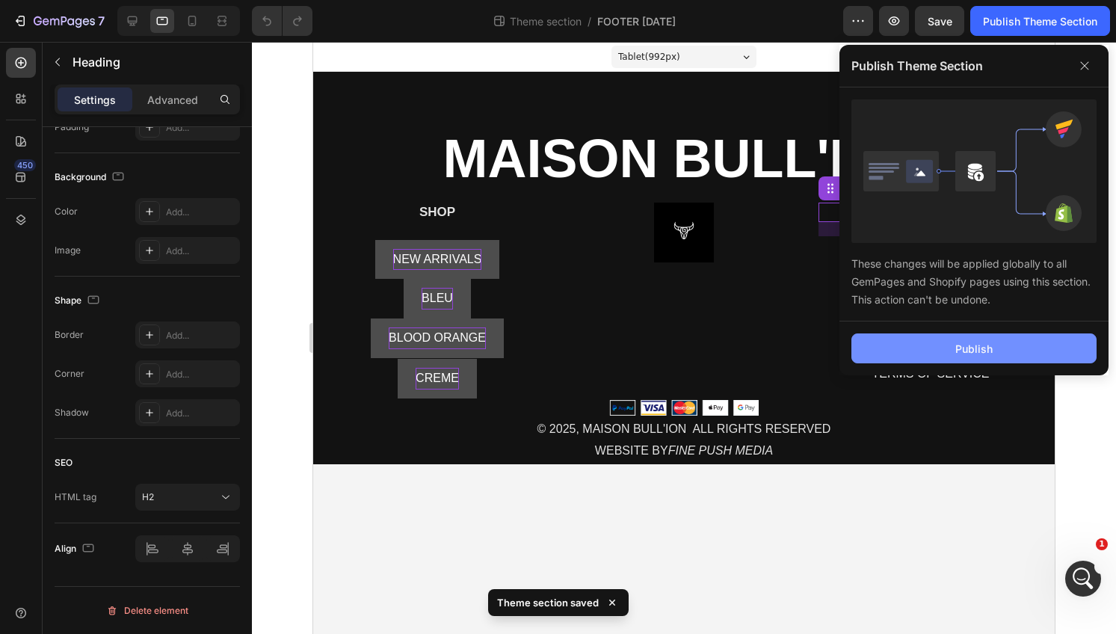
click at [944, 351] on button "Publish" at bounding box center [974, 348] width 245 height 30
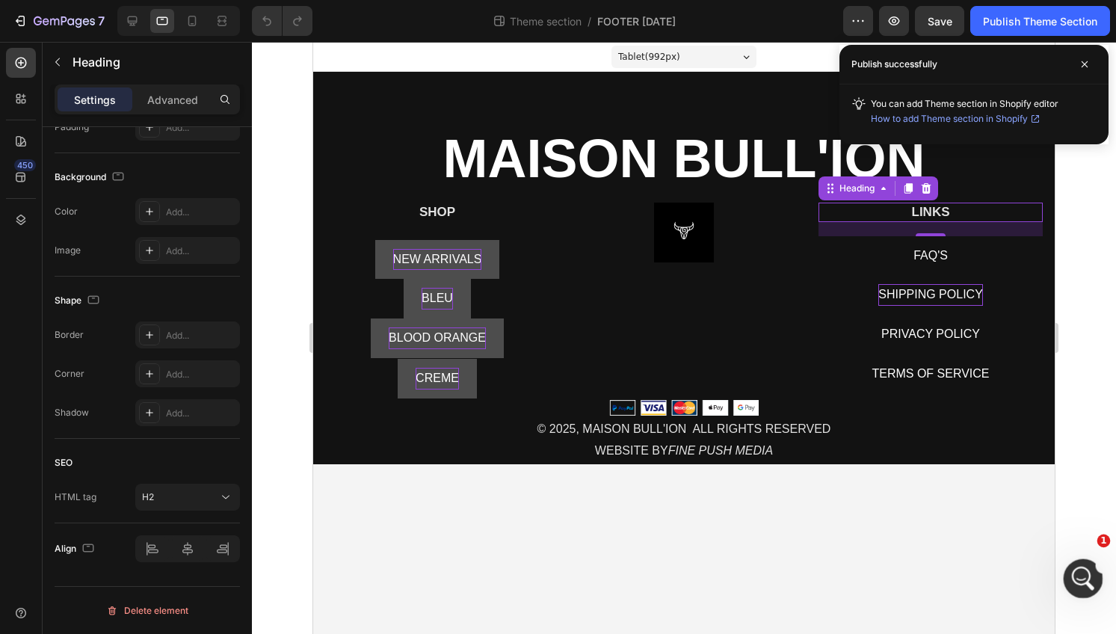
click at [1083, 576] on icon "Open Intercom Messenger" at bounding box center [1081, 576] width 10 height 12
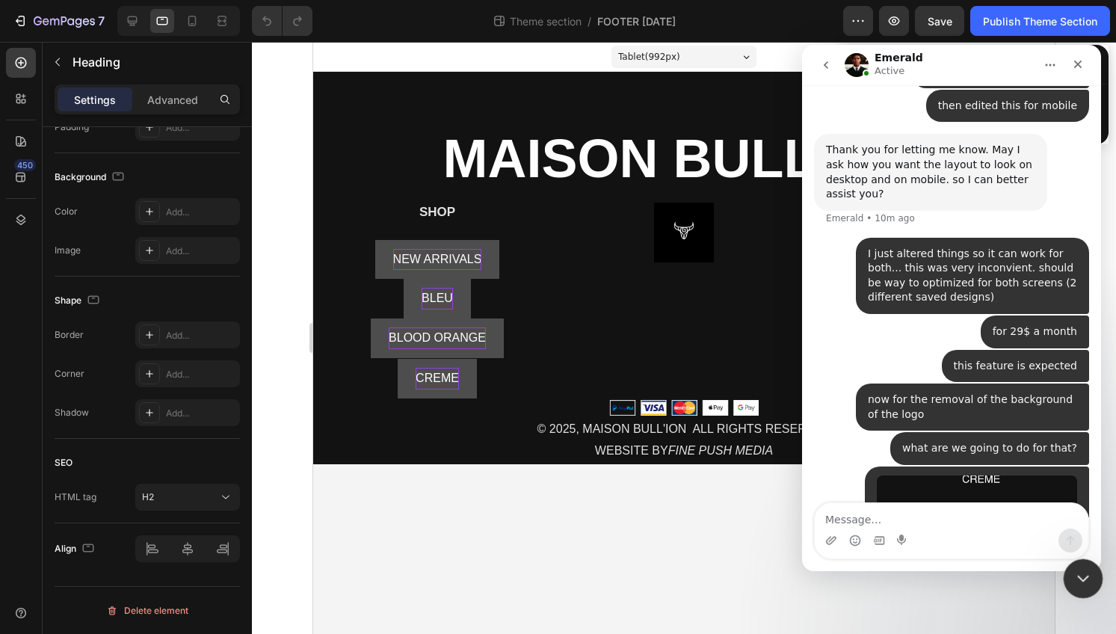
scroll to position [15057, 0]
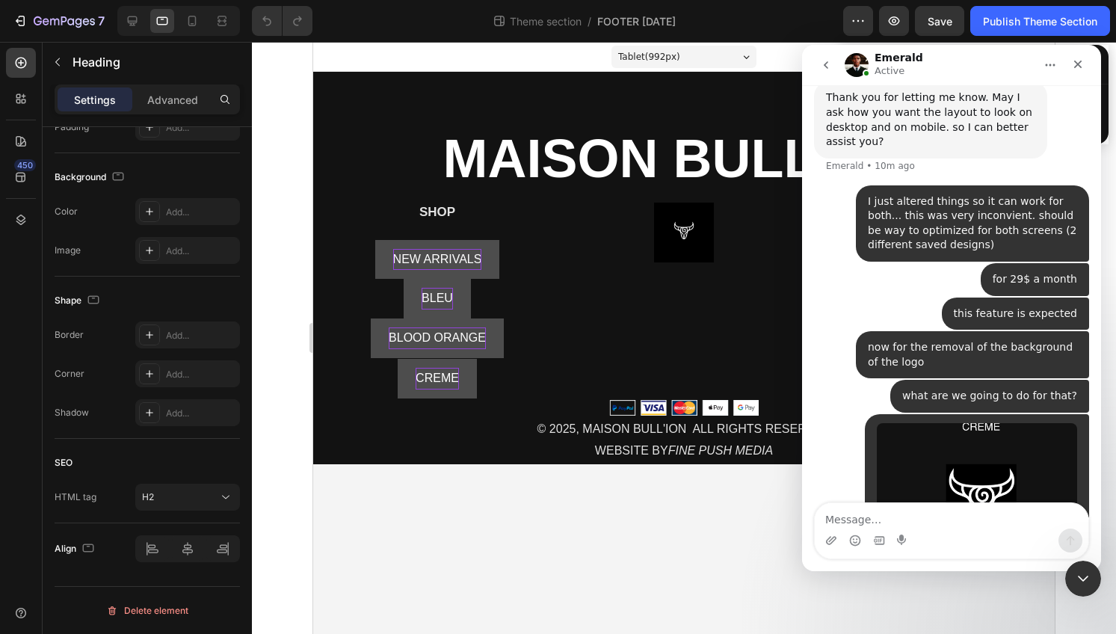
click at [1013, 511] on textarea "Message…" at bounding box center [952, 515] width 274 height 25
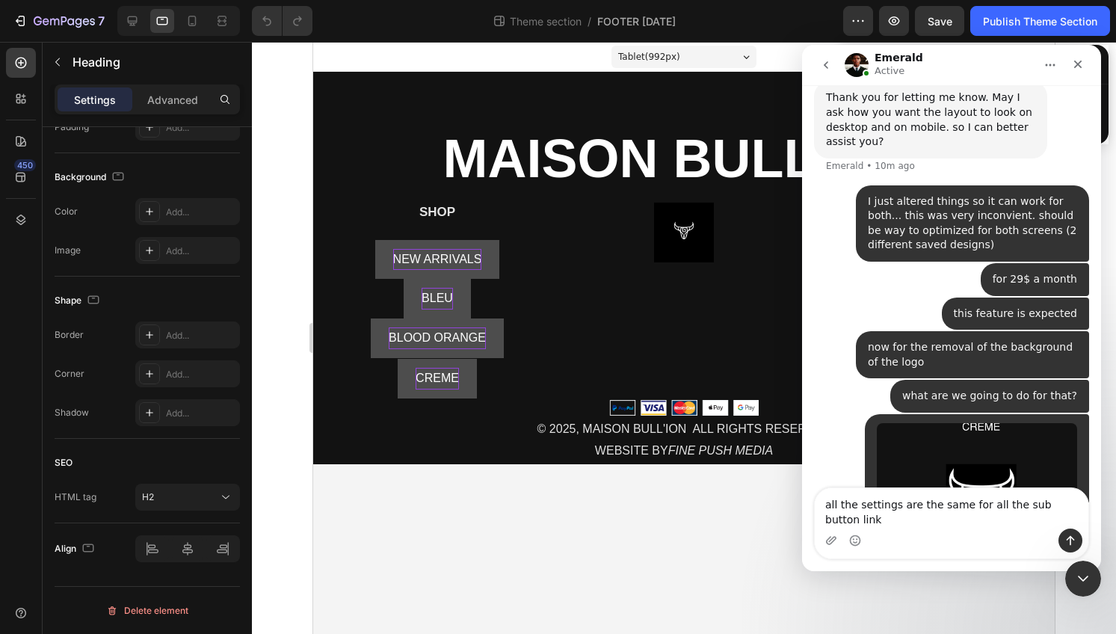
type textarea "all the settings are the same for all the sub button links"
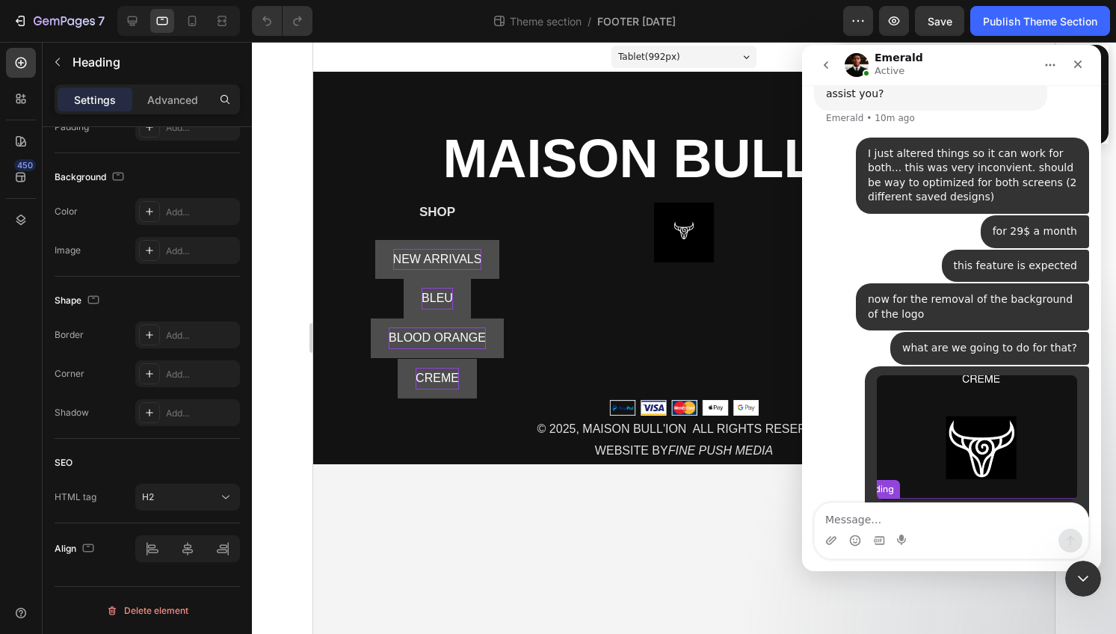
scroll to position [15105, 0]
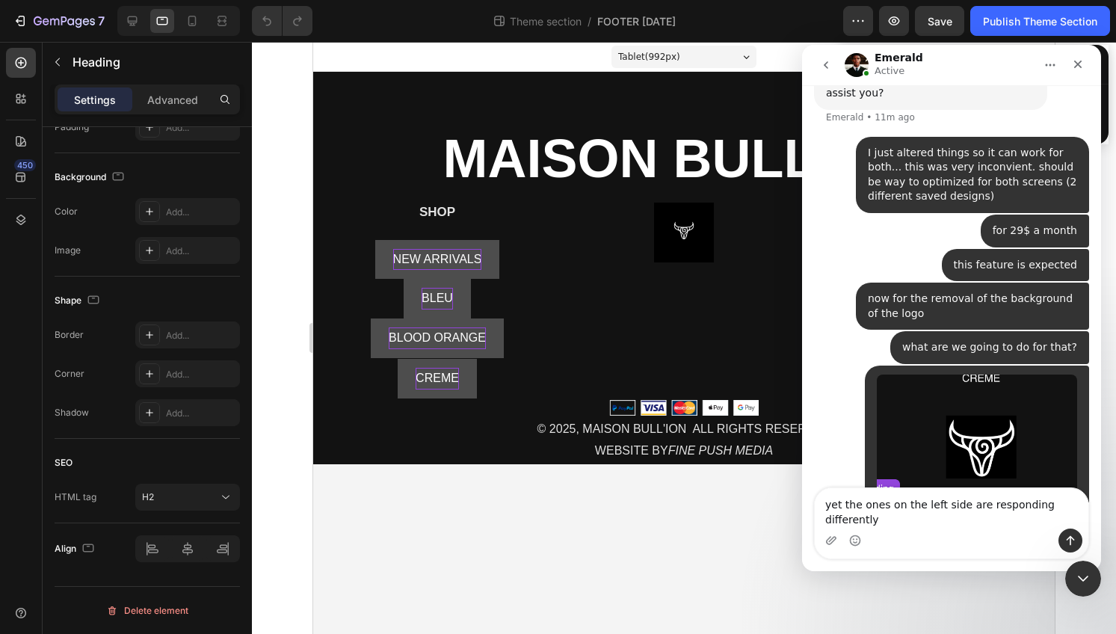
type textarea "yet the ones on the left side are responding differently"
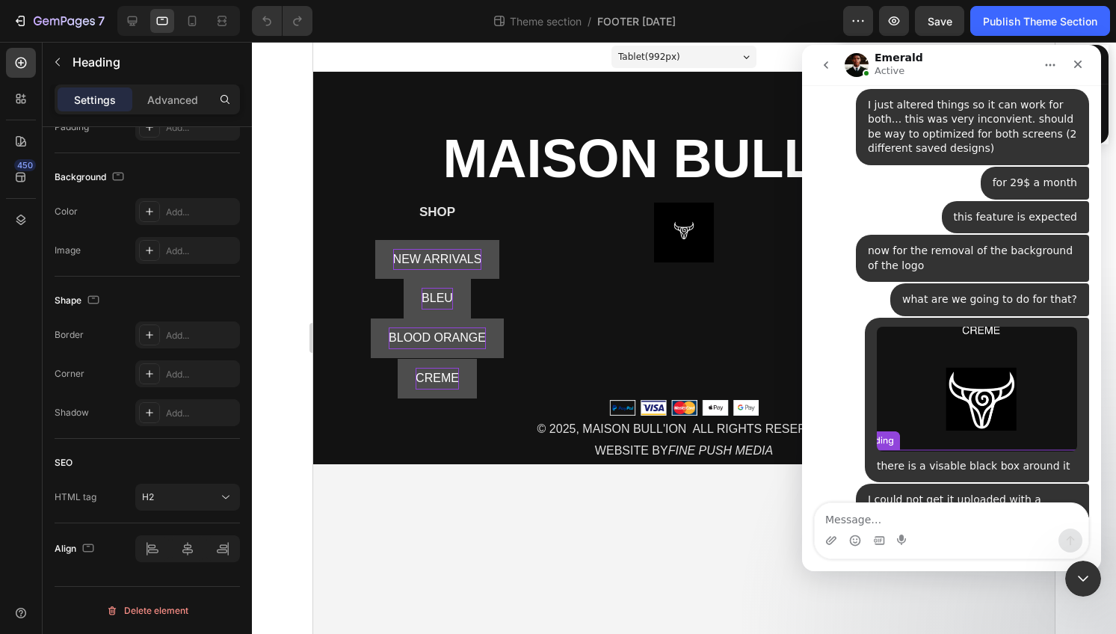
scroll to position [15154, 0]
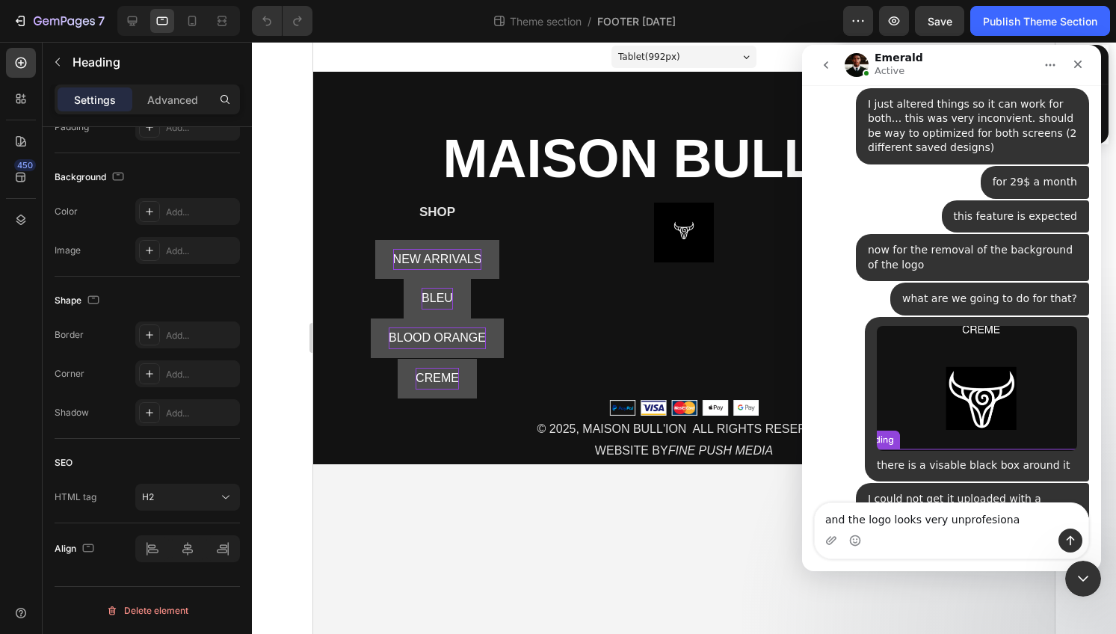
type textarea "and the logo looks very unprofesional"
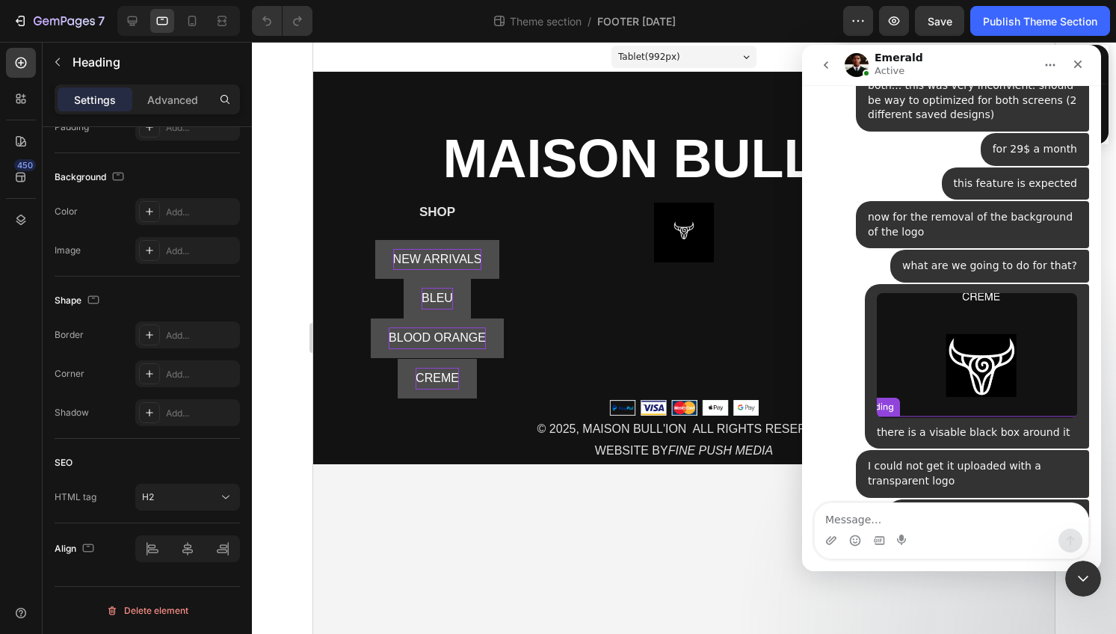
scroll to position [15188, 0]
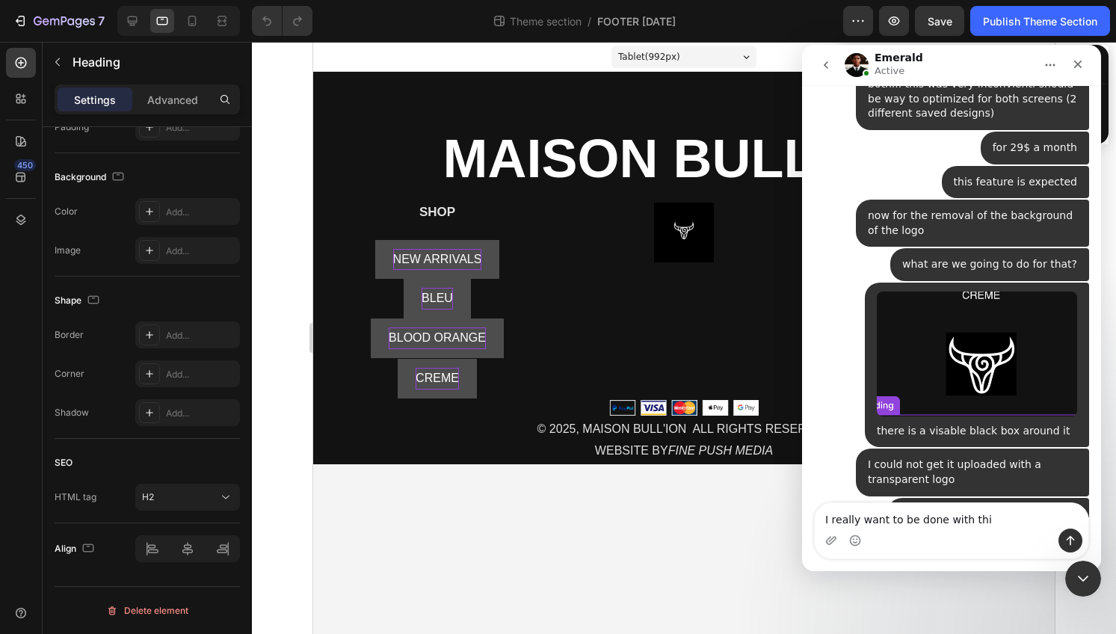
type textarea "I really want to be done with this"
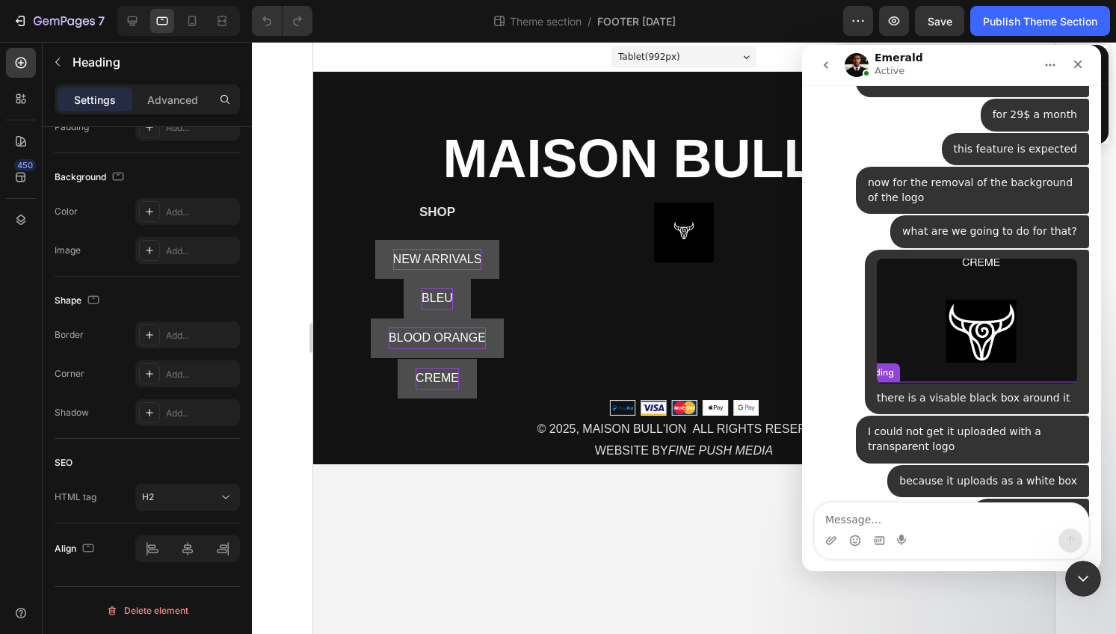
scroll to position [15222, 0]
type textarea "this is day two on the footer"
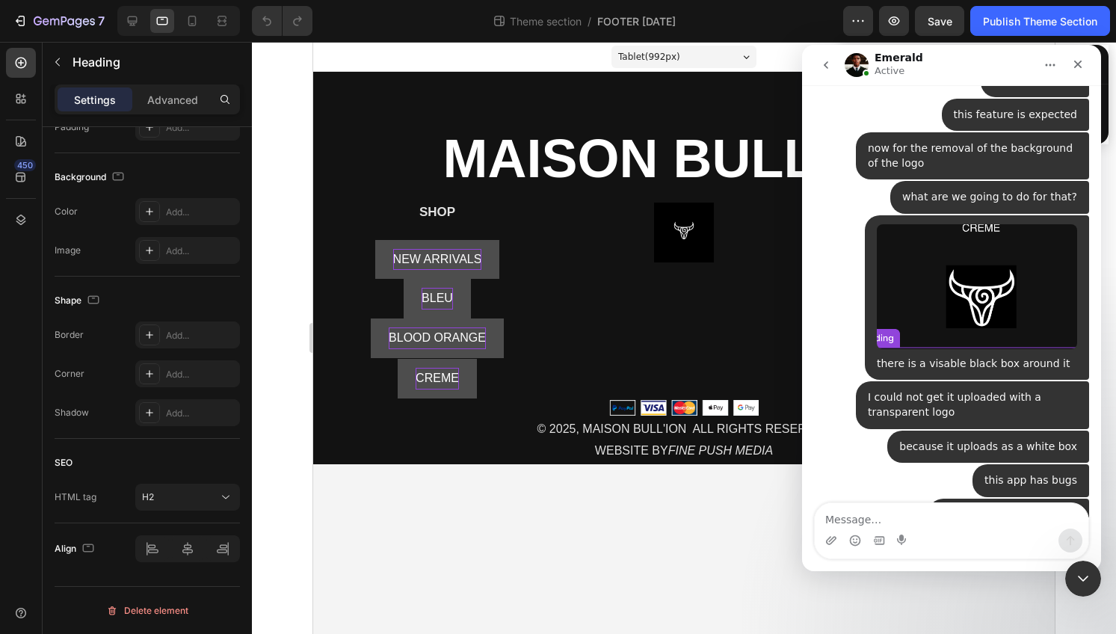
scroll to position [15256, 0]
click at [443, 256] on span "NEW ARRIVALS" at bounding box center [437, 259] width 89 height 13
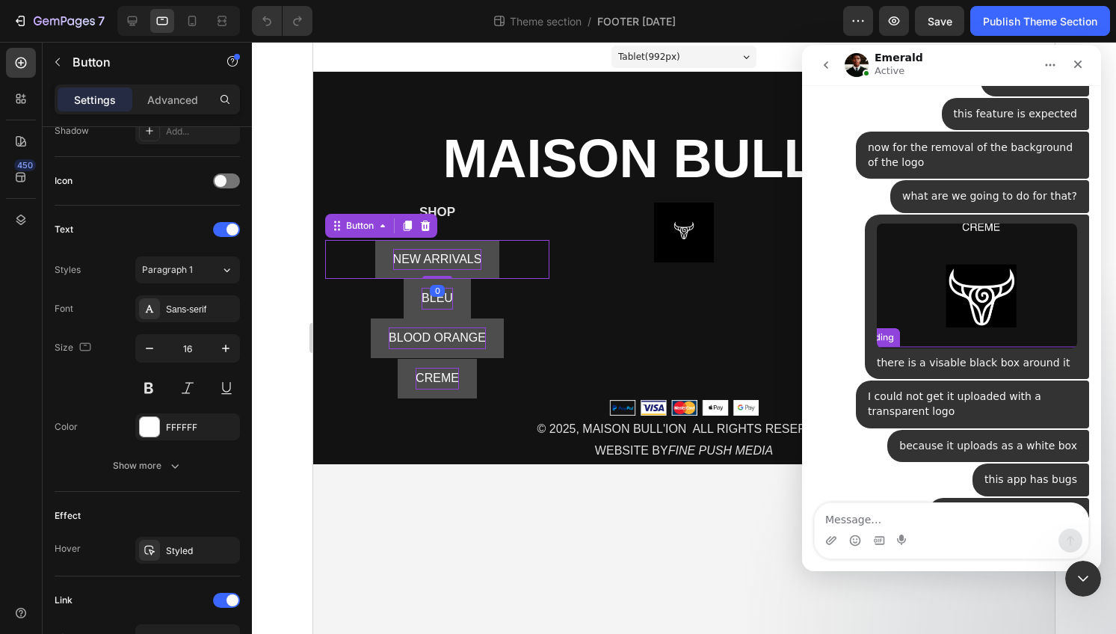
scroll to position [0, 0]
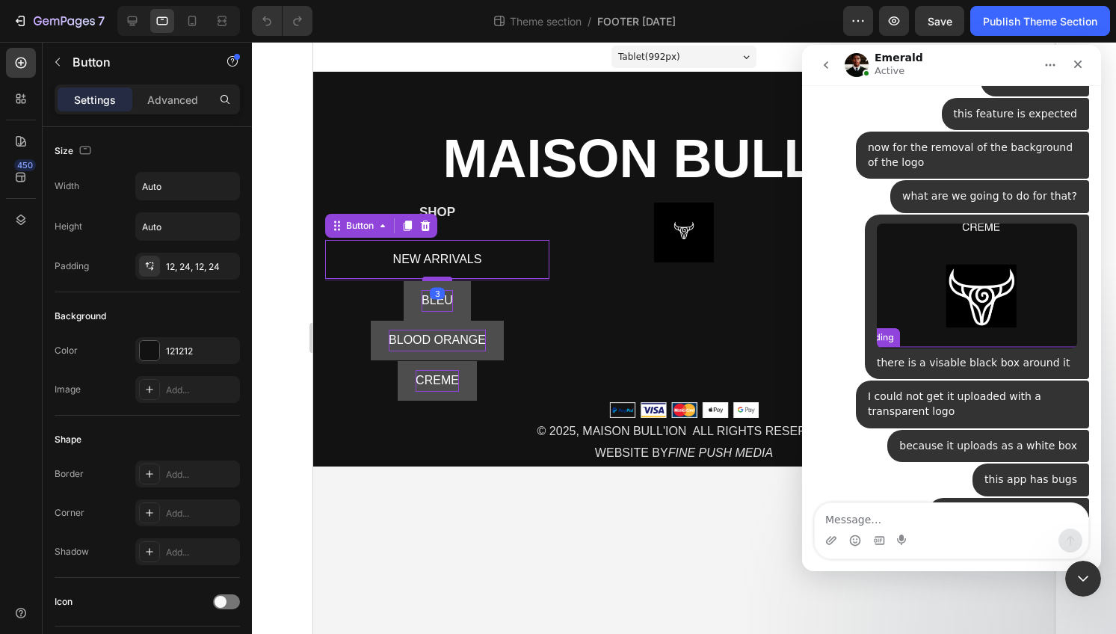
click at [439, 279] on div at bounding box center [437, 279] width 30 height 4
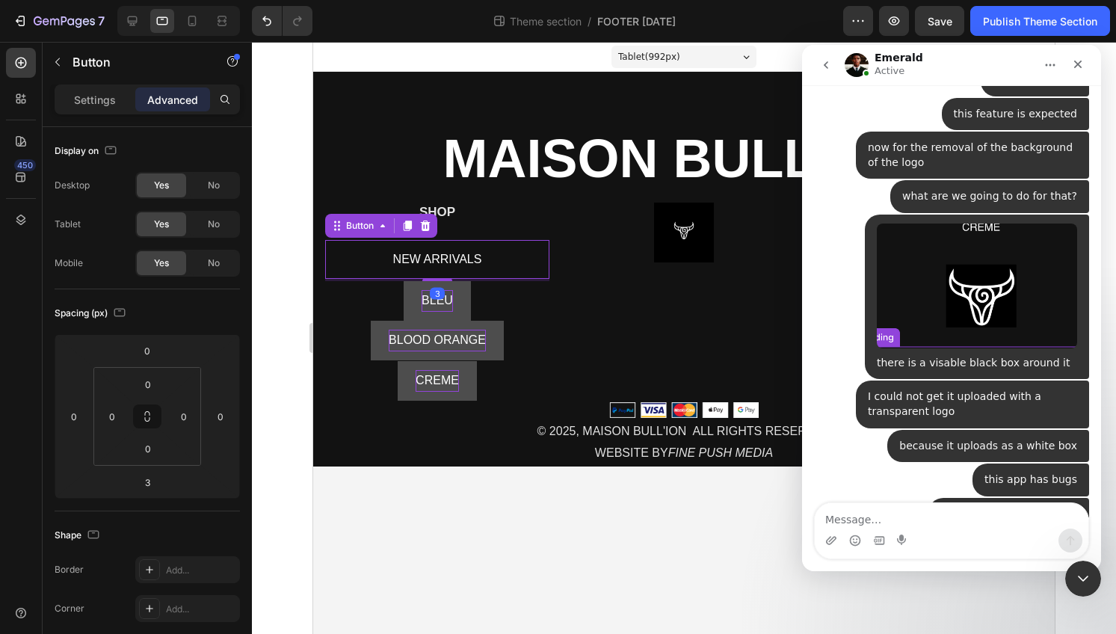
click at [447, 298] on p "BLEU" at bounding box center [437, 301] width 31 height 22
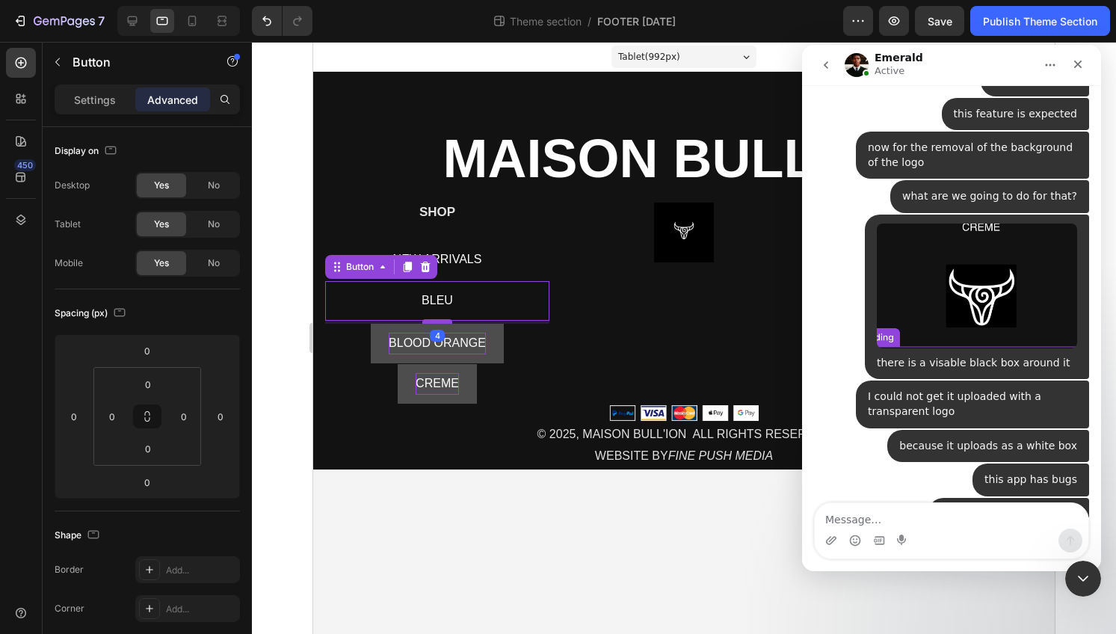
click at [439, 320] on div at bounding box center [437, 321] width 30 height 4
click at [439, 319] on div at bounding box center [437, 321] width 30 height 4
type input "3"
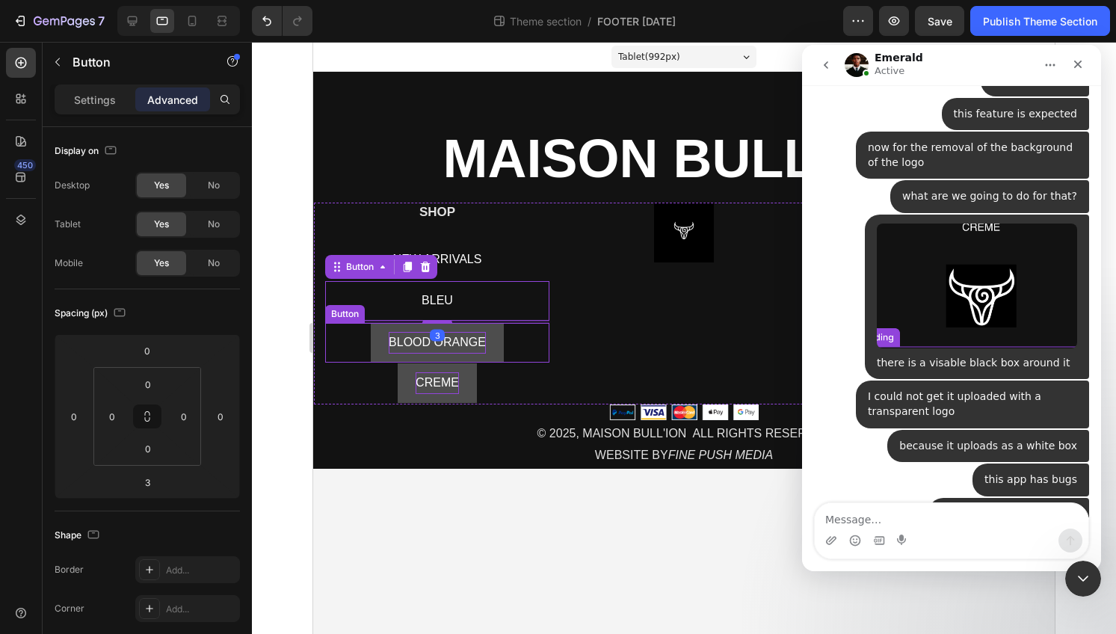
click at [446, 352] on p "BLOOD ORANGE" at bounding box center [437, 343] width 97 height 22
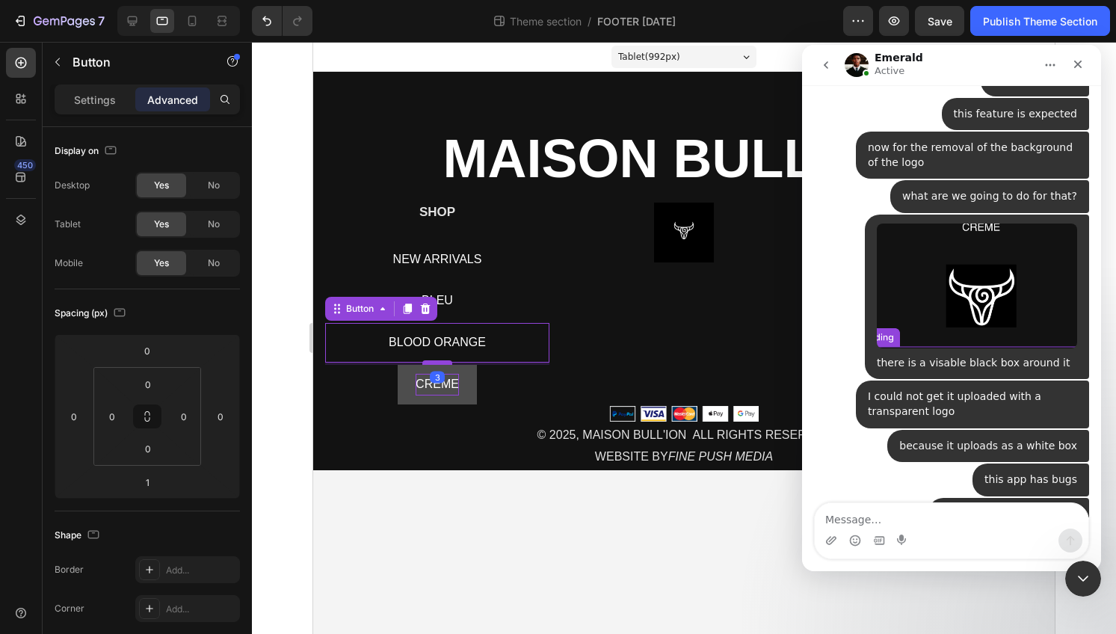
click at [440, 363] on div at bounding box center [437, 362] width 30 height 4
type input "3"
click at [448, 394] on p "CREME" at bounding box center [437, 385] width 43 height 22
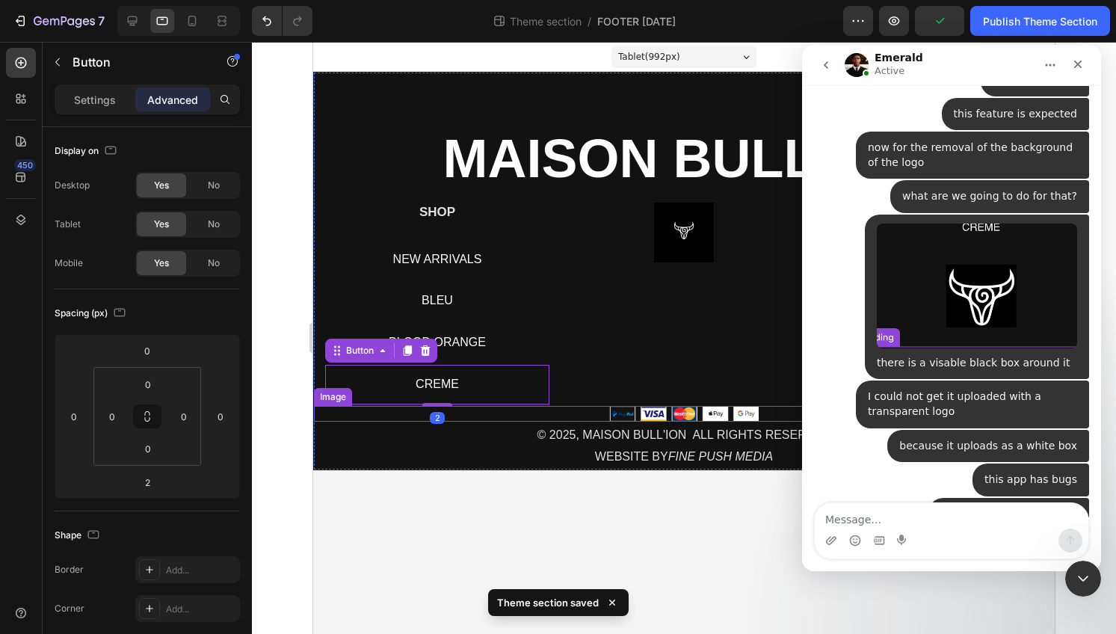
click at [437, 406] on div at bounding box center [684, 414] width 740 height 16
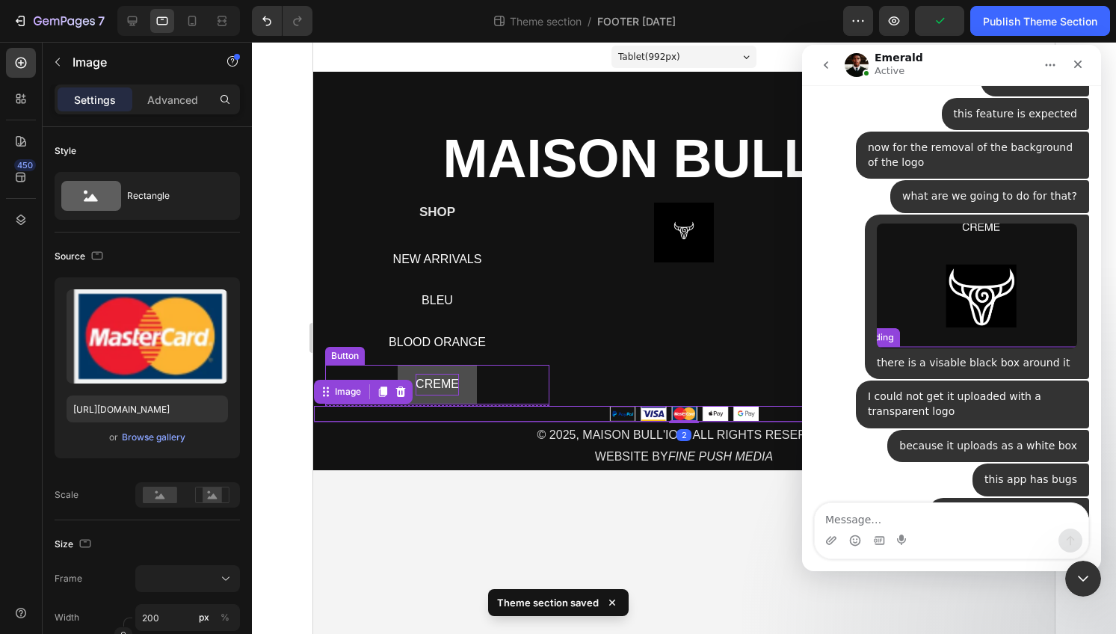
click at [443, 387] on p "CREME" at bounding box center [437, 385] width 43 height 22
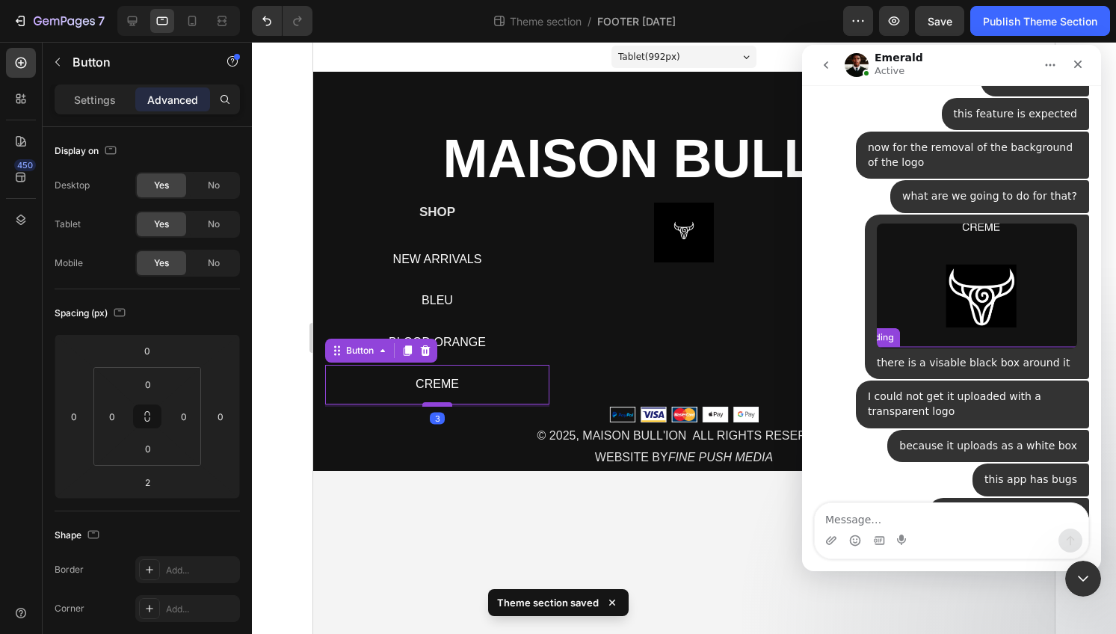
click at [443, 404] on div at bounding box center [437, 404] width 30 height 4
type input "3"
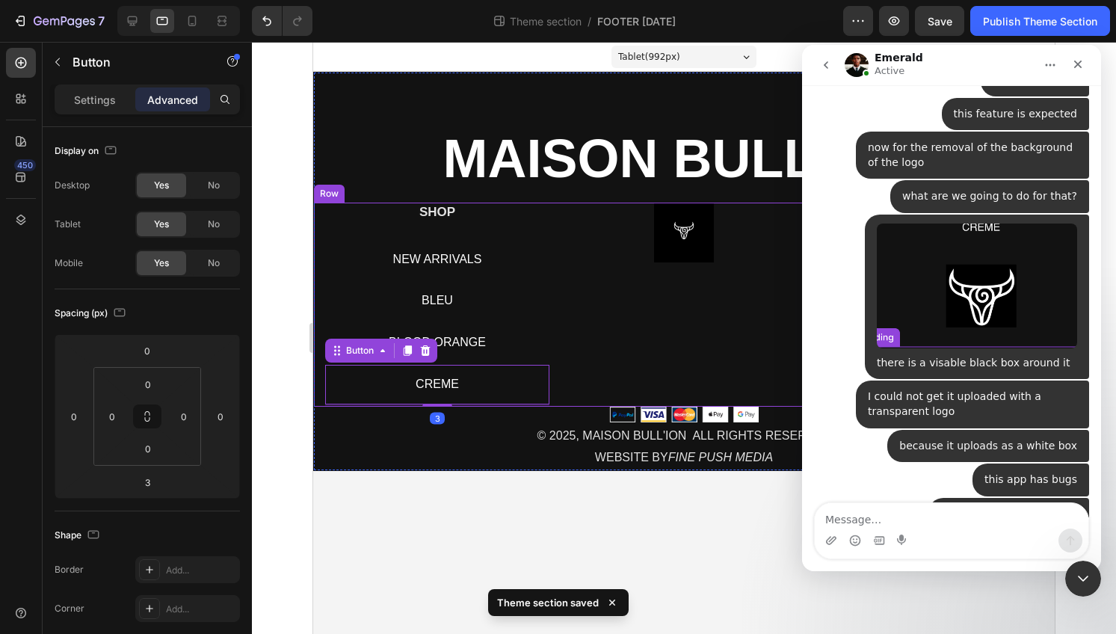
click at [672, 292] on div "Image" at bounding box center [684, 305] width 224 height 204
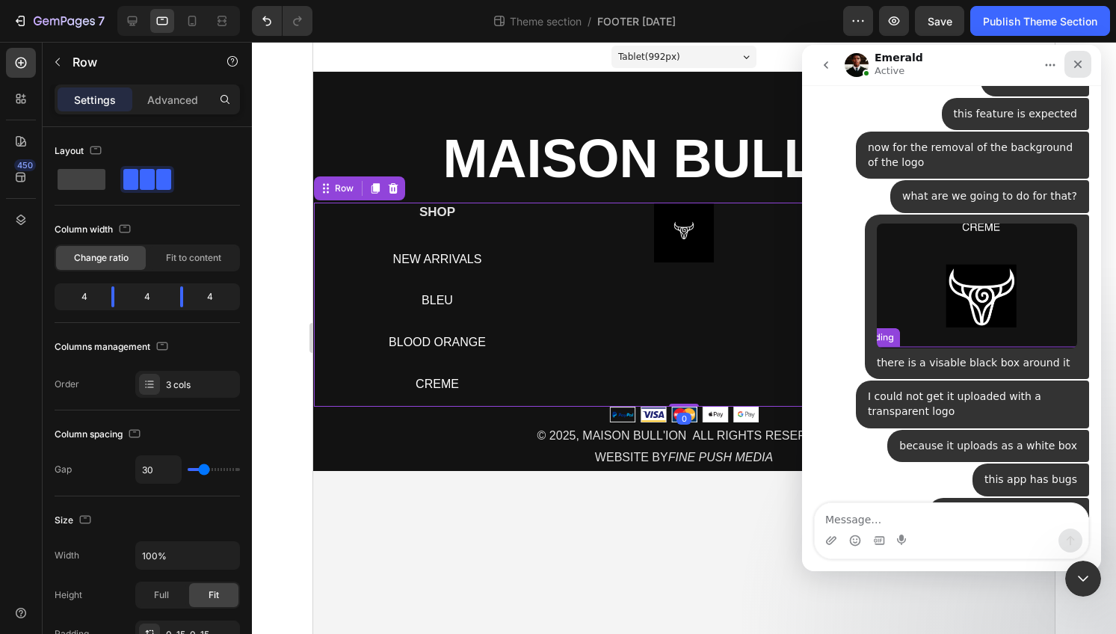
click at [1083, 64] on icon "Close" at bounding box center [1078, 64] width 12 height 12
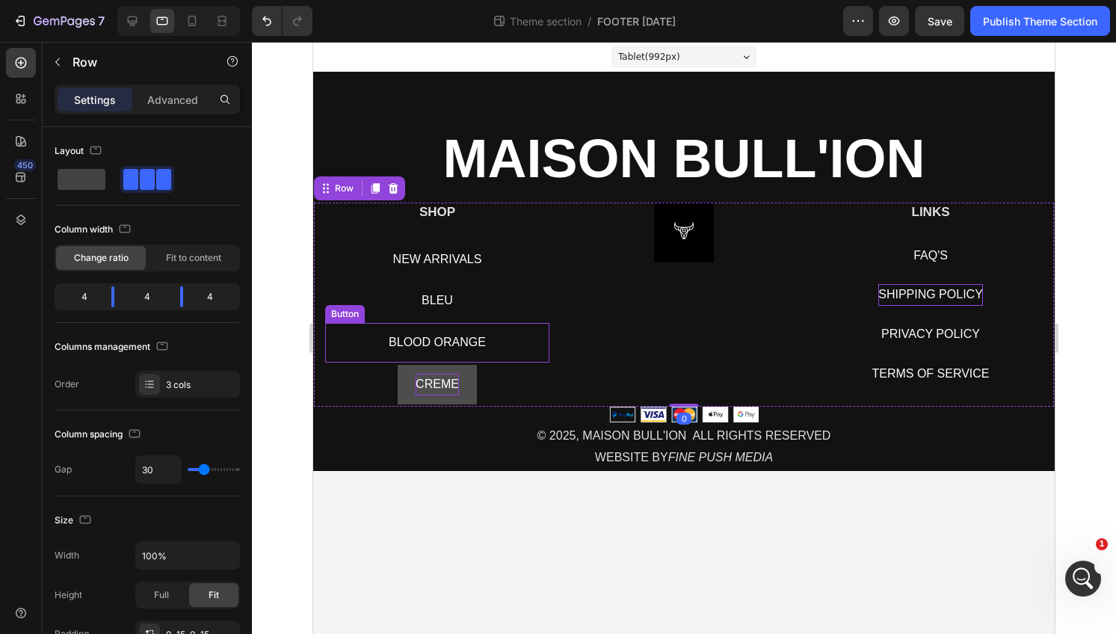
click at [435, 384] on p "CREME" at bounding box center [437, 385] width 43 height 22
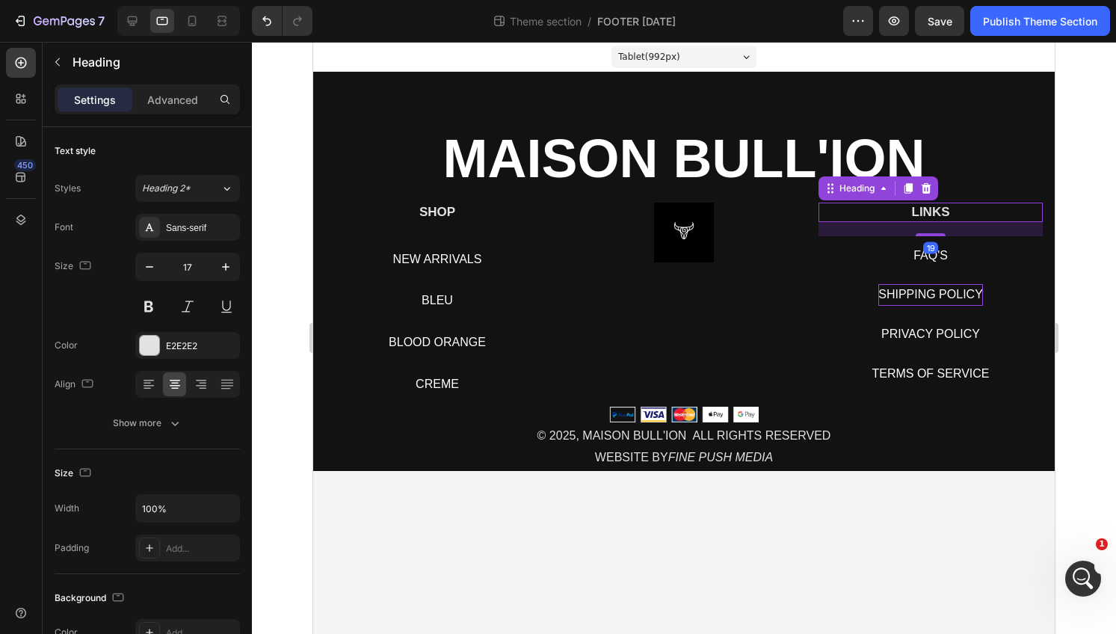
click at [948, 208] on h2 "LINKS" at bounding box center [931, 212] width 224 height 19
click at [942, 253] on span "FAQ'S" at bounding box center [931, 255] width 34 height 13
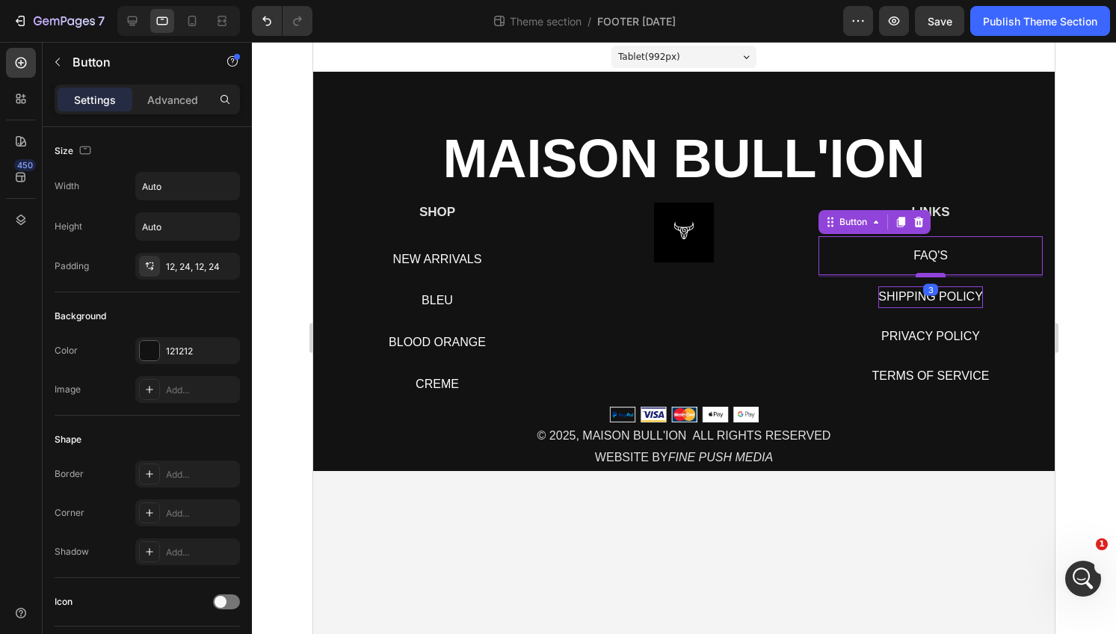
click at [932, 275] on div at bounding box center [931, 275] width 30 height 4
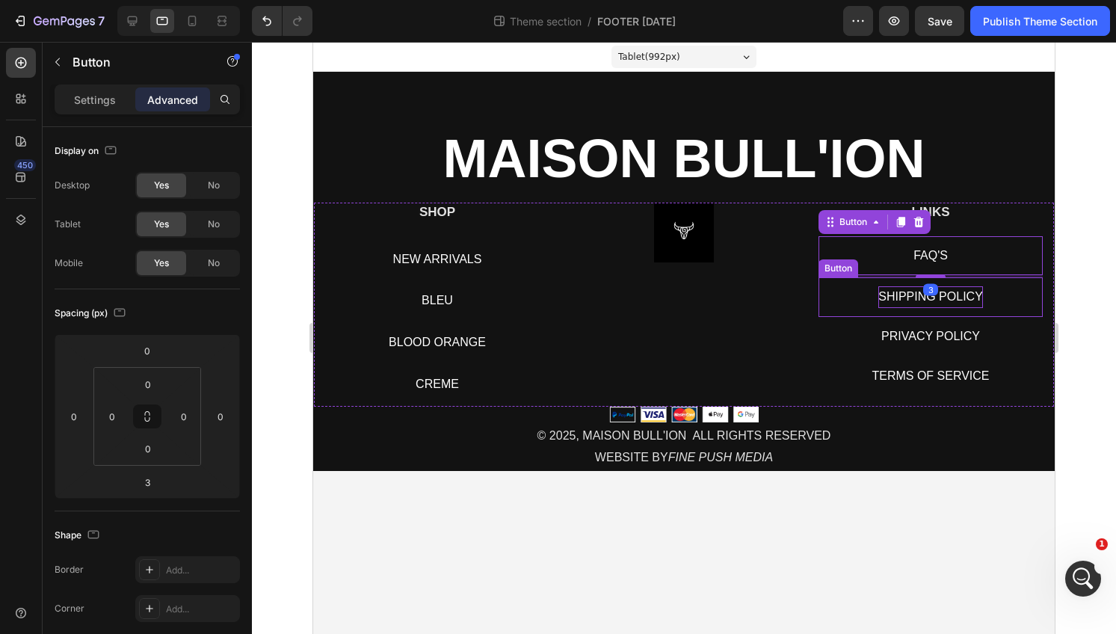
click at [947, 298] on span "SHIPPING POLICY" at bounding box center [931, 296] width 105 height 13
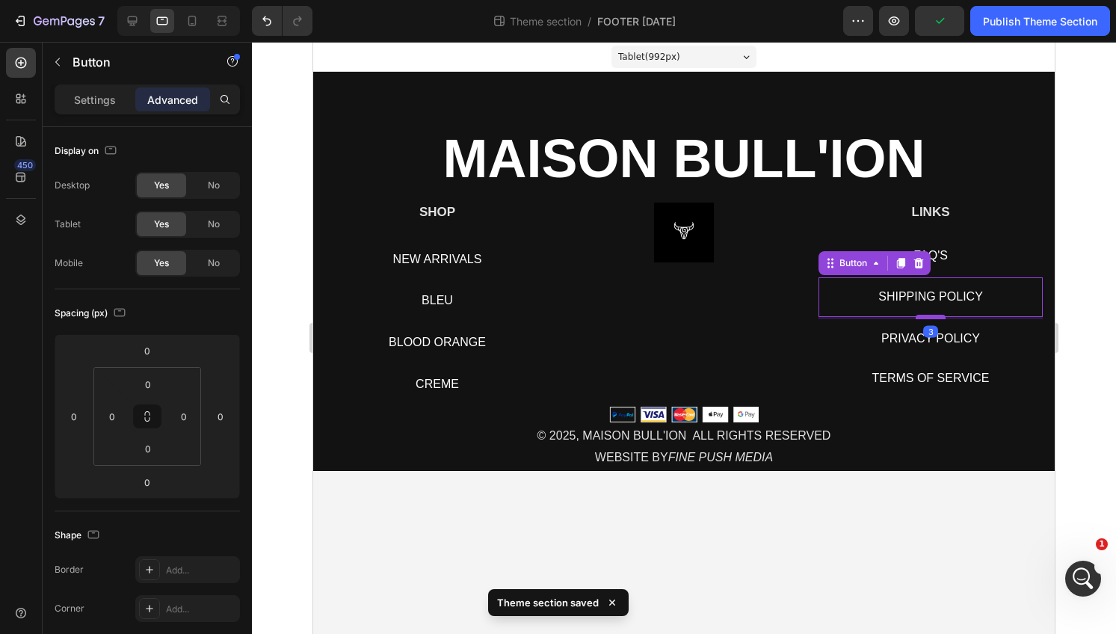
click at [929, 316] on div at bounding box center [931, 317] width 30 height 4
type input "3"
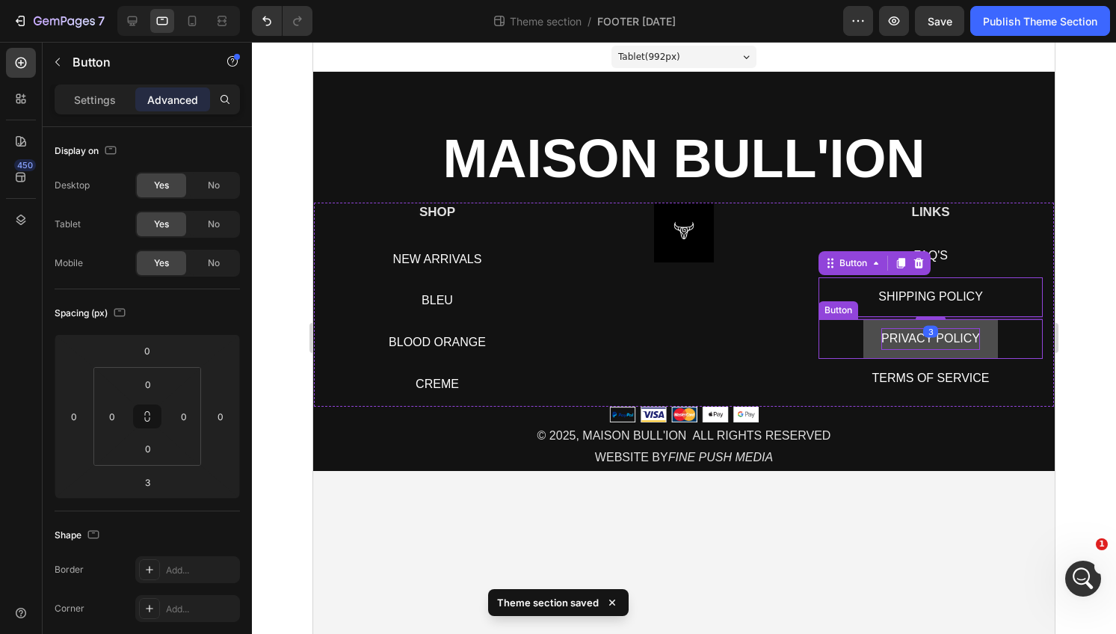
click at [951, 345] on span "PRIVACY POLICY" at bounding box center [931, 338] width 99 height 13
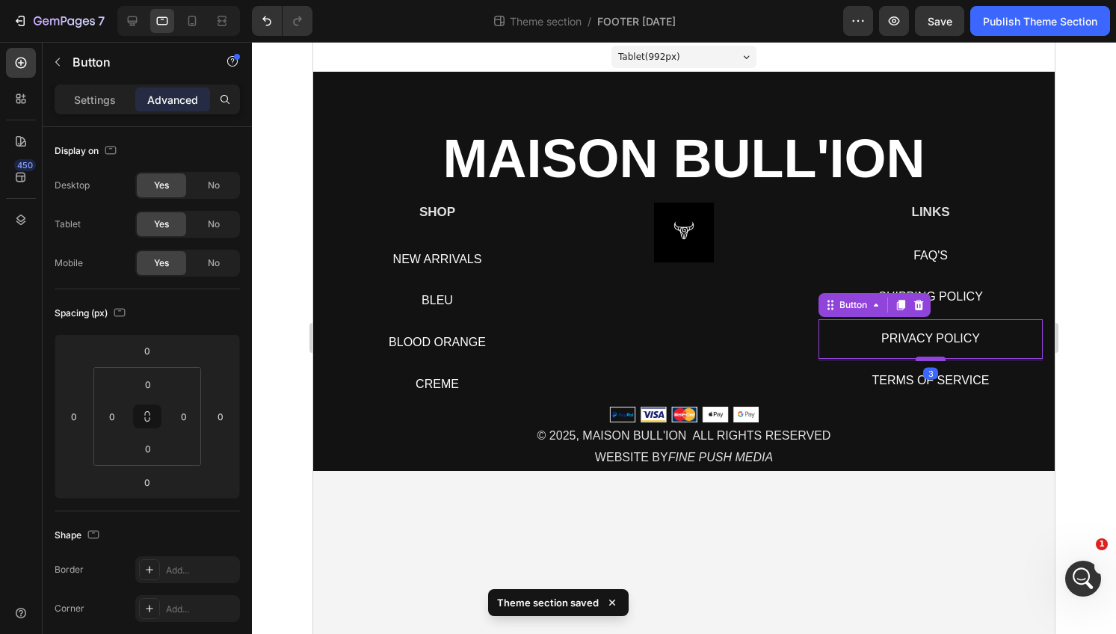
click at [928, 358] on div at bounding box center [931, 359] width 30 height 4
type input "3"
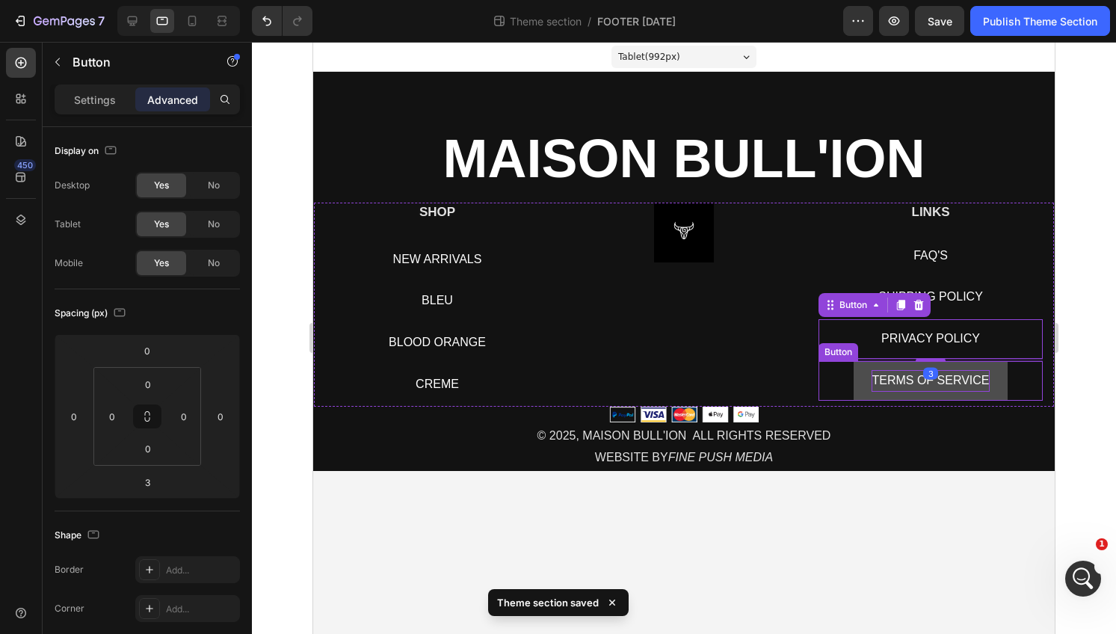
click at [948, 379] on span "TERMS OF SERVICE" at bounding box center [930, 380] width 117 height 13
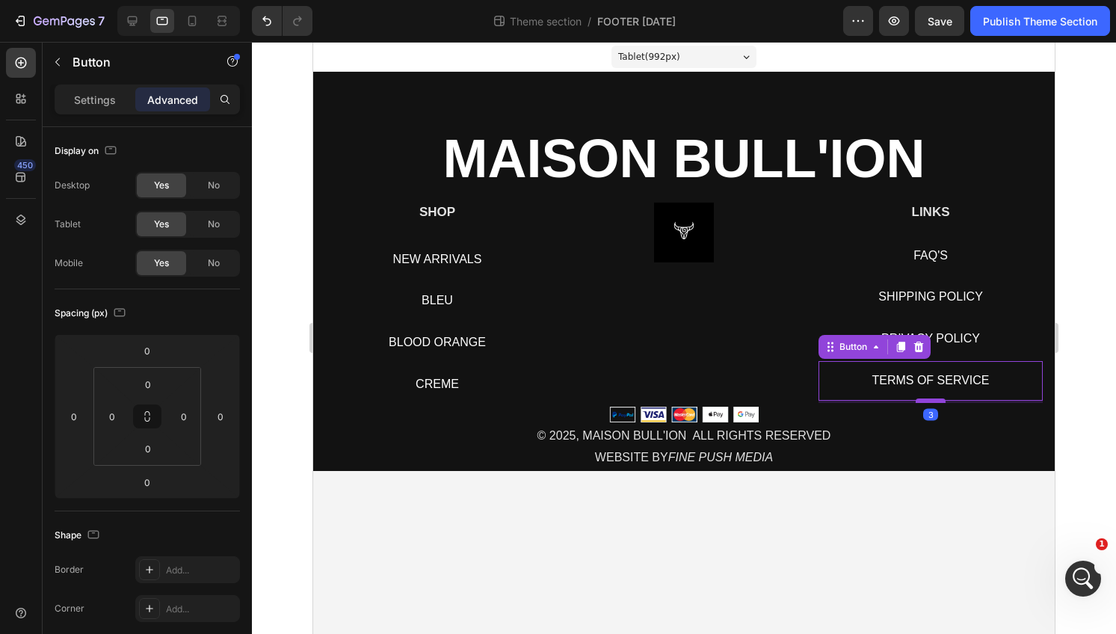
click at [926, 400] on div at bounding box center [931, 401] width 30 height 4
type input "3"
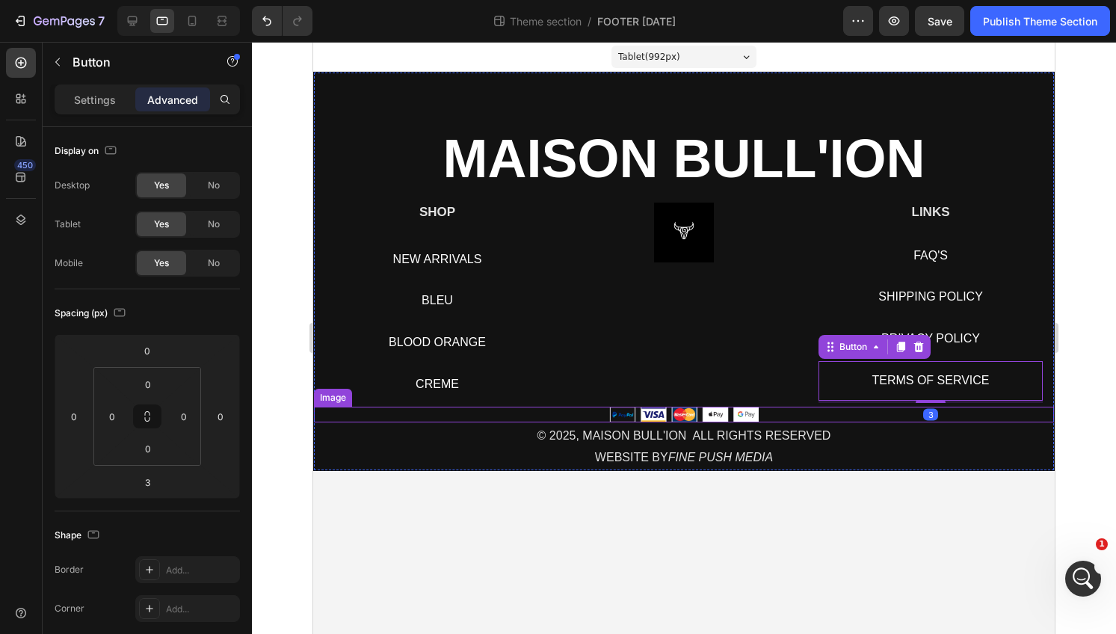
click at [902, 437] on p "© 2025, MAISON BULL'ION ALL RIGHTS RESERVED" at bounding box center [684, 436] width 737 height 22
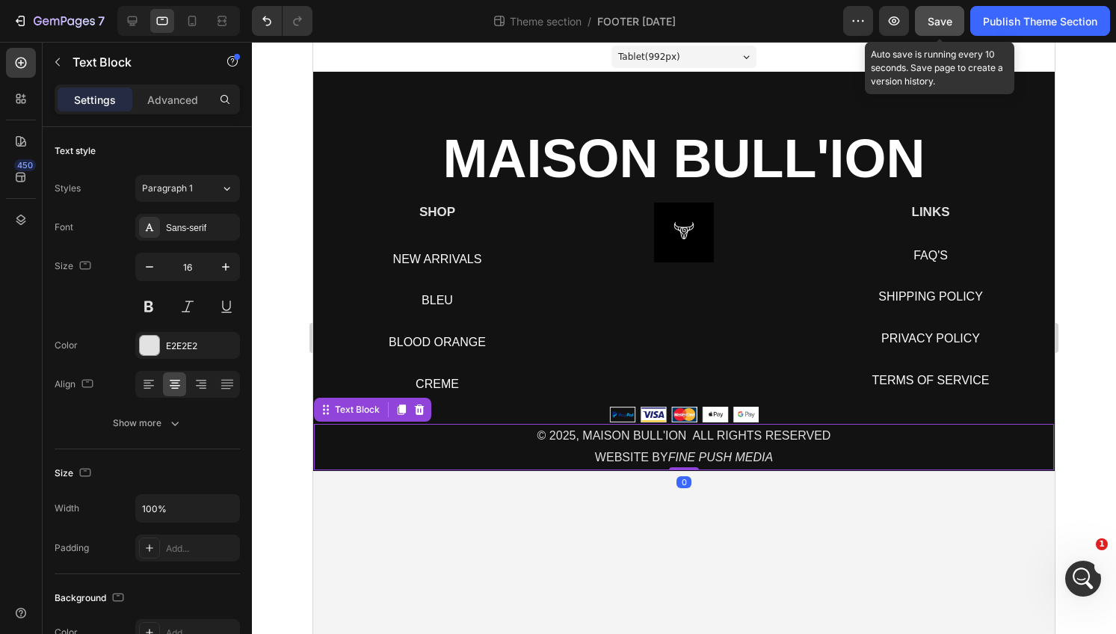
click at [949, 19] on span "Save" at bounding box center [940, 21] width 25 height 13
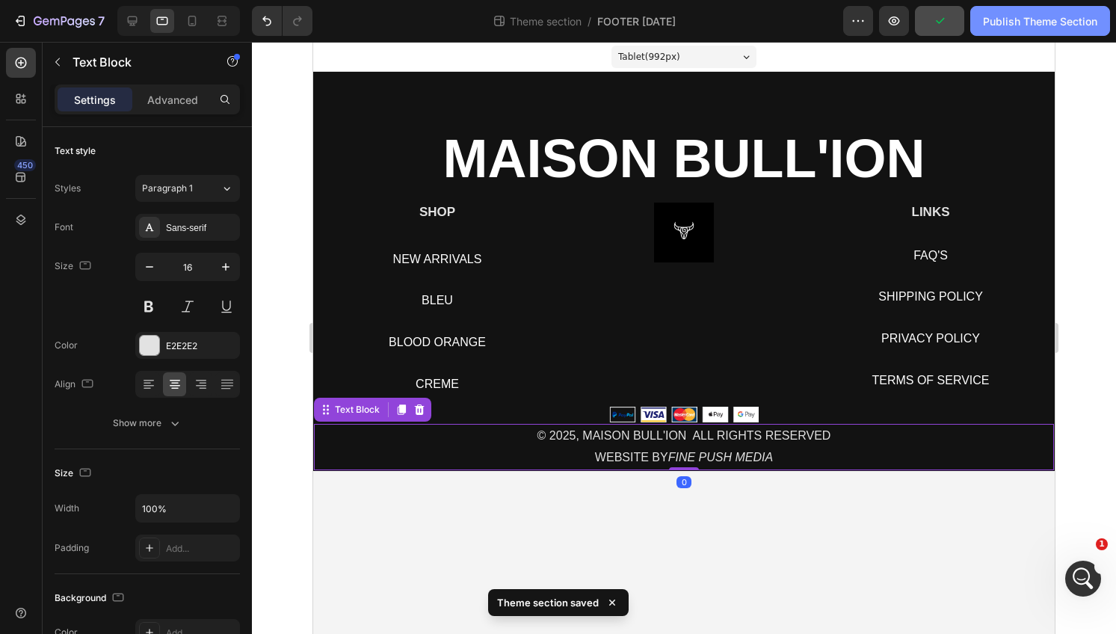
click at [1015, 19] on div "Publish Theme Section" at bounding box center [1040, 21] width 114 height 16
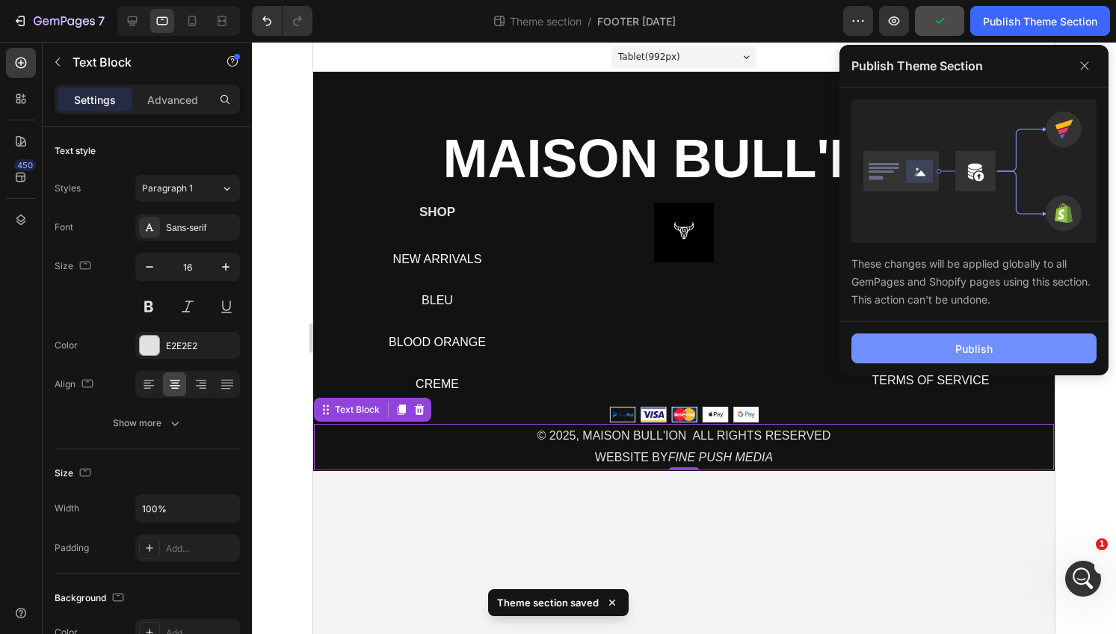
click at [921, 348] on button "Publish" at bounding box center [974, 348] width 245 height 30
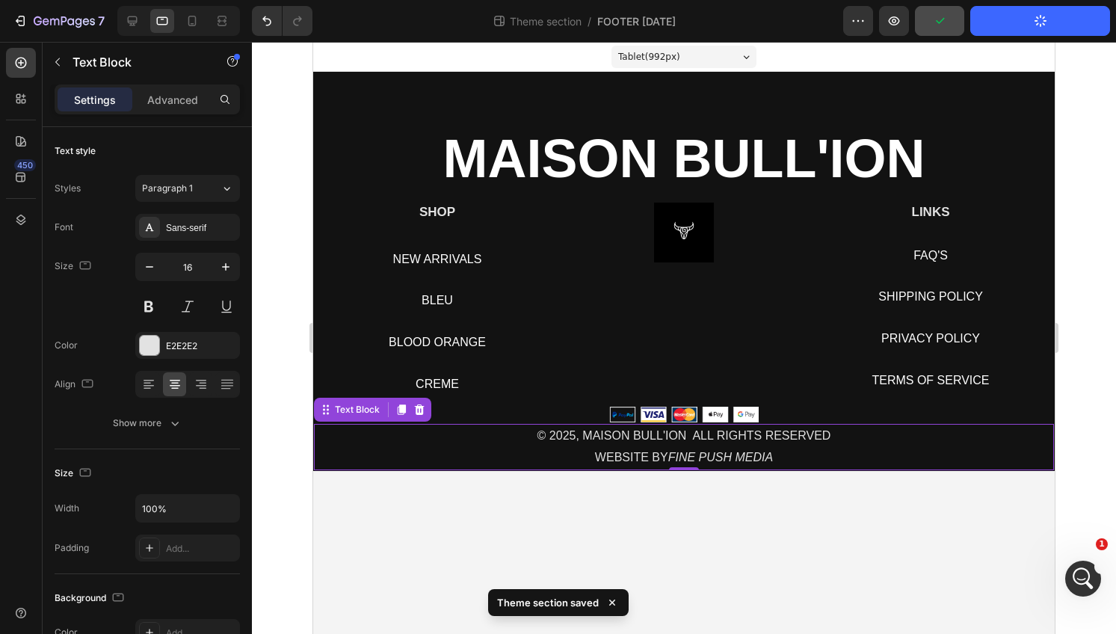
scroll to position [15314, 0]
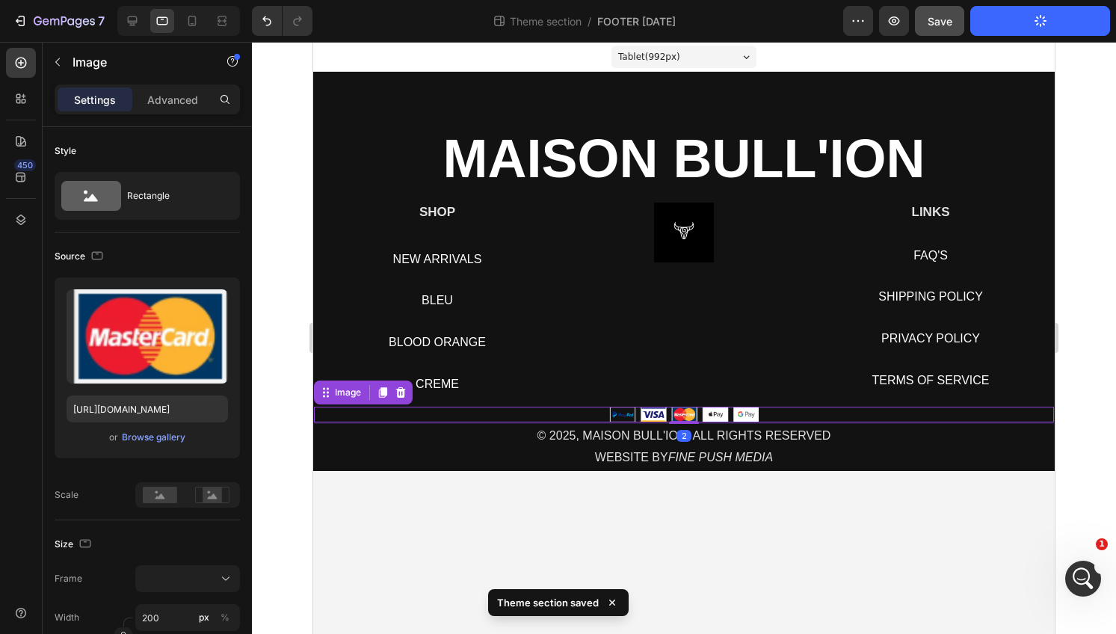
click at [680, 407] on img at bounding box center [684, 415] width 150 height 16
click at [680, 423] on div at bounding box center [684, 422] width 30 height 4
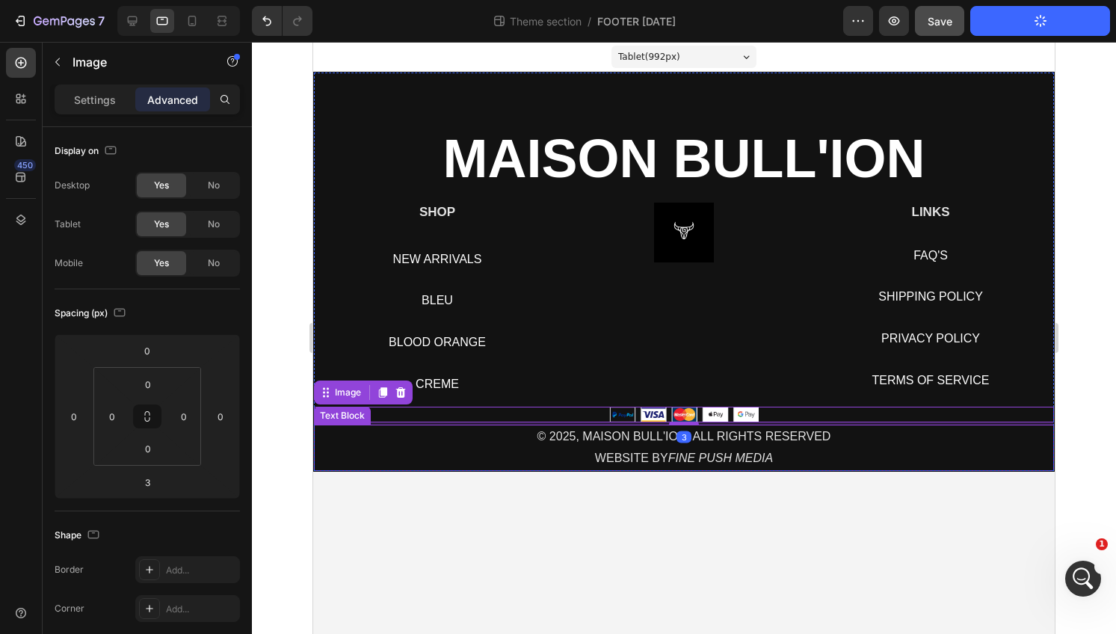
click at [649, 450] on p "WEBSITE BY FINE PUSH MEDIA" at bounding box center [684, 459] width 737 height 22
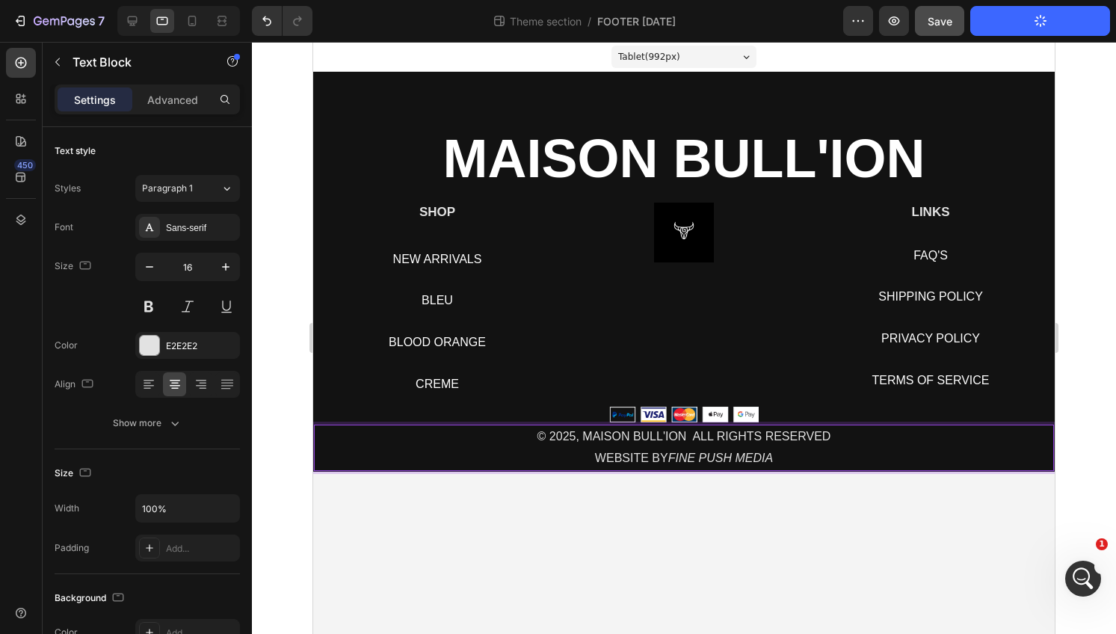
click at [649, 443] on p "© 2025, MAISON BULL'ION ALL RIGHTS RESERVED" at bounding box center [684, 437] width 737 height 22
click at [680, 470] on div "© 2025, MAISON BULL'ION ALL RIGHTS RESERVED WEBSITE BY FINE PUSH MEDIA" at bounding box center [684, 448] width 740 height 46
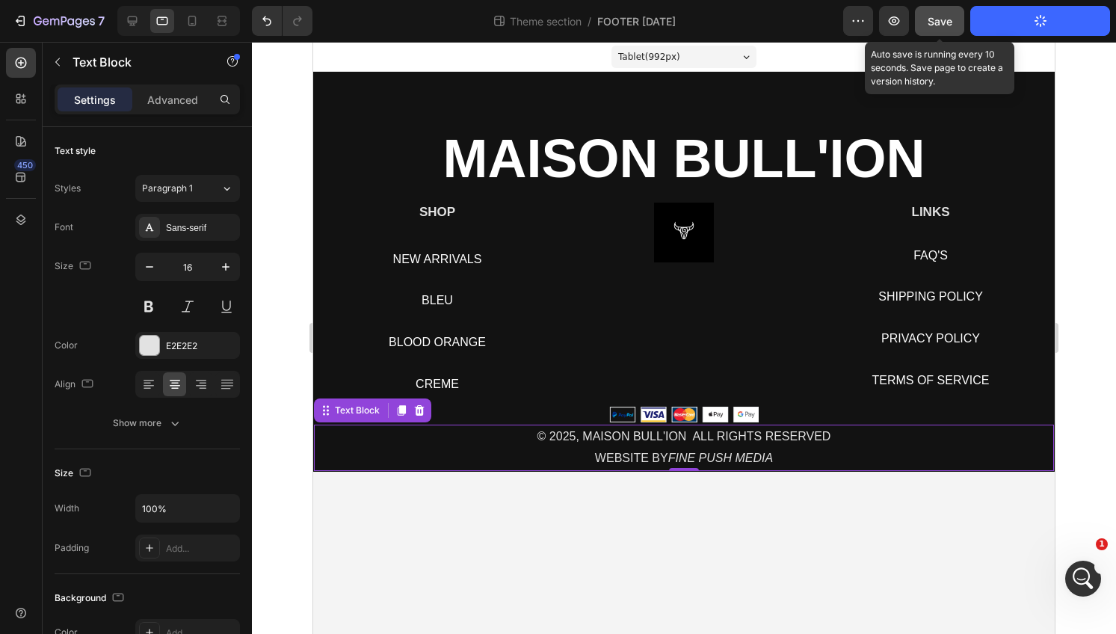
click at [941, 22] on span "Save" at bounding box center [940, 21] width 25 height 13
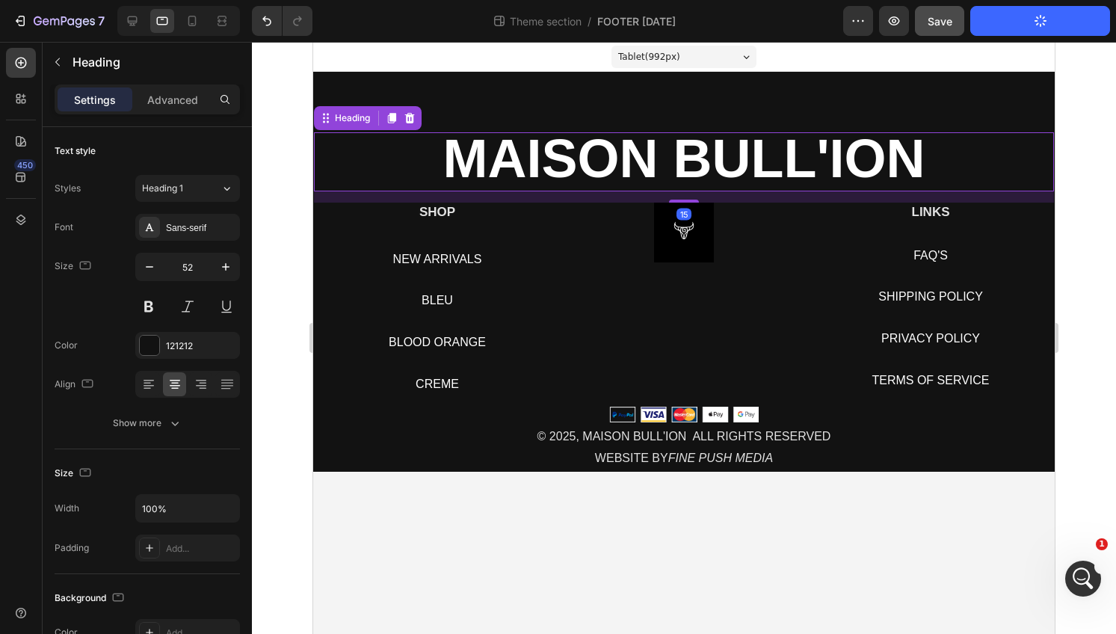
click at [843, 150] on strong "MAISON BULL'ION" at bounding box center [684, 159] width 482 height 60
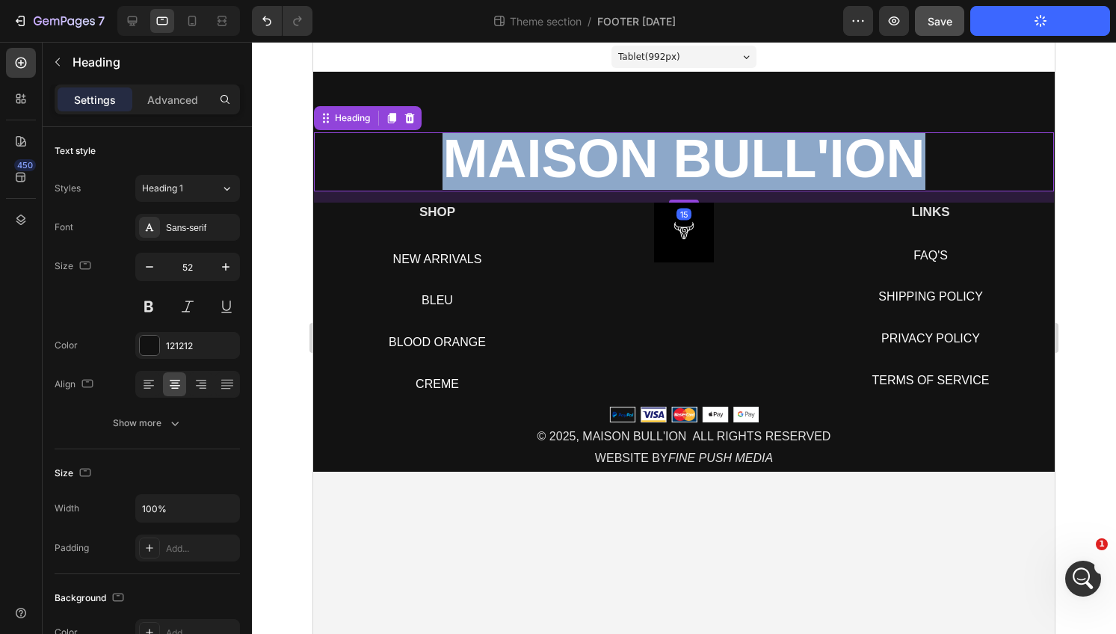
click at [843, 150] on strong "MAISON BULL'ION" at bounding box center [684, 159] width 482 height 60
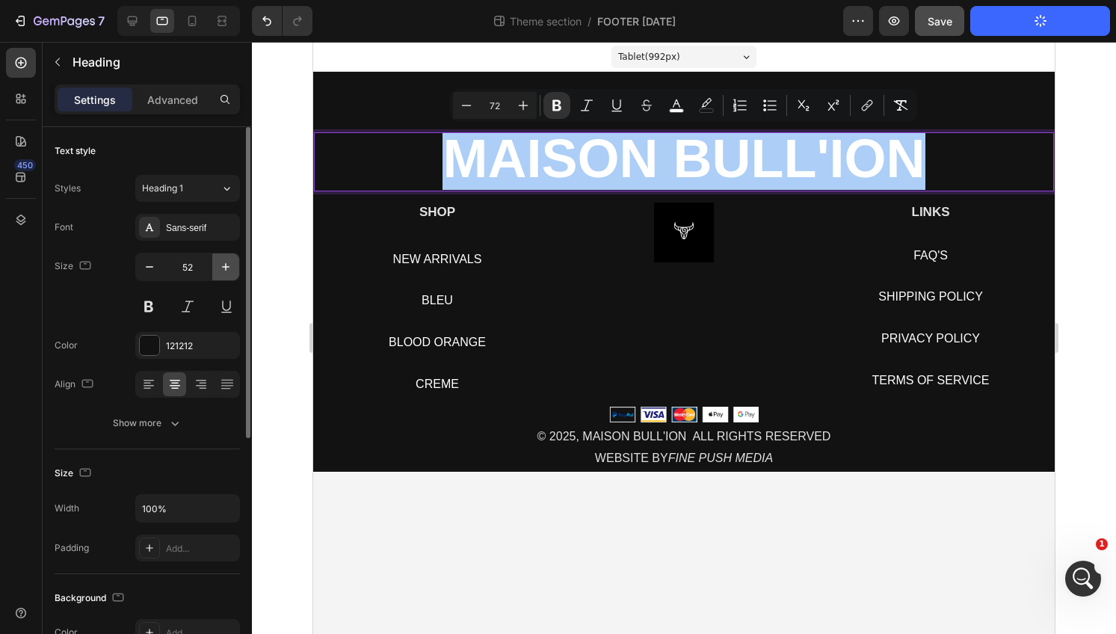
click at [217, 273] on button "button" at bounding box center [225, 266] width 27 height 27
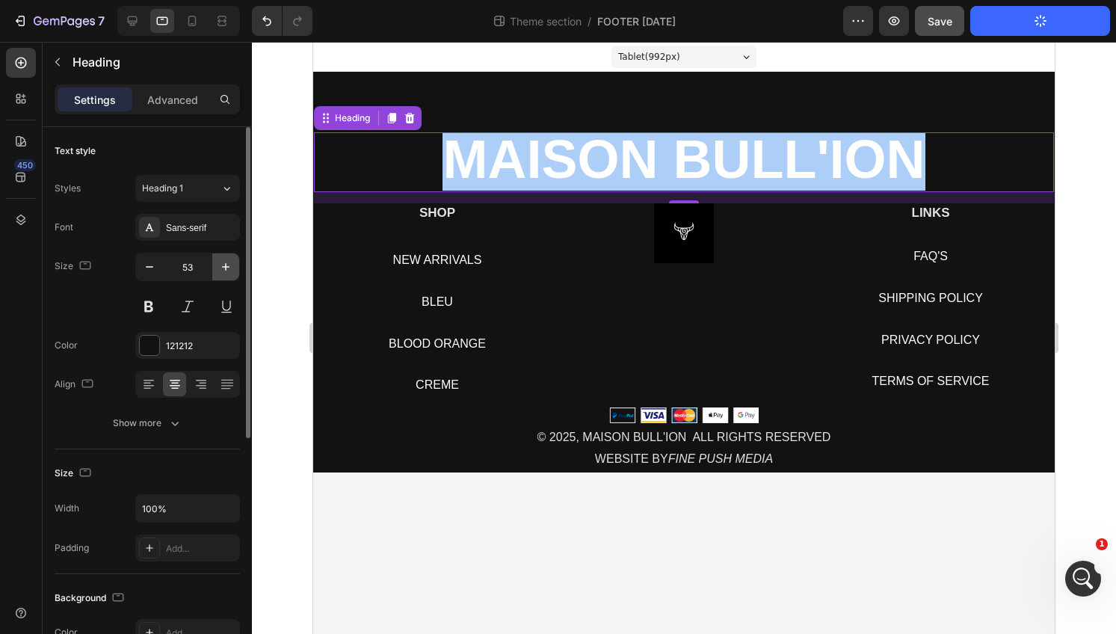
click at [217, 273] on button "button" at bounding box center [225, 266] width 27 height 27
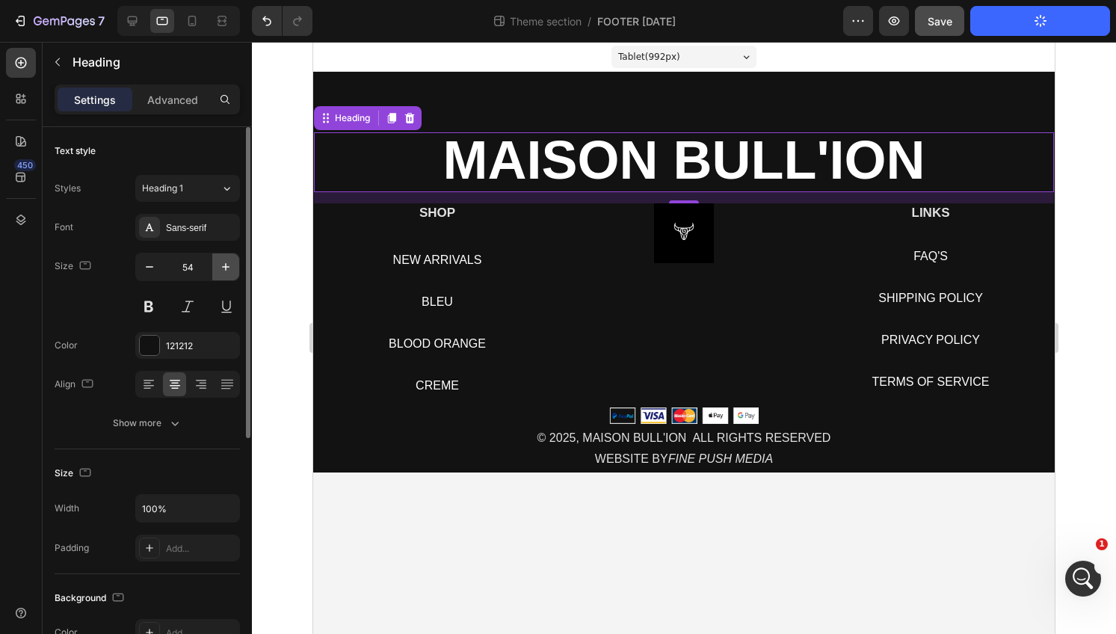
click at [217, 273] on button "button" at bounding box center [225, 266] width 27 height 27
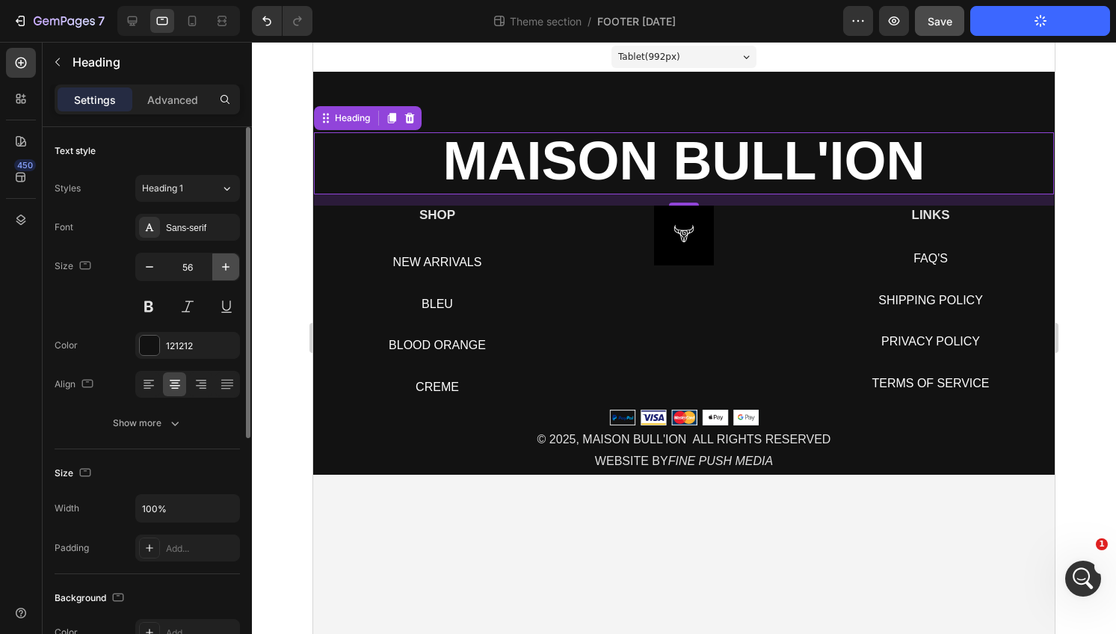
click at [217, 272] on button "button" at bounding box center [225, 266] width 27 height 27
type input "58"
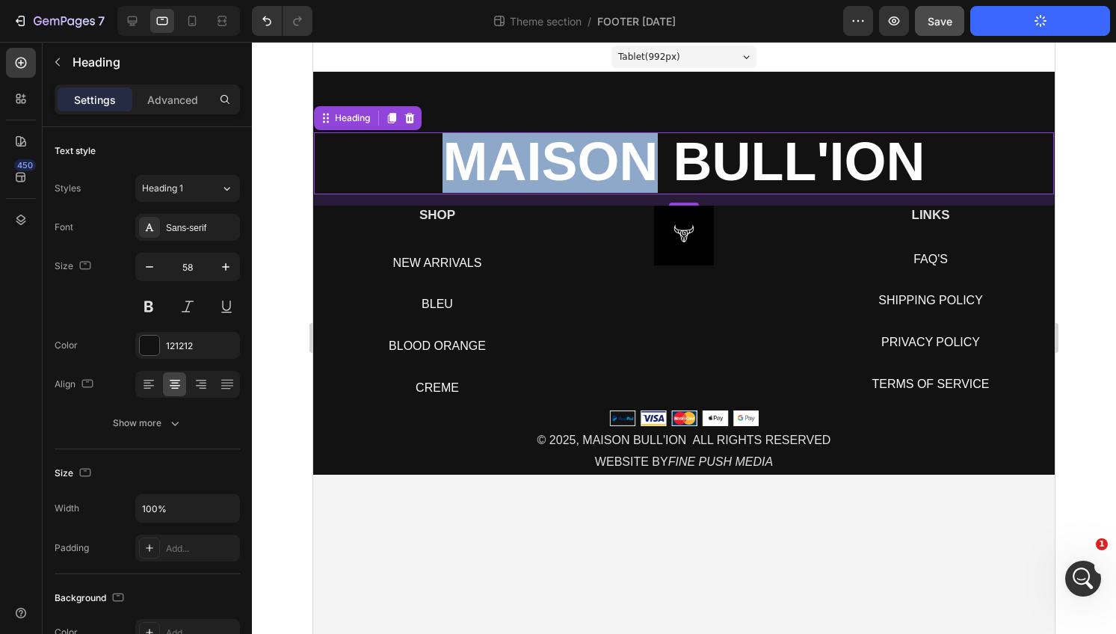
click at [544, 161] on strong "MAISON BULL'ION" at bounding box center [684, 162] width 482 height 60
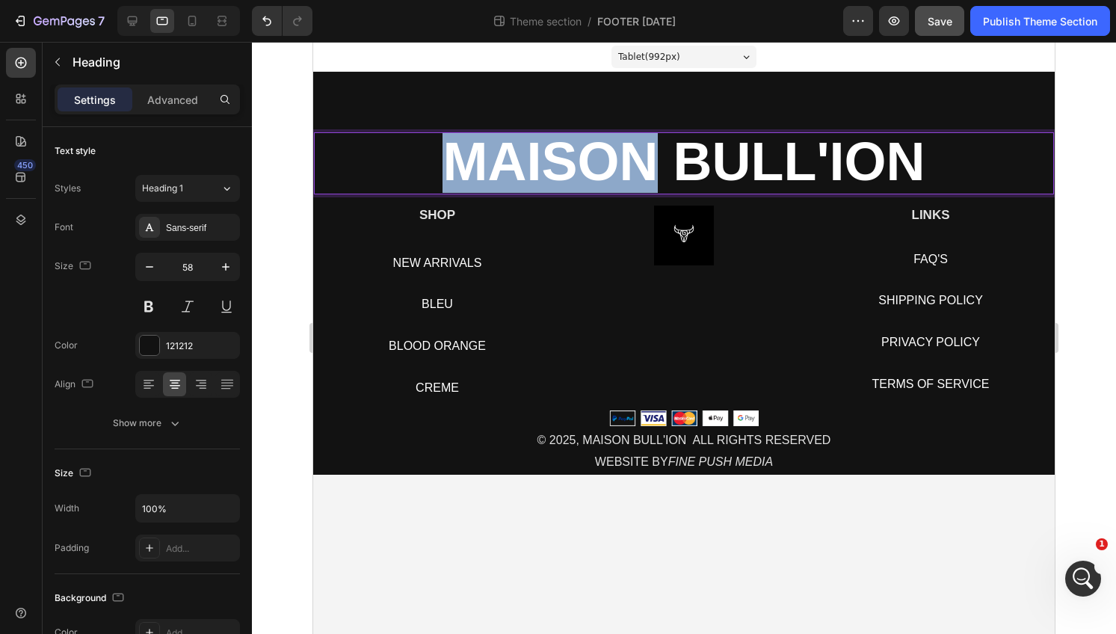
click at [544, 161] on strong "MAISON BULL'ION" at bounding box center [684, 162] width 482 height 60
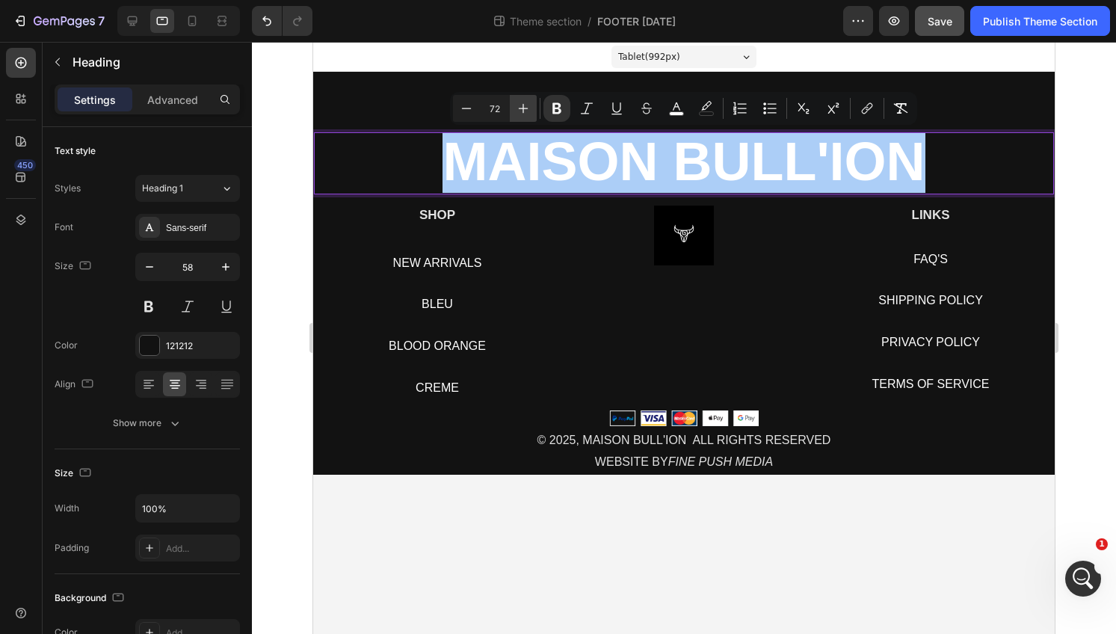
click at [526, 107] on icon "Editor contextual toolbar" at bounding box center [523, 108] width 15 height 15
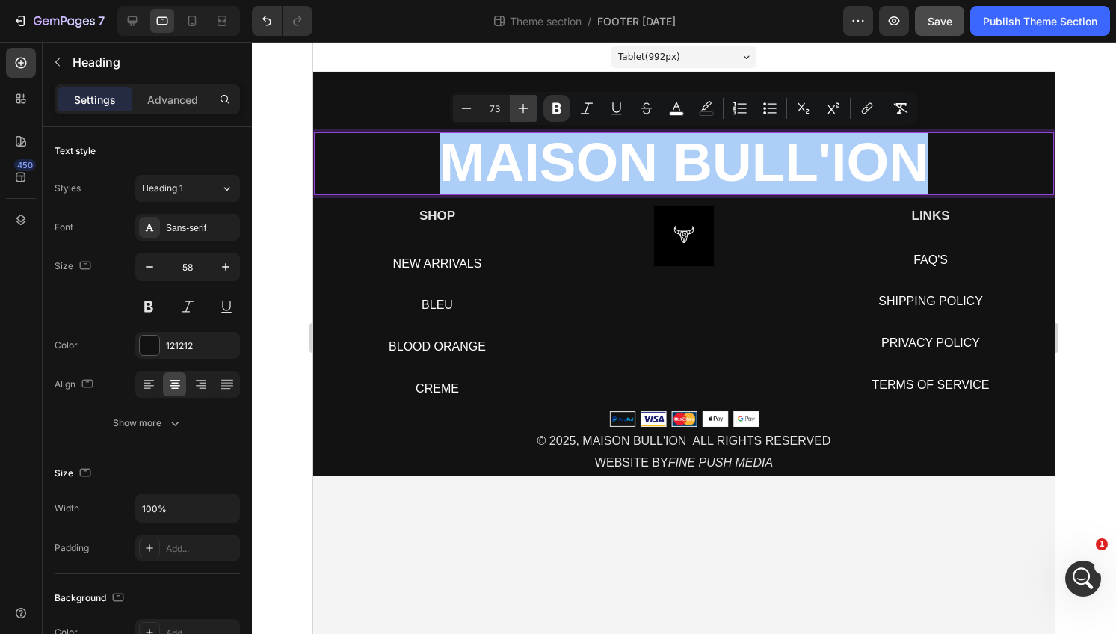
click at [526, 107] on icon "Editor contextual toolbar" at bounding box center [523, 108] width 15 height 15
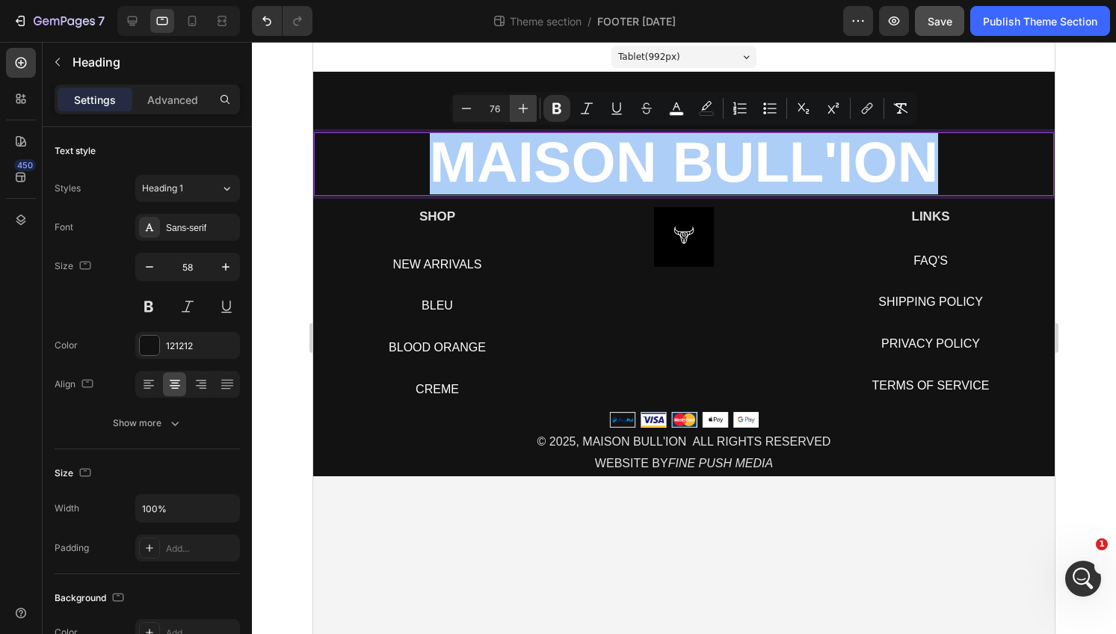
click at [526, 107] on icon "Editor contextual toolbar" at bounding box center [523, 108] width 15 height 15
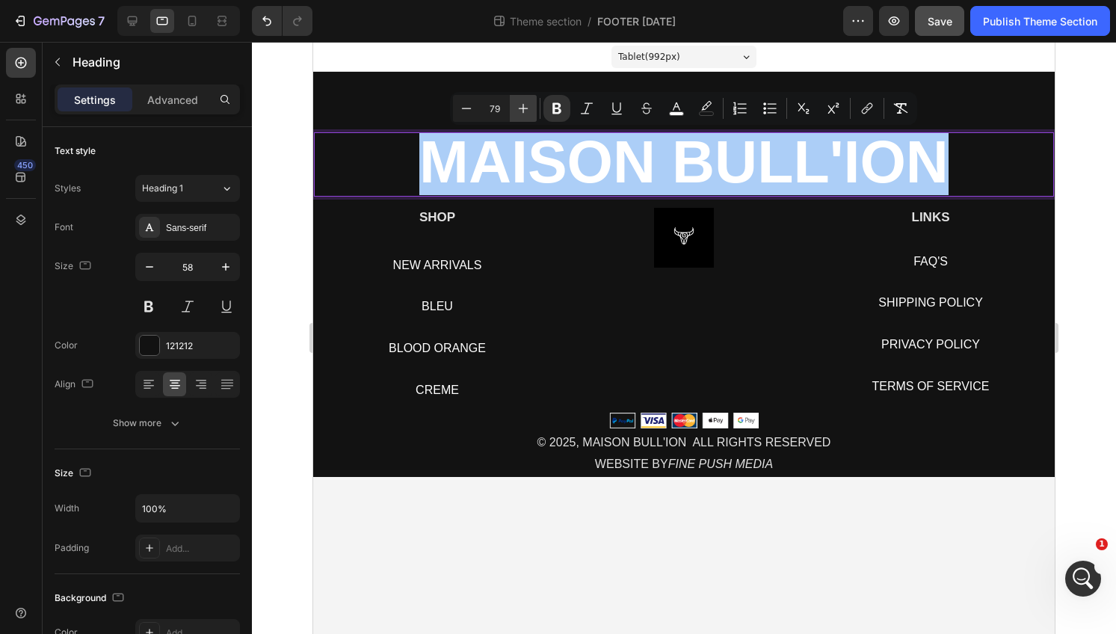
click at [526, 107] on icon "Editor contextual toolbar" at bounding box center [523, 108] width 15 height 15
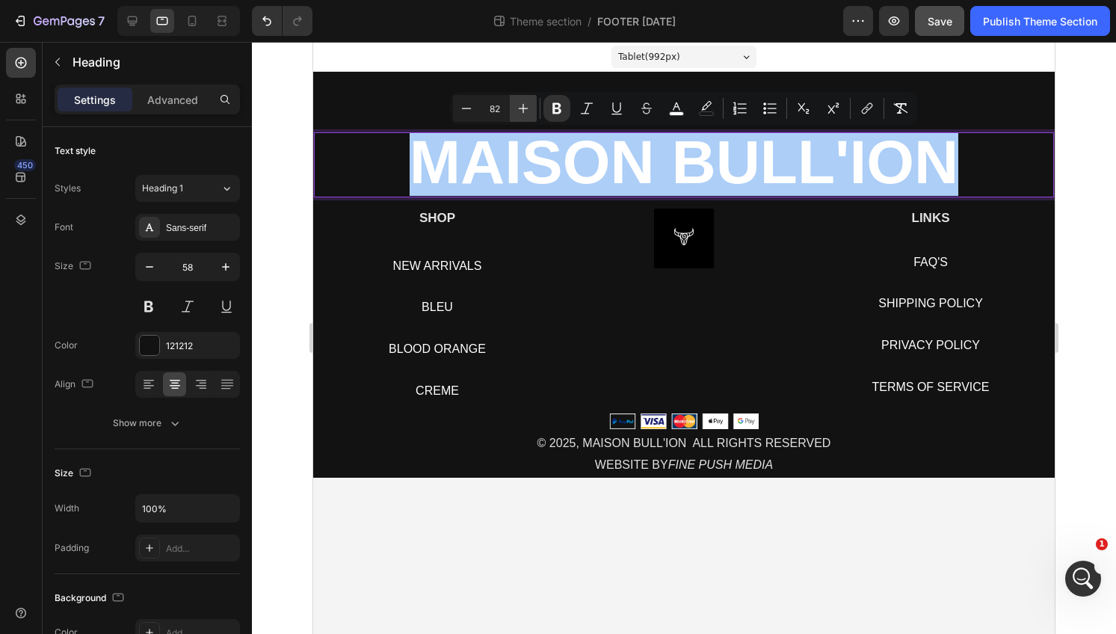
click at [526, 107] on icon "Editor contextual toolbar" at bounding box center [523, 108] width 15 height 15
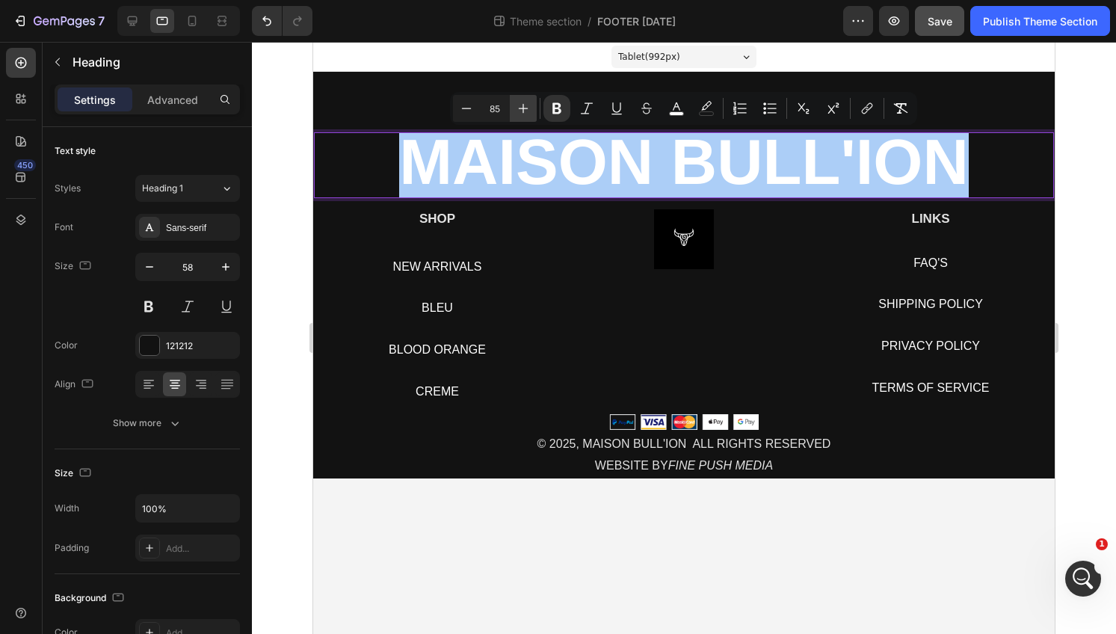
click at [526, 107] on icon "Editor contextual toolbar" at bounding box center [523, 108] width 15 height 15
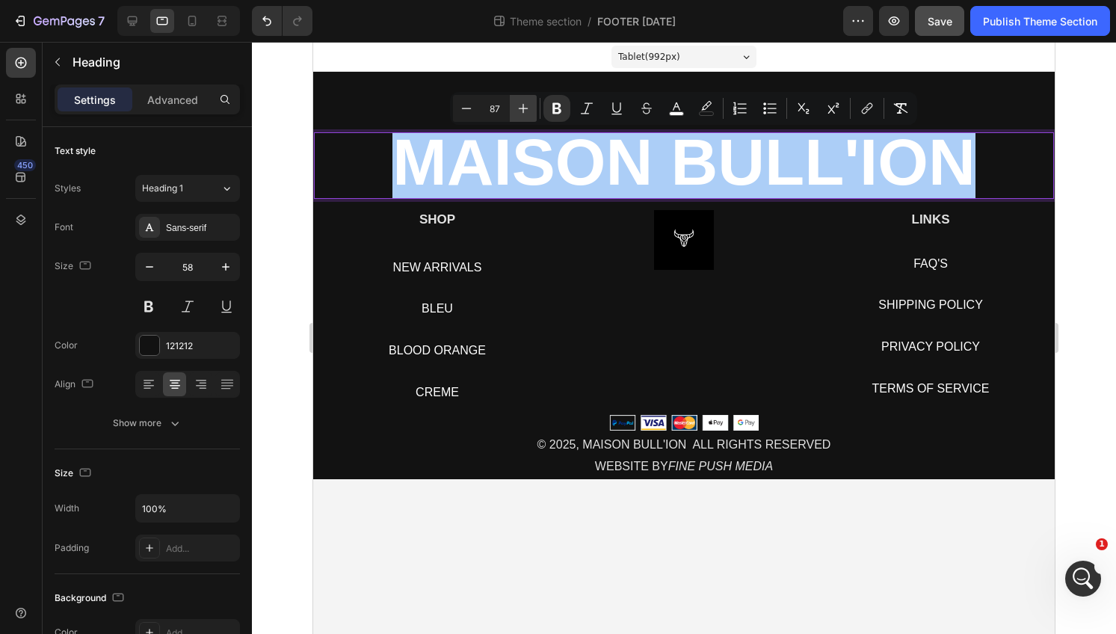
click at [526, 107] on icon "Editor contextual toolbar" at bounding box center [523, 108] width 15 height 15
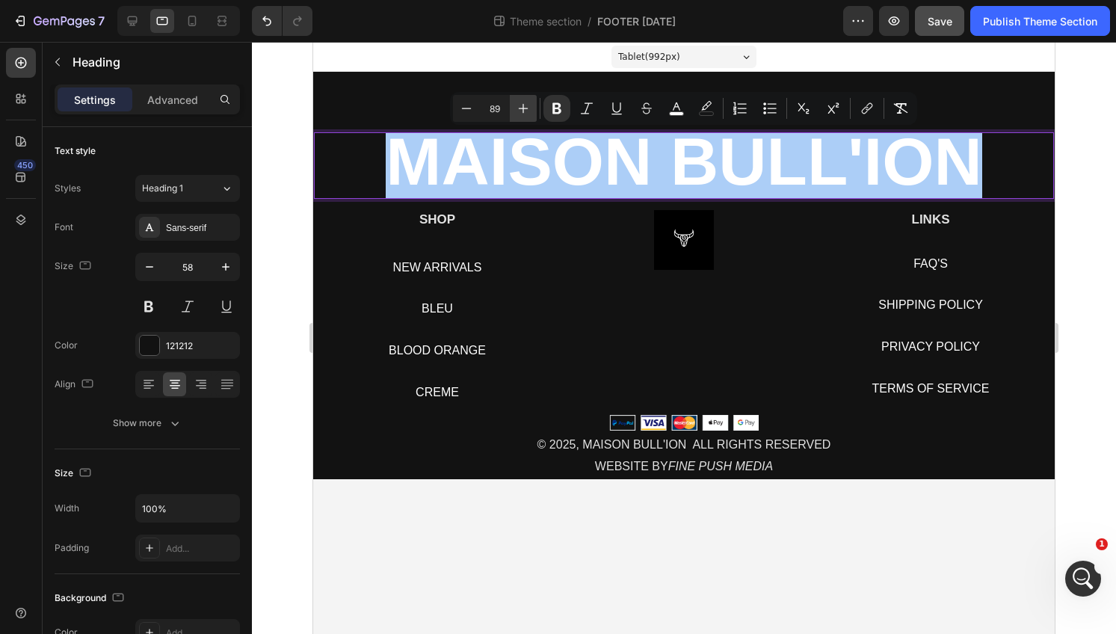
click at [526, 107] on icon "Editor contextual toolbar" at bounding box center [523, 108] width 15 height 15
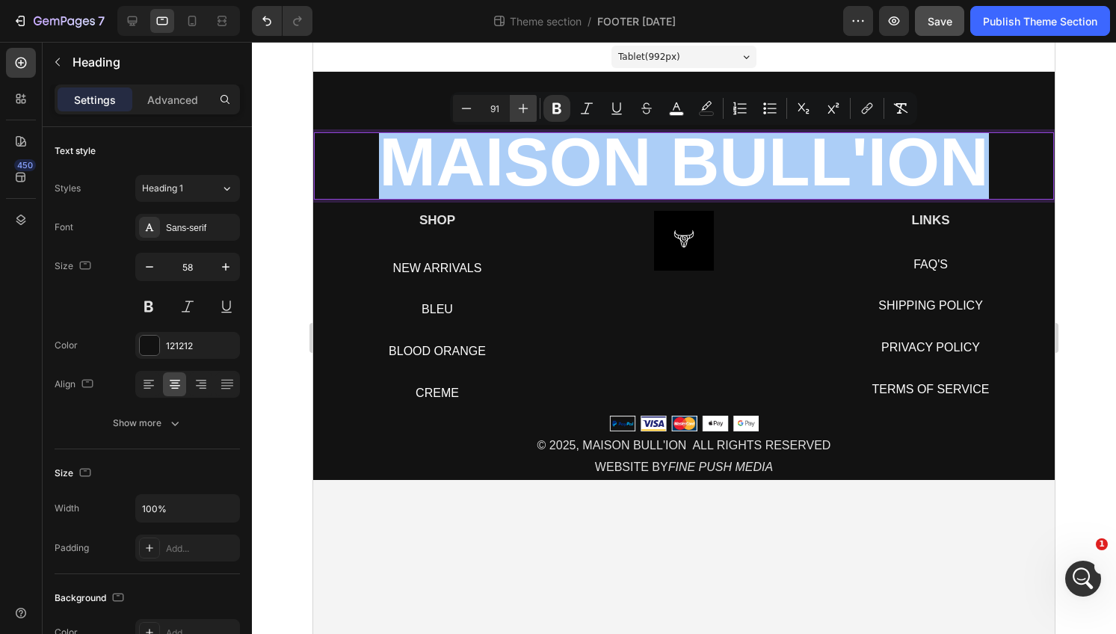
click at [526, 107] on icon "Editor contextual toolbar" at bounding box center [523, 108] width 15 height 15
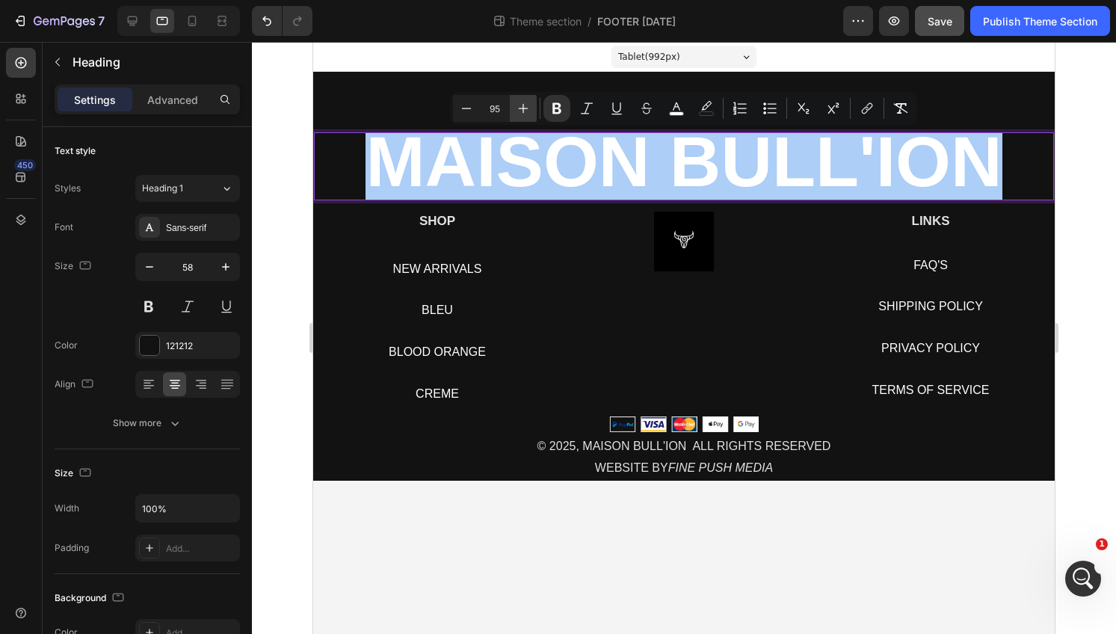
click at [526, 107] on icon "Editor contextual toolbar" at bounding box center [523, 108] width 15 height 15
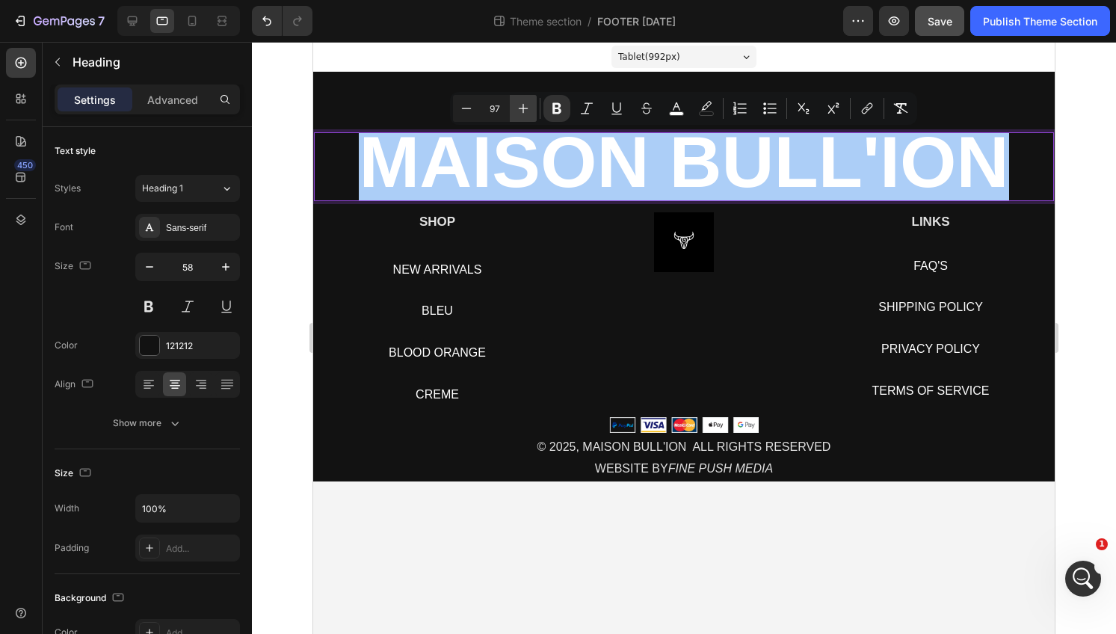
click at [526, 107] on icon "Editor contextual toolbar" at bounding box center [523, 108] width 15 height 15
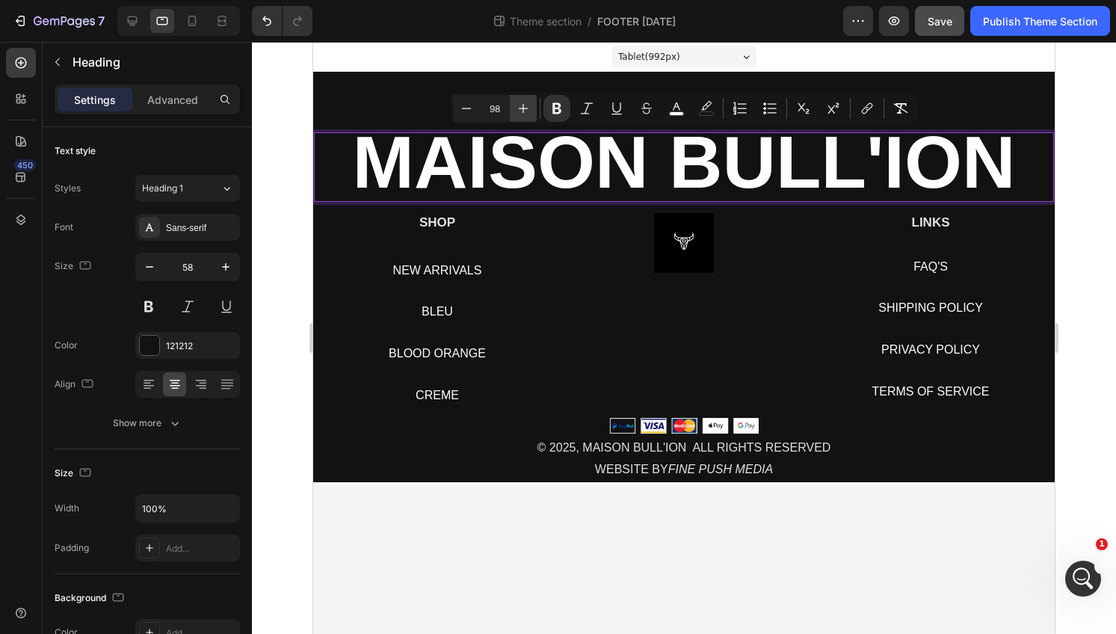
type input "99"
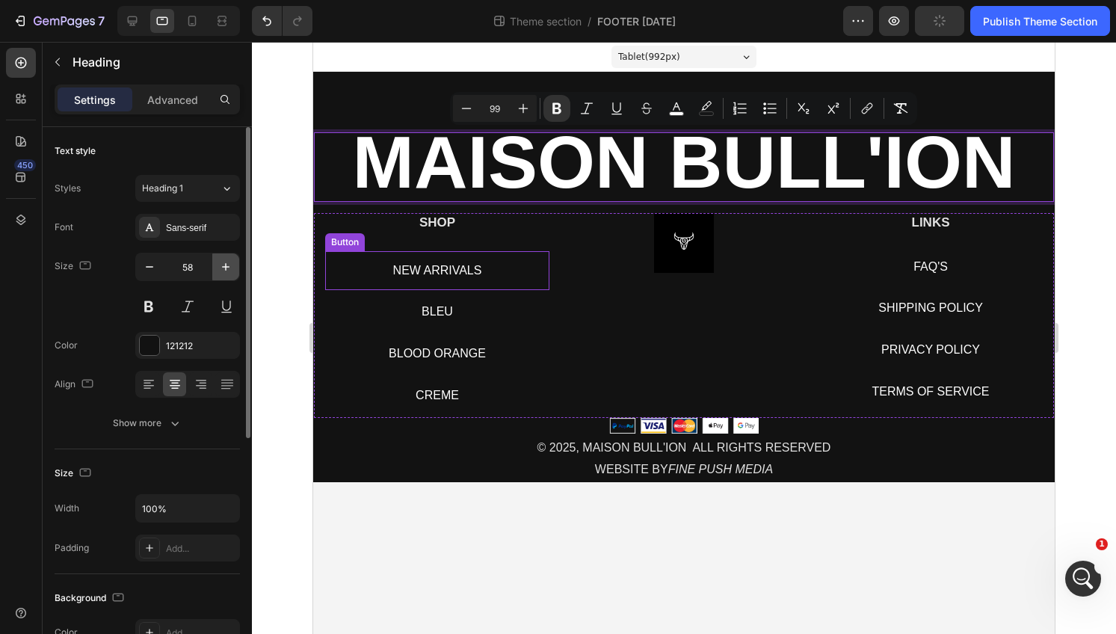
click at [230, 265] on icon "button" at bounding box center [225, 266] width 15 height 15
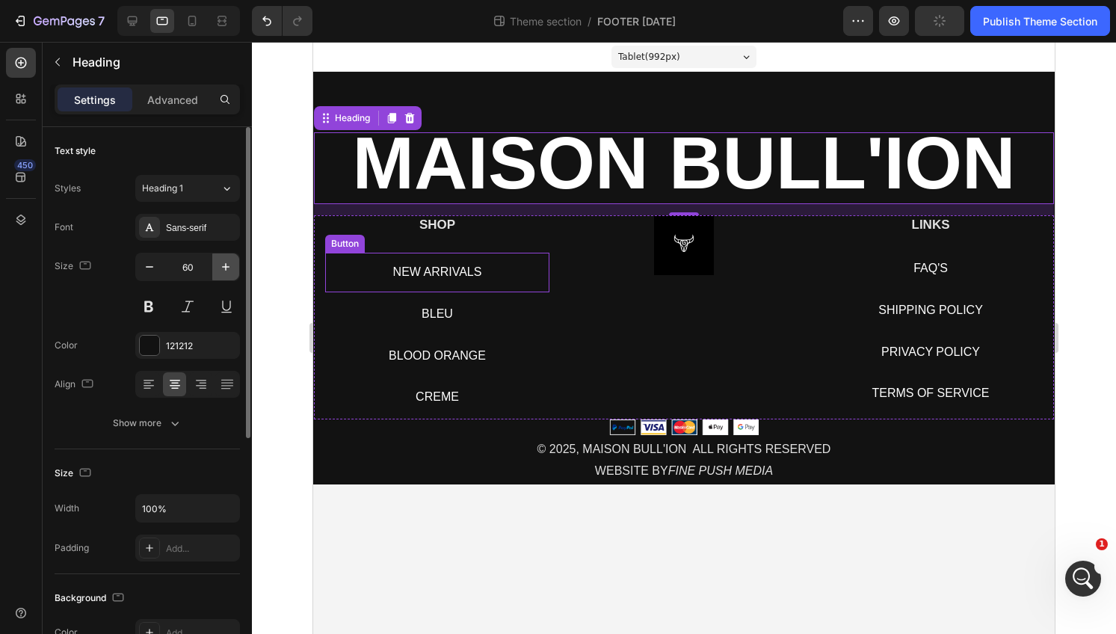
click at [230, 265] on icon "button" at bounding box center [225, 266] width 15 height 15
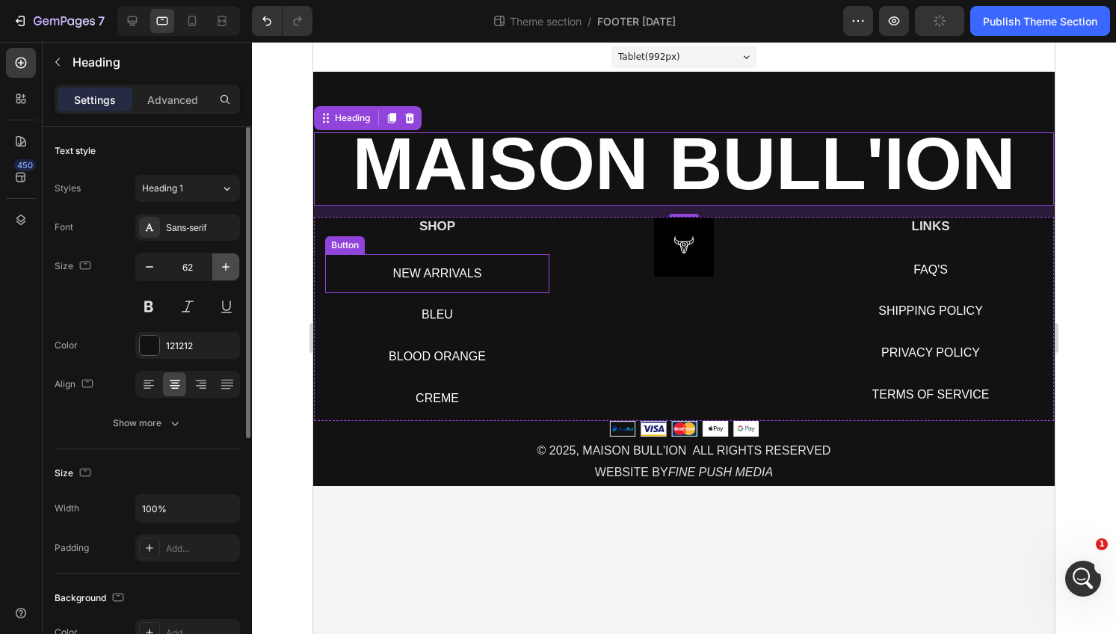
click at [230, 265] on icon "button" at bounding box center [225, 266] width 15 height 15
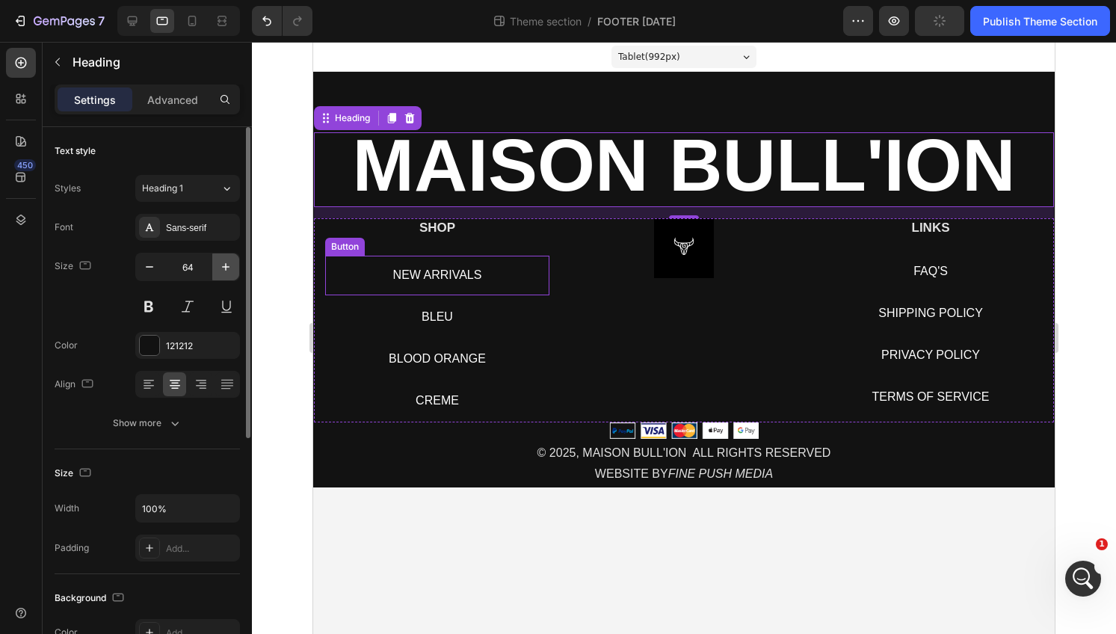
click at [230, 265] on icon "button" at bounding box center [225, 266] width 15 height 15
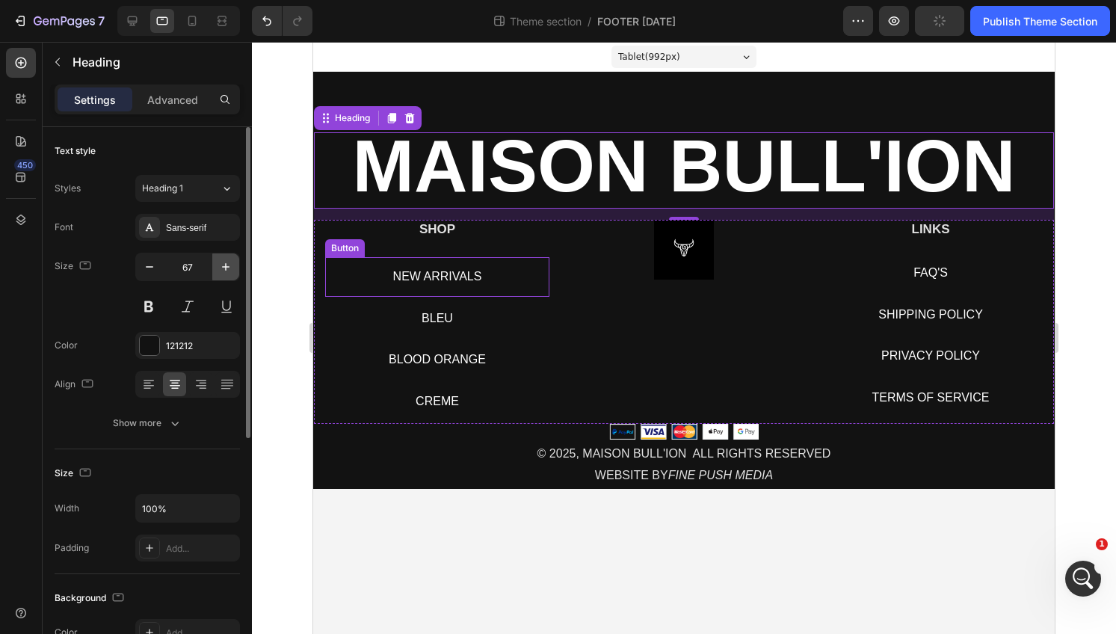
click at [230, 265] on icon "button" at bounding box center [225, 266] width 15 height 15
type input "68"
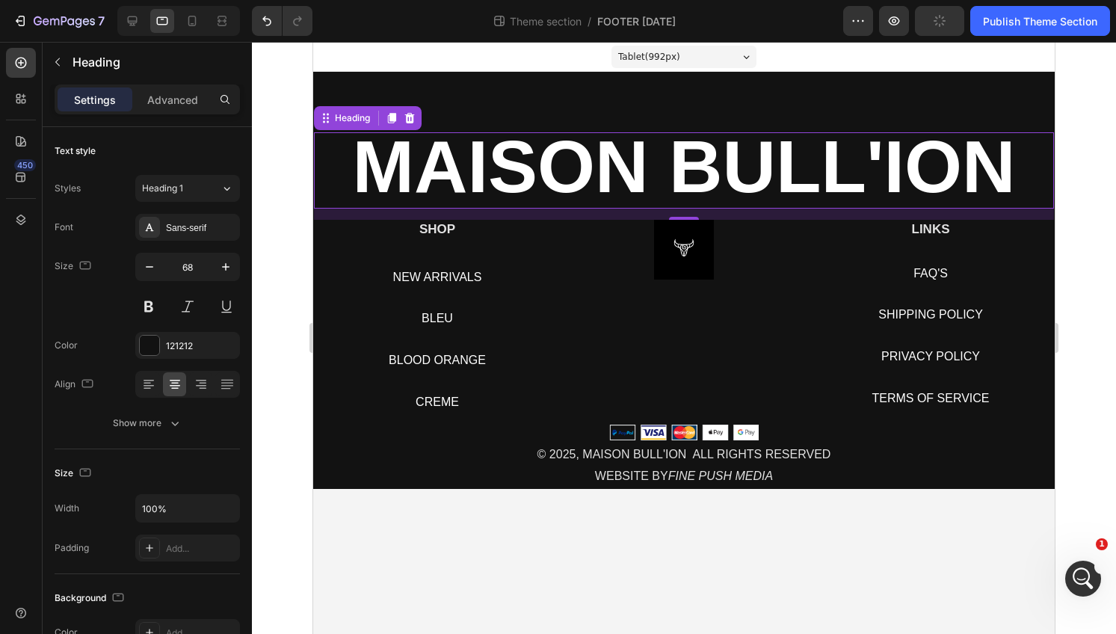
click at [736, 164] on strong "MAISON BULL'ION" at bounding box center [684, 166] width 663 height 83
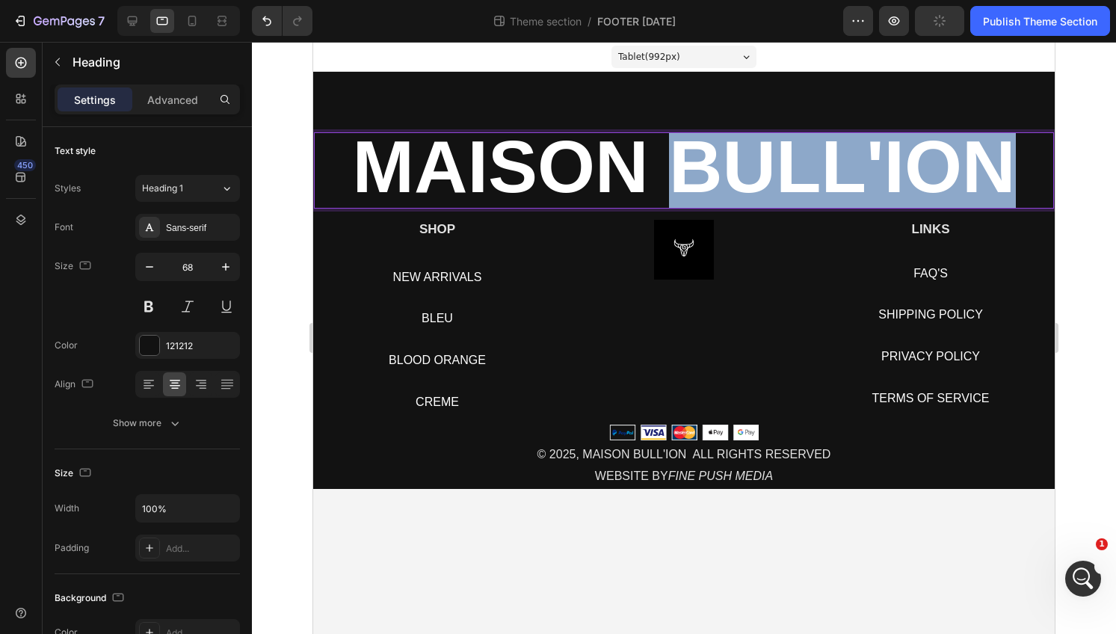
click at [736, 164] on strong "MAISON BULL'ION" at bounding box center [684, 166] width 663 height 83
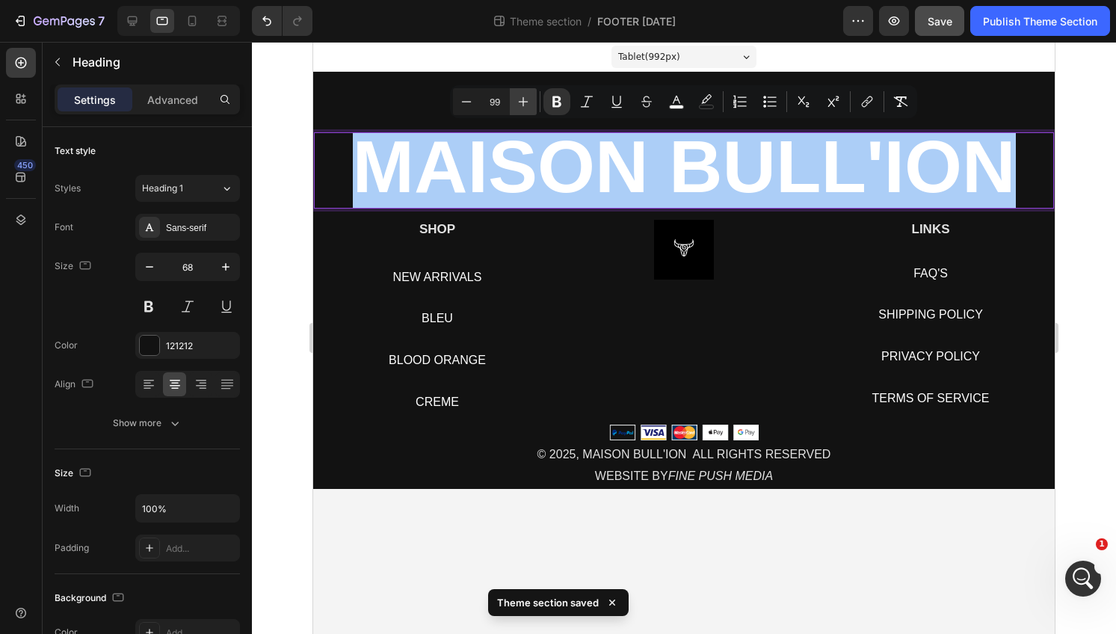
click at [535, 102] on button "Plus" at bounding box center [523, 101] width 27 height 27
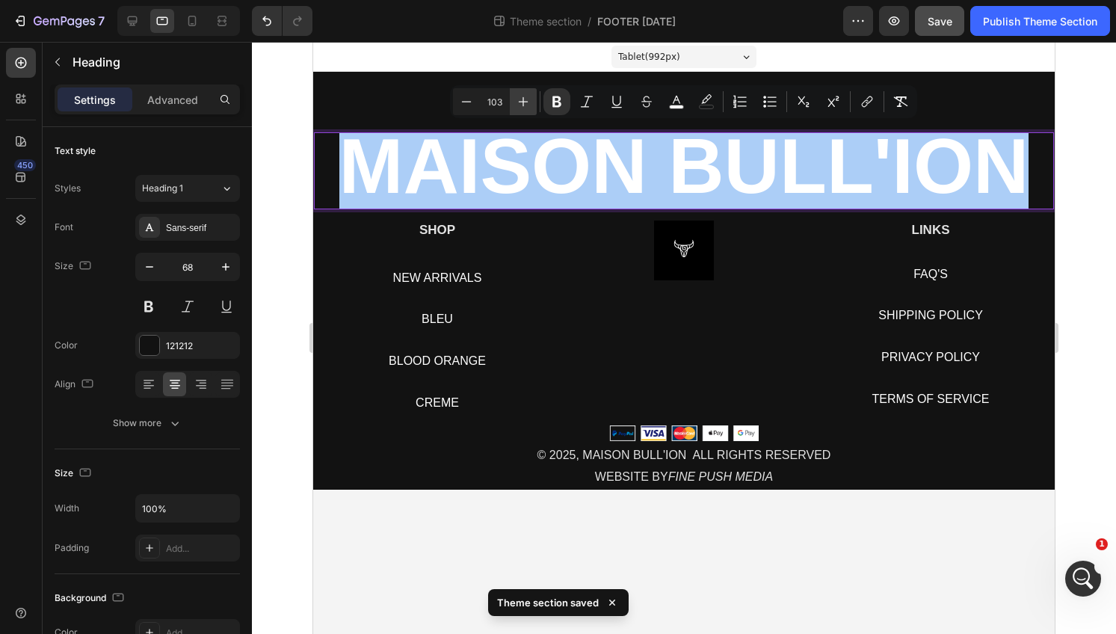
click at [535, 102] on button "Plus" at bounding box center [523, 101] width 27 height 27
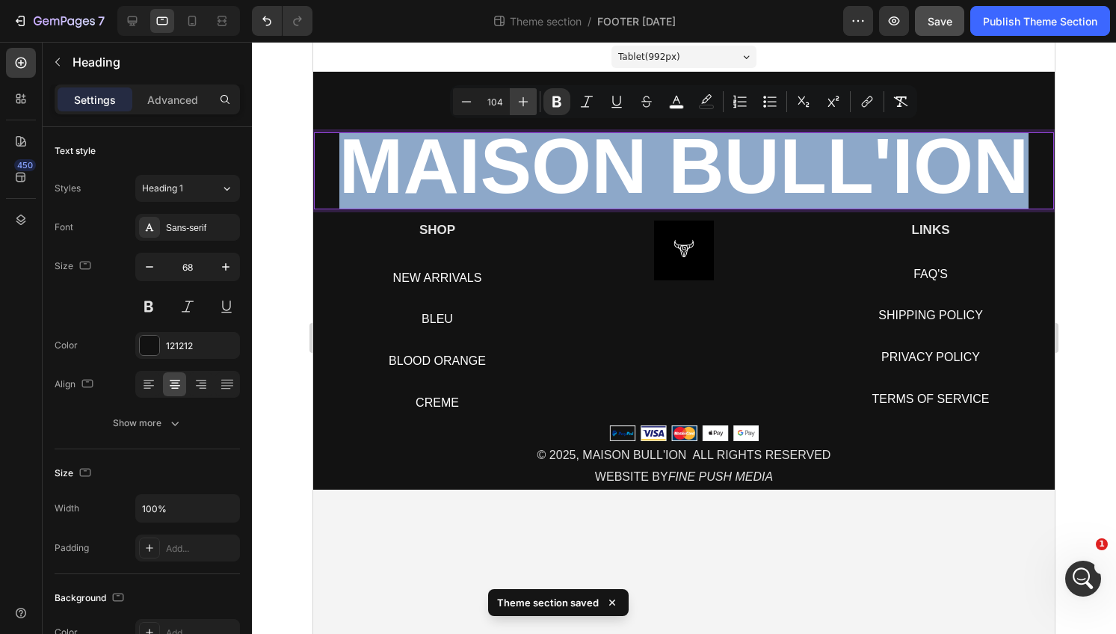
type input "105"
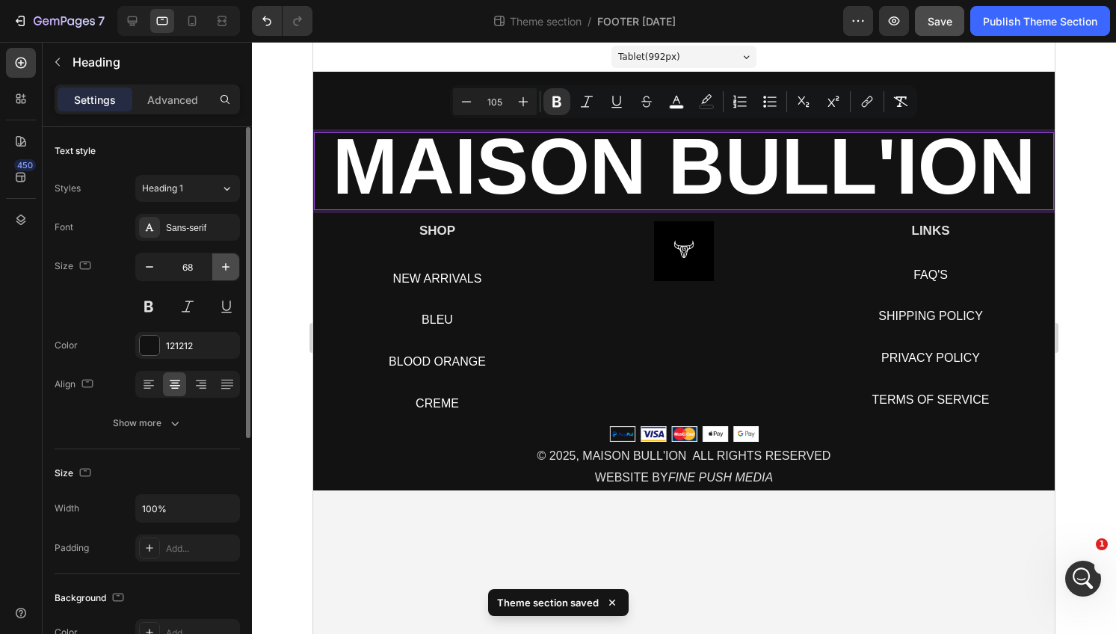
click at [220, 271] on icon "button" at bounding box center [225, 266] width 15 height 15
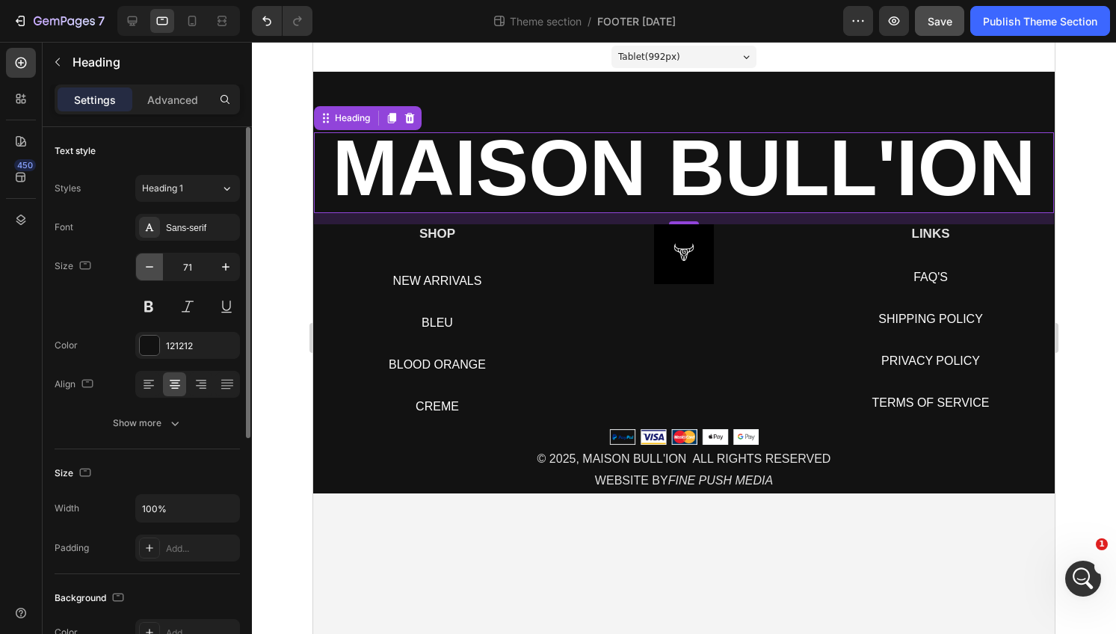
click at [137, 271] on button "button" at bounding box center [149, 266] width 27 height 27
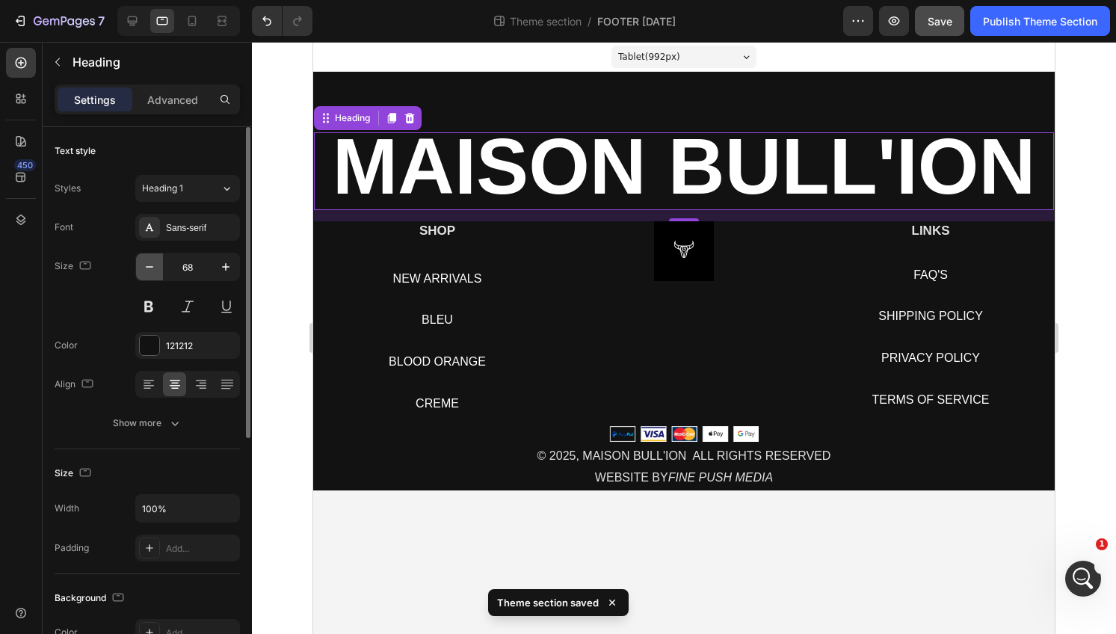
click at [137, 271] on button "button" at bounding box center [149, 266] width 27 height 27
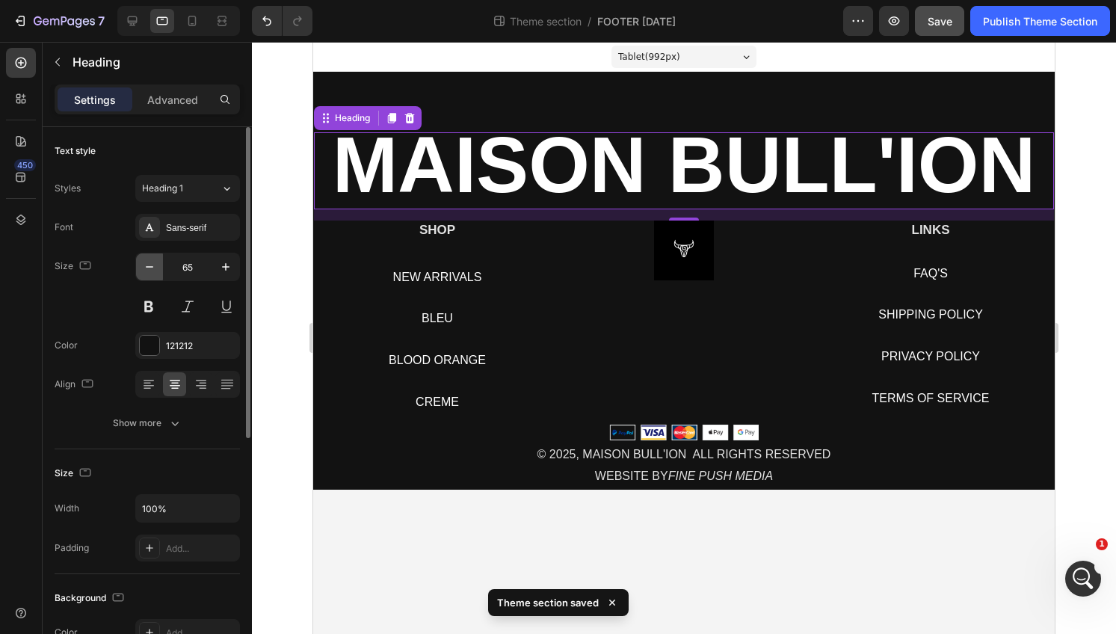
click at [137, 271] on button "button" at bounding box center [149, 266] width 27 height 27
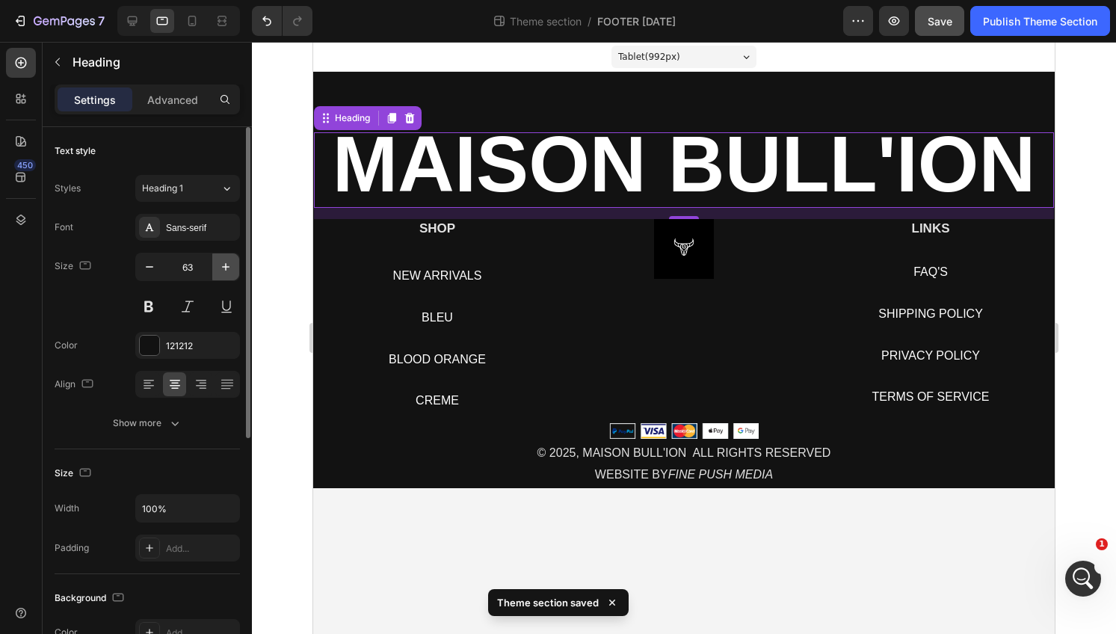
click at [228, 266] on icon "button" at bounding box center [225, 266] width 7 height 7
type input "64"
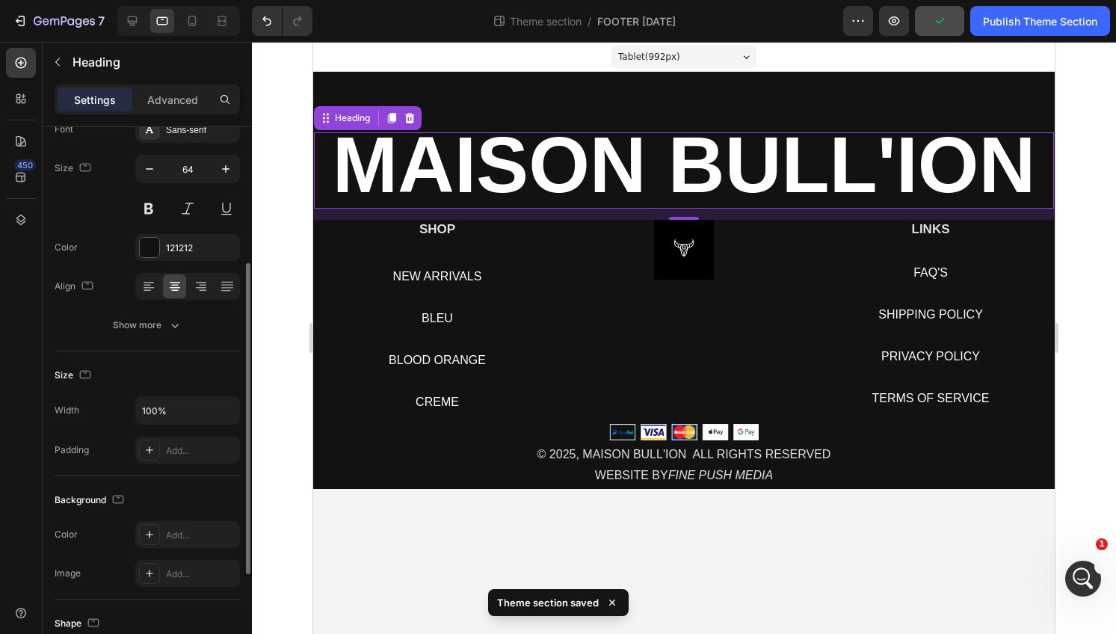
scroll to position [86, 0]
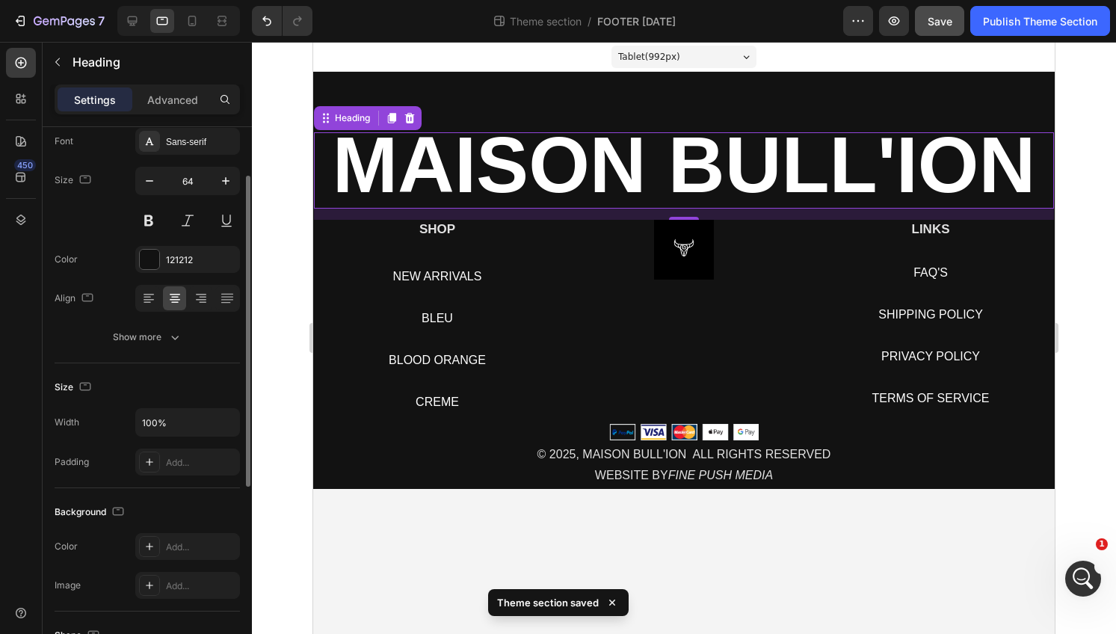
click at [440, 171] on strong "MAISON BULL'ION" at bounding box center [685, 164] width 704 height 87
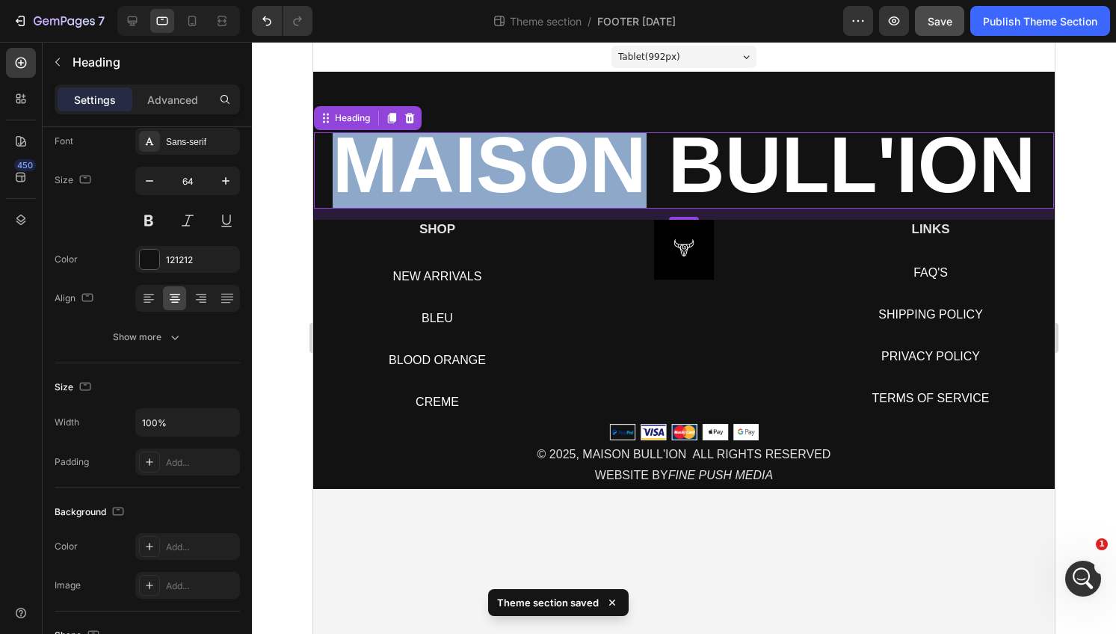
click at [440, 171] on strong "MAISON BULL'ION" at bounding box center [685, 164] width 704 height 87
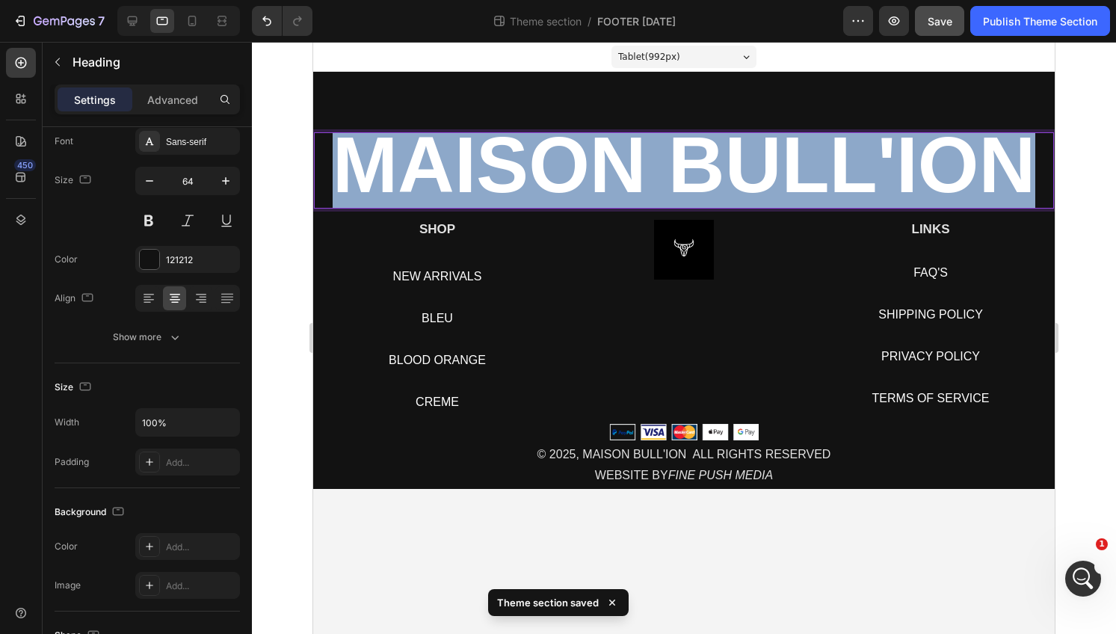
click at [440, 171] on strong "MAISON BULL'ION" at bounding box center [685, 164] width 704 height 87
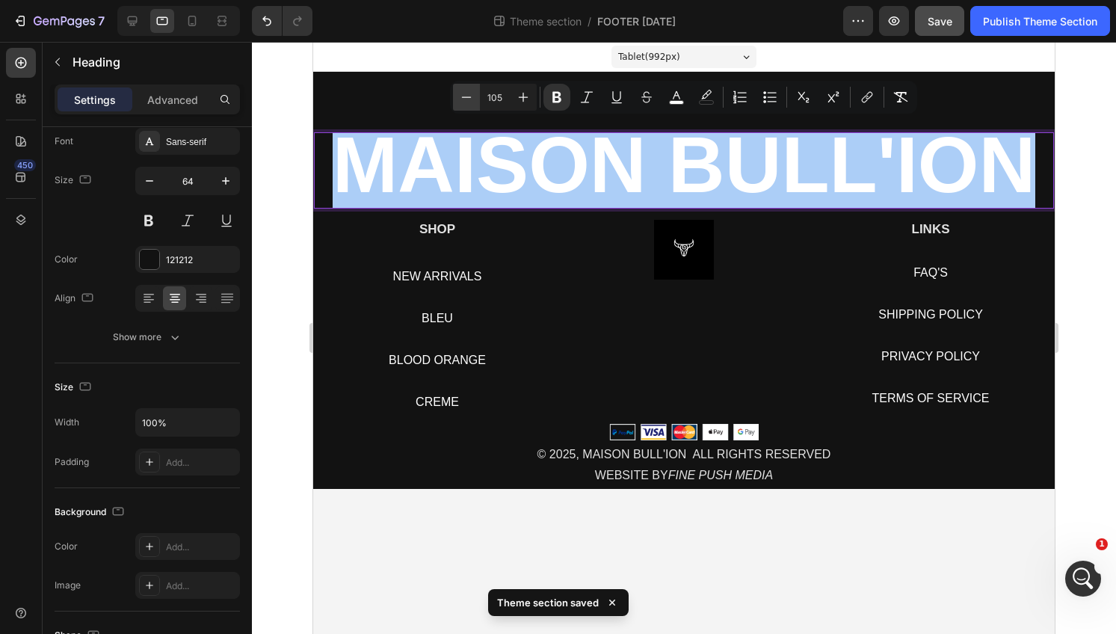
click at [466, 97] on icon "Editor contextual toolbar" at bounding box center [467, 96] width 10 height 1
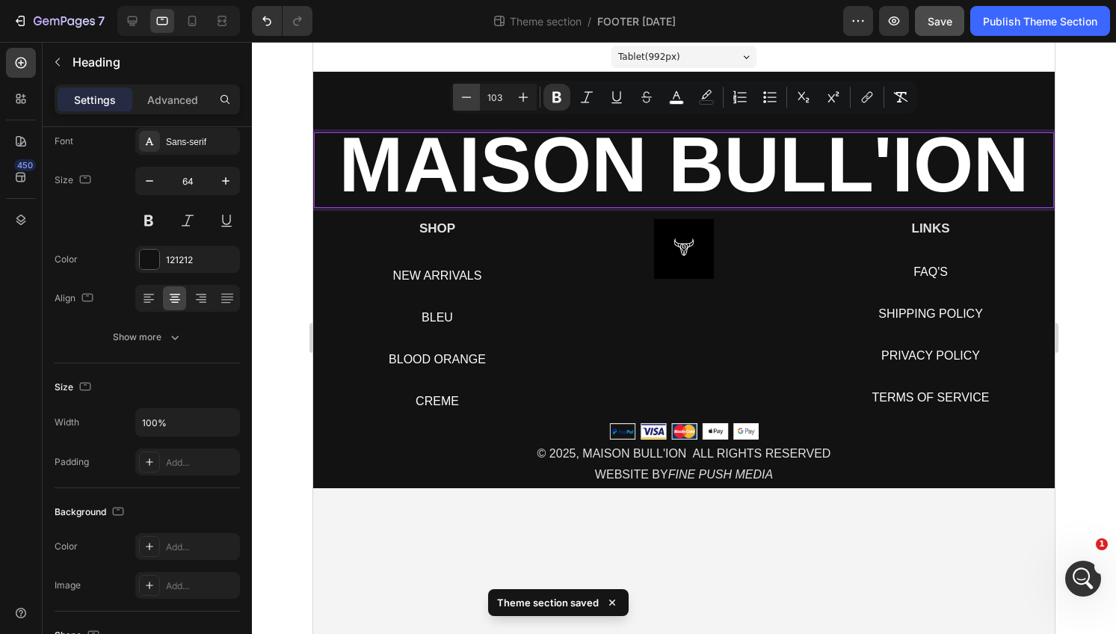
click at [466, 97] on icon "Editor contextual toolbar" at bounding box center [467, 96] width 10 height 1
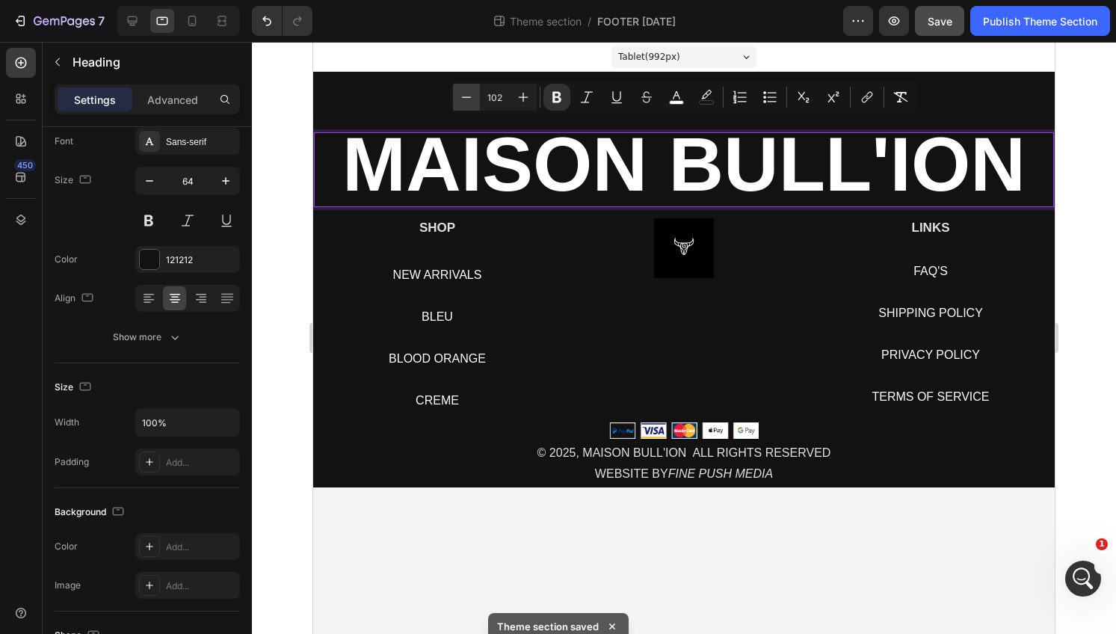
click at [466, 97] on icon "Editor contextual toolbar" at bounding box center [467, 96] width 10 height 1
type input "101"
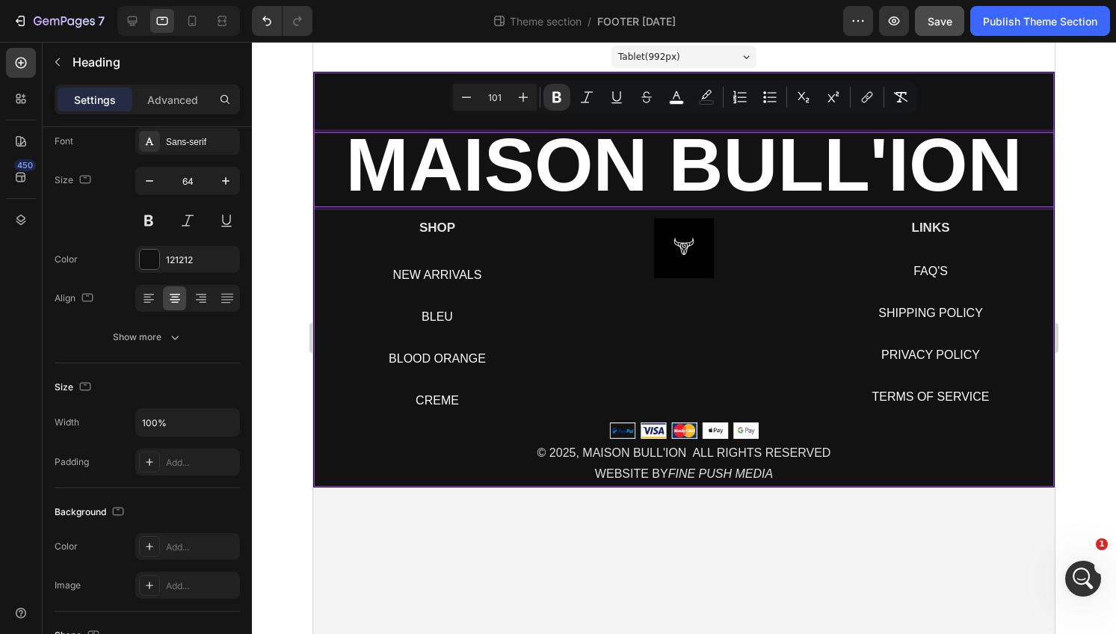
click at [369, 126] on div "MAISON BULL'ION Heading 15 SHOP Heading NEW ARRIVALS Button BLEU Button BLOOD O…" at bounding box center [684, 280] width 742 height 416
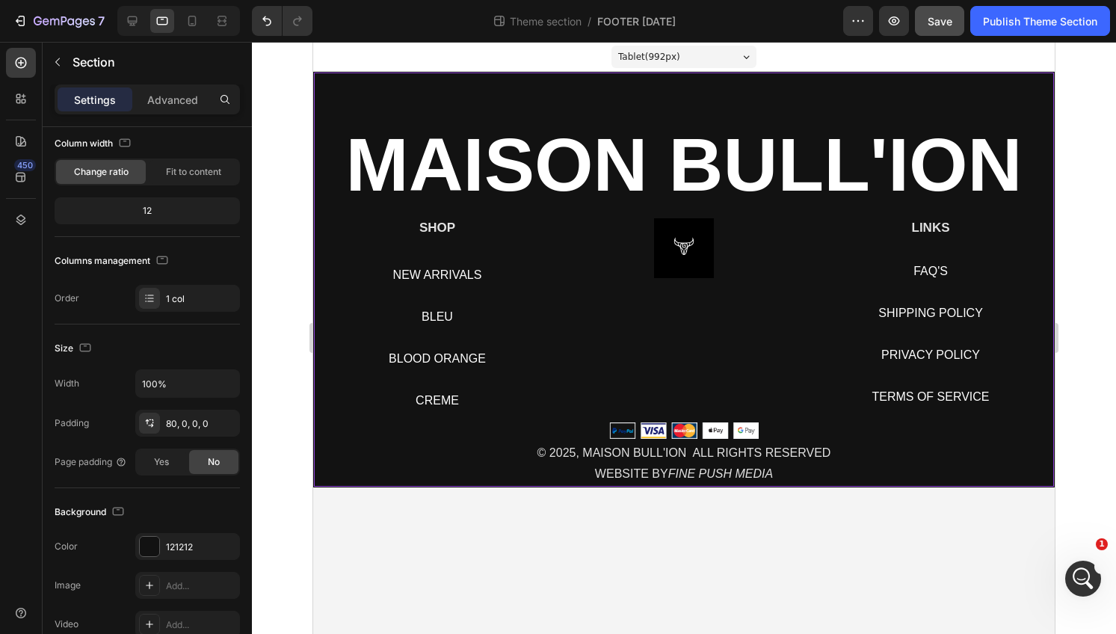
scroll to position [0, 0]
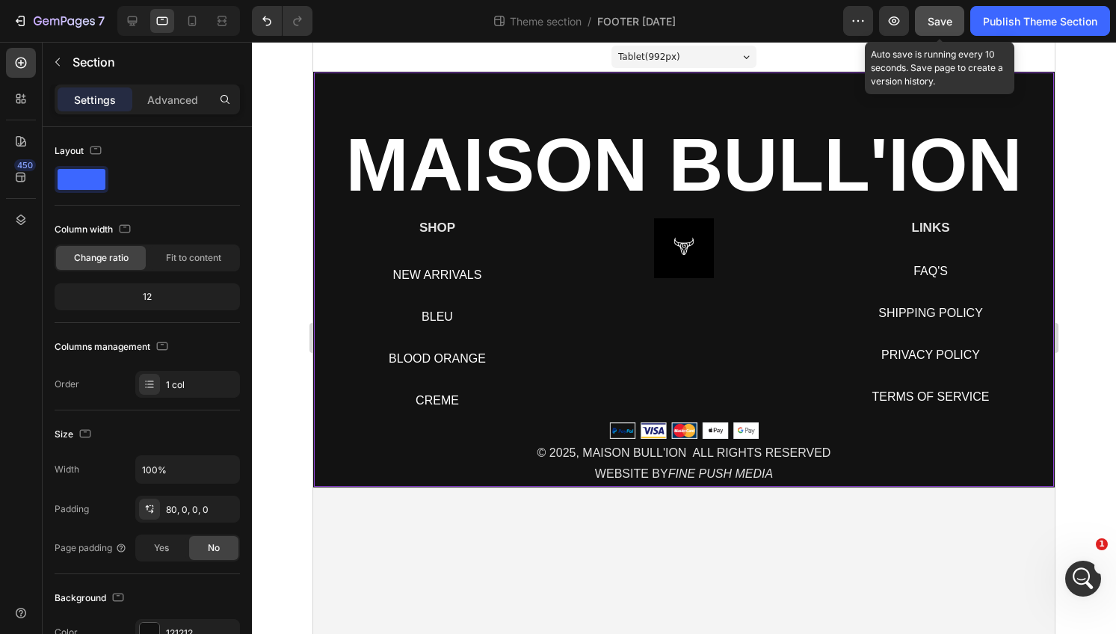
click at [941, 16] on span "Save" at bounding box center [940, 21] width 25 height 13
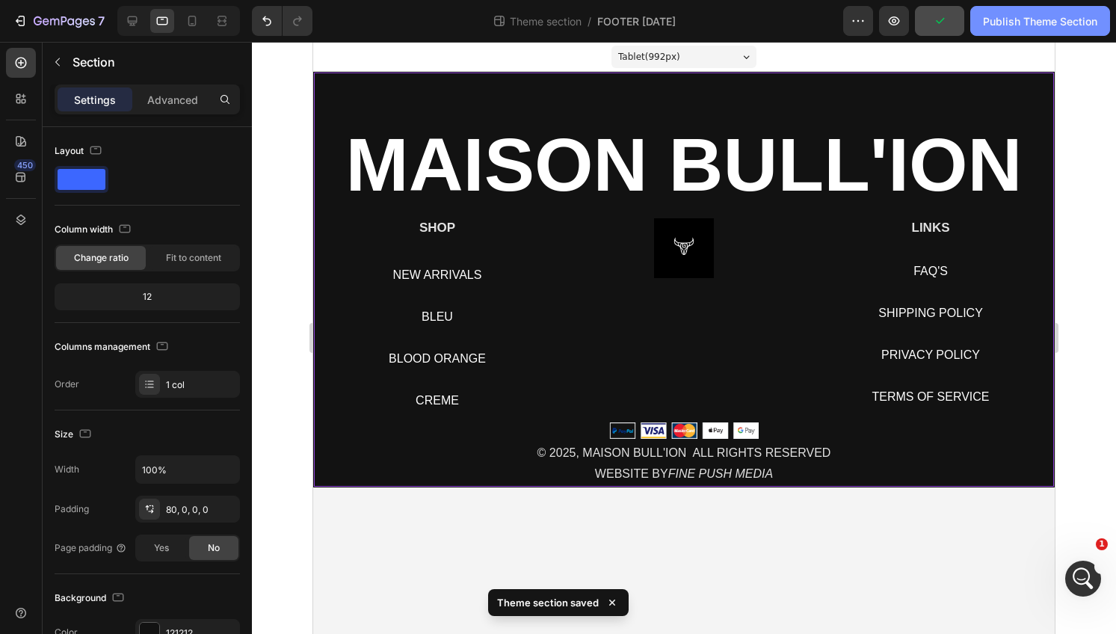
click at [1052, 25] on div "Publish Theme Section" at bounding box center [1040, 21] width 114 height 16
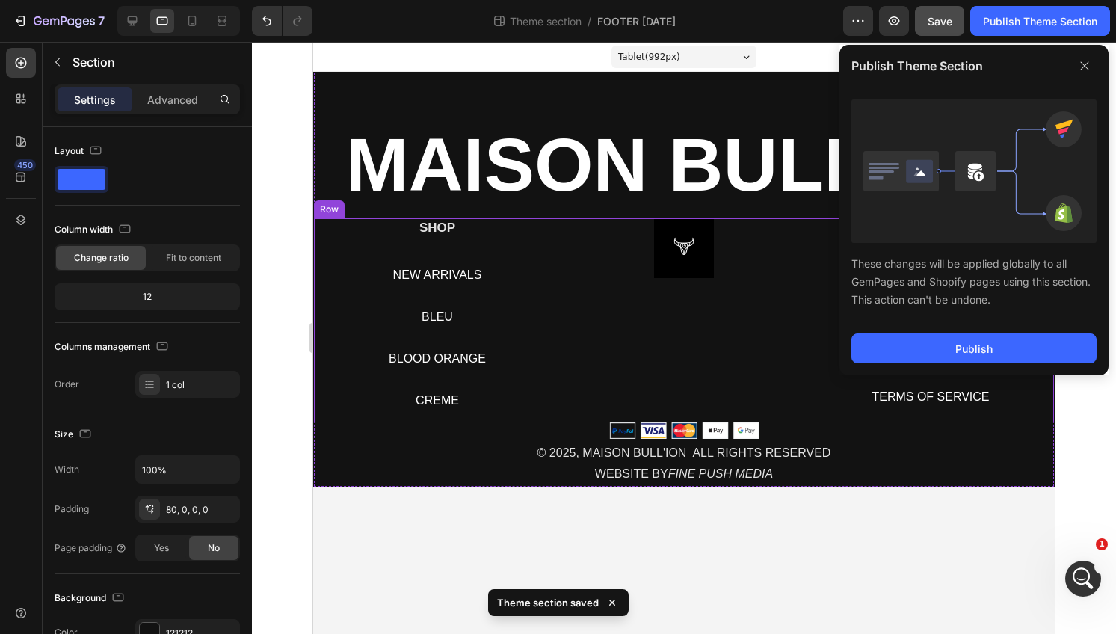
click at [628, 351] on div "Image" at bounding box center [684, 320] width 224 height 204
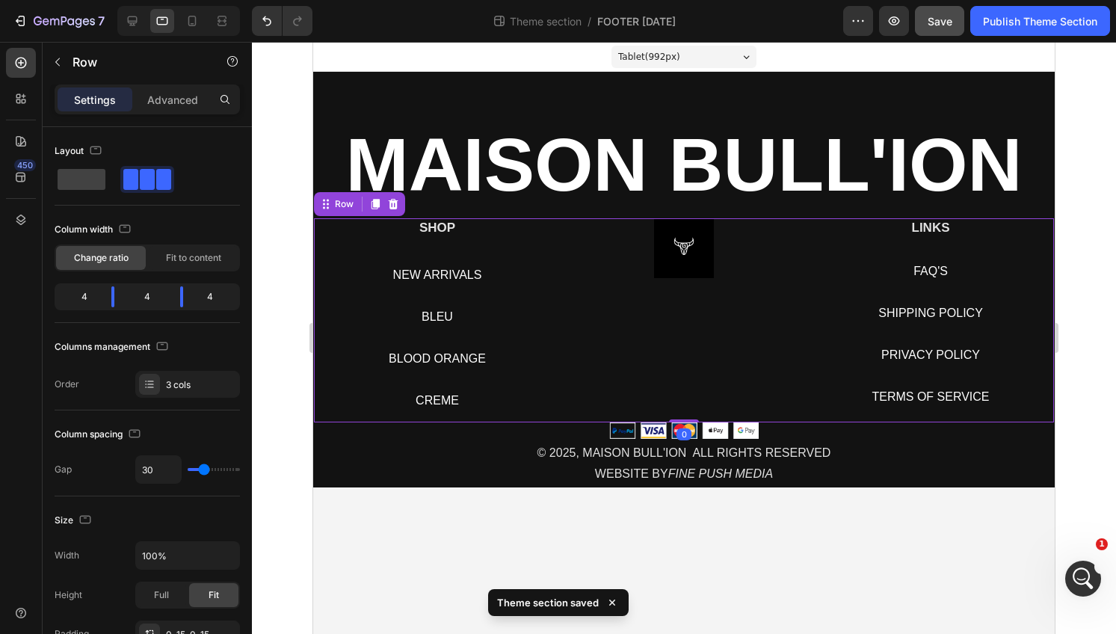
click at [693, 256] on img at bounding box center [684, 248] width 60 height 60
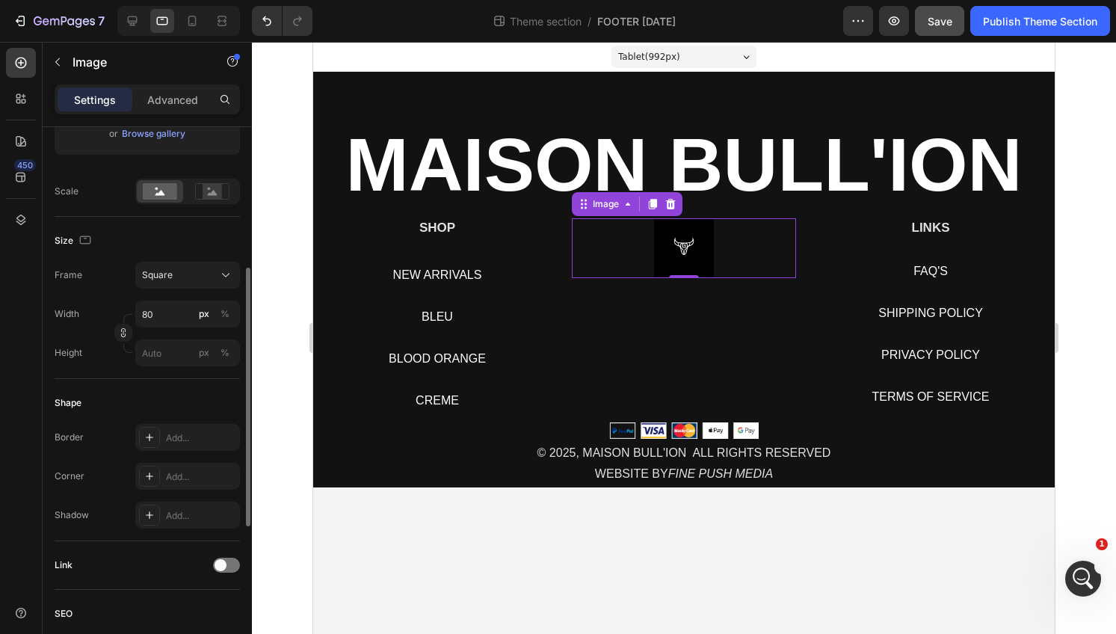
scroll to position [307, 0]
click at [157, 310] on input "80" at bounding box center [187, 310] width 105 height 27
type input "81"
type input "82"
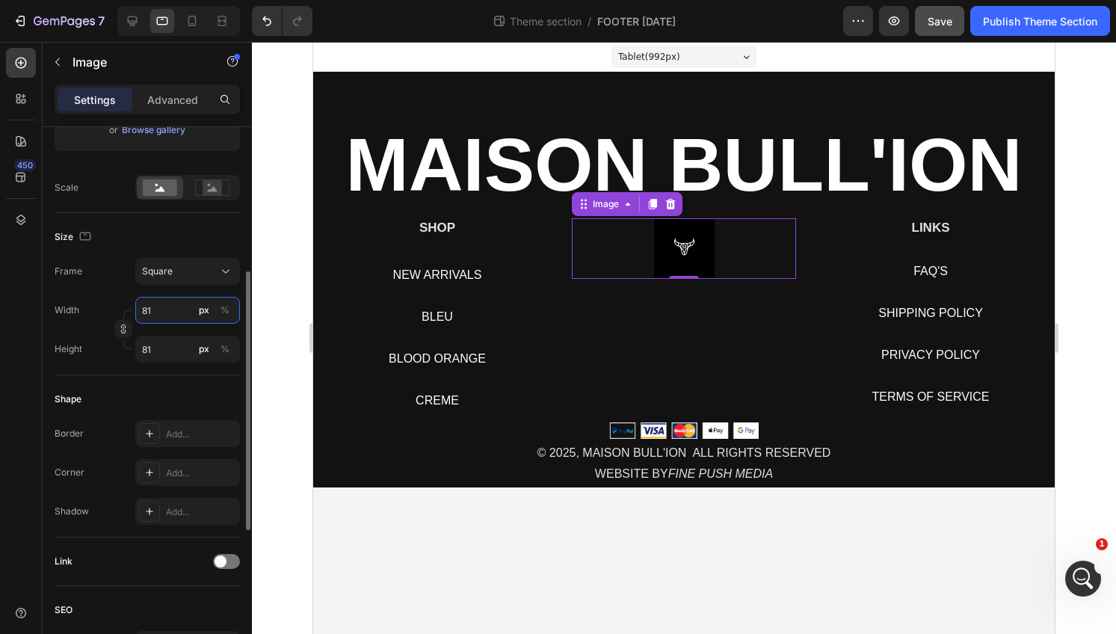
type input "82"
type input "83"
type input "84"
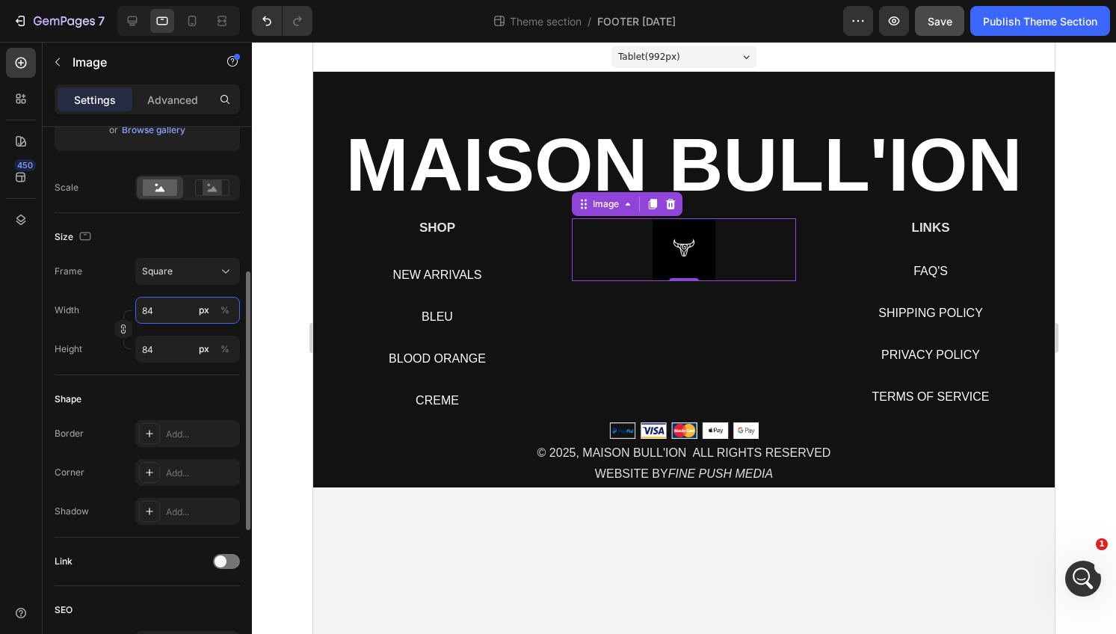
type input "85"
type input "86"
type input "87"
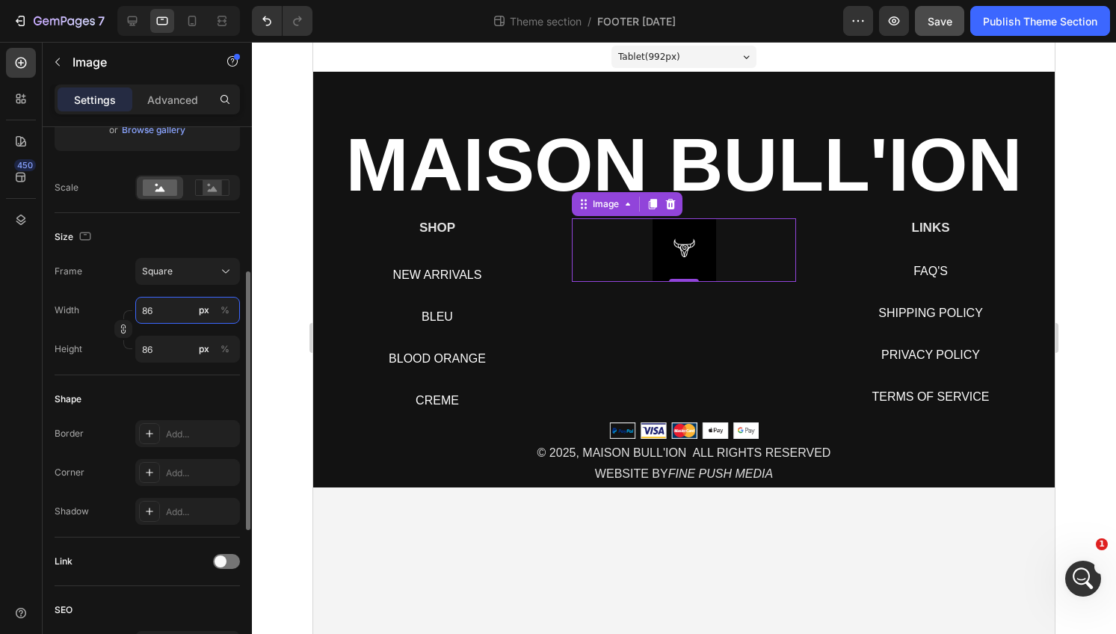
type input "87"
type input "88"
type input "89"
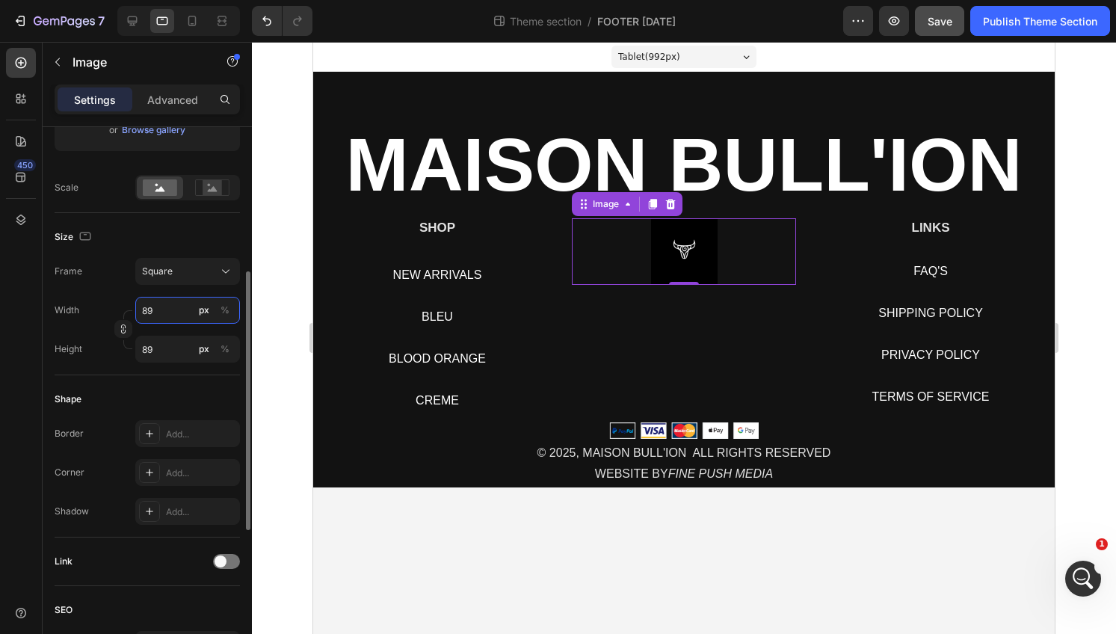
type input "90"
click at [141, 354] on input "90" at bounding box center [187, 349] width 105 height 27
type input "91"
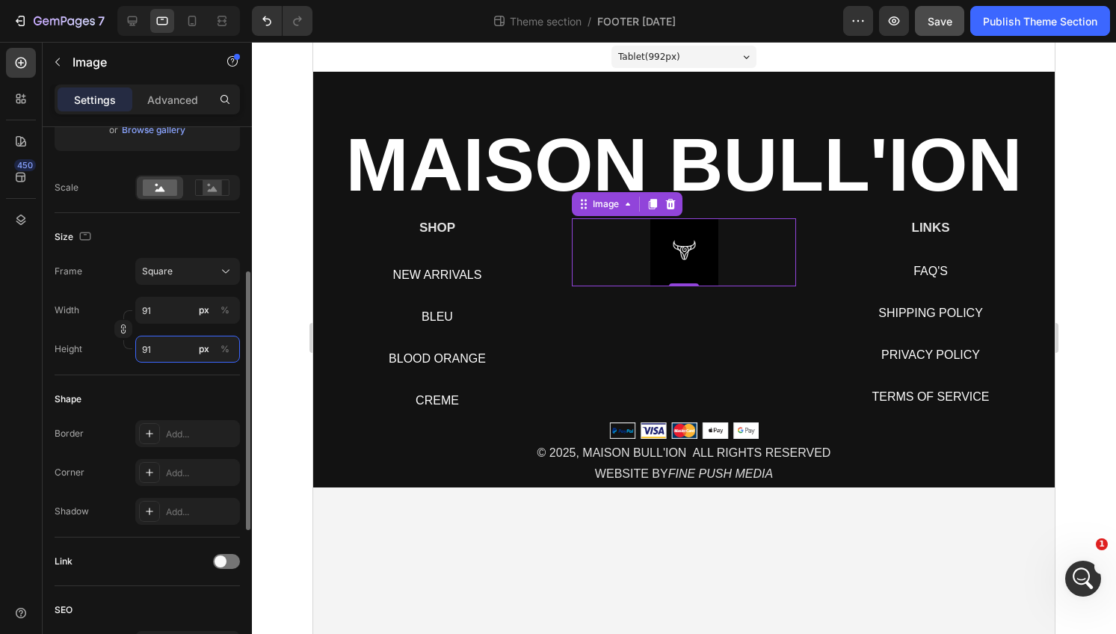
type input "92"
type input "93"
type input "95"
type input "96"
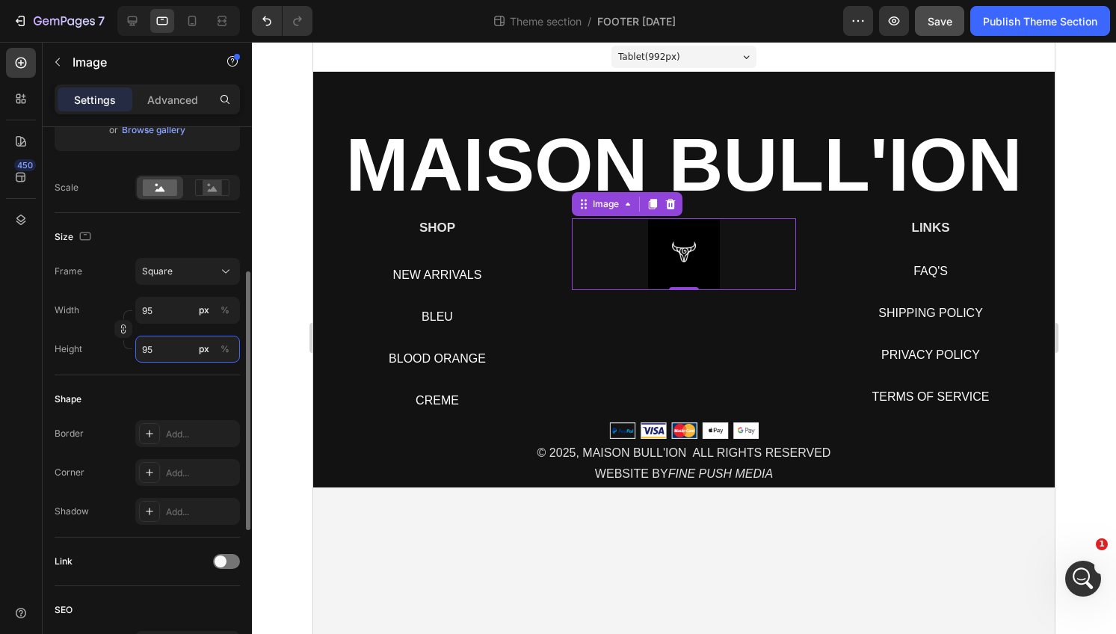
type input "96"
click at [215, 275] on div "Square" at bounding box center [178, 271] width 73 height 13
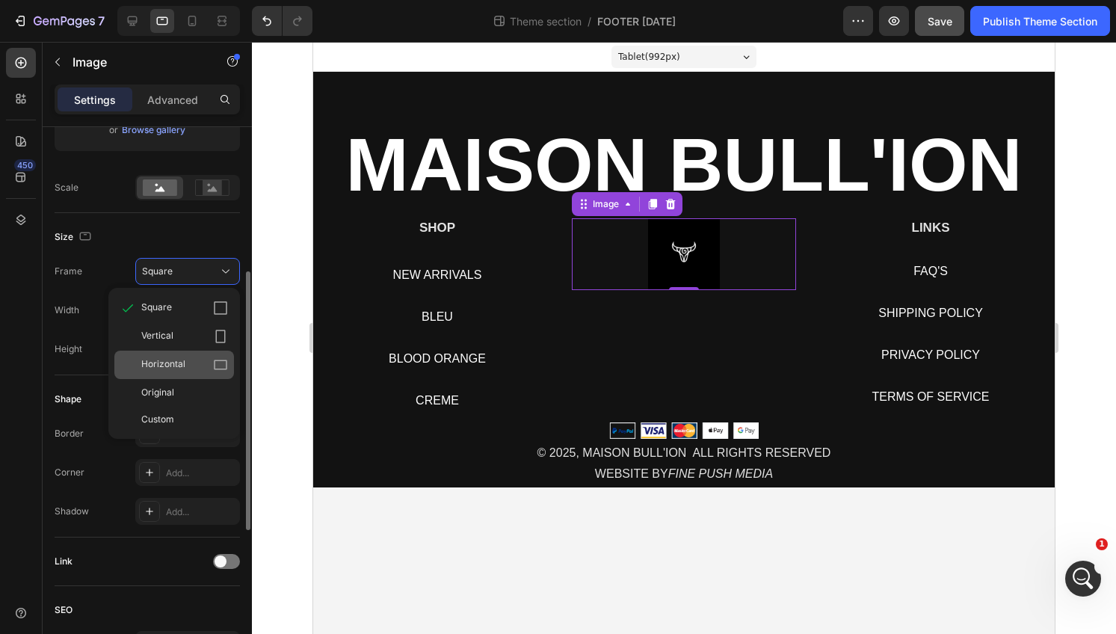
click at [197, 358] on div "Horizontal" at bounding box center [184, 364] width 87 height 15
type input "128"
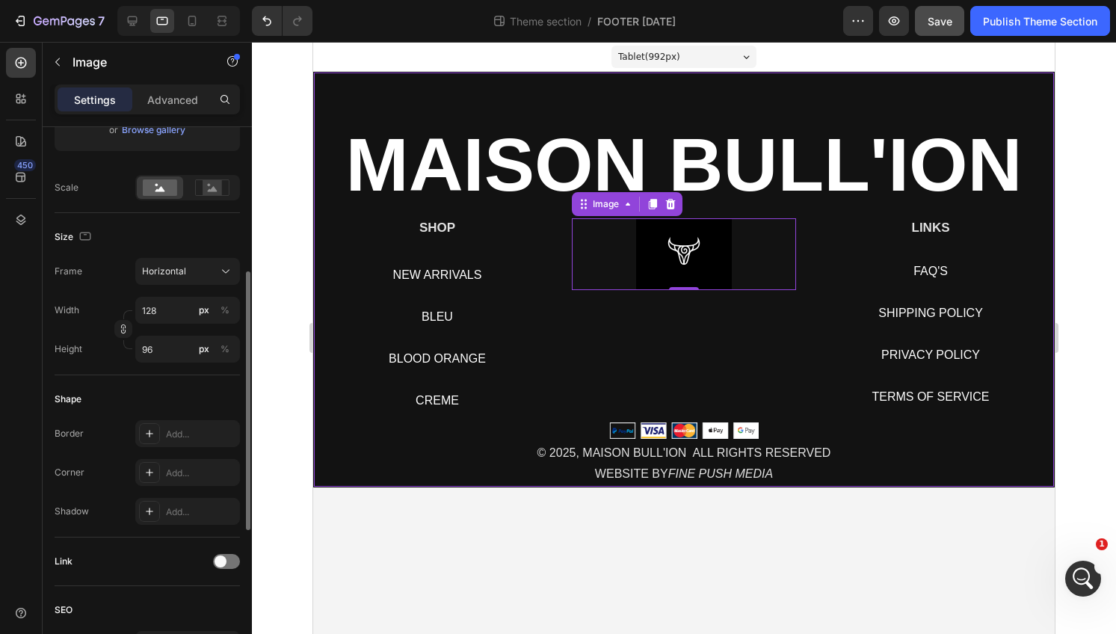
click at [827, 98] on div "⁠⁠⁠⁠⁠⁠⁠ MAISON BULL'ION Heading SHOP Heading NEW ARRIVALS Button BLEU Button BL…" at bounding box center [684, 280] width 742 height 416
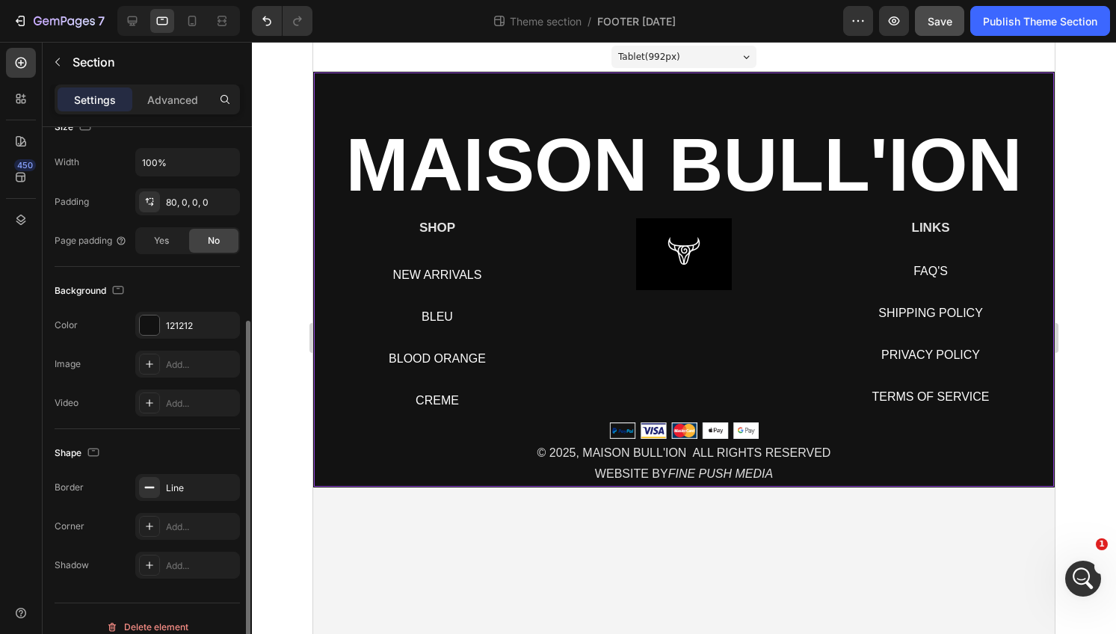
scroll to position [0, 0]
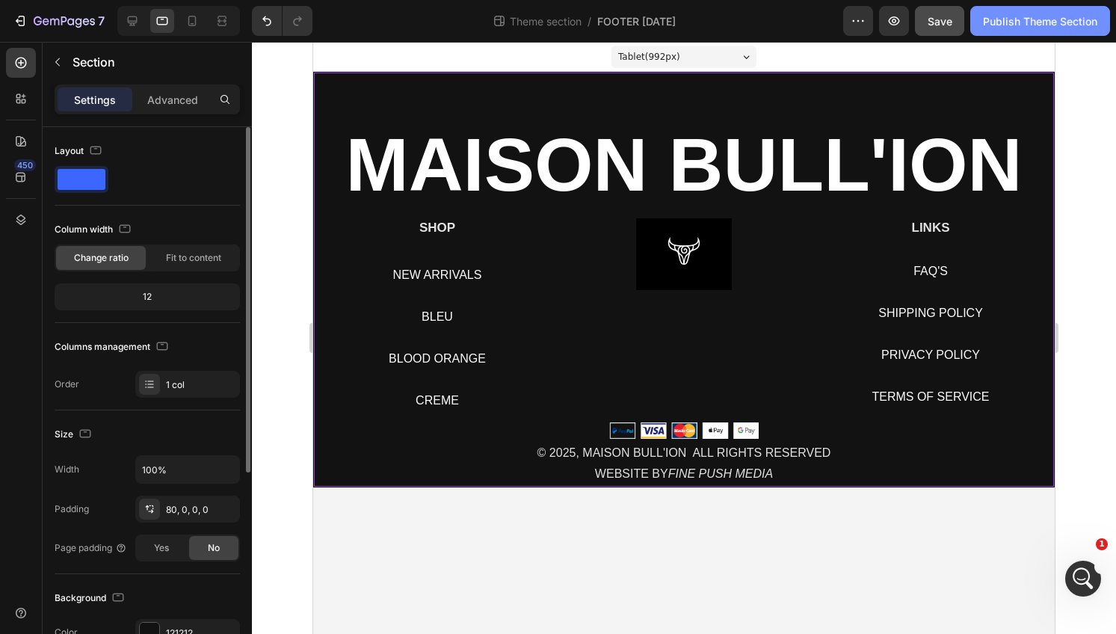
click at [1053, 23] on div "Publish Theme Section" at bounding box center [1040, 21] width 114 height 16
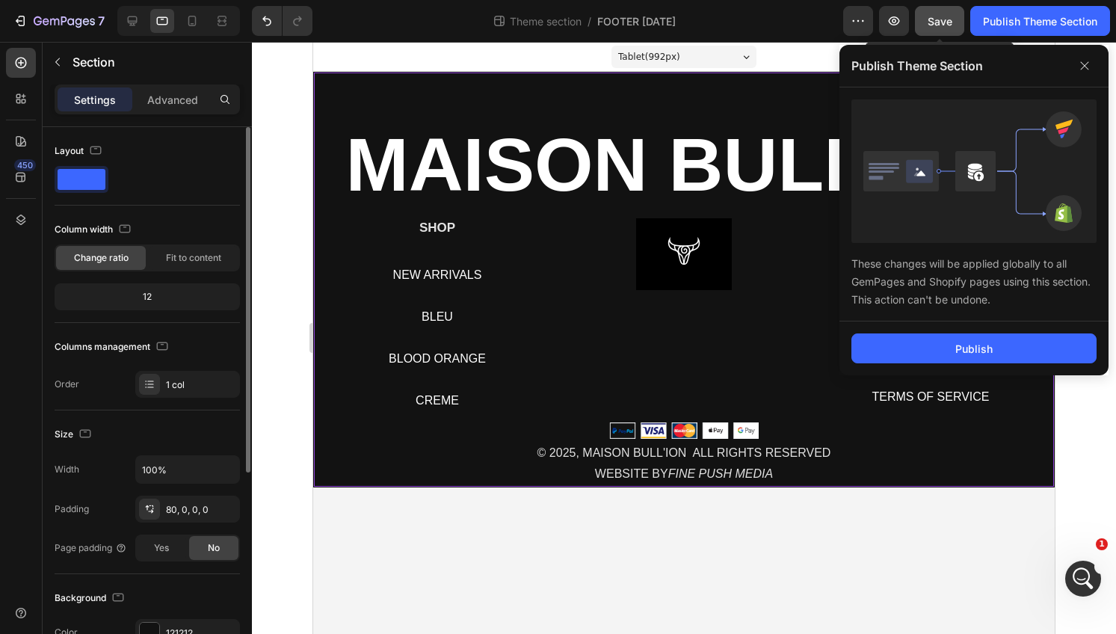
click at [944, 22] on span "Save" at bounding box center [940, 21] width 25 height 13
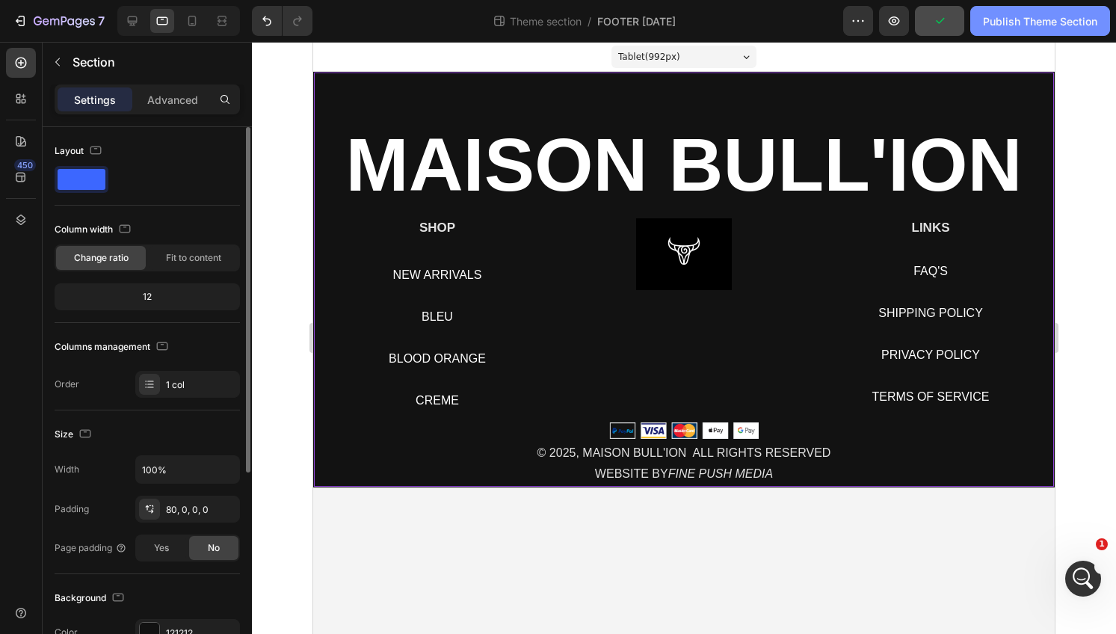
click at [1036, 21] on div "Publish Theme Section" at bounding box center [1040, 21] width 114 height 16
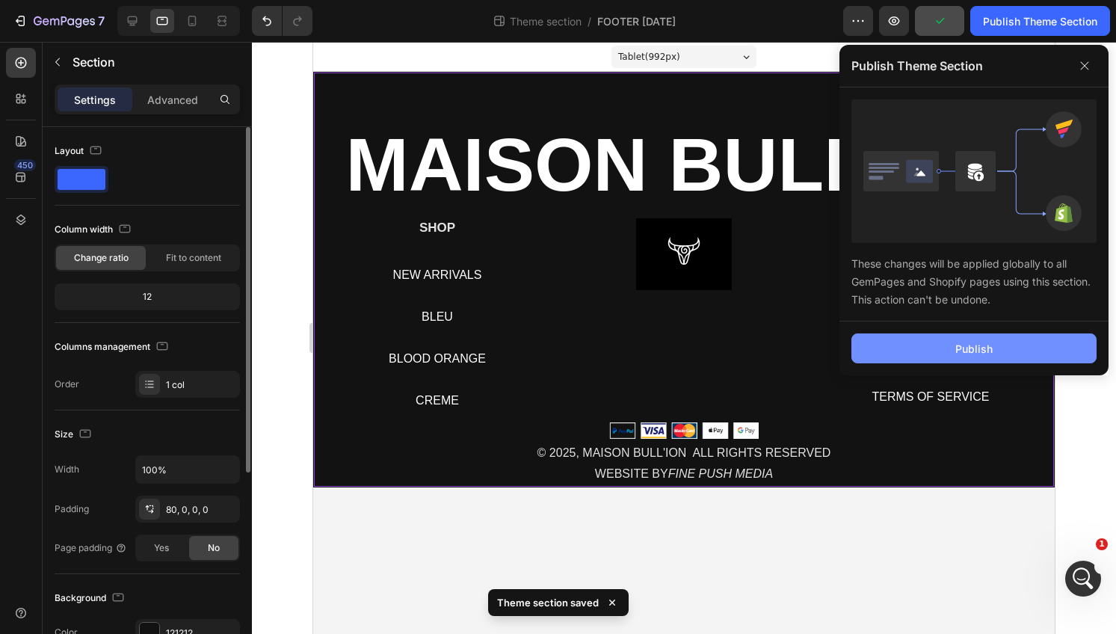
click at [967, 339] on button "Publish" at bounding box center [974, 348] width 245 height 30
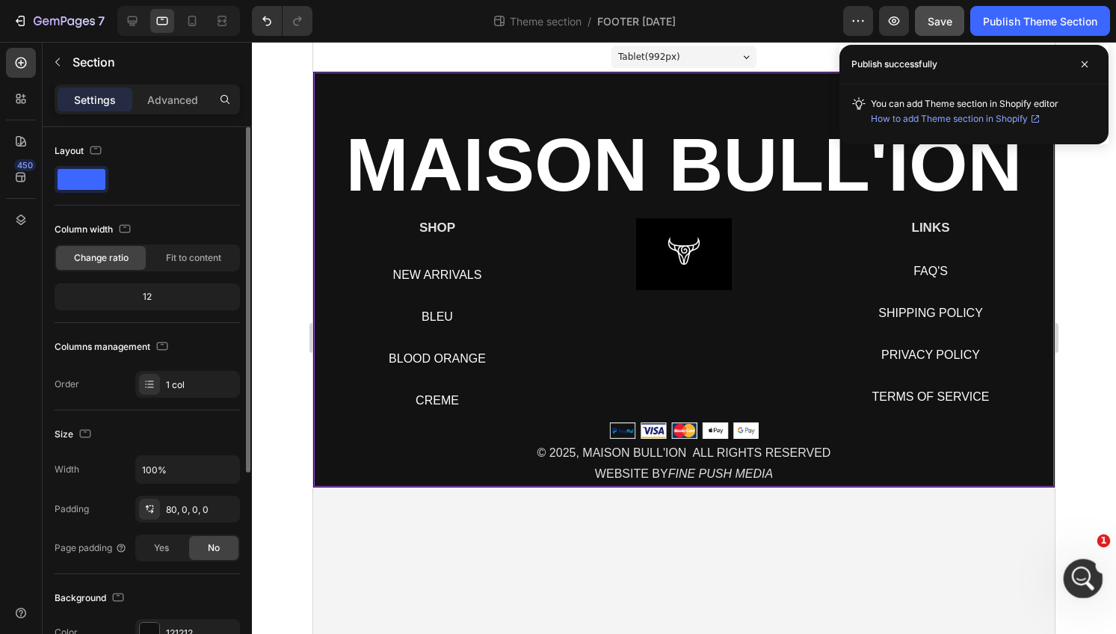
click at [1087, 582] on icon "Open Intercom Messenger" at bounding box center [1081, 577] width 25 height 25
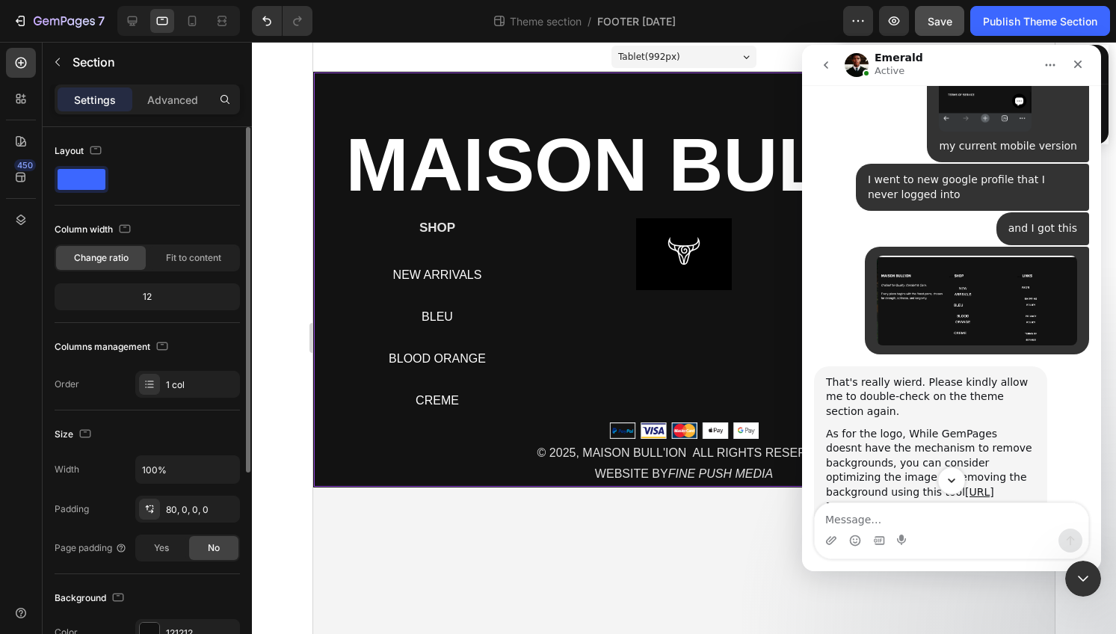
click at [955, 476] on icon "Scroll to bottom" at bounding box center [951, 480] width 13 height 13
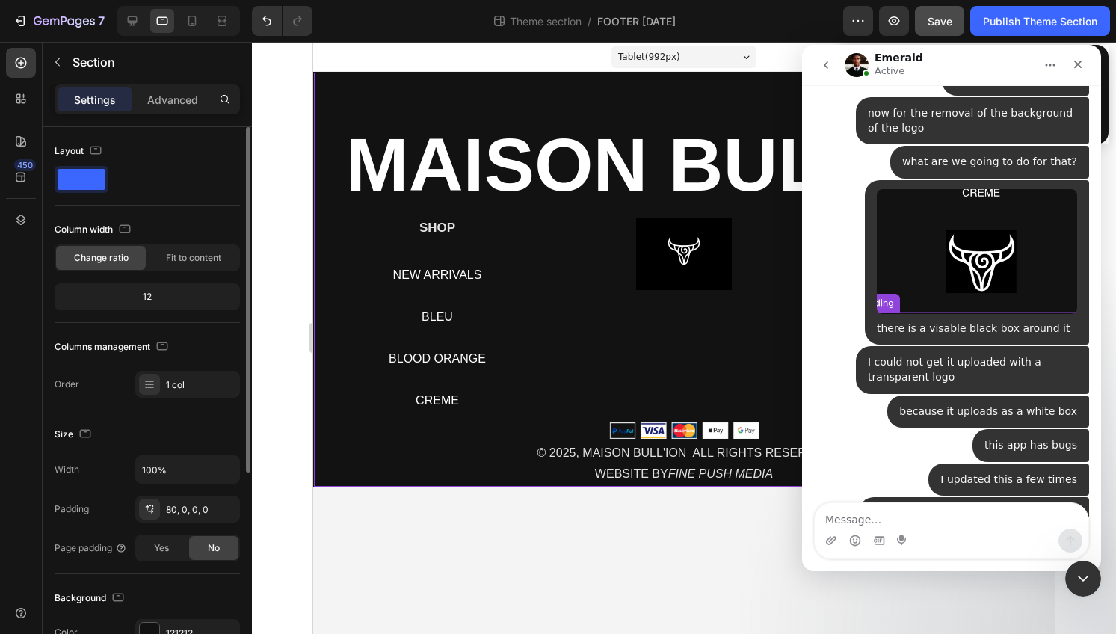
scroll to position [15314, 0]
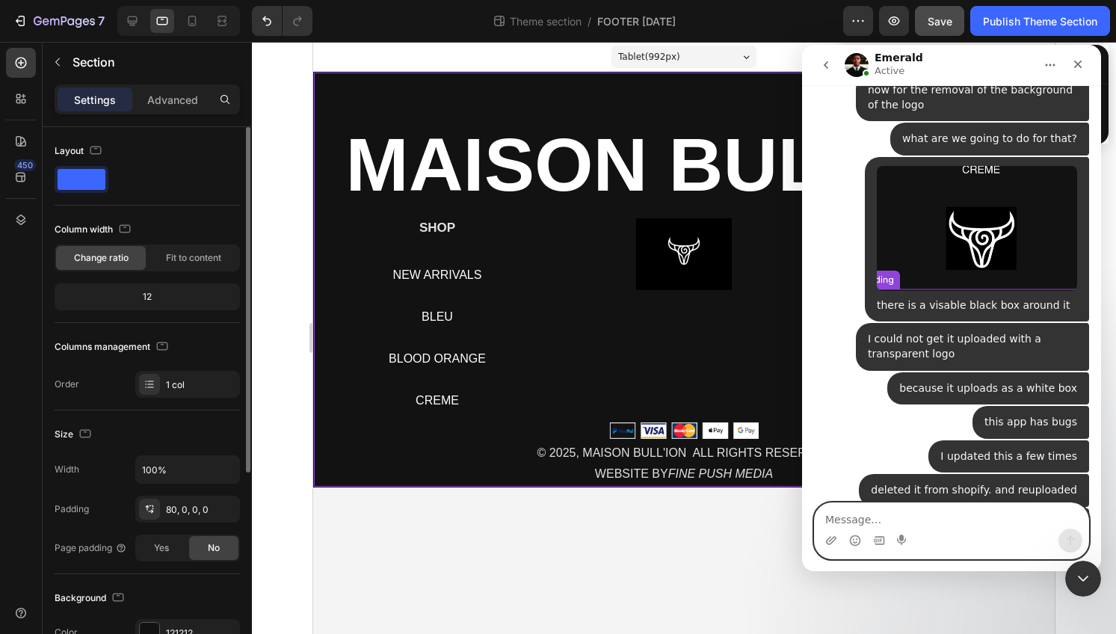
click at [921, 508] on textarea "Message…" at bounding box center [952, 515] width 274 height 25
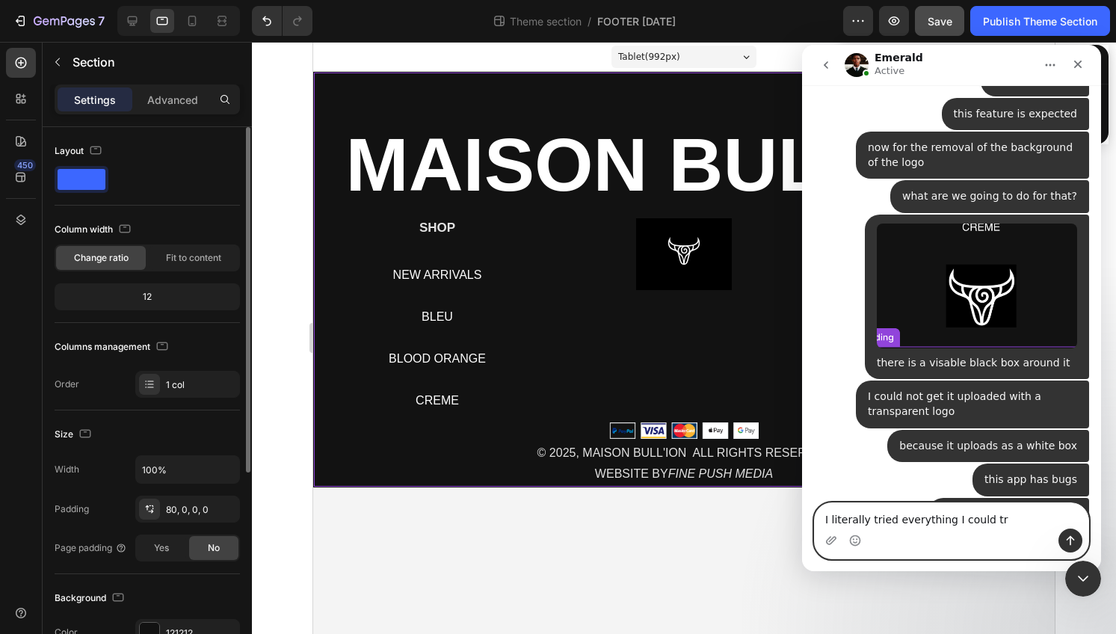
type textarea "I literally tried everything I could try"
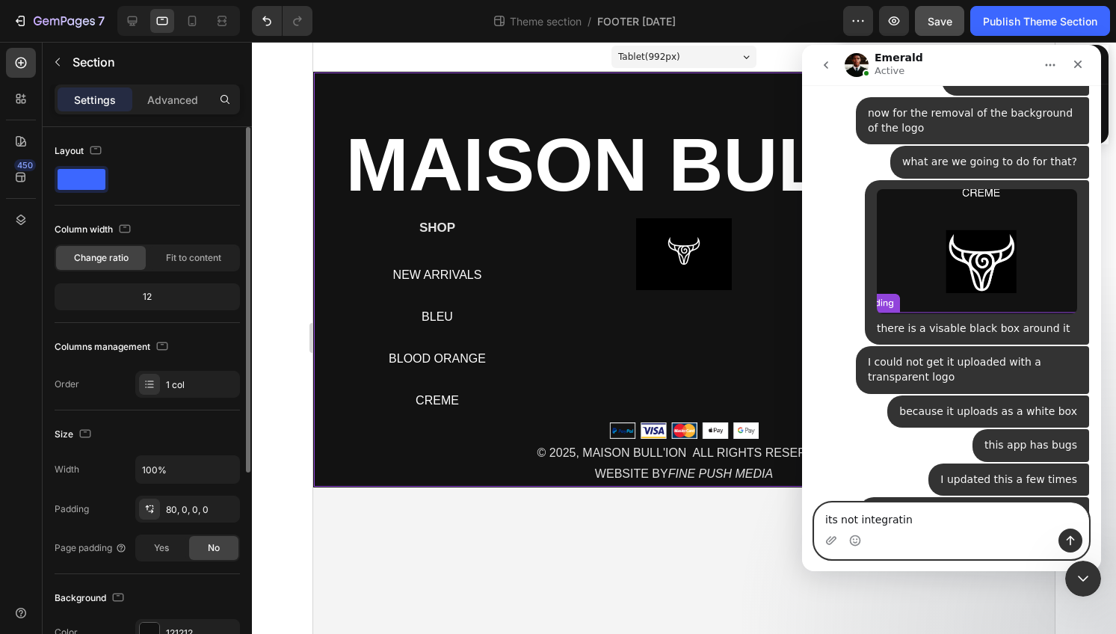
type textarea "its not integrating"
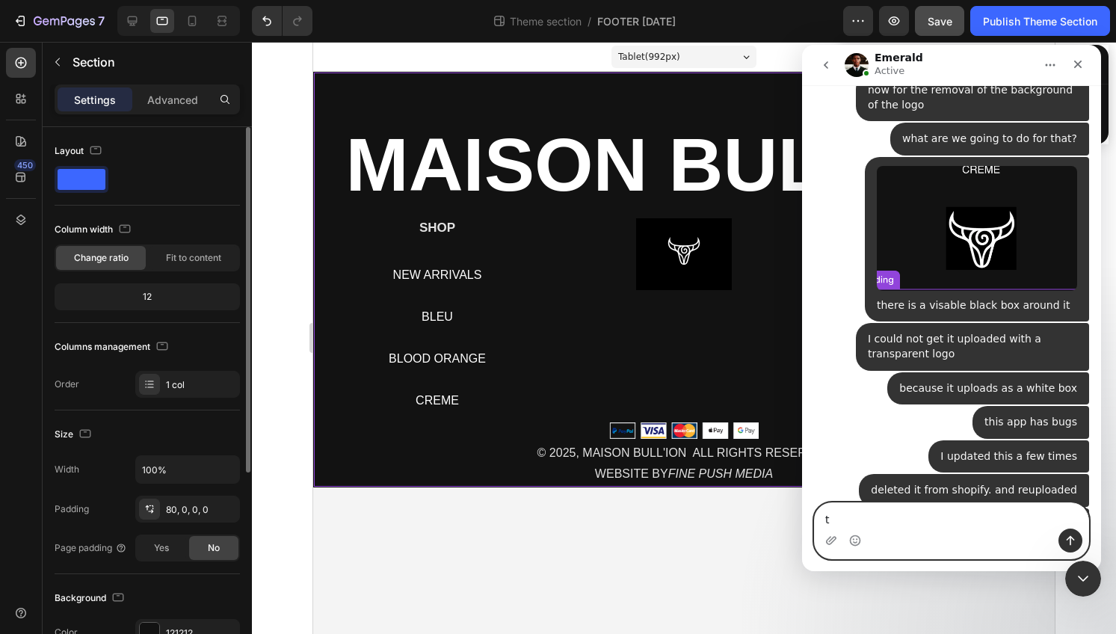
scroll to position [15324, 0]
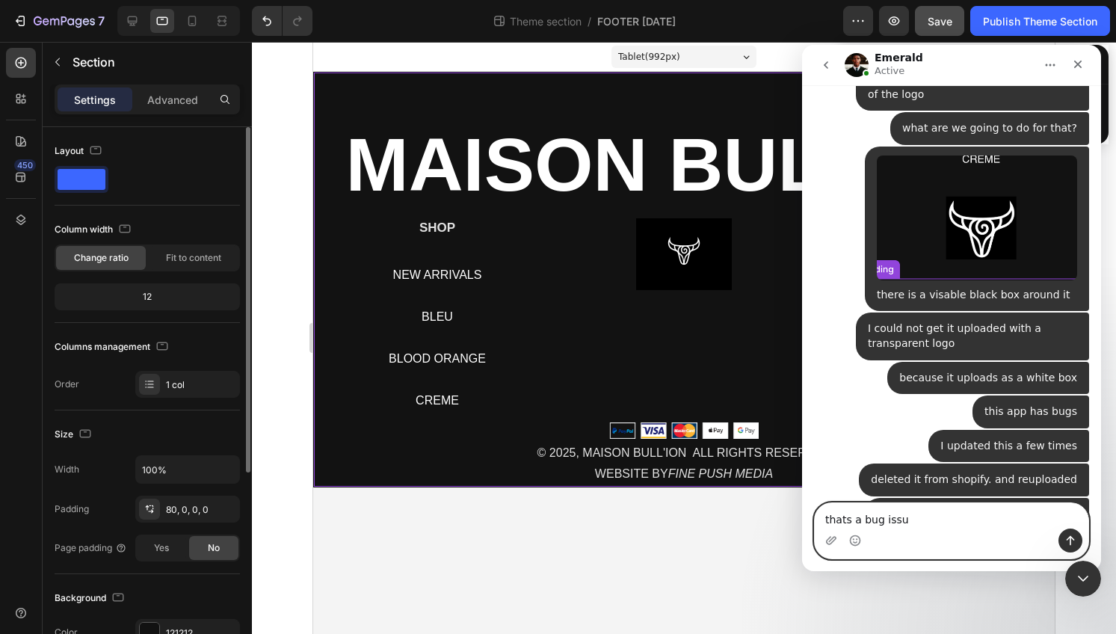
type textarea "thats a bug issue"
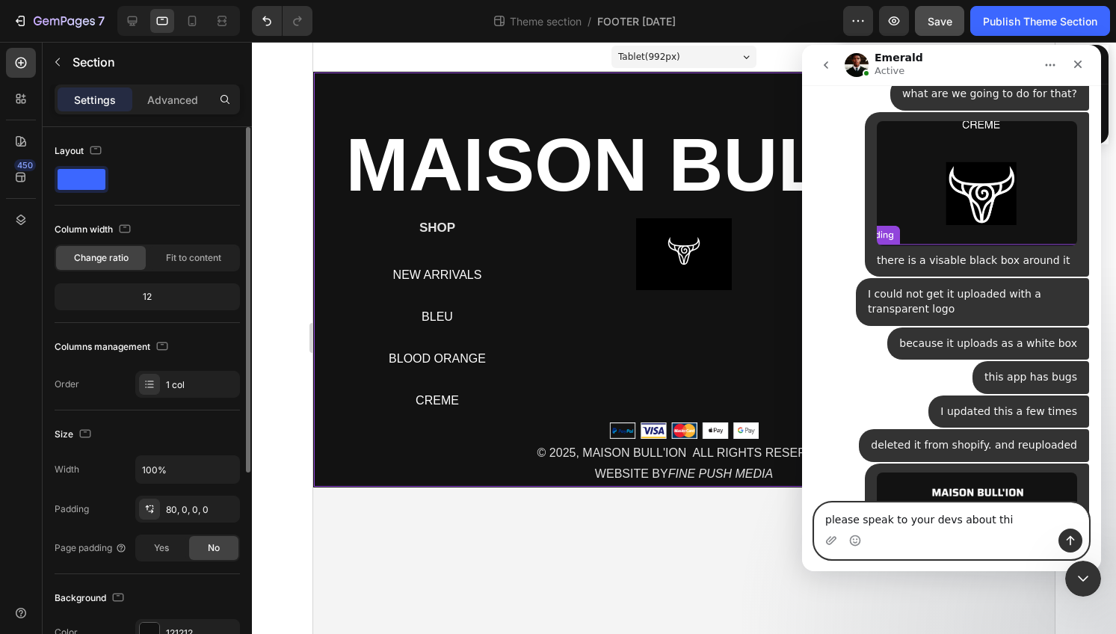
type textarea "please speak to your devs about this"
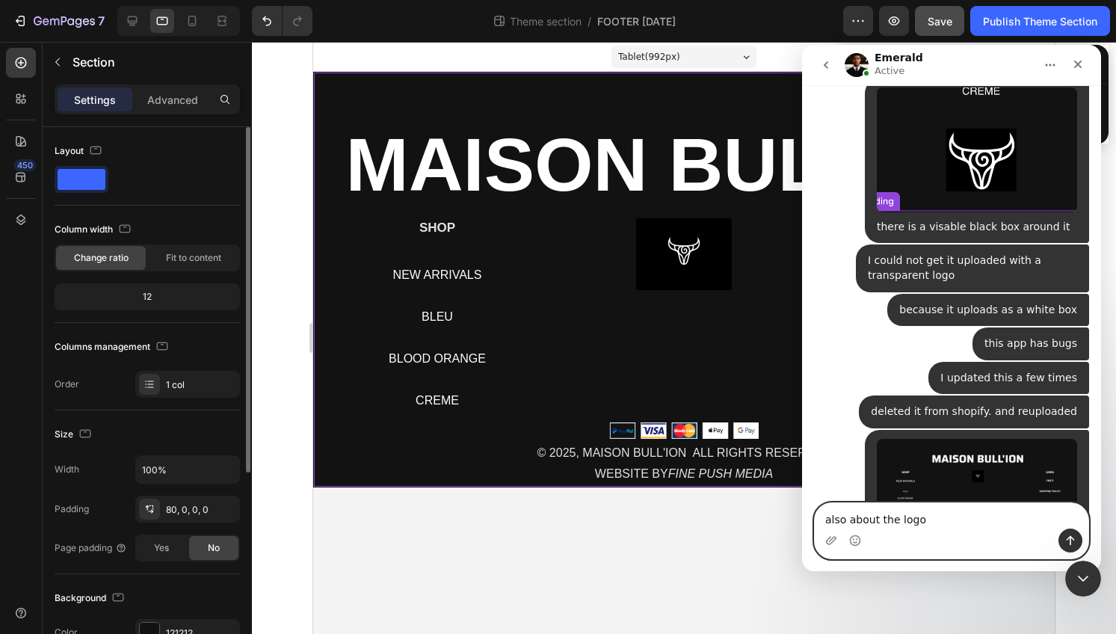
type textarea "also about the logo"
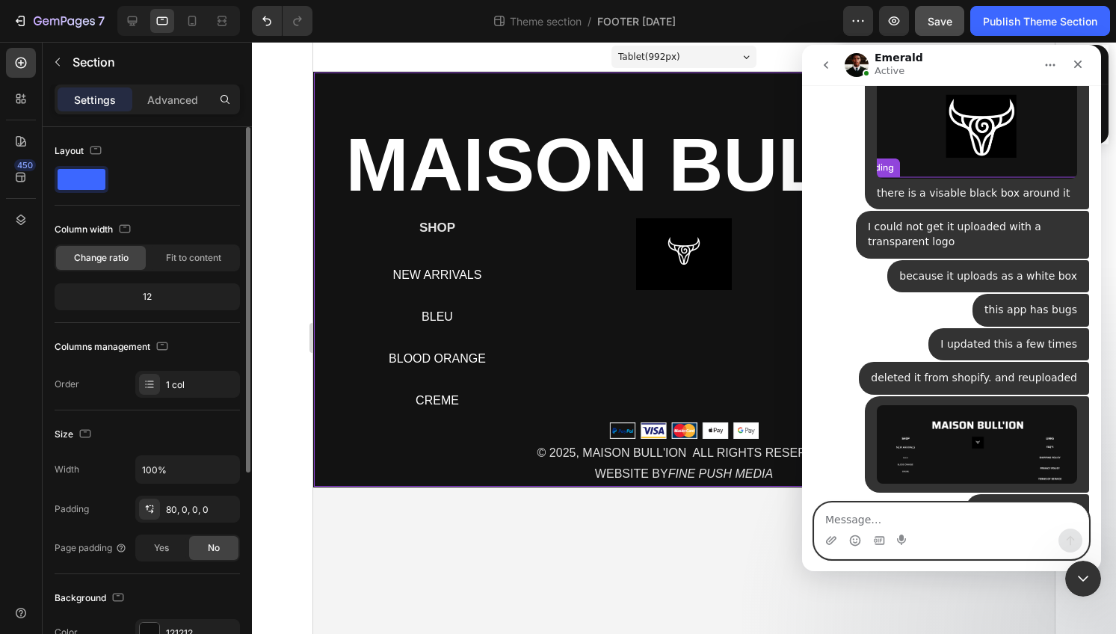
scroll to position [15427, 0]
type textarea "I dont want to find another solution at this stage"
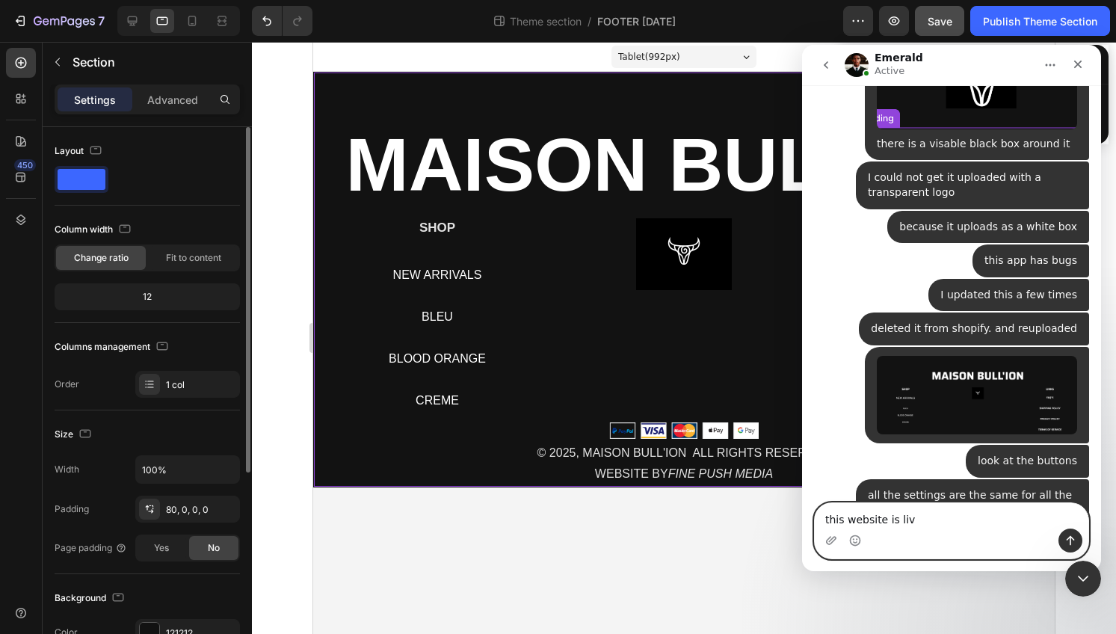
type textarea "this website is live"
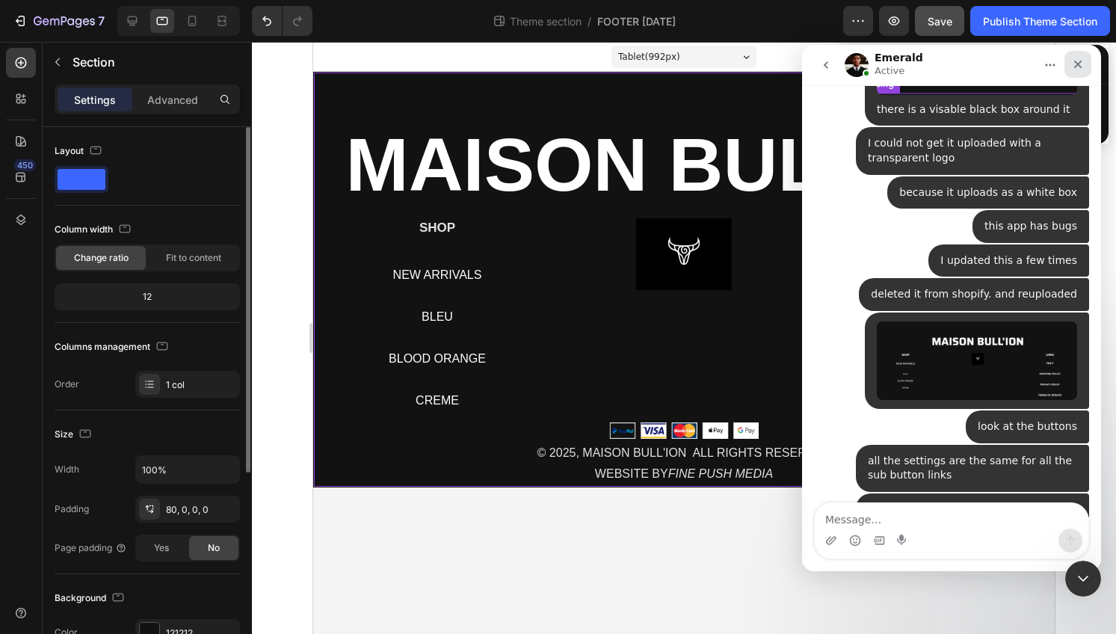
click at [1080, 58] on div "Close" at bounding box center [1078, 64] width 27 height 27
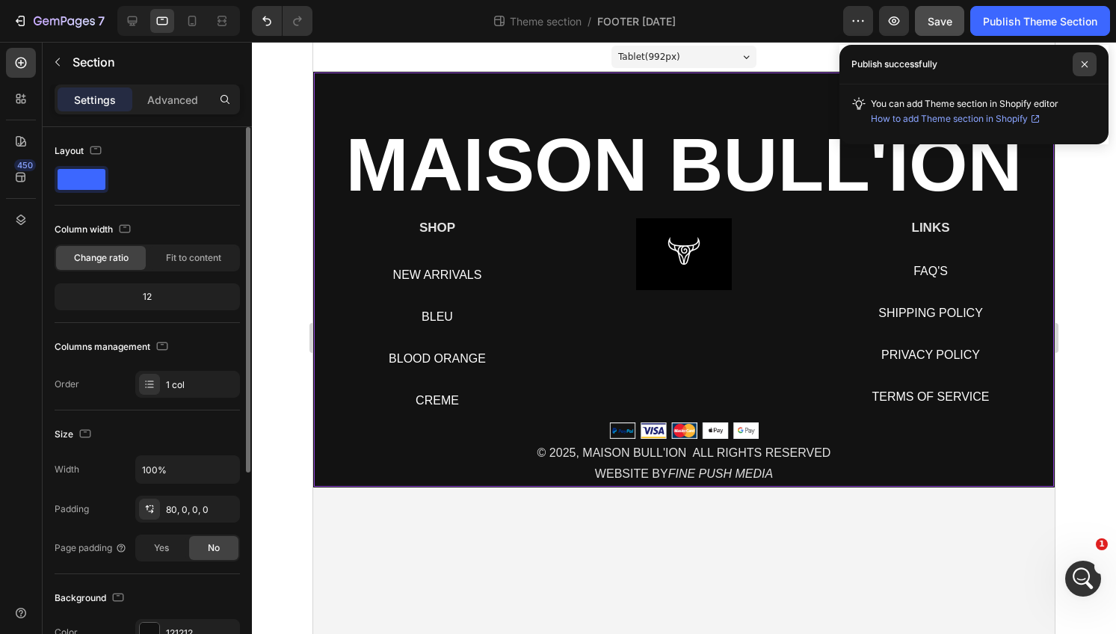
click at [1079, 55] on span at bounding box center [1085, 64] width 24 height 24
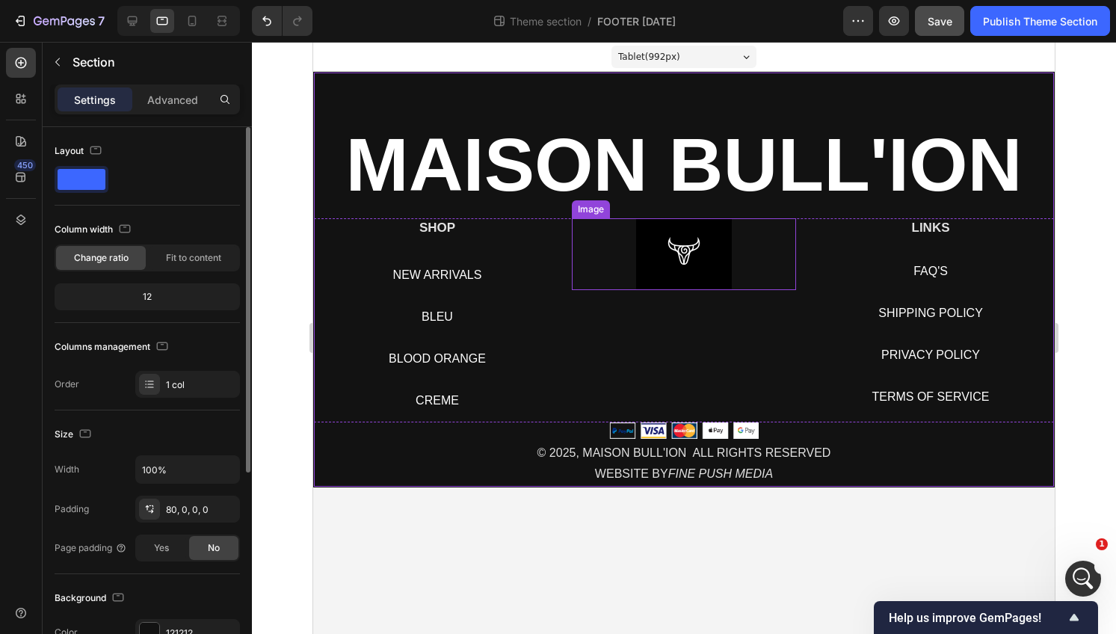
click at [662, 259] on img at bounding box center [684, 254] width 96 height 72
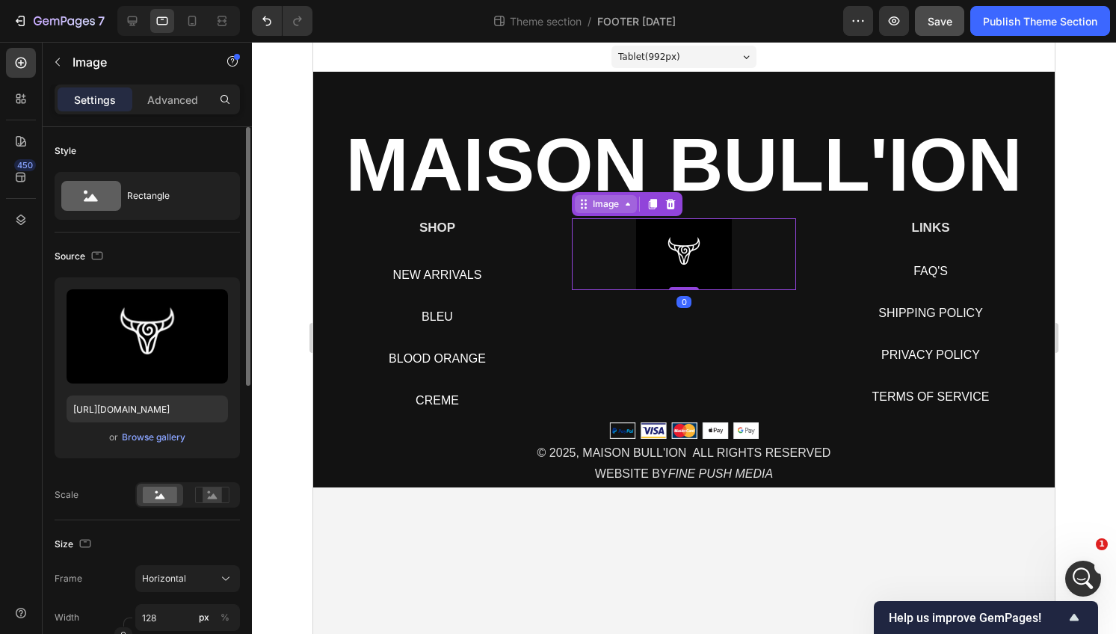
click at [616, 208] on div "Image" at bounding box center [606, 203] width 32 height 13
click at [579, 205] on icon at bounding box center [584, 204] width 12 height 12
click at [665, 259] on img at bounding box center [684, 254] width 96 height 72
drag, startPoint x: 682, startPoint y: 287, endPoint x: 682, endPoint y: 273, distance: 14.2
click at [682, 273] on div "Image 0" at bounding box center [684, 254] width 224 height 72
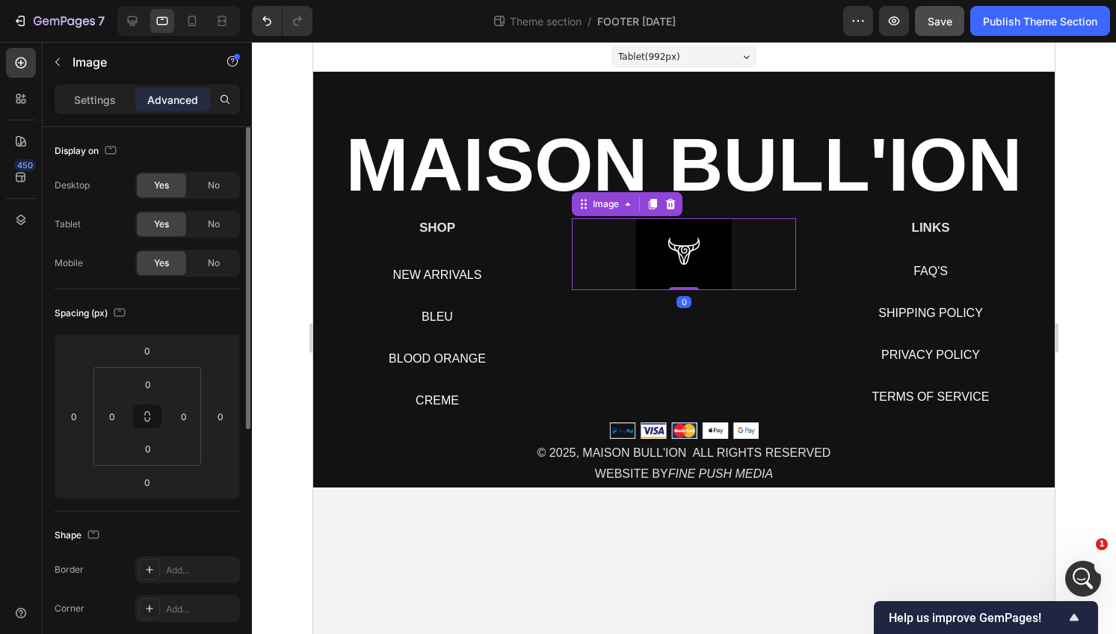
click at [692, 268] on img at bounding box center [684, 254] width 96 height 72
click at [88, 0] on html "7 Theme section / FOOTER SEPT 25 Preview Save Publish Theme Section 450 Section…" at bounding box center [558, 0] width 1116 height 0
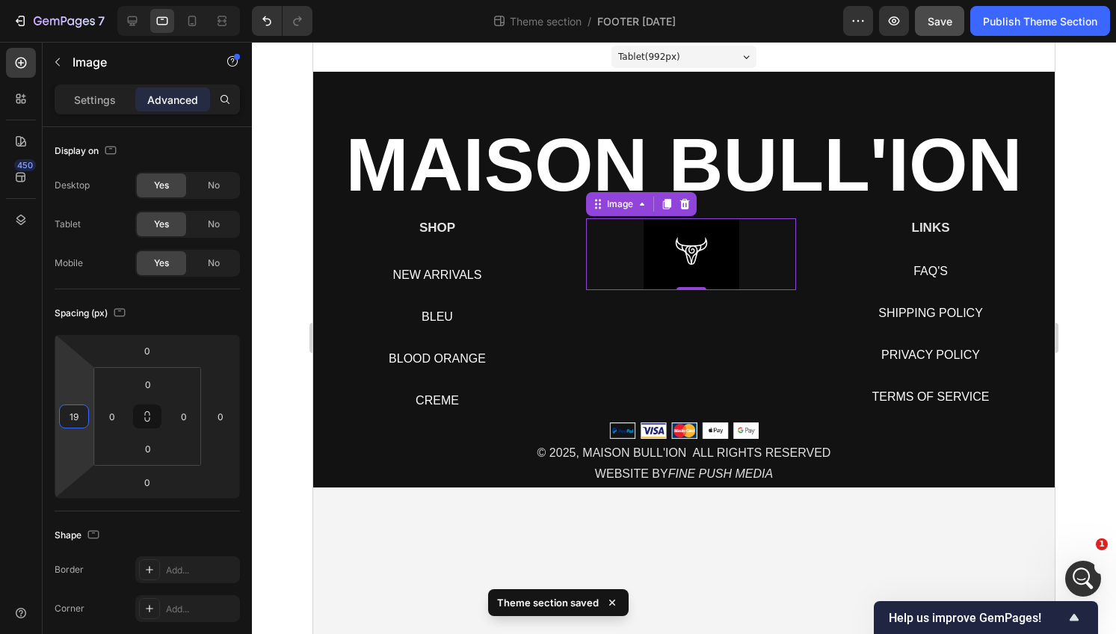
click at [82, 0] on html "7 Theme section / FOOTER SEPT 25 Preview Save Publish Theme Section 450 Section…" at bounding box center [558, 0] width 1116 height 0
click at [79, 410] on input "19" at bounding box center [74, 416] width 22 height 22
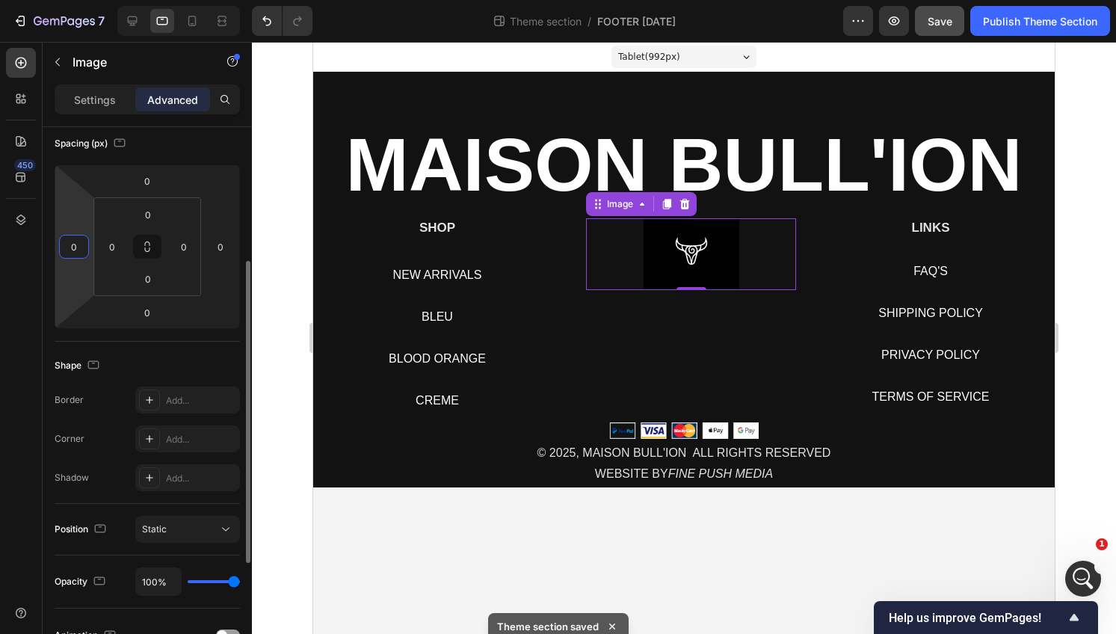
scroll to position [196, 0]
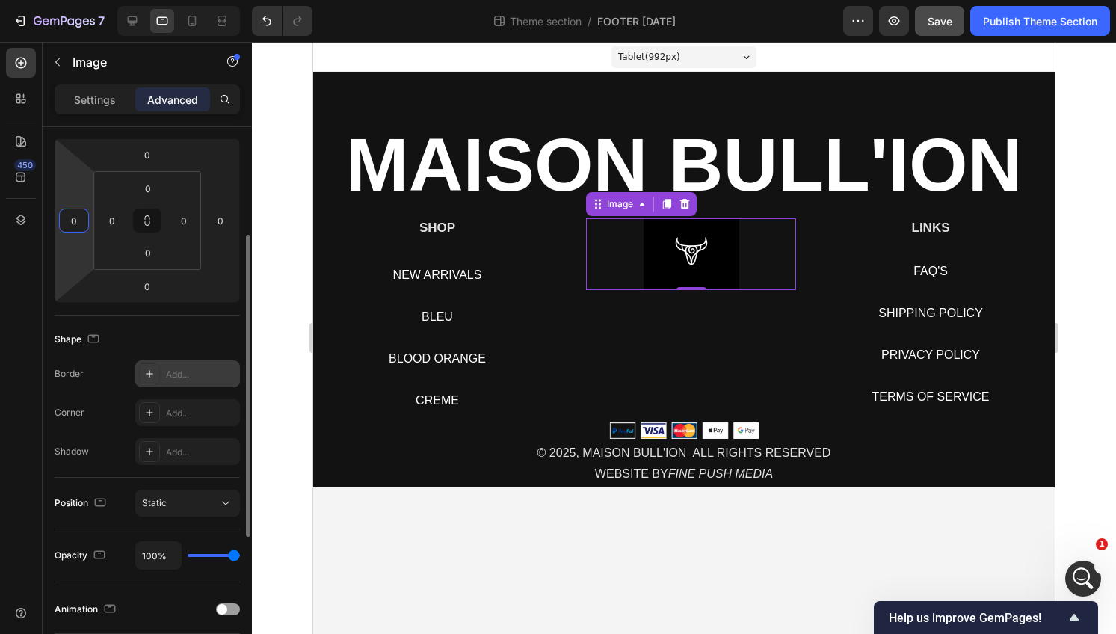
type input "0"
click at [147, 374] on icon at bounding box center [150, 374] width 12 height 12
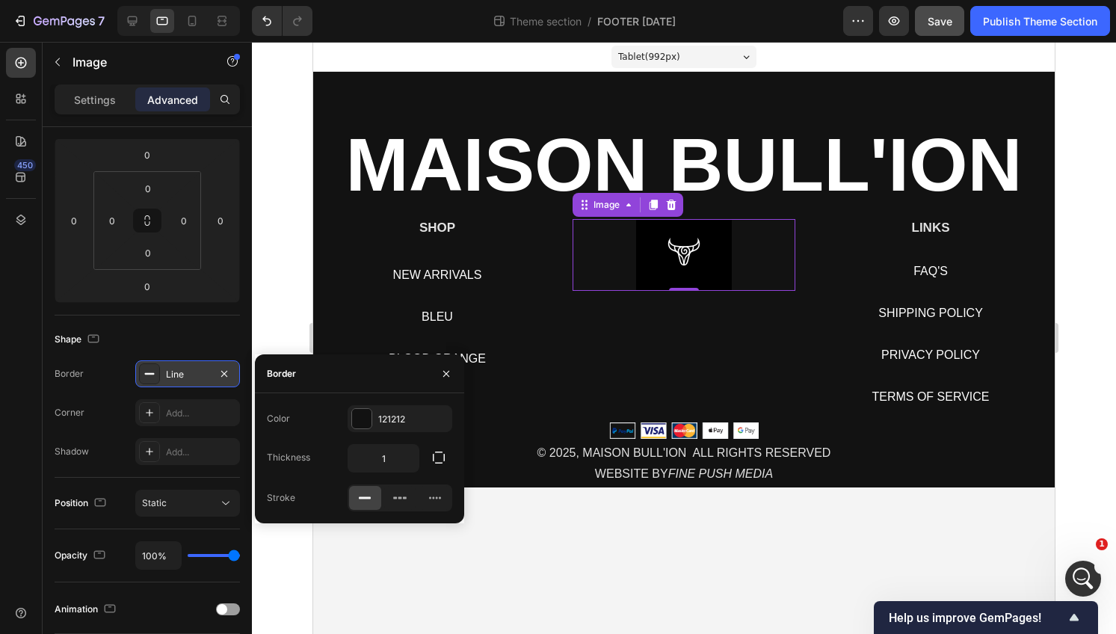
click at [147, 375] on icon at bounding box center [150, 374] width 12 height 12
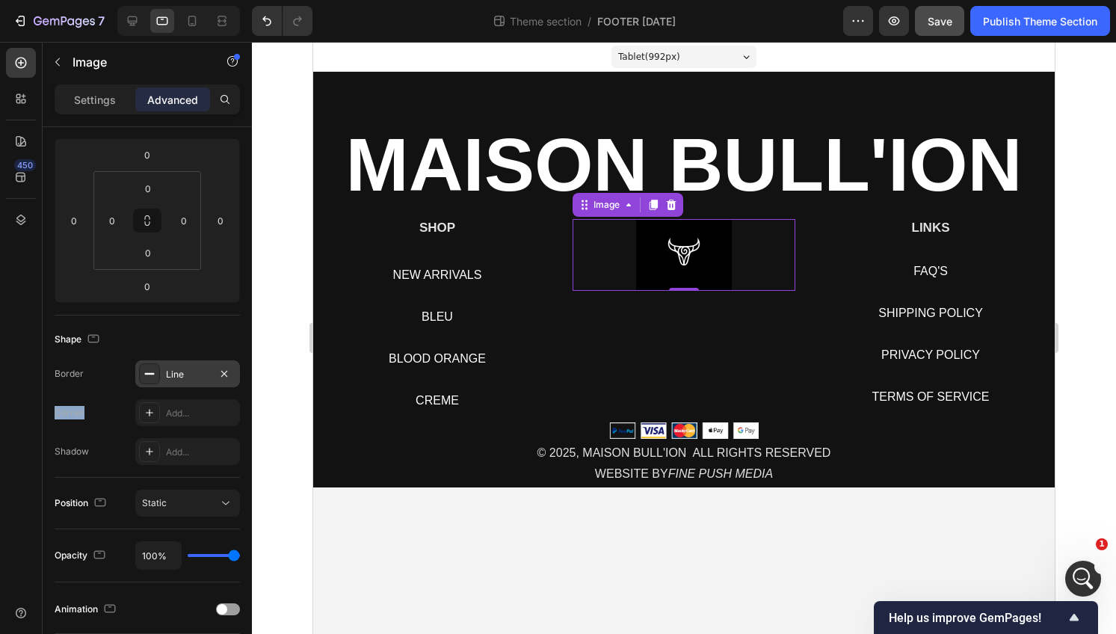
click at [147, 375] on icon at bounding box center [150, 374] width 12 height 12
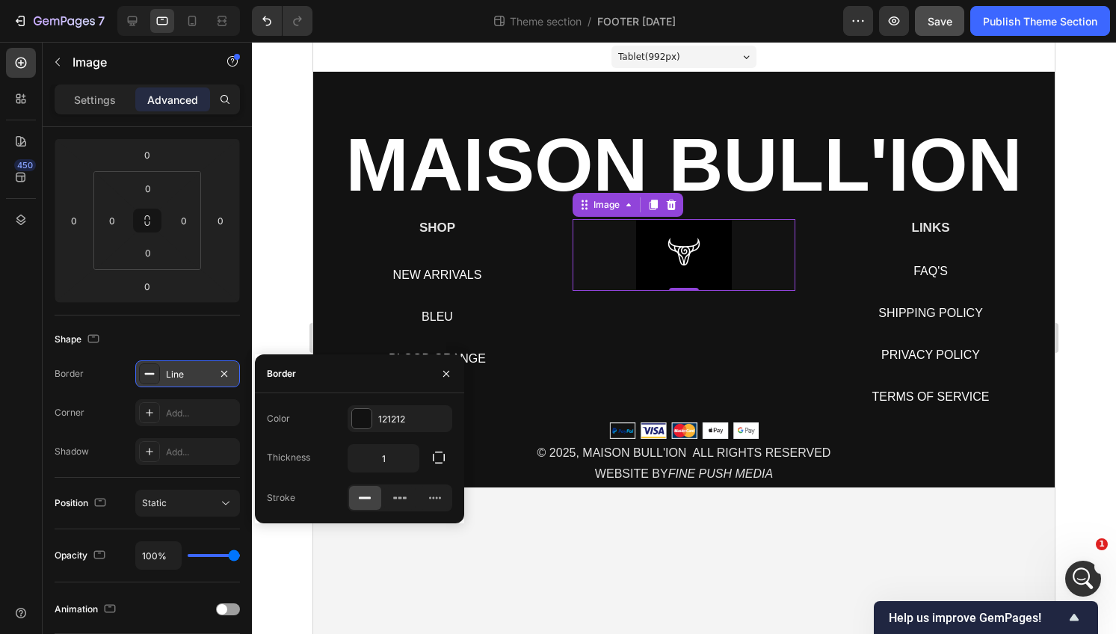
click at [147, 375] on icon at bounding box center [150, 374] width 12 height 12
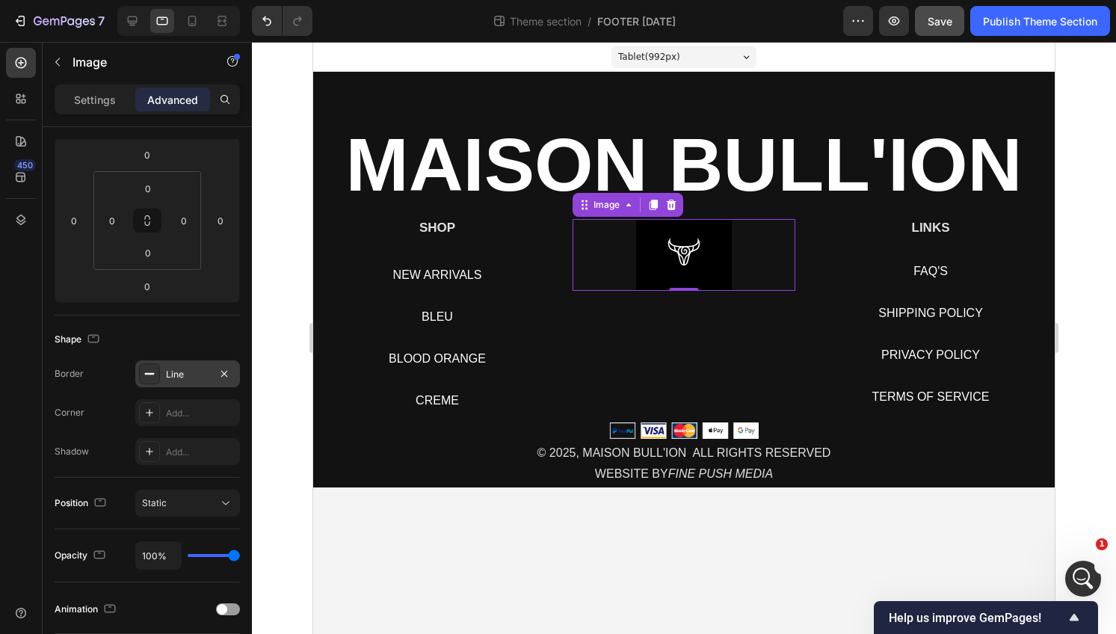
click at [147, 375] on icon at bounding box center [150, 374] width 12 height 12
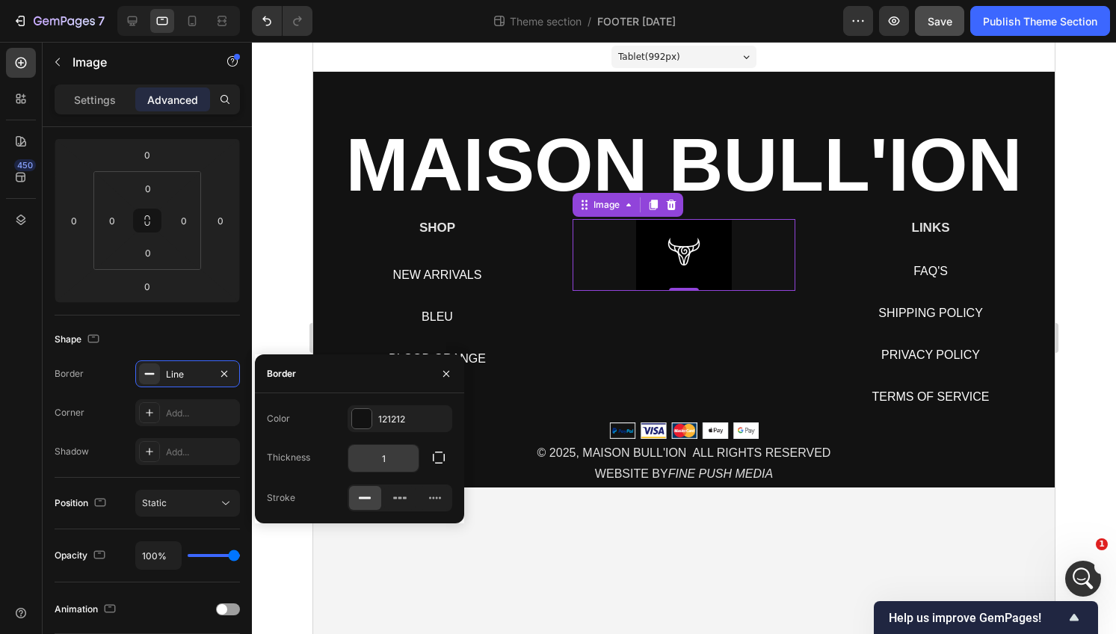
click at [393, 452] on input "1" at bounding box center [383, 458] width 70 height 27
type input "13"
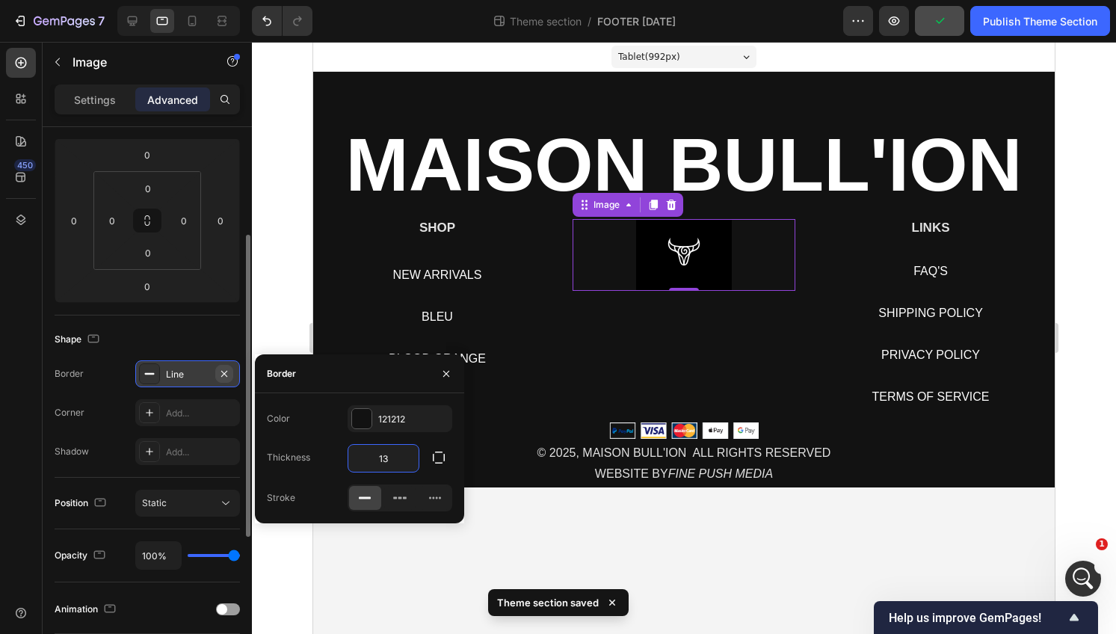
click at [229, 366] on button "button" at bounding box center [224, 374] width 18 height 18
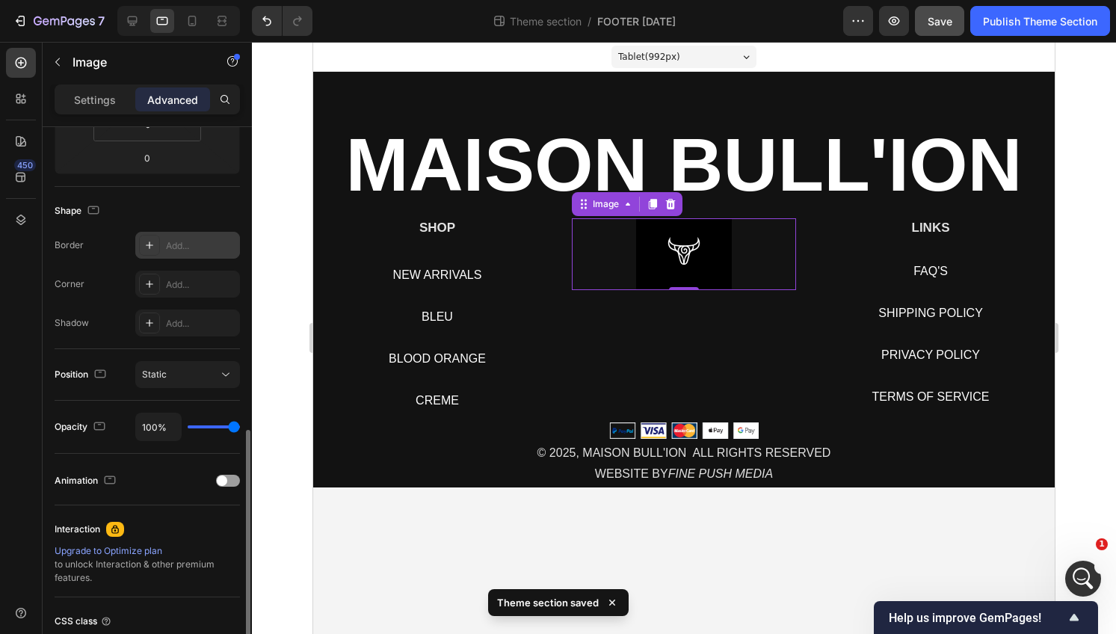
scroll to position [448, 0]
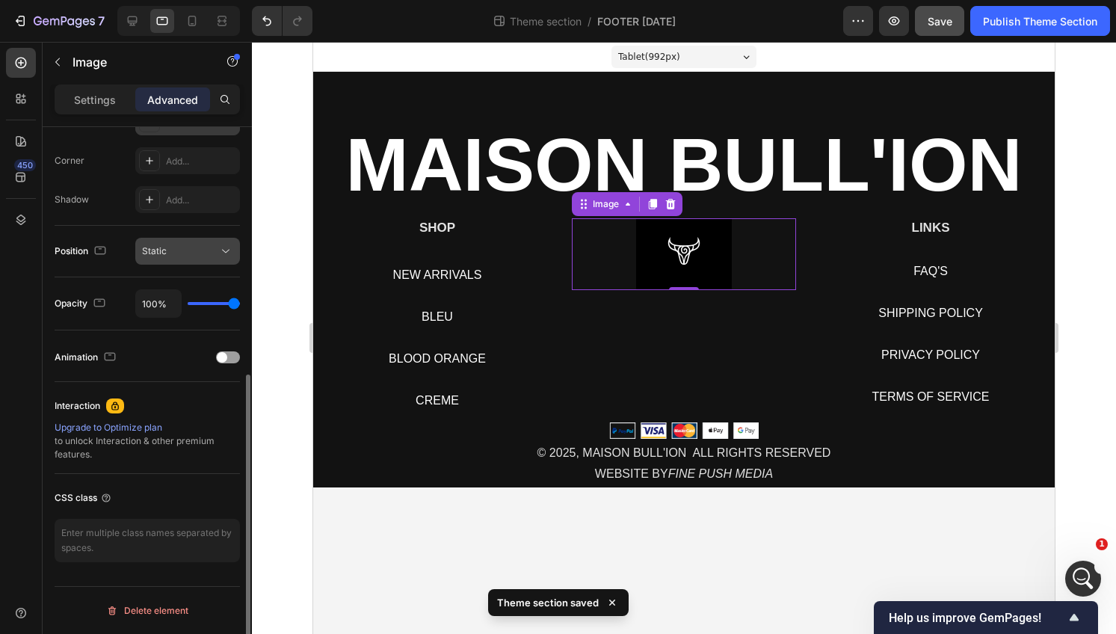
click at [202, 259] on button "Static" at bounding box center [187, 251] width 105 height 27
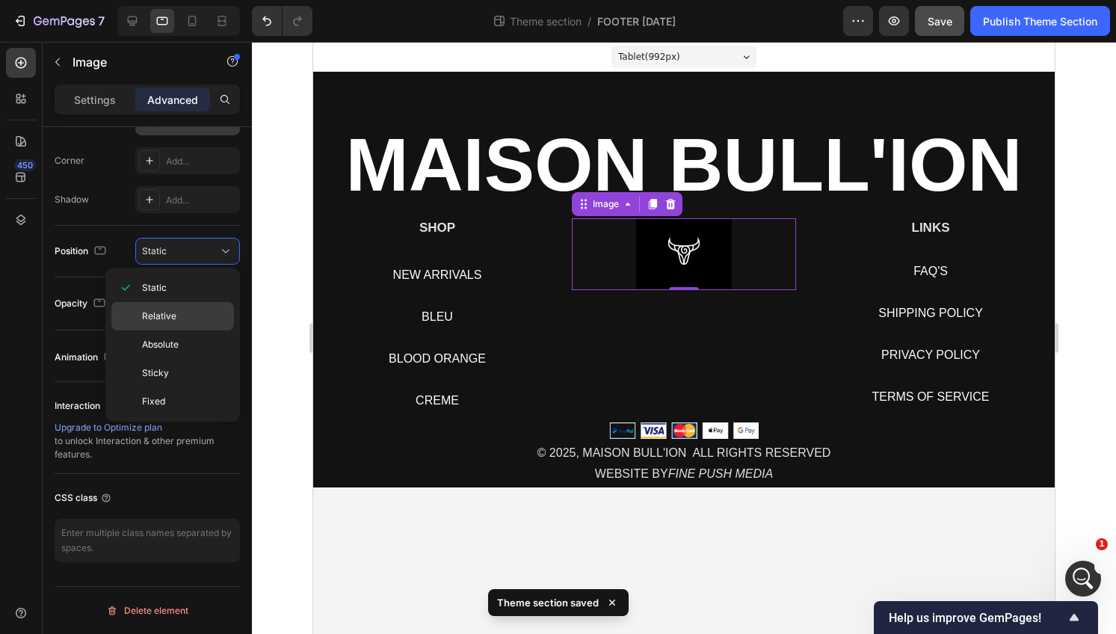
click at [194, 316] on p "Relative" at bounding box center [184, 316] width 85 height 13
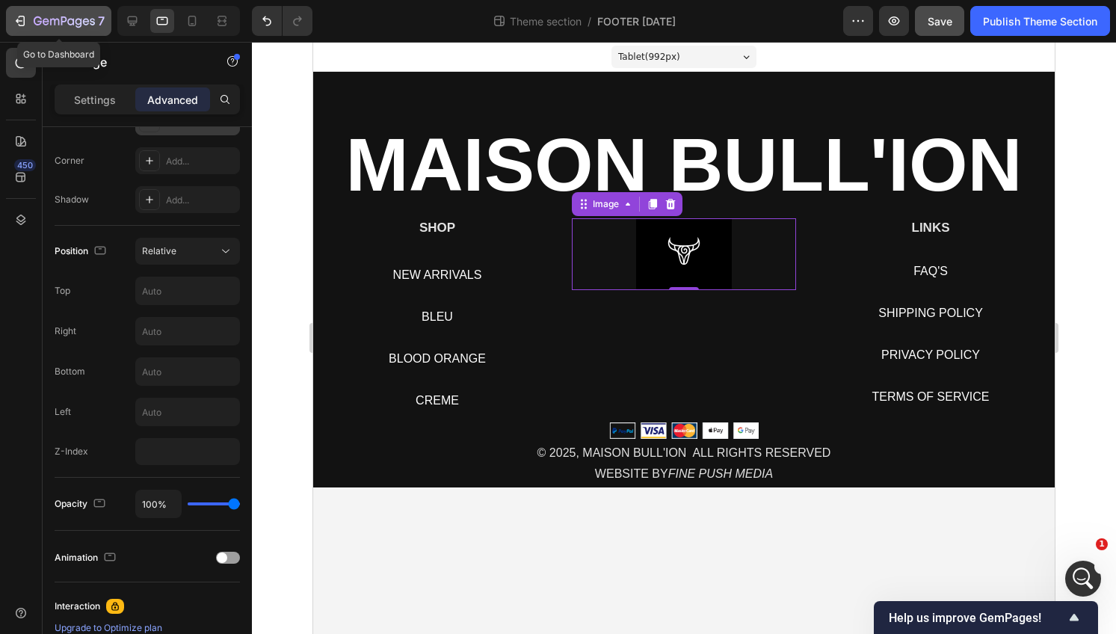
click at [21, 13] on icon "button" at bounding box center [20, 20] width 15 height 15
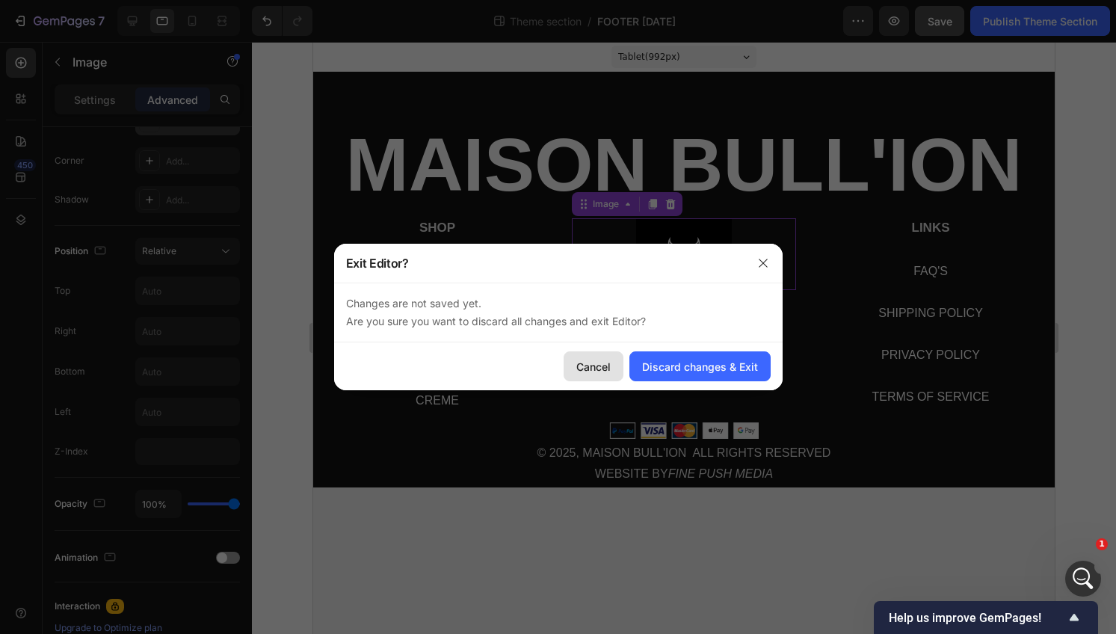
drag, startPoint x: 604, startPoint y: 357, endPoint x: 291, endPoint y: 316, distance: 316.1
click at [604, 357] on button "Cancel" at bounding box center [594, 366] width 60 height 30
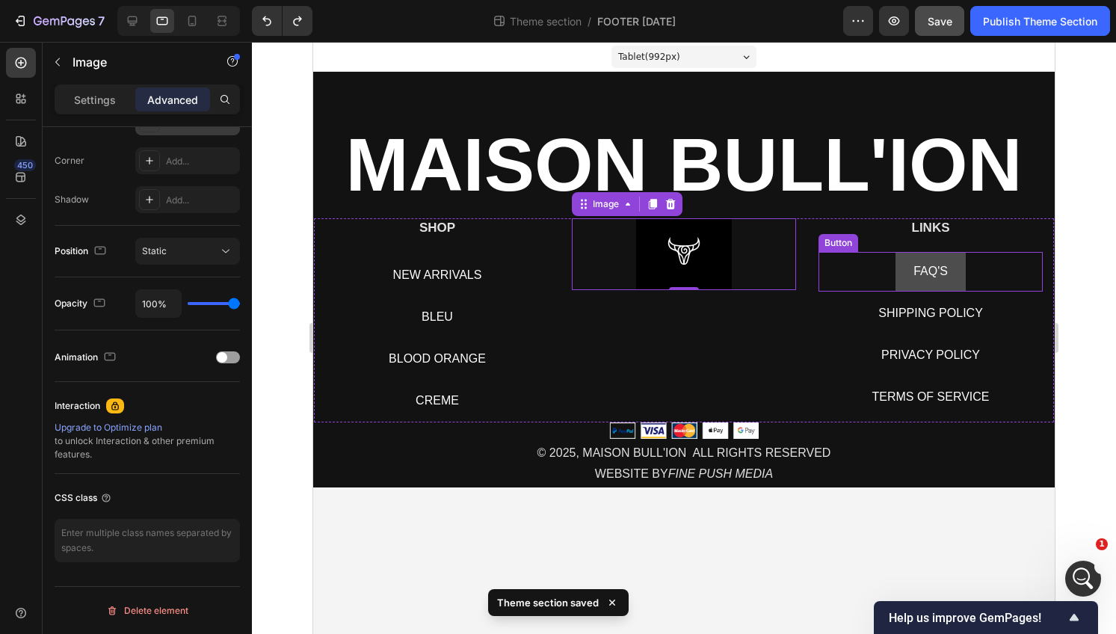
click at [925, 252] on button "FAQ'S" at bounding box center [931, 272] width 70 height 40
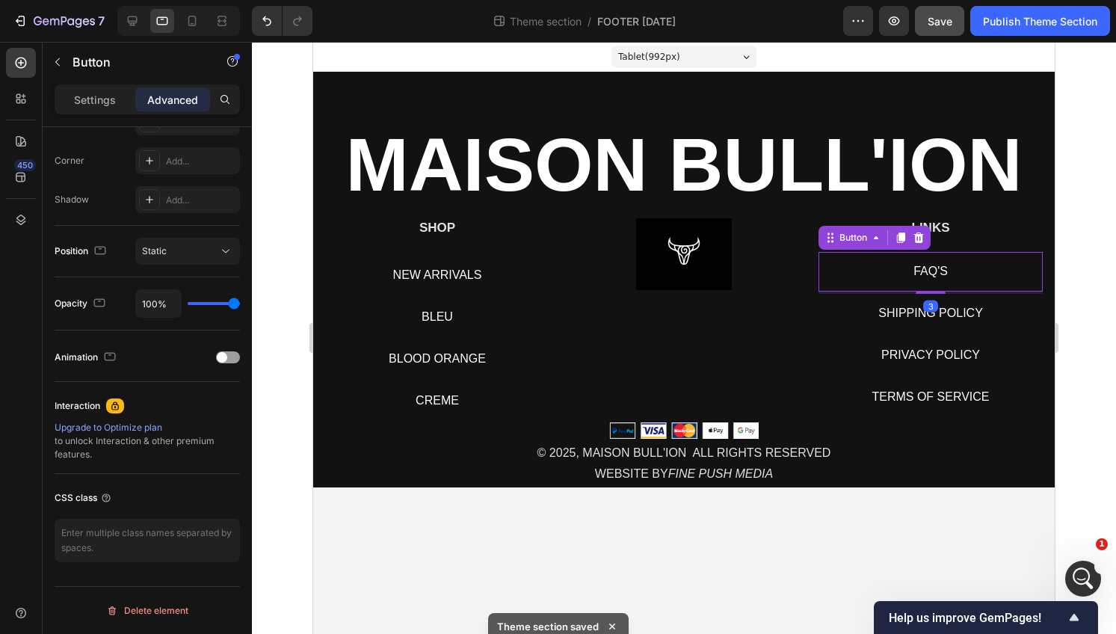
scroll to position [0, 0]
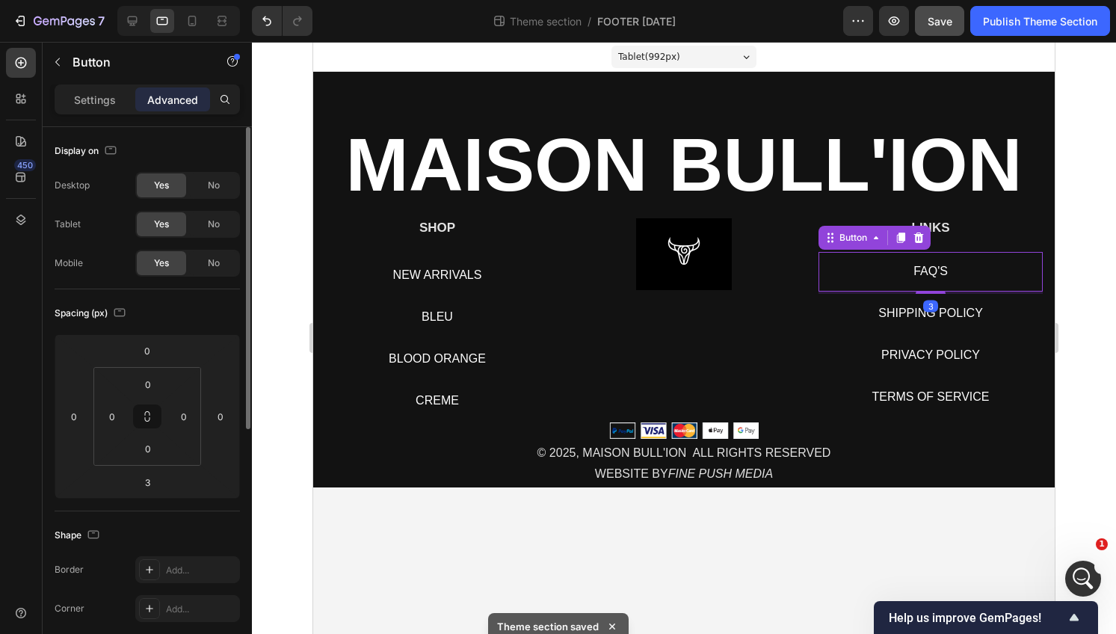
click at [925, 228] on div "Button" at bounding box center [875, 238] width 112 height 24
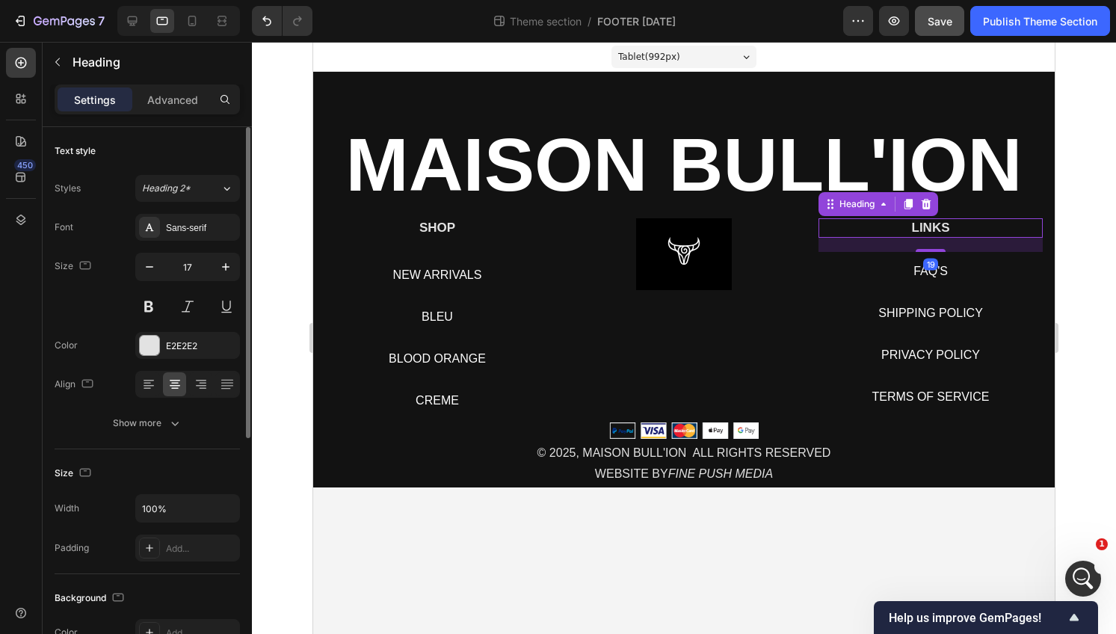
click at [940, 230] on h2 "LINKS" at bounding box center [931, 227] width 224 height 19
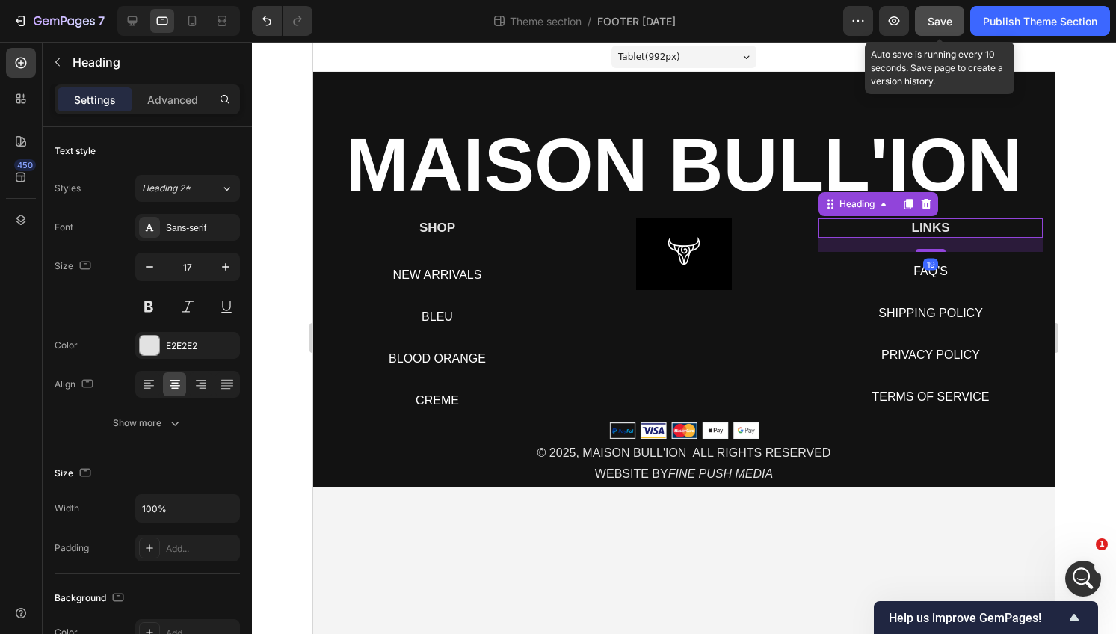
click at [933, 23] on span "Save" at bounding box center [940, 21] width 25 height 13
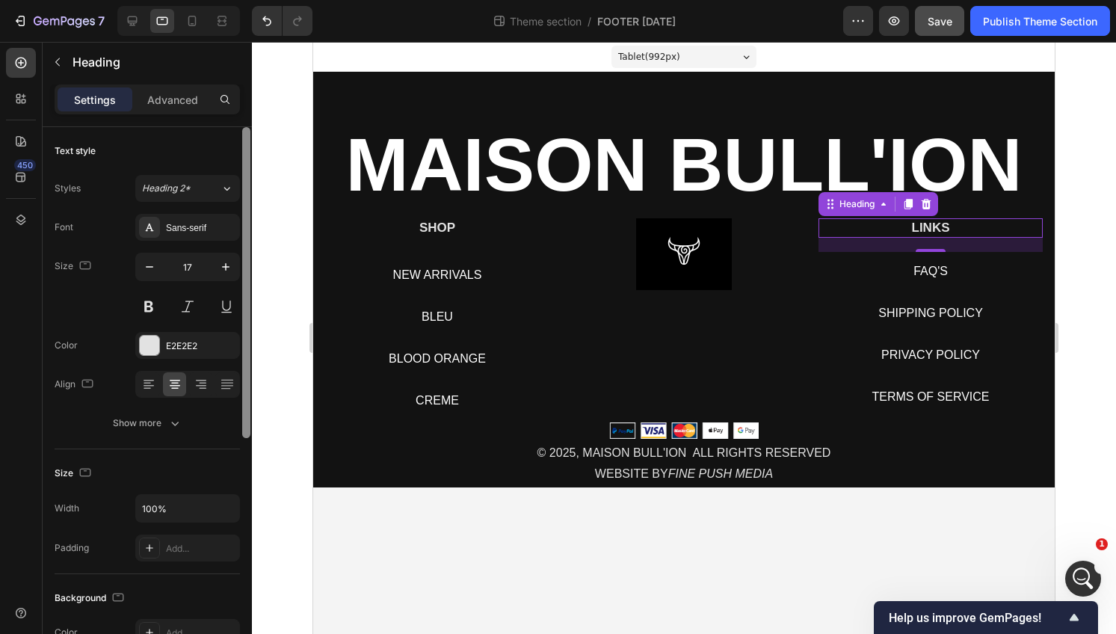
scroll to position [15567, 0]
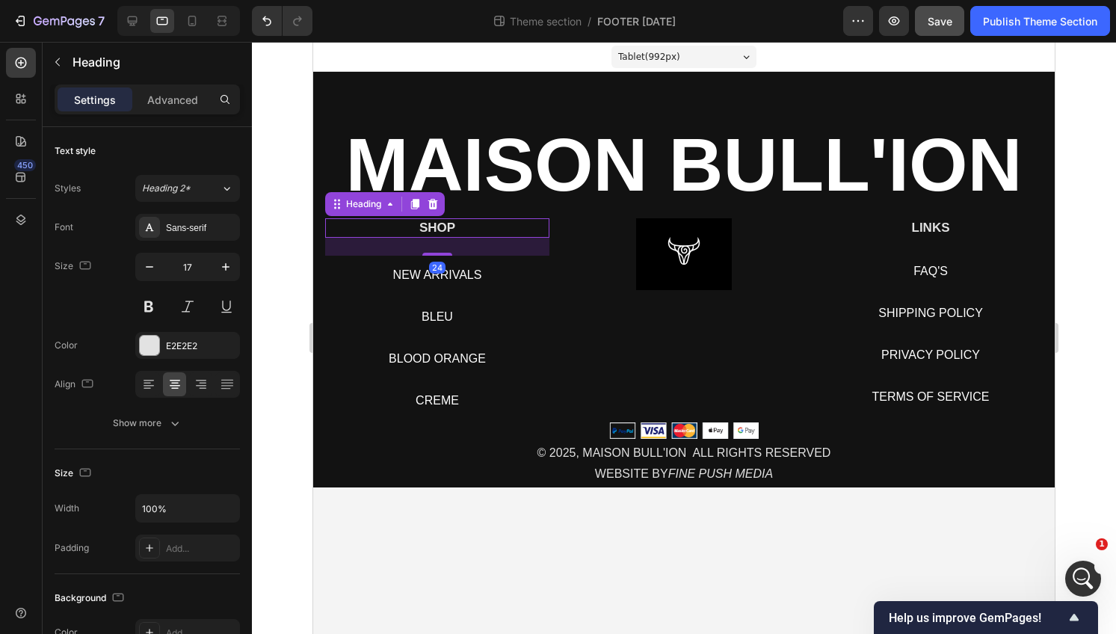
click at [461, 233] on p "SHOP" at bounding box center [437, 228] width 221 height 16
click at [559, 217] on div "⁠⁠⁠⁠⁠⁠⁠ MAISON BULL'ION Heading SHOP Heading 24 NEW ARRIVALS Button BLEU Button…" at bounding box center [684, 309] width 740 height 354
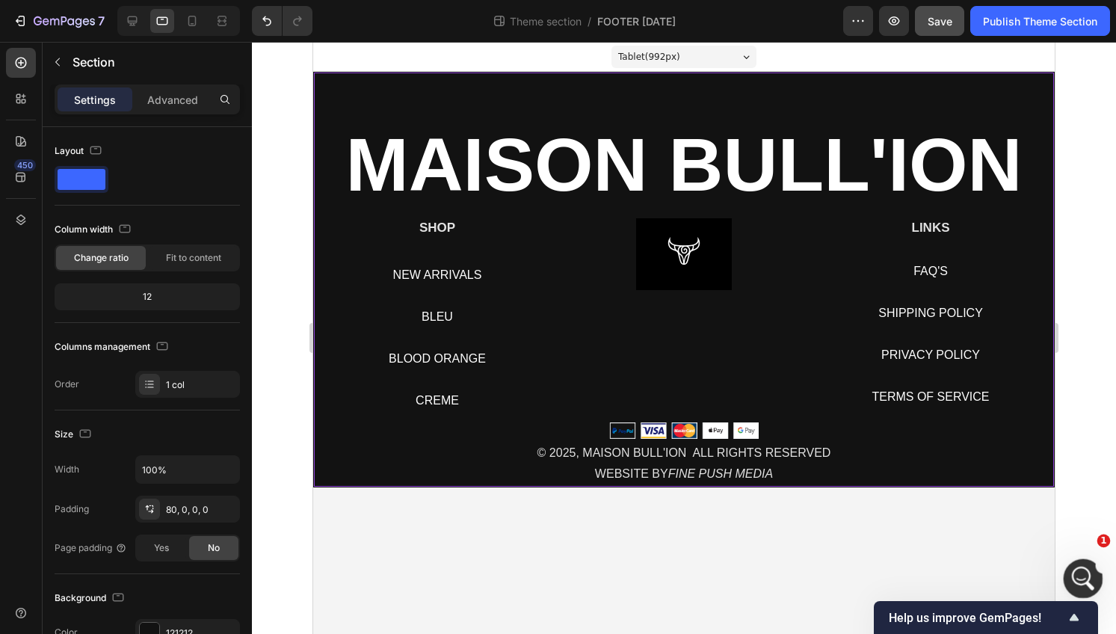
click at [1065, 581] on div "Open Intercom Messenger" at bounding box center [1081, 576] width 49 height 49
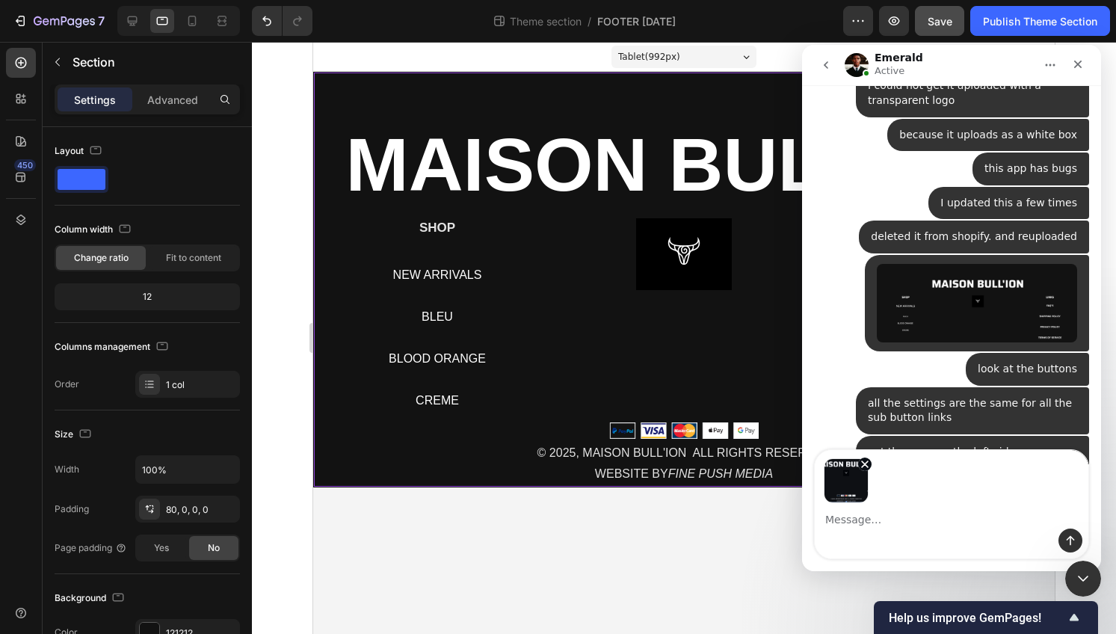
scroll to position [15620, 0]
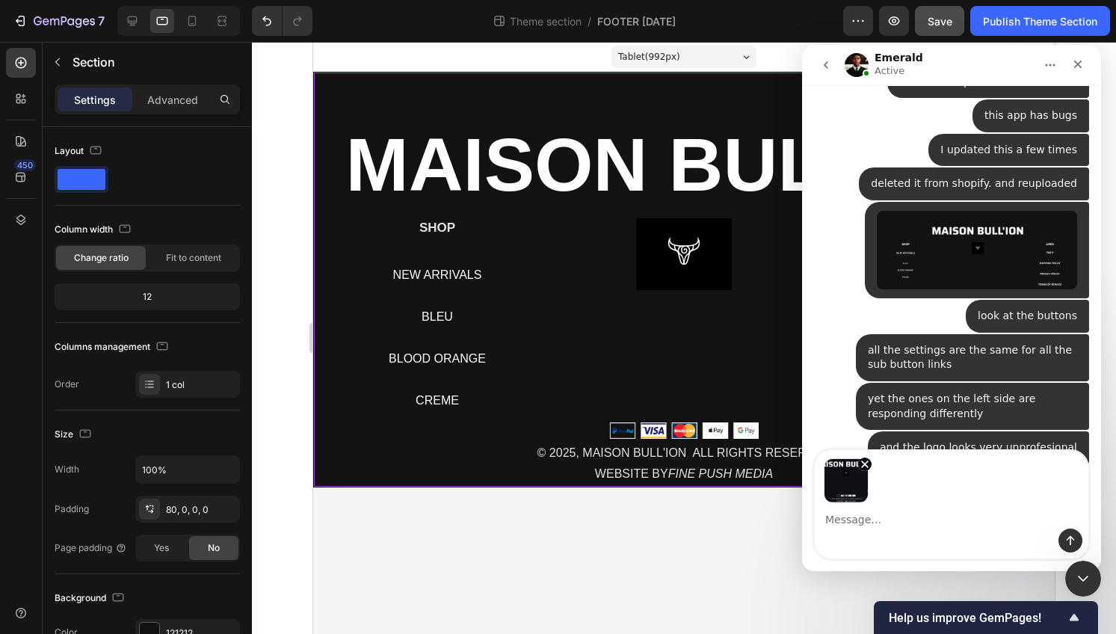
click at [926, 514] on textarea "Message…" at bounding box center [952, 515] width 274 height 25
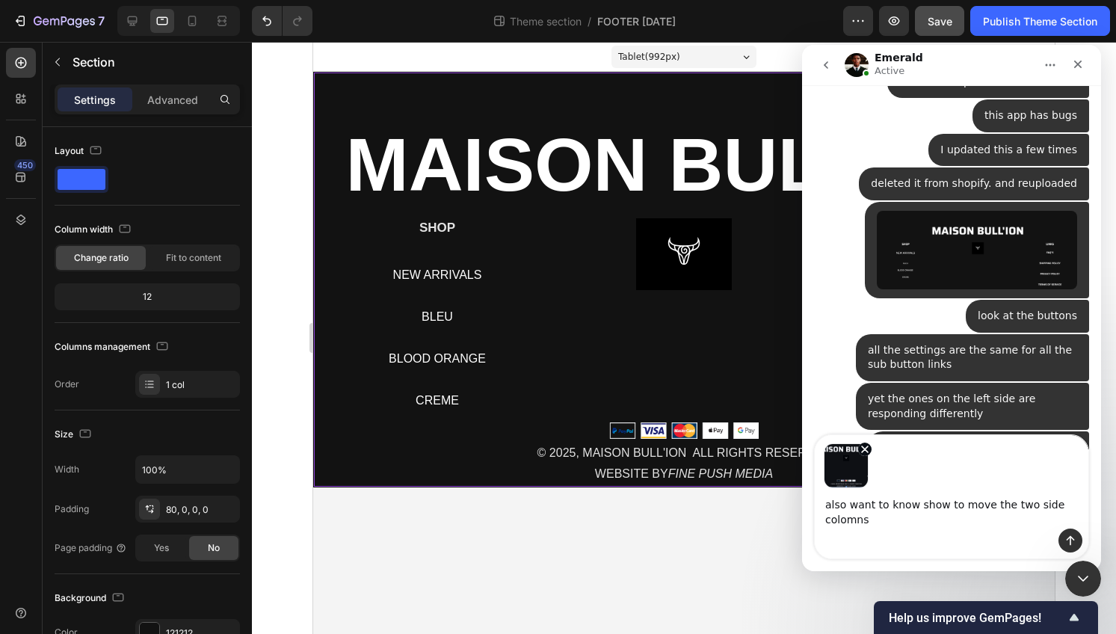
scroll to position [15635, 0]
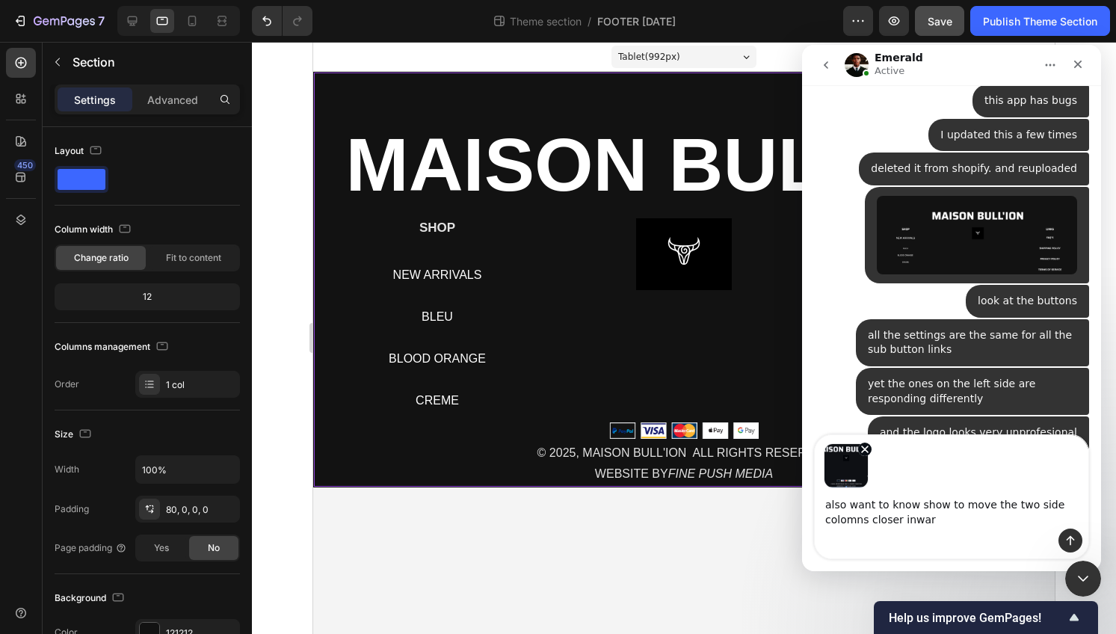
type textarea "also want to know show to move the two side colomns closer inward"
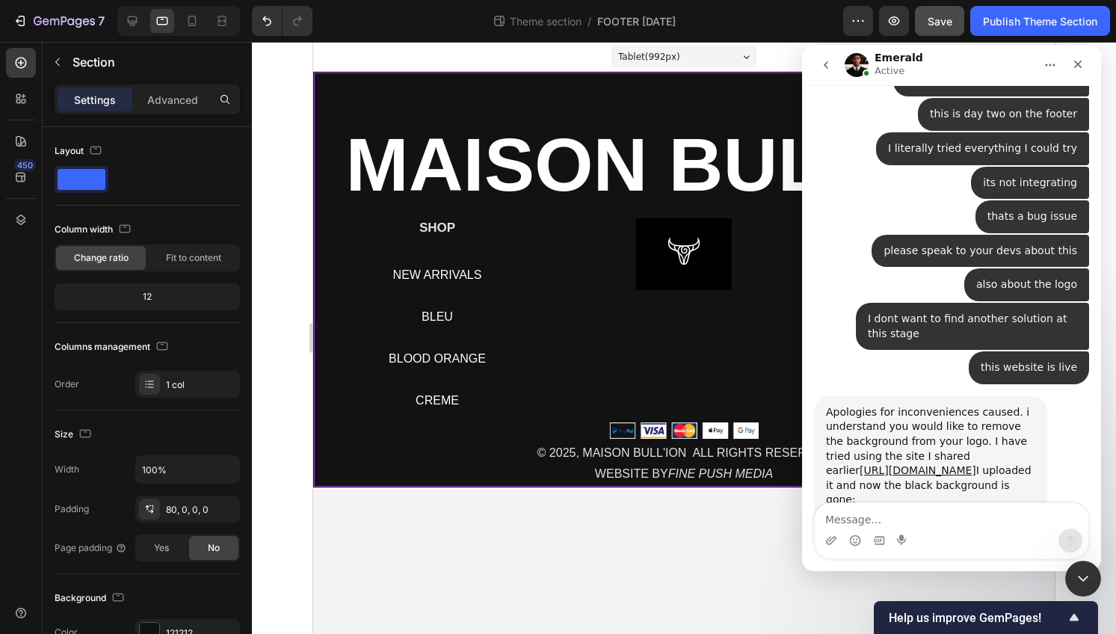
scroll to position [15857, 0]
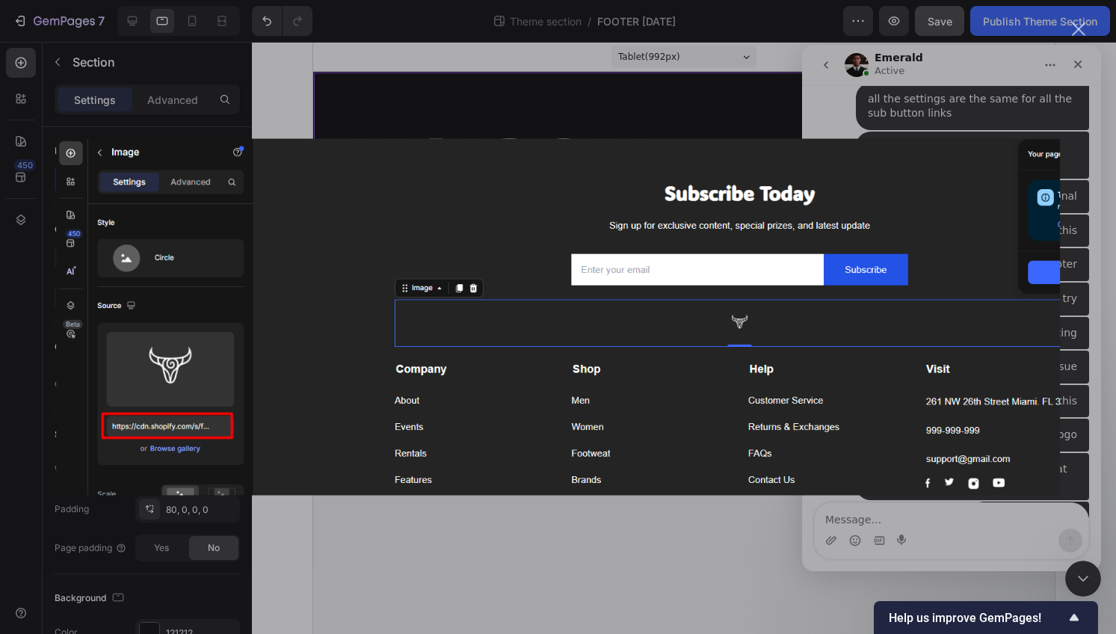
scroll to position [0, 0]
click at [663, 101] on div "Intercom messenger" at bounding box center [558, 317] width 1116 height 634
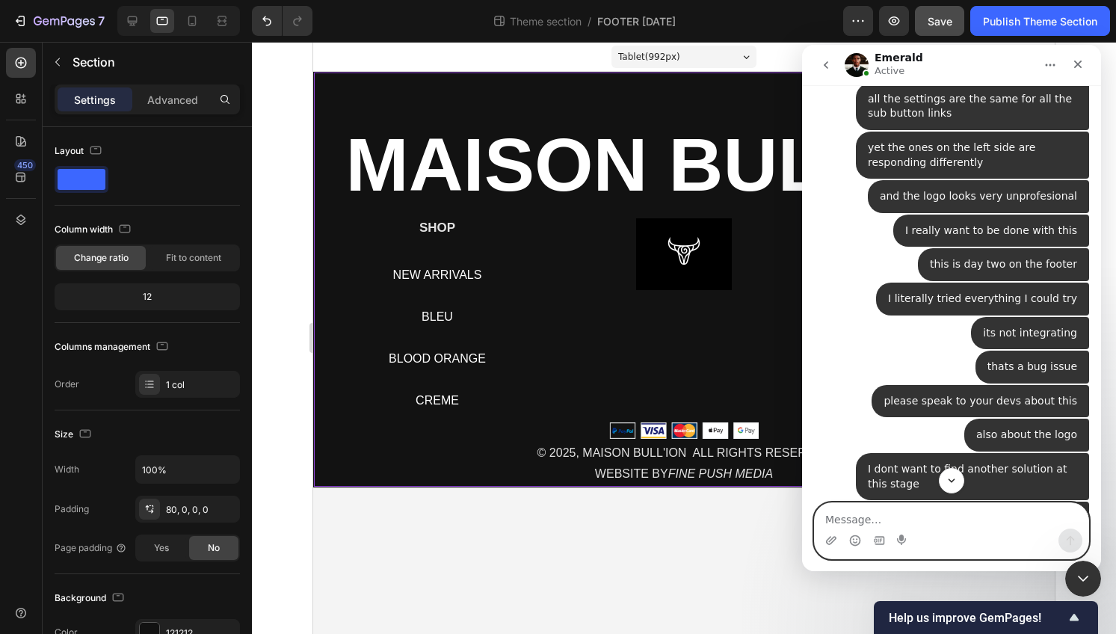
click at [863, 517] on textarea "Message…" at bounding box center [952, 515] width 274 height 25
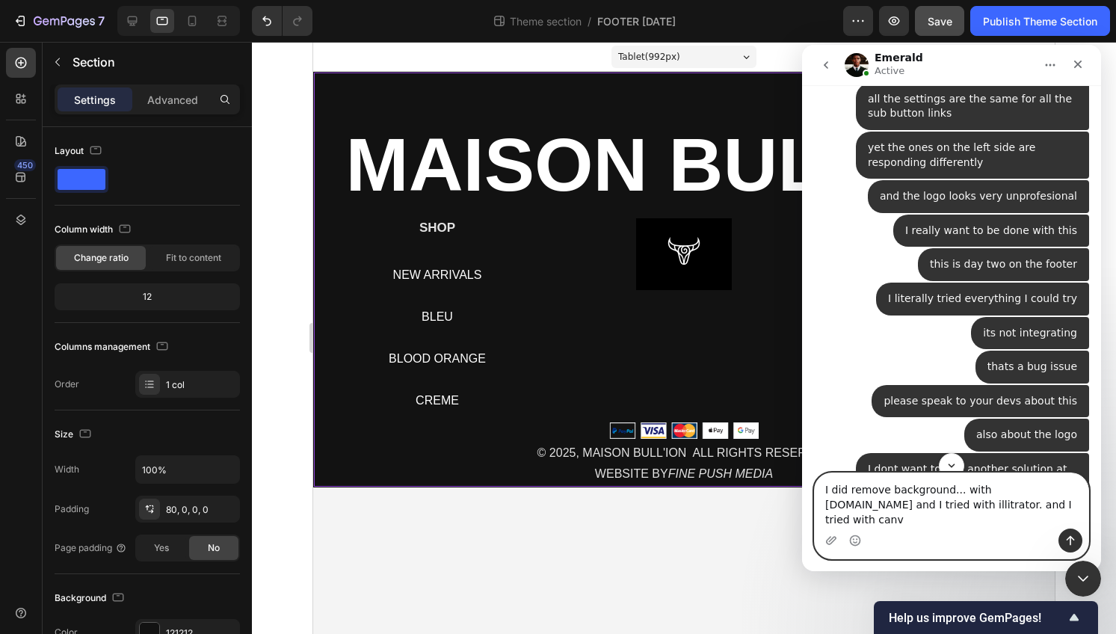
type textarea "I did remove background... with [DOMAIN_NAME] and I tried with illitrator. and …"
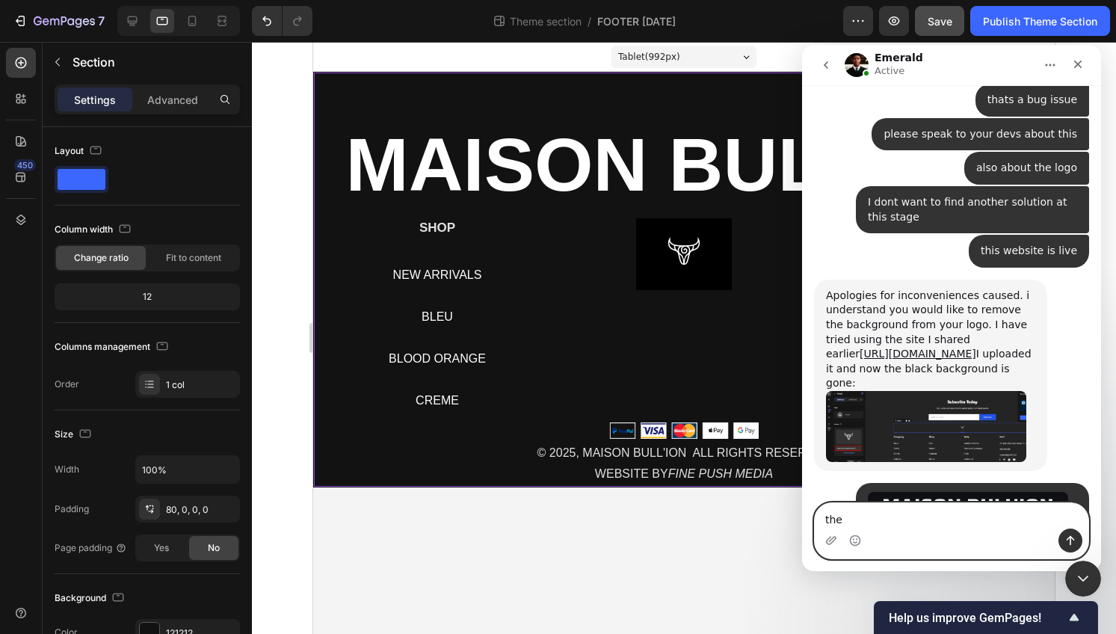
scroll to position [16131, 0]
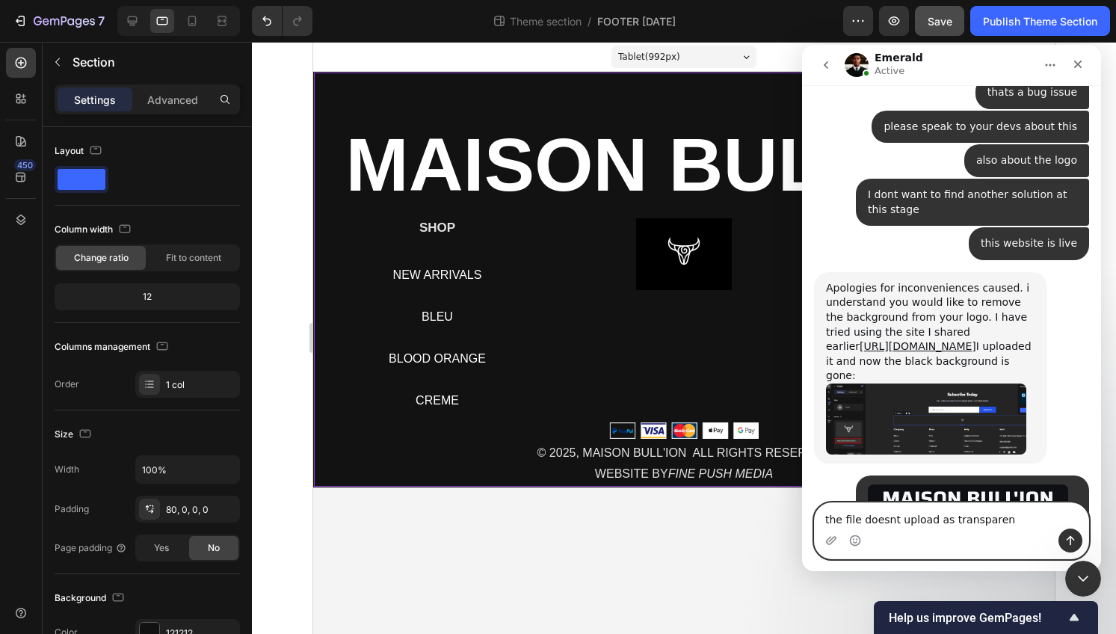
type textarea "the file doesnt upload as transparent"
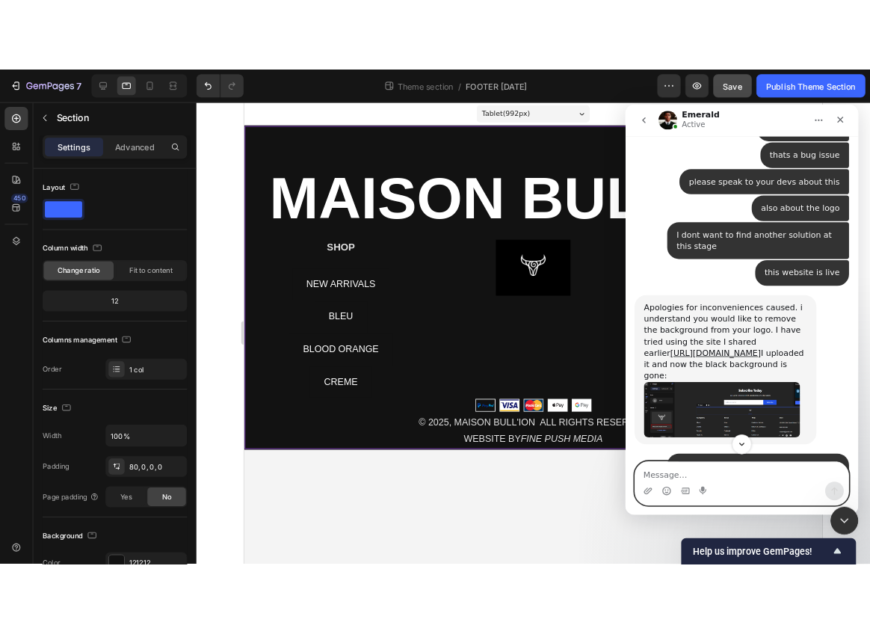
scroll to position [16165, 0]
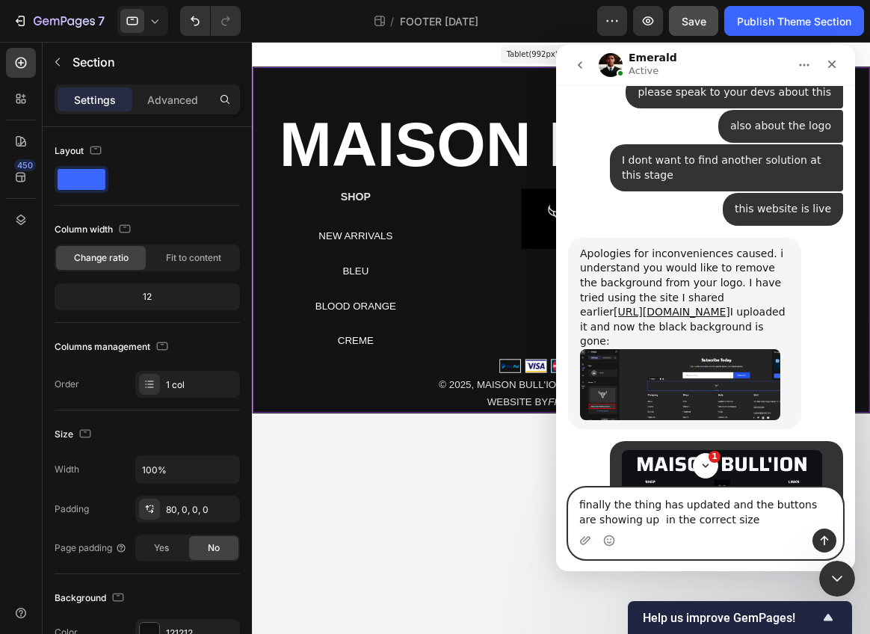
type textarea "finally the thing has updated and the buttons are showing up in the correct siz…"
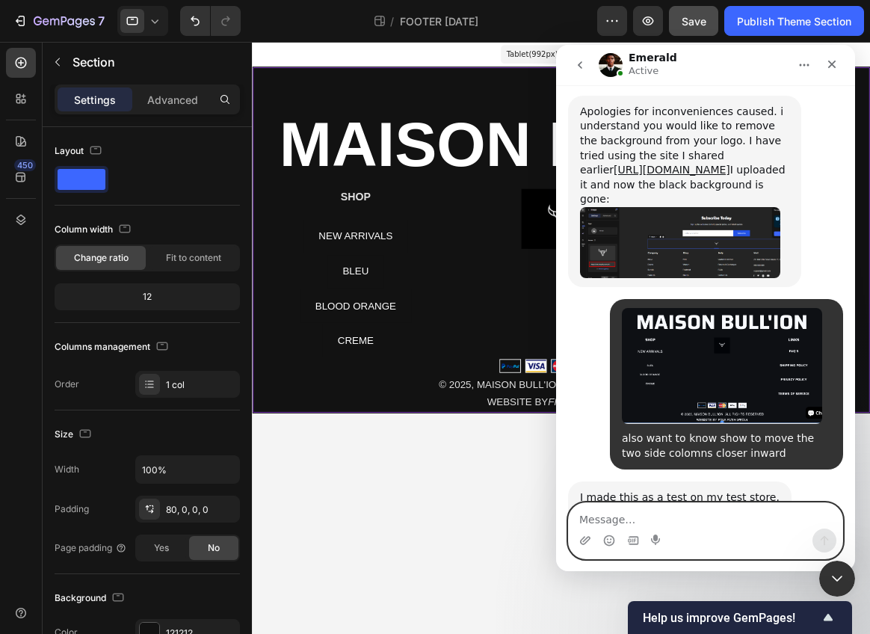
scroll to position [16308, 0]
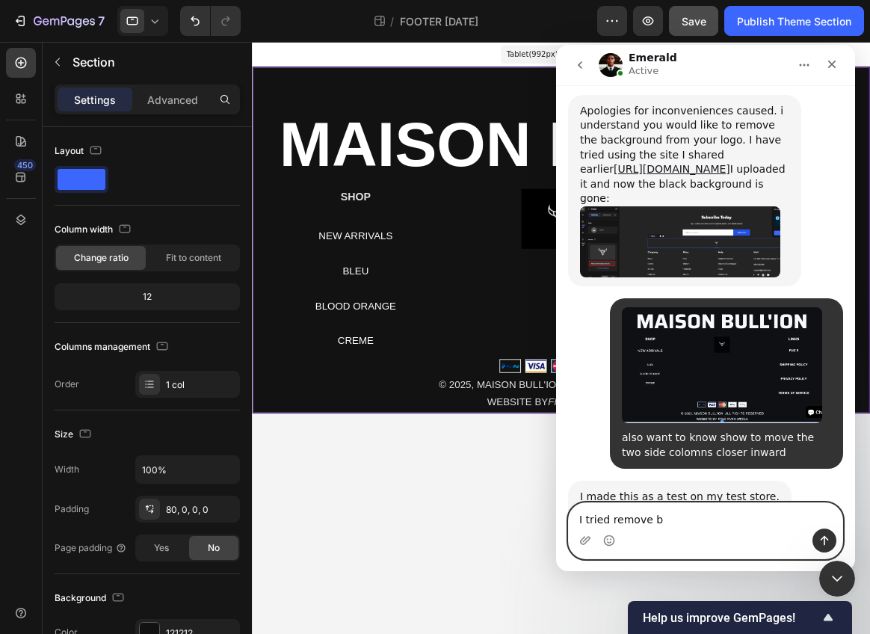
type textarea "I tried remove bg"
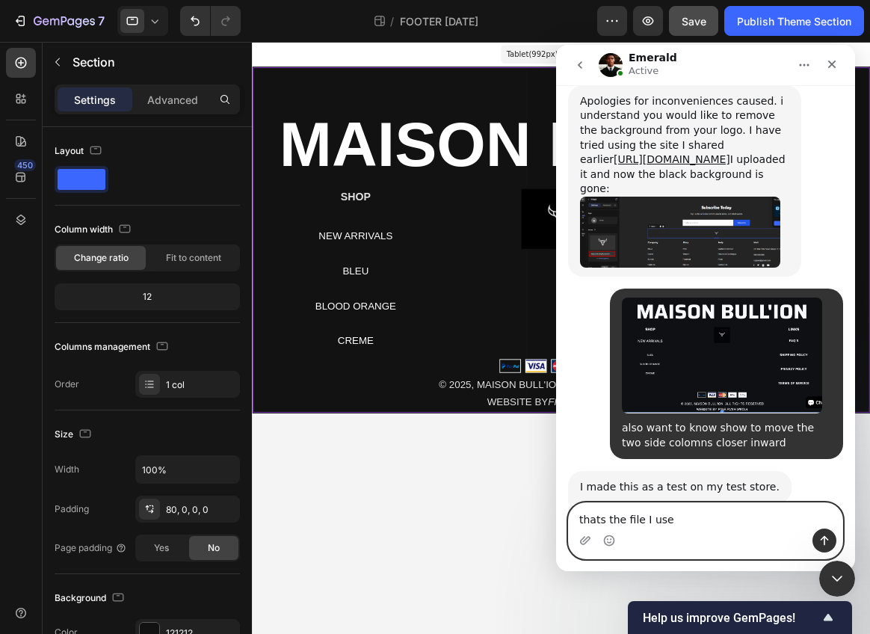
type textarea "thats the file I used"
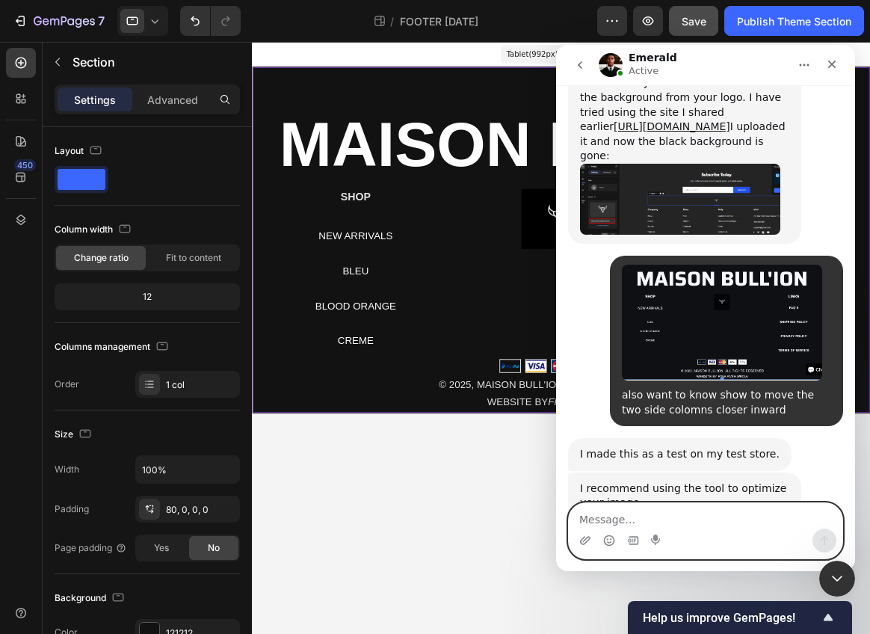
scroll to position [16352, 0]
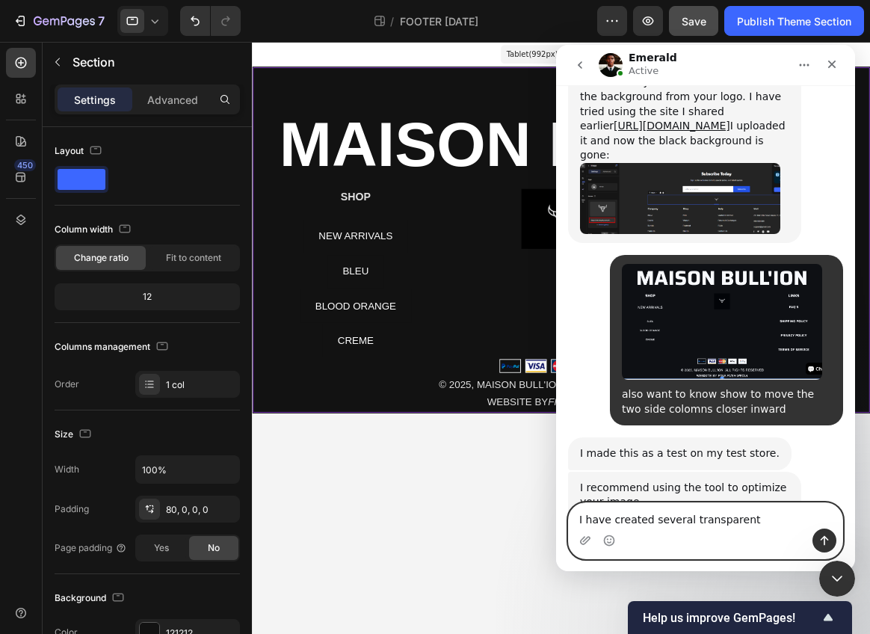
type textarea "I have created several transparent"
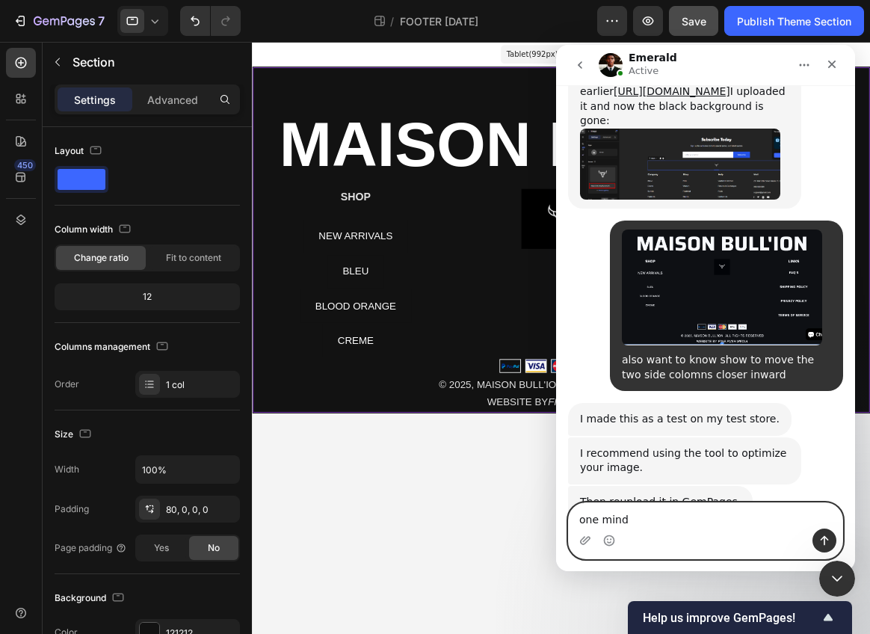
type textarea "one mind"
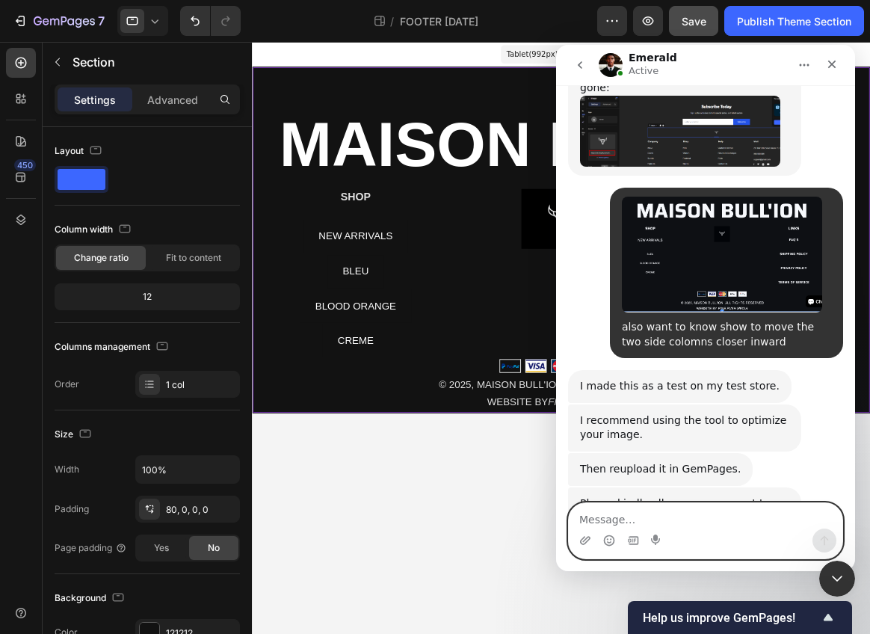
scroll to position [16420, 0]
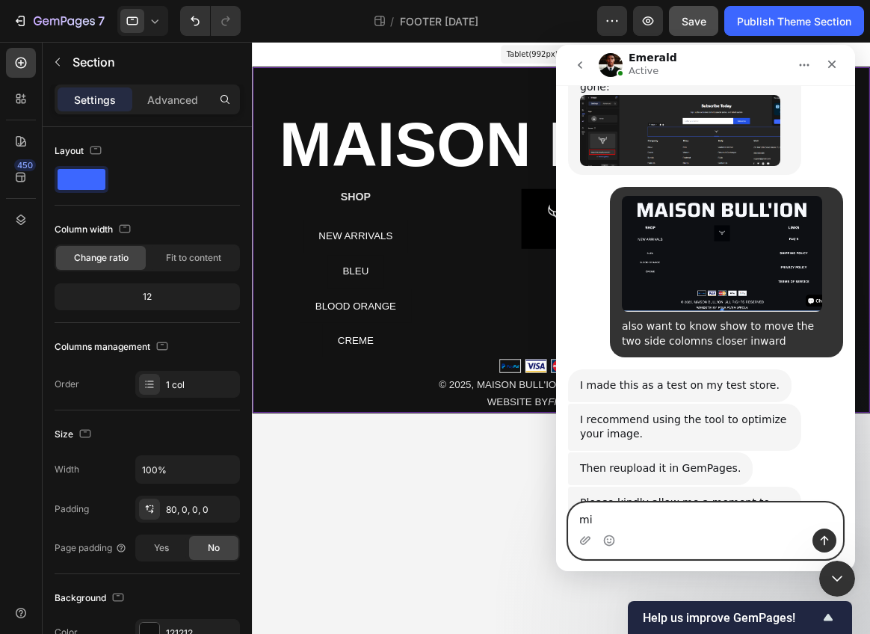
type textarea "min"
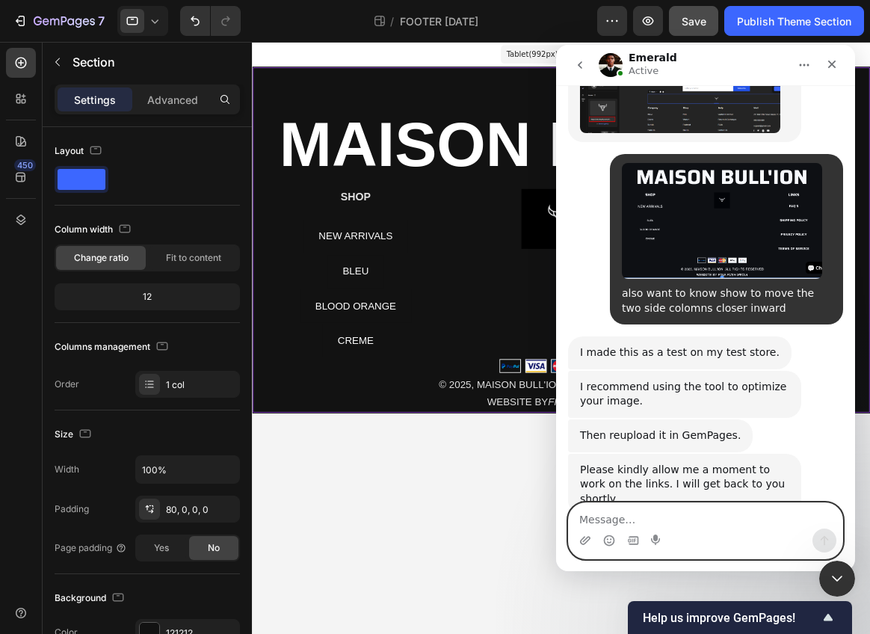
scroll to position [16454, 0]
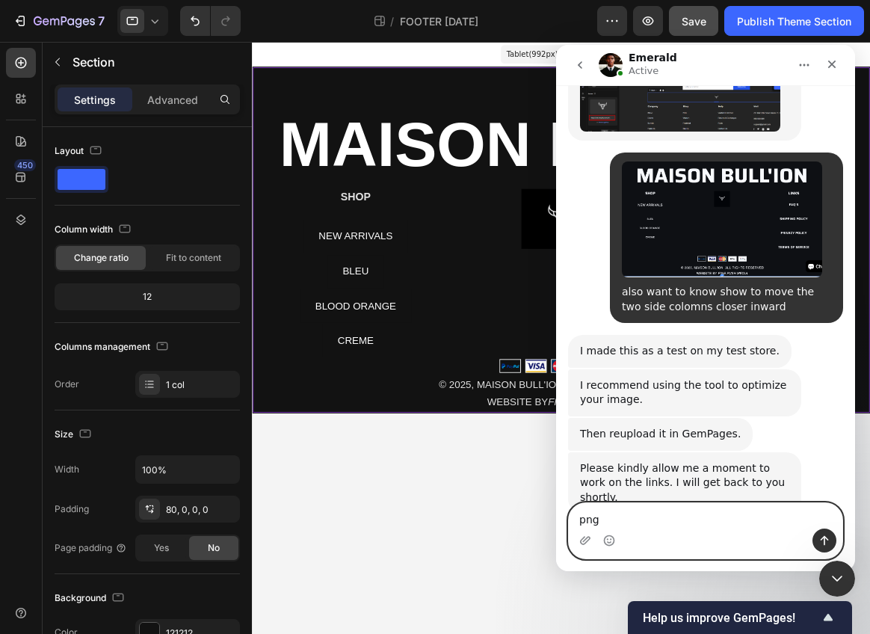
type textarea "png?"
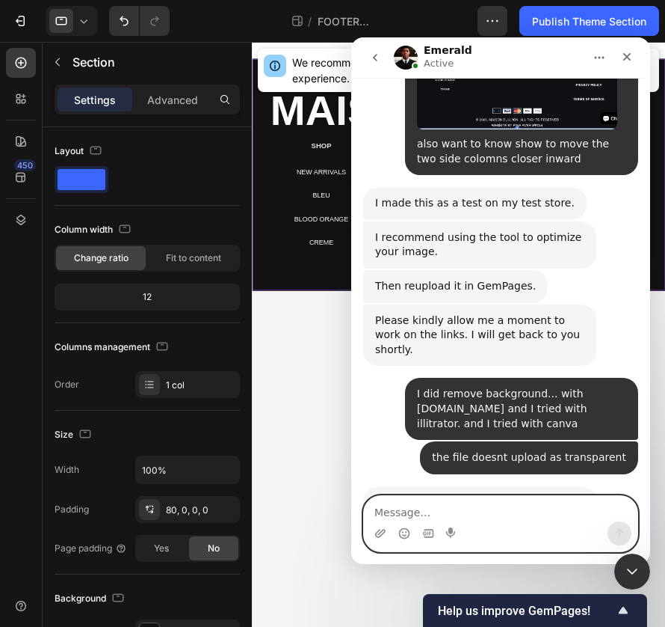
scroll to position [16596, 0]
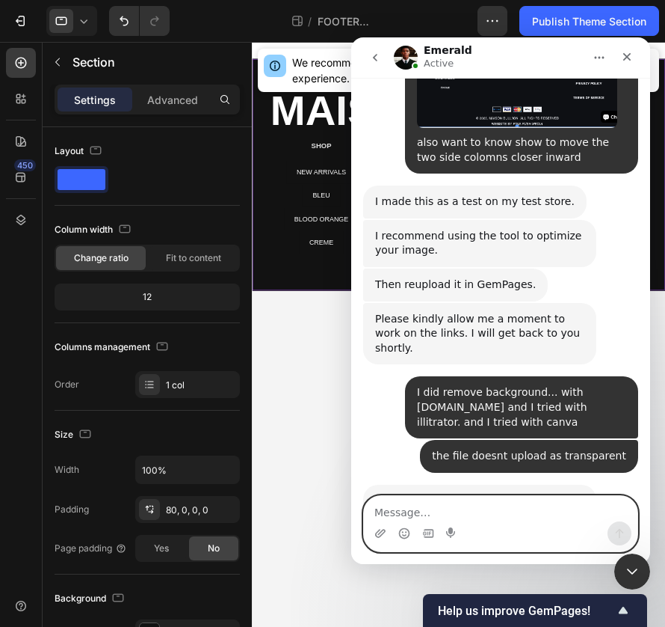
click at [425, 519] on textarea "Message…" at bounding box center [501, 508] width 274 height 25
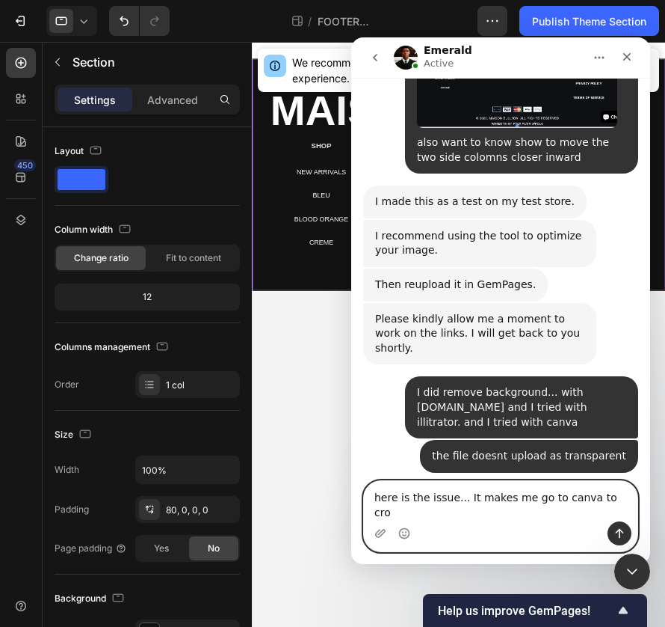
type textarea "here is the issue... It makes me go to canva to crop"
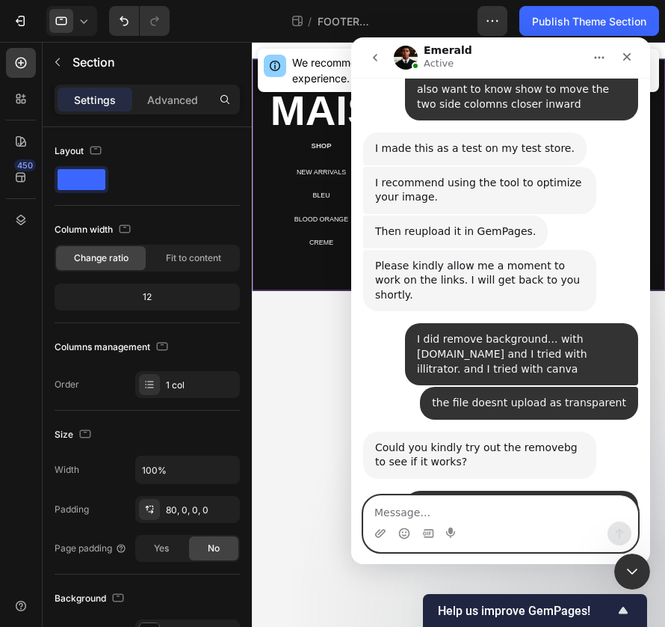
scroll to position [16655, 0]
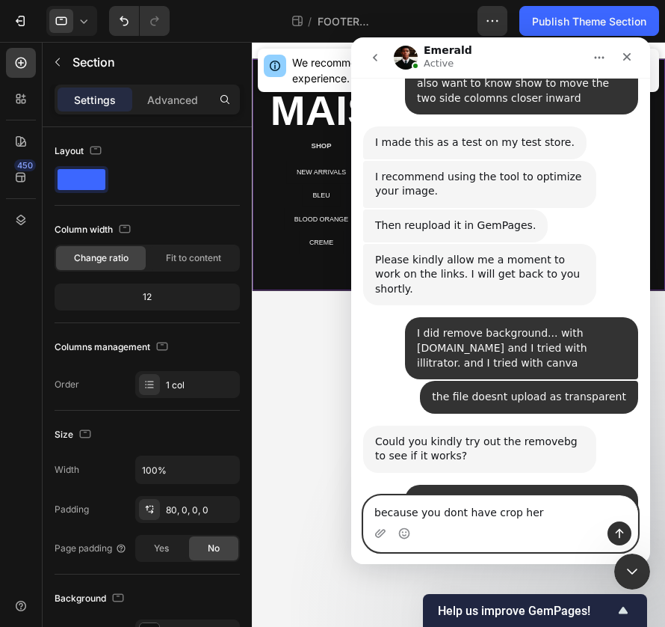
type textarea "because you dont have crop here"
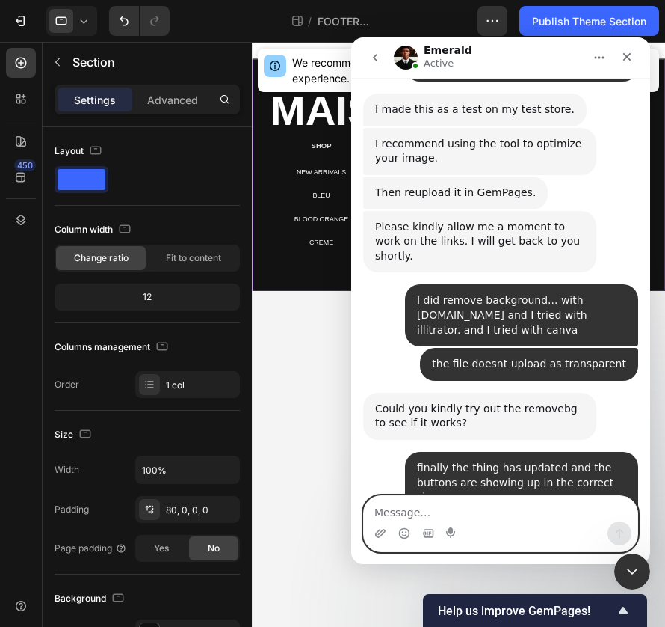
scroll to position [16690, 0]
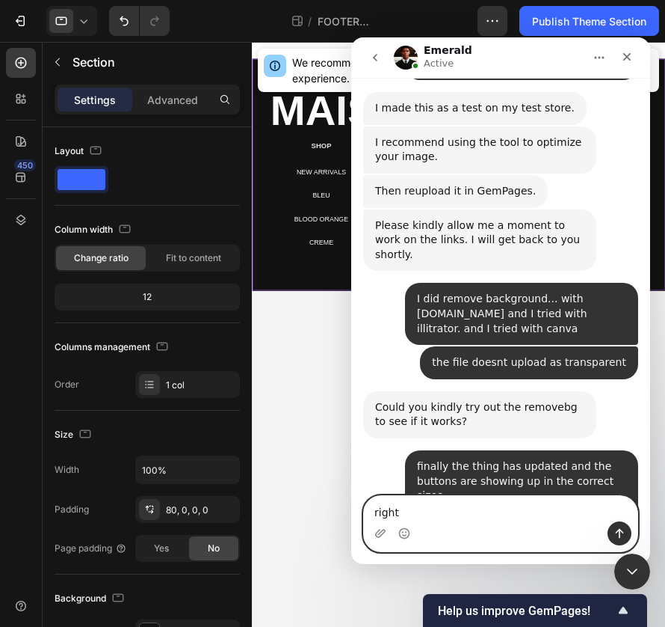
type textarea "right?"
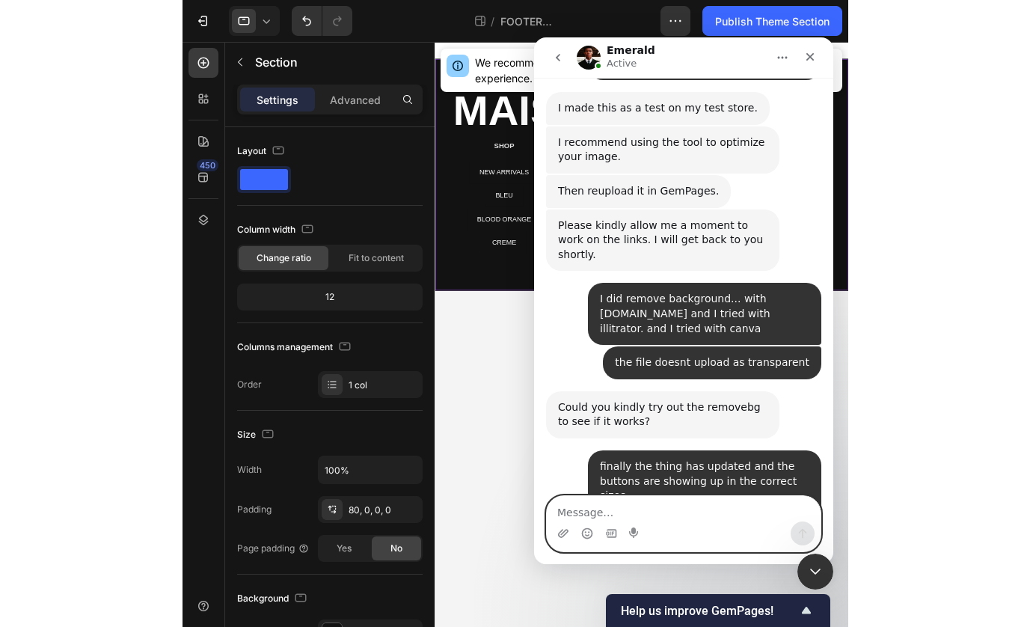
scroll to position [16723, 0]
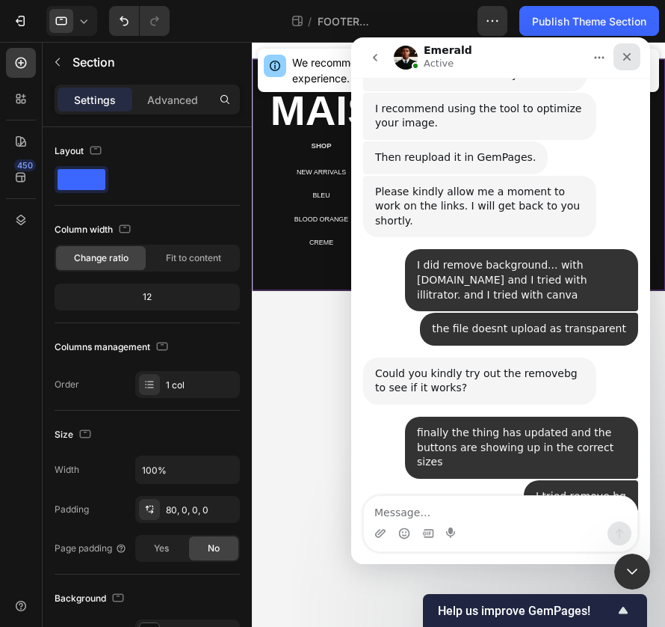
click at [627, 61] on icon "Close" at bounding box center [627, 57] width 12 height 12
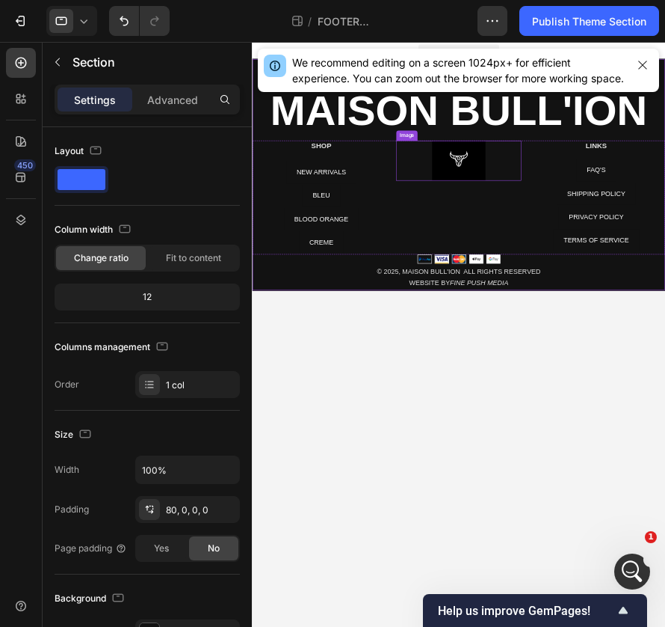
click at [618, 259] on img at bounding box center [623, 254] width 96 height 72
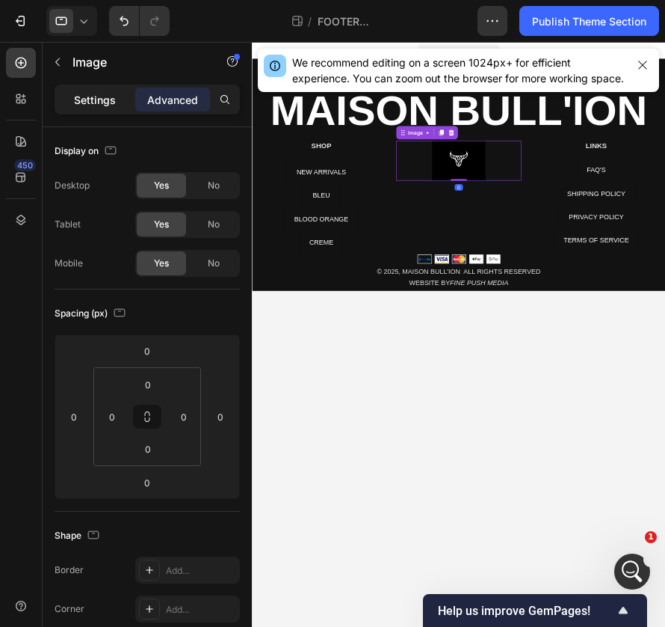
click at [92, 102] on p "Settings" at bounding box center [95, 100] width 42 height 16
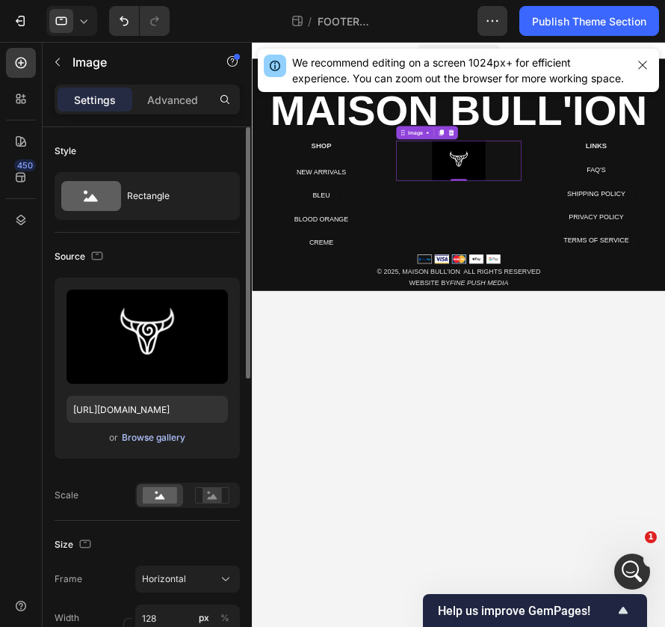
click at [141, 436] on div "Browse gallery" at bounding box center [154, 437] width 64 height 13
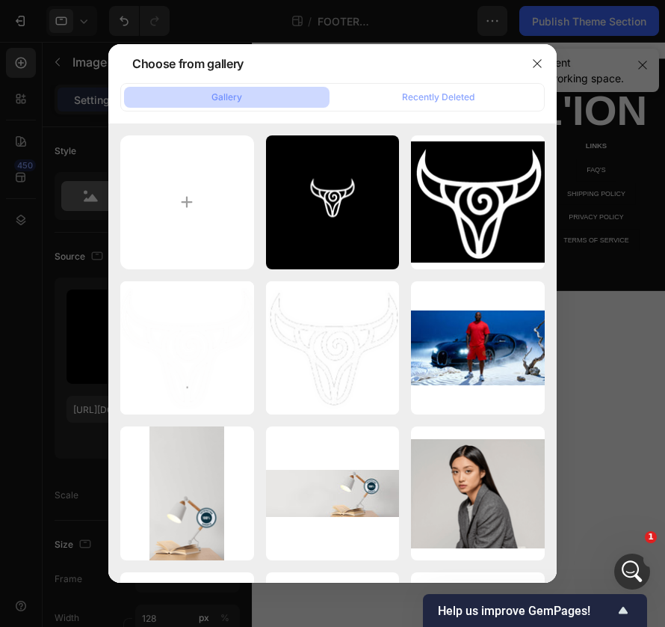
type input "C:\fakepath\Screenshot_2025-09-27_at_4.26.27_PM-removebg-preview.png"
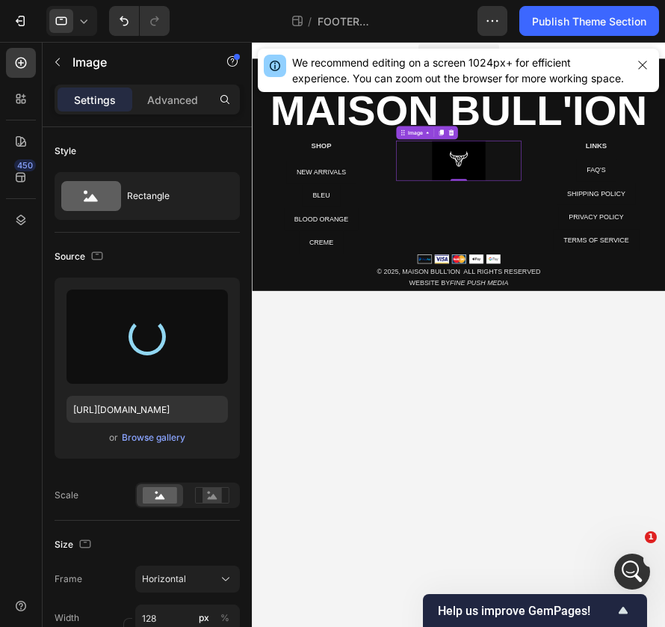
type input "https://cdn.shopify.com/s/files/1/0639/4806/2833/files/gempages_585599489646003…"
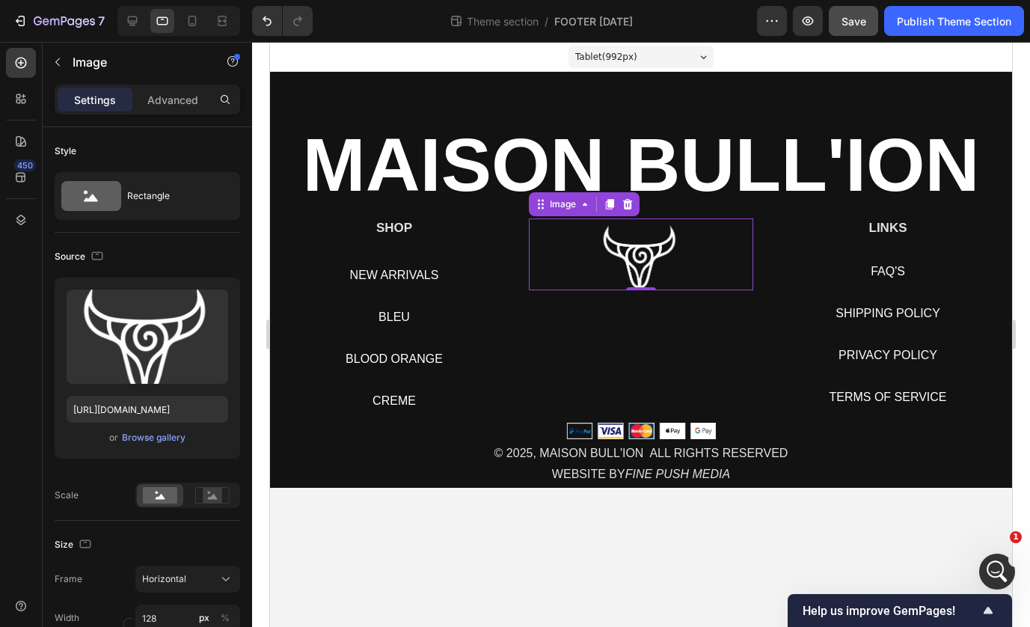
click at [596, 268] on img at bounding box center [641, 254] width 96 height 72
click at [205, 497] on rect at bounding box center [212, 495] width 19 height 15
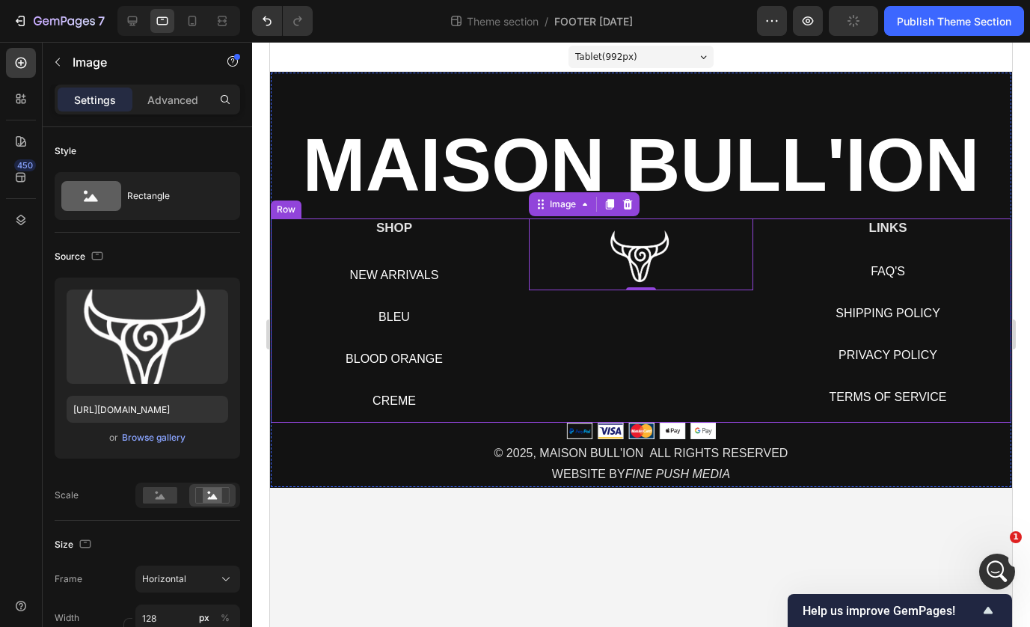
click at [558, 367] on div "Image 0" at bounding box center [641, 320] width 224 height 204
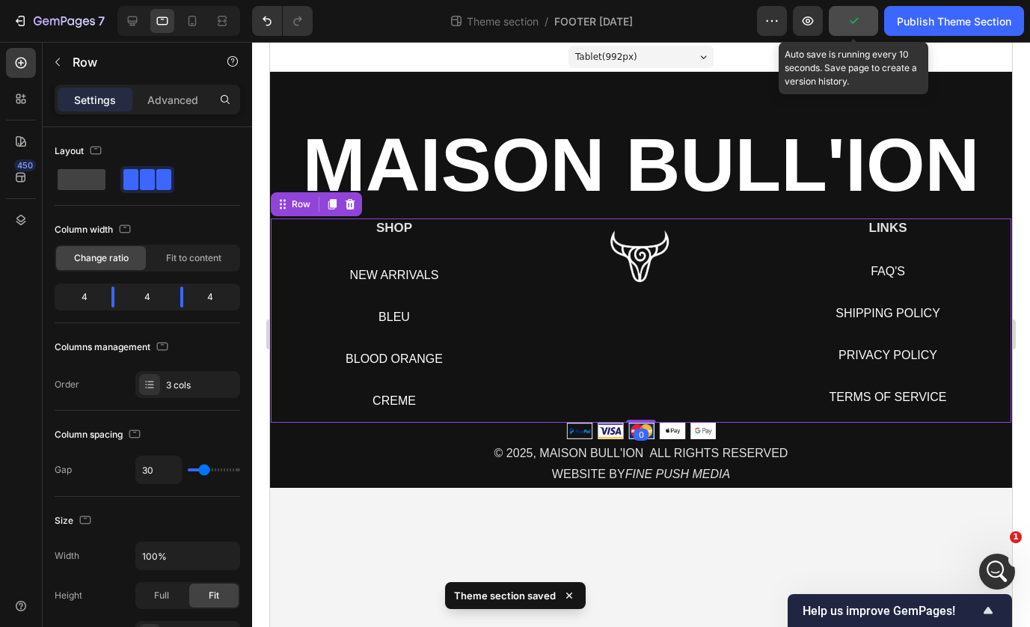
click at [849, 22] on icon "button" at bounding box center [853, 20] width 15 height 15
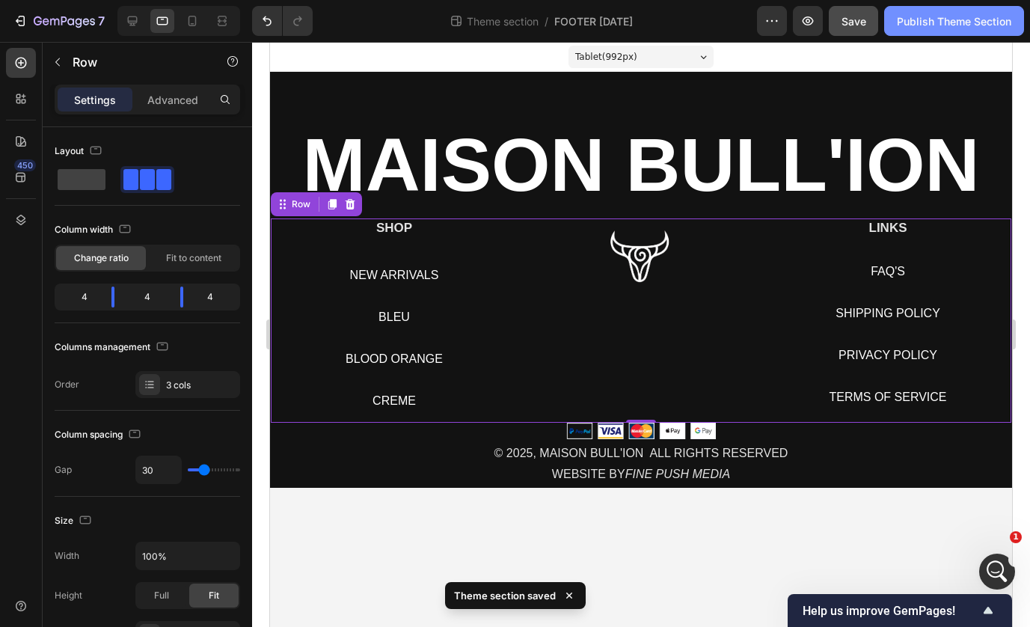
click at [920, 23] on div "Publish Theme Section" at bounding box center [953, 21] width 114 height 16
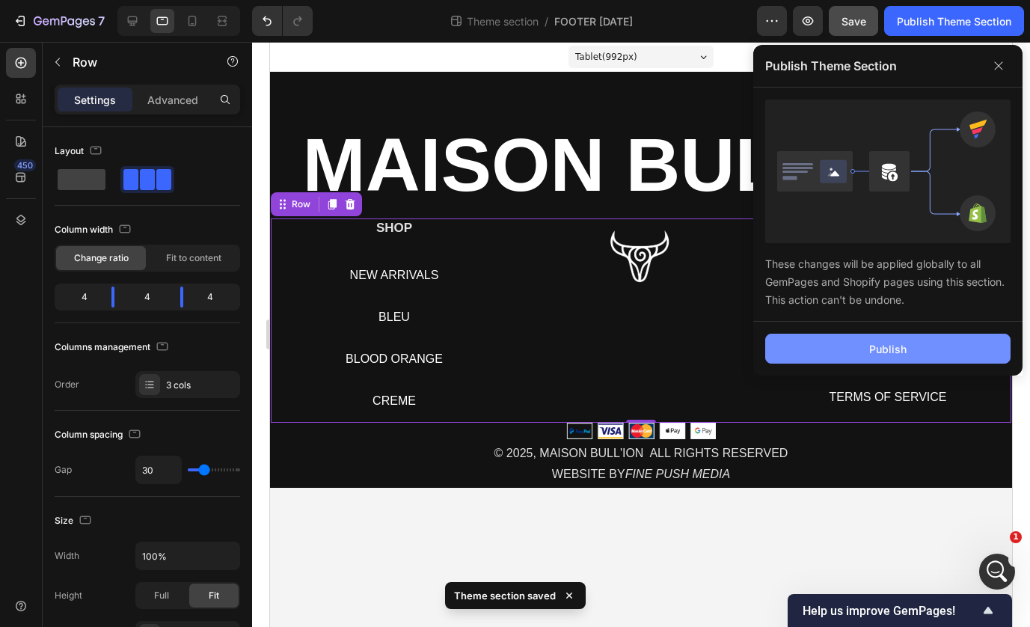
click at [830, 345] on button "Publish" at bounding box center [887, 348] width 245 height 30
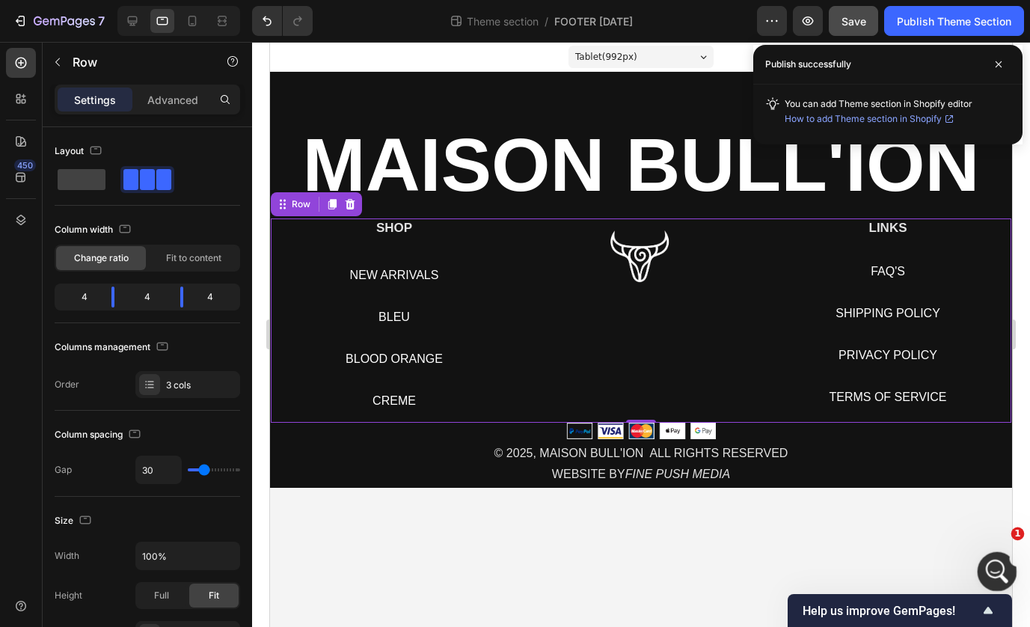
click at [994, 565] on icon "Open Intercom Messenger" at bounding box center [994, 569] width 25 height 25
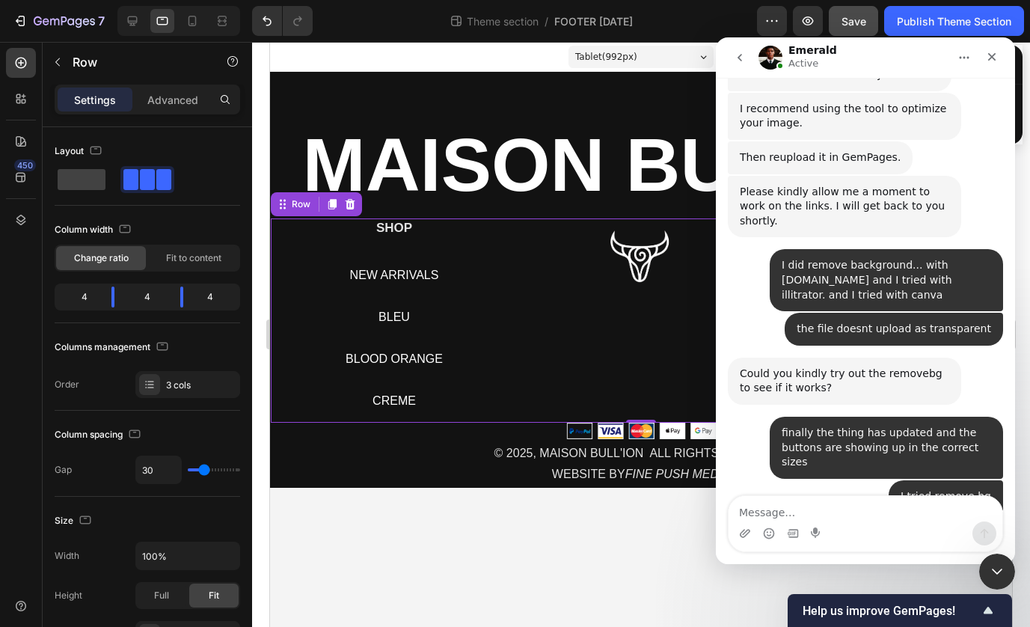
click at [876, 509] on textarea "Message…" at bounding box center [865, 508] width 274 height 25
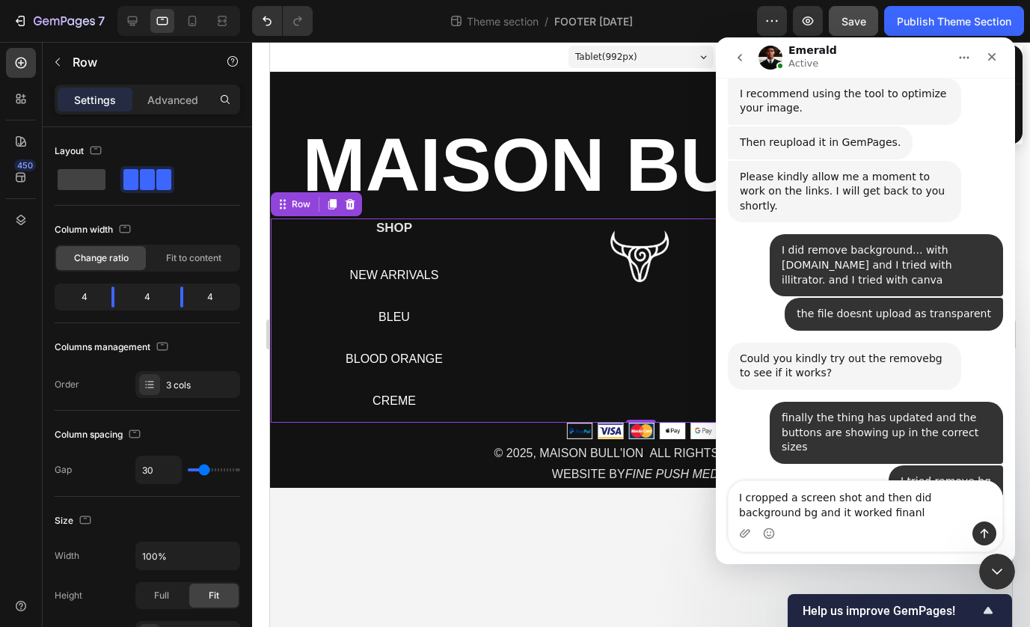
type textarea "I cropped a screen shot and then did background bg and it worked finanly"
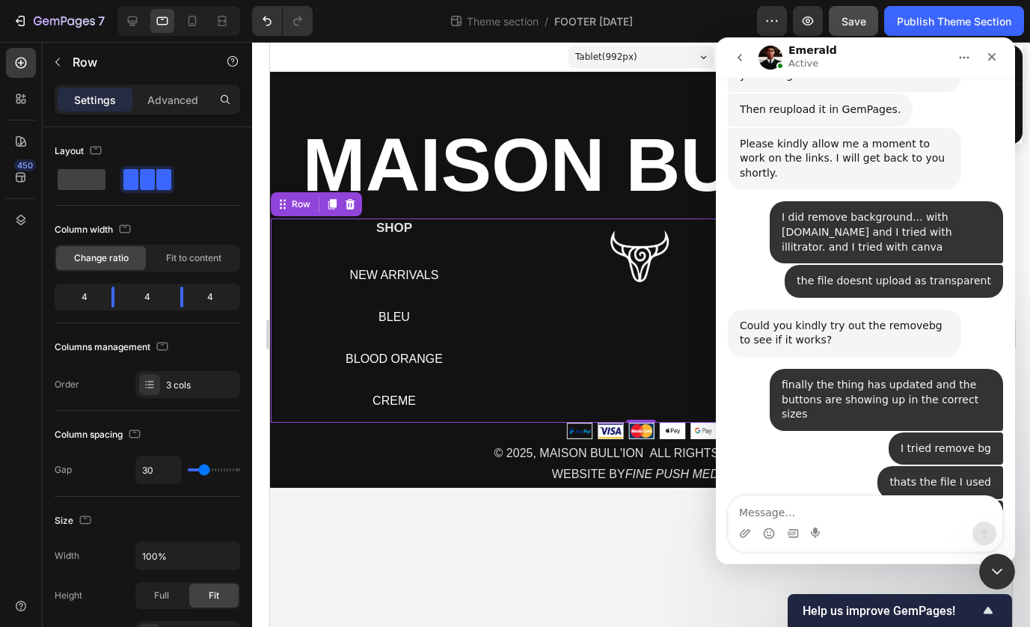
scroll to position [16772, 0]
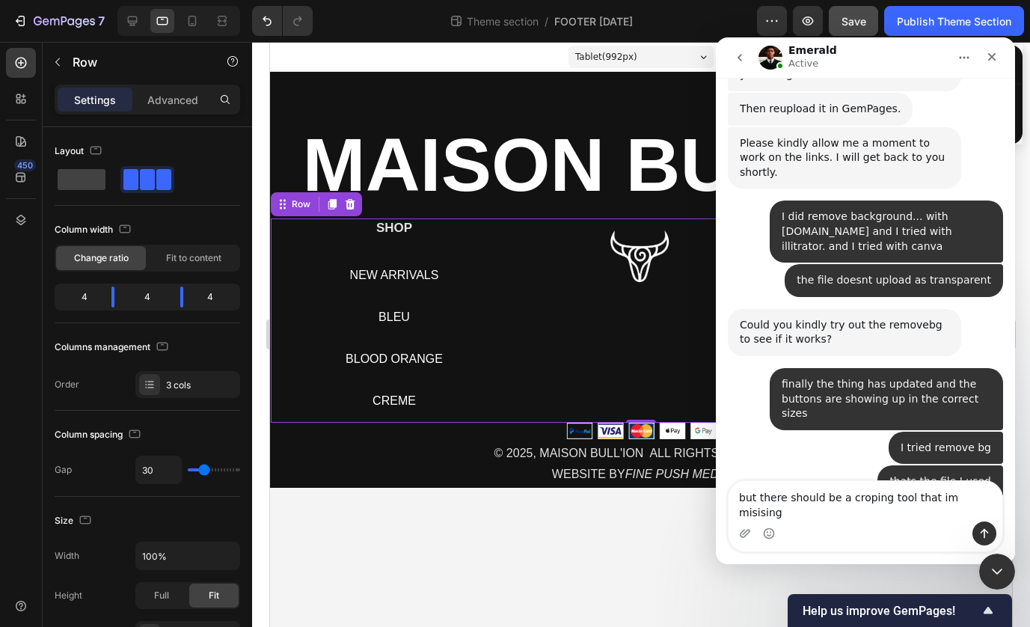
type textarea "but there should be a croping tool that im misising ?"
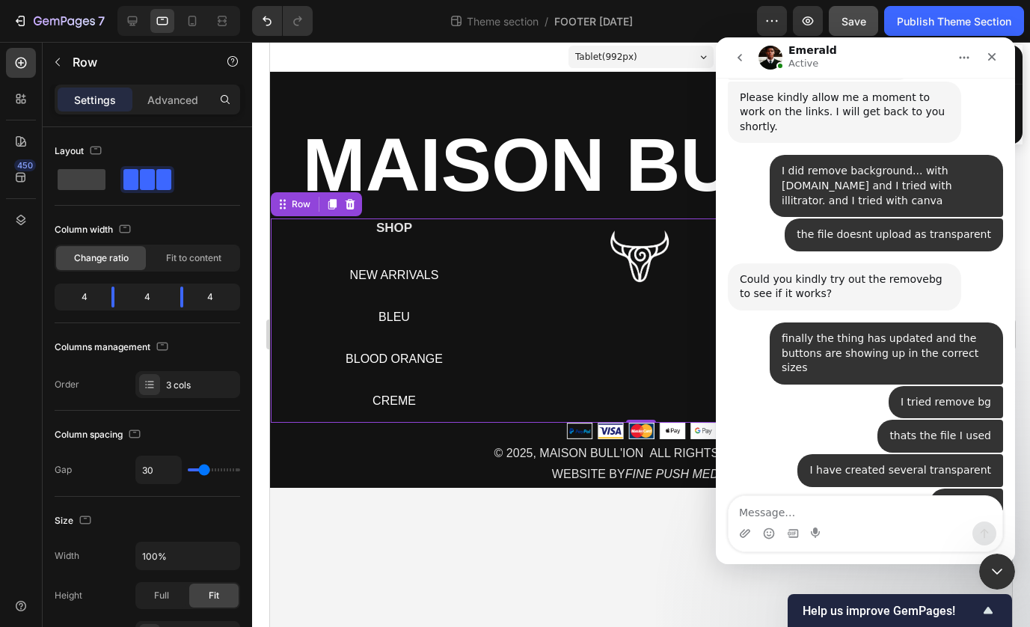
scroll to position [16821, 0]
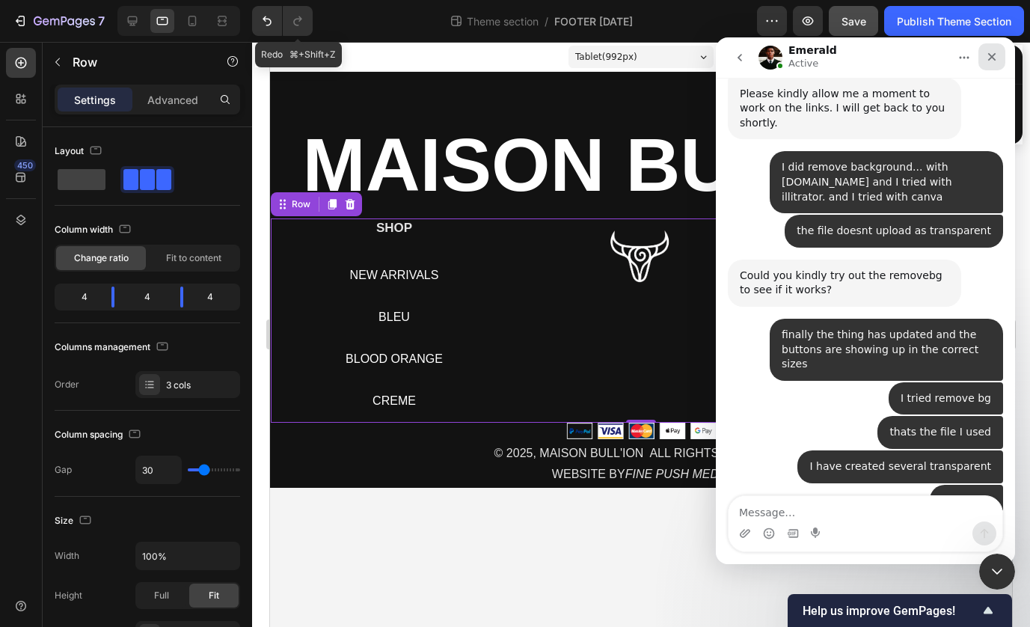
click at [991, 61] on icon "Close" at bounding box center [991, 57] width 12 height 12
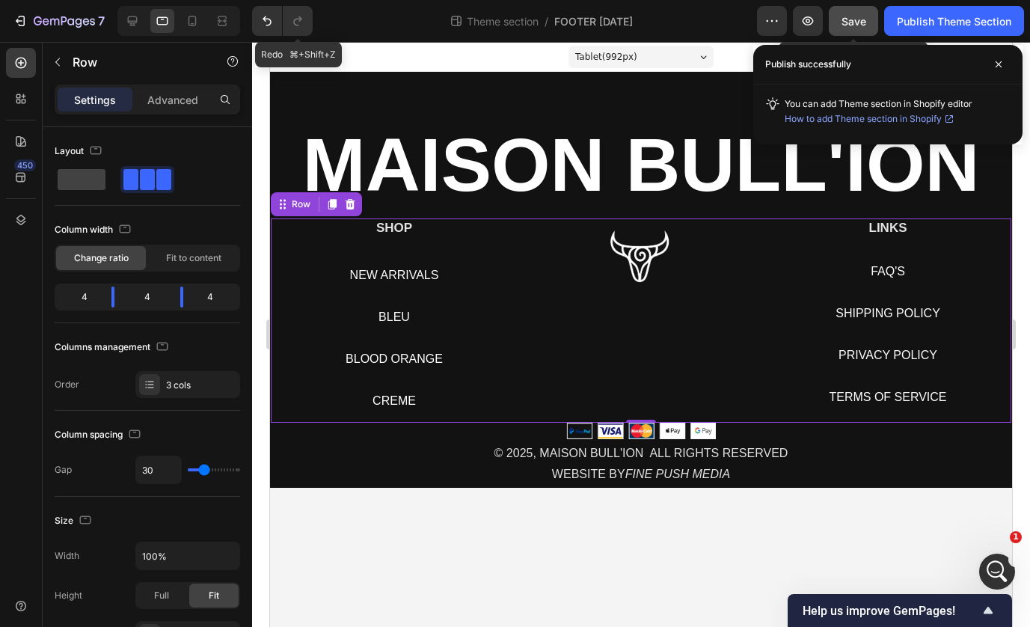
click at [851, 25] on span "Save" at bounding box center [853, 21] width 25 height 13
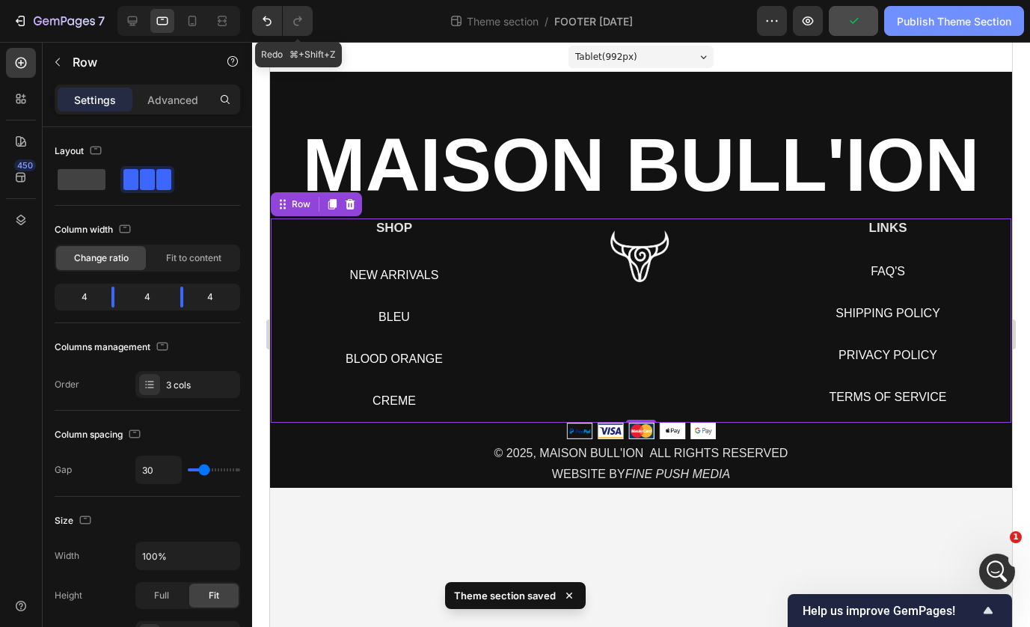
click at [927, 21] on div "Publish Theme Section" at bounding box center [953, 21] width 114 height 16
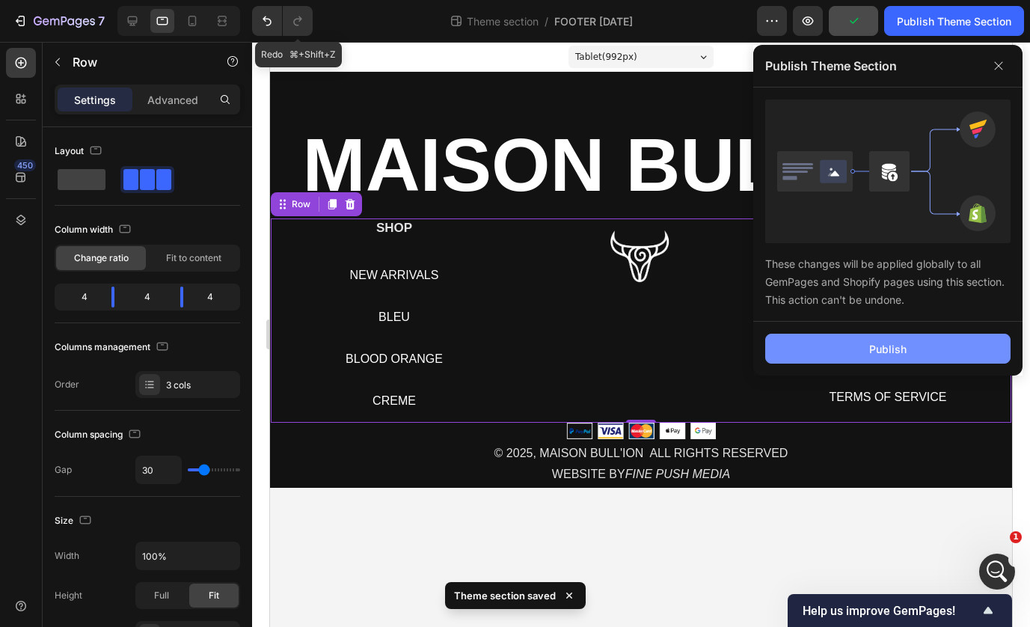
click at [861, 352] on button "Publish" at bounding box center [887, 348] width 245 height 30
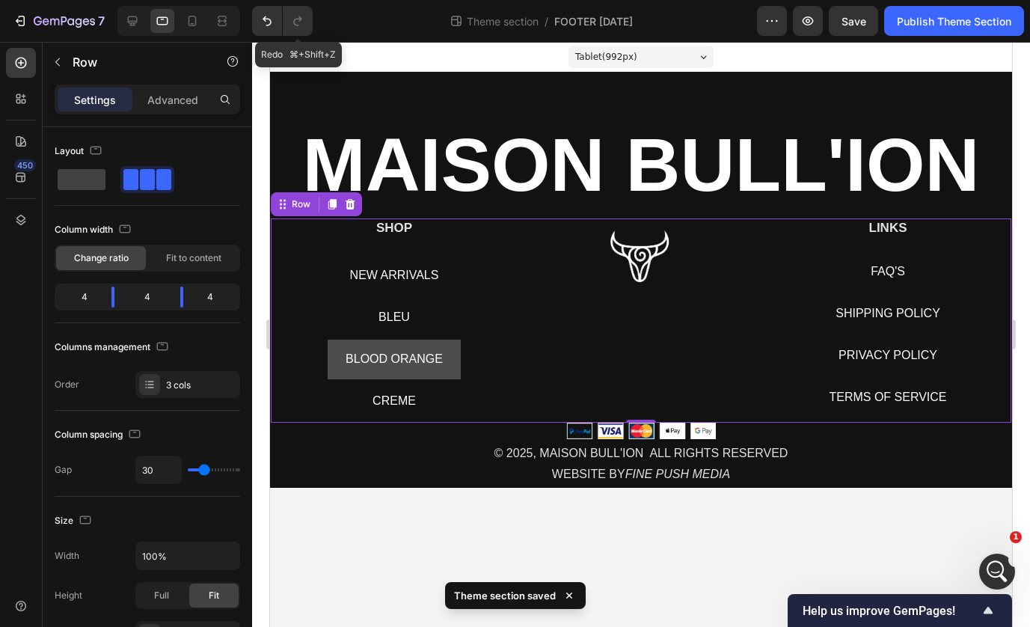
scroll to position [16821, 0]
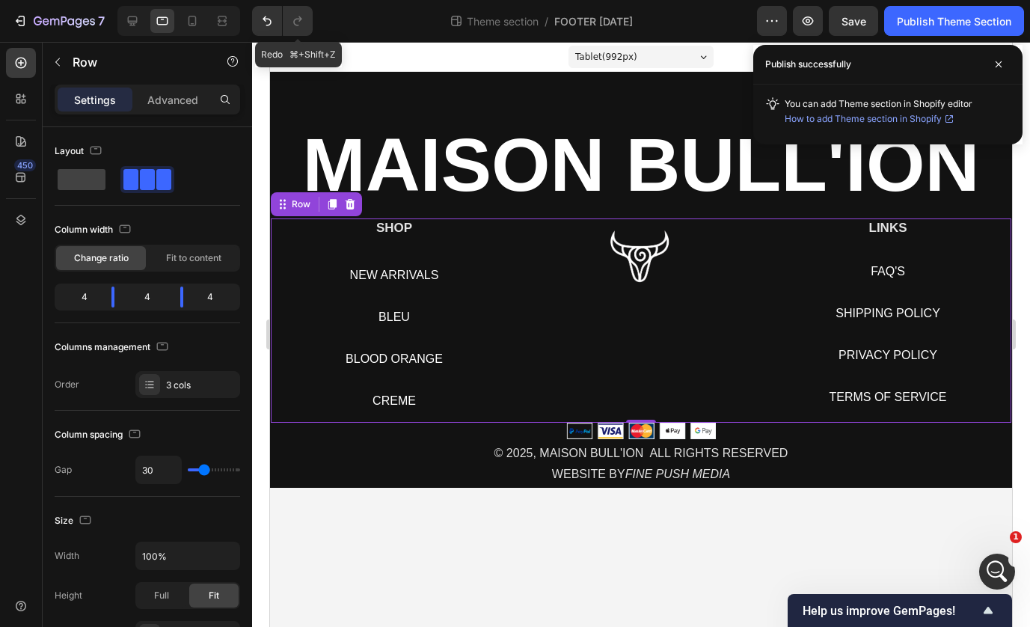
click at [601, 430] on img at bounding box center [641, 430] width 150 height 16
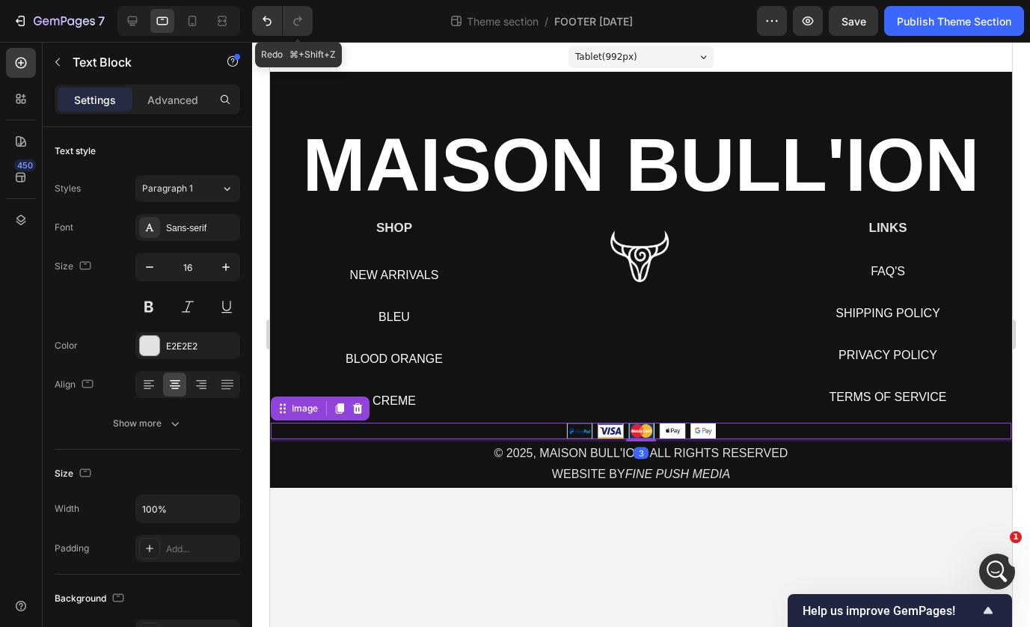
click at [638, 428] on img at bounding box center [641, 430] width 150 height 16
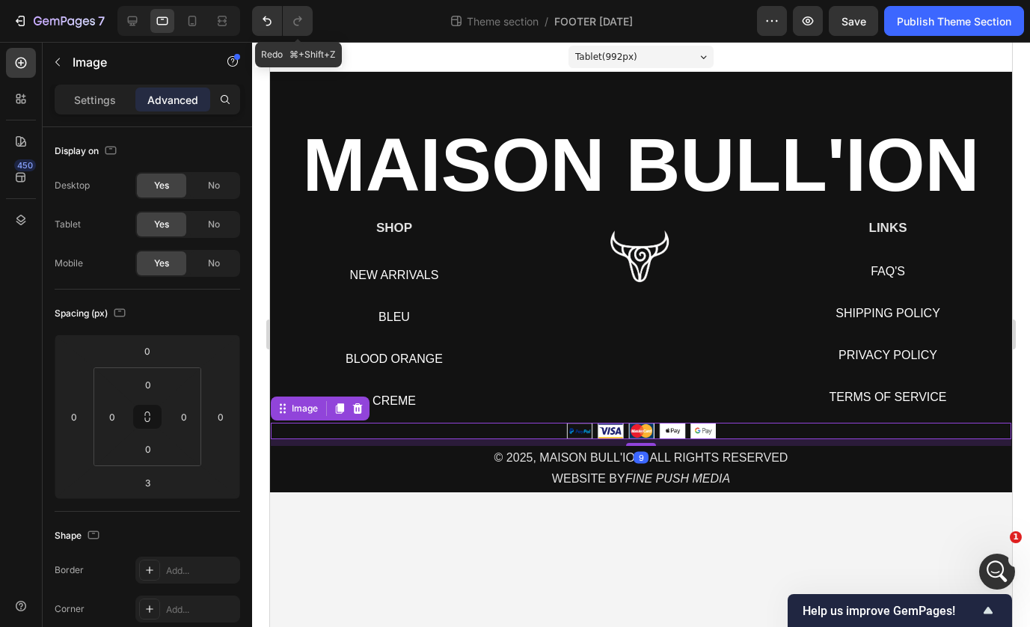
click at [639, 445] on div at bounding box center [641, 444] width 30 height 3
type input "9"
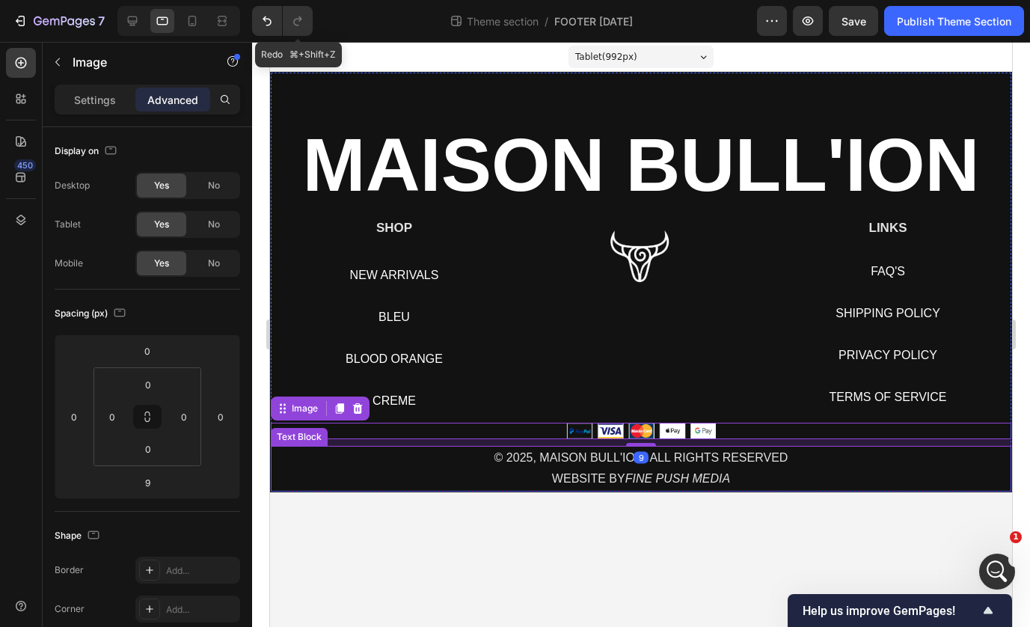
click at [662, 461] on p "© 2025, MAISON BULL'ION ALL RIGHTS RESERVED" at bounding box center [640, 458] width 737 height 22
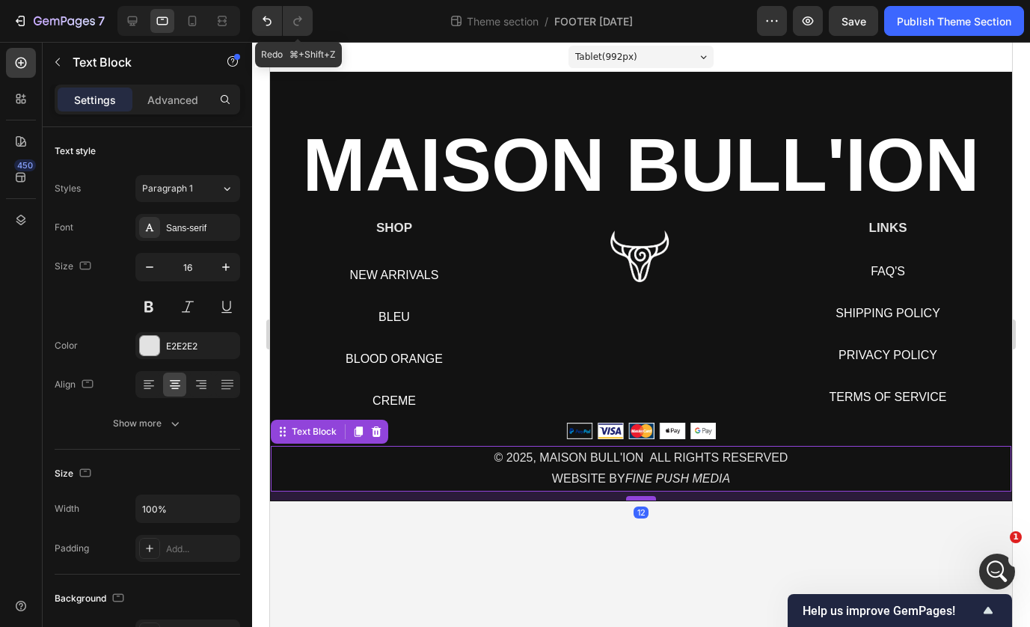
drag, startPoint x: 645, startPoint y: 490, endPoint x: 645, endPoint y: 499, distance: 9.0
click at [645, 499] on div at bounding box center [641, 498] width 30 height 4
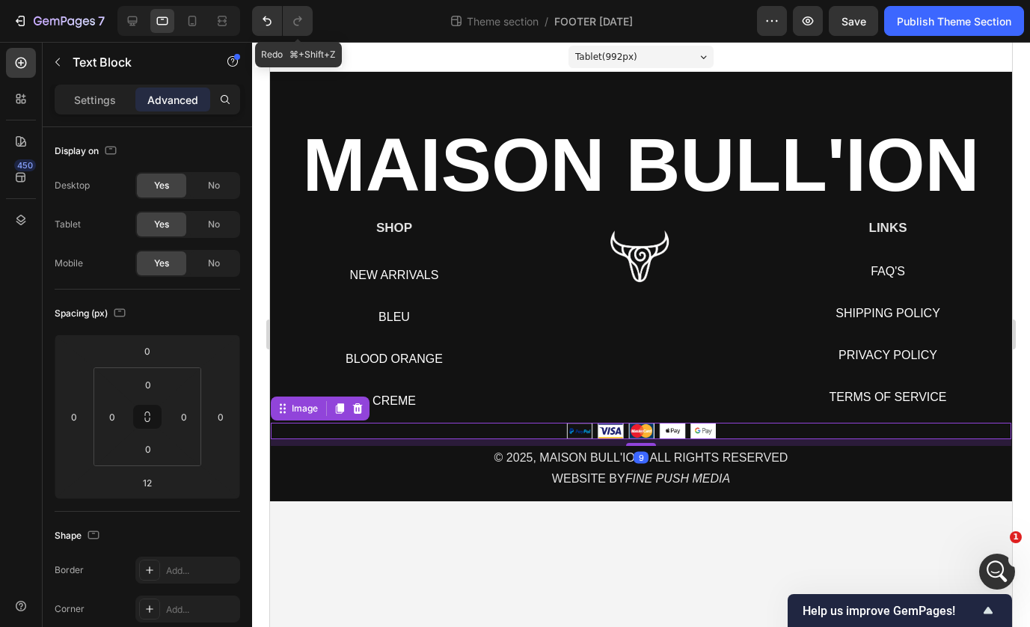
click at [656, 433] on img at bounding box center [641, 430] width 150 height 16
click at [645, 445] on div at bounding box center [641, 445] width 30 height 4
type input "11"
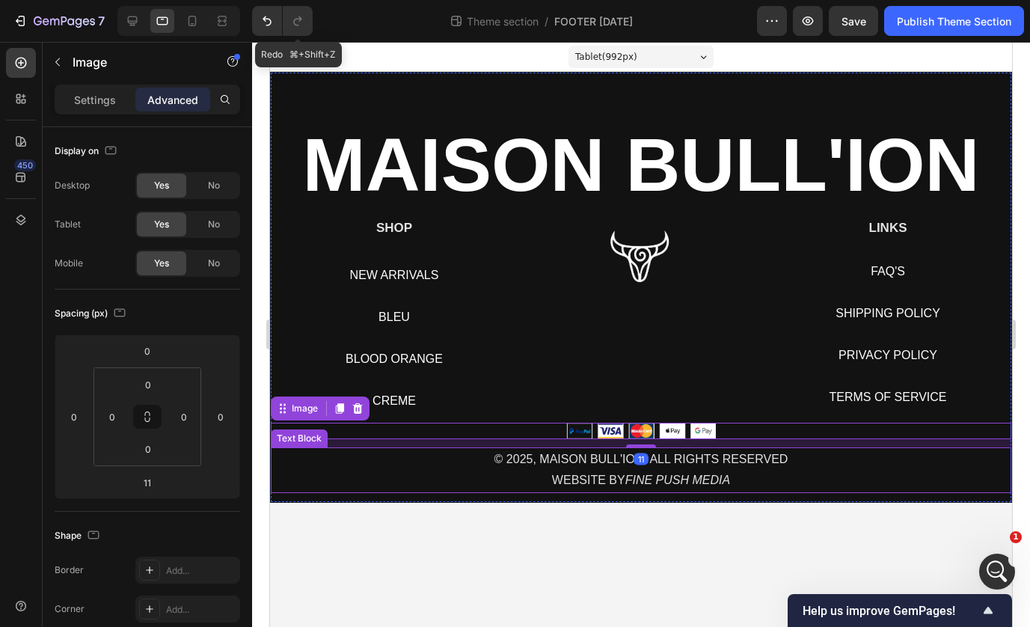
click at [717, 471] on p "WEBSITE BY FINE PUSH MEDIA" at bounding box center [640, 481] width 737 height 22
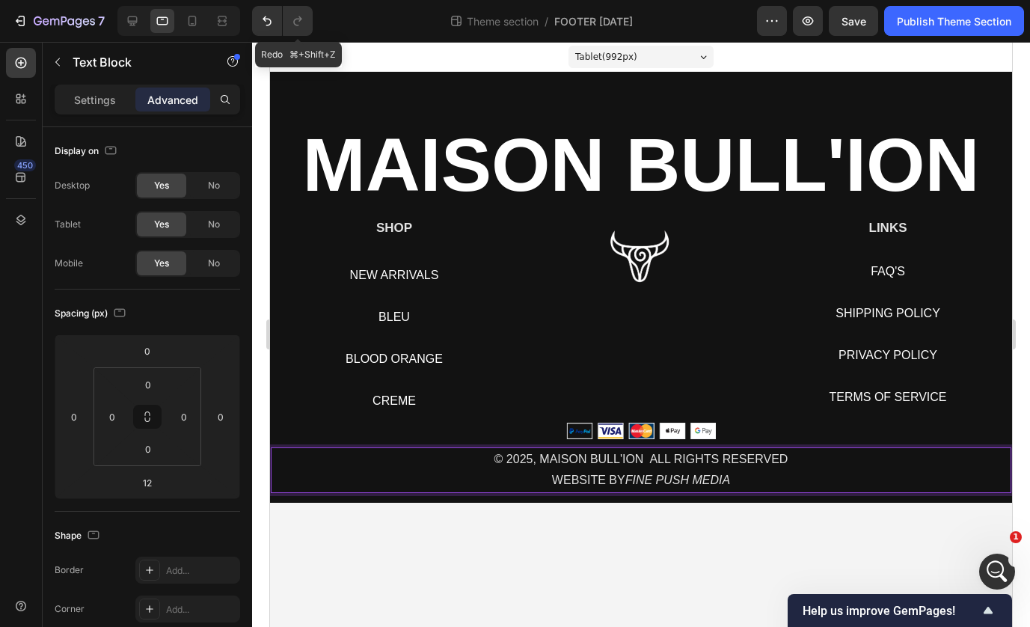
click at [796, 466] on p "© 2025, MAISON BULL'ION ALL RIGHTS RESERVED" at bounding box center [640, 460] width 737 height 22
click at [663, 482] on icon "FINE PUSH MEDIA" at bounding box center [677, 479] width 105 height 13
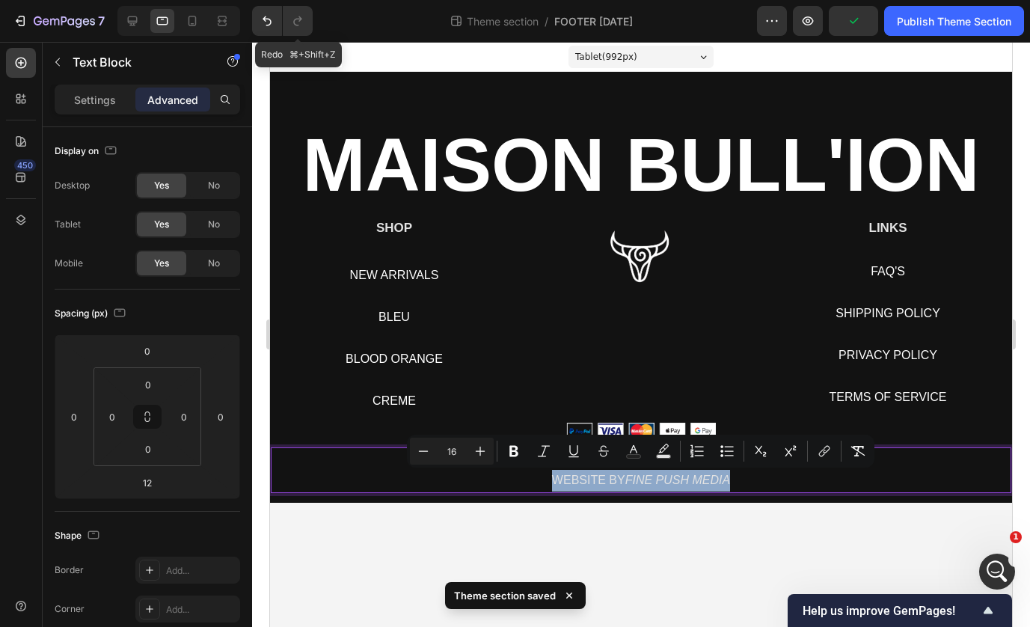
copy p "WEBSITE BY FINE PUSH MEDIA"
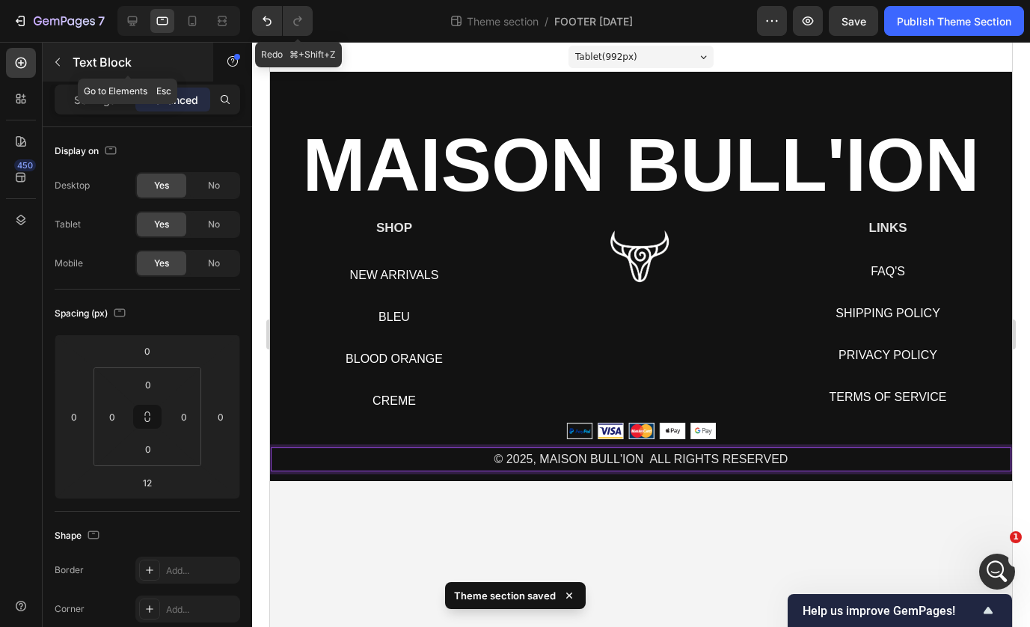
click at [67, 62] on button "button" at bounding box center [58, 62] width 24 height 24
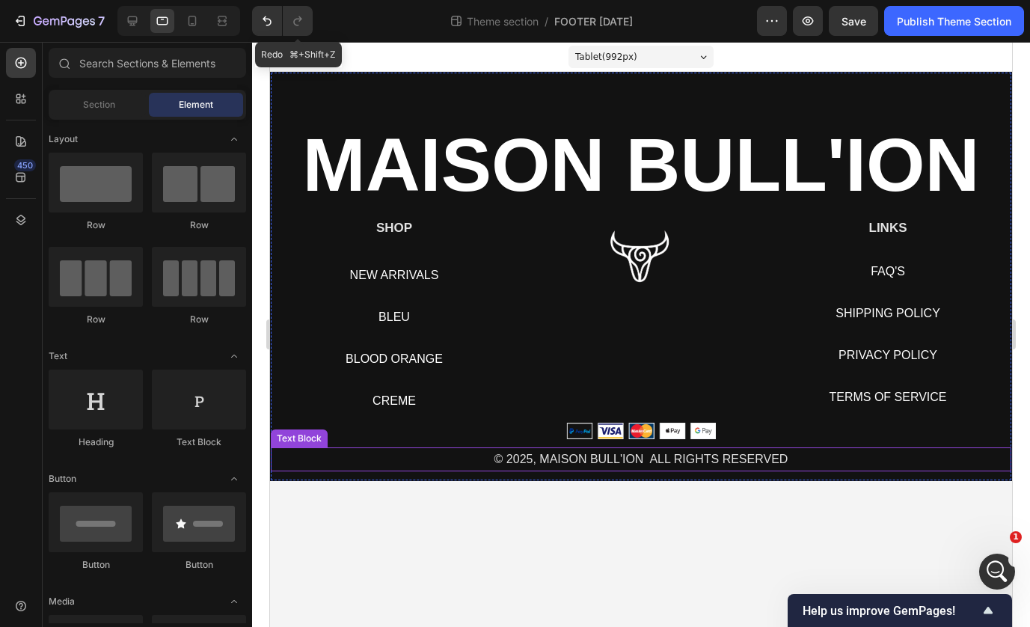
click at [523, 460] on p "© 2025, MAISON BULL'ION ALL RIGHTS RESERVED" at bounding box center [640, 460] width 737 height 22
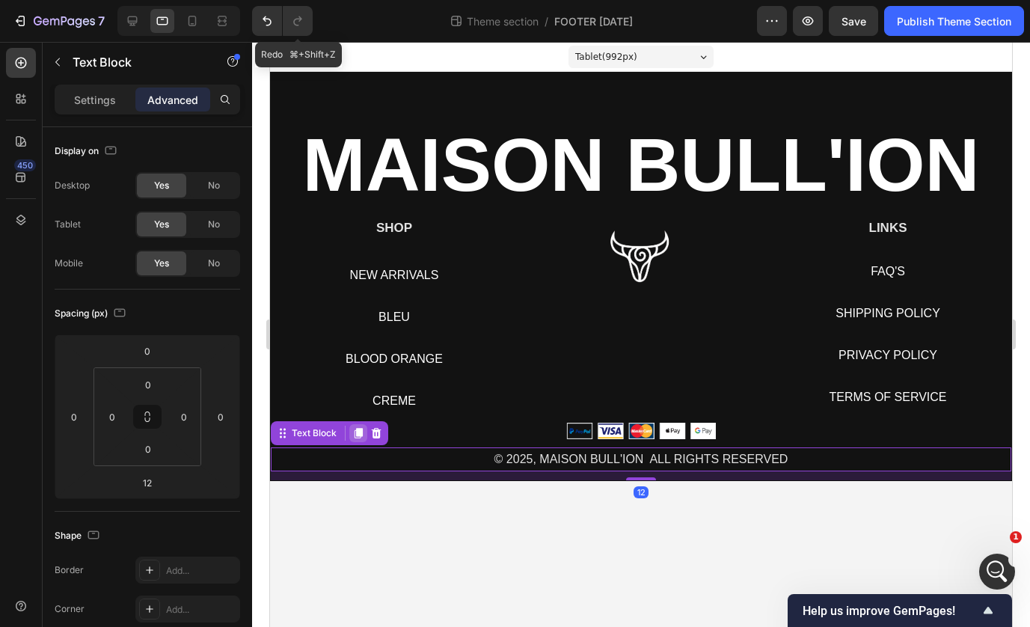
click at [356, 434] on icon at bounding box center [358, 433] width 8 height 10
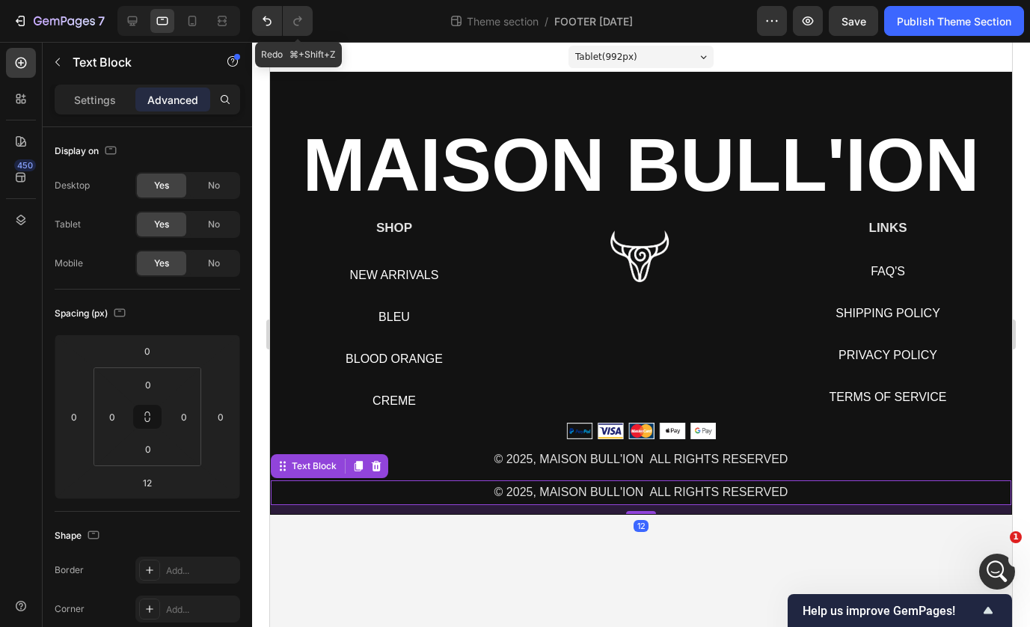
click at [653, 491] on p "© 2025, MAISON BULL'ION ALL RIGHTS RESERVED" at bounding box center [640, 493] width 737 height 22
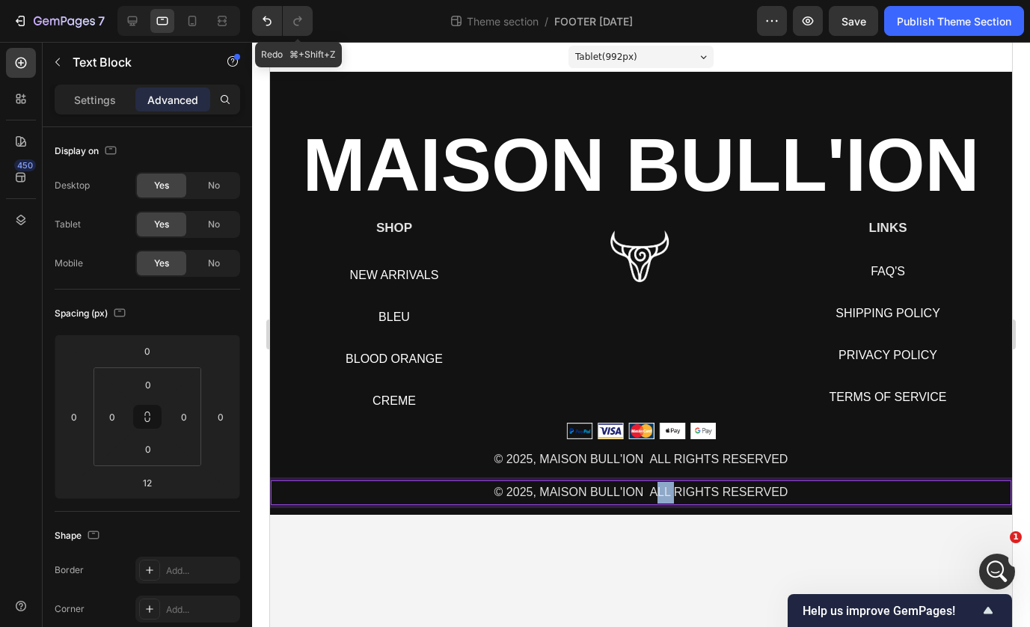
click at [653, 491] on p "© 2025, MAISON BULL'ION ALL RIGHTS RESERVED" at bounding box center [640, 493] width 737 height 22
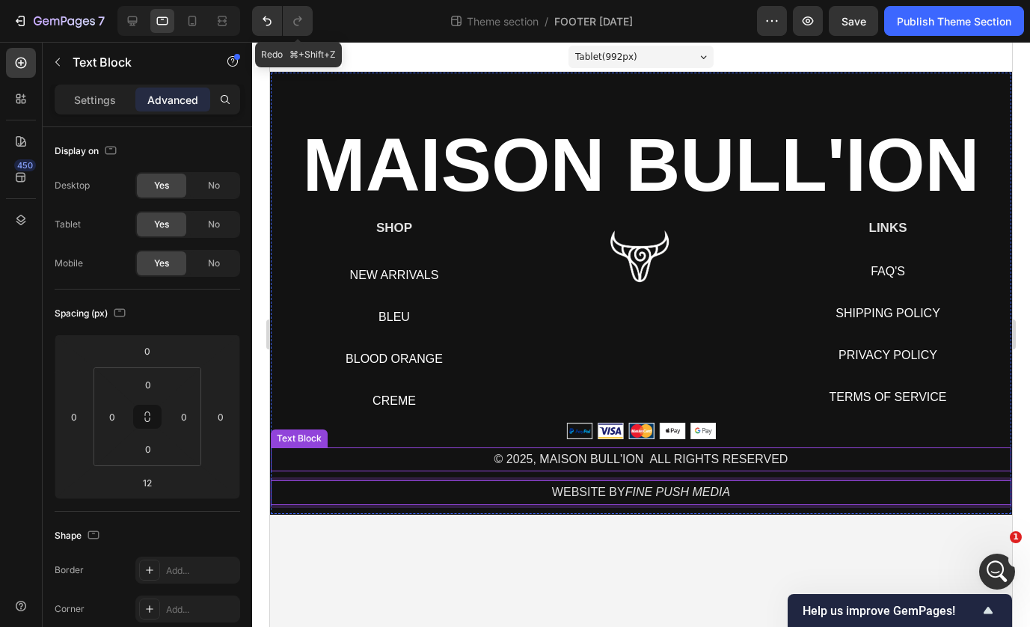
click at [733, 467] on p "© 2025, MAISON BULL'ION ALL RIGHTS RESERVED" at bounding box center [640, 460] width 737 height 22
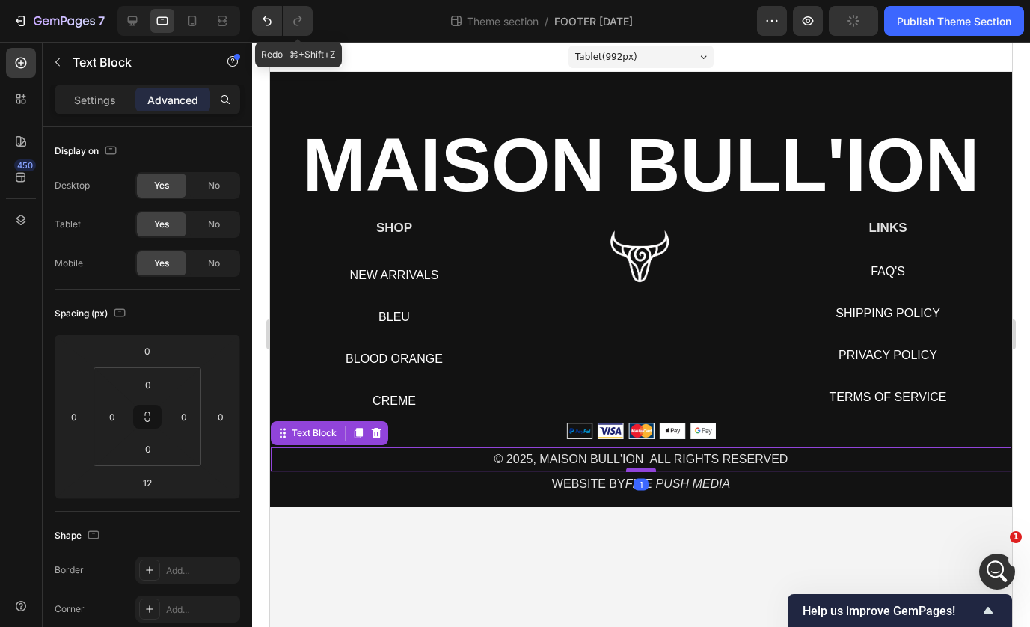
drag, startPoint x: 648, startPoint y: 479, endPoint x: 646, endPoint y: 470, distance: 8.4
click at [646, 470] on div at bounding box center [641, 469] width 30 height 4
type input "1"
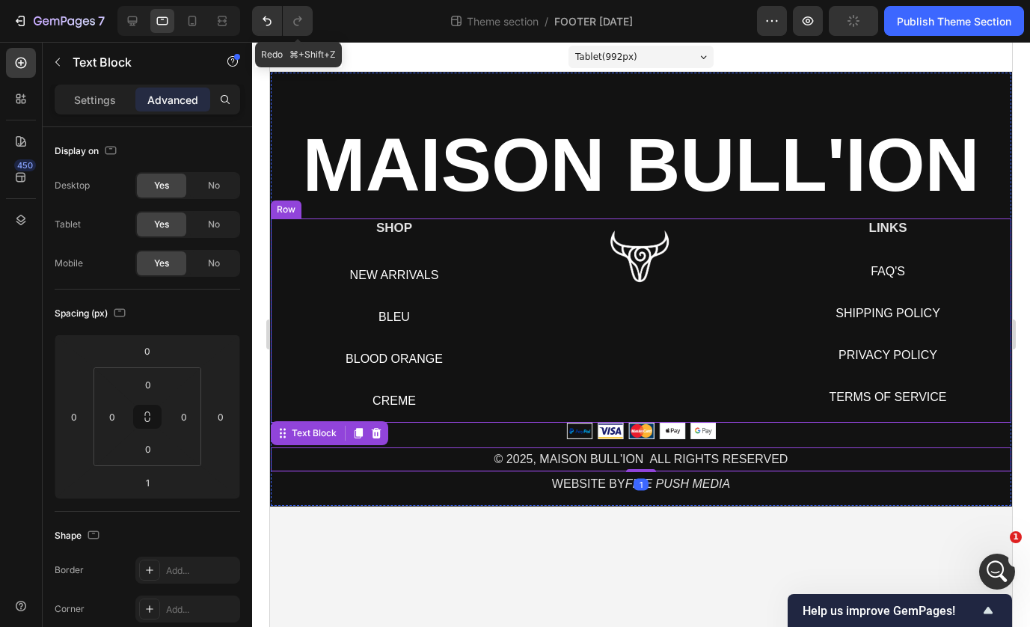
click at [766, 364] on div "SHOP Heading NEW ARRIVALS Button BLEU Button BLOOD ORANGE Button CREME Button R…" at bounding box center [641, 320] width 740 height 204
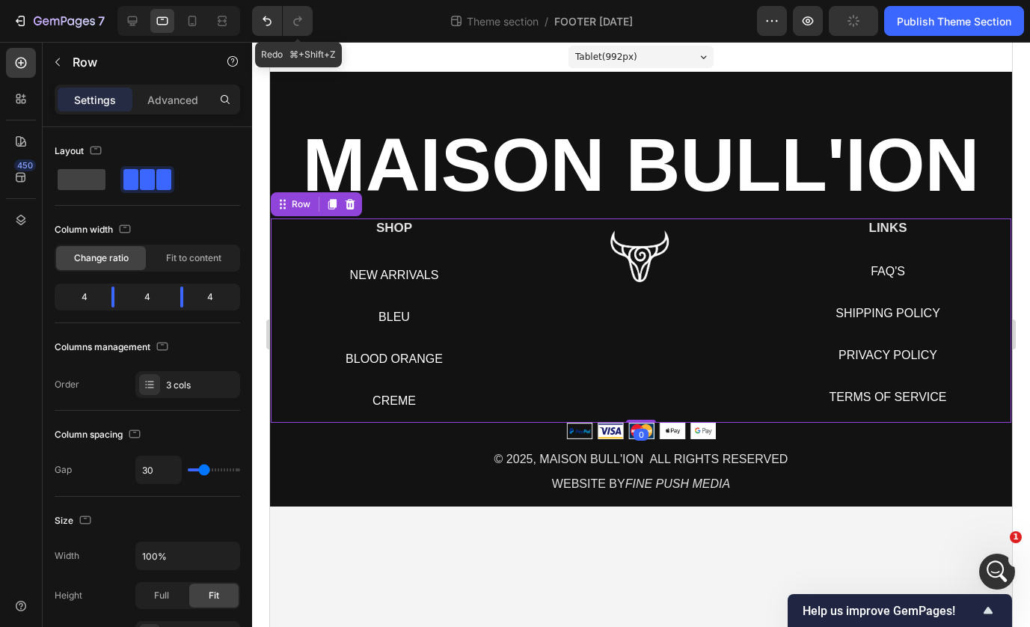
click at [648, 402] on div "Image" at bounding box center [641, 320] width 224 height 204
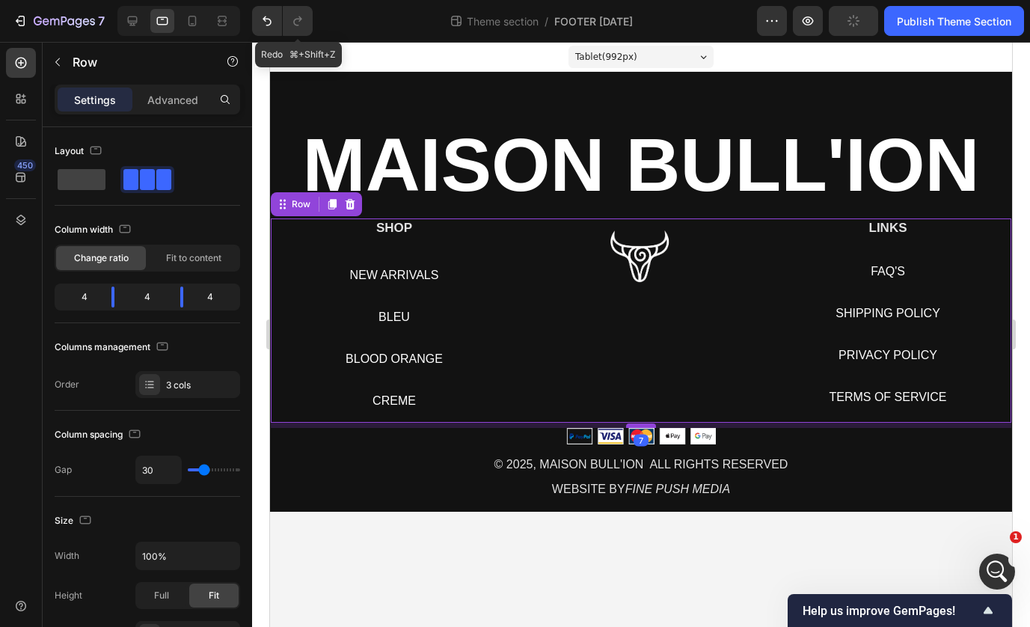
click at [647, 427] on div at bounding box center [641, 425] width 30 height 4
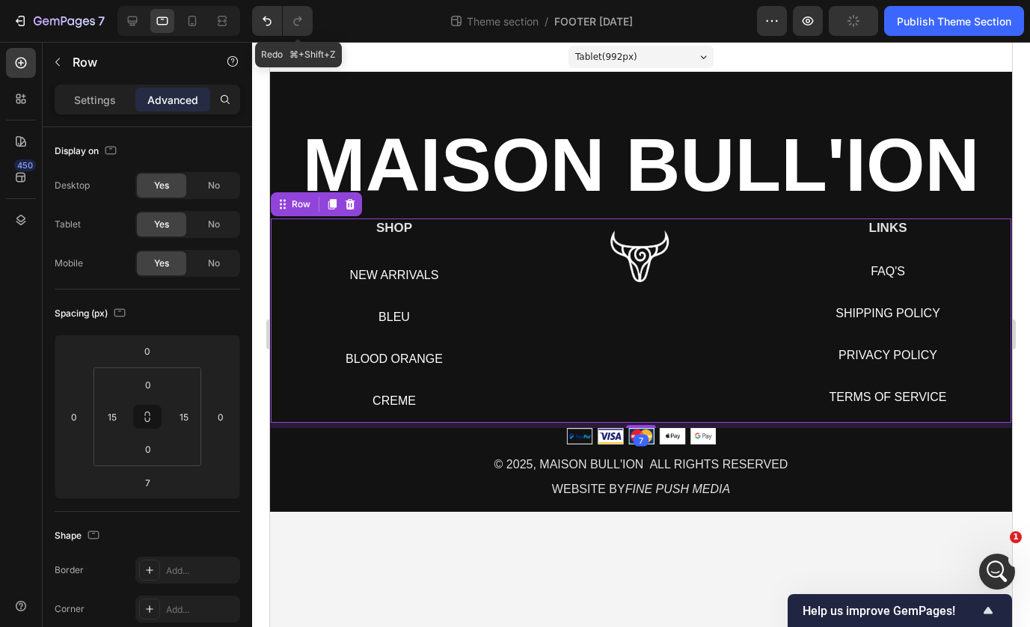
click at [710, 360] on div "Image" at bounding box center [641, 320] width 224 height 204
click at [780, 212] on div "Heading" at bounding box center [798, 209] width 47 height 18
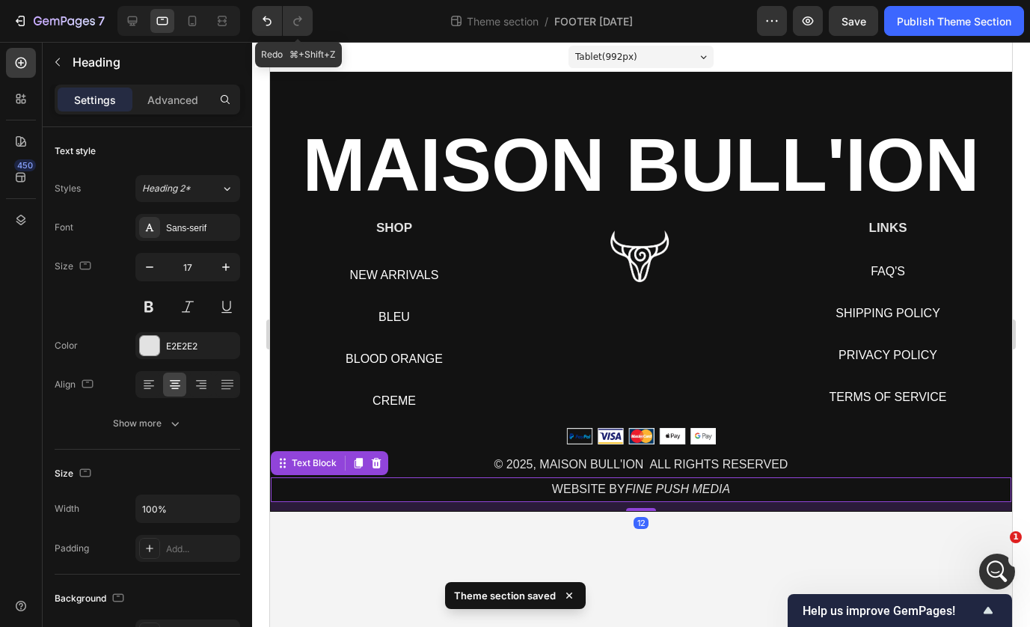
click at [606, 484] on p "WEBSITE BY FINE PUSH MEDIA" at bounding box center [640, 490] width 737 height 22
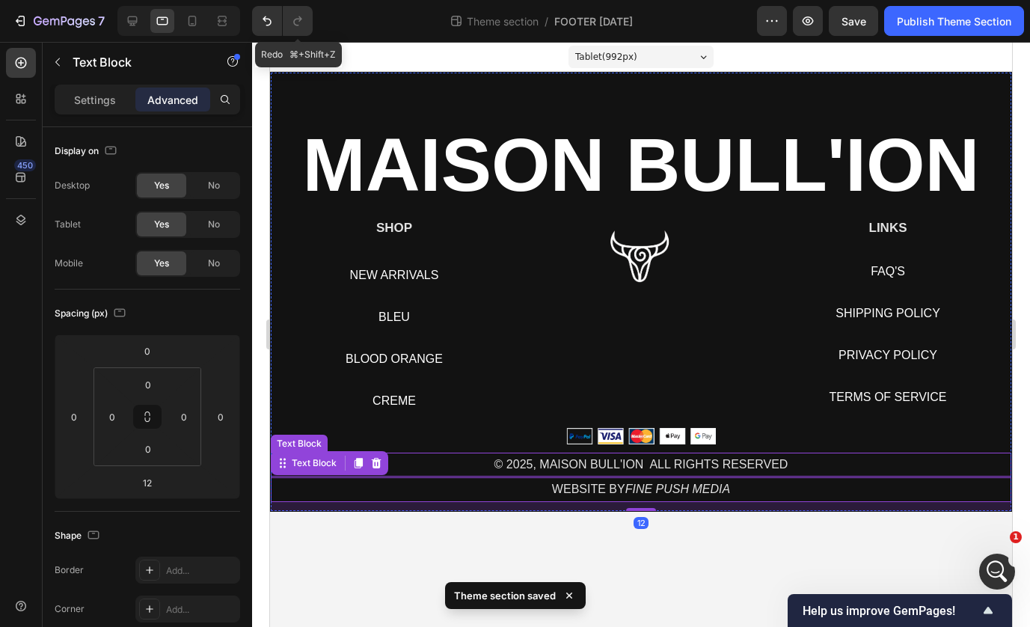
click at [629, 473] on p "© 2025, MAISON BULL'ION ALL RIGHTS RESERVED" at bounding box center [640, 465] width 737 height 22
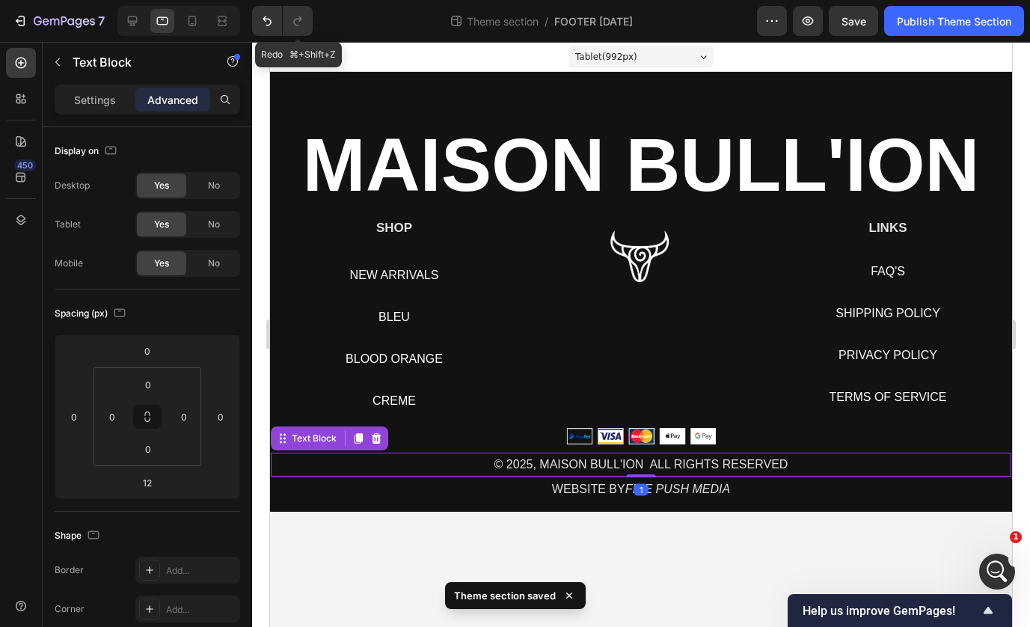
click at [636, 468] on p "© 2025, MAISON BULL'ION ALL RIGHTS RESERVED" at bounding box center [640, 465] width 737 height 22
click at [643, 476] on div at bounding box center [641, 474] width 30 height 4
type input "0"
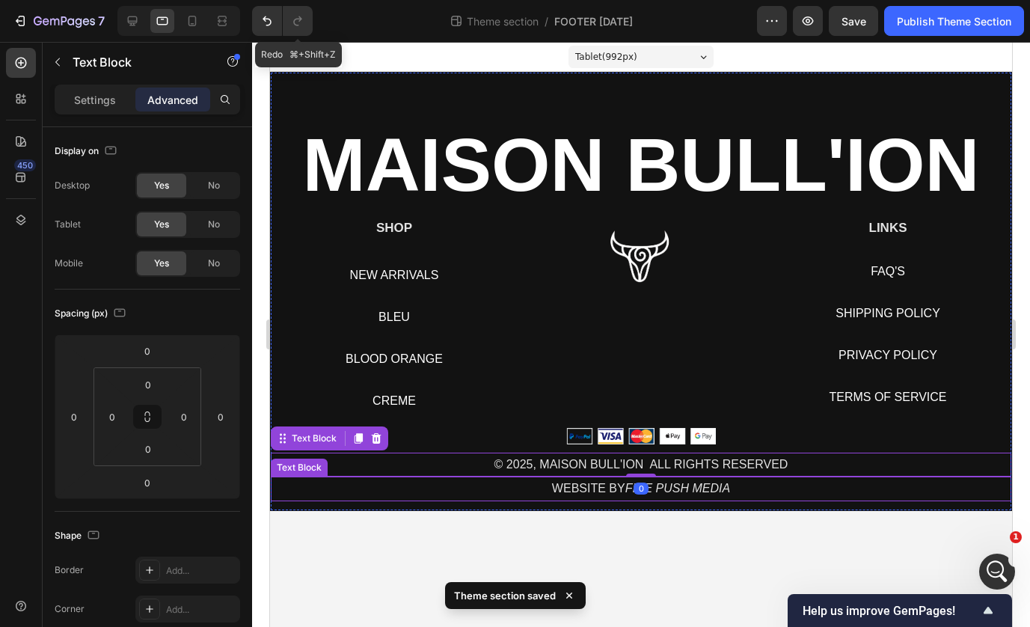
click at [674, 493] on icon "FINE PUSH MEDIA" at bounding box center [677, 488] width 105 height 13
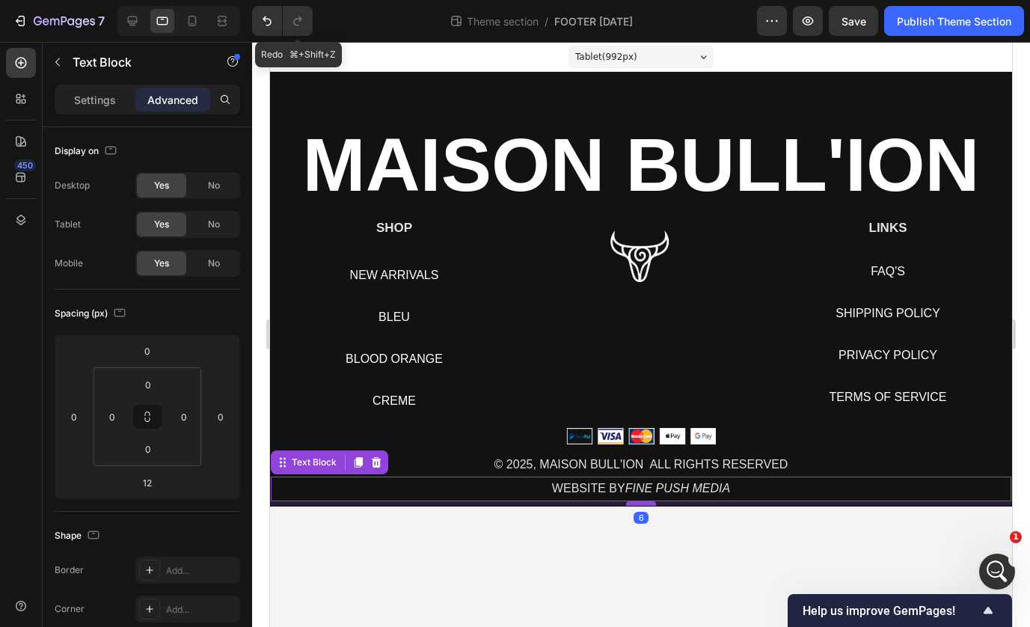
click at [643, 505] on div at bounding box center [641, 503] width 30 height 4
type input "6"
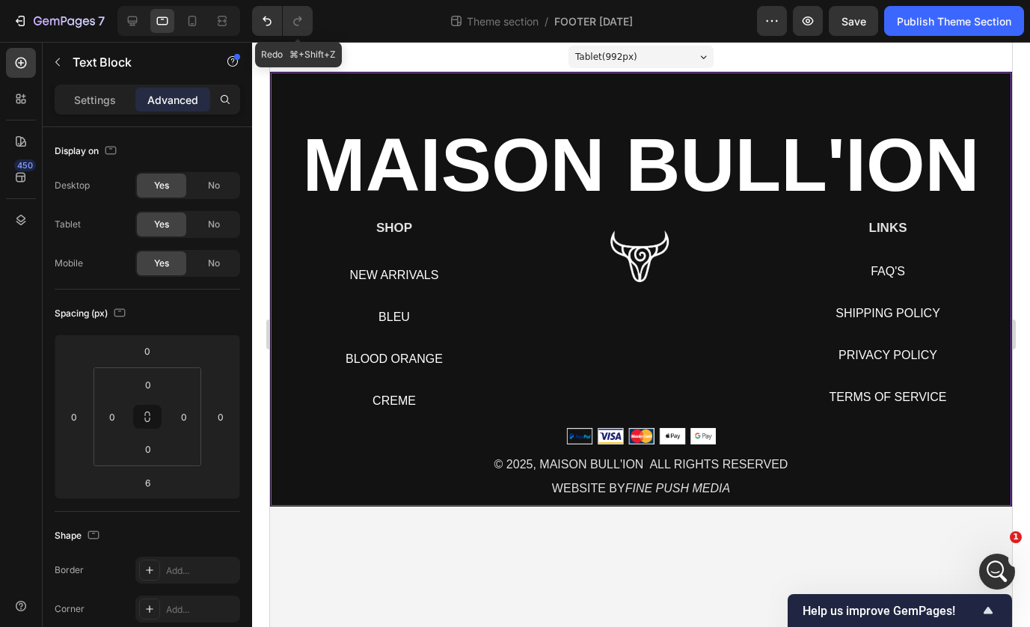
click at [647, 447] on div "⁠⁠⁠⁠⁠⁠⁠ MAISON BULL'ION Heading SHOP Heading NEW ARRIVALS Button BLEU Button BL…" at bounding box center [641, 318] width 740 height 373
click at [646, 429] on img at bounding box center [641, 436] width 150 height 16
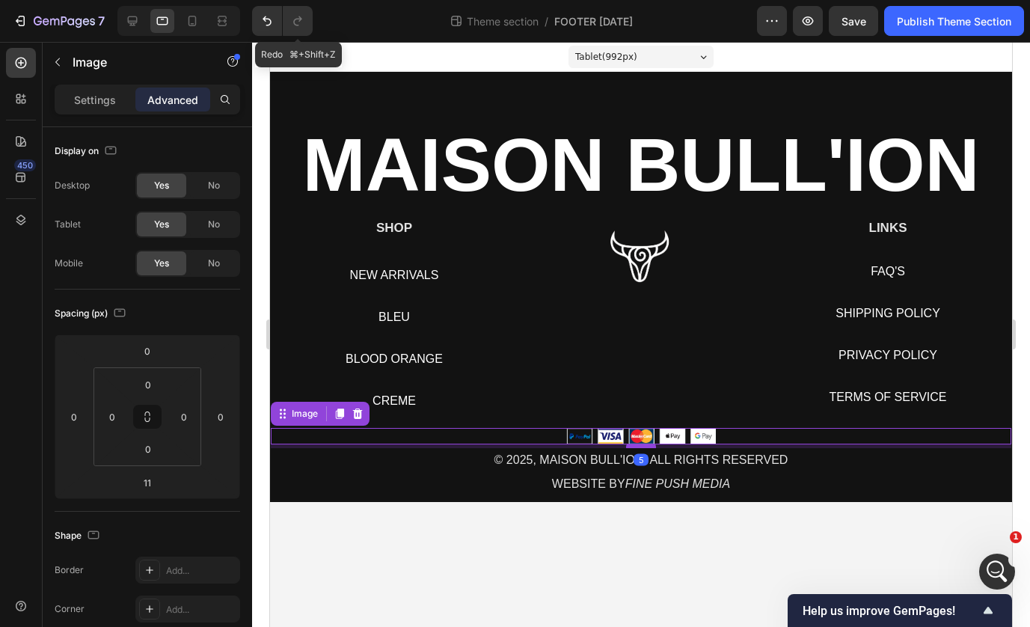
click at [646, 444] on div at bounding box center [641, 445] width 30 height 4
type input "5"
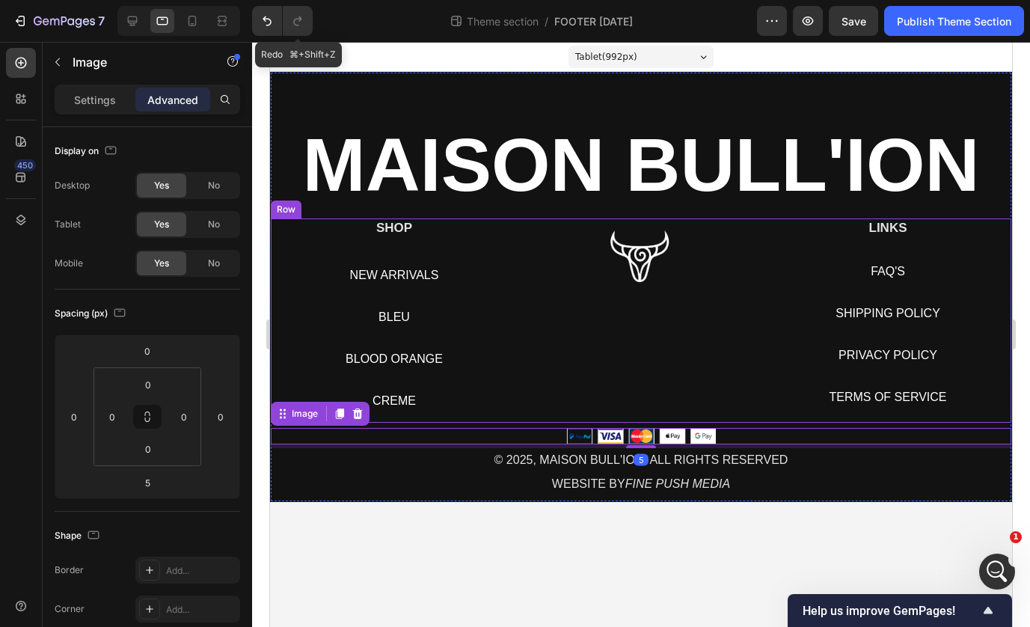
click at [707, 365] on div "Image" at bounding box center [641, 320] width 224 height 204
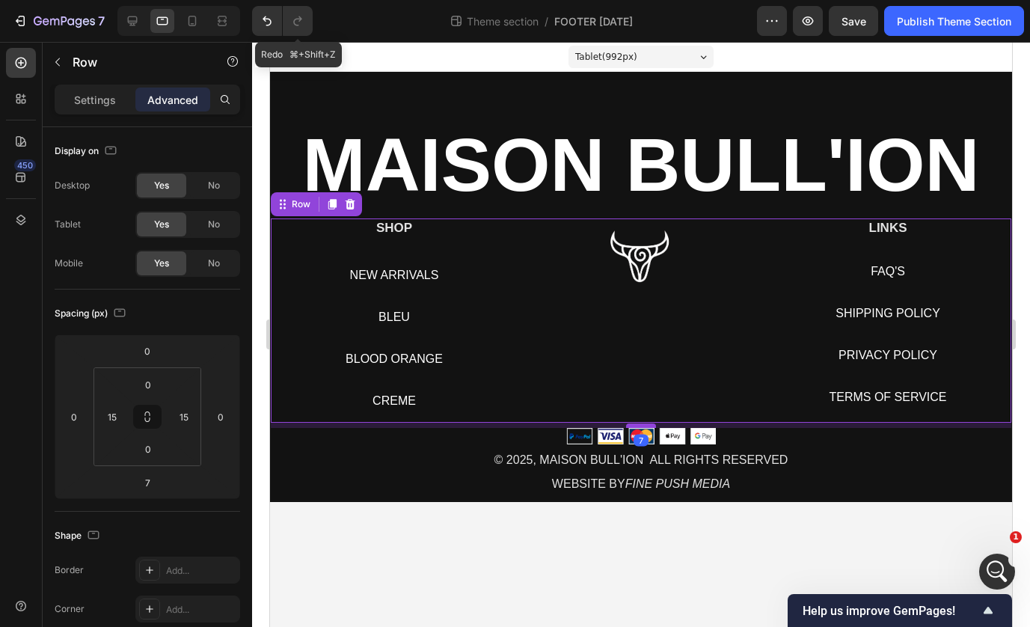
click at [643, 425] on div at bounding box center [641, 425] width 30 height 4
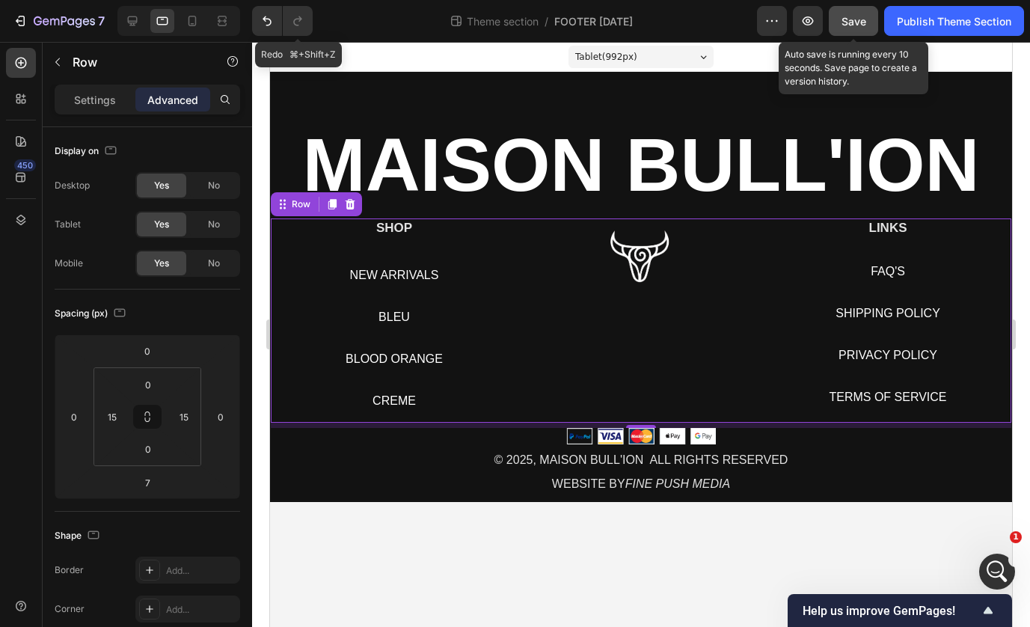
click at [861, 25] on span "Save" at bounding box center [853, 21] width 25 height 13
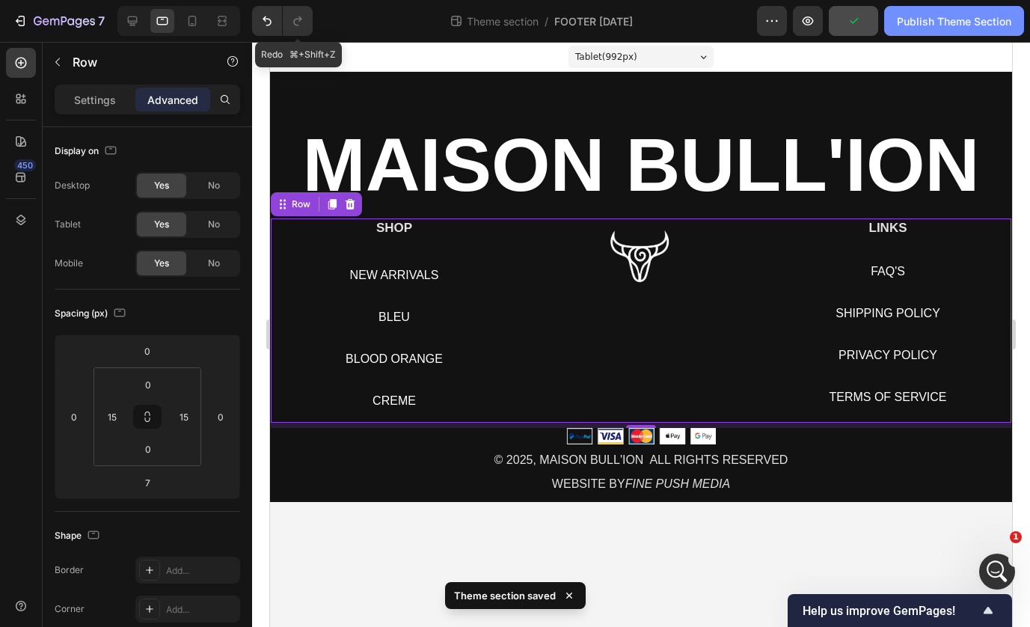
click at [904, 19] on div "Publish Theme Section" at bounding box center [953, 21] width 114 height 16
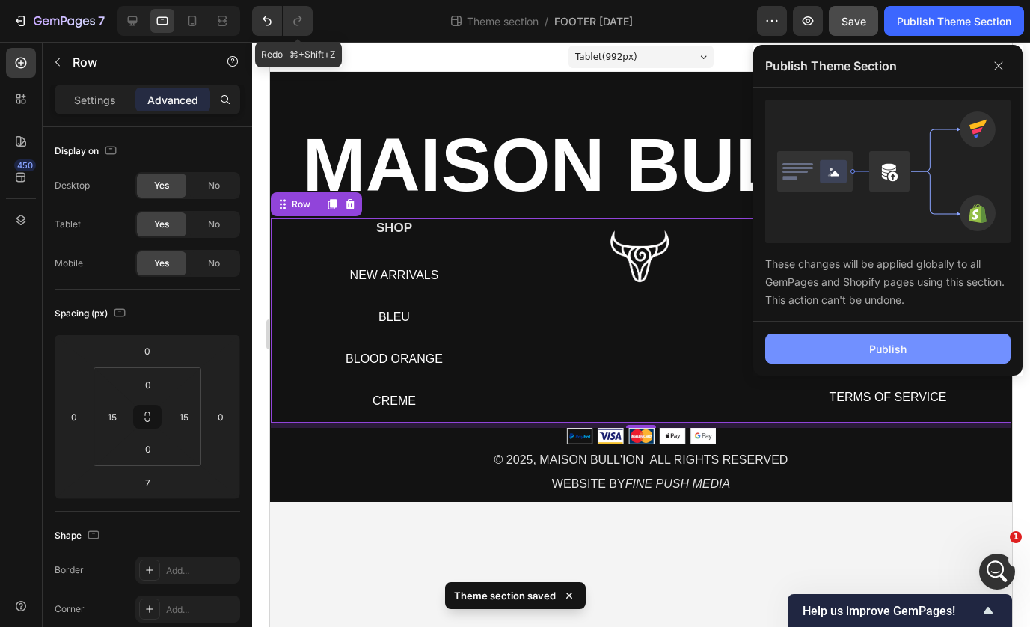
click at [816, 351] on button "Publish" at bounding box center [887, 348] width 245 height 30
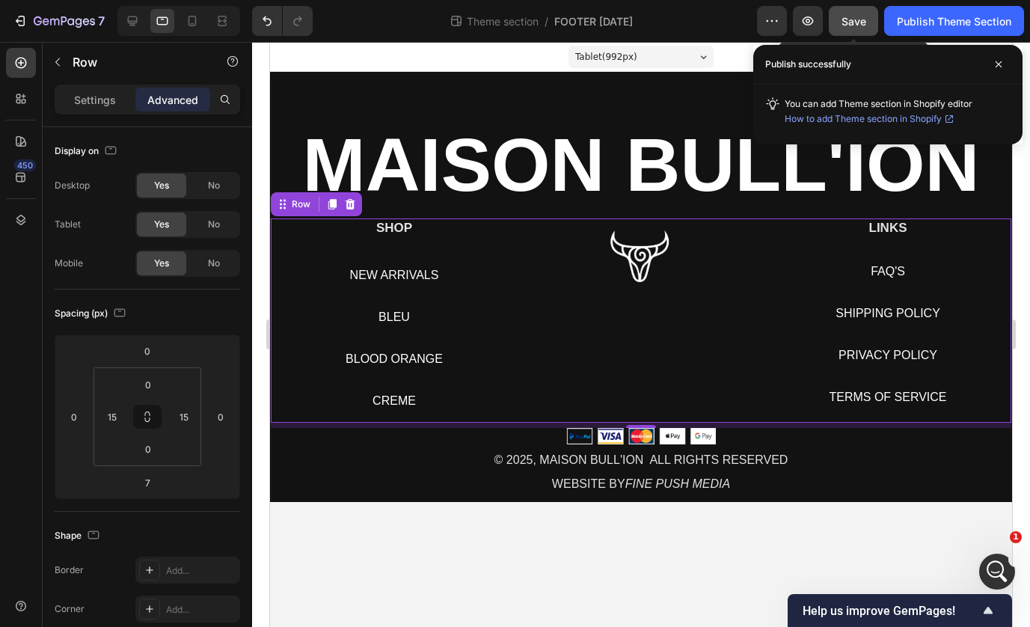
click at [855, 28] on div "Save" at bounding box center [853, 21] width 25 height 16
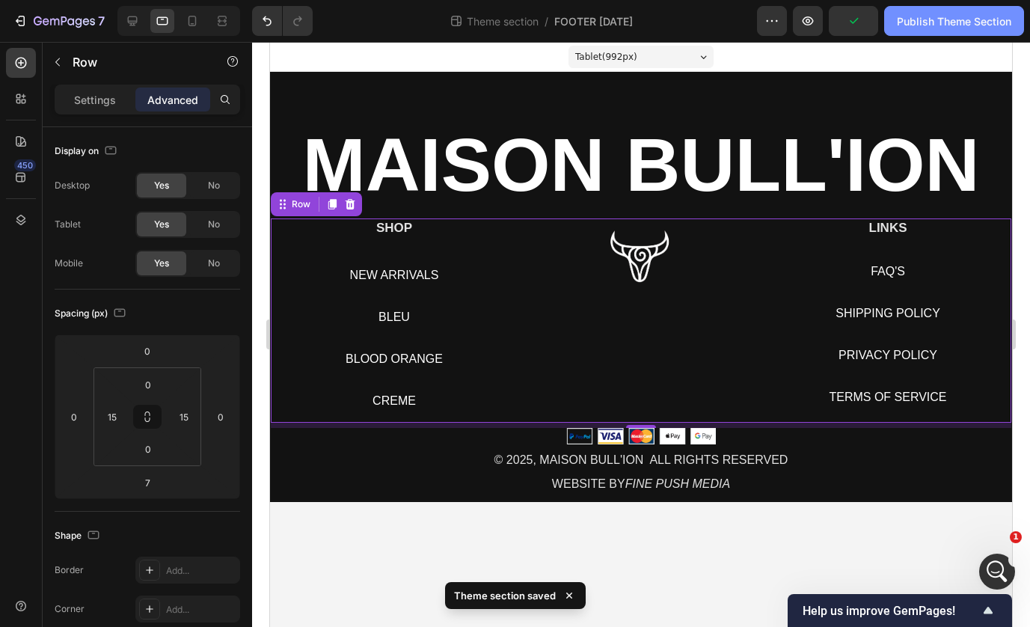
click at [923, 25] on div "Publish Theme Section" at bounding box center [953, 21] width 114 height 16
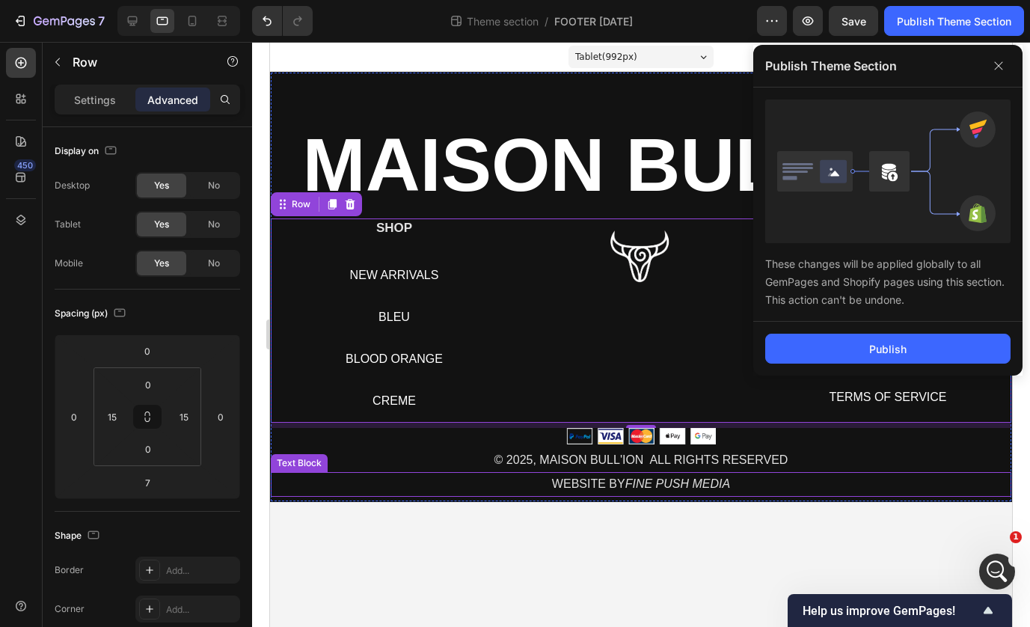
click at [632, 476] on p "WEBSITE BY FINE PUSH MEDIA" at bounding box center [640, 484] width 737 height 22
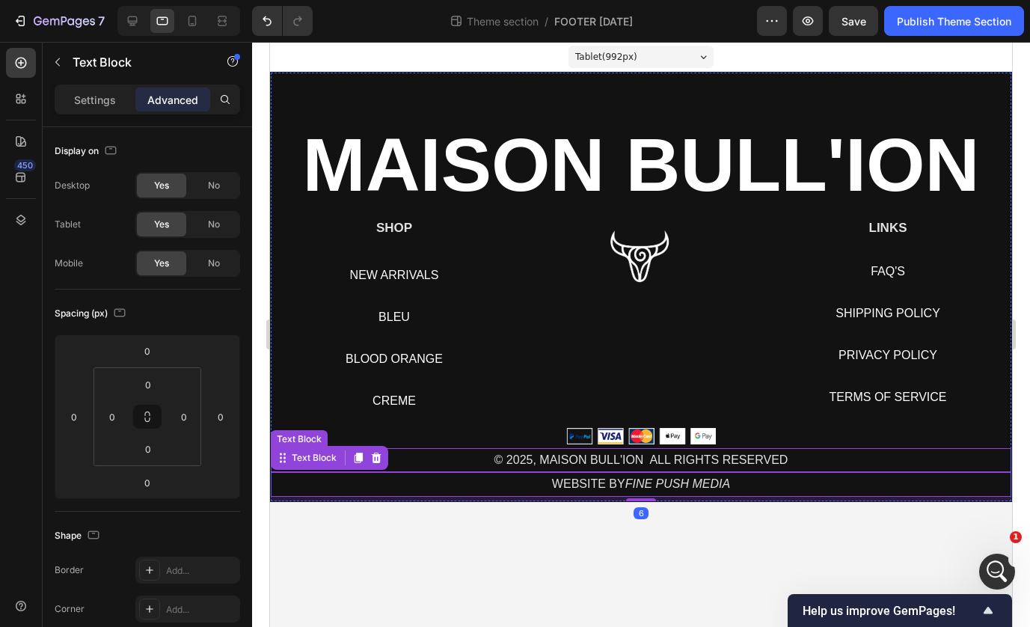
click at [633, 455] on p "© 2025, MAISON BULL'ION ALL RIGHTS RESERVED" at bounding box center [640, 460] width 737 height 22
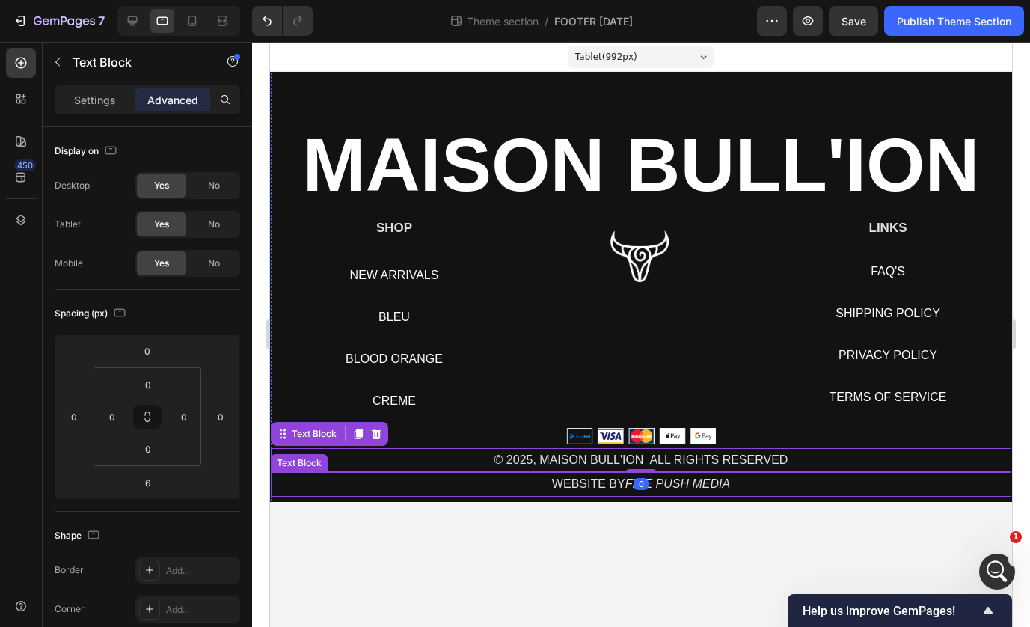
click at [600, 485] on p "WEBSITE BY FINE PUSH MEDIA" at bounding box center [640, 484] width 737 height 22
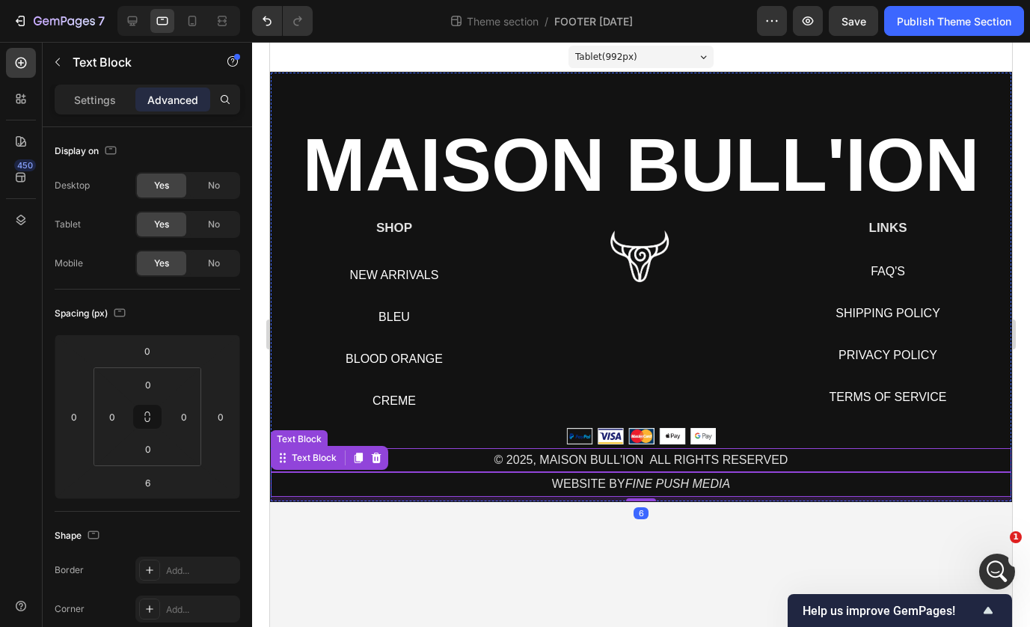
click at [679, 464] on p "© 2025, MAISON BULL'ION ALL RIGHTS RESERVED" at bounding box center [640, 460] width 737 height 22
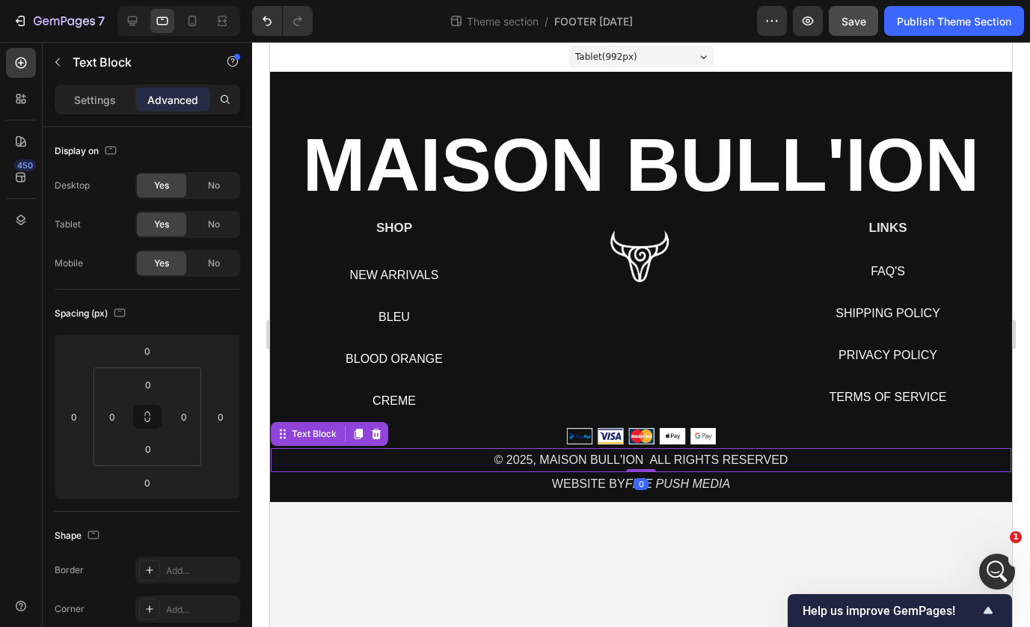
click at [848, 27] on span "Save" at bounding box center [853, 21] width 25 height 13
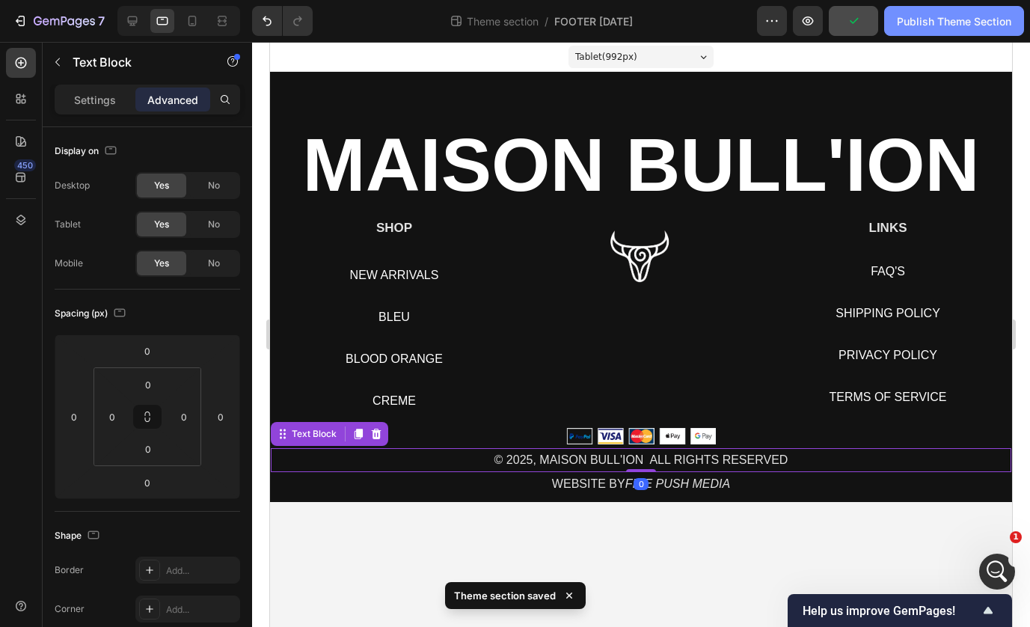
click at [917, 31] on button "Publish Theme Section" at bounding box center [954, 21] width 140 height 30
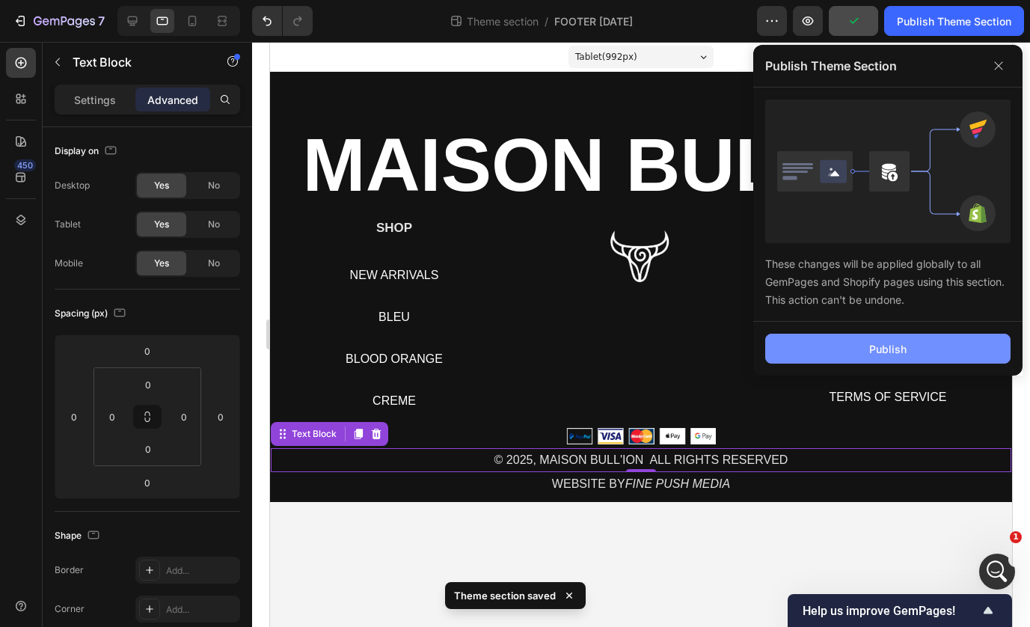
click at [819, 356] on button "Publish" at bounding box center [887, 348] width 245 height 30
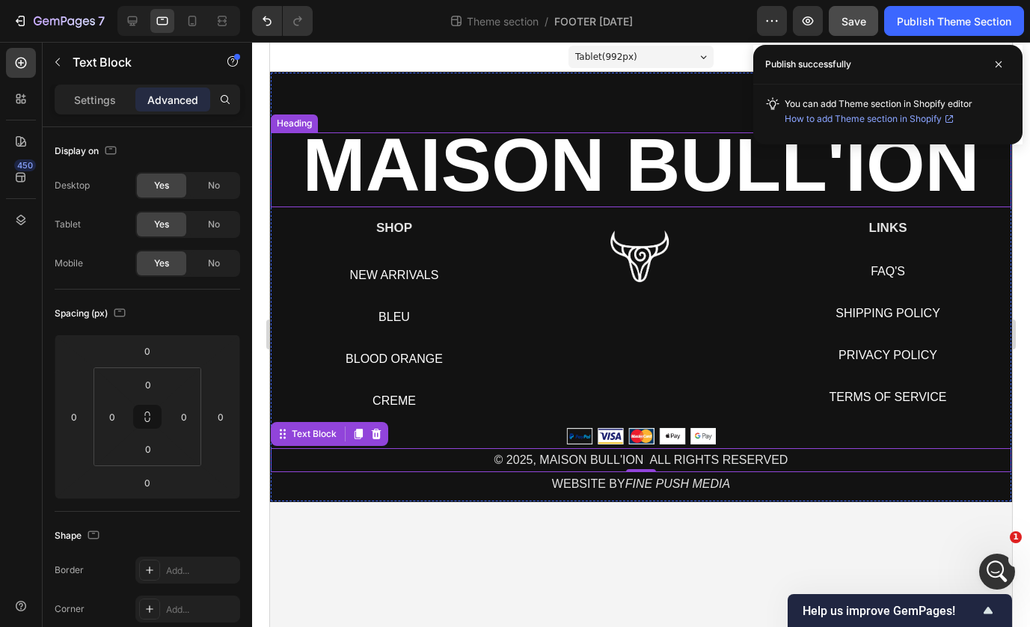
click at [582, 186] on strong "MAISON BULL'ION" at bounding box center [641, 165] width 677 height 84
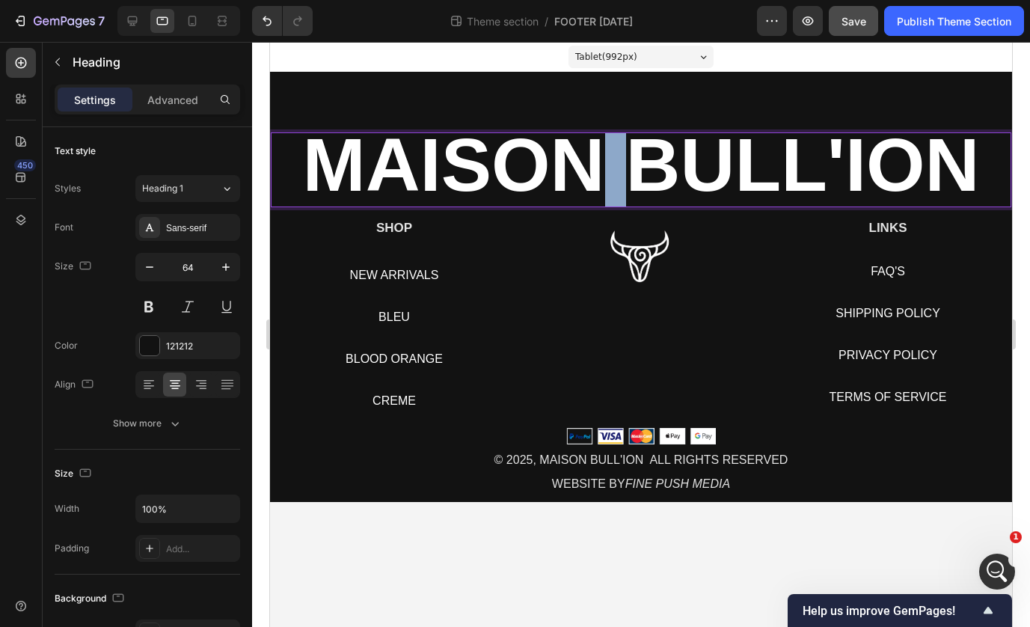
click at [582, 186] on strong "MAISON BULL'ION" at bounding box center [641, 165] width 677 height 84
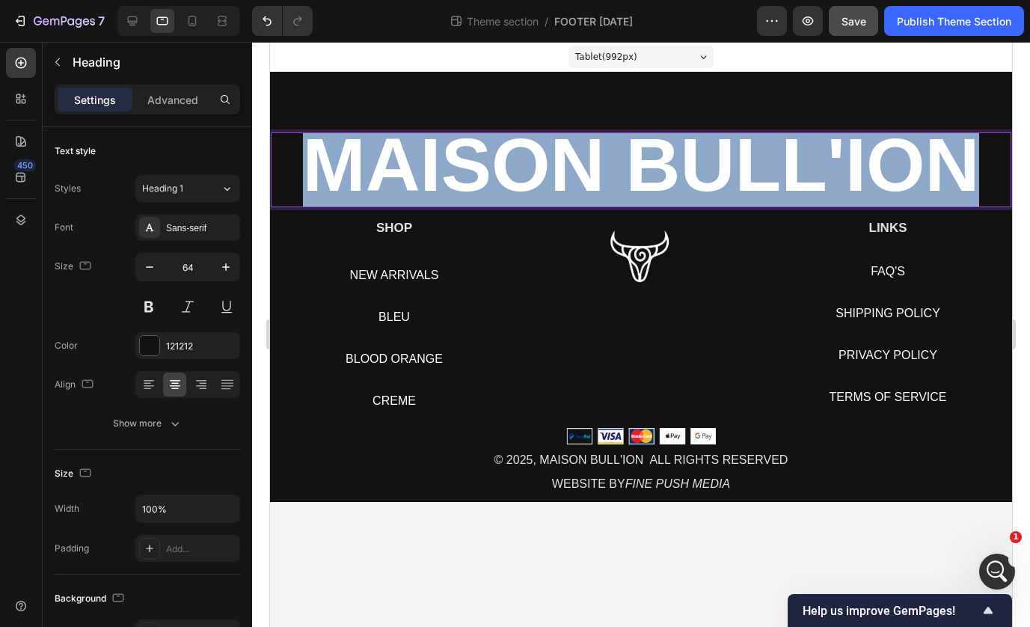
click at [582, 186] on strong "MAISON BULL'ION" at bounding box center [641, 165] width 677 height 84
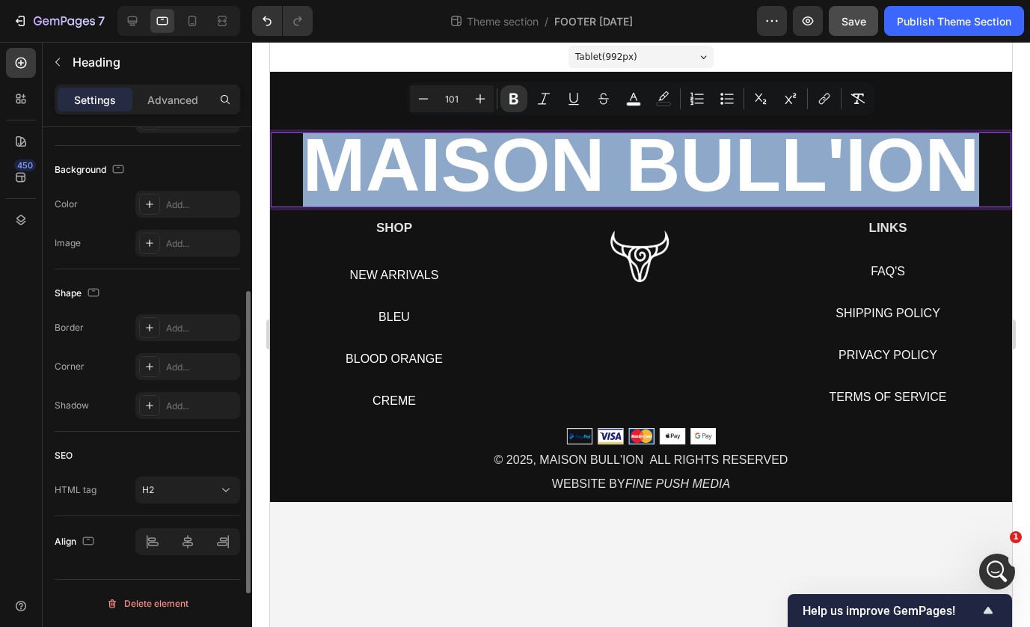
scroll to position [0, 0]
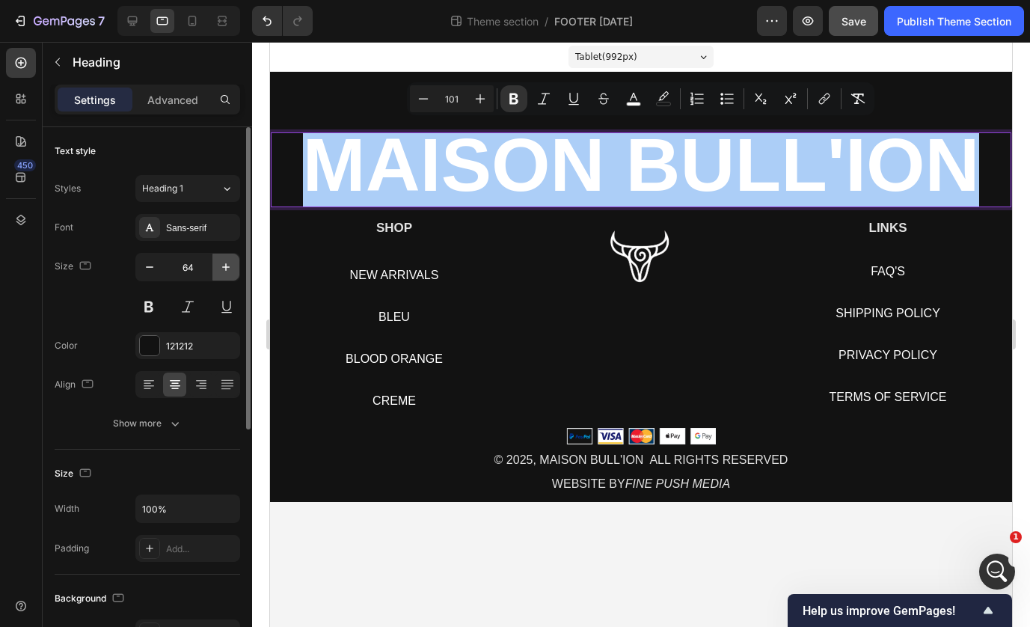
click at [222, 267] on icon "button" at bounding box center [225, 266] width 7 height 7
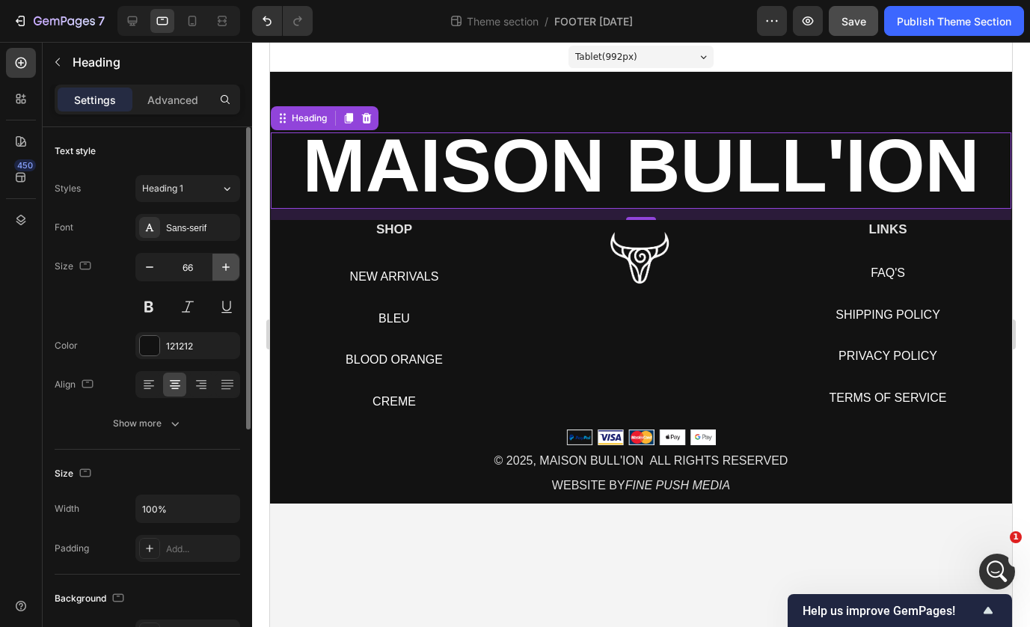
click at [222, 267] on icon "button" at bounding box center [225, 266] width 7 height 7
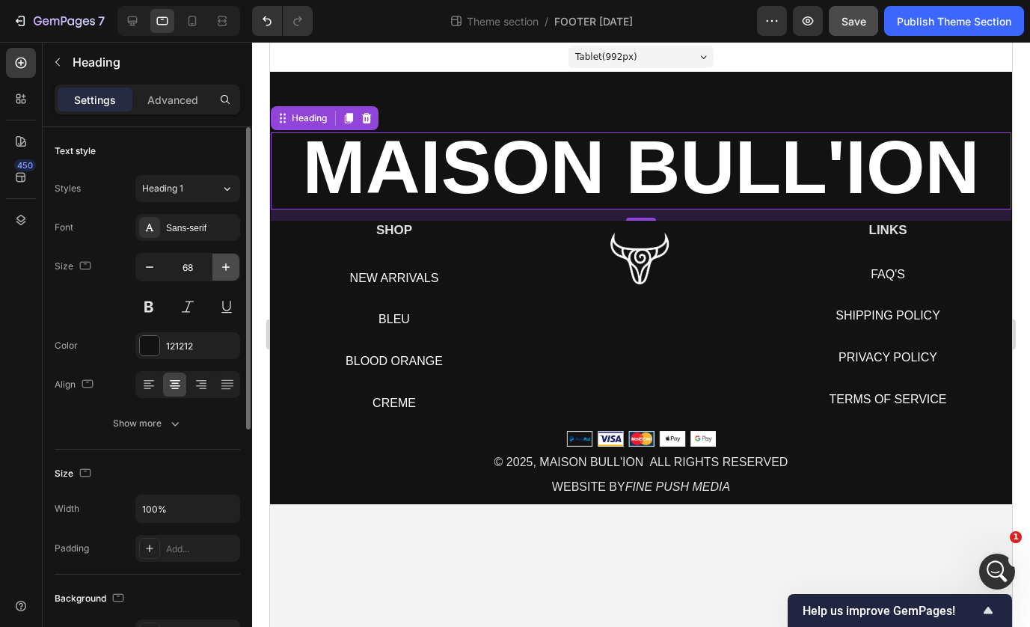
click at [222, 267] on icon "button" at bounding box center [225, 266] width 7 height 7
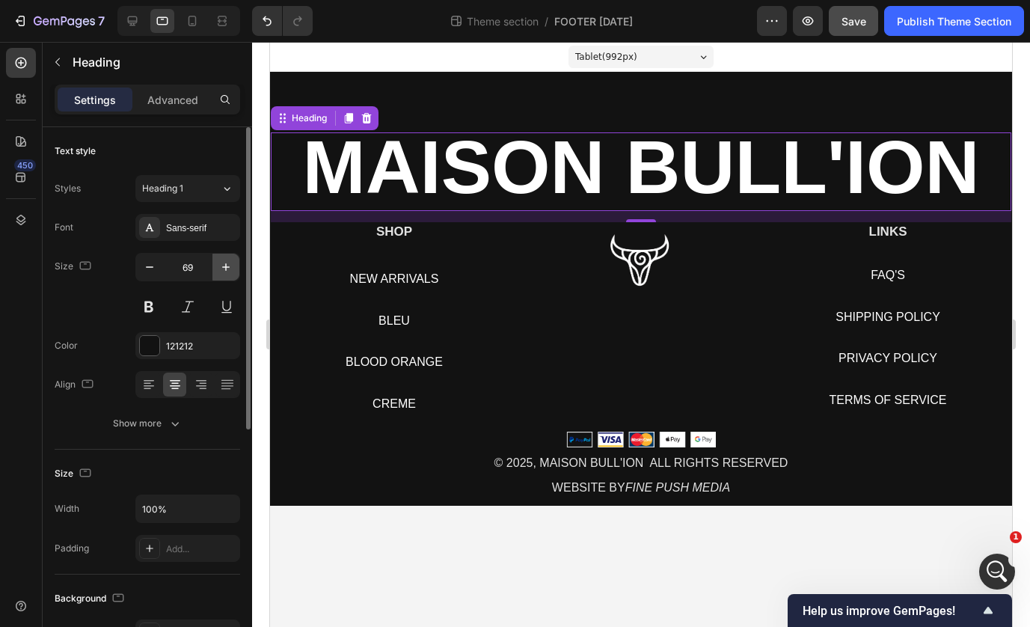
click at [222, 267] on icon "button" at bounding box center [225, 266] width 7 height 7
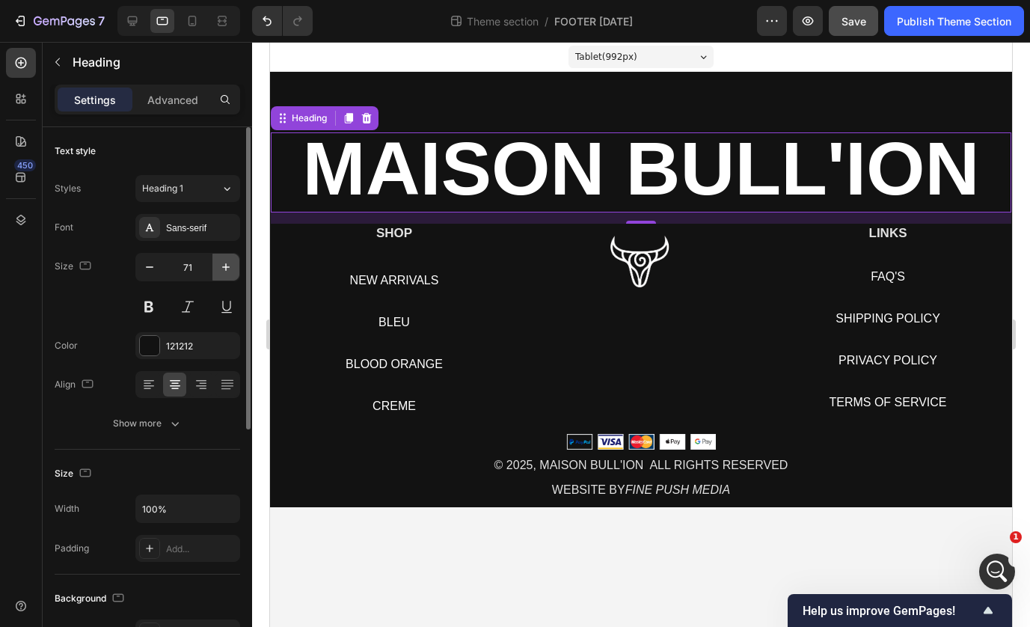
click at [222, 267] on icon "button" at bounding box center [225, 266] width 7 height 7
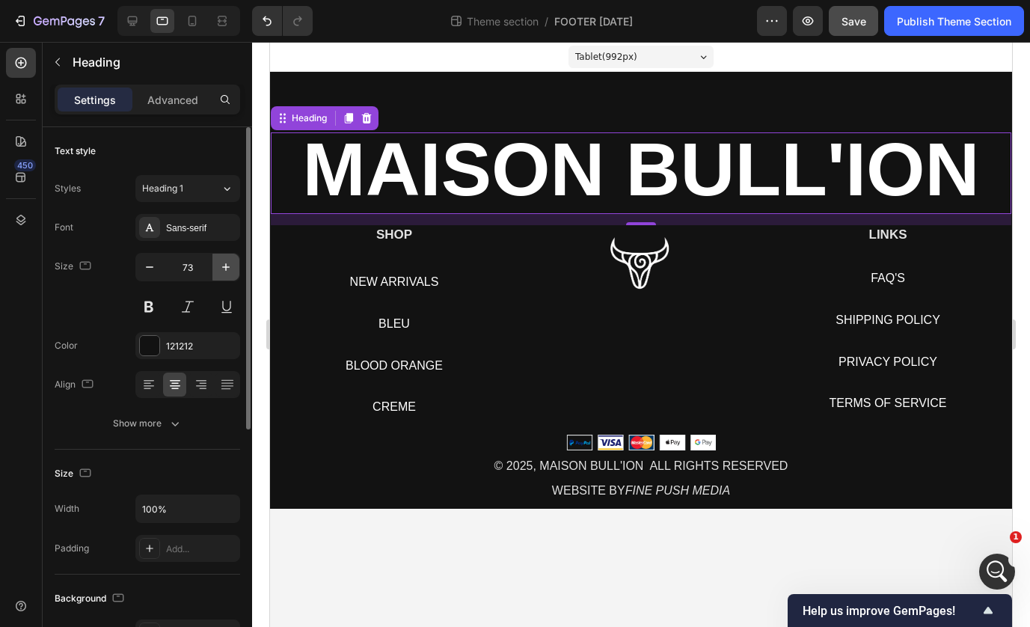
click at [222, 267] on icon "button" at bounding box center [225, 266] width 7 height 7
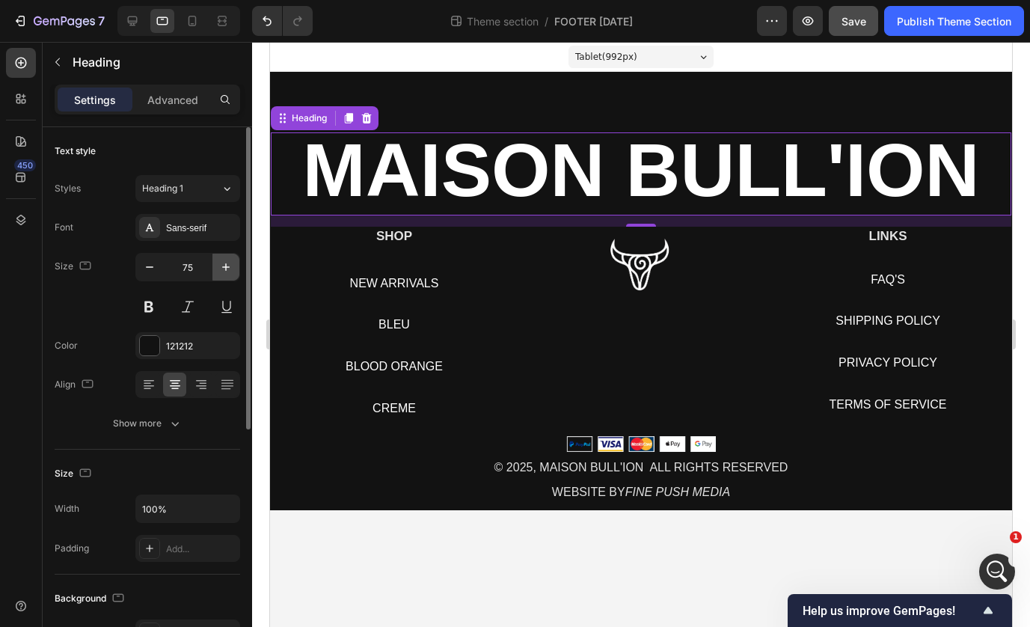
click at [222, 267] on icon "button" at bounding box center [225, 266] width 7 height 7
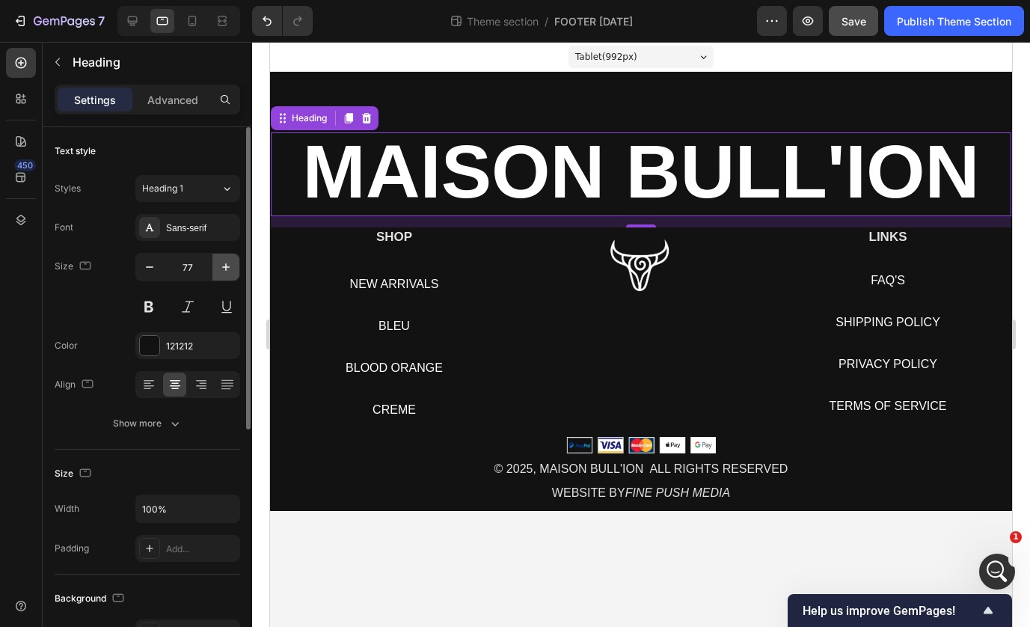
click at [222, 267] on icon "button" at bounding box center [225, 266] width 7 height 7
type input "78"
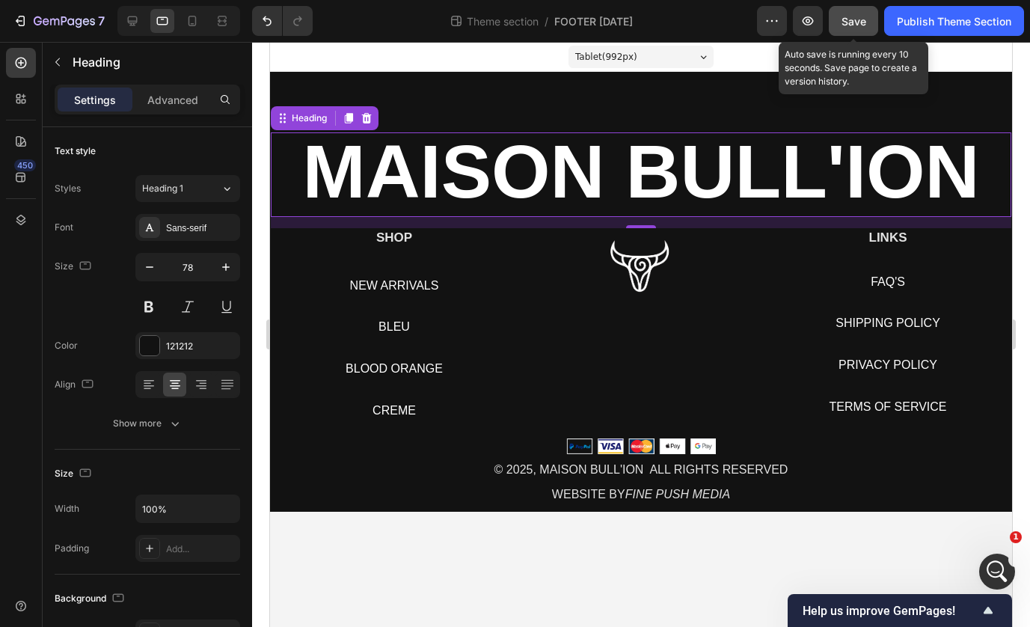
click at [845, 32] on button "Save" at bounding box center [852, 21] width 49 height 30
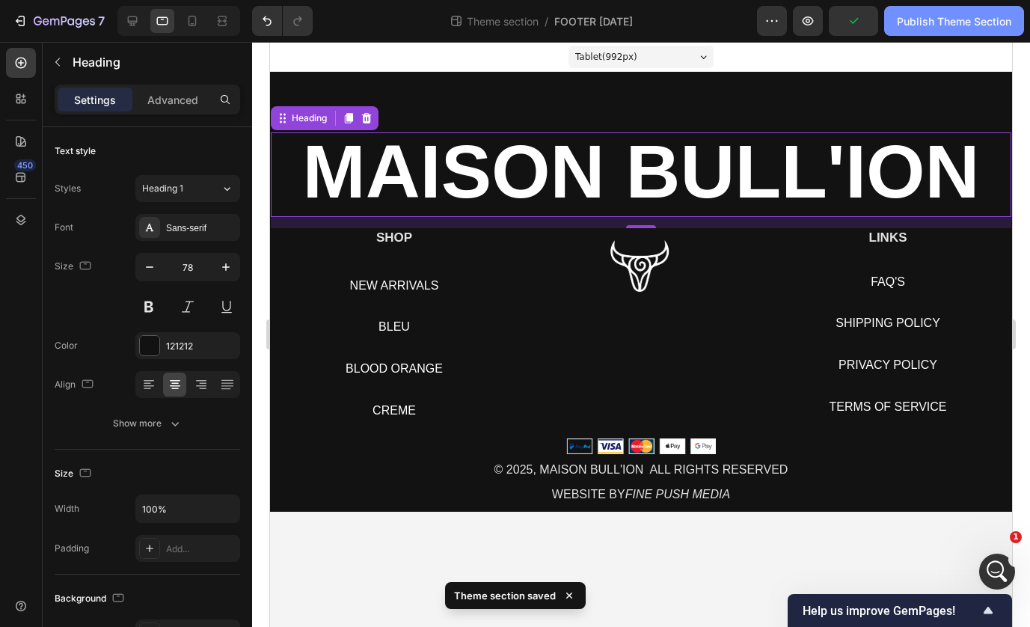
click at [922, 26] on div "Publish Theme Section" at bounding box center [953, 21] width 114 height 16
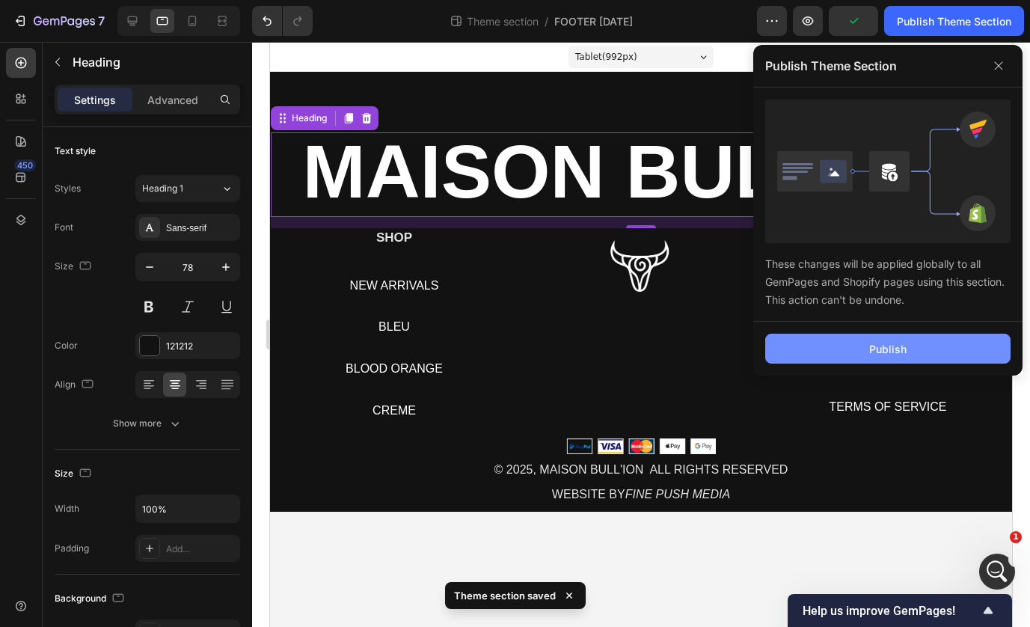
click at [859, 342] on button "Publish" at bounding box center [887, 348] width 245 height 30
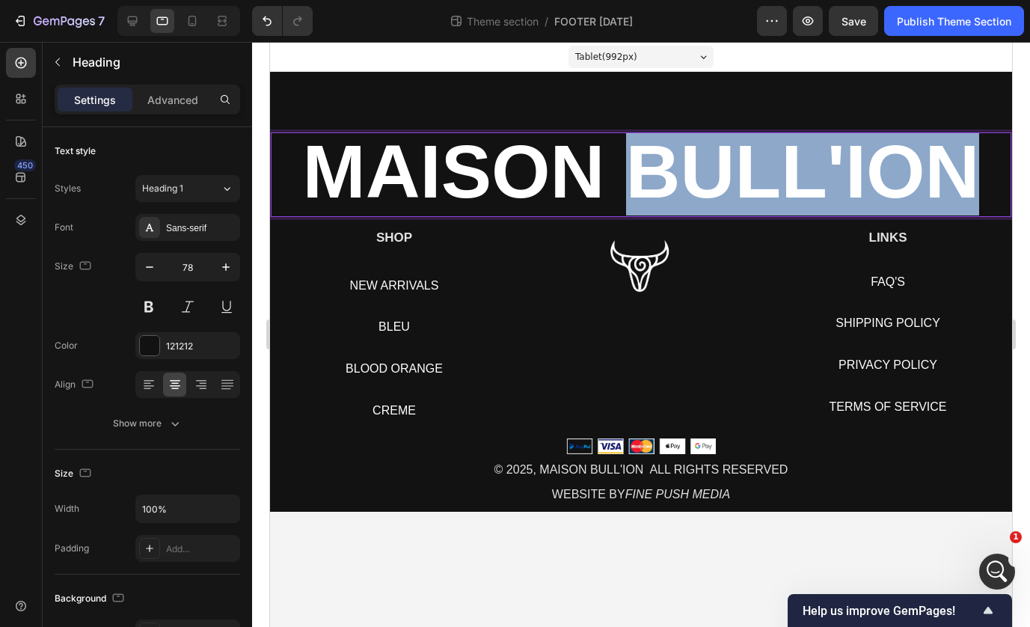
click at [641, 173] on strong "MAISON BULL'ION" at bounding box center [641, 171] width 677 height 84
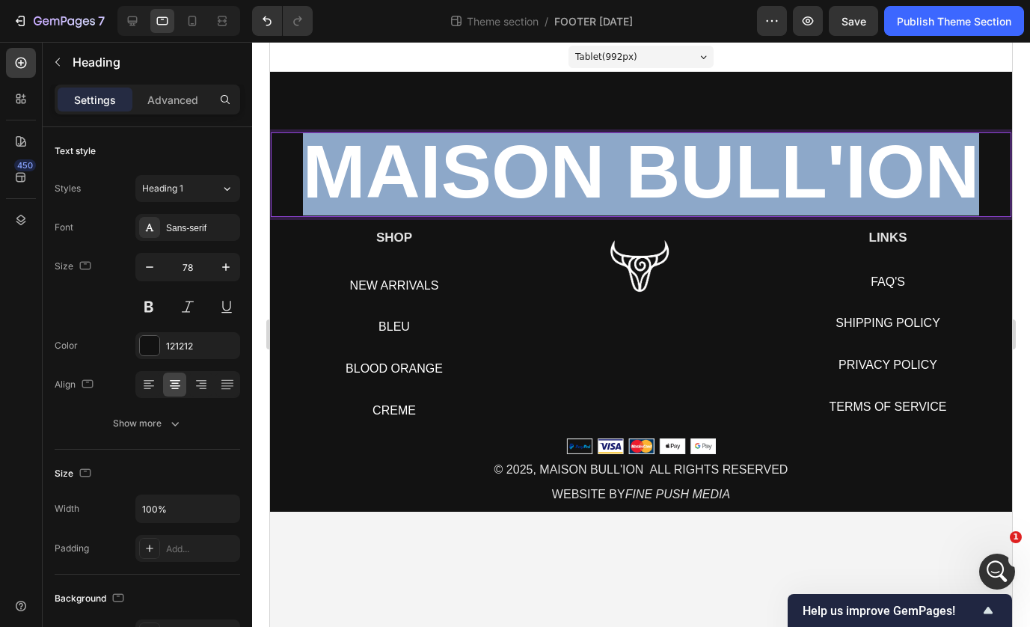
click at [641, 173] on strong "MAISON BULL'ION" at bounding box center [641, 171] width 677 height 84
click at [405, 89] on div "MAISON BULL'ION Heading 15 SHOP Heading NEW ARRIVALS Button BLEU Button BLOOD O…" at bounding box center [641, 292] width 742 height 440
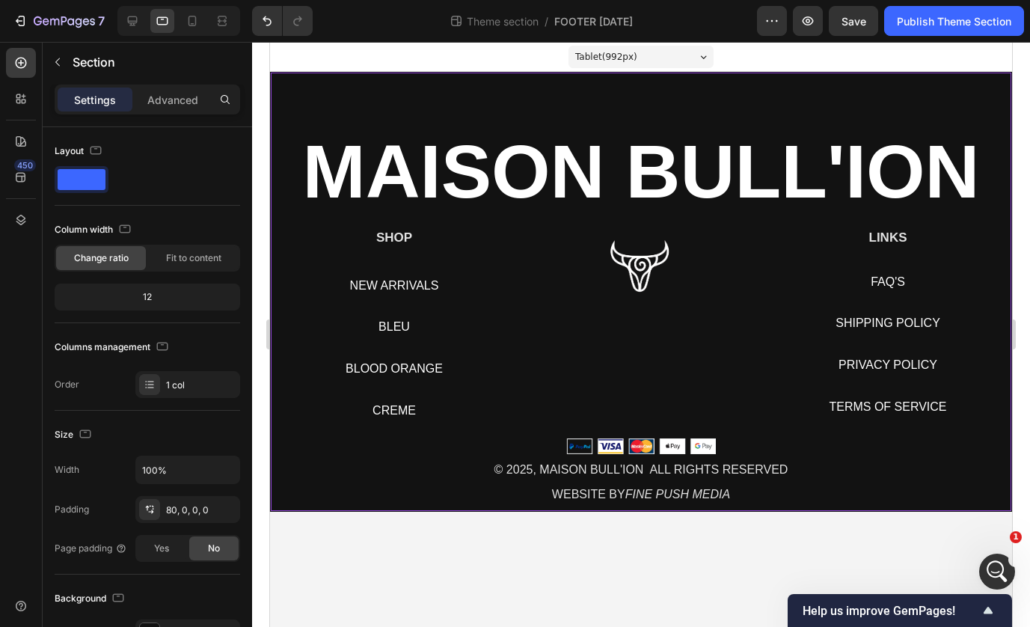
click at [380, 92] on div "⁠⁠⁠⁠⁠⁠⁠ MAISON BULL'ION Heading SHOP Heading NEW ARRIVALS Button BLEU Button BL…" at bounding box center [641, 292] width 742 height 440
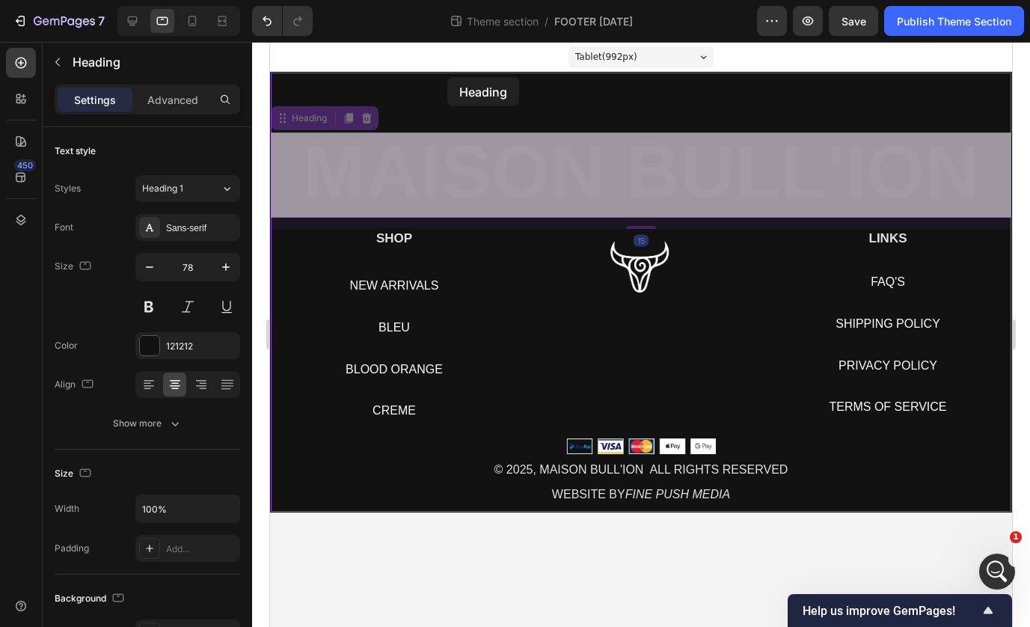
drag, startPoint x: 456, startPoint y: 162, endPoint x: 447, endPoint y: 77, distance: 85.7
click at [447, 77] on div "Tablet ( 992 px) iPhone 13 Mini iPhone 13 Pro iPhone 11 Pro Max iPhone 15 Pro M…" at bounding box center [641, 277] width 742 height 470
drag, startPoint x: 283, startPoint y: 118, endPoint x: 279, endPoint y: 70, distance: 48.1
click at [279, 70] on div "Tablet ( 992 px) iPhone 13 Mini iPhone 13 Pro iPhone 11 Pro Max iPhone 15 Pro M…" at bounding box center [641, 277] width 742 height 470
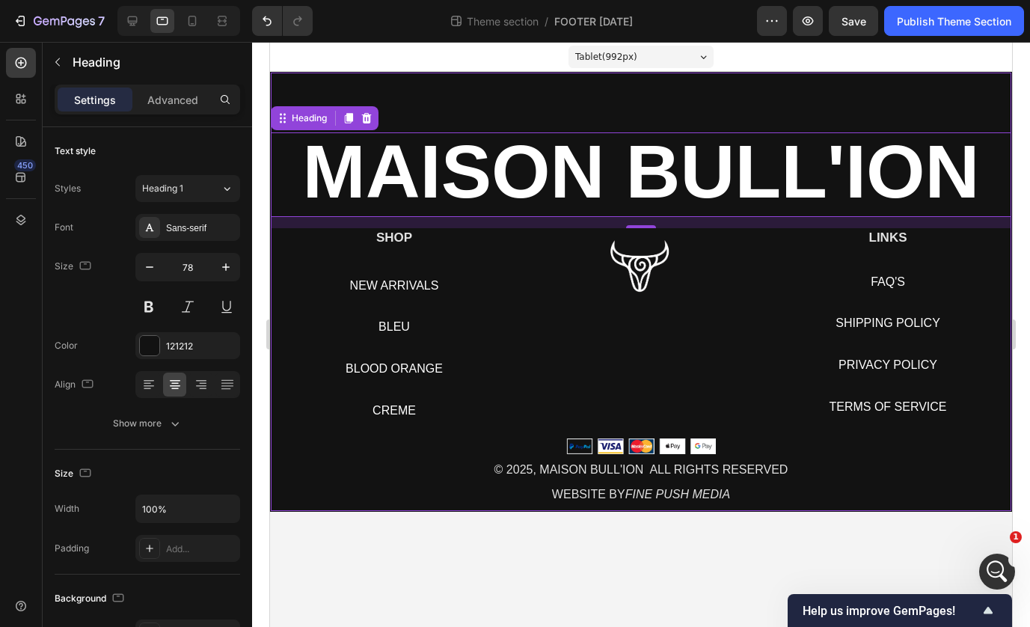
click at [302, 87] on div "⁠⁠⁠⁠⁠⁠⁠ MAISON BULL'ION Heading 15 SHOP Heading NEW ARRIVALS Button BLEU Button…" at bounding box center [641, 292] width 742 height 440
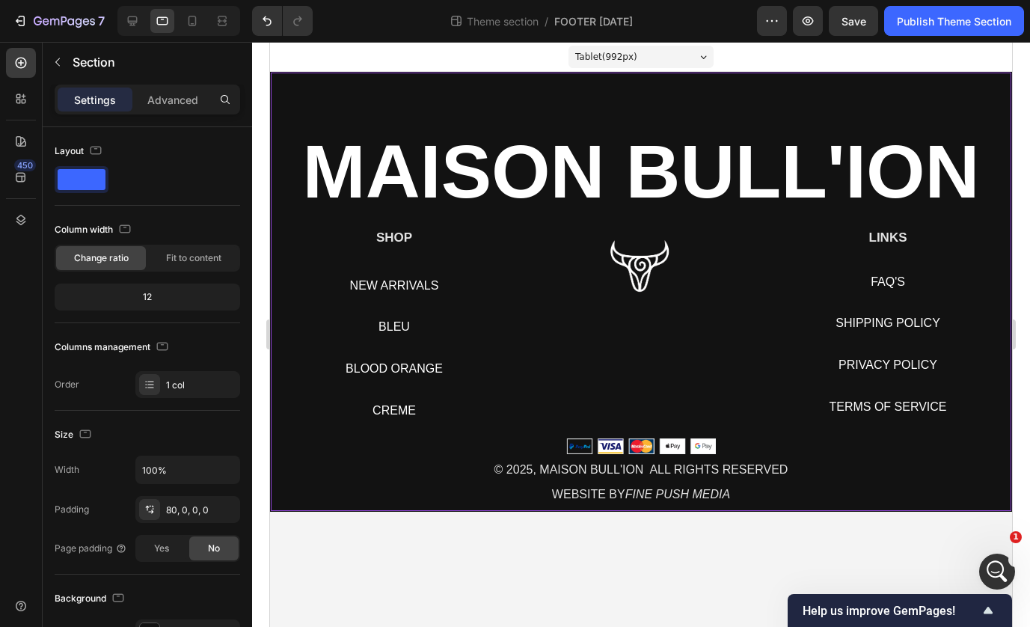
click at [369, 83] on div "⁠⁠⁠⁠⁠⁠⁠ MAISON BULL'ION Heading SHOP Heading NEW ARRIVALS Button BLEU Button BL…" at bounding box center [641, 292] width 742 height 440
click at [134, 298] on div "12" at bounding box center [147, 296] width 179 height 21
click at [153, 298] on div "12" at bounding box center [147, 296] width 179 height 21
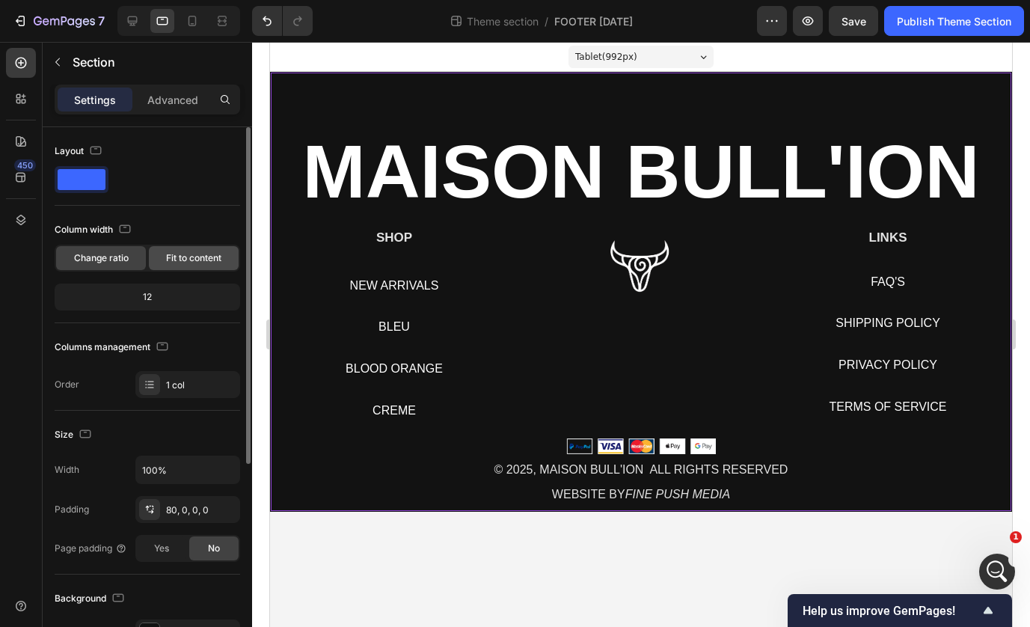
click at [172, 259] on span "Fit to content" at bounding box center [193, 257] width 55 height 13
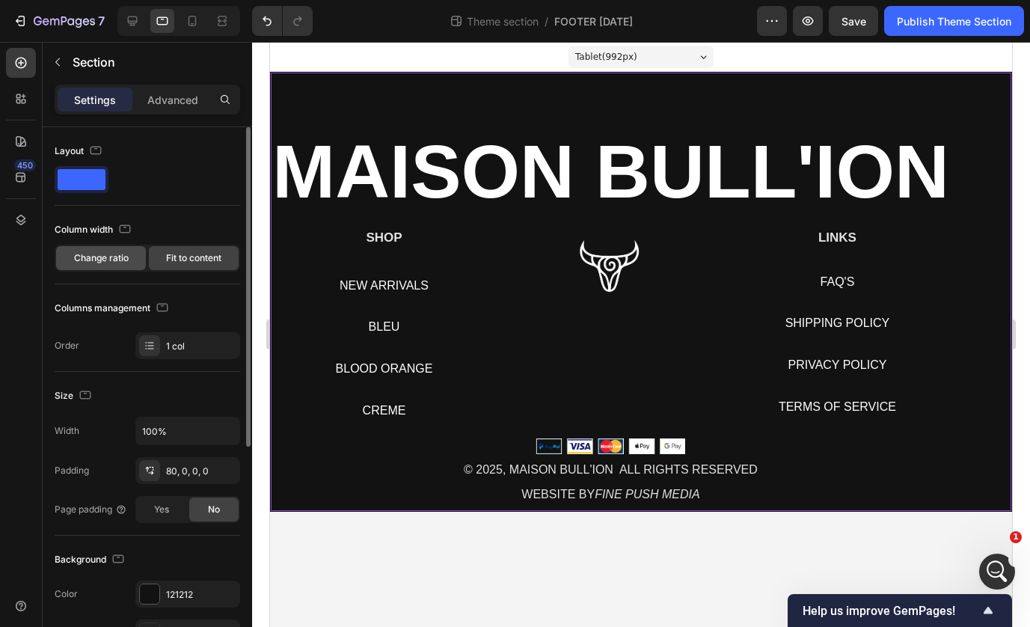
click at [113, 262] on span "Change ratio" at bounding box center [101, 257] width 55 height 13
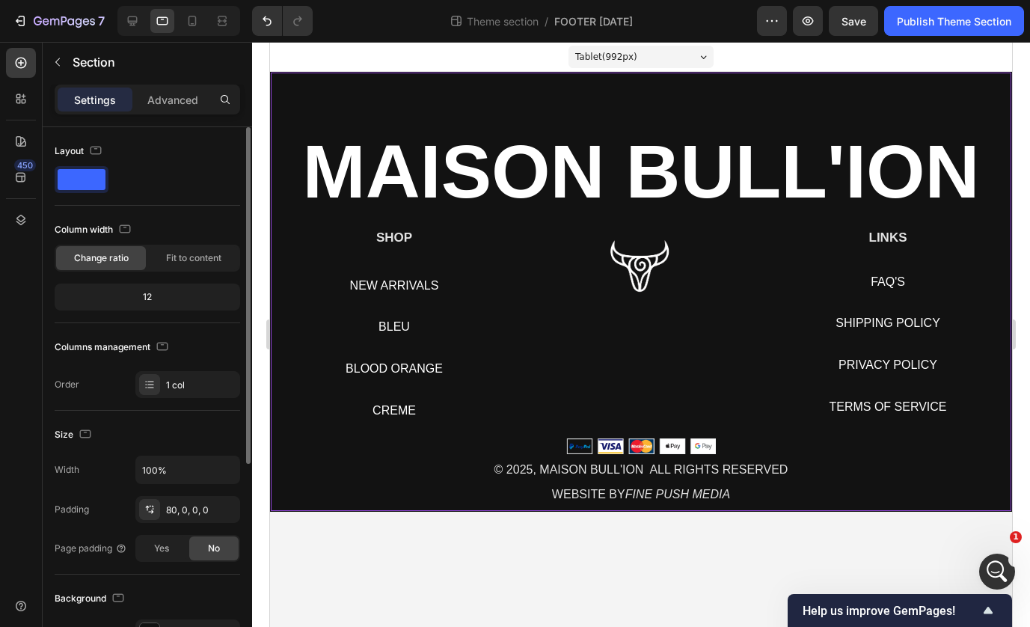
click at [150, 289] on div "12" at bounding box center [147, 296] width 179 height 21
click at [147, 311] on div "Column width Change ratio Fit to content 12" at bounding box center [147, 270] width 185 height 105
click at [147, 302] on div "12" at bounding box center [147, 296] width 179 height 21
click at [170, 87] on div "Advanced" at bounding box center [172, 99] width 75 height 24
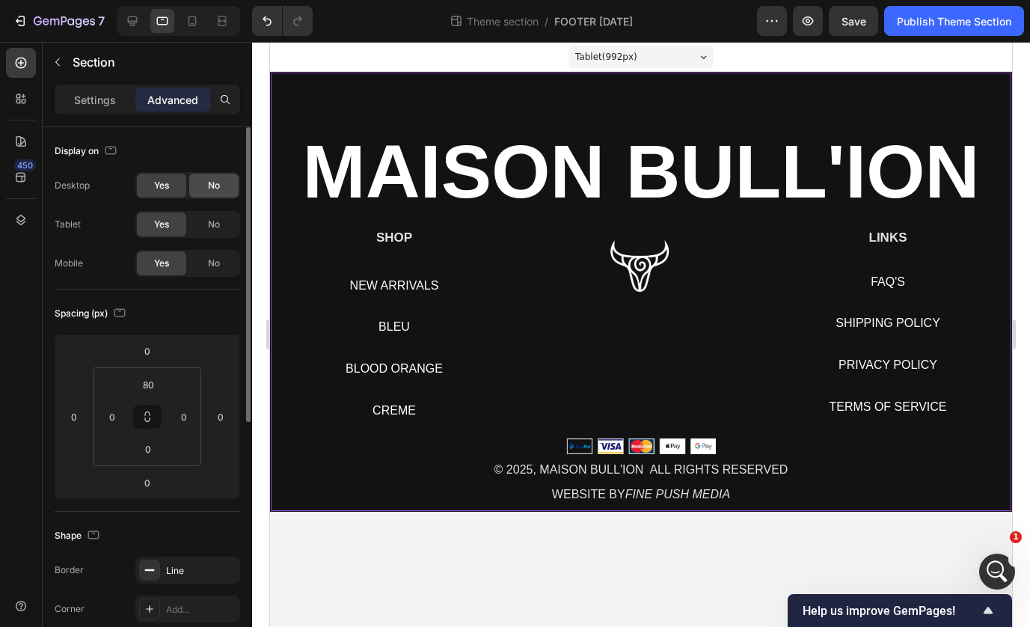
click at [215, 187] on span "No" at bounding box center [214, 185] width 12 height 13
click at [188, 21] on icon at bounding box center [192, 21] width 8 height 10
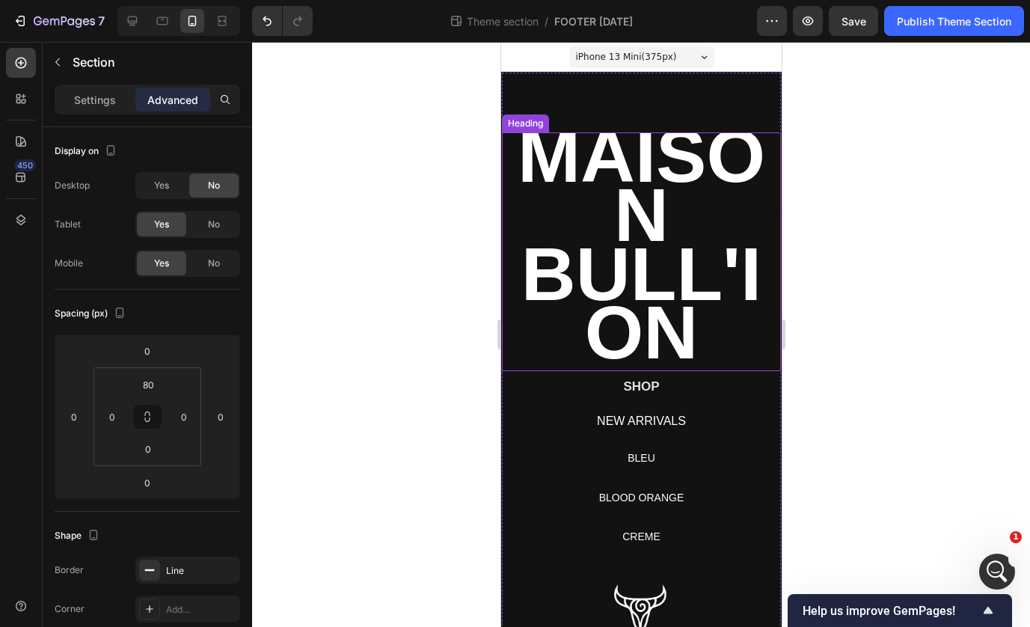
click at [615, 218] on strong "MAISON BULL'ION" at bounding box center [640, 244] width 247 height 260
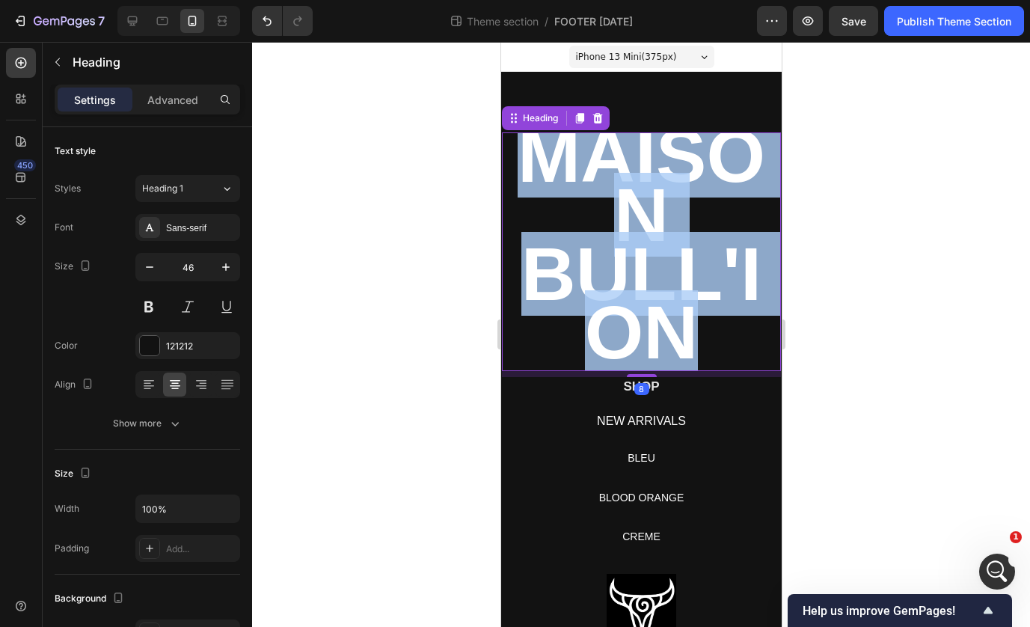
click at [615, 218] on strong "MAISON BULL'ION" at bounding box center [640, 244] width 247 height 260
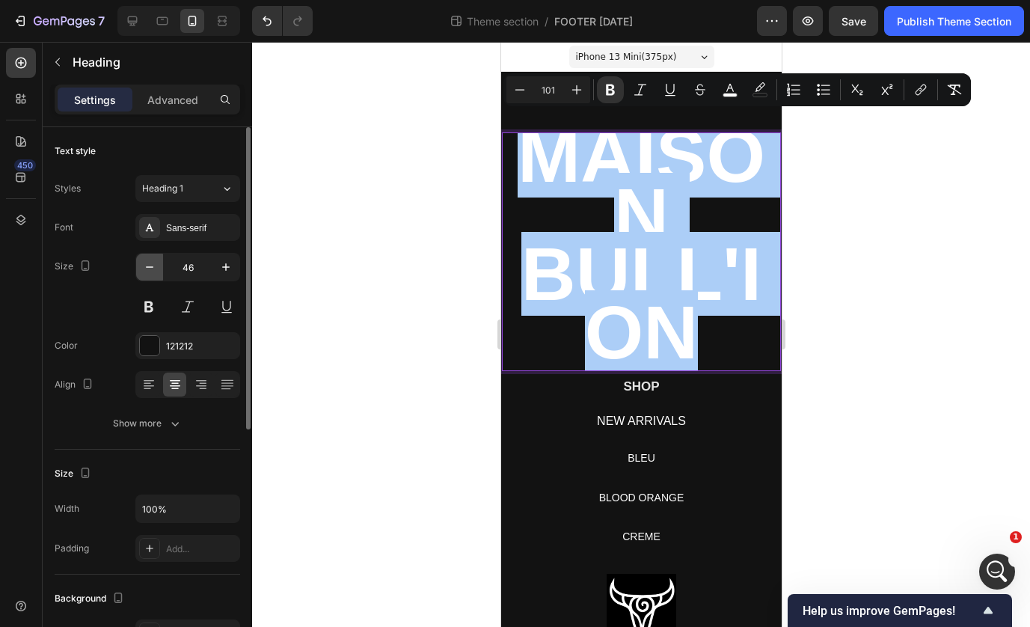
click at [150, 271] on icon "button" at bounding box center [149, 266] width 15 height 15
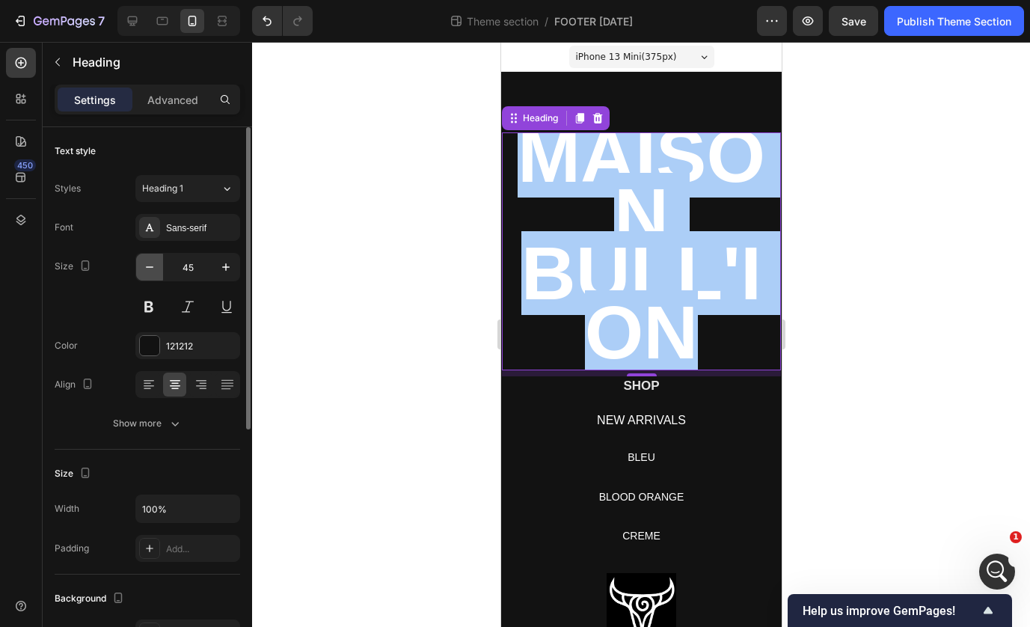
click at [150, 271] on icon "button" at bounding box center [149, 266] width 15 height 15
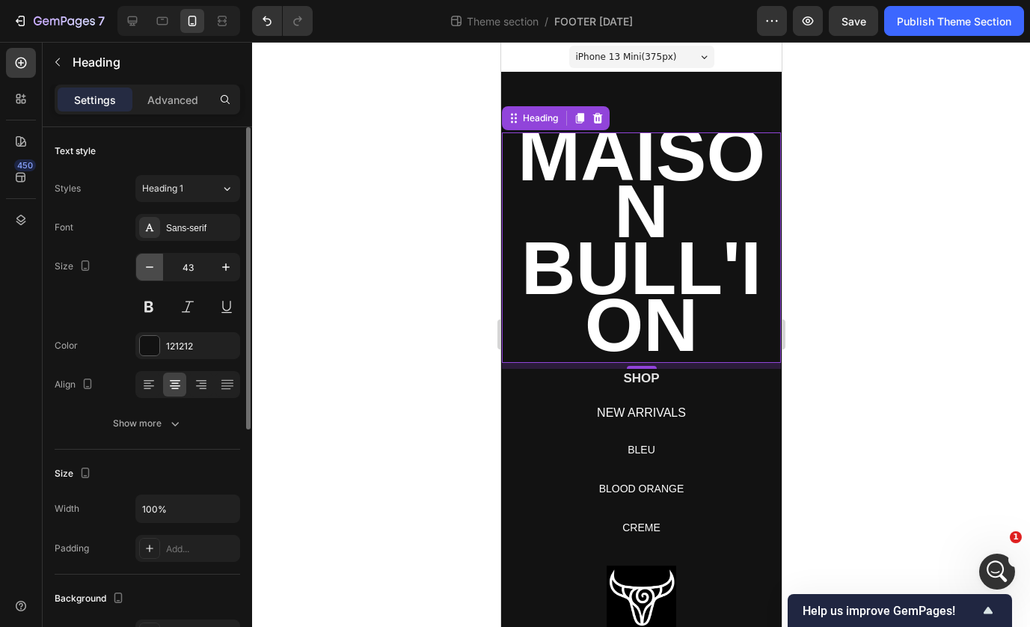
click at [150, 271] on icon "button" at bounding box center [149, 266] width 15 height 15
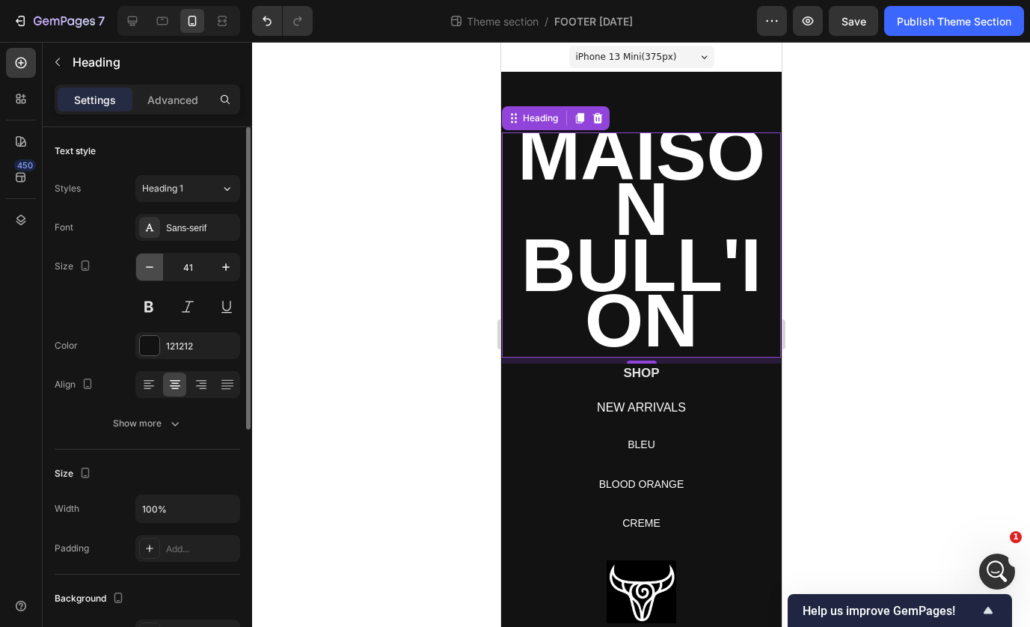
click at [150, 271] on icon "button" at bounding box center [149, 266] width 15 height 15
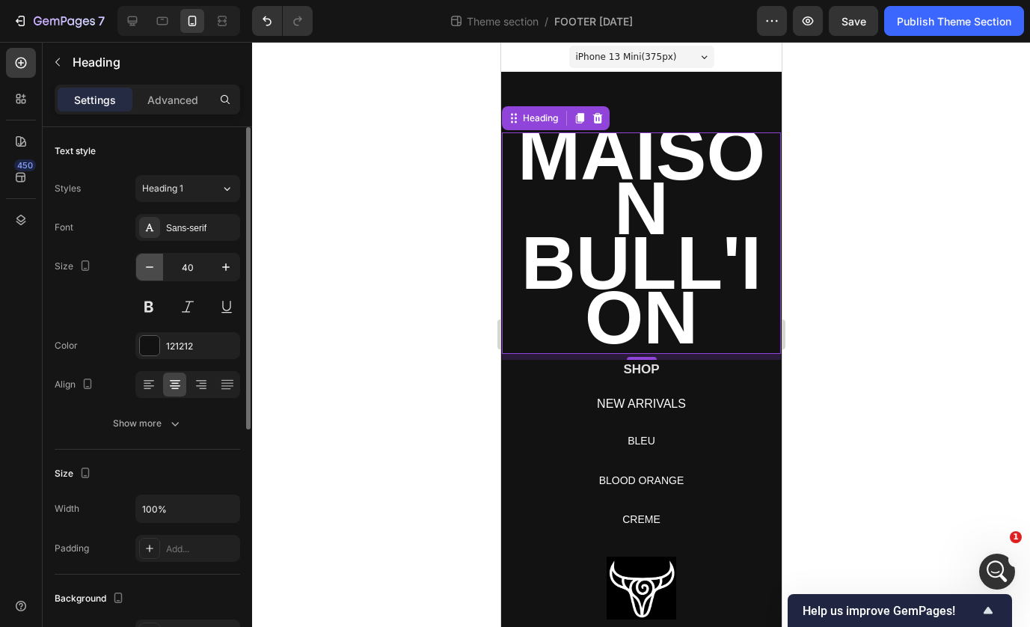
type input "39"
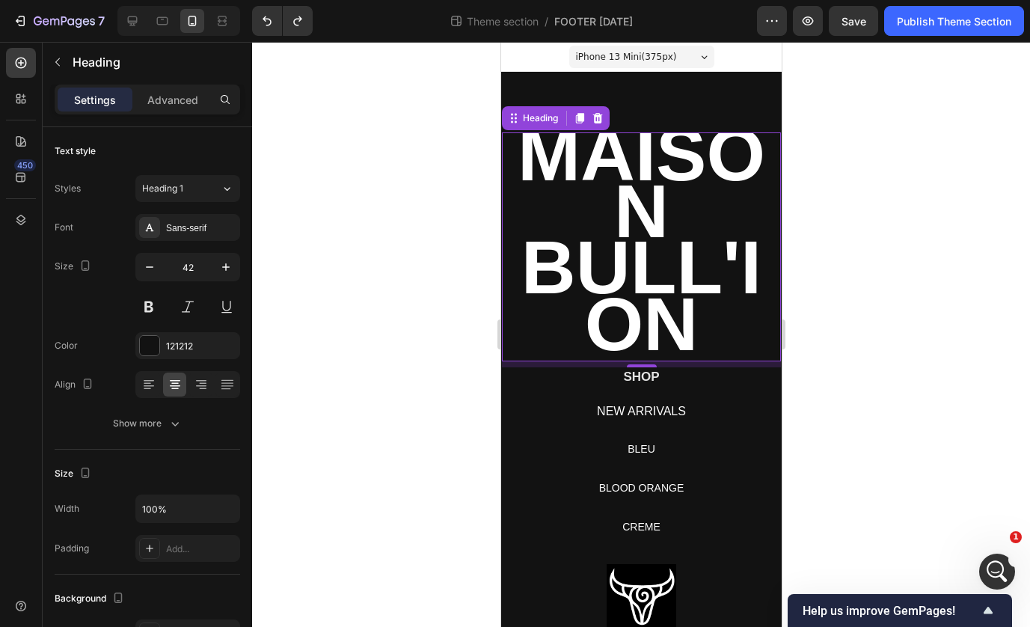
click at [551, 233] on strong "MAISON BULL'ION" at bounding box center [640, 238] width 247 height 253
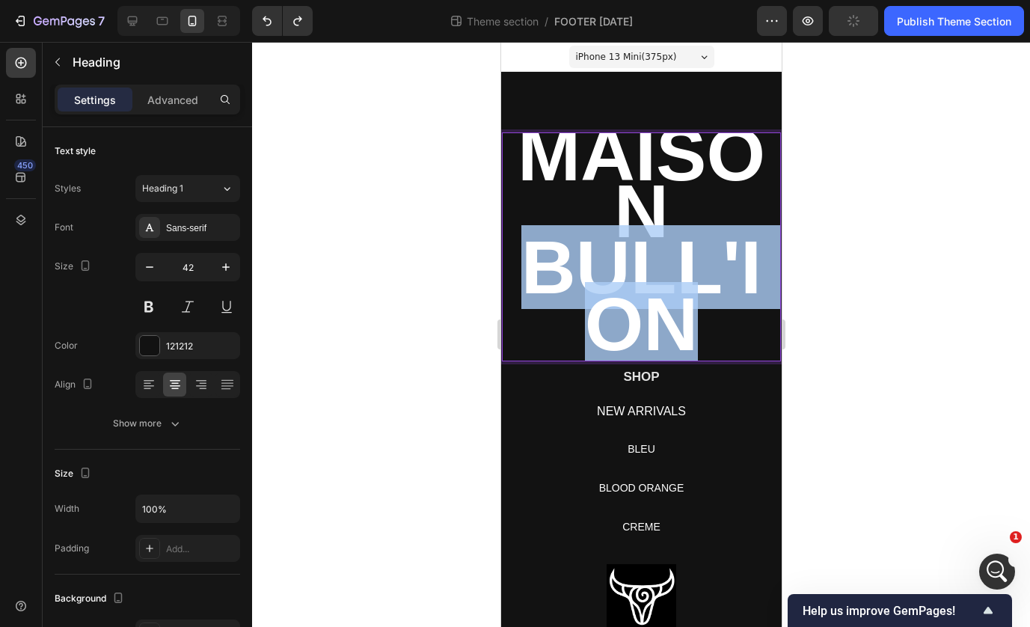
click at [551, 233] on strong "MAISON BULL'ION" at bounding box center [640, 238] width 247 height 253
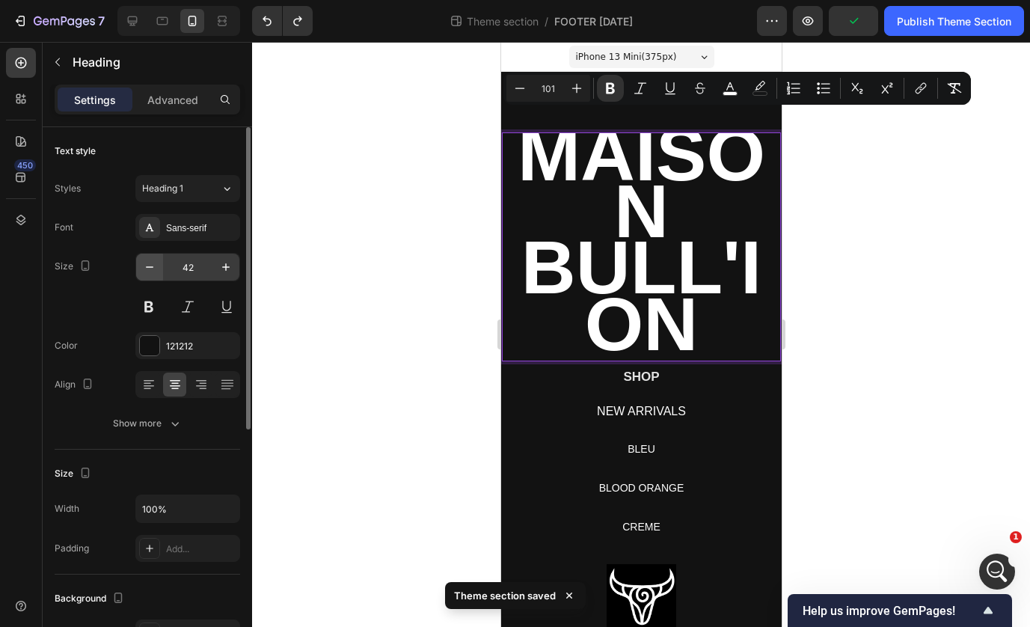
click at [149, 265] on icon "button" at bounding box center [149, 266] width 15 height 15
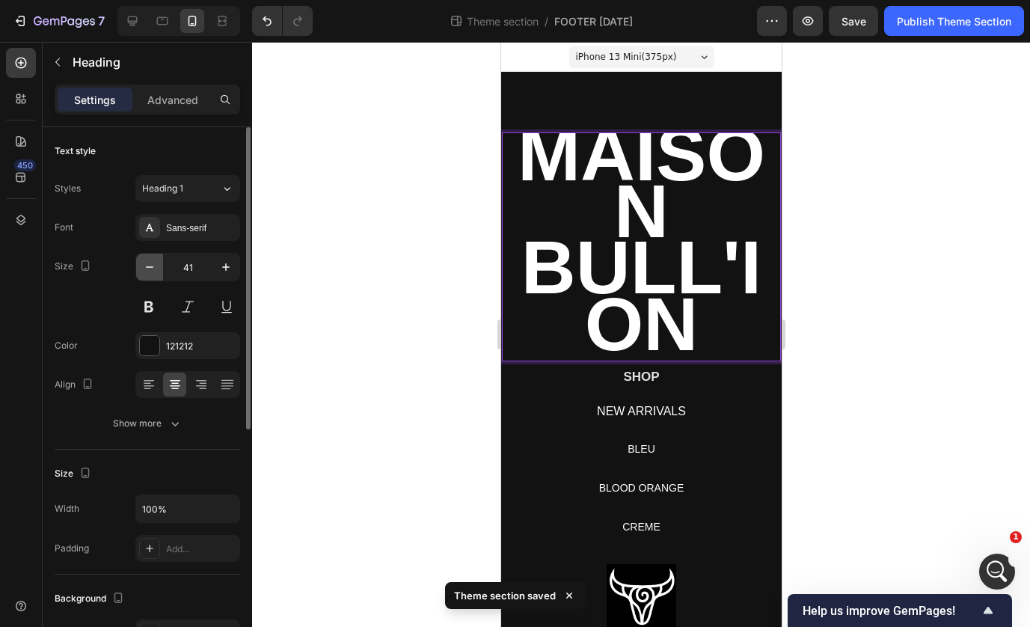
click at [149, 265] on icon "button" at bounding box center [149, 266] width 15 height 15
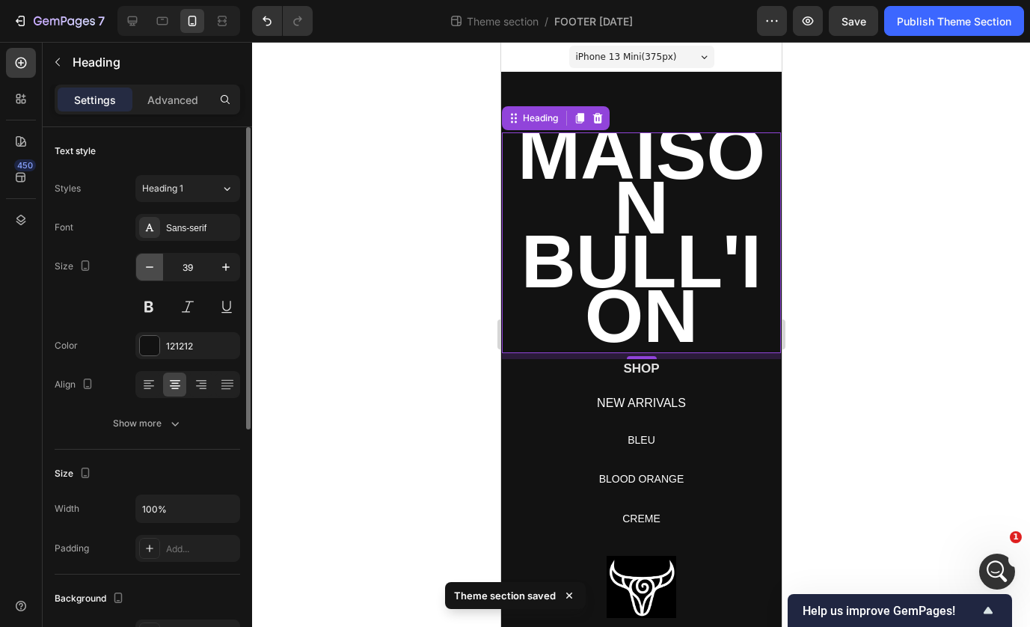
click at [149, 265] on icon "button" at bounding box center [149, 266] width 15 height 15
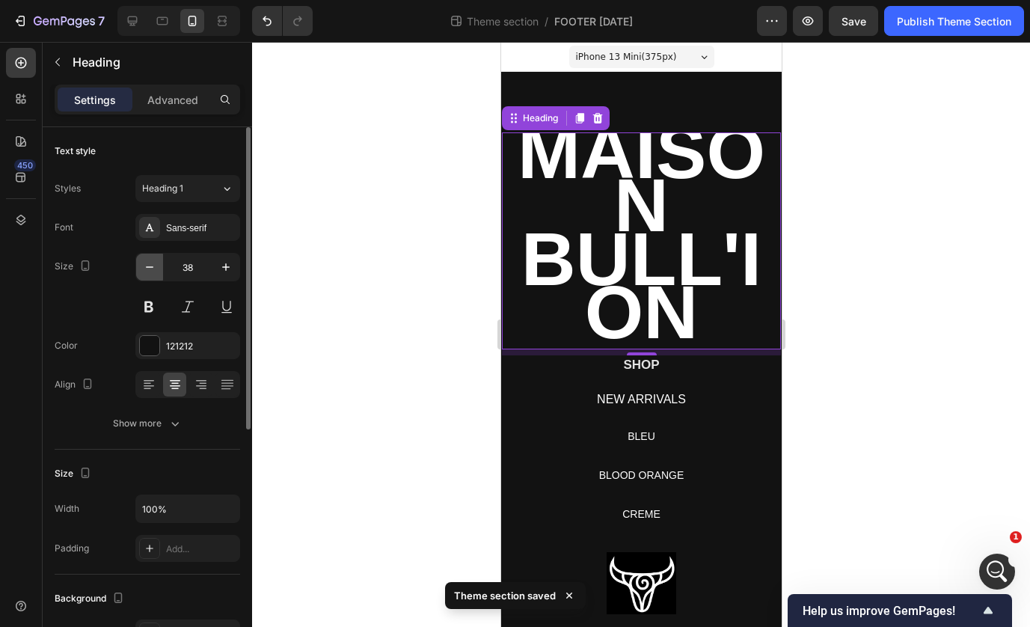
click at [149, 265] on icon "button" at bounding box center [149, 266] width 15 height 15
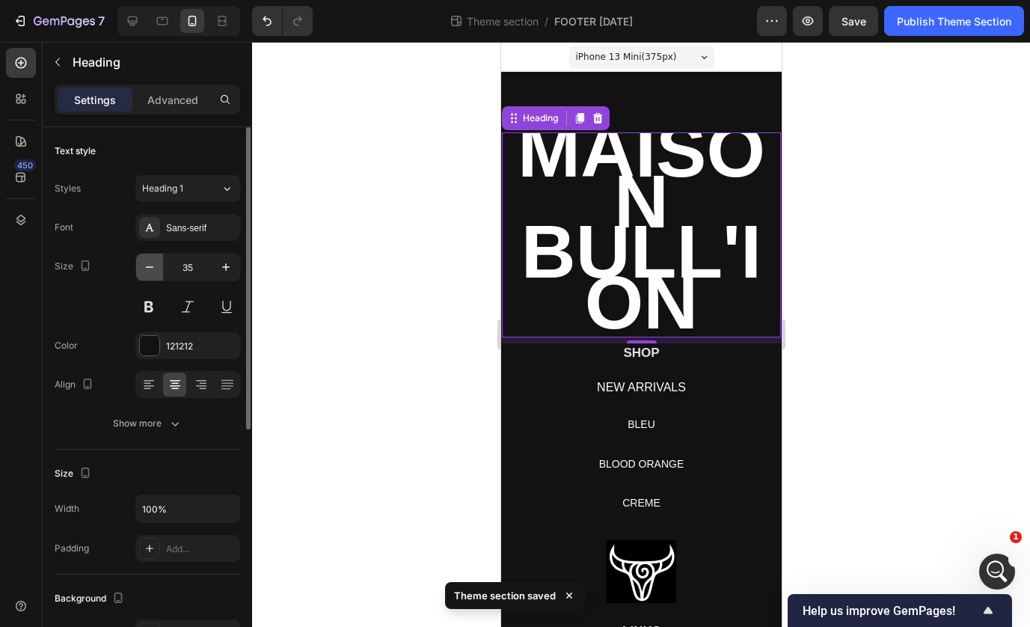
click at [149, 265] on icon "button" at bounding box center [149, 266] width 15 height 15
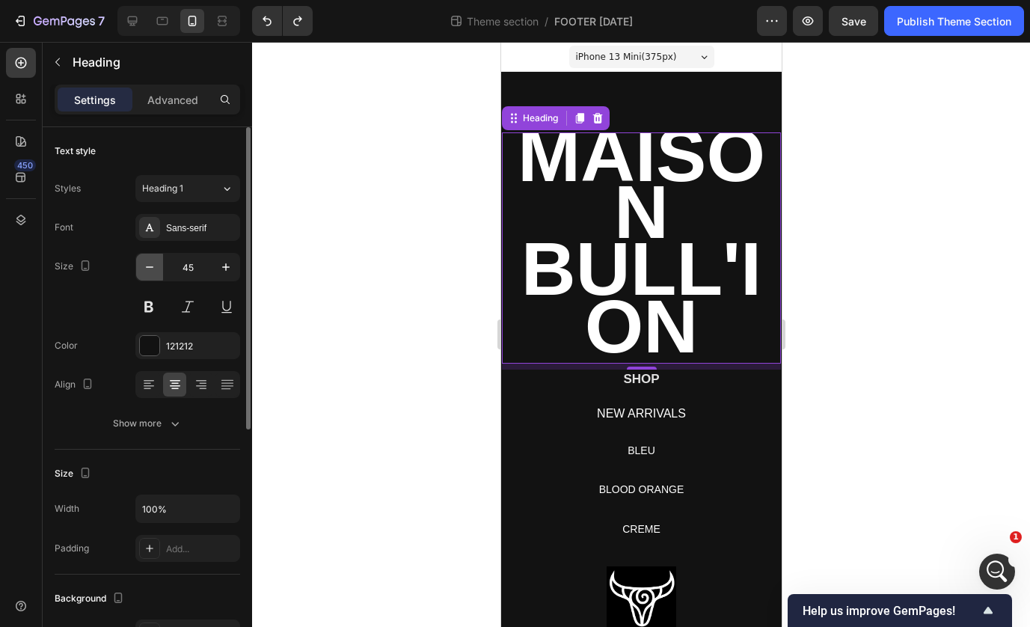
type input "46"
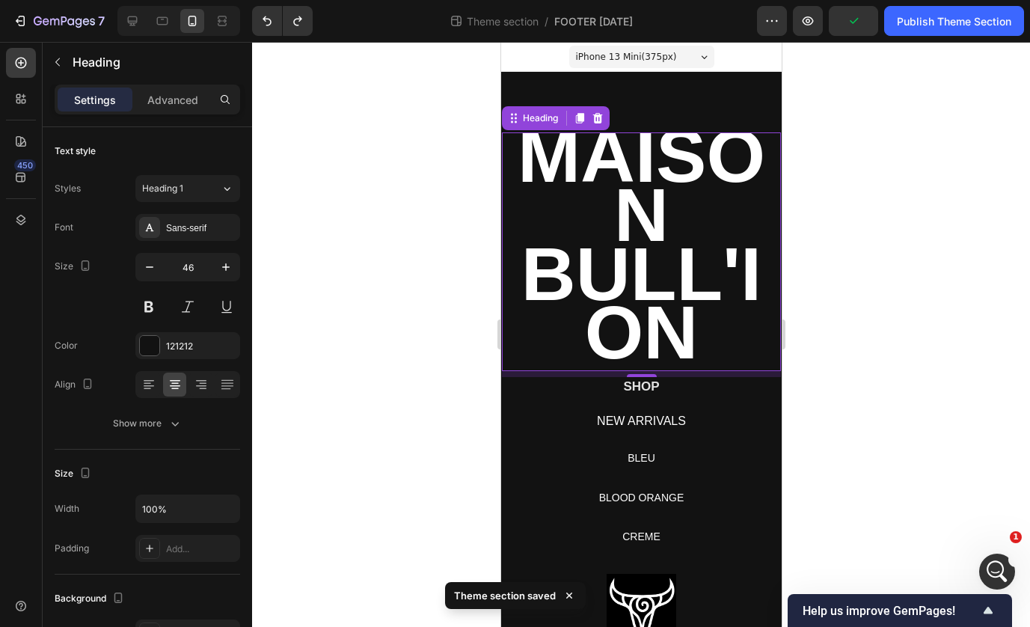
click at [576, 204] on p "MAISON BULL'ION" at bounding box center [640, 252] width 276 height 236
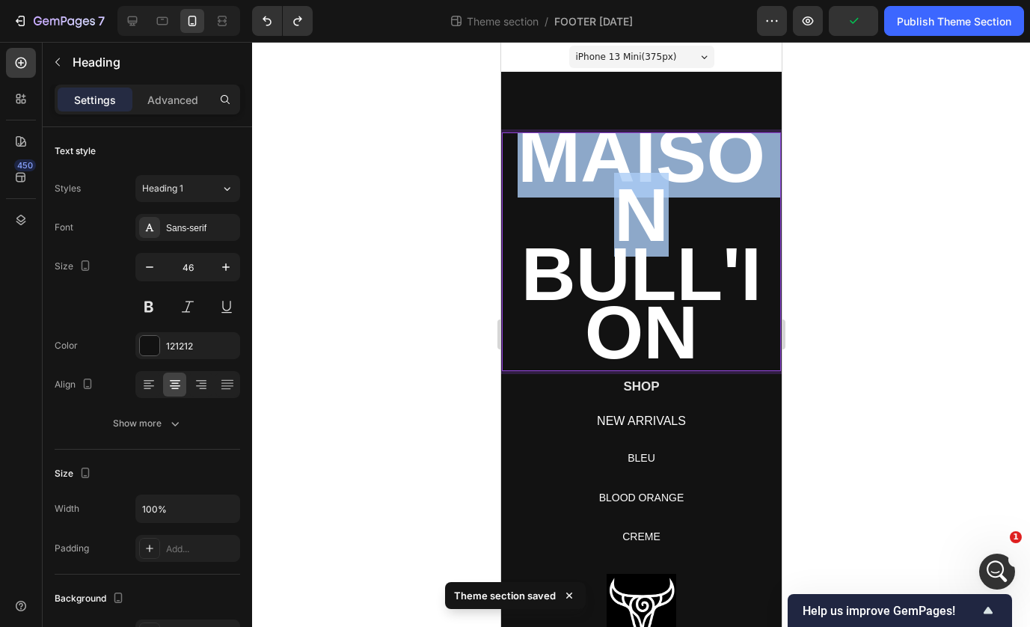
click at [576, 205] on p "MAISON BULL'ION" at bounding box center [640, 252] width 276 height 236
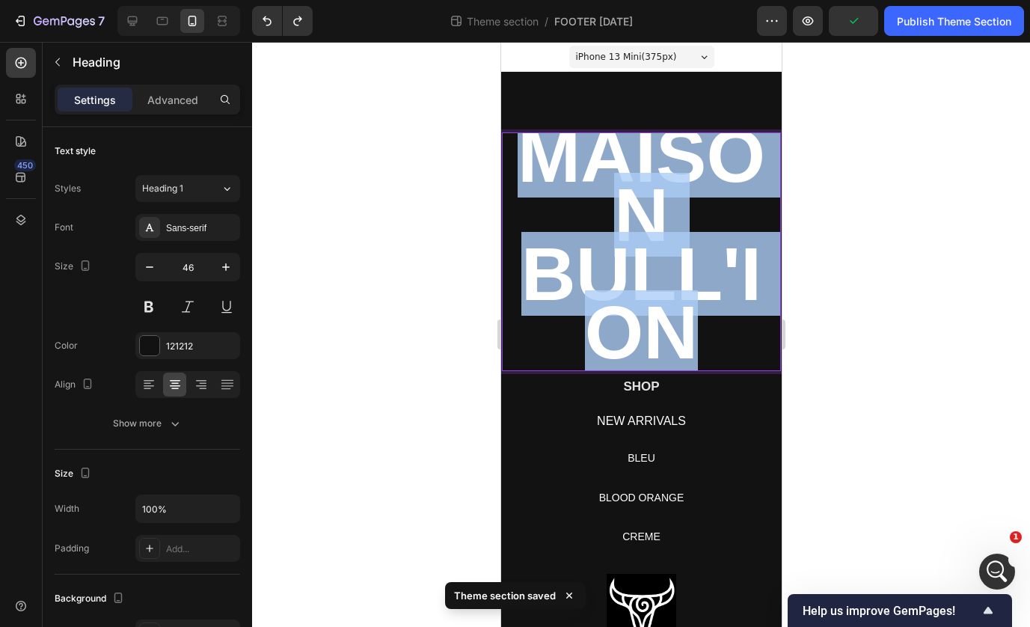
click at [576, 205] on p "MAISON BULL'ION" at bounding box center [640, 252] width 276 height 236
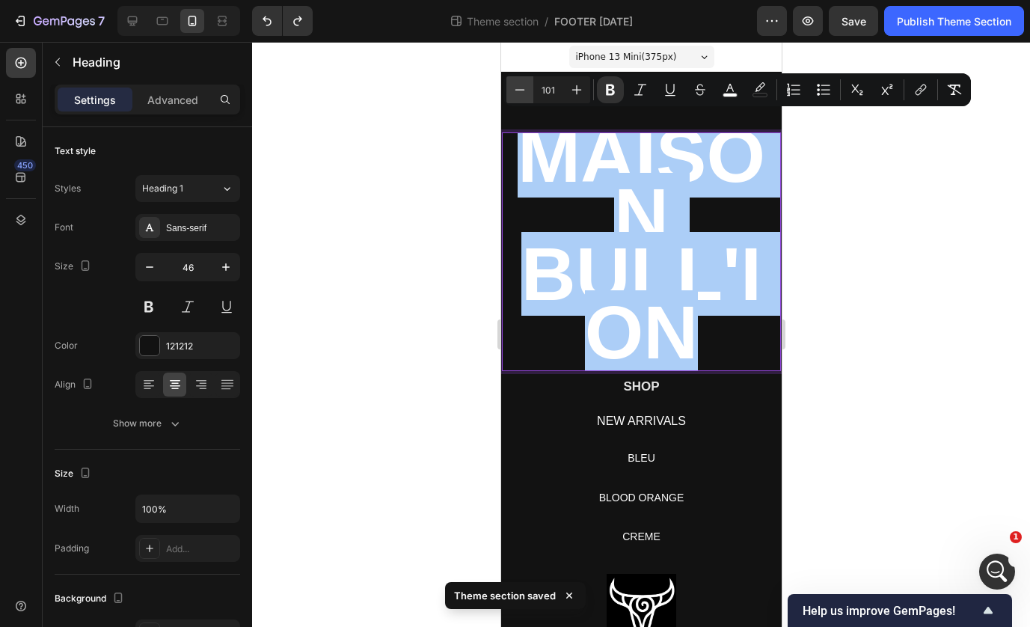
click at [523, 90] on icon "Editor contextual toolbar" at bounding box center [520, 89] width 10 height 1
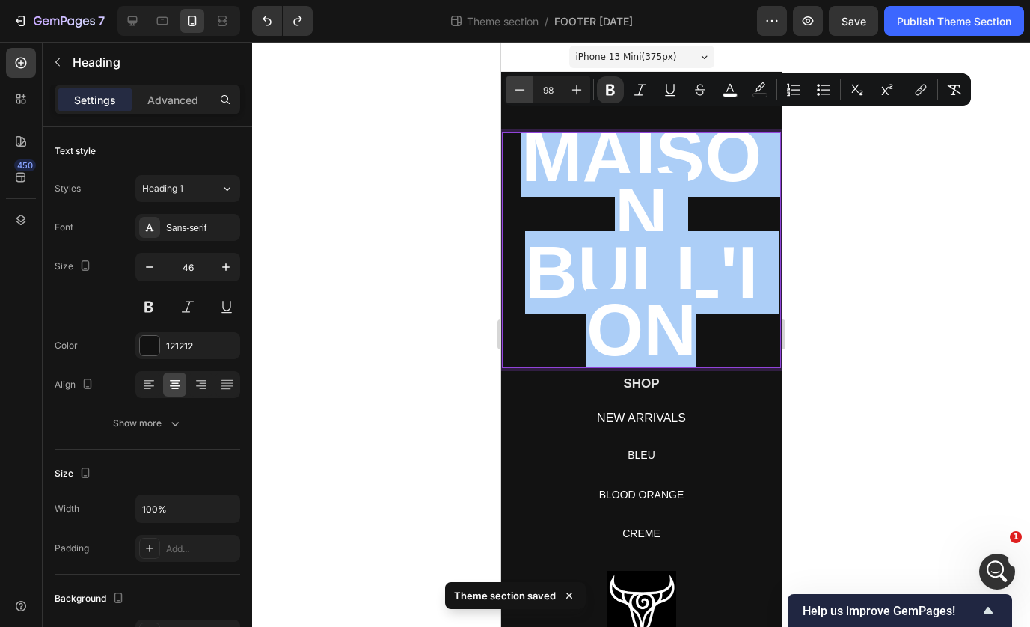
click at [523, 90] on icon "Editor contextual toolbar" at bounding box center [520, 89] width 10 height 1
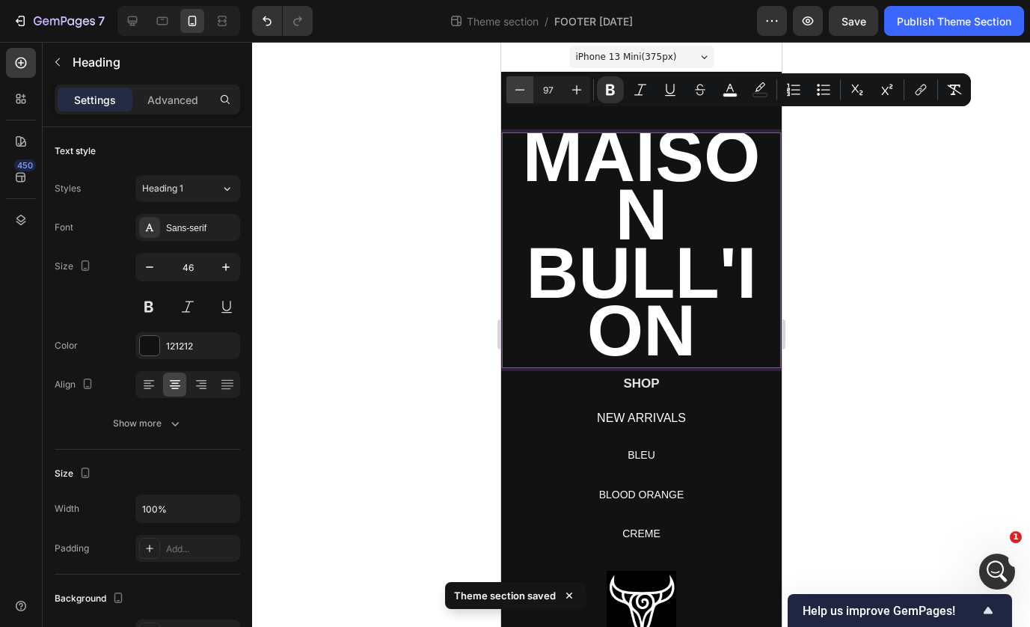
click at [523, 90] on icon "Editor contextual toolbar" at bounding box center [520, 89] width 10 height 1
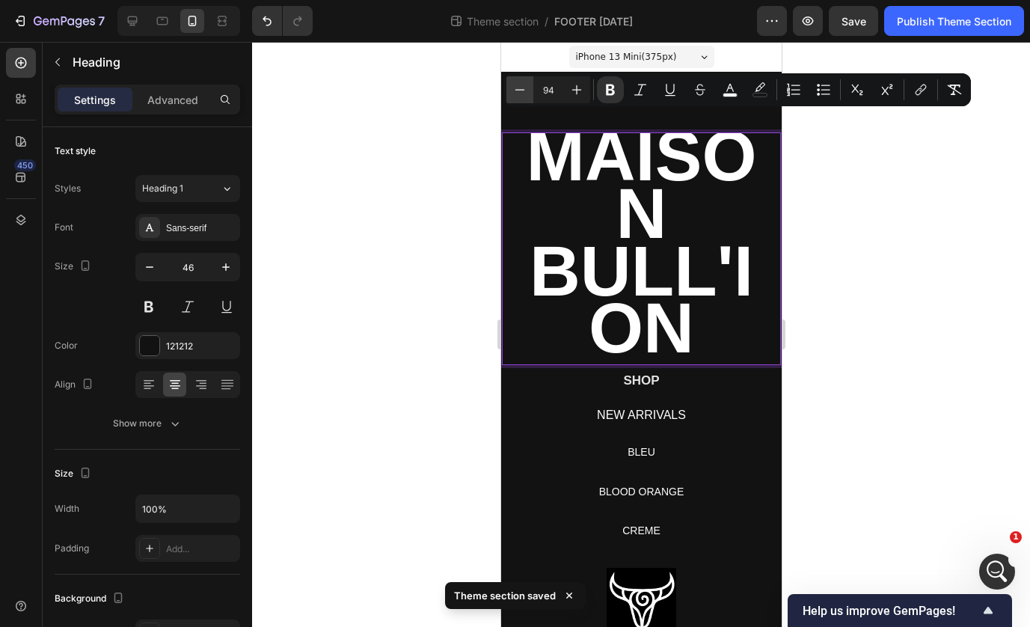
click at [523, 90] on icon "Editor contextual toolbar" at bounding box center [520, 89] width 10 height 1
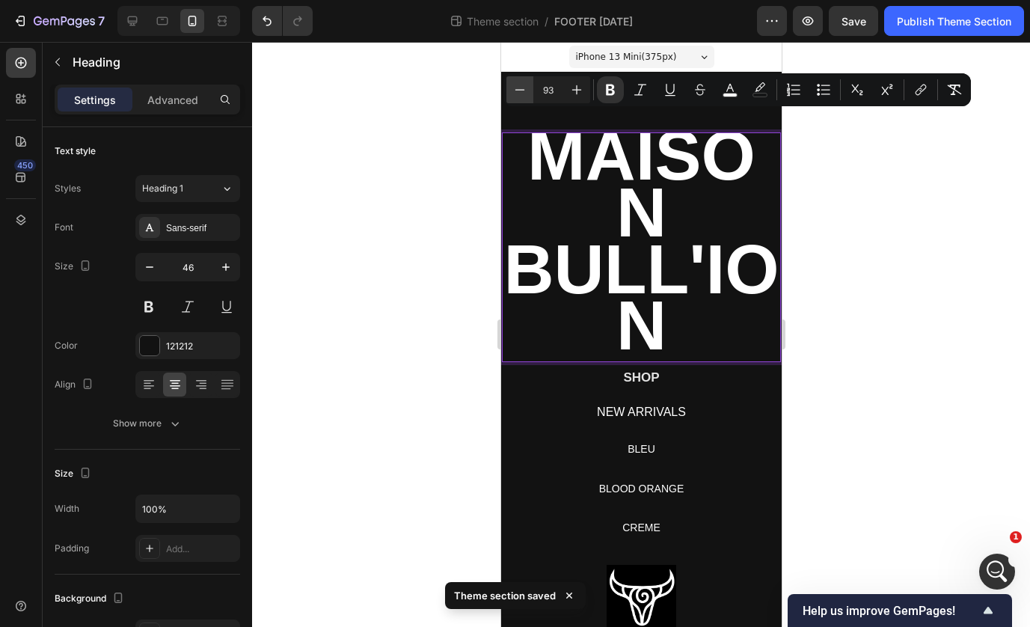
click at [523, 90] on icon "Editor contextual toolbar" at bounding box center [520, 89] width 10 height 1
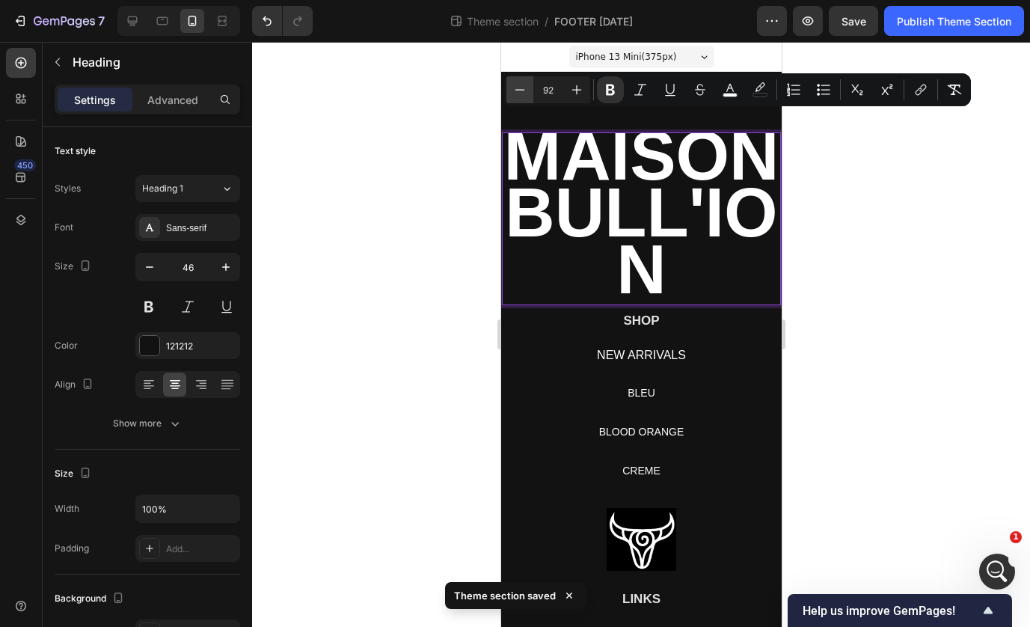
click at [523, 90] on icon "Editor contextual toolbar" at bounding box center [520, 89] width 10 height 1
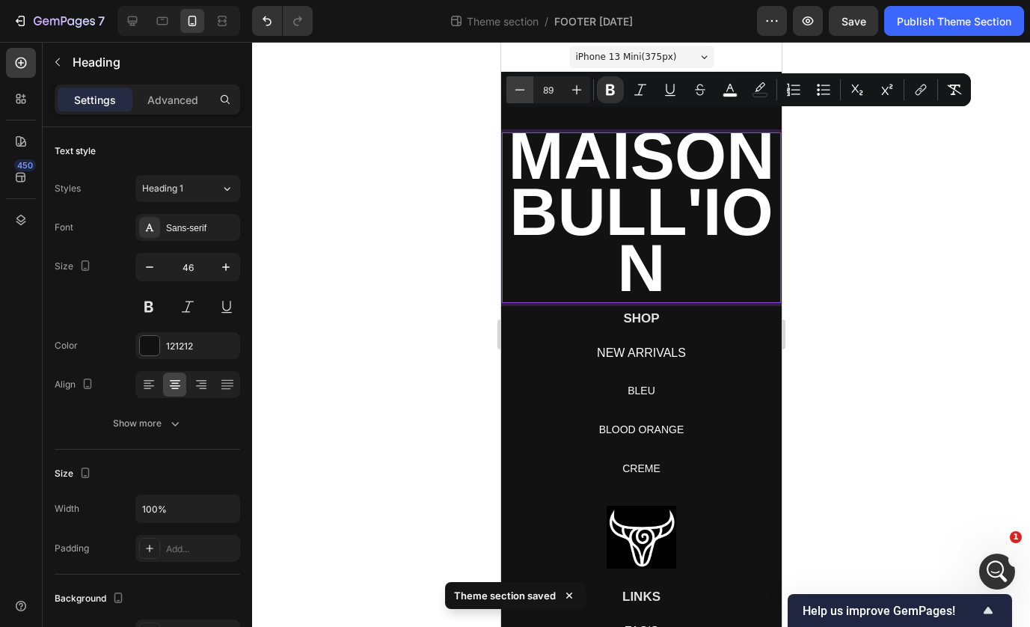
click at [523, 90] on icon "Editor contextual toolbar" at bounding box center [520, 89] width 10 height 1
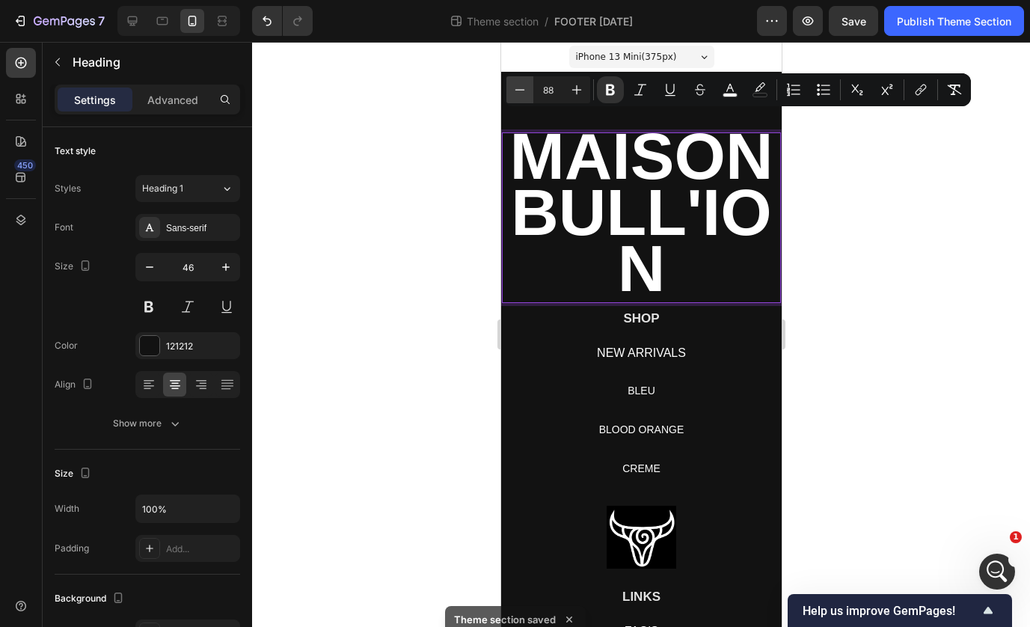
click at [523, 90] on icon "Editor contextual toolbar" at bounding box center [520, 89] width 10 height 1
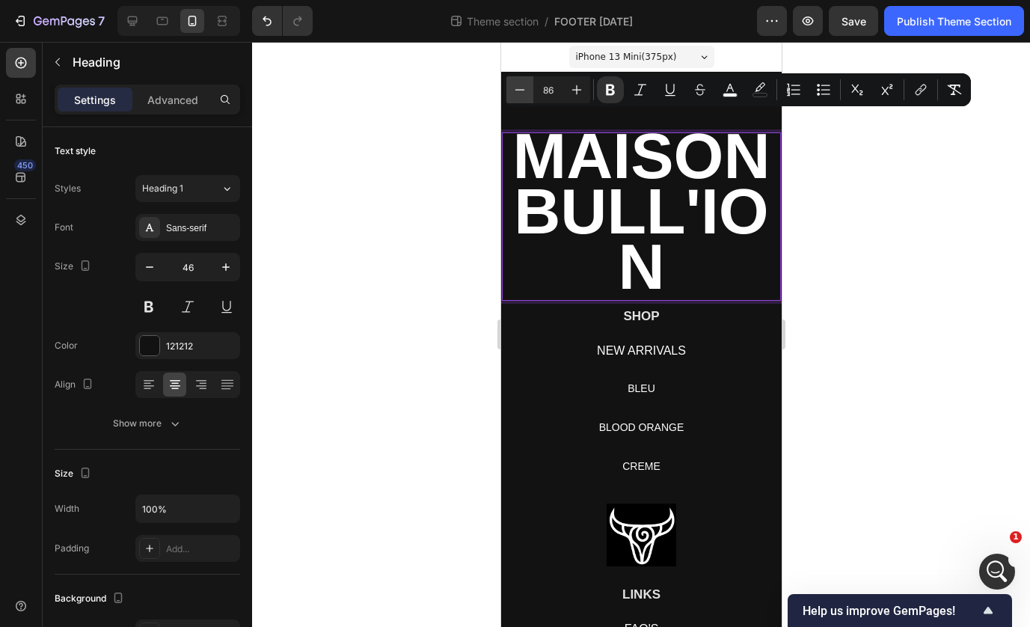
click at [523, 90] on icon "Editor contextual toolbar" at bounding box center [520, 89] width 10 height 1
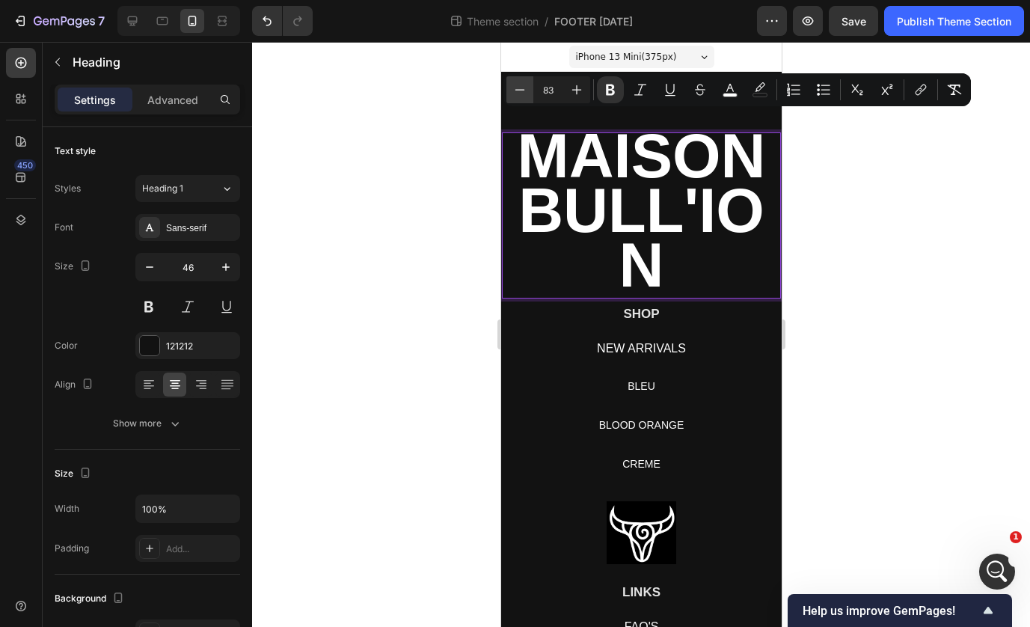
click at [523, 90] on icon "Editor contextual toolbar" at bounding box center [520, 89] width 10 height 1
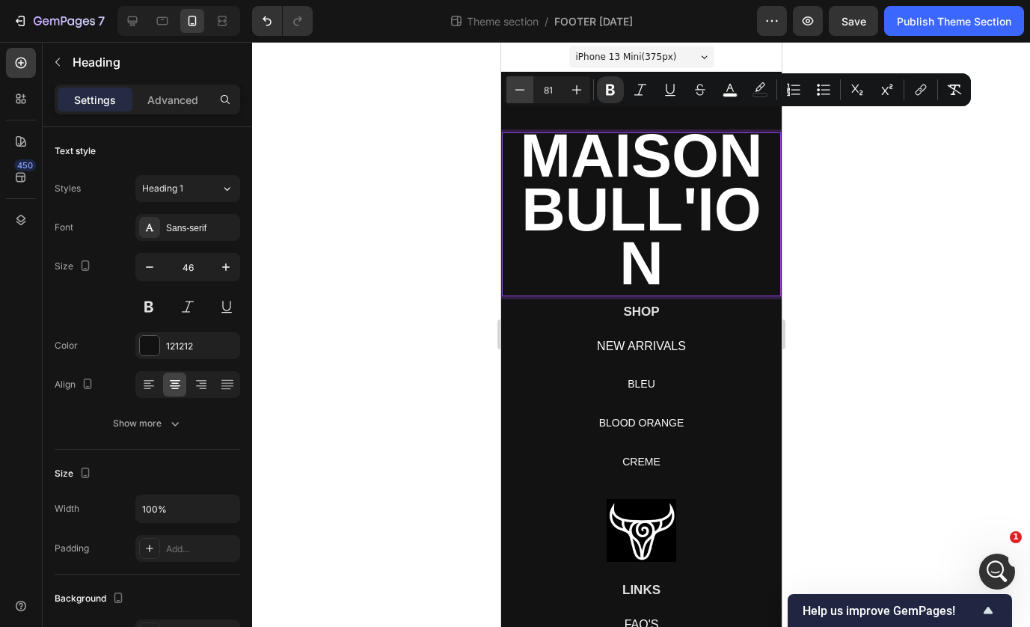
click at [523, 90] on icon "Editor contextual toolbar" at bounding box center [520, 89] width 10 height 1
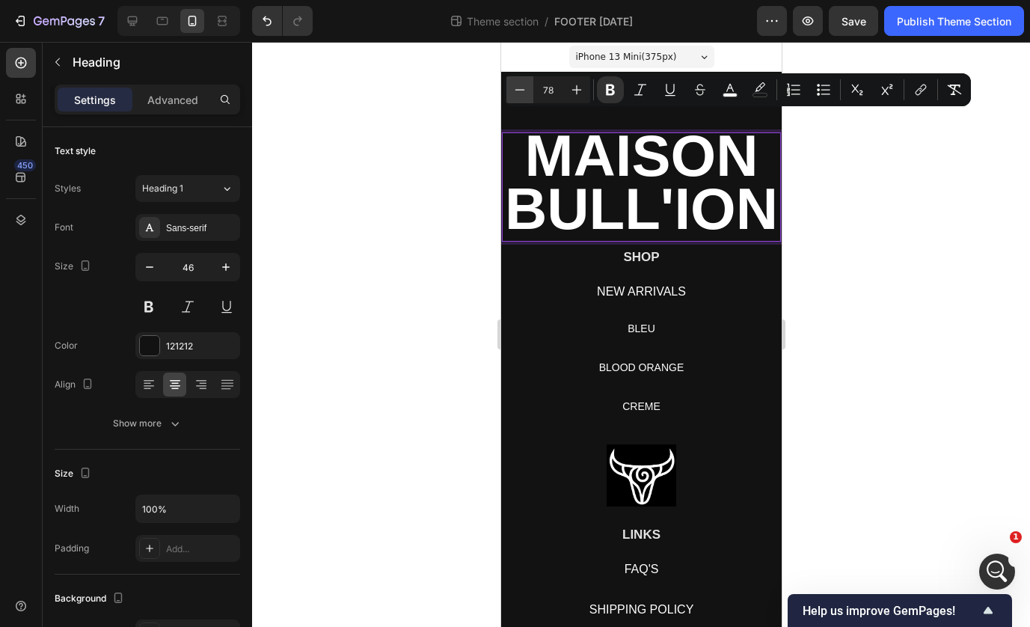
click at [523, 90] on icon "Editor contextual toolbar" at bounding box center [520, 89] width 10 height 1
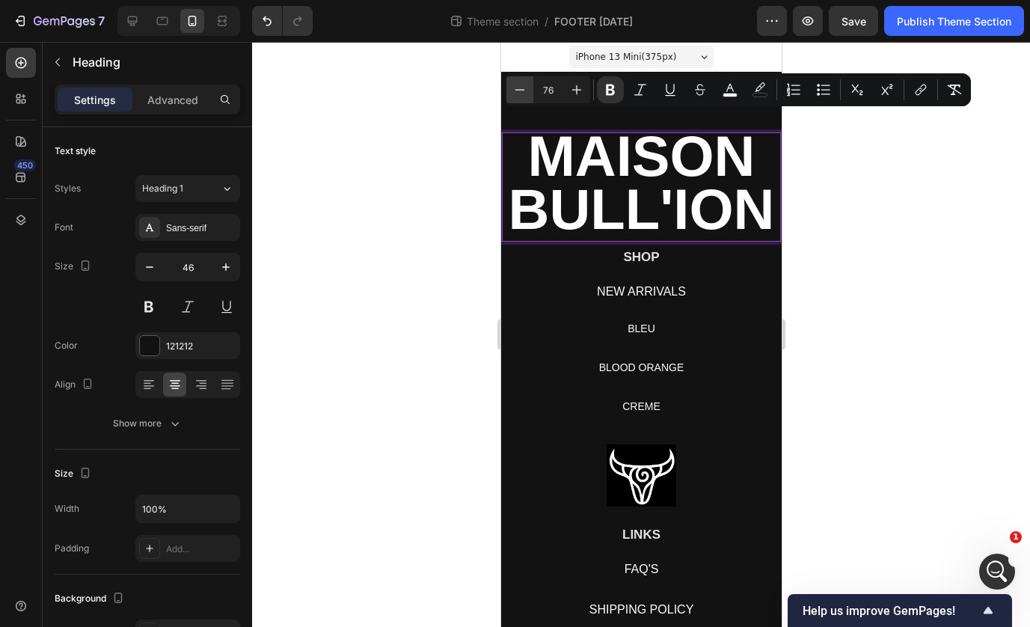
click at [523, 89] on icon "Editor contextual toolbar" at bounding box center [520, 89] width 10 height 1
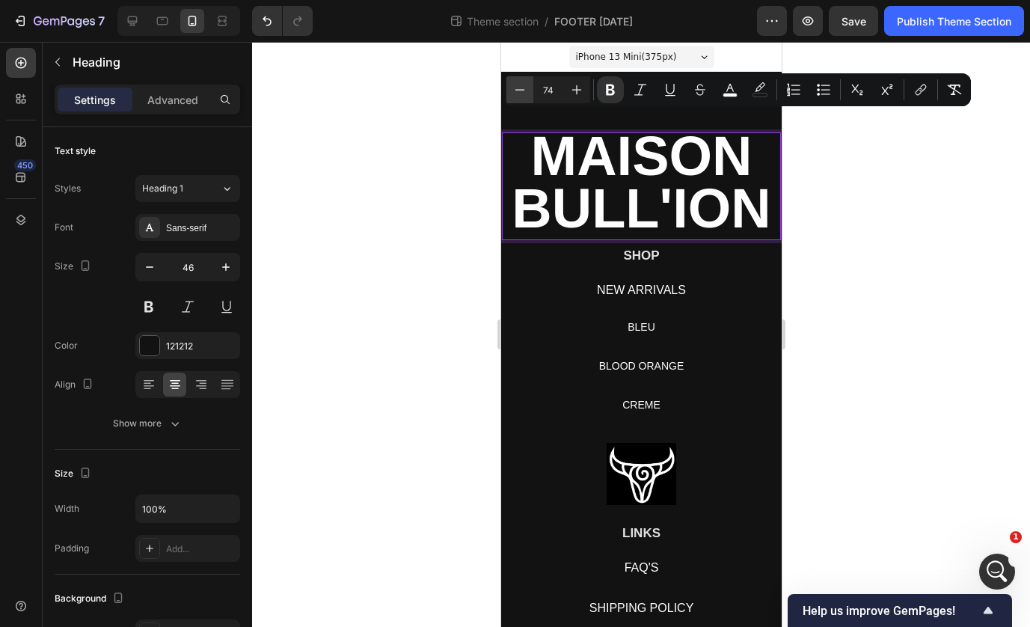
click at [523, 89] on icon "Editor contextual toolbar" at bounding box center [520, 89] width 10 height 1
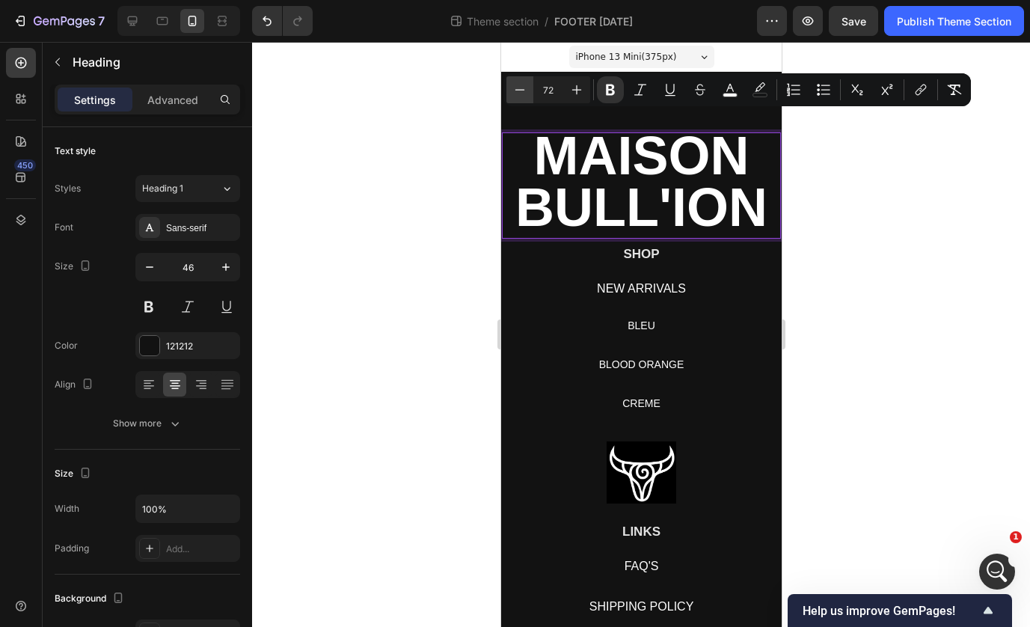
click at [523, 89] on icon "Editor contextual toolbar" at bounding box center [520, 89] width 10 height 1
type input "71"
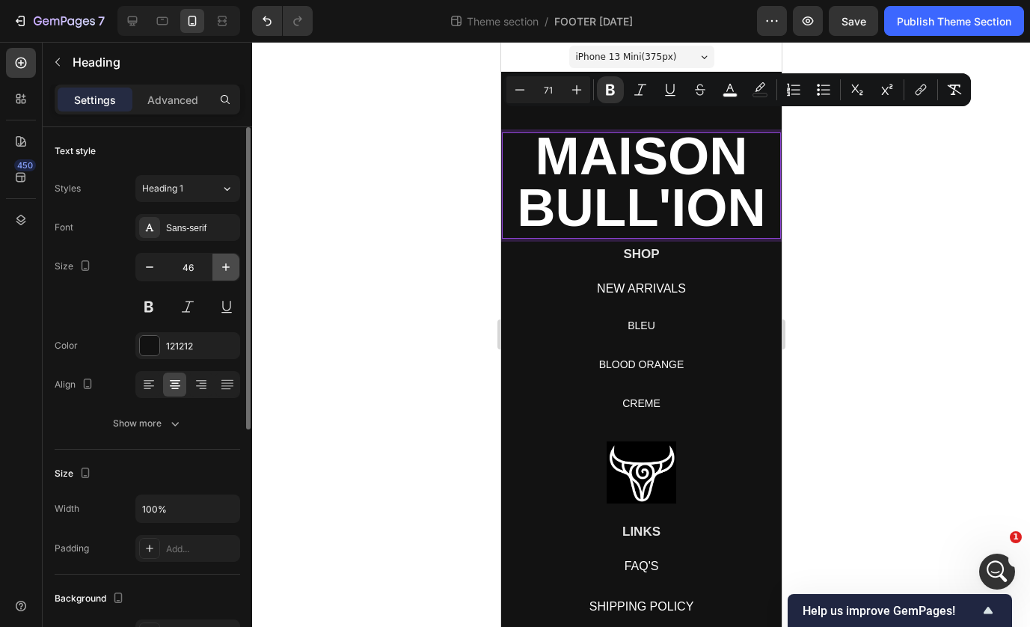
click at [232, 265] on icon "button" at bounding box center [225, 266] width 15 height 15
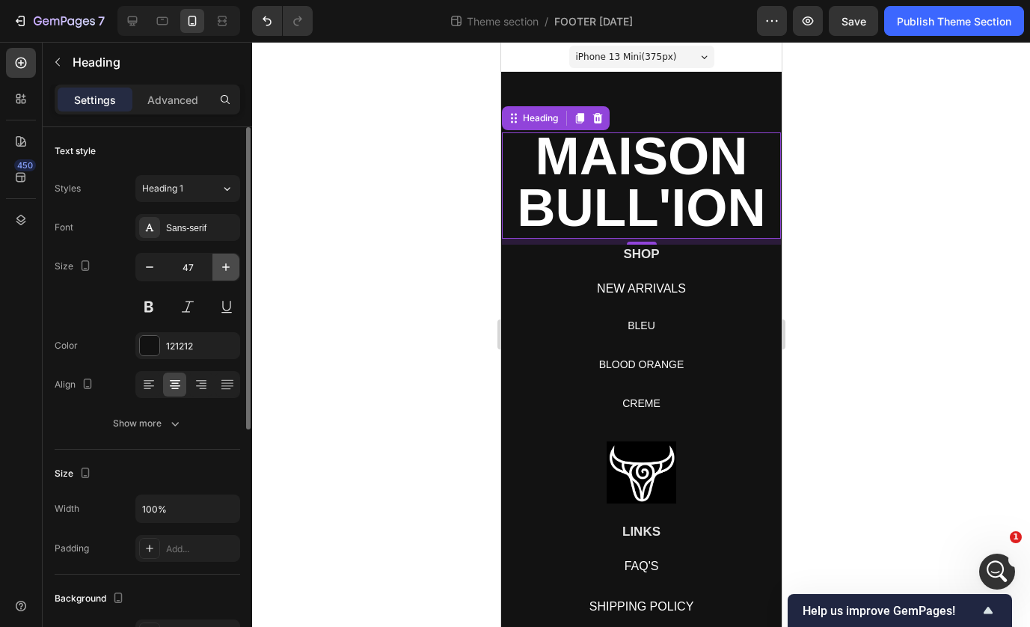
click at [232, 265] on icon "button" at bounding box center [225, 266] width 15 height 15
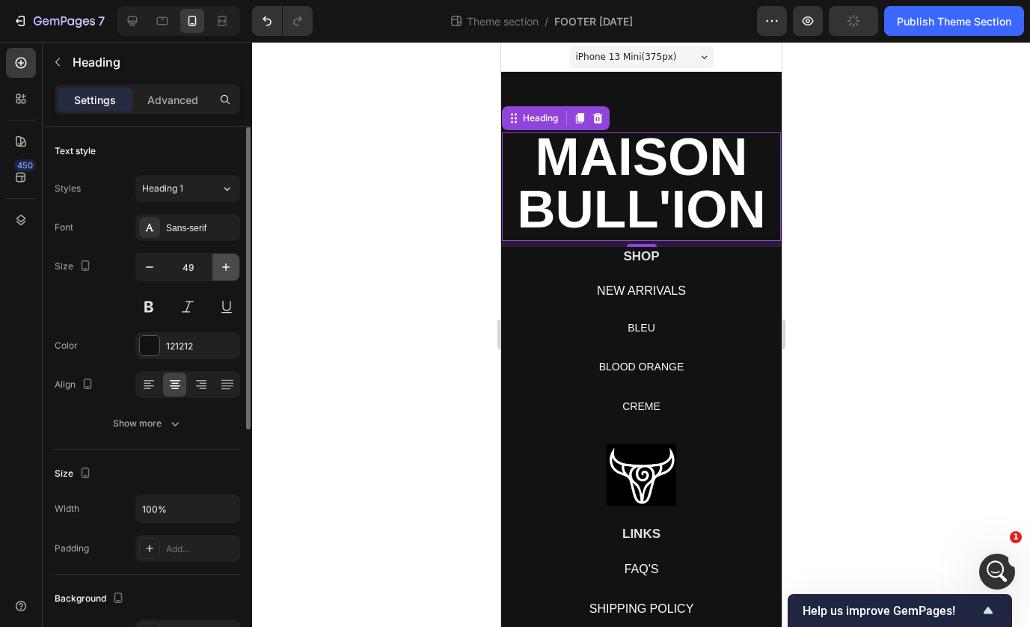
click at [232, 265] on icon "button" at bounding box center [225, 266] width 15 height 15
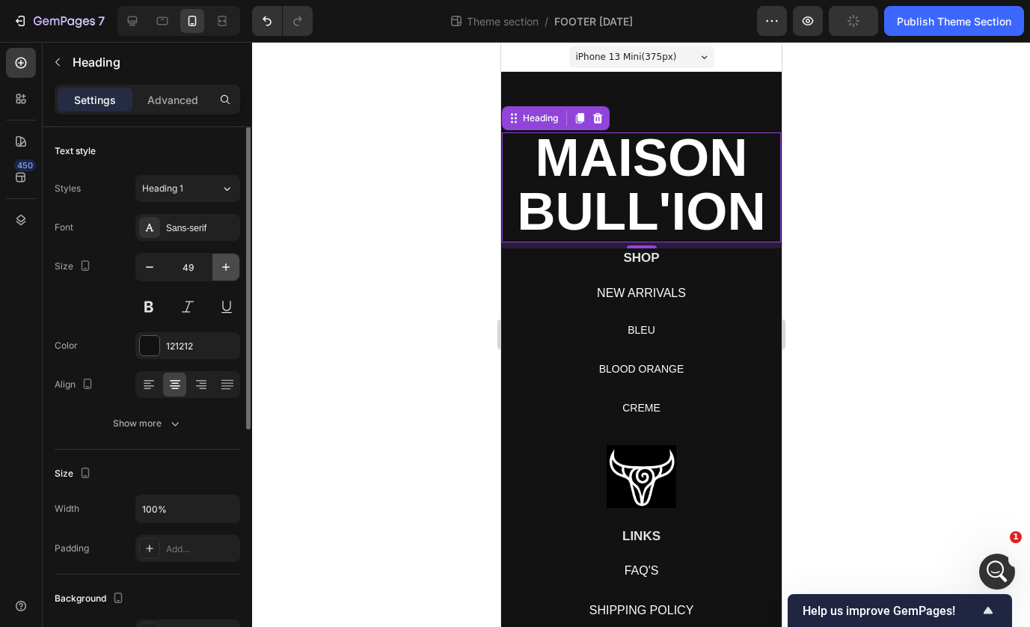
click at [232, 265] on icon "button" at bounding box center [225, 266] width 15 height 15
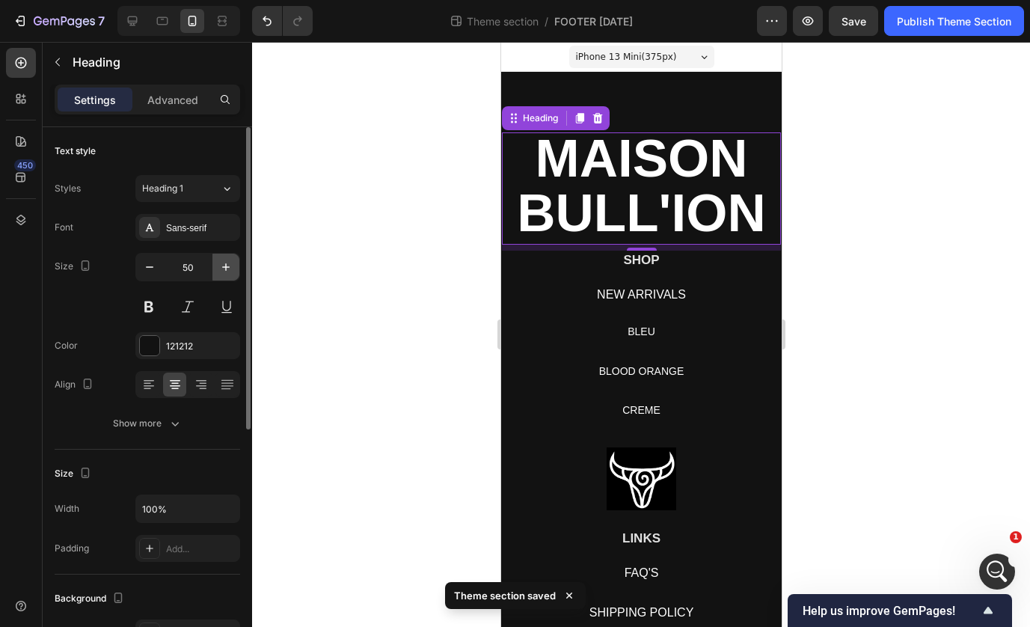
click at [232, 265] on icon "button" at bounding box center [225, 266] width 15 height 15
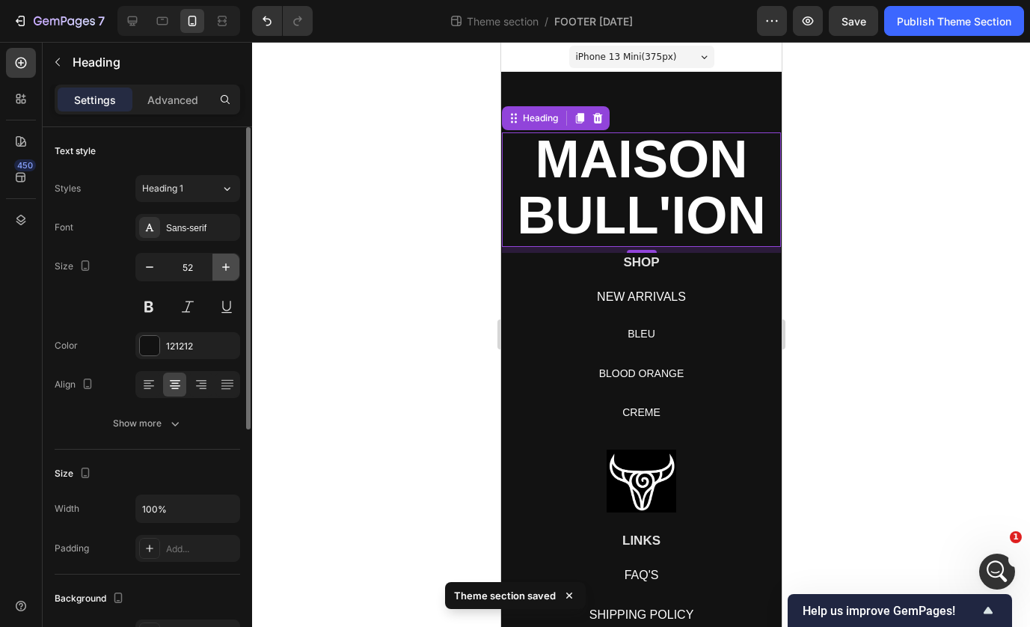
click at [232, 265] on icon "button" at bounding box center [225, 266] width 15 height 15
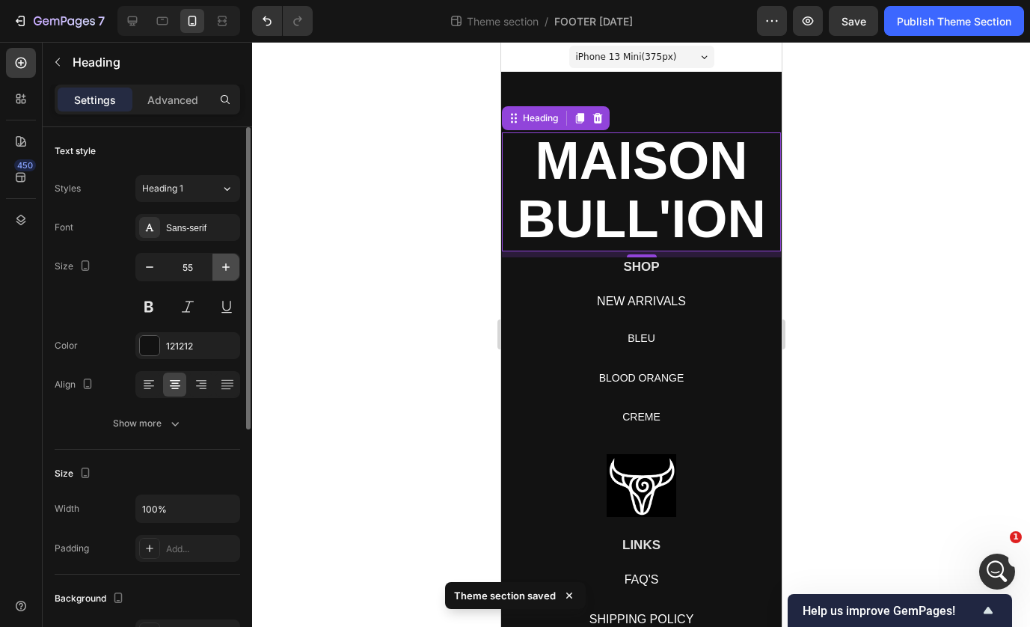
click at [232, 265] on icon "button" at bounding box center [225, 266] width 15 height 15
type input "57"
click at [849, 251] on div at bounding box center [641, 334] width 778 height 585
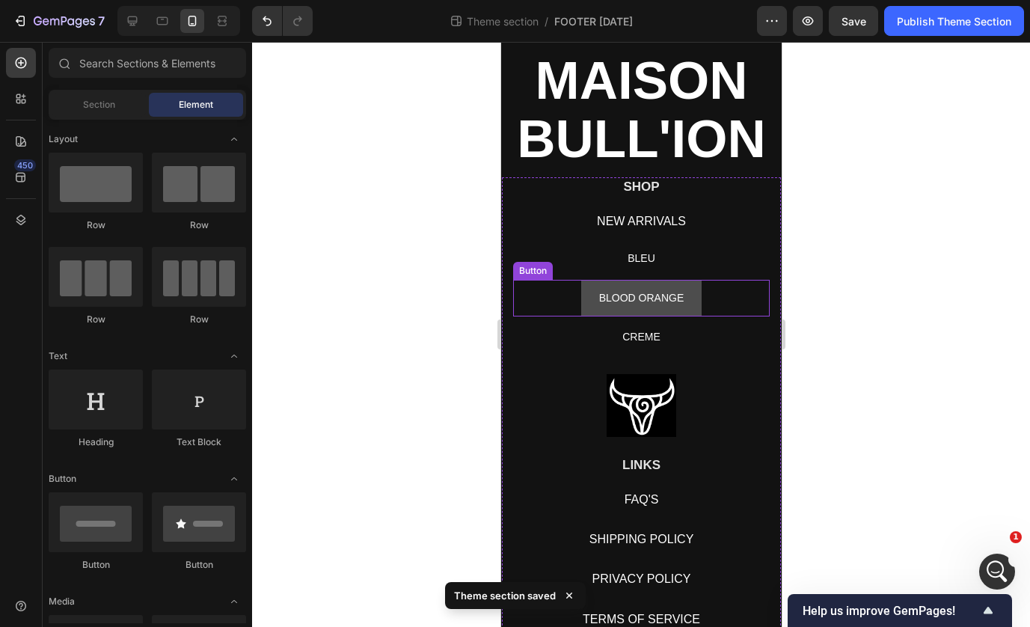
scroll to position [167, 0]
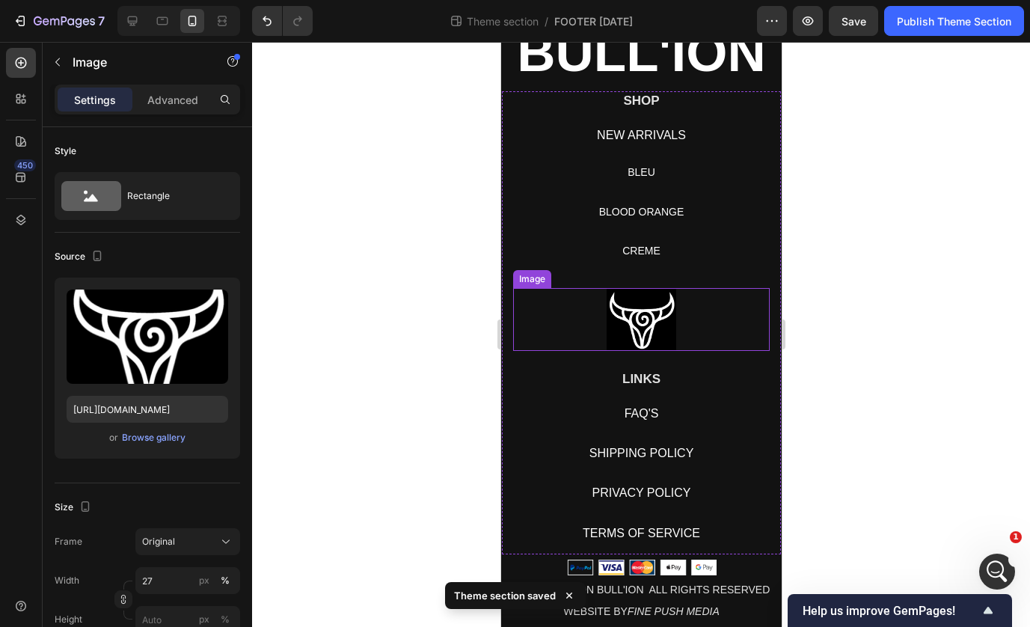
click at [638, 317] on img at bounding box center [641, 319] width 70 height 63
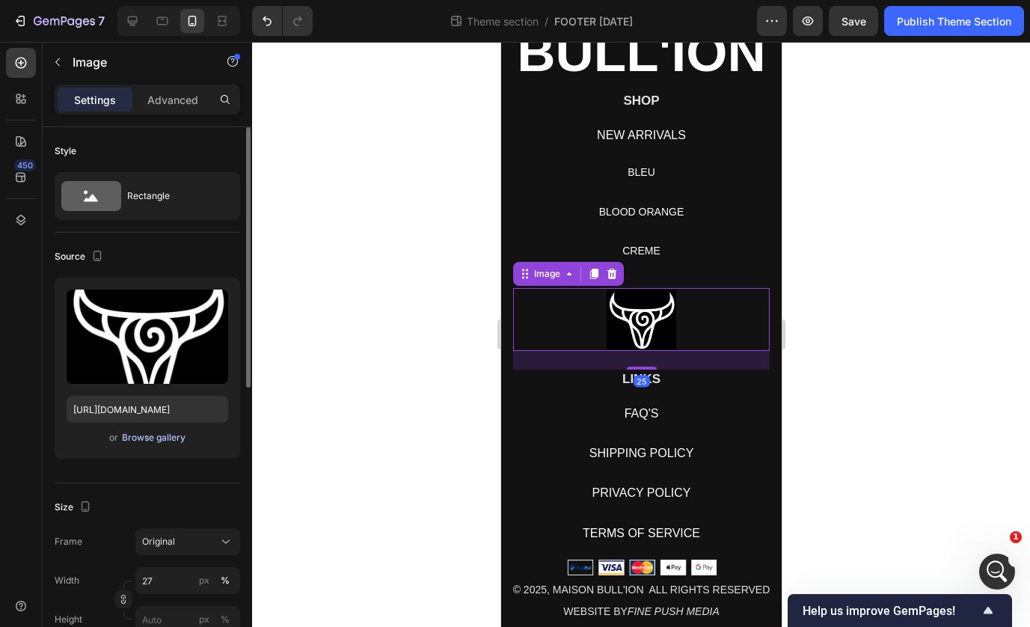
click at [128, 441] on div "Browse gallery" at bounding box center [154, 437] width 64 height 13
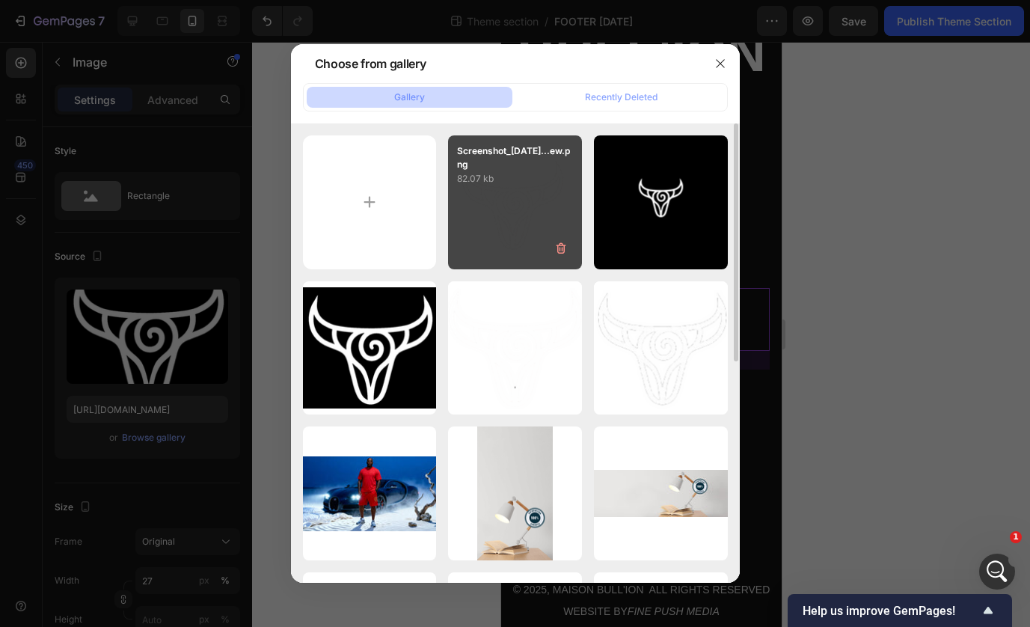
click at [514, 227] on div "Screenshot_2025-09-27...ew.png 82.07 kb" at bounding box center [515, 202] width 134 height 134
type input "https://cdn.shopify.com/s/files/1/0639/4806/2833/files/gempages_585599489646003…"
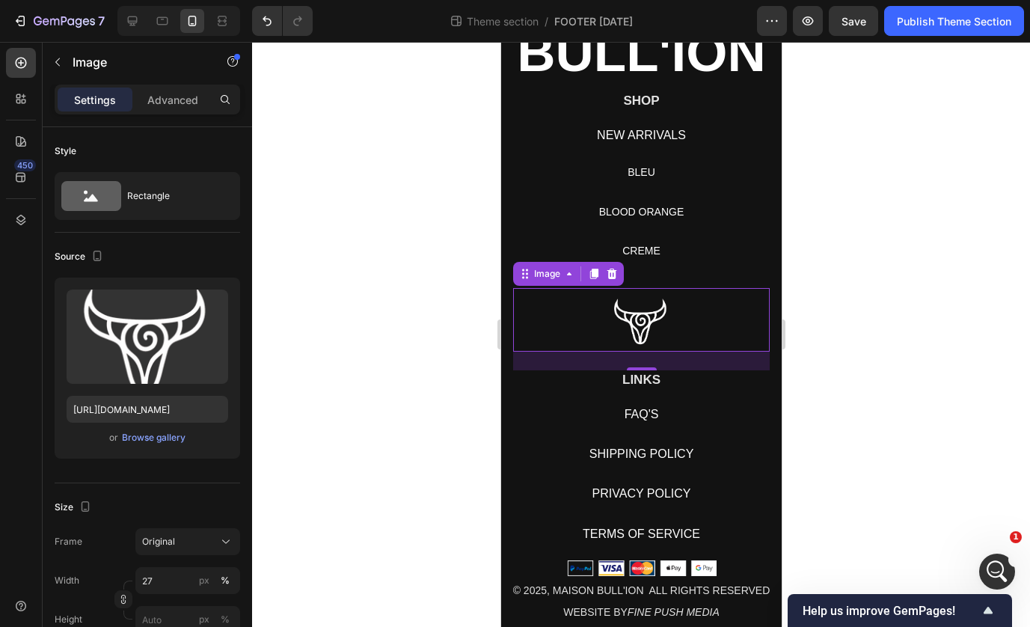
click at [905, 280] on div at bounding box center [641, 334] width 778 height 585
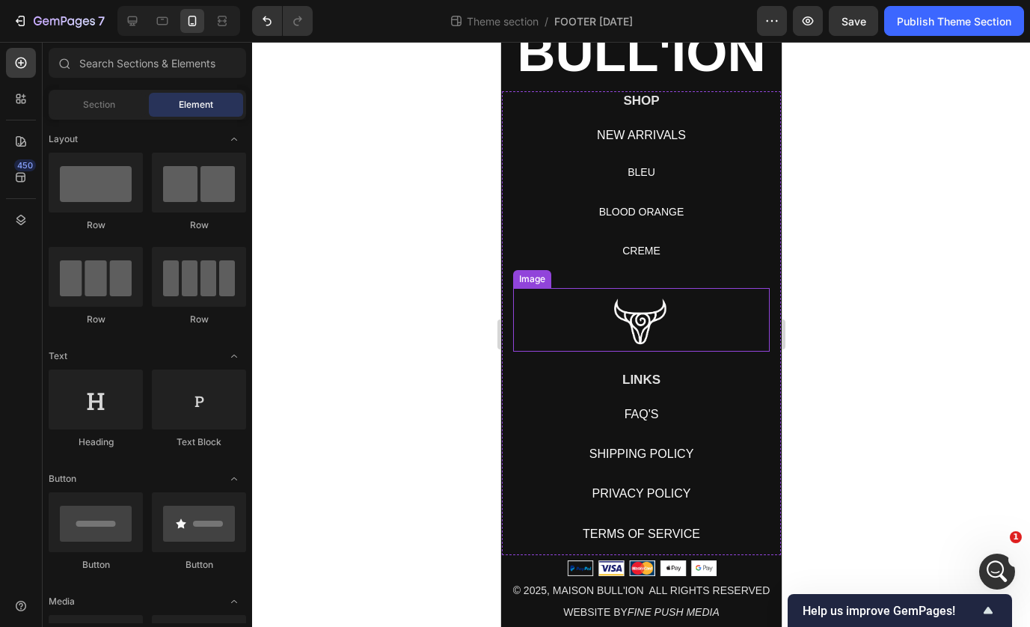
click at [656, 288] on img at bounding box center [641, 320] width 70 height 64
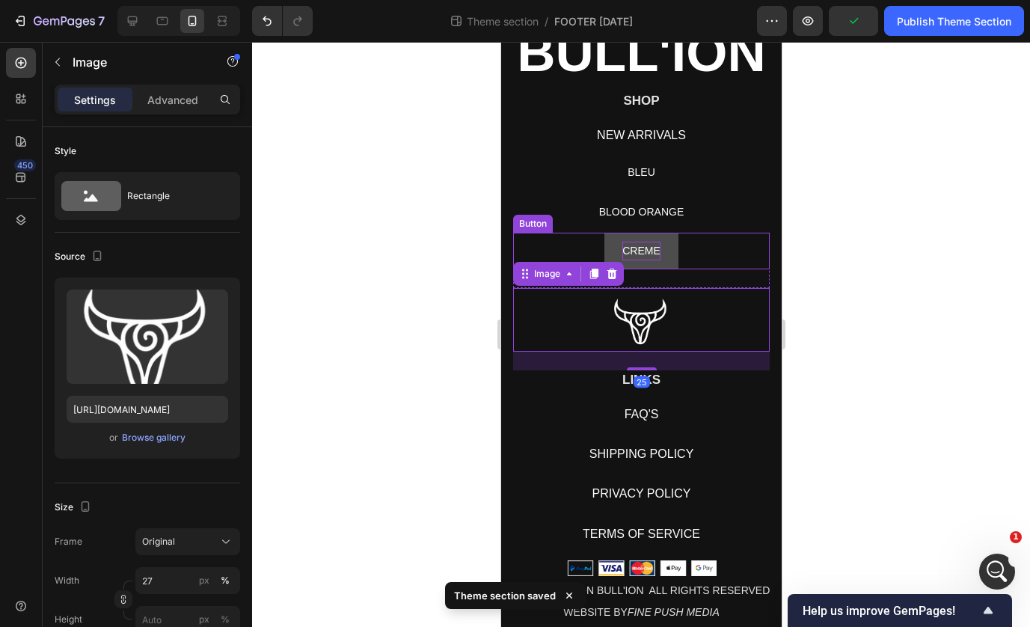
click at [657, 256] on p "CREME" at bounding box center [640, 251] width 38 height 19
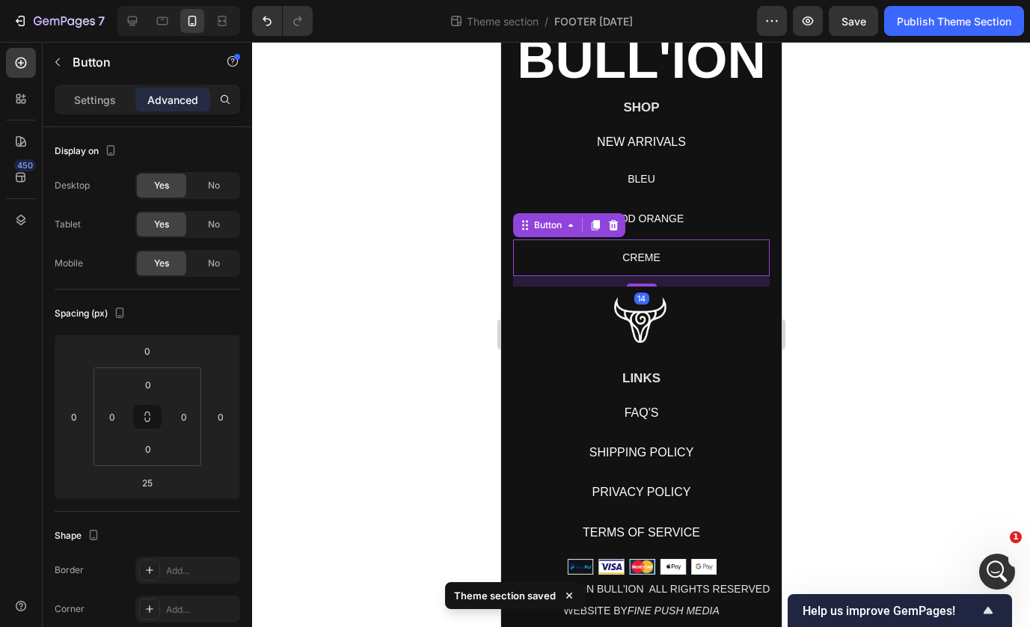
scroll to position [159, 0]
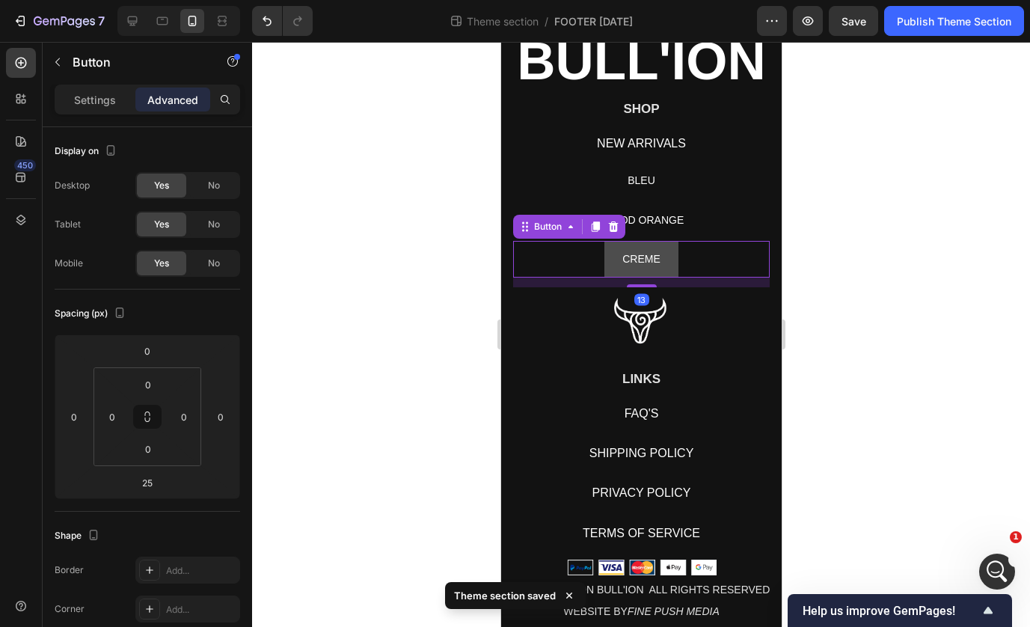
drag, startPoint x: 644, startPoint y: 286, endPoint x: 644, endPoint y: 277, distance: 9.0
click at [644, 277] on div "CREME Button 13" at bounding box center [640, 259] width 256 height 37
type input "13"
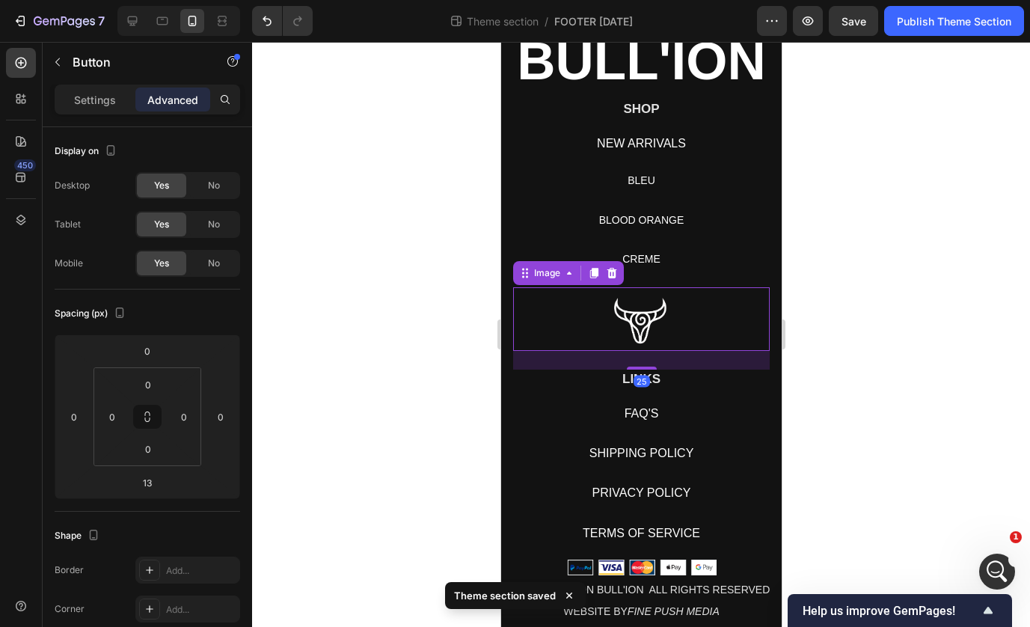
click at [642, 322] on img at bounding box center [641, 319] width 70 height 64
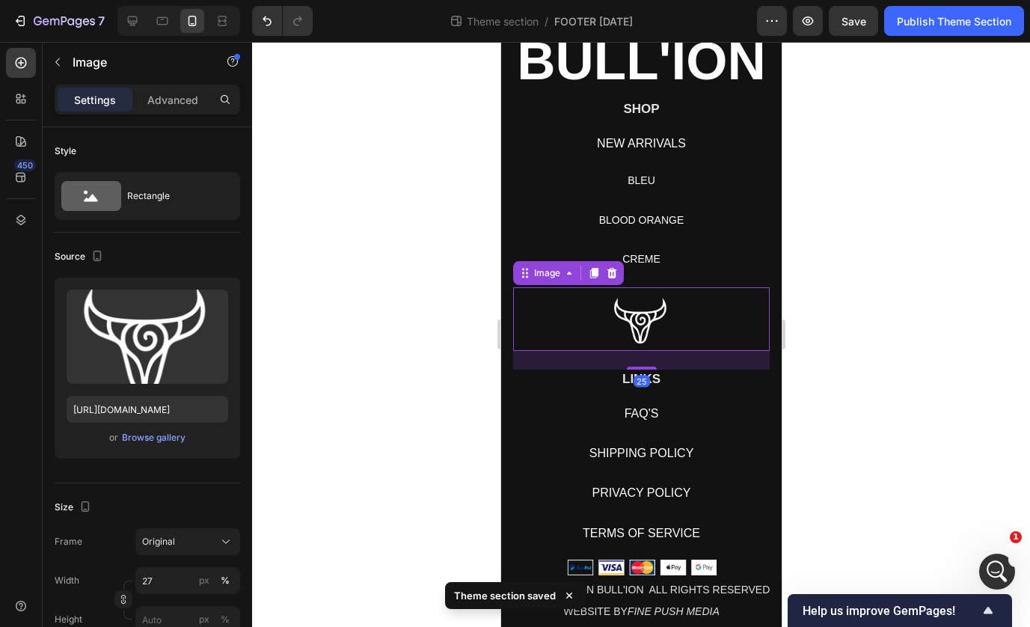
scroll to position [151, 0]
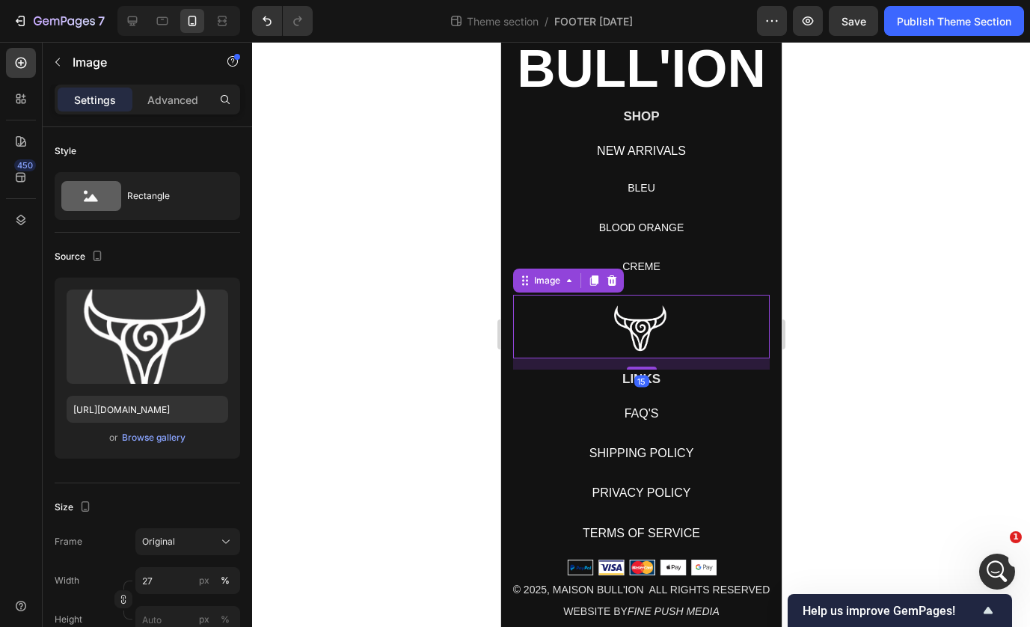
click at [642, 358] on div "15" at bounding box center [640, 358] width 256 height 0
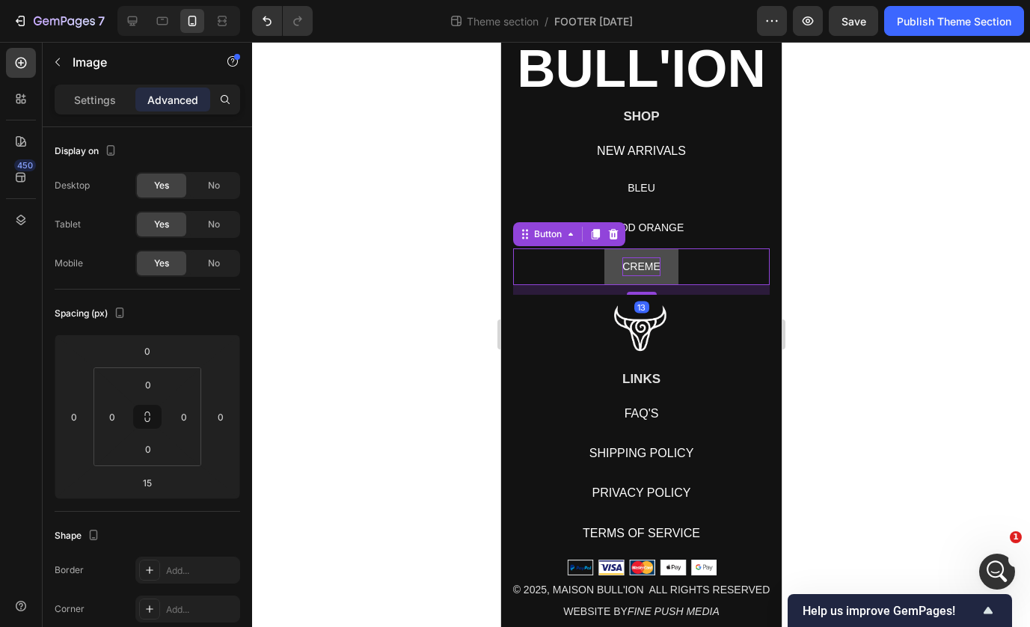
click at [643, 268] on p "CREME" at bounding box center [640, 266] width 38 height 19
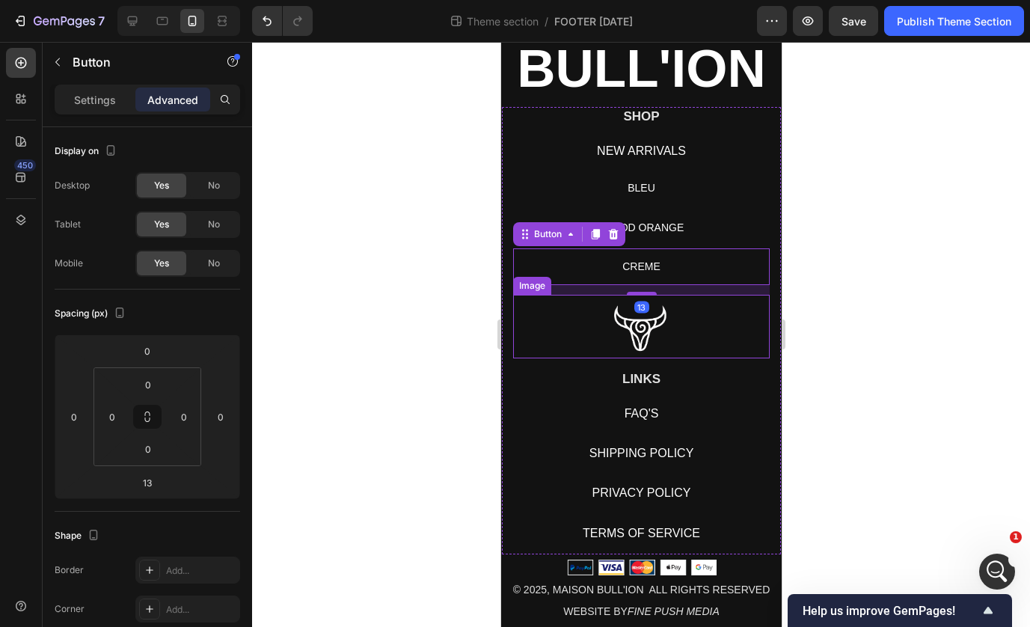
click at [648, 355] on img at bounding box center [641, 327] width 70 height 64
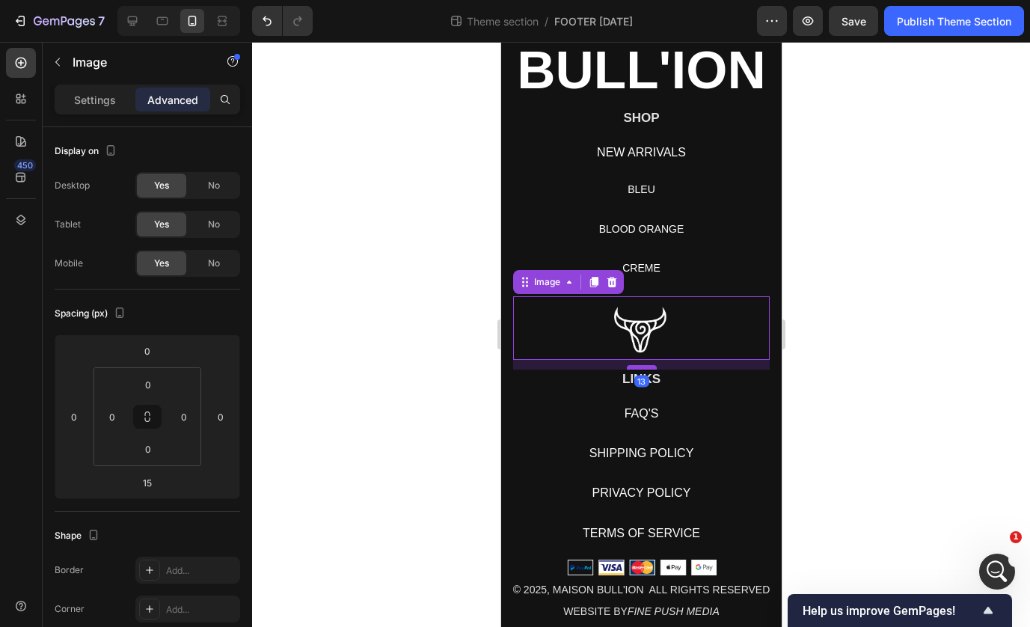
scroll to position [150, 0]
click at [645, 368] on div at bounding box center [641, 366] width 30 height 4
click at [645, 367] on div at bounding box center [641, 367] width 30 height 4
type input "13"
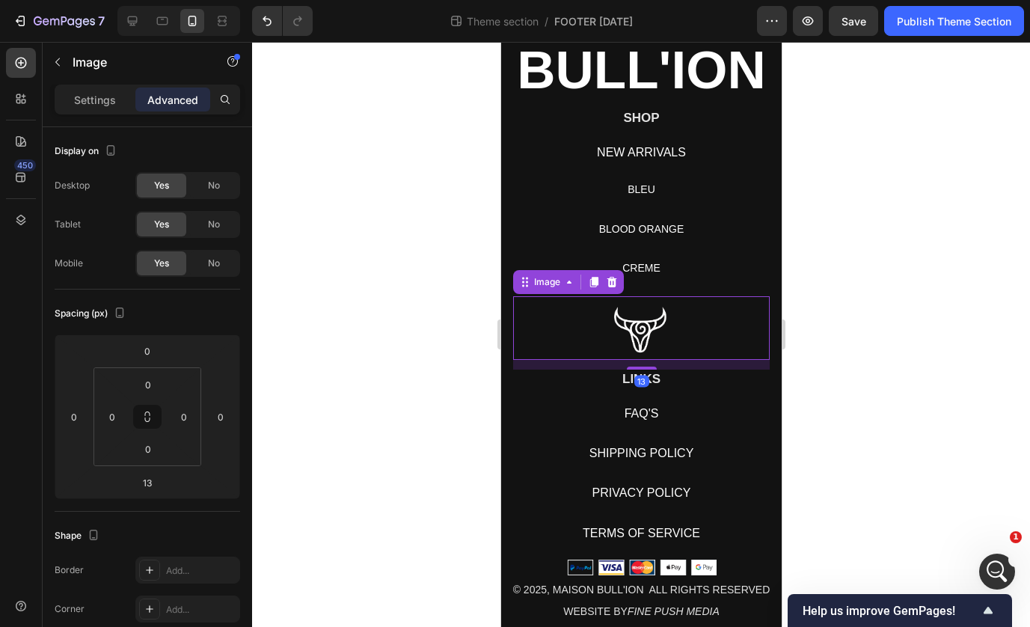
click at [821, 357] on div at bounding box center [641, 334] width 778 height 585
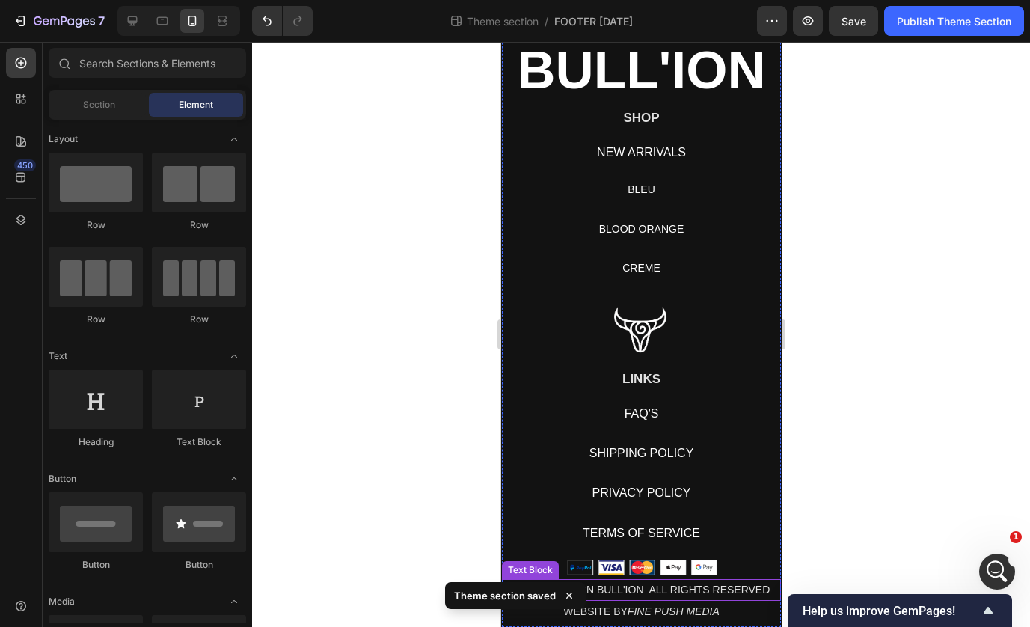
click at [620, 589] on p "© 2025, MAISON BULL'ION ALL RIGHTS RESERVED" at bounding box center [640, 589] width 276 height 19
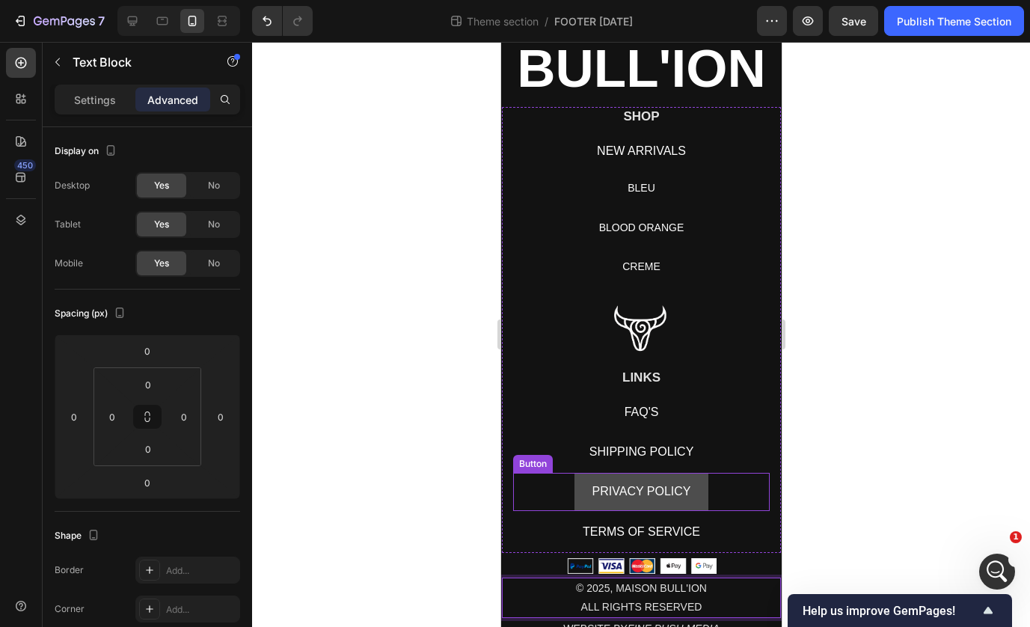
scroll to position [168, 0]
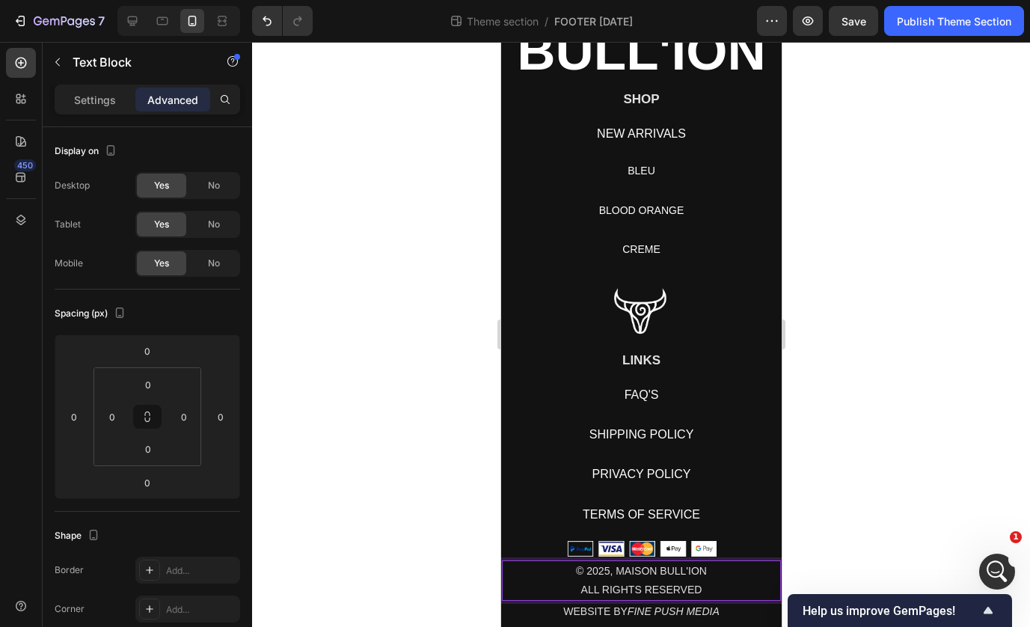
click at [643, 605] on icon "FINE PUSH MEDIA" at bounding box center [673, 611] width 92 height 12
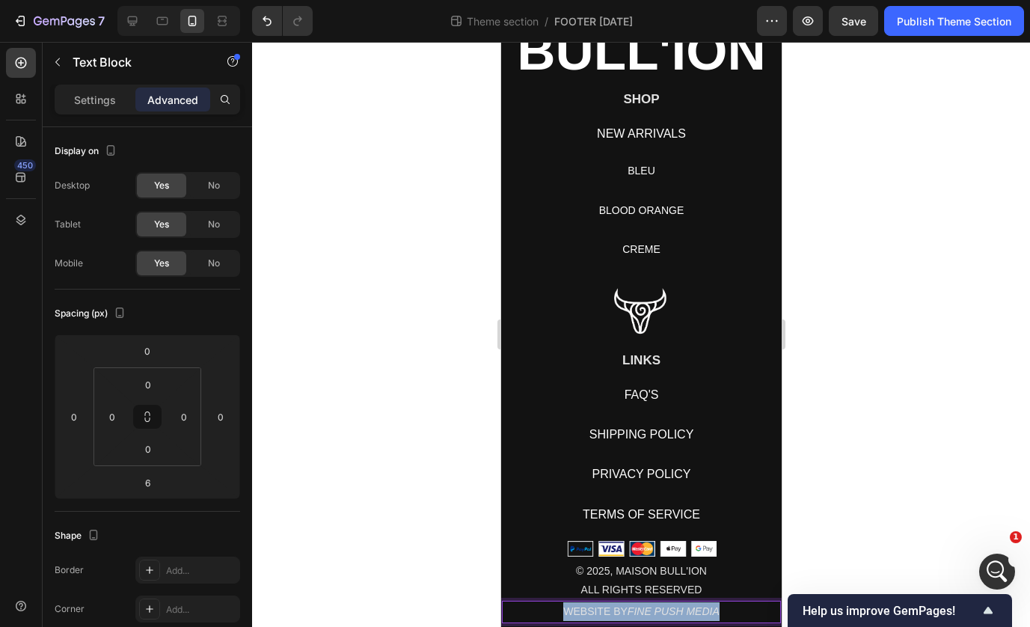
click at [643, 605] on icon "FINE PUSH MEDIA" at bounding box center [673, 611] width 92 height 12
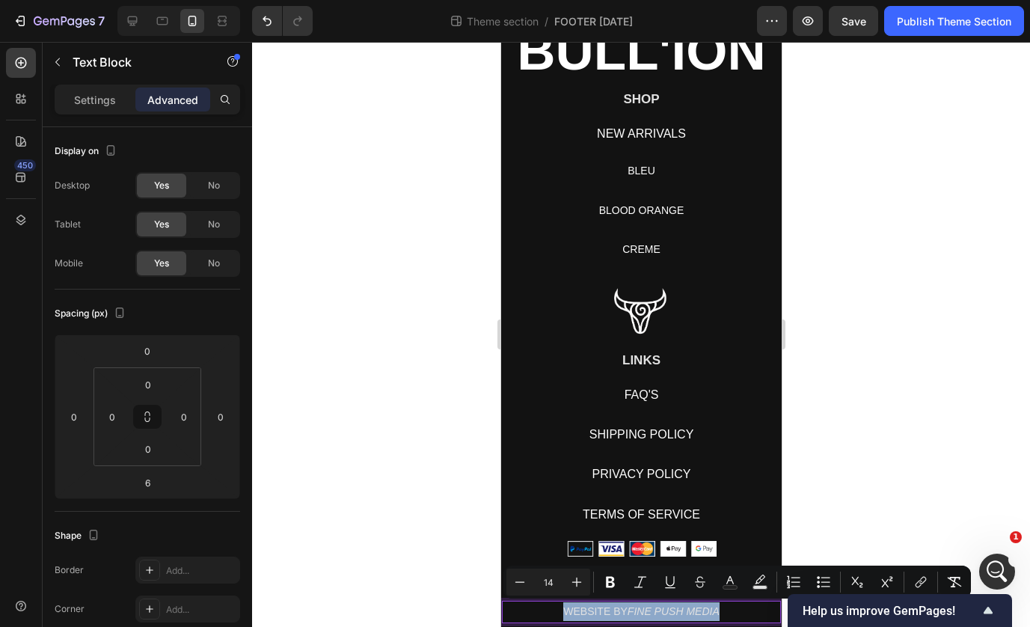
click at [535, 613] on p "WEBSITE BY FINE PUSH MEDIA" at bounding box center [640, 611] width 276 height 19
click at [902, 505] on div at bounding box center [641, 334] width 778 height 585
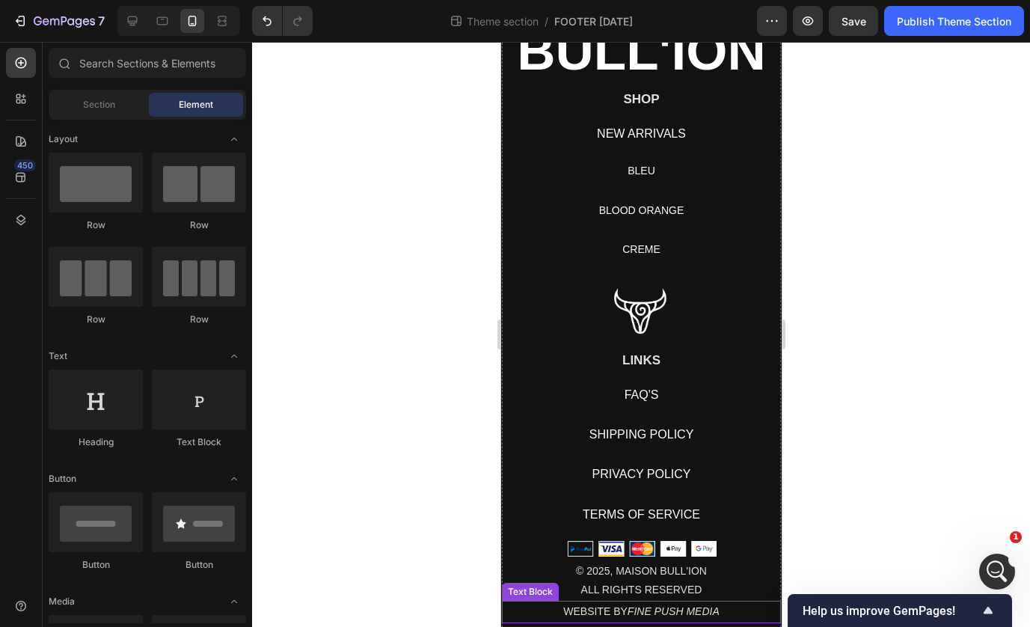
click at [557, 615] on p "WEBSITE BY FINE PUSH MEDIA" at bounding box center [640, 611] width 276 height 19
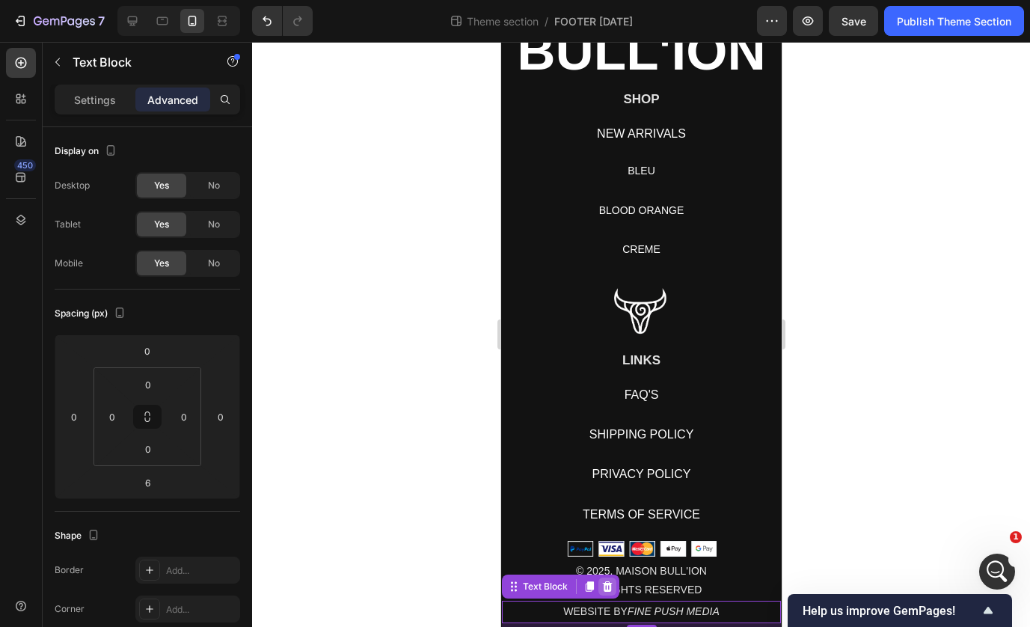
click at [609, 583] on icon at bounding box center [607, 586] width 10 height 10
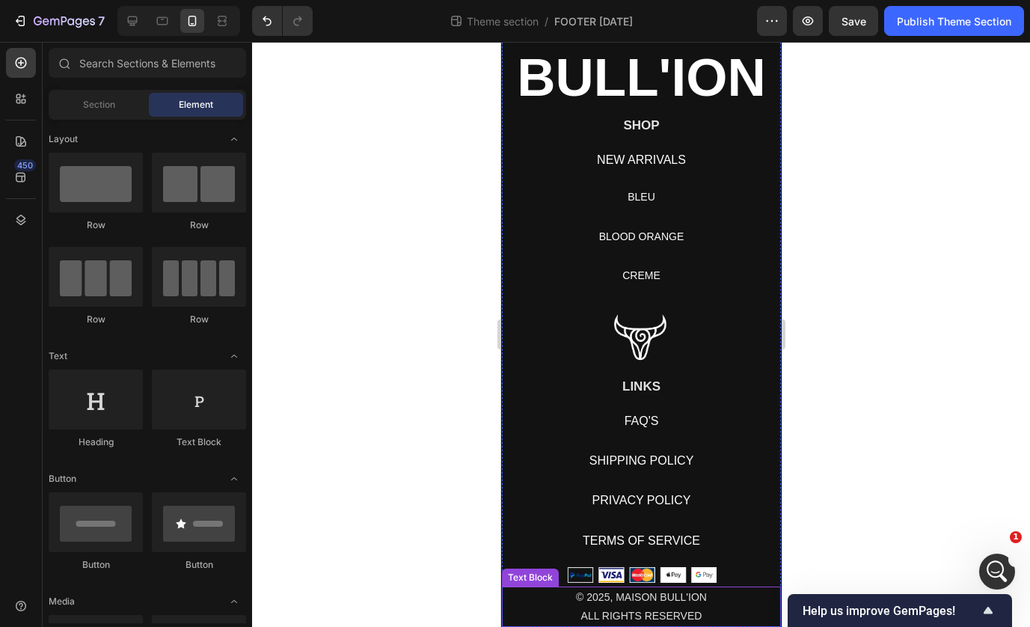
click at [708, 608] on p "ALL RIGHTS RESERVED" at bounding box center [640, 615] width 276 height 19
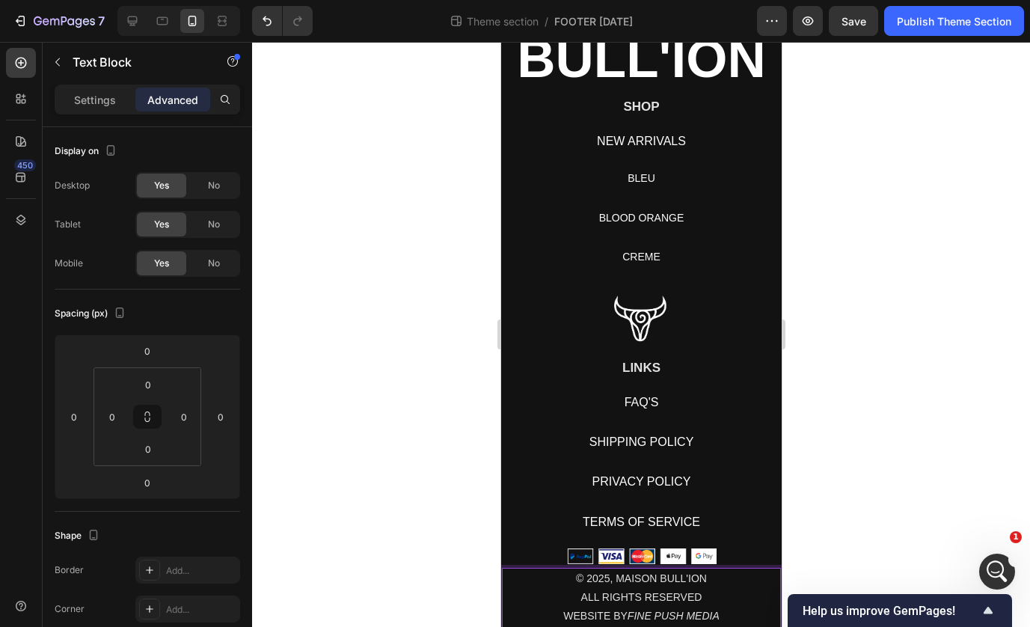
scroll to position [16879, 0]
click at [914, 416] on div at bounding box center [641, 334] width 778 height 585
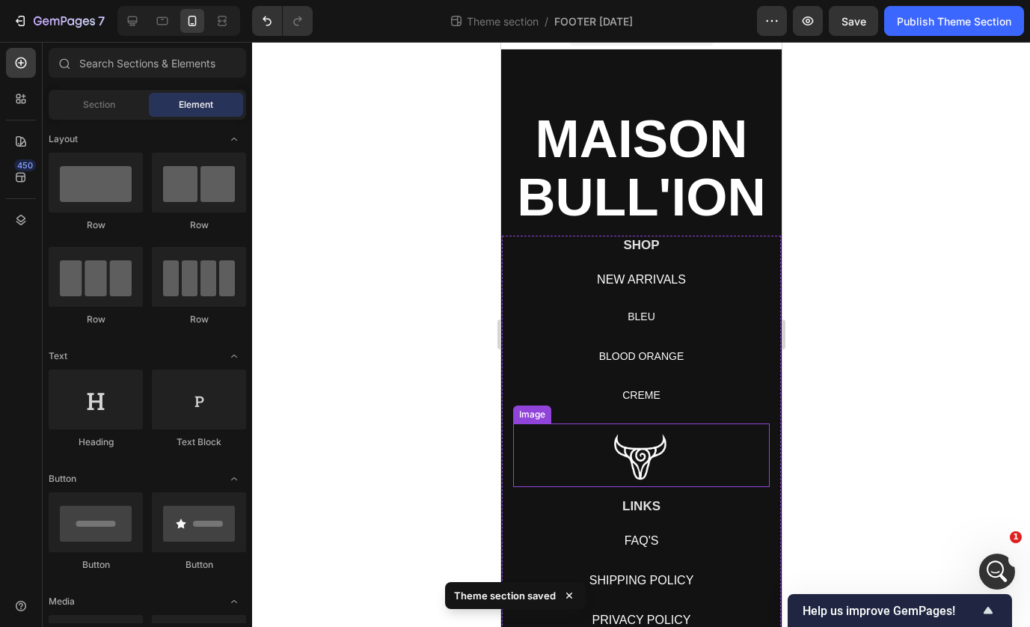
scroll to position [0, 0]
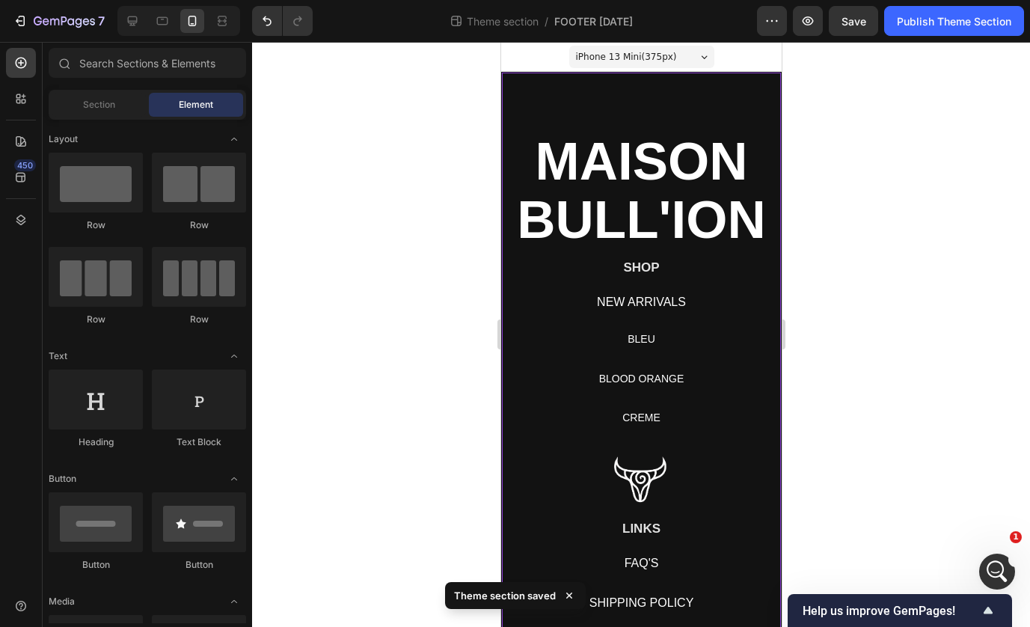
click at [647, 109] on div "⁠⁠⁠⁠⁠⁠⁠ MAISON BULL'ION Heading SHOP Heading NEW ARRIVALS Button BLEU Button BL…" at bounding box center [640, 430] width 280 height 717
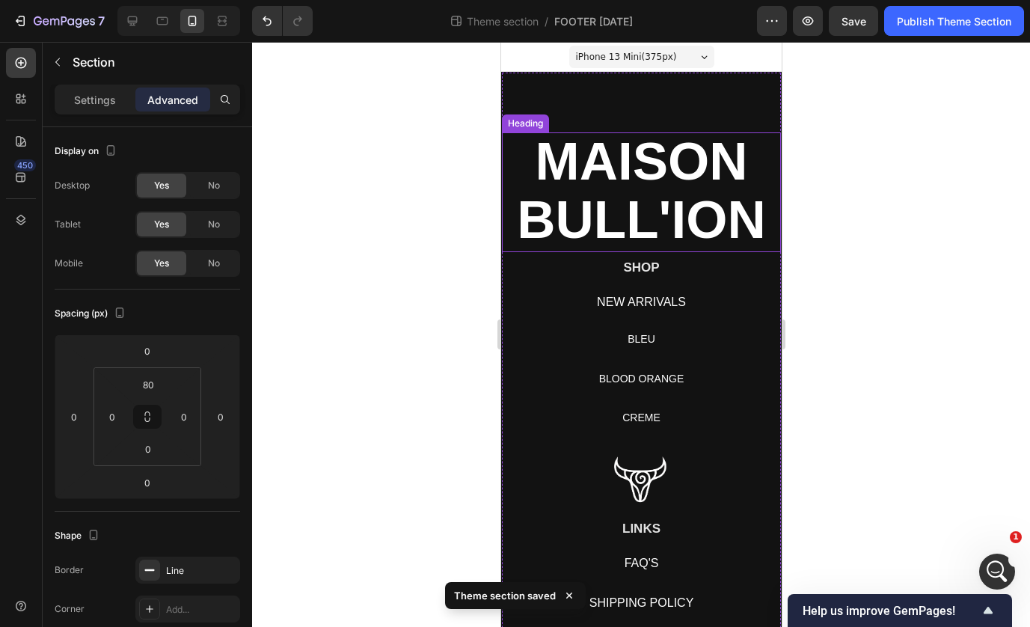
click at [585, 151] on strong "MAISON BULL'ION" at bounding box center [640, 190] width 248 height 117
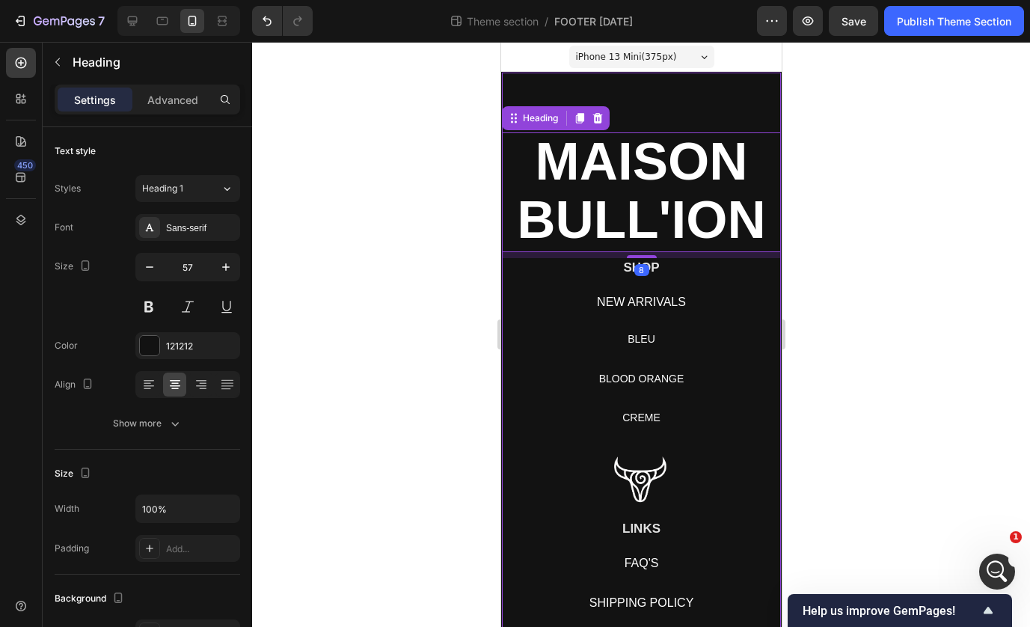
click at [612, 90] on div "⁠⁠⁠⁠⁠⁠⁠ MAISON BULL'ION Heading 8 SHOP Heading NEW ARRIVALS Button BLEU Button …" at bounding box center [640, 430] width 280 height 717
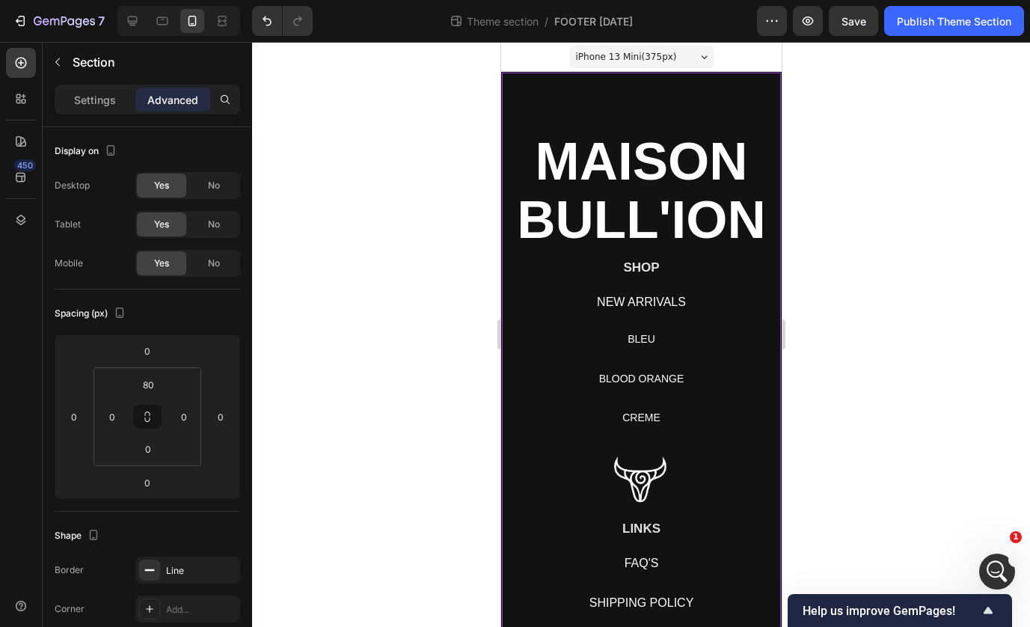
click at [615, 93] on div "⁠⁠⁠⁠⁠⁠⁠ MAISON BULL'ION Heading SHOP Heading NEW ARRIVALS Button BLEU Button BL…" at bounding box center [640, 430] width 280 height 717
click at [216, 188] on span "No" at bounding box center [214, 185] width 12 height 13
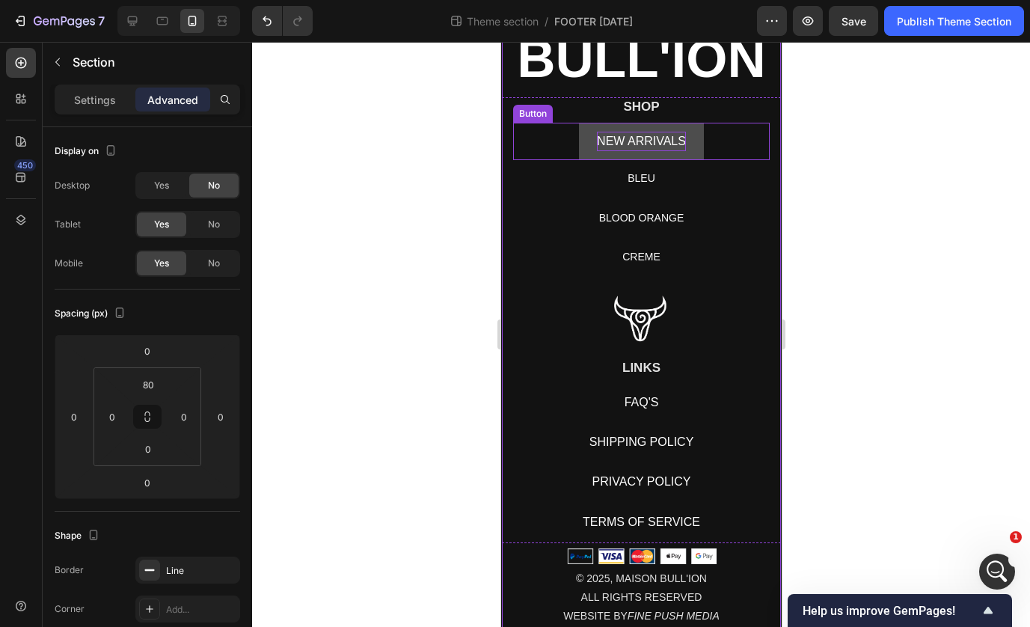
click at [645, 150] on p "NEW ARRIVALS" at bounding box center [640, 141] width 89 height 19
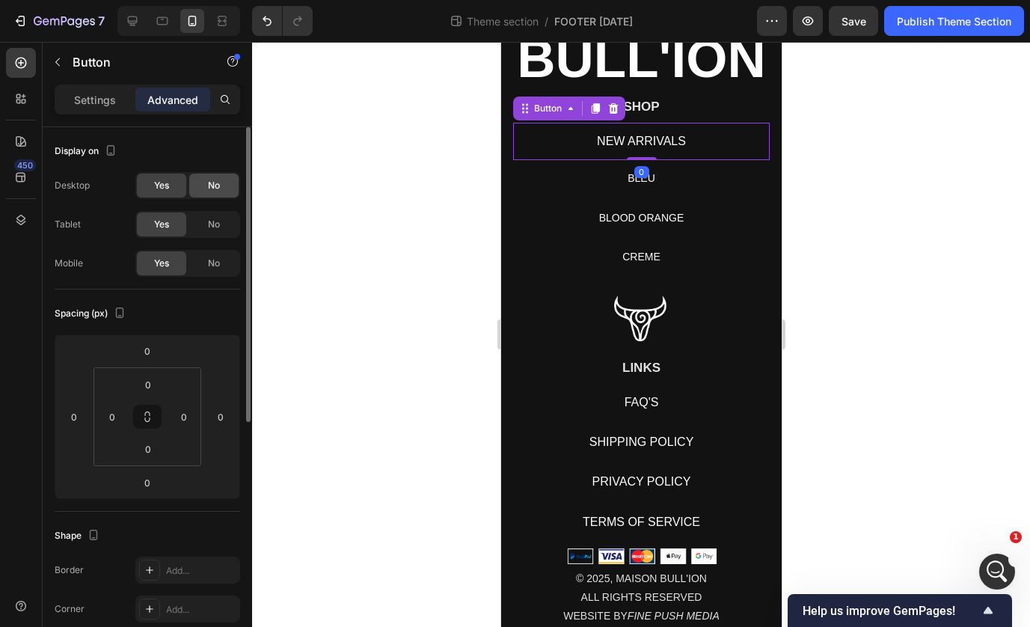
click at [221, 185] on div "No" at bounding box center [213, 185] width 49 height 24
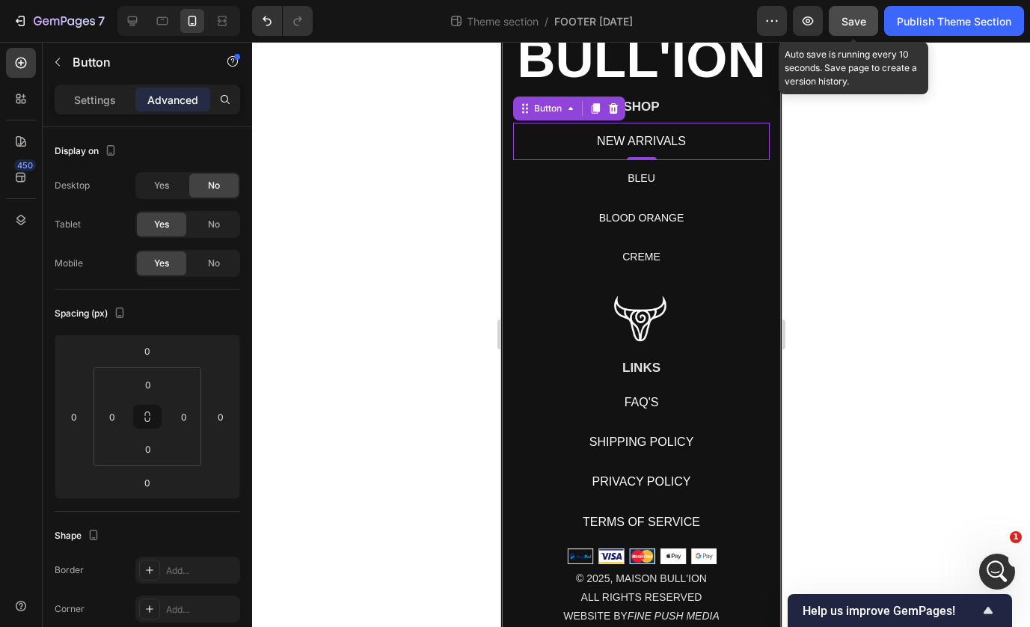
click at [839, 31] on button "Save" at bounding box center [852, 21] width 49 height 30
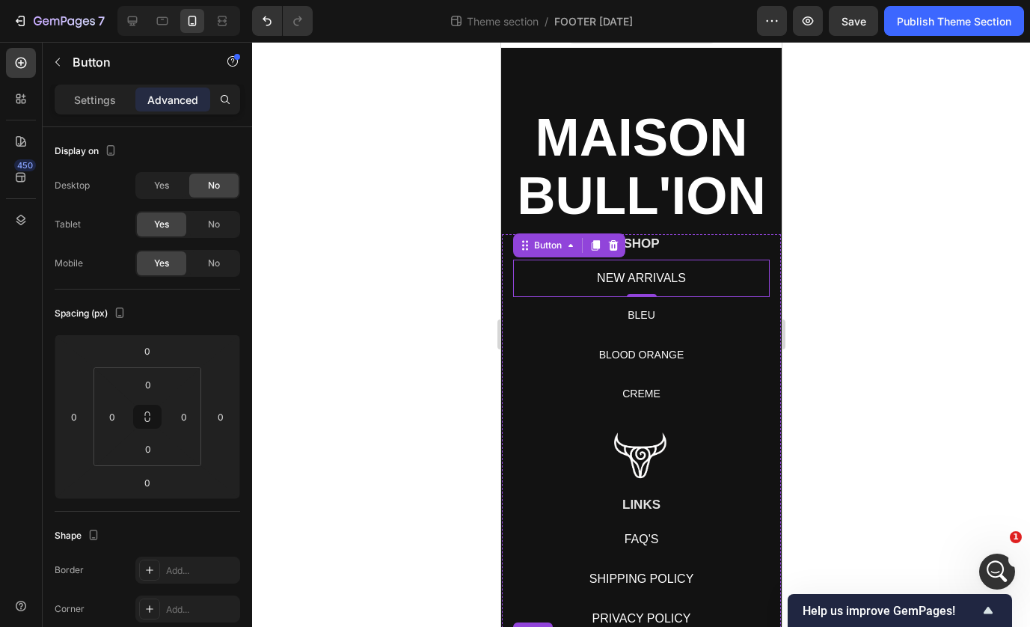
scroll to position [0, 0]
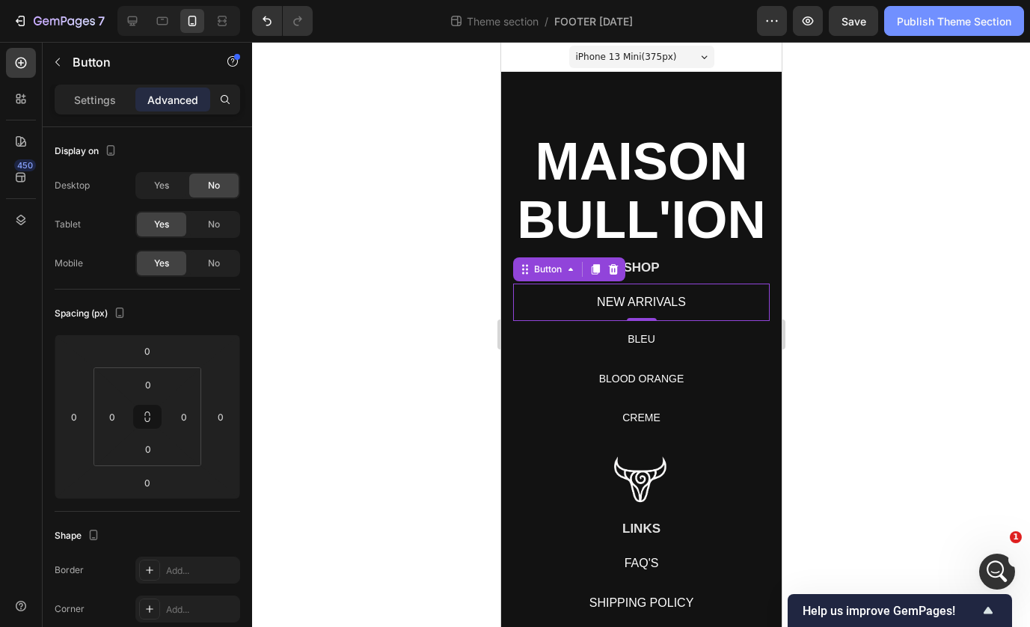
click at [943, 22] on div "Publish Theme Section" at bounding box center [953, 21] width 114 height 16
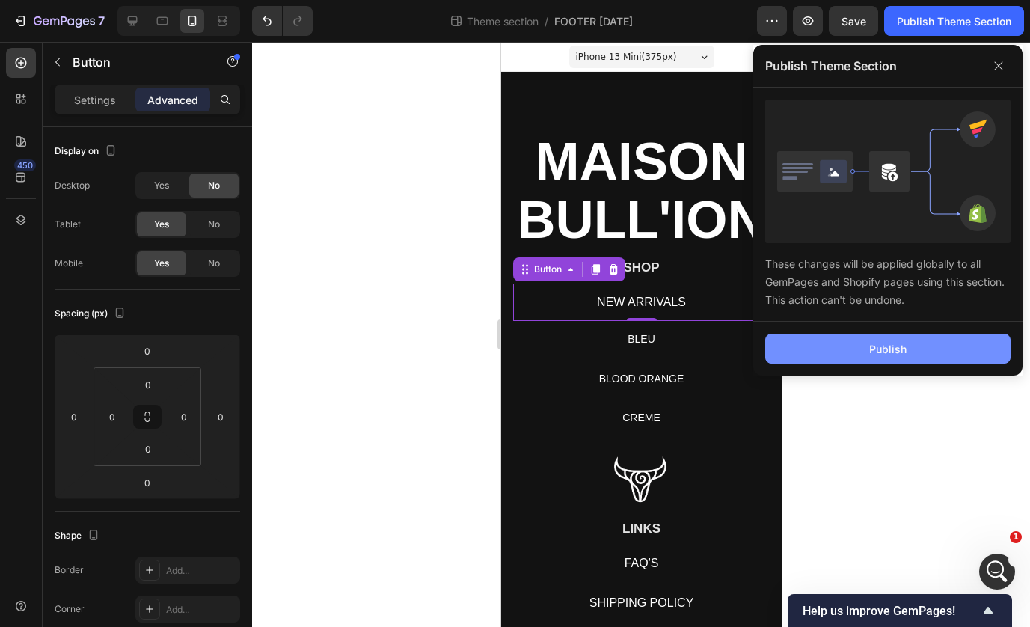
click at [917, 348] on button "Publish" at bounding box center [887, 348] width 245 height 30
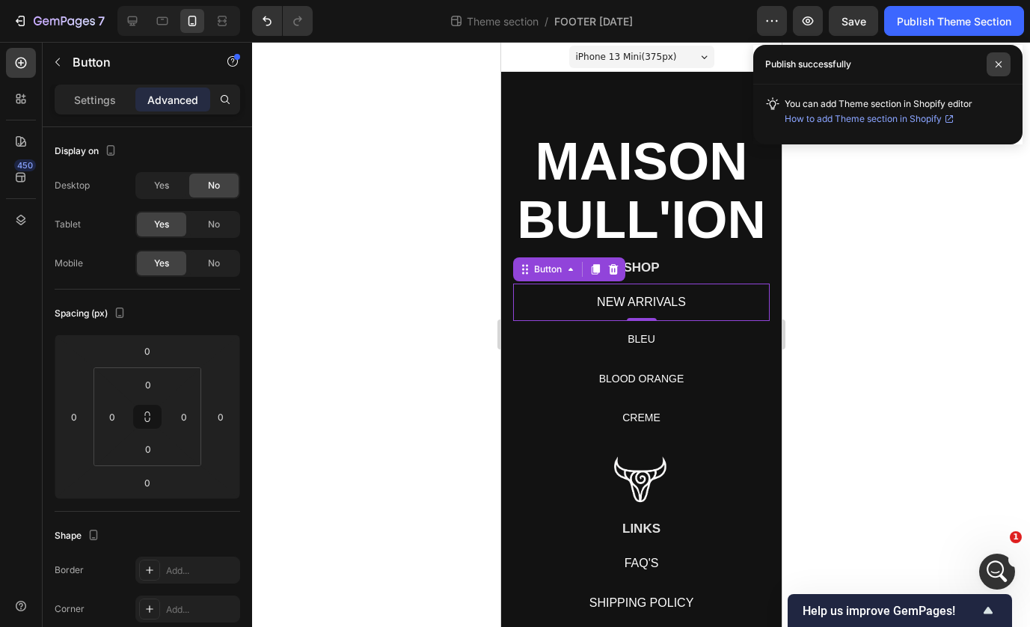
click at [1006, 57] on span at bounding box center [998, 64] width 24 height 24
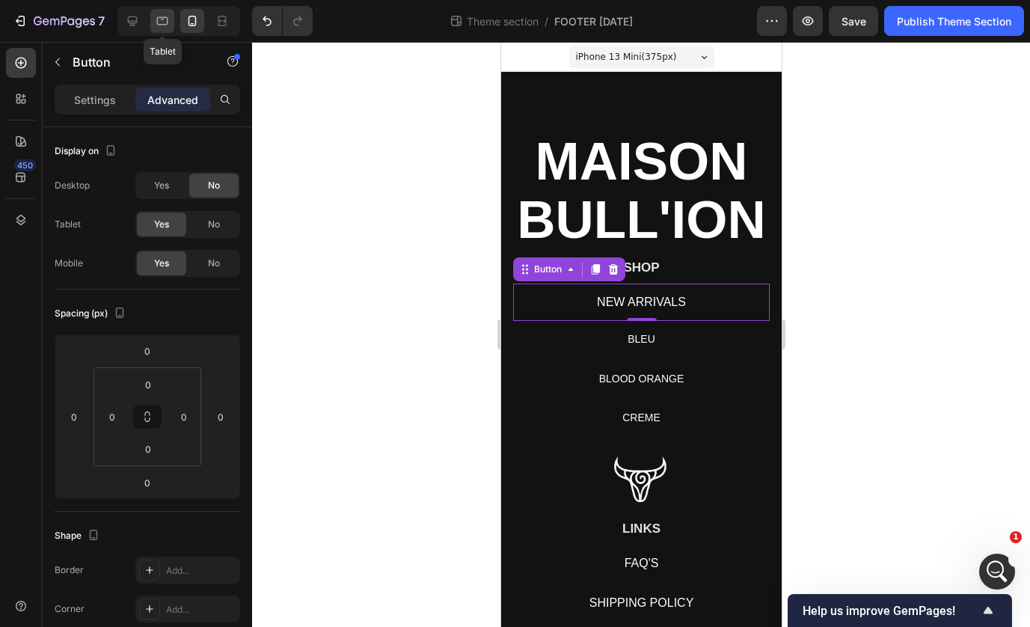
click at [152, 22] on div at bounding box center [162, 21] width 24 height 24
type input "3"
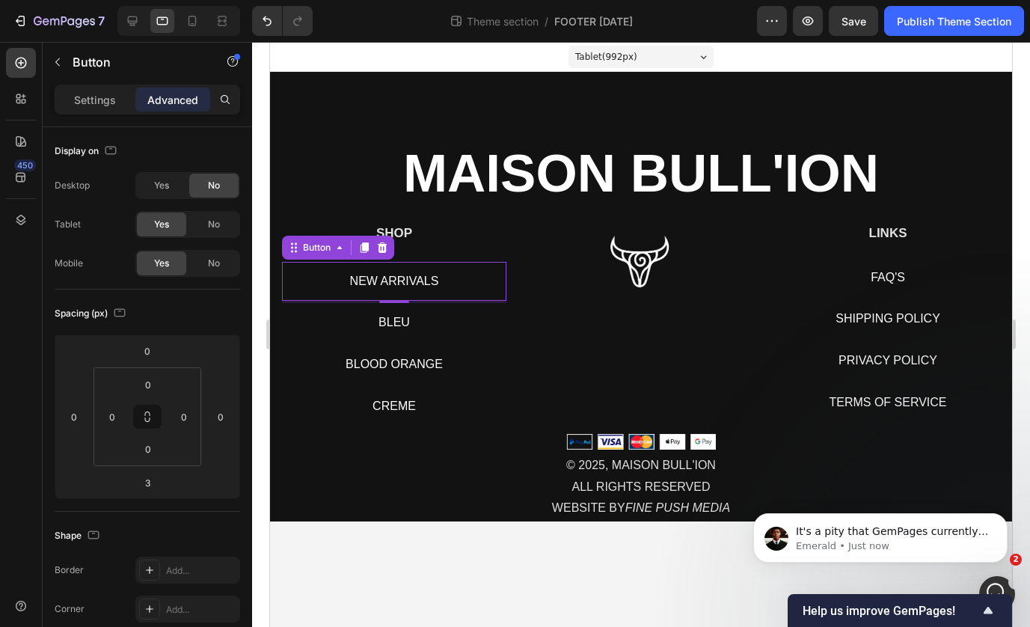
scroll to position [17034, 0]
click at [896, 530] on span "It's a pity that GemPages currently does not support that feature, yet I will m…" at bounding box center [892, 620] width 193 height 191
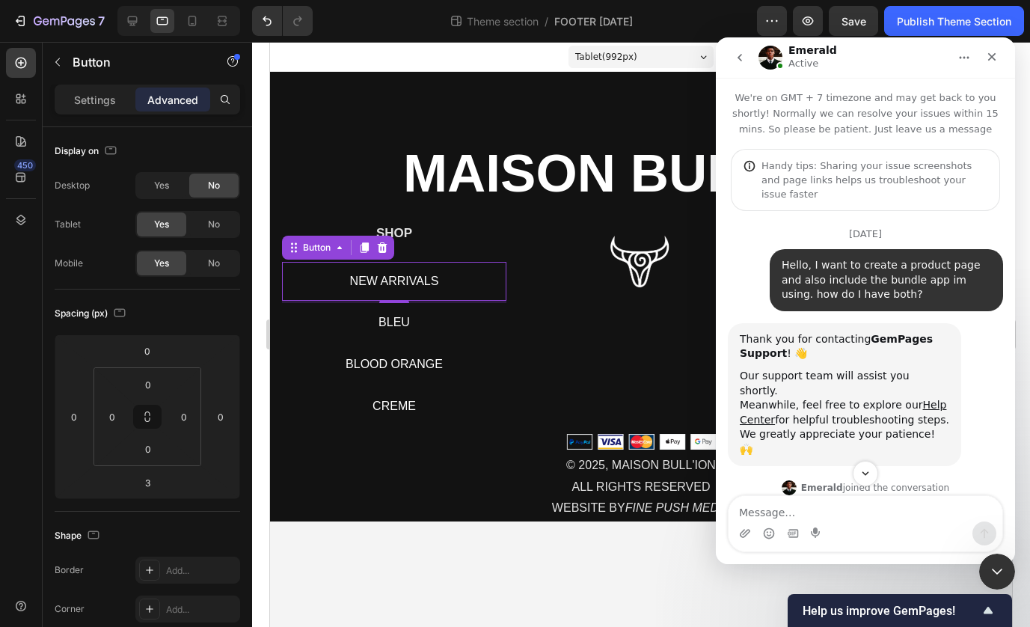
scroll to position [2, 0]
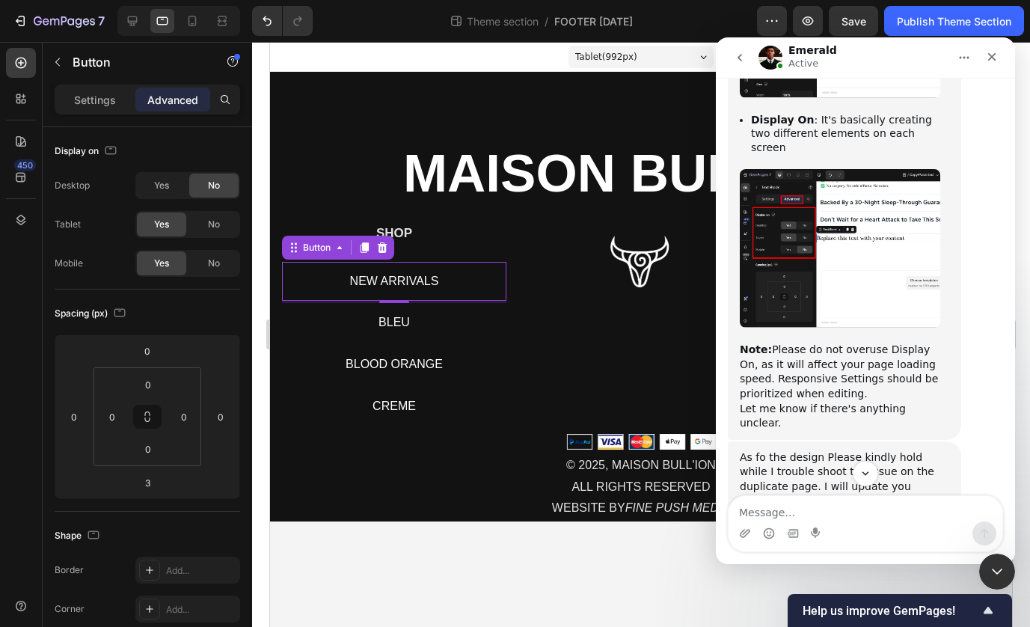
click at [882, 520] on textarea "Message…" at bounding box center [865, 508] width 274 height 25
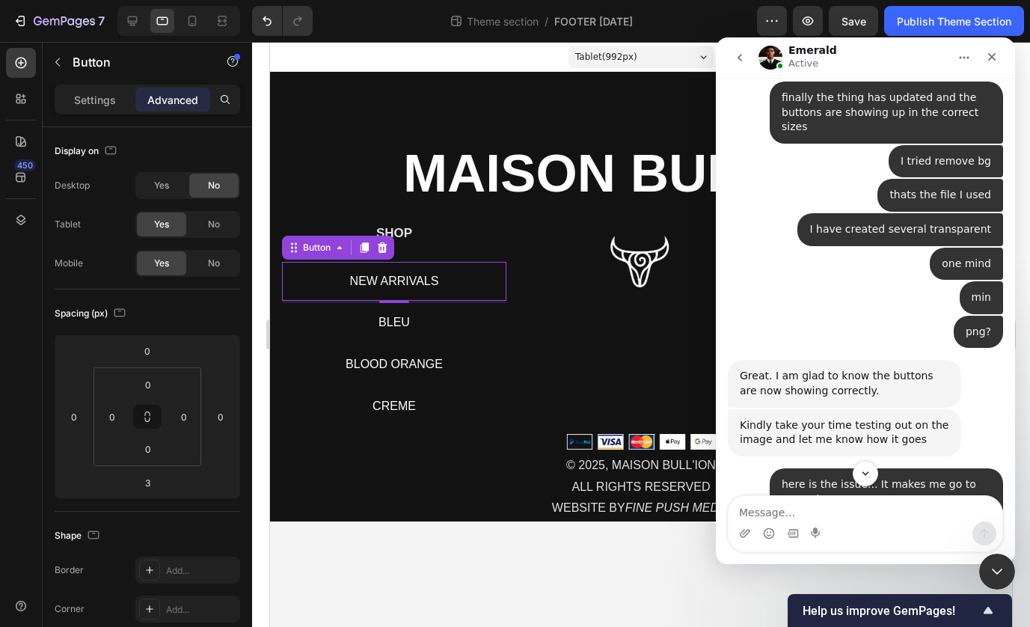
scroll to position [17059, 0]
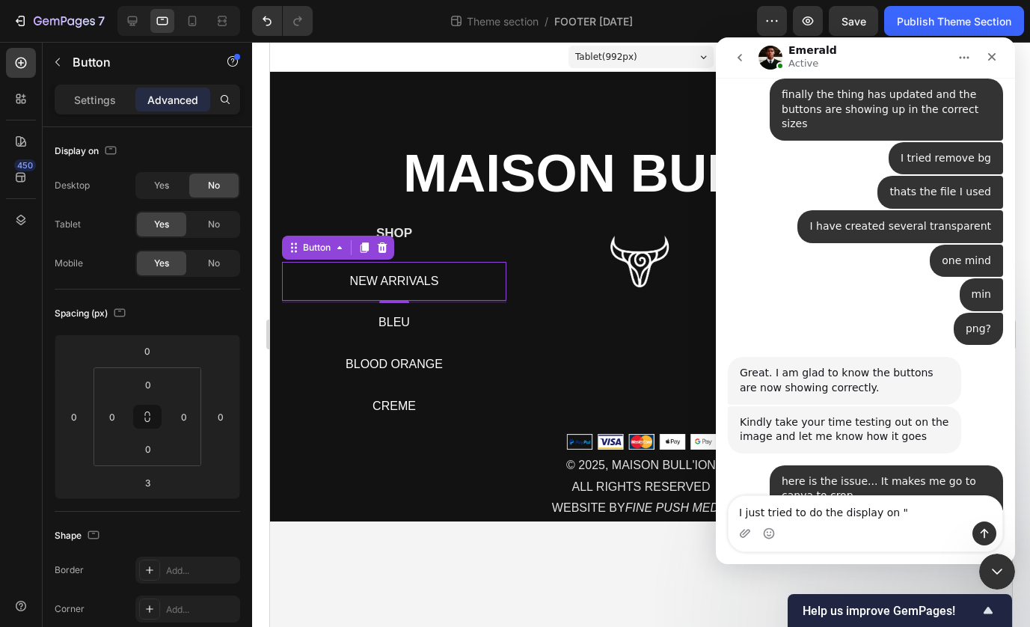
click at [832, 512] on textarea "I just tried to do the display on "" at bounding box center [865, 508] width 274 height 25
click at [916, 510] on textarea "I just tried to do the" display on "" at bounding box center [865, 508] width 274 height 25
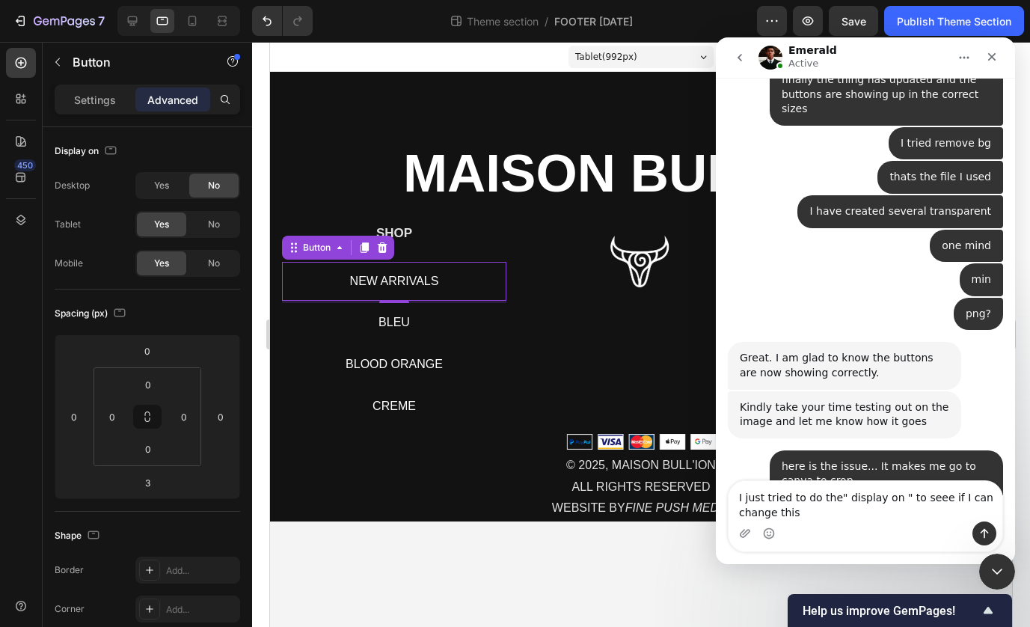
type textarea "I just tried to do the" display on " to seee if I can change this"
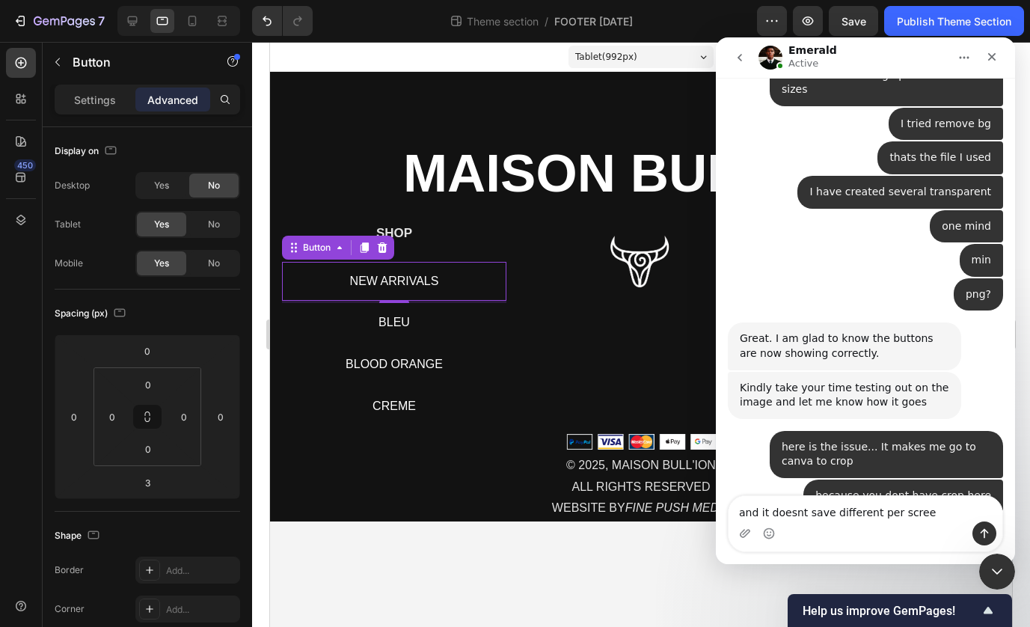
type textarea "and it doesnt save different per screen"
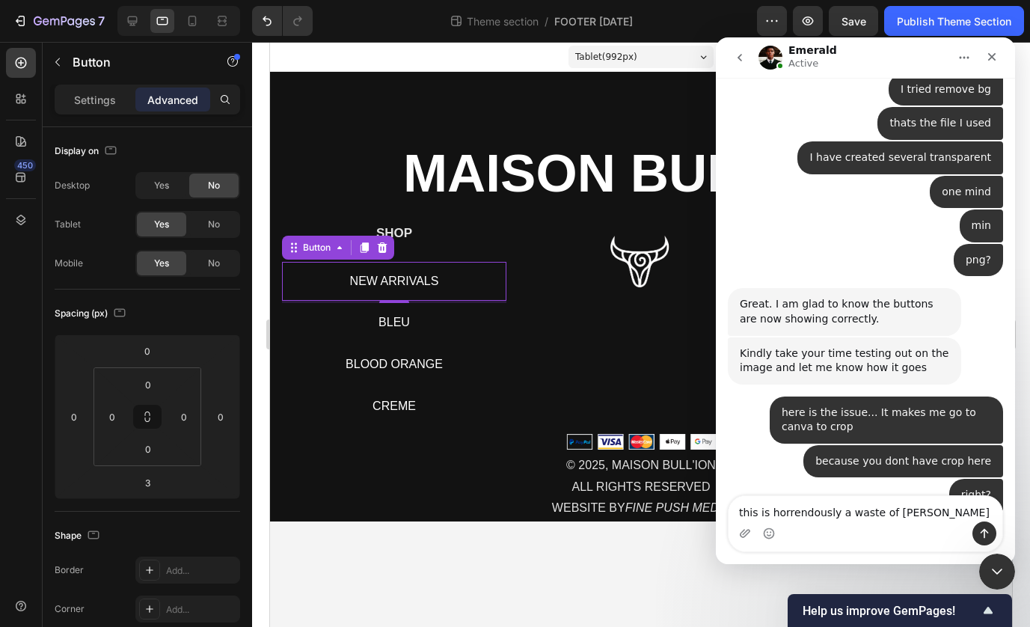
type textarea "this is horrendously a waste of time"
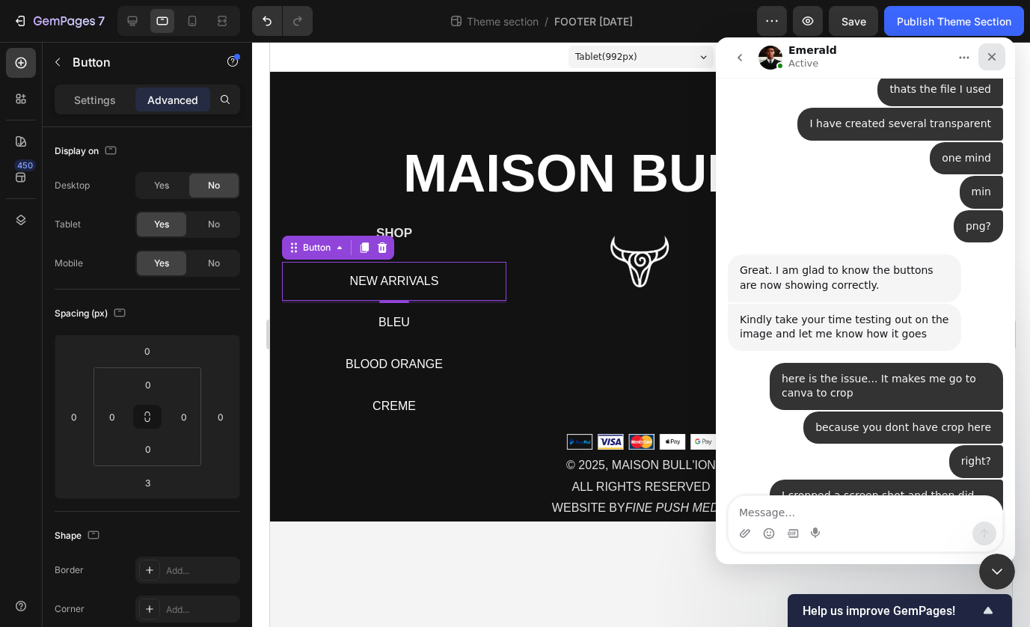
click at [1002, 61] on div "Close" at bounding box center [991, 56] width 27 height 27
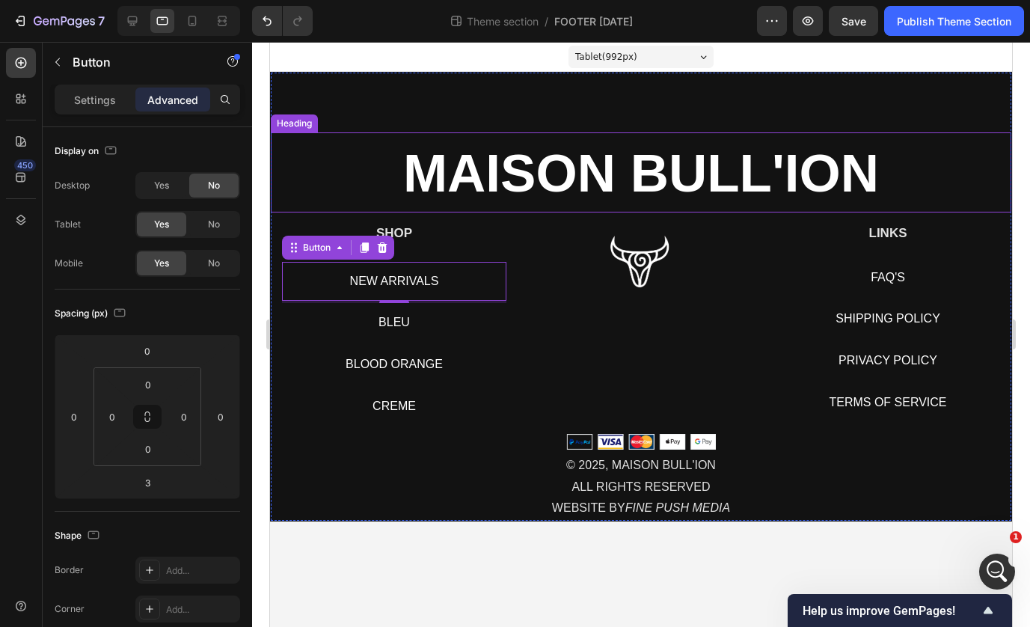
click at [547, 178] on strong "MAISON BULL'ION" at bounding box center [641, 173] width 476 height 59
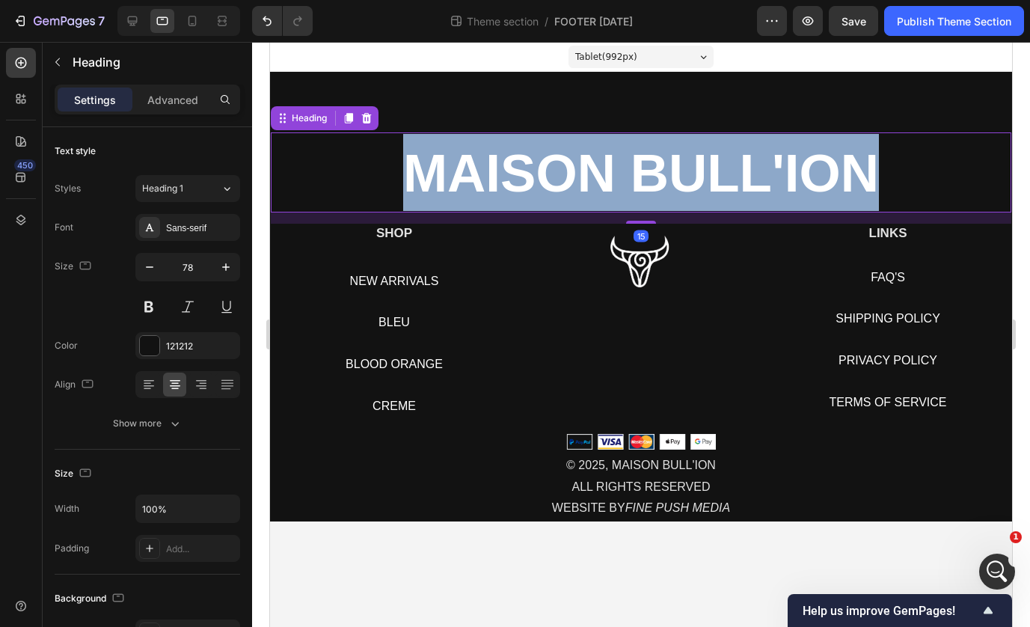
click at [547, 178] on strong "MAISON BULL'ION" at bounding box center [641, 173] width 476 height 59
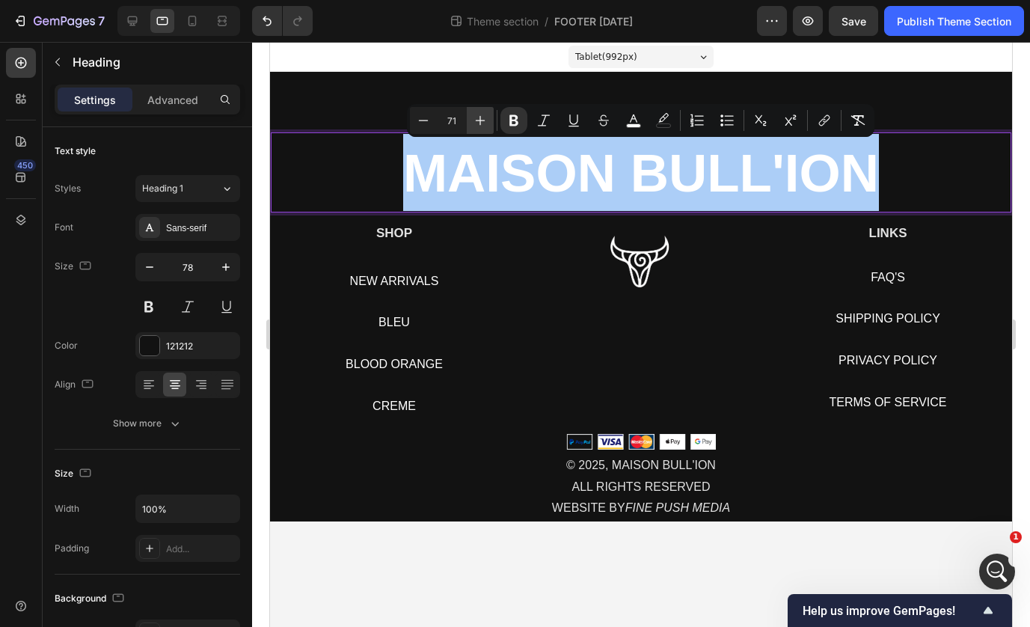
click at [476, 120] on icon "Editor contextual toolbar" at bounding box center [481, 121] width 10 height 10
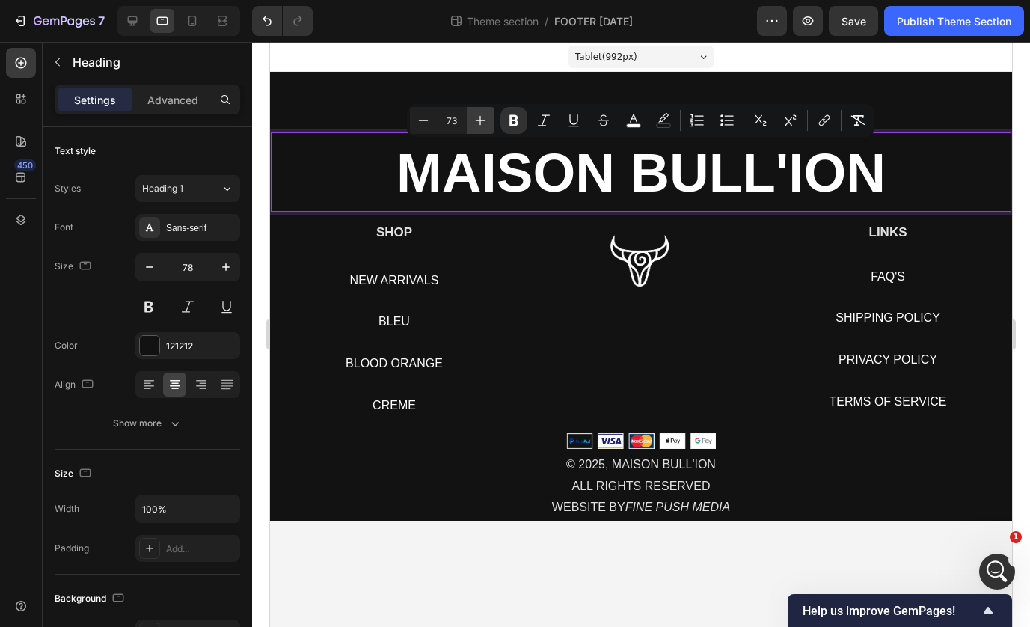
click at [476, 120] on icon "Editor contextual toolbar" at bounding box center [481, 121] width 10 height 10
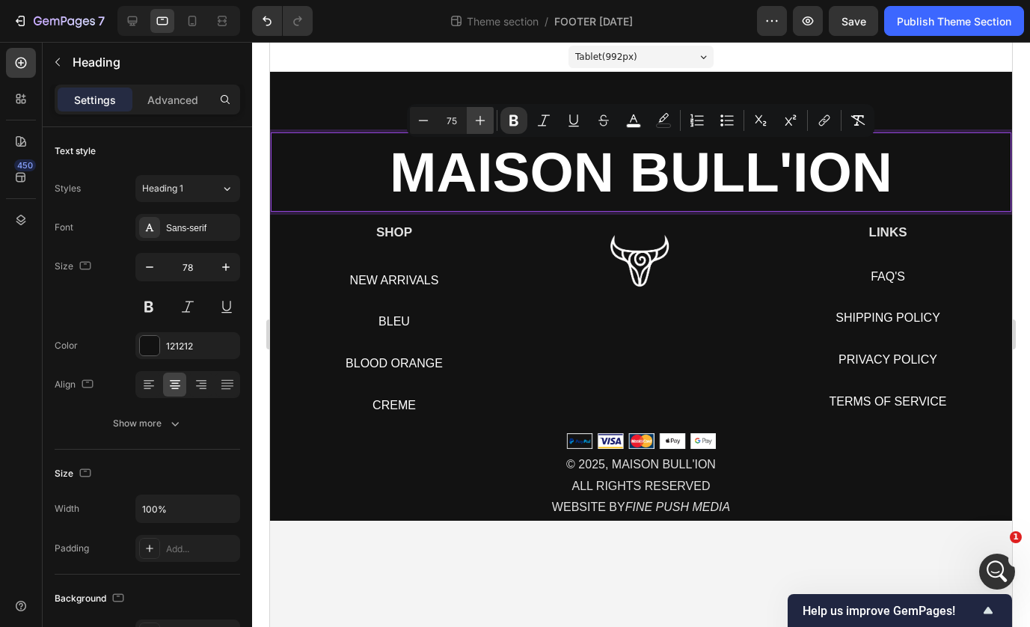
click at [476, 120] on icon "Editor contextual toolbar" at bounding box center [481, 121] width 10 height 10
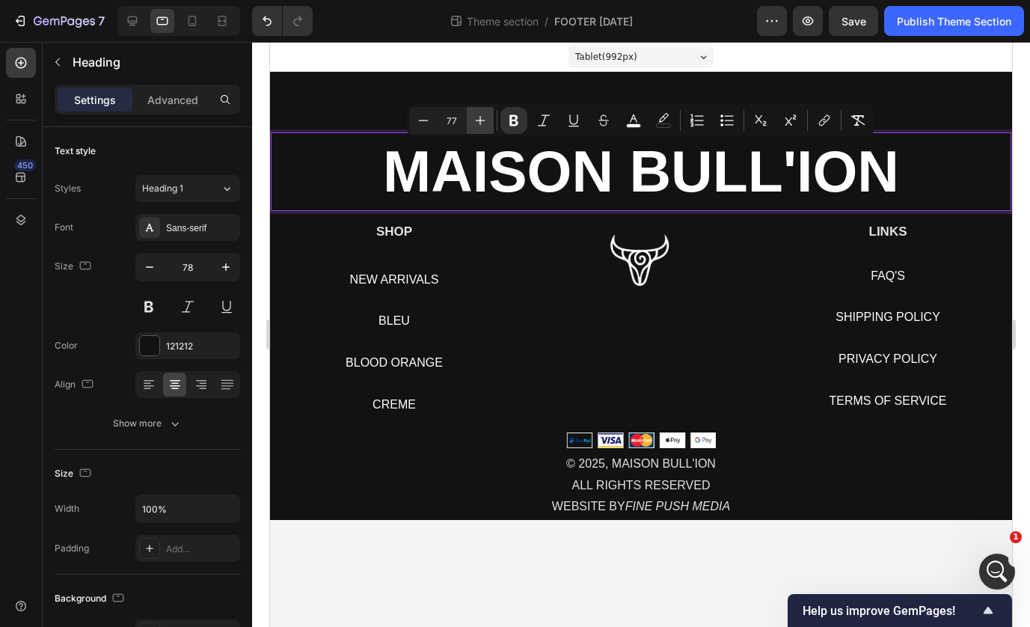
click at [476, 120] on icon "Editor contextual toolbar" at bounding box center [481, 121] width 10 height 10
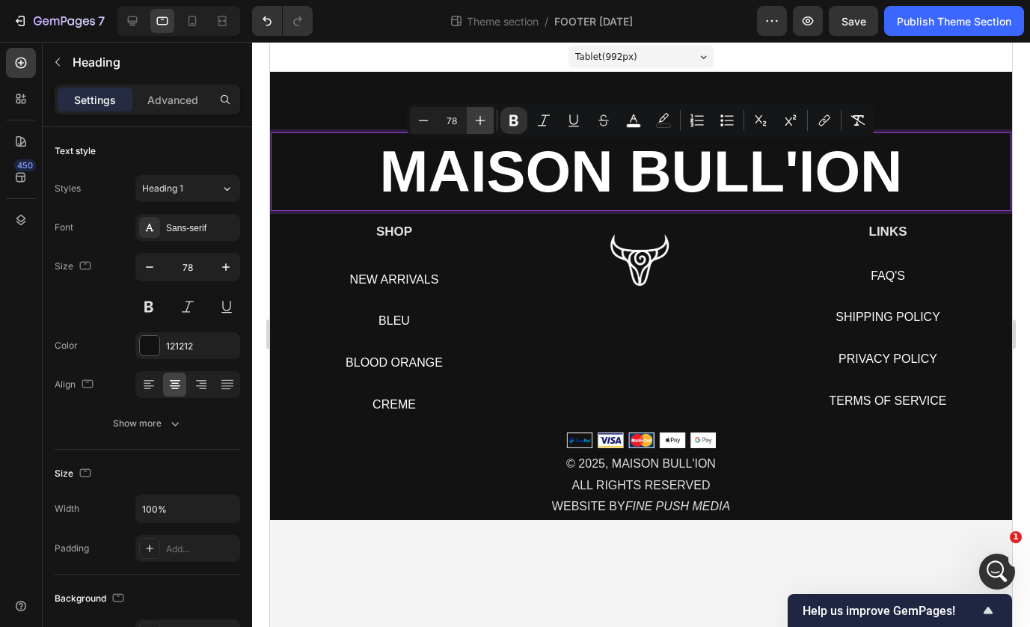
click at [476, 120] on icon "Editor contextual toolbar" at bounding box center [481, 121] width 10 height 10
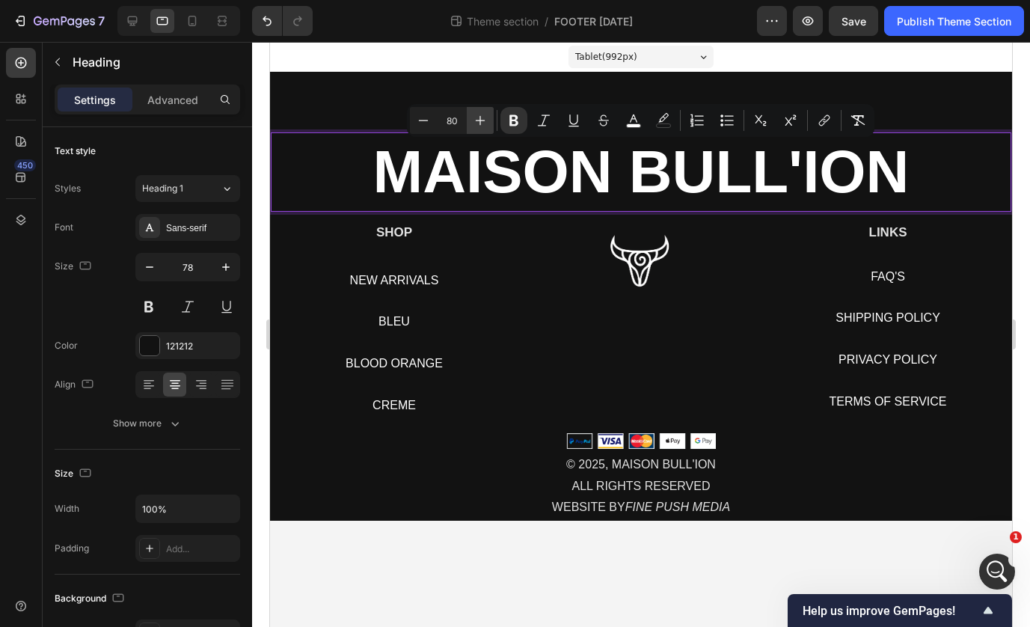
click at [476, 120] on icon "Editor contextual toolbar" at bounding box center [481, 121] width 10 height 10
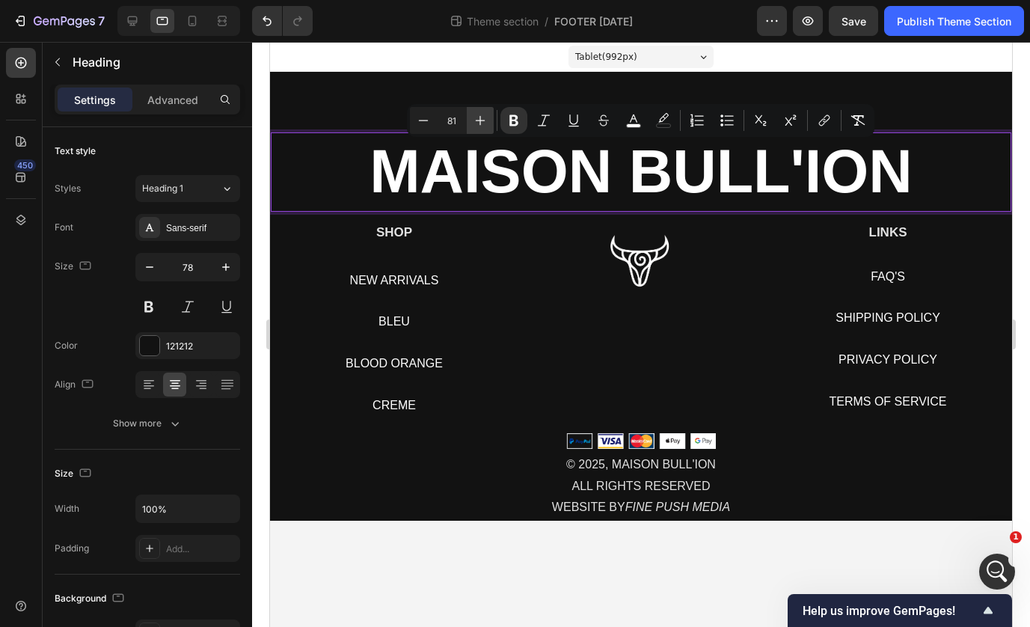
click at [476, 120] on icon "Editor contextual toolbar" at bounding box center [481, 121] width 10 height 10
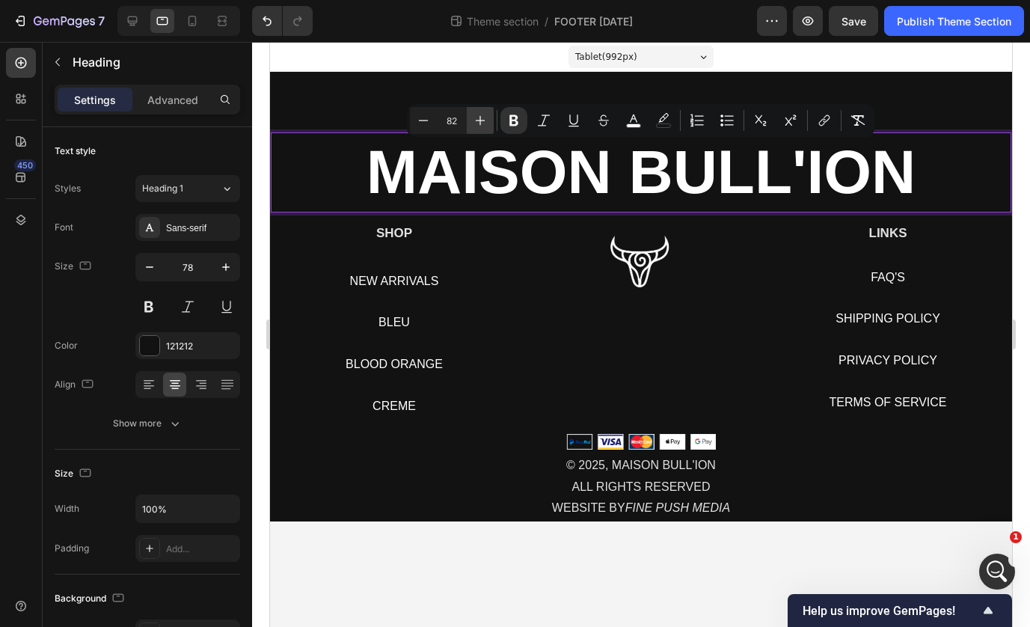
click at [476, 120] on icon "Editor contextual toolbar" at bounding box center [481, 121] width 10 height 10
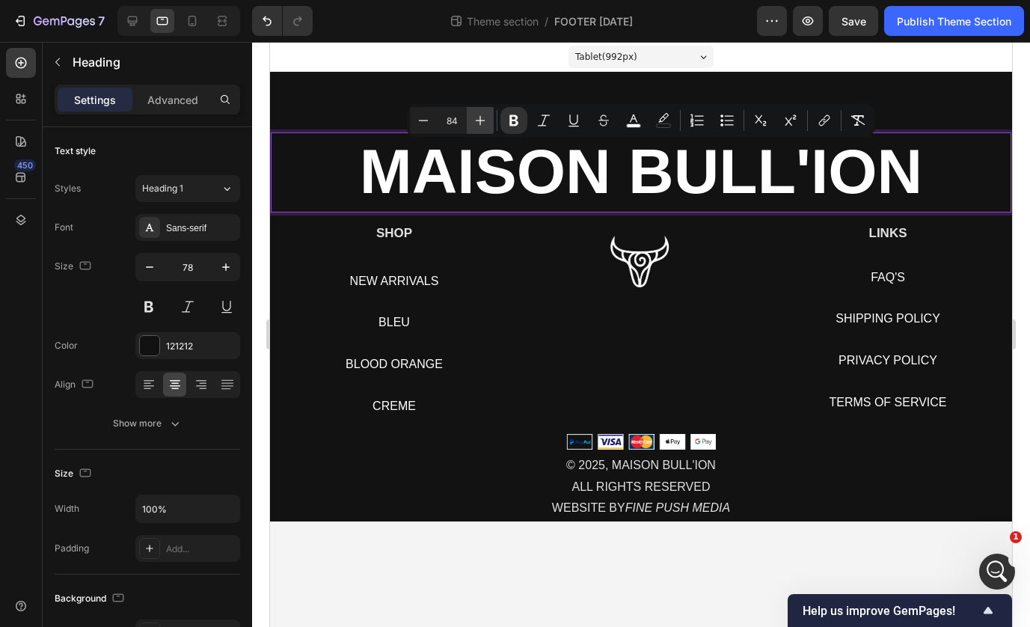
click at [476, 120] on icon "Editor contextual toolbar" at bounding box center [481, 121] width 10 height 10
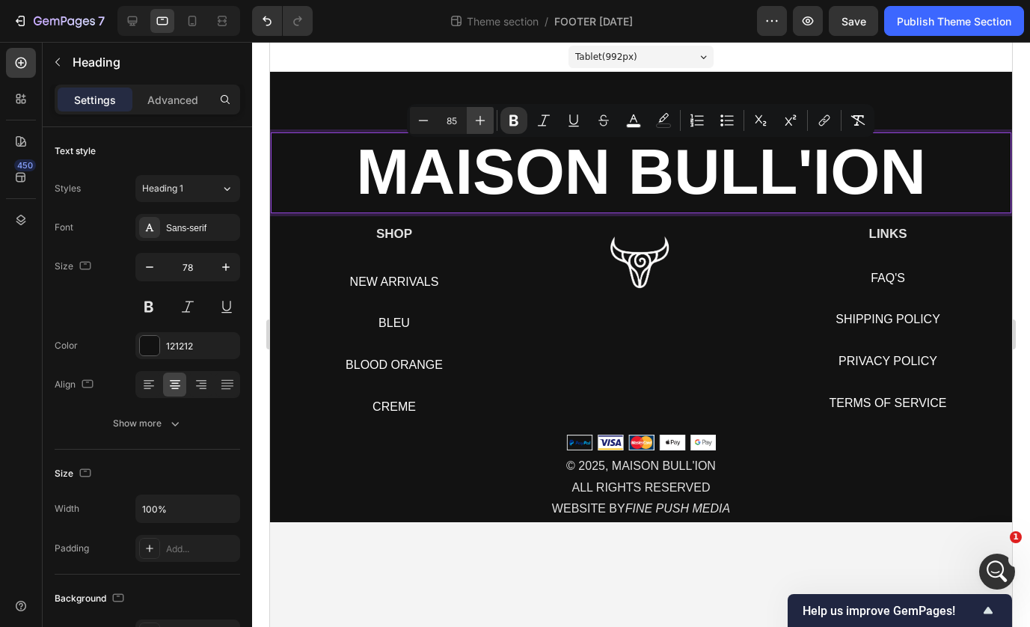
click at [476, 120] on icon "Editor contextual toolbar" at bounding box center [481, 121] width 10 height 10
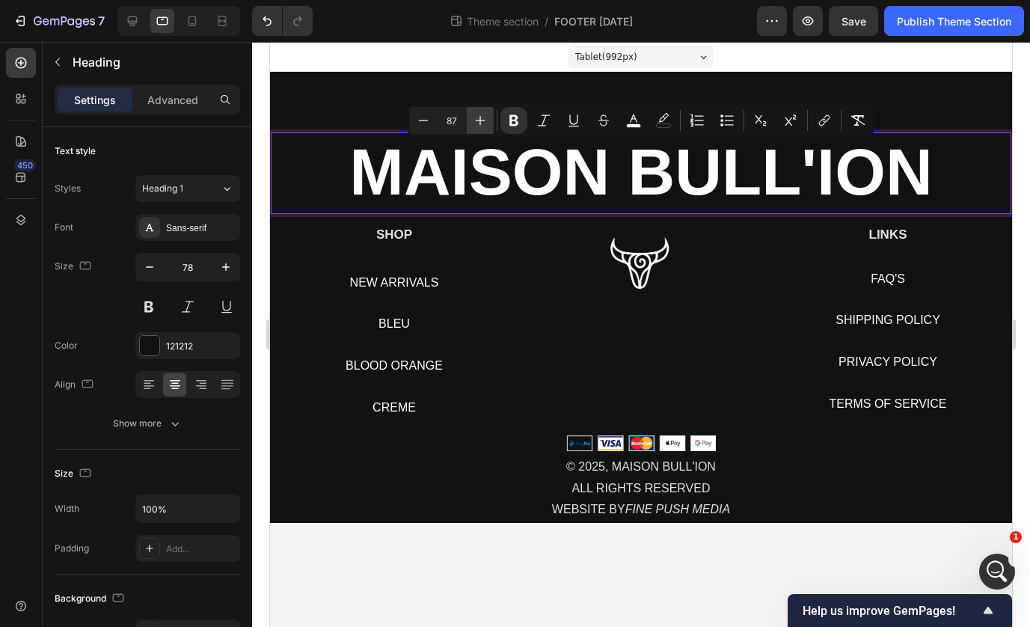
click at [476, 120] on icon "Editor contextual toolbar" at bounding box center [481, 121] width 10 height 10
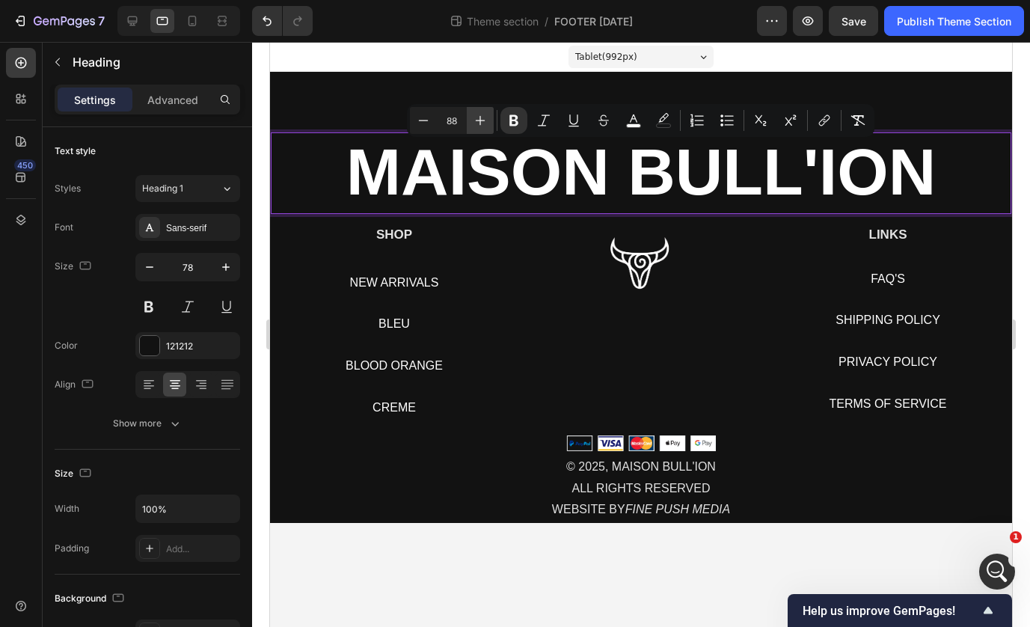
click at [476, 120] on icon "Editor contextual toolbar" at bounding box center [481, 121] width 10 height 10
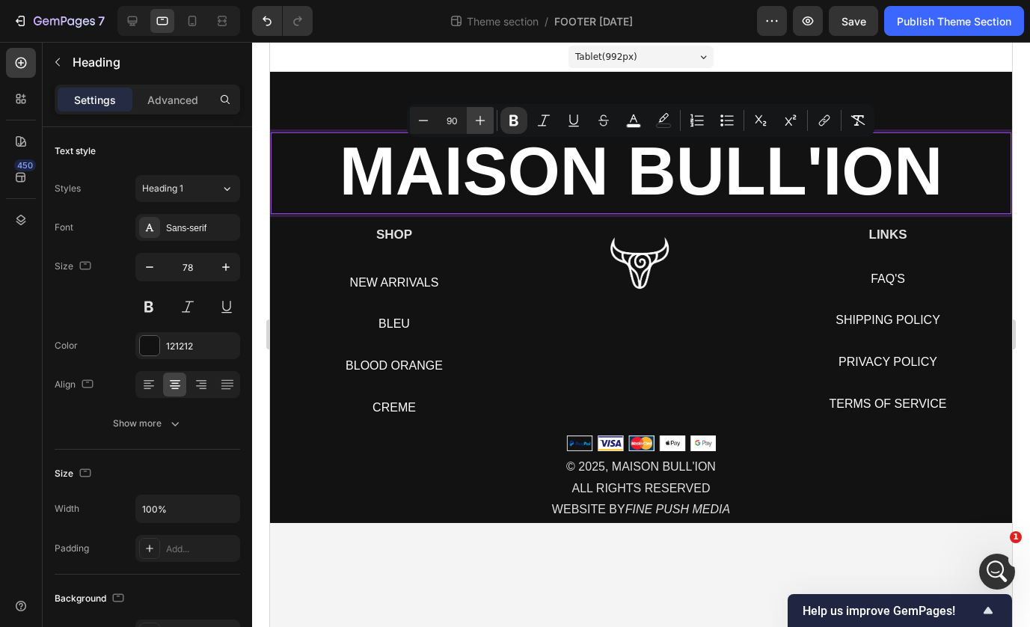
click at [476, 120] on icon "Editor contextual toolbar" at bounding box center [481, 121] width 10 height 10
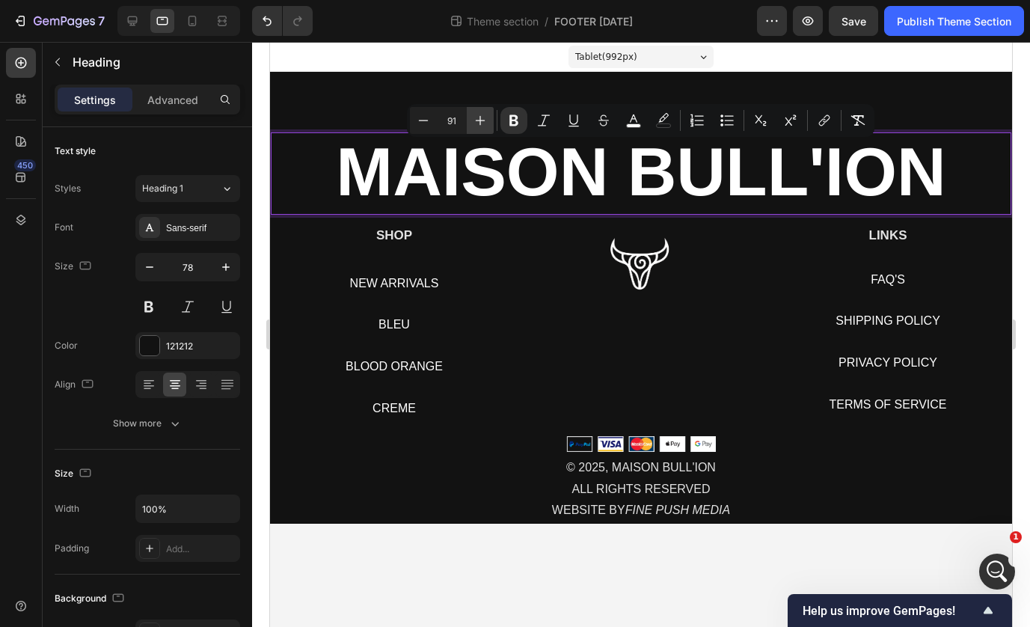
click at [476, 120] on icon "Editor contextual toolbar" at bounding box center [481, 121] width 10 height 10
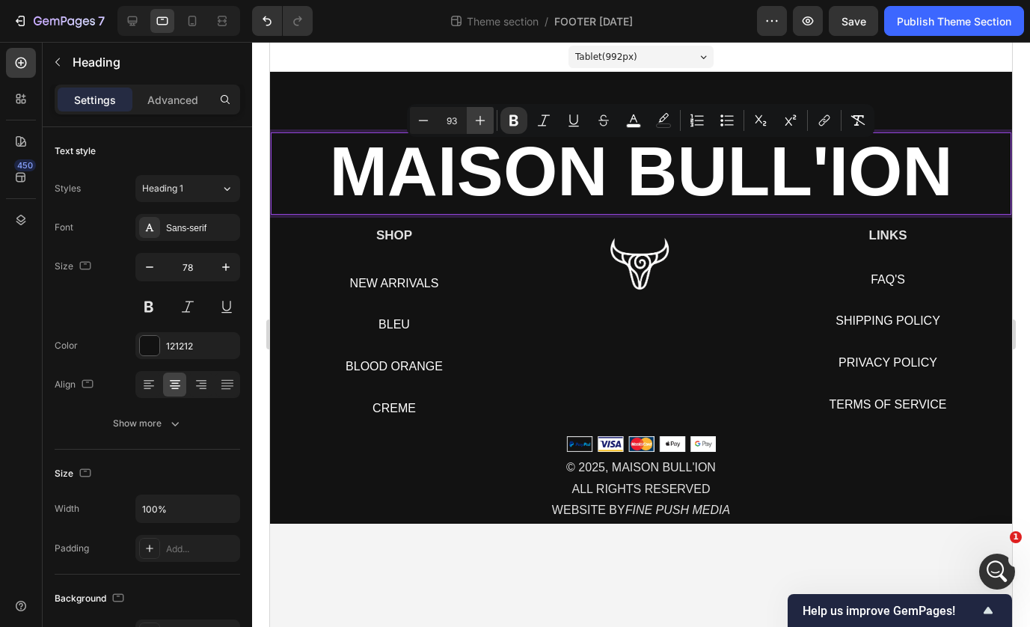
click at [476, 120] on icon "Editor contextual toolbar" at bounding box center [481, 121] width 10 height 10
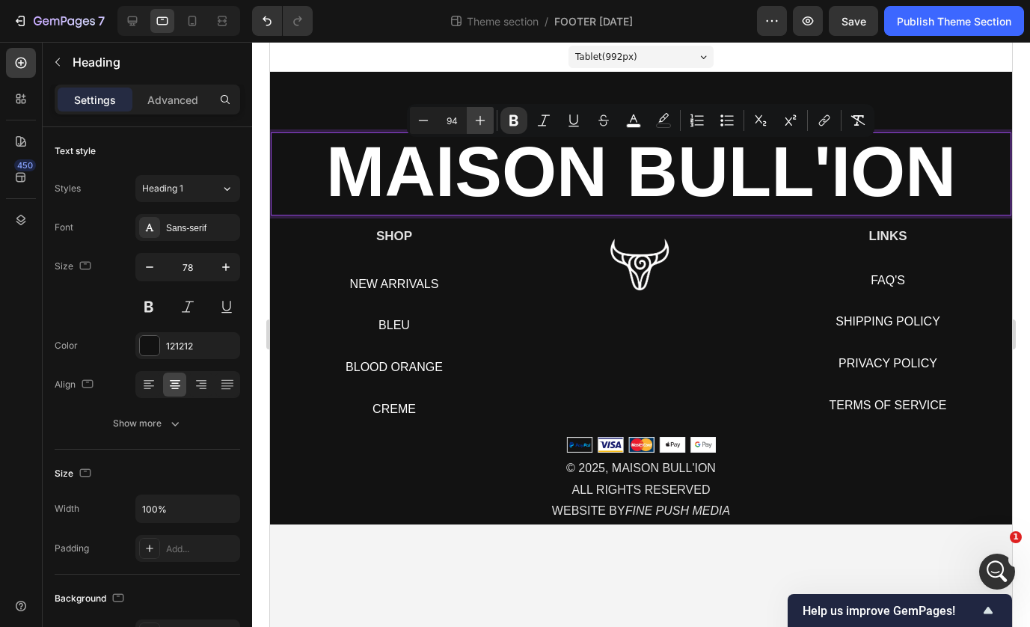
click at [476, 120] on icon "Editor contextual toolbar" at bounding box center [481, 121] width 10 height 10
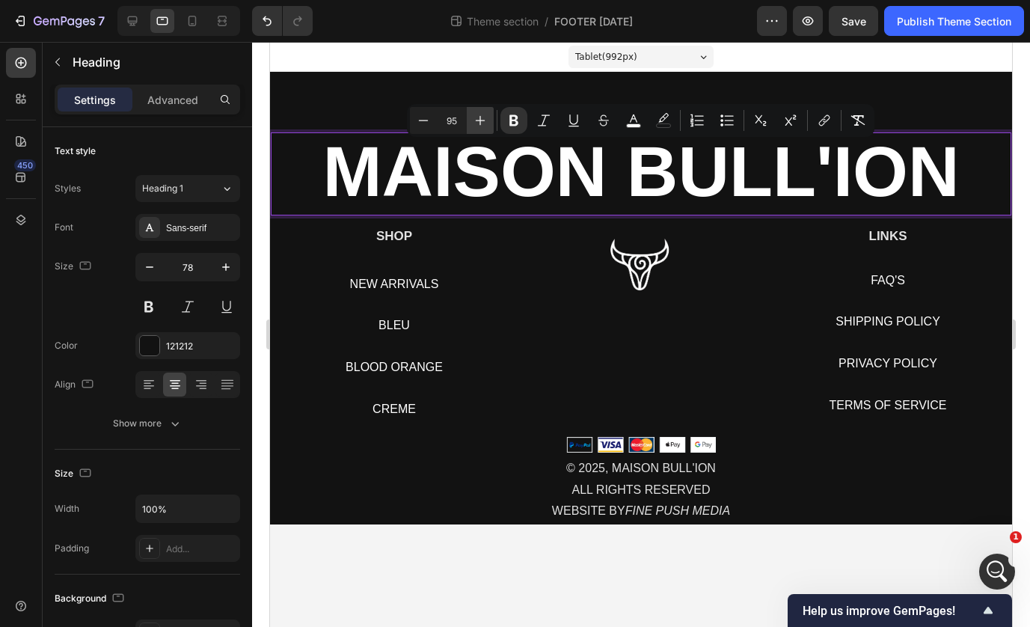
click at [476, 120] on icon "Editor contextual toolbar" at bounding box center [481, 121] width 10 height 10
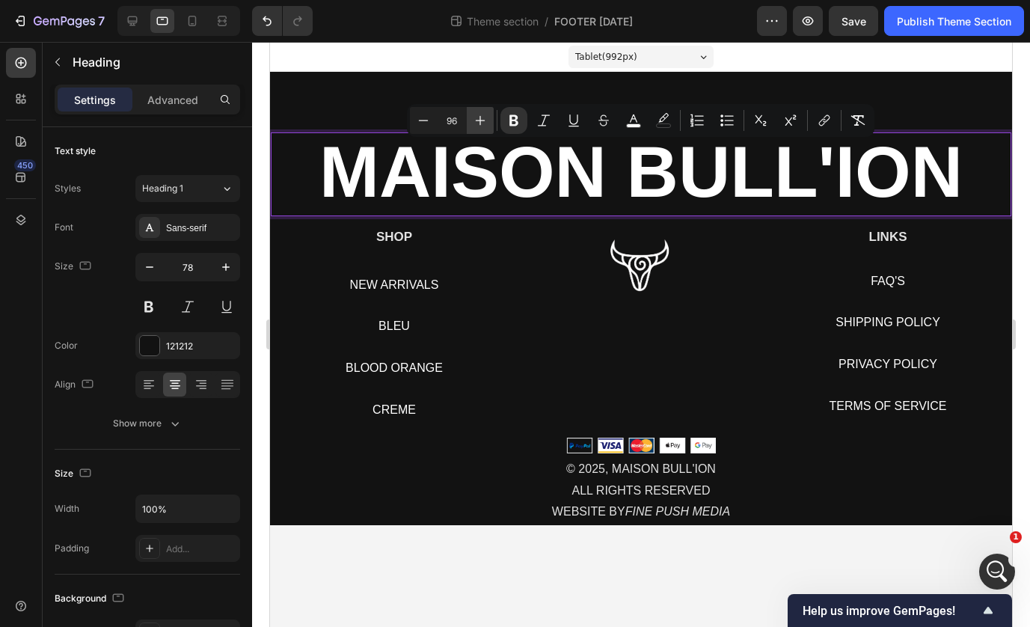
click at [476, 120] on icon "Editor contextual toolbar" at bounding box center [481, 121] width 10 height 10
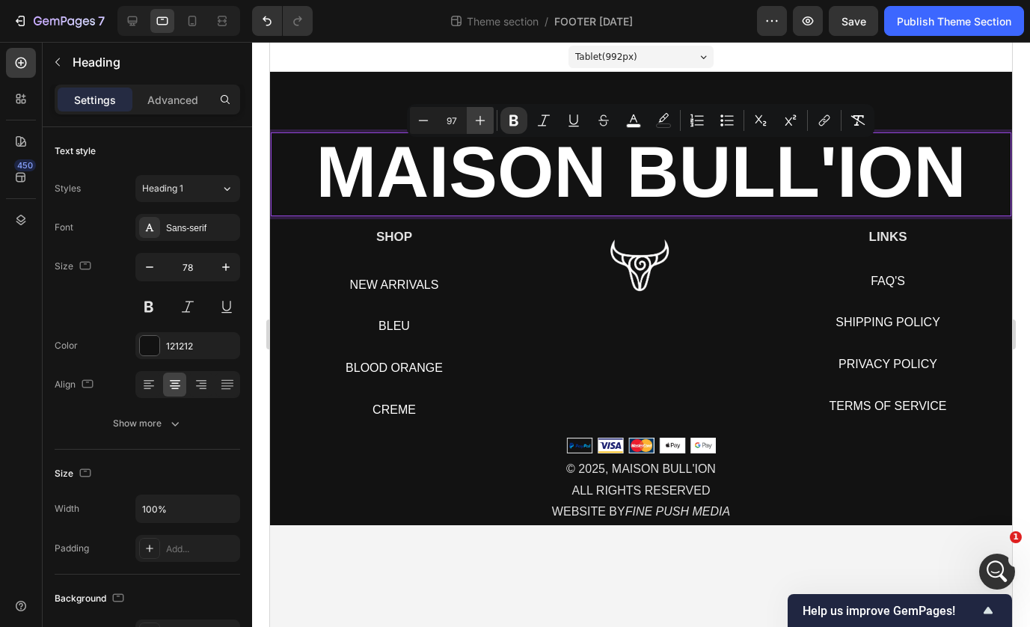
click at [476, 120] on icon "Editor contextual toolbar" at bounding box center [481, 121] width 10 height 10
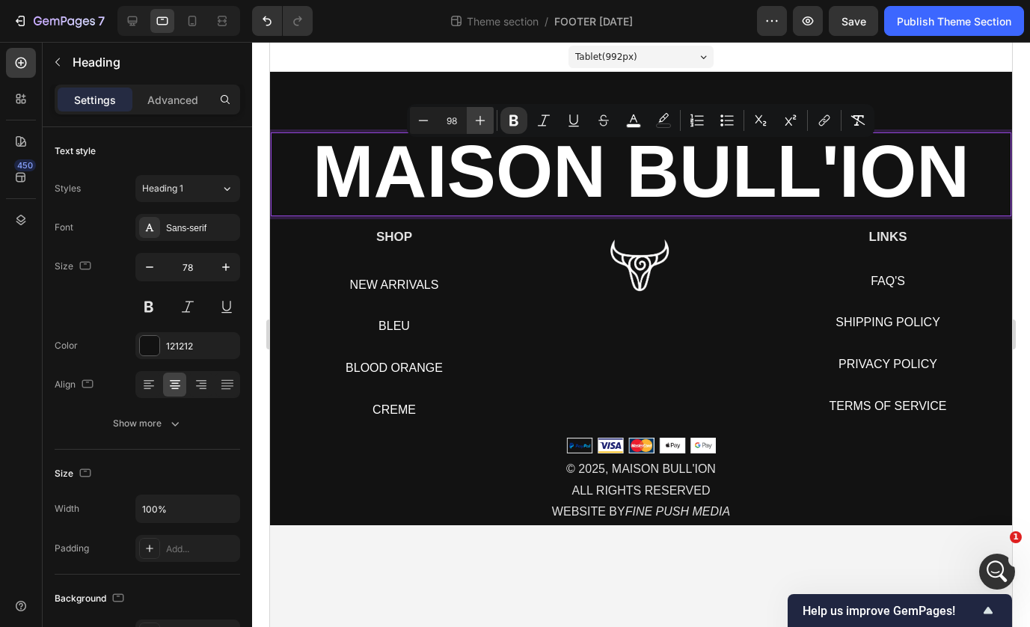
click at [477, 120] on icon "Editor contextual toolbar" at bounding box center [480, 120] width 15 height 15
type input "99"
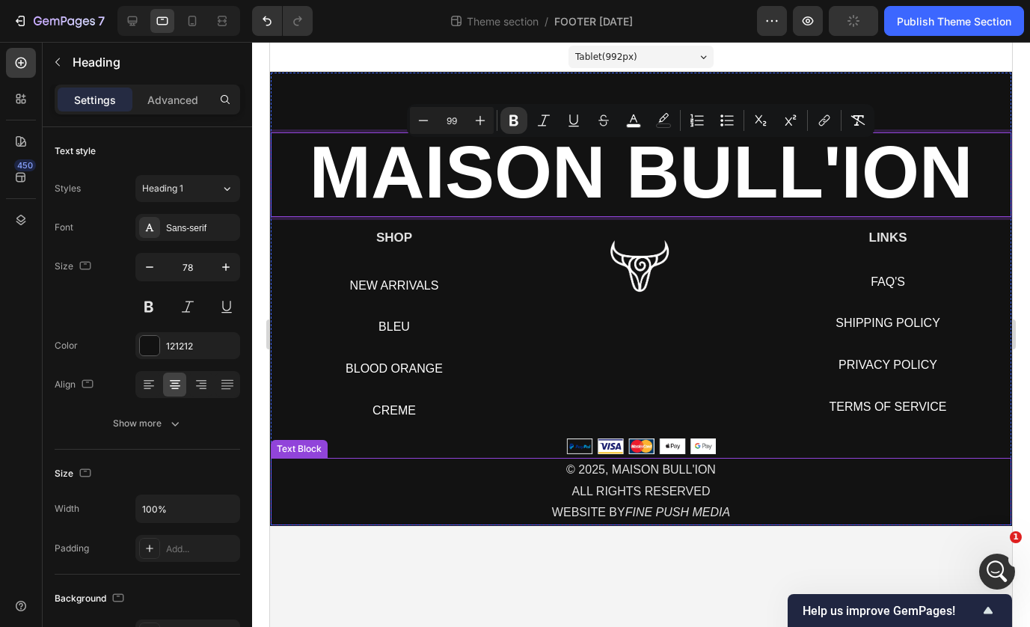
click at [591, 494] on p "ALL RIGHTS RESERVED" at bounding box center [640, 492] width 737 height 22
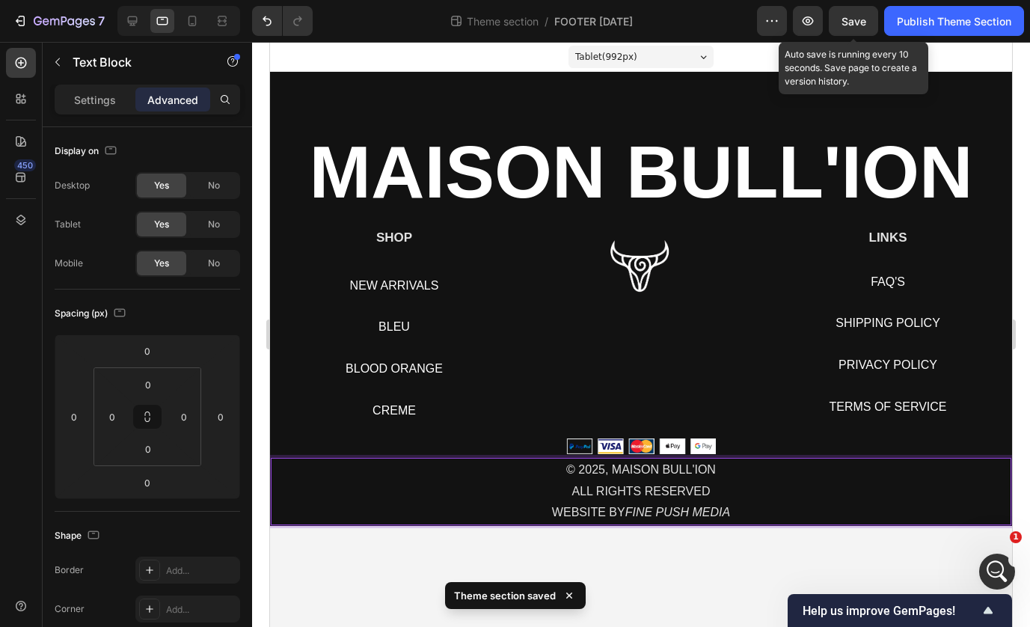
click at [855, 25] on span "Save" at bounding box center [853, 21] width 25 height 13
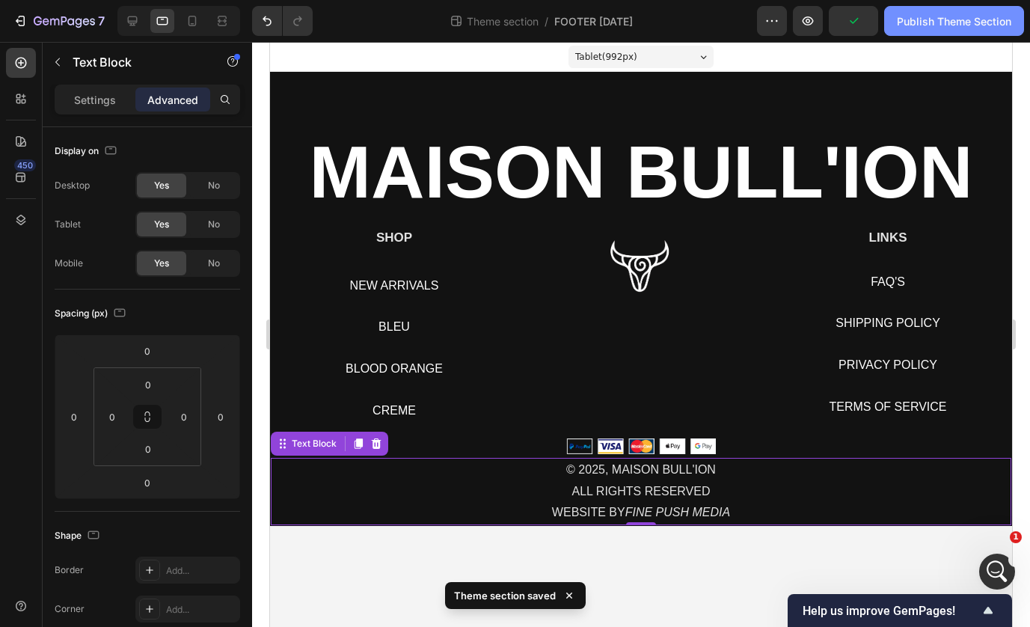
click at [929, 24] on div "Publish Theme Section" at bounding box center [953, 21] width 114 height 16
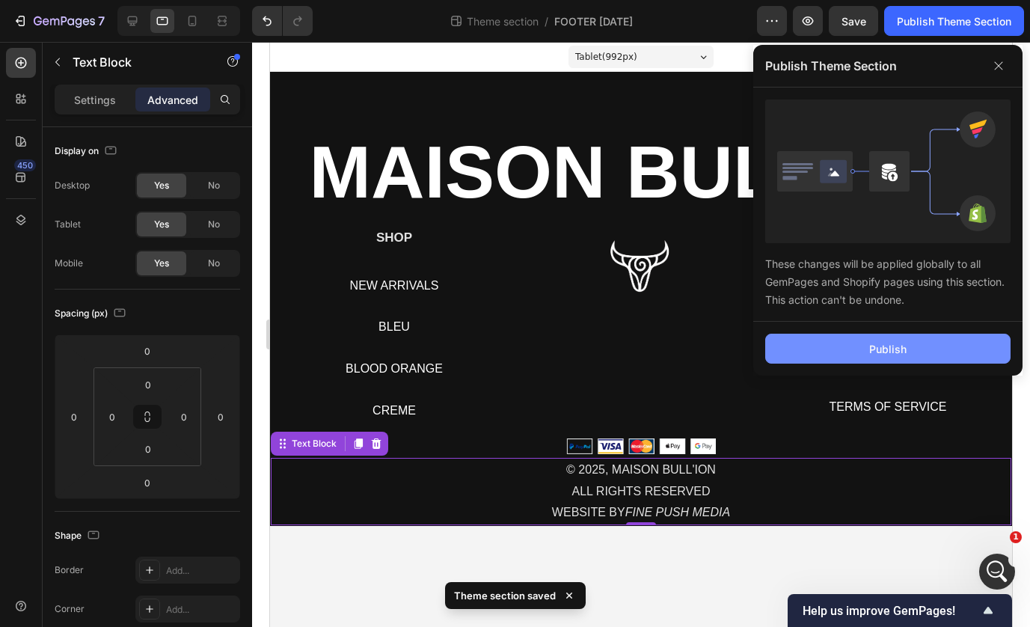
click at [849, 342] on button "Publish" at bounding box center [887, 348] width 245 height 30
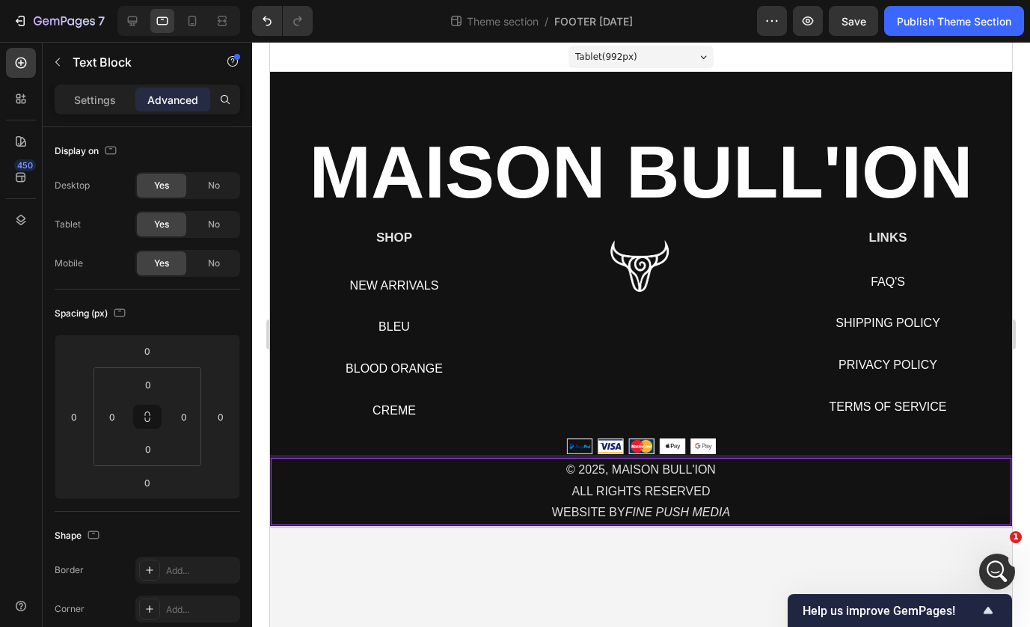
click at [588, 511] on p "WEBSITE BY FINE PUSH MEDIA" at bounding box center [640, 513] width 737 height 22
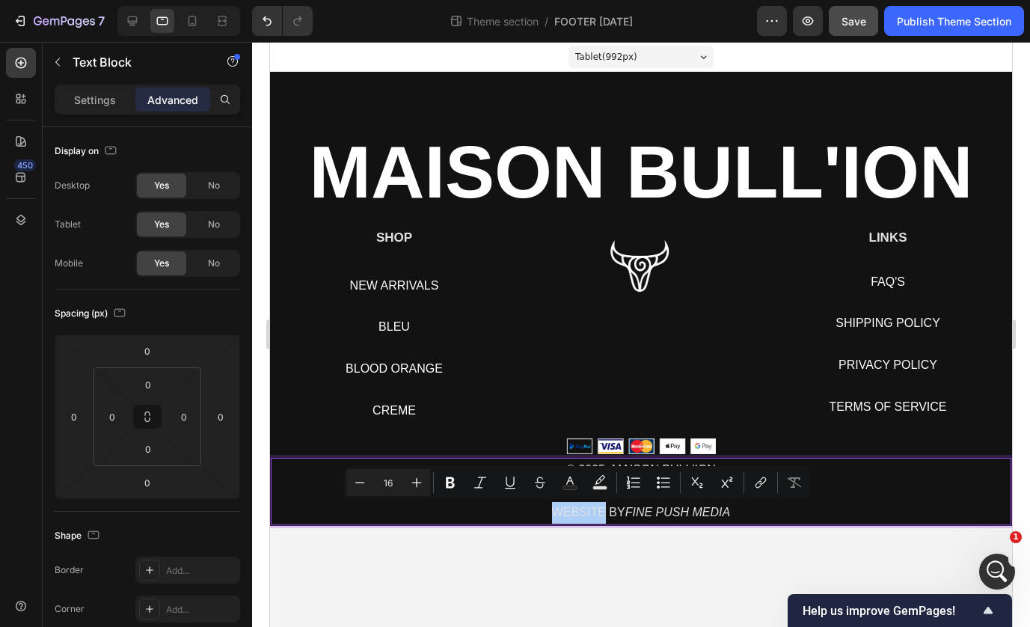
click at [859, 12] on button "Save" at bounding box center [852, 21] width 49 height 30
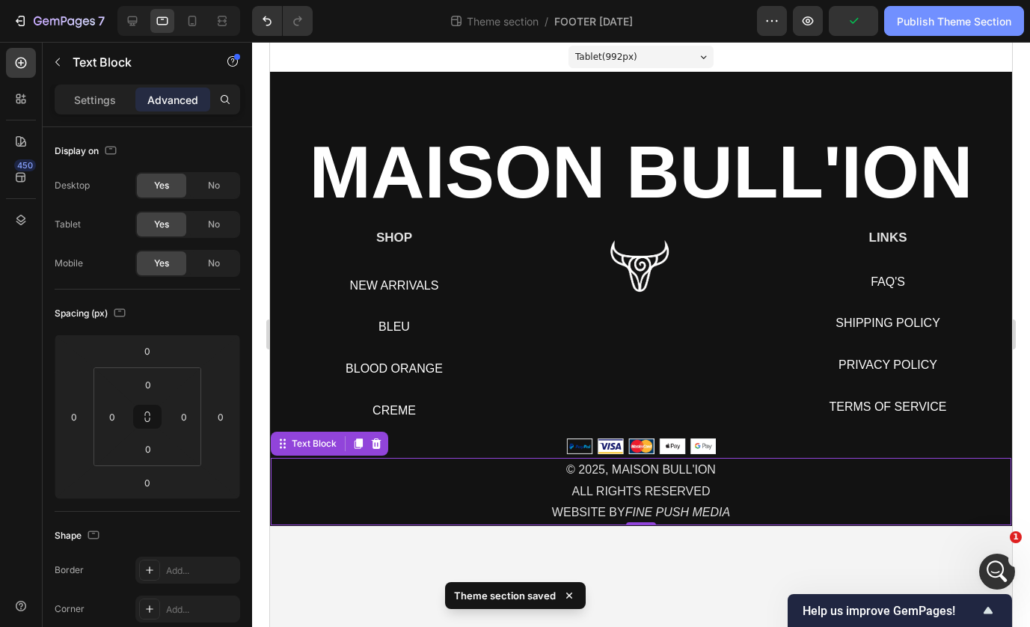
click at [911, 25] on div "Publish Theme Section" at bounding box center [953, 21] width 114 height 16
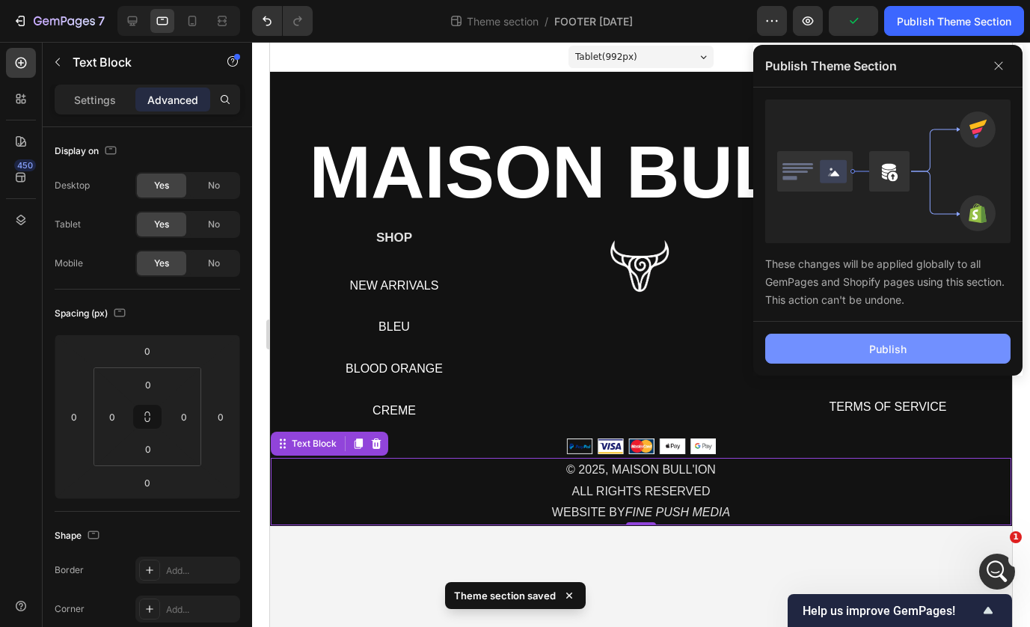
click at [824, 345] on button "Publish" at bounding box center [887, 348] width 245 height 30
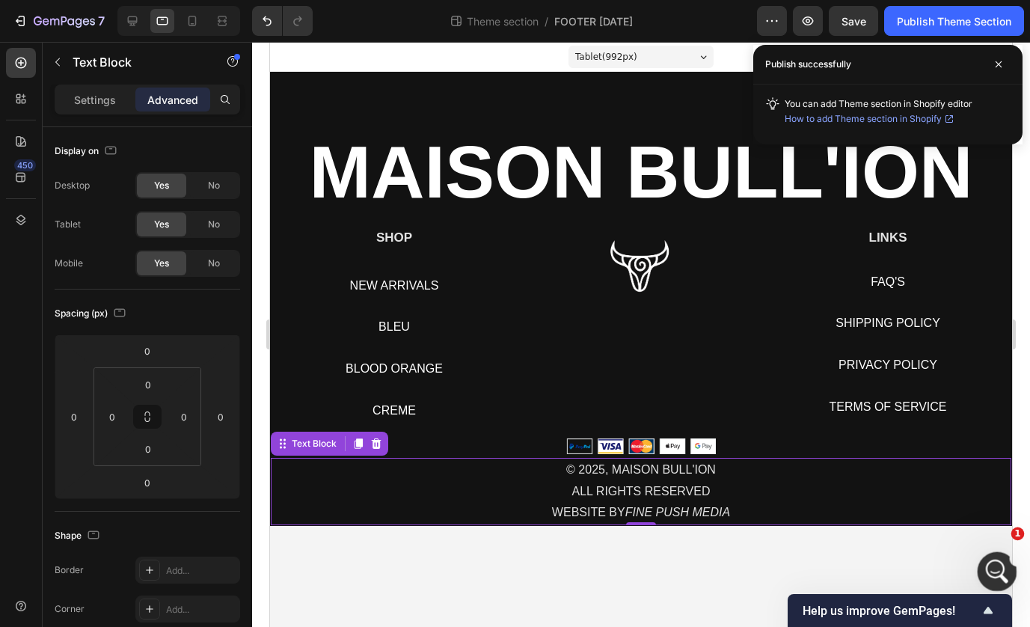
click at [986, 562] on div "Open Intercom Messenger" at bounding box center [994, 568] width 49 height 49
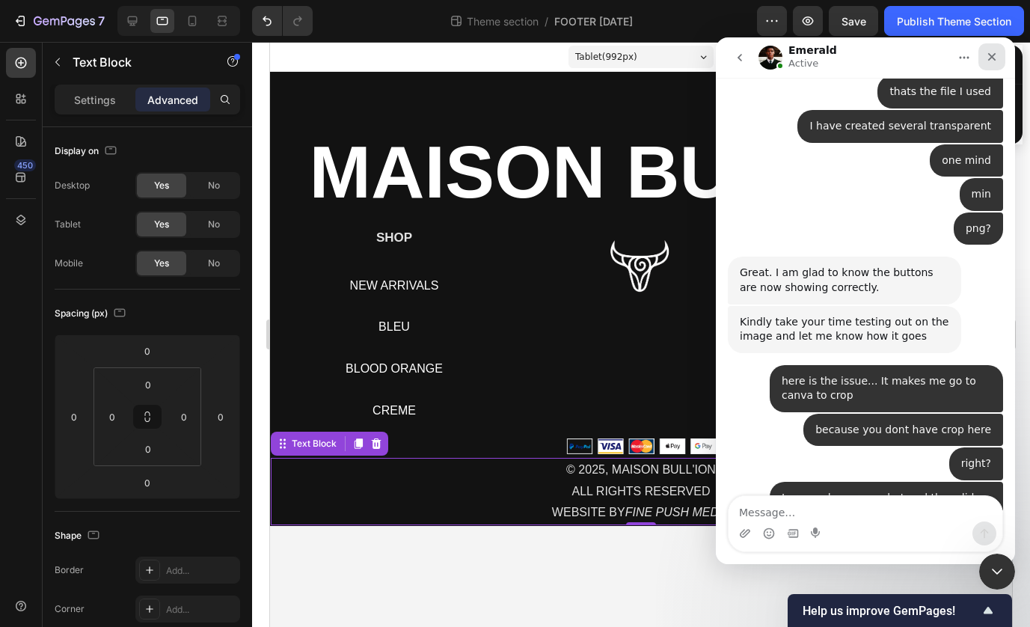
click at [993, 49] on div "Close" at bounding box center [991, 56] width 27 height 27
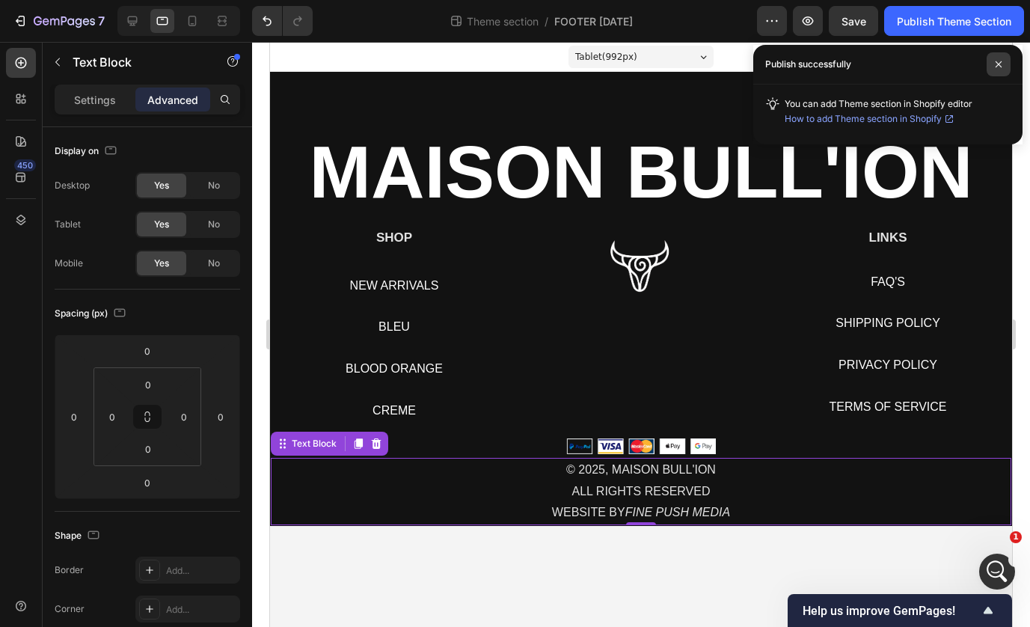
click at [995, 64] on icon at bounding box center [997, 64] width 7 height 7
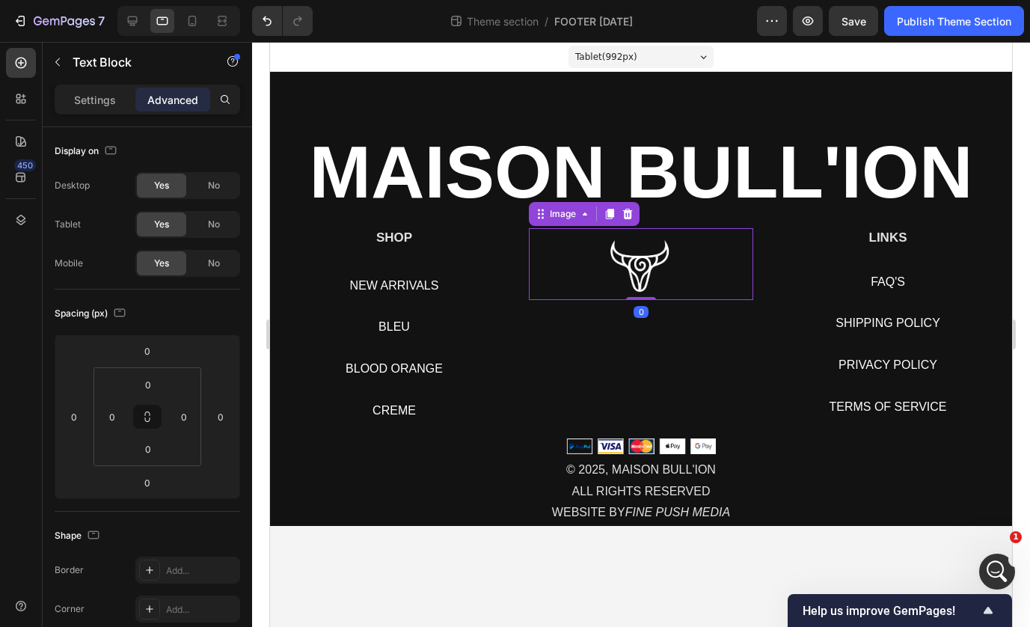
click at [642, 260] on img at bounding box center [641, 264] width 96 height 72
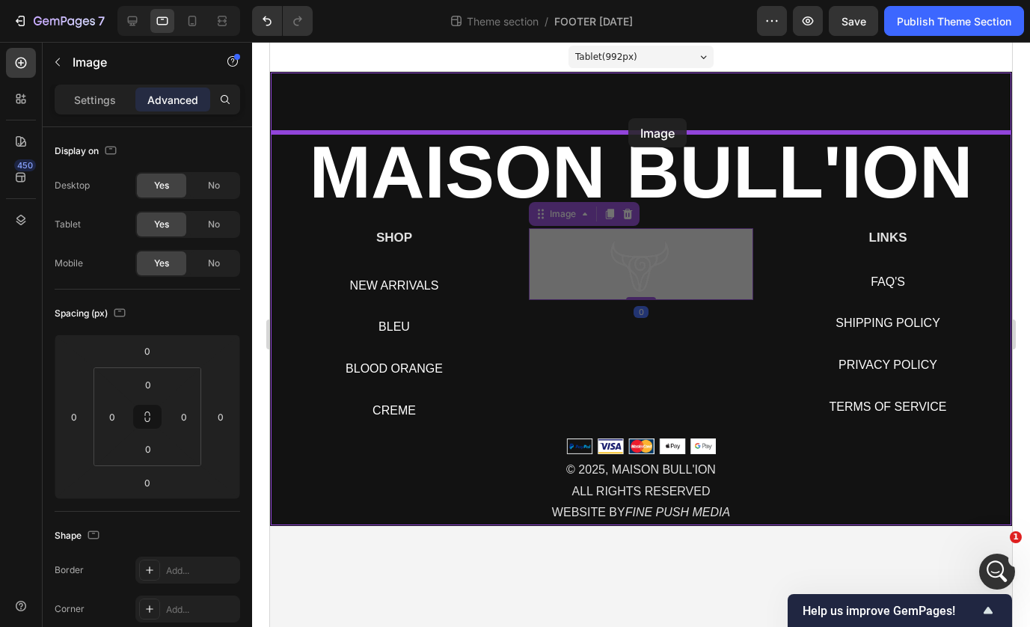
drag, startPoint x: 635, startPoint y: 274, endPoint x: 630, endPoint y: 114, distance: 160.1
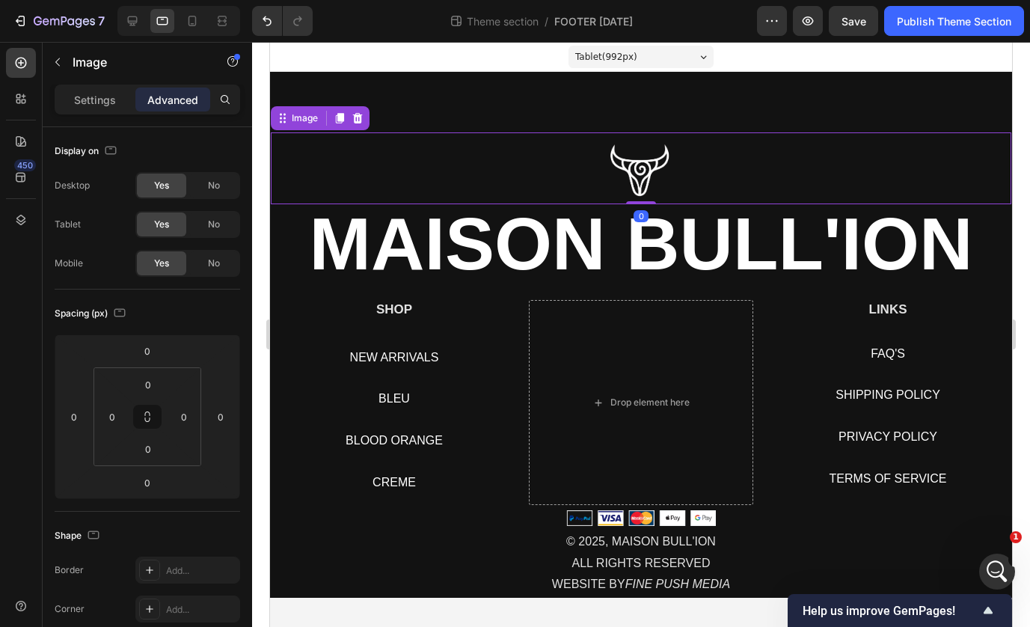
click at [658, 111] on div "Image 0 ⁠⁠⁠⁠⁠⁠⁠ MAISON BULL'ION Heading SHOP Heading NEW ARRIVALS Button BLEU B…" at bounding box center [641, 335] width 742 height 526
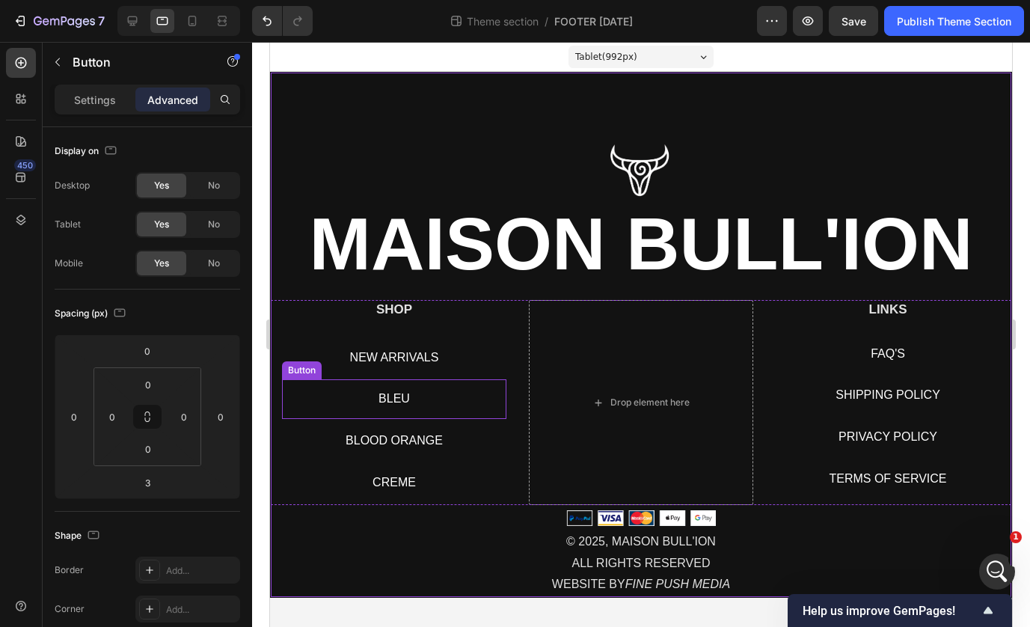
click at [461, 408] on div "BLEU Button" at bounding box center [394, 399] width 224 height 40
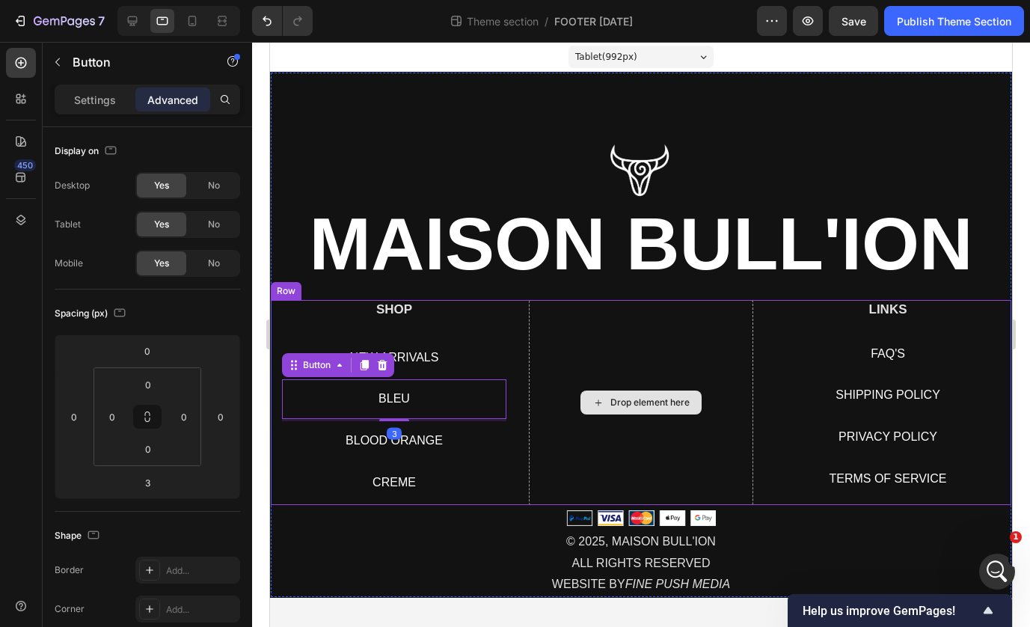
click at [553, 394] on div "Drop element here" at bounding box center [641, 402] width 224 height 204
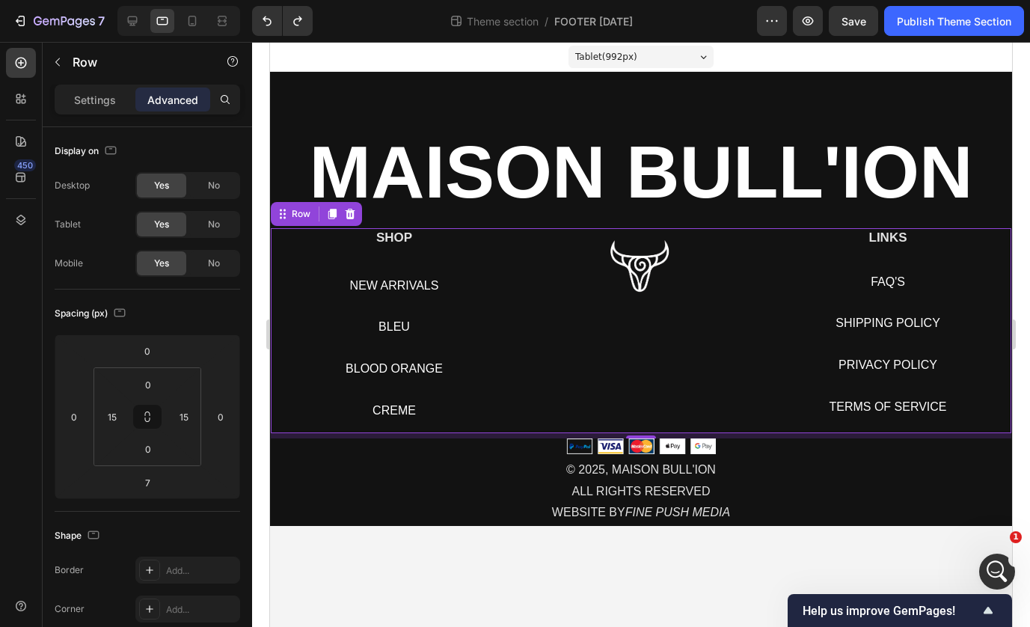
click at [593, 387] on div "Image" at bounding box center [641, 330] width 224 height 204
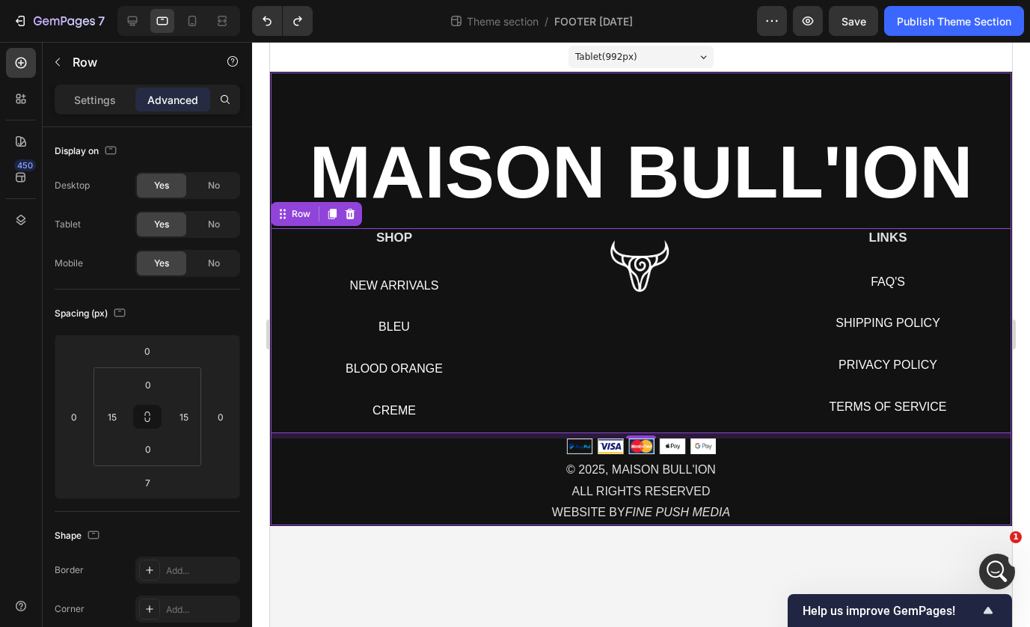
scroll to position [17219, 0]
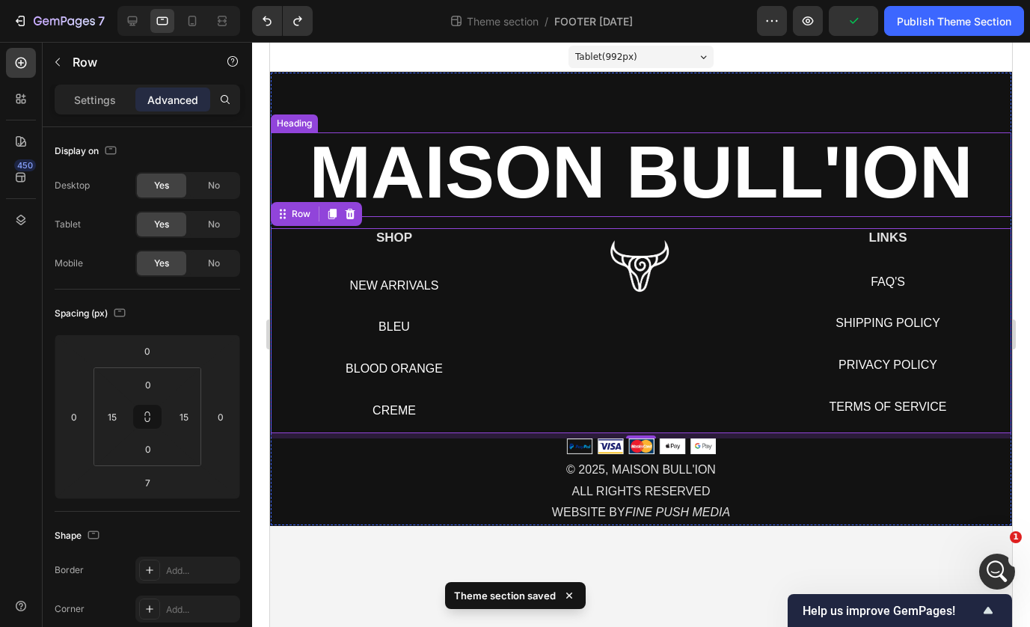
click at [618, 170] on strong "MAISON BULL'ION" at bounding box center [641, 171] width 663 height 83
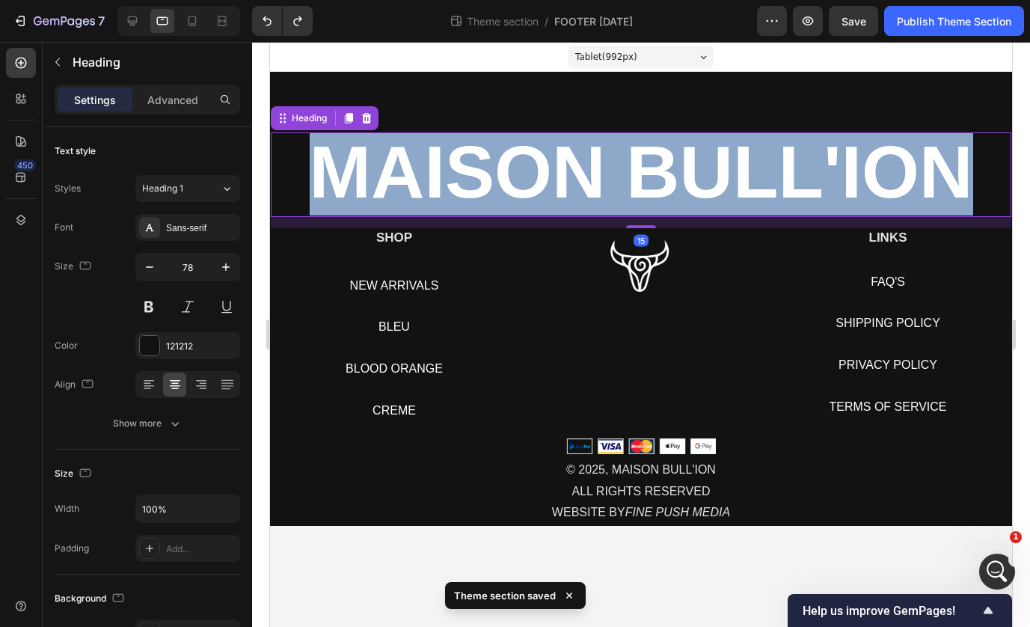
click at [618, 170] on strong "MAISON BULL'ION" at bounding box center [641, 171] width 663 height 83
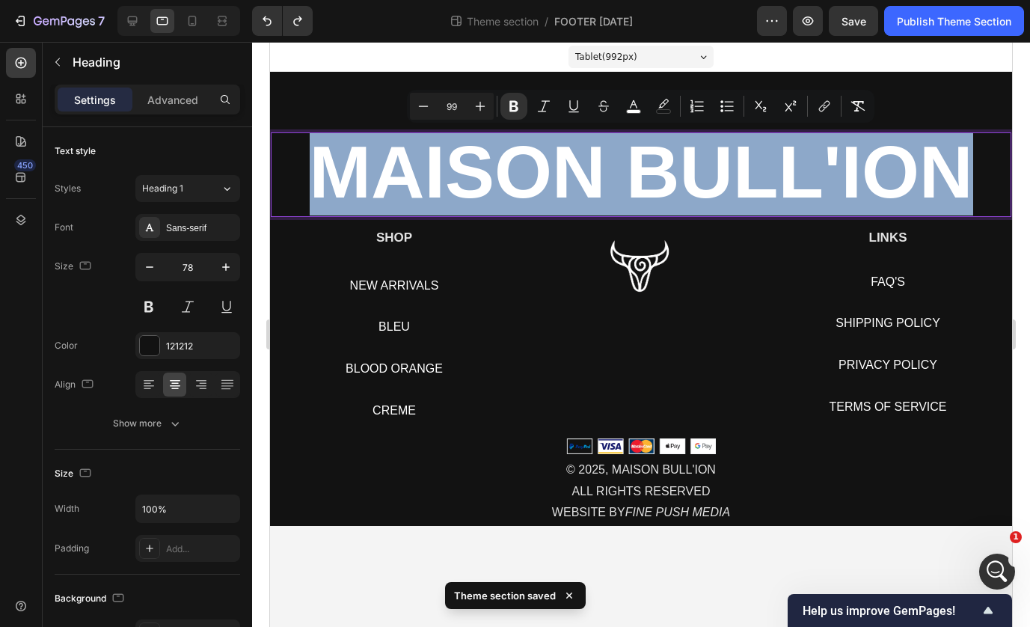
click at [618, 170] on strong "MAISON BULL'ION" at bounding box center [641, 171] width 663 height 83
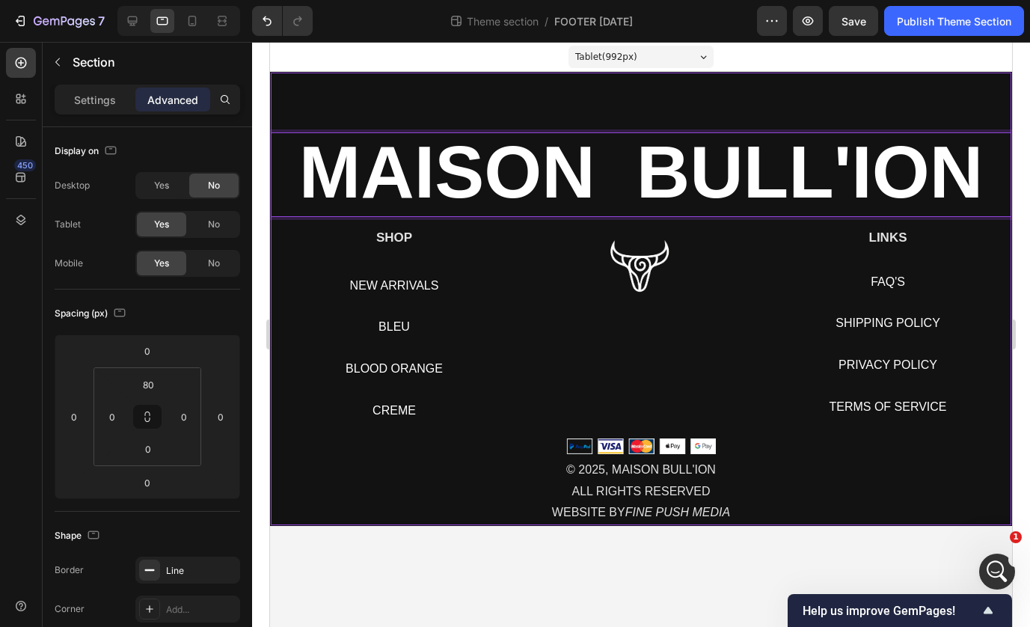
click at [695, 93] on div "MAISON BULL'ION Heading 15 SHOP Heading NEW ARRIVALS Button BLEU Button BLOOD O…" at bounding box center [641, 299] width 742 height 454
click at [631, 147] on strong "MAISON BULL'ION" at bounding box center [641, 171] width 684 height 83
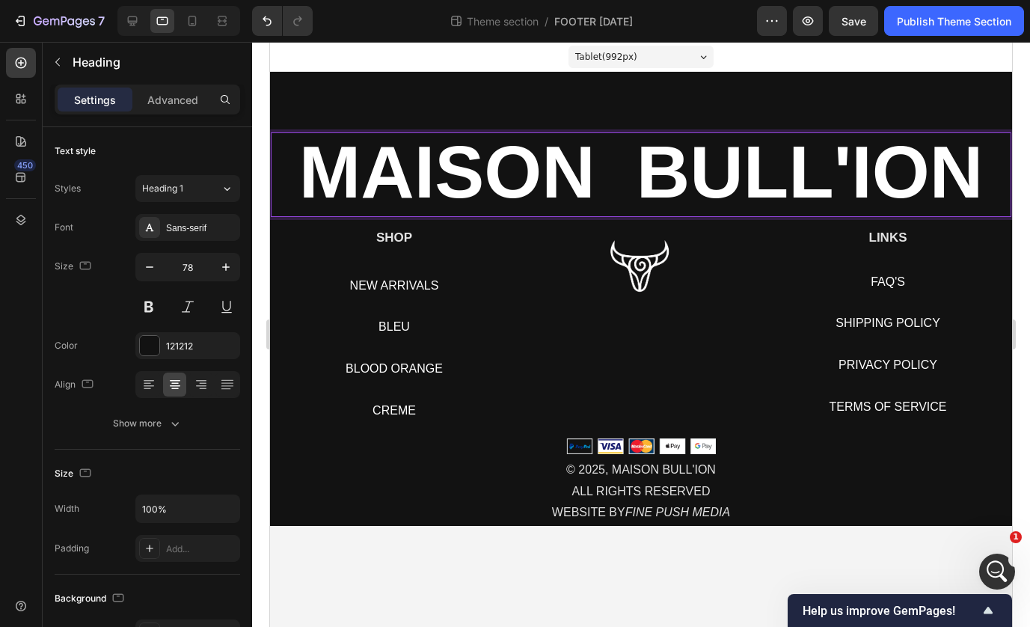
click at [630, 173] on strong "MAISON BULL'ION" at bounding box center [641, 171] width 684 height 83
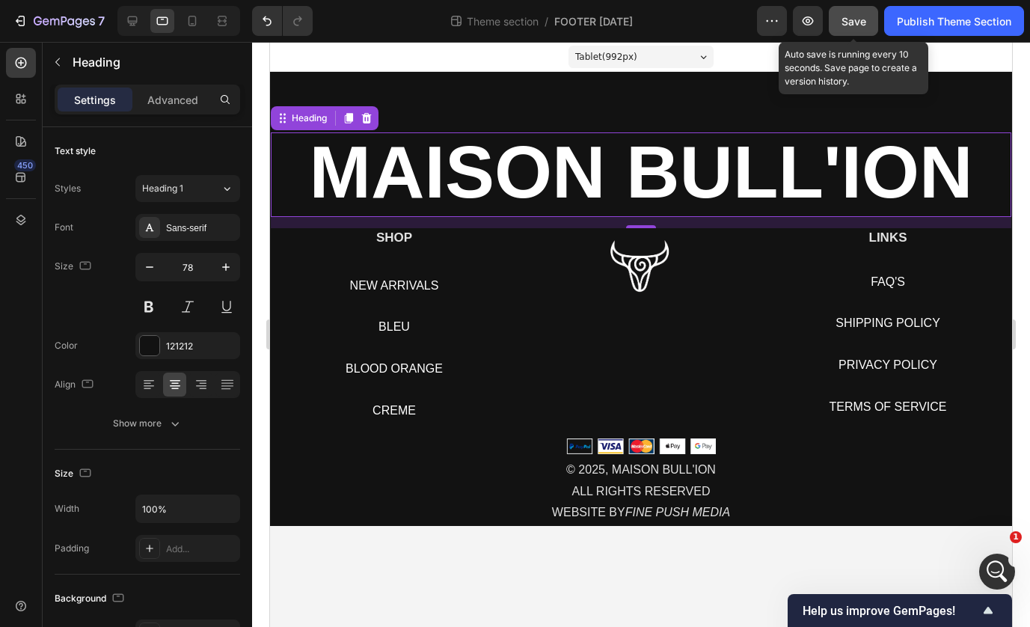
click at [867, 11] on button "Save" at bounding box center [852, 21] width 49 height 30
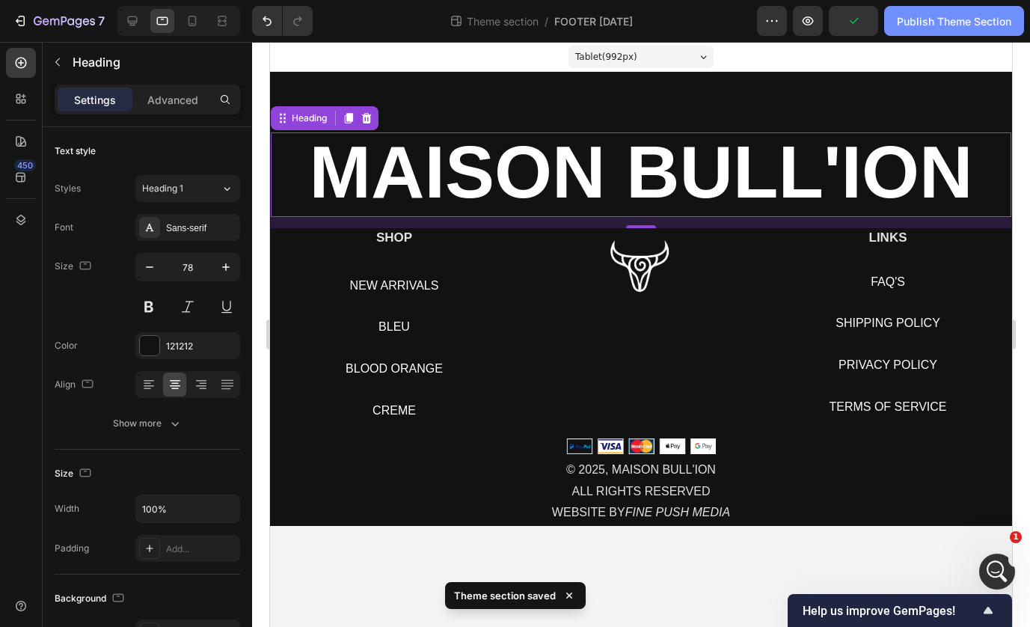
click at [905, 23] on div "Publish Theme Section" at bounding box center [953, 21] width 114 height 16
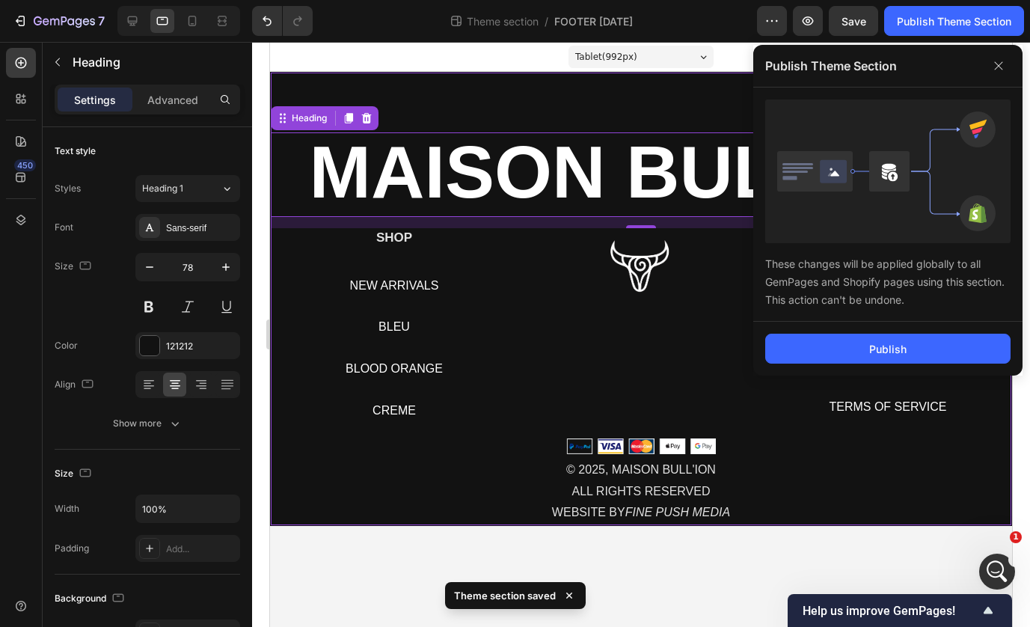
click at [703, 101] on div "⁠⁠⁠⁠⁠⁠⁠ MAISON BULL'ION Heading 15 SHOP Heading NEW ARRIVALS Button BLEU Button…" at bounding box center [641, 299] width 742 height 454
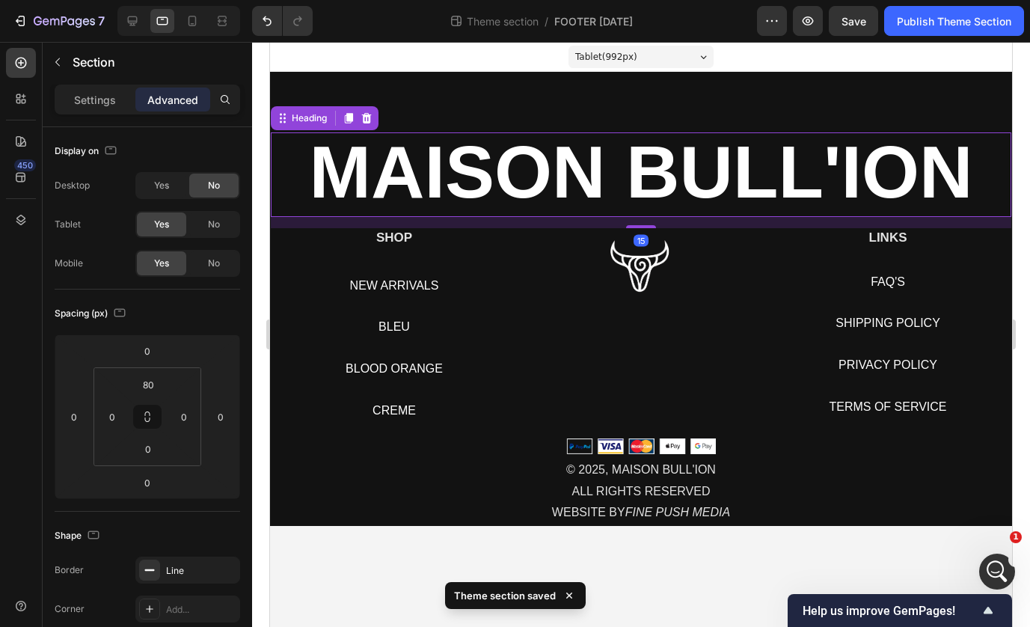
click at [612, 164] on strong "MAISON BULL'ION" at bounding box center [641, 171] width 663 height 83
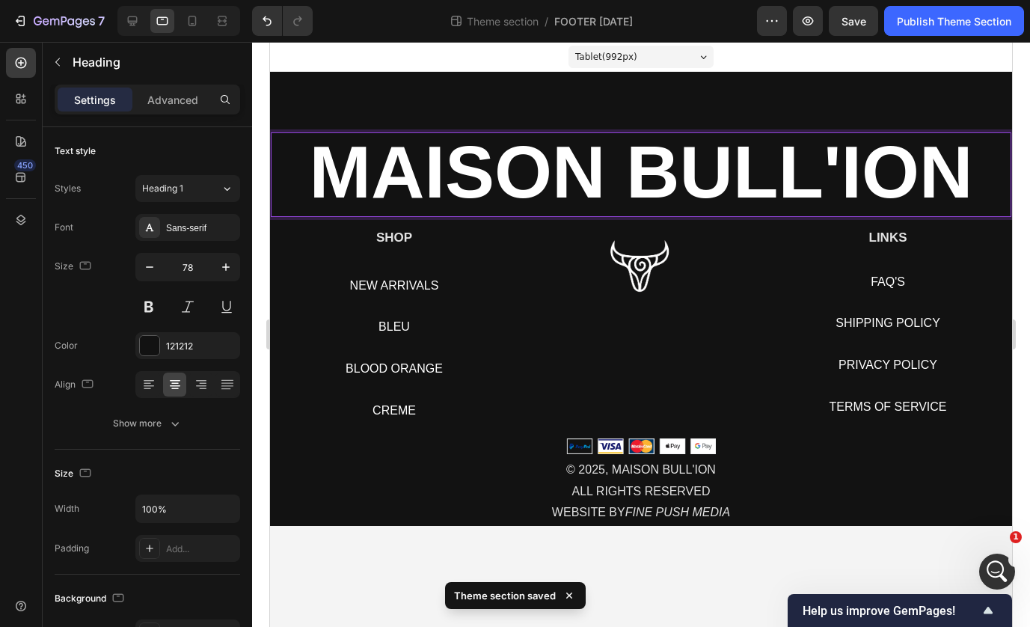
click at [612, 164] on strong "MAISON BULL'ION" at bounding box center [641, 171] width 663 height 83
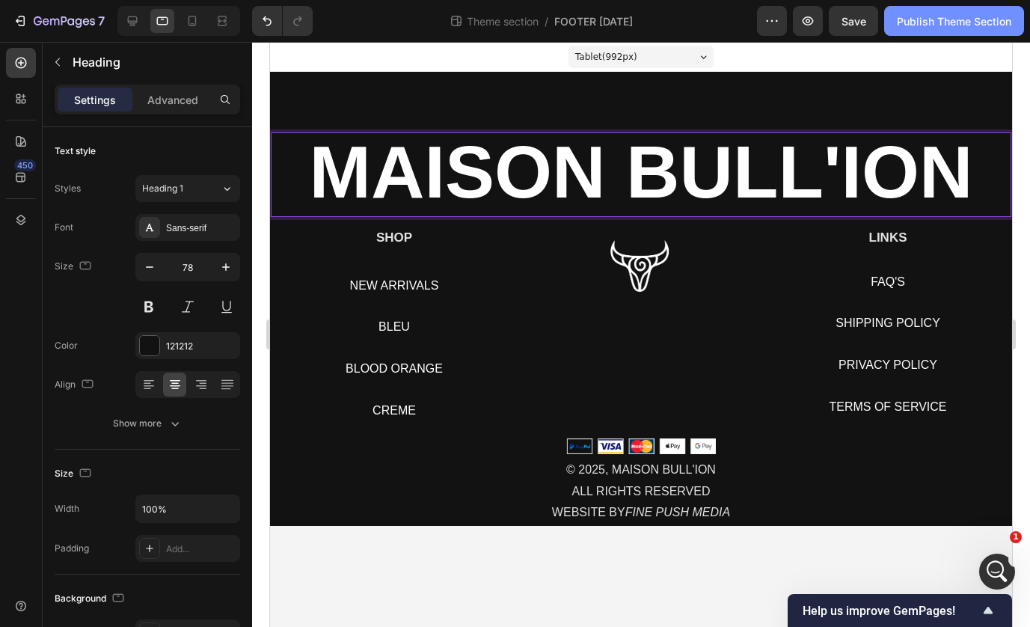
click at [932, 34] on button "Publish Theme Section" at bounding box center [954, 21] width 140 height 30
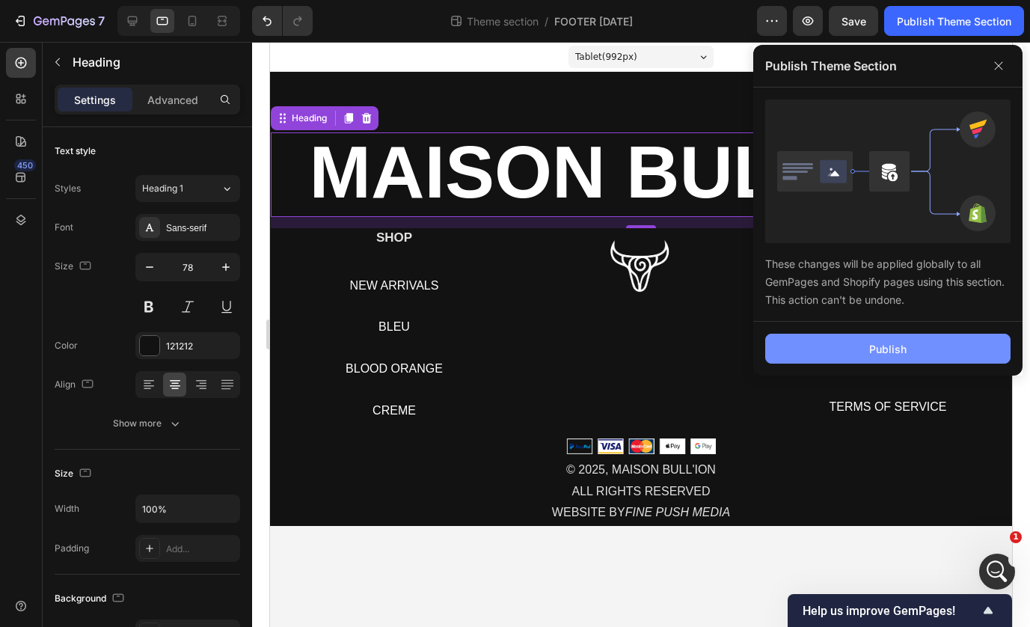
click at [868, 350] on button "Publish" at bounding box center [887, 348] width 245 height 30
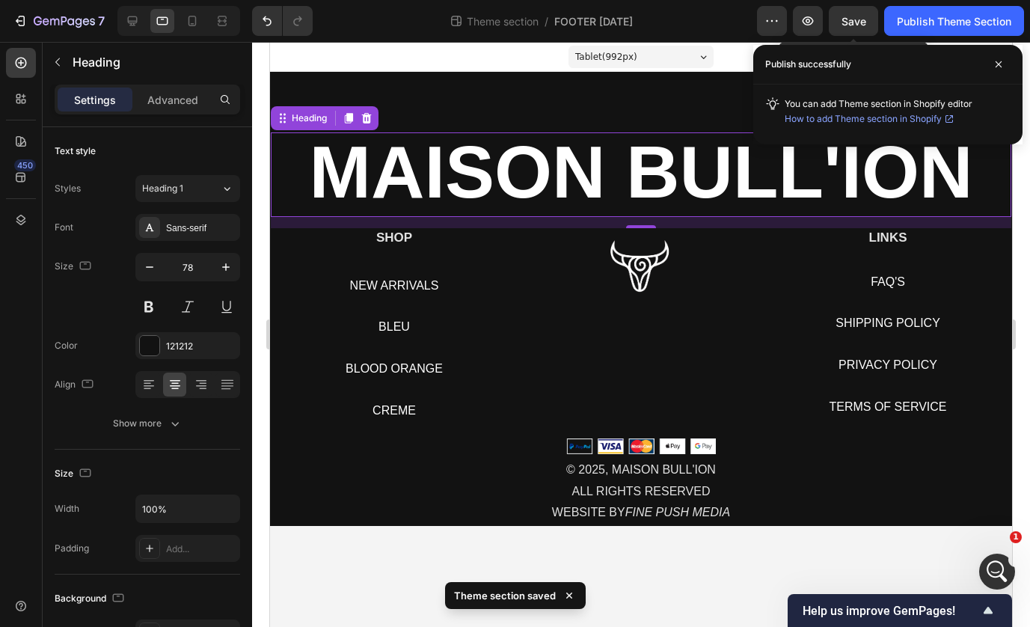
click at [862, 19] on span "Save" at bounding box center [853, 21] width 25 height 13
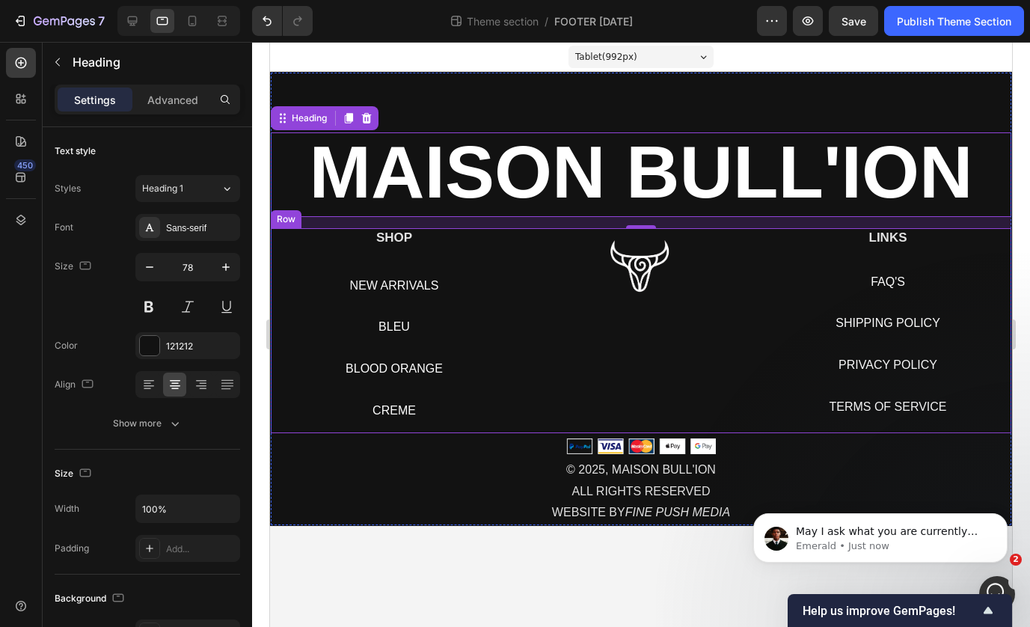
scroll to position [17235, 0]
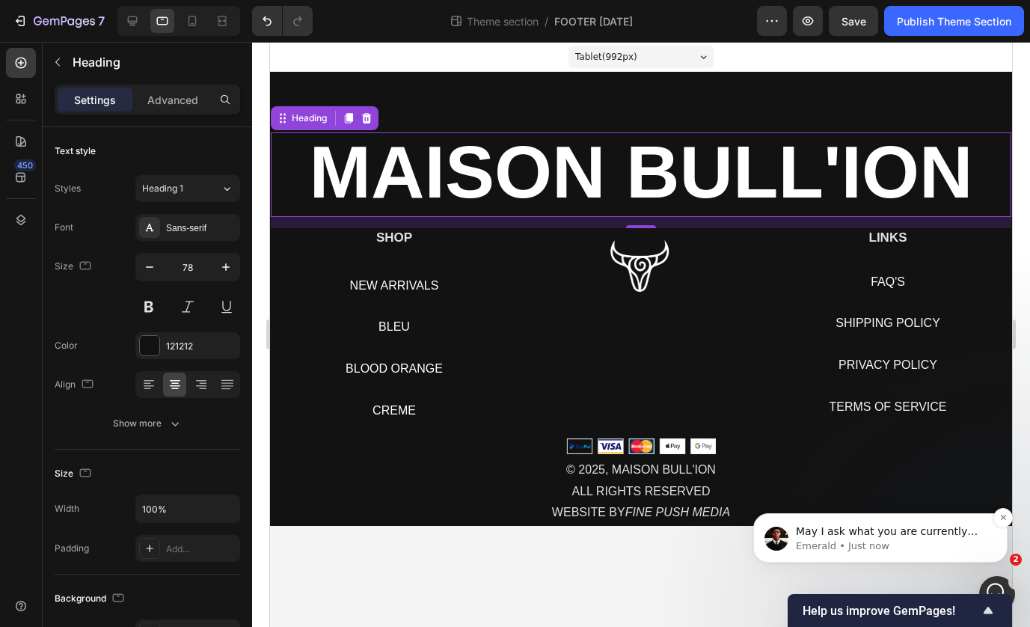
click at [846, 540] on p "Emerald • Just now" at bounding box center [892, 545] width 193 height 13
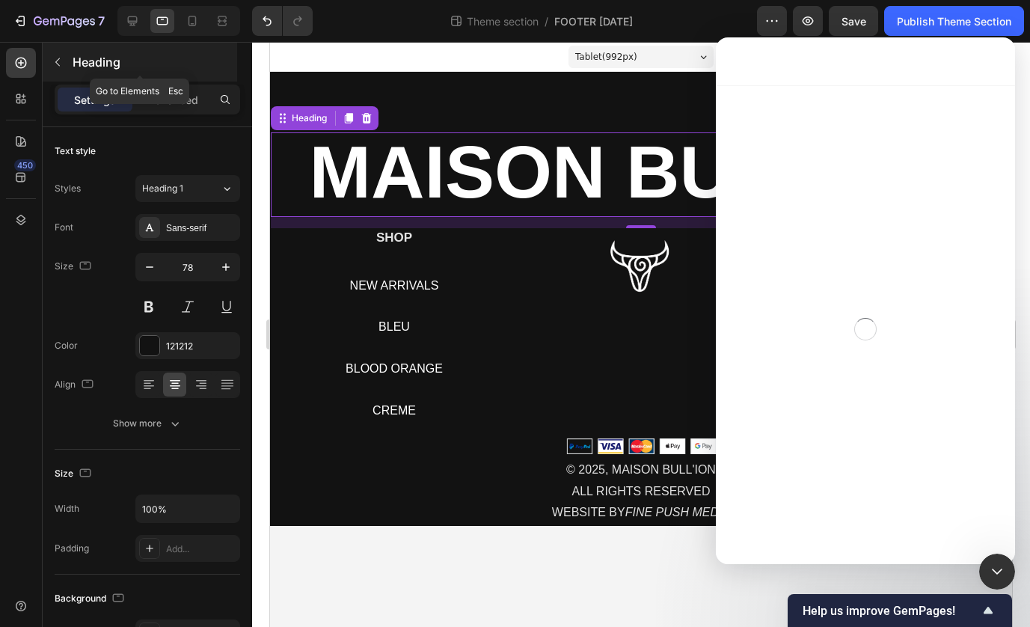
click at [59, 67] on icon "button" at bounding box center [58, 62] width 12 height 12
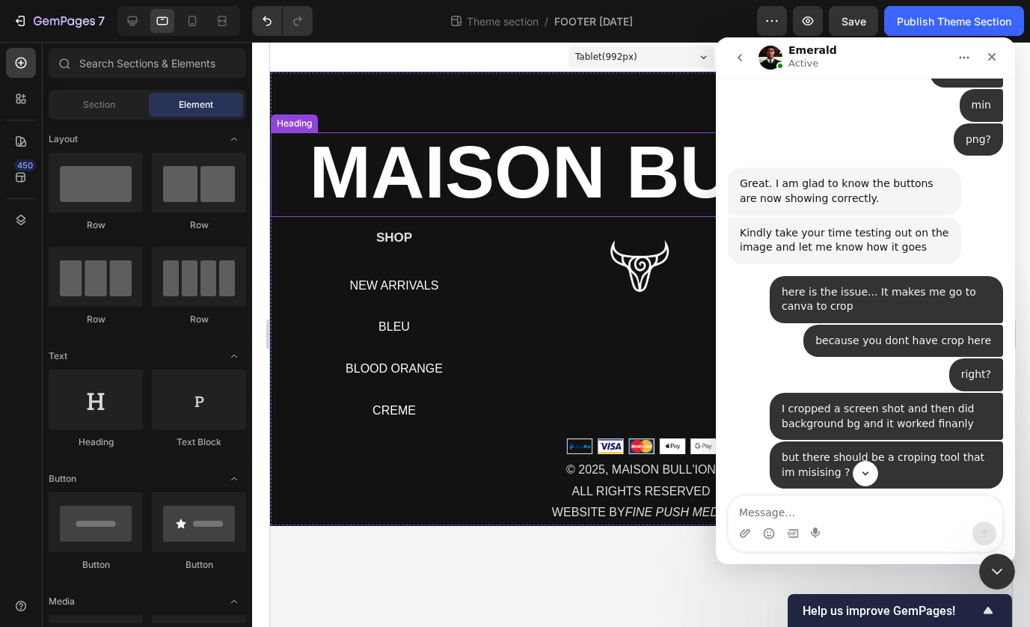
scroll to position [17260, 0]
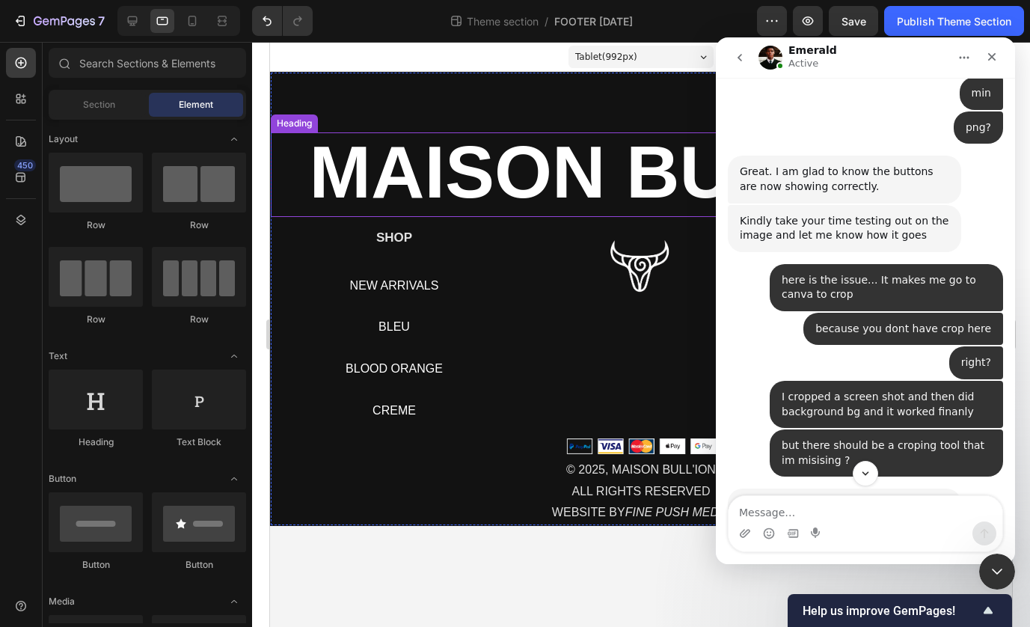
click at [461, 153] on strong "MAISON BULL'ION" at bounding box center [641, 171] width 663 height 83
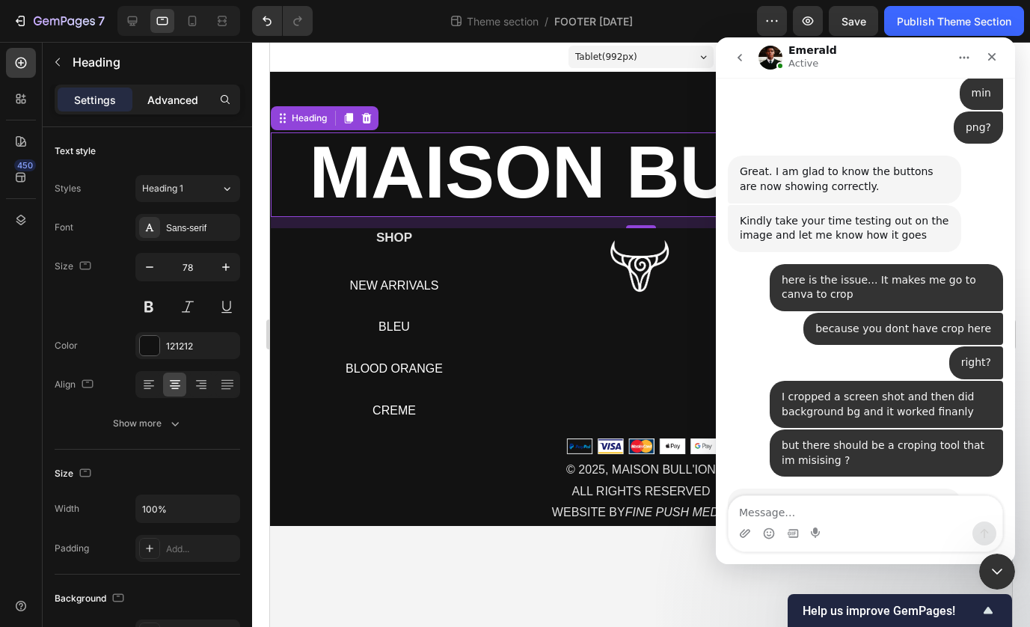
click at [173, 93] on p "Advanced" at bounding box center [172, 100] width 51 height 16
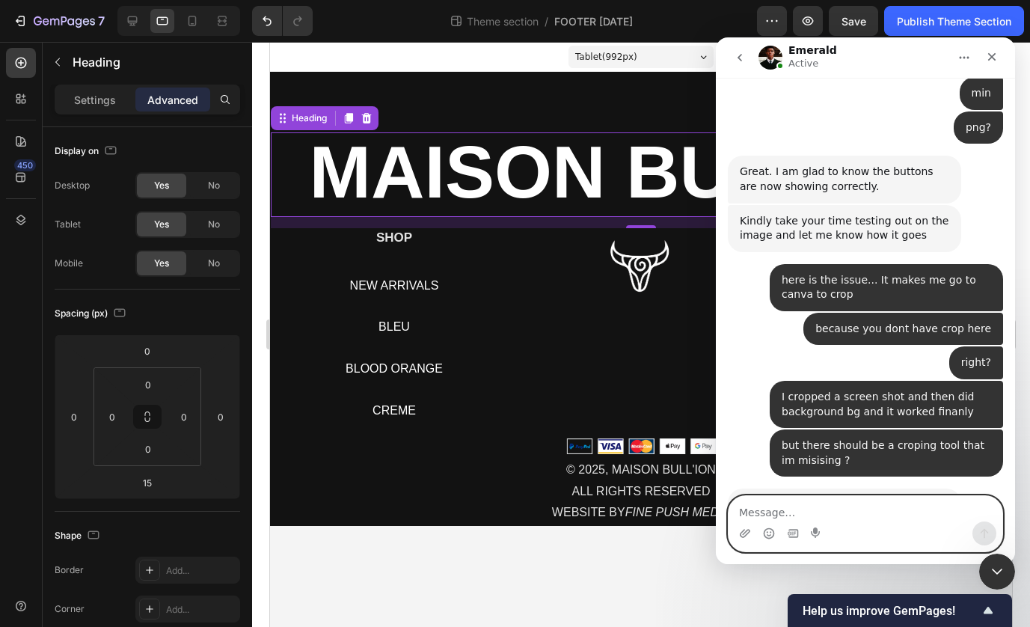
click at [748, 512] on textarea "Message…" at bounding box center [865, 508] width 274 height 25
type textarea "IM trying to design per screen"
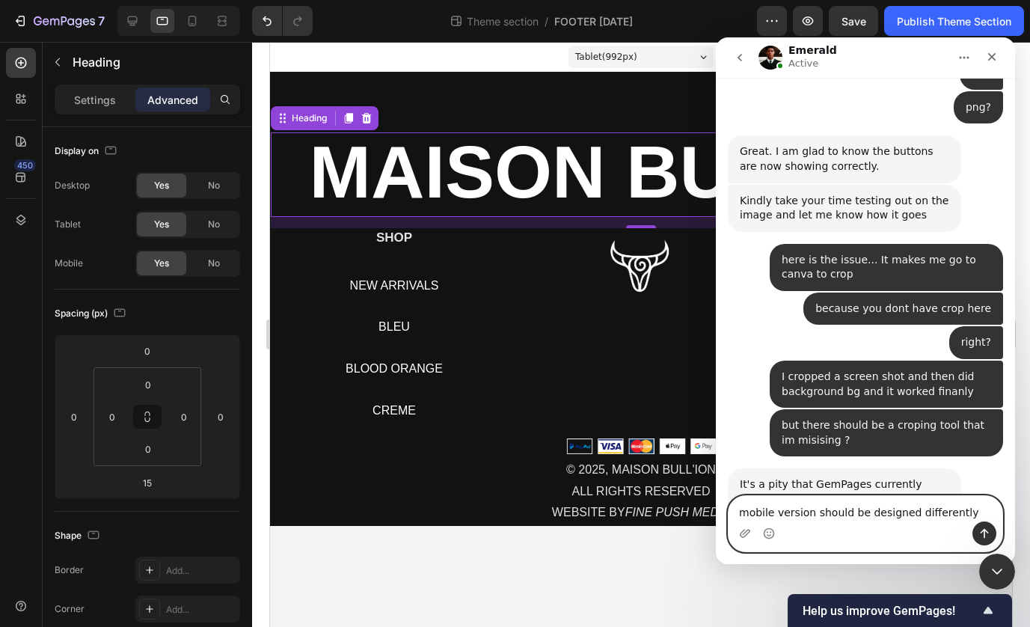
type textarea "mobile version should be designed differently"
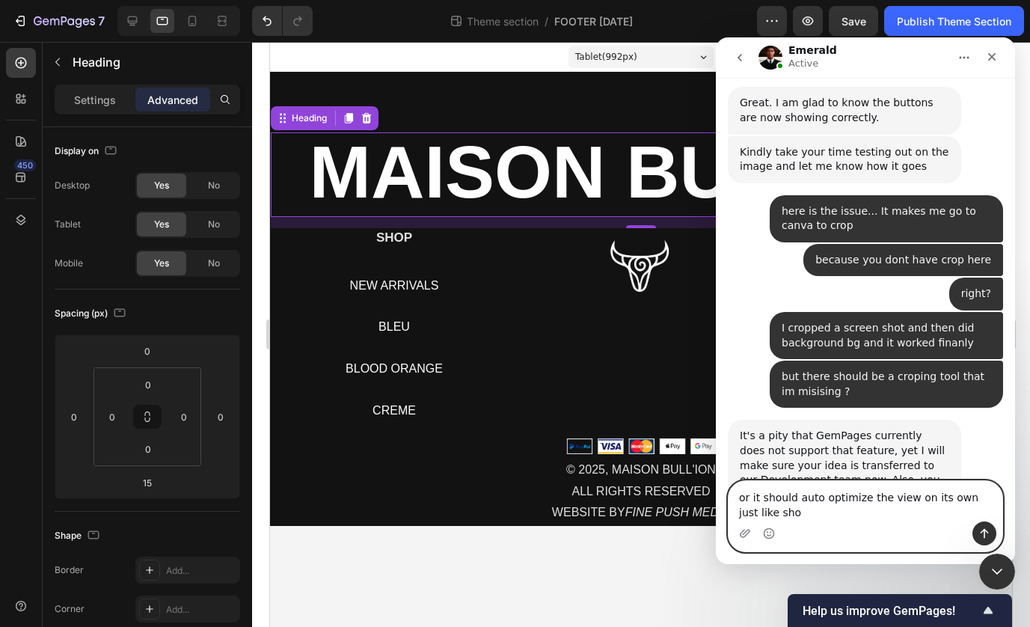
scroll to position [17344, 0]
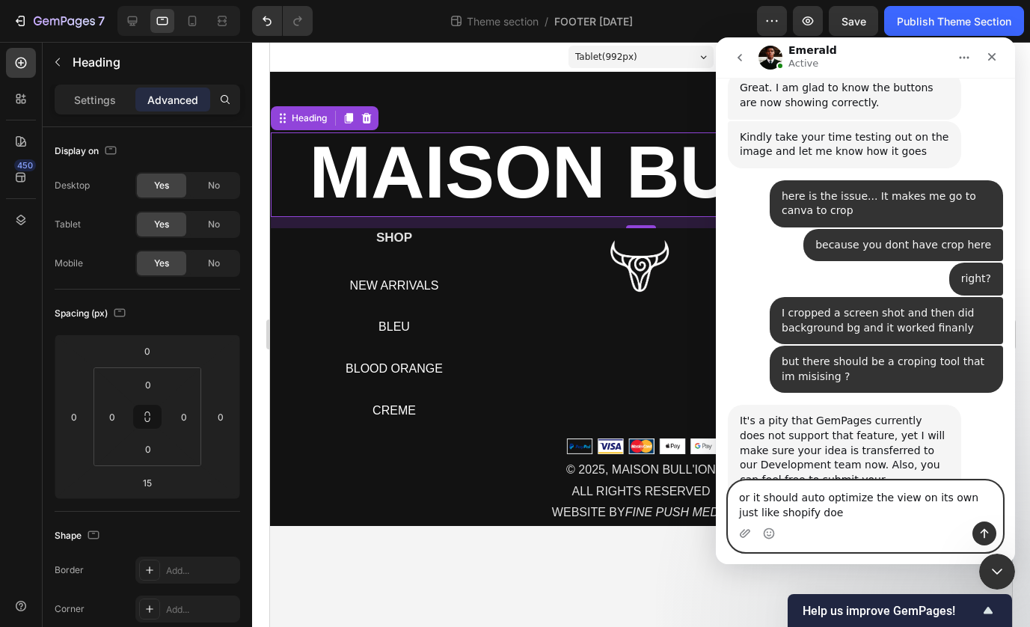
type textarea "or it should auto optimize the view on its own just like shopify does"
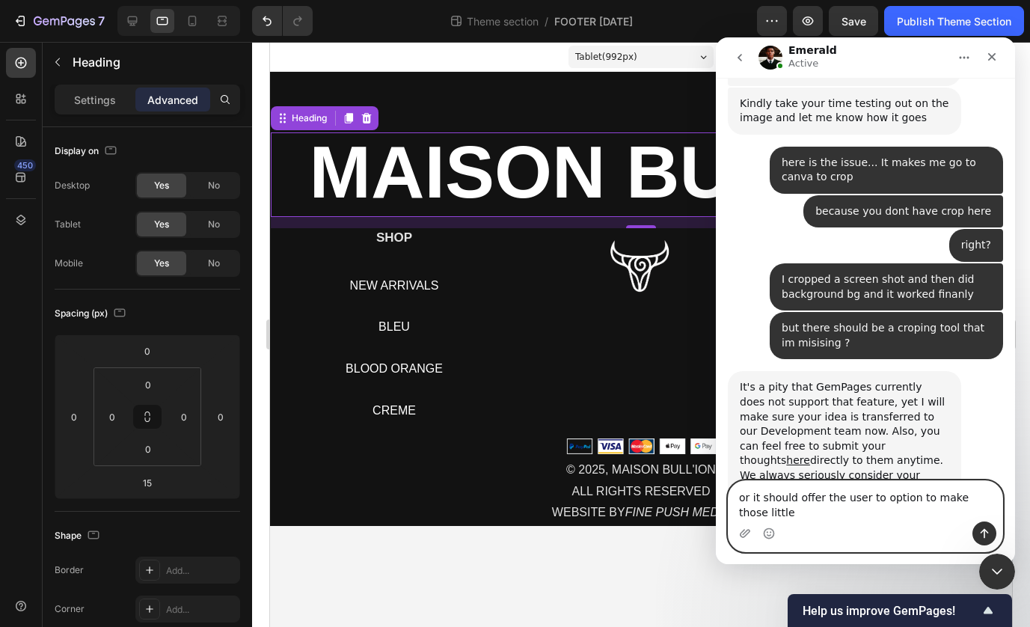
scroll to position [17392, 0]
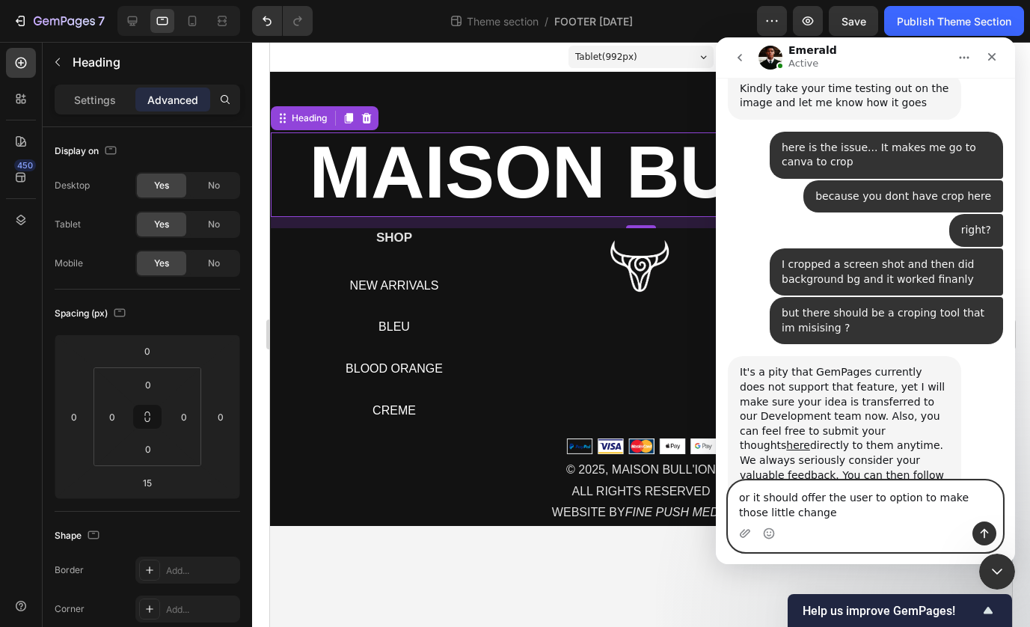
type textarea "or it should offer the user to option to make those little changes"
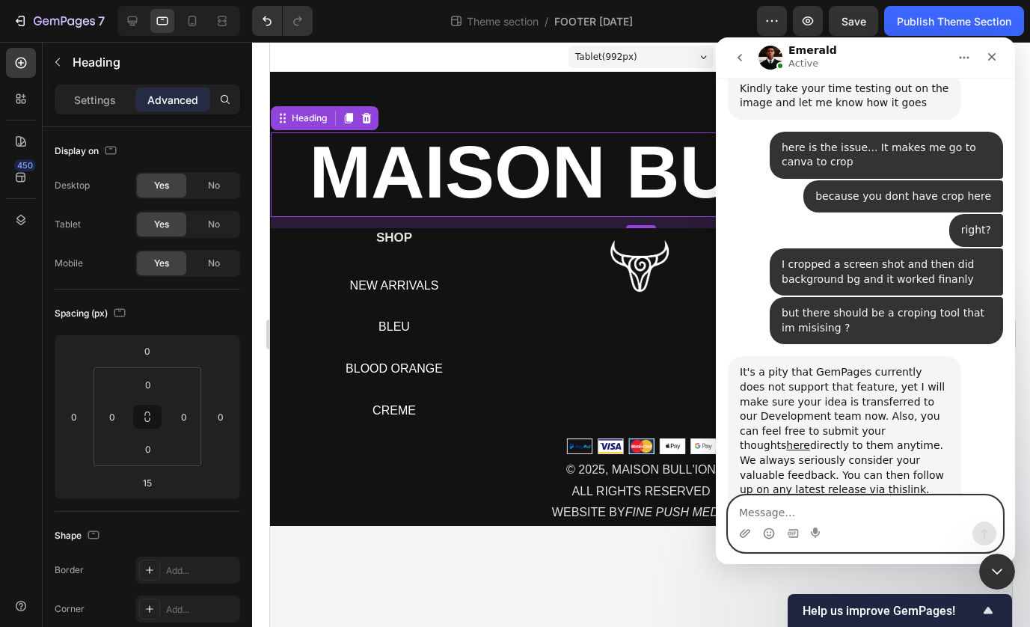
scroll to position [17426, 0]
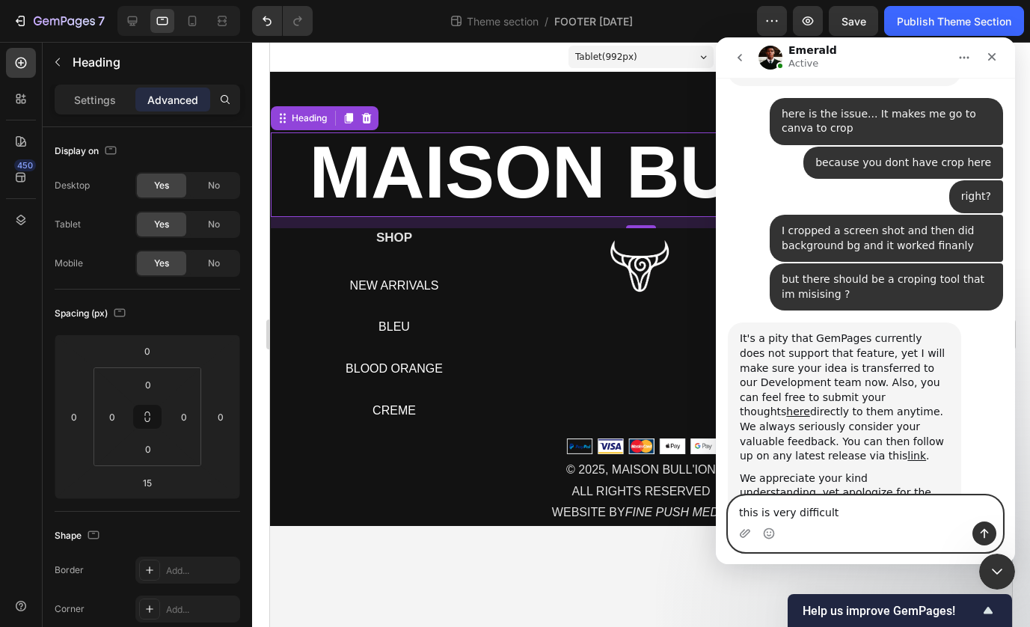
type textarea "this is very difficult"
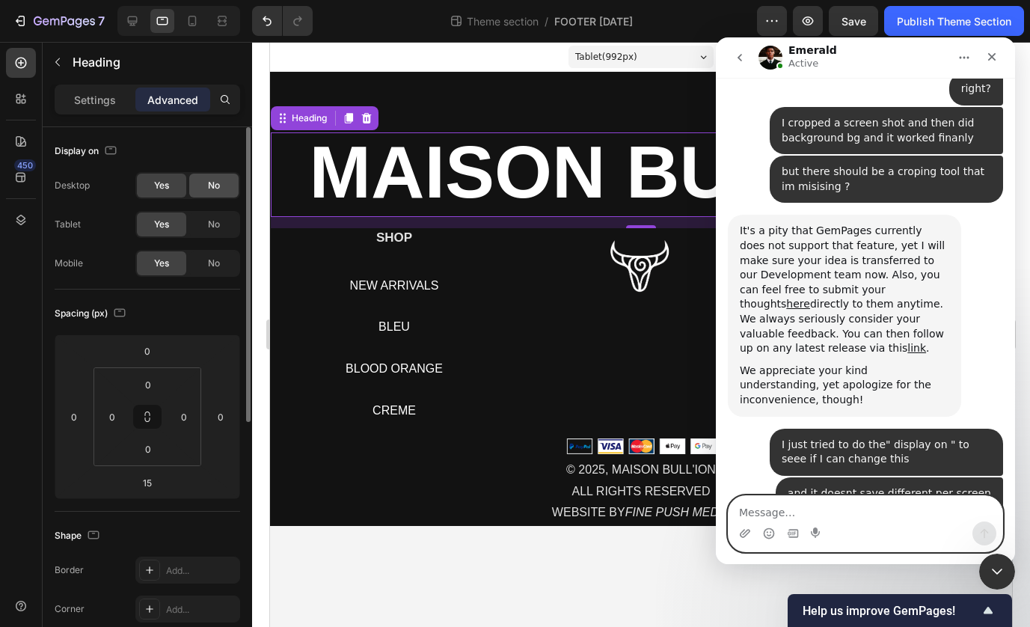
scroll to position [17579, 0]
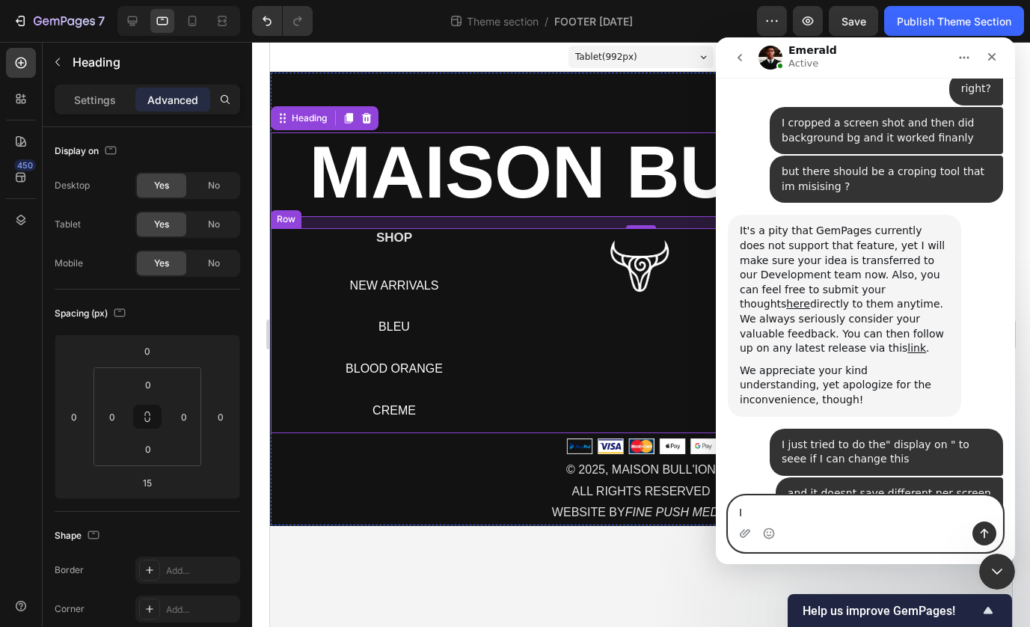
type textarea "I"
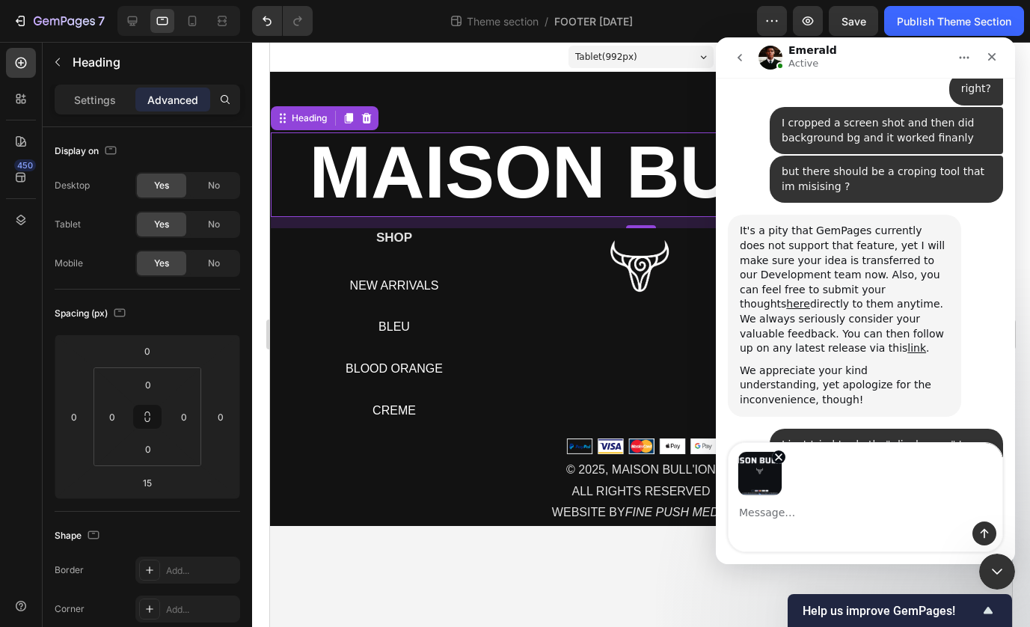
scroll to position [17632, 0]
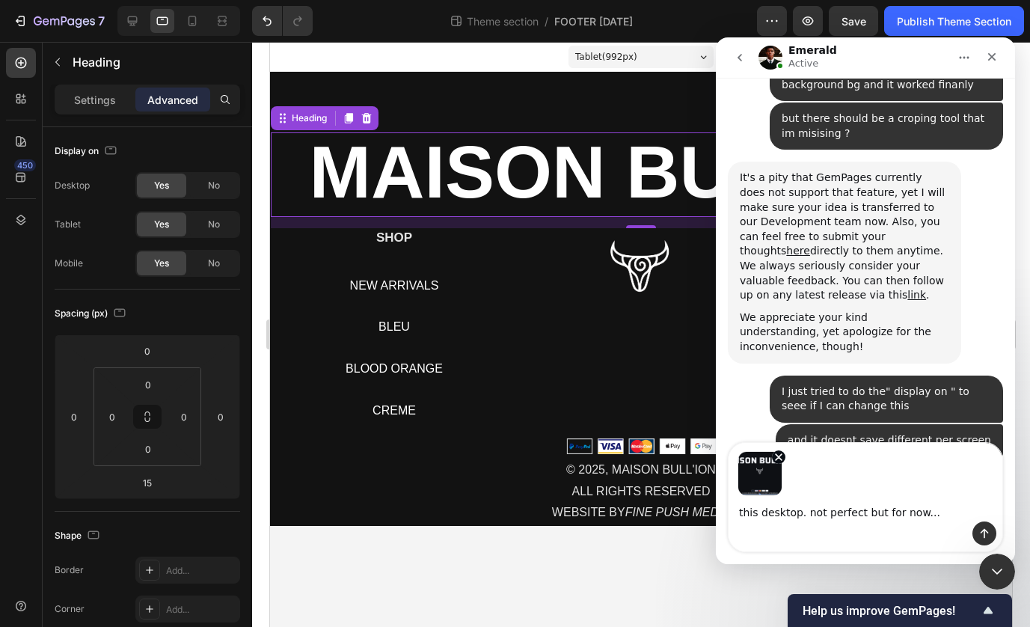
type textarea "this desktop. not perfect but for now..."
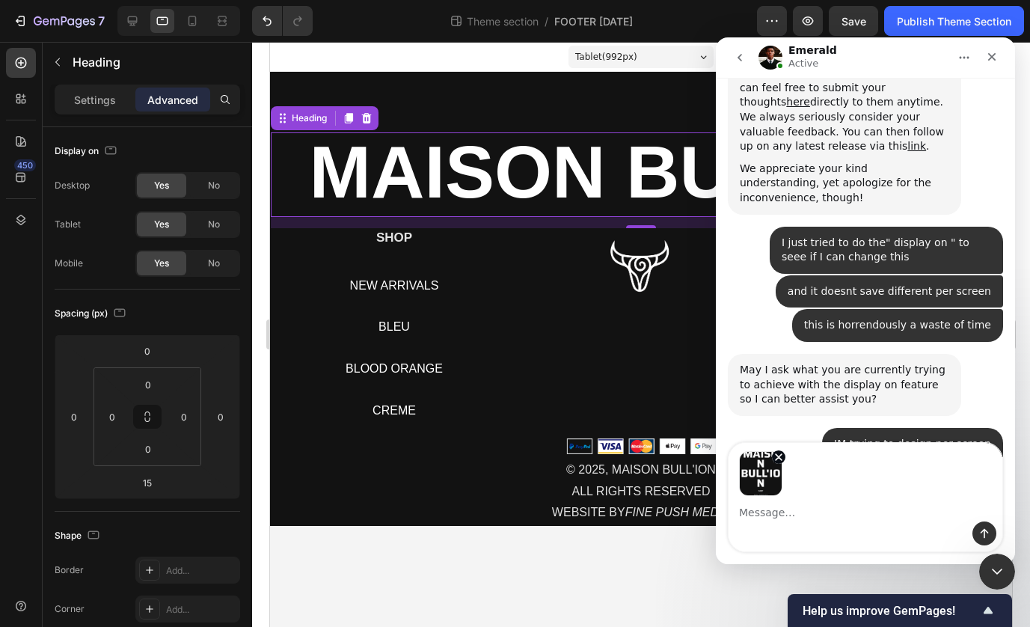
scroll to position [17837, 0]
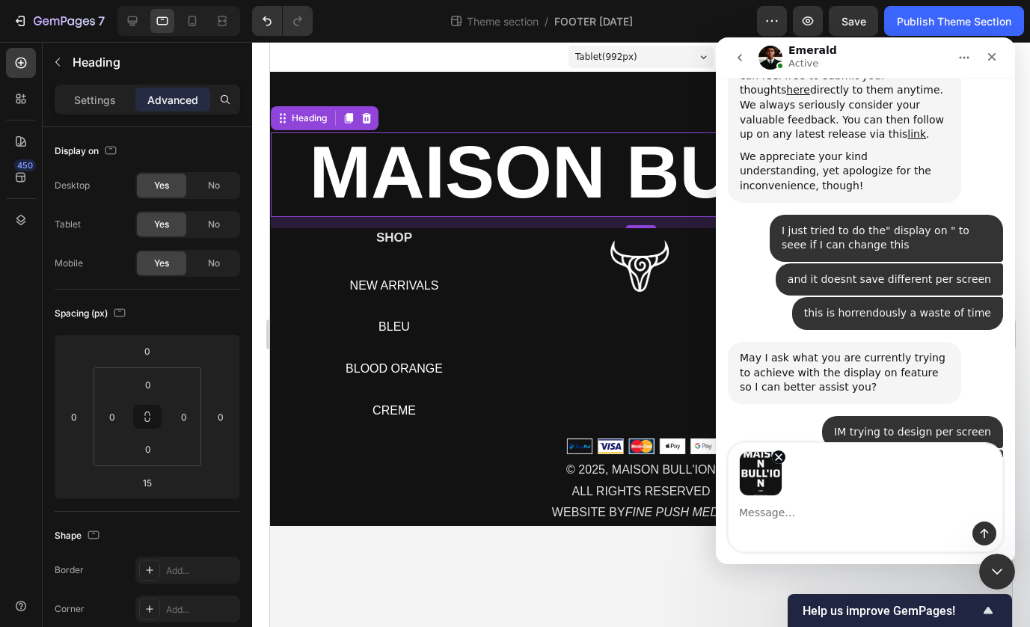
click at [809, 499] on textarea "Message…" at bounding box center [865, 508] width 274 height 25
type textarea "this is mobile"
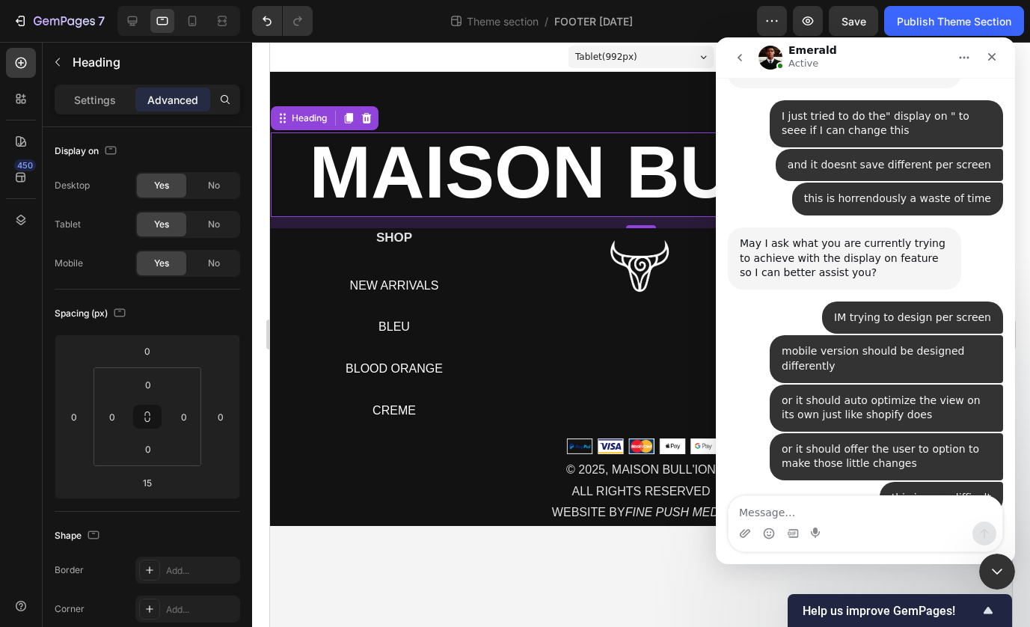
scroll to position [18026, 0]
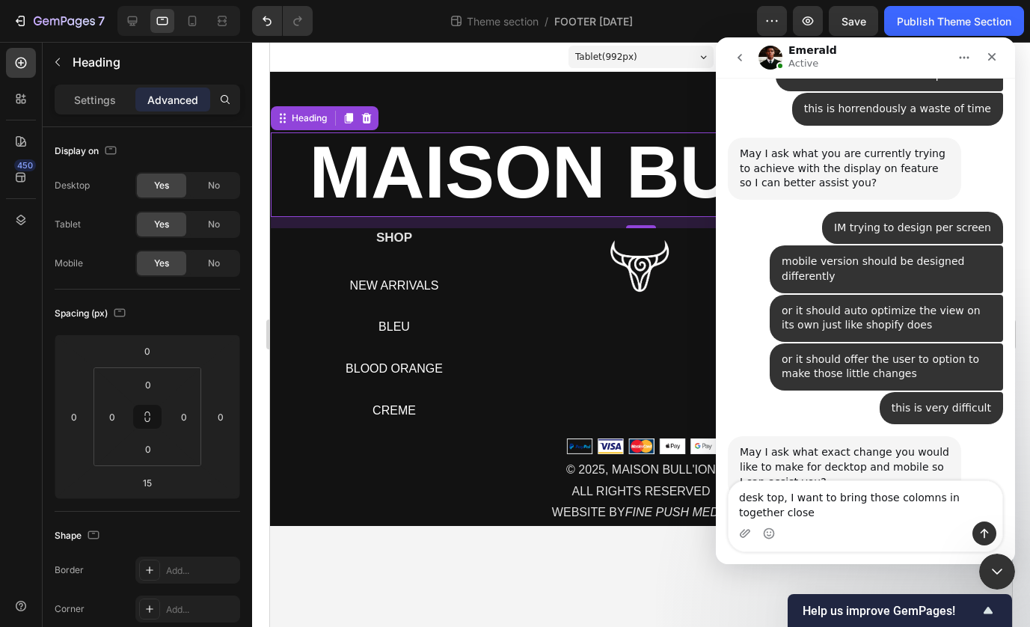
type textarea "desk top, I want to bring those colomns in together closer"
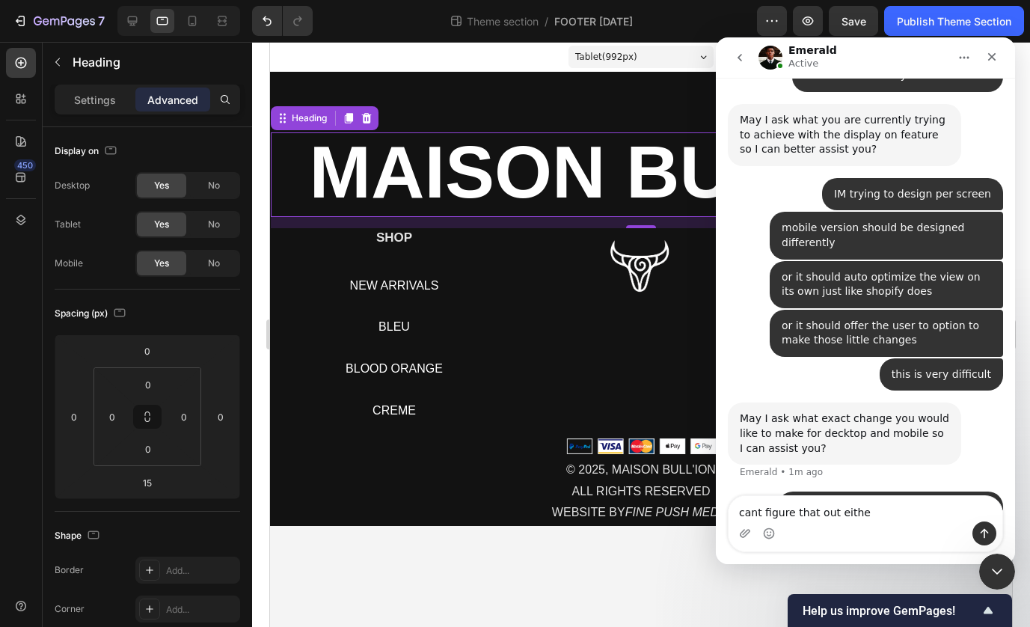
type textarea "cant figure that out either"
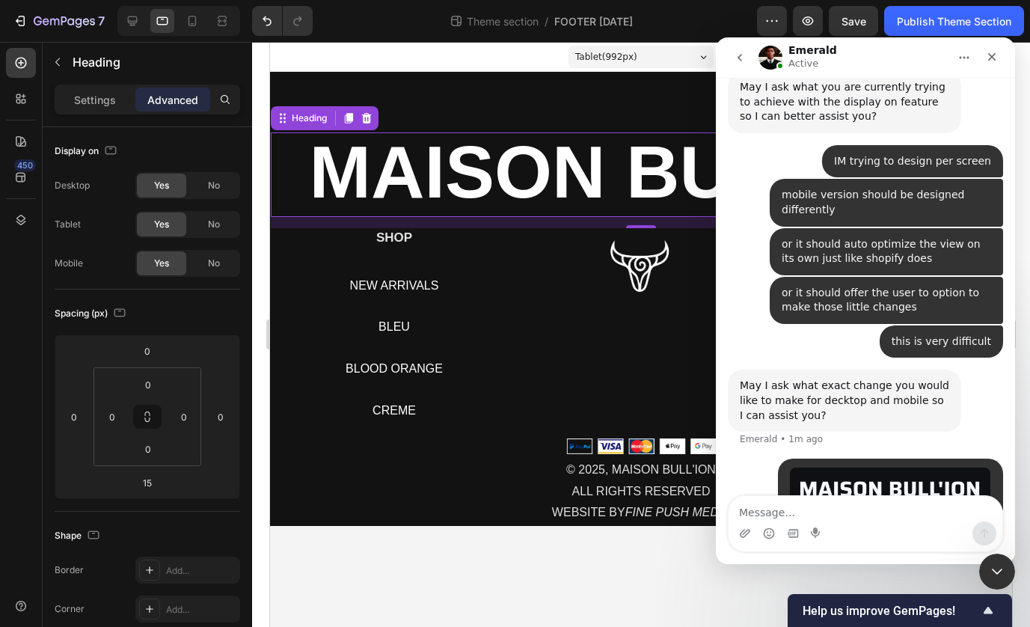
scroll to position [18109, 0]
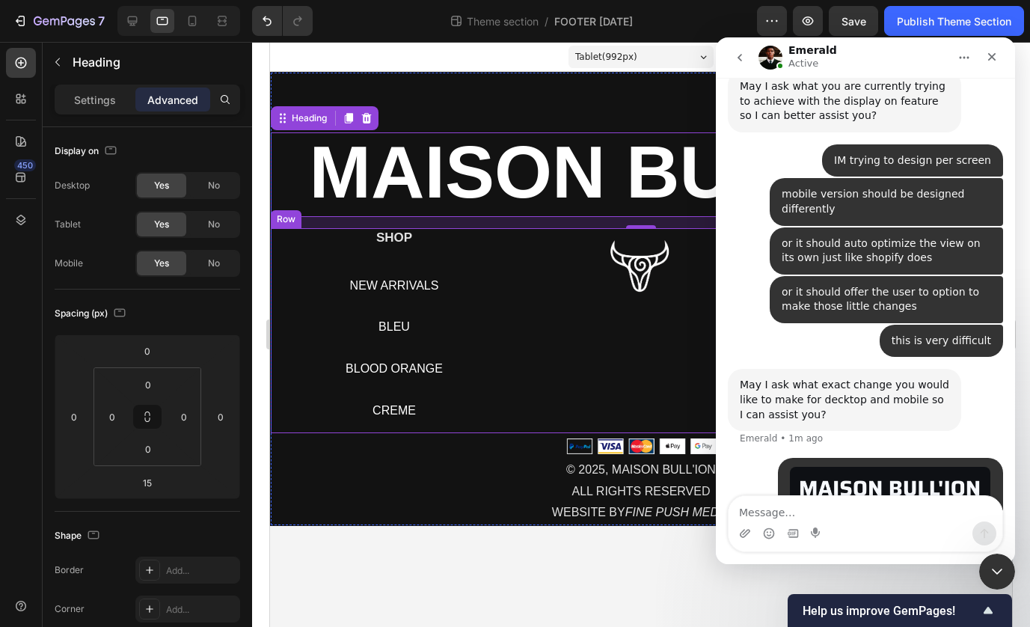
click at [536, 384] on div "Image" at bounding box center [641, 330] width 224 height 204
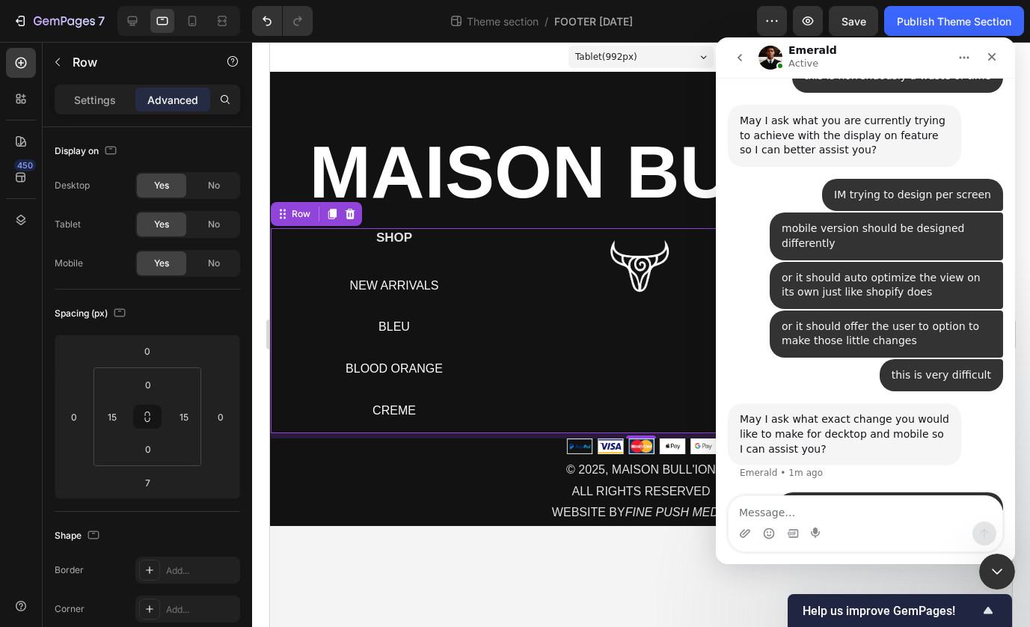
scroll to position [18143, 0]
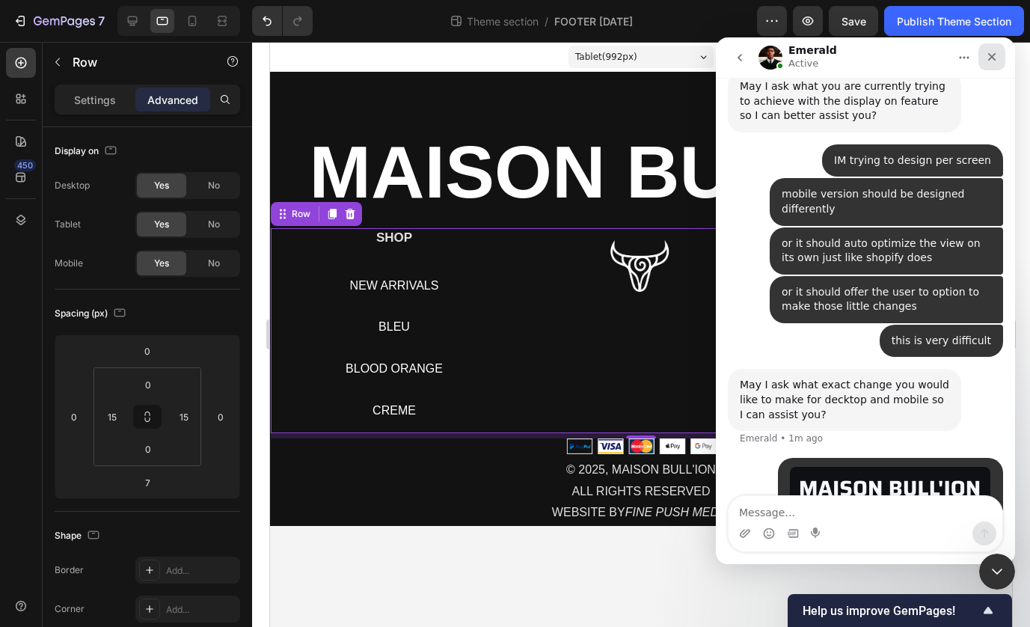
click at [987, 50] on div "Close" at bounding box center [991, 56] width 27 height 27
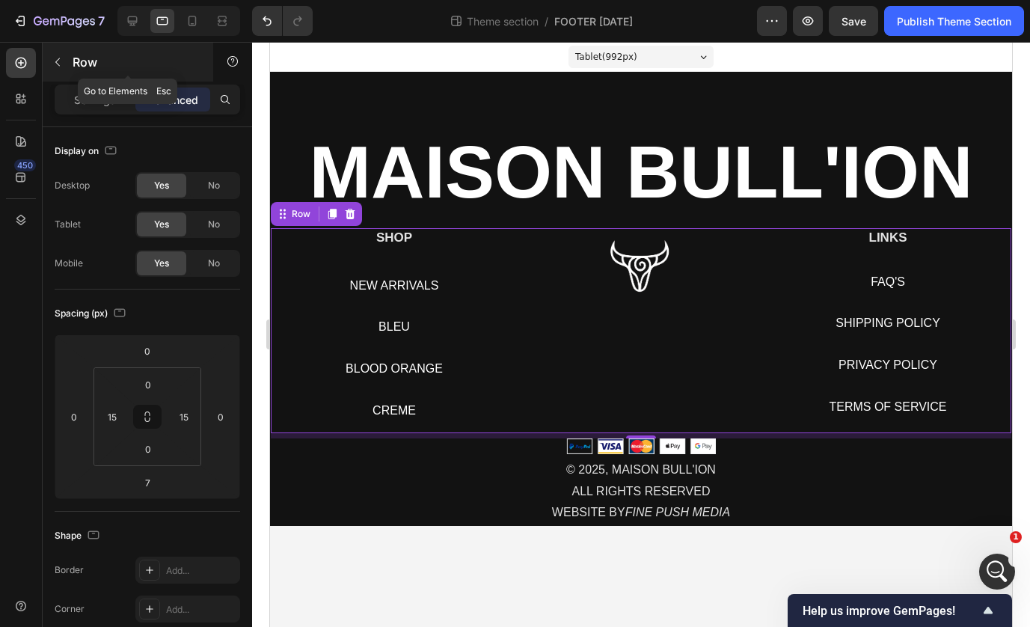
click at [56, 50] on button "button" at bounding box center [58, 62] width 24 height 24
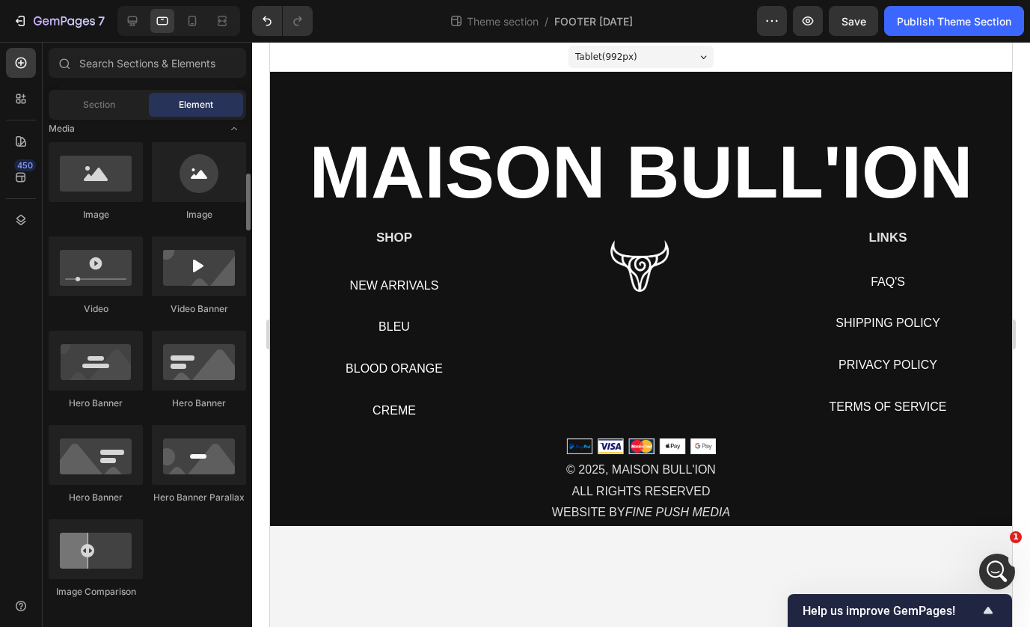
scroll to position [0, 0]
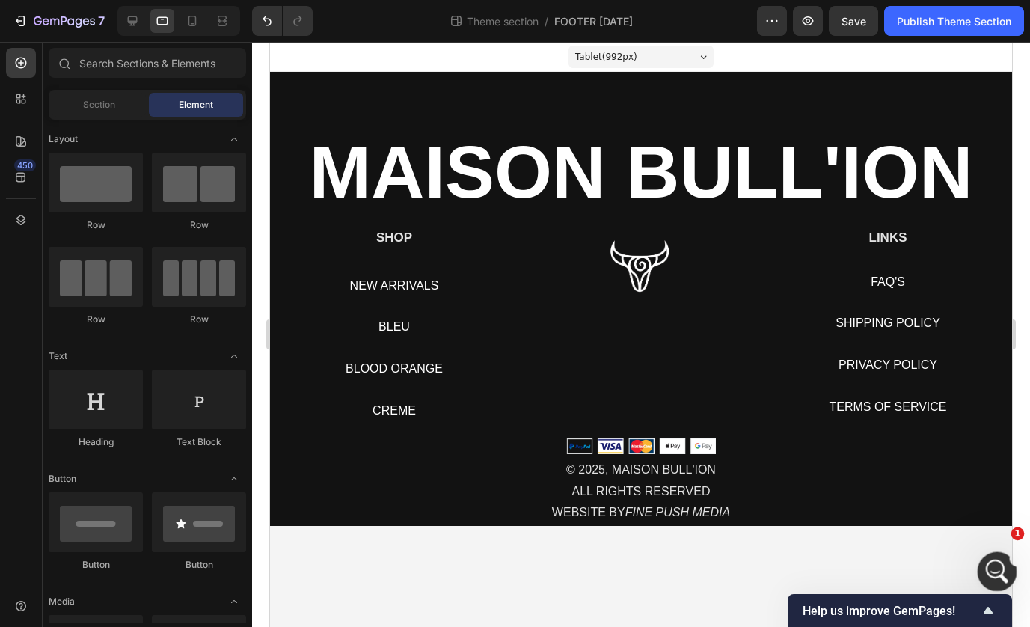
click at [997, 570] on icon "Open Intercom Messenger" at bounding box center [994, 569] width 25 height 25
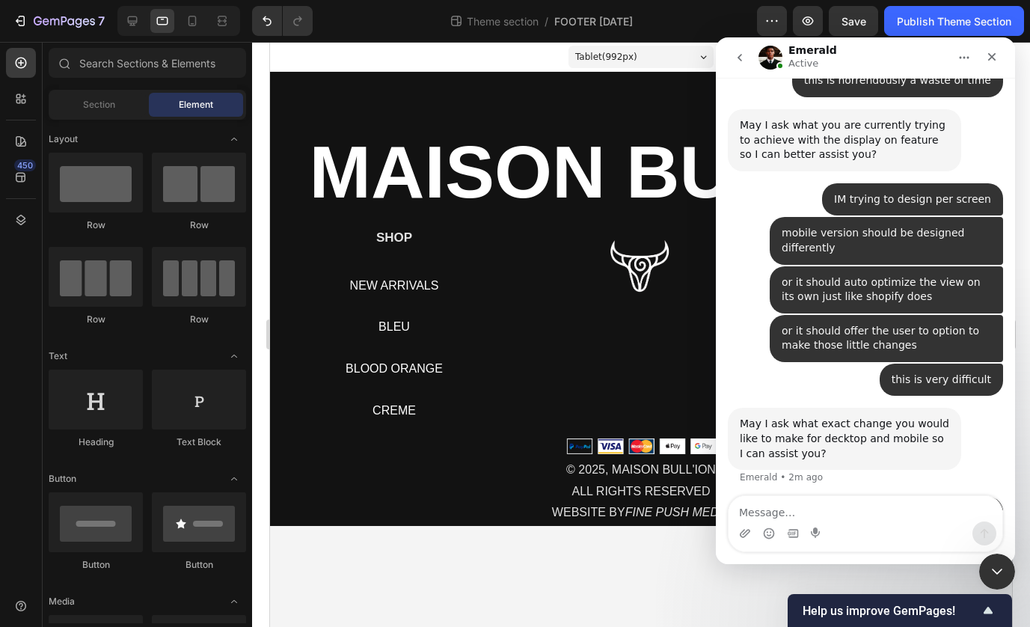
scroll to position [18143, 0]
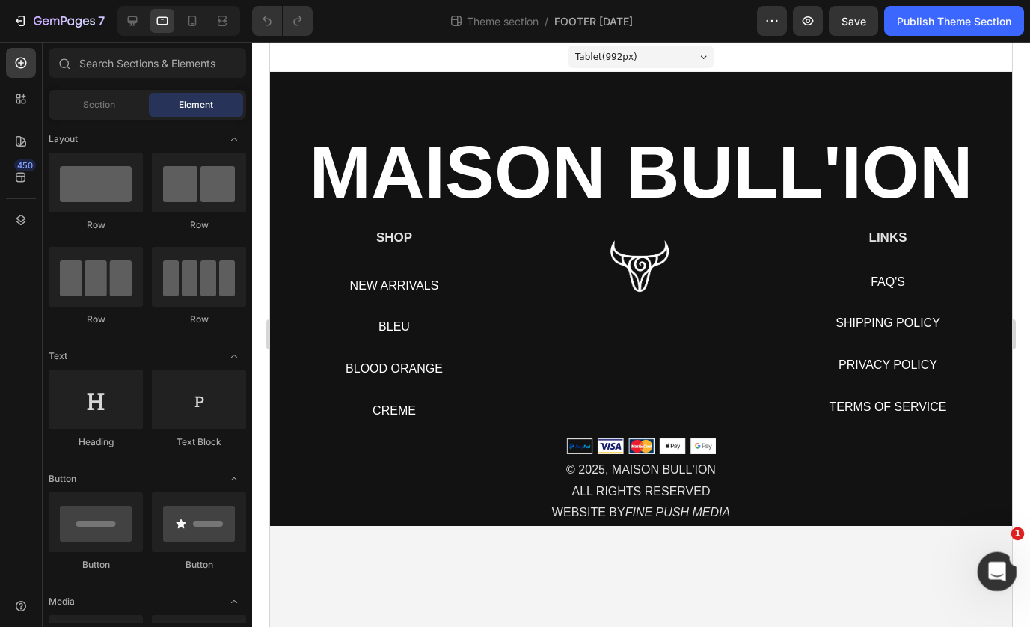
click at [983, 568] on div "Open Intercom Messenger" at bounding box center [994, 568] width 49 height 49
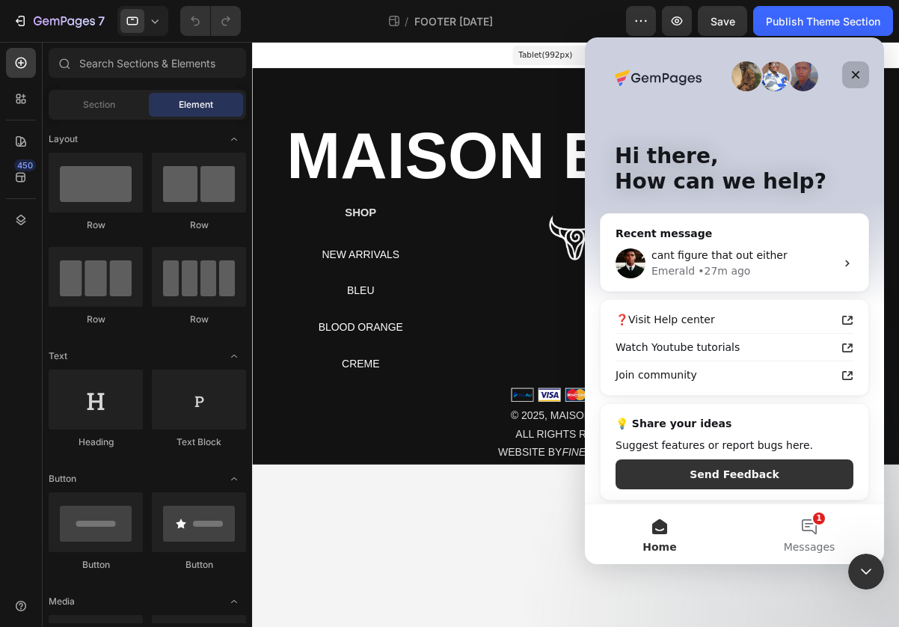
click at [855, 73] on icon "Close" at bounding box center [855, 75] width 12 height 12
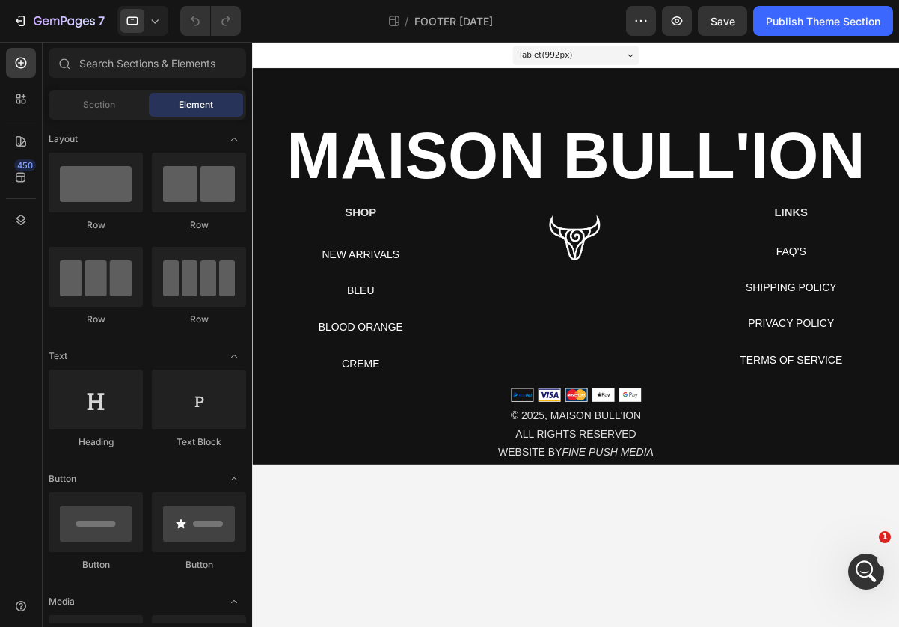
click at [932, 626] on body "Tablet ( 992 px) iPhone 13 Mini iPhone 13 Pro iPhone 11 Pro Max iPhone 15 Pro M…" at bounding box center [623, 377] width 742 height 671
click at [855, 583] on div "Open Intercom Messenger" at bounding box center [863, 568] width 49 height 49
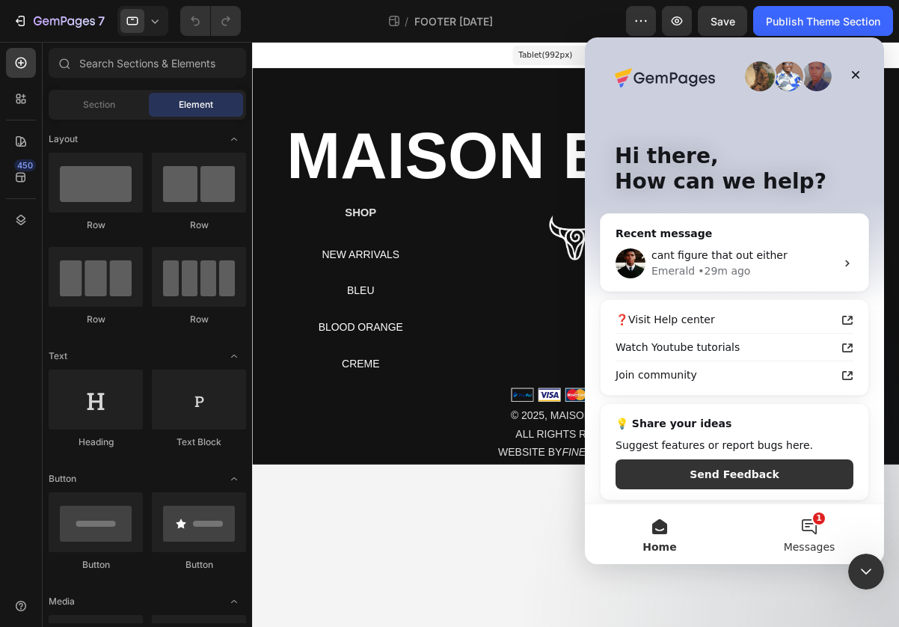
click at [815, 516] on button "1 Messages" at bounding box center [809, 534] width 150 height 60
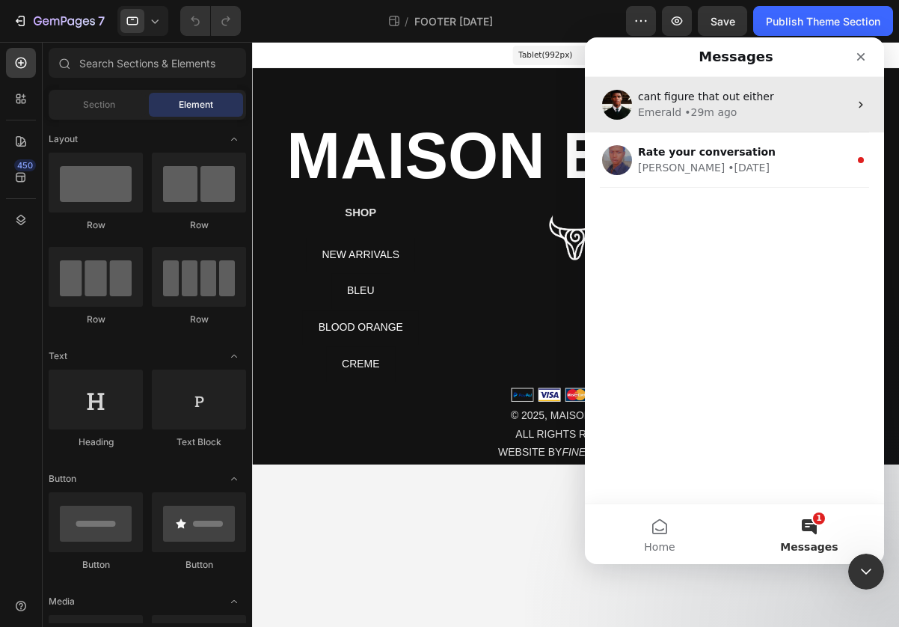
click at [812, 105] on div "Emerald • 29m ago" at bounding box center [743, 113] width 211 height 16
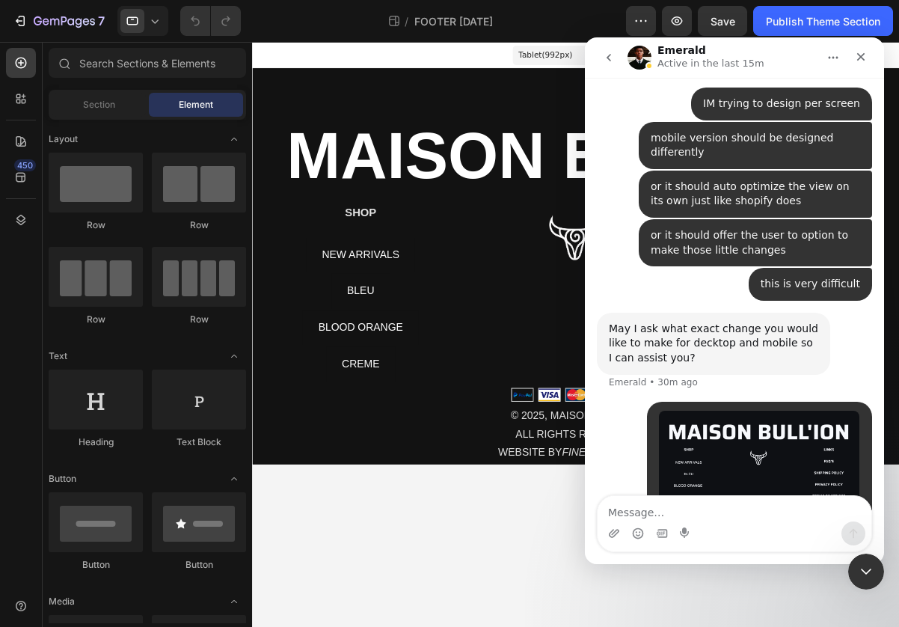
scroll to position [17238, 0]
click at [22, 22] on icon "button" at bounding box center [20, 20] width 15 height 15
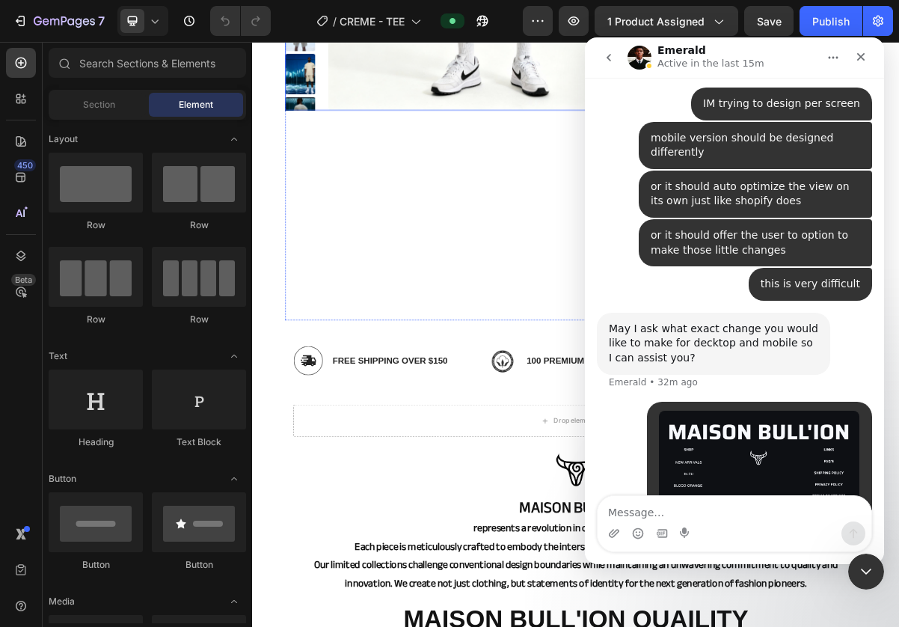
scroll to position [617, 0]
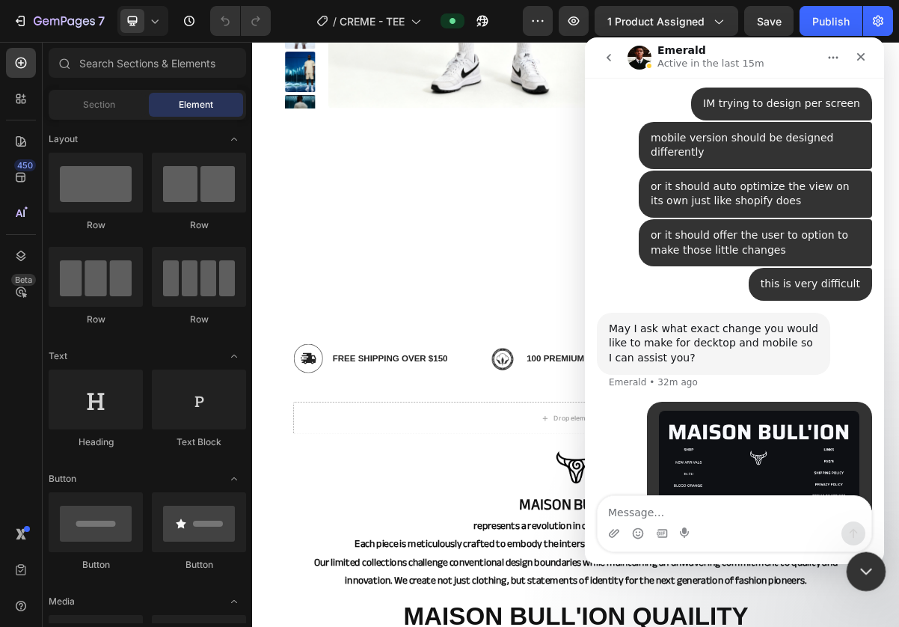
drag, startPoint x: 867, startPoint y: 561, endPoint x: 1473, endPoint y: 1121, distance: 825.4
click at [867, 559] on div "Close Intercom Messenger" at bounding box center [864, 569] width 36 height 36
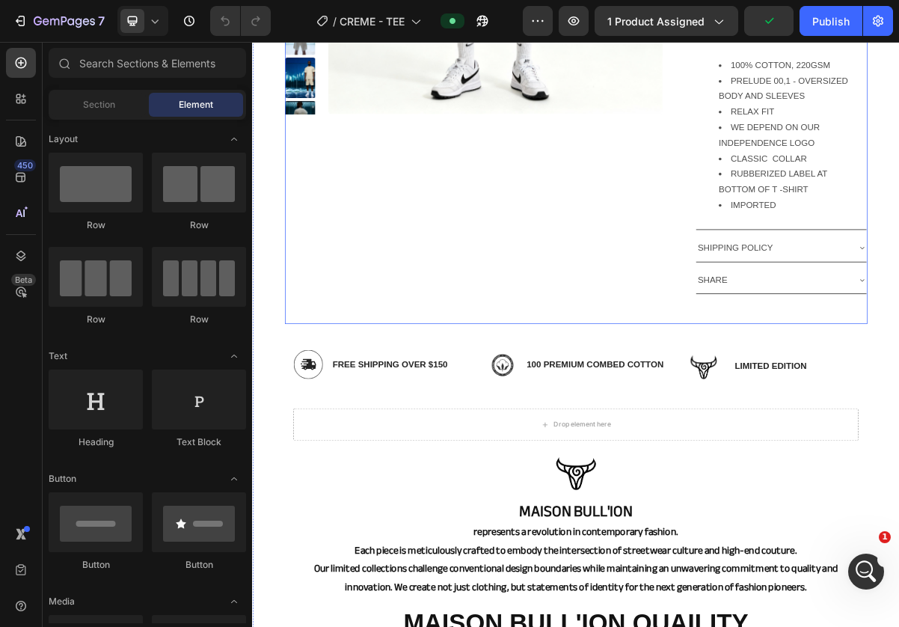
scroll to position [17238, 0]
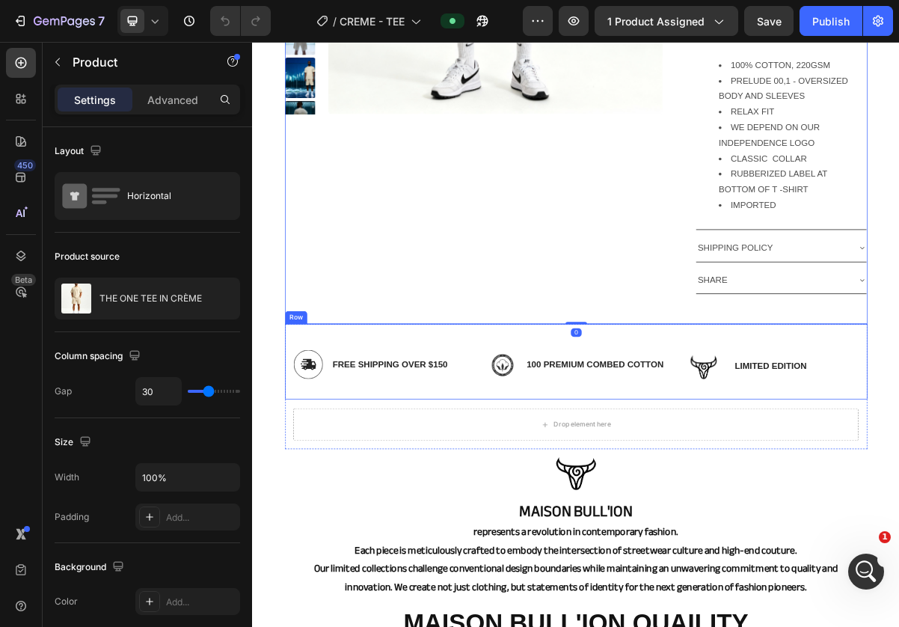
click at [624, 438] on div "Image Free Shipping over $150 Text Block Row Image 100 premium combed cotton Te…" at bounding box center [701, 485] width 808 height 105
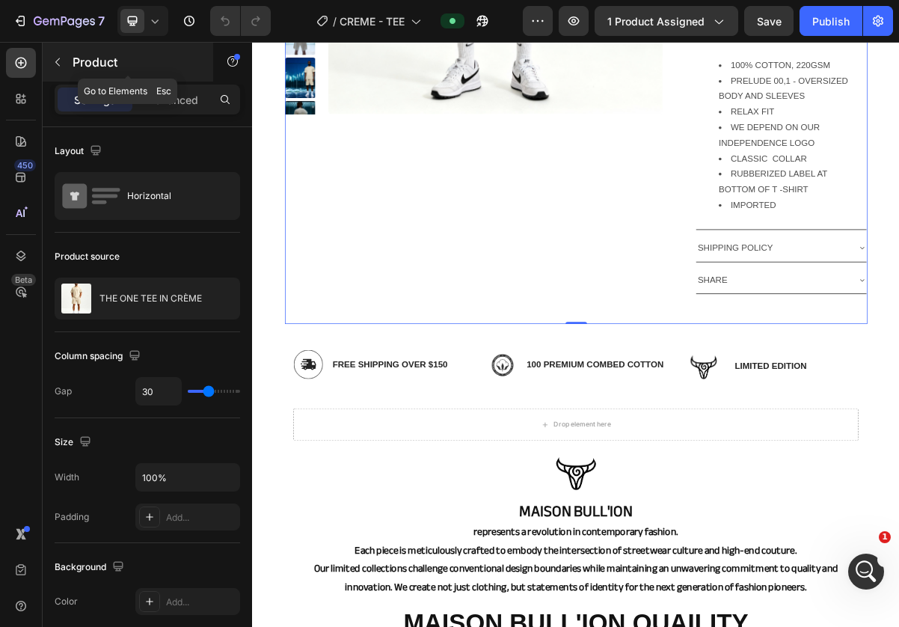
click at [59, 50] on button "button" at bounding box center [58, 62] width 24 height 24
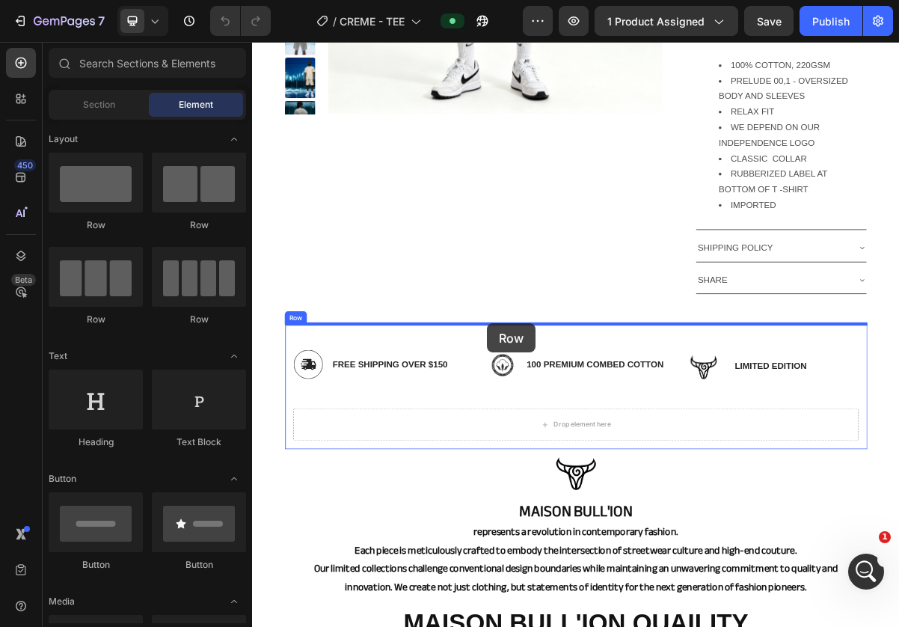
drag, startPoint x: 450, startPoint y: 227, endPoint x: 577, endPoint y: 432, distance: 241.7
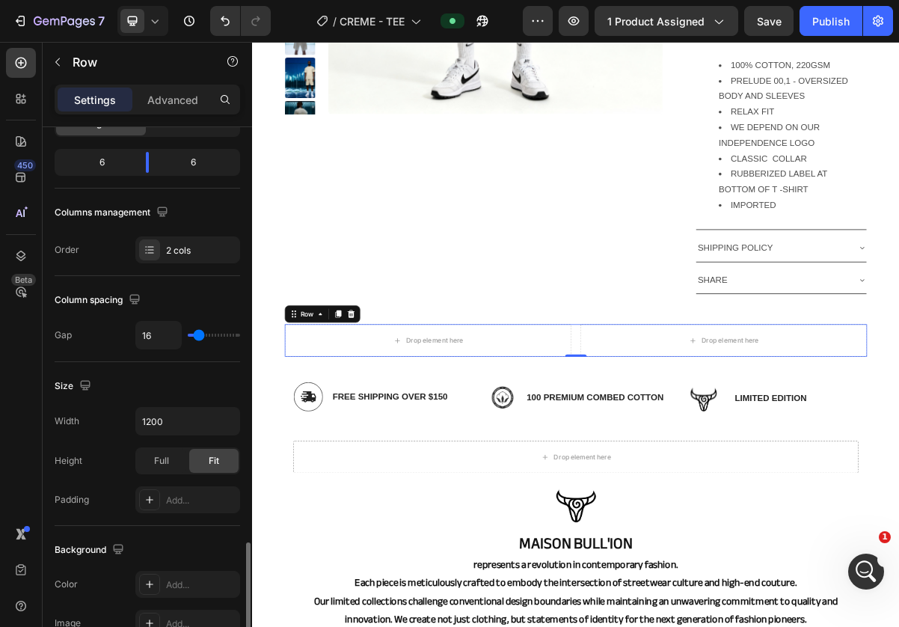
scroll to position [541, 0]
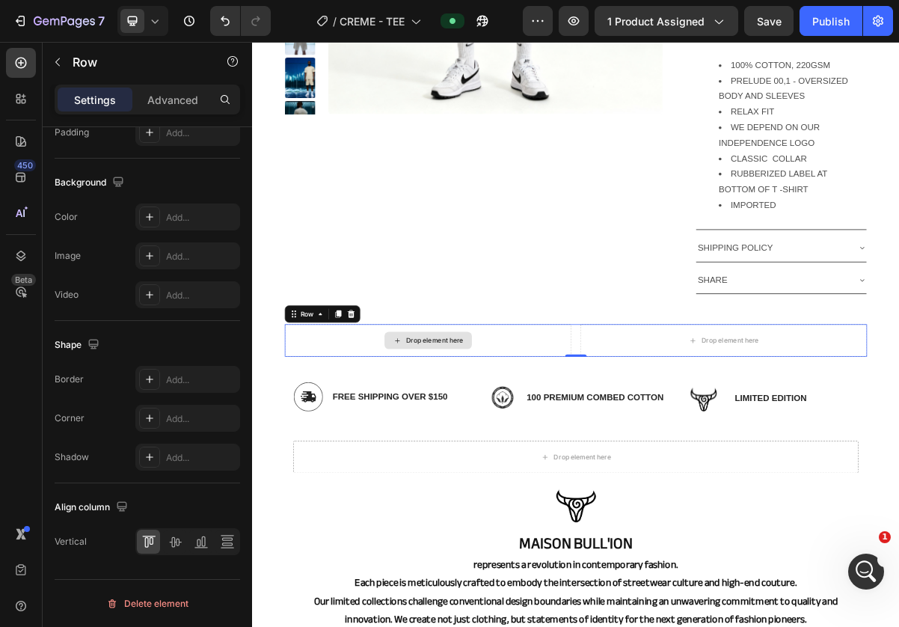
click at [468, 452] on div "Drop element here" at bounding box center [504, 455] width 79 height 12
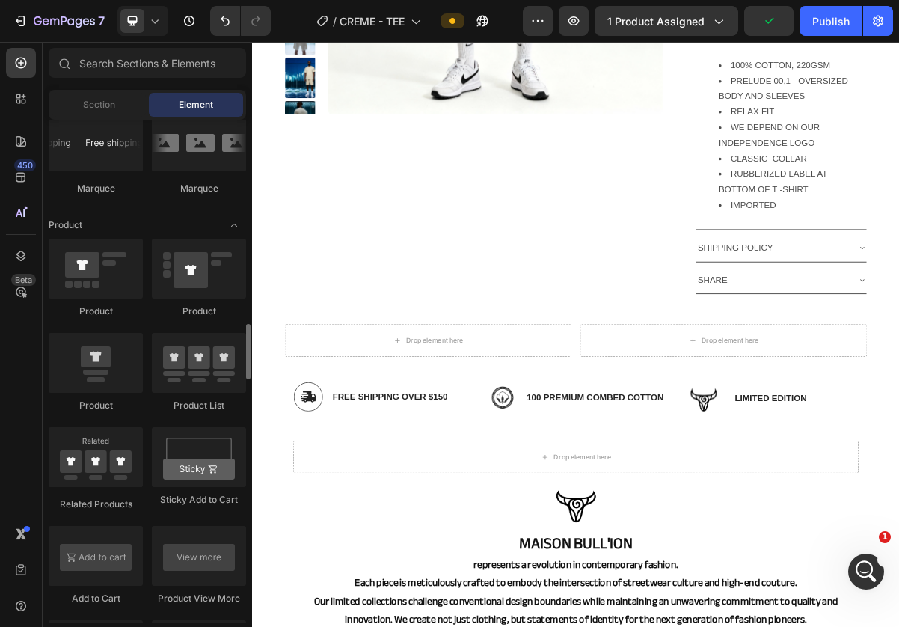
scroll to position [1818, 0]
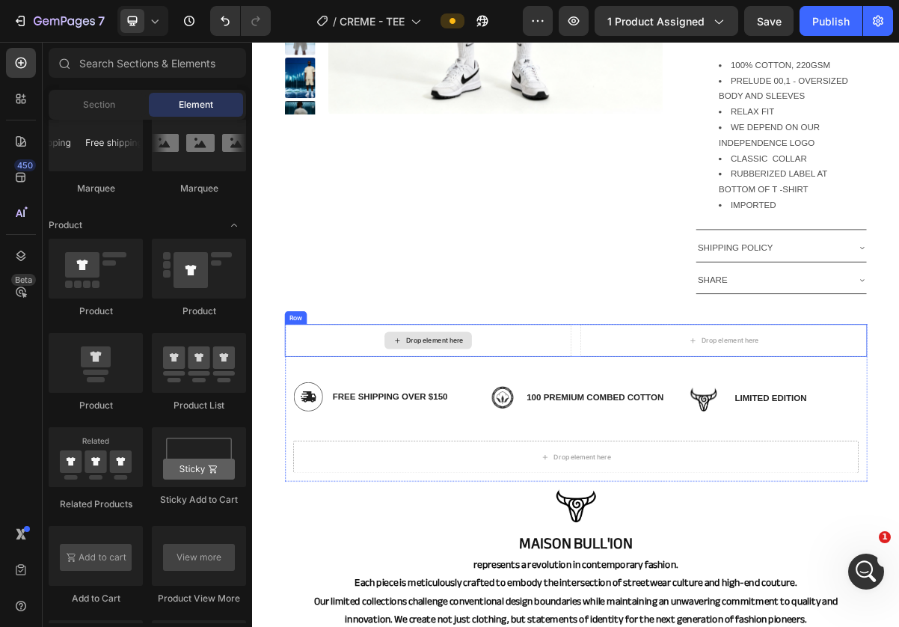
click at [391, 446] on div "Drop element here" at bounding box center [496, 455] width 398 height 45
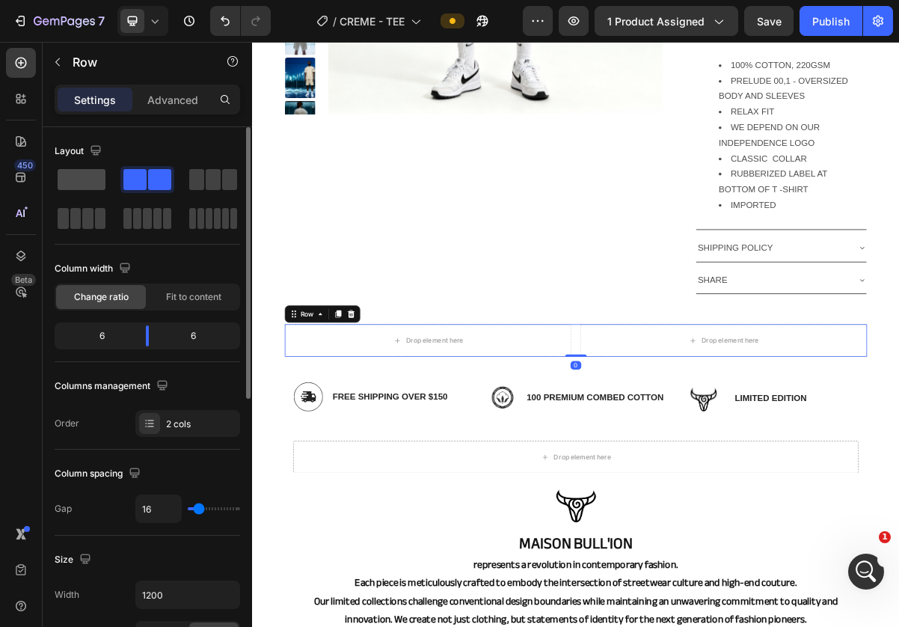
click at [93, 187] on span at bounding box center [82, 179] width 48 height 21
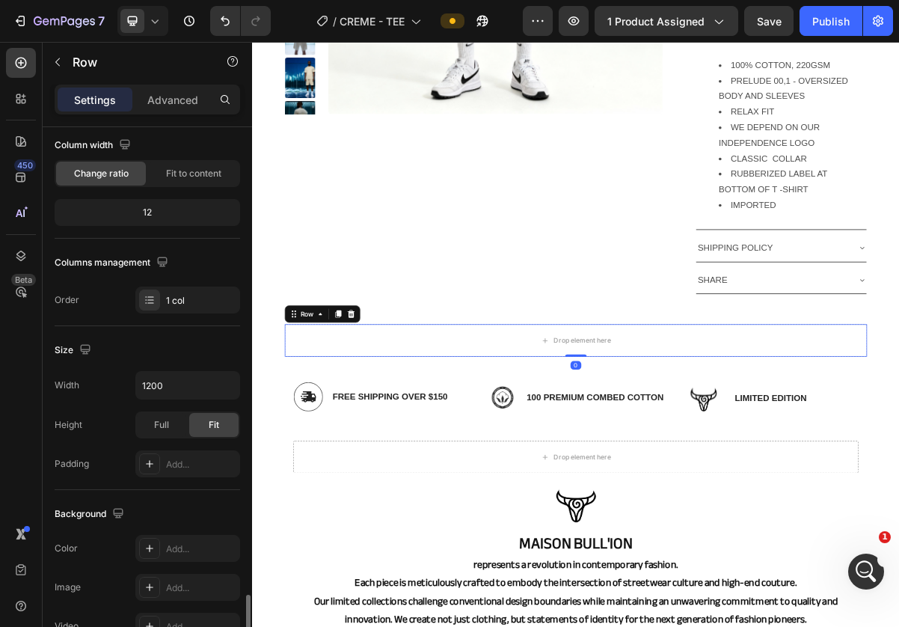
scroll to position [370, 0]
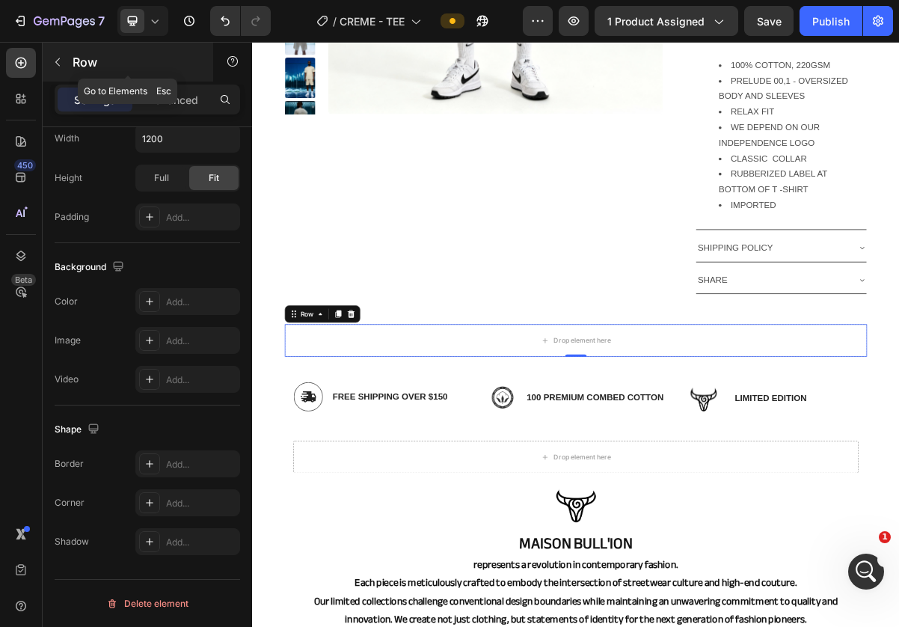
click at [58, 58] on icon "button" at bounding box center [58, 62] width 12 height 12
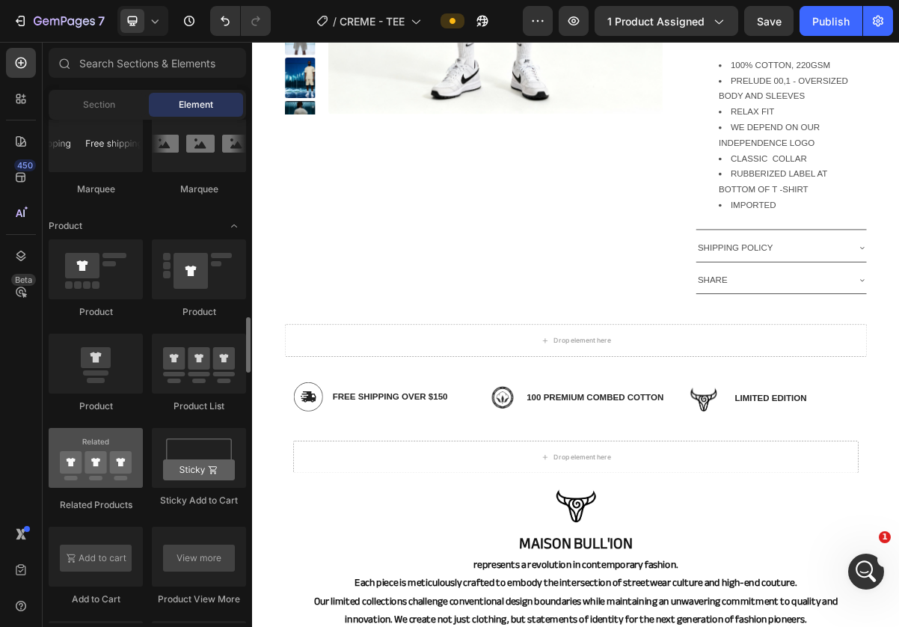
scroll to position [1813, 0]
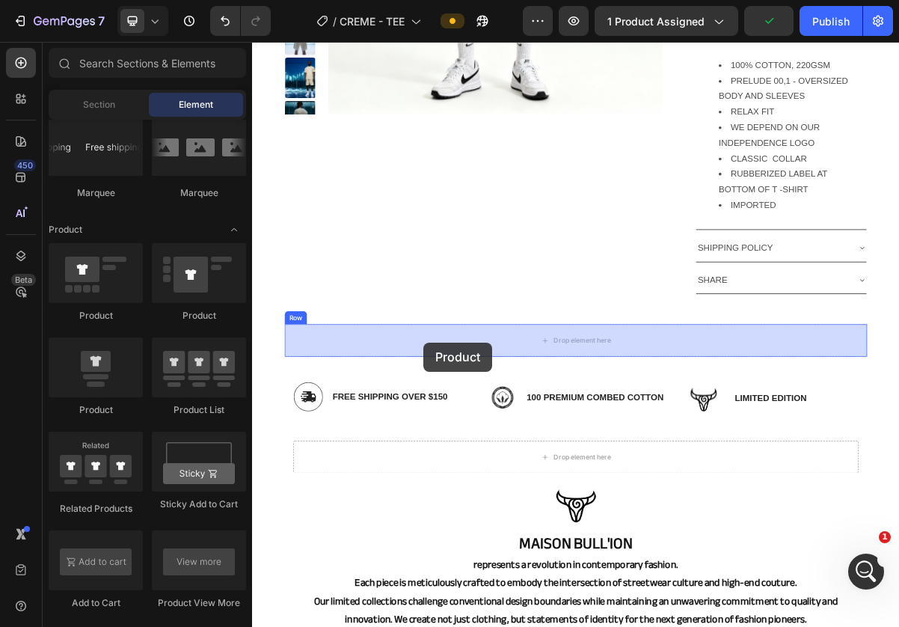
drag, startPoint x: 424, startPoint y: 313, endPoint x: 490, endPoint y: 458, distance: 159.3
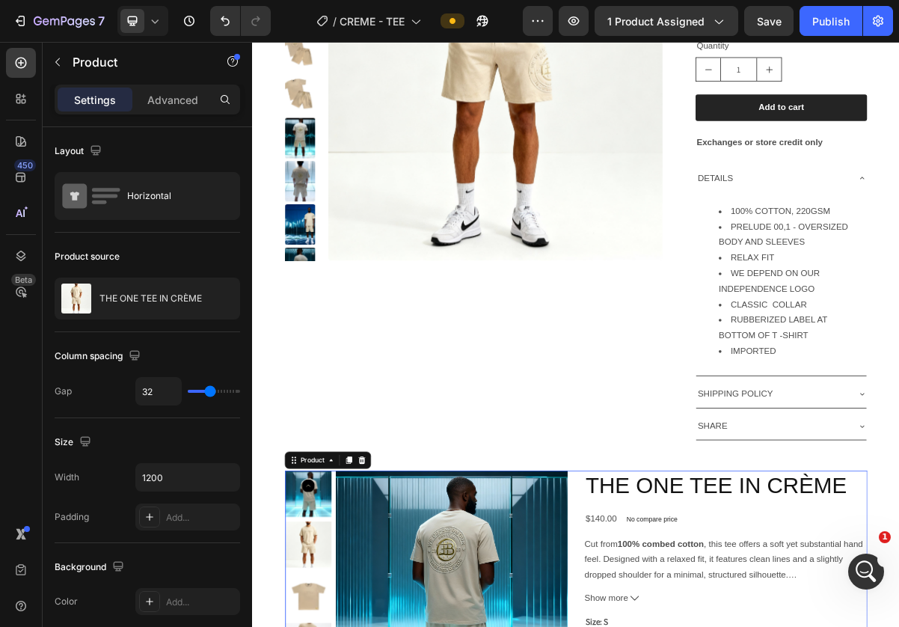
scroll to position [748, 0]
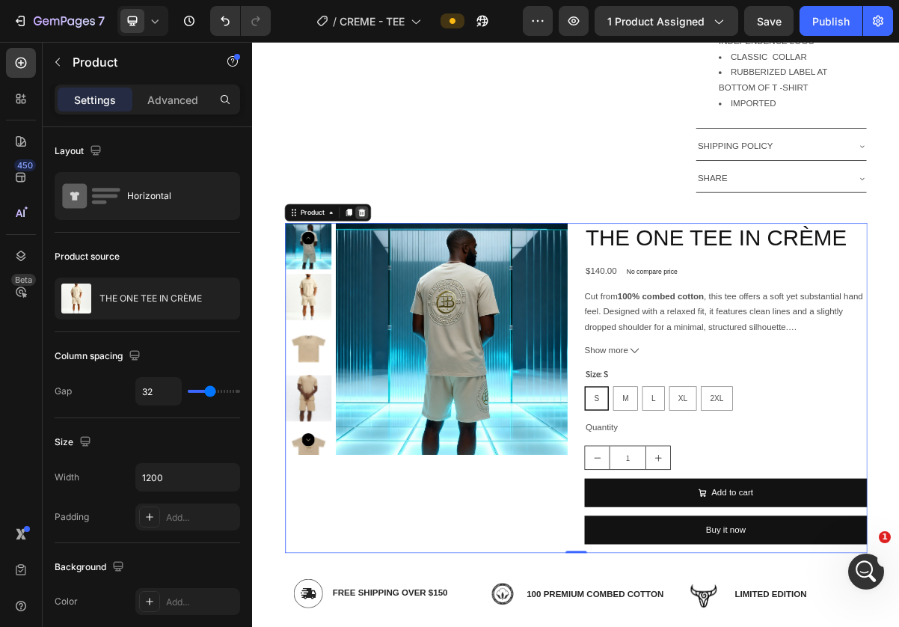
click at [405, 279] on icon at bounding box center [404, 278] width 12 height 12
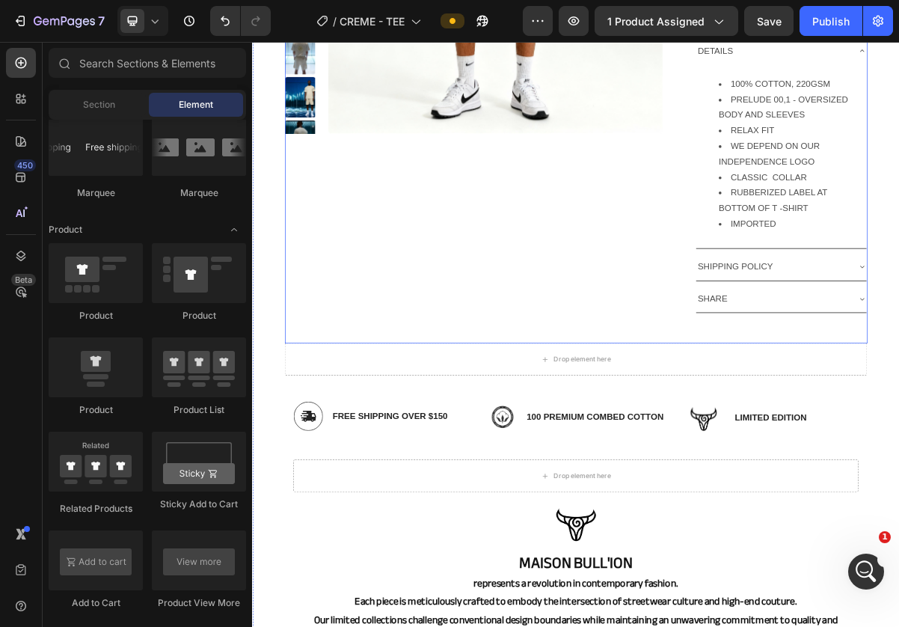
scroll to position [745, 0]
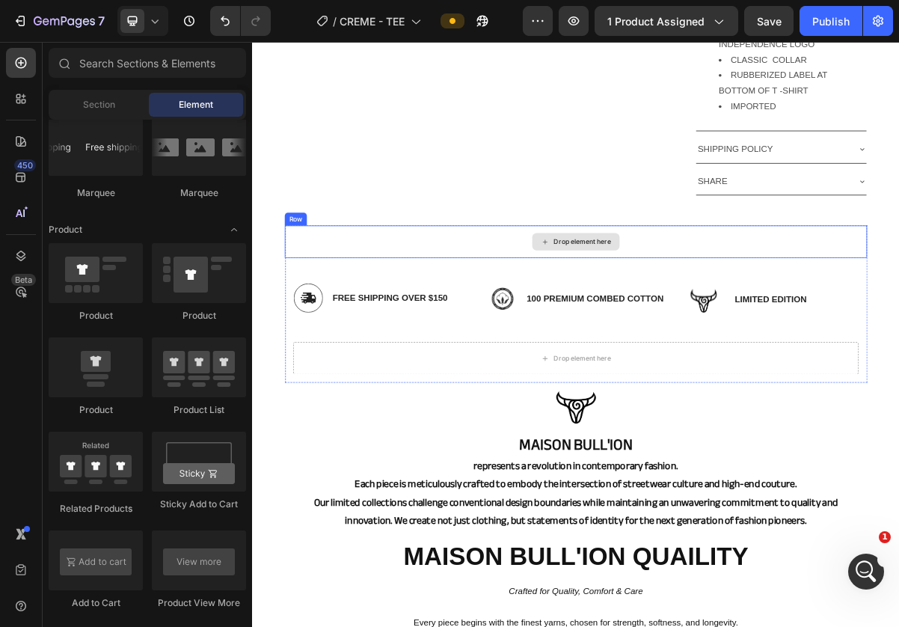
click at [472, 317] on div "Drop element here" at bounding box center [701, 318] width 808 height 45
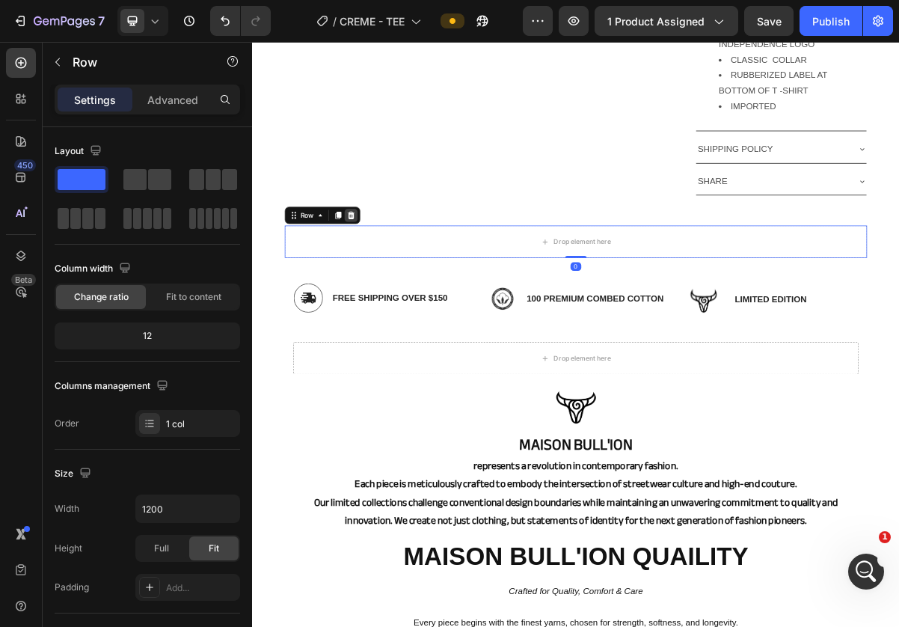
click at [390, 282] on icon at bounding box center [389, 282] width 10 height 10
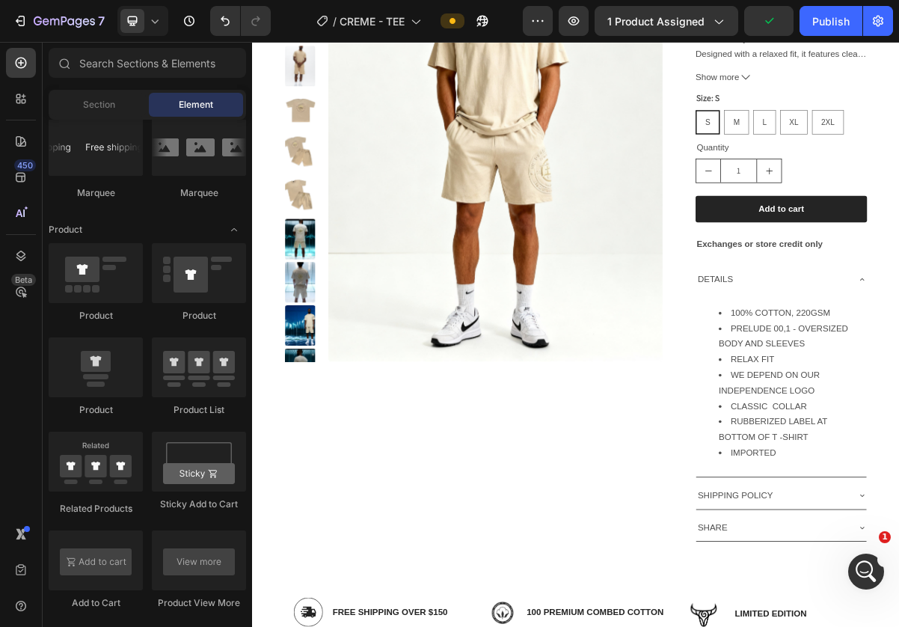
scroll to position [0, 0]
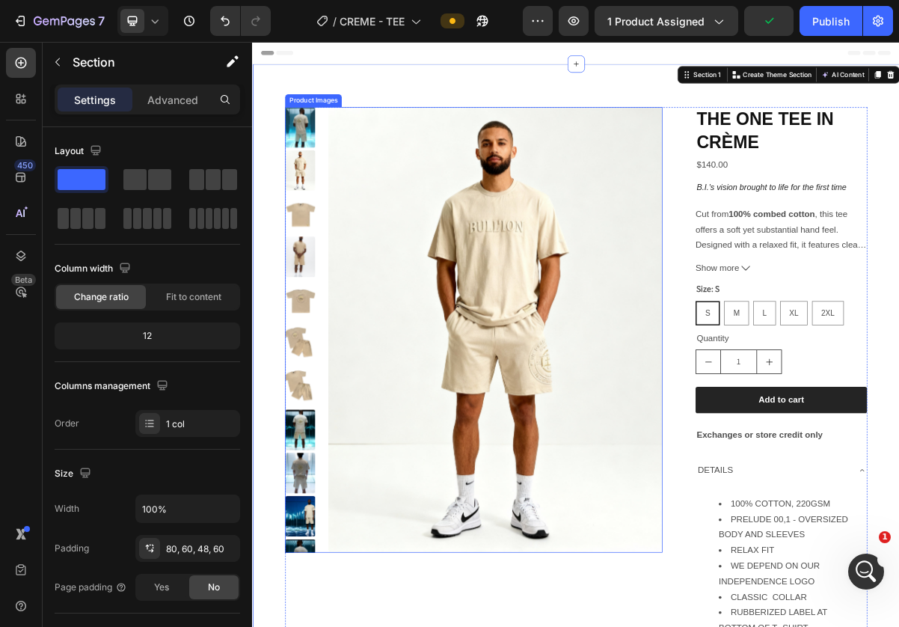
click at [380, 132] on img at bounding box center [589, 441] width 464 height 618
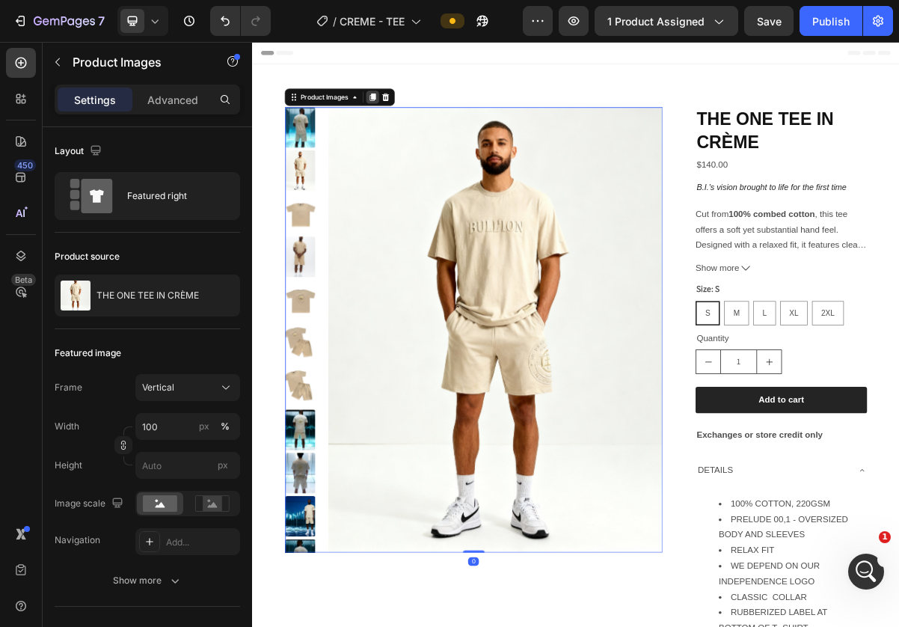
click at [421, 118] on icon at bounding box center [419, 118] width 8 height 10
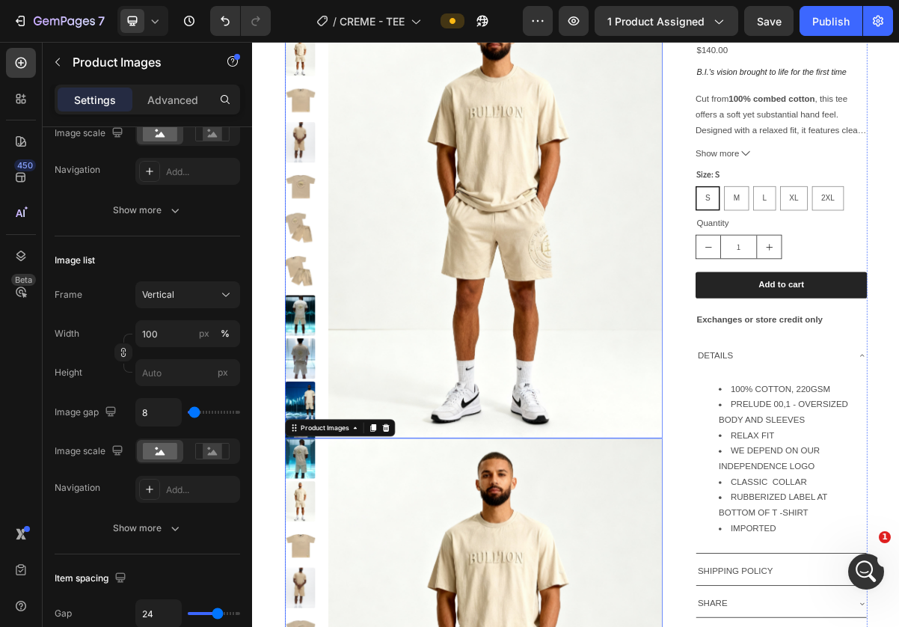
scroll to position [24, 0]
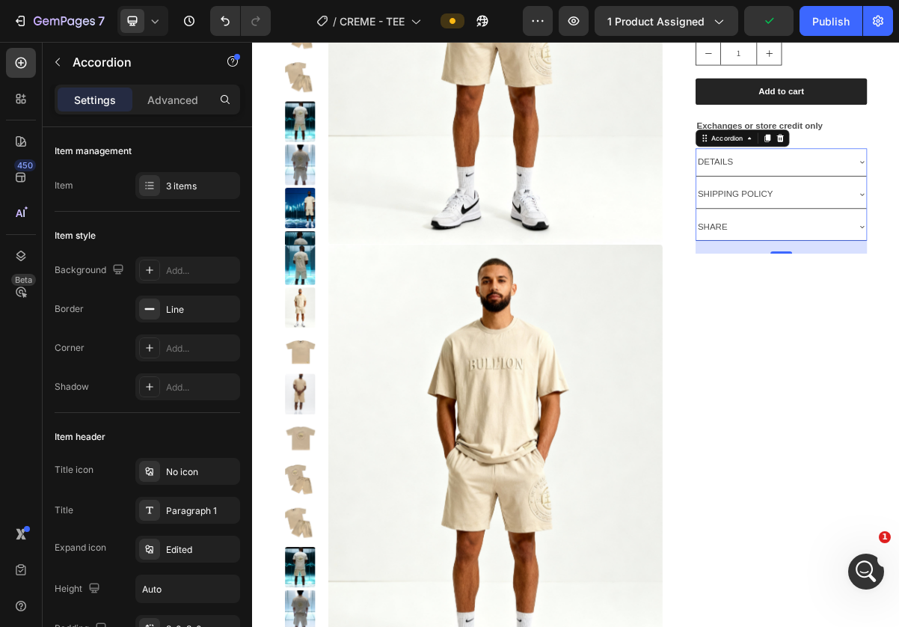
scroll to position [442, 0]
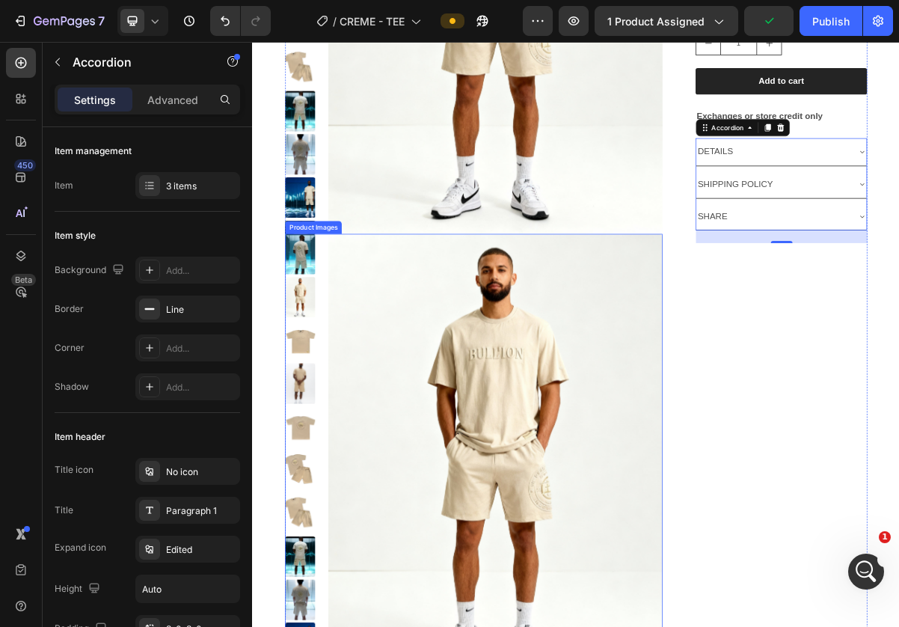
click at [669, 553] on img at bounding box center [589, 617] width 464 height 618
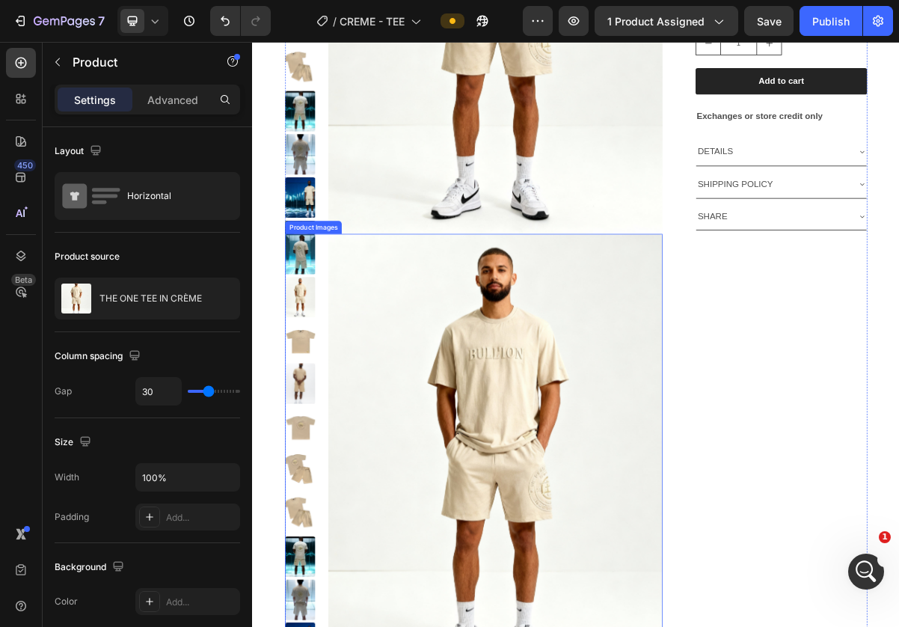
click at [591, 489] on img at bounding box center [589, 617] width 464 height 618
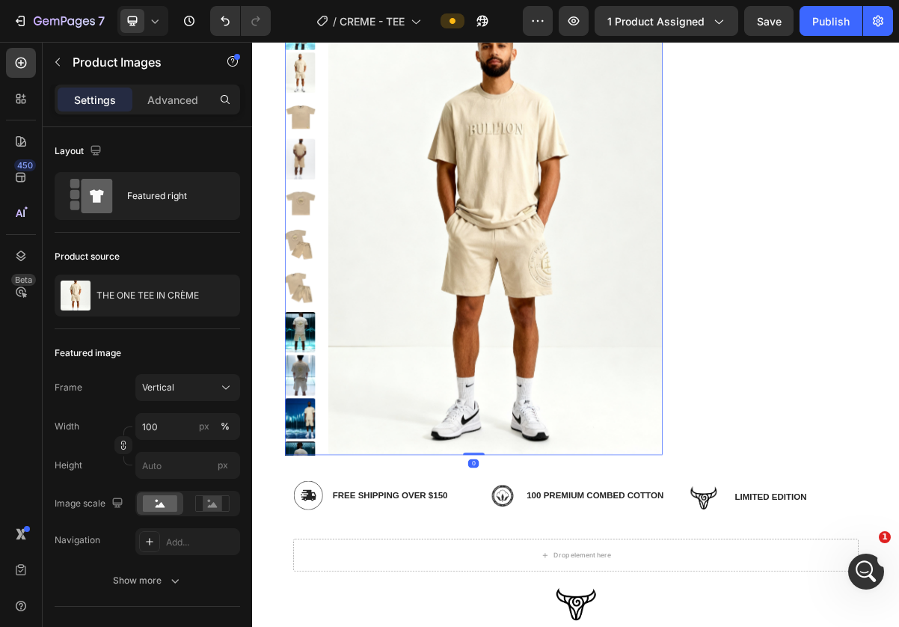
scroll to position [876, 0]
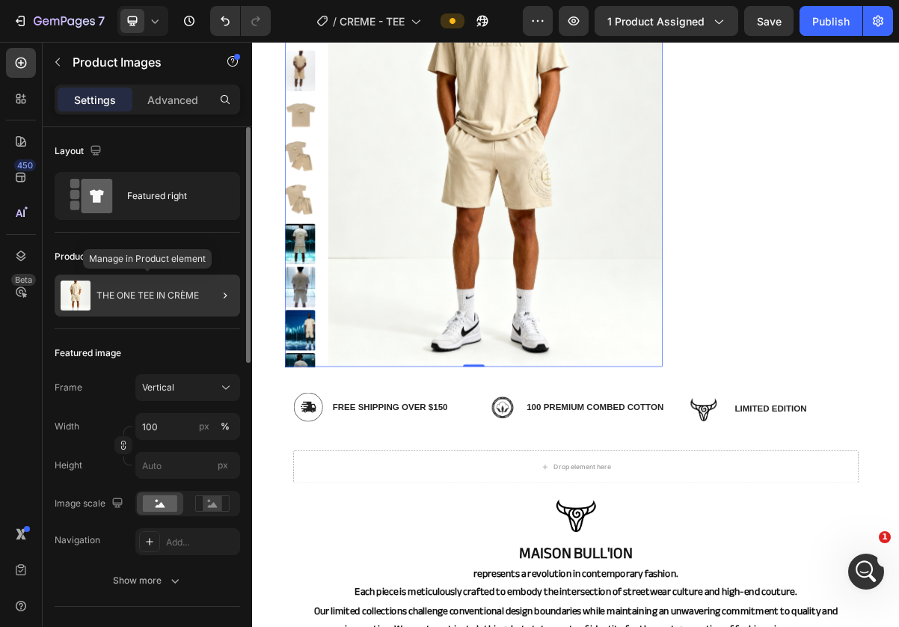
click at [157, 283] on div "THE ONE TEE IN CRÈME" at bounding box center [147, 295] width 185 height 42
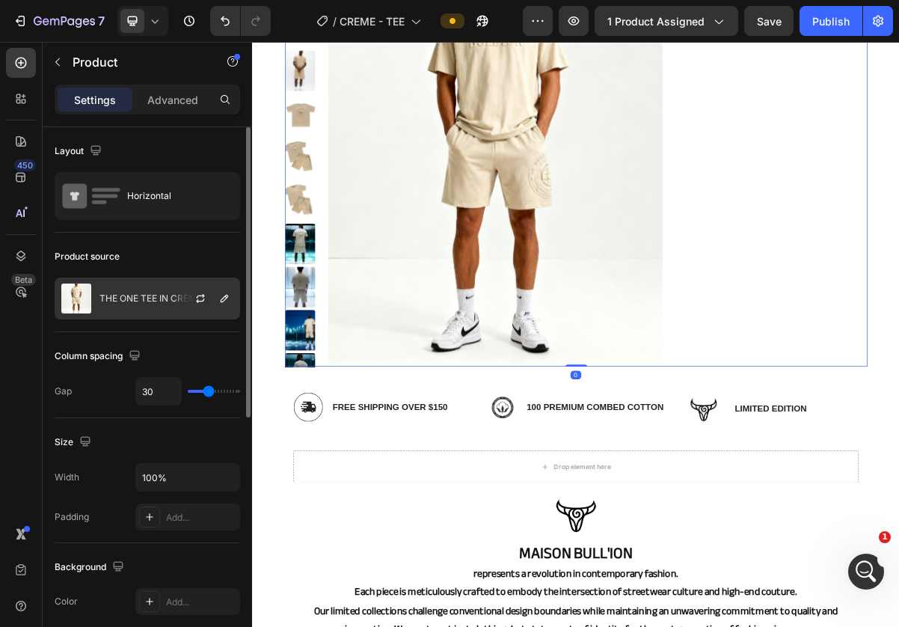
click at [147, 296] on p "THE ONE TEE IN CRÈME" at bounding box center [150, 298] width 102 height 10
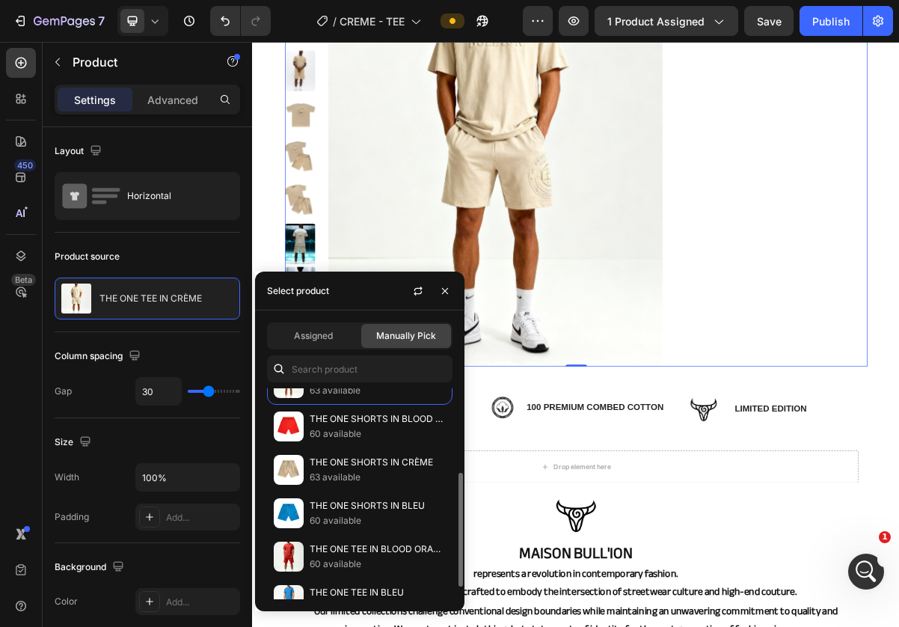
scroll to position [179, 0]
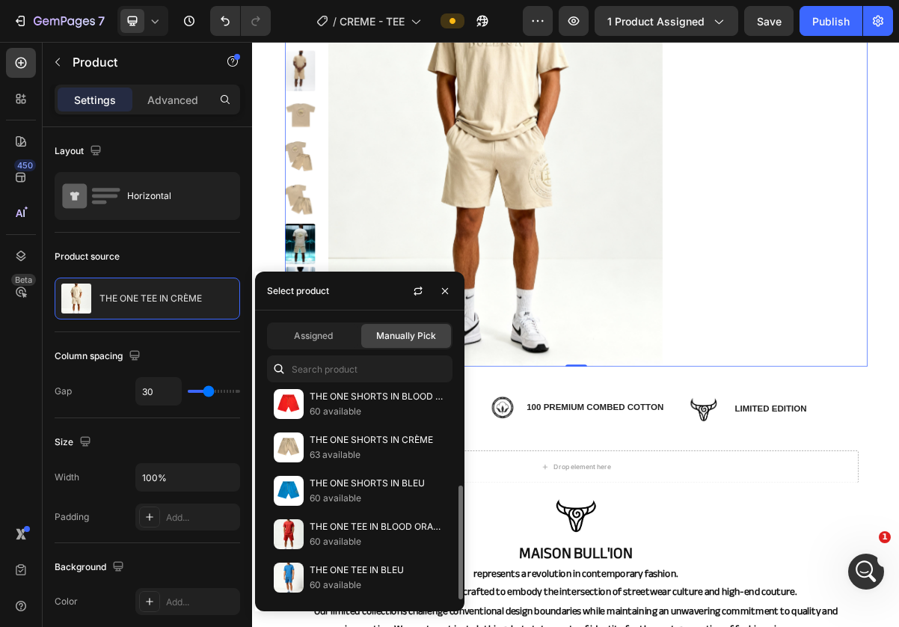
click at [351, 437] on p "THE ONE SHORTS IN CRÈME" at bounding box center [378, 439] width 136 height 15
radio input "true"
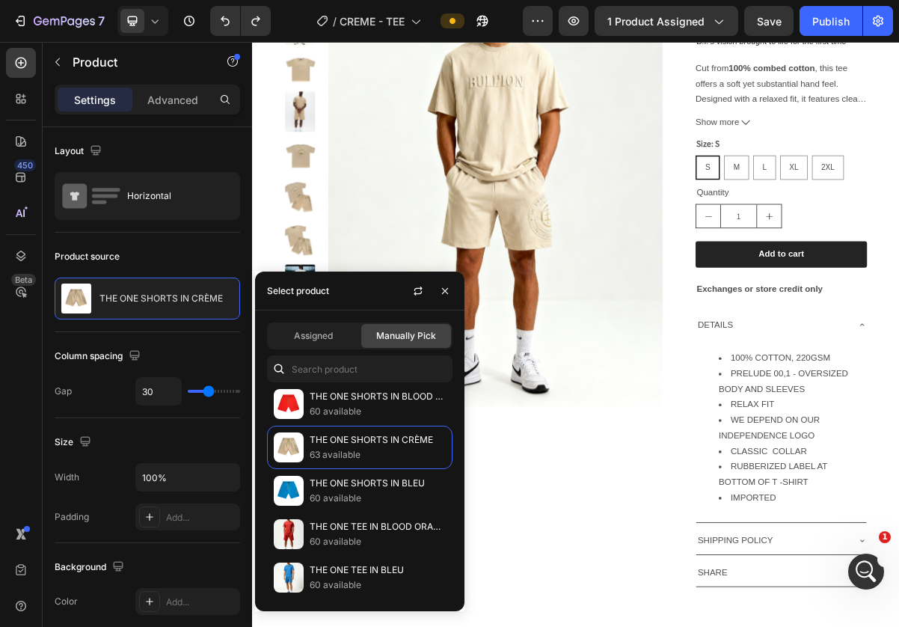
scroll to position [0, 0]
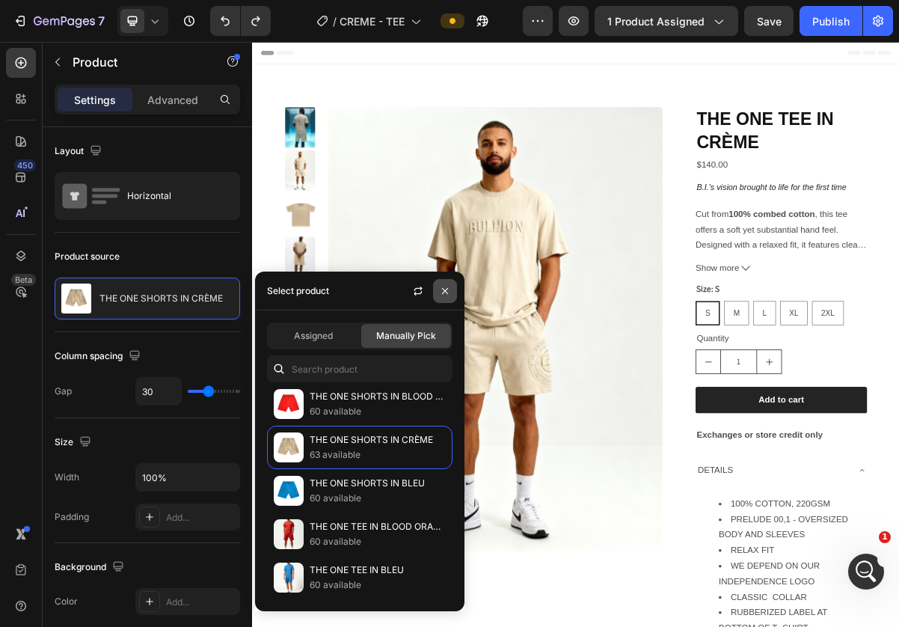
click at [447, 287] on icon "button" at bounding box center [445, 291] width 12 height 12
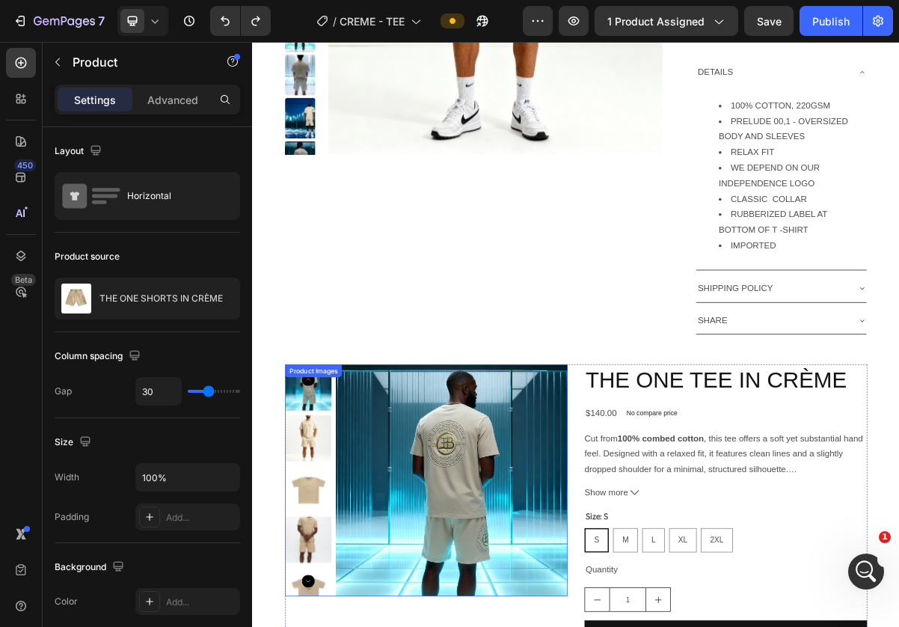
scroll to position [532, 0]
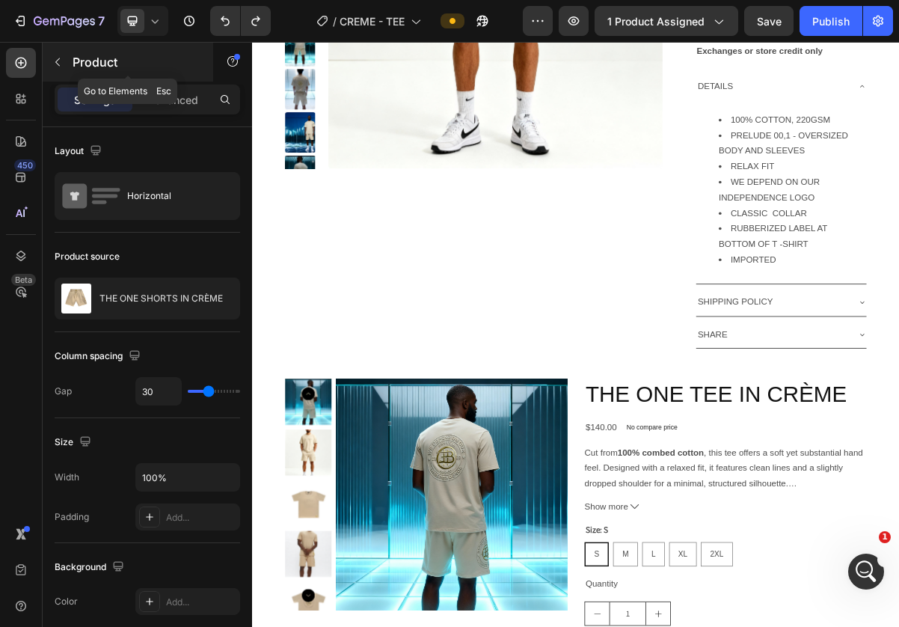
click at [58, 58] on icon "button" at bounding box center [58, 62] width 12 height 12
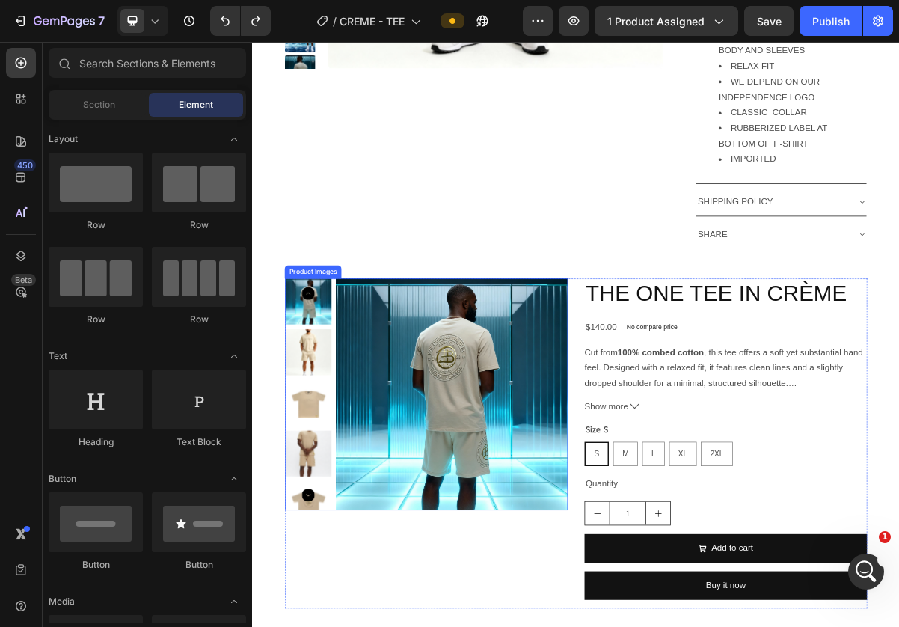
scroll to position [675, 0]
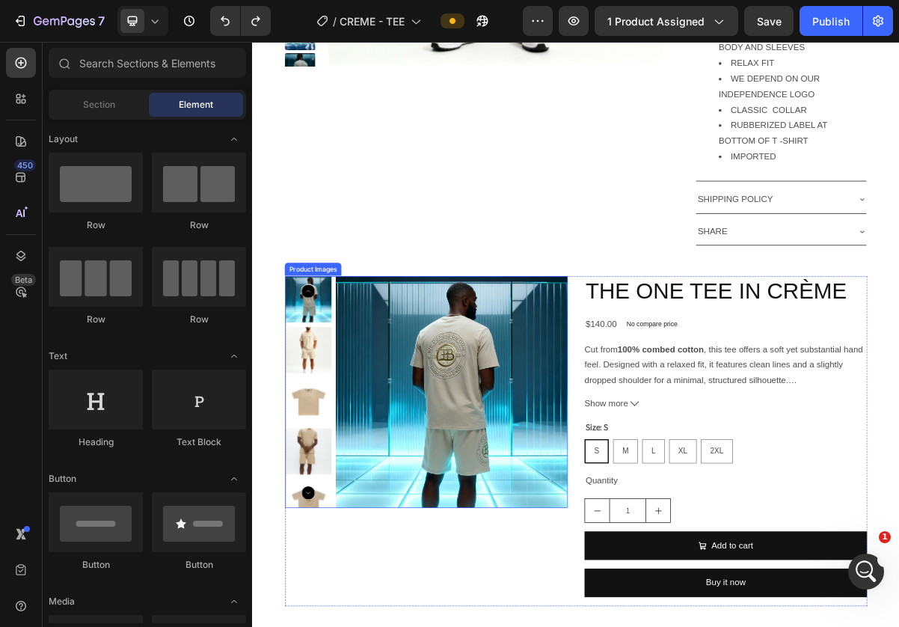
click at [342, 354] on div "Product Images" at bounding box center [336, 356] width 73 height 13
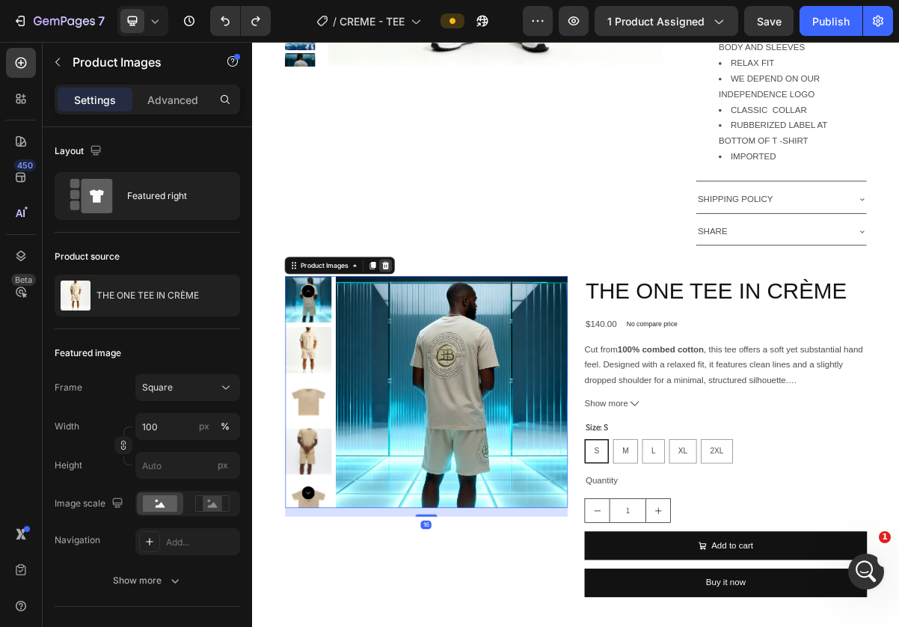
click at [440, 354] on icon at bounding box center [437, 351] width 10 height 10
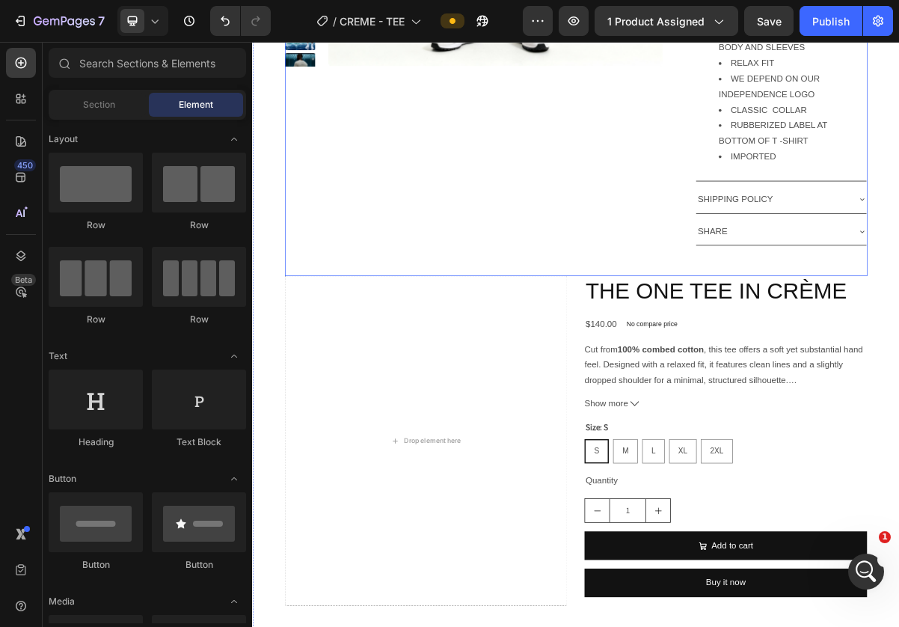
click at [433, 367] on div "Drop element here" at bounding box center [493, 594] width 392 height 457
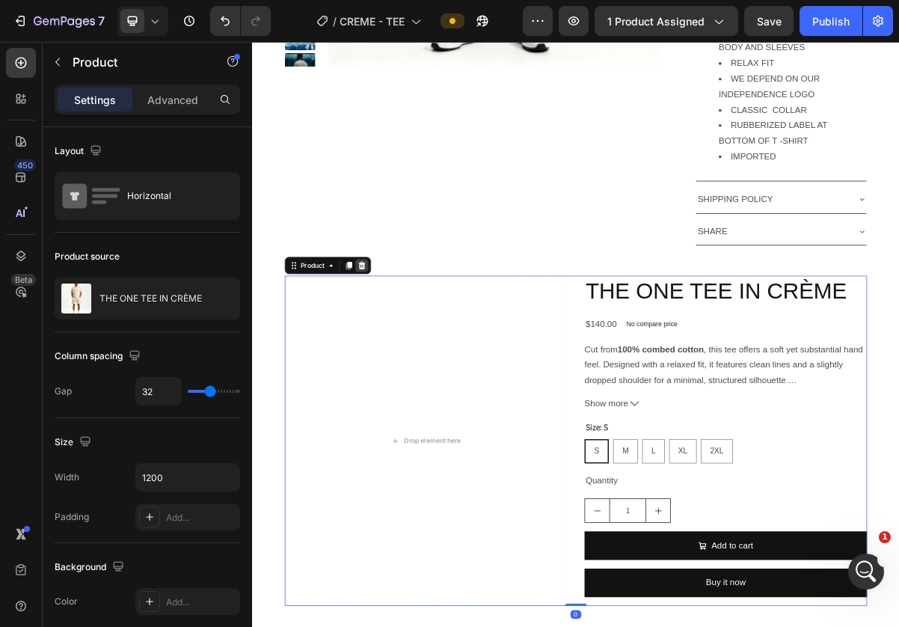
click at [399, 348] on icon at bounding box center [404, 351] width 10 height 10
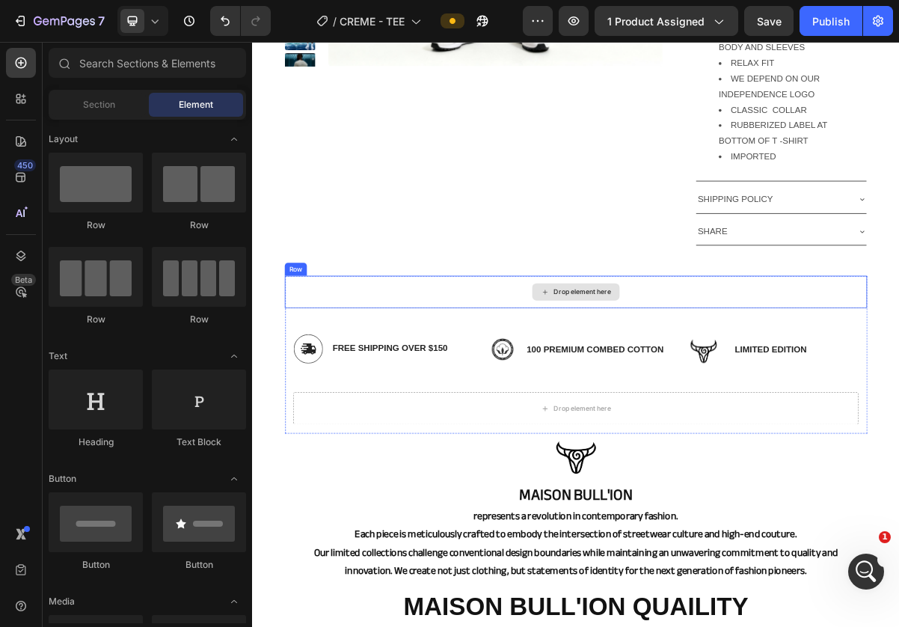
click at [399, 409] on div "Drop element here" at bounding box center [701, 388] width 808 height 45
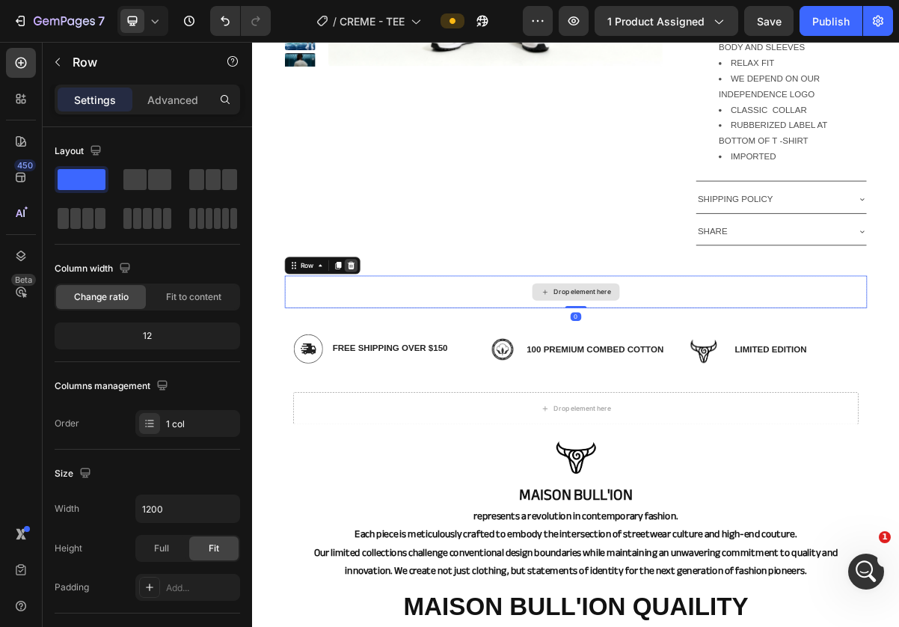
click at [387, 353] on icon at bounding box center [389, 351] width 12 height 12
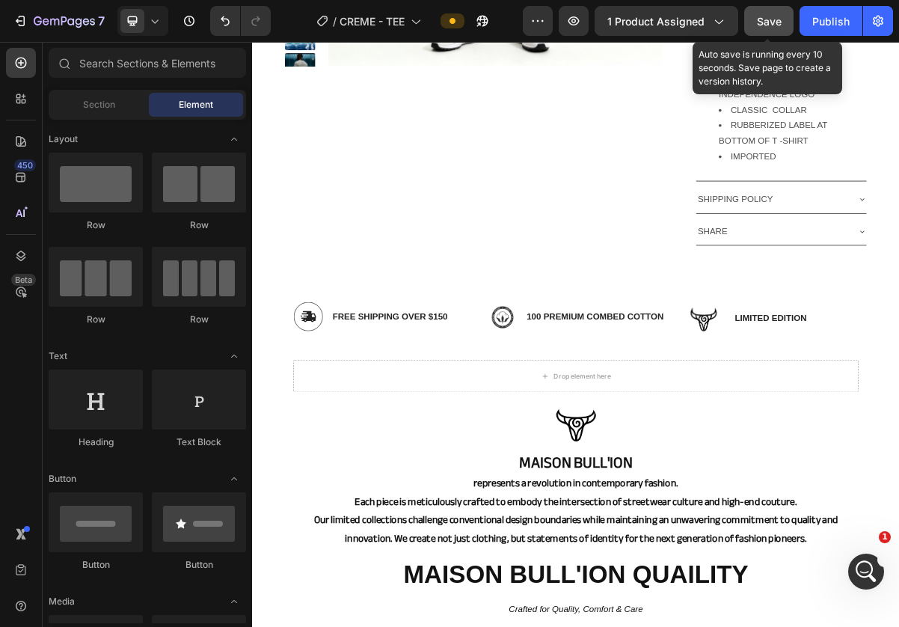
click at [774, 21] on span "Save" at bounding box center [769, 21] width 25 height 13
